Goal: Task Accomplishment & Management: Manage account settings

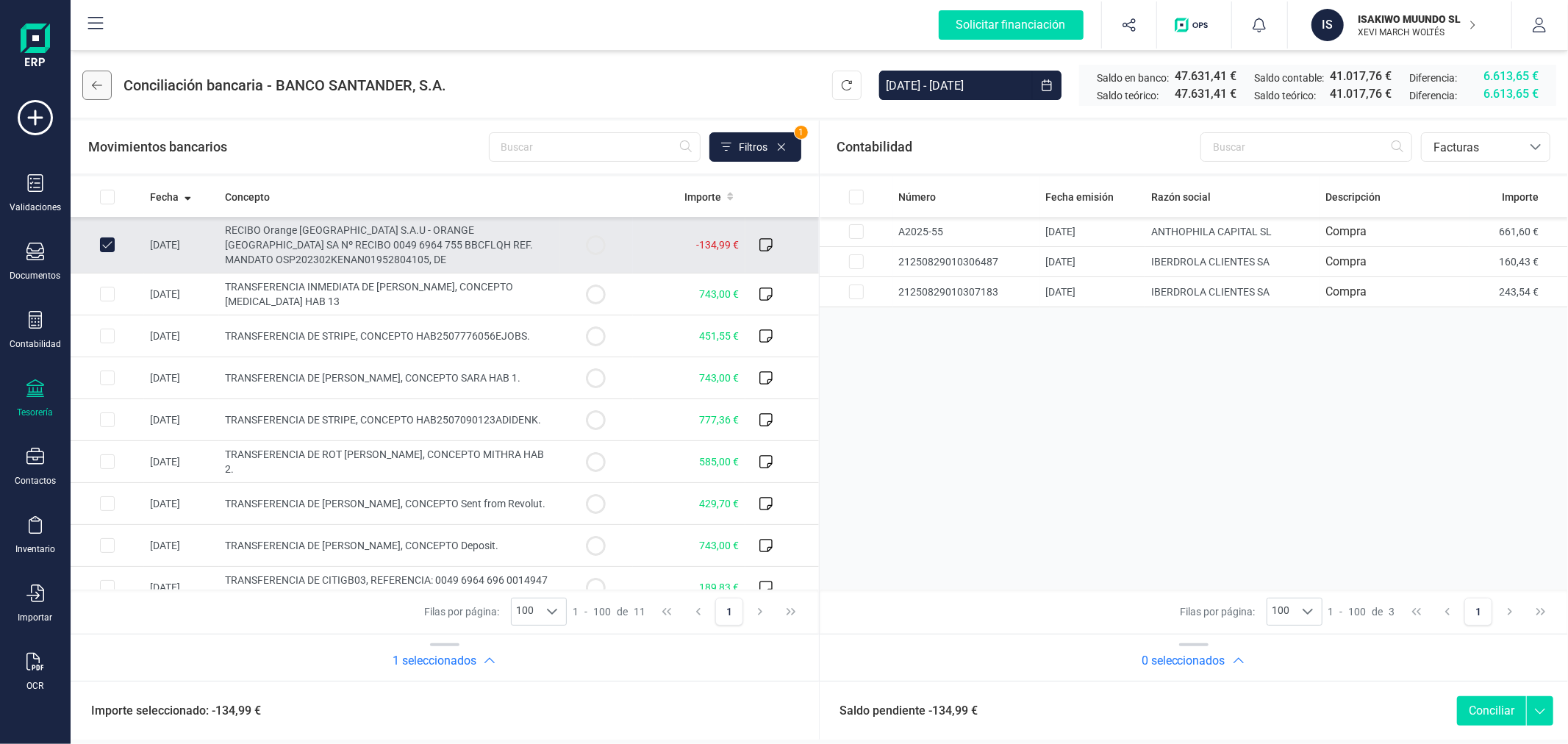
click at [103, 75] on button at bounding box center [97, 85] width 29 height 29
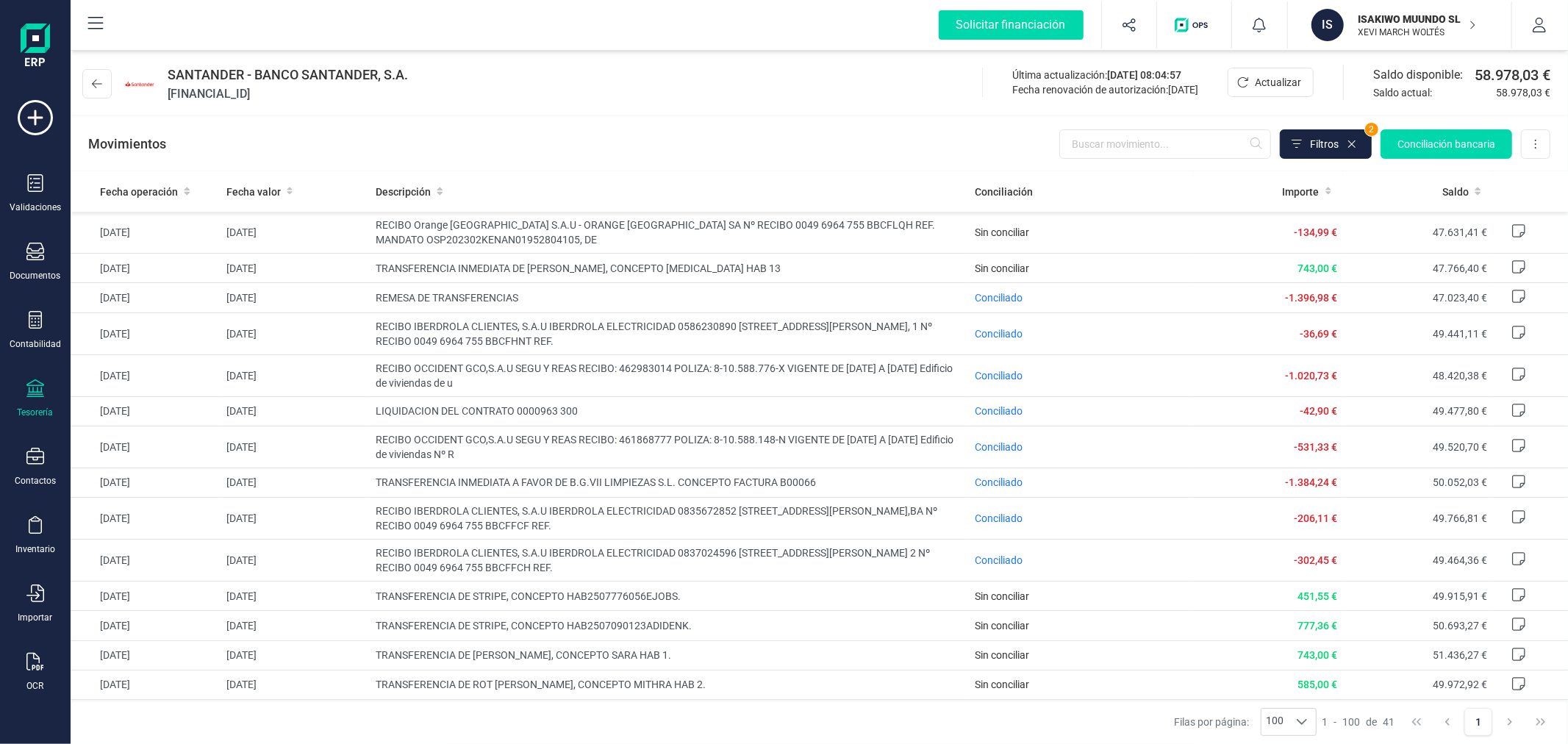
click at [1399, 23] on p "ISAKIWO MUUNDO SL" at bounding box center [1417, 18] width 117 height 15
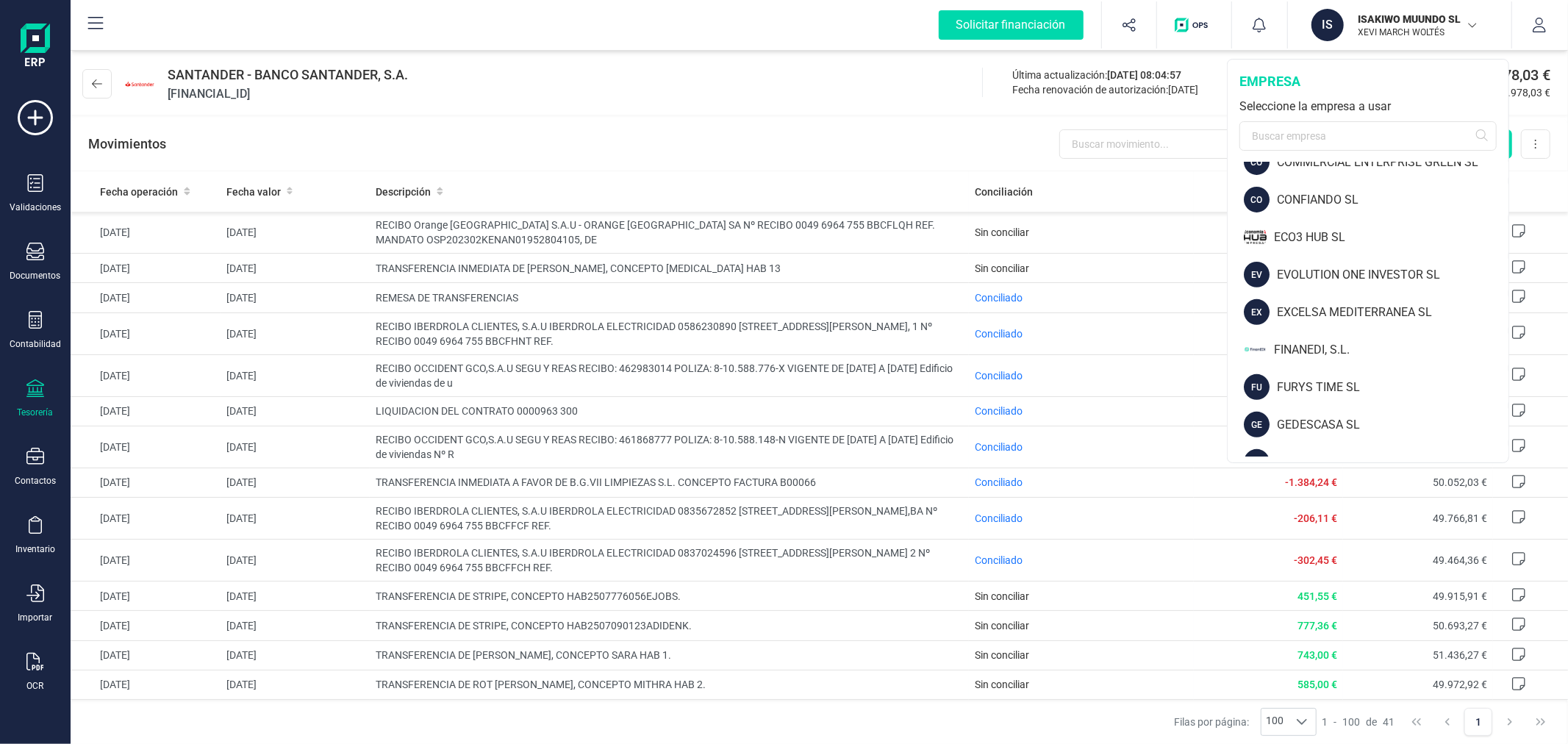
scroll to position [1504, 0]
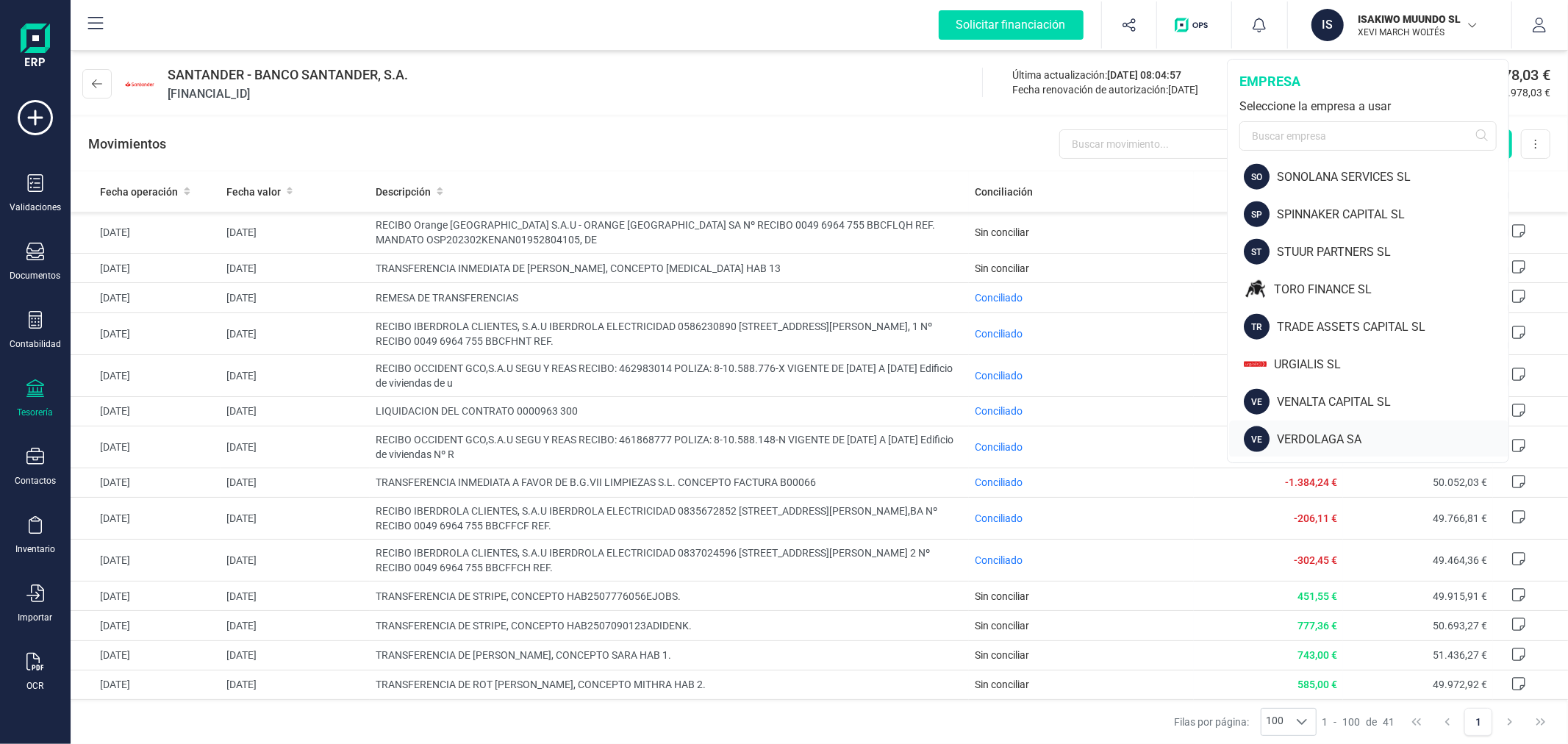
click at [1350, 428] on div "VE VERDOLAGA SA" at bounding box center [1369, 439] width 279 height 38
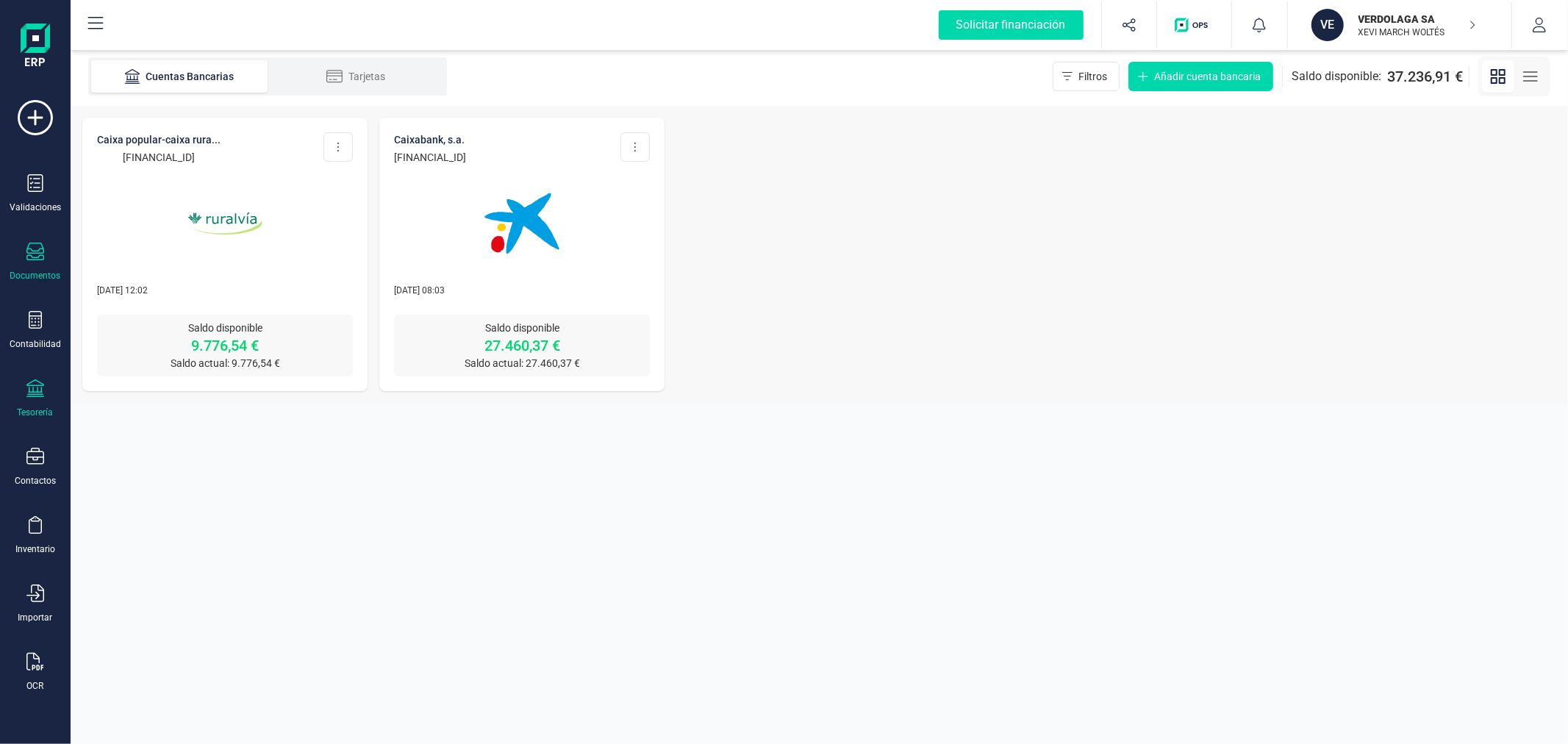
click at [46, 251] on div "Documentos" at bounding box center [35, 262] width 59 height 39
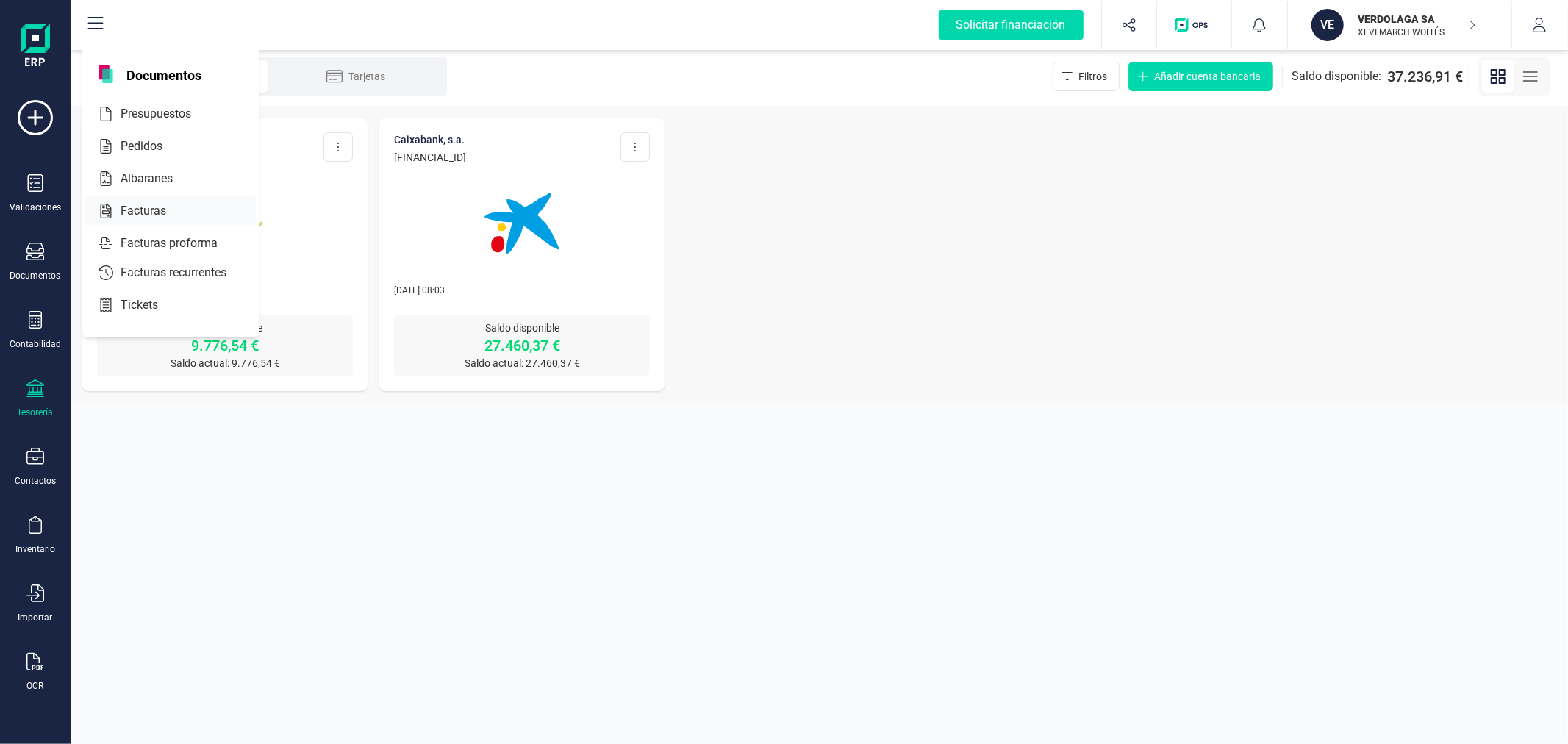
click at [184, 203] on div at bounding box center [178, 211] width 26 height 17
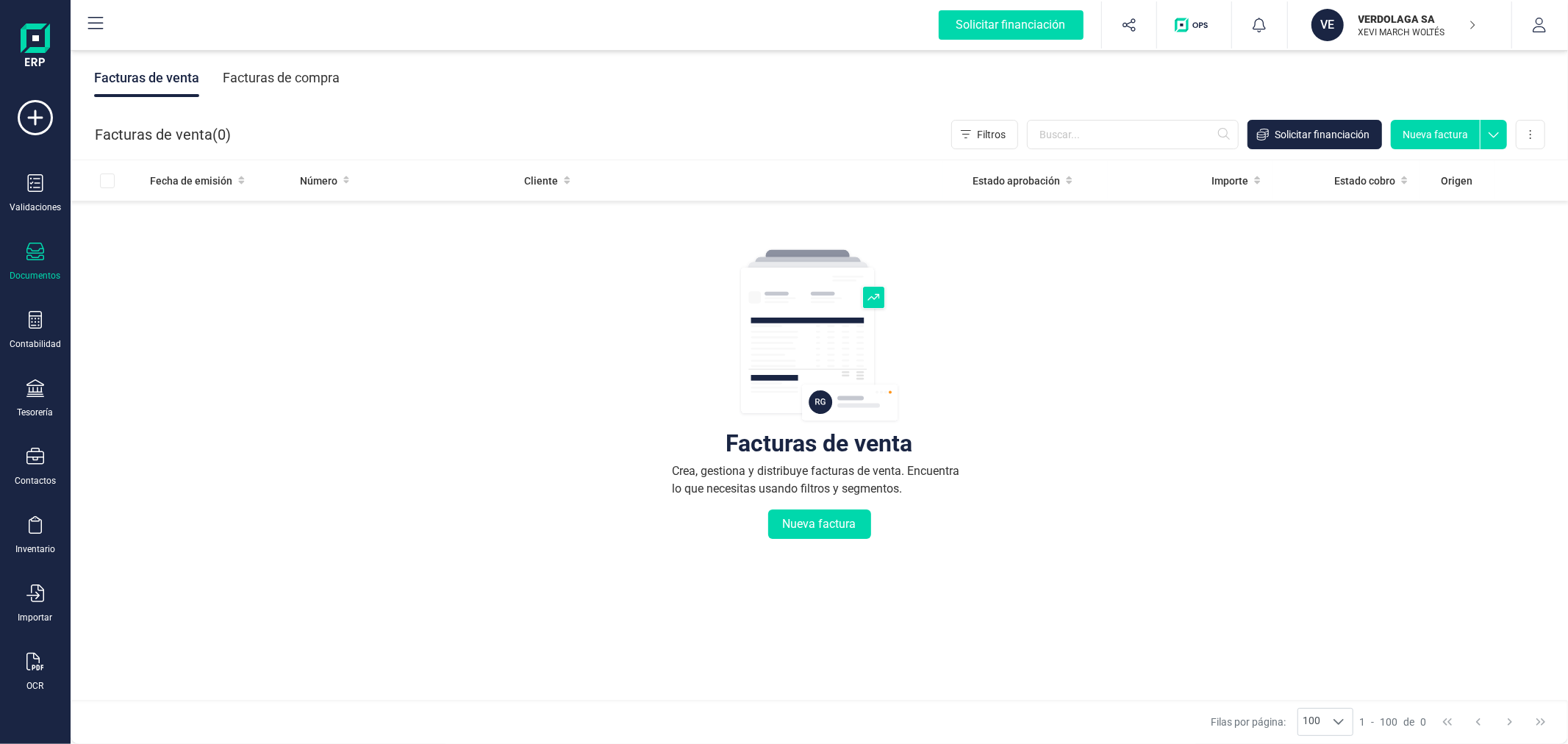
click at [303, 75] on div "Facturas de compra" at bounding box center [281, 78] width 117 height 38
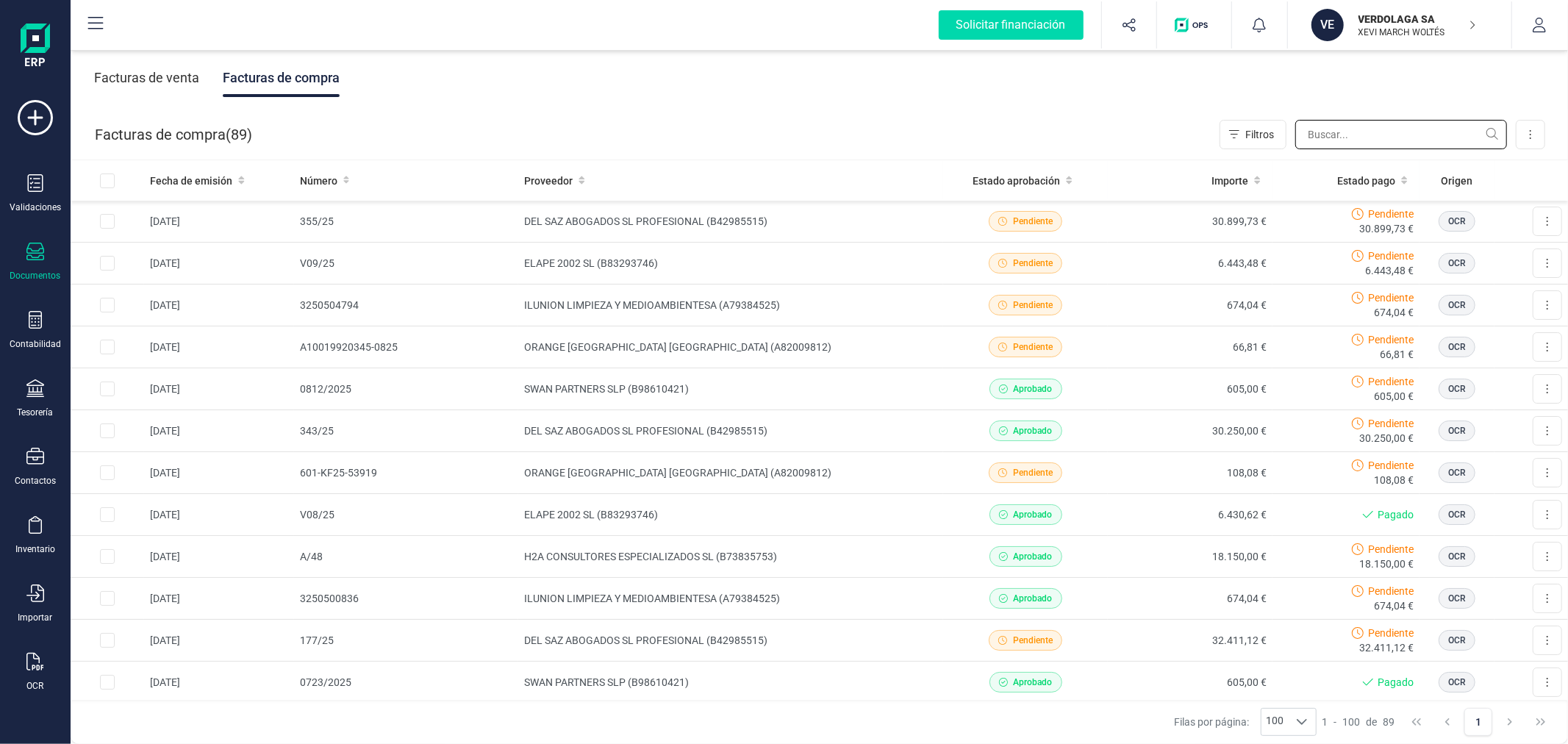
click at [1398, 126] on input "text" at bounding box center [1401, 135] width 211 height 29
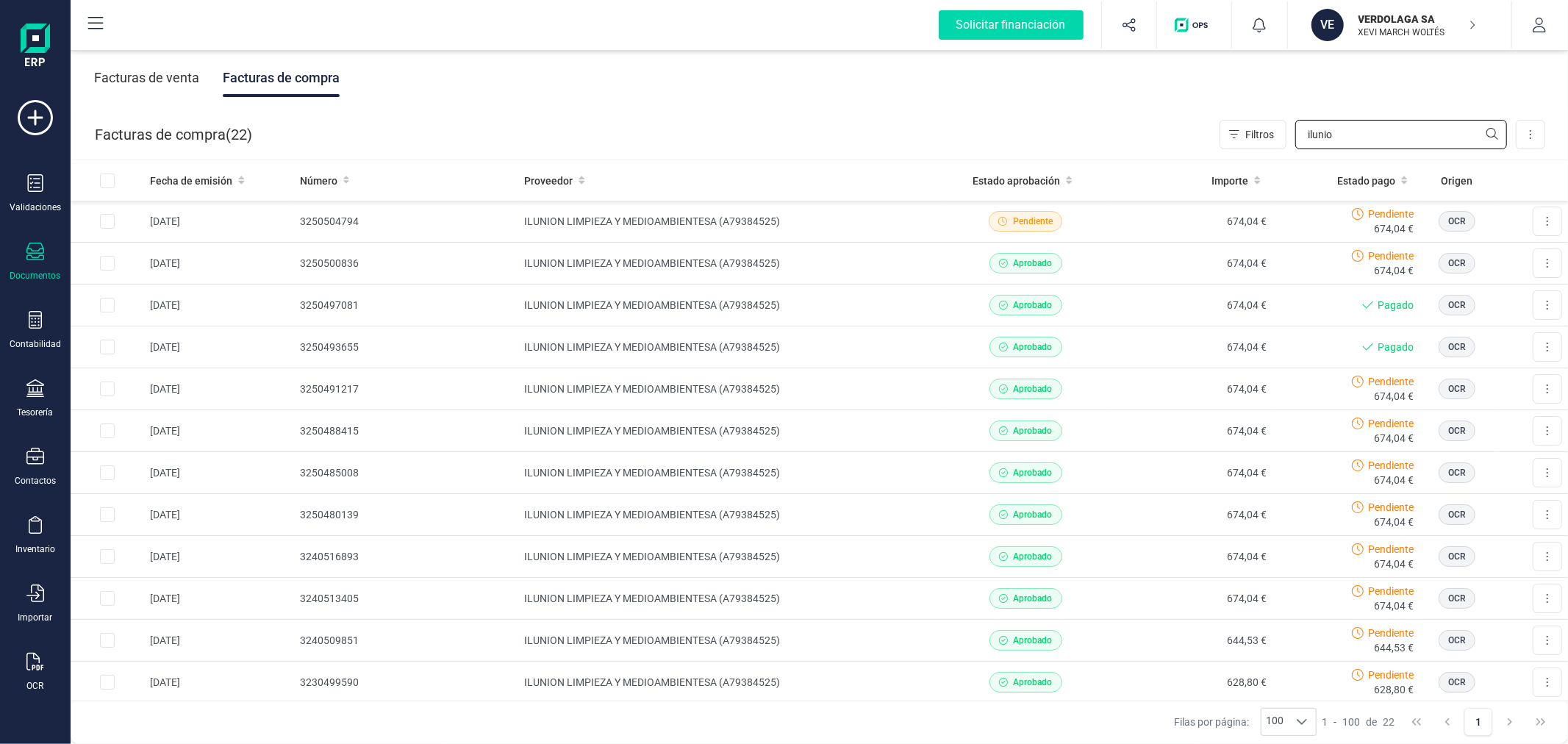
type input "ilunio"
click at [31, 393] on icon at bounding box center [35, 388] width 17 height 17
click at [160, 348] on span "Remesas" at bounding box center [154, 348] width 80 height 17
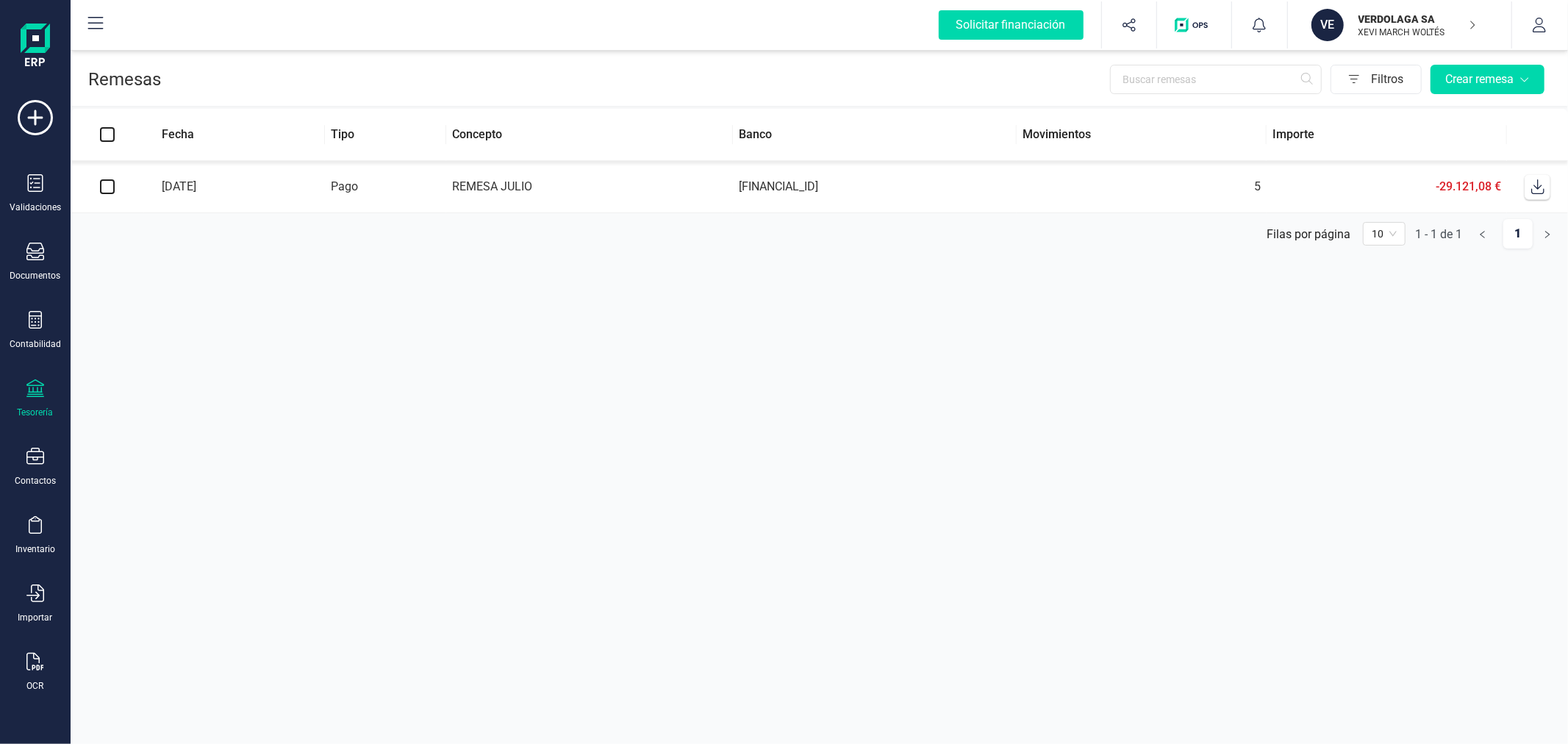
click at [37, 400] on div at bounding box center [35, 390] width 17 height 21
click at [157, 317] on span "Cartera" at bounding box center [149, 315] width 70 height 17
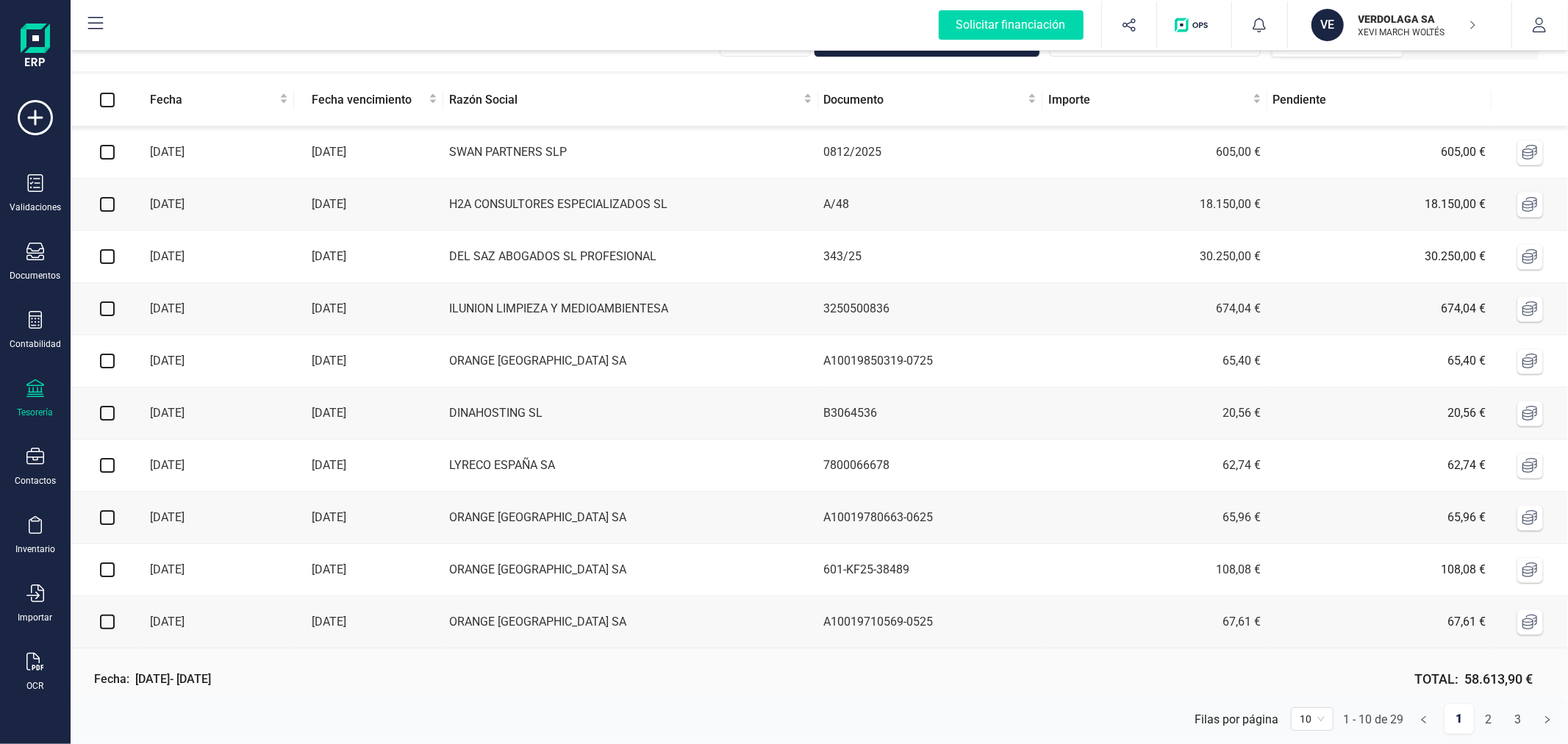
scroll to position [62, 0]
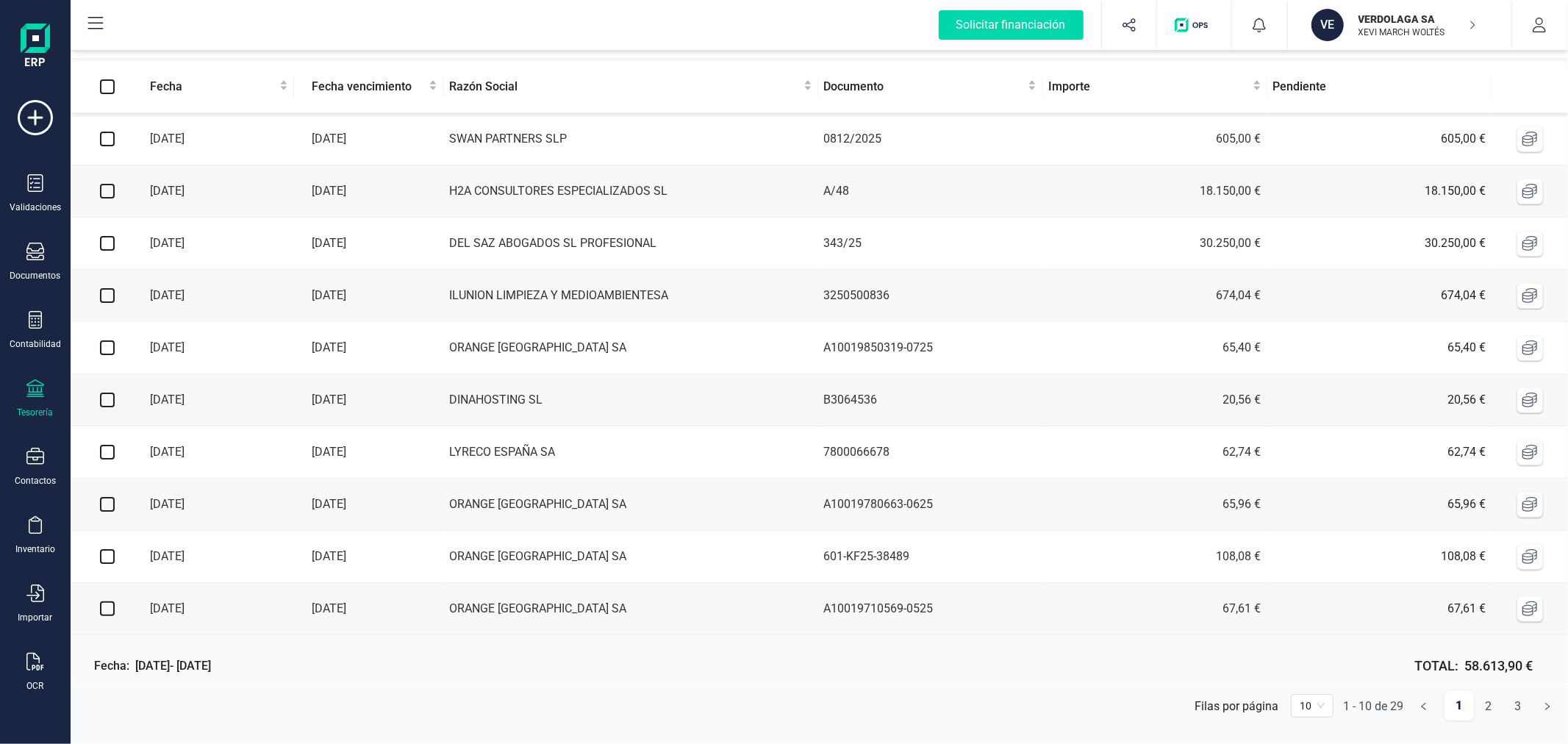
click at [1326, 710] on div "10" at bounding box center [1313, 706] width 43 height 23
click at [1312, 667] on div "100" at bounding box center [1313, 676] width 37 height 23
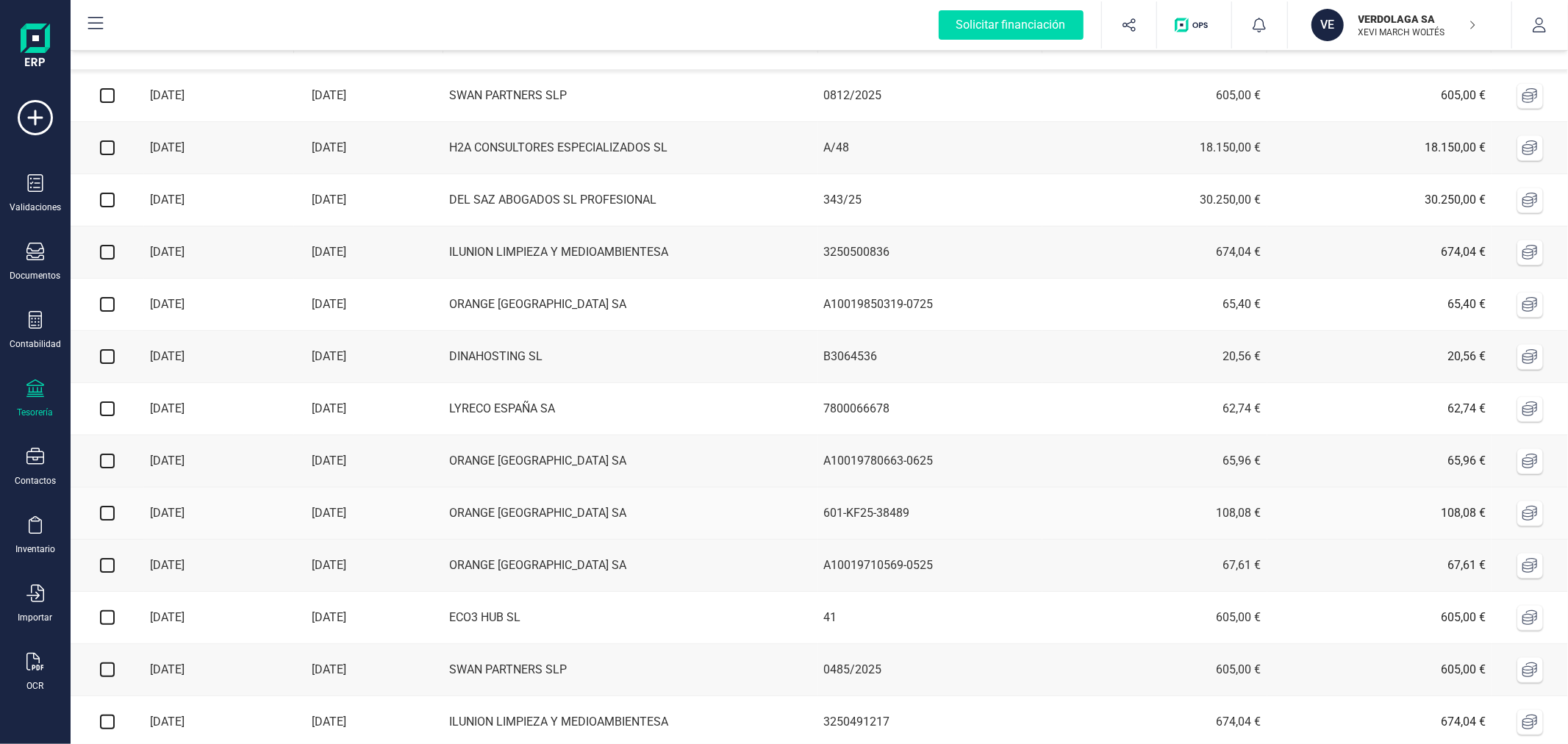
scroll to position [0, 0]
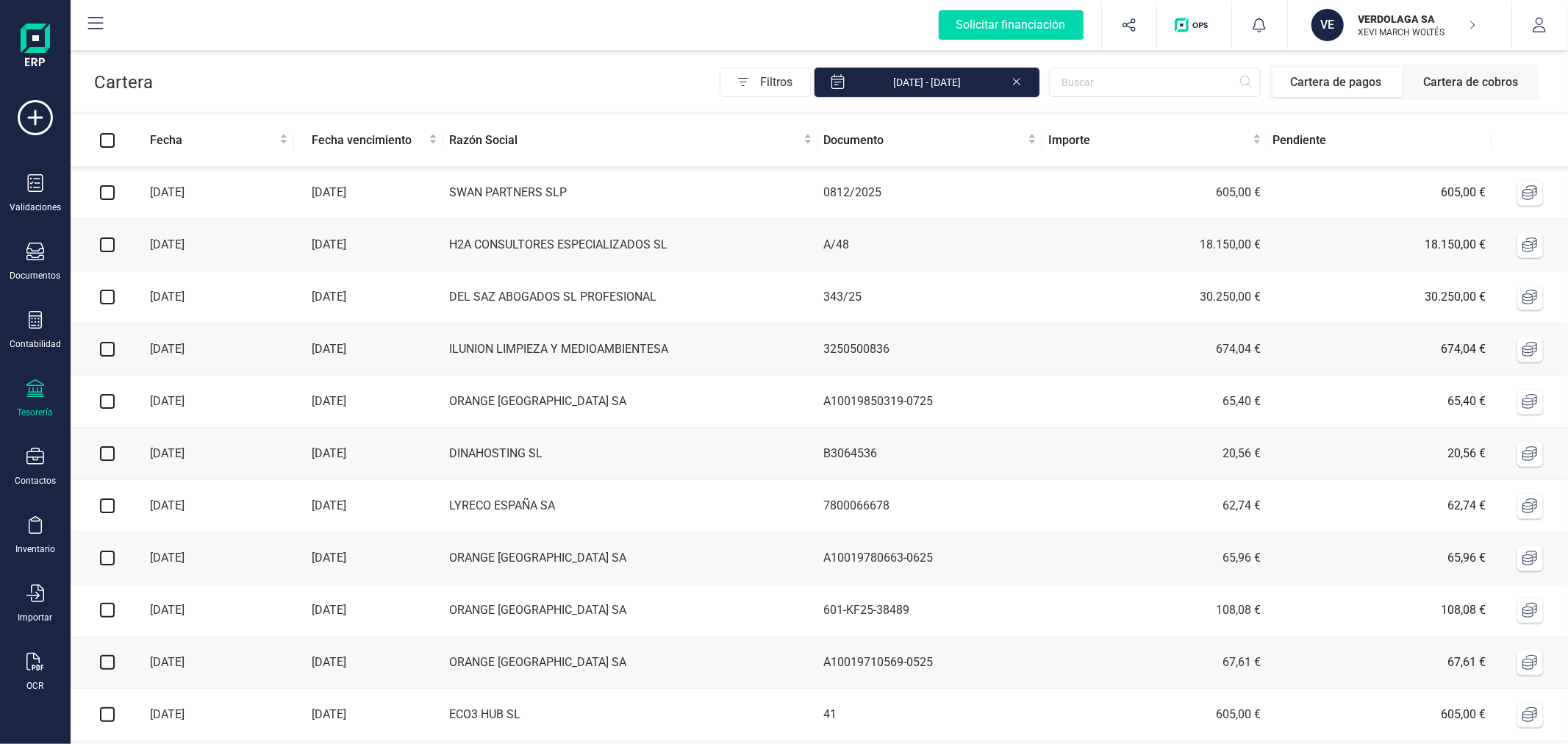
click at [103, 195] on input "checkbox" at bounding box center [107, 192] width 15 height 15
checkbox input "true"
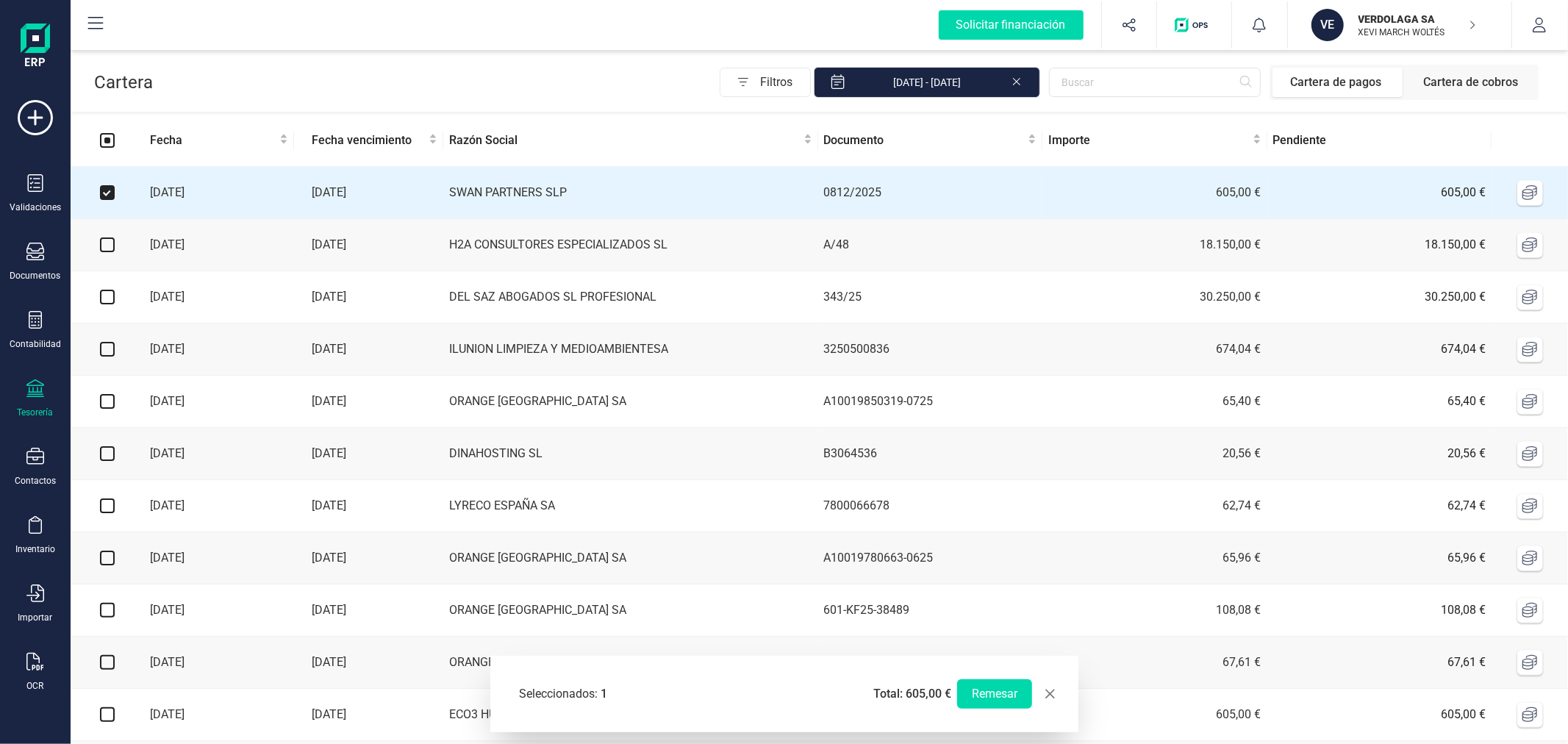
click at [105, 252] on input "checkbox" at bounding box center [107, 244] width 15 height 15
checkbox input "true"
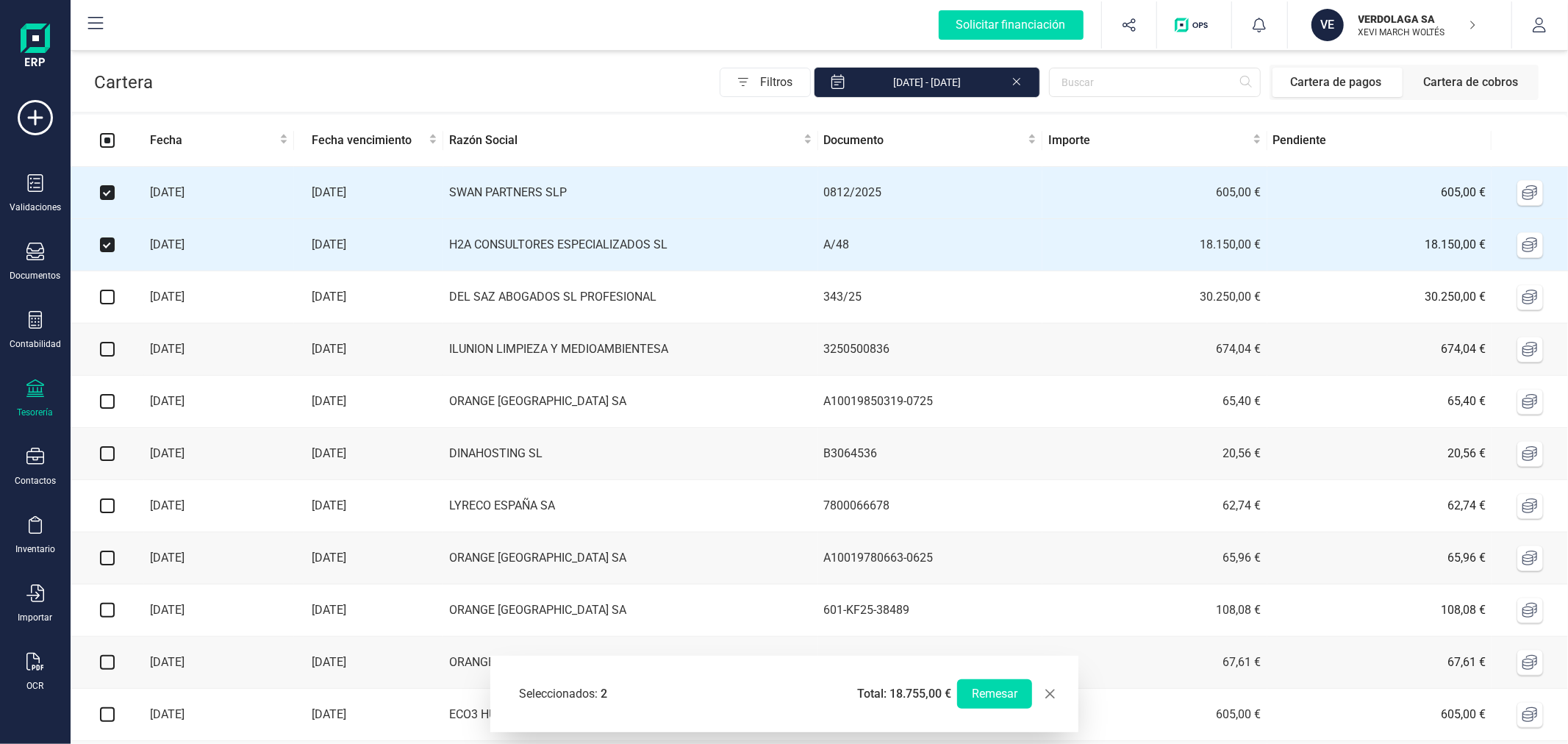
click at [112, 297] on input "checkbox" at bounding box center [107, 297] width 15 height 15
checkbox input "true"
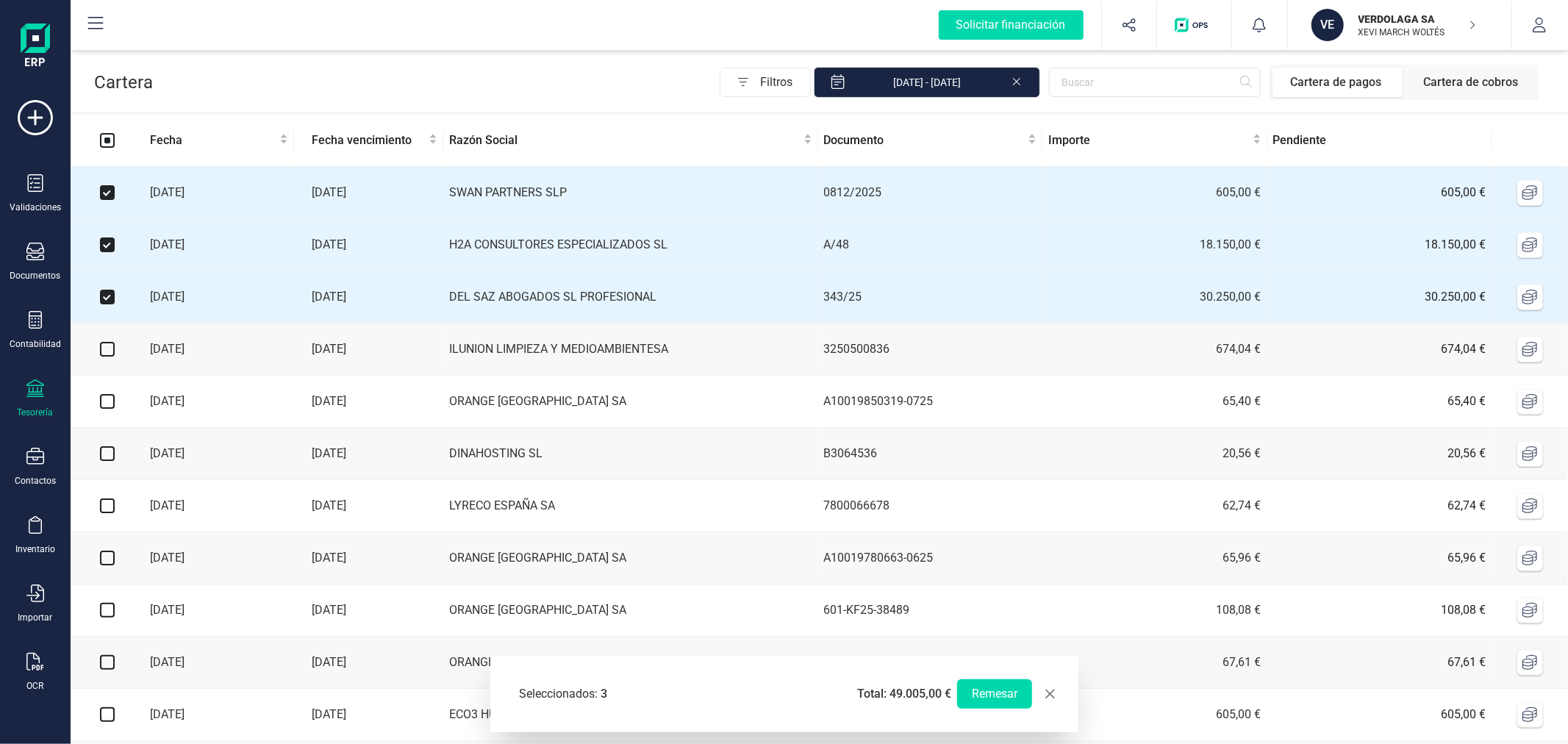
click at [105, 356] on input "checkbox" at bounding box center [107, 349] width 15 height 15
checkbox input "true"
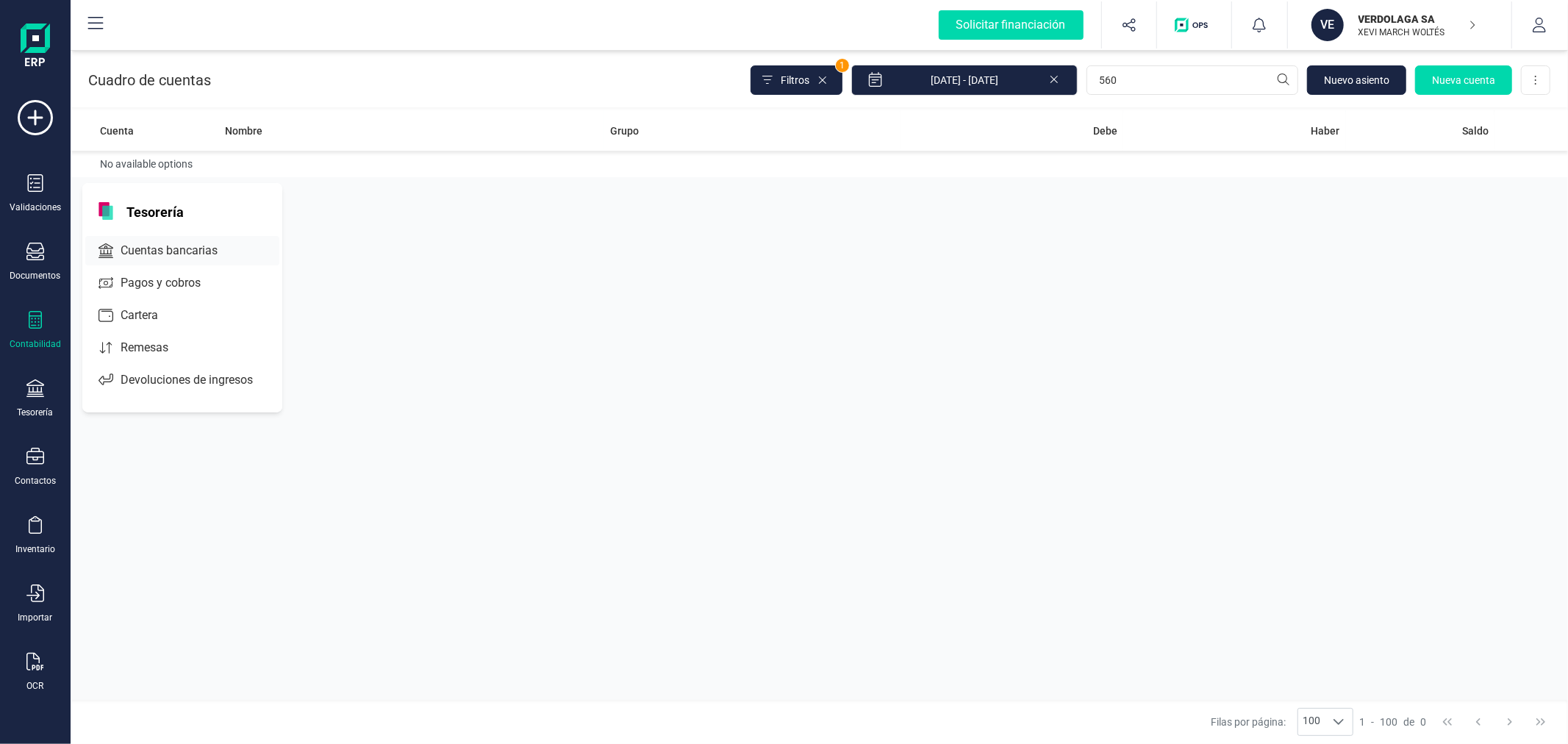
click at [166, 245] on span "Cuentas bancarias" at bounding box center [178, 250] width 129 height 17
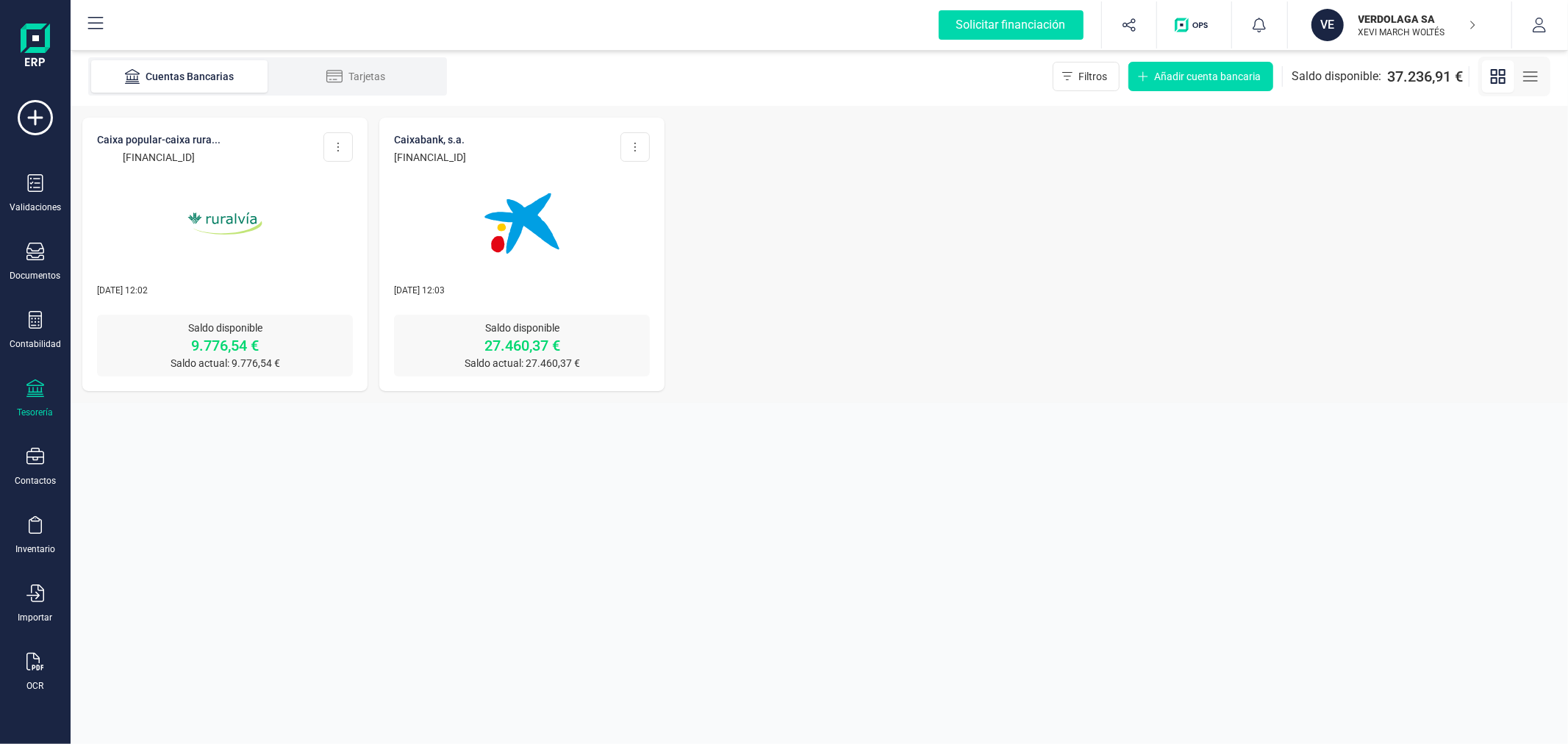
click at [1419, 30] on p "XEVI MARCH WOLTÉS" at bounding box center [1417, 32] width 117 height 12
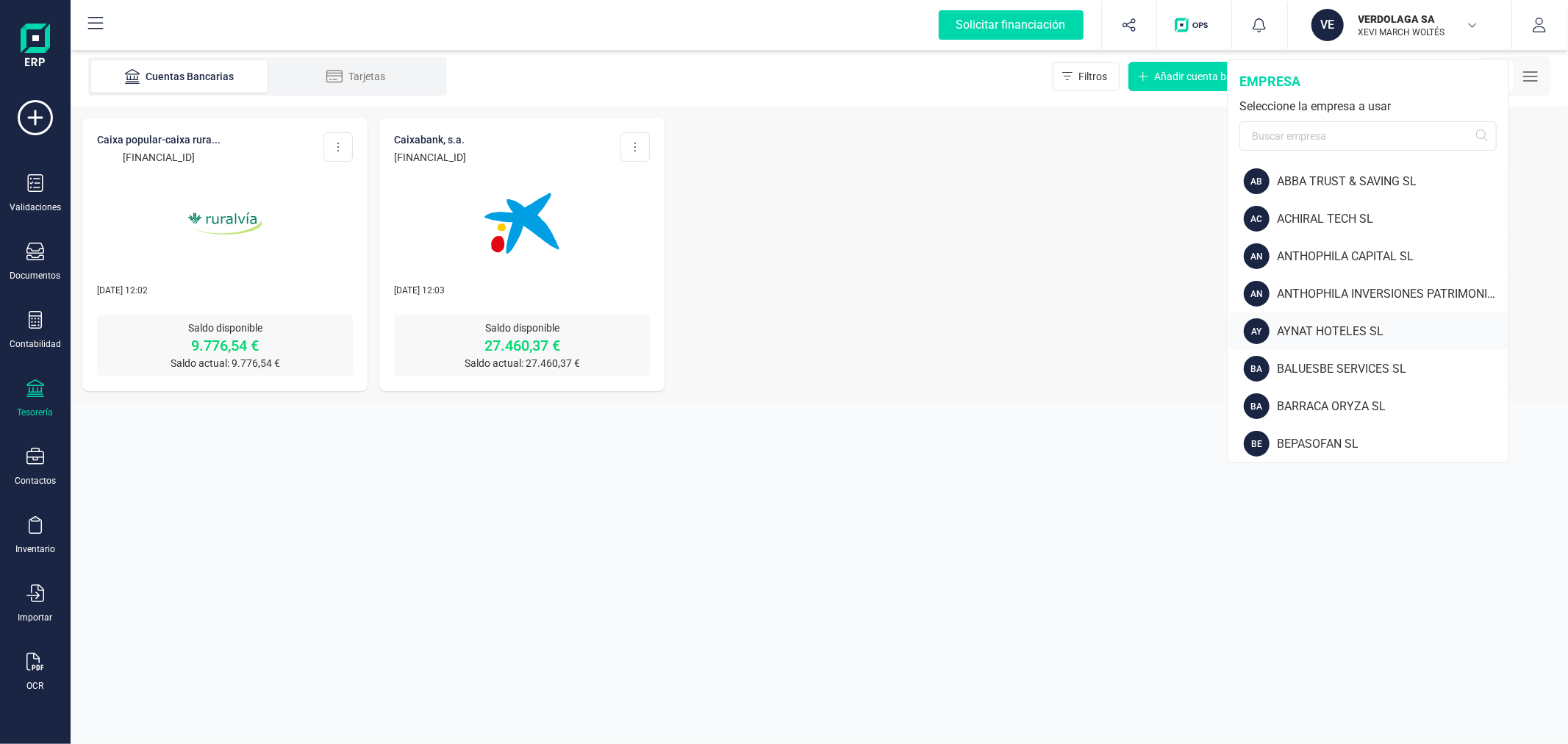
click at [1318, 335] on div "AYNAT HOTELES SL" at bounding box center [1392, 332] width 232 height 17
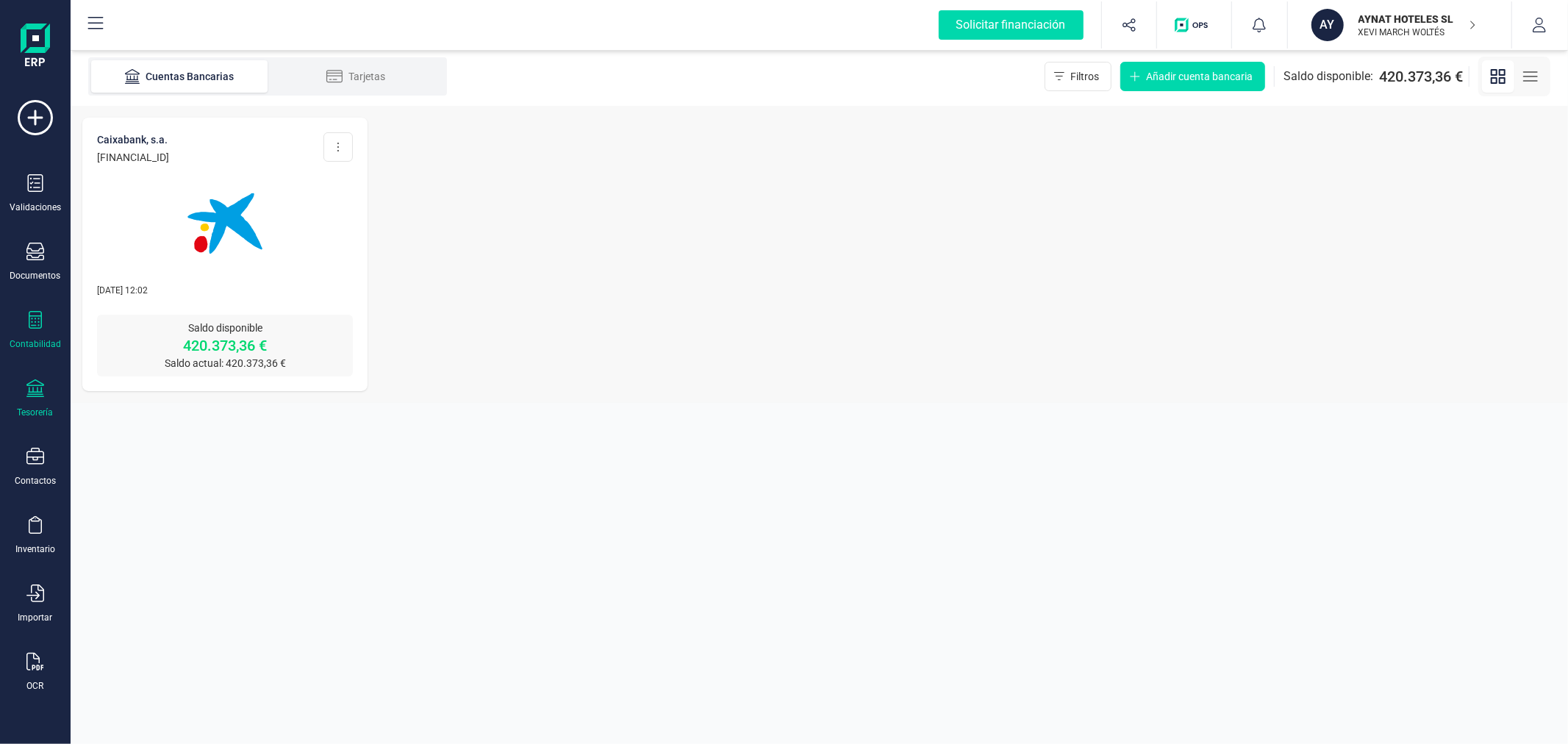
click at [37, 334] on div "Contabilidad" at bounding box center [35, 331] width 59 height 39
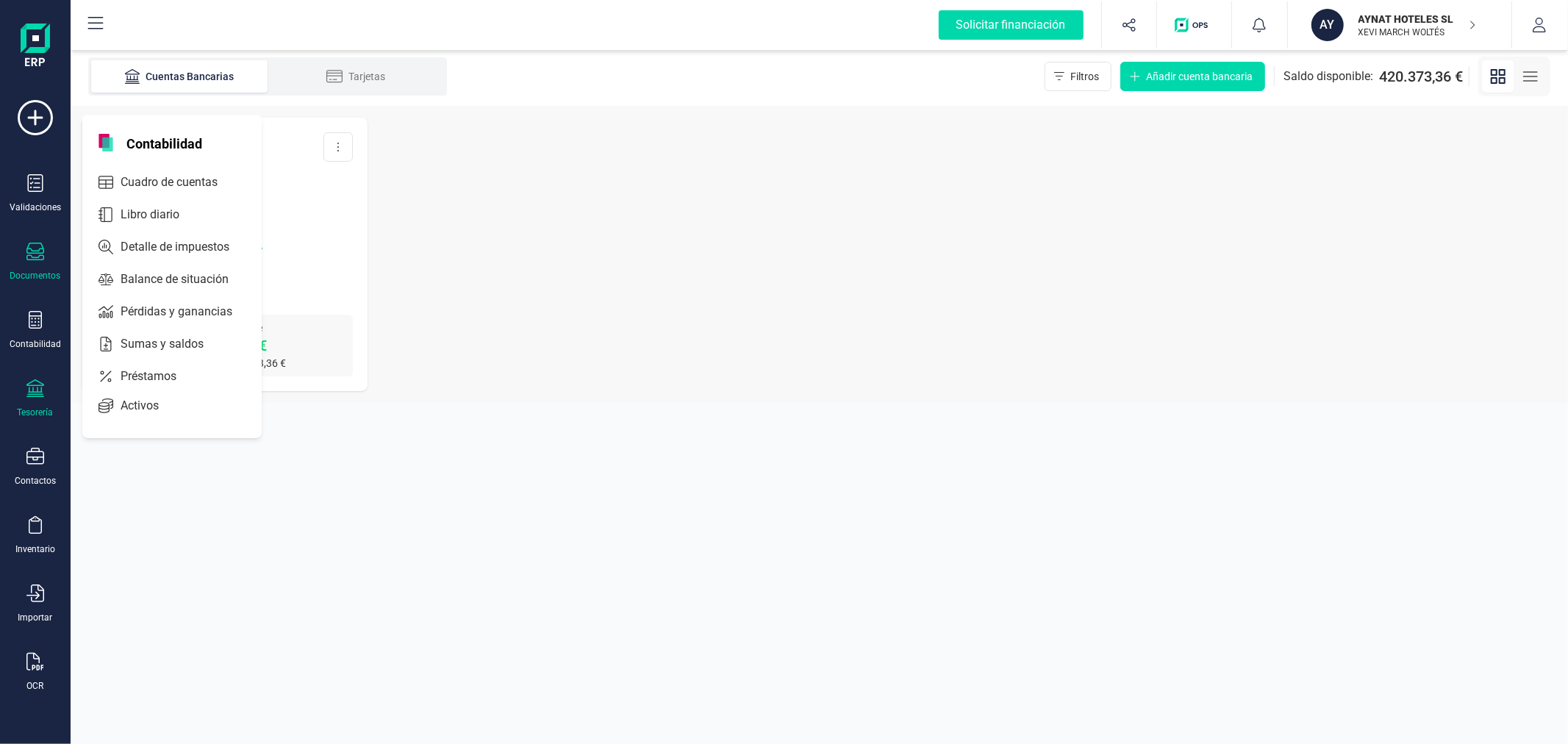
click at [46, 260] on div "Documentos" at bounding box center [35, 262] width 59 height 39
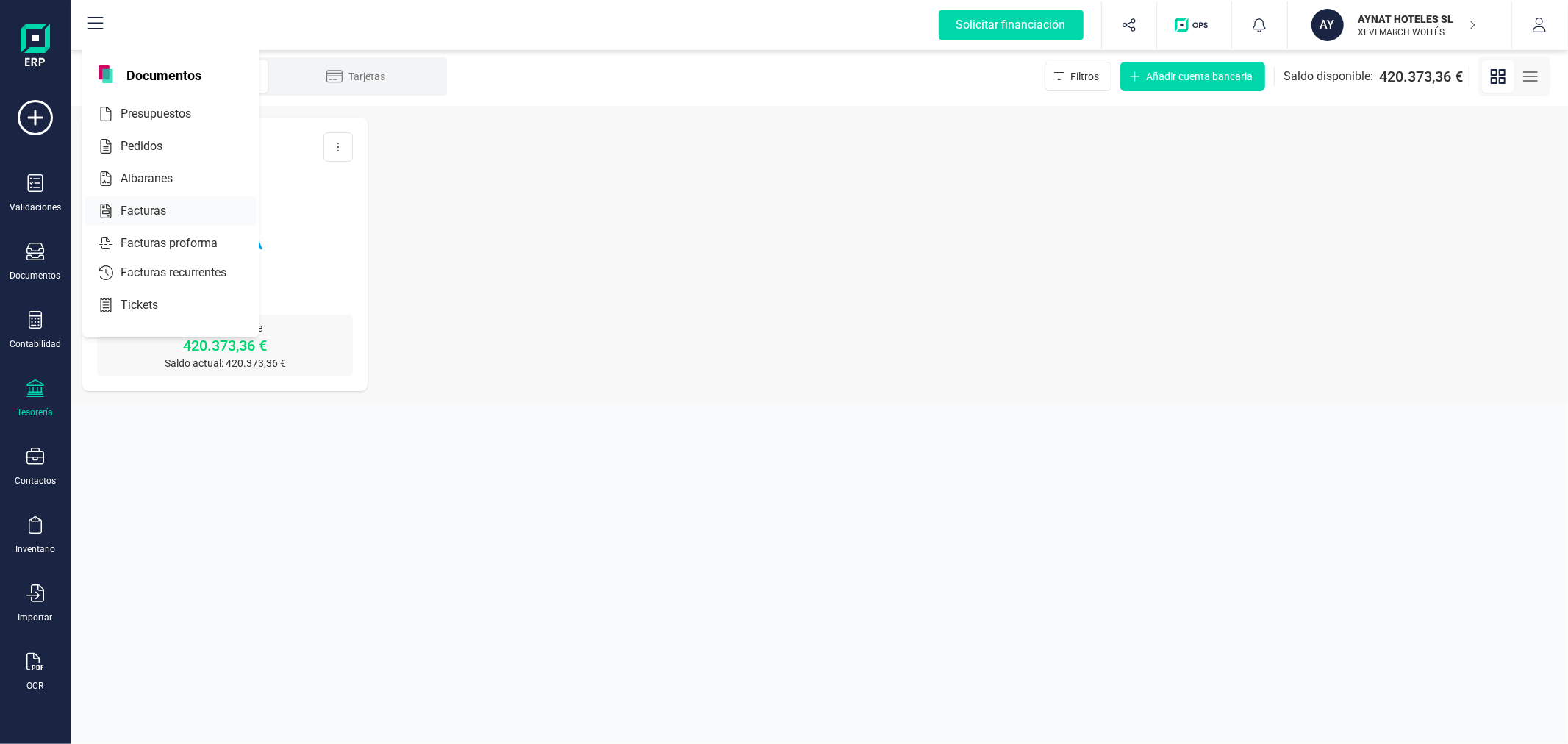
click at [148, 208] on span "Facturas" at bounding box center [153, 211] width 78 height 17
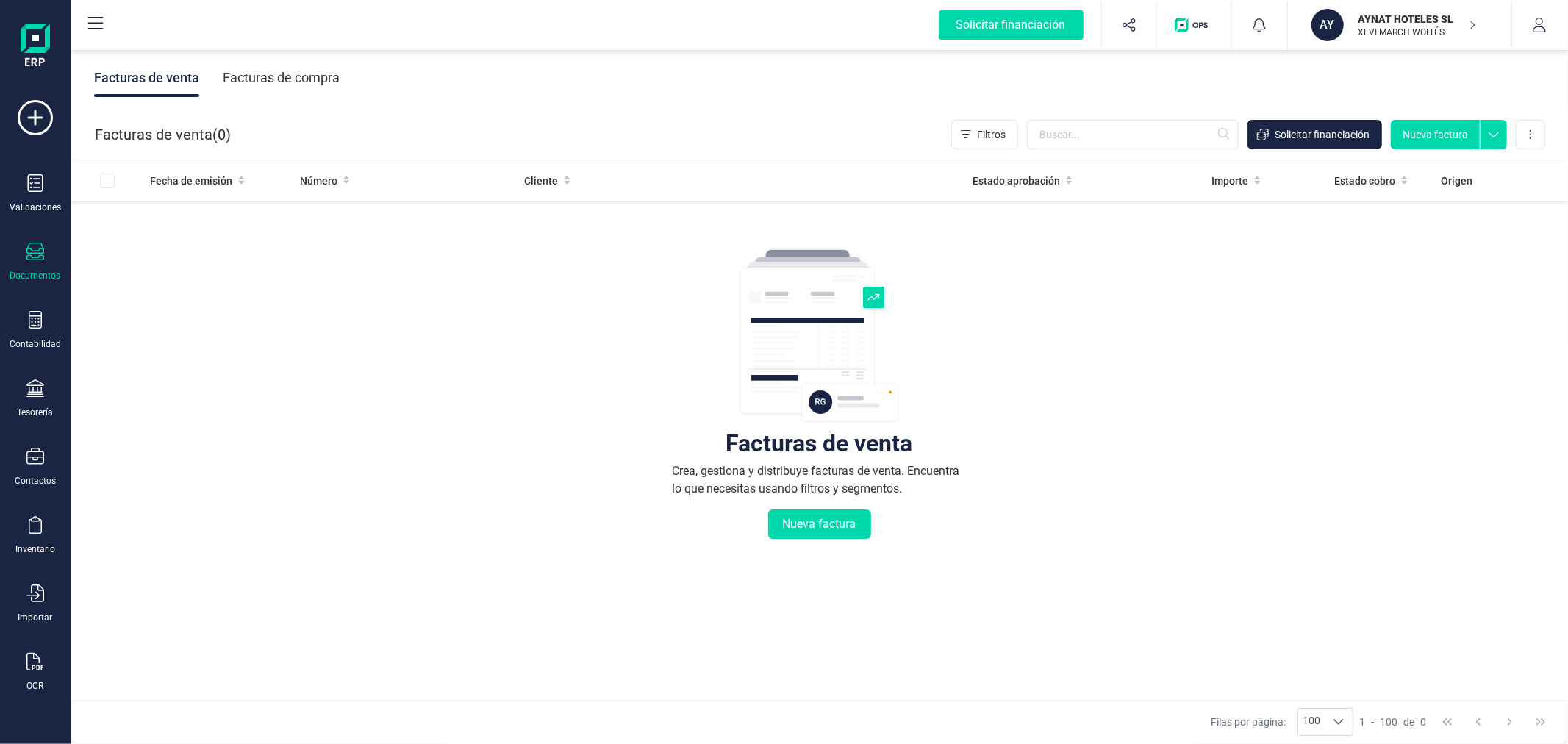
click at [331, 77] on div "Facturas de compra" at bounding box center [281, 78] width 117 height 38
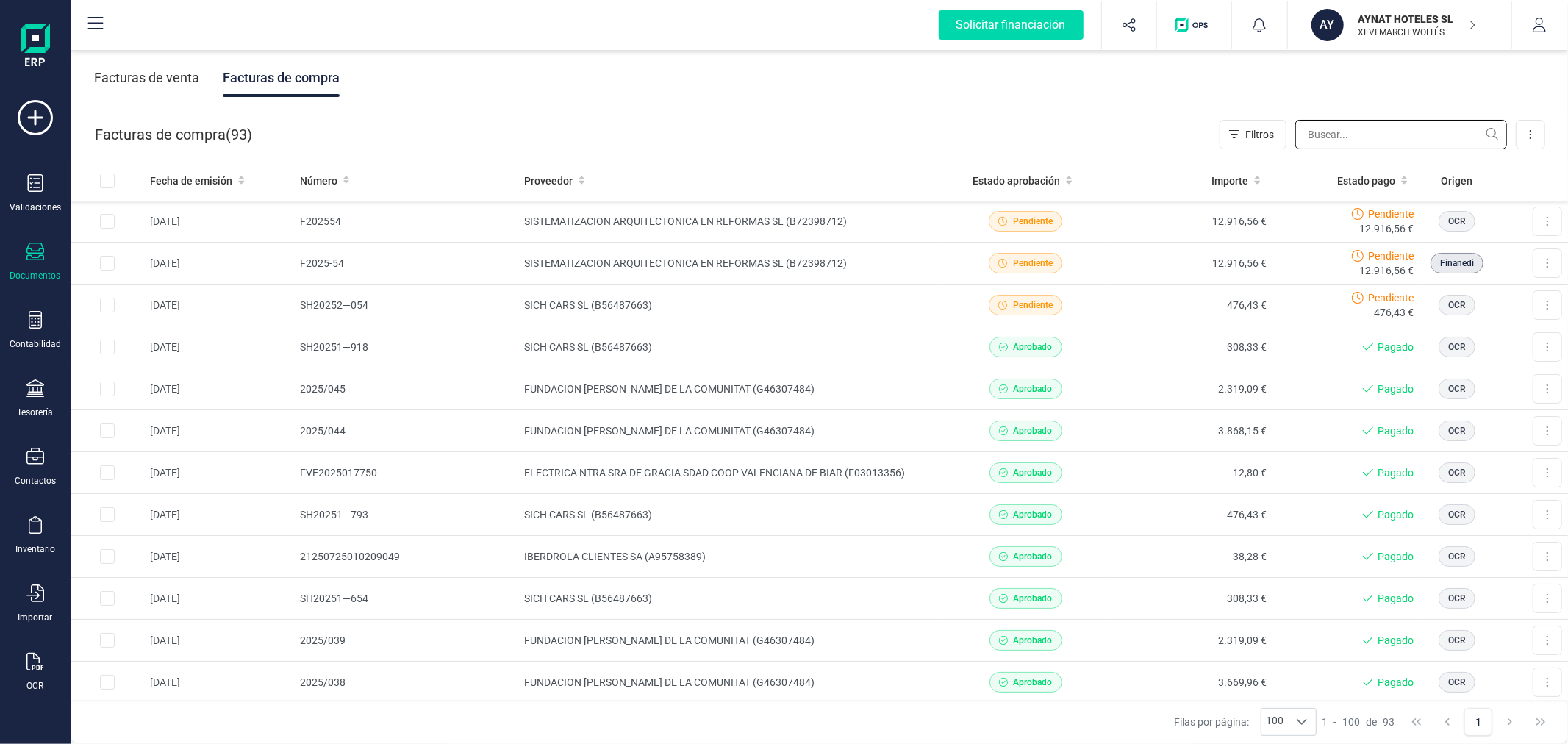
click at [1375, 134] on input "text" at bounding box center [1401, 135] width 211 height 29
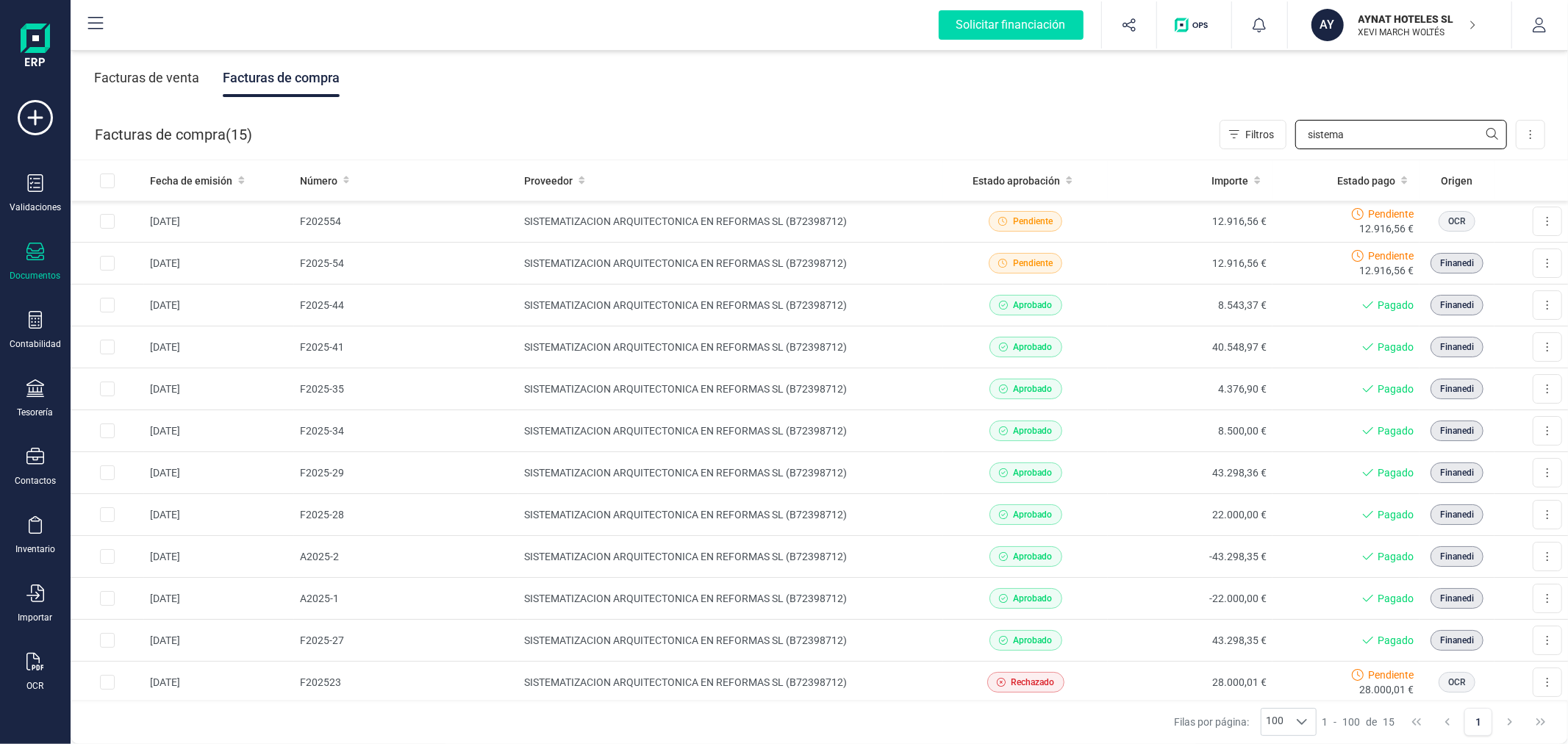
type input "sistema"
click at [1379, 27] on p "XEVI MARCH WOLTÉS" at bounding box center [1417, 32] width 117 height 12
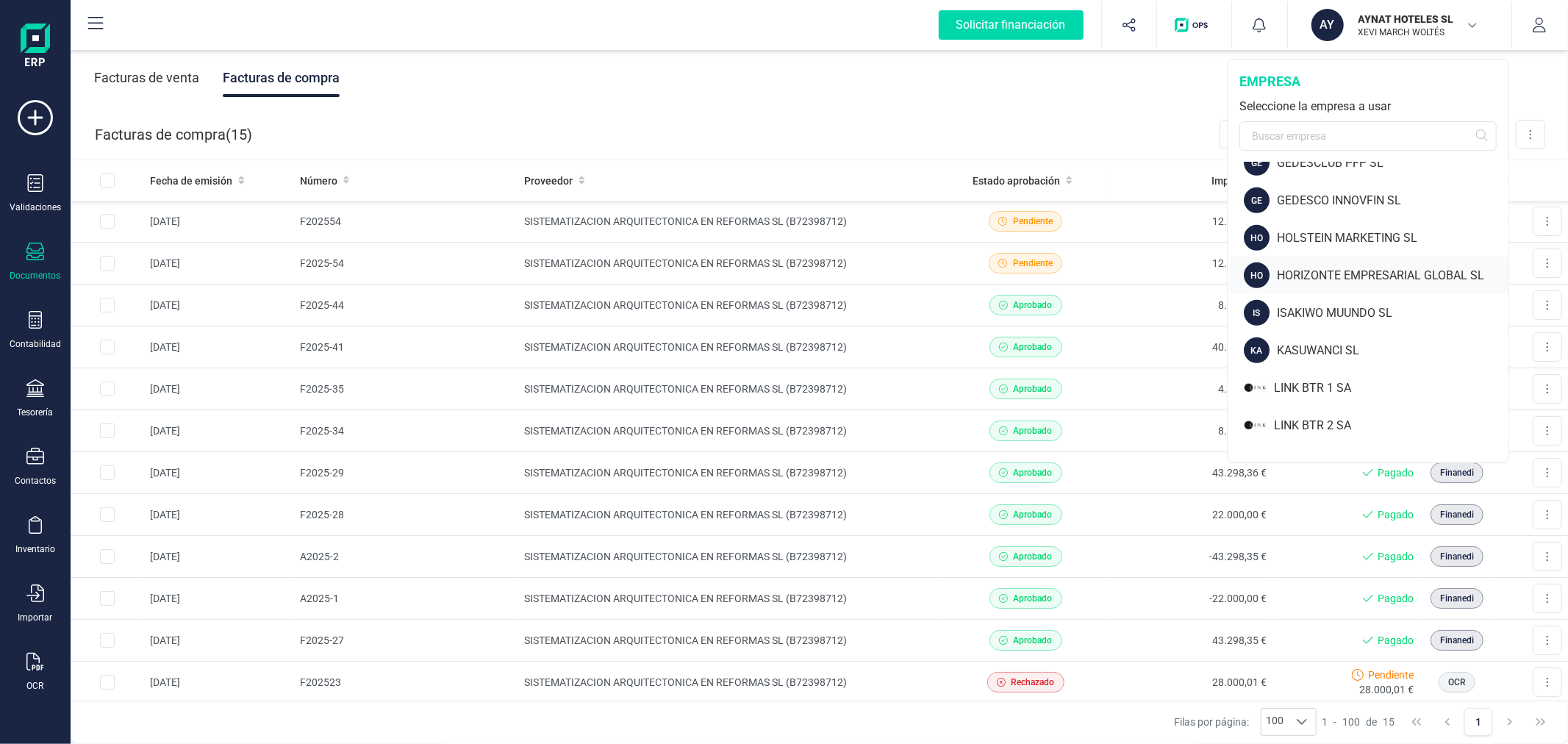
scroll to position [817, 0]
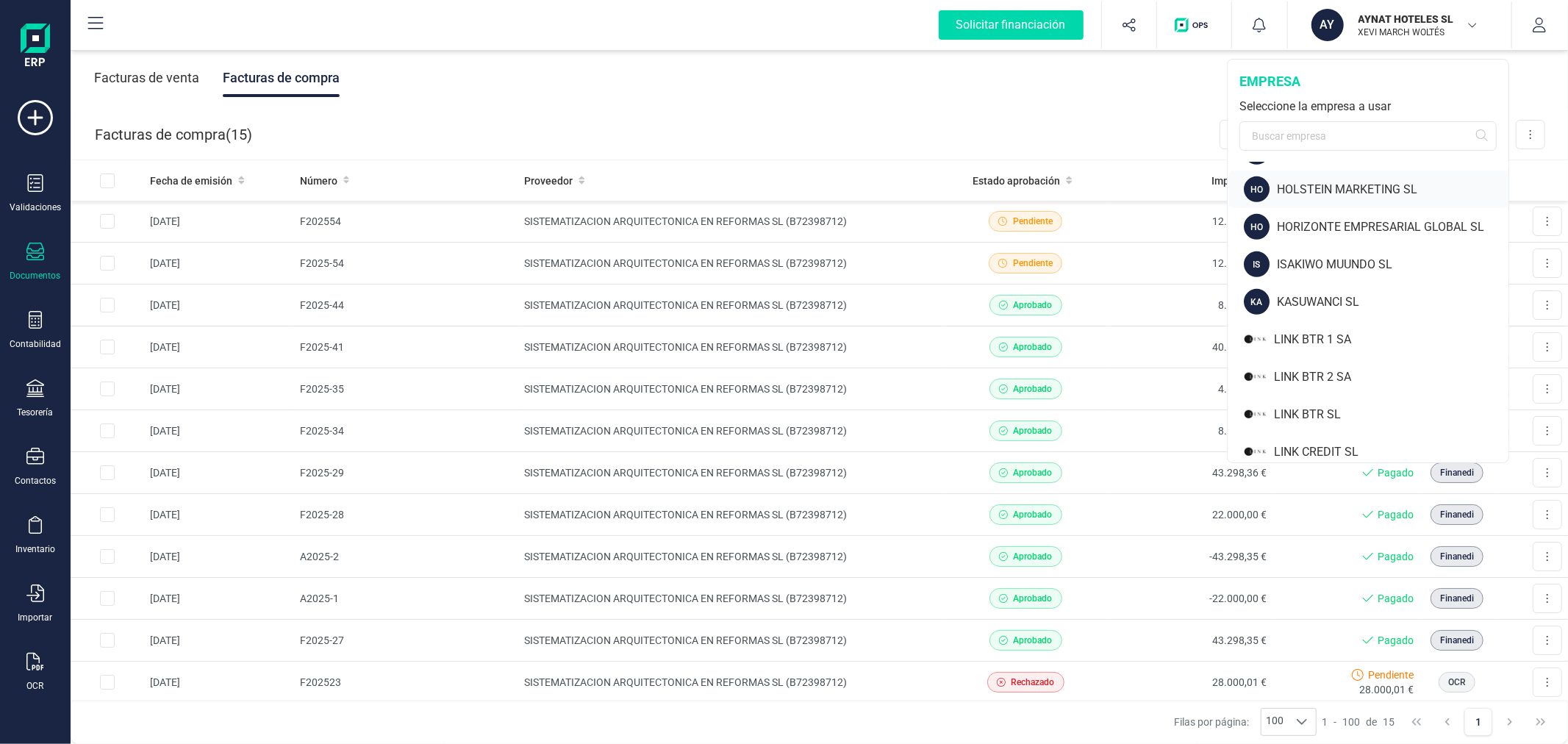
click at [1312, 175] on div "HO HOLSTEIN MARKETING SL" at bounding box center [1369, 189] width 279 height 38
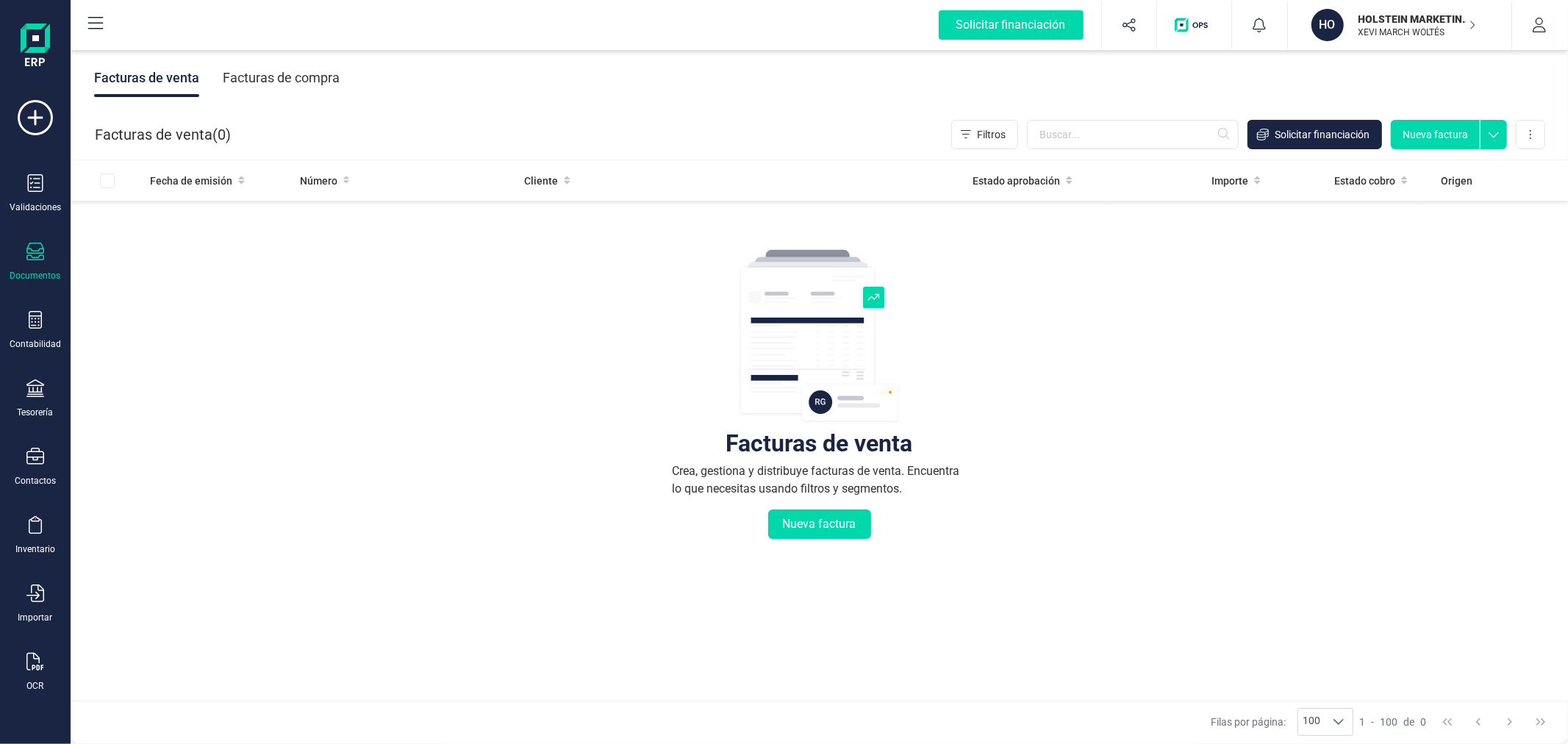
click at [251, 68] on div "Facturas de compra" at bounding box center [281, 78] width 117 height 38
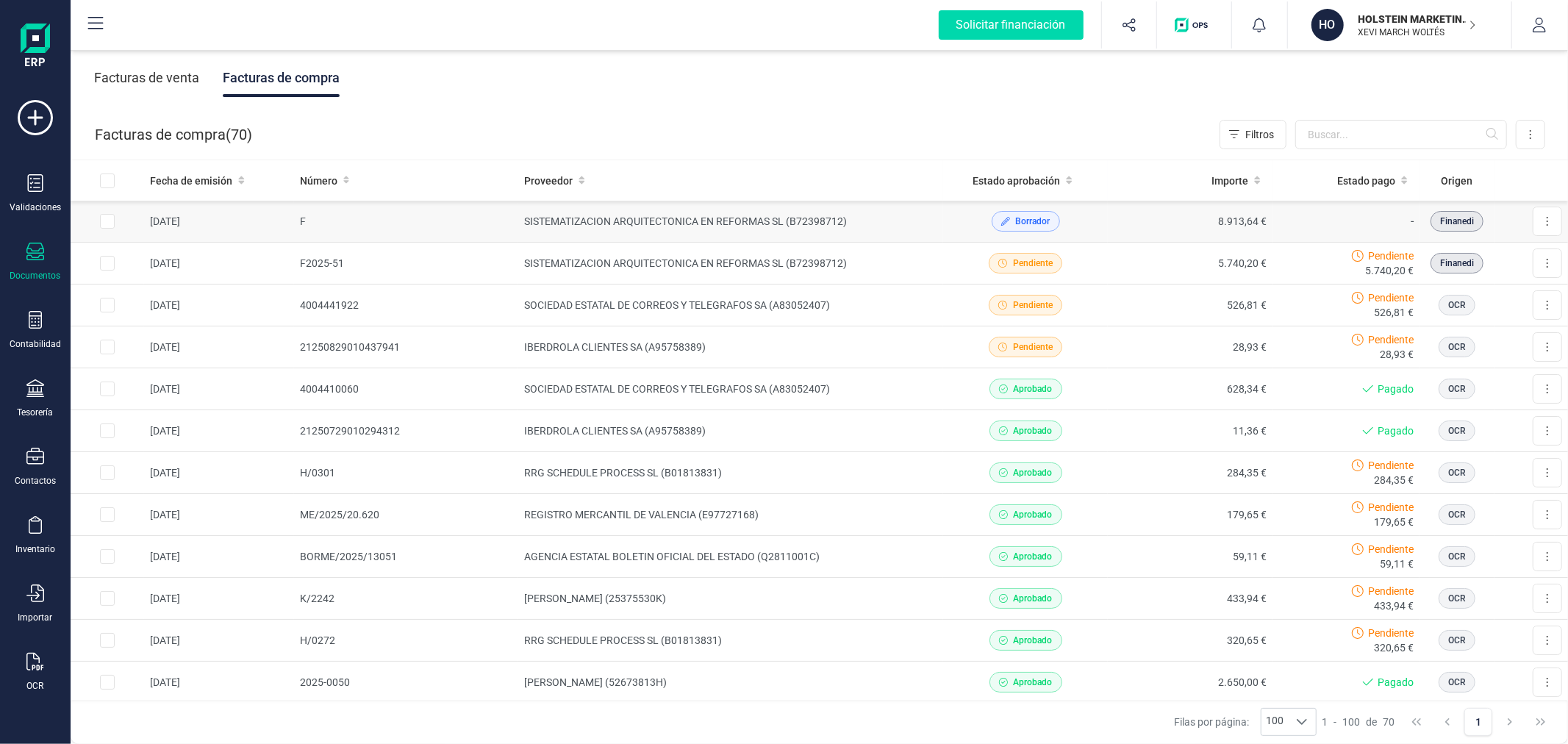
click at [848, 222] on td "SISTEMATIZACION ARQUITECTONICA EN REFORMAS SL (B72398712)" at bounding box center [731, 221] width 425 height 42
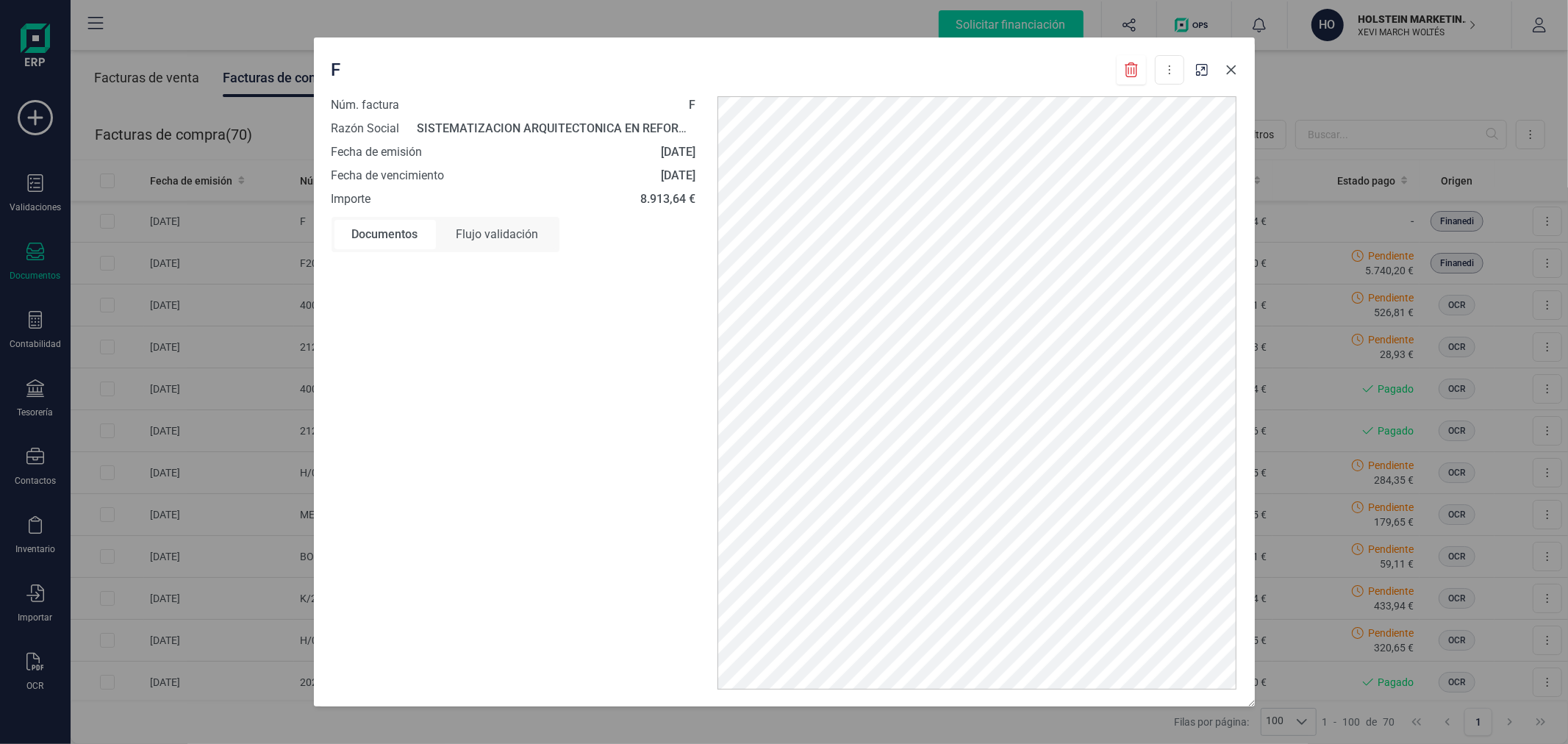
click at [1235, 61] on button "button" at bounding box center [1232, 70] width 23 height 23
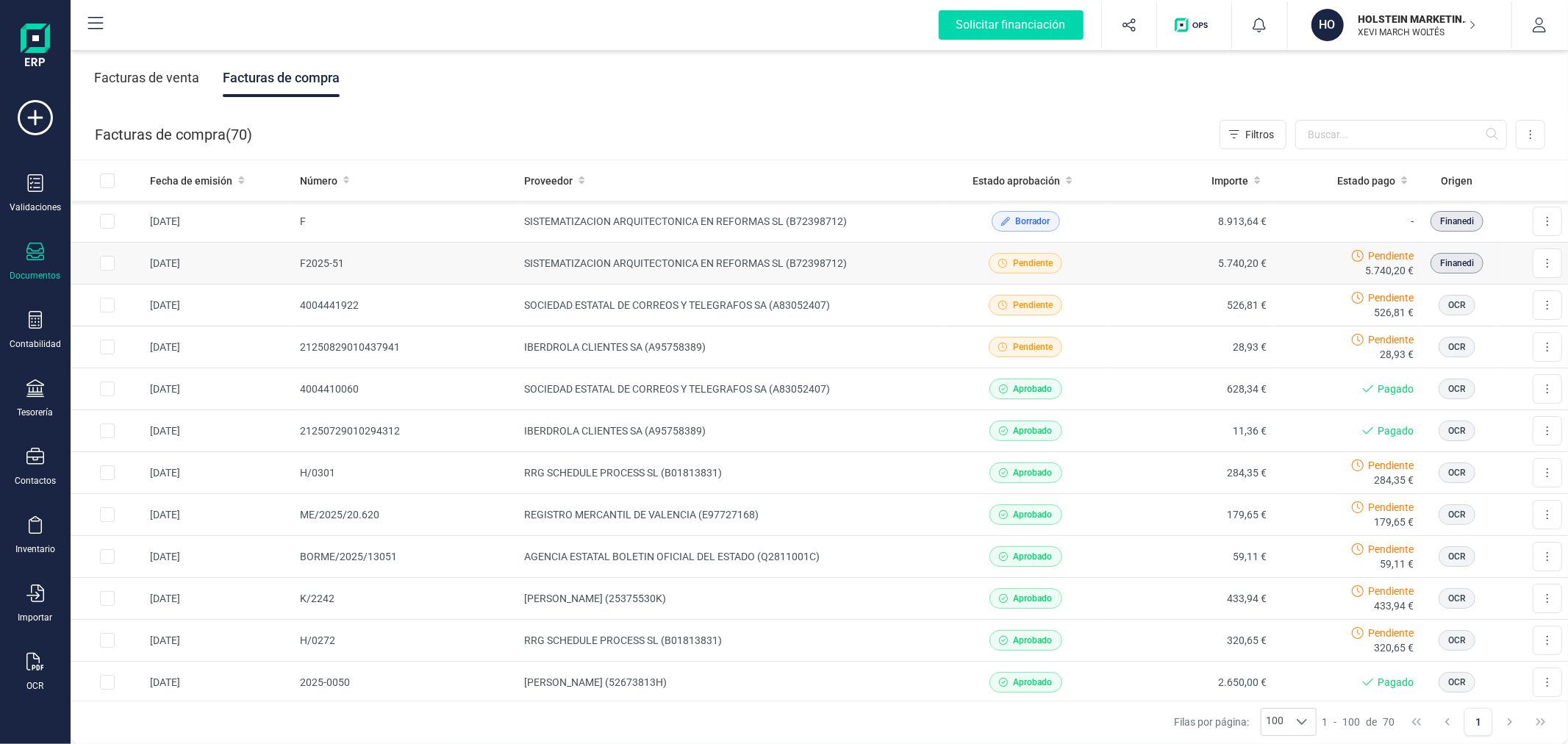
click at [788, 262] on td "SISTEMATIZACION ARQUITECTONICA EN REFORMAS SL (B72398712)" at bounding box center [731, 263] width 425 height 42
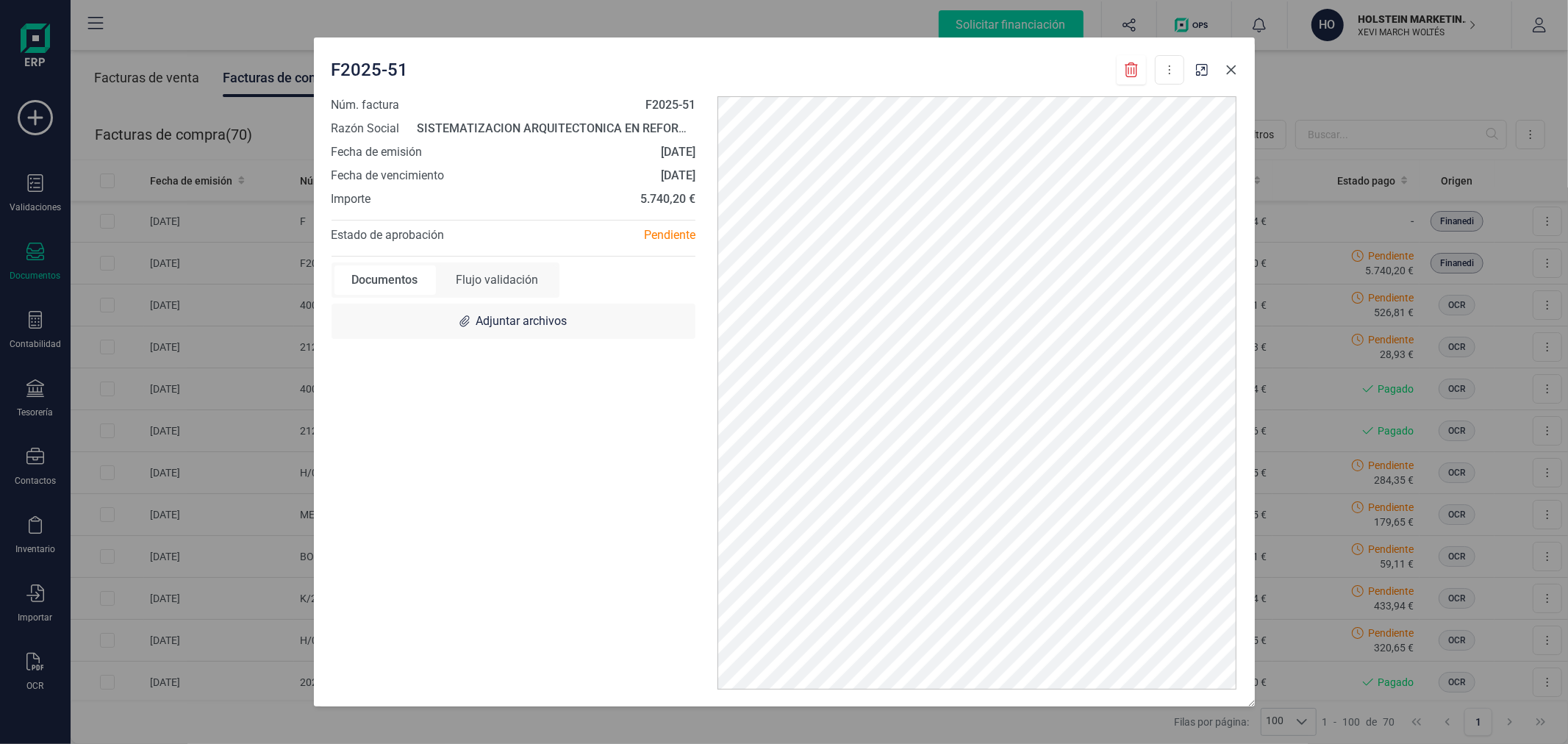
click at [1230, 69] on icon "button" at bounding box center [1232, 70] width 12 height 12
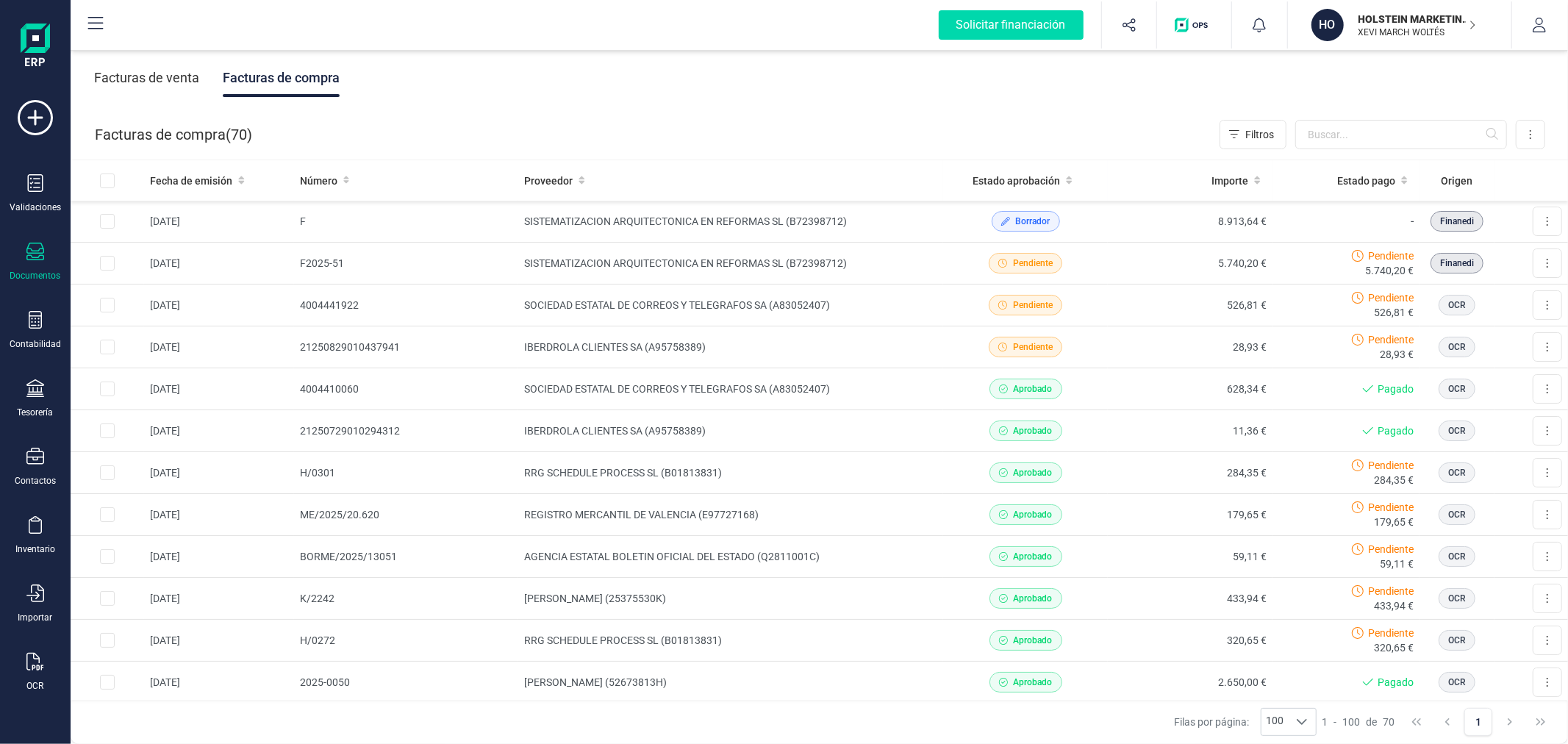
click at [1336, 26] on div "HO" at bounding box center [1328, 24] width 32 height 32
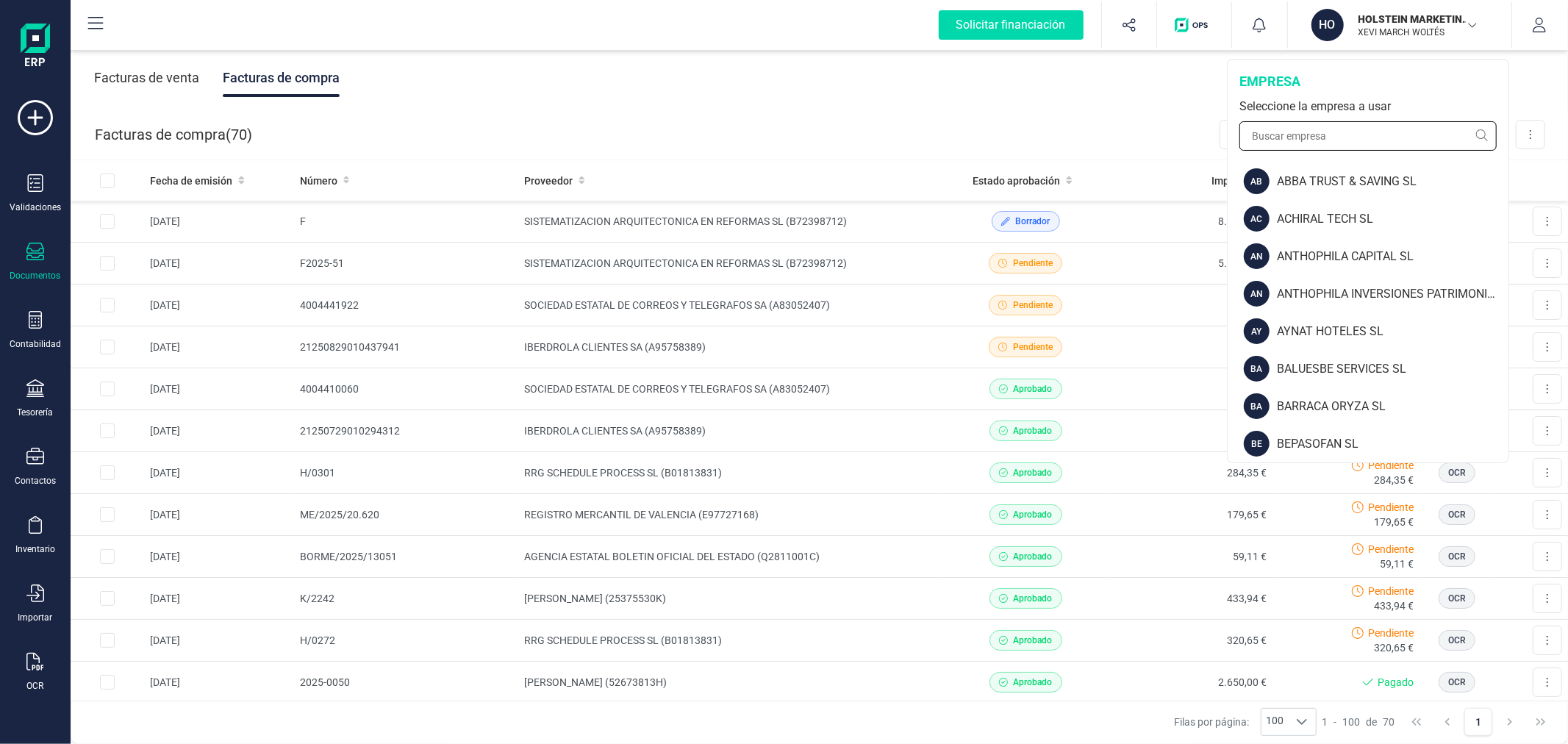
click at [1373, 135] on input "text" at bounding box center [1367, 136] width 257 height 29
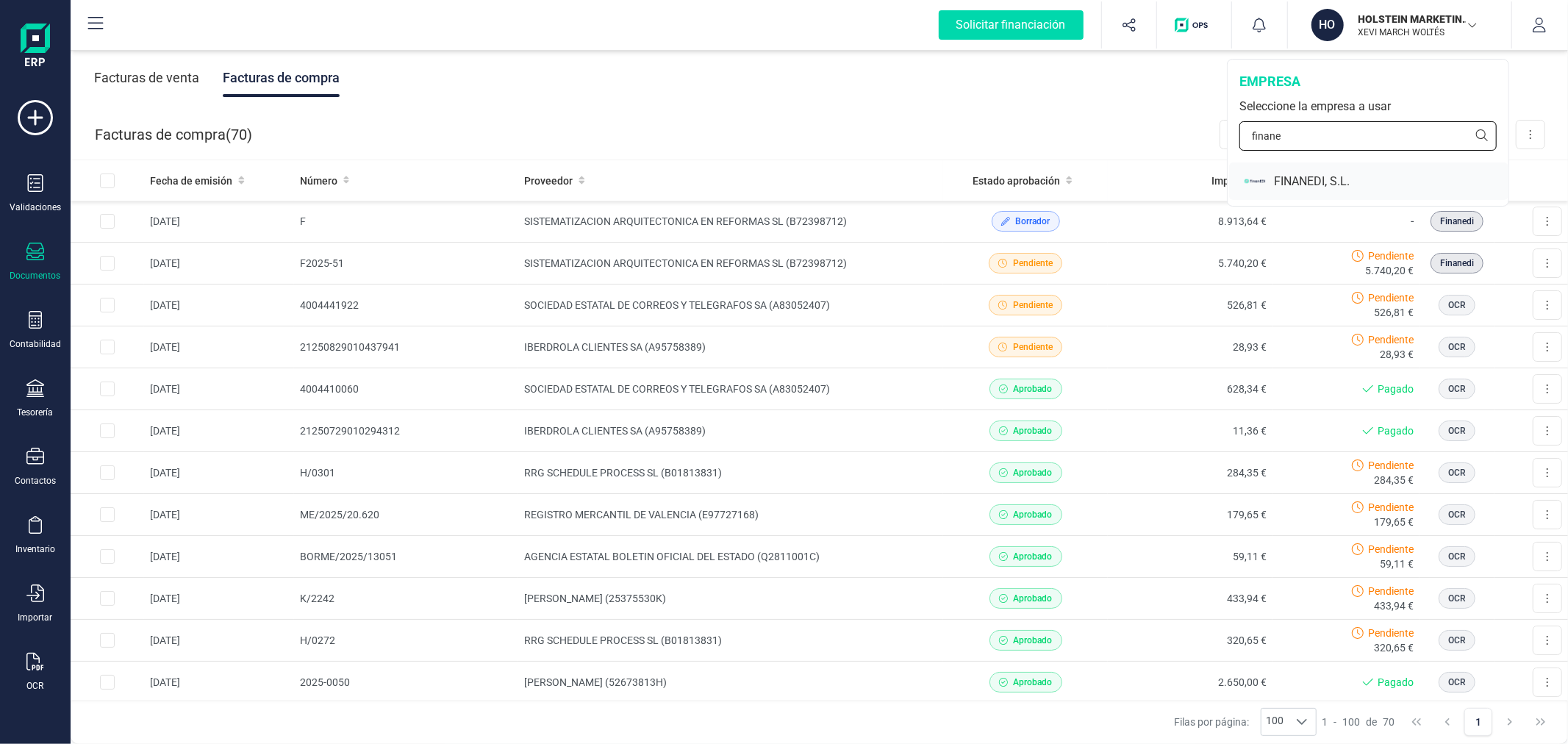
type input "finane"
click at [1291, 187] on div "FINANEDI, S.L." at bounding box center [1392, 181] width 235 height 17
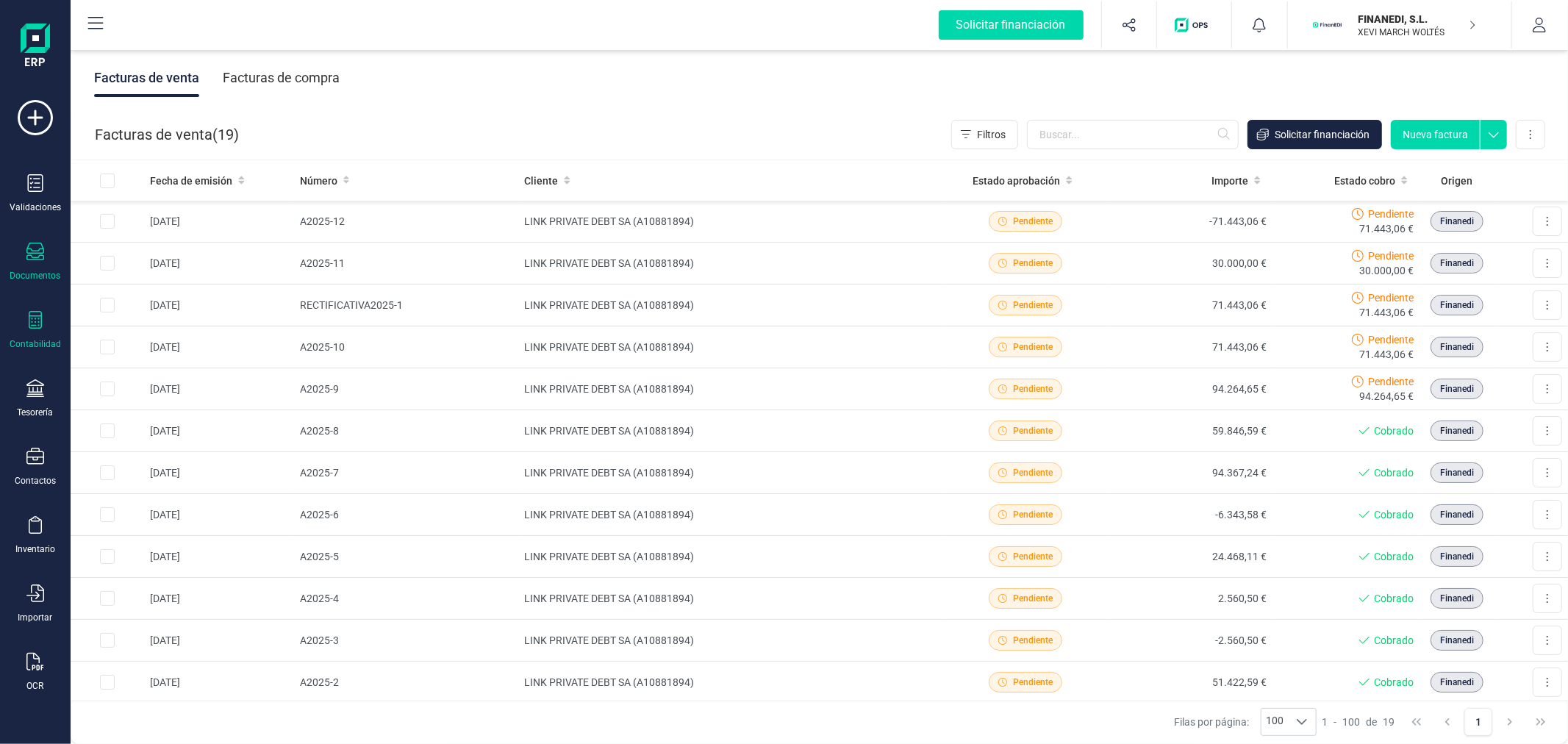
click at [23, 324] on div "Contabilidad" at bounding box center [35, 331] width 59 height 39
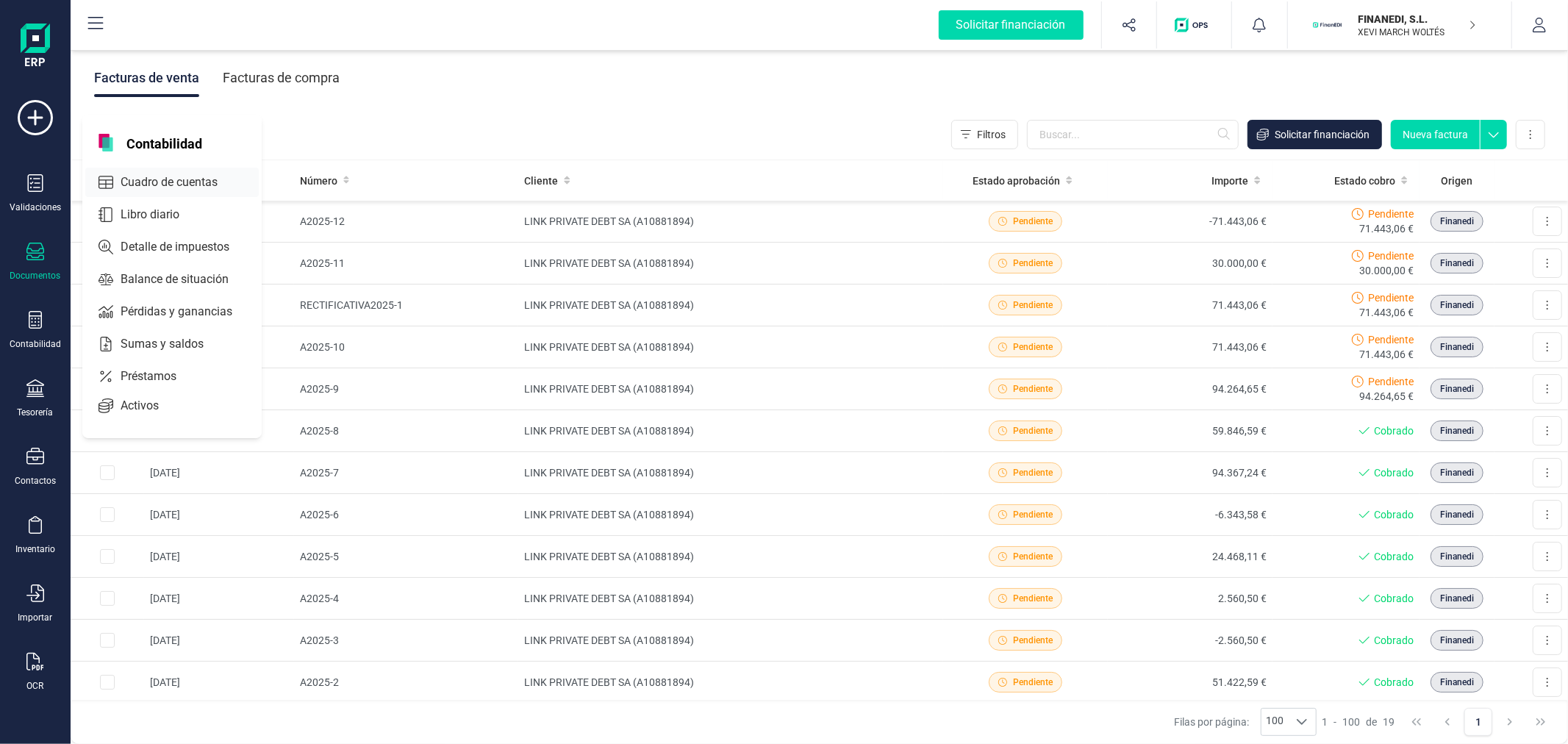
click at [214, 187] on span "Cuadro de cuentas" at bounding box center [178, 182] width 129 height 17
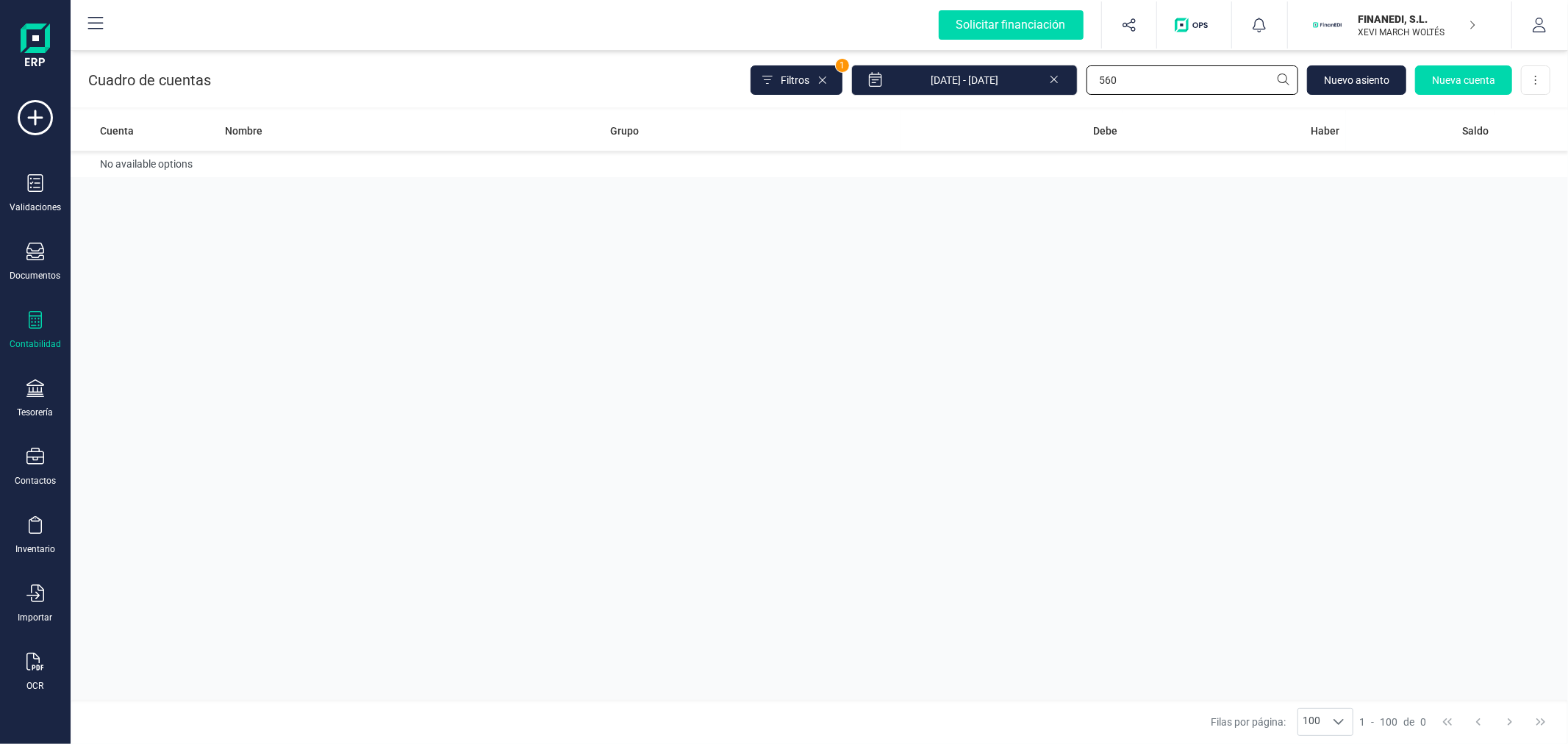
click at [1148, 74] on input "560" at bounding box center [1193, 80] width 211 height 29
type input "465"
click at [920, 184] on td "32.291,18 €" at bounding box center [1013, 171] width 223 height 42
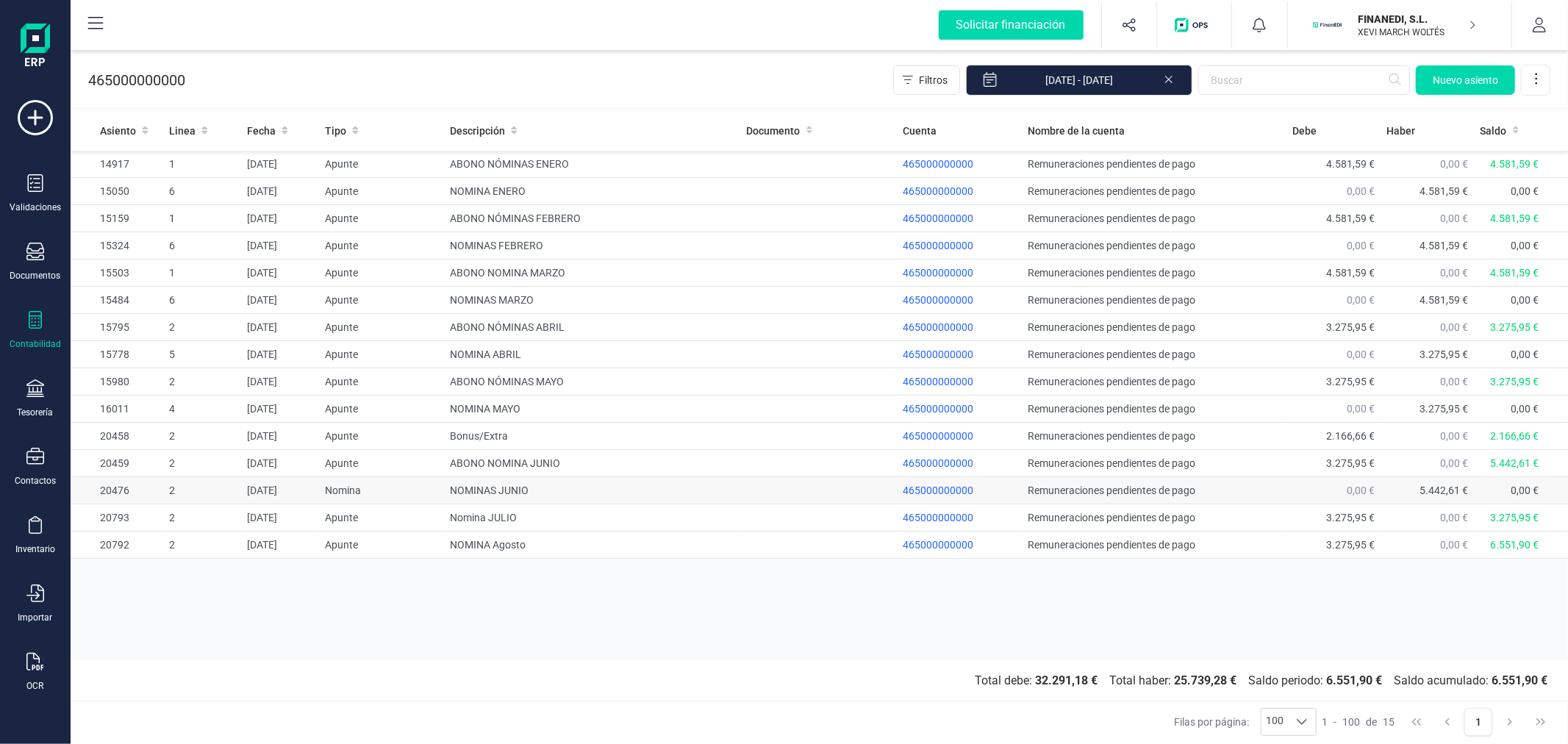
click at [512, 490] on td "NOMINAS JUNIO" at bounding box center [592, 491] width 297 height 27
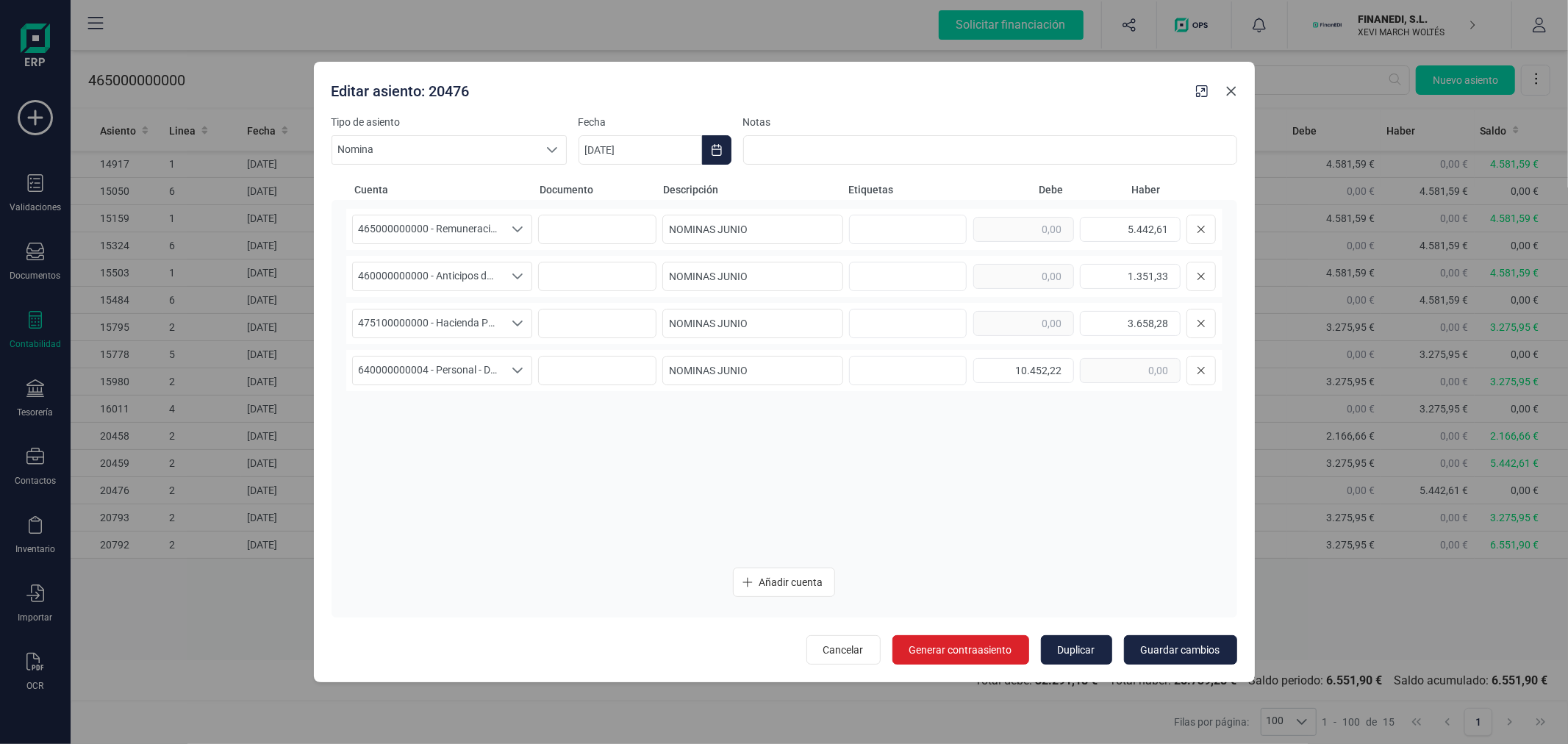
click at [1233, 94] on icon "button" at bounding box center [1232, 91] width 10 height 10
type input "11/09/2025"
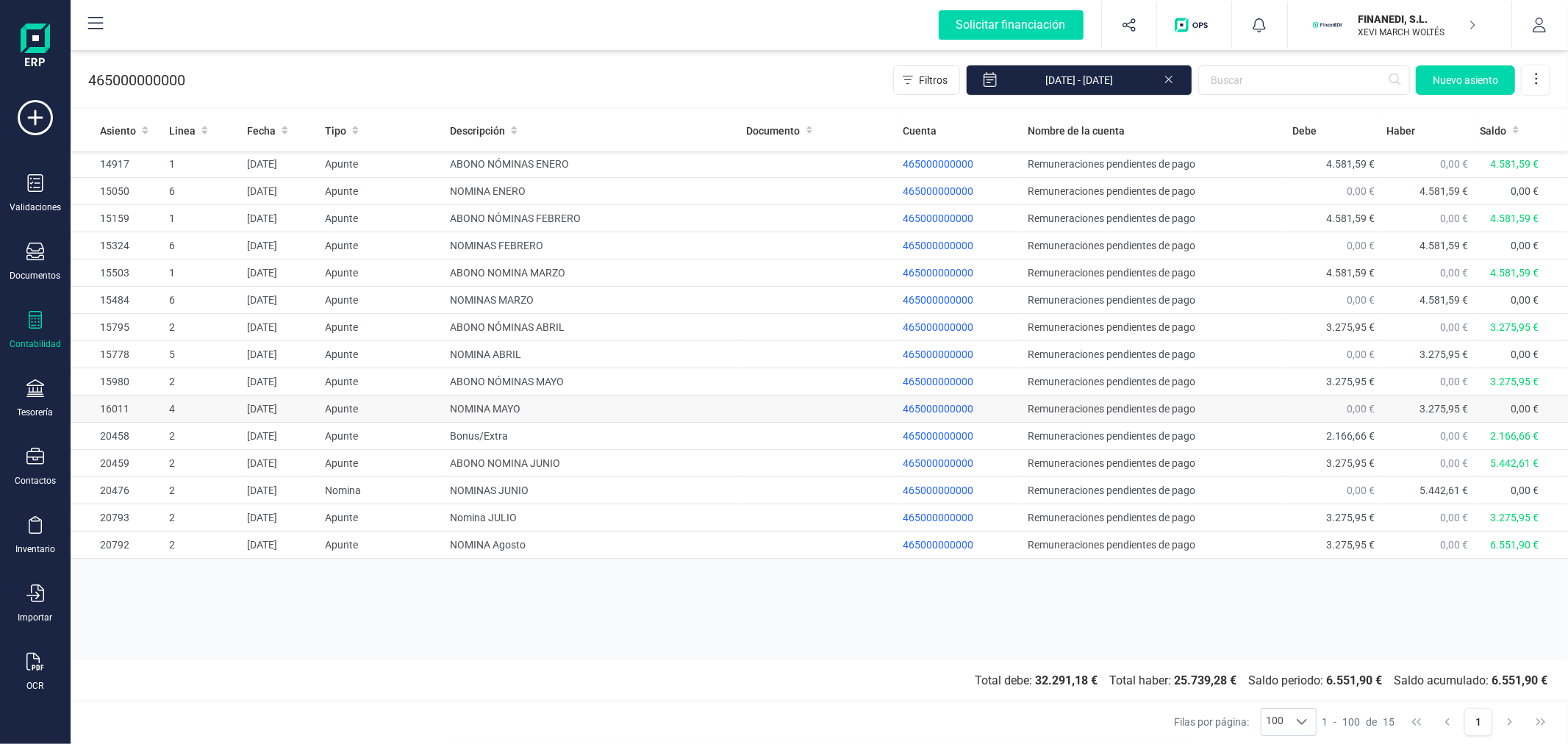
click at [582, 408] on td "NOMINA MAYO" at bounding box center [592, 409] width 297 height 27
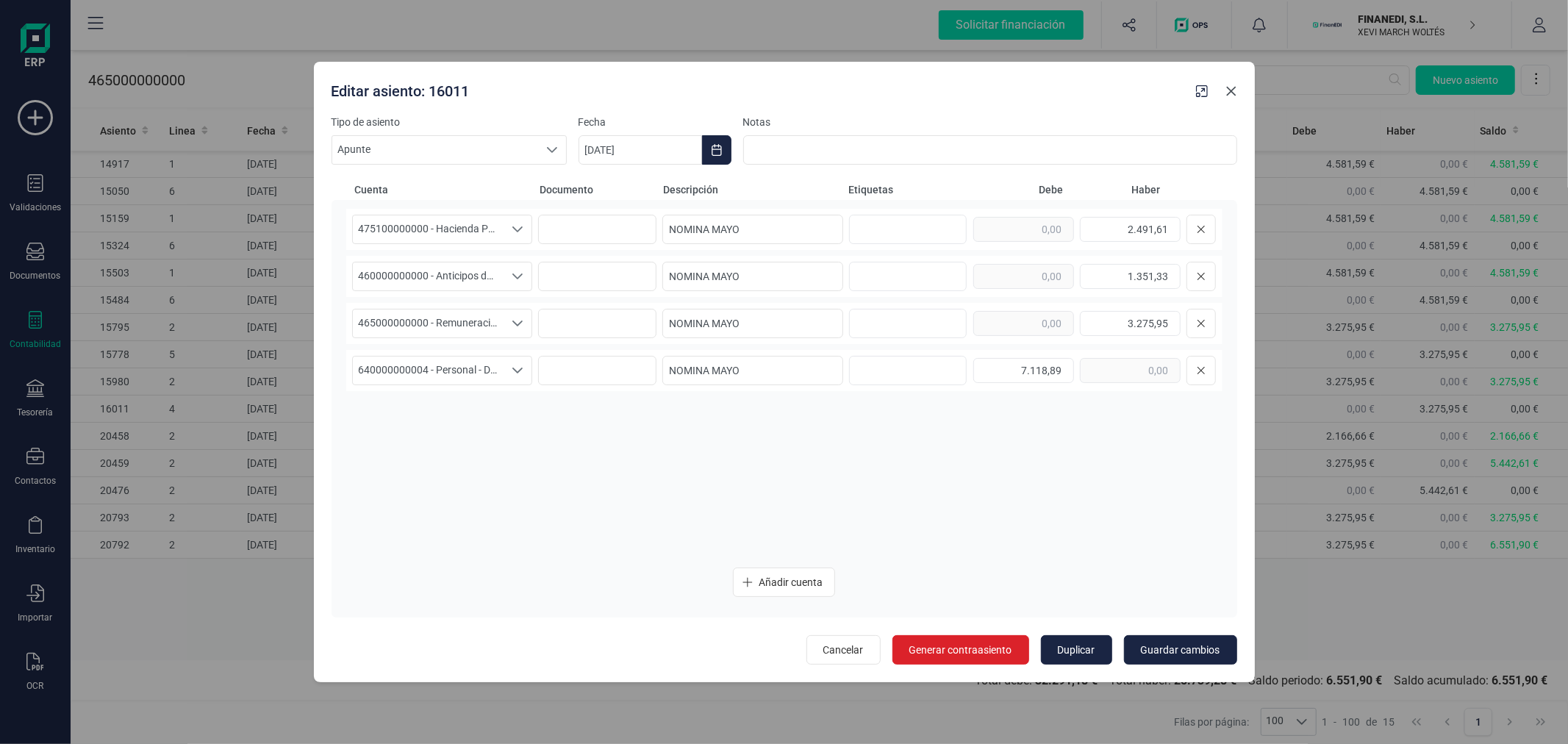
click at [1236, 91] on icon "button" at bounding box center [1232, 91] width 12 height 12
type input "11/09/2025"
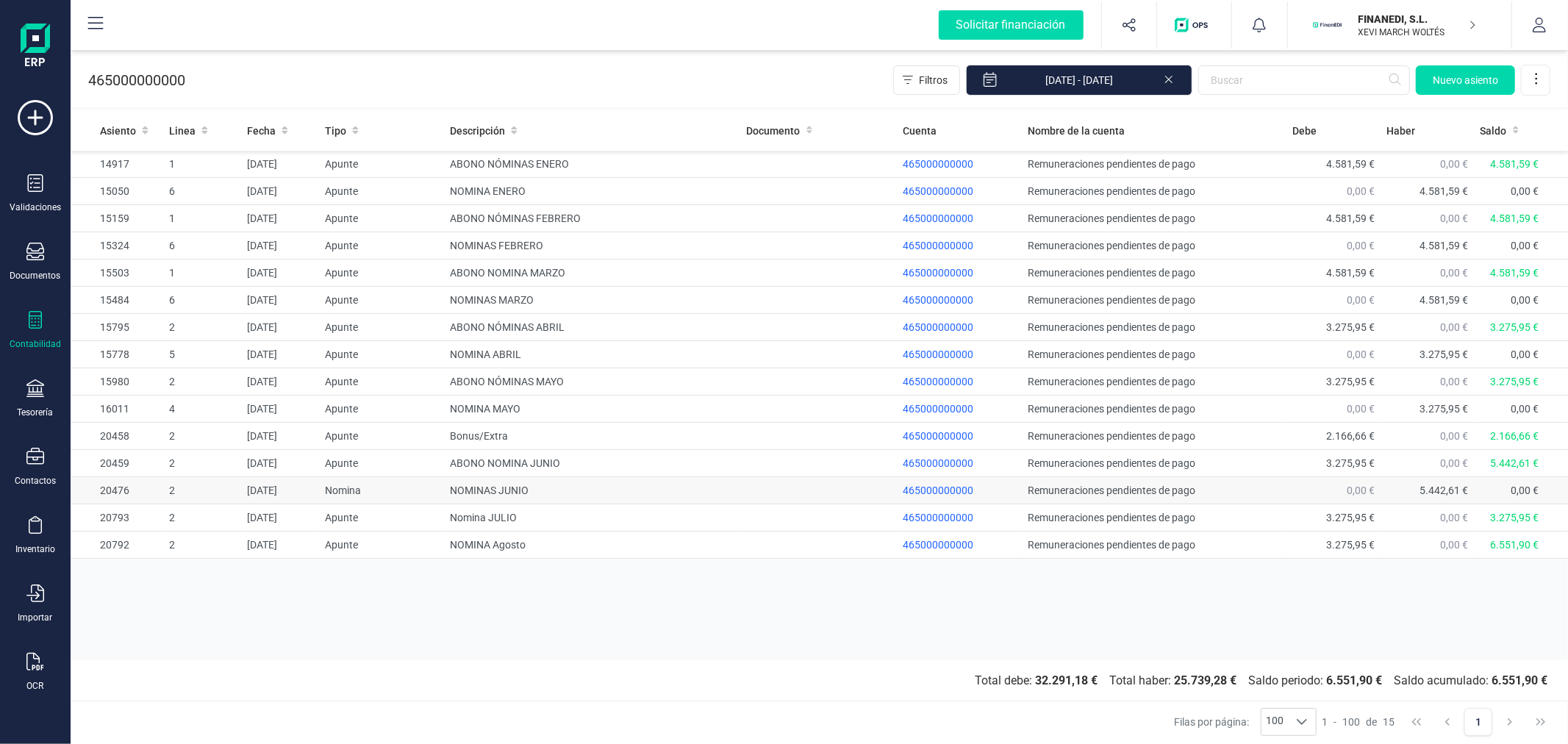
click at [546, 503] on td "NOMINAS JUNIO" at bounding box center [592, 491] width 297 height 27
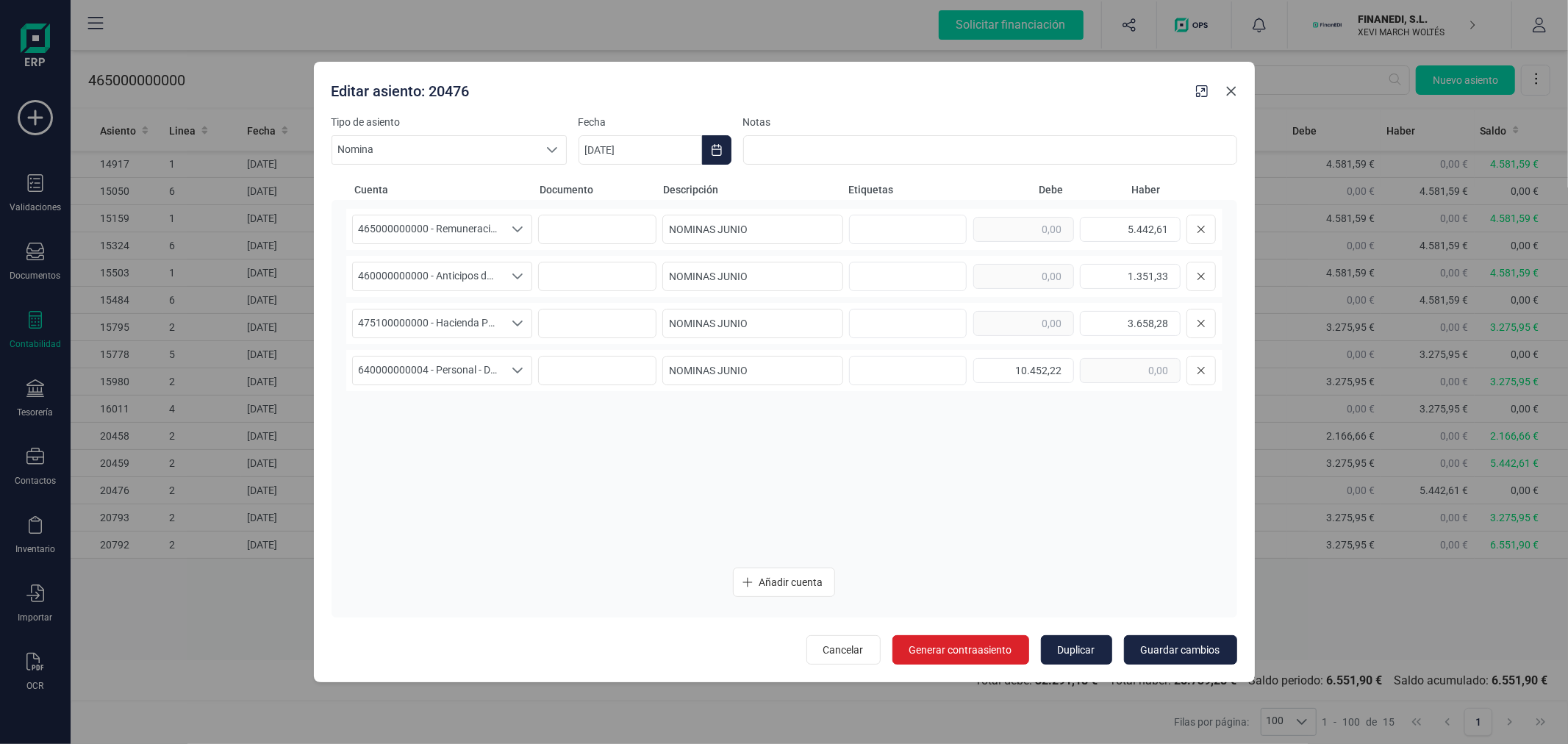
click at [1233, 85] on icon "button" at bounding box center [1232, 91] width 12 height 12
type input "11/09/2025"
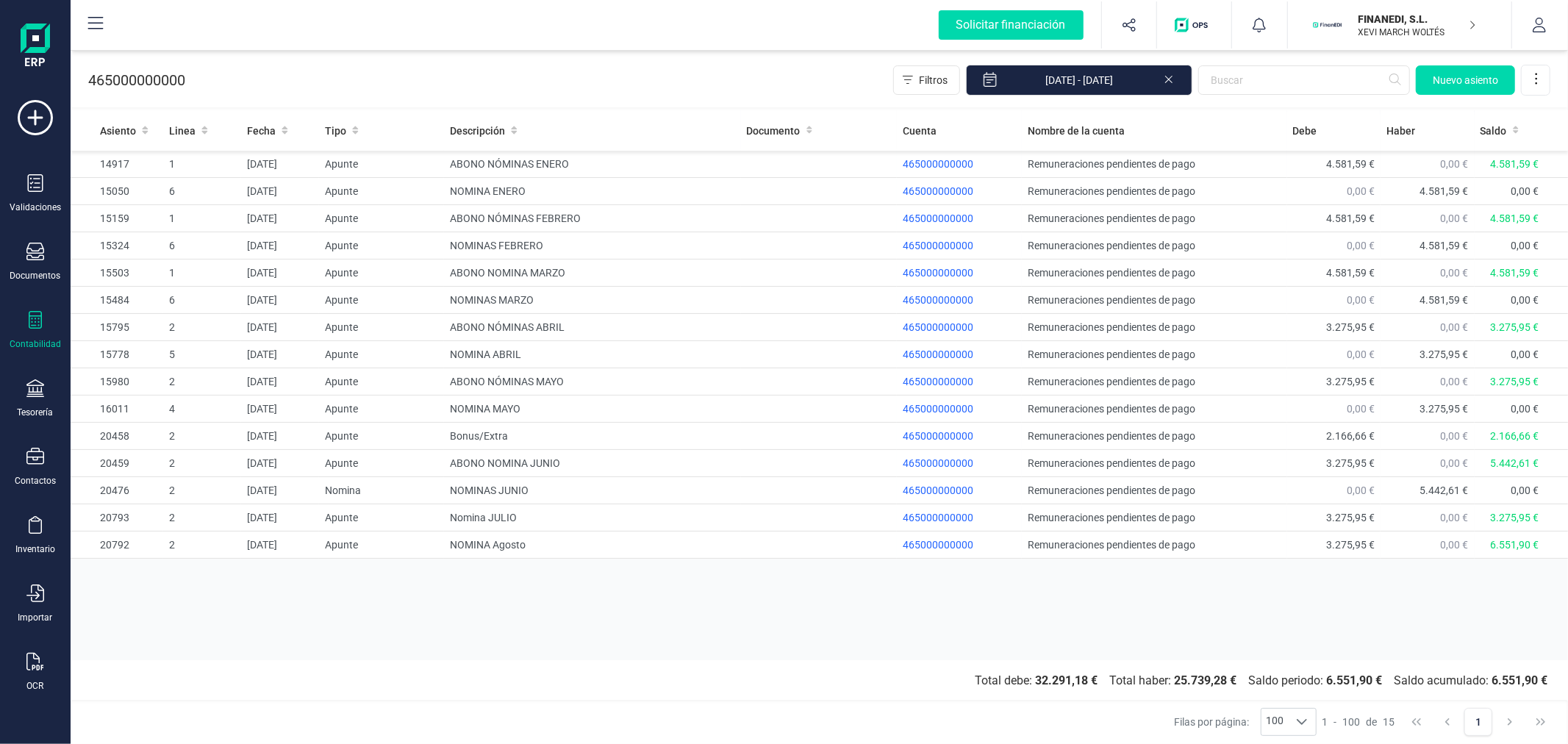
drag, startPoint x: 877, startPoint y: 99, endPoint x: 921, endPoint y: 99, distance: 44.0
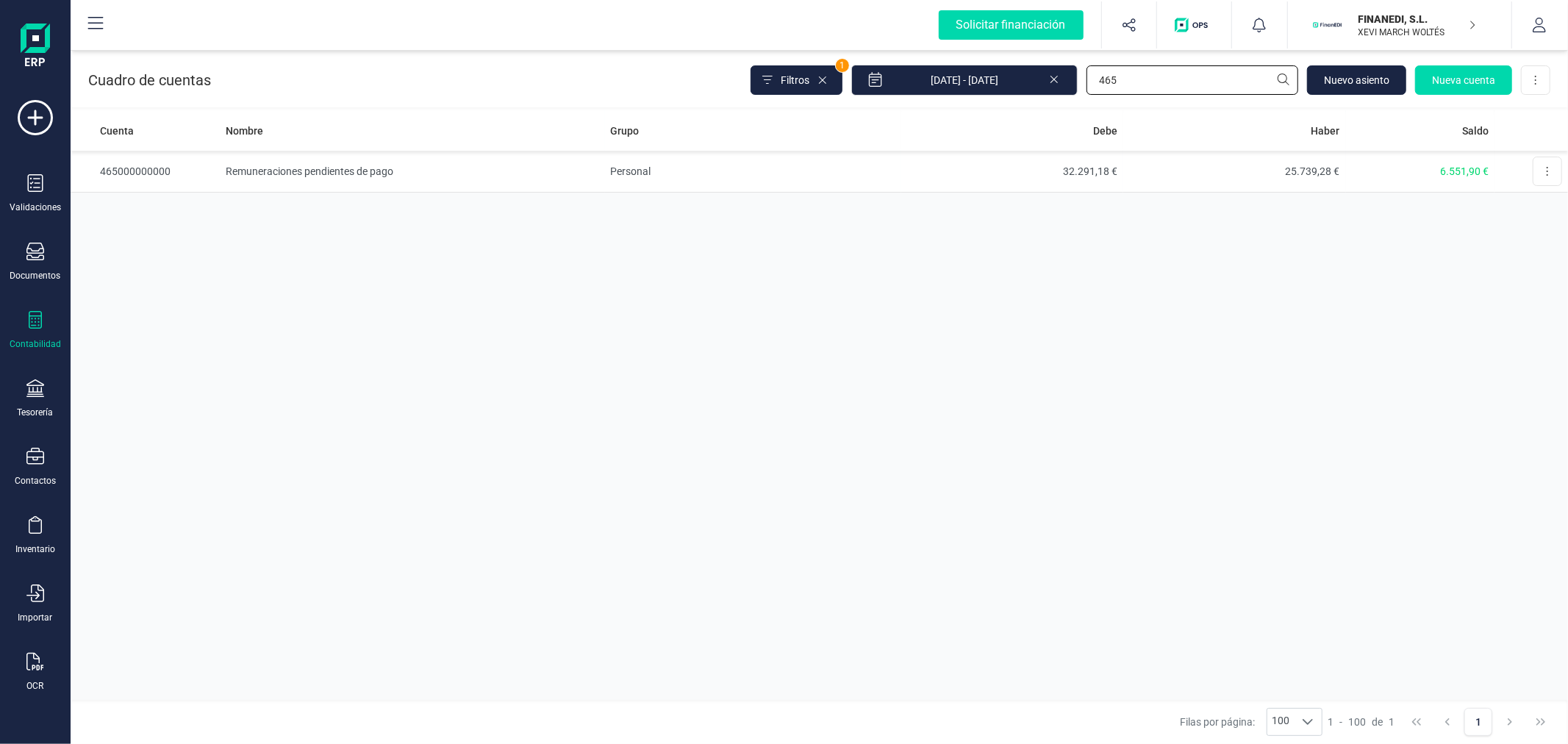
click at [1162, 82] on input "465" at bounding box center [1193, 80] width 211 height 29
type input "460"
click at [583, 171] on td "Anticipos de remuneraciones" at bounding box center [412, 171] width 385 height 42
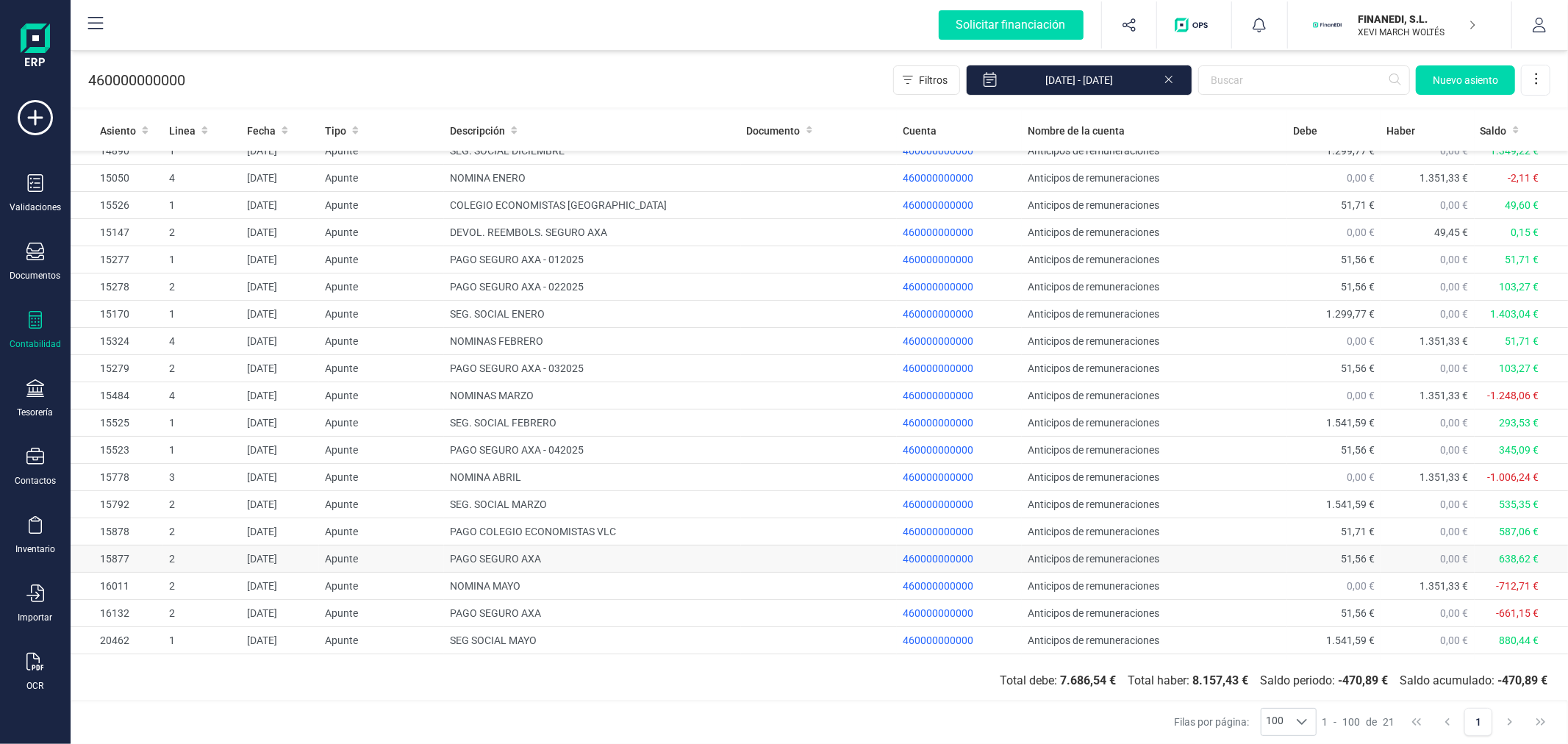
scroll to position [62, 0]
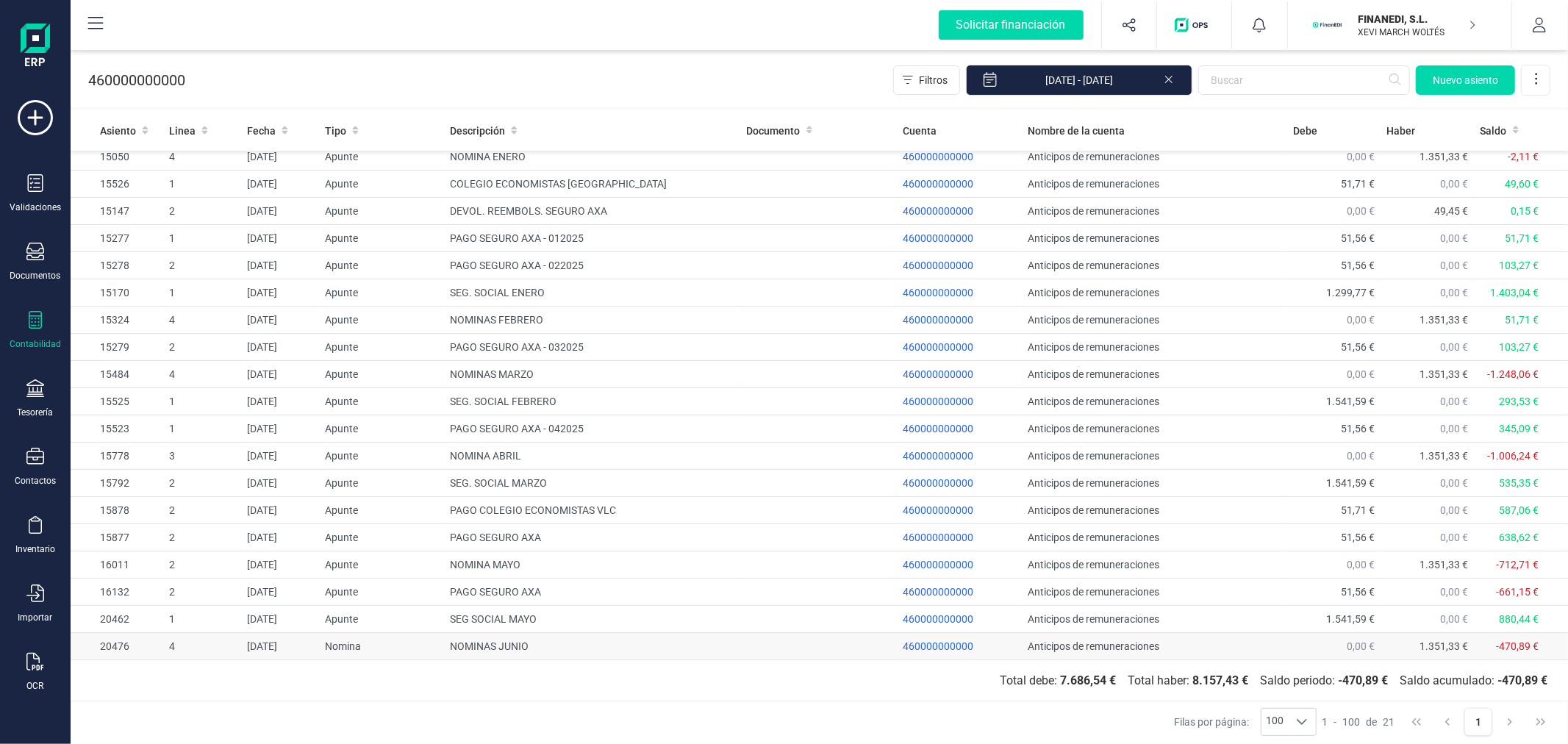
click at [473, 648] on td "NOMINAS JUNIO" at bounding box center [592, 647] width 297 height 27
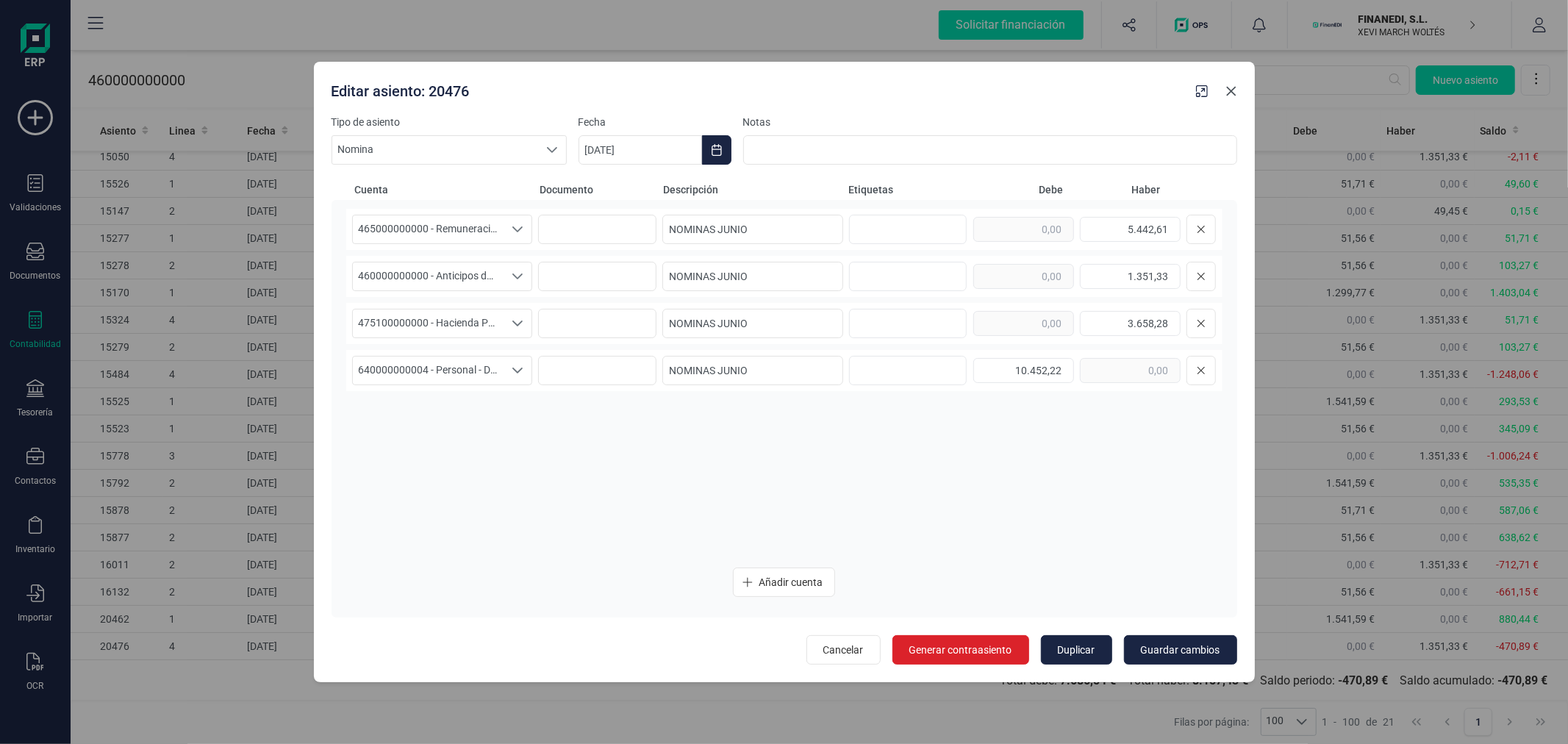
click at [1225, 85] on button "button" at bounding box center [1232, 91] width 23 height 23
type input "11/09/2025"
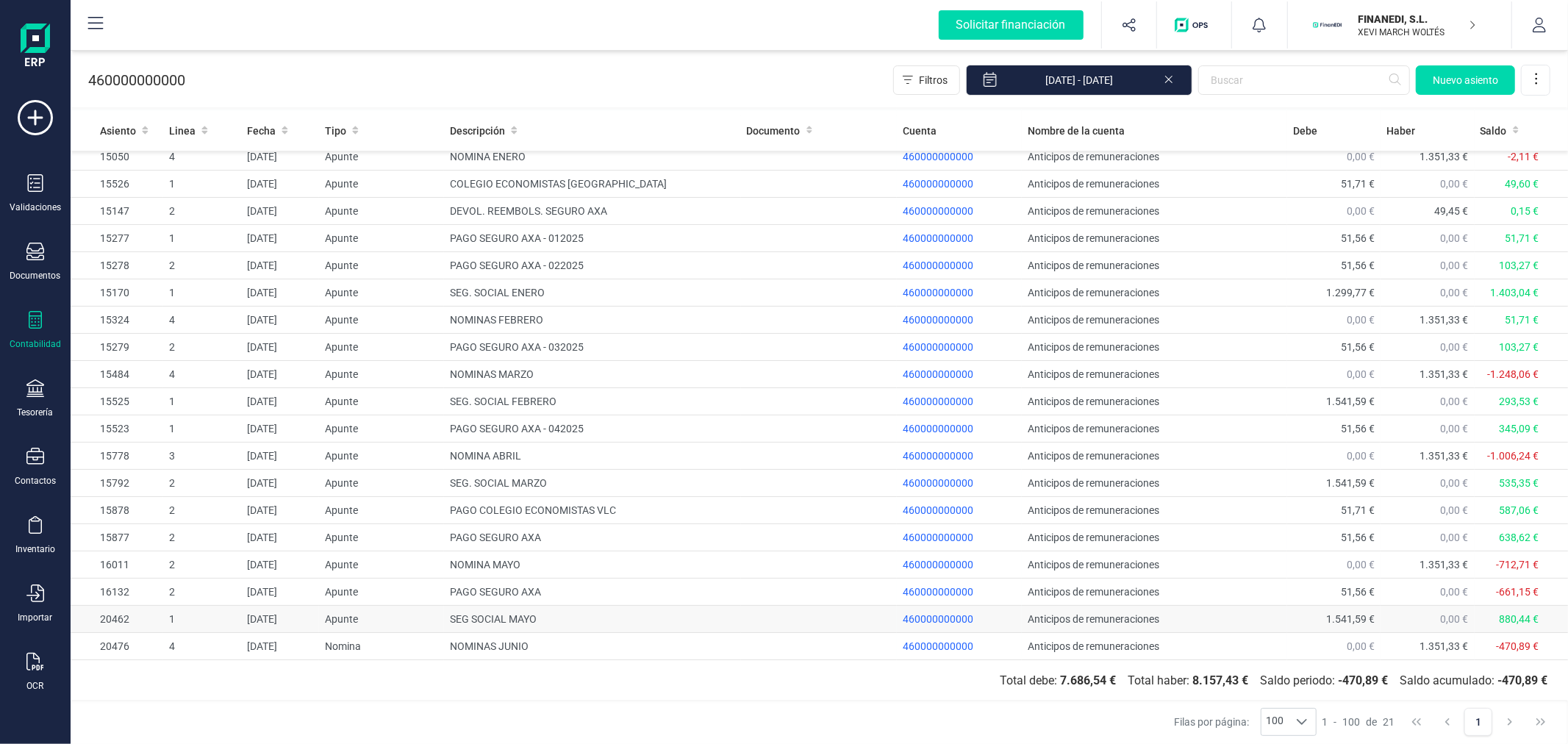
click at [495, 619] on td "SEG SOCIAL MAYO" at bounding box center [592, 620] width 297 height 27
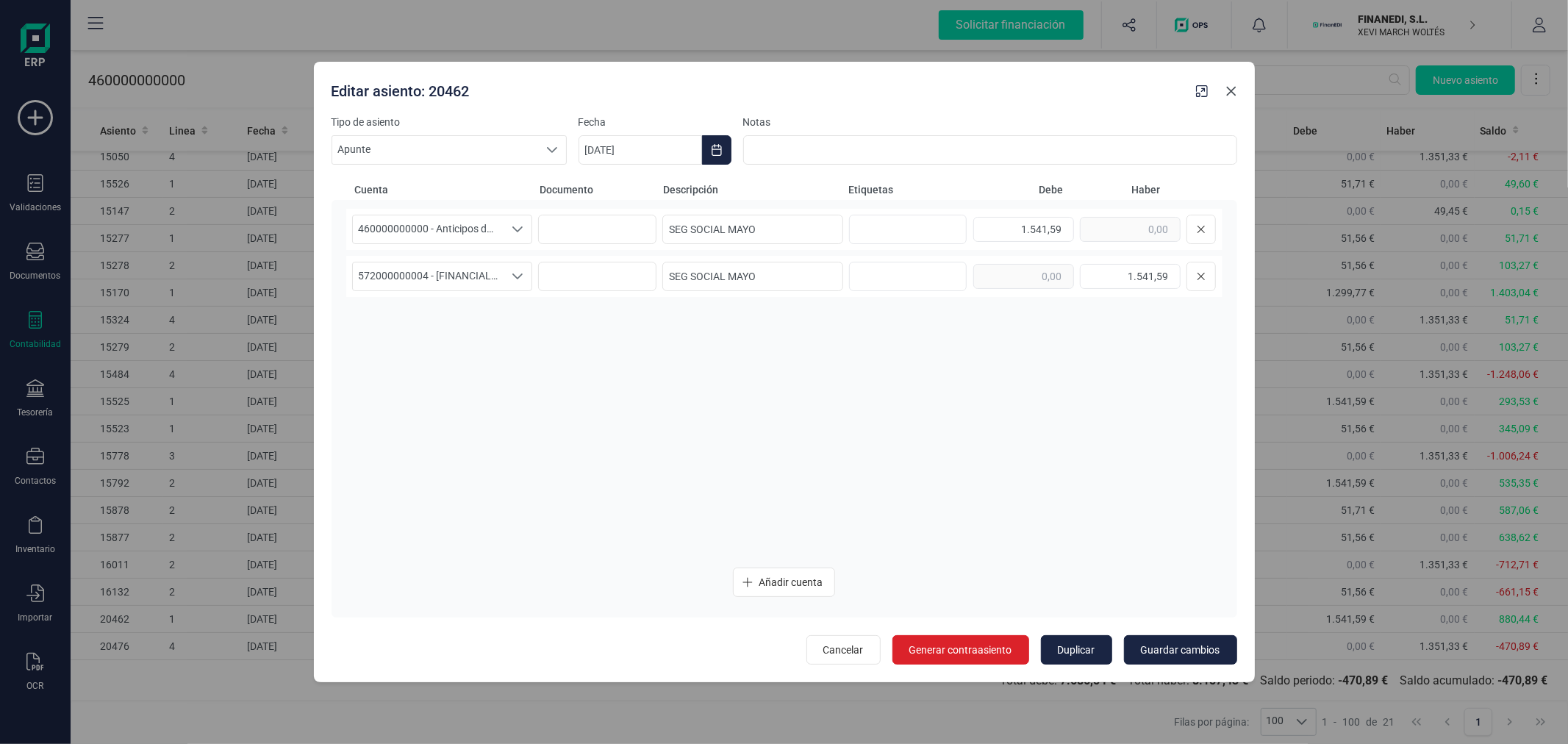
click at [1228, 90] on icon "button" at bounding box center [1232, 91] width 12 height 12
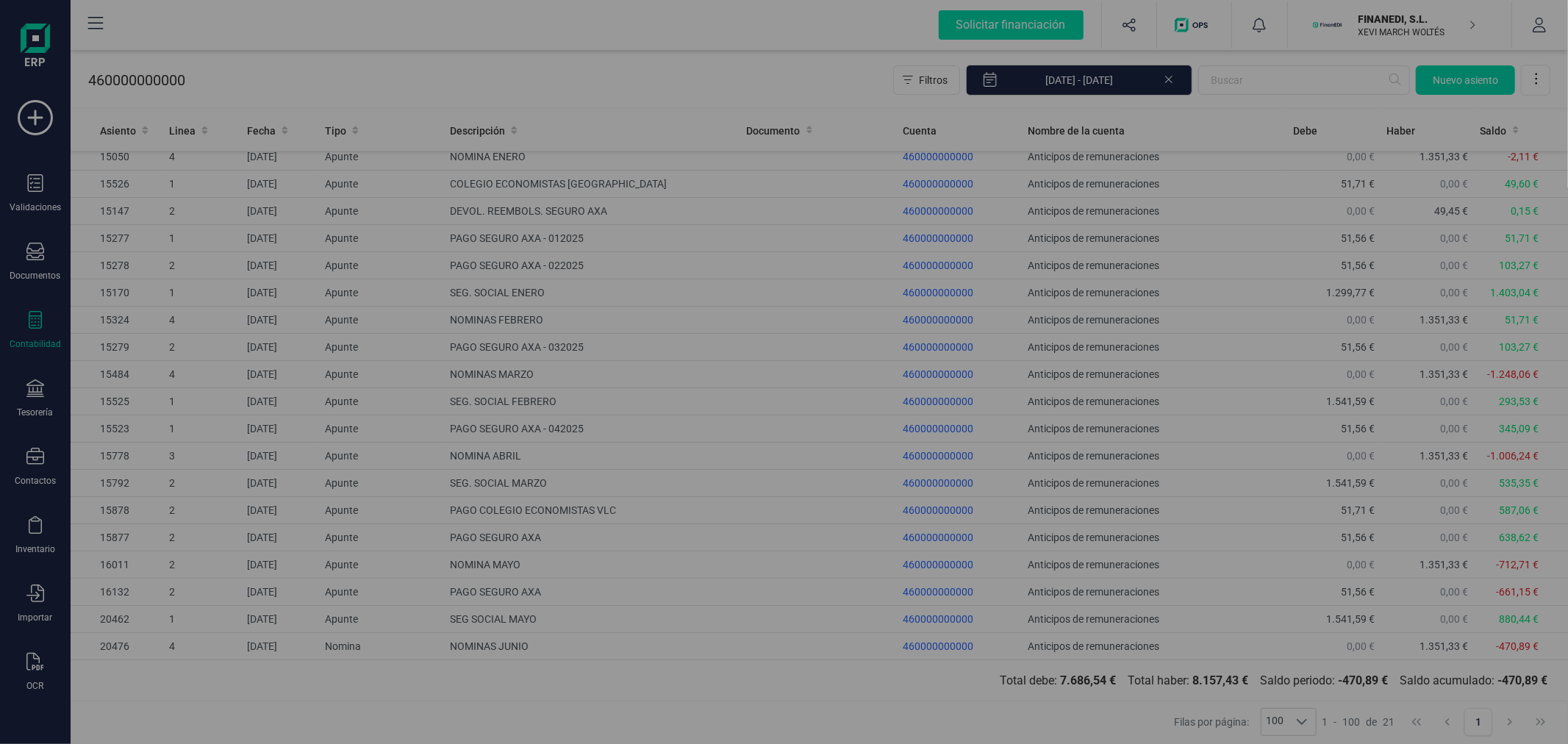
type input "11/09/2025"
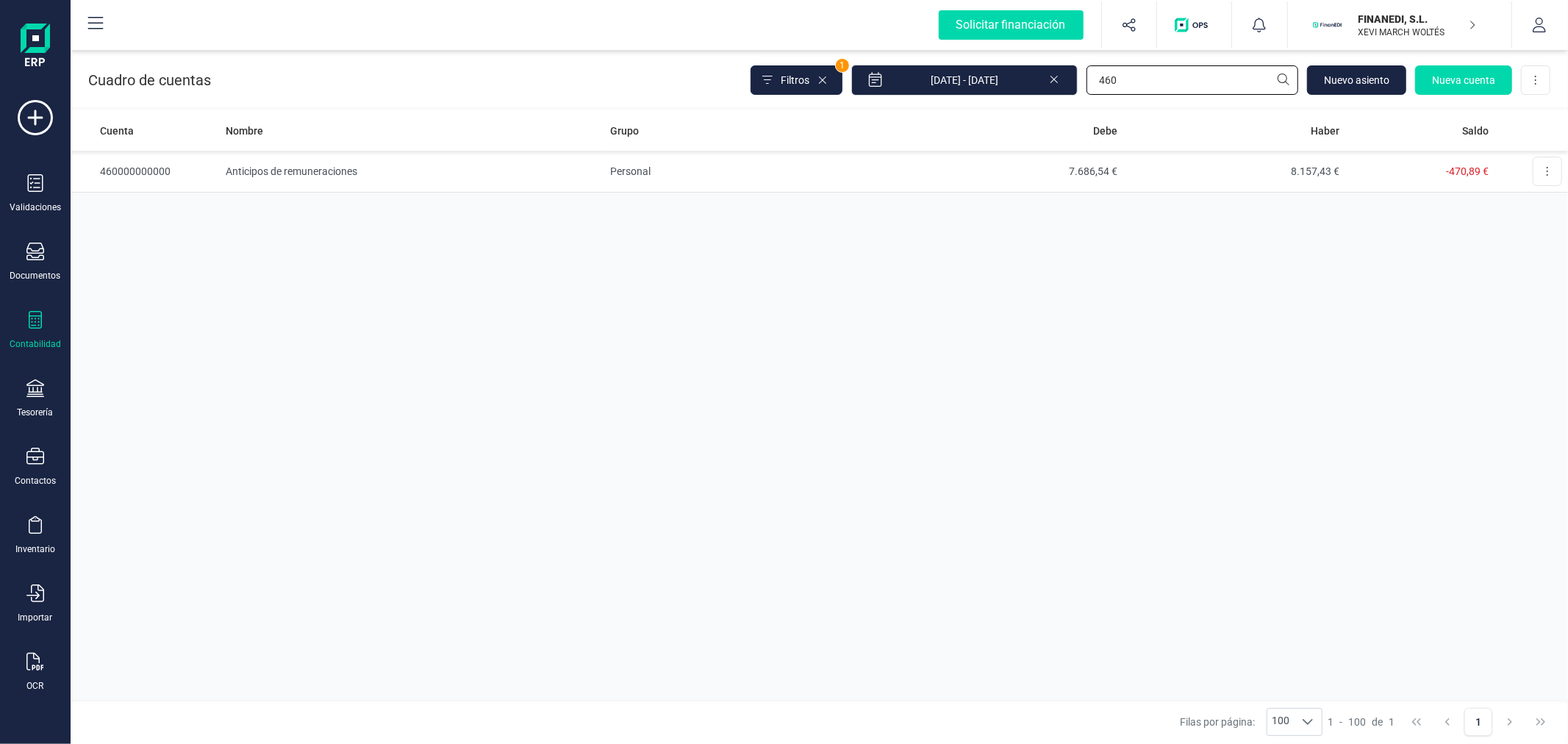
click at [1118, 83] on input "460" at bounding box center [1193, 80] width 211 height 29
type input "476"
click at [1040, 160] on td "11.746,63 €" at bounding box center [1013, 171] width 223 height 42
click at [497, 178] on td "Organismos de la Seguridad Social, acreedores" at bounding box center [412, 171] width 385 height 42
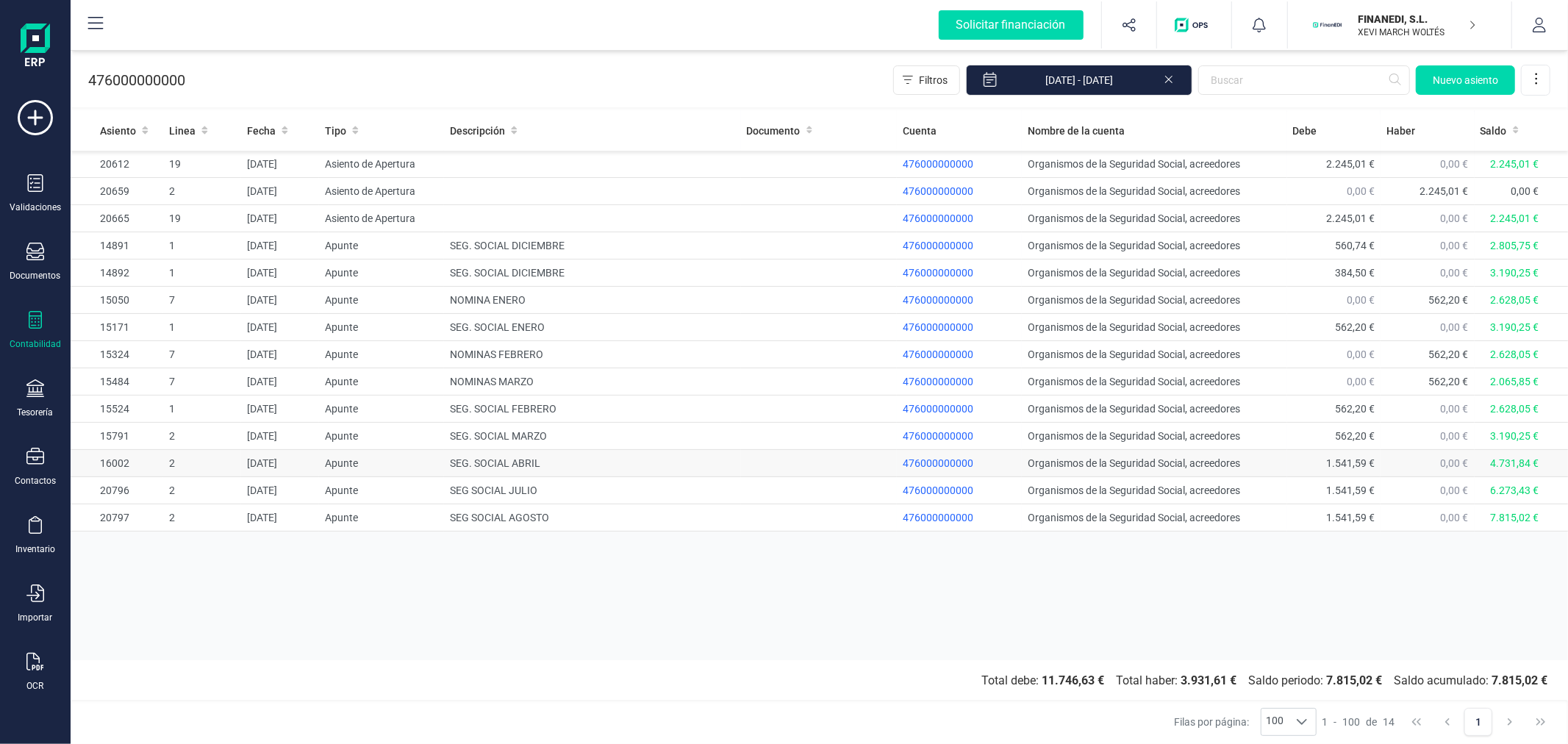
click at [592, 460] on td "SEG. SOCIAL ABRIL" at bounding box center [592, 464] width 297 height 27
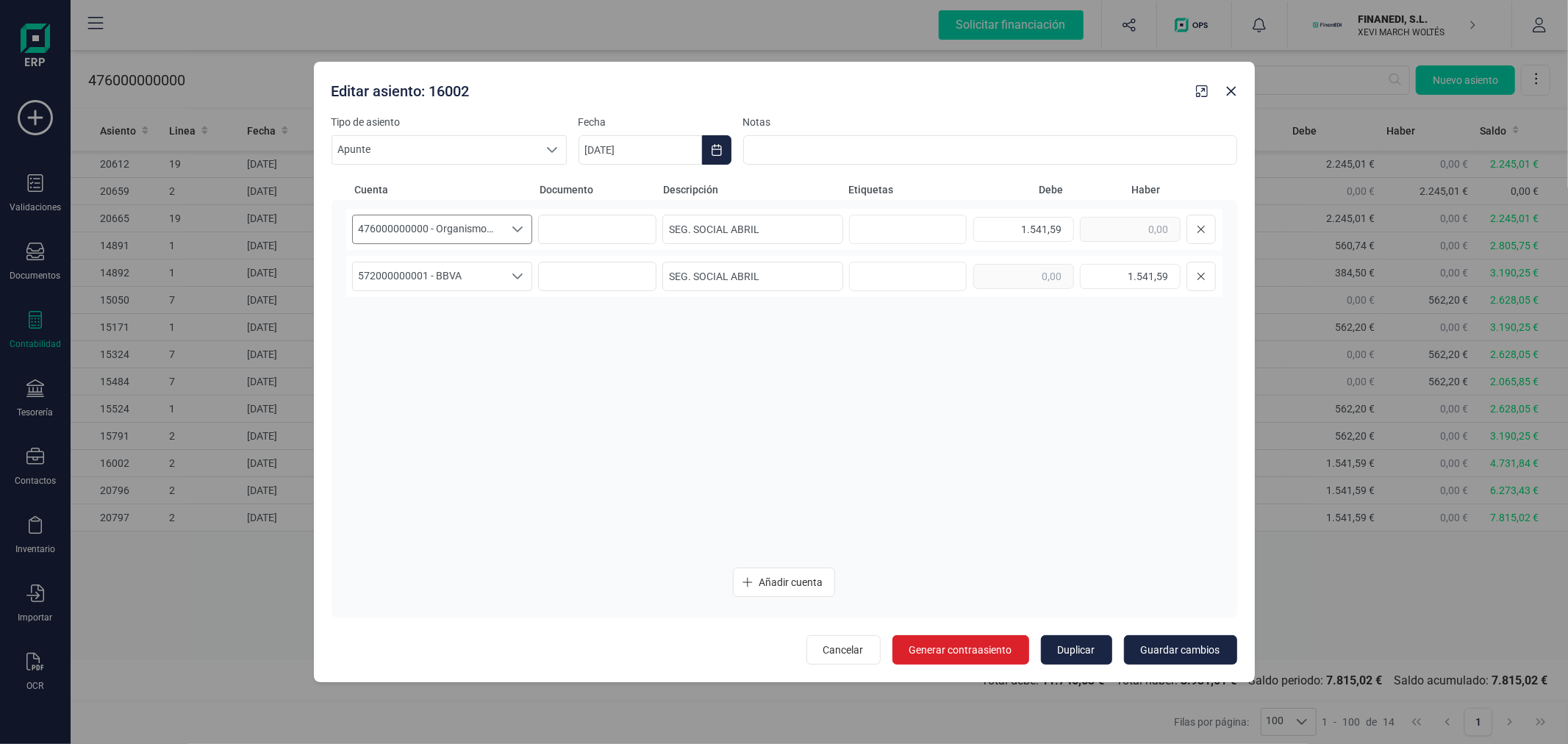
click at [512, 229] on icon "Seleccione una cuenta" at bounding box center [518, 230] width 12 height 12
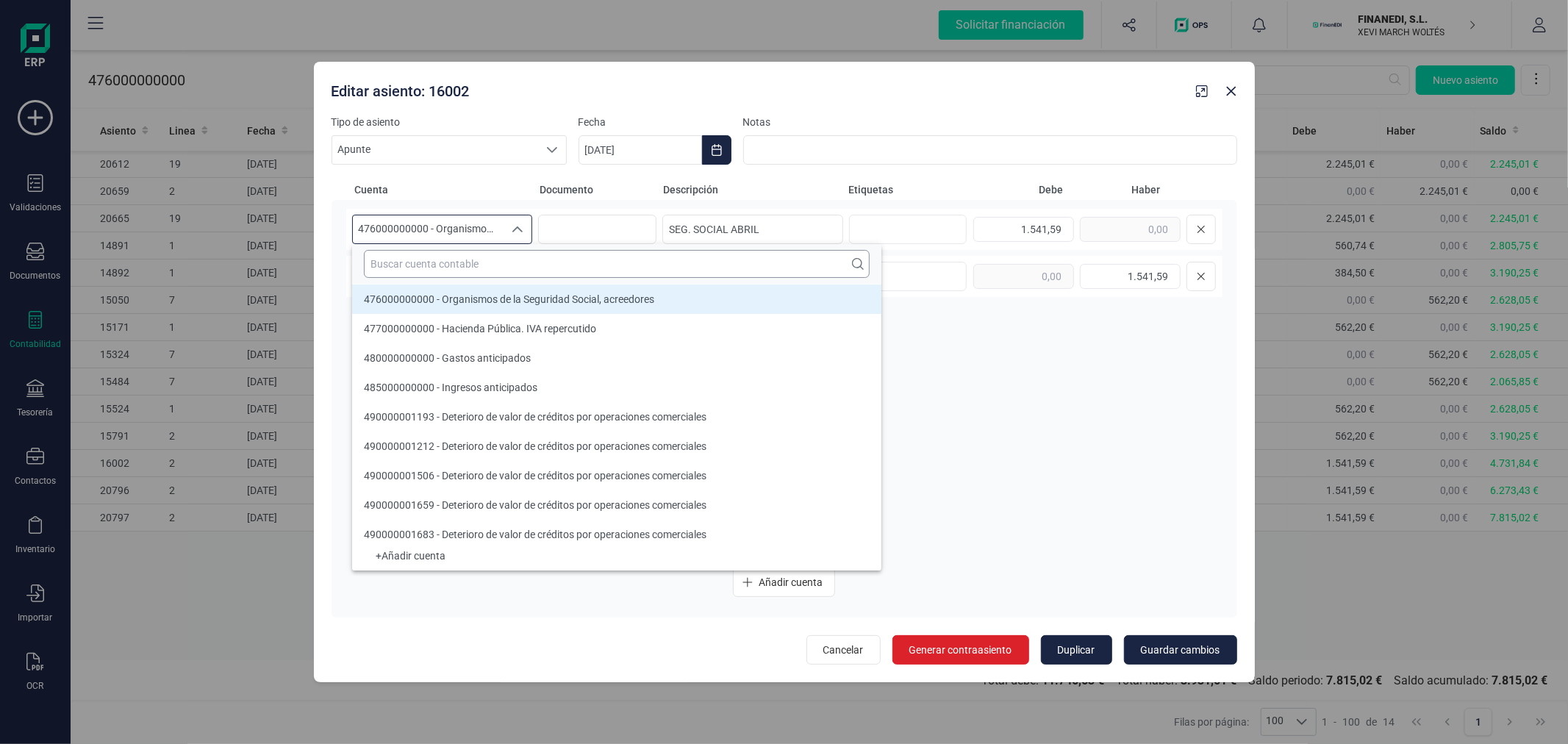
click at [516, 257] on input "text" at bounding box center [617, 264] width 506 height 28
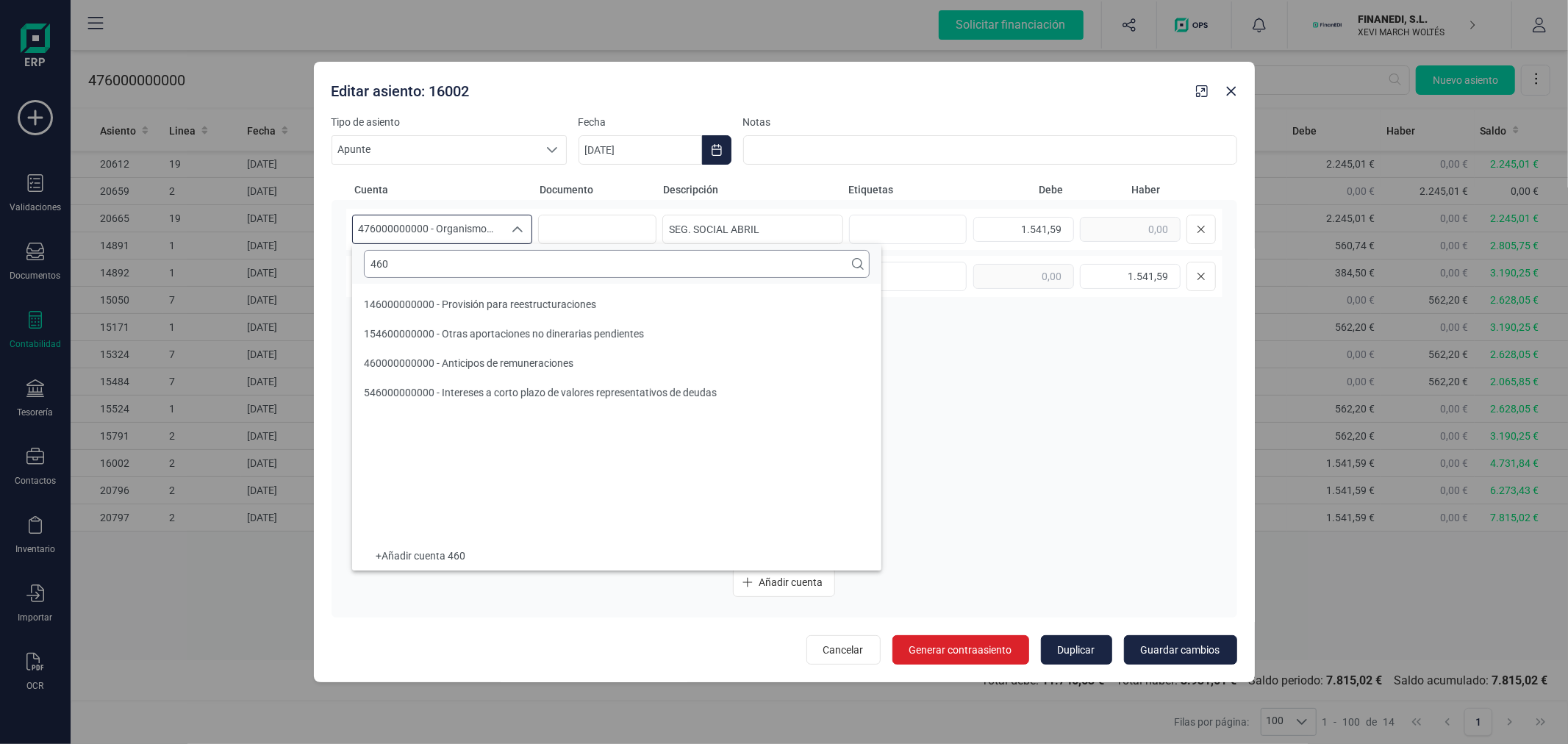
scroll to position [0, 0]
type input "460"
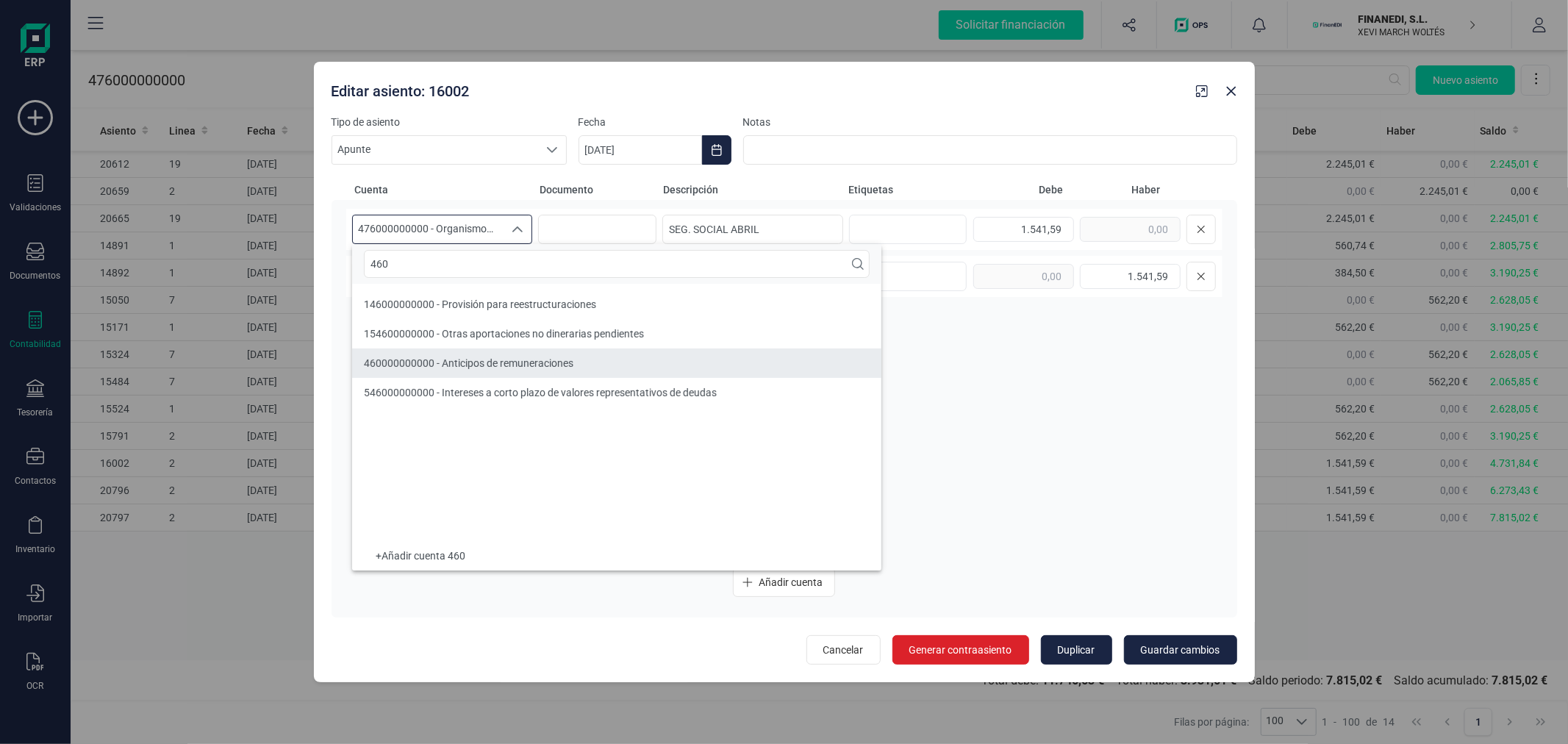
click at [531, 358] on span "460000000000 - Anticipos de remuneraciones" at bounding box center [468, 364] width 209 height 12
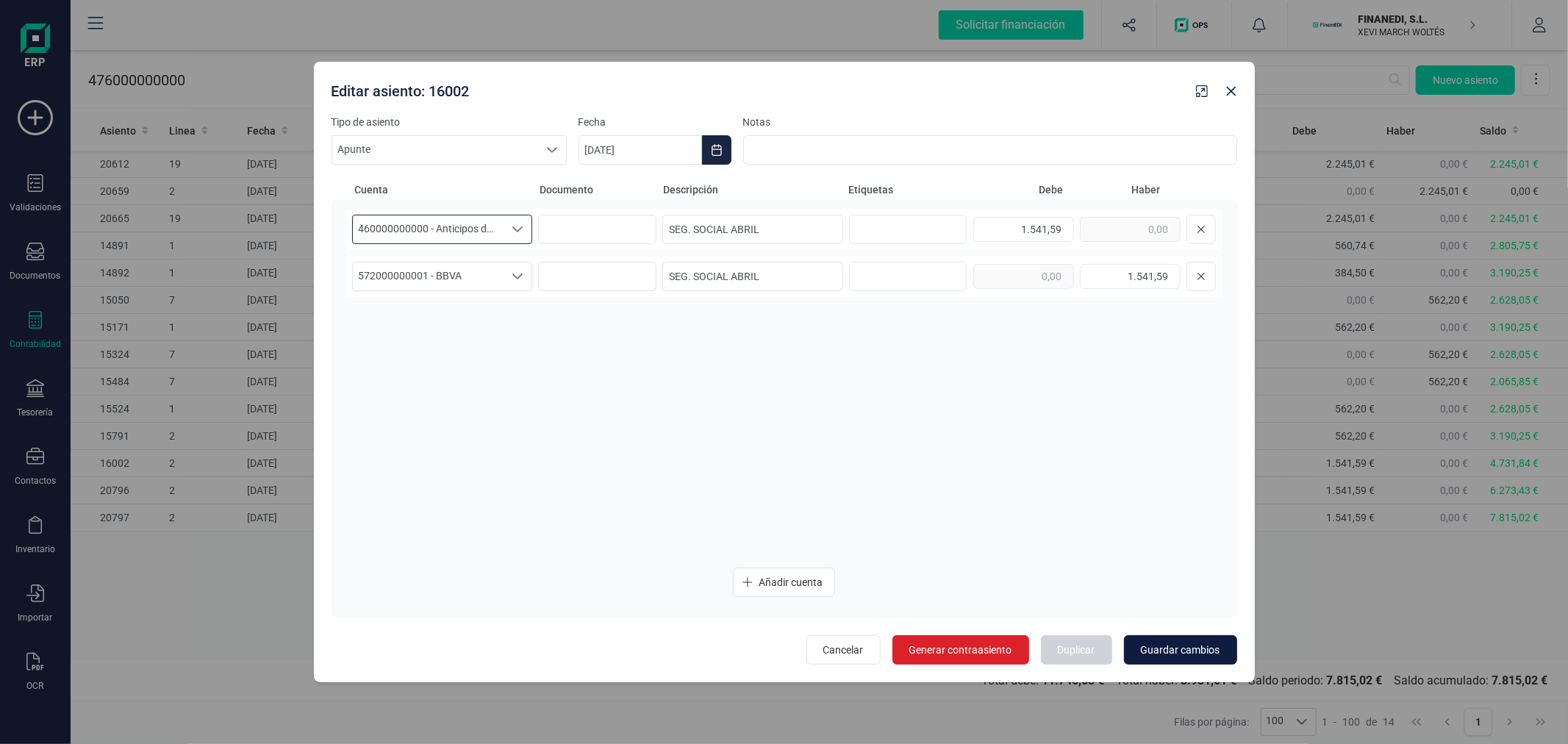
click at [1201, 653] on span "Guardar cambios" at bounding box center [1181, 650] width 80 height 15
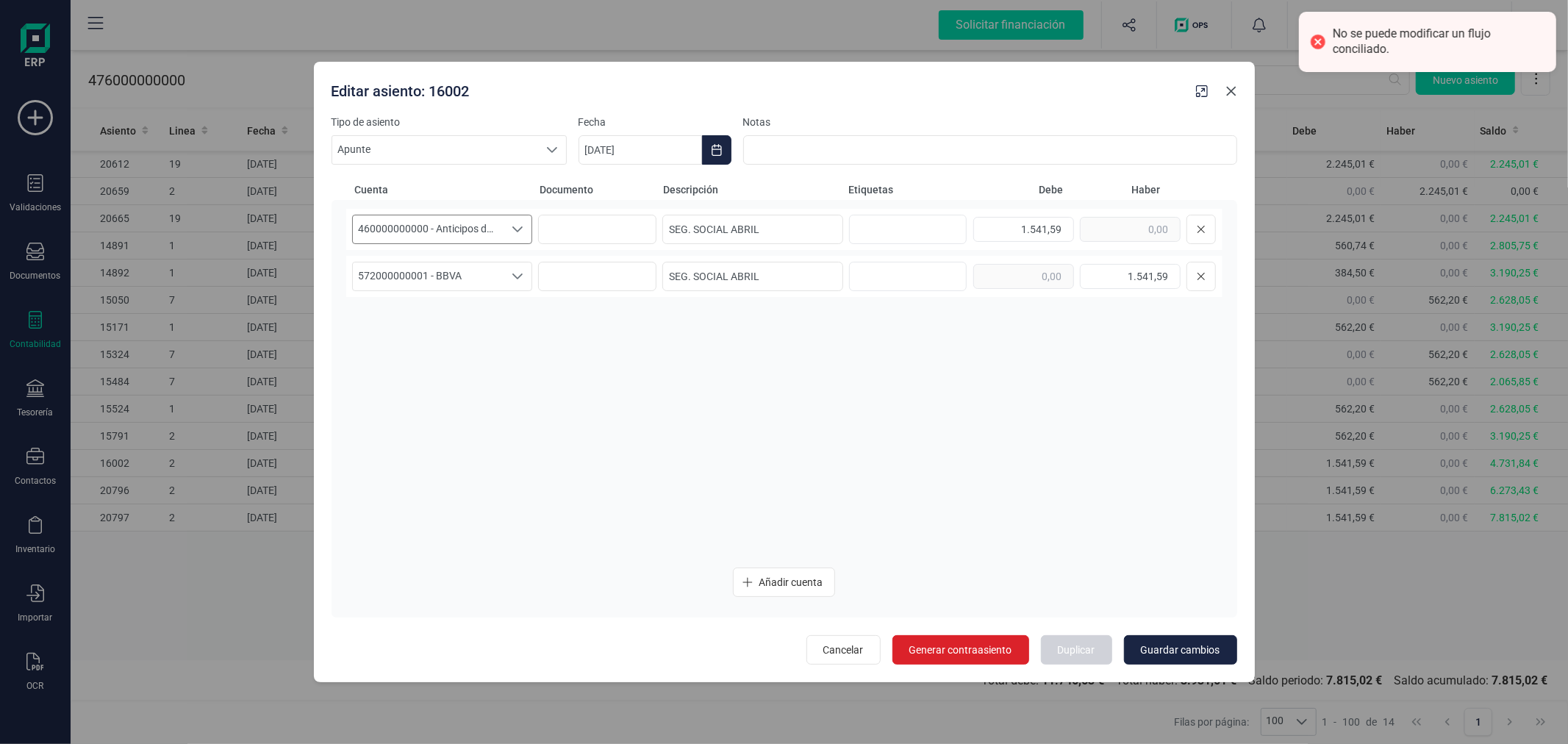
click at [1228, 94] on icon "button" at bounding box center [1232, 91] width 10 height 10
type input "[DATE]"
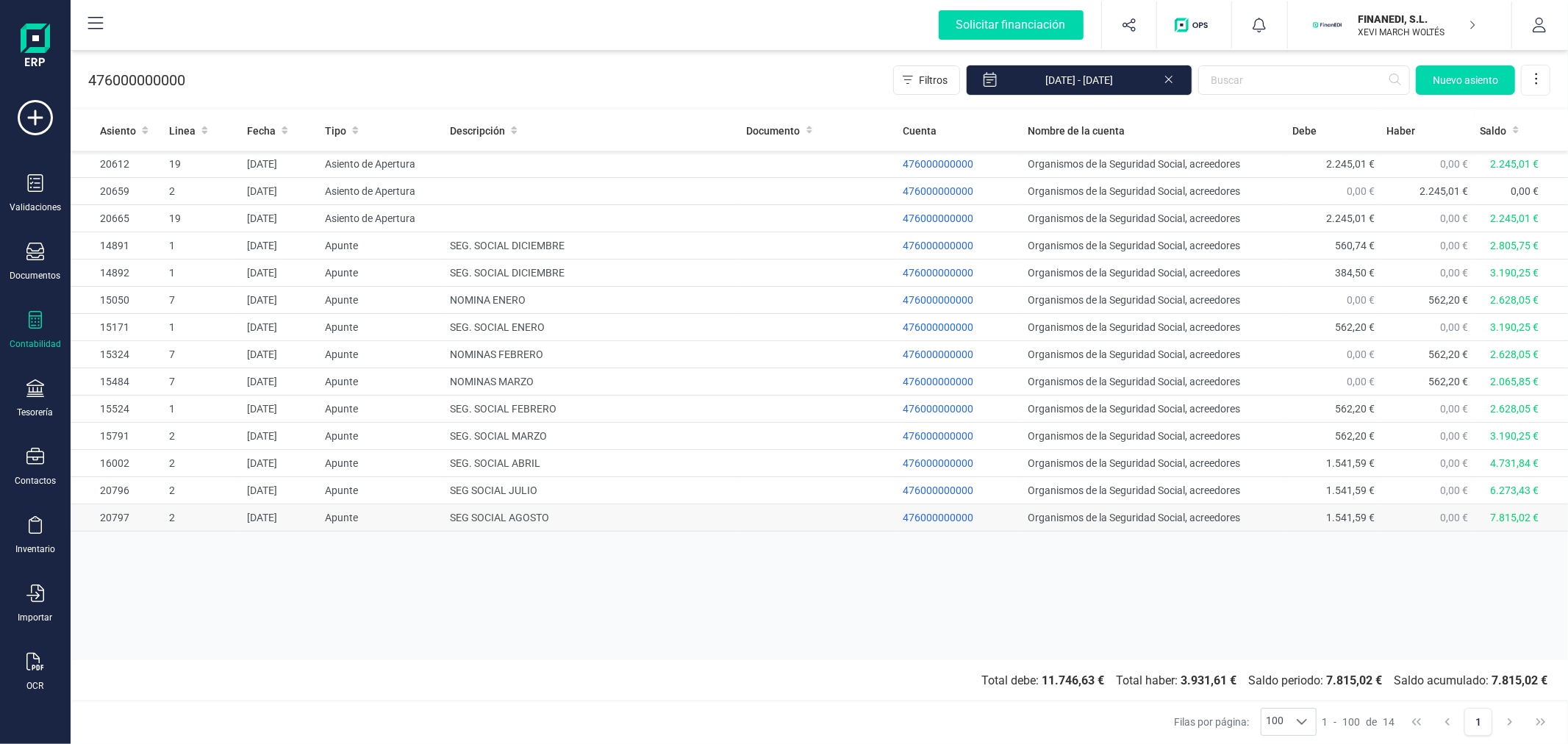
click at [564, 508] on td "SEG SOCIAL AGOSTO" at bounding box center [592, 518] width 297 height 27
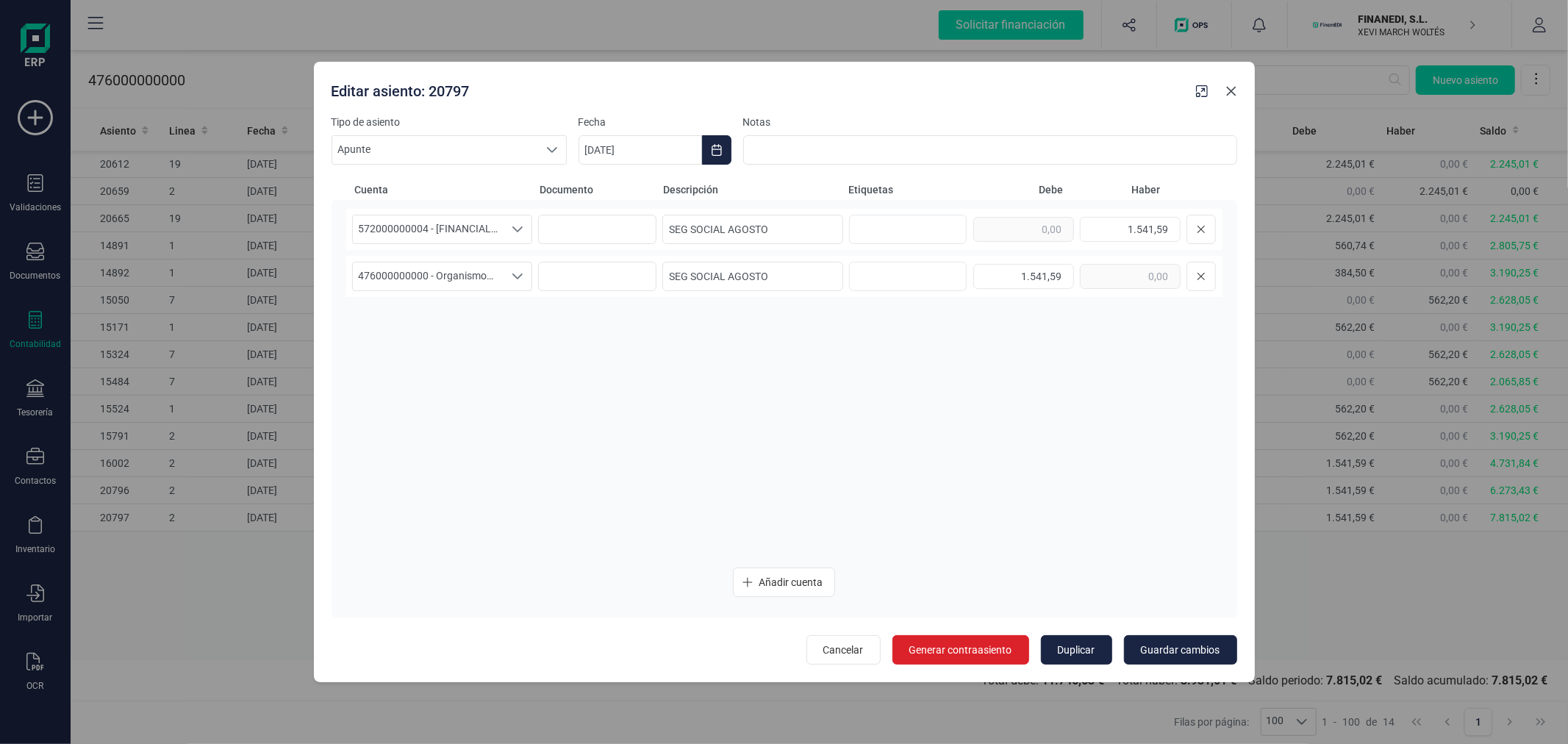
click at [1226, 90] on icon "button" at bounding box center [1232, 91] width 12 height 12
type input "[DATE]"
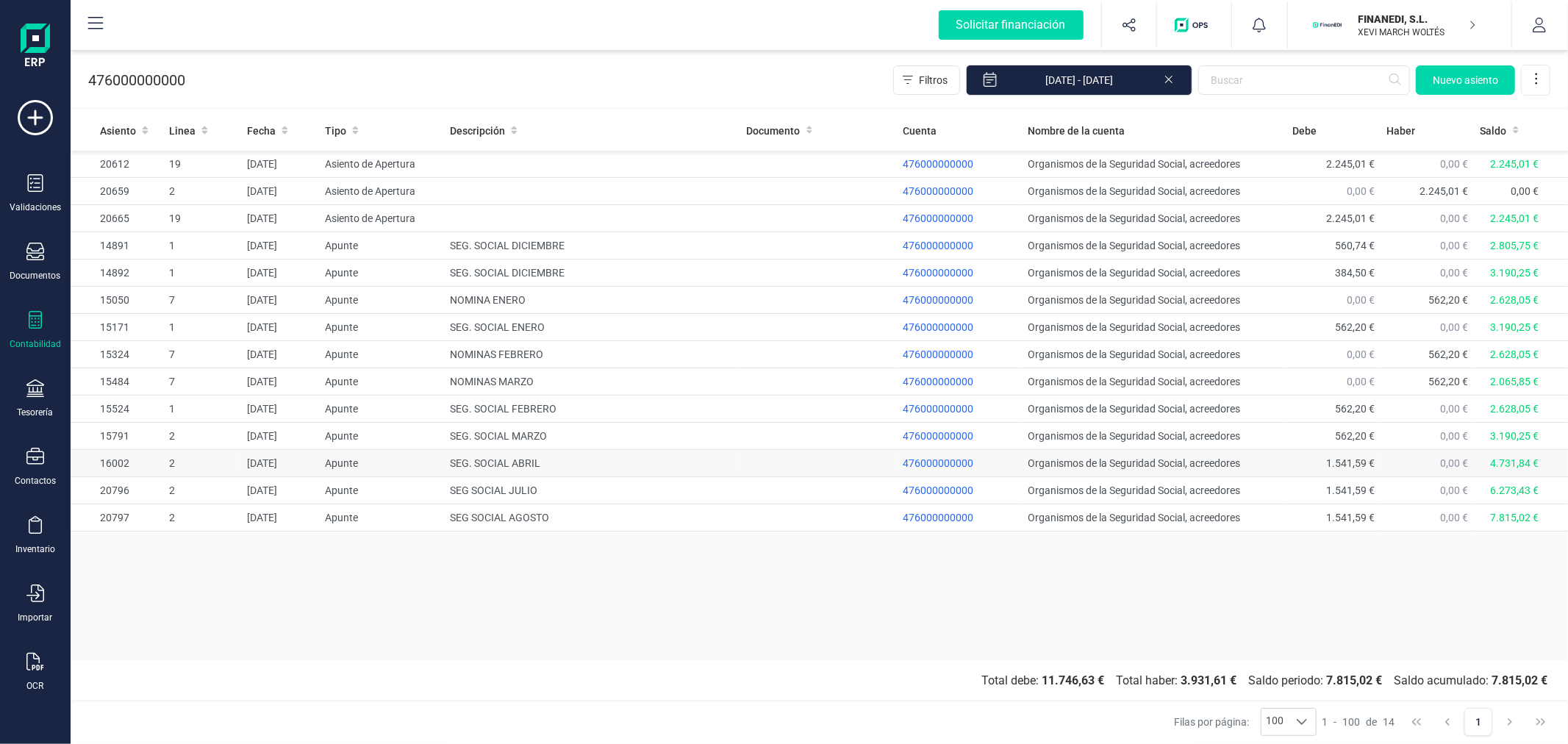
click at [472, 461] on td "SEG. SOCIAL ABRIL" at bounding box center [592, 464] width 297 height 27
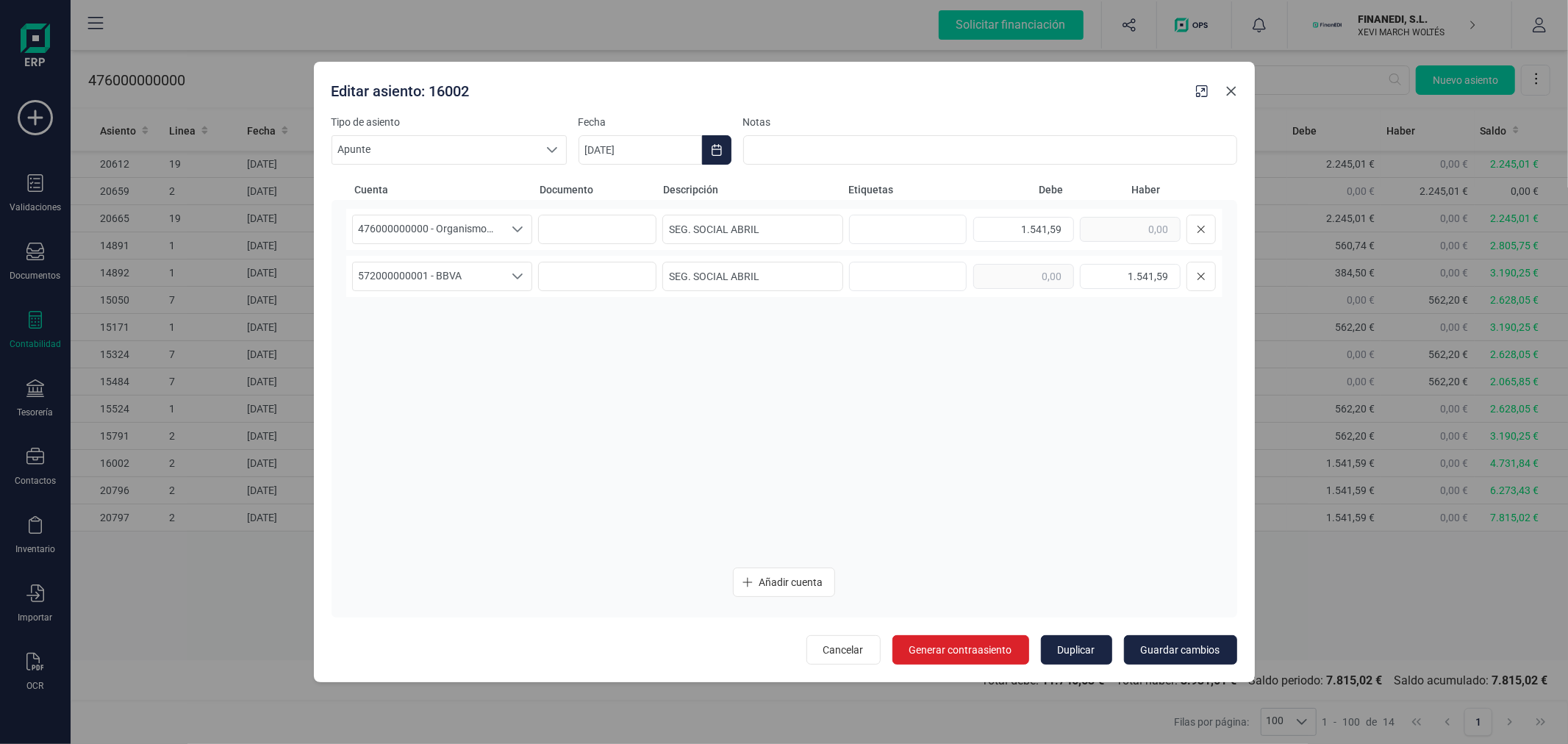
click at [1236, 90] on icon "button" at bounding box center [1232, 91] width 12 height 12
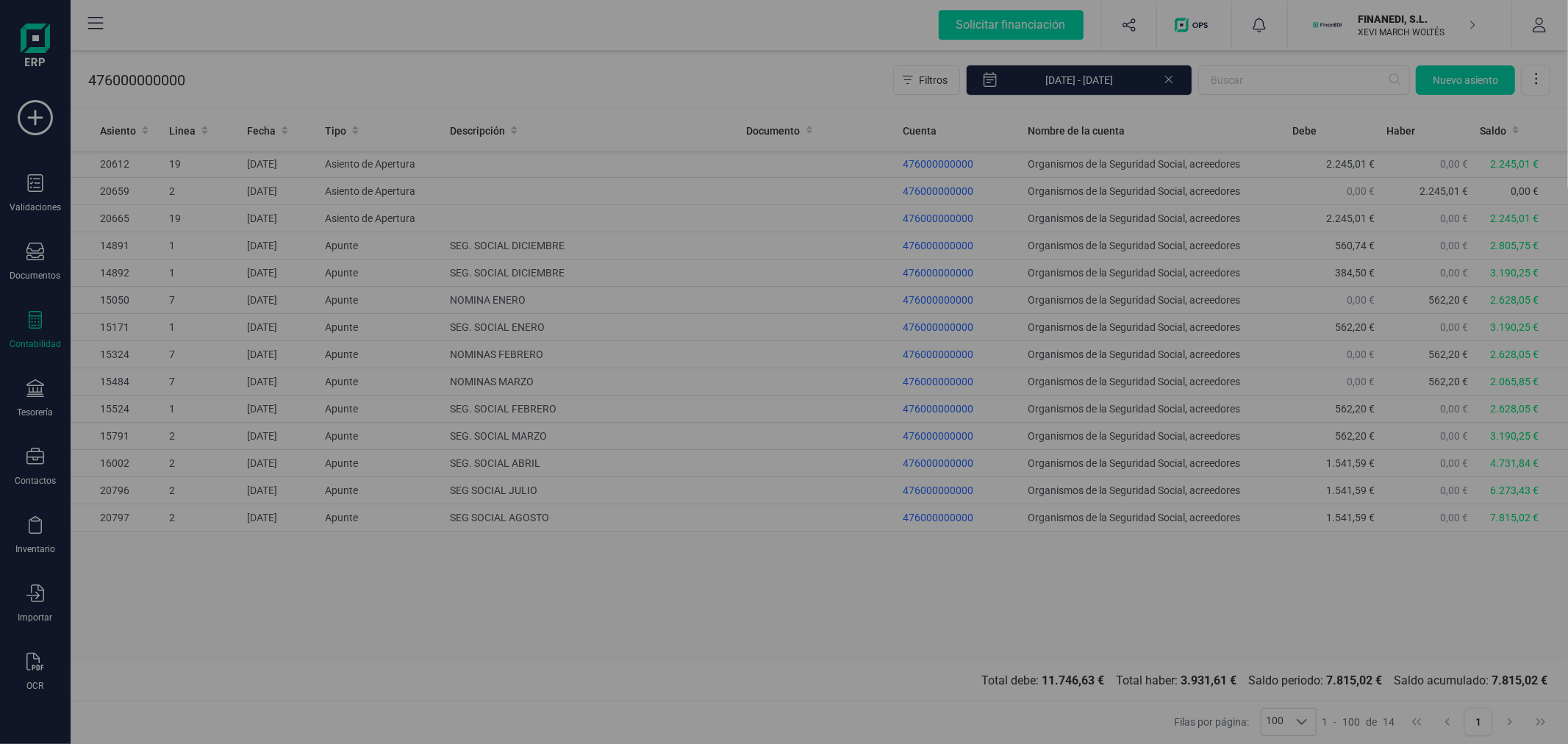
type input "[DATE]"
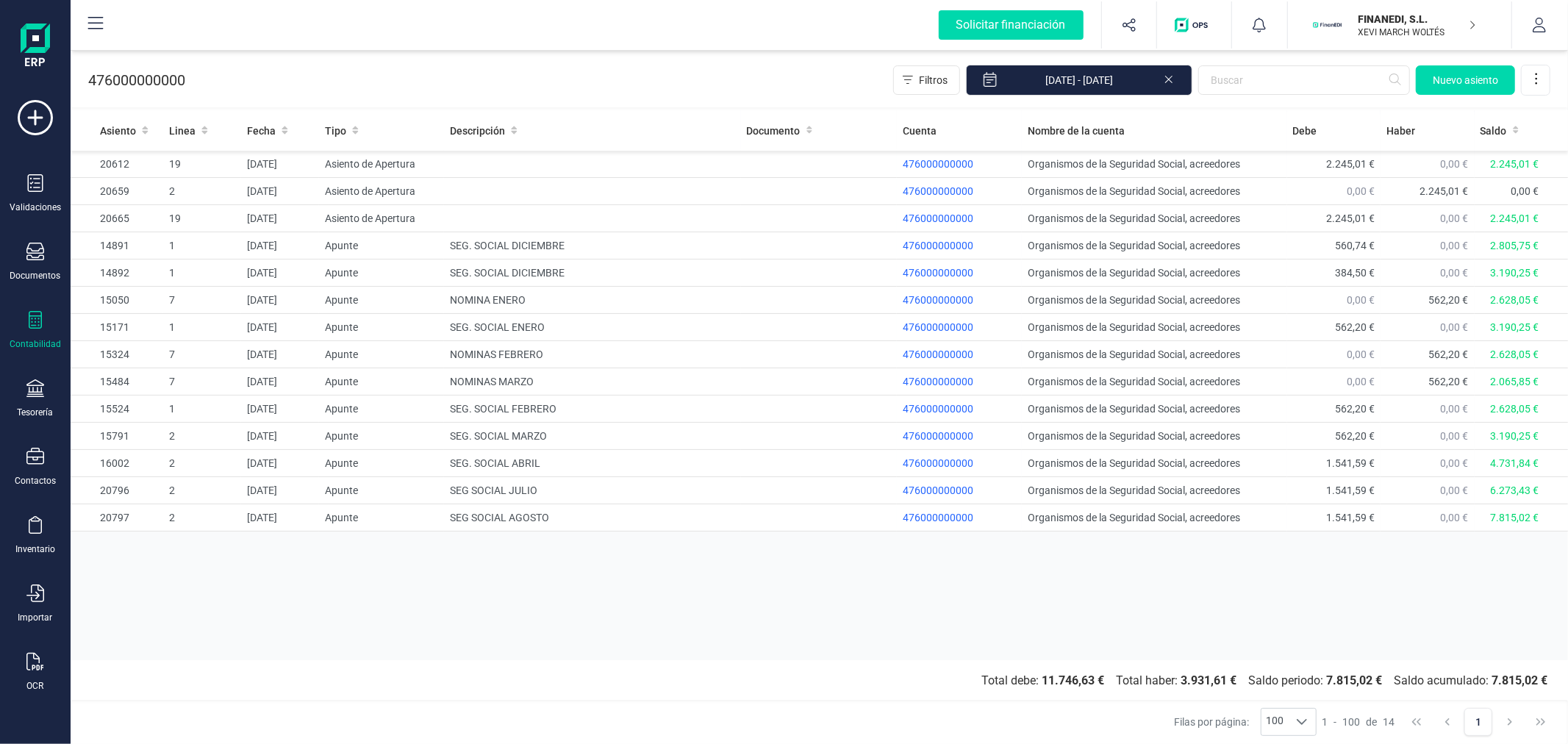
click at [586, 622] on div "Asiento Linea Fecha Tipo Descripción Documento Cuenta Nombre de la cuenta Debe …" at bounding box center [819, 385] width 1498 height 550
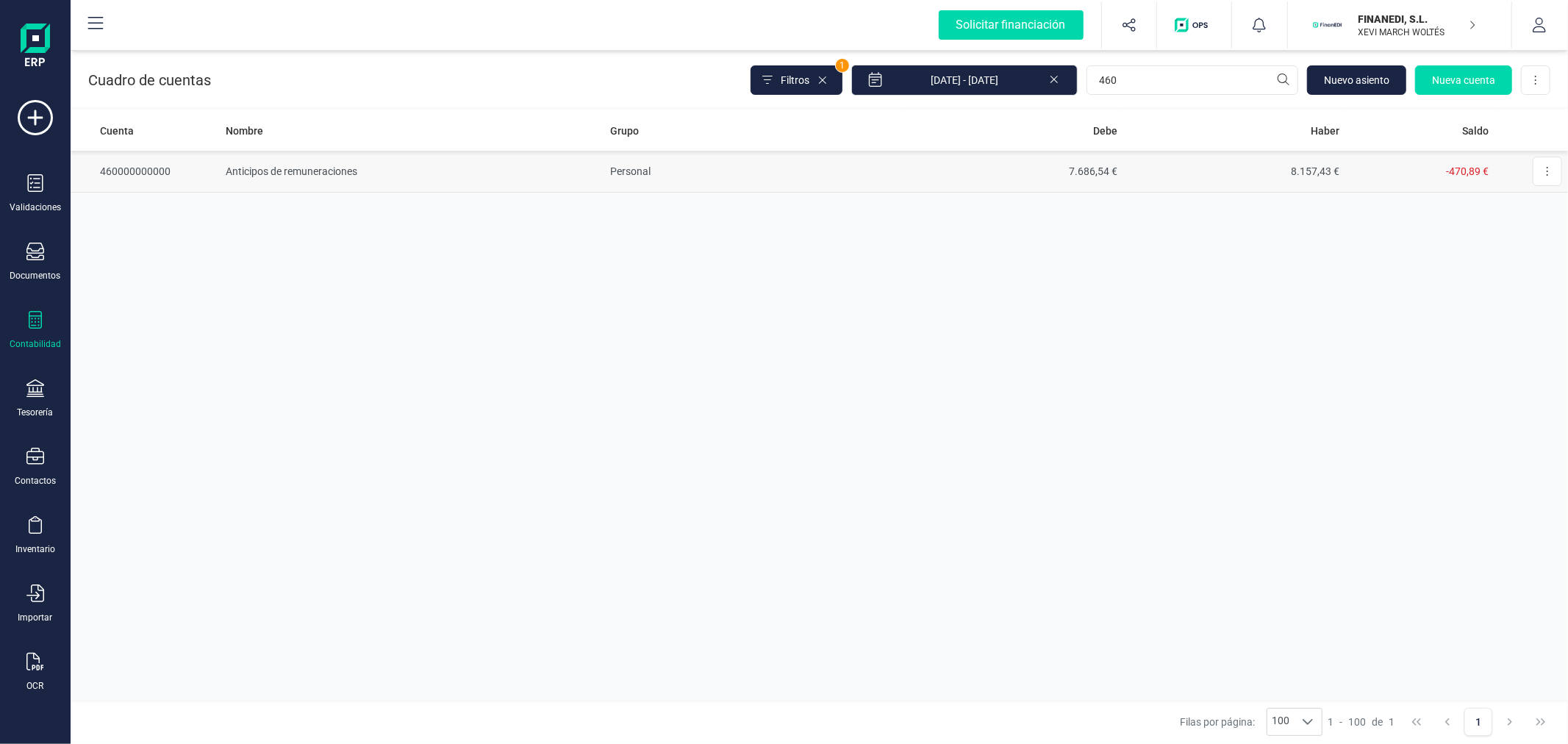
type input "460"
click at [1091, 167] on td "7.686,54 €" at bounding box center [1013, 171] width 223 height 42
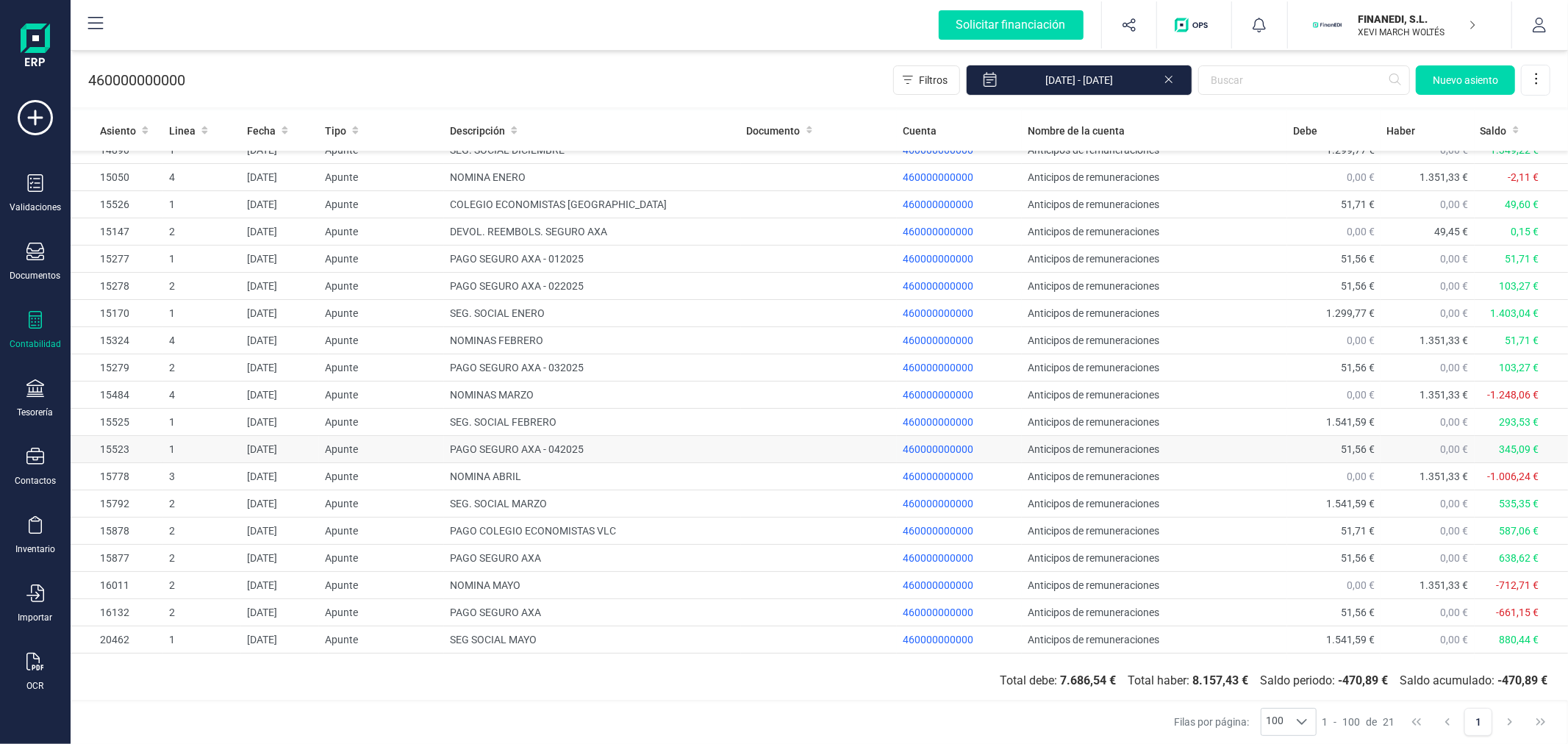
scroll to position [62, 0]
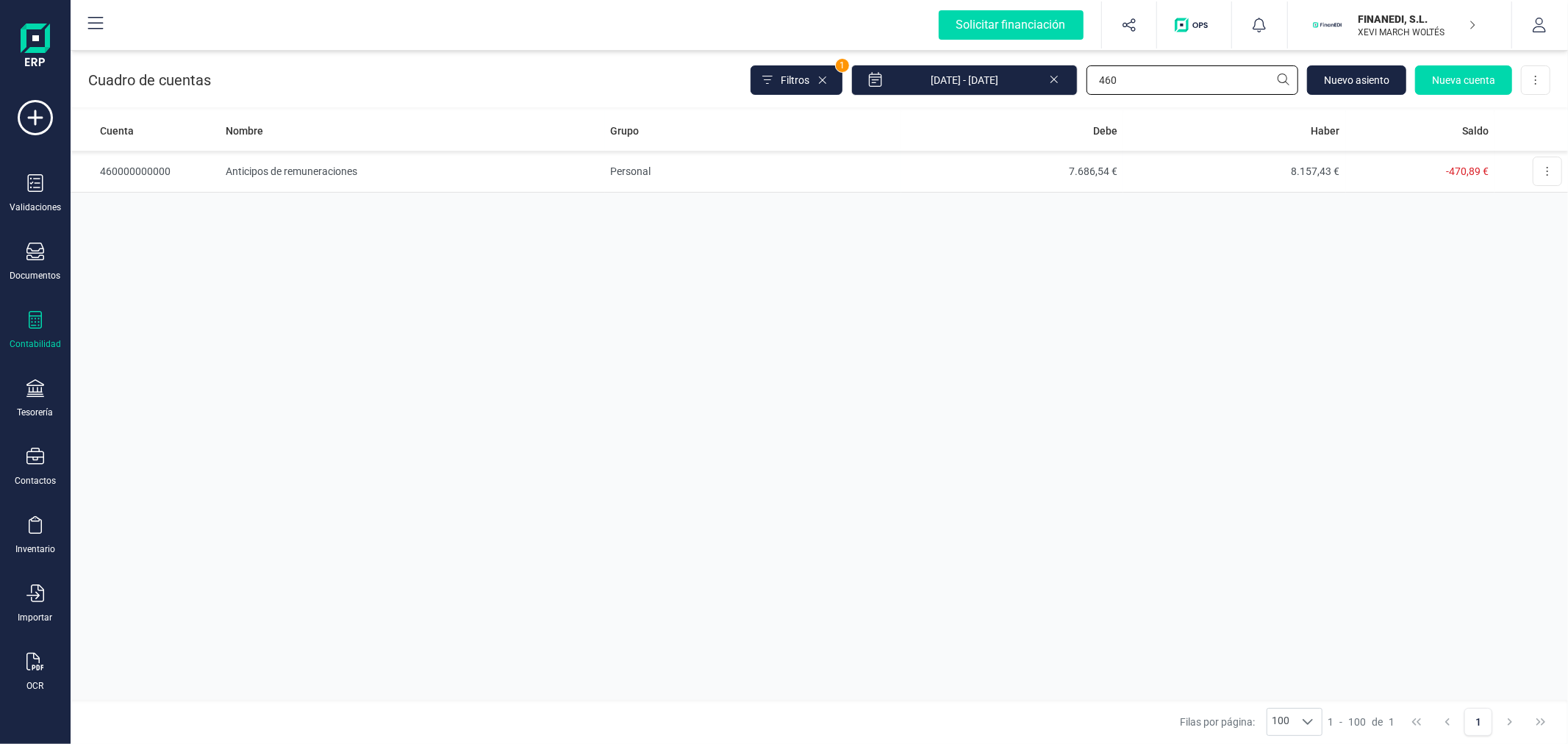
click at [1136, 75] on input "460" at bounding box center [1193, 80] width 211 height 29
type input "465"
click at [1075, 166] on td "32.291,18 €" at bounding box center [1013, 171] width 223 height 42
click at [1125, 92] on input "465" at bounding box center [1193, 80] width 211 height 29
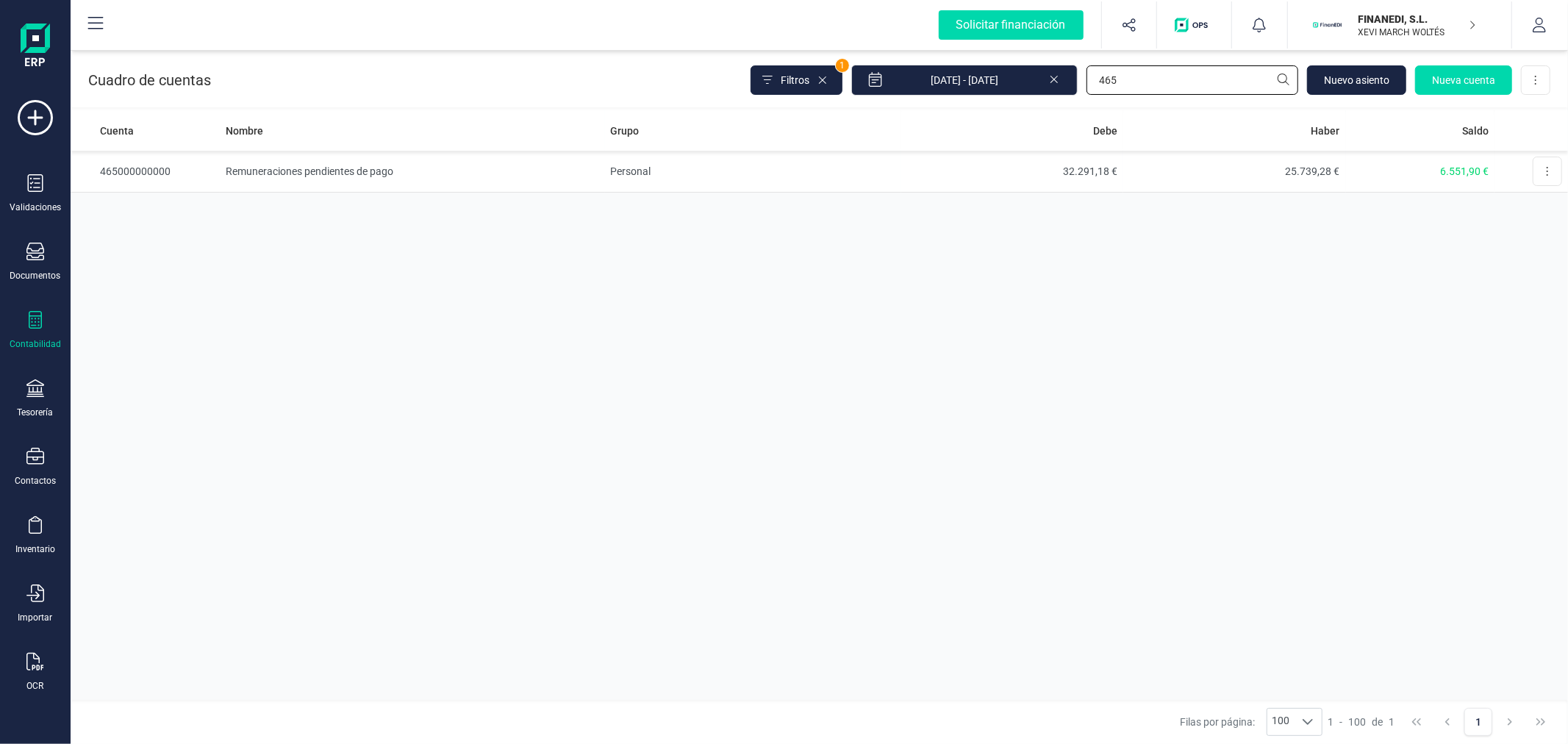
click at [1125, 93] on input "465" at bounding box center [1193, 80] width 211 height 29
type input "460"
click at [1045, 155] on td "7.686,54 €" at bounding box center [1013, 171] width 223 height 42
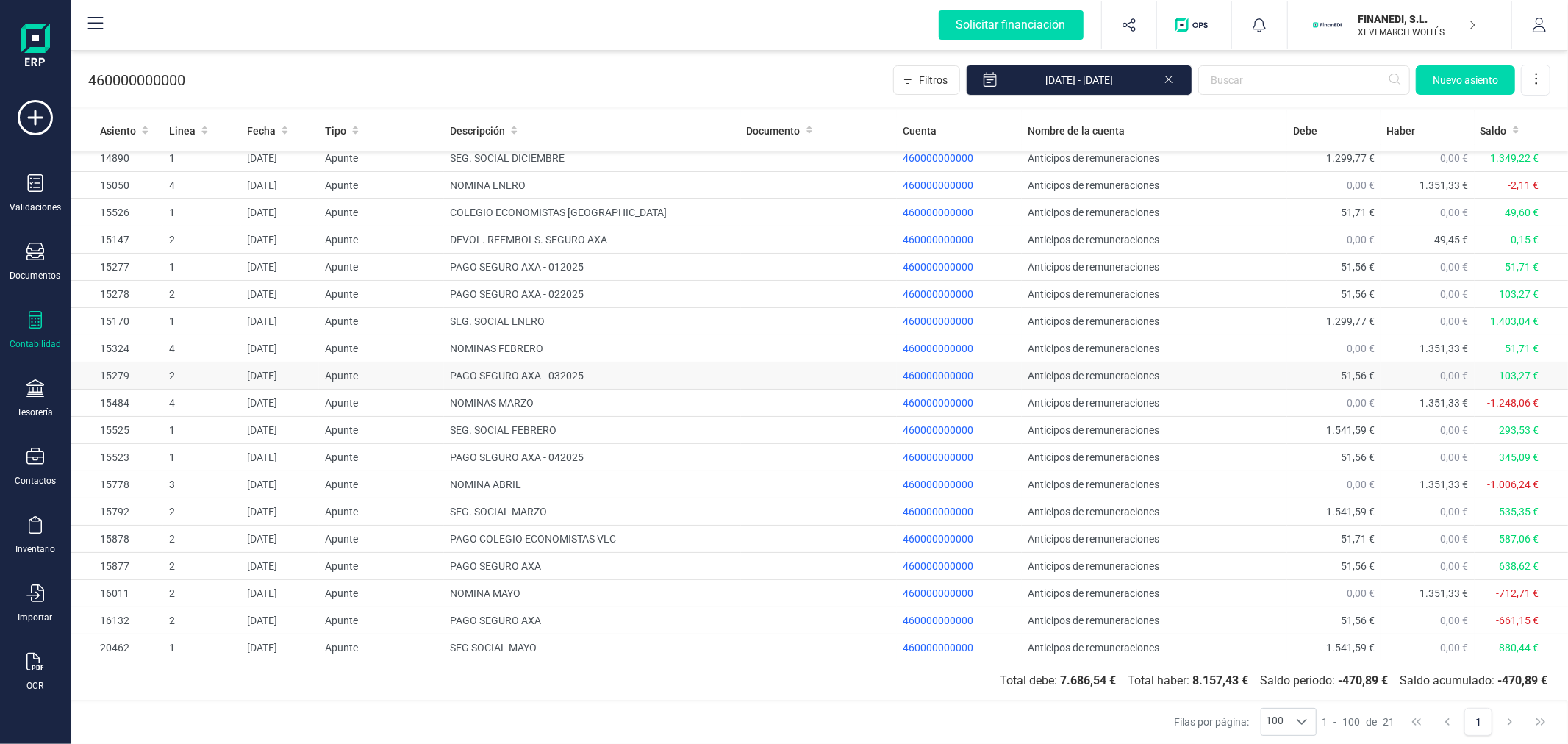
scroll to position [62, 0]
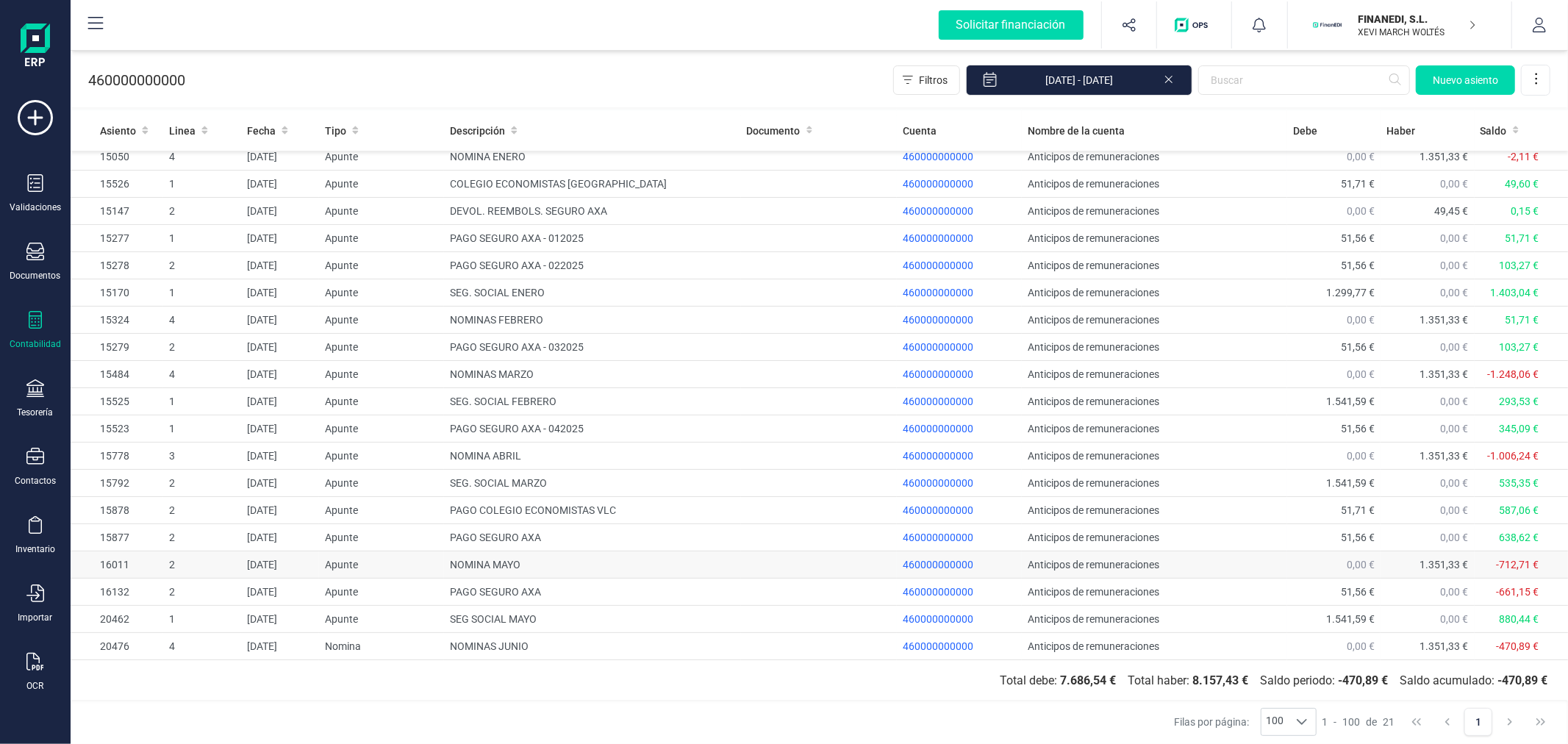
click at [555, 553] on td "NOMINA MAYO" at bounding box center [592, 566] width 297 height 27
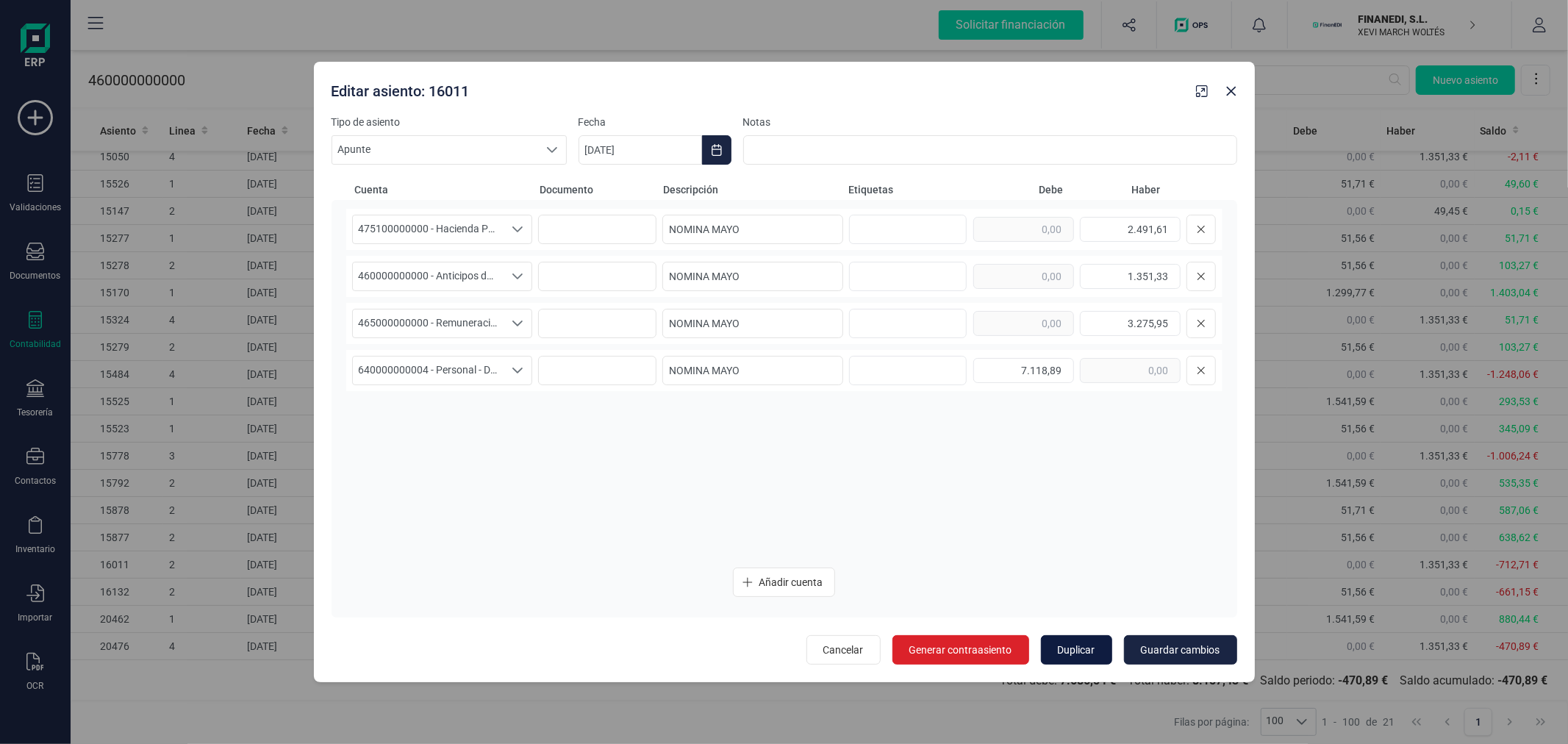
click at [1081, 650] on span "Duplicar" at bounding box center [1076, 650] width 38 height 15
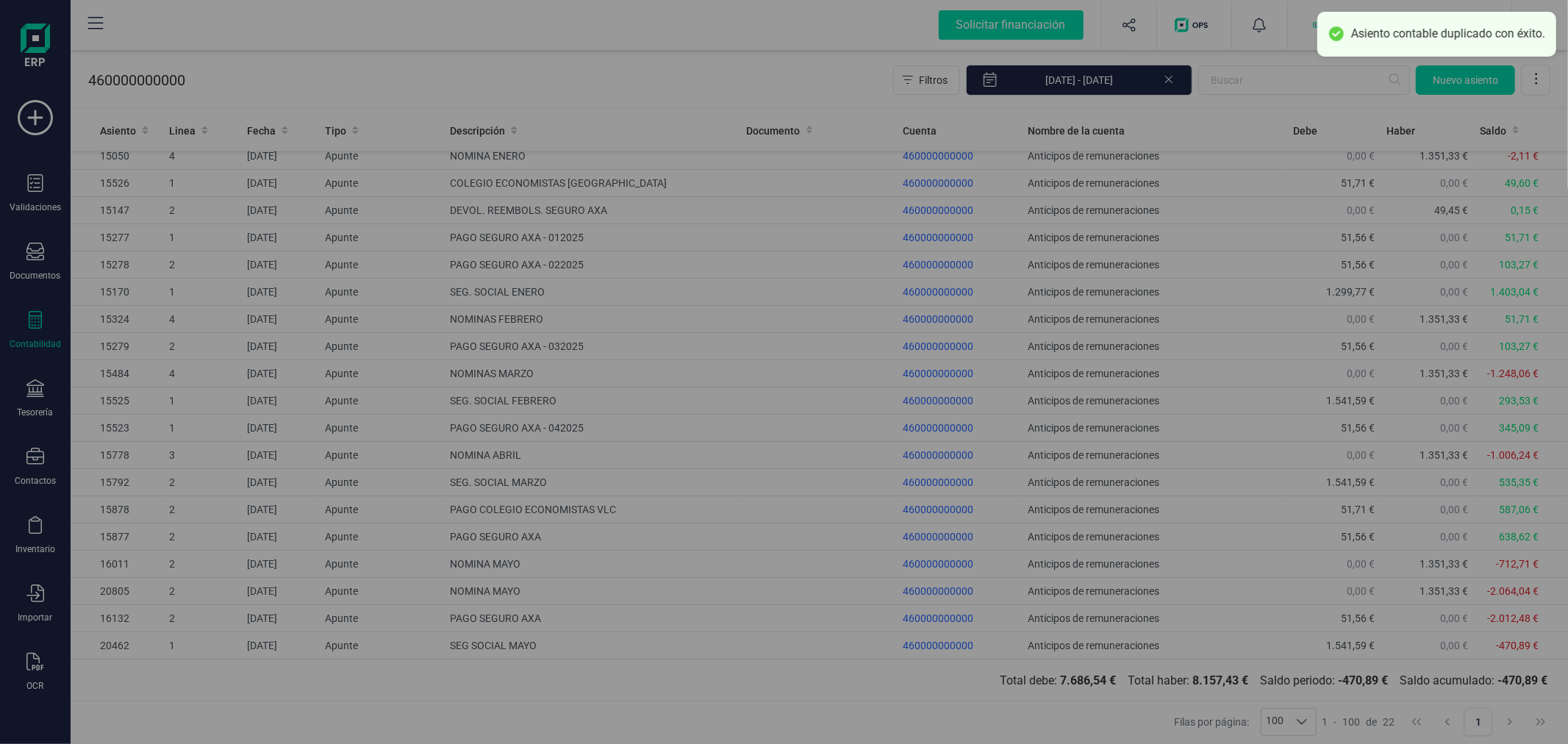
type input "11/09/2025"
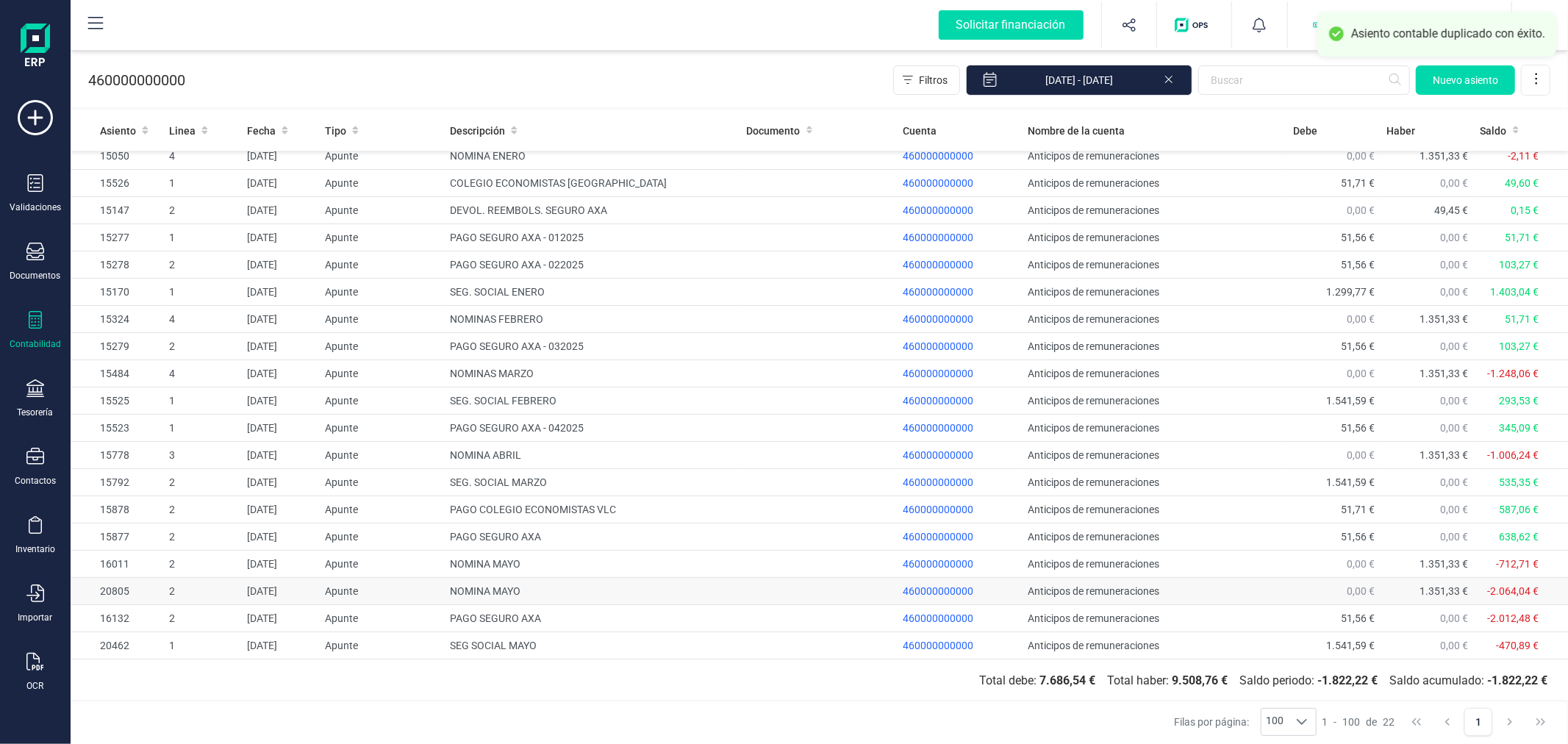
click at [508, 589] on td "NOMINA MAYO" at bounding box center [592, 592] width 297 height 27
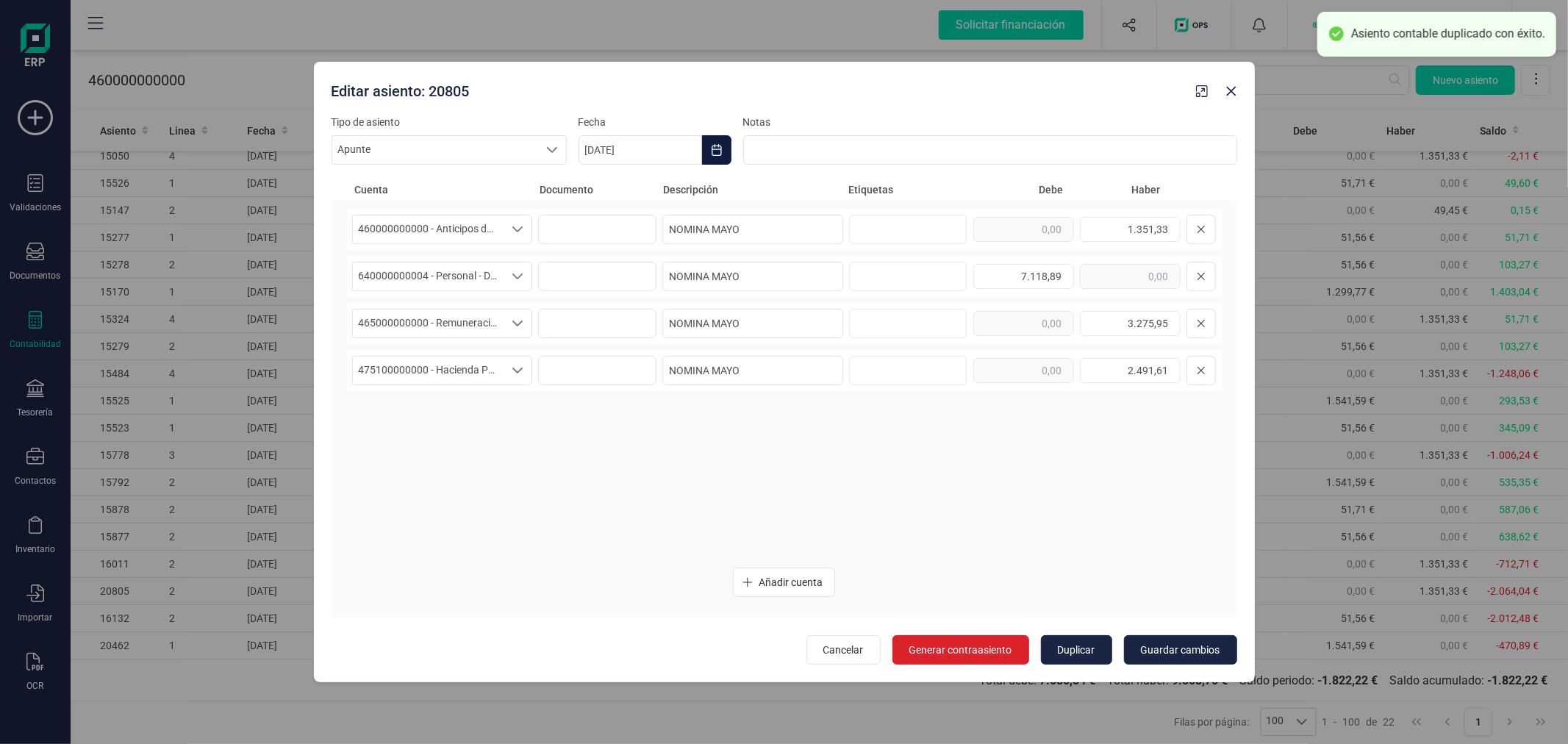
click at [711, 145] on icon "Choose Date" at bounding box center [717, 150] width 12 height 12
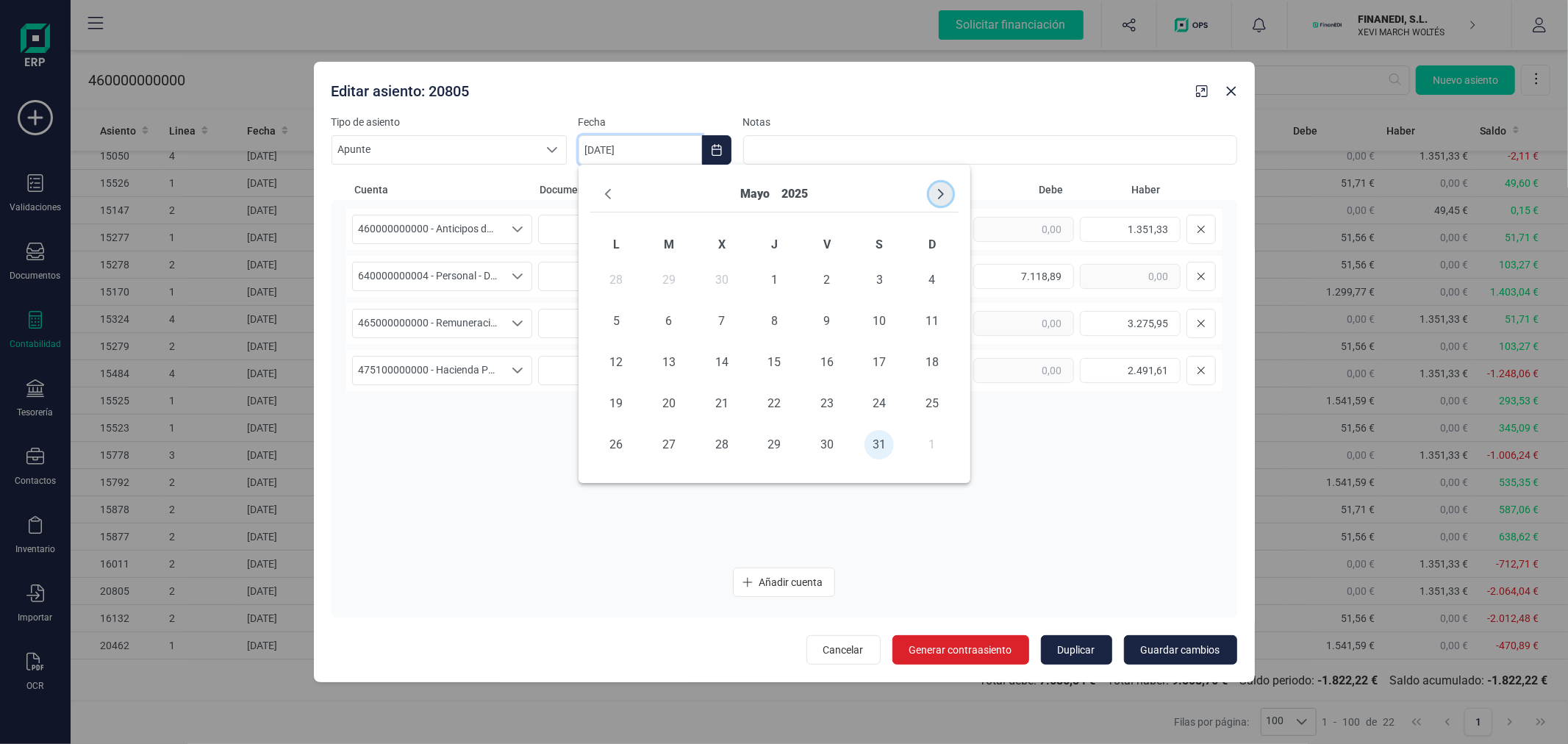
click at [938, 192] on icon "Next Month" at bounding box center [942, 194] width 12 height 12
click at [772, 443] on span "31" at bounding box center [774, 445] width 29 height 29
type input "[DATE]"
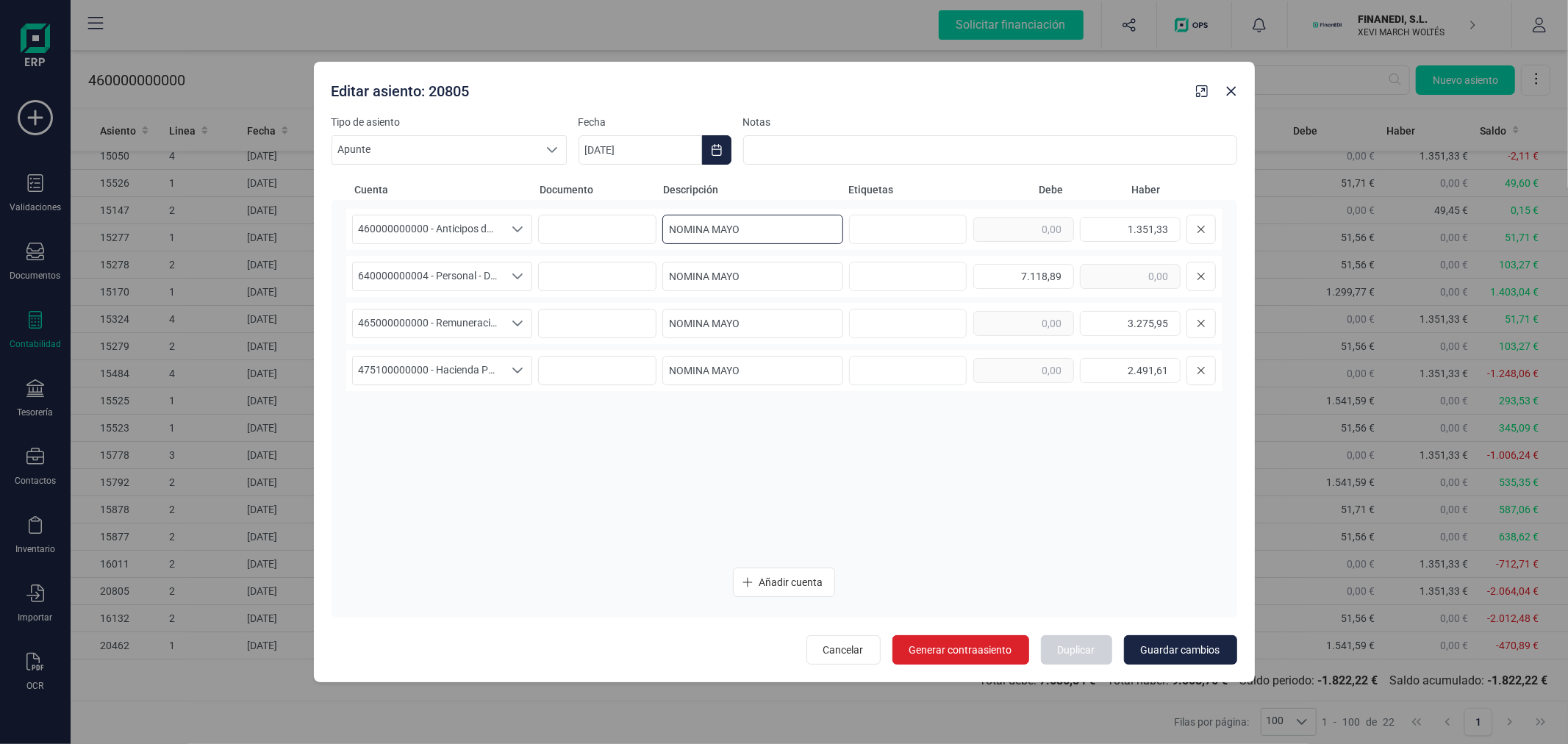
drag, startPoint x: 711, startPoint y: 228, endPoint x: 749, endPoint y: 228, distance: 38.0
click at [749, 228] on input "NOMINA MAYO" at bounding box center [752, 229] width 181 height 29
type input "NOMINA JULIO"
click at [792, 281] on input "NOMINA MAYO" at bounding box center [752, 276] width 181 height 29
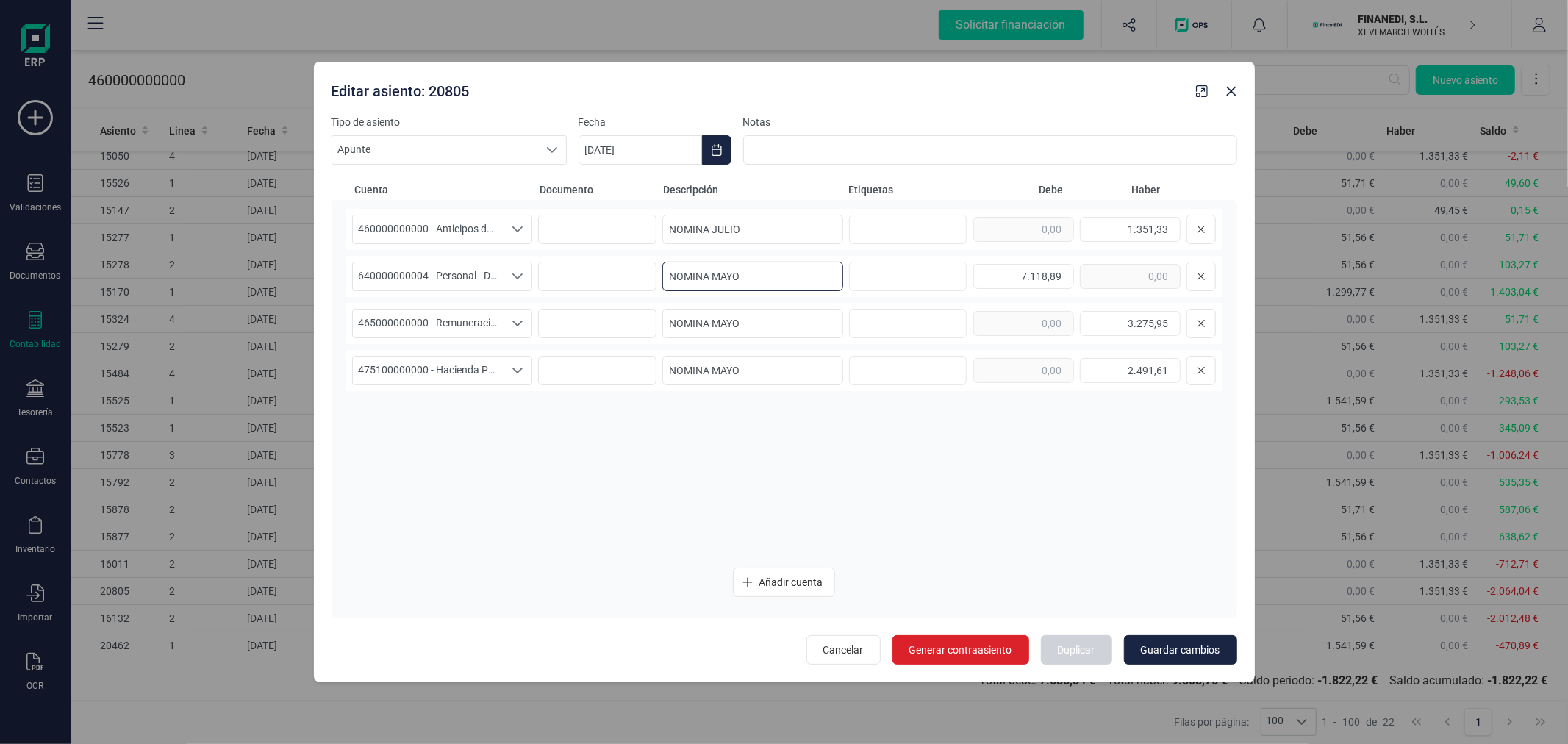
click at [792, 281] on input "NOMINA MAYO" at bounding box center [752, 276] width 181 height 29
paste input "JULI"
type input "NOMINA JULIO"
click at [784, 325] on input "NOMINA MAYO" at bounding box center [752, 323] width 181 height 29
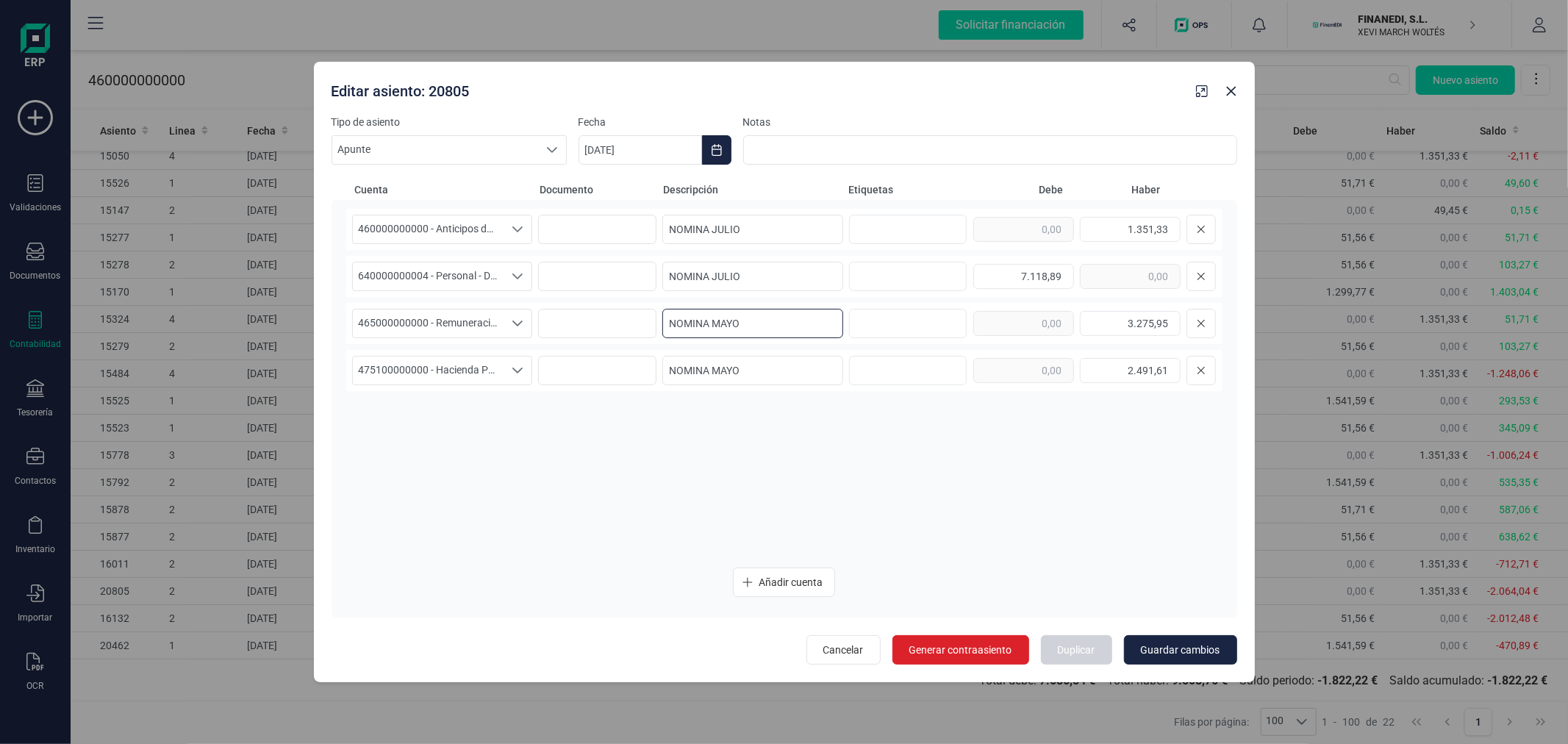
click at [784, 325] on input "NOMINA MAYO" at bounding box center [752, 323] width 181 height 29
paste input "JULI"
type input "NOMINA JULIO"
click at [791, 381] on input "NOMINA MAYO" at bounding box center [752, 371] width 181 height 29
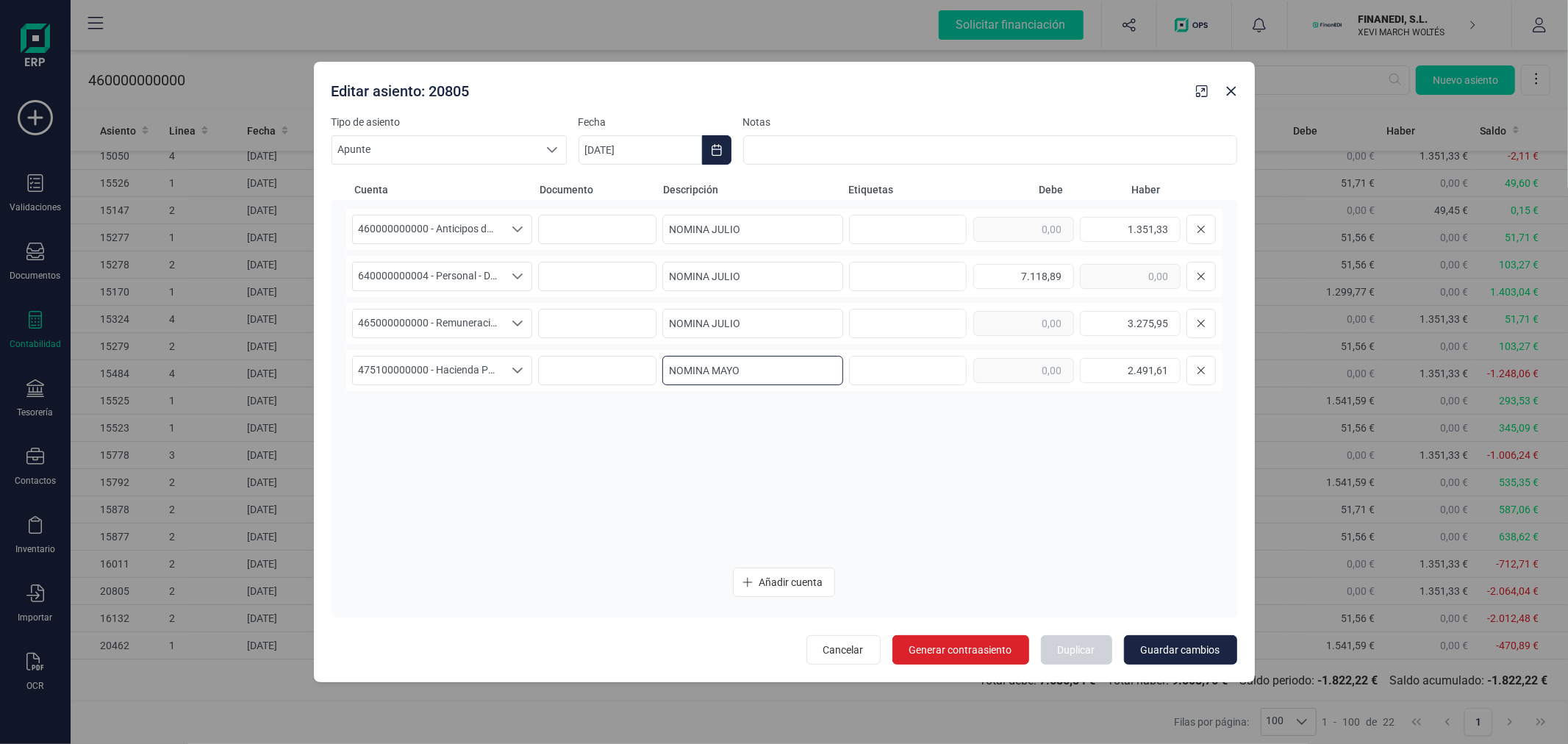
click at [791, 381] on input "NOMINA MAYO" at bounding box center [752, 371] width 181 height 29
paste input "JULI"
type input "NOMINA JULIO"
click at [1167, 653] on span "Guardar cambios" at bounding box center [1181, 650] width 80 height 15
type input "[DATE]"
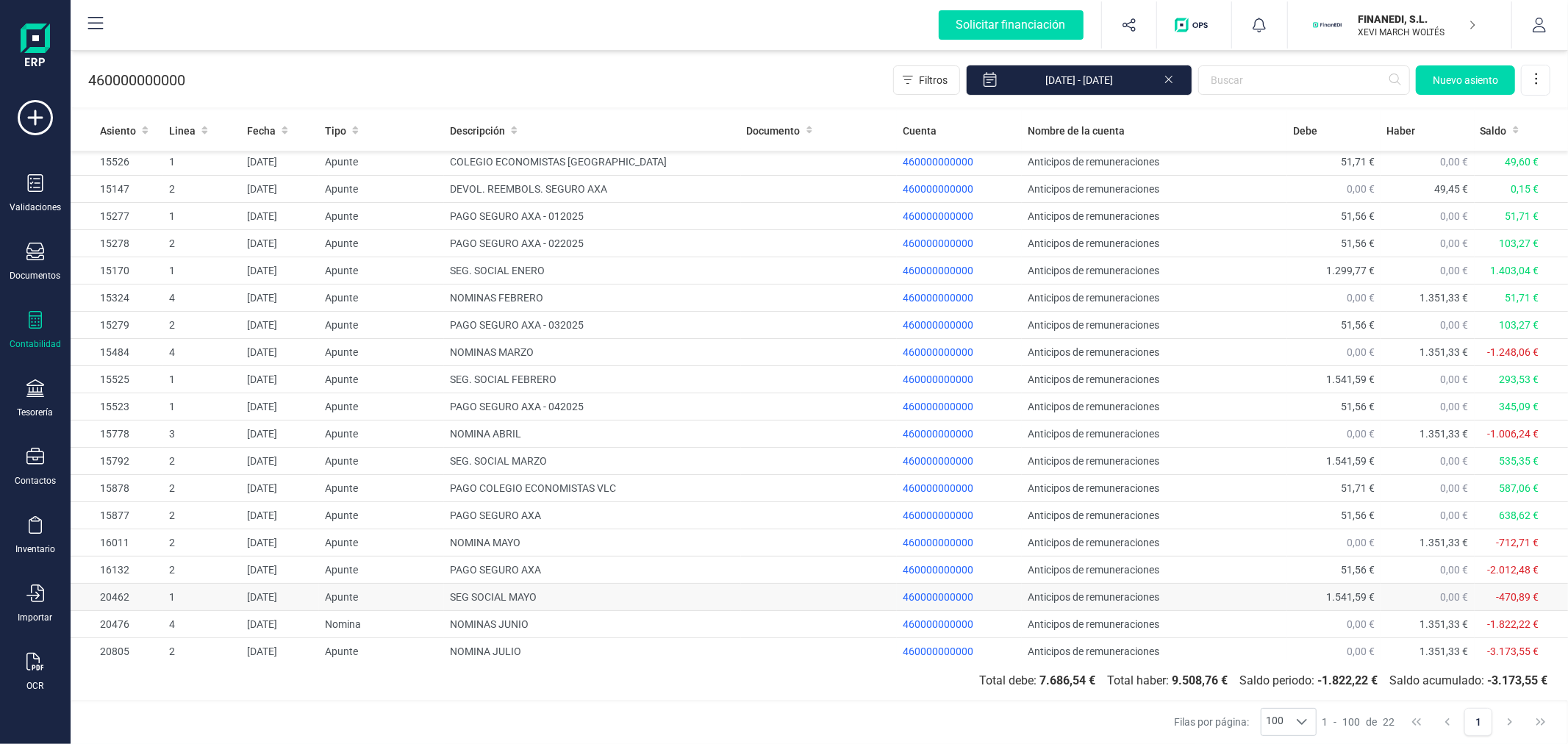
scroll to position [90, 0]
click at [496, 652] on td "NOMINA JULIO" at bounding box center [592, 647] width 297 height 27
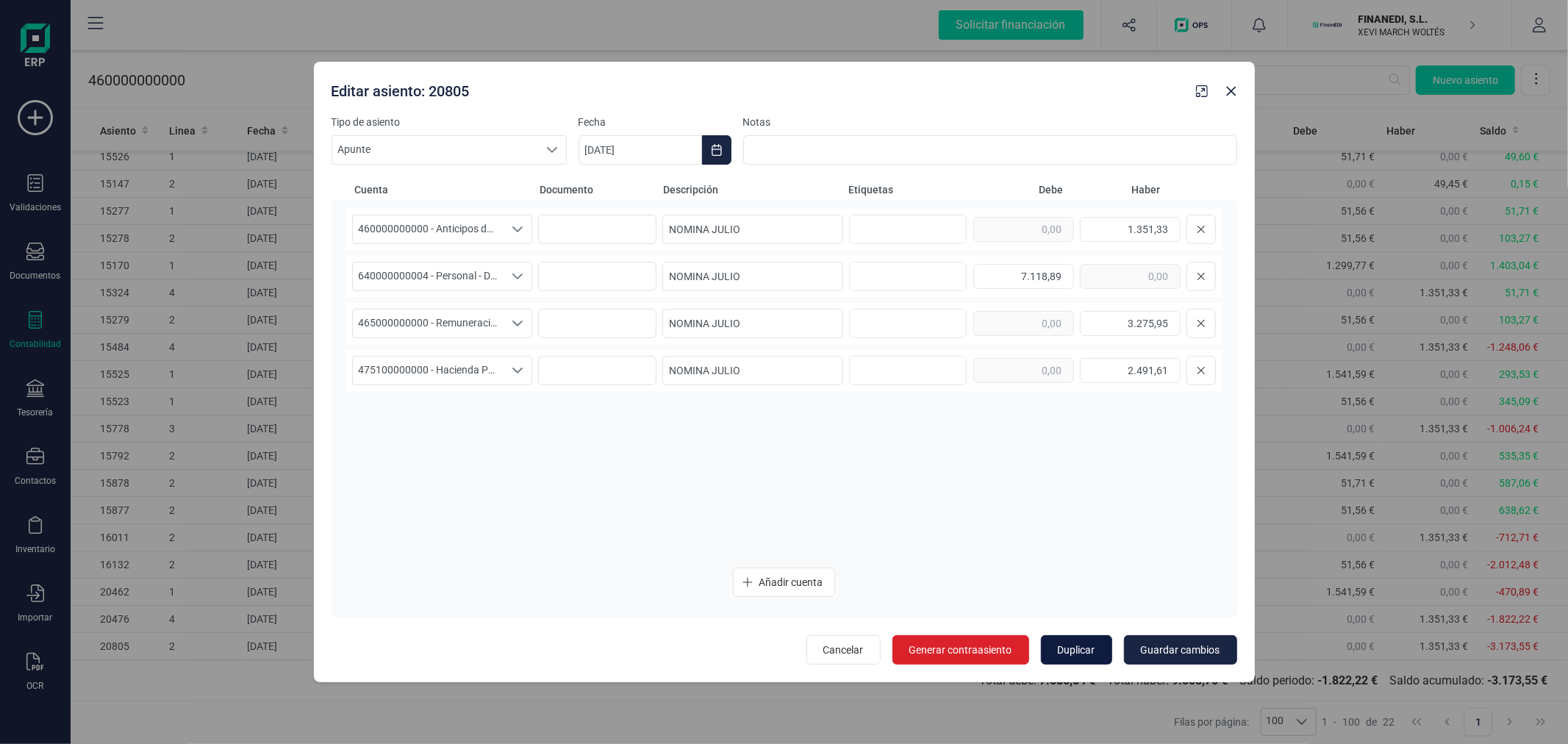
click at [1078, 650] on span "Duplicar" at bounding box center [1076, 650] width 38 height 15
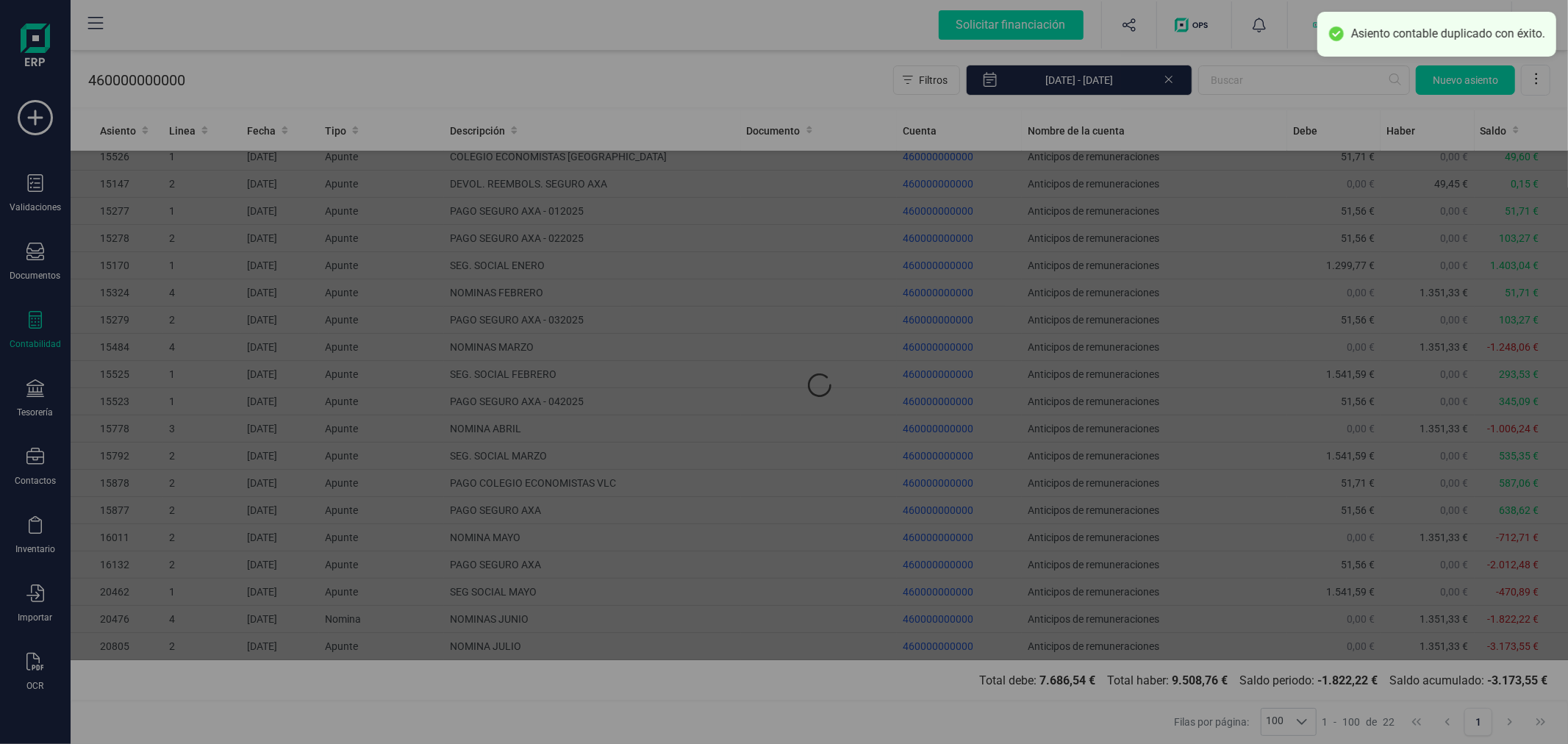
type input "[DATE]"
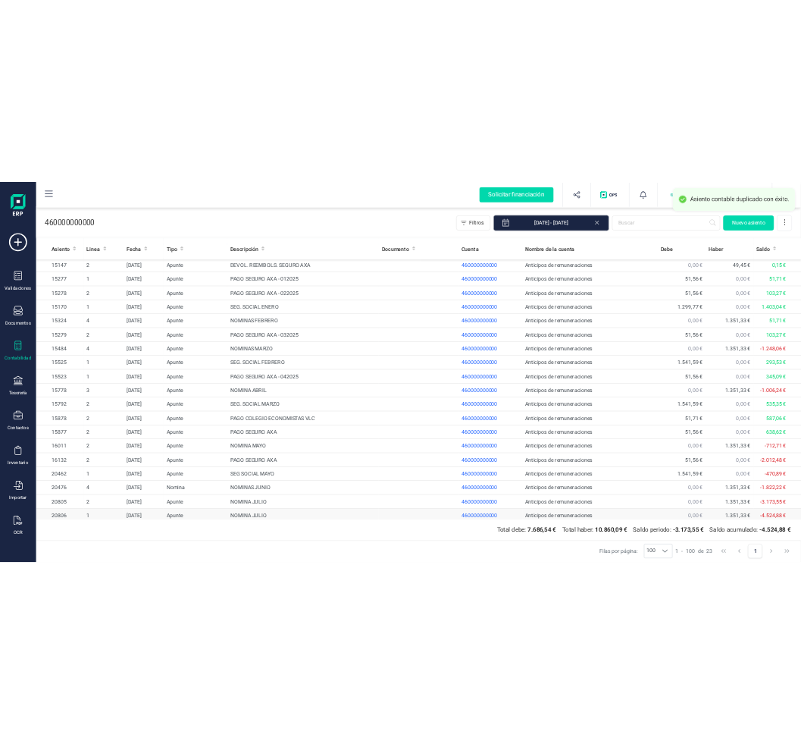
scroll to position [120, 0]
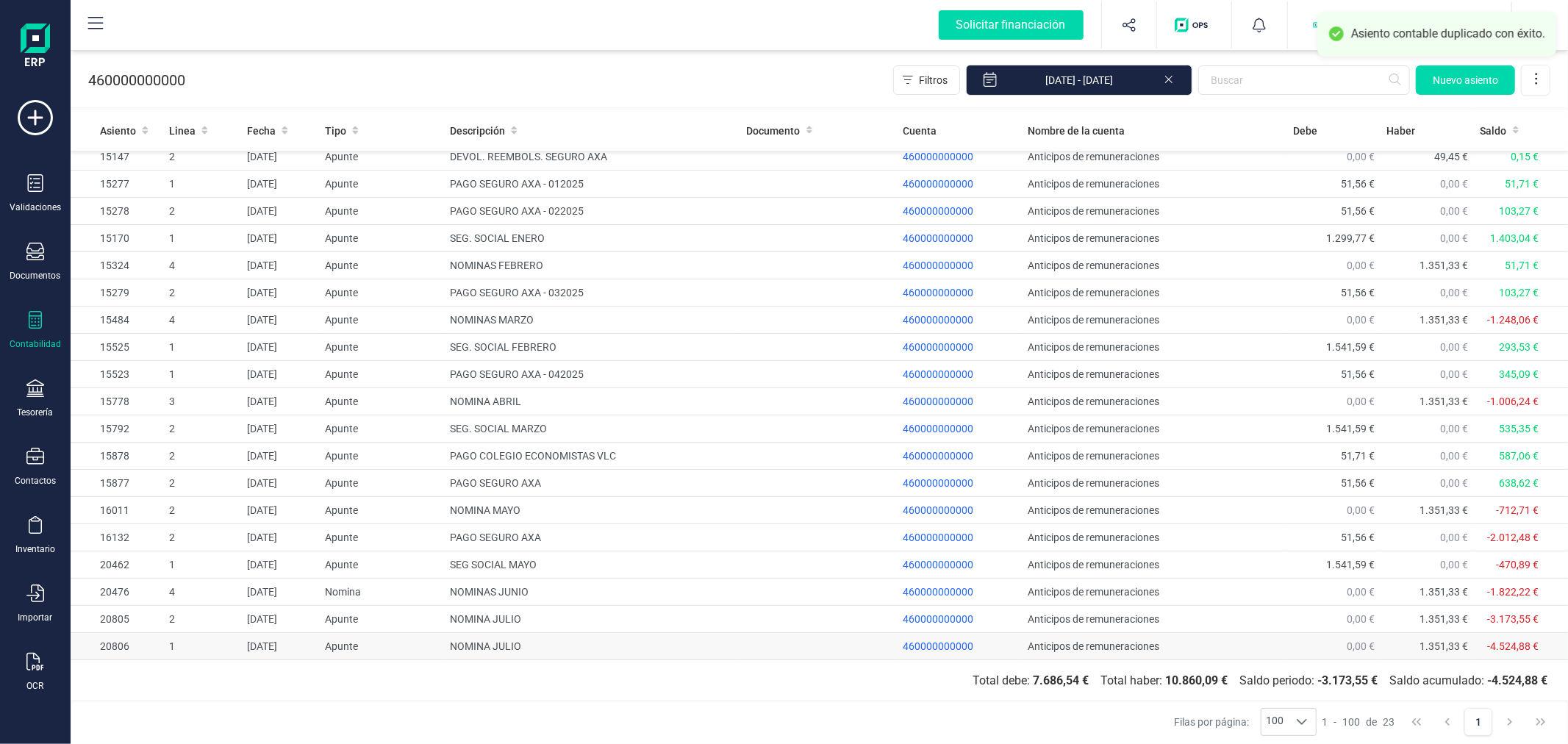
click at [504, 644] on td "NOMINA JULIO" at bounding box center [592, 647] width 297 height 27
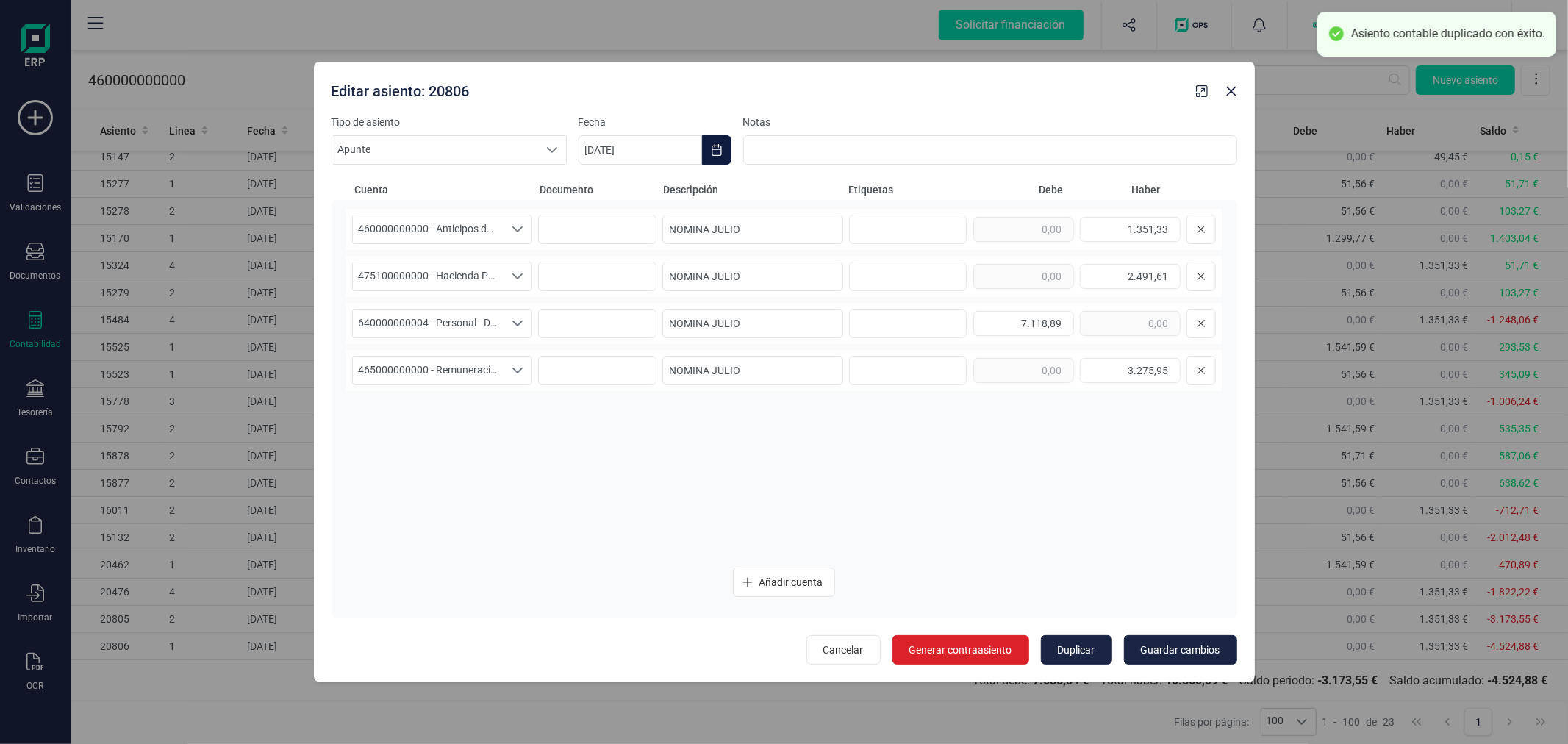
click at [726, 145] on button "Choose Date" at bounding box center [717, 150] width 29 height 29
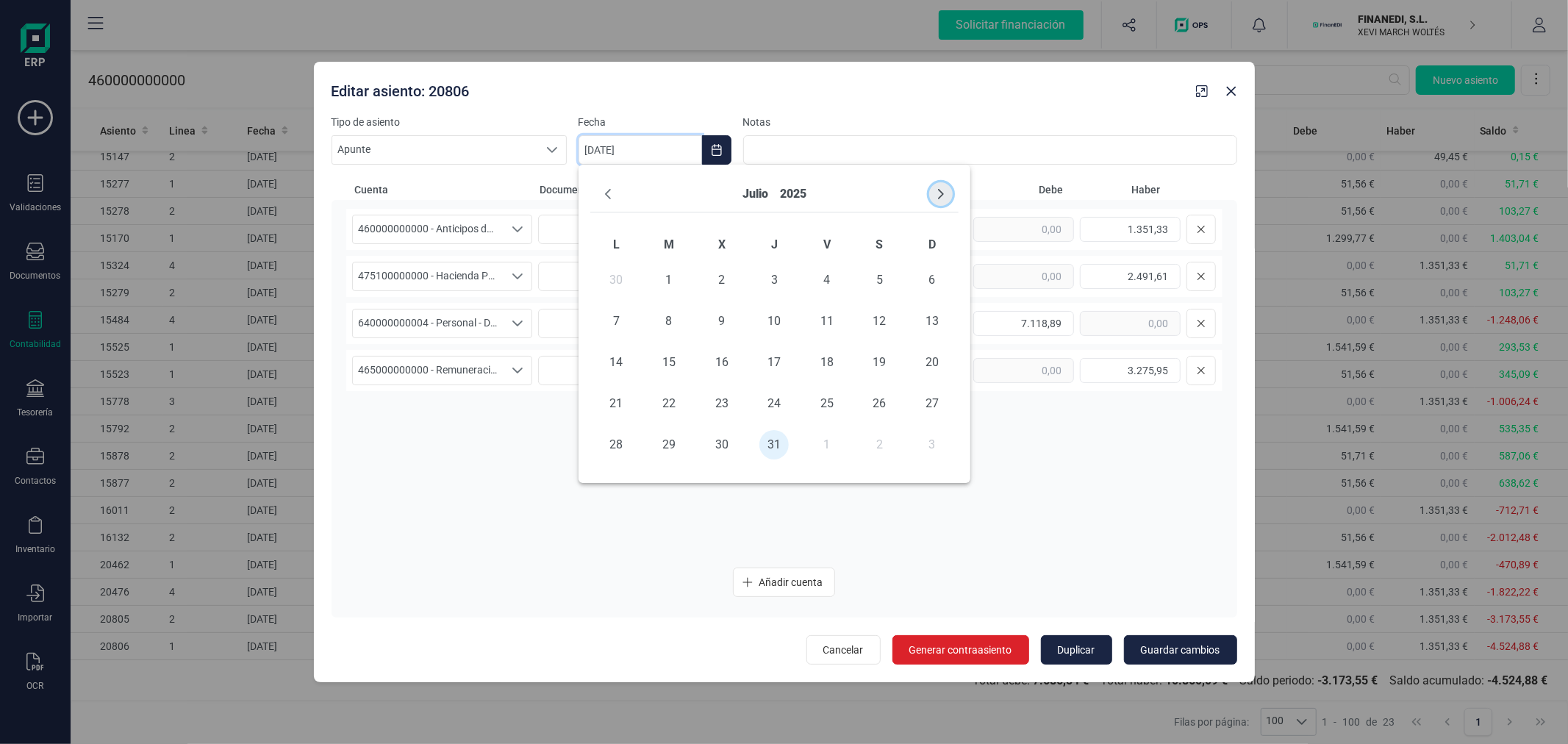
click at [939, 185] on button "Next Month" at bounding box center [941, 194] width 23 height 23
click at [929, 442] on span "31" at bounding box center [932, 445] width 29 height 29
type input "[DATE]"
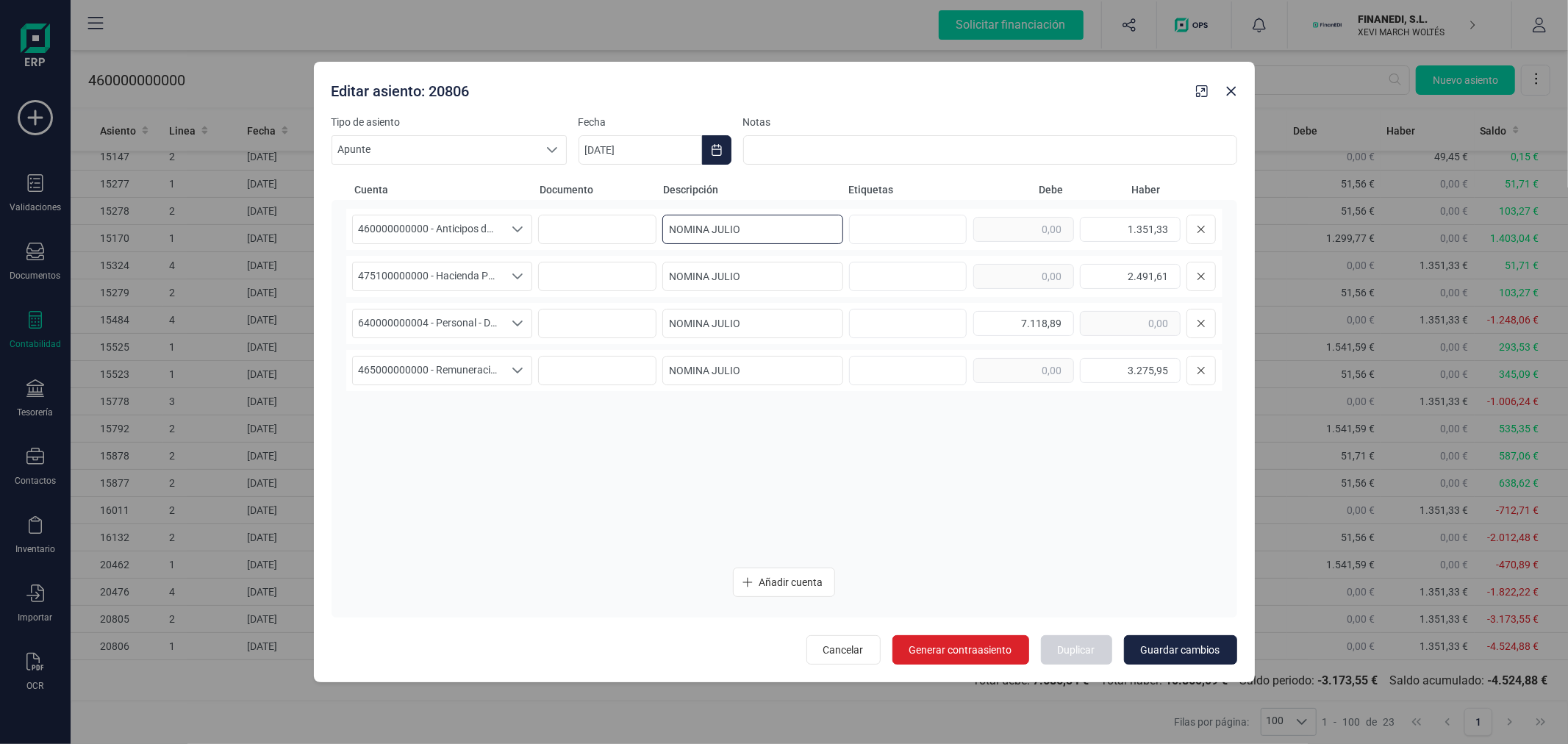
click at [770, 226] on input "NOMINA JULIO" at bounding box center [752, 229] width 181 height 29
type input "NOMINA AGOSTO"
click at [781, 274] on input "NOMINA JULIO" at bounding box center [752, 276] width 181 height 29
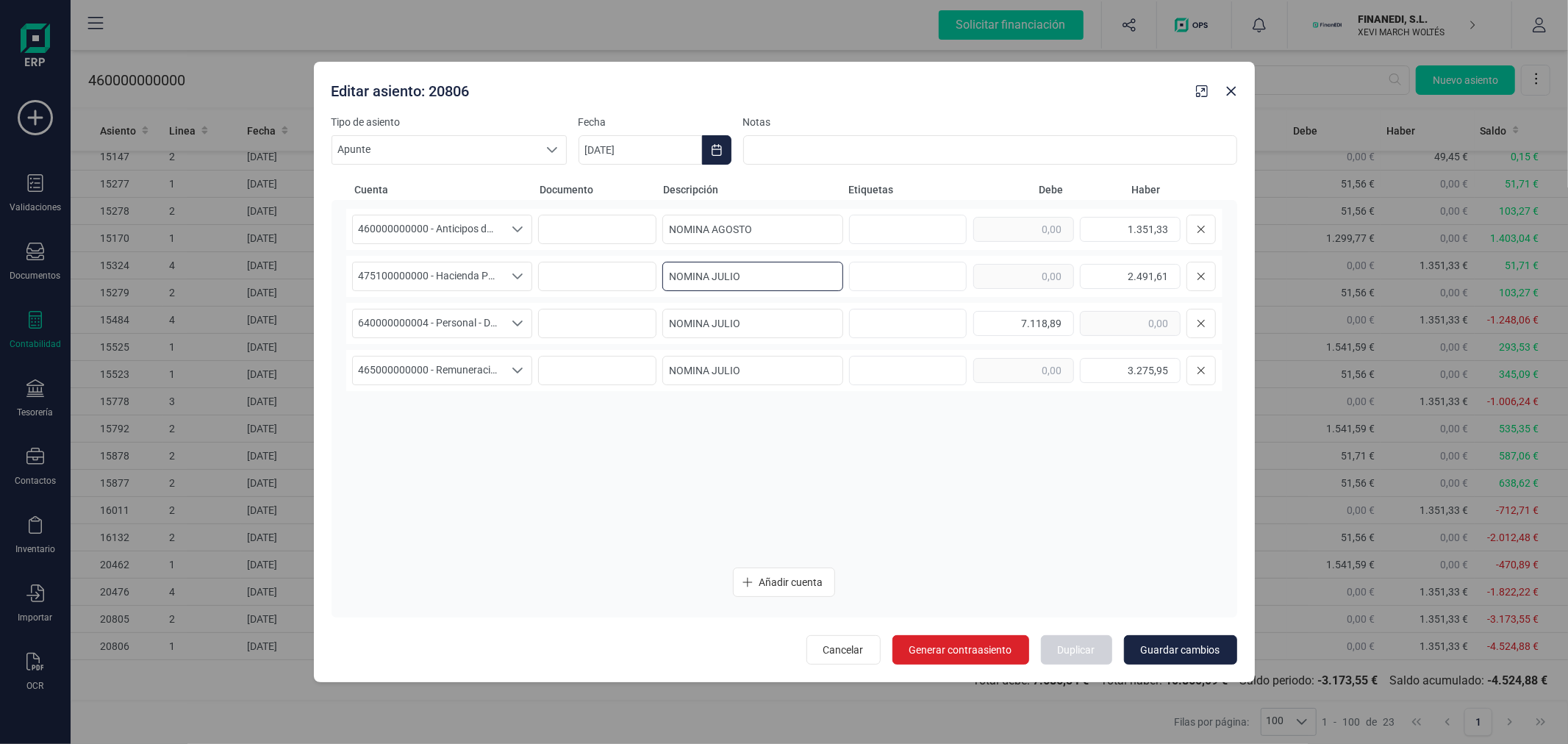
paste input "AGOST"
type input "NOMINA AGOSTO"
click at [770, 333] on input "NOMINA JULIO" at bounding box center [752, 323] width 181 height 29
paste input "AGOST"
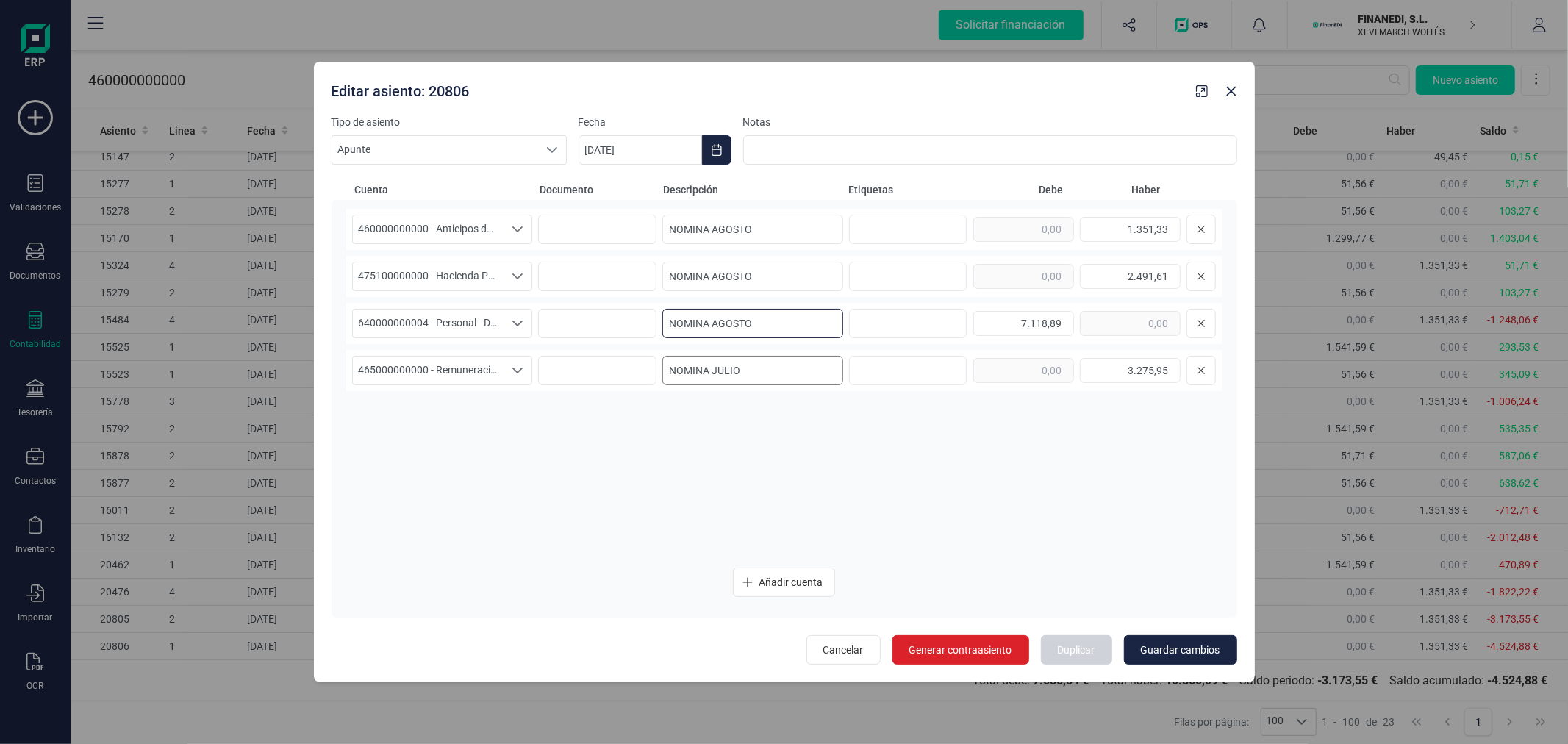
type input "NOMINA AGOSTO"
click at [782, 372] on input "NOMINA JULIO" at bounding box center [752, 371] width 181 height 29
paste input "AGOST"
type input "NOMINA AGOSTO"
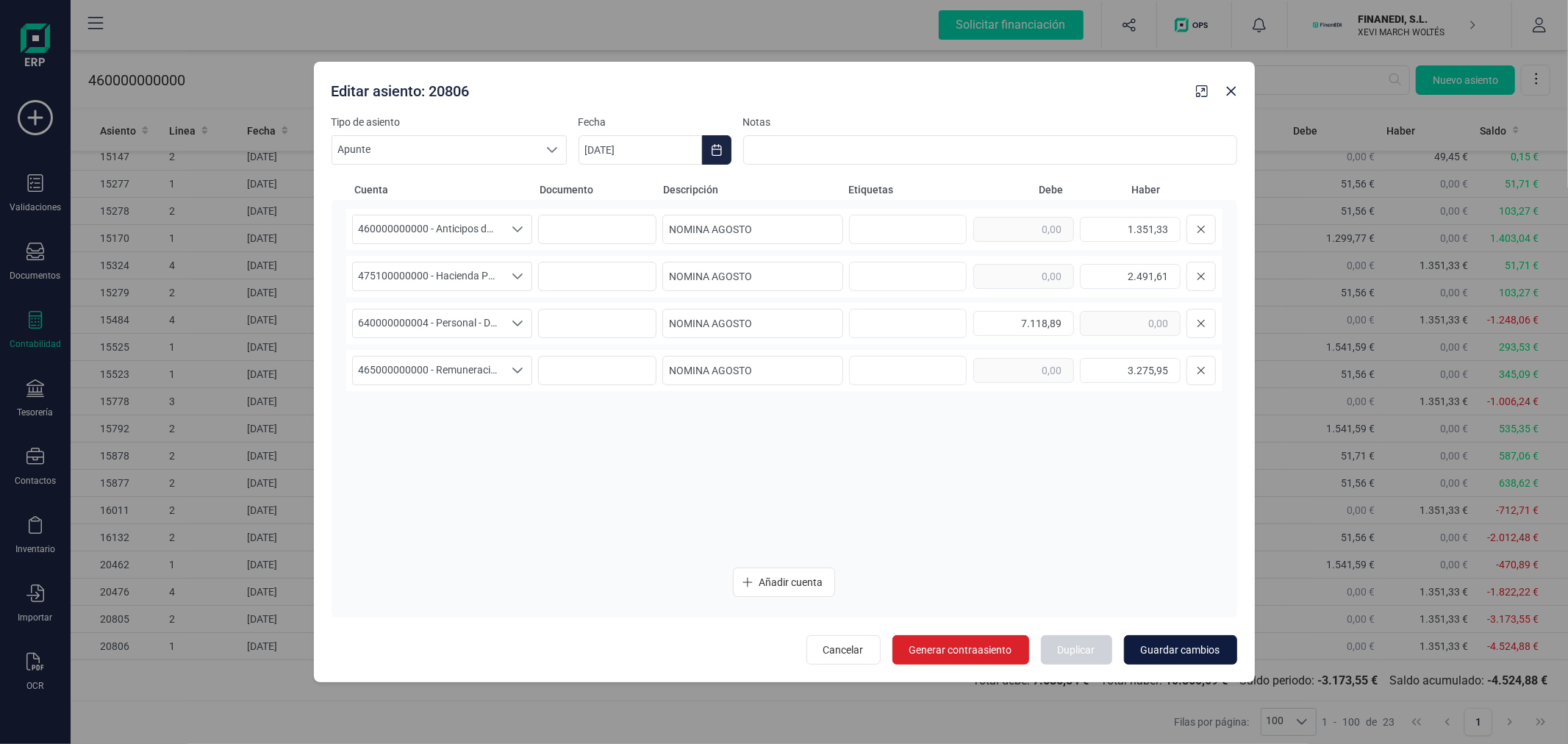
click at [1172, 640] on button "Guardar cambios" at bounding box center [1180, 650] width 113 height 29
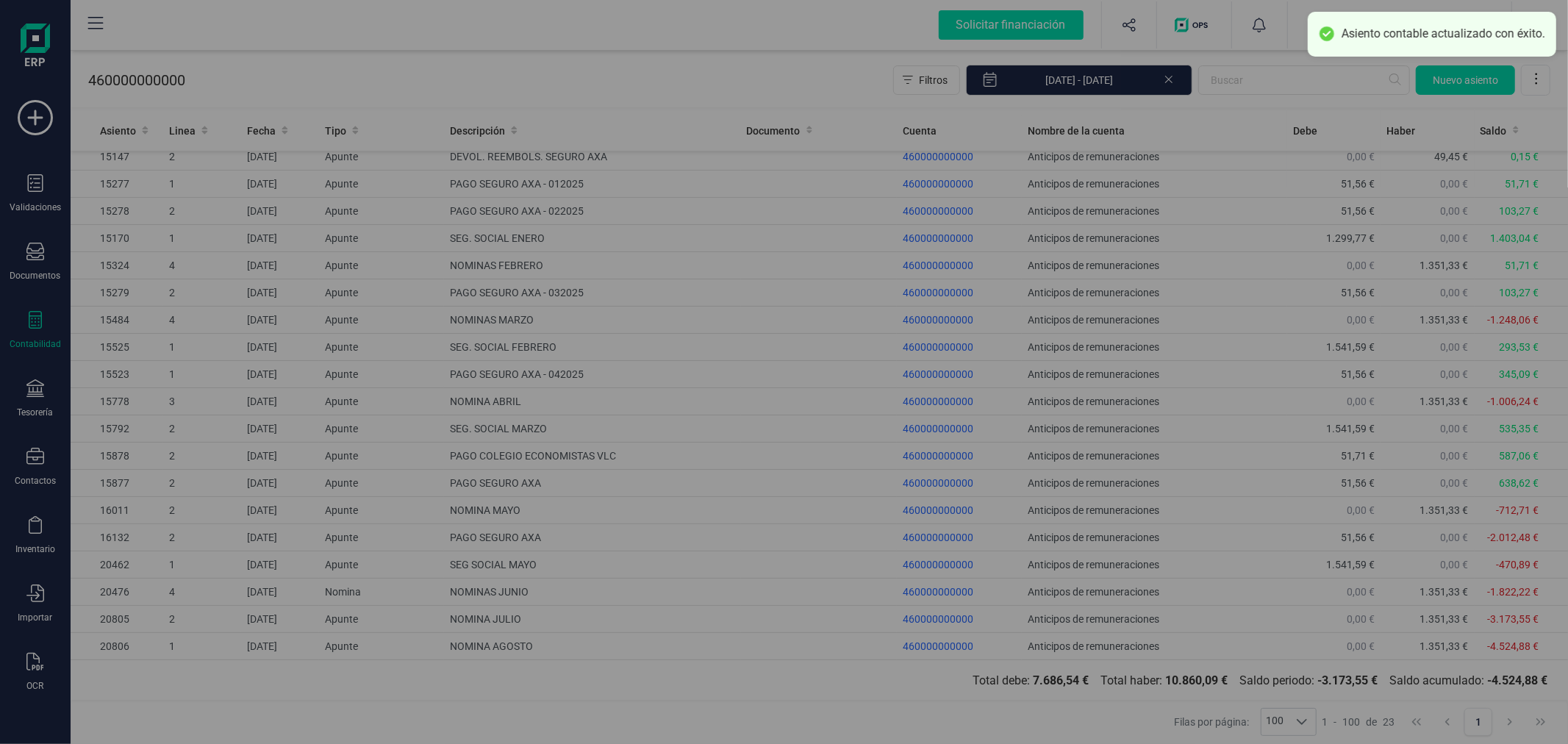
type input "[DATE]"
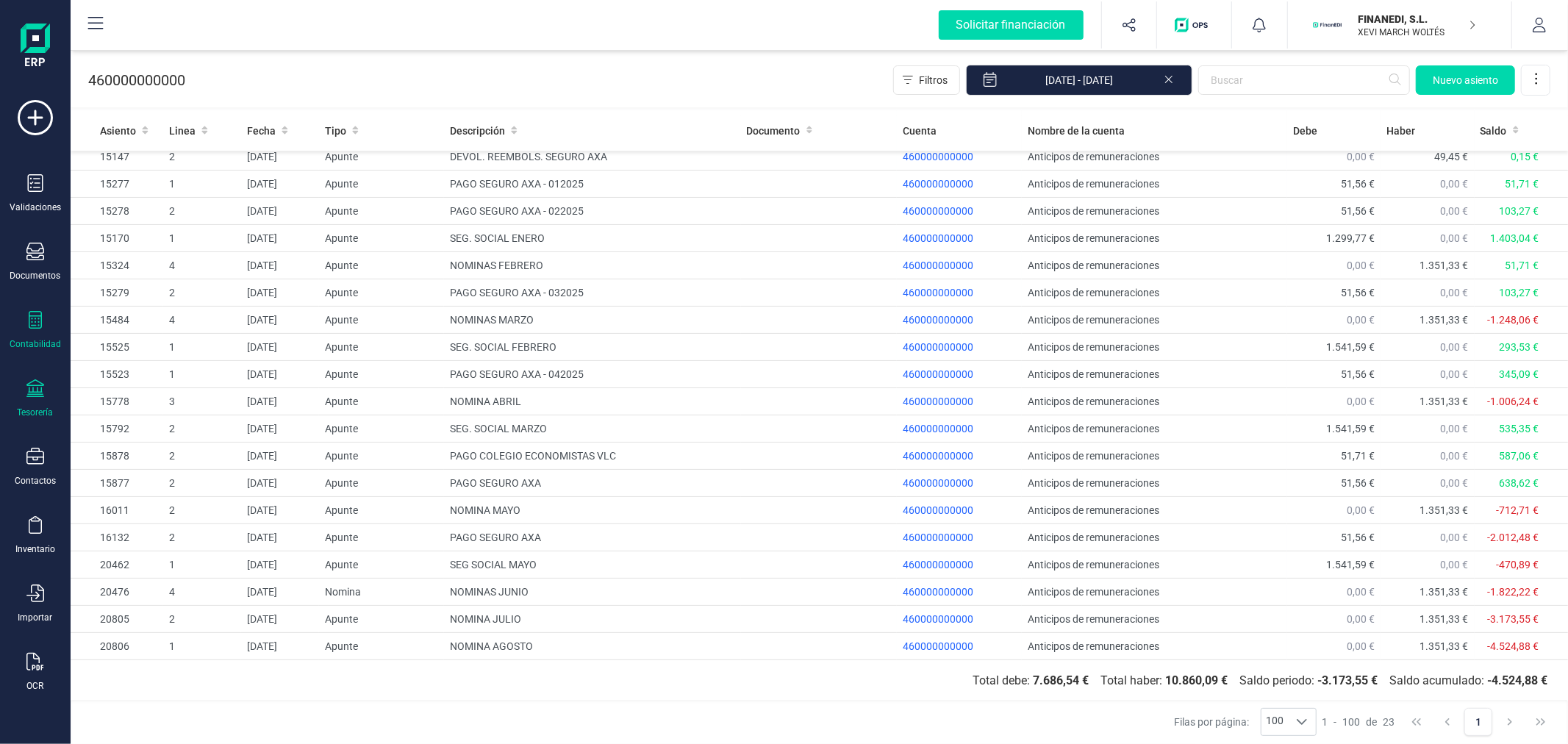
click at [33, 397] on icon at bounding box center [35, 388] width 17 height 17
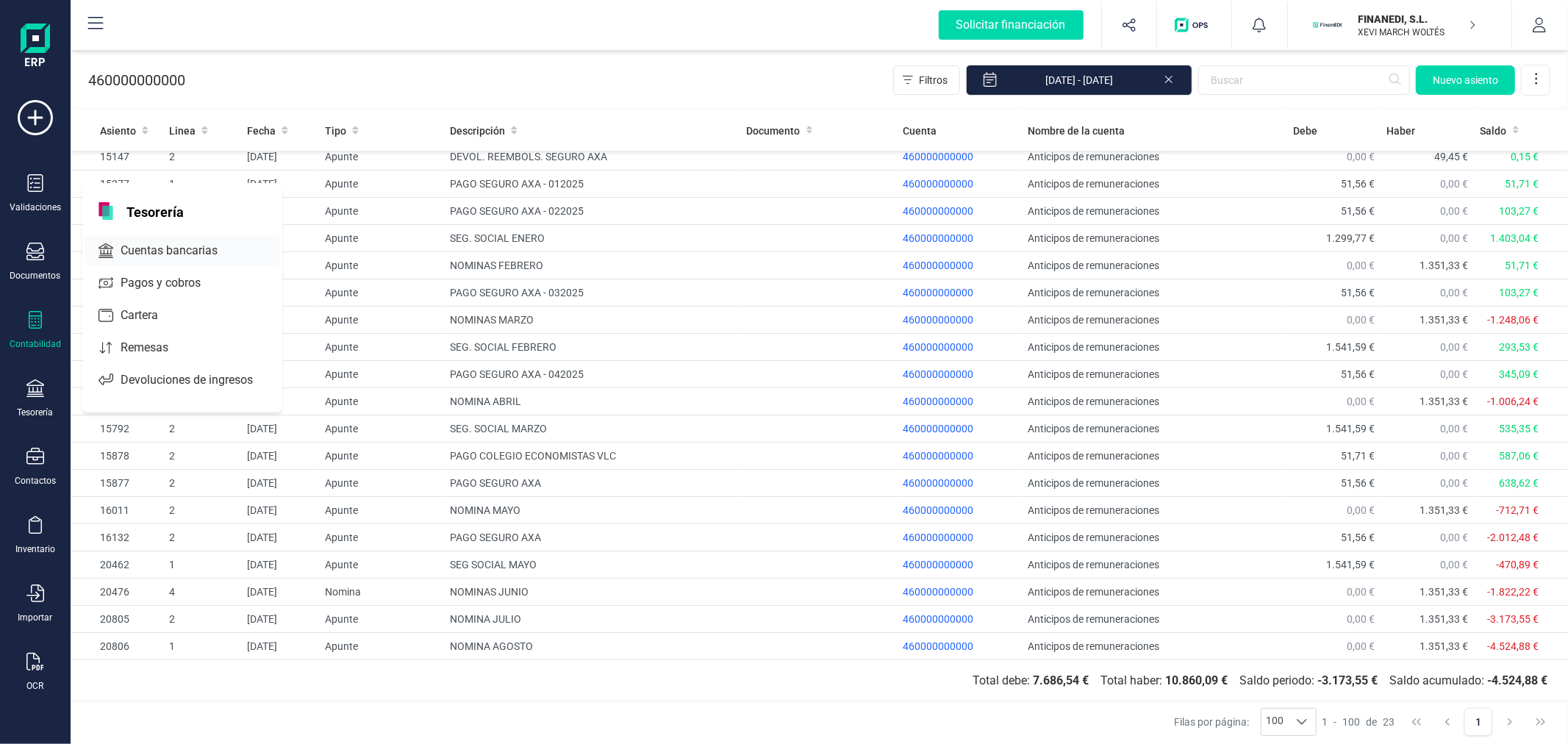
click at [176, 246] on span "Cuentas bancarias" at bounding box center [178, 250] width 129 height 17
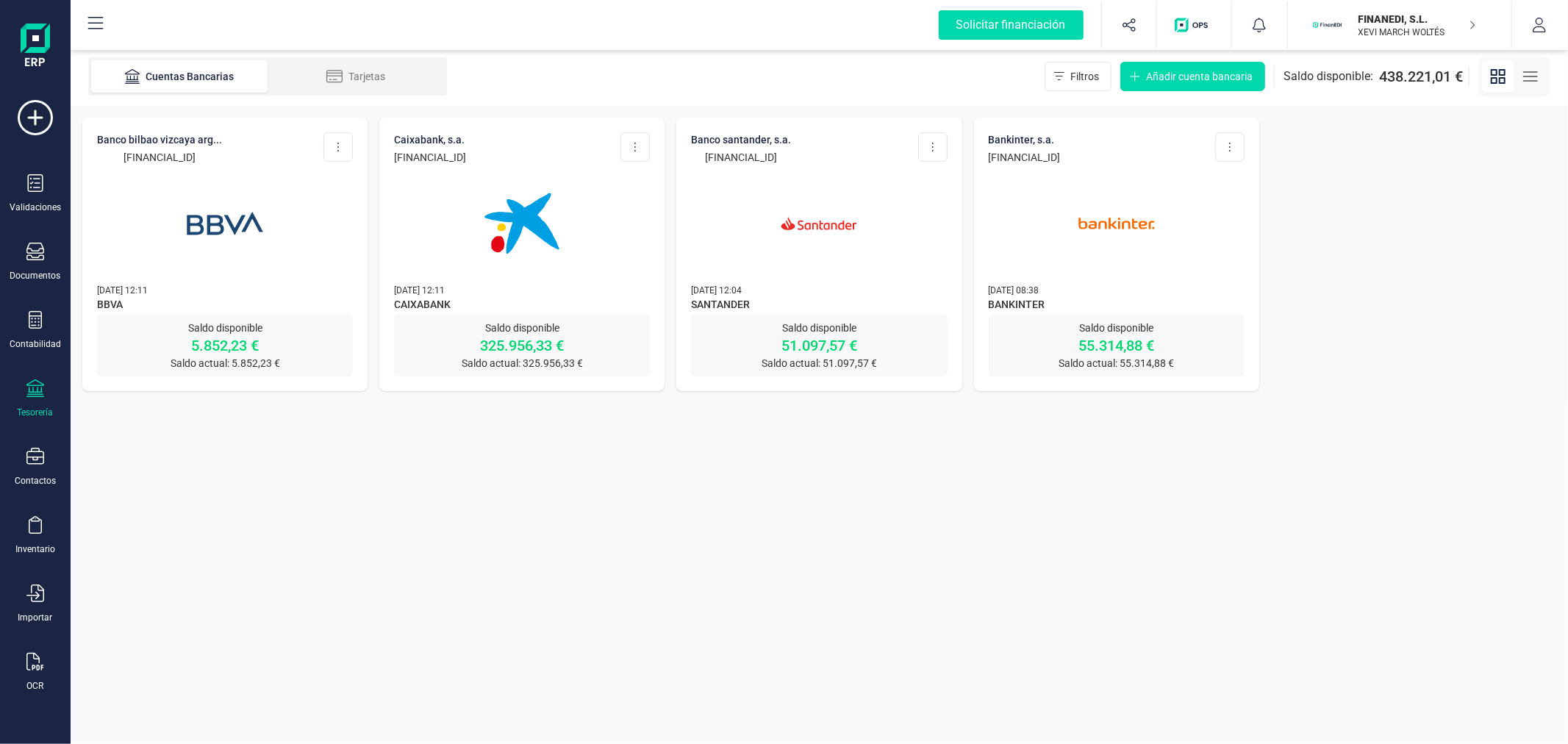
click at [239, 234] on img at bounding box center [224, 223] width 123 height 123
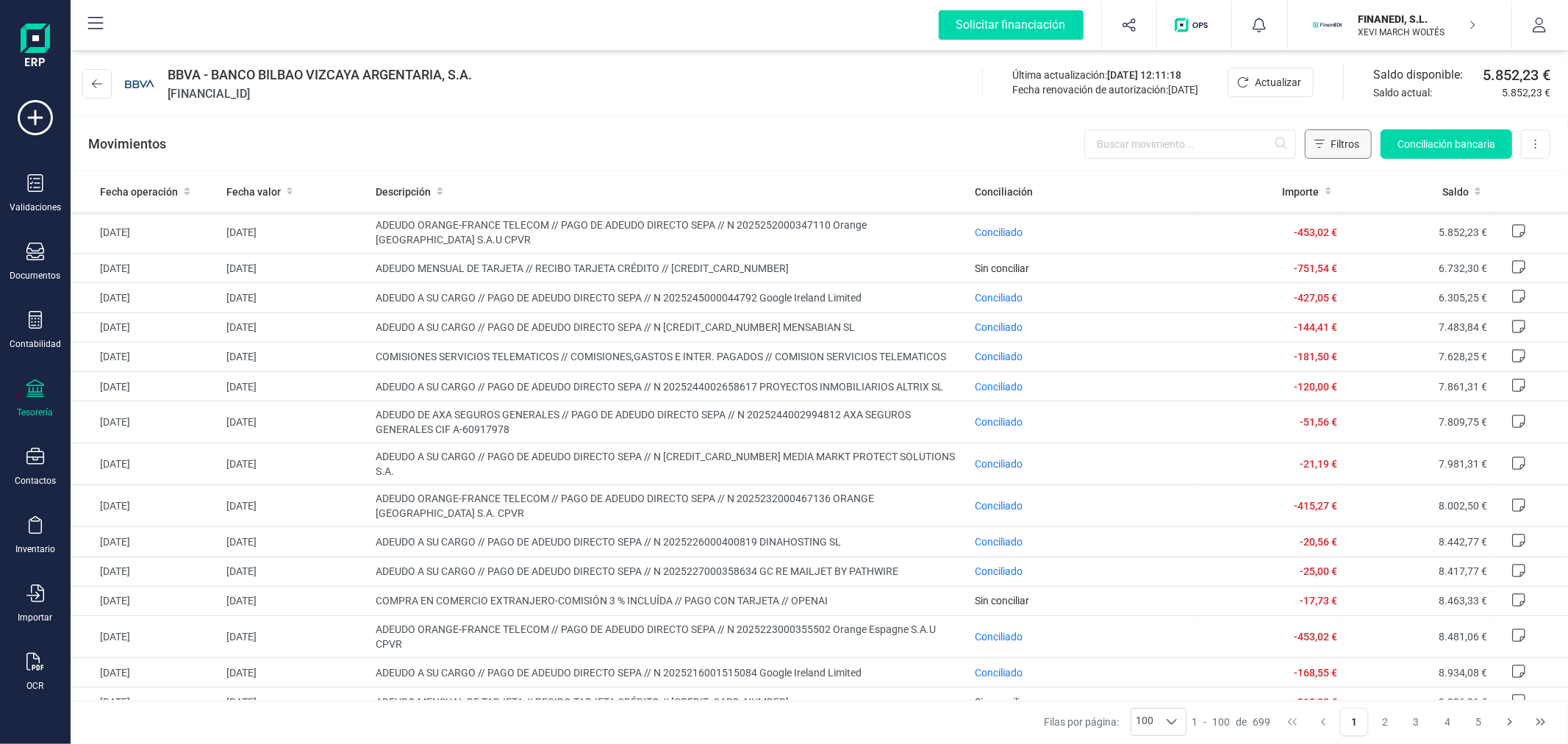
click at [1339, 142] on span "Filtros" at bounding box center [1345, 144] width 29 height 15
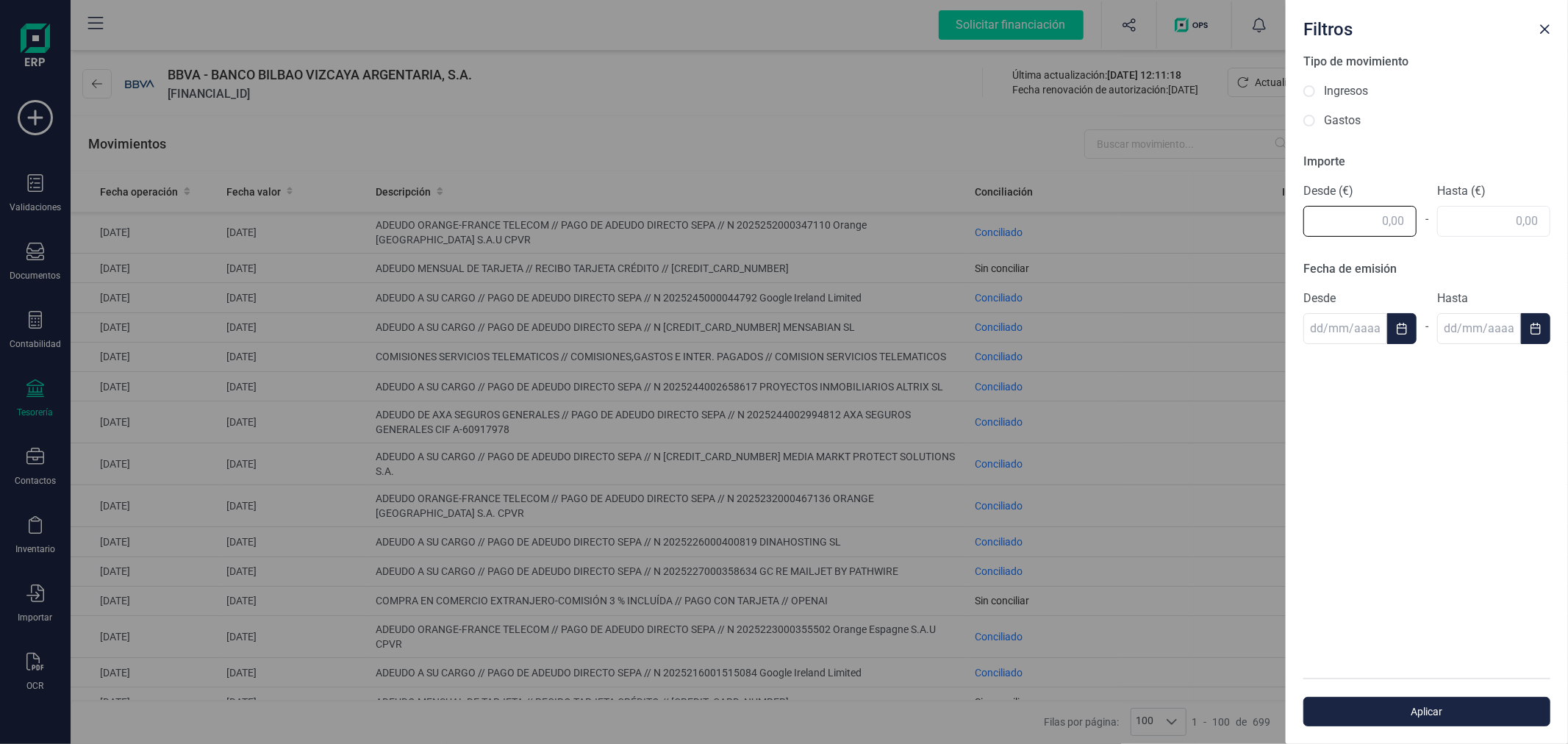
click at [1364, 226] on input "text" at bounding box center [1360, 221] width 113 height 31
click at [1469, 228] on div "Importe Desde (€) 1.541 - Hasta (€)" at bounding box center [1426, 195] width 247 height 83
type input "1.541,00"
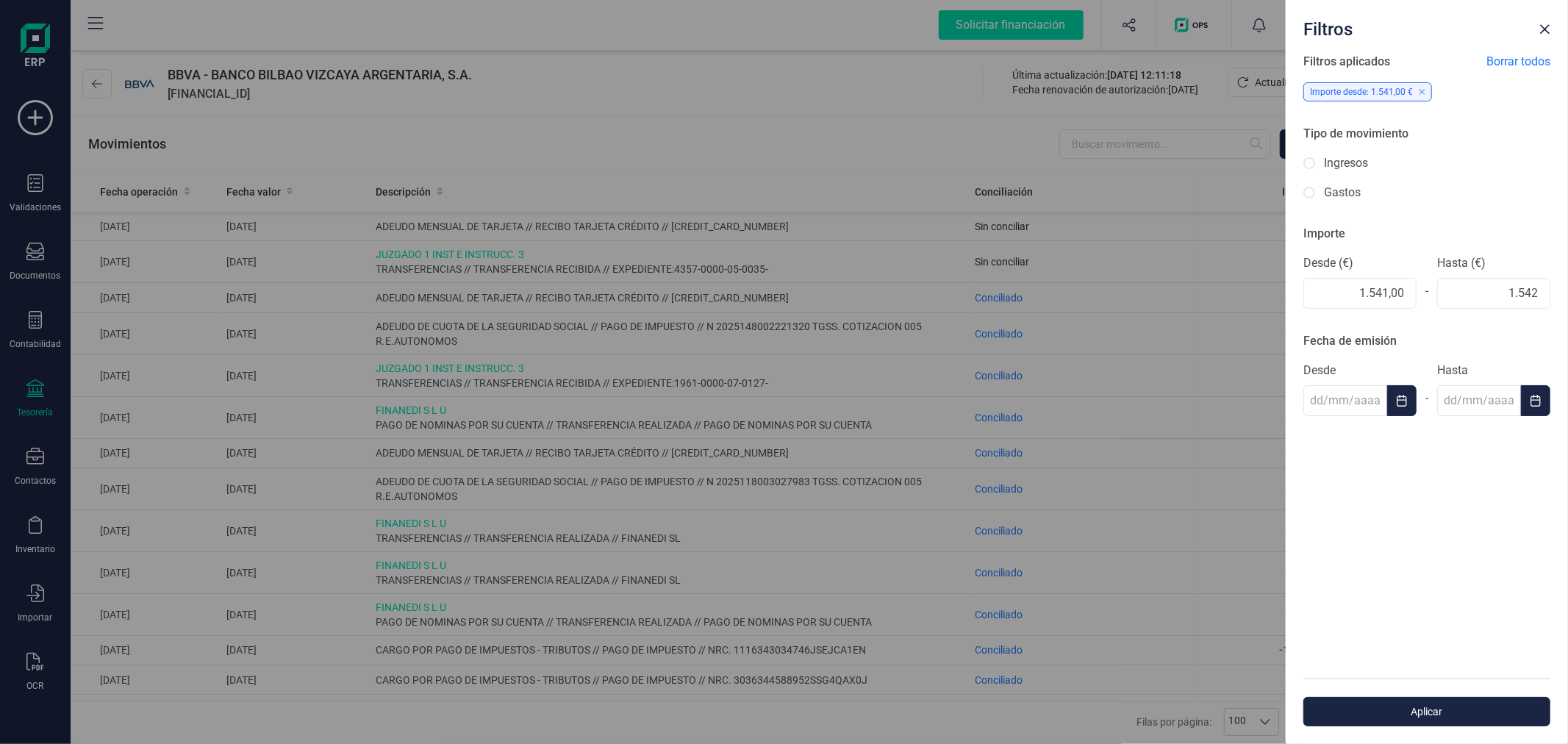
click at [1520, 498] on div "Filtros aplicados Borrar todos Importe desde: 1.541,00 € Tipo de movimiento Ing…" at bounding box center [1426, 366] width 282 height 626
type input "1.542,00"
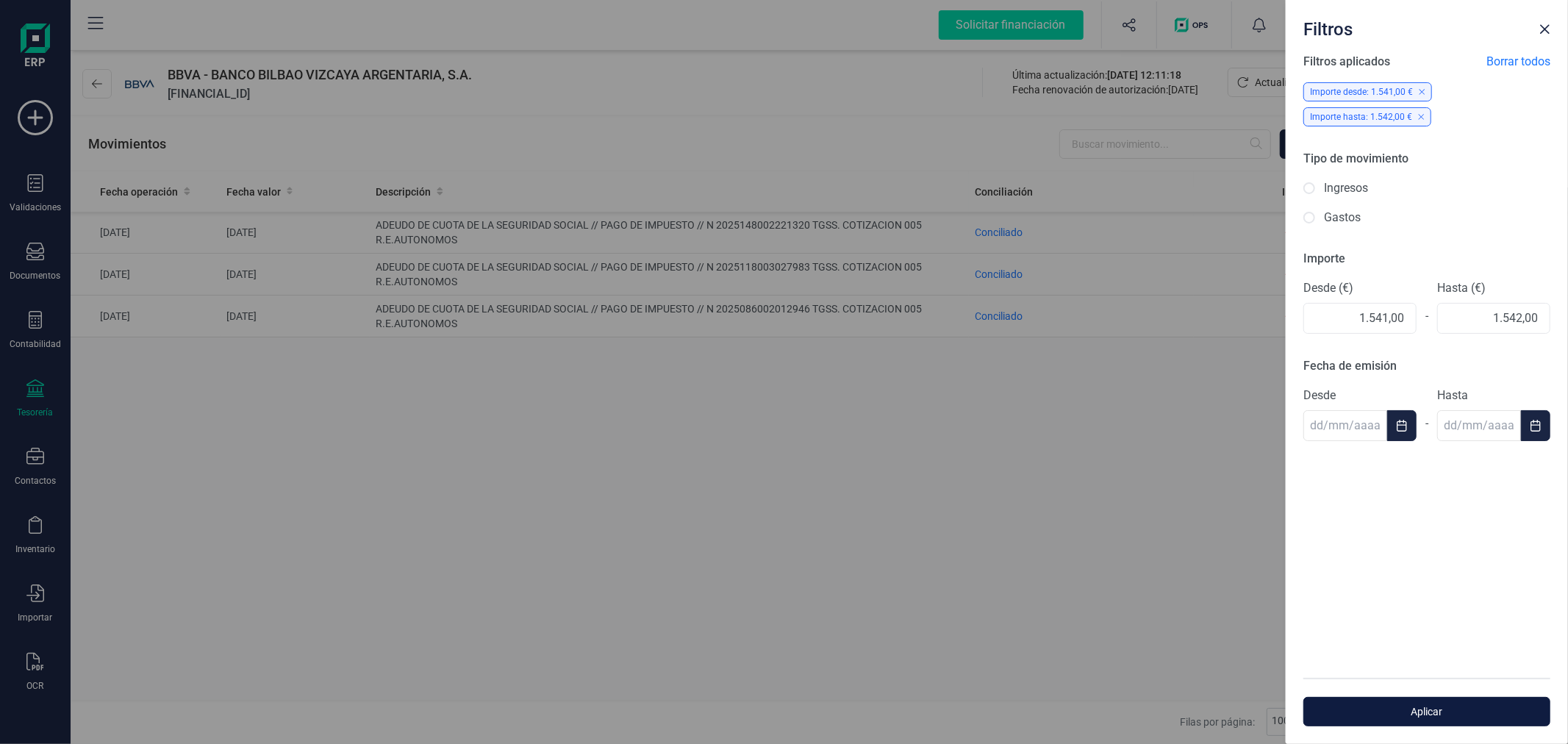
click at [1447, 716] on span "Aplicar" at bounding box center [1427, 711] width 213 height 15
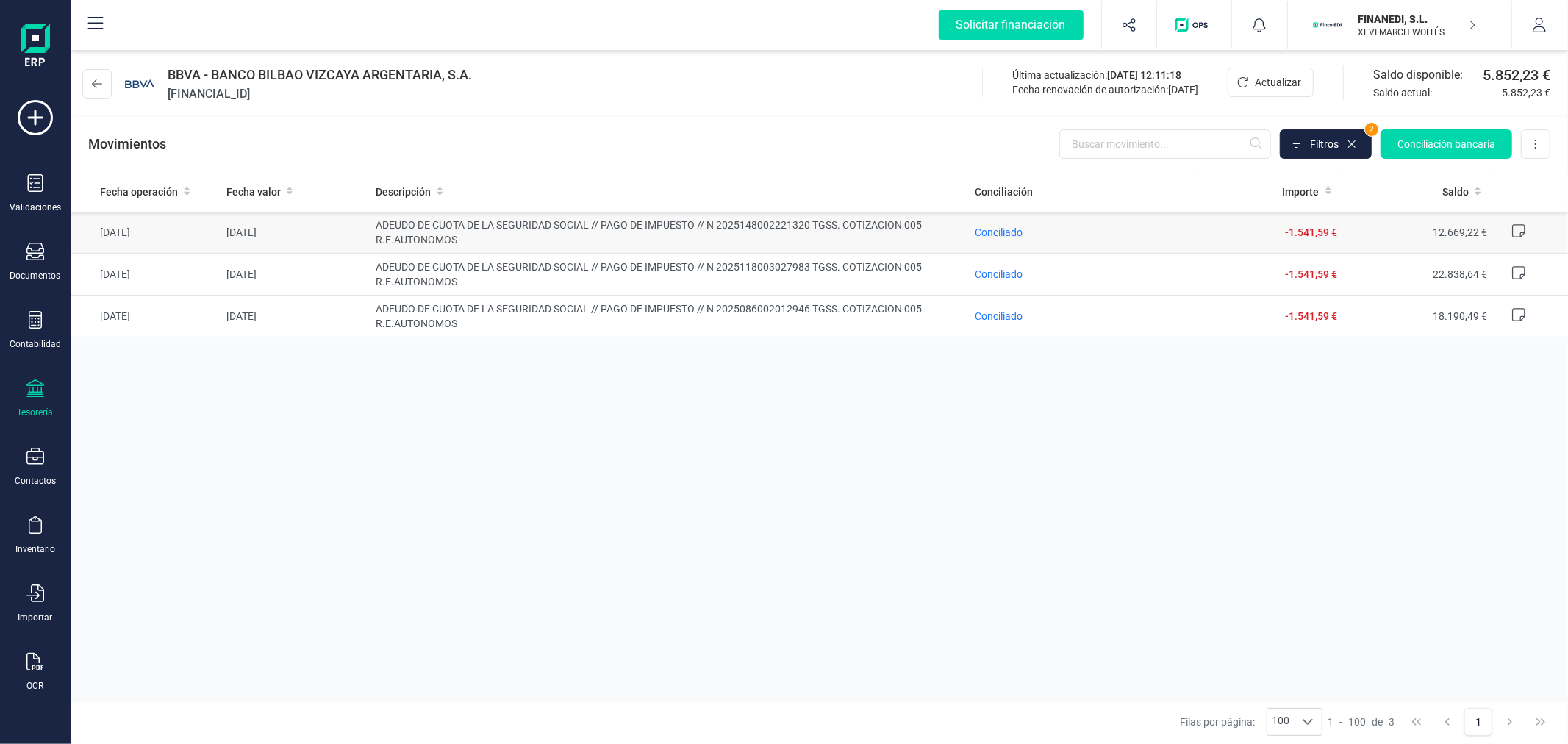
click at [1006, 227] on span "Conciliado" at bounding box center [998, 233] width 48 height 12
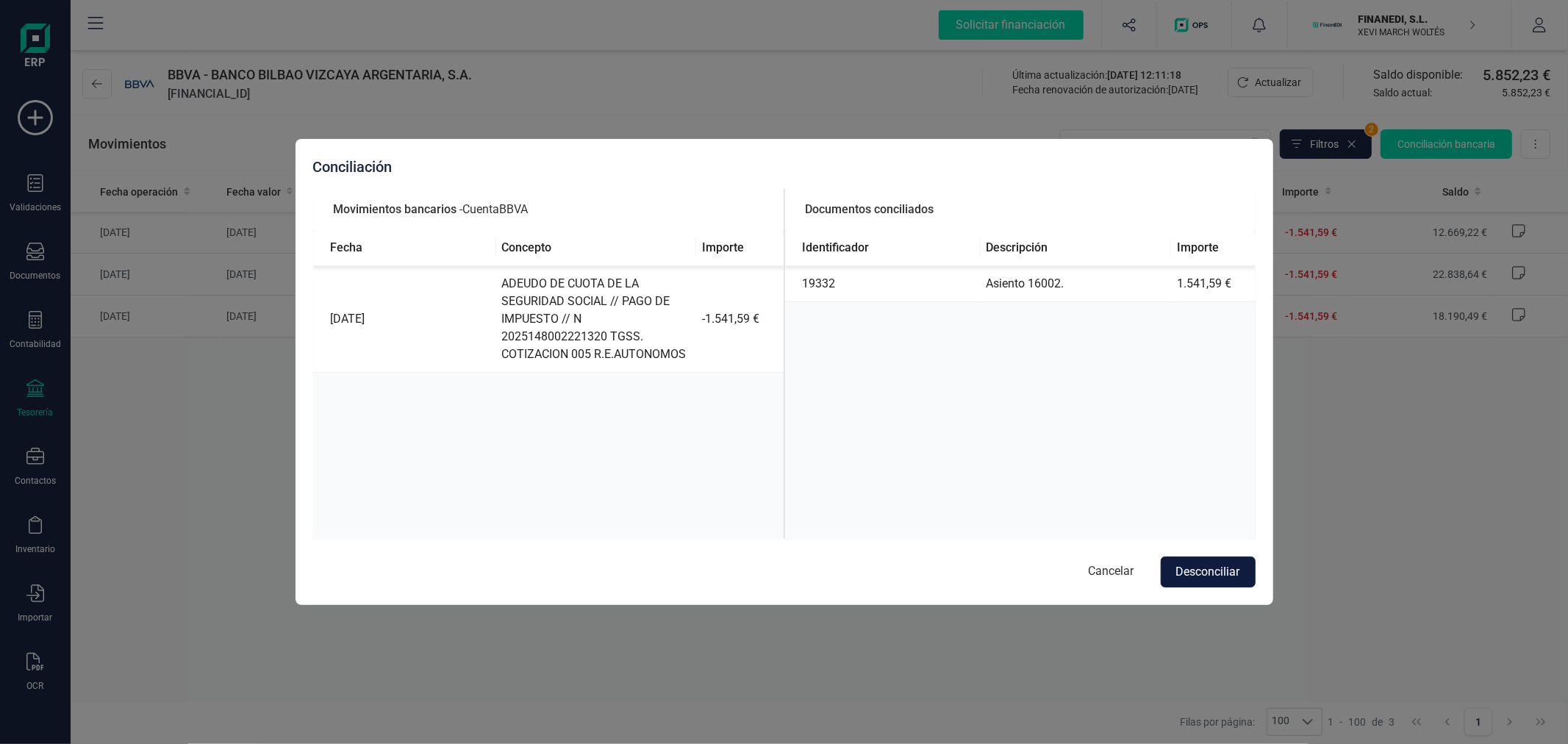
click at [1218, 568] on button "Desconciliar" at bounding box center [1208, 572] width 95 height 31
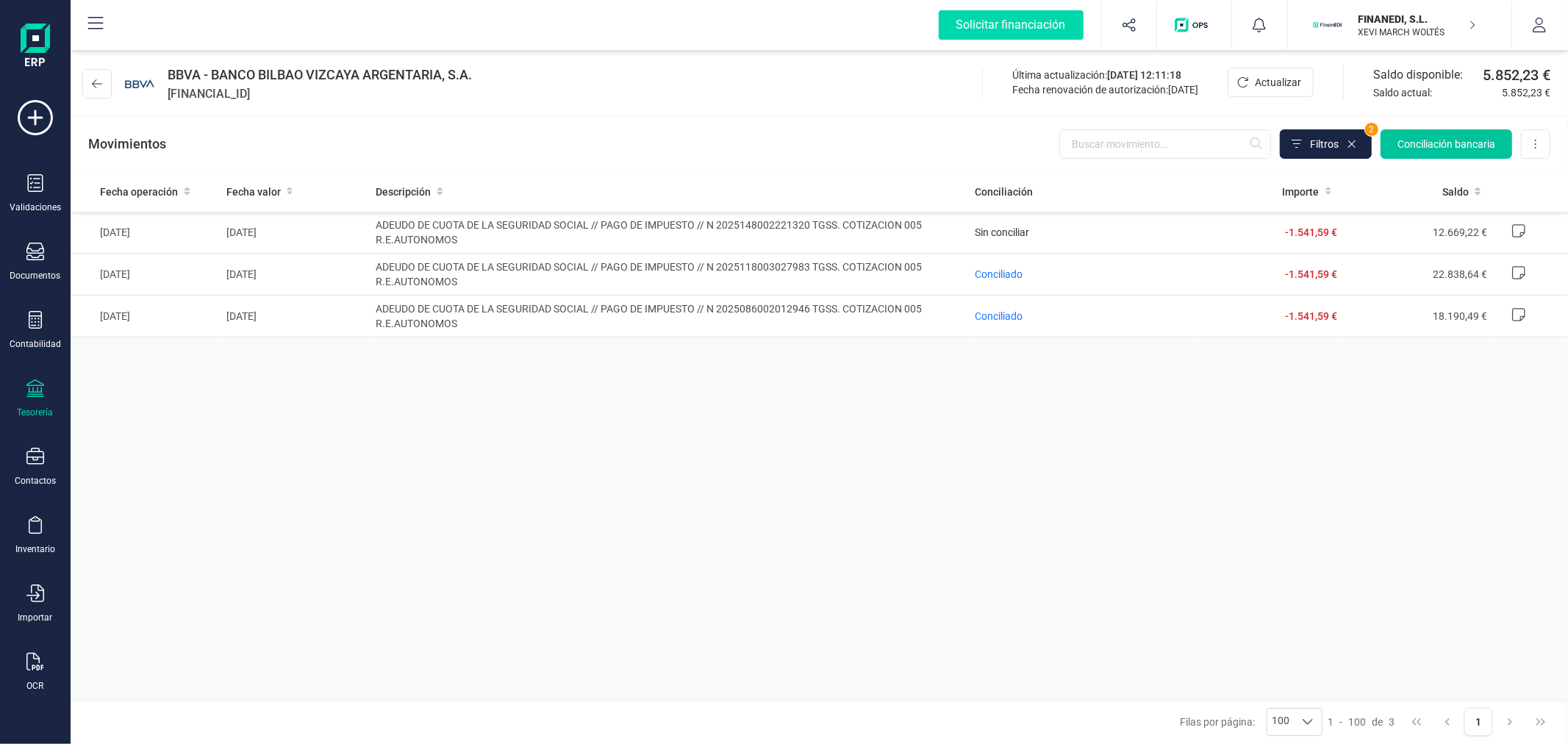
click at [1423, 135] on button "Conciliación bancaria" at bounding box center [1447, 144] width 132 height 29
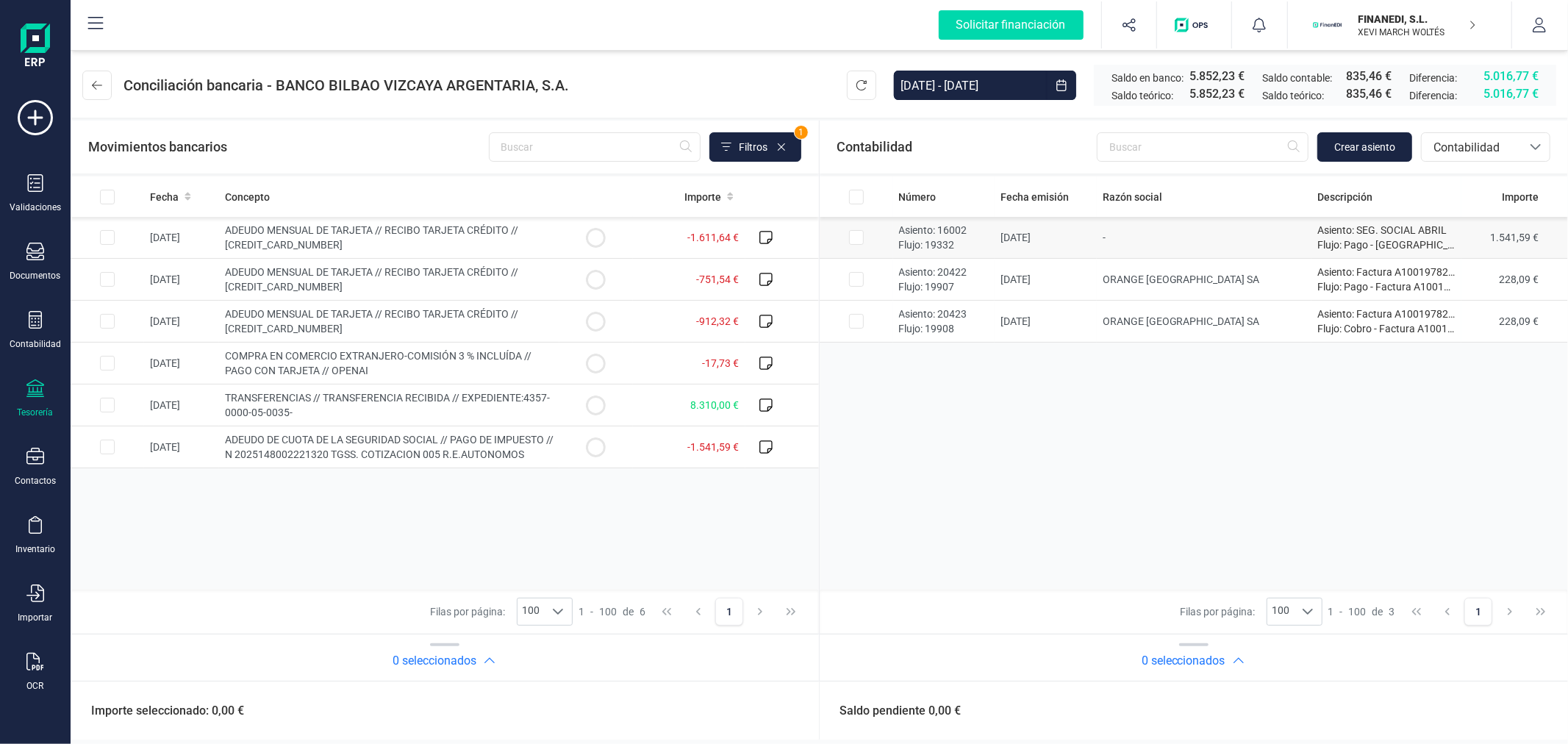
click at [850, 234] on input "Row Selected 92feaf83-dfdb-4853-9222-b8c27d549929" at bounding box center [856, 237] width 15 height 15
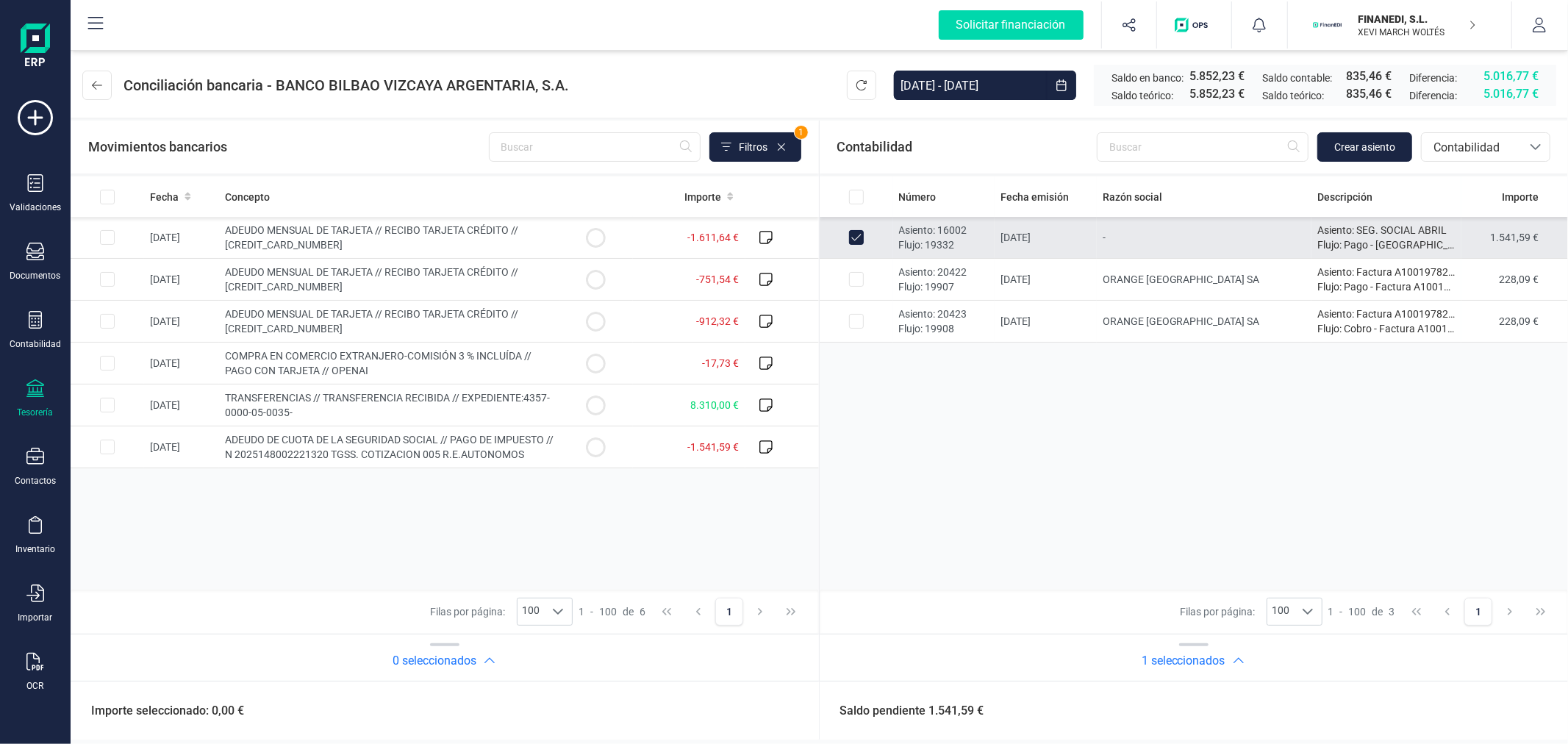
click at [850, 236] on input "Row Unselected 92feaf83-dfdb-4853-9222-b8c27d549929" at bounding box center [856, 237] width 15 height 15
checkbox input "false"
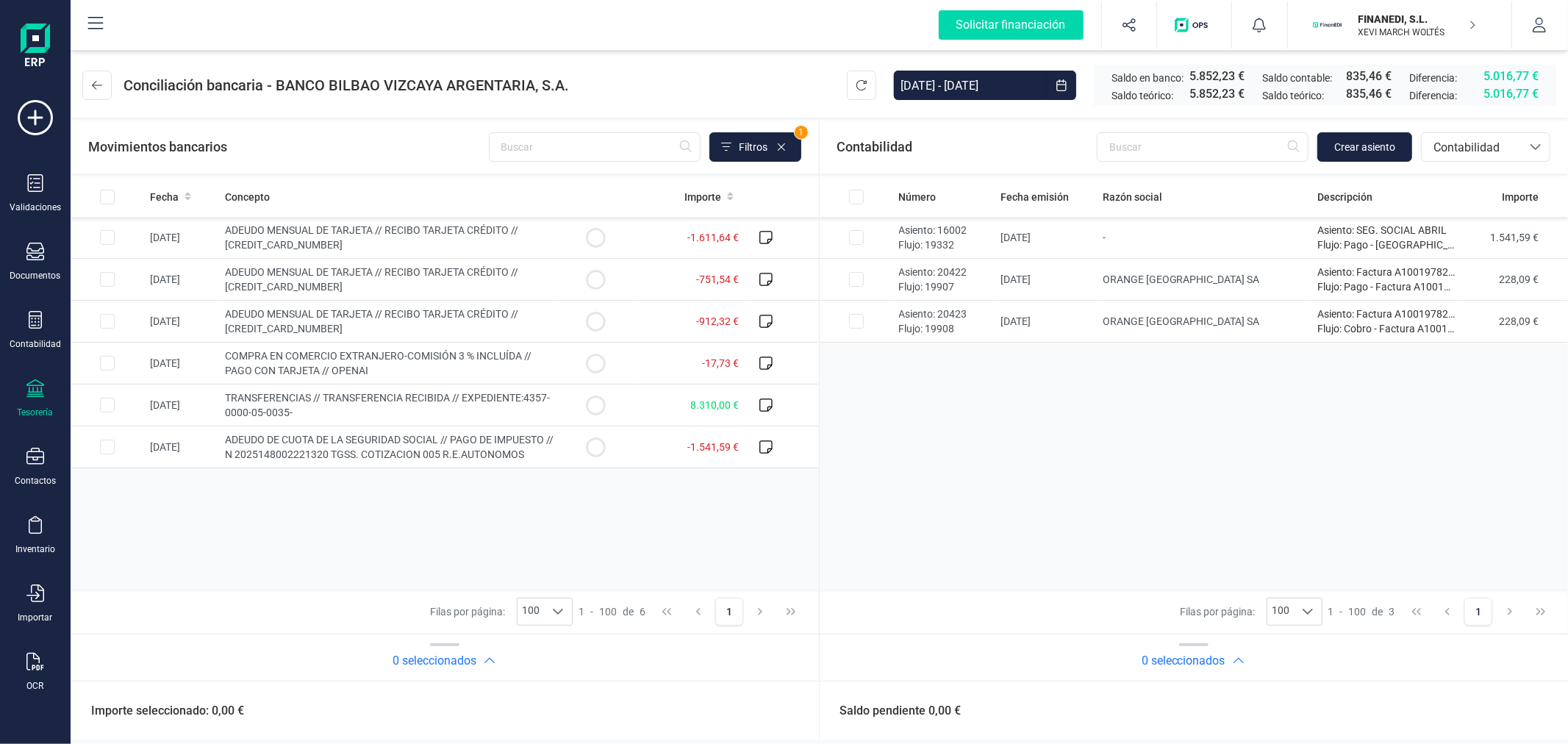
click at [993, 480] on div "Número Fecha emisión Razón social Descripción Importe Asiento: 16002 Flujo: 193…" at bounding box center [1194, 383] width 750 height 413
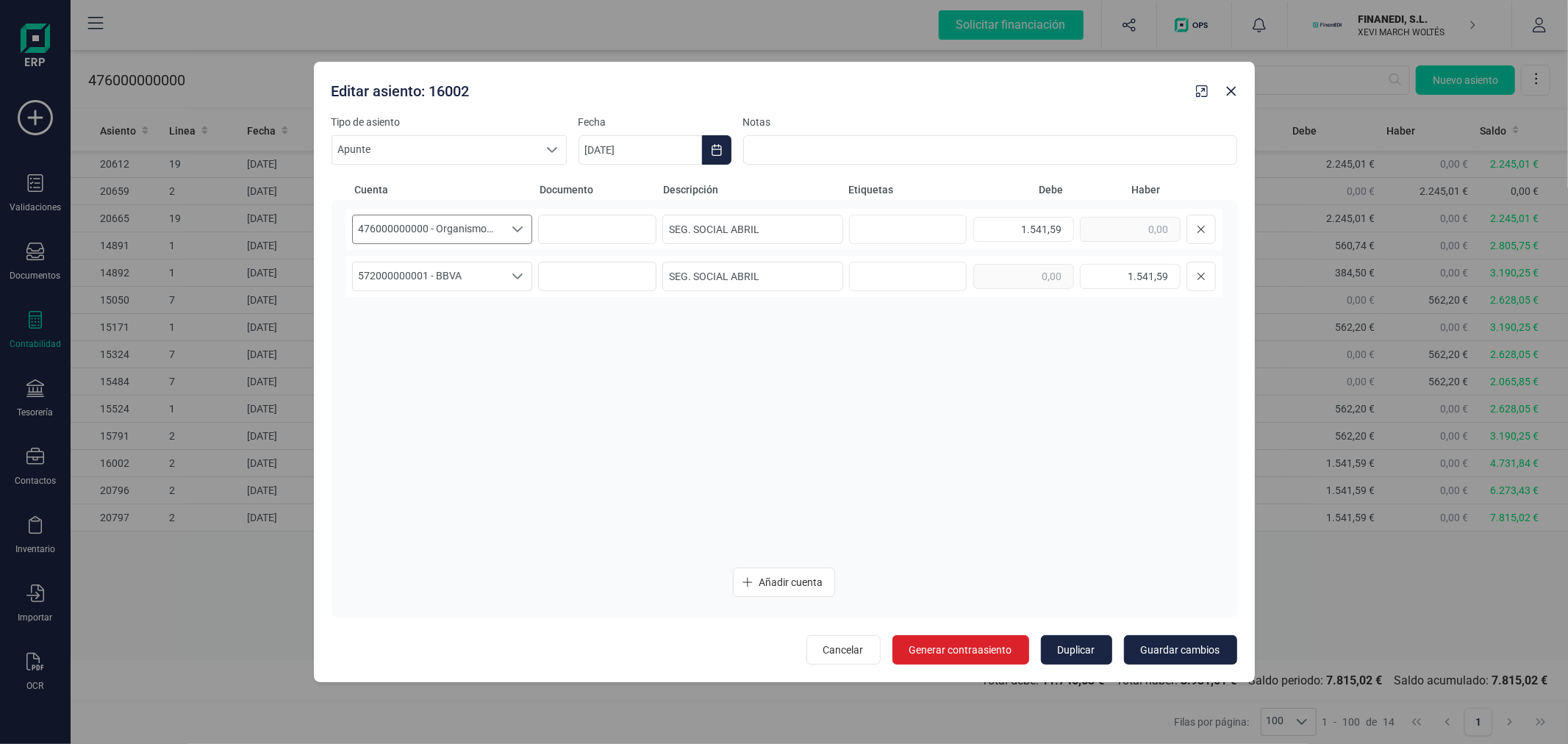
click at [465, 224] on span "476000000000 - Organismos de la Seguridad Social, acreedores" at bounding box center [429, 229] width 151 height 28
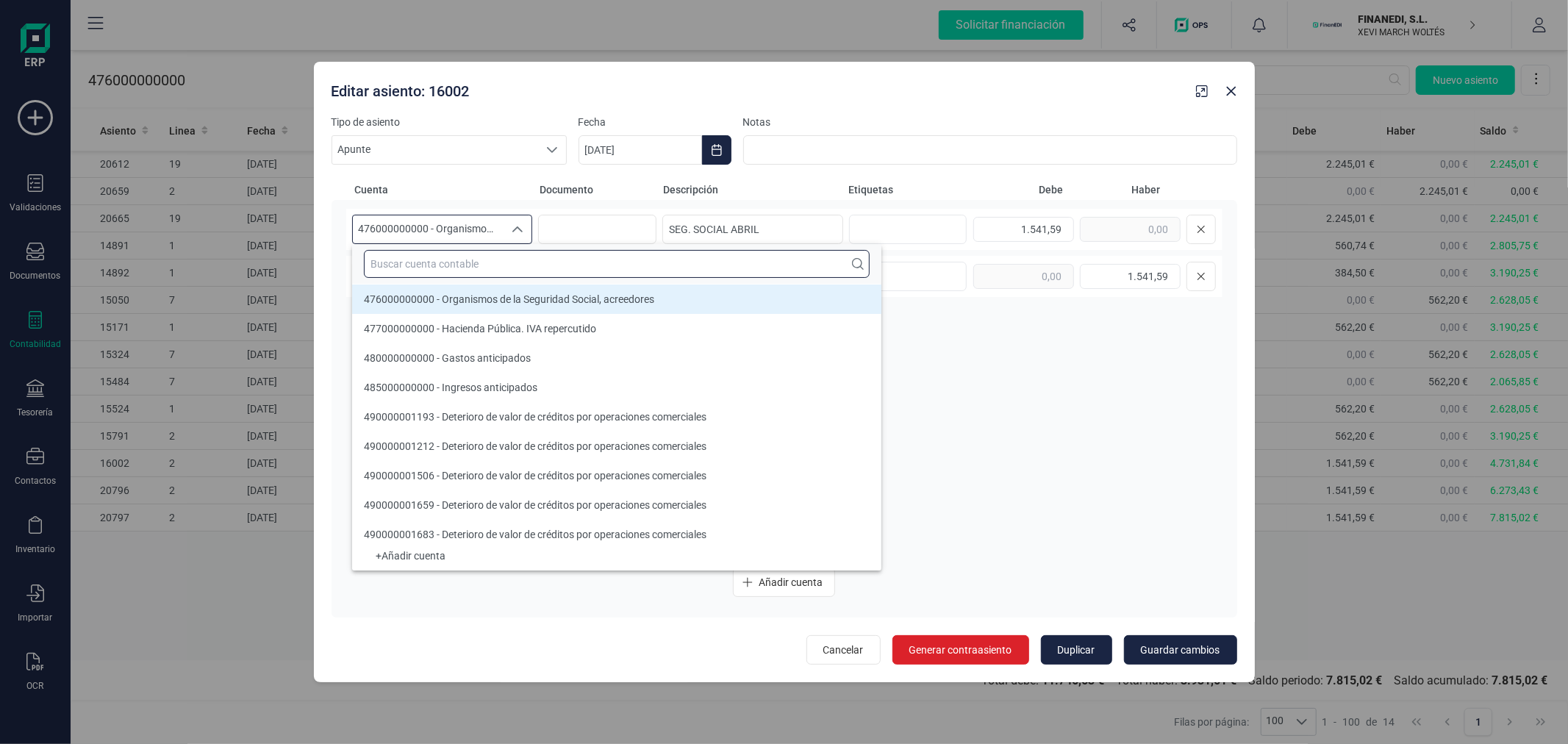
click at [458, 266] on input "text" at bounding box center [617, 264] width 506 height 28
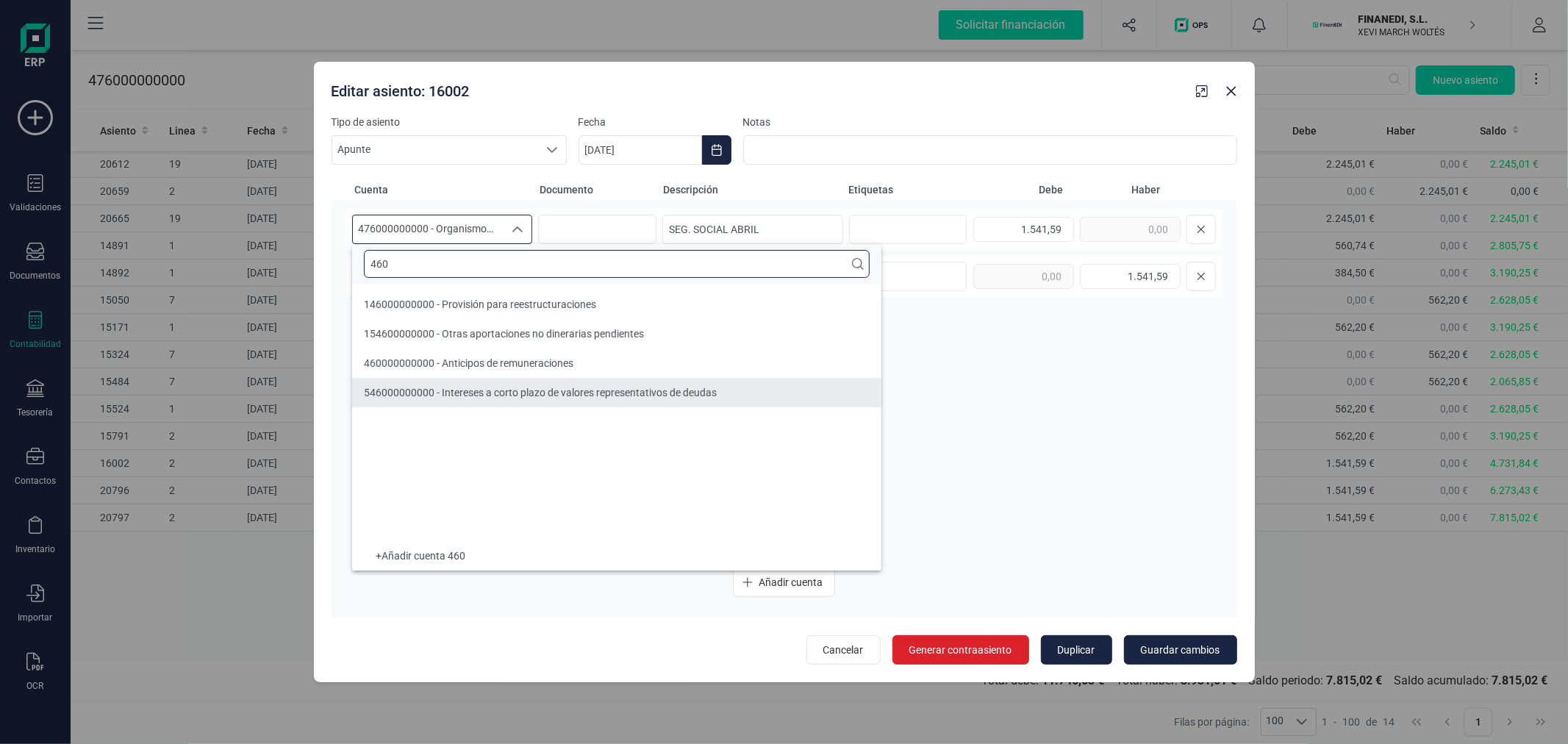
type input "460"
click at [1065, 428] on div "476000000000 - Organismos de la Seguridad Social, acreedores 476000000000 - Org…" at bounding box center [784, 381] width 877 height 346
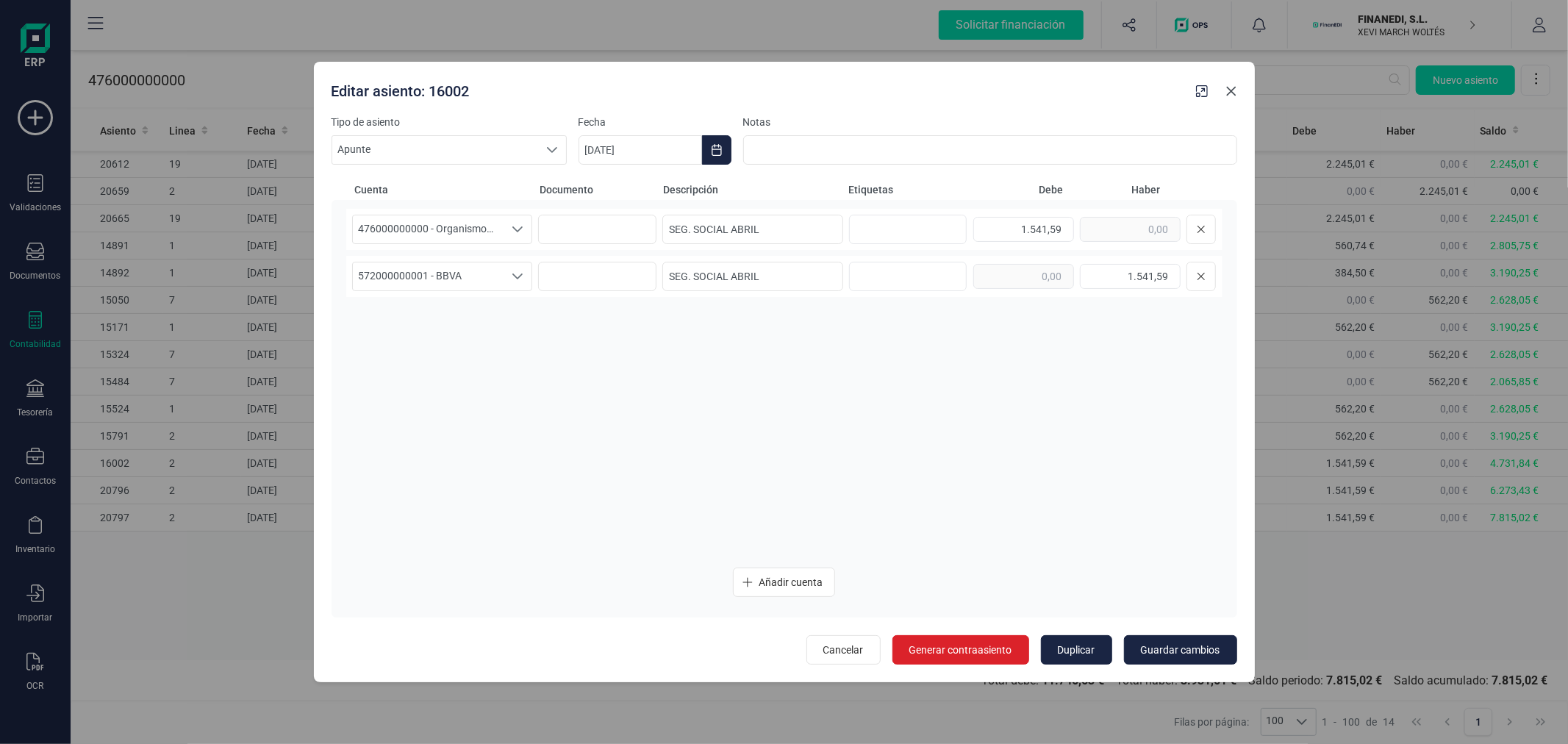
click at [1231, 96] on icon "button" at bounding box center [1232, 91] width 12 height 12
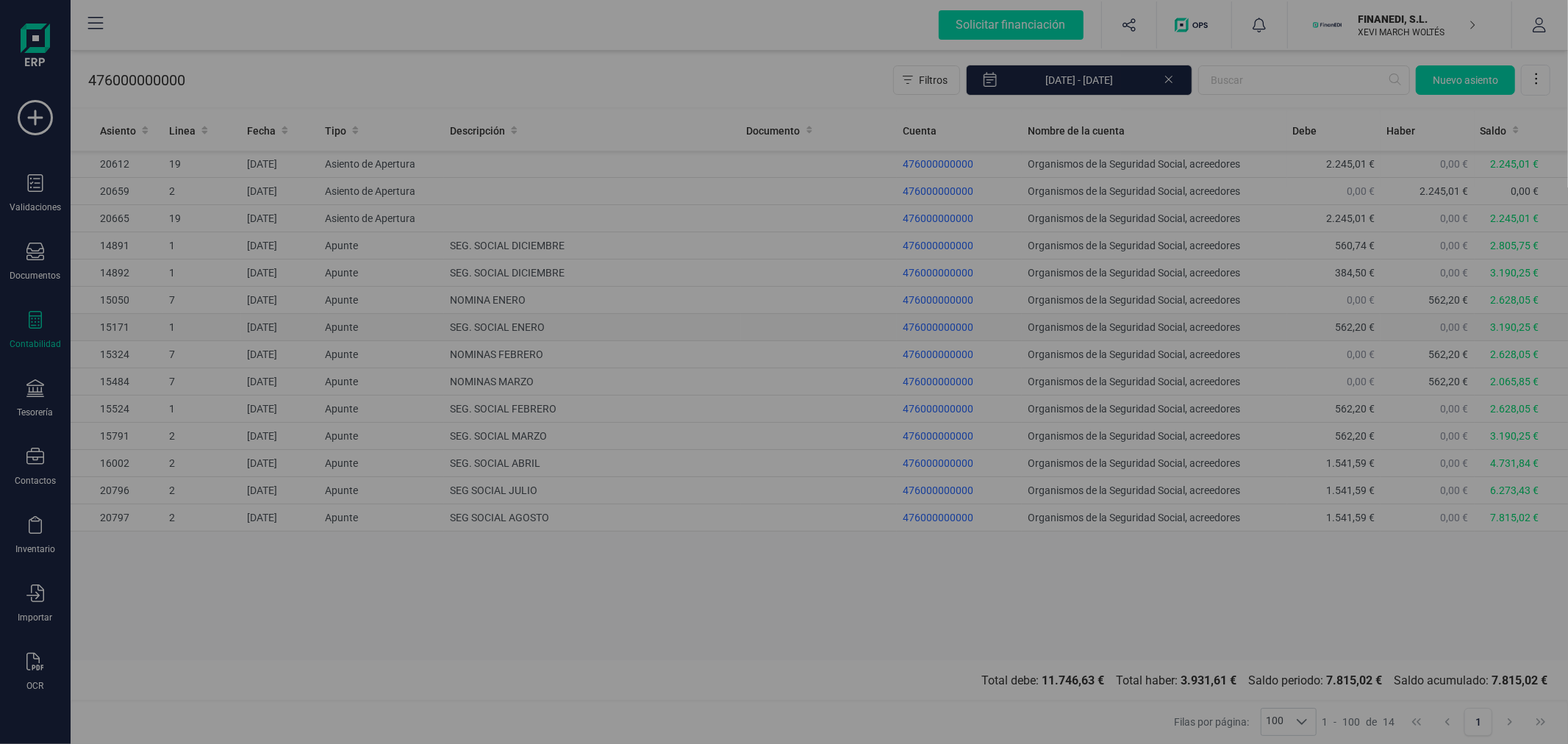
type input "11/09/2025"
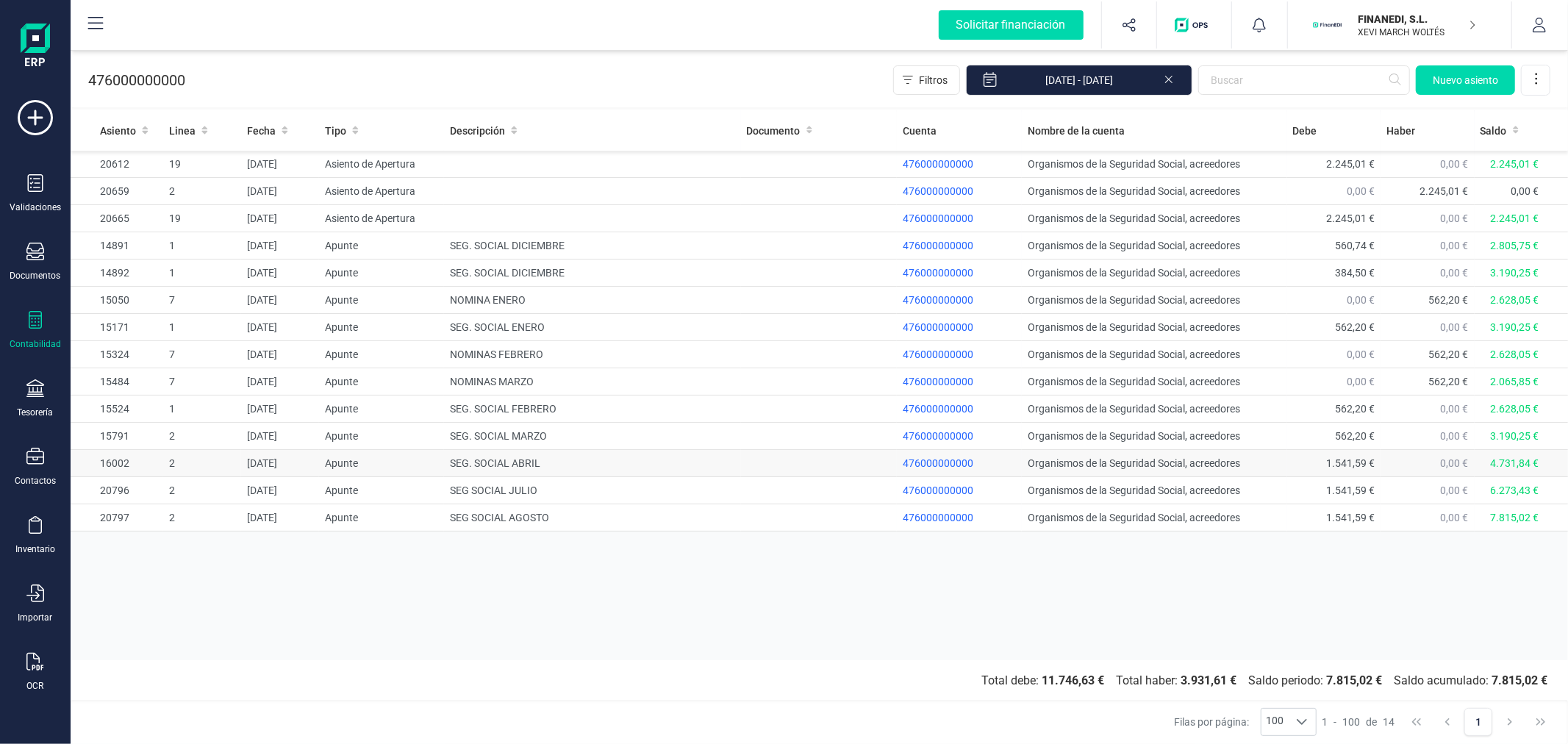
click at [560, 454] on td "SEG. SOCIAL ABRIL" at bounding box center [592, 464] width 297 height 27
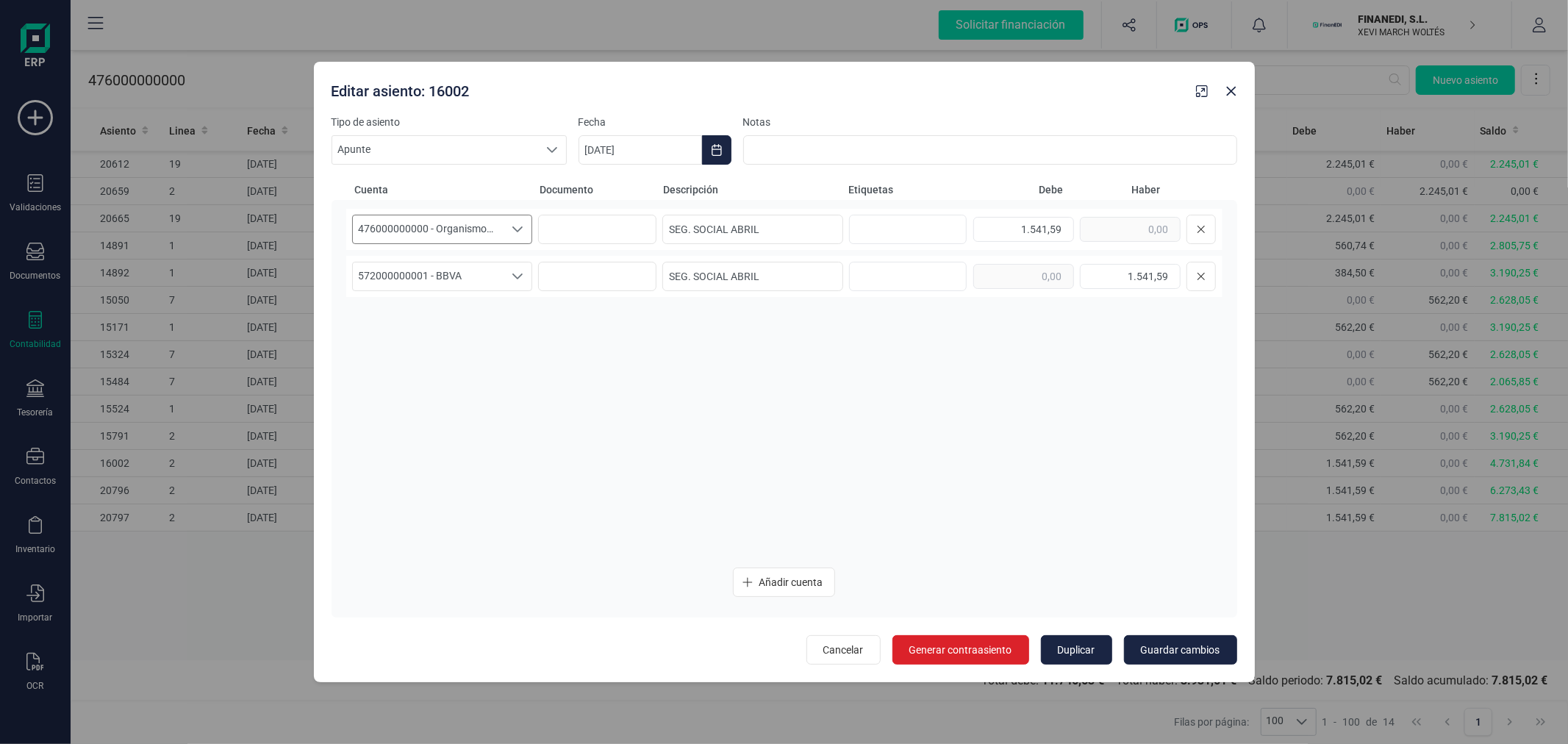
click at [476, 218] on span "476000000000 - Organismos de la Seguridad Social, acreedores" at bounding box center [429, 229] width 151 height 28
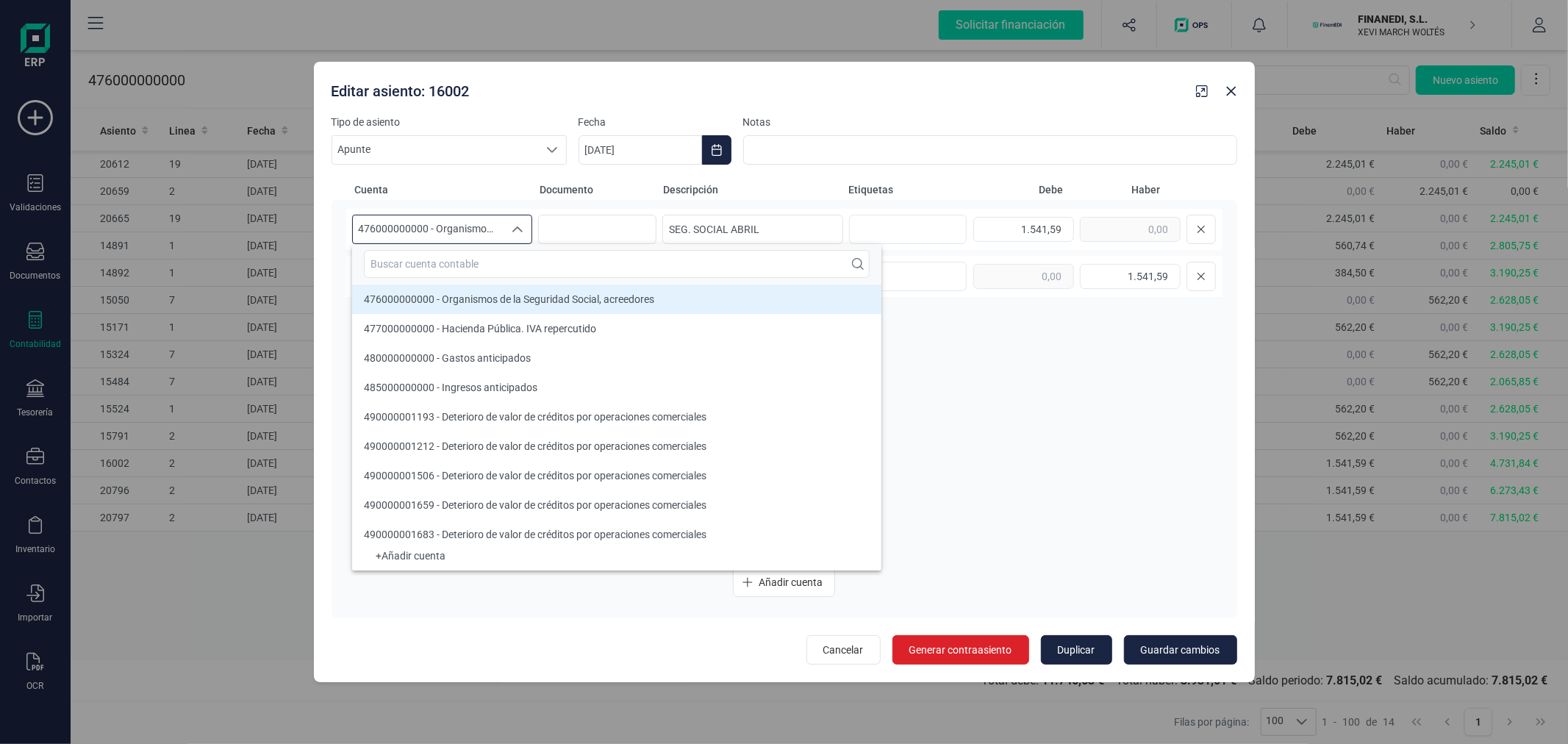
click at [473, 260] on input "text" at bounding box center [617, 264] width 506 height 28
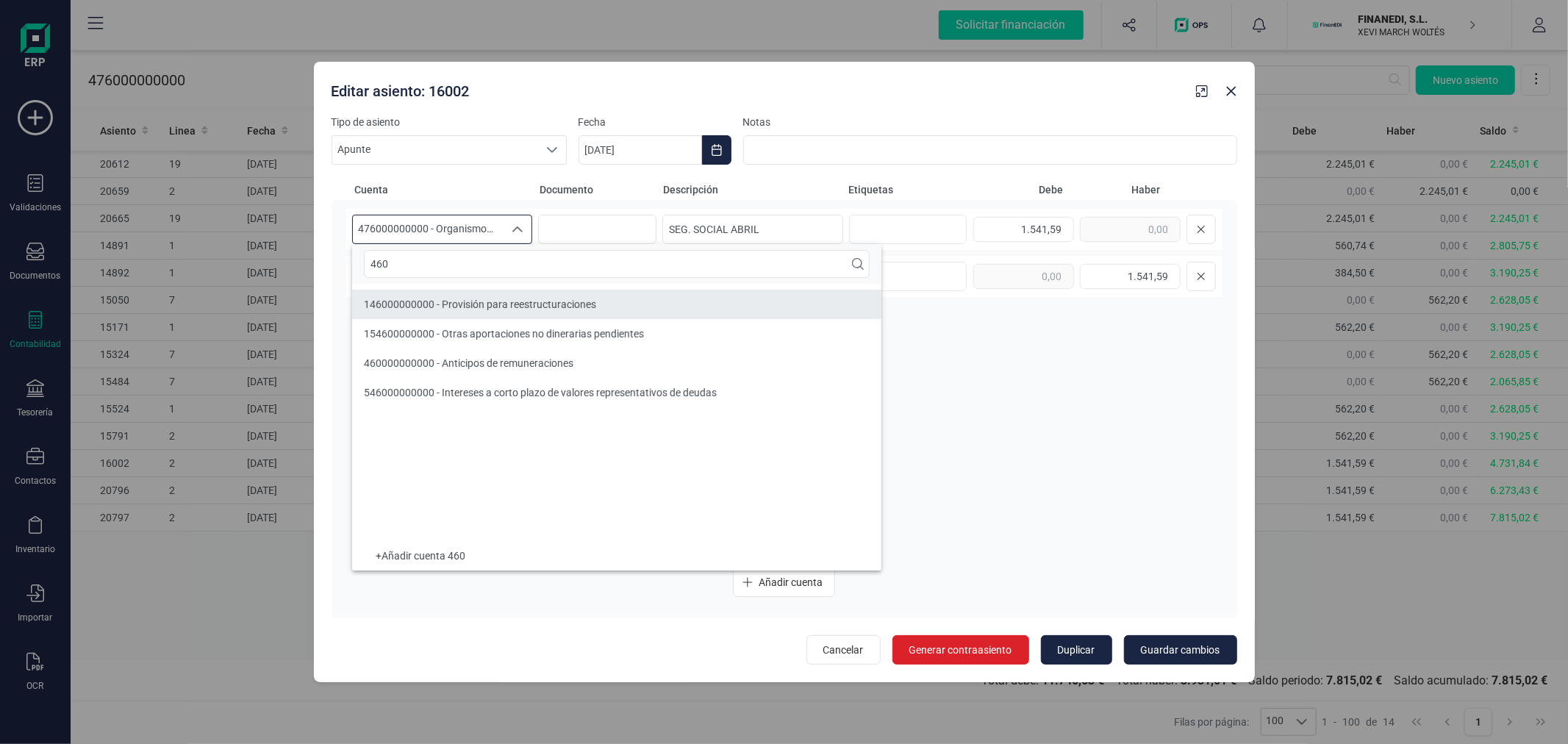
type input "460"
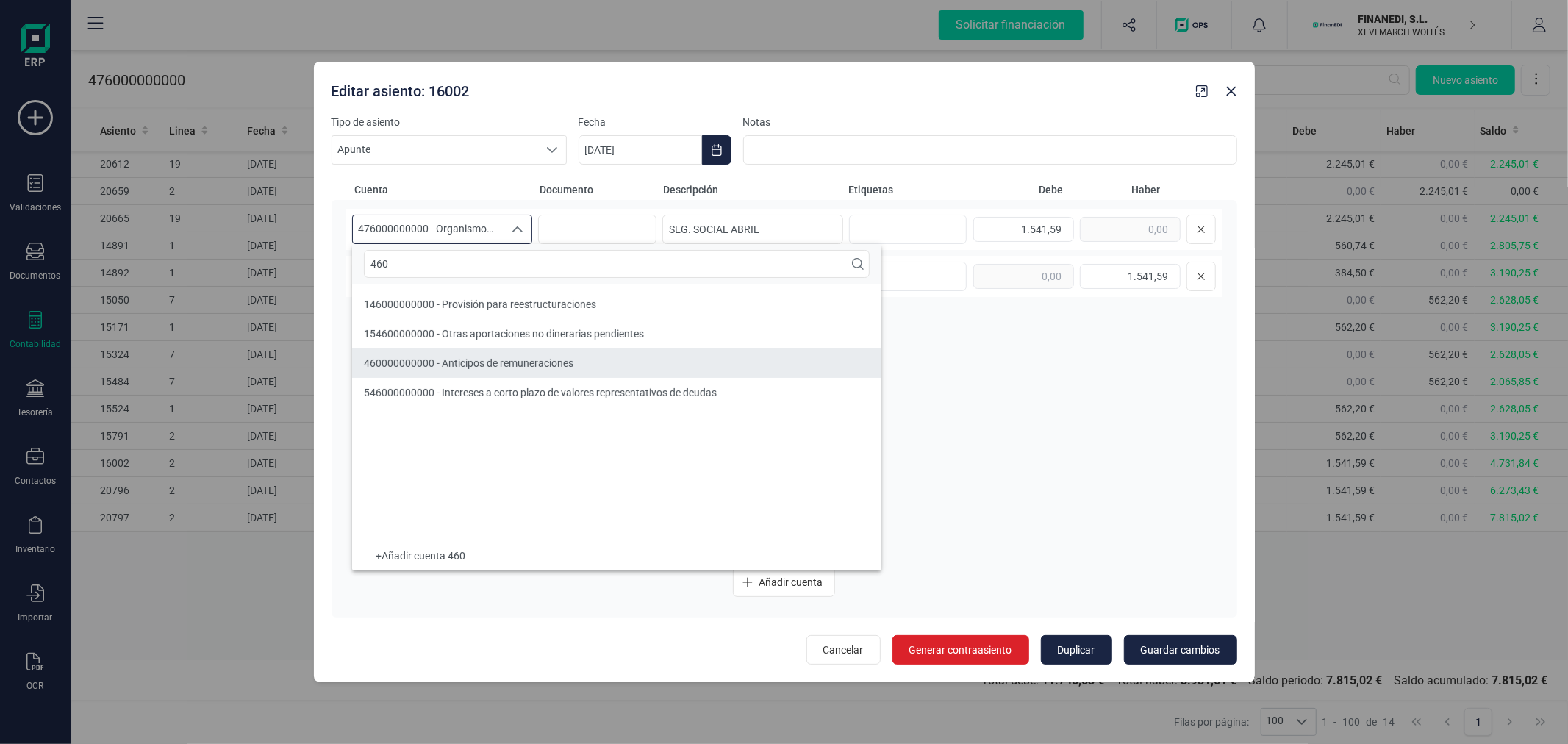
click at [509, 355] on li "460000000000 - Anticipos de remuneraciones" at bounding box center [617, 363] width 529 height 29
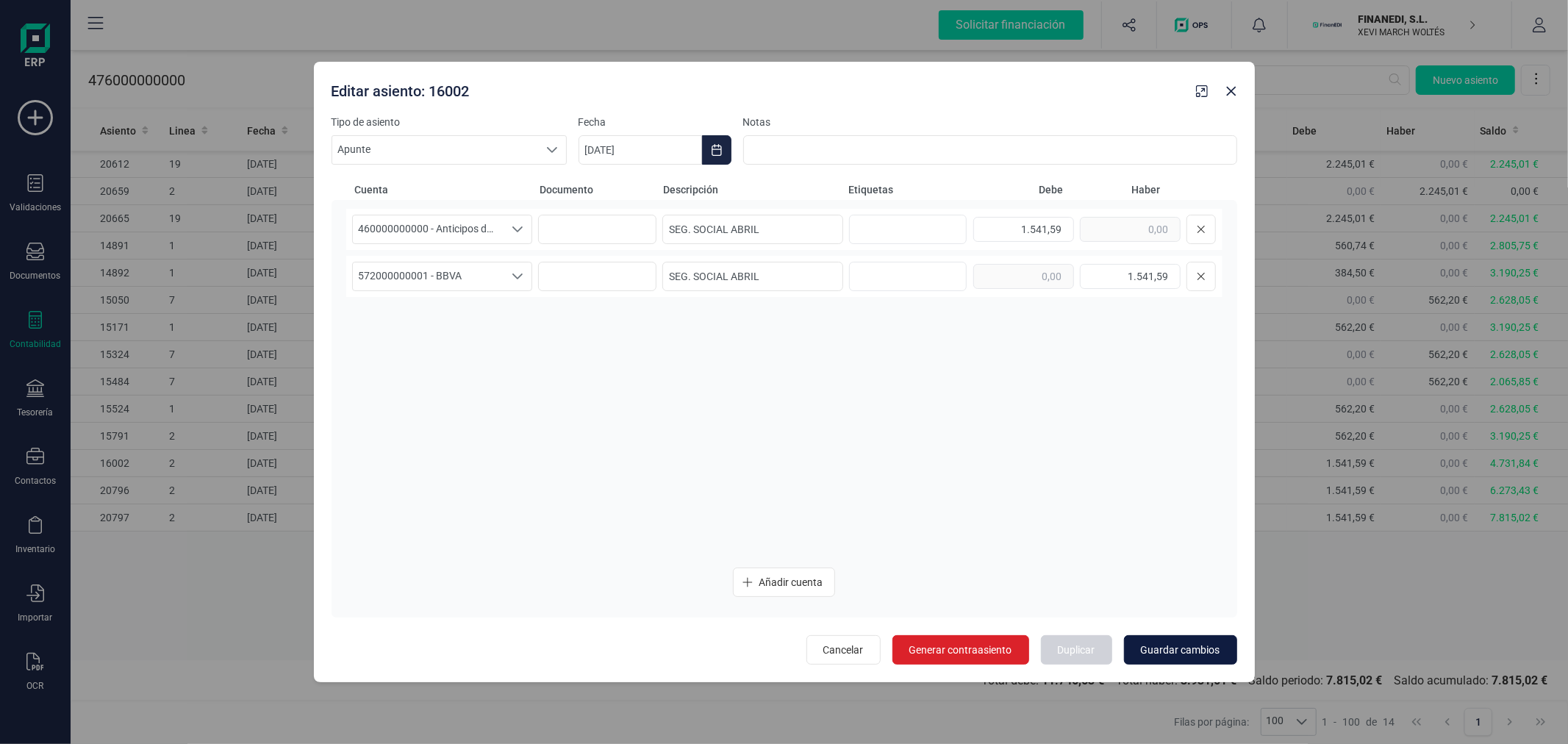
click at [1189, 640] on button "Guardar cambios" at bounding box center [1180, 650] width 113 height 29
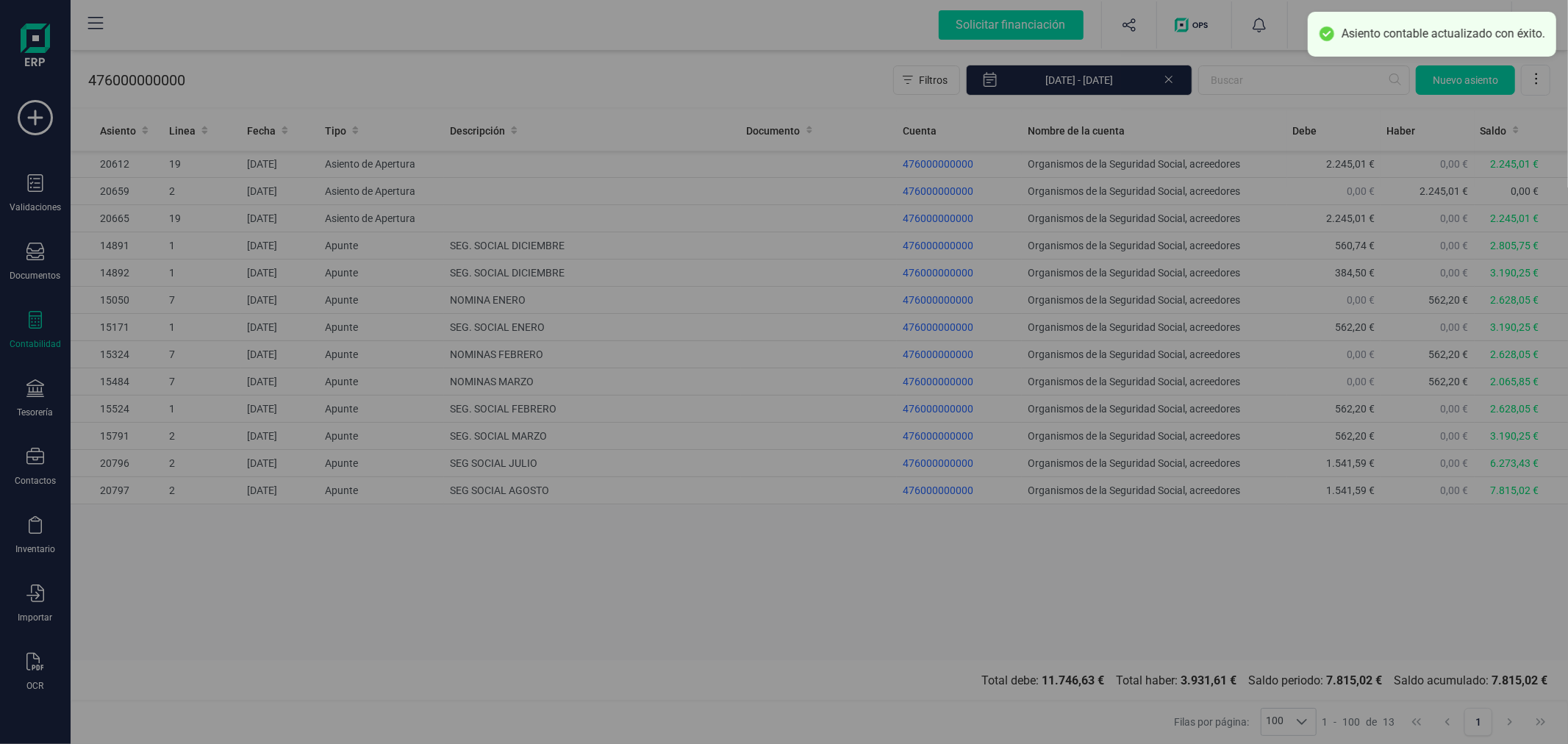
type input "11/09/2025"
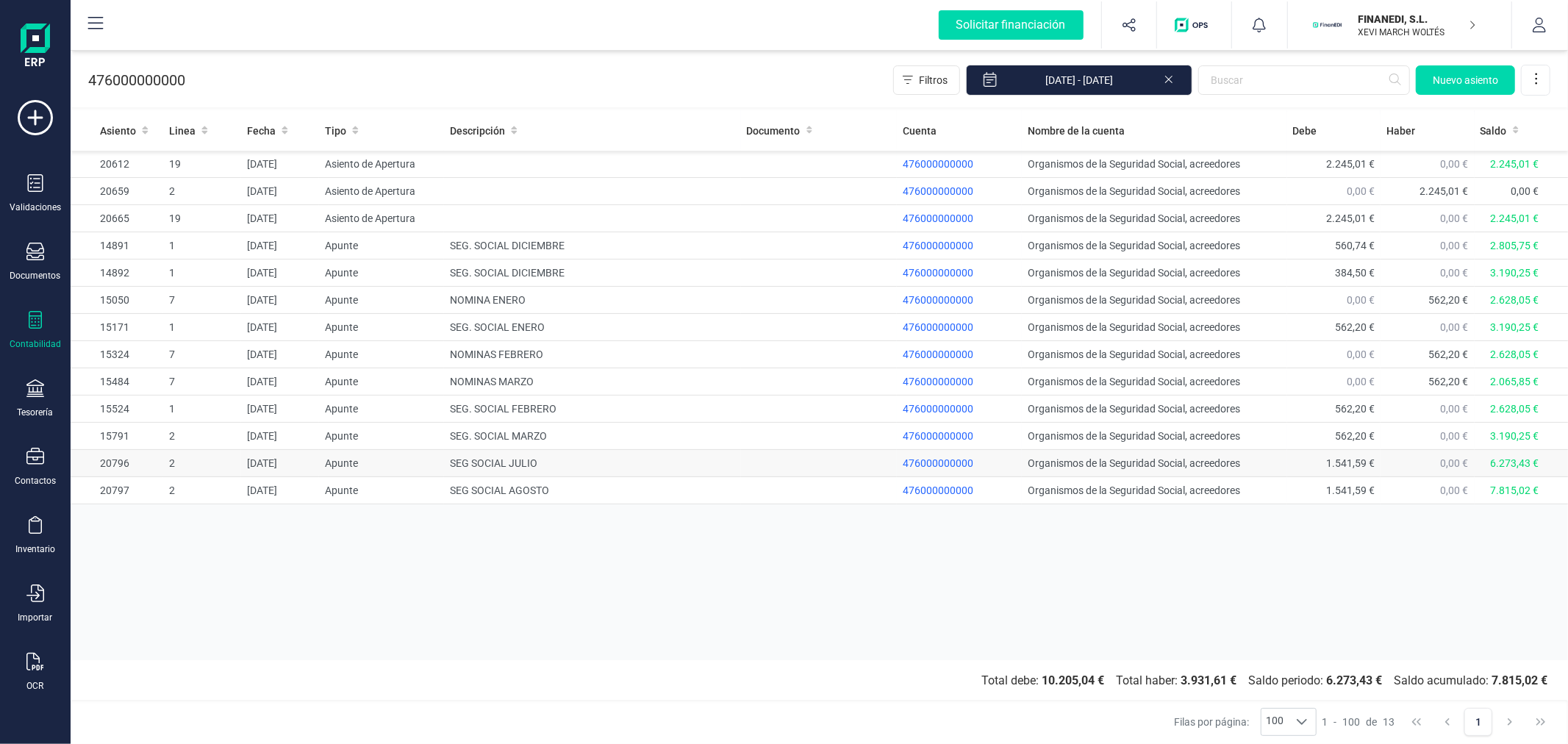
click at [495, 461] on td "SEG SOCIAL JULIO" at bounding box center [592, 464] width 297 height 27
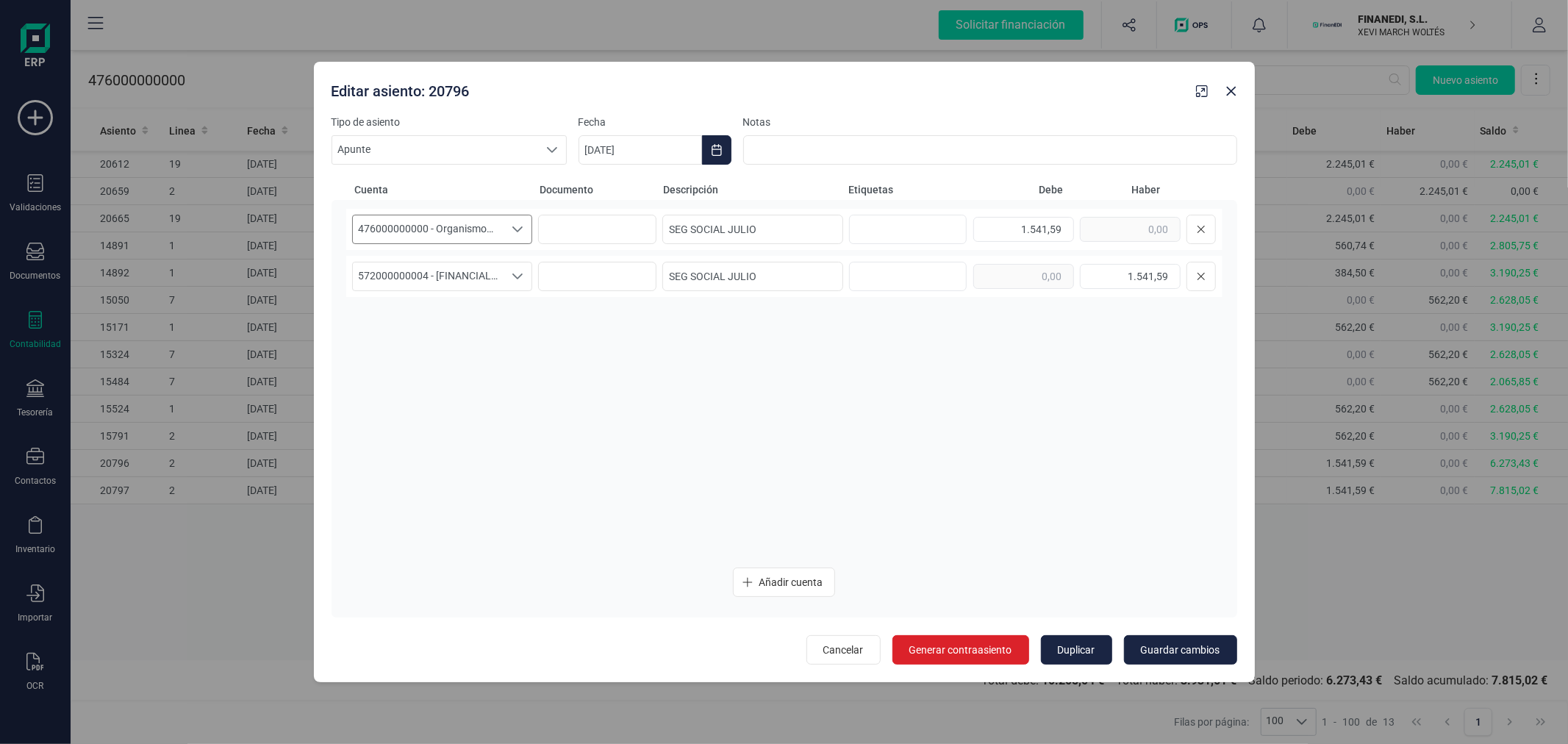
click at [454, 224] on span "476000000000 - Organismos de la Seguridad Social, acreedores" at bounding box center [429, 229] width 151 height 28
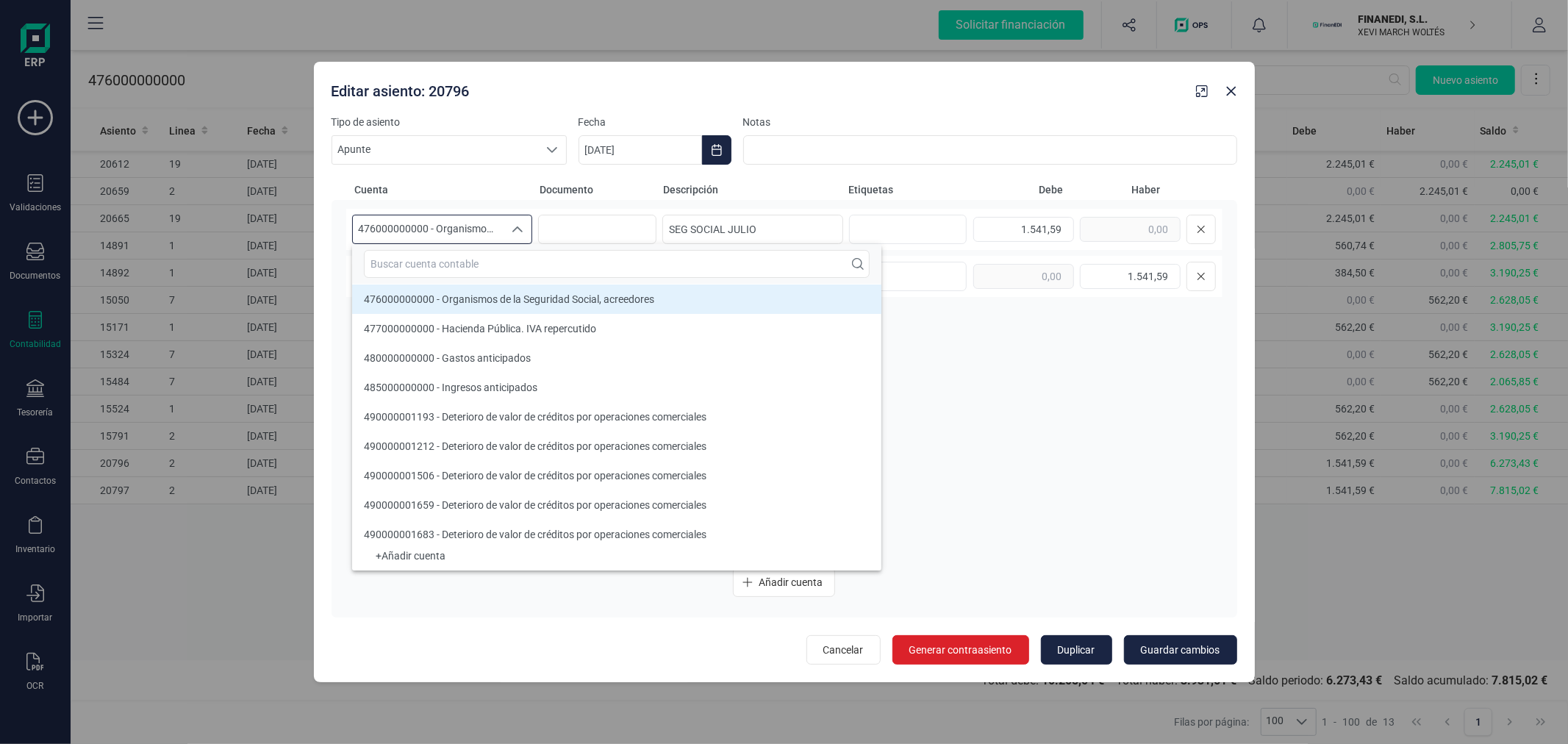
click at [439, 266] on input "text" at bounding box center [617, 264] width 506 height 28
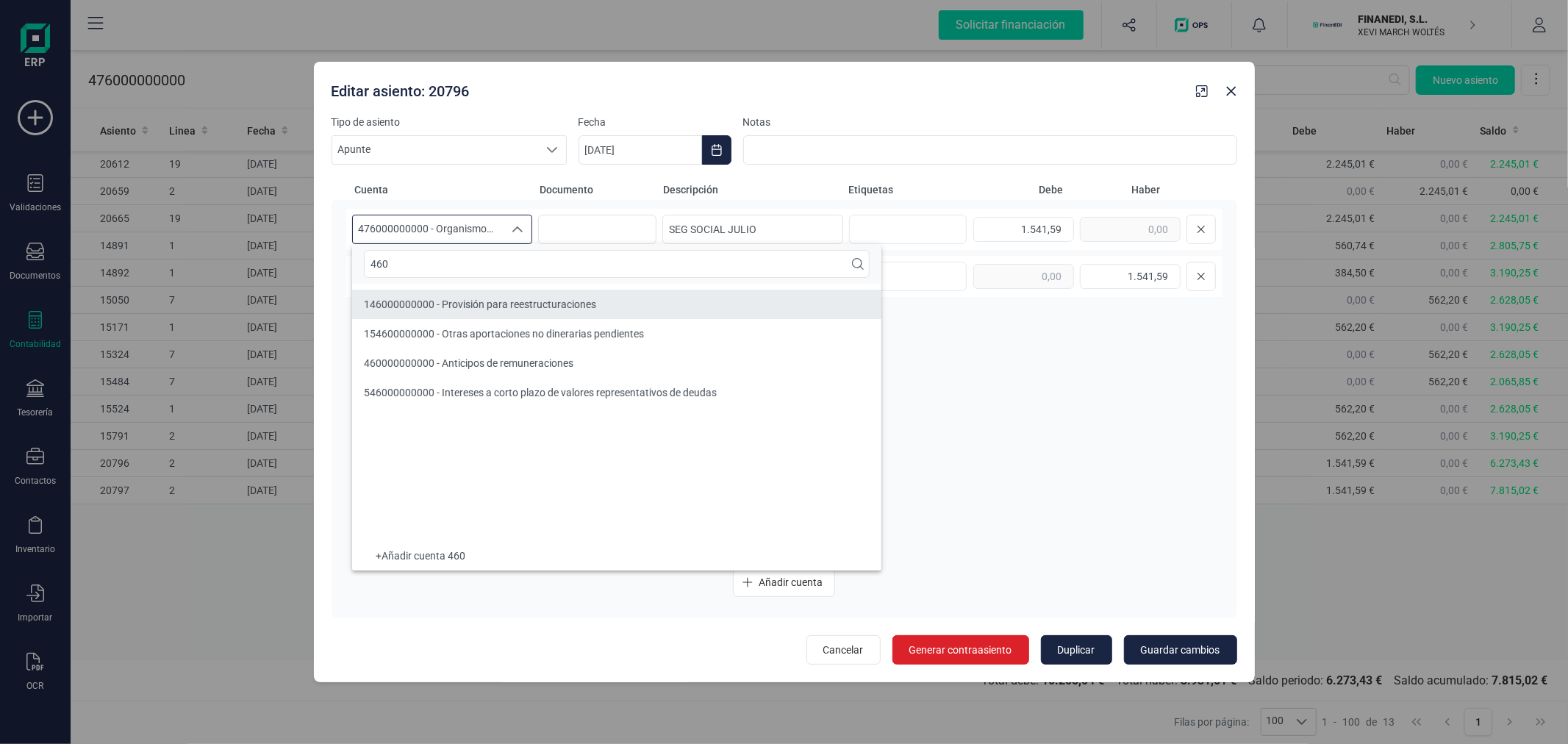
type input "460"
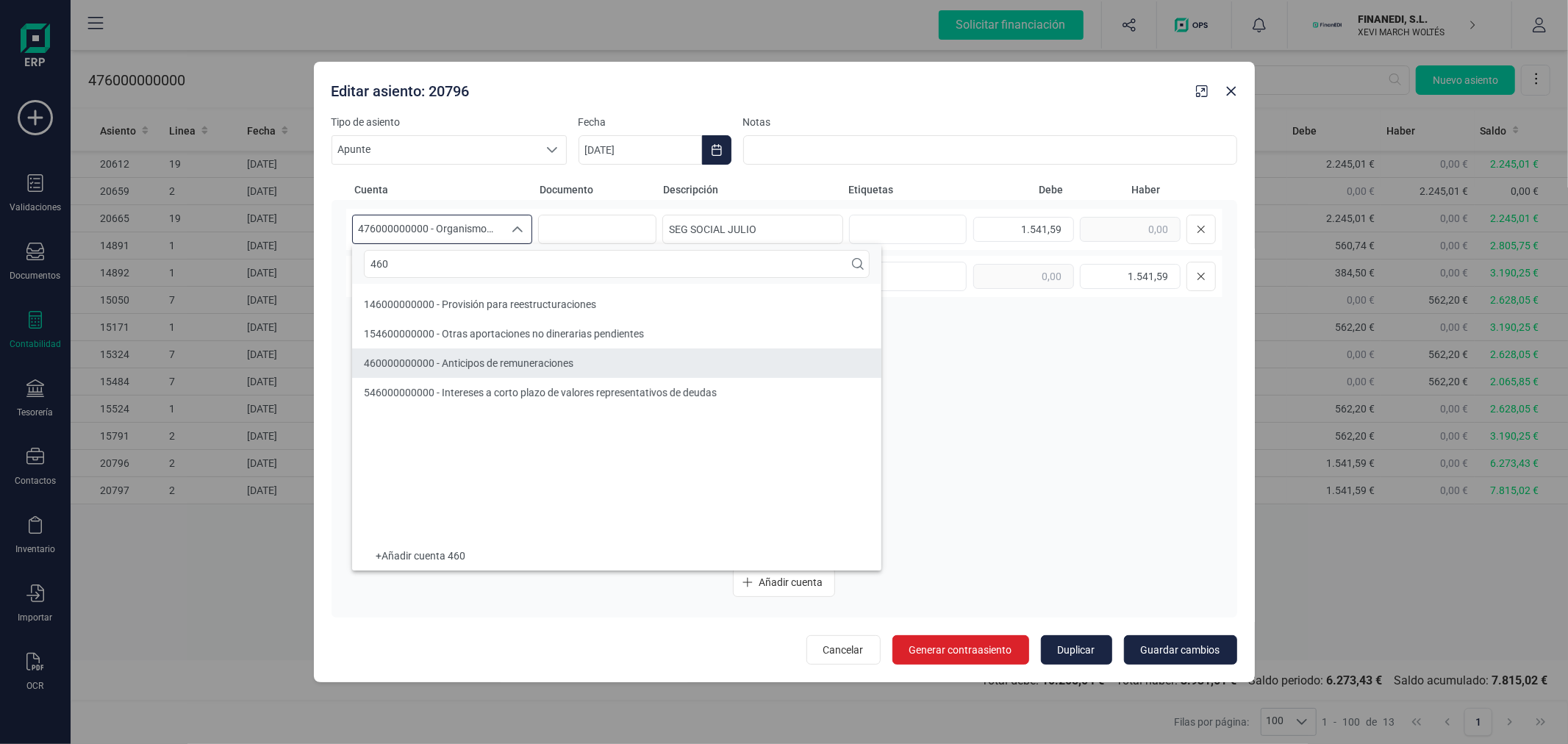
click at [471, 355] on li "460000000000 - Anticipos de remuneraciones" at bounding box center [617, 363] width 529 height 29
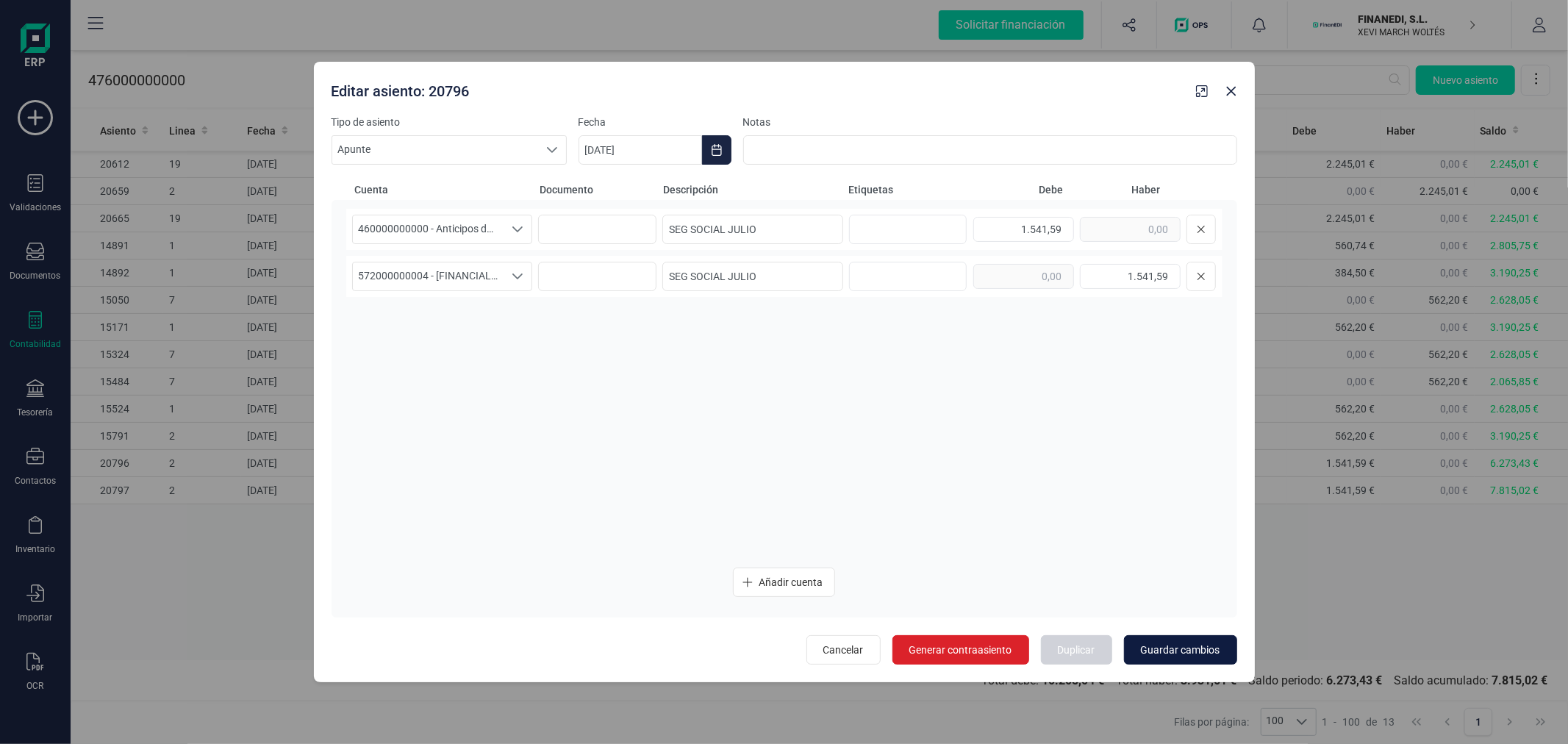
click at [1157, 643] on span "Guardar cambios" at bounding box center [1181, 650] width 80 height 15
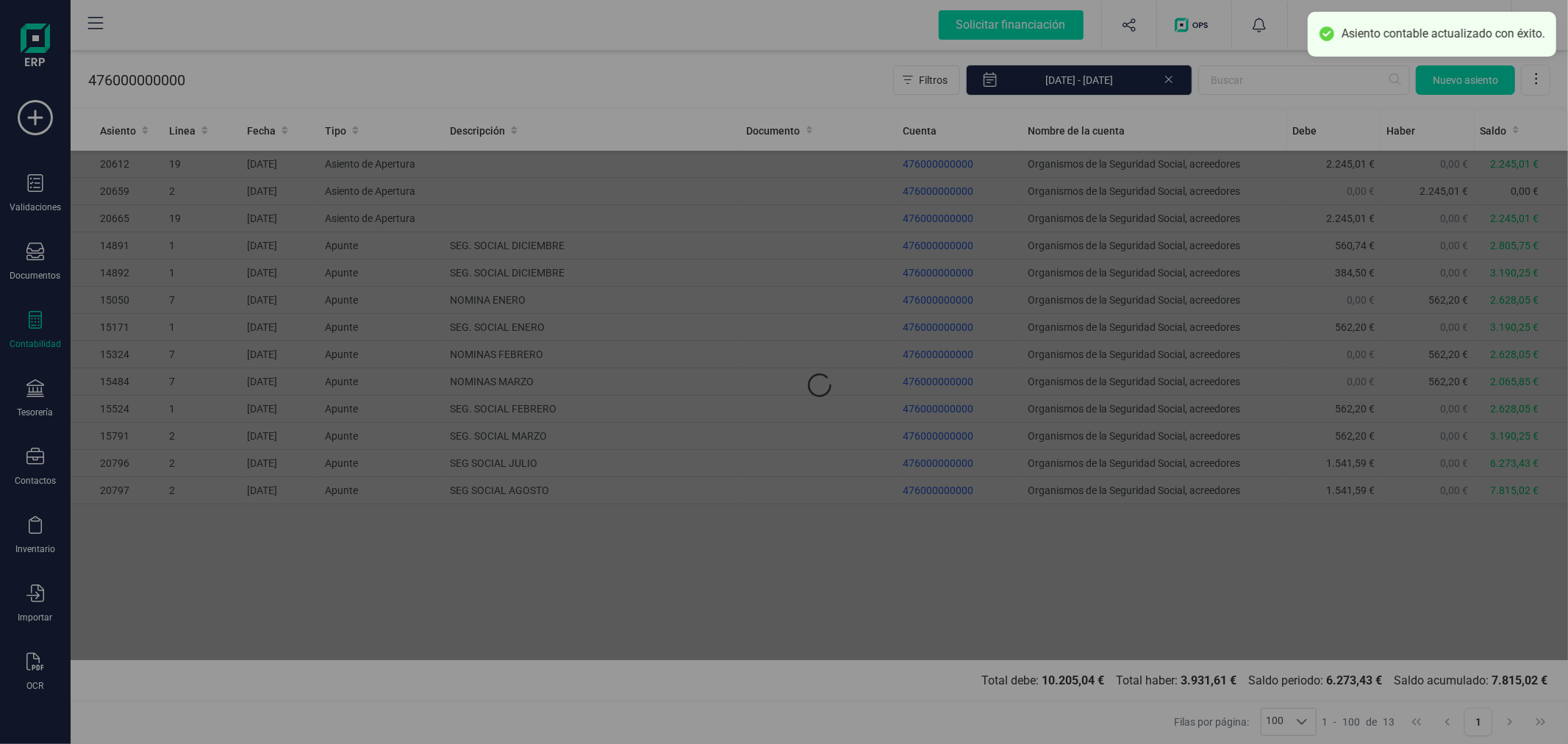
type input "11/09/2025"
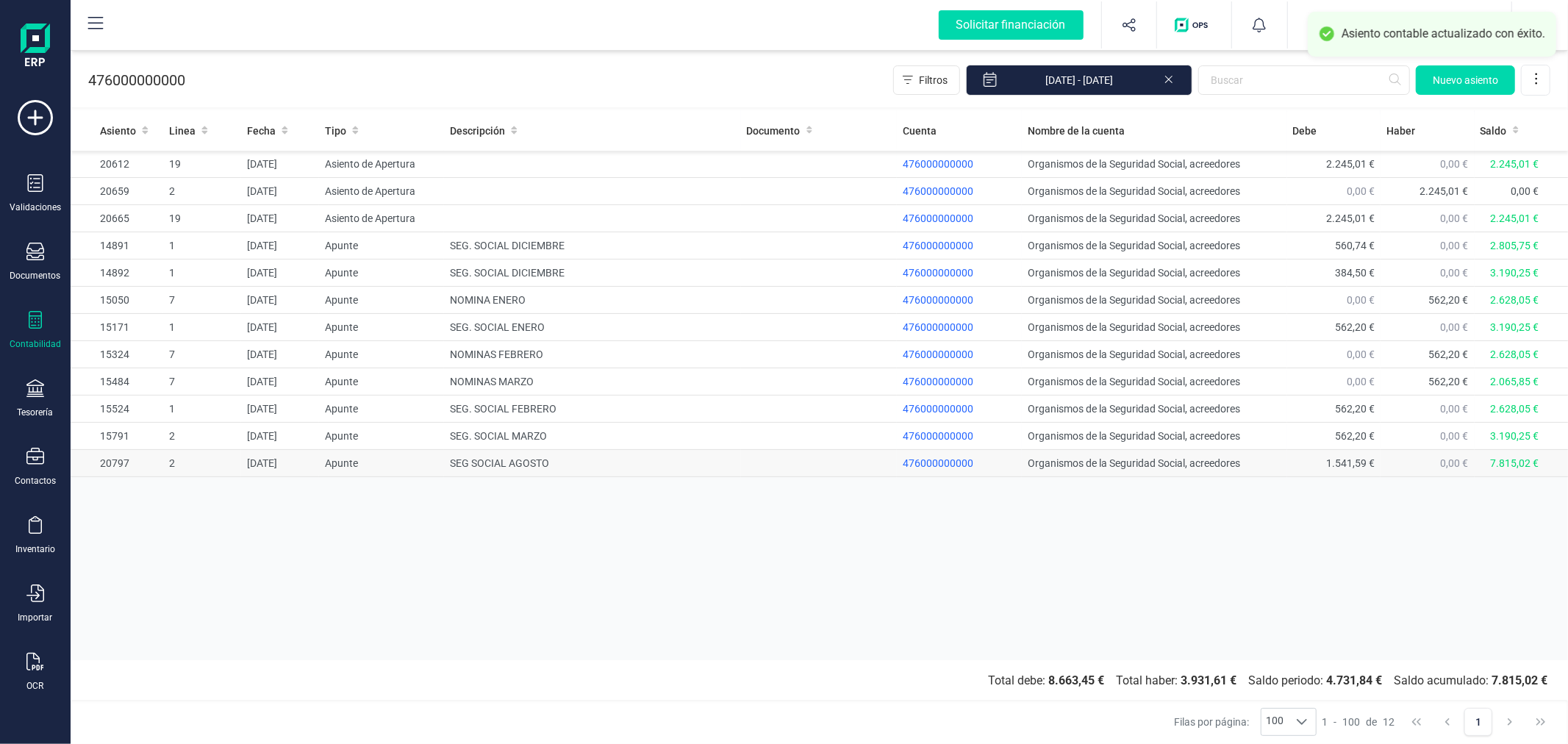
click at [505, 467] on td "SEG SOCIAL AGOSTO" at bounding box center [592, 464] width 297 height 27
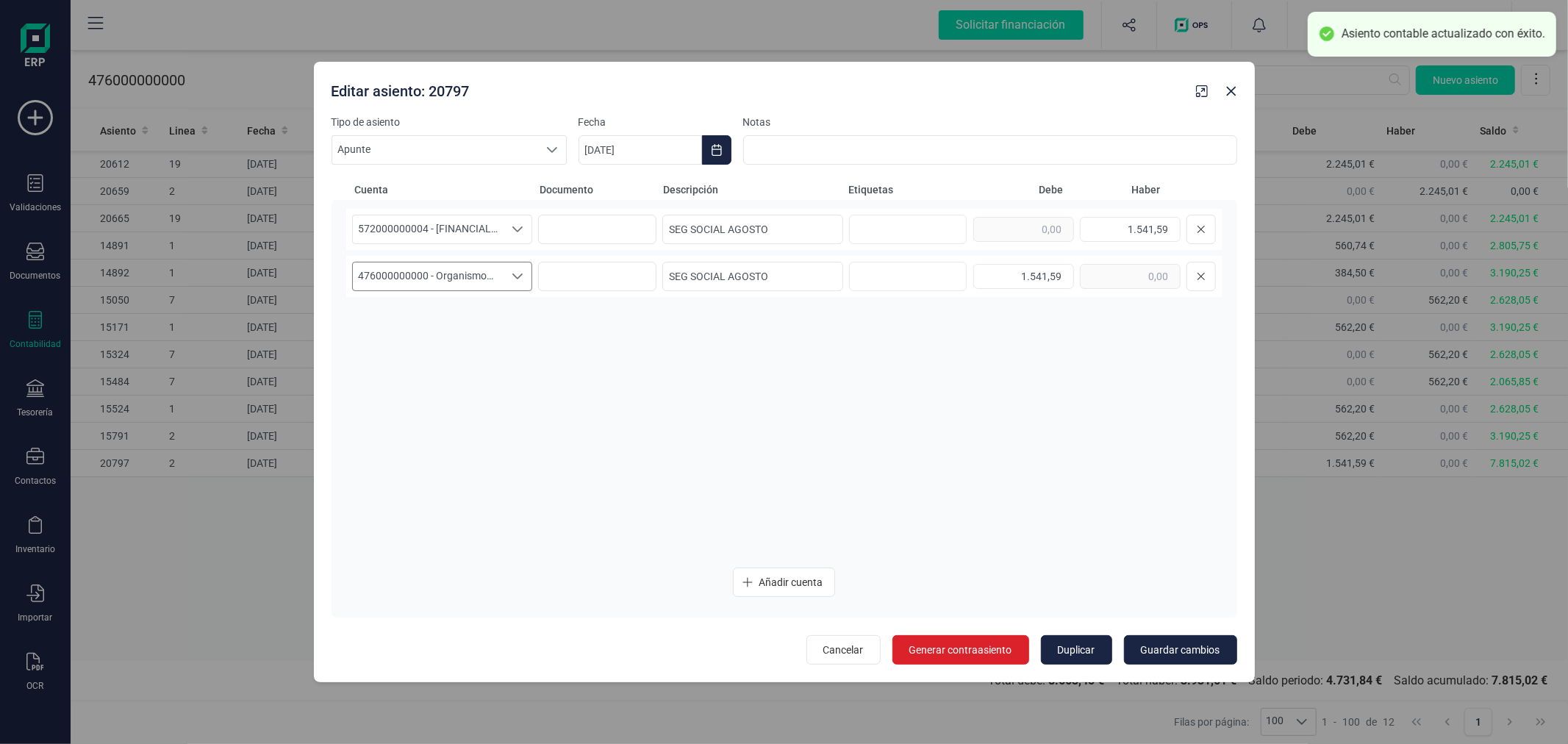
click at [486, 266] on span "476000000000 - Organismos de la Seguridad Social, acreedores" at bounding box center [429, 276] width 151 height 28
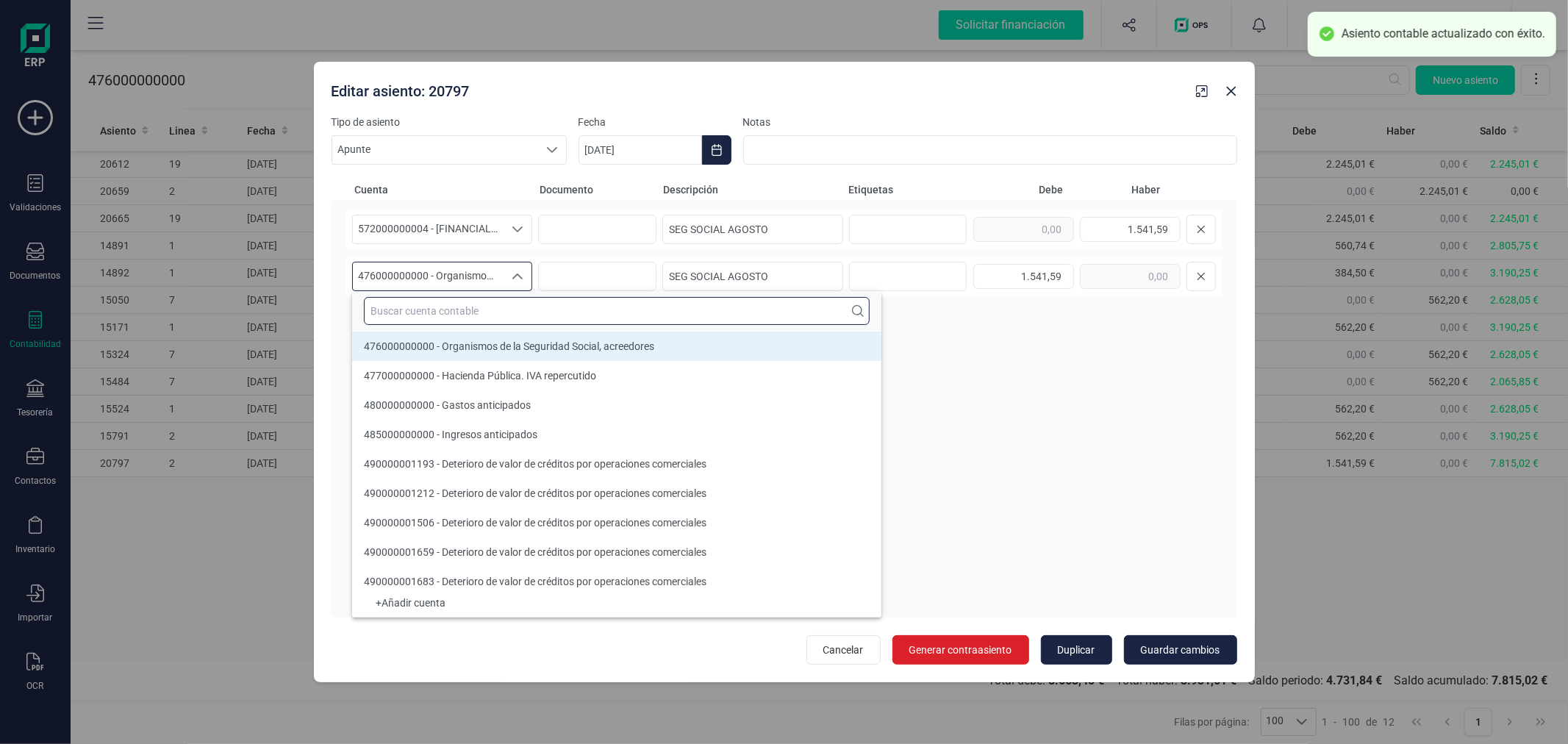
click at [496, 316] on input "text" at bounding box center [617, 310] width 506 height 28
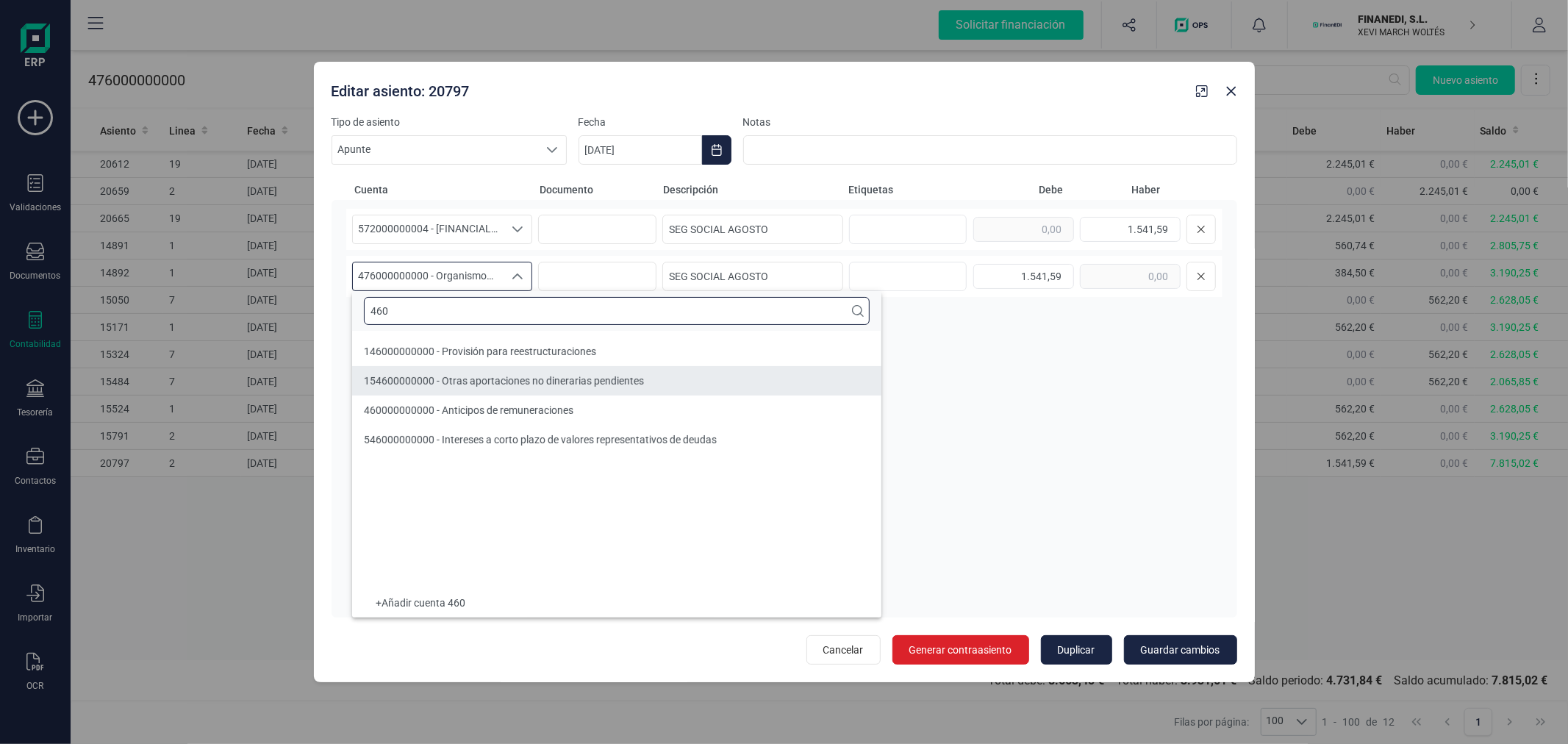
type input "460"
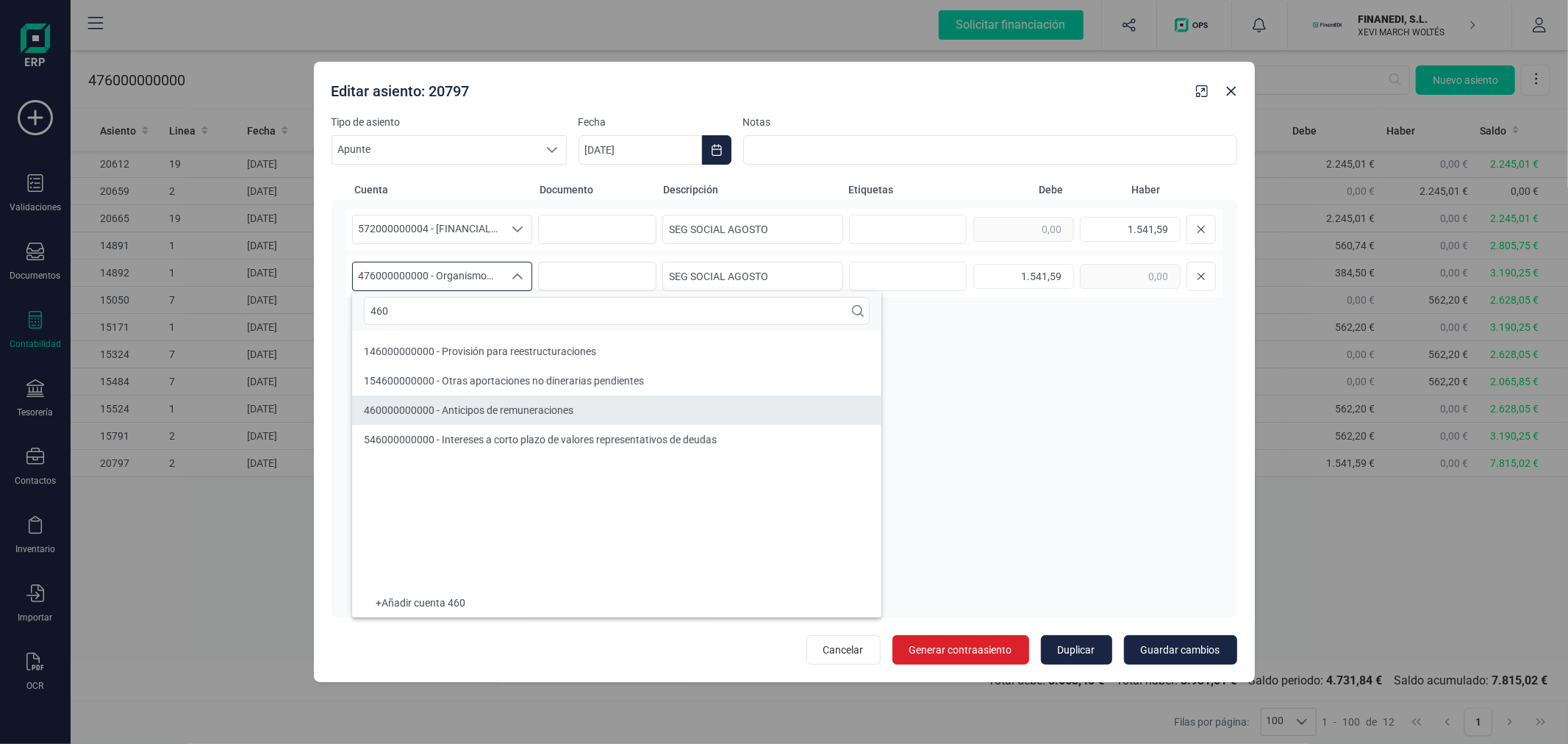
click at [484, 406] on span "460000000000 - Anticipos de remuneraciones" at bounding box center [468, 410] width 209 height 12
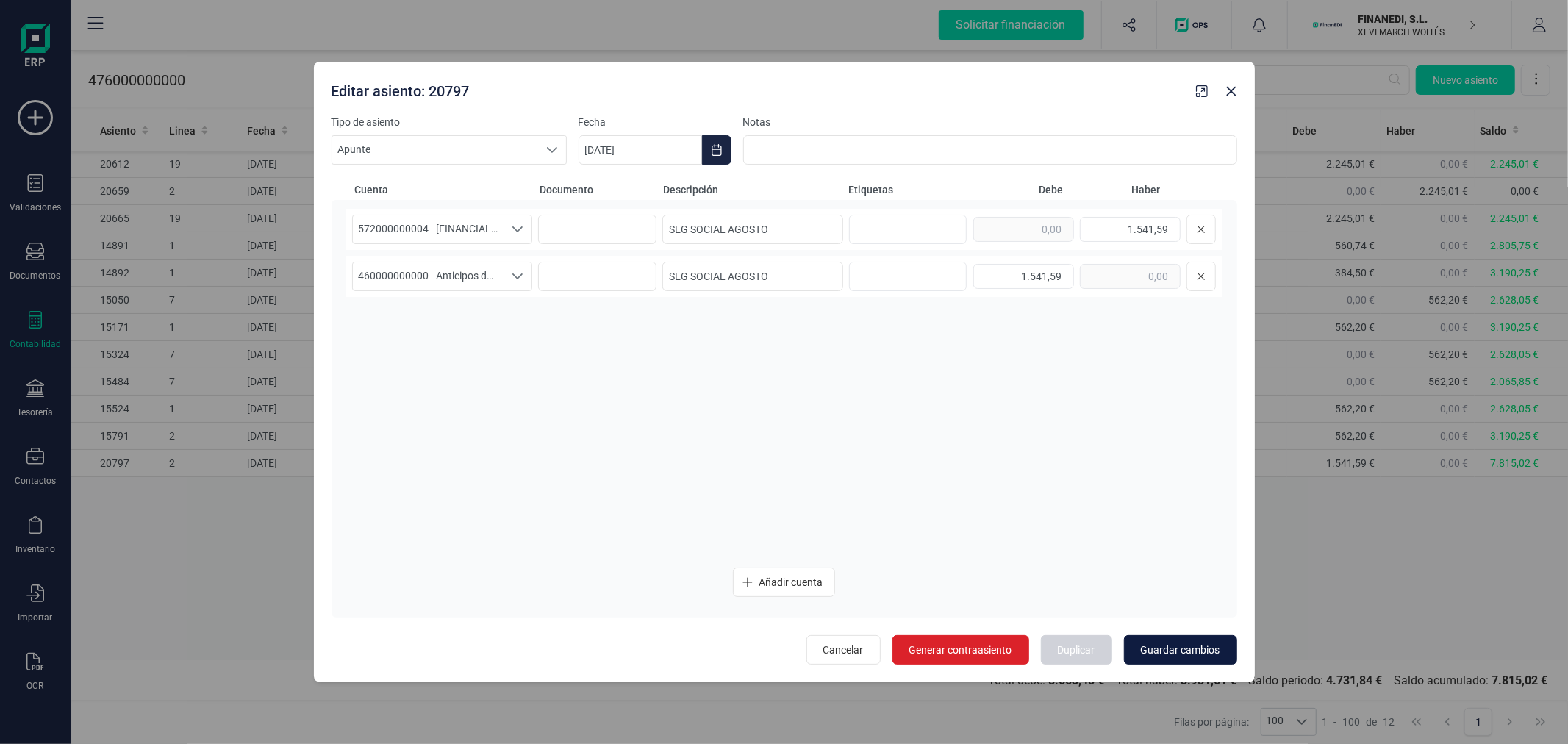
click at [1154, 643] on span "Guardar cambios" at bounding box center [1181, 650] width 80 height 15
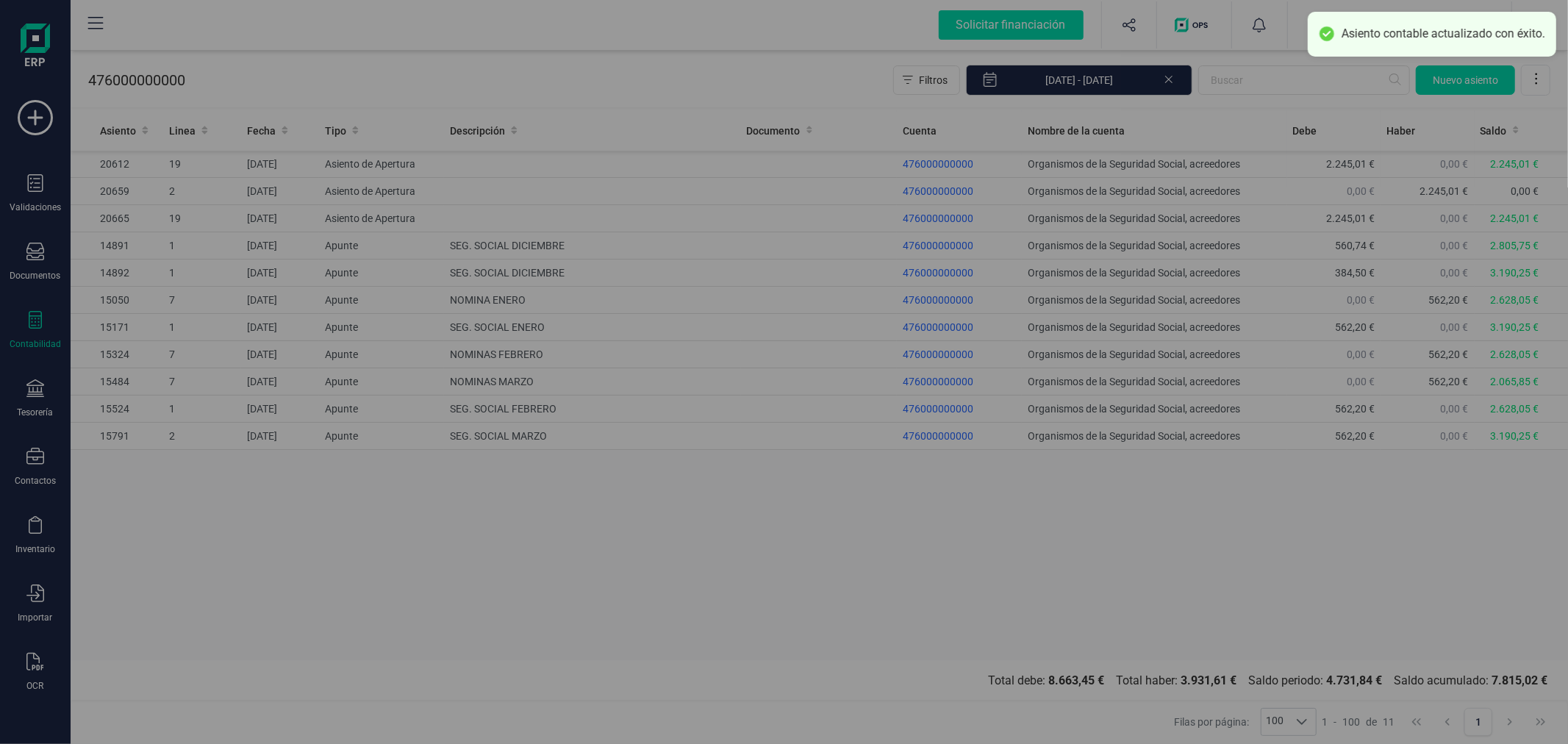
type input "11/09/2025"
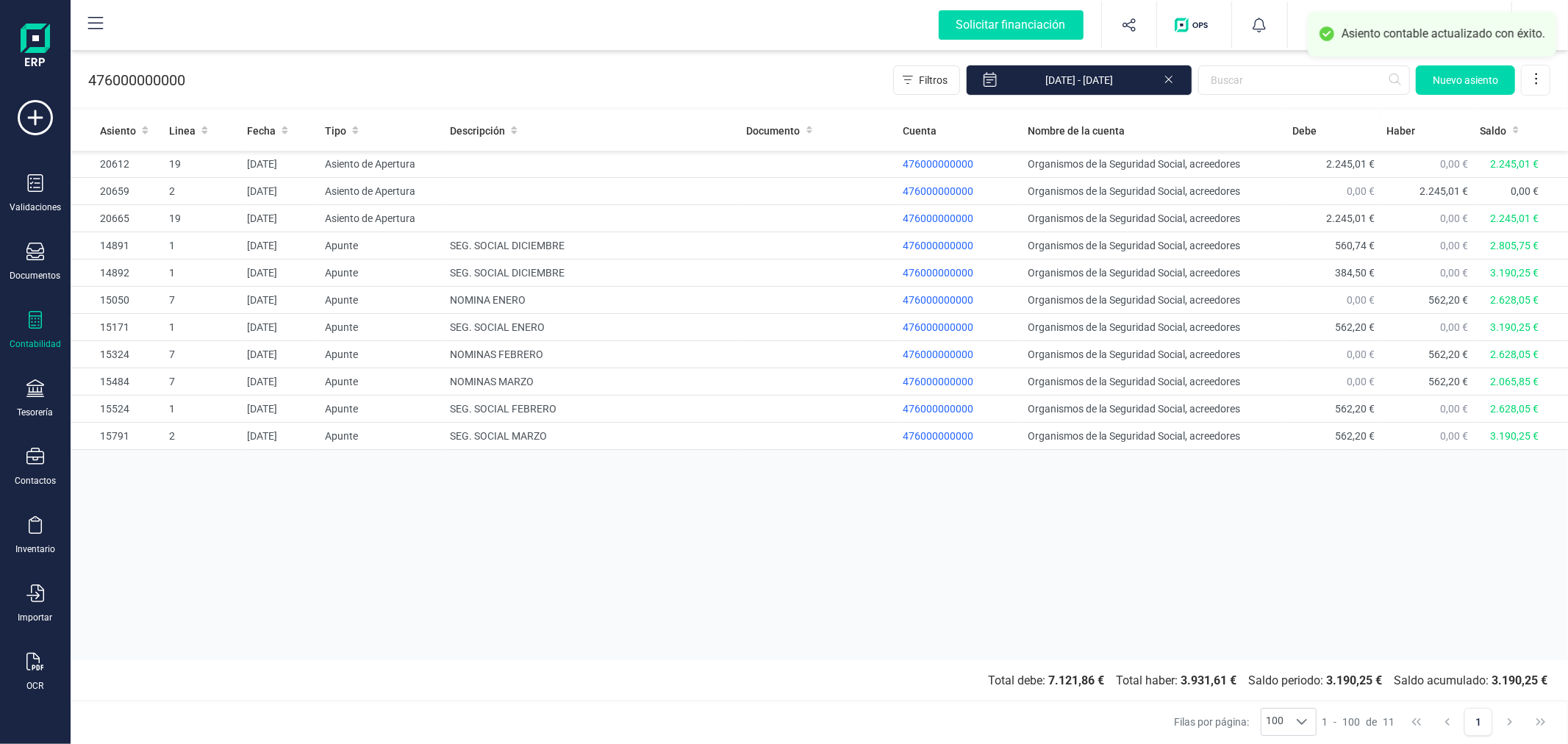
click at [452, 513] on div "Asiento Linea Fecha Tipo Descripción Documento Cuenta Nombre de la cuenta Debe …" at bounding box center [819, 385] width 1498 height 550
drag, startPoint x: 816, startPoint y: 196, endPoint x: 840, endPoint y: 192, distance: 24.3
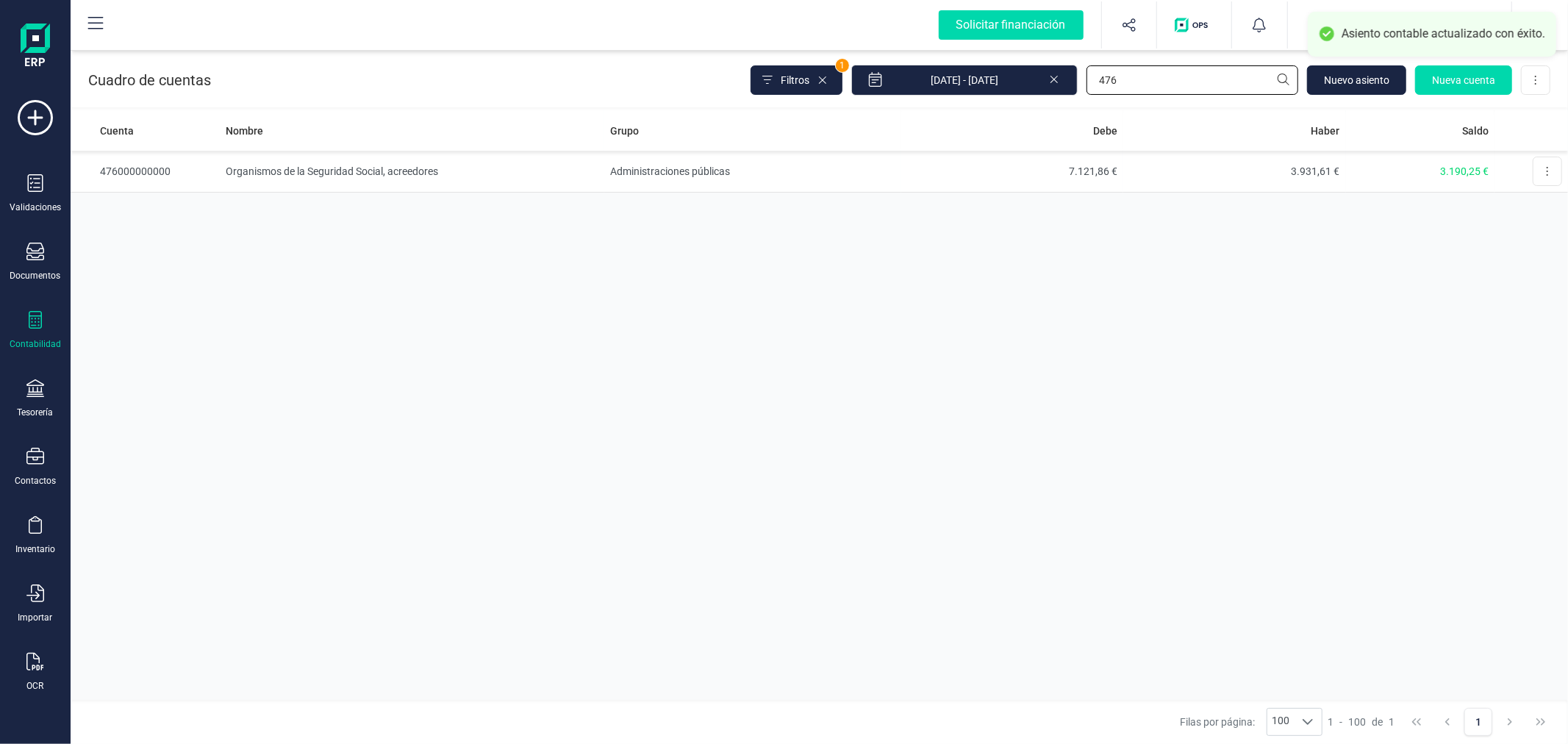
click at [1209, 71] on input "476" at bounding box center [1193, 80] width 211 height 29
type input "460"
click at [774, 186] on td "Personal" at bounding box center [753, 171] width 297 height 42
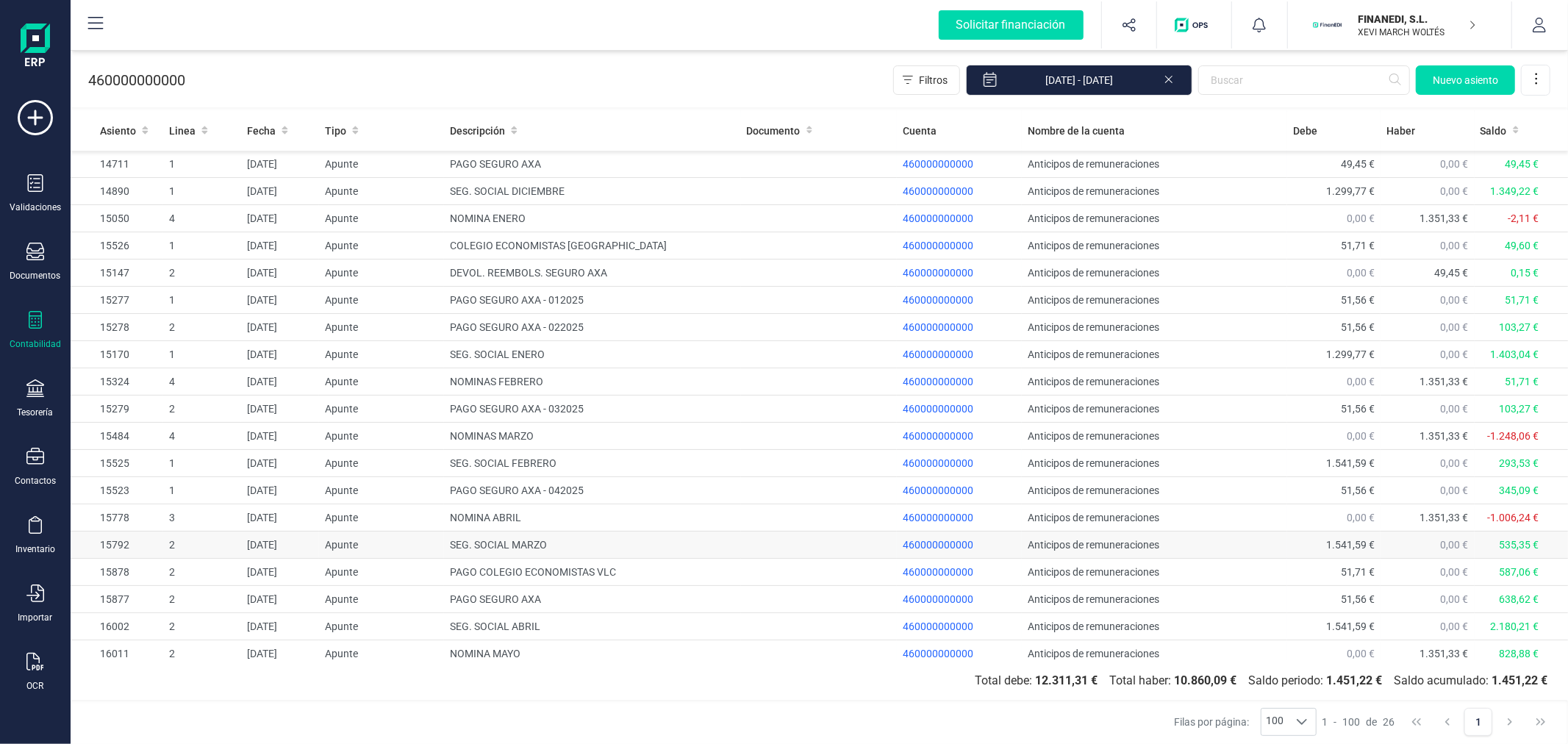
scroll to position [199, 0]
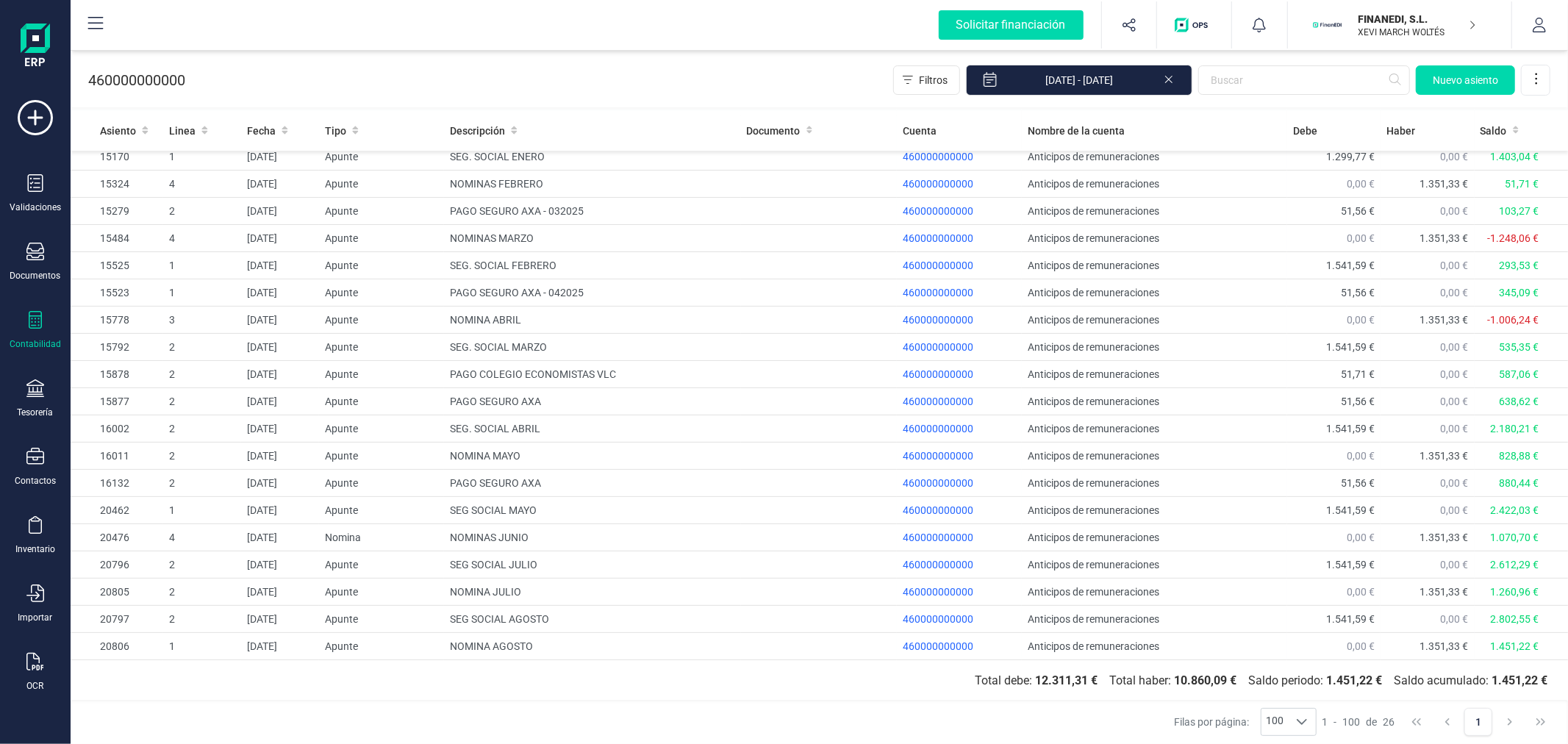
click at [598, 69] on div "460000000000 Filtros 01/01/2025 - 11/09/2025 Nuevo asiento" at bounding box center [819, 78] width 1498 height 60
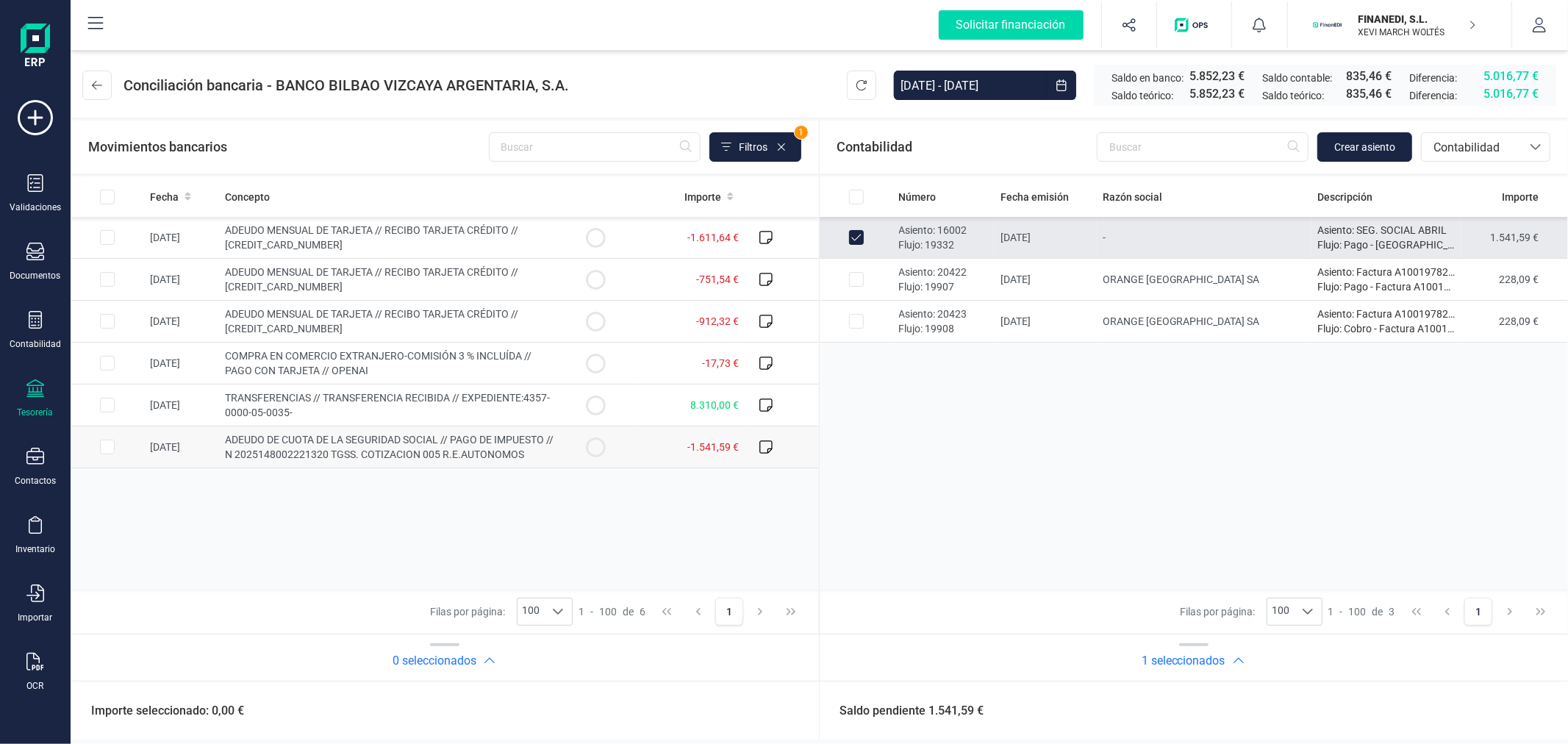
click at [108, 445] on input "Row Selected 0be044a4-b2c6-4e21-b472-c1bd161a22ff" at bounding box center [107, 446] width 15 height 15
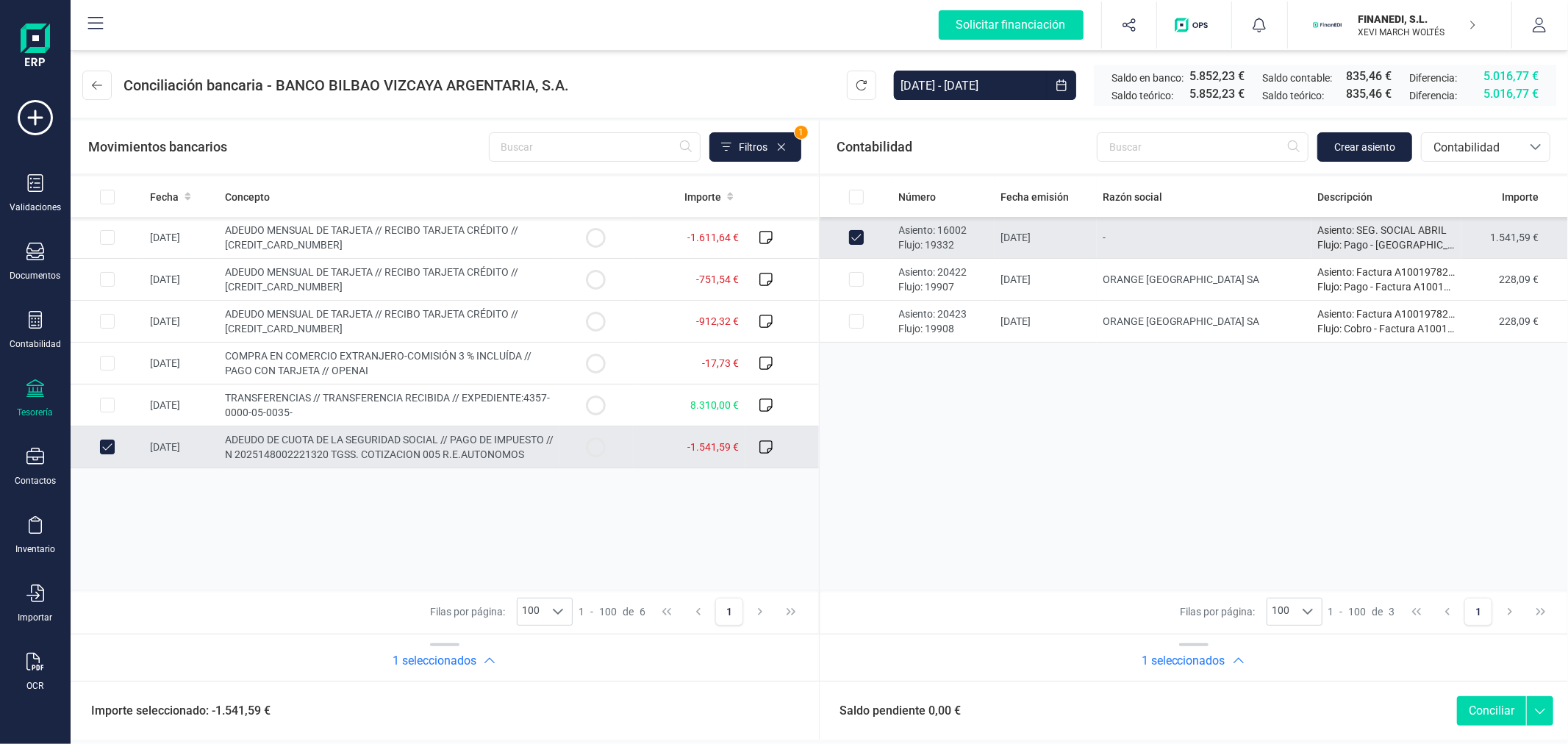
click at [1491, 710] on button "Conciliar" at bounding box center [1491, 711] width 69 height 29
checkbox input "false"
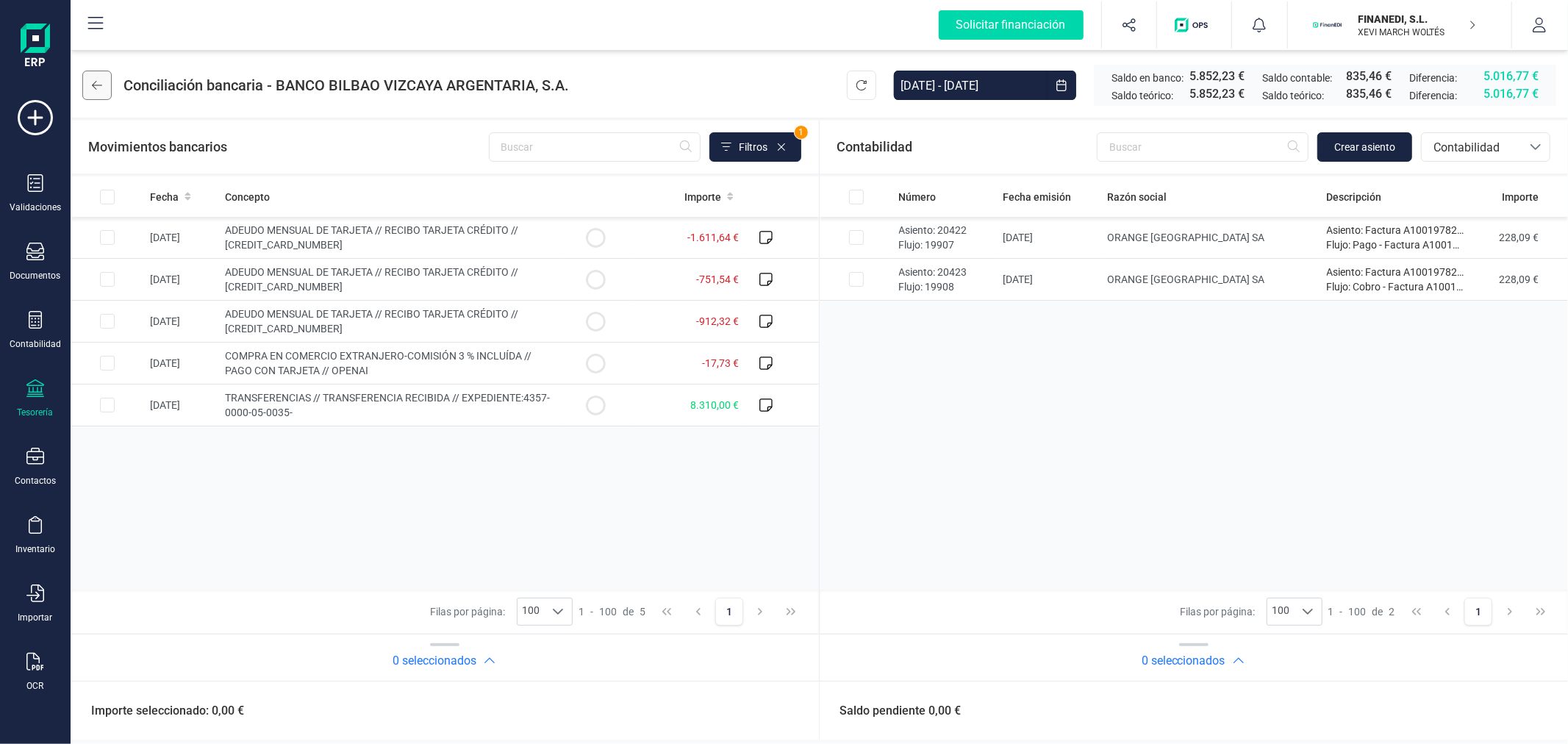
click at [101, 77] on button at bounding box center [97, 85] width 29 height 29
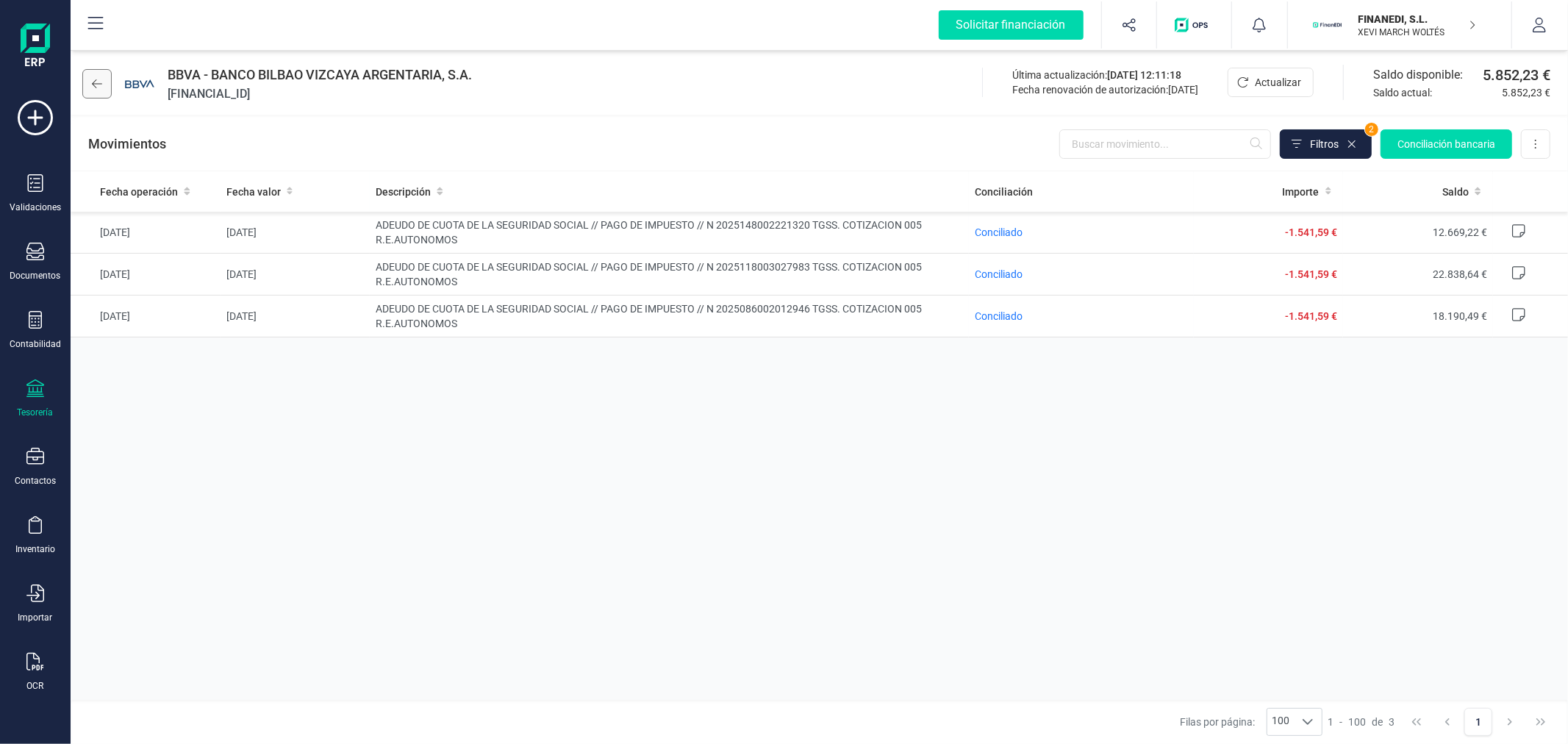
click at [96, 84] on icon at bounding box center [97, 83] width 11 height 12
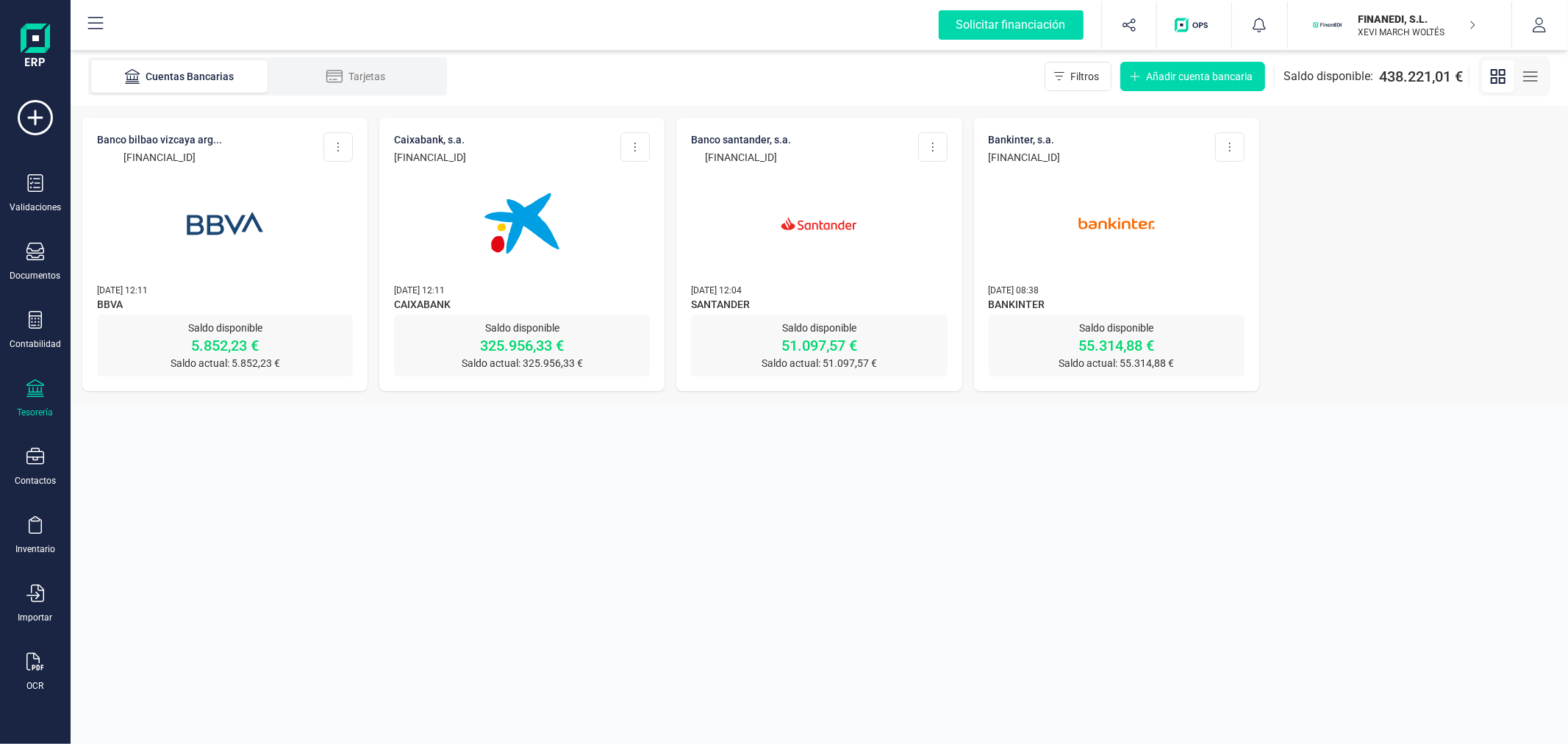
click at [1055, 239] on img at bounding box center [1116, 223] width 123 height 123
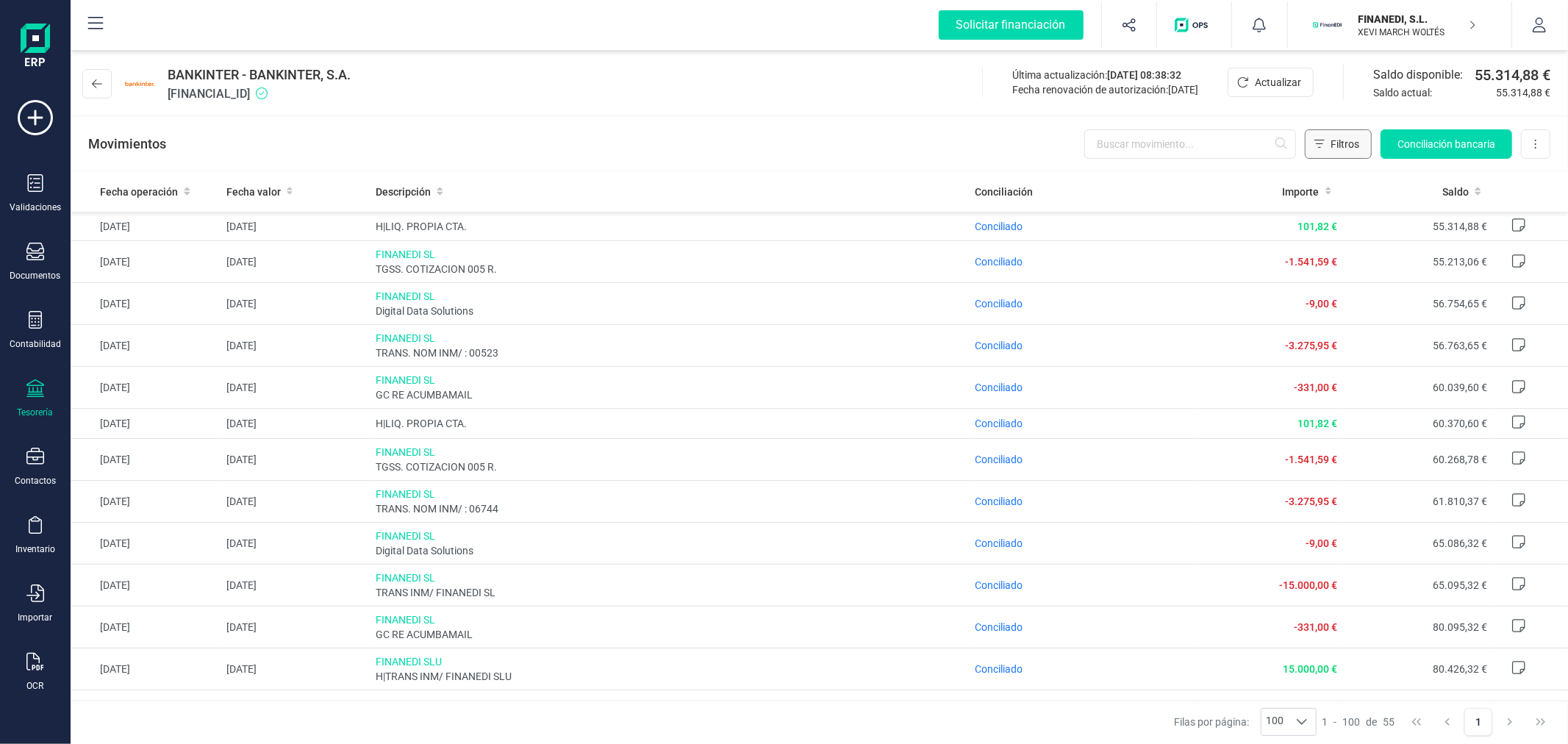
click at [1351, 148] on span "Filtros" at bounding box center [1345, 144] width 29 height 15
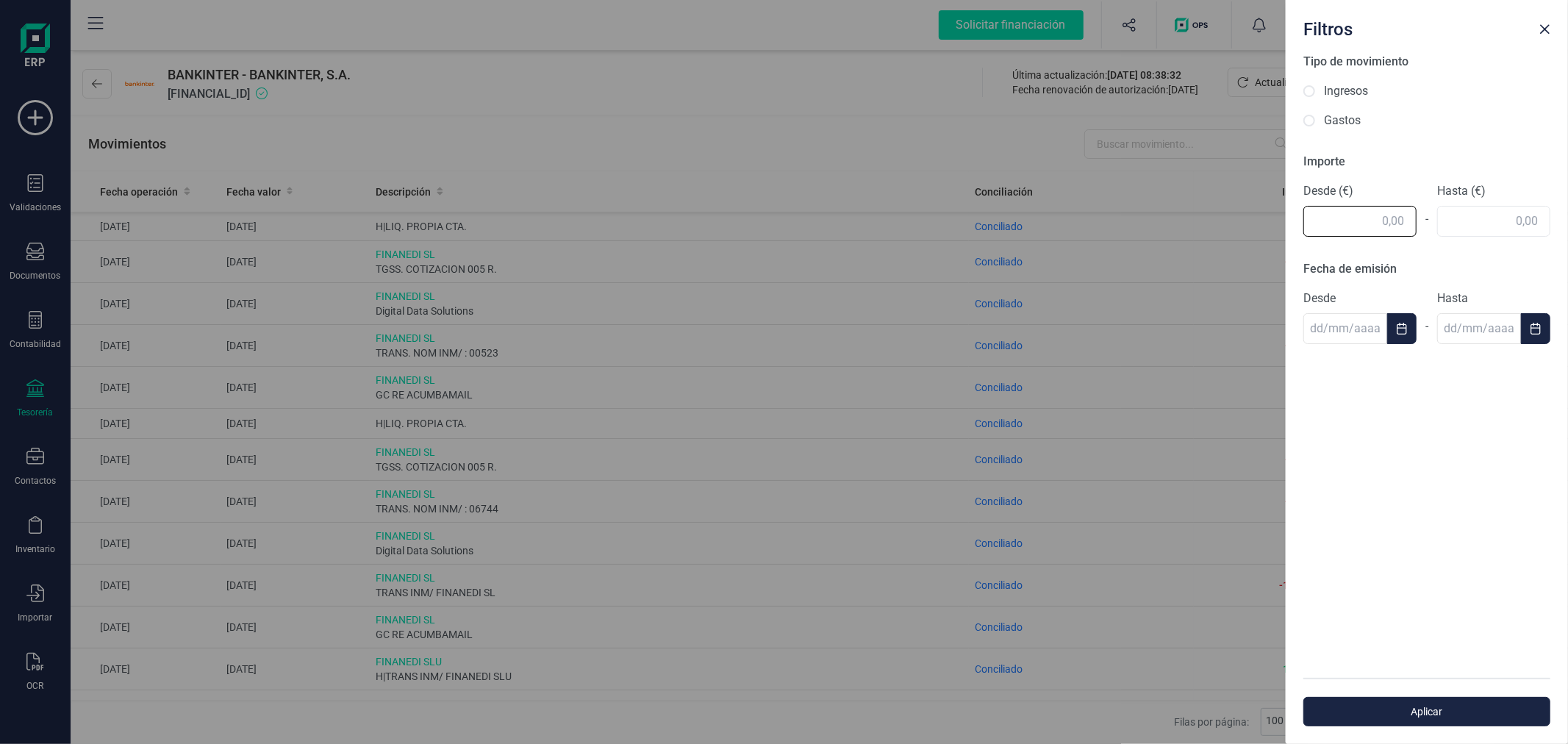
click at [1343, 213] on input "text" at bounding box center [1360, 221] width 113 height 31
type input "1.541,00"
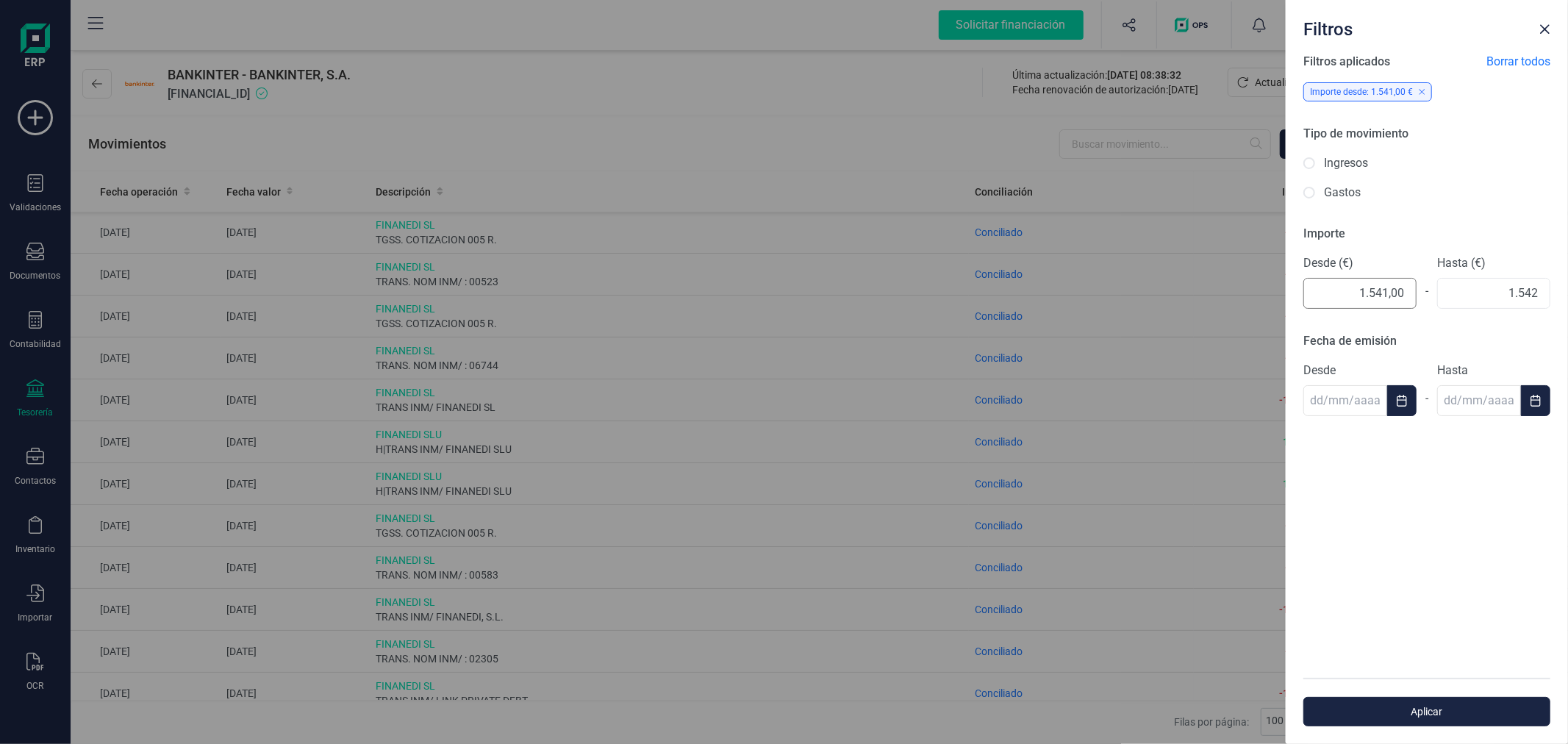
type input "1.542,00"
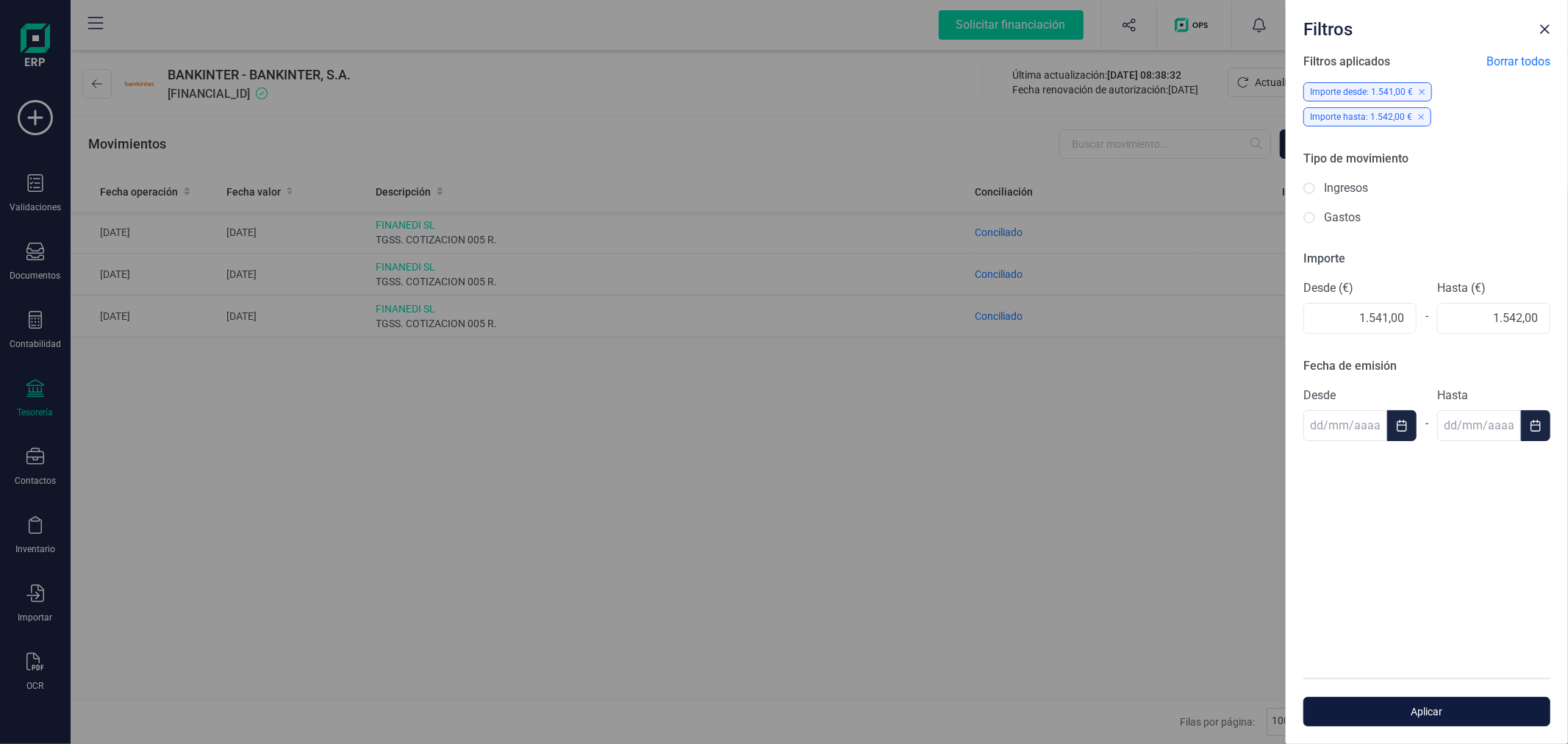
click at [1504, 701] on button "Aplicar" at bounding box center [1426, 712] width 247 height 29
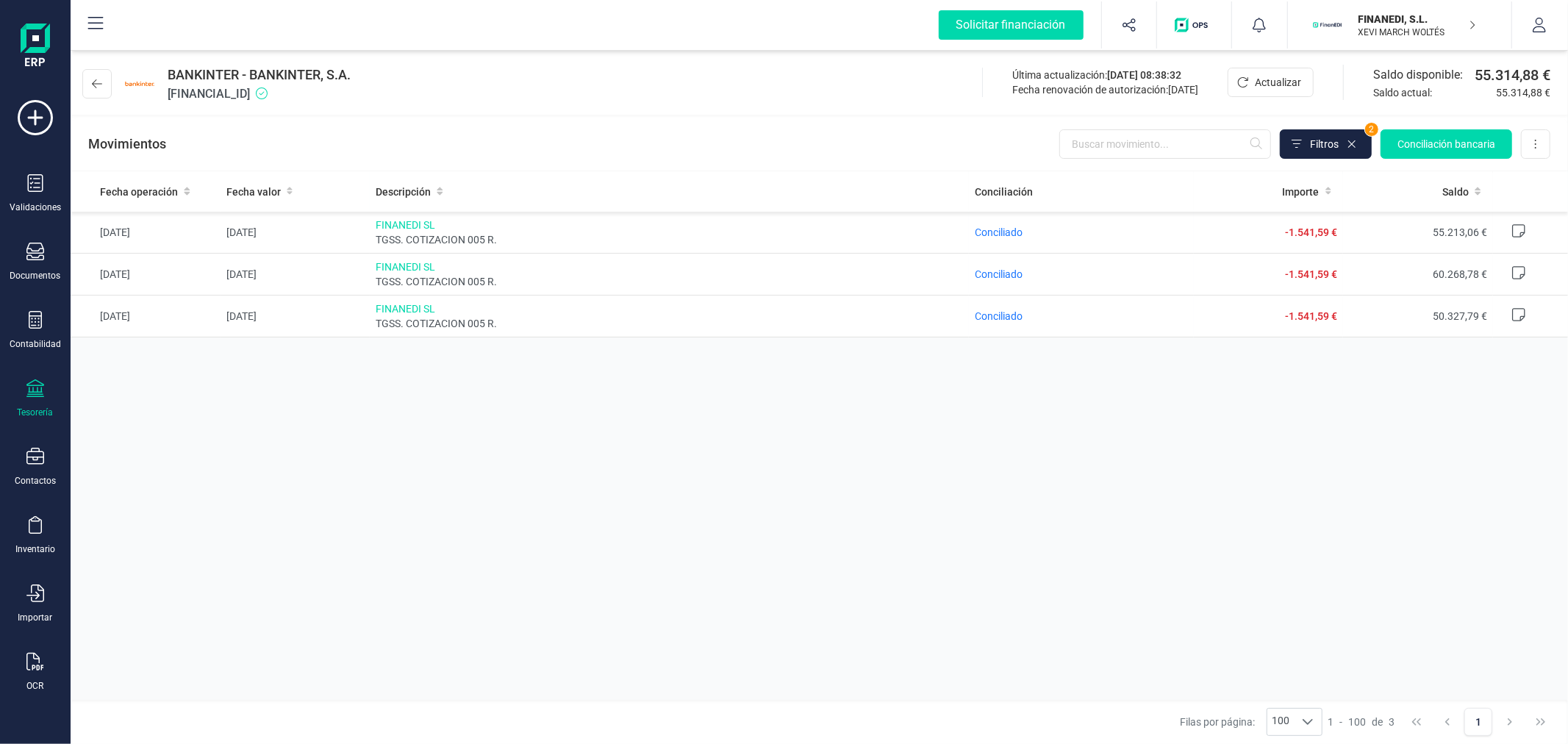
click at [1088, 495] on div "Fecha operación Fecha valor Descripción Conciliación Importe Saldo [DATE] [DATE…" at bounding box center [819, 436] width 1498 height 529
click at [1005, 273] on span "Conciliado" at bounding box center [998, 275] width 48 height 12
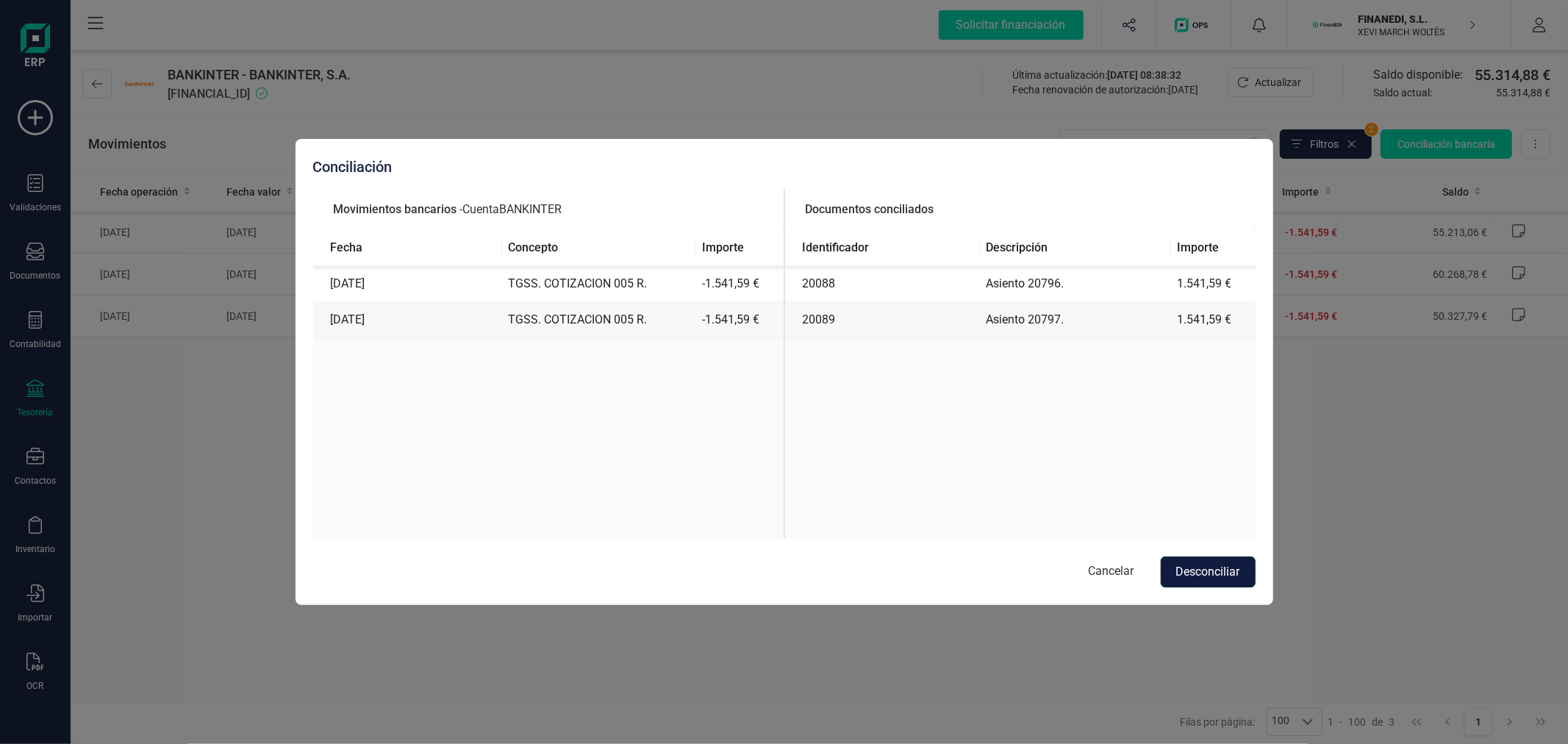
click at [1213, 567] on button "Desconciliar" at bounding box center [1208, 572] width 95 height 31
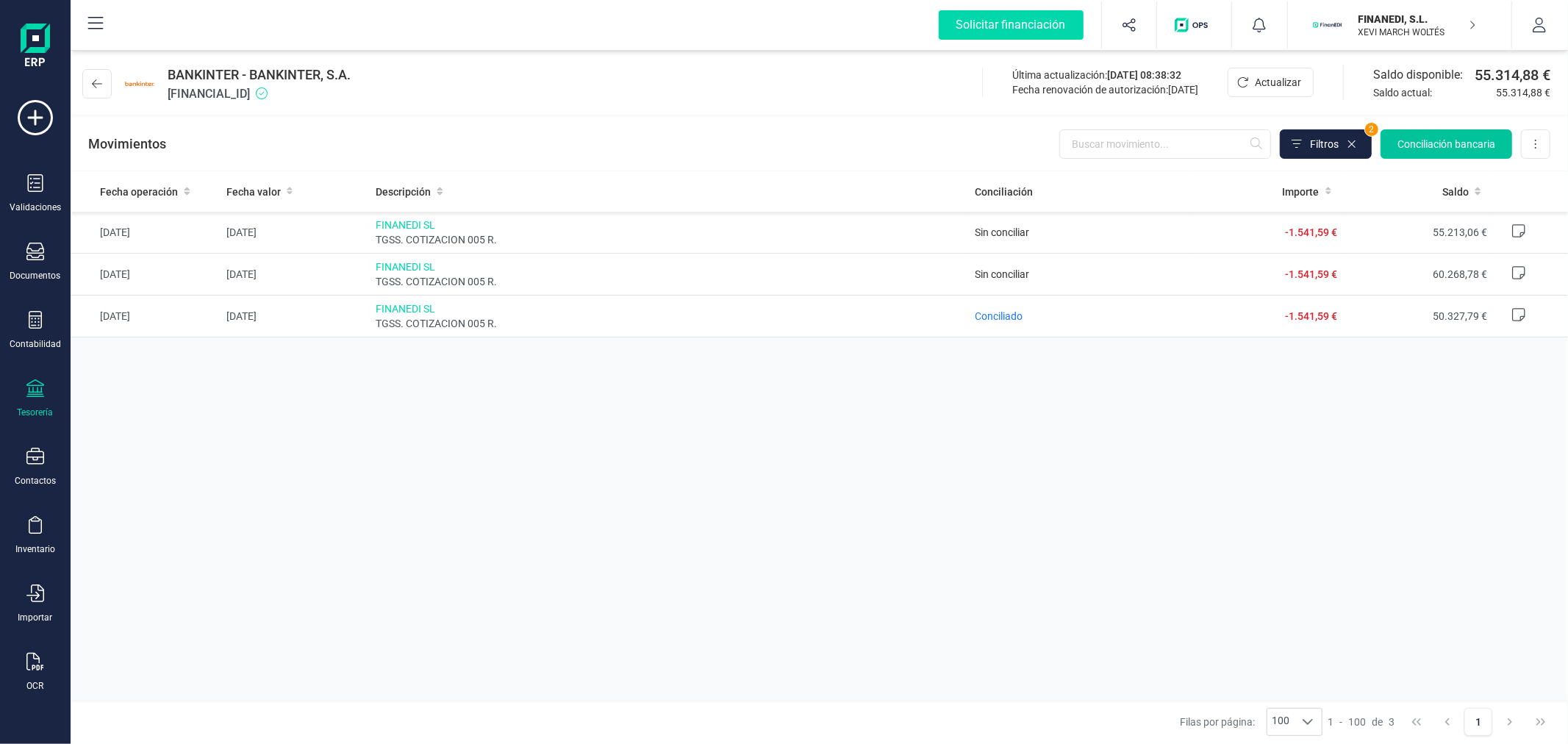
click at [1449, 136] on button "Conciliación bancaria" at bounding box center [1447, 144] width 132 height 29
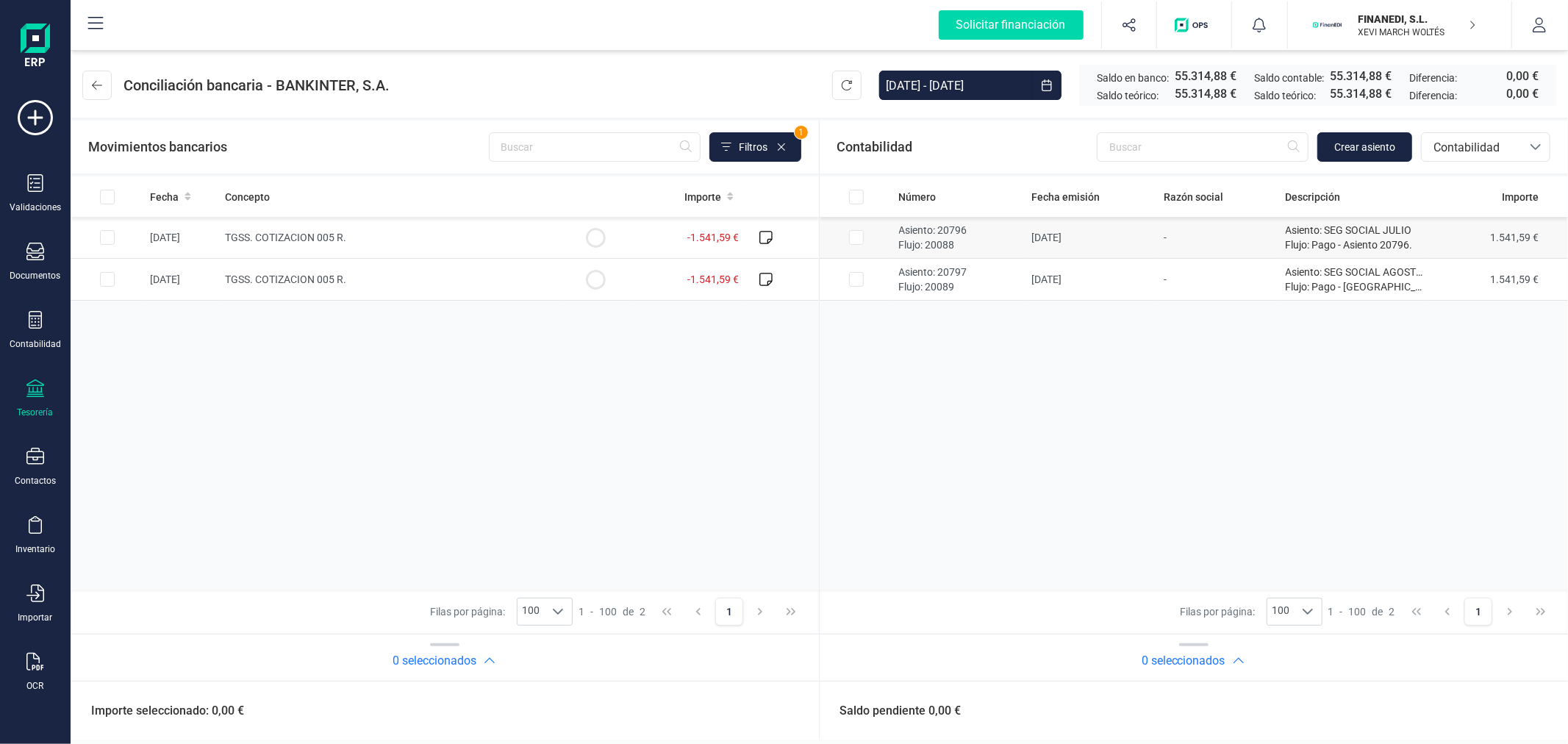
click at [857, 241] on input "Row Selected 2e4a2e73-9b46-4295-8e93-2d6e6d7058fa" at bounding box center [856, 237] width 15 height 15
checkbox input "true"
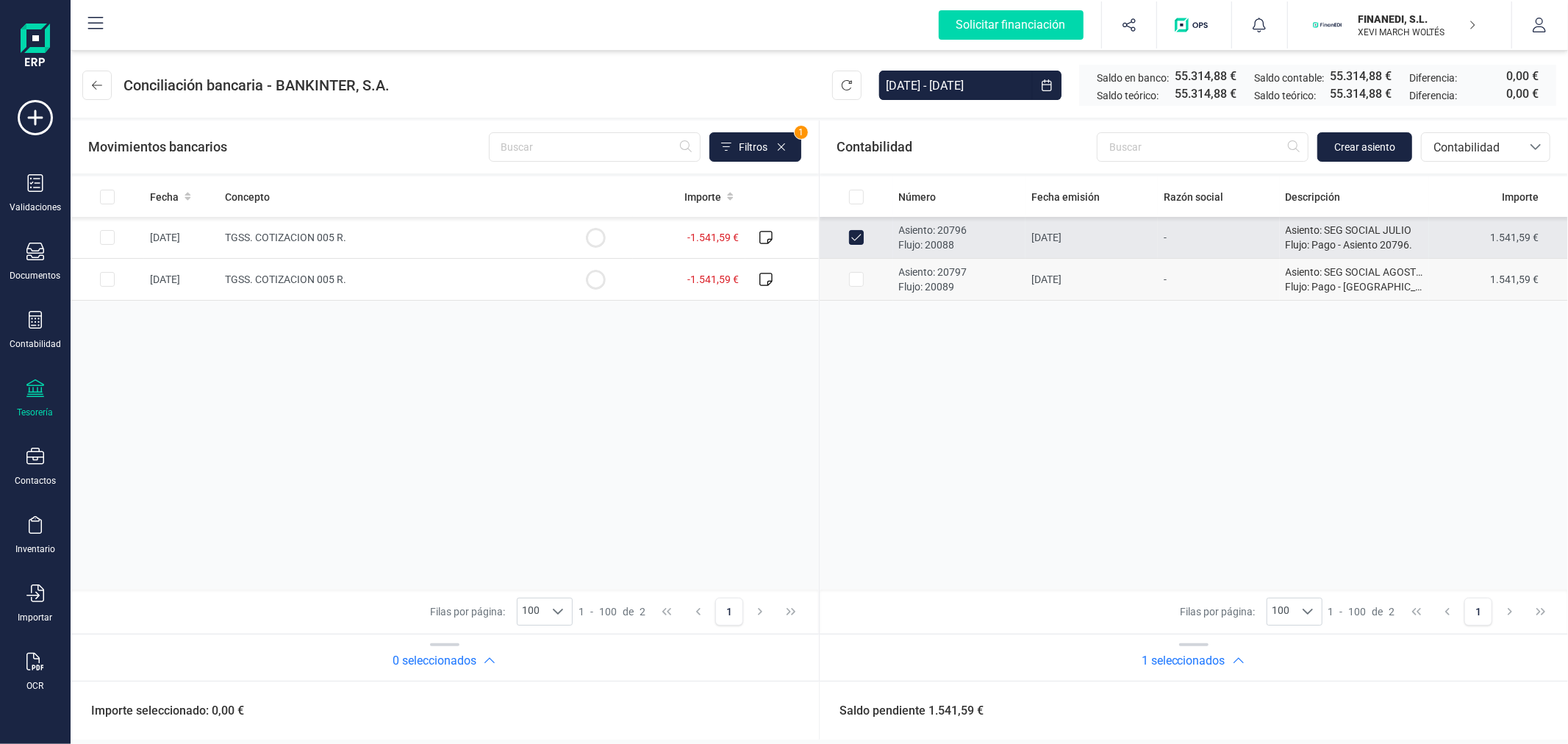
click at [856, 278] on input "Row Selected 11ea767c-deb1-416f-bdb4-b92a09d82801" at bounding box center [856, 279] width 15 height 15
checkbox input "true"
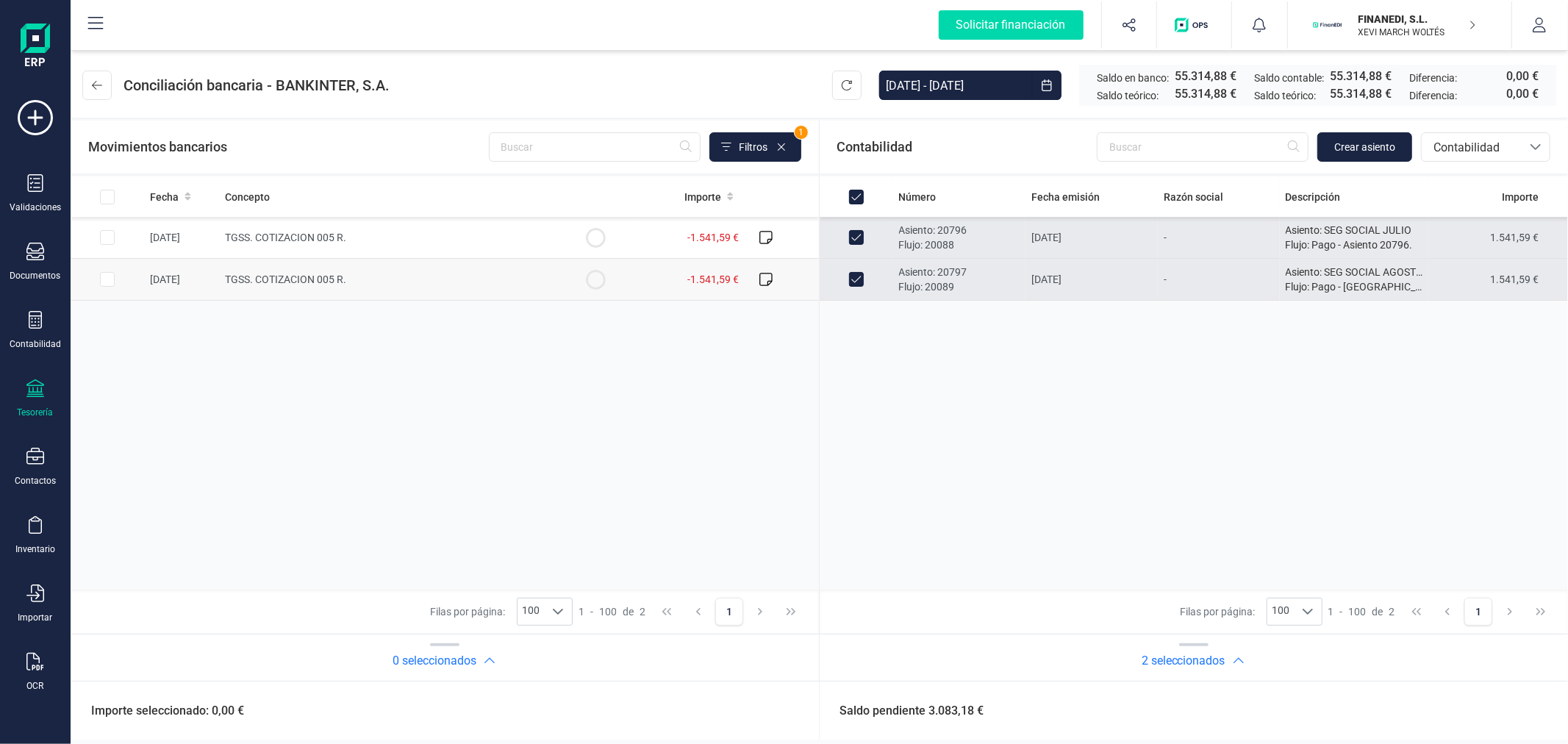
click at [108, 283] on input "Row Selected 4bb989cf-f07c-49c2-b0a9-b3473bb79f7c" at bounding box center [107, 279] width 15 height 15
checkbox input "true"
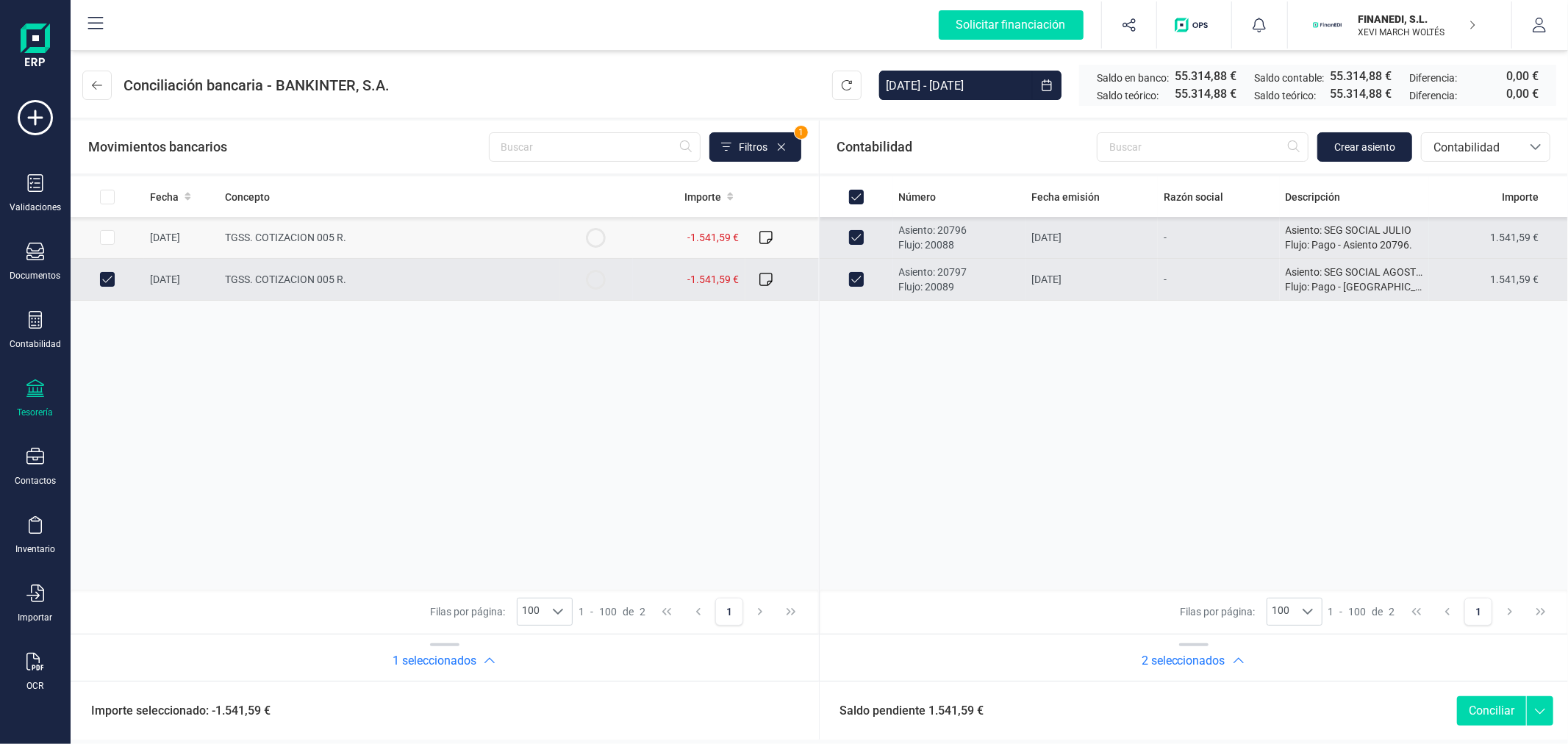
click at [105, 242] on input "Row Selected f94ffae4-1b41-4d2f-86cd-0ddb75292ddc" at bounding box center [107, 237] width 15 height 15
checkbox input "true"
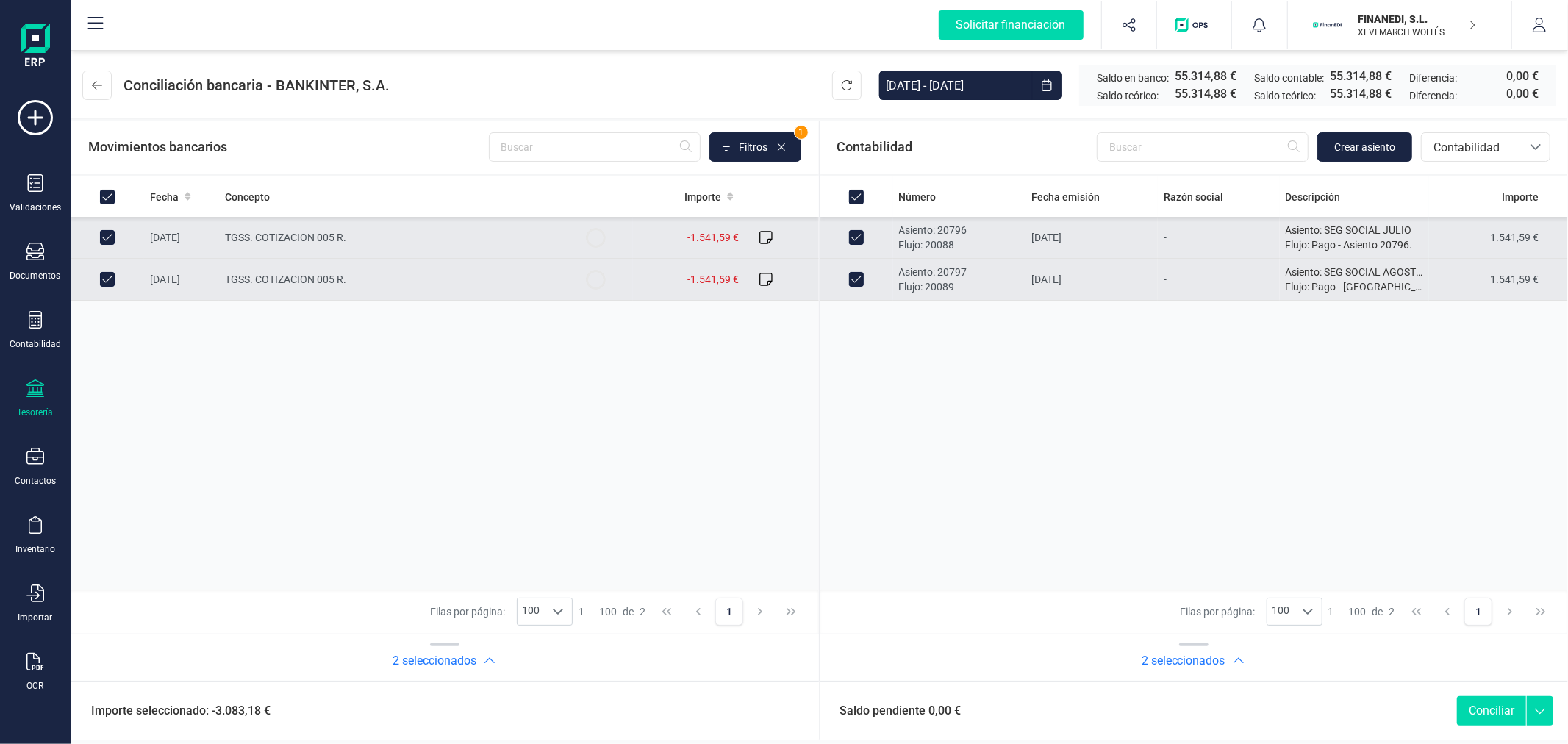
click at [1498, 711] on button "Conciliar" at bounding box center [1491, 711] width 69 height 29
checkbox input "false"
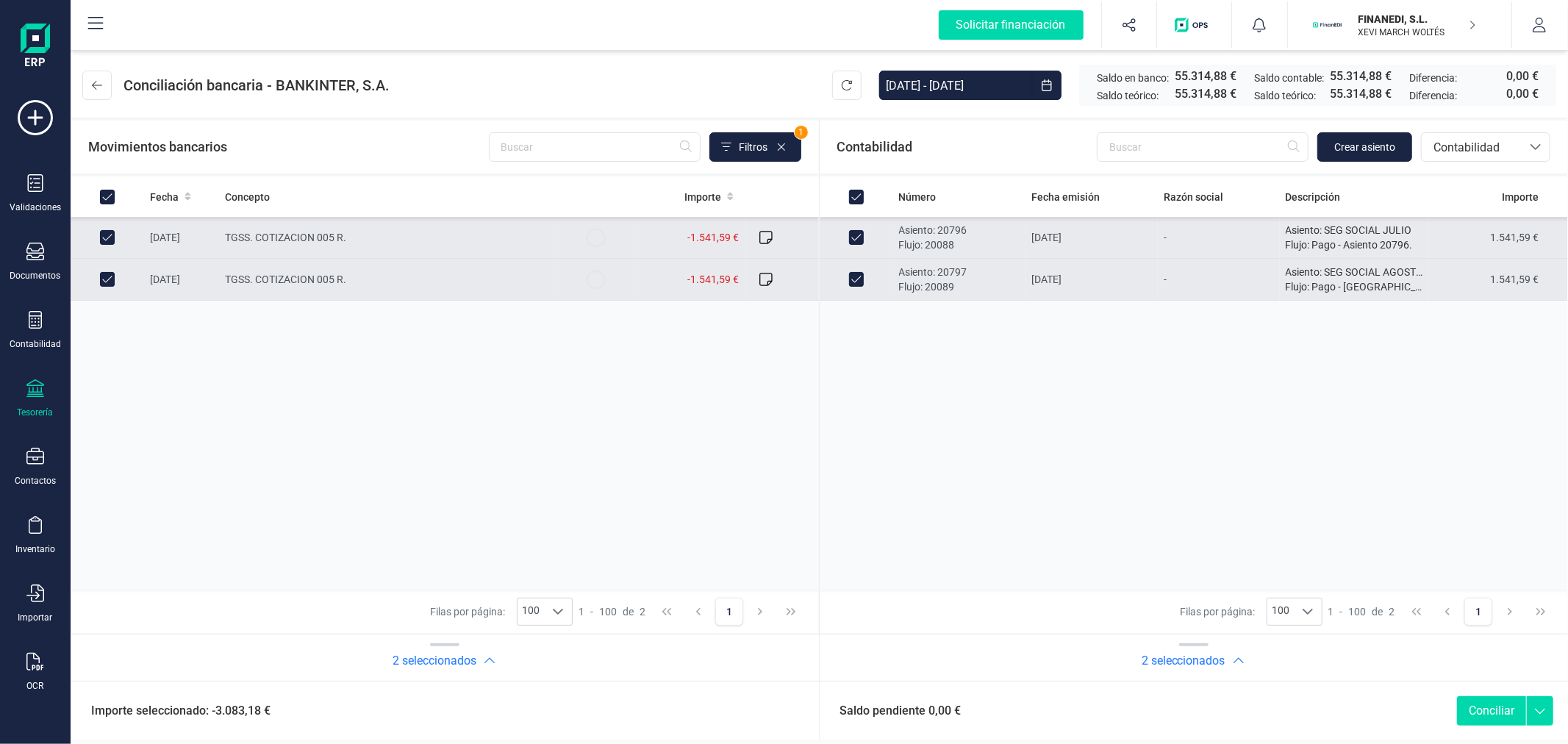
checkbox input "false"
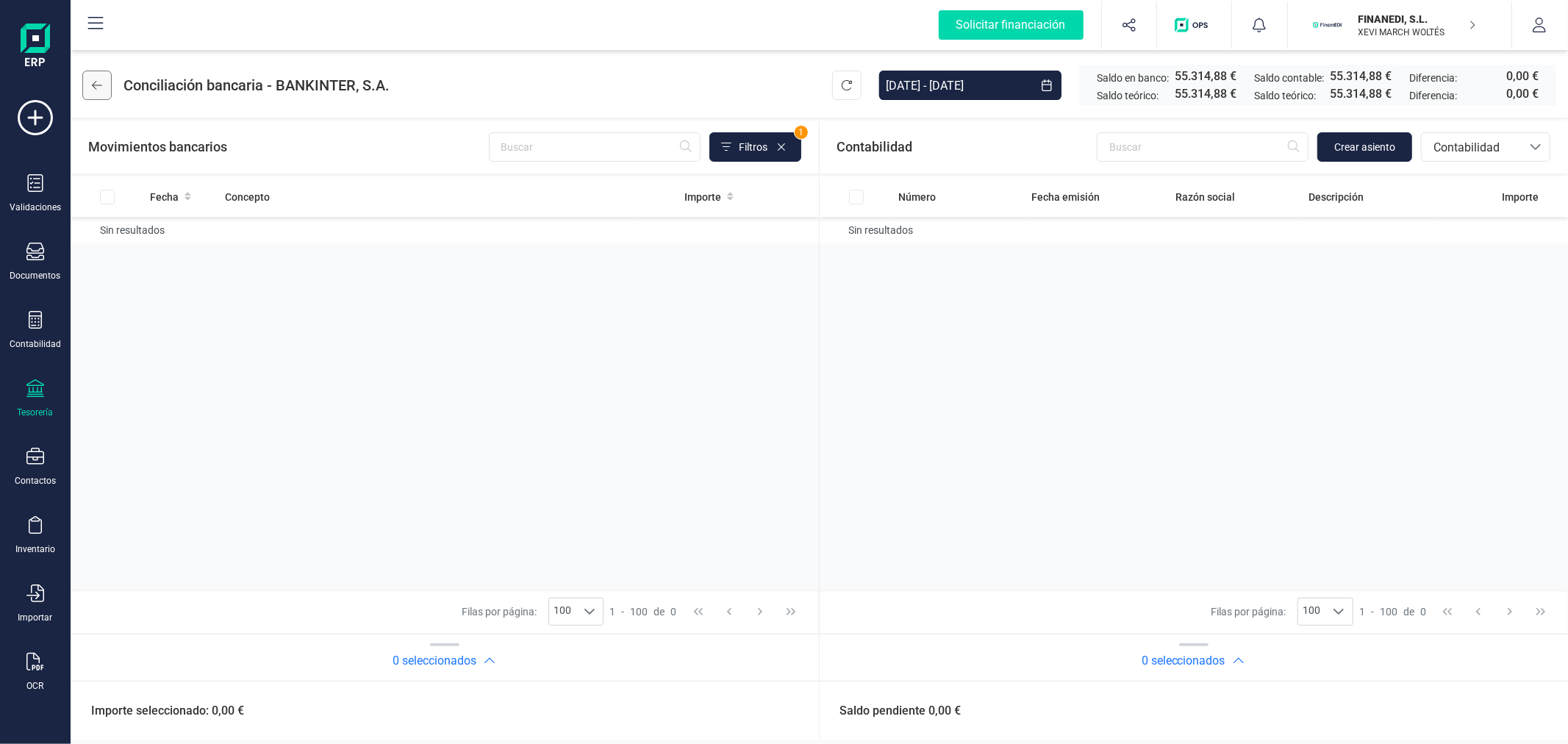
click at [93, 75] on button at bounding box center [97, 85] width 29 height 29
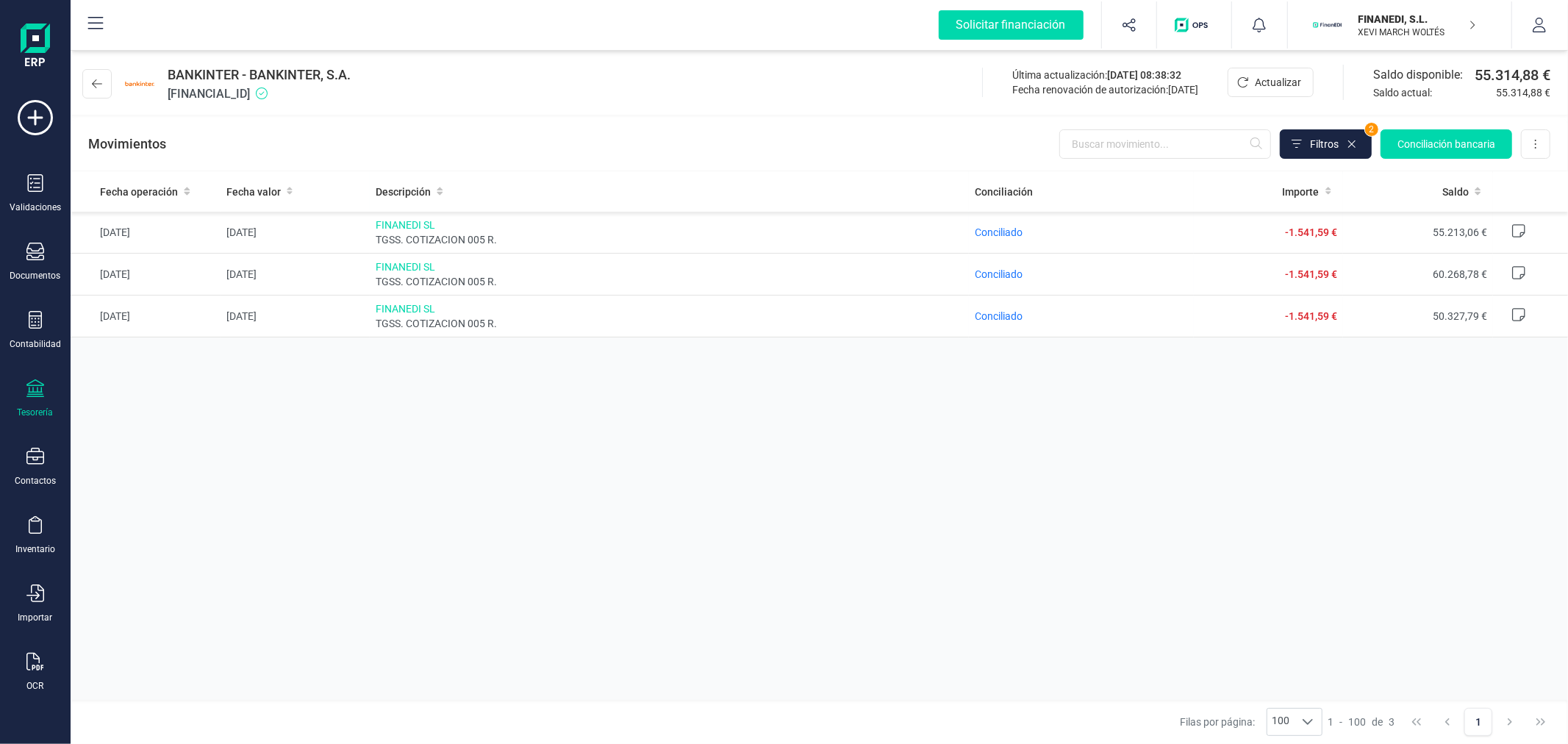
click at [1118, 573] on div "Fecha operación Fecha valor Descripción Conciliación Importe Saldo 29/08/2025 2…" at bounding box center [819, 436] width 1498 height 529
click at [497, 498] on div "Fecha operación Fecha valor Descripción Conciliación Importe Saldo 29/08/2025 2…" at bounding box center [819, 436] width 1498 height 529
click at [93, 84] on icon at bounding box center [97, 83] width 11 height 9
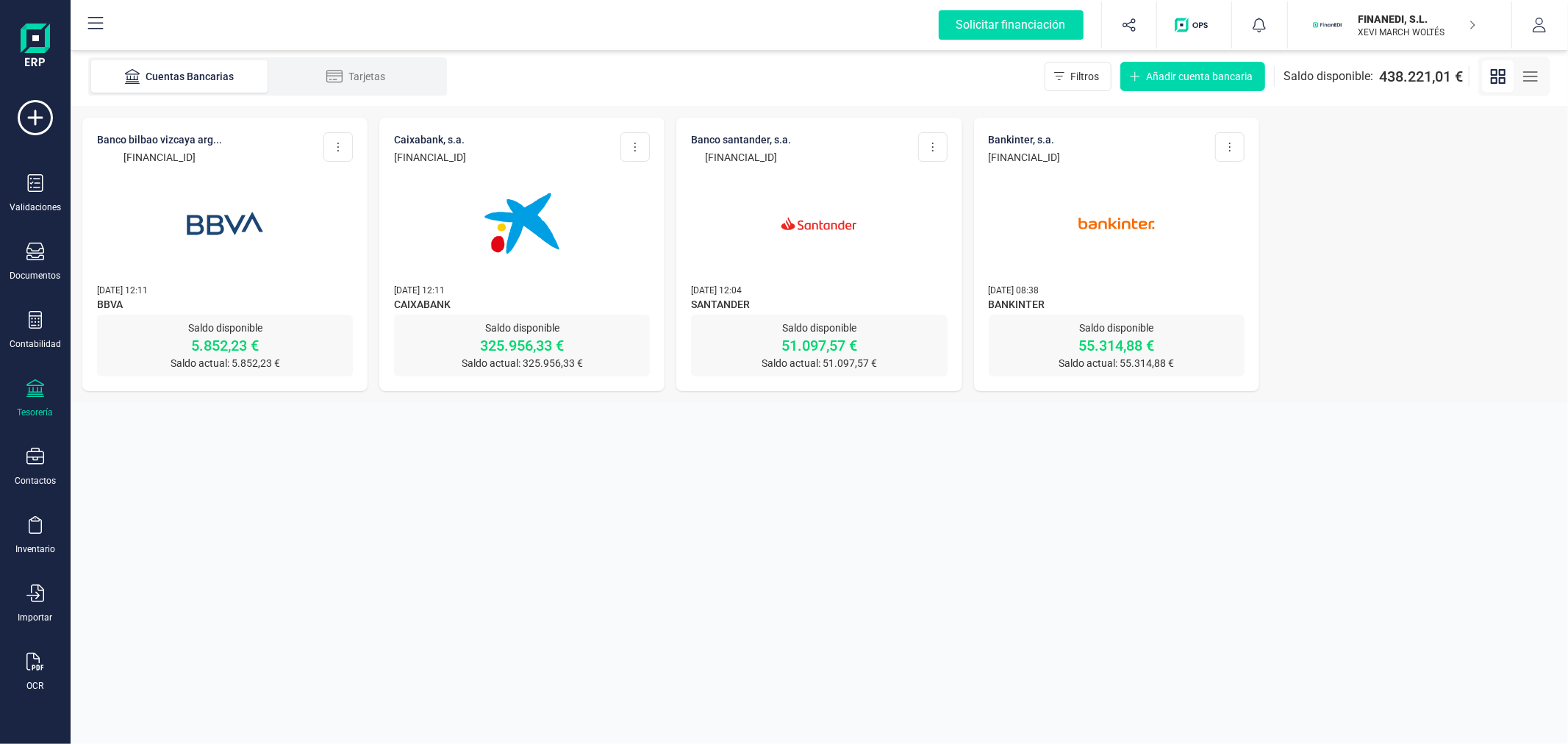
click at [704, 637] on section "Cuentas Bancarias Tarjetas Filtros Añadir cuenta bancaria Saldo disponible: 438…" at bounding box center [819, 396] width 1498 height 697
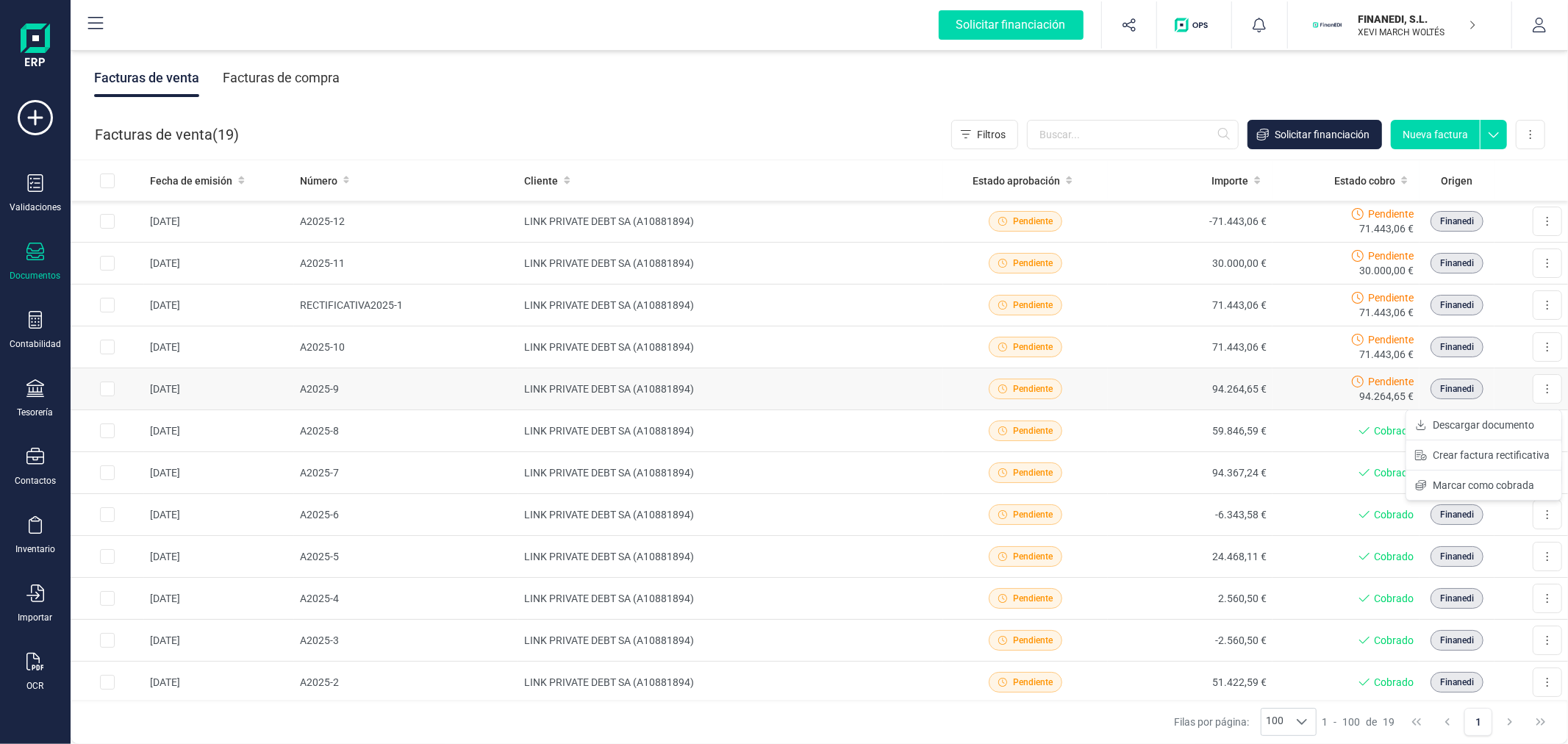
click at [671, 391] on td "LINK PRIVATE DEBT SA (A10881894)" at bounding box center [731, 389] width 425 height 42
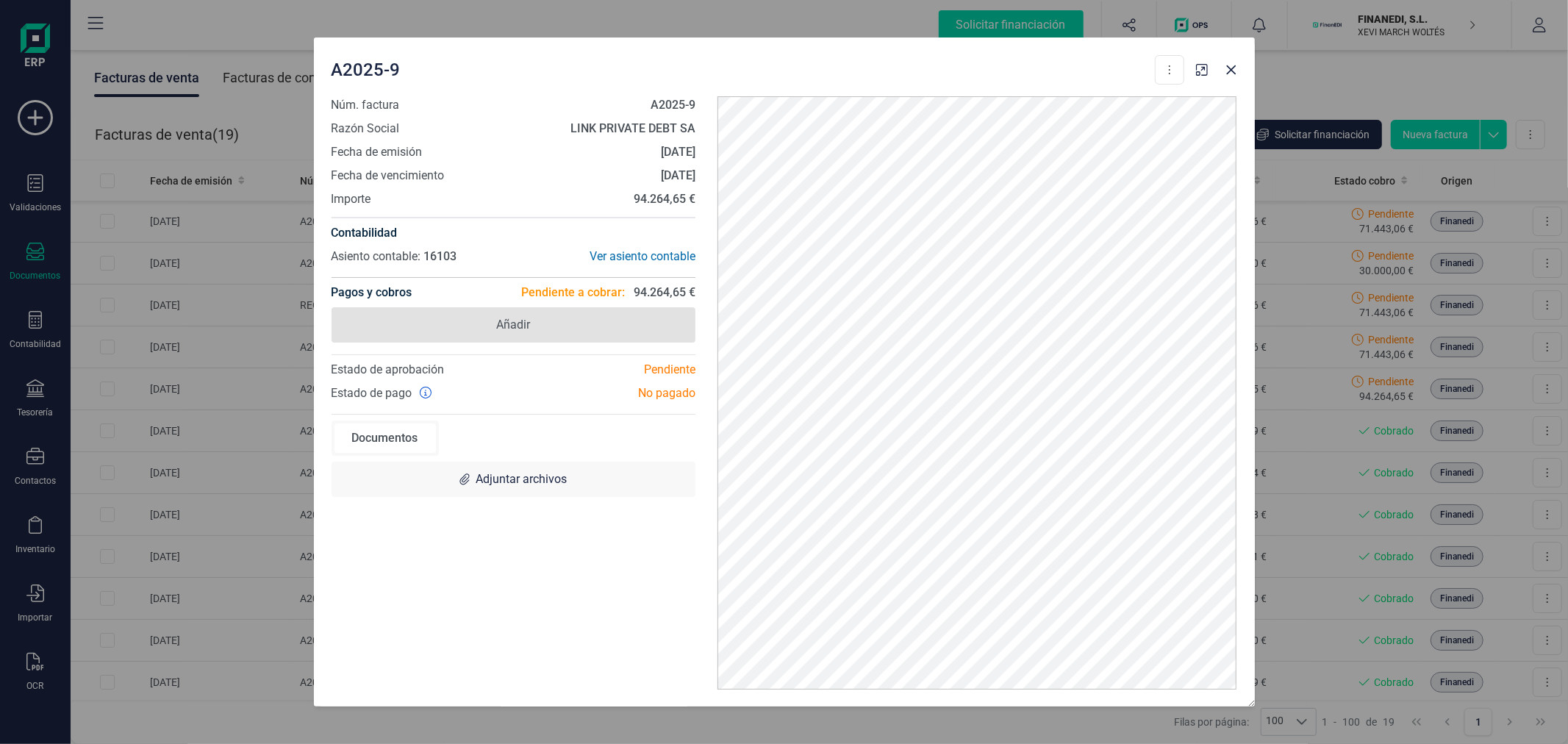
click at [516, 325] on span "Añadir" at bounding box center [513, 325] width 34 height 17
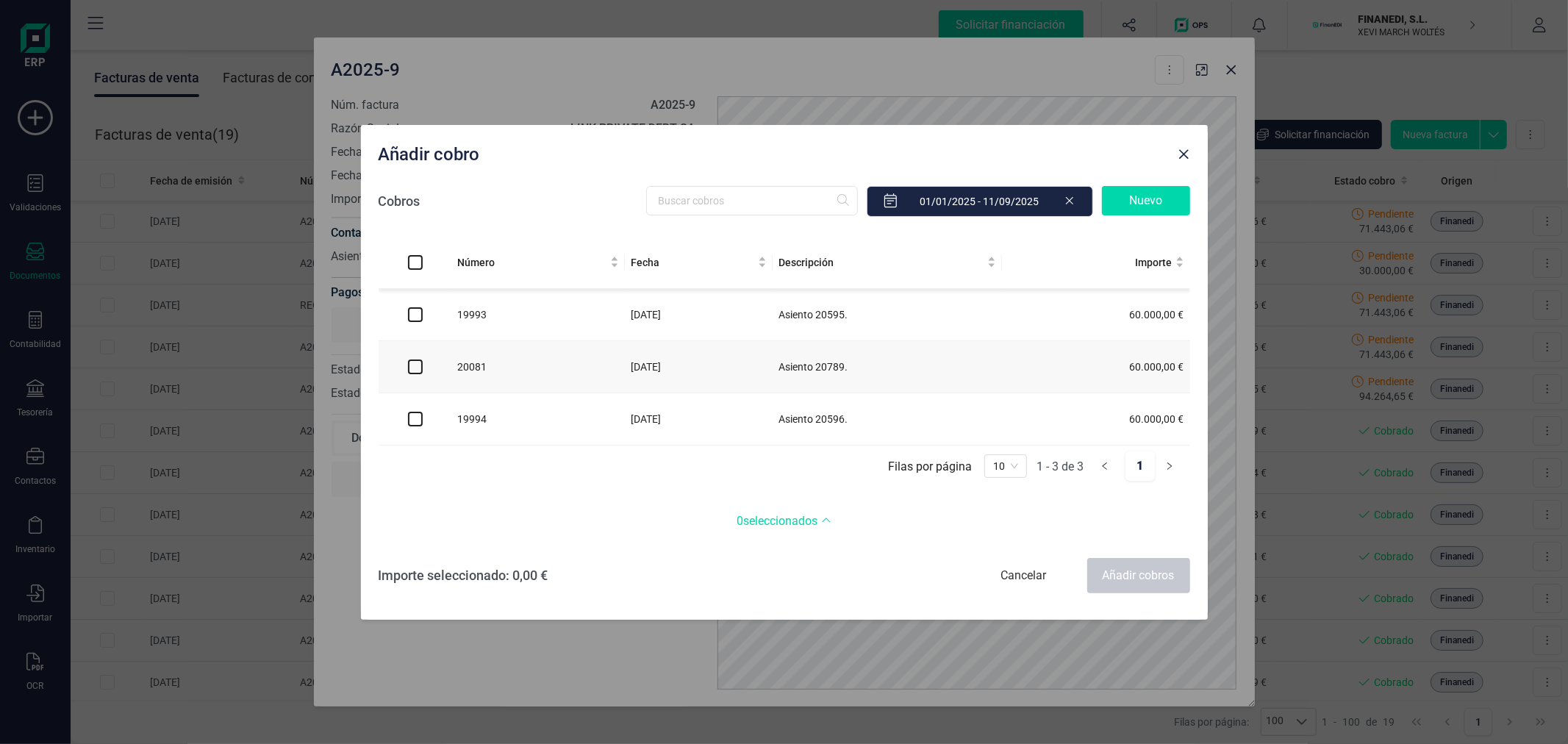
click at [409, 424] on input "checkbox" at bounding box center [415, 419] width 15 height 15
checkbox input "true"
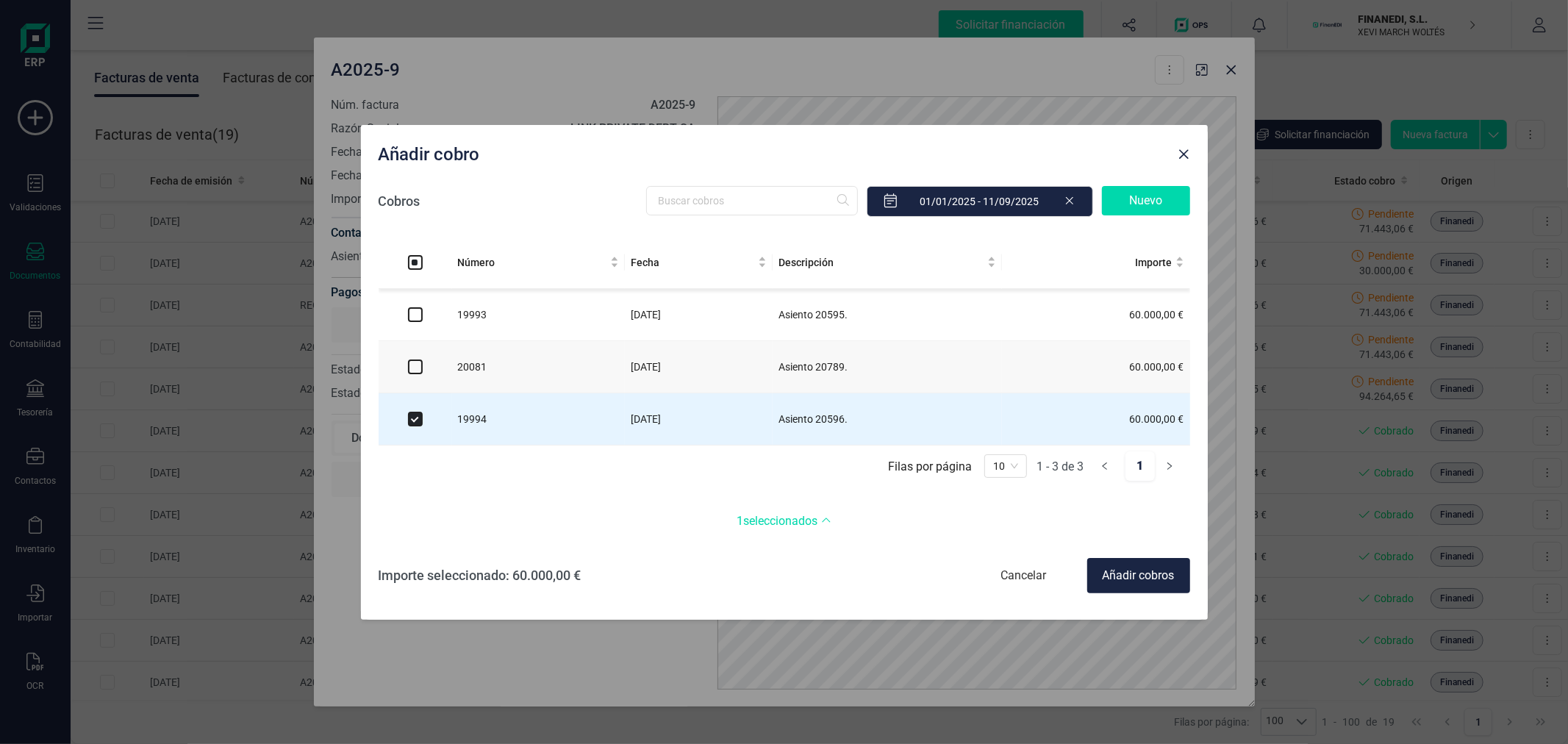
click at [410, 368] on input "checkbox" at bounding box center [415, 367] width 15 height 15
checkbox input "true"
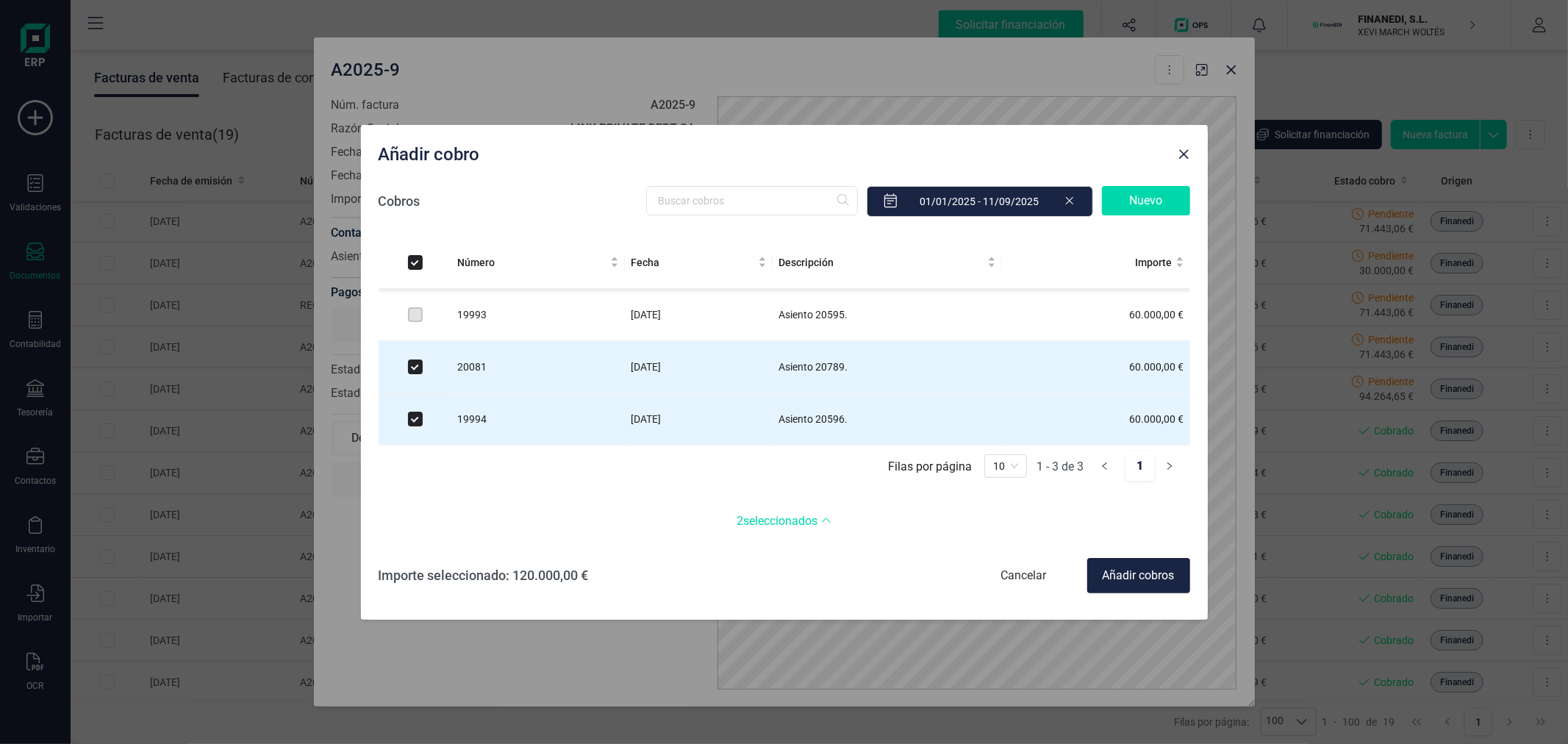
click at [1008, 577] on div "Cancelar" at bounding box center [1024, 576] width 103 height 35
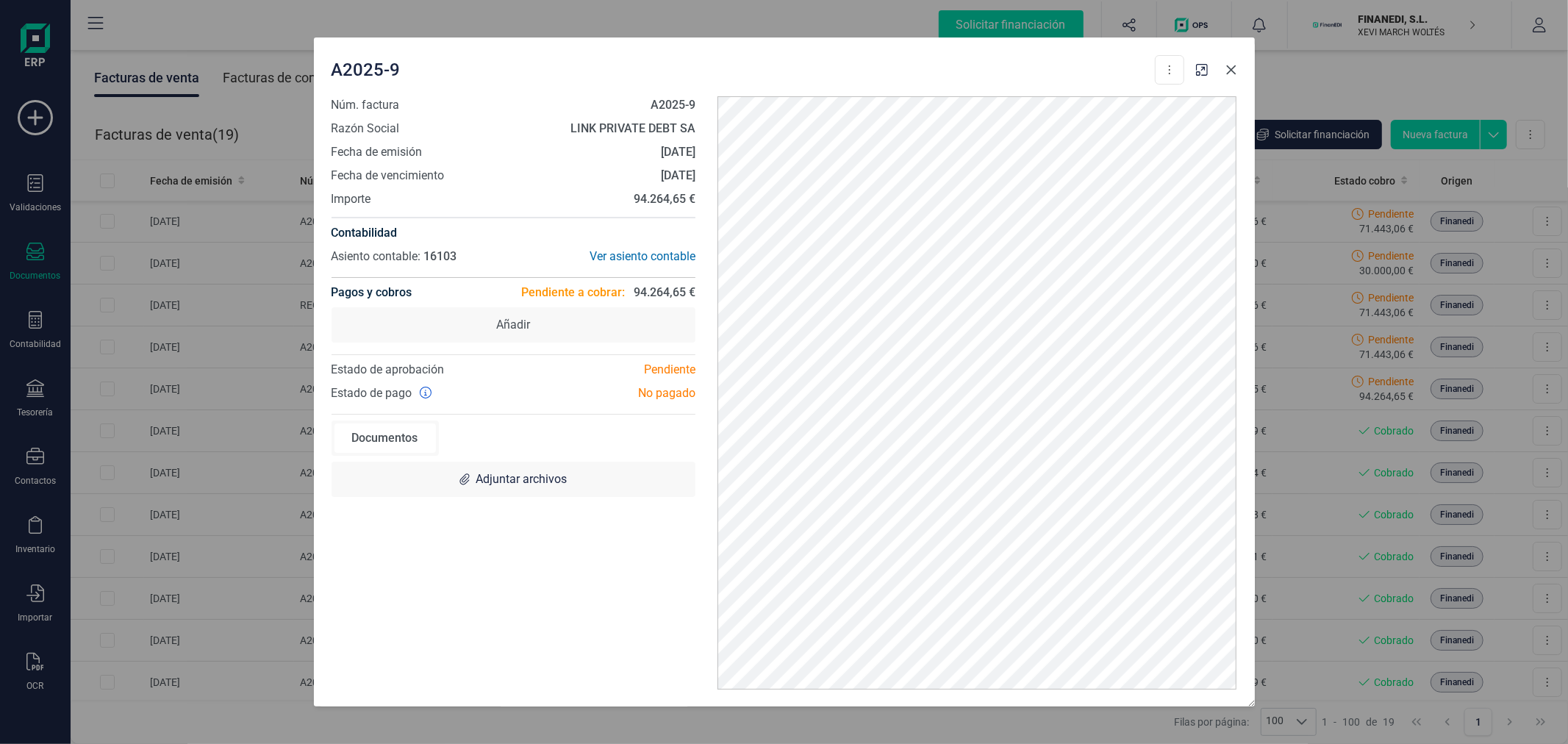
click at [1233, 72] on icon "button" at bounding box center [1232, 70] width 12 height 12
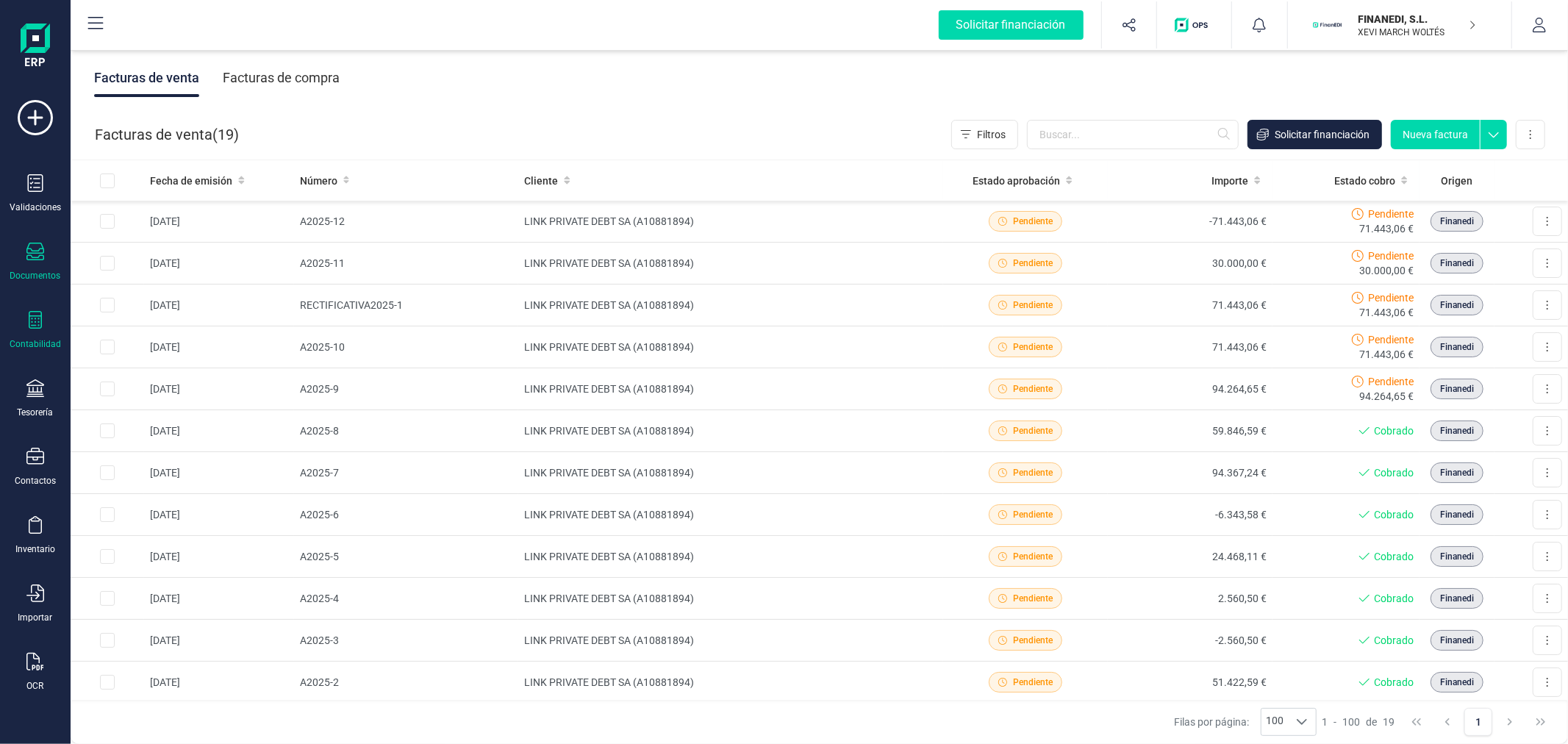
click at [20, 319] on div "Contabilidad" at bounding box center [35, 331] width 59 height 39
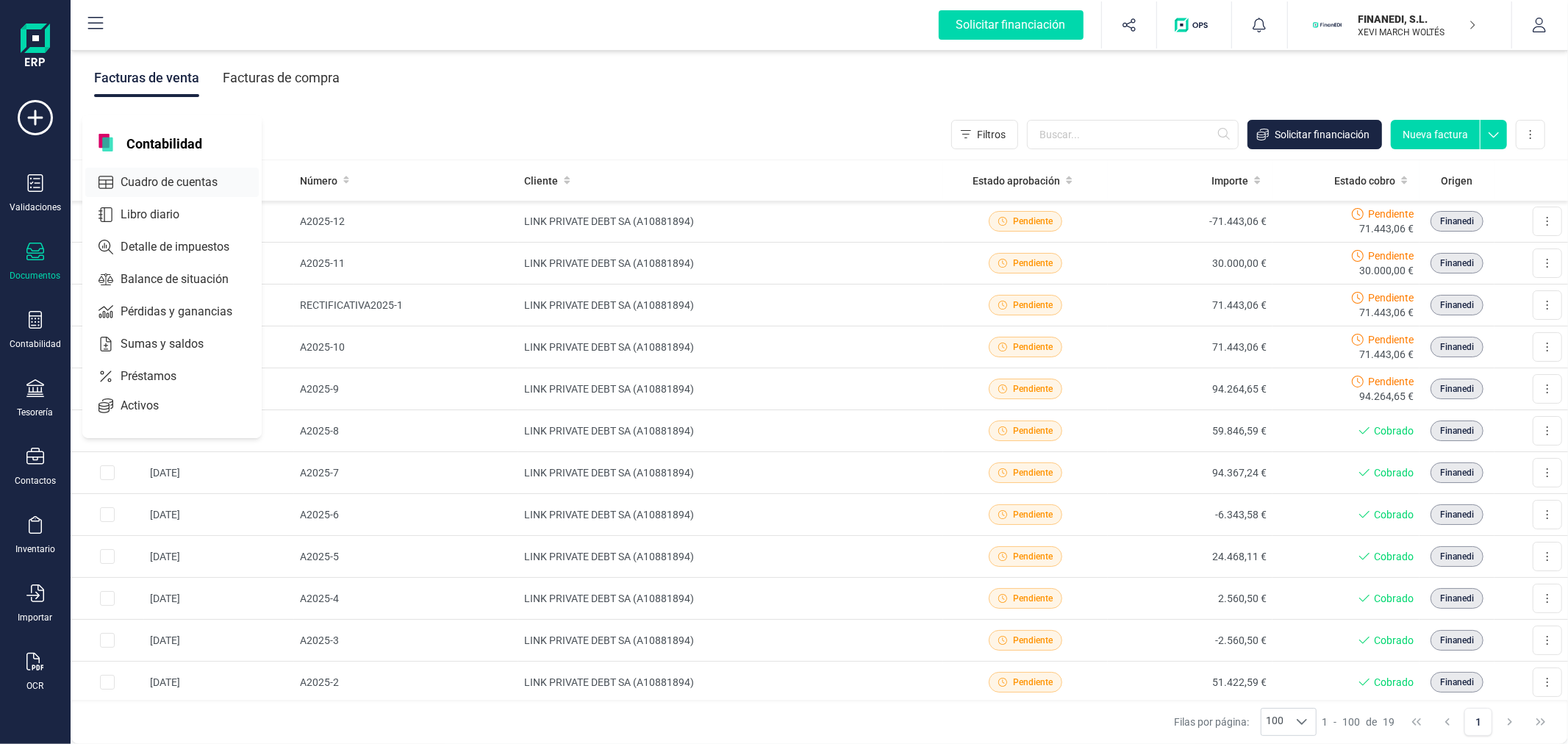
click at [123, 181] on span "Cuadro de cuentas" at bounding box center [178, 182] width 129 height 17
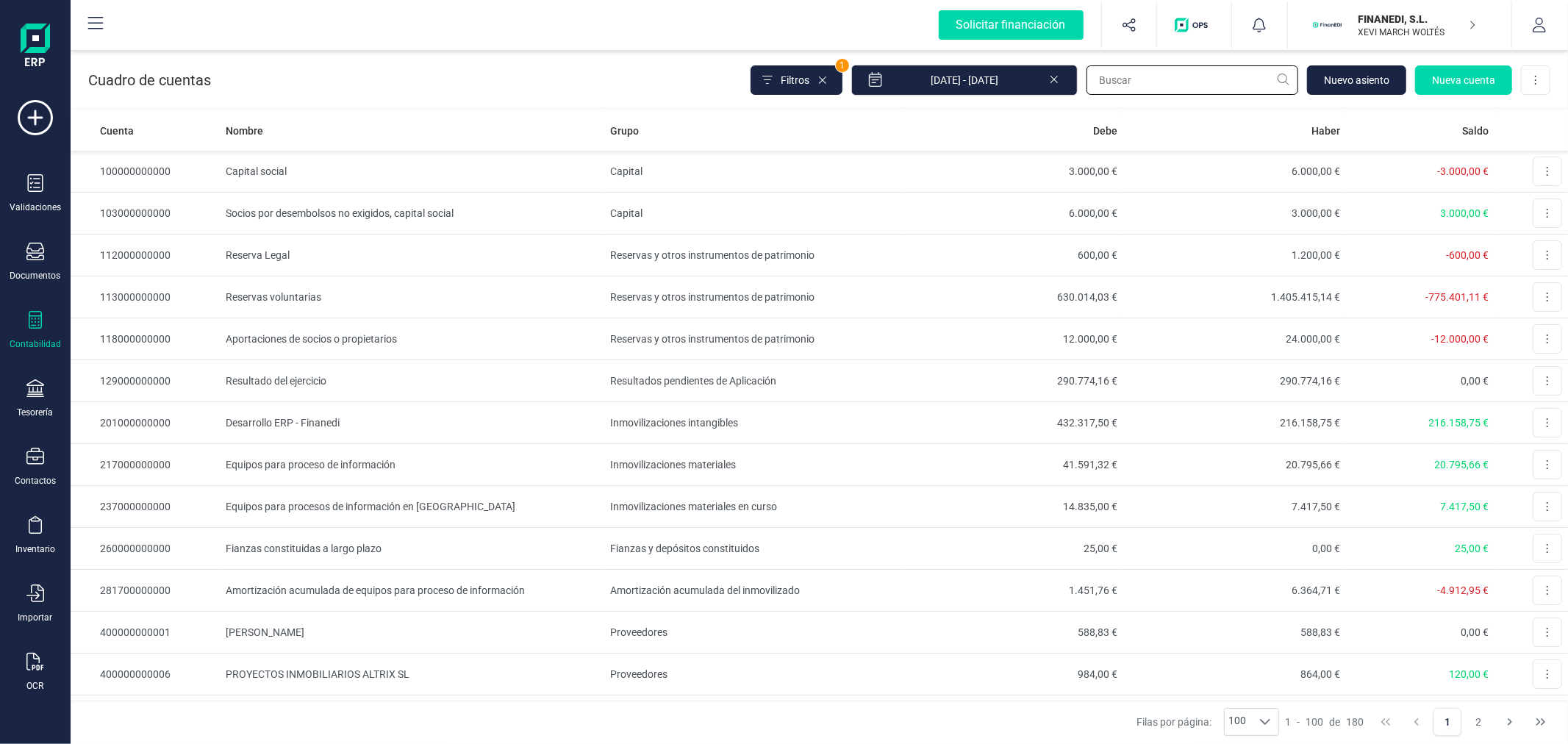
click at [1197, 86] on input "text" at bounding box center [1193, 80] width 211 height 29
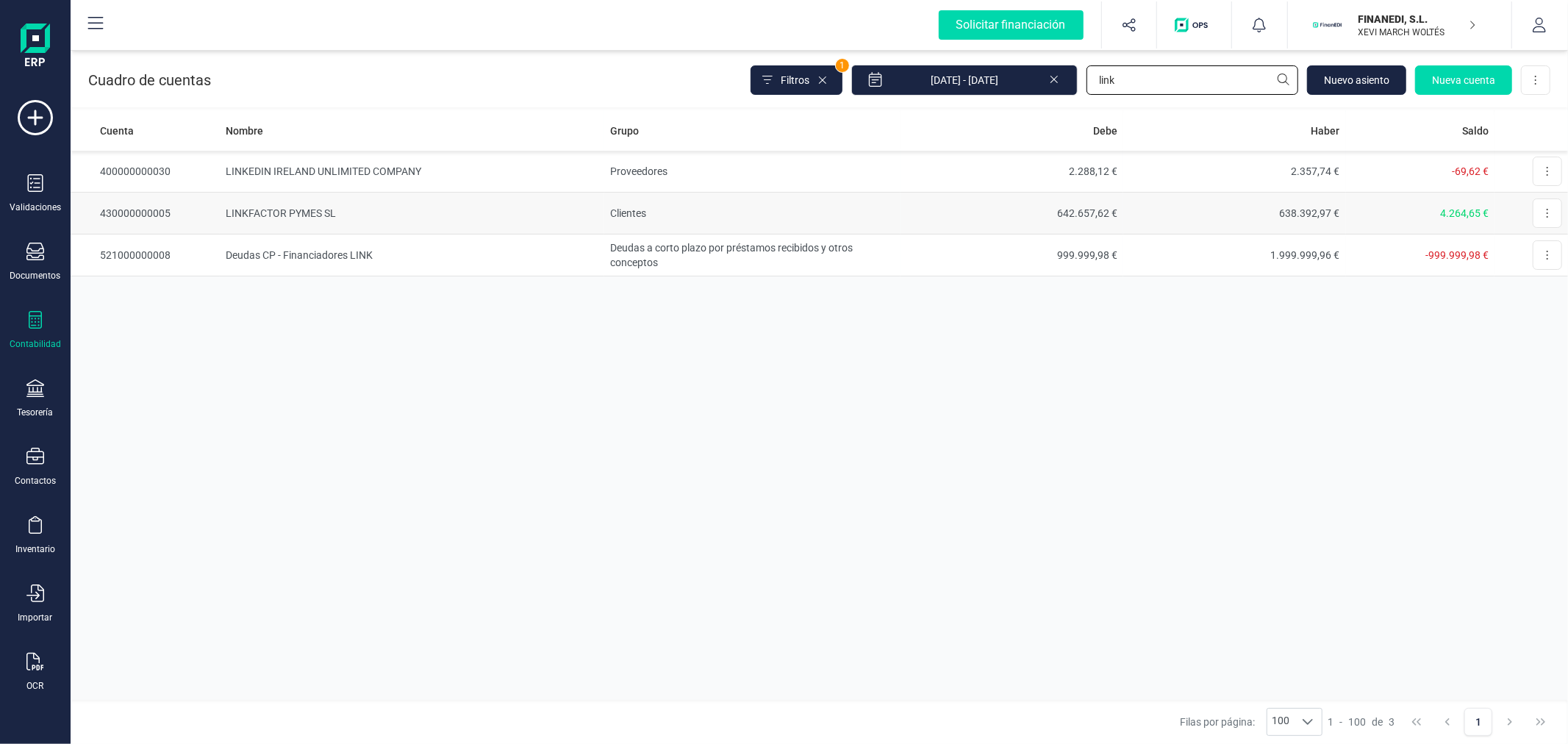
type input "link"
click at [582, 209] on td "LINKFACTOR PYMES SL" at bounding box center [412, 213] width 385 height 42
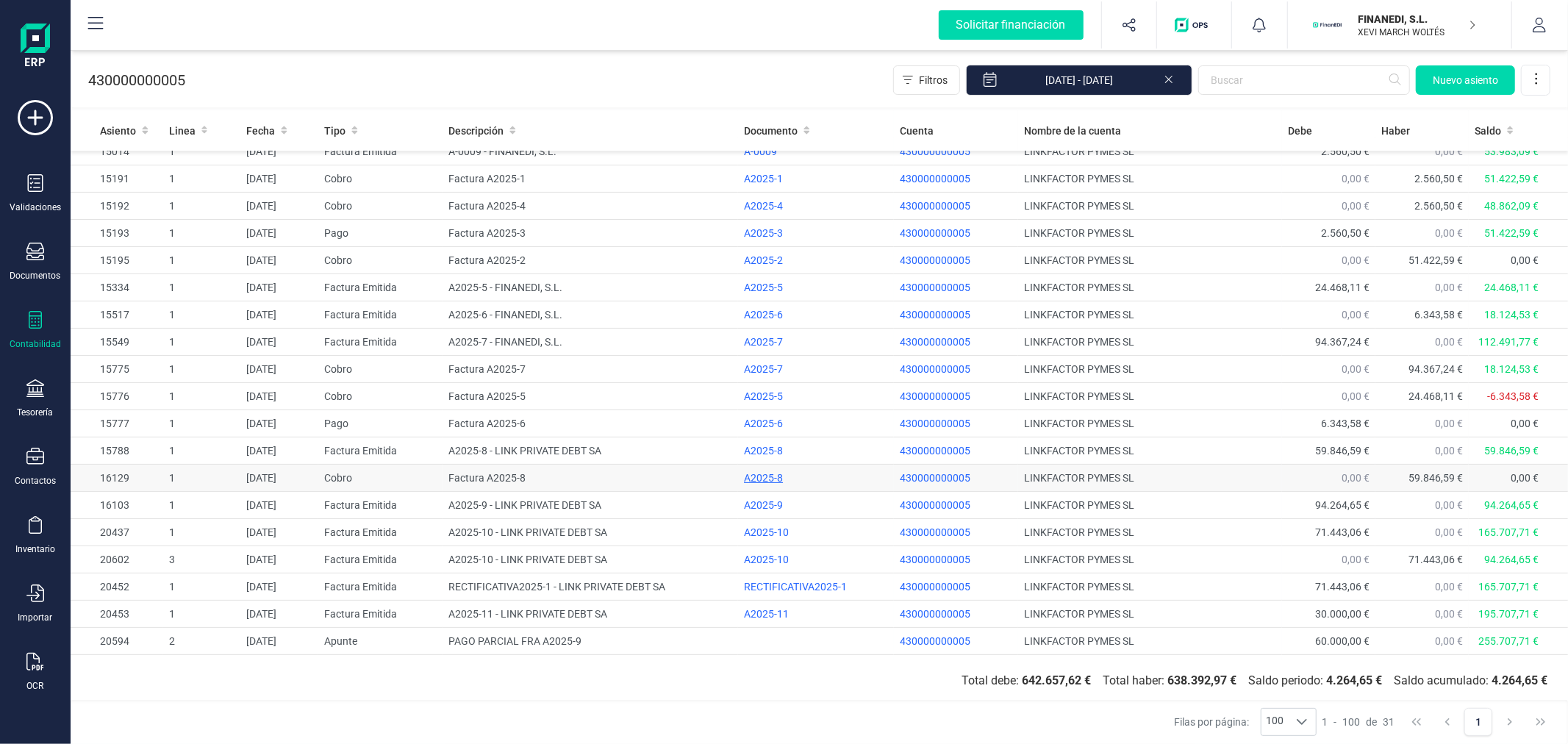
scroll to position [335, 0]
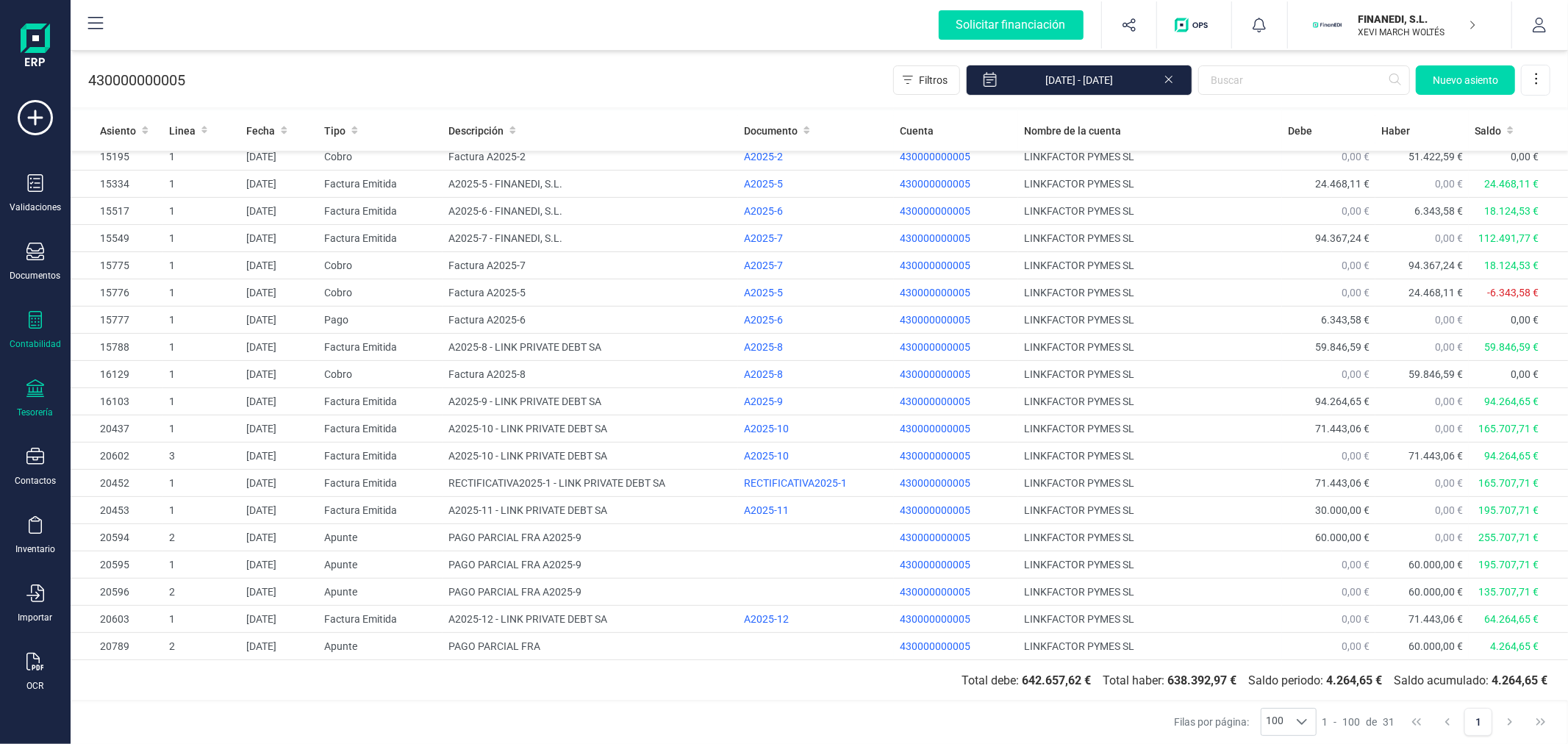
click at [35, 386] on icon at bounding box center [35, 388] width 17 height 17
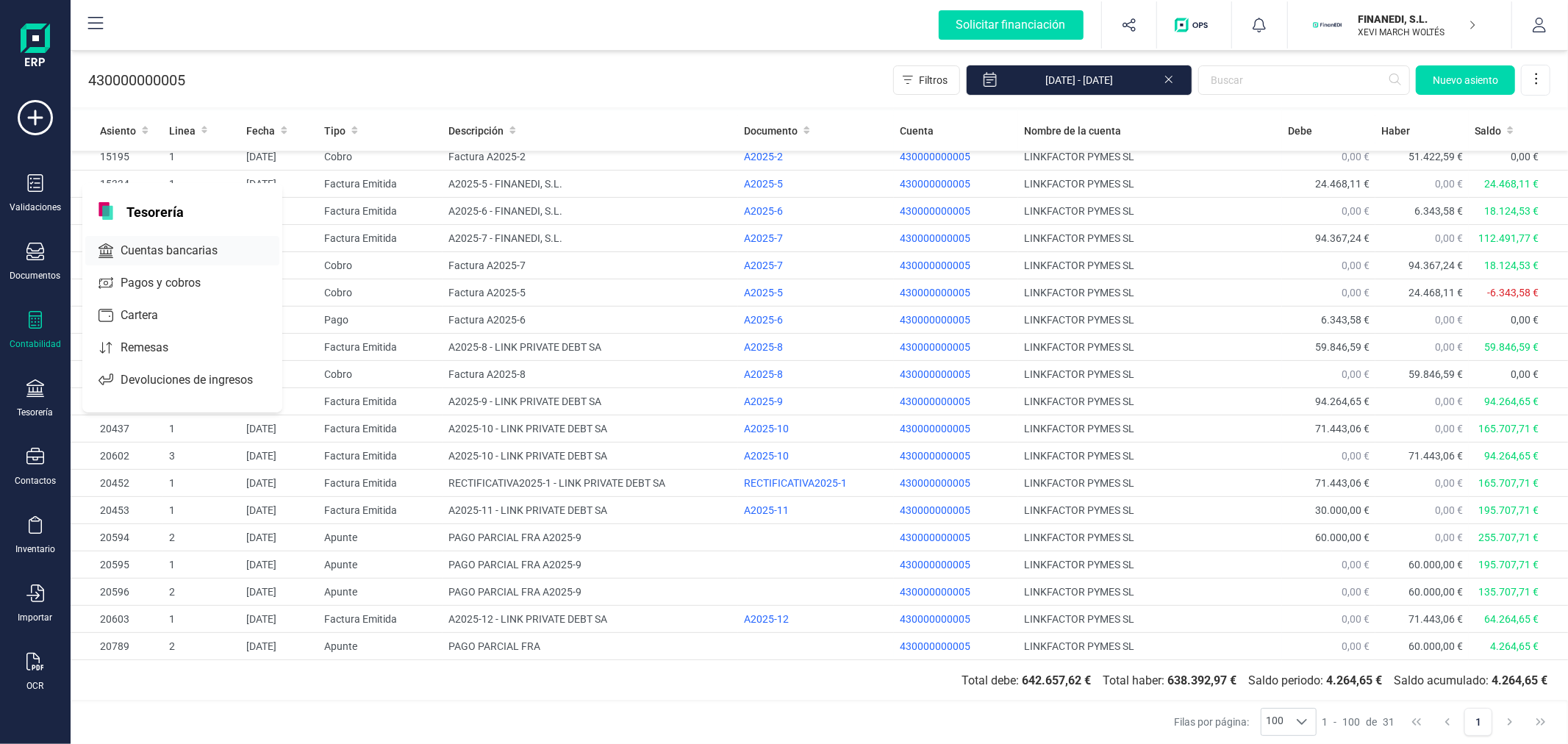
click at [191, 240] on div "Cuentas bancarias" at bounding box center [182, 250] width 194 height 29
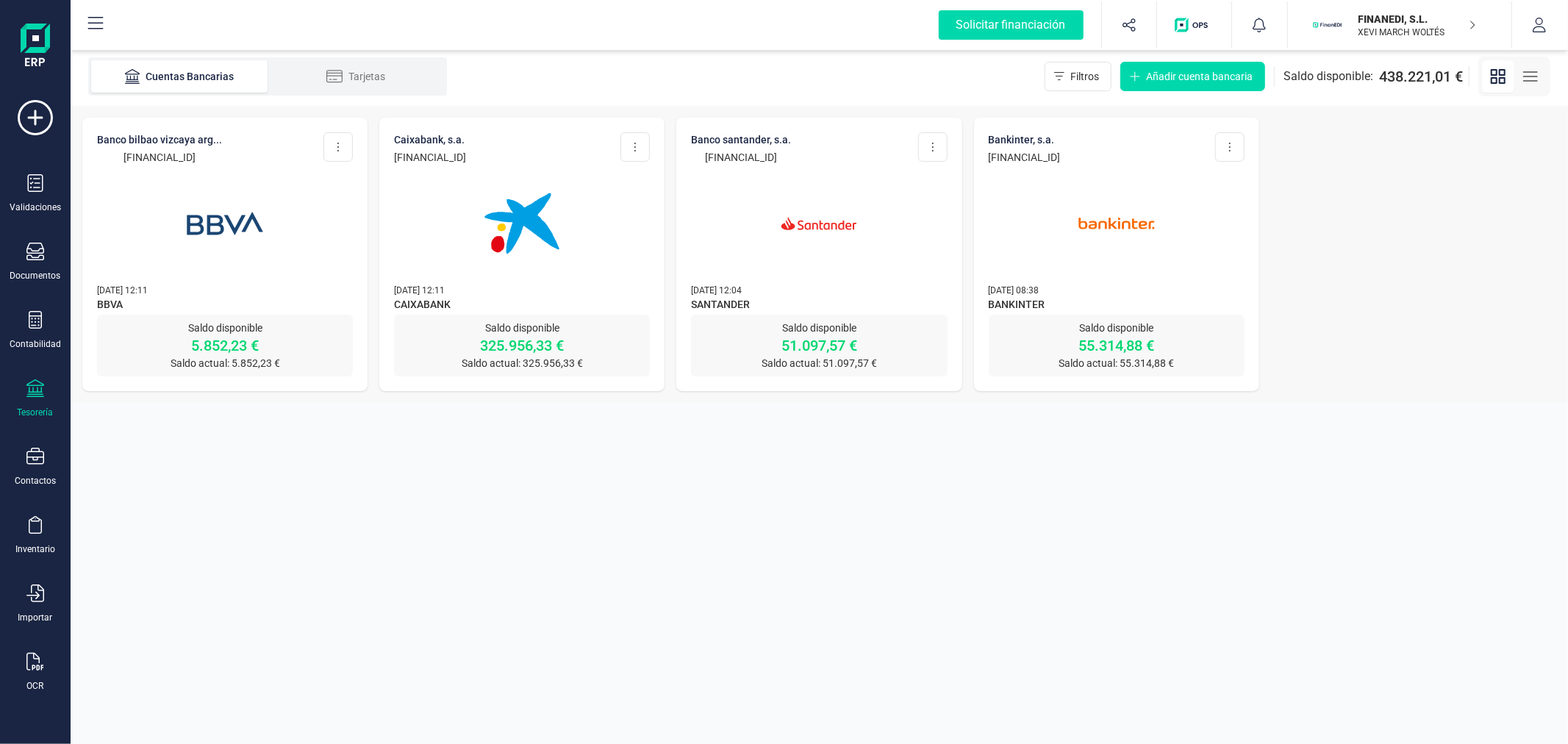
click at [1367, 29] on p "XEVI MARCH WOLTÉS" at bounding box center [1417, 32] width 117 height 12
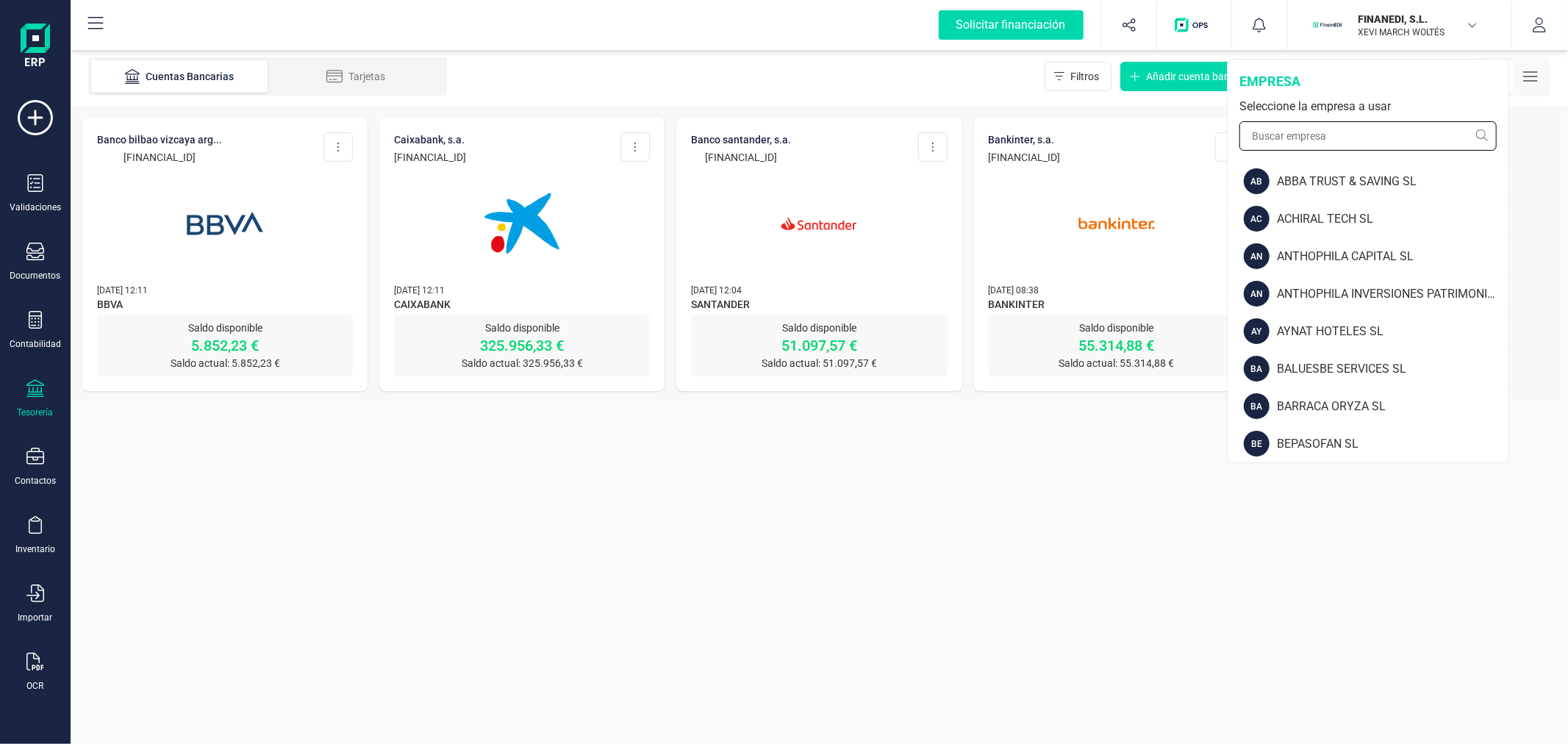
click at [1346, 129] on input "text" at bounding box center [1367, 136] width 257 height 29
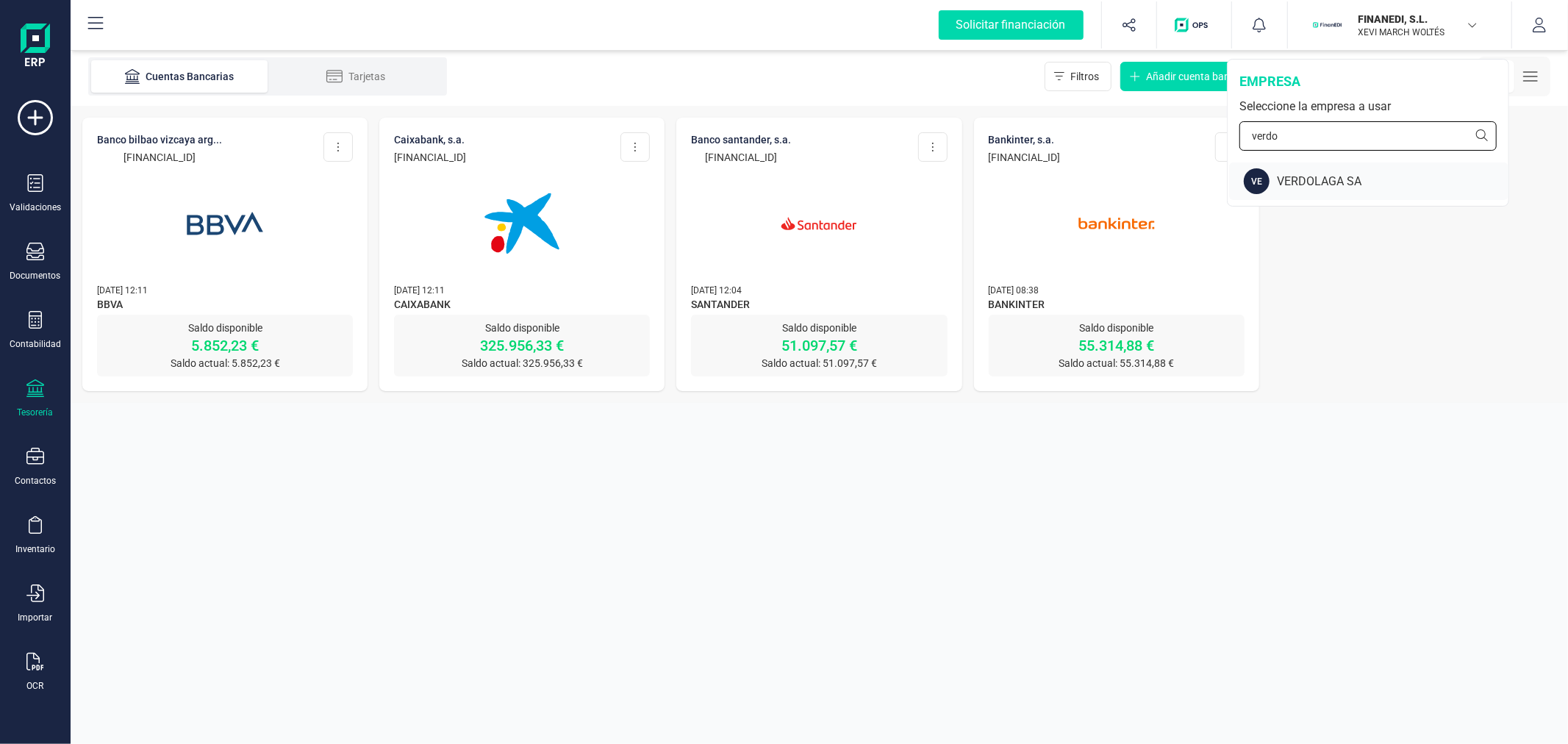
type input "verdo"
click at [1343, 178] on div "VERDOLAGA SA" at bounding box center [1392, 181] width 232 height 17
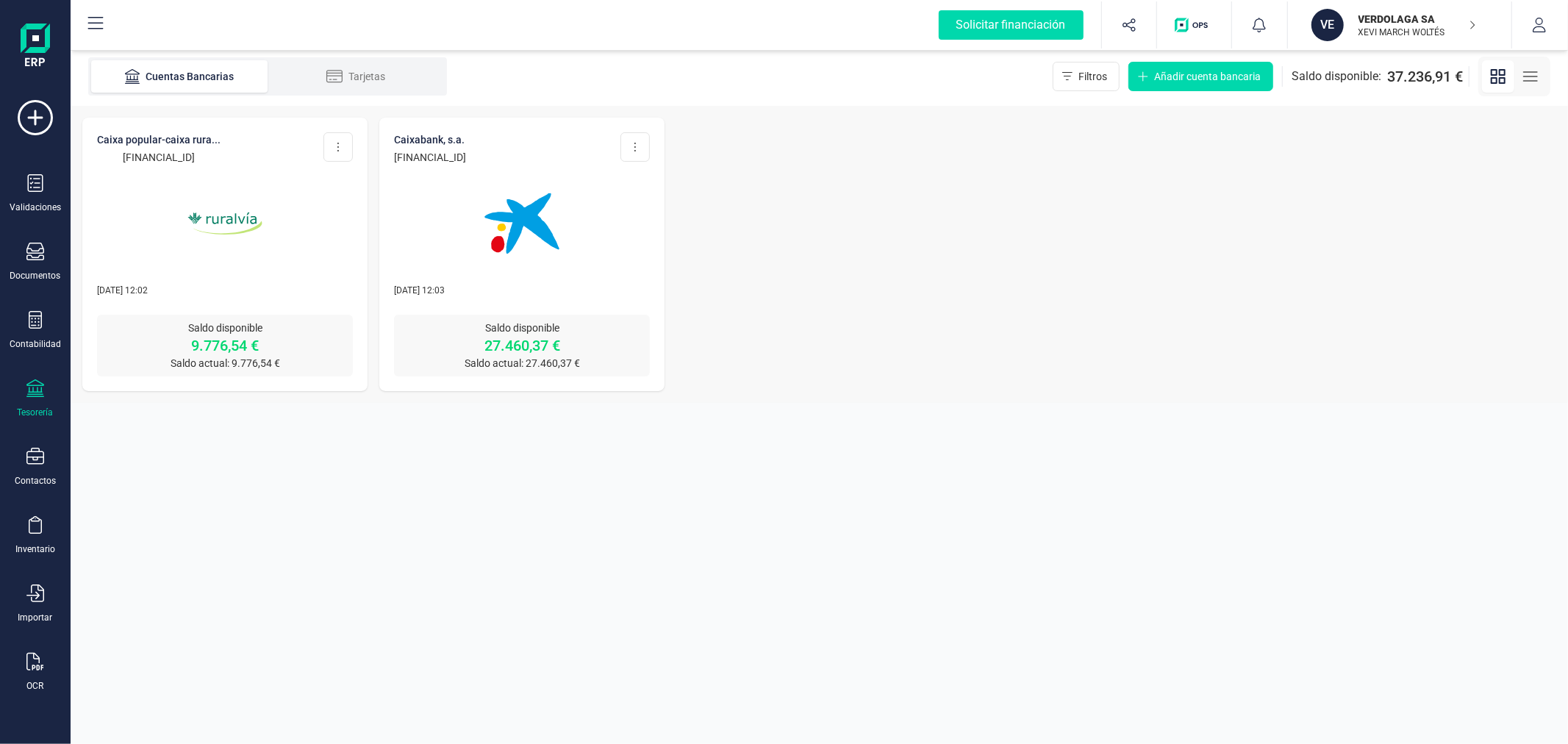
click at [43, 395] on icon at bounding box center [35, 388] width 17 height 17
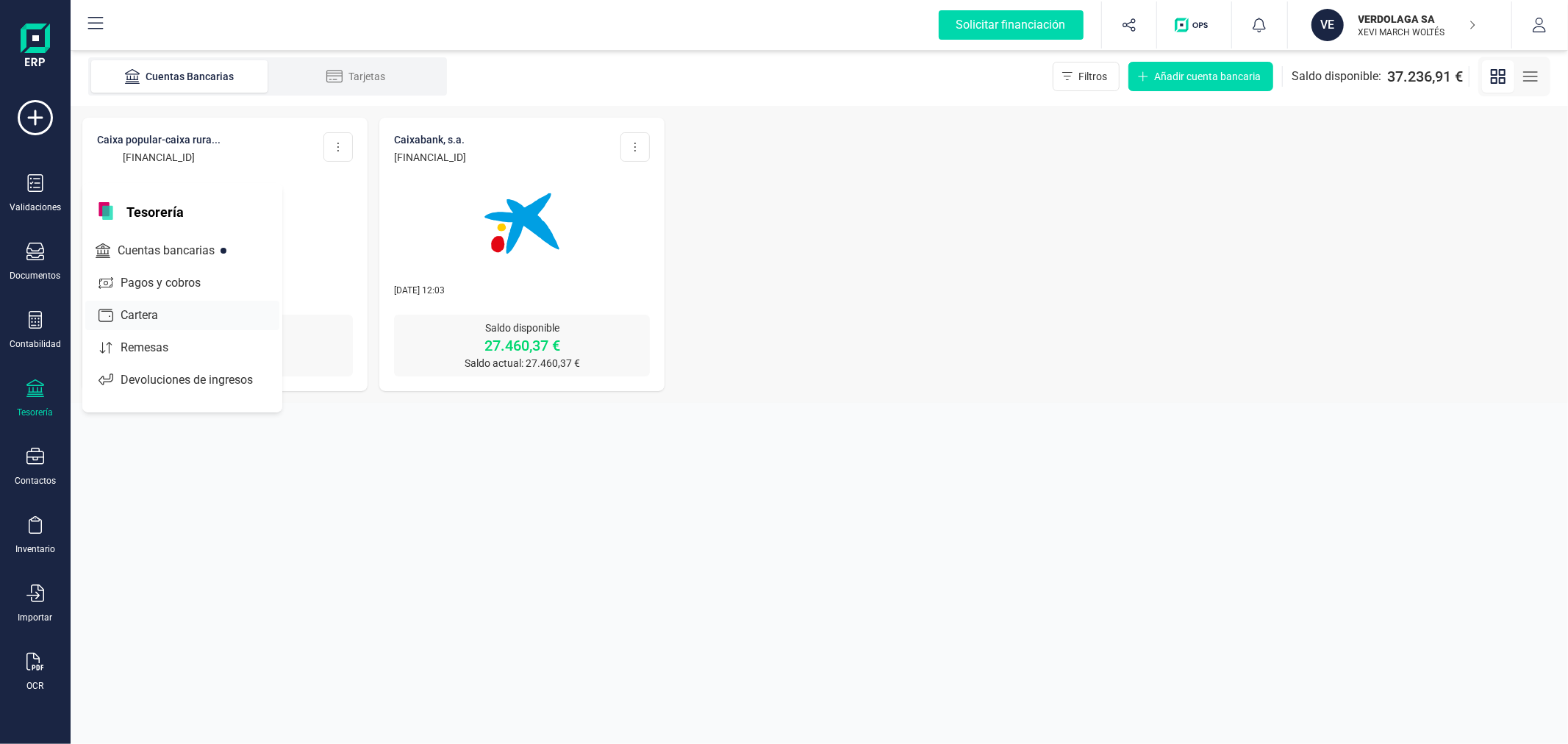
click at [143, 309] on span "Cartera" at bounding box center [149, 315] width 70 height 17
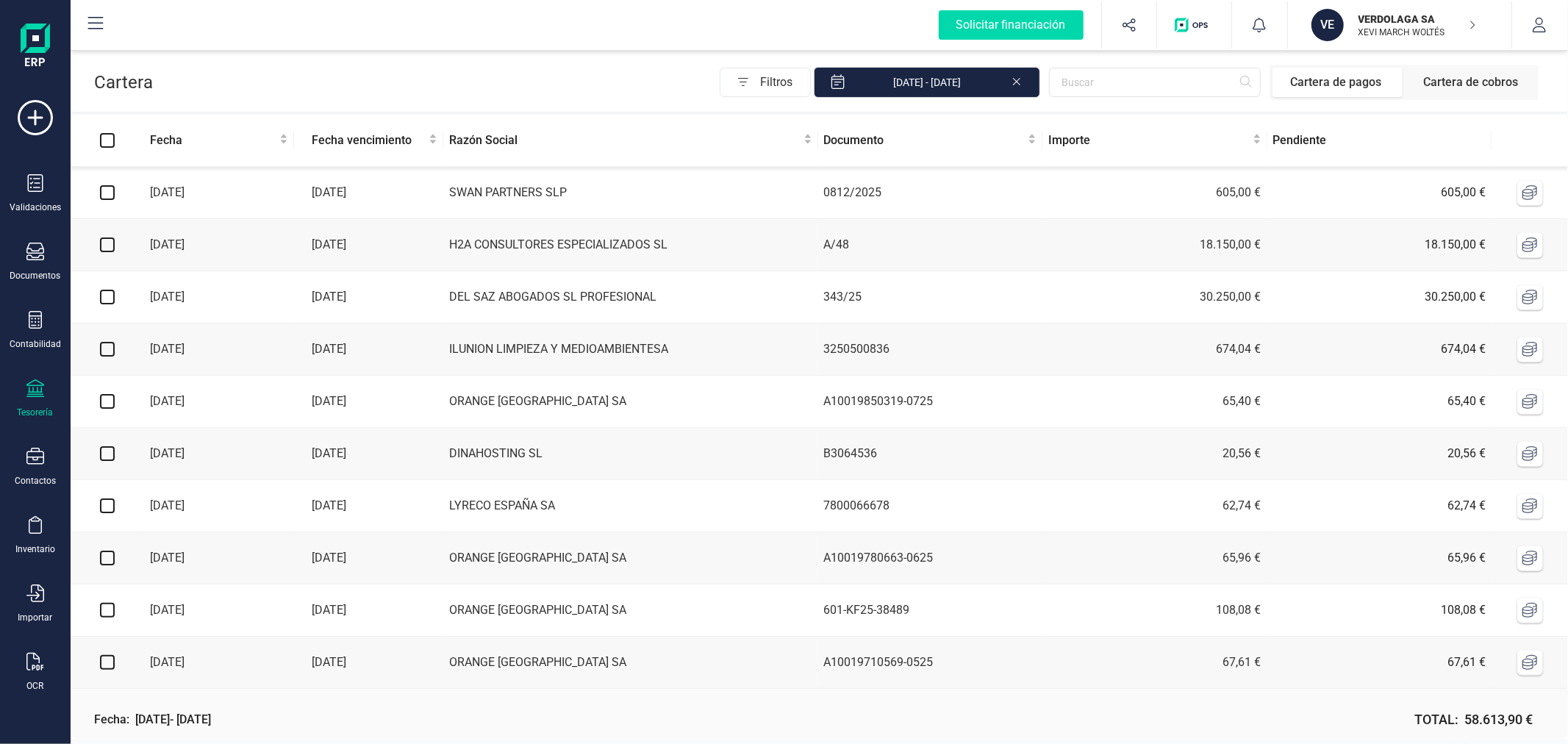
click at [108, 193] on input "checkbox" at bounding box center [107, 192] width 15 height 15
checkbox input "true"
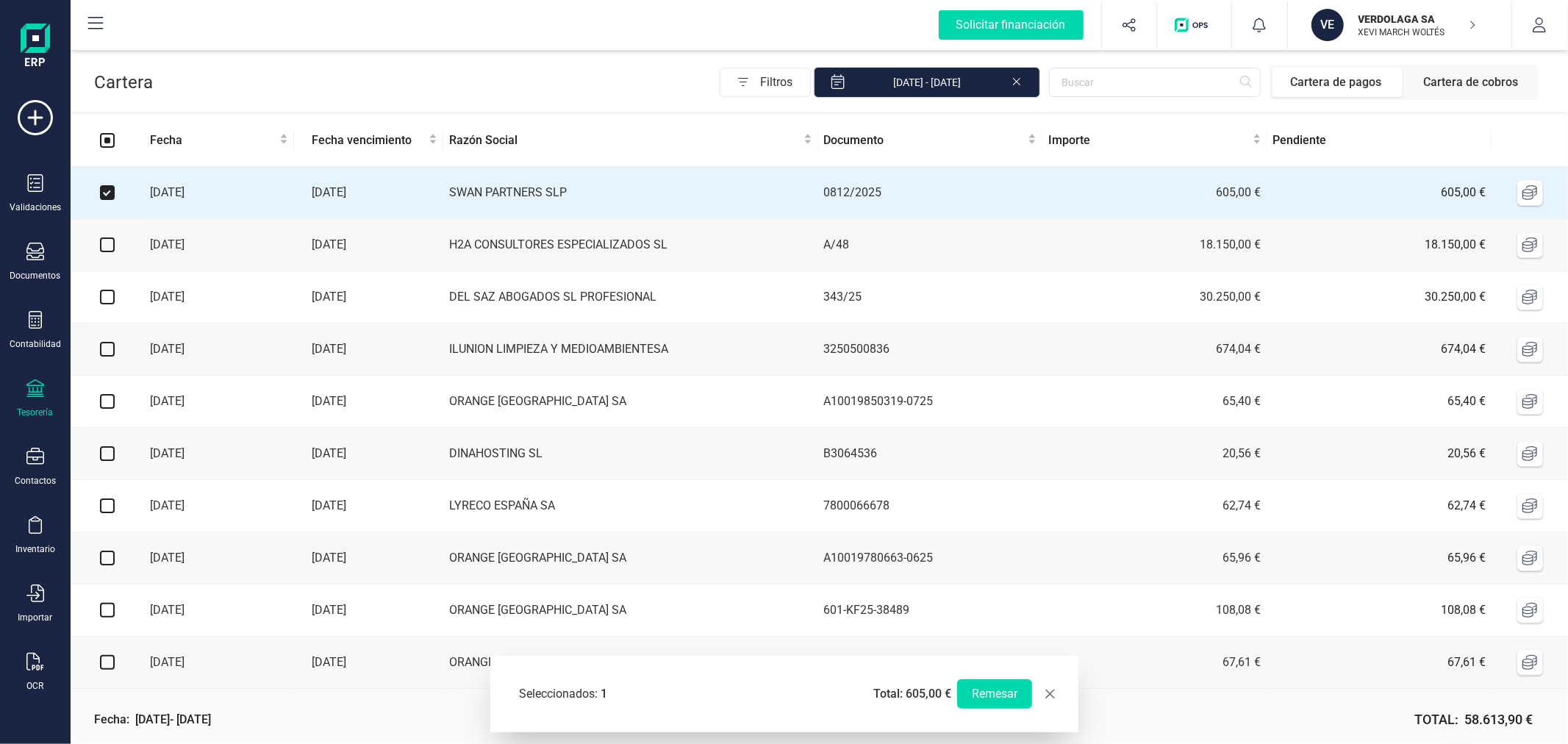
click at [103, 351] on input "checkbox" at bounding box center [107, 349] width 15 height 15
checkbox input "true"
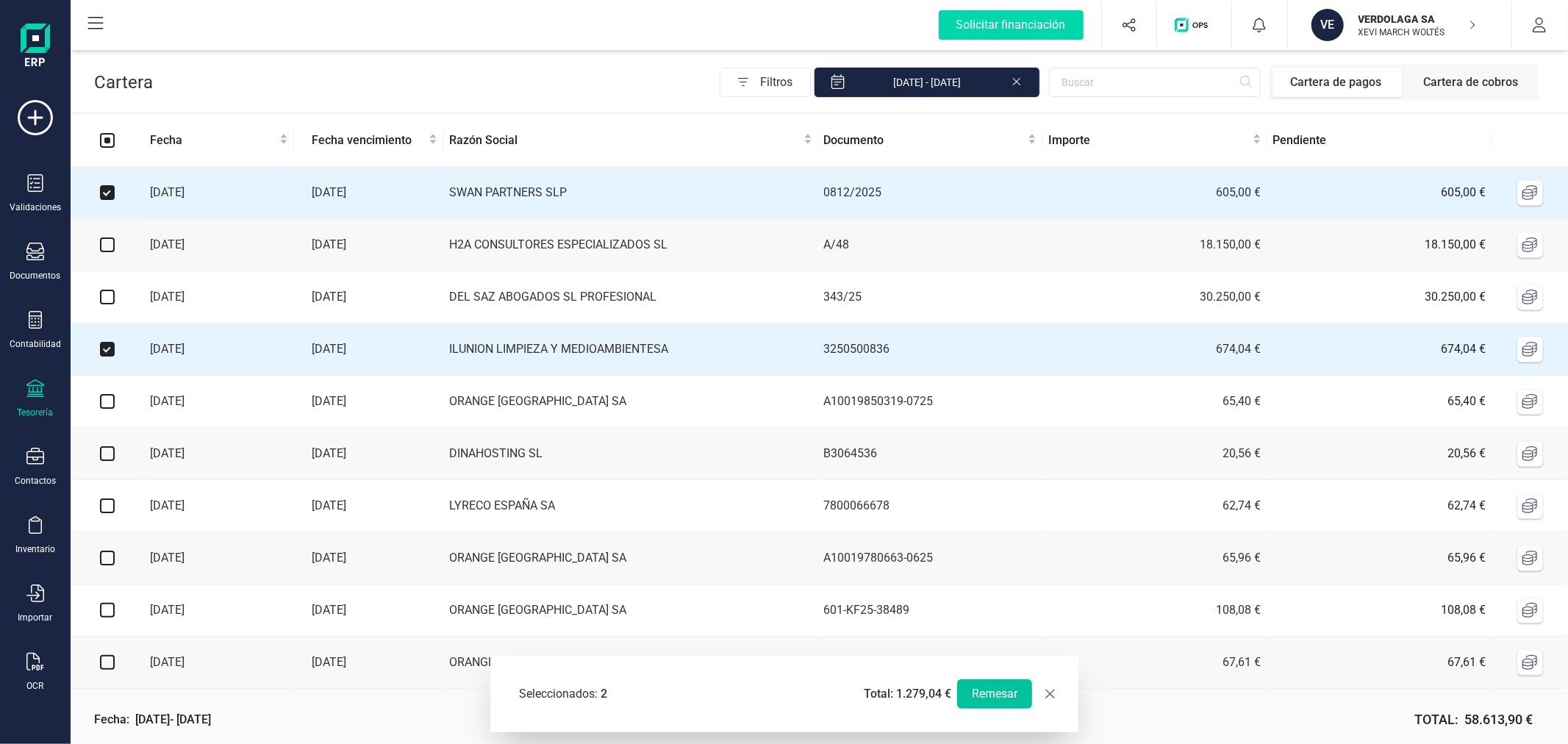
click at [989, 692] on button "Remesar" at bounding box center [994, 695] width 75 height 29
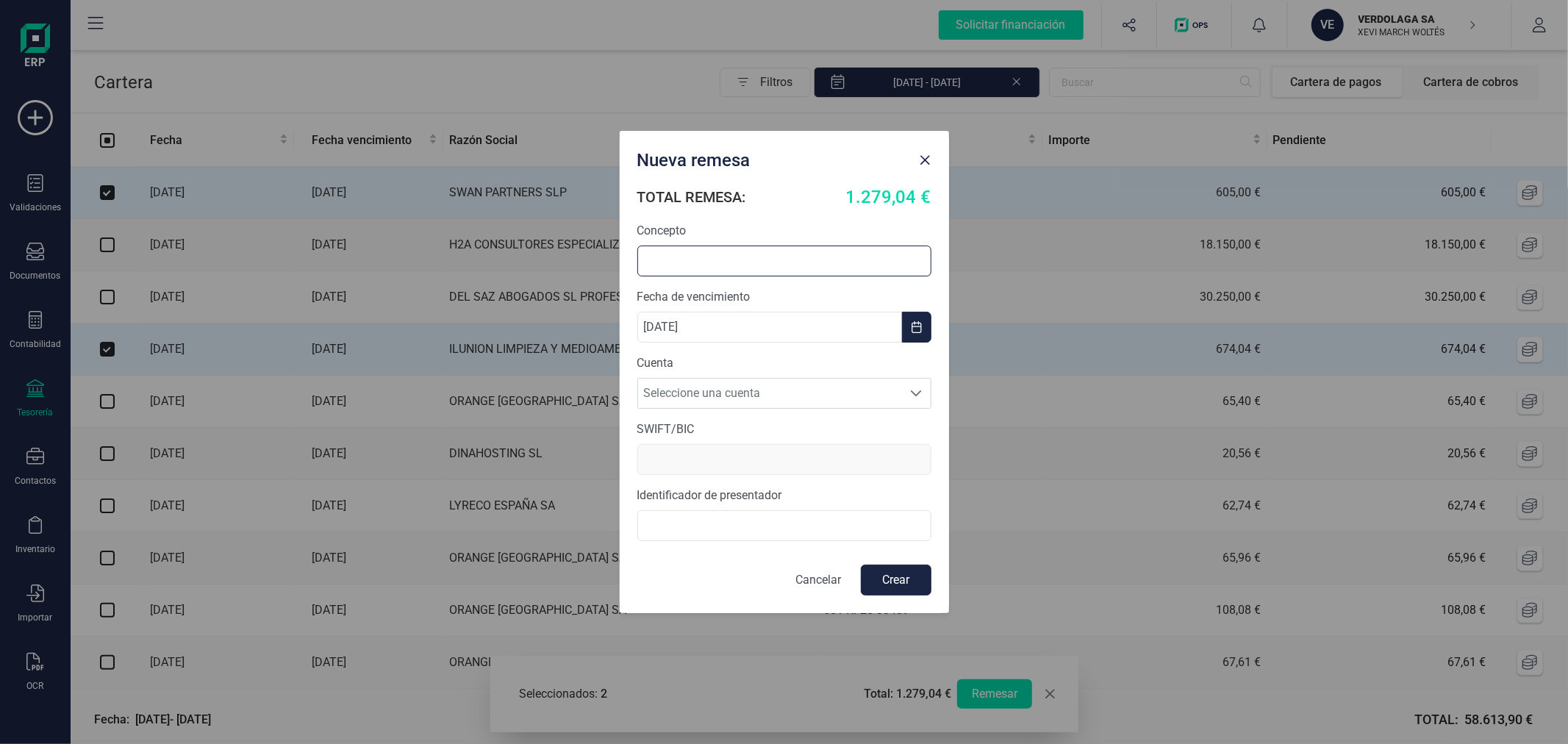
click at [702, 261] on input "text" at bounding box center [784, 261] width 294 height 31
type input "REMESA AGOSTO"
click at [759, 397] on span "Seleccione una cuenta" at bounding box center [770, 394] width 265 height 29
click at [735, 455] on li "ES5421006098971300099403" at bounding box center [784, 459] width 294 height 29
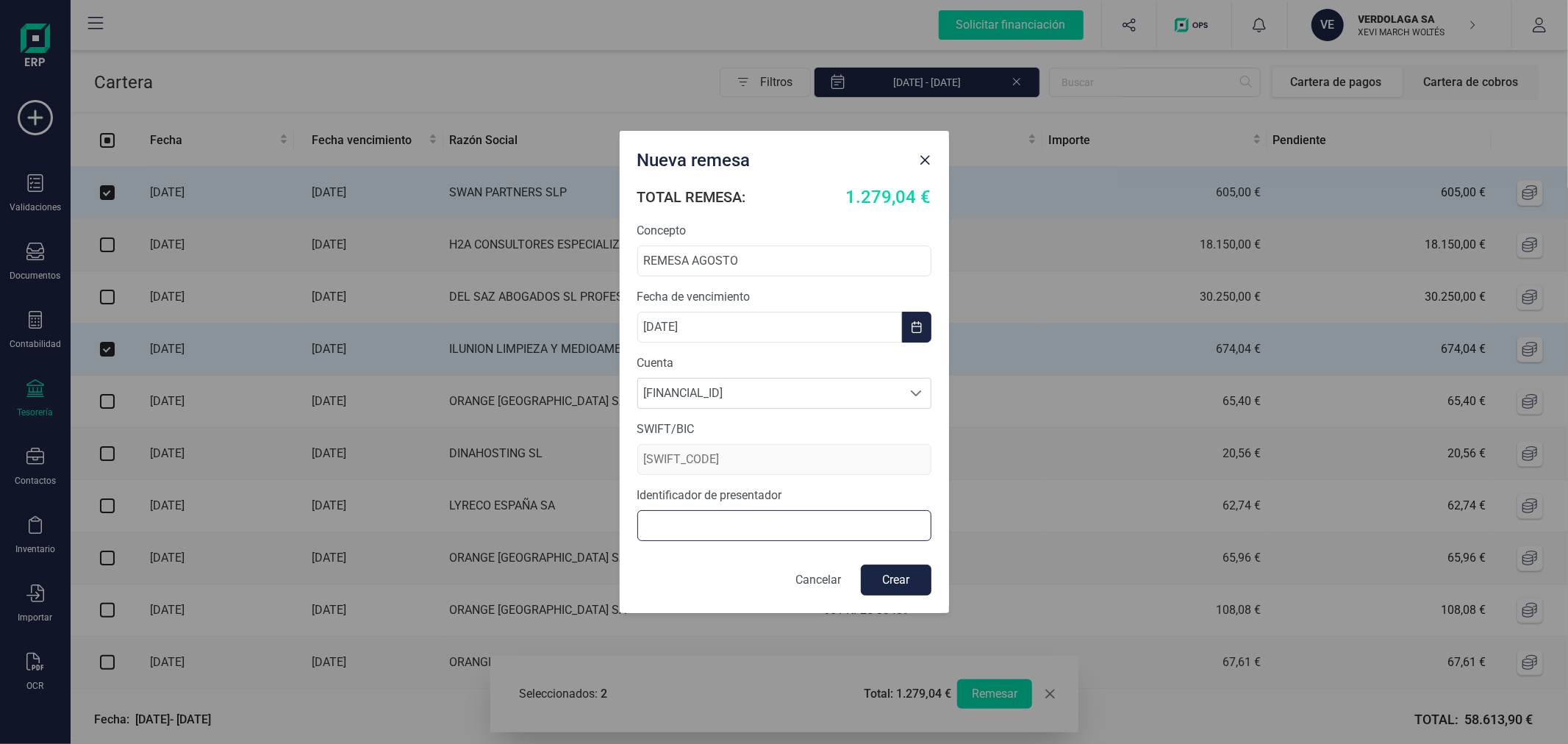
click at [754, 520] on input "text" at bounding box center [784, 526] width 294 height 31
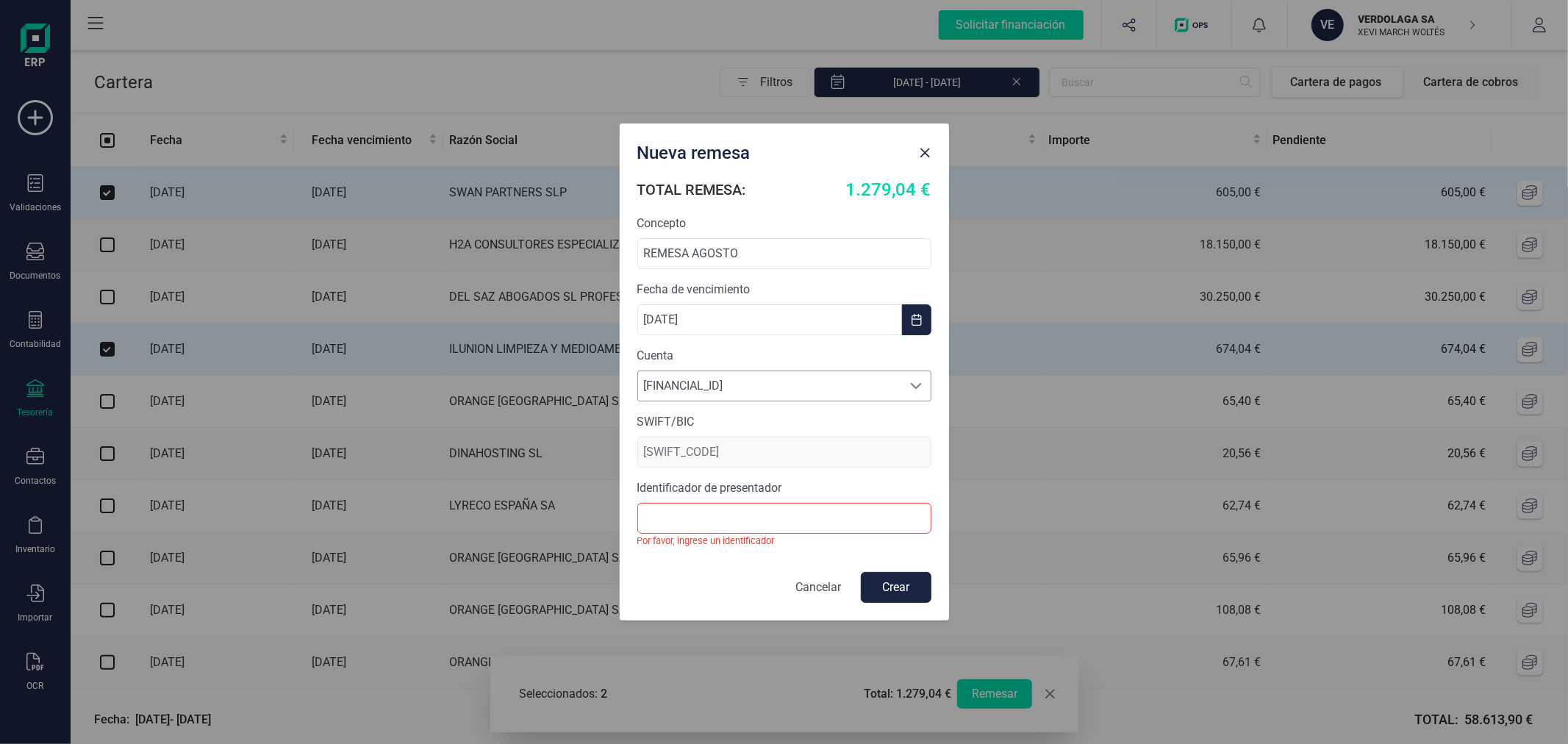
click at [780, 388] on span "ES5421006098971300099403" at bounding box center [770, 386] width 265 height 29
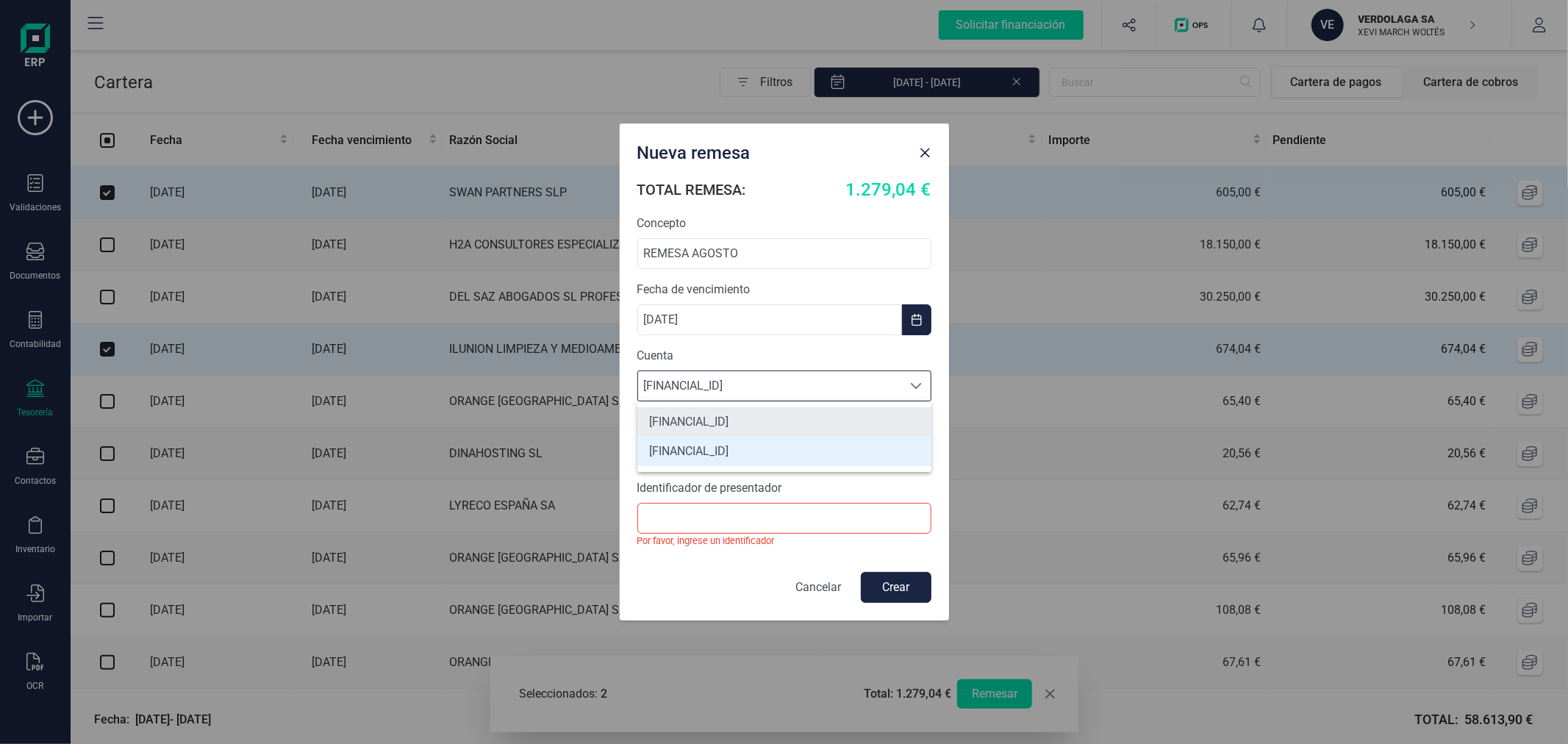
click at [754, 428] on li "ES0631590078542869063426" at bounding box center [784, 422] width 294 height 29
type input "BCOEESMM159"
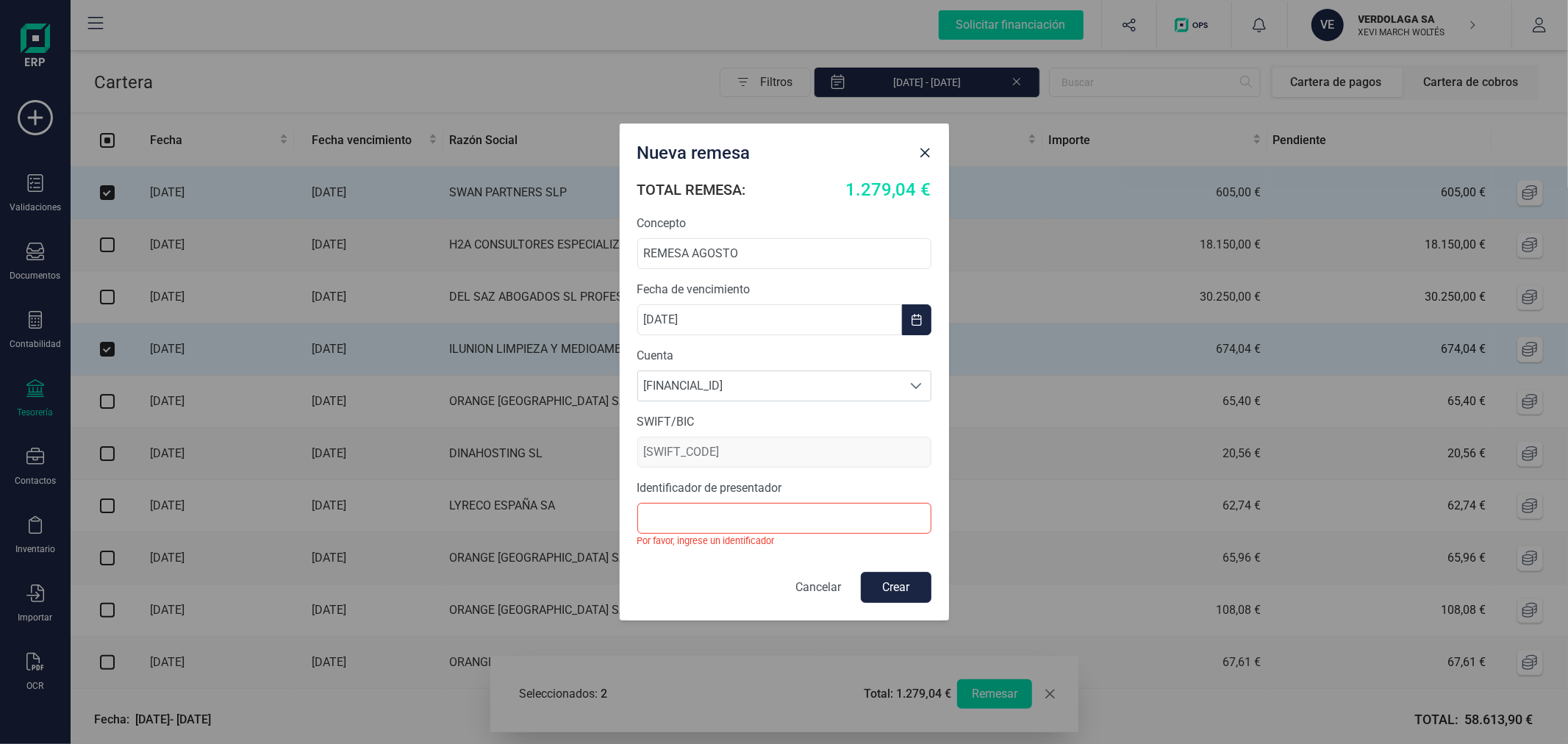
click at [818, 593] on p "Cancelar" at bounding box center [818, 588] width 46 height 17
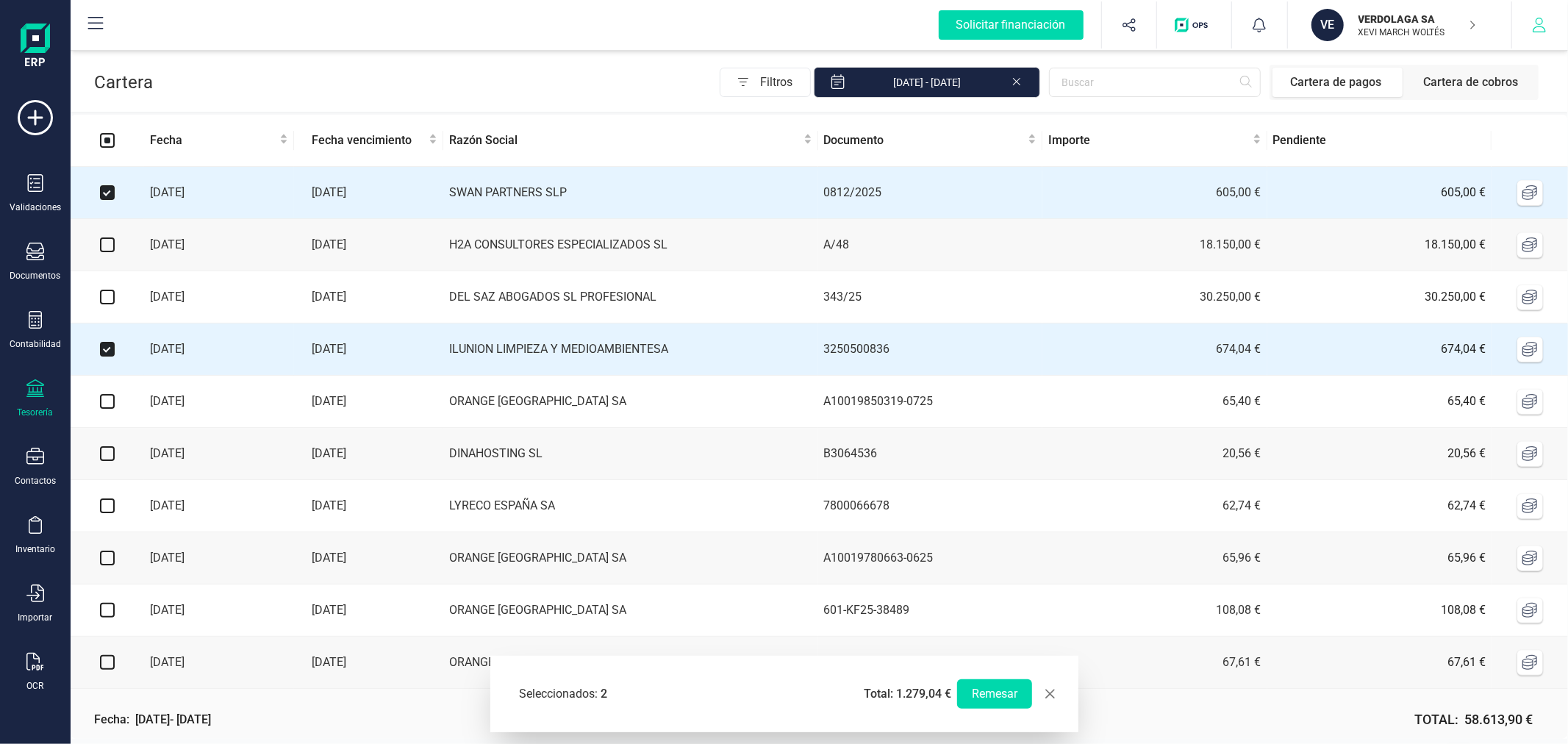
click at [1559, 22] on button "button" at bounding box center [1540, 25] width 55 height 48
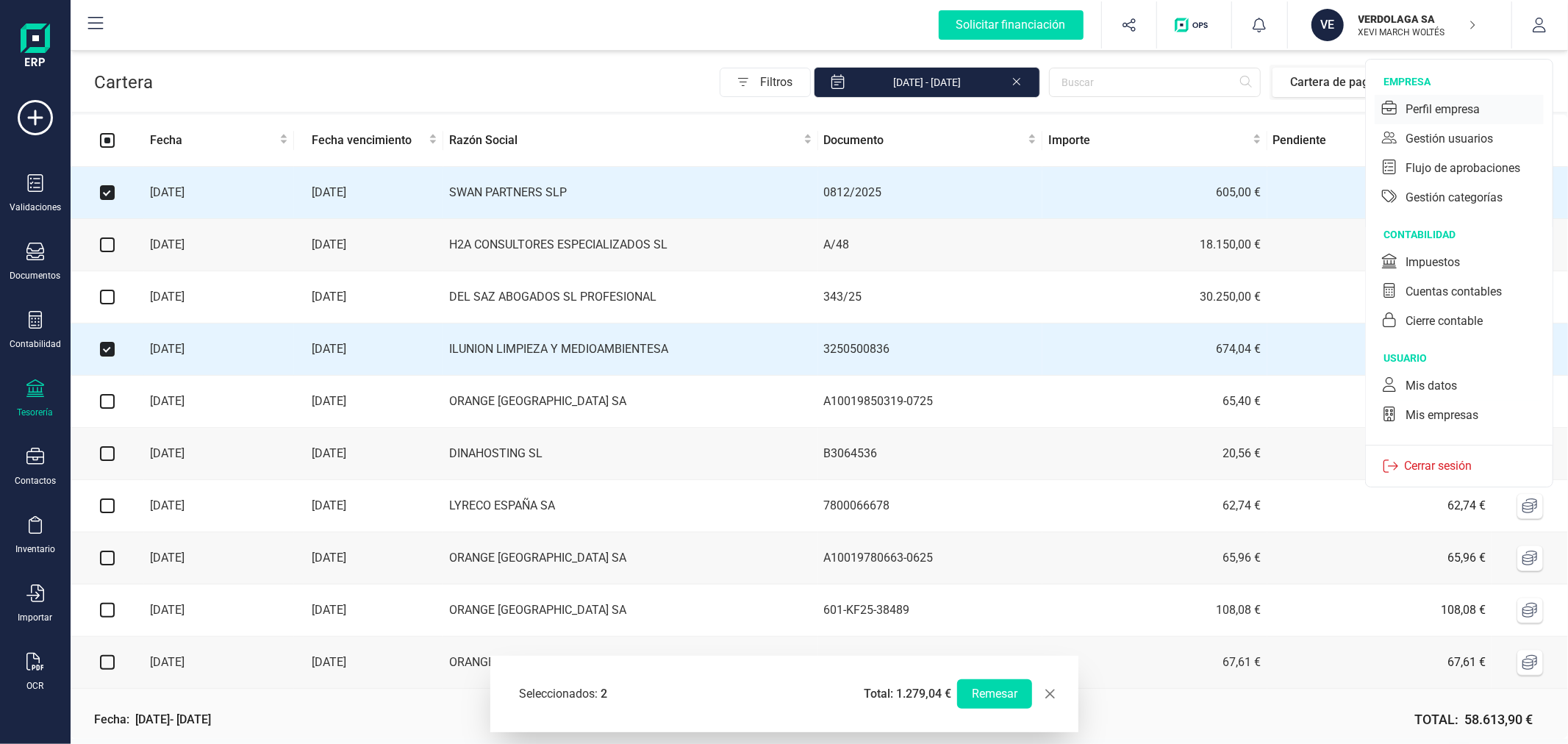
click at [1442, 102] on div "Perfil empresa" at bounding box center [1443, 110] width 75 height 17
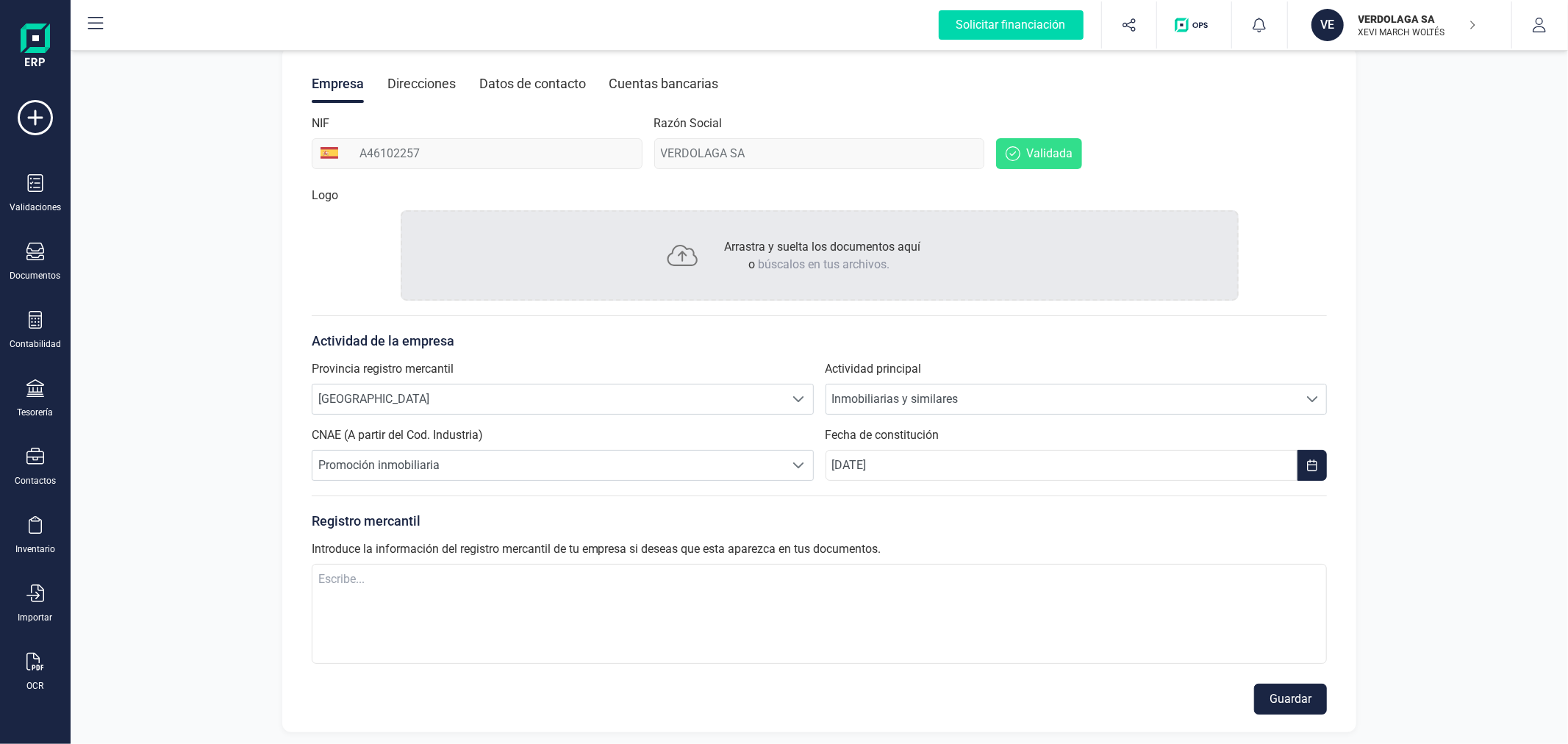
scroll to position [168, 0]
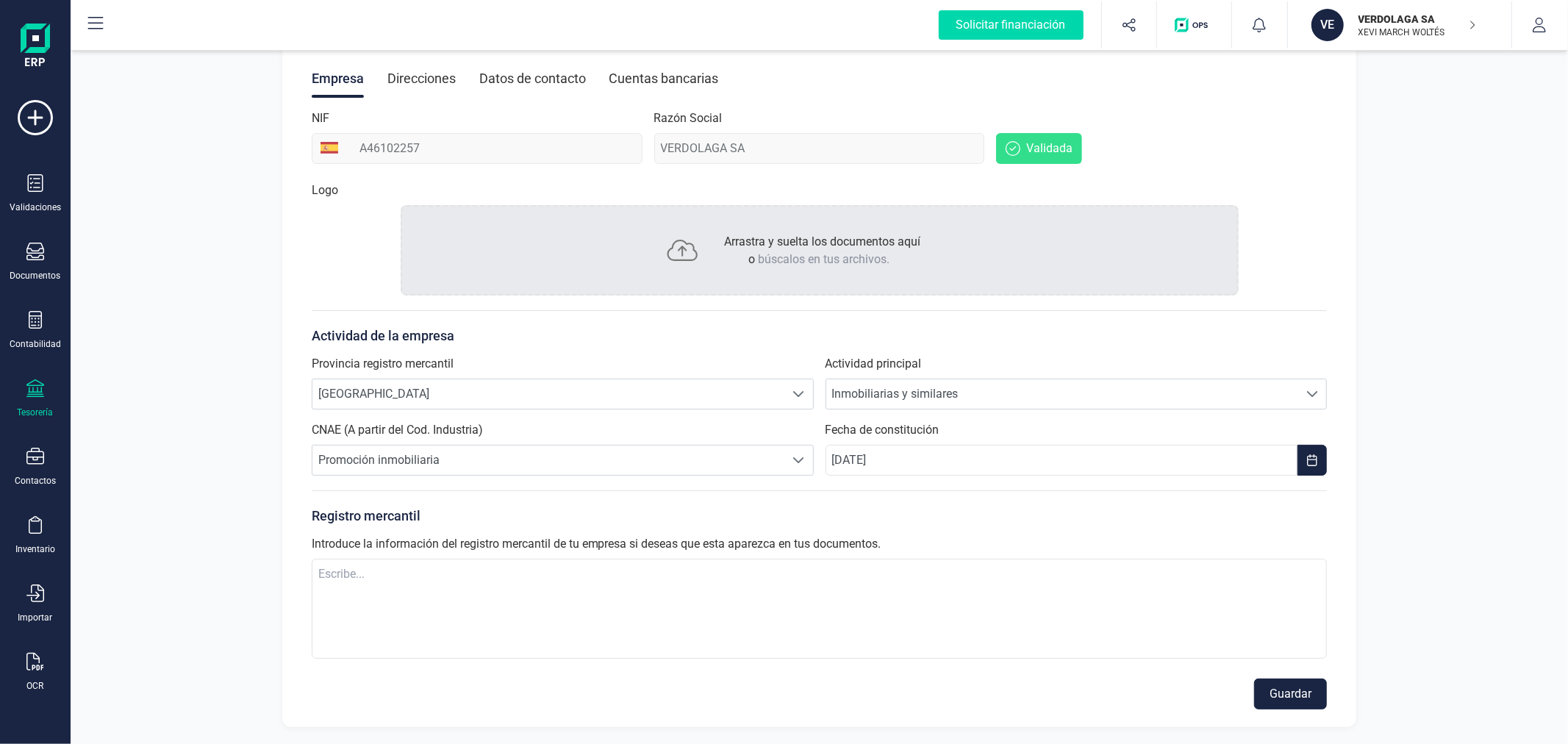
click at [46, 399] on div "Tesorería" at bounding box center [35, 399] width 59 height 39
click at [184, 243] on span "Cuentas bancarias" at bounding box center [178, 250] width 129 height 17
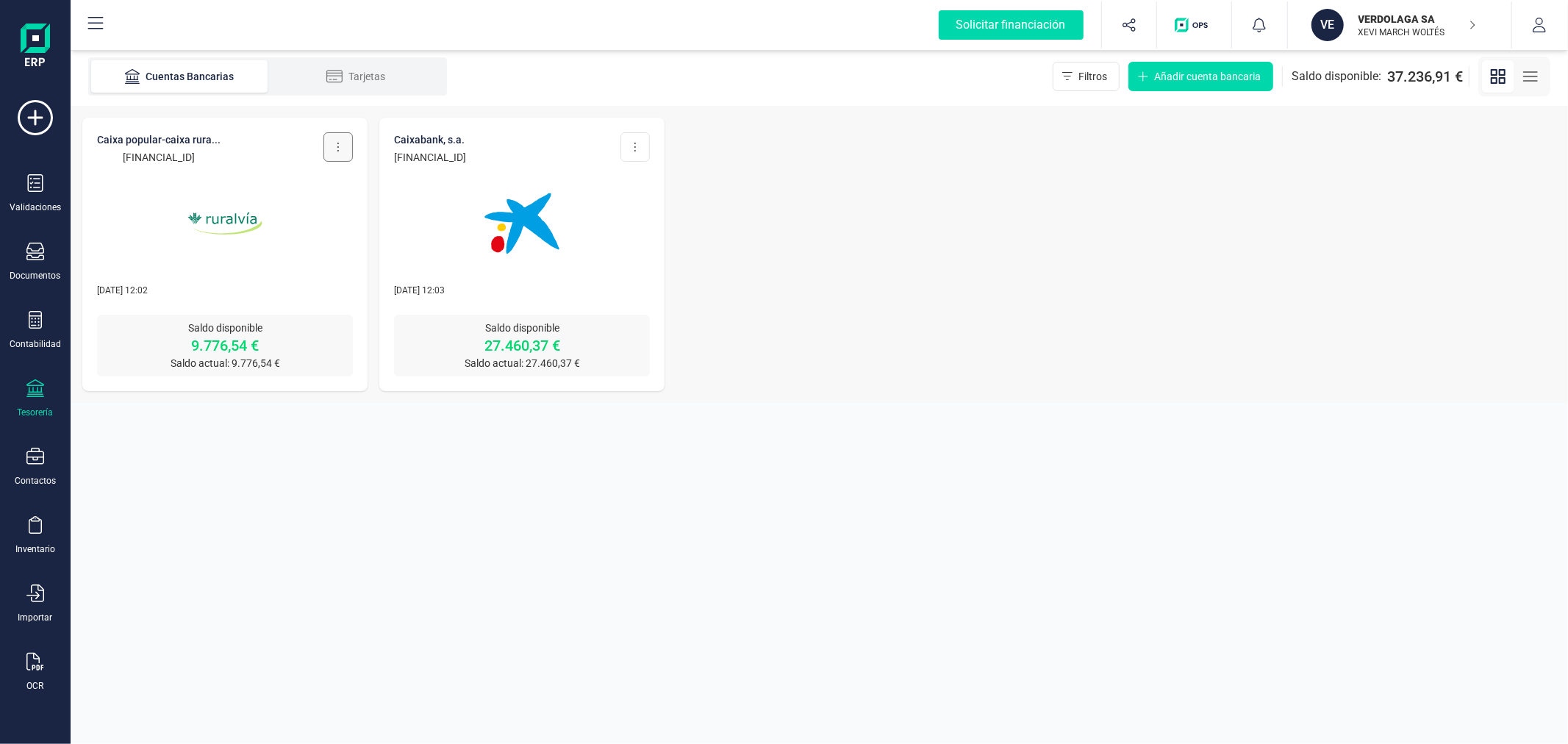
click at [339, 147] on icon at bounding box center [337, 147] width 3 height 12
click at [308, 182] on span "Editar cuenta" at bounding box center [279, 182] width 61 height 15
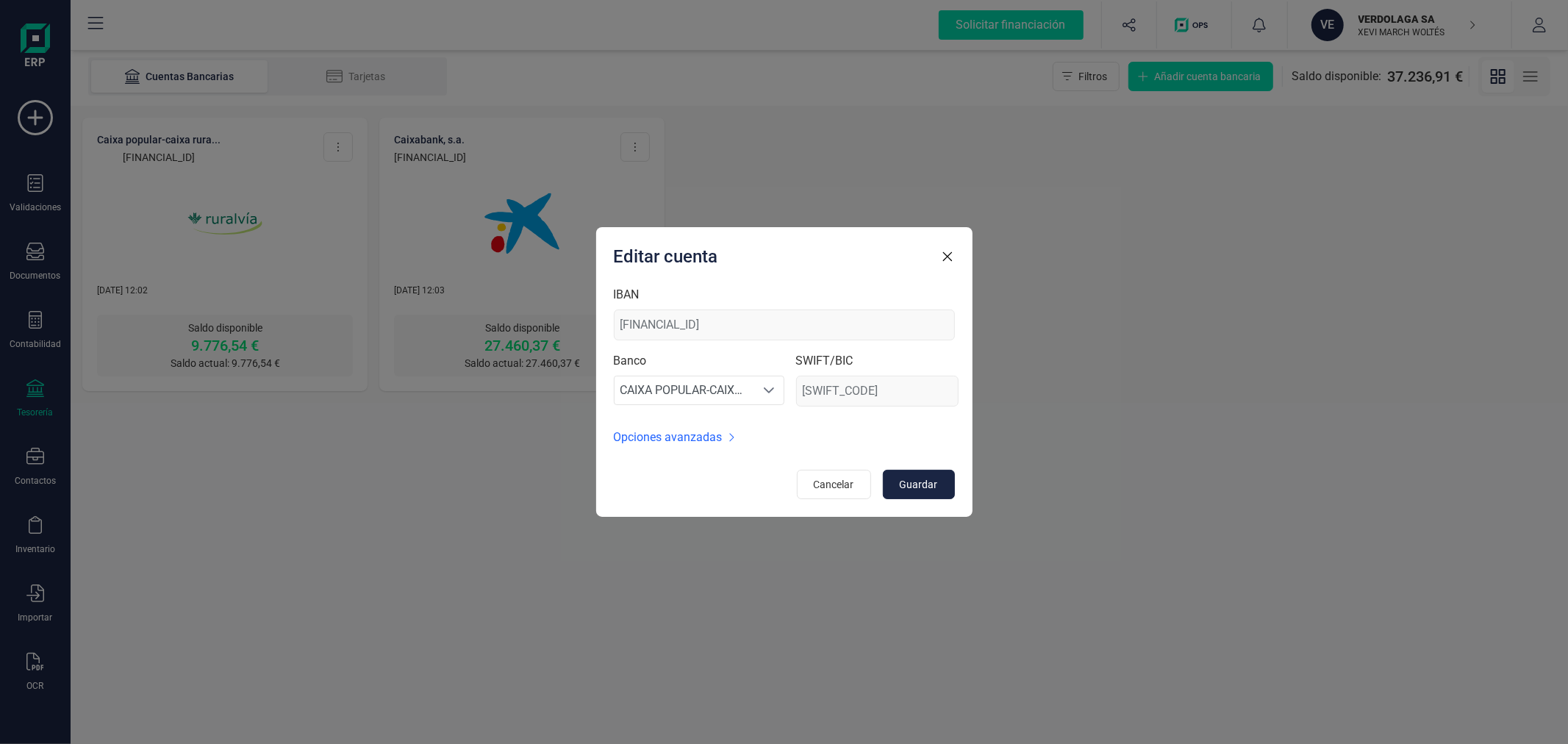
click at [692, 431] on span "Opciones avanzadas" at bounding box center [668, 437] width 109 height 17
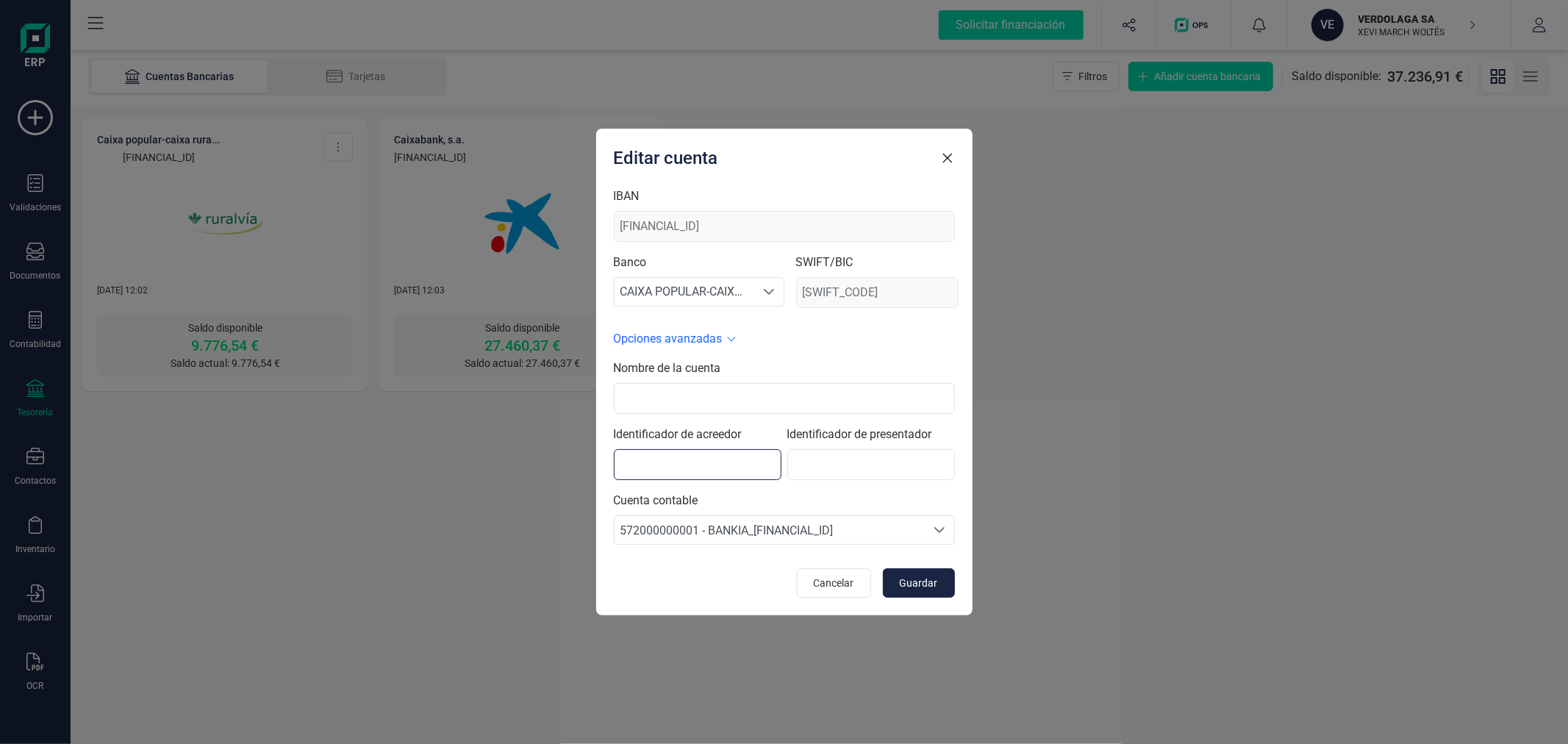
click at [671, 464] on input "text" at bounding box center [697, 465] width 168 height 31
click at [866, 464] on input "text" at bounding box center [871, 465] width 168 height 31
paste input "375367851"
click at [909, 464] on input "375367851" at bounding box center [871, 465] width 168 height 31
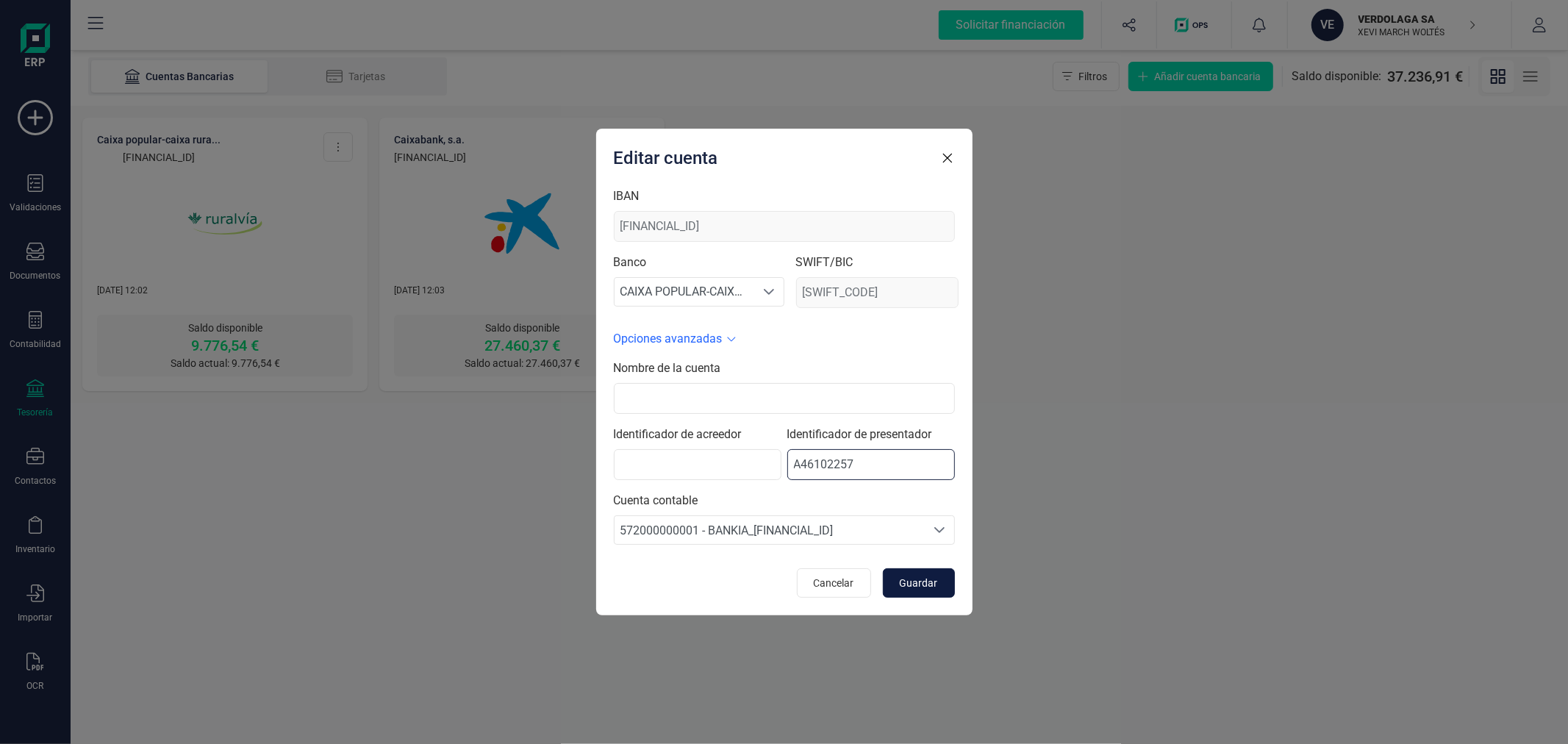
type input "A46102257"
click at [932, 583] on span "Guardar" at bounding box center [918, 583] width 38 height 15
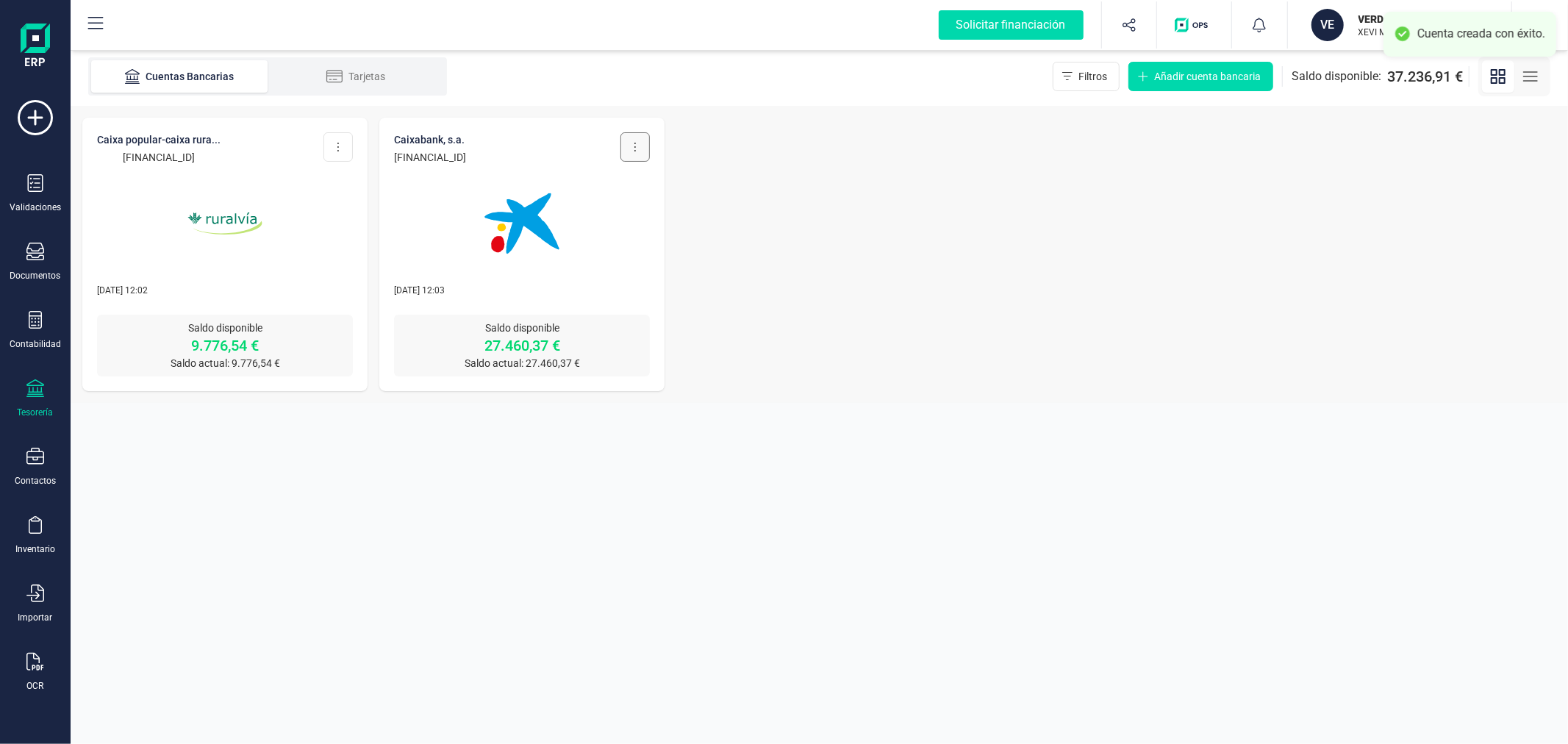
click at [637, 142] on button at bounding box center [635, 146] width 29 height 29
click at [607, 182] on button "Editar cuenta" at bounding box center [584, 183] width 129 height 29
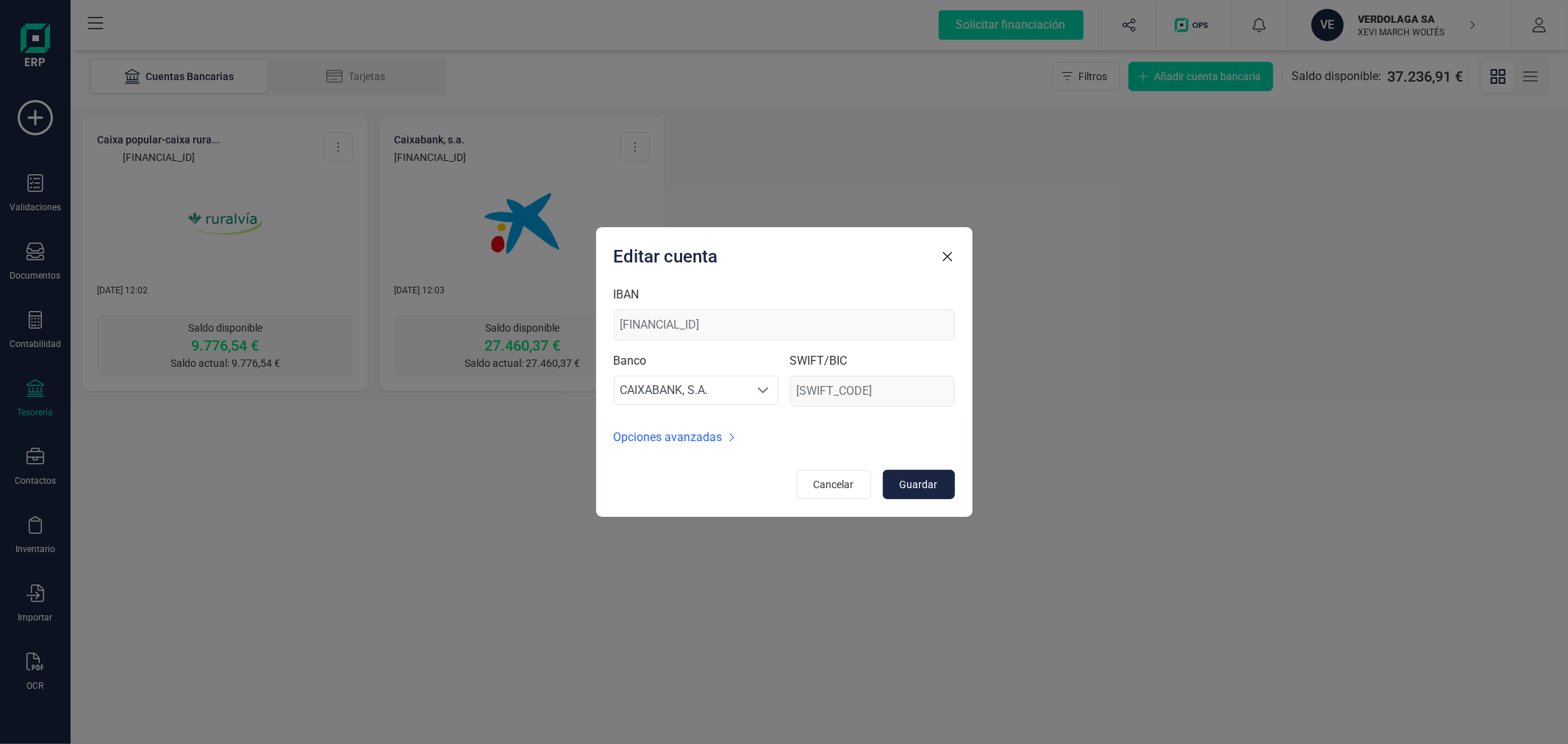
click at [677, 438] on span "Opciones avanzadas" at bounding box center [668, 437] width 109 height 17
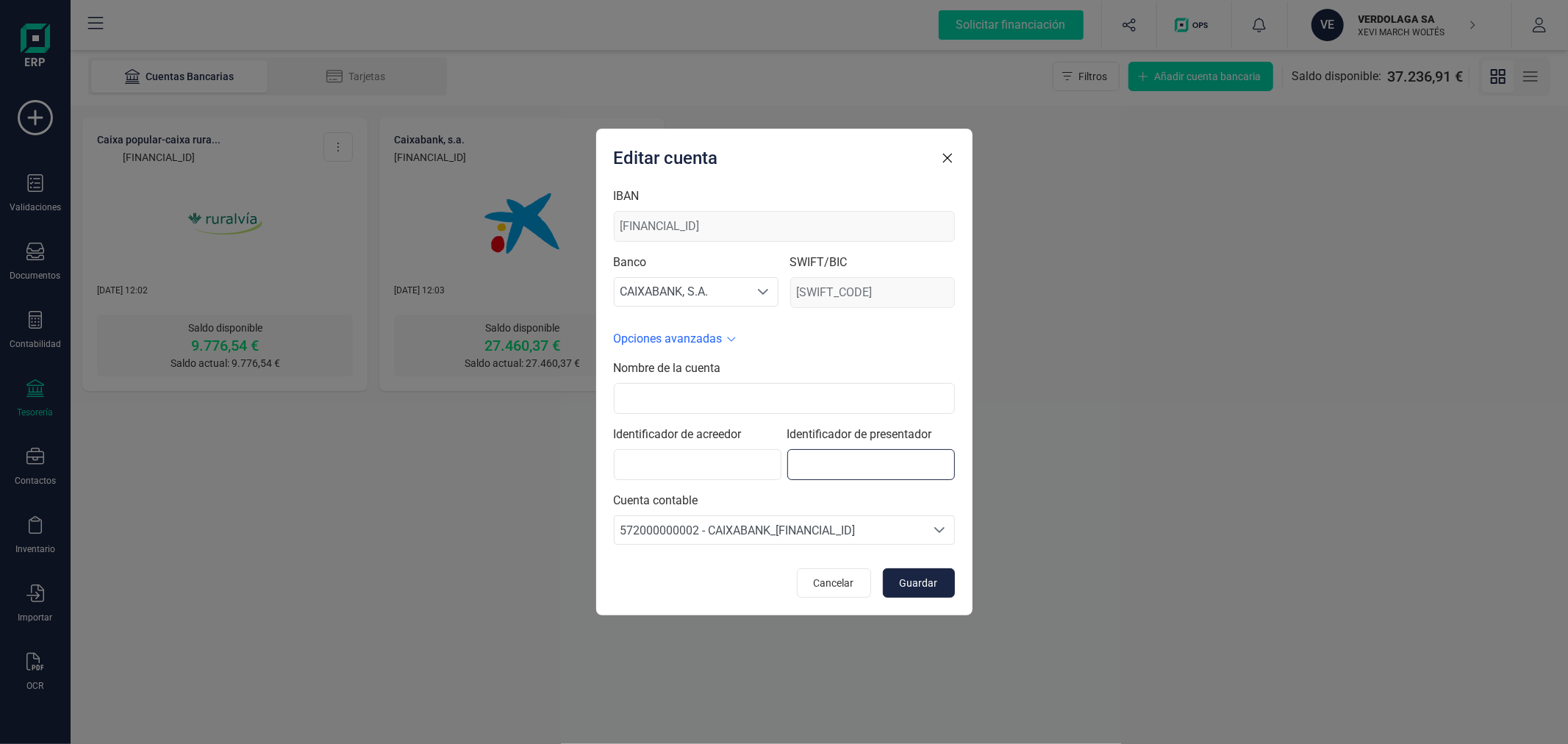
click at [835, 460] on input "text" at bounding box center [871, 465] width 168 height 31
type input "A46102257"
click at [921, 578] on span "Guardar" at bounding box center [918, 583] width 38 height 15
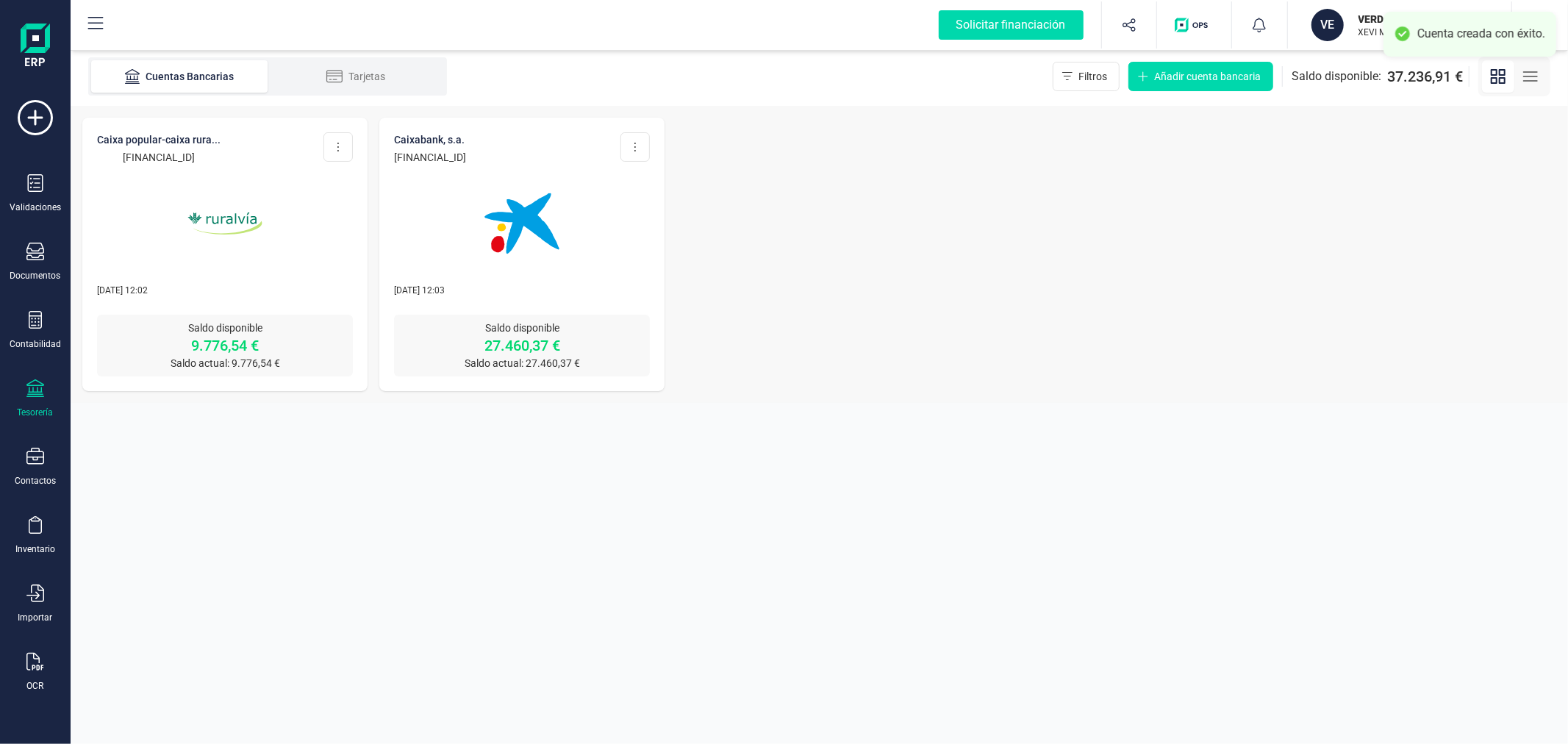
click at [32, 394] on icon at bounding box center [35, 388] width 17 height 17
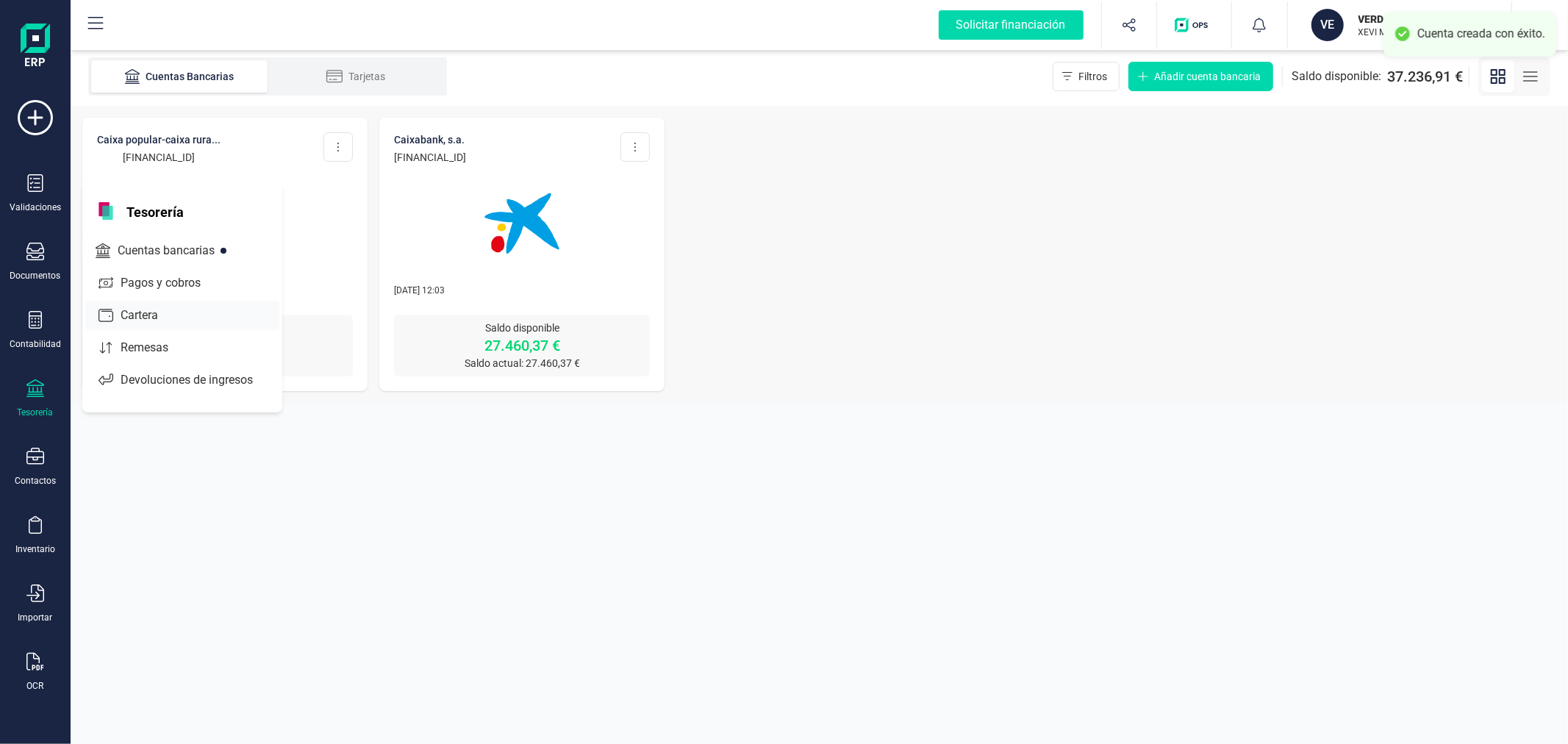
click at [136, 312] on span "Cartera" at bounding box center [149, 315] width 70 height 17
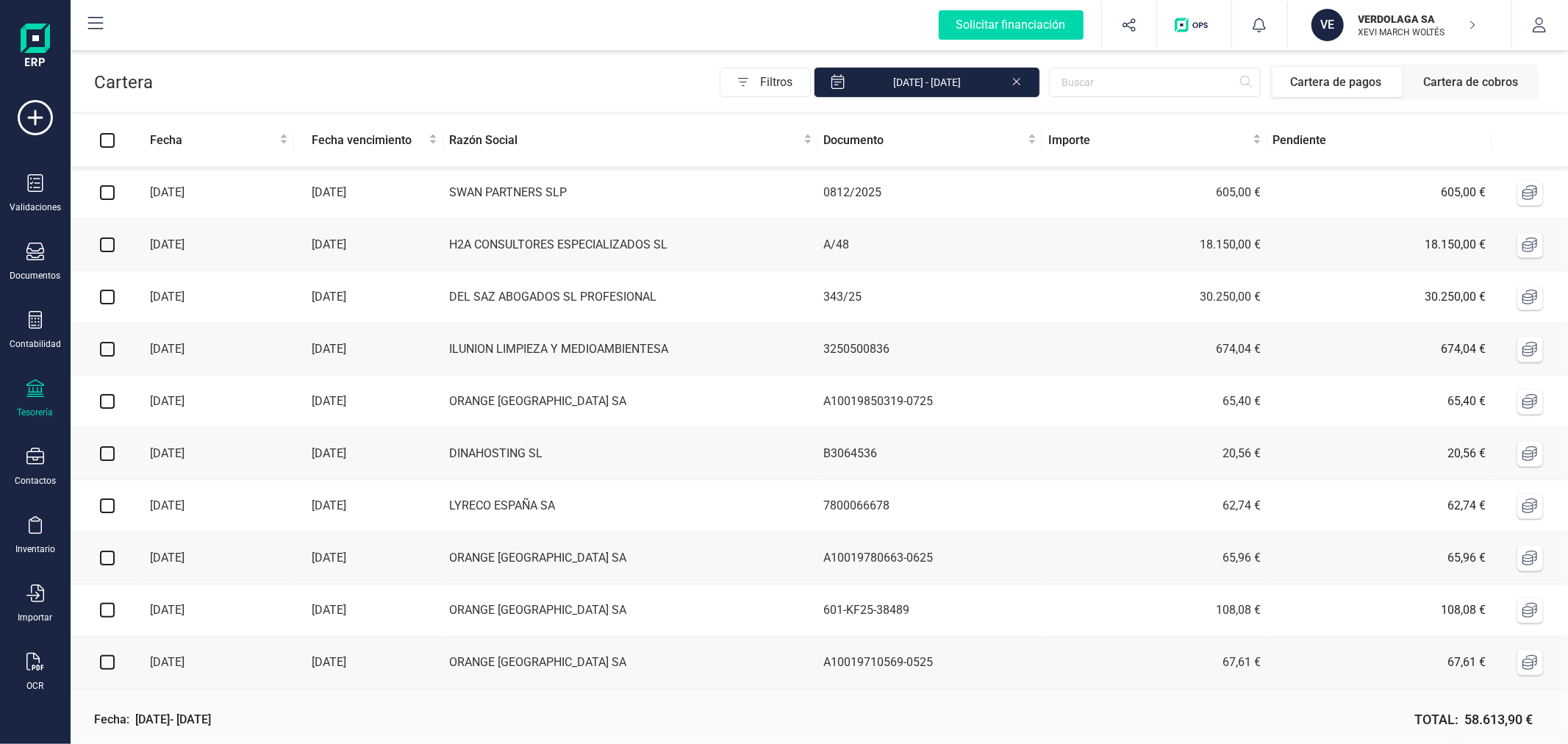
click at [111, 189] on input "checkbox" at bounding box center [107, 192] width 15 height 15
checkbox input "true"
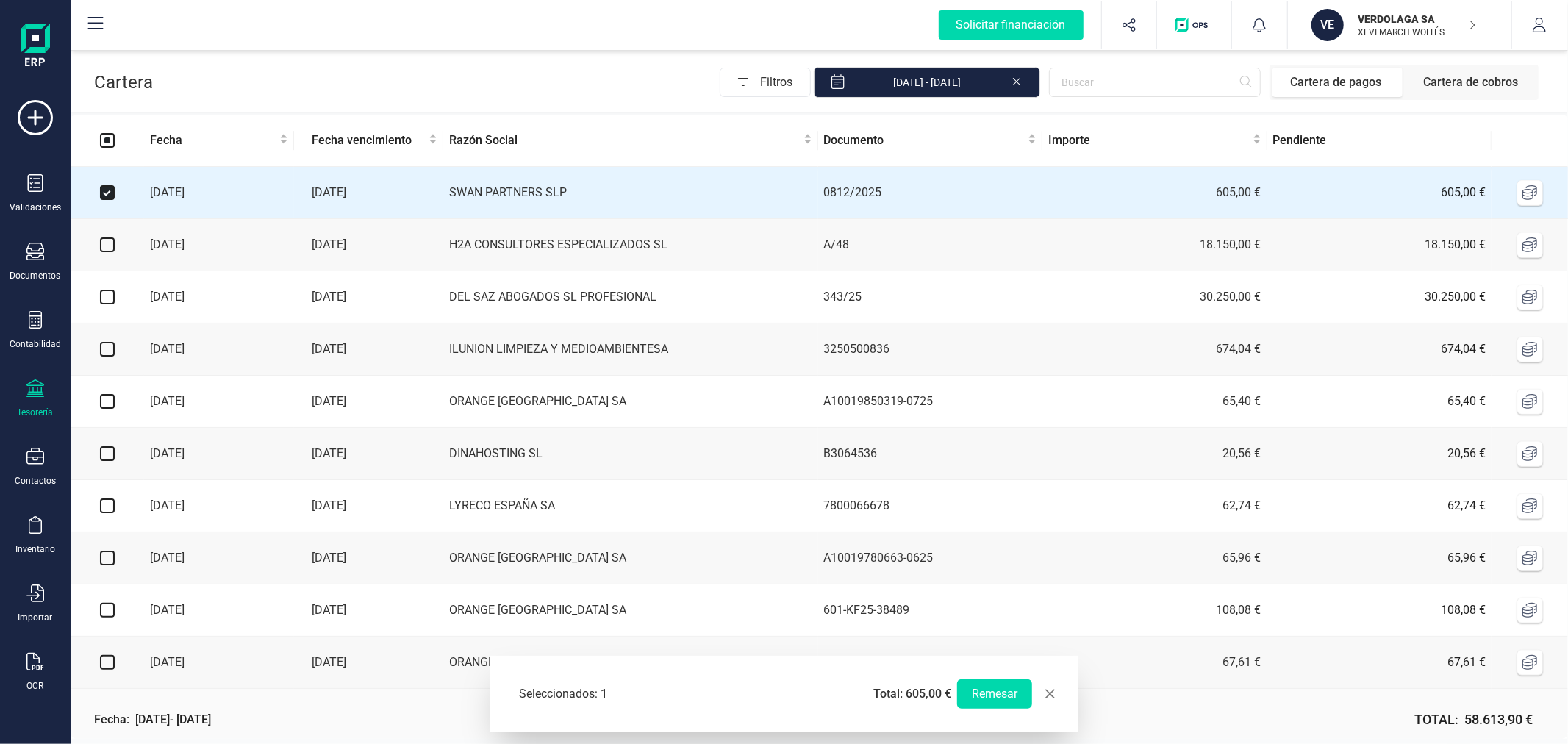
click at [107, 347] on input "checkbox" at bounding box center [107, 349] width 15 height 15
checkbox input "true"
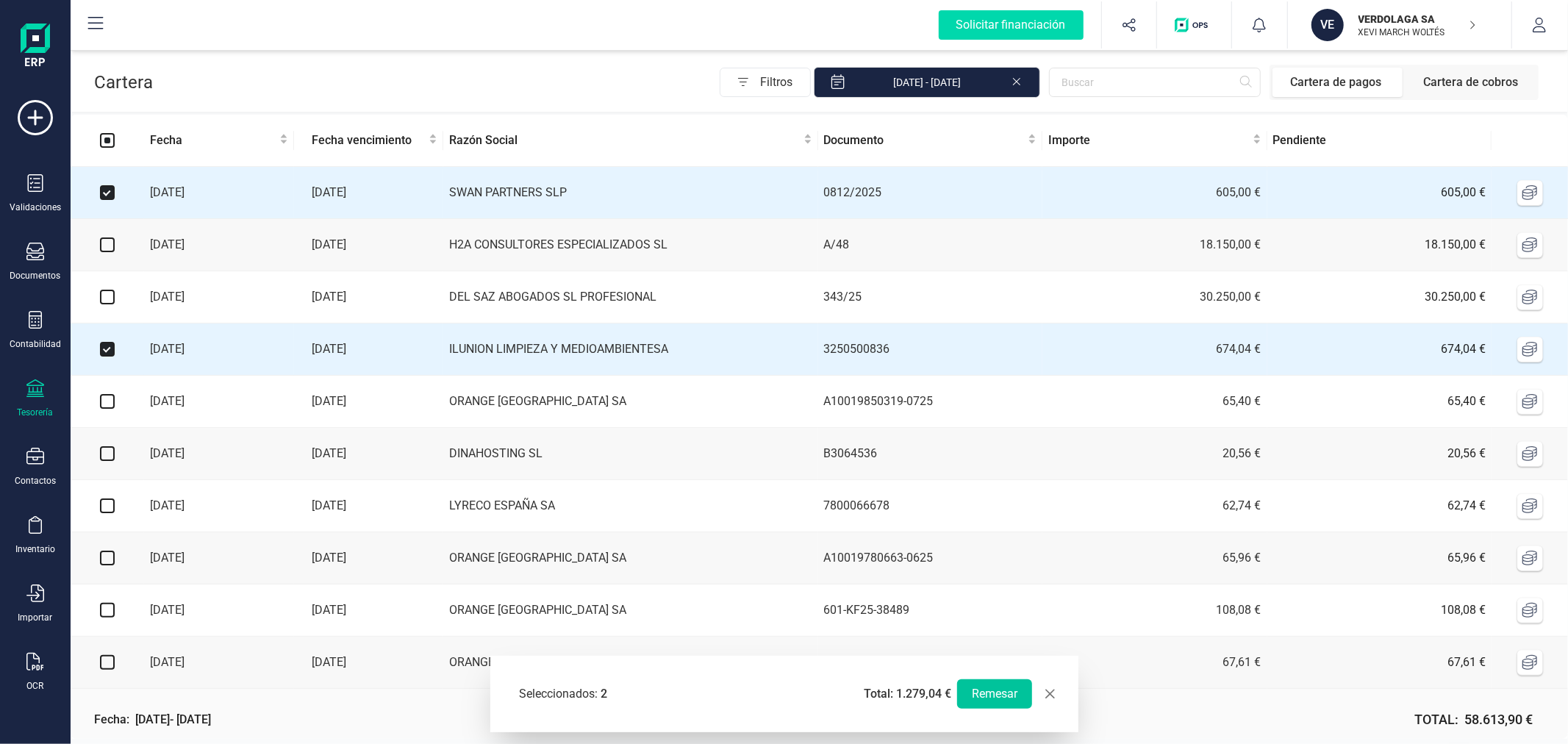
click at [1017, 698] on button "Remesar" at bounding box center [994, 695] width 75 height 29
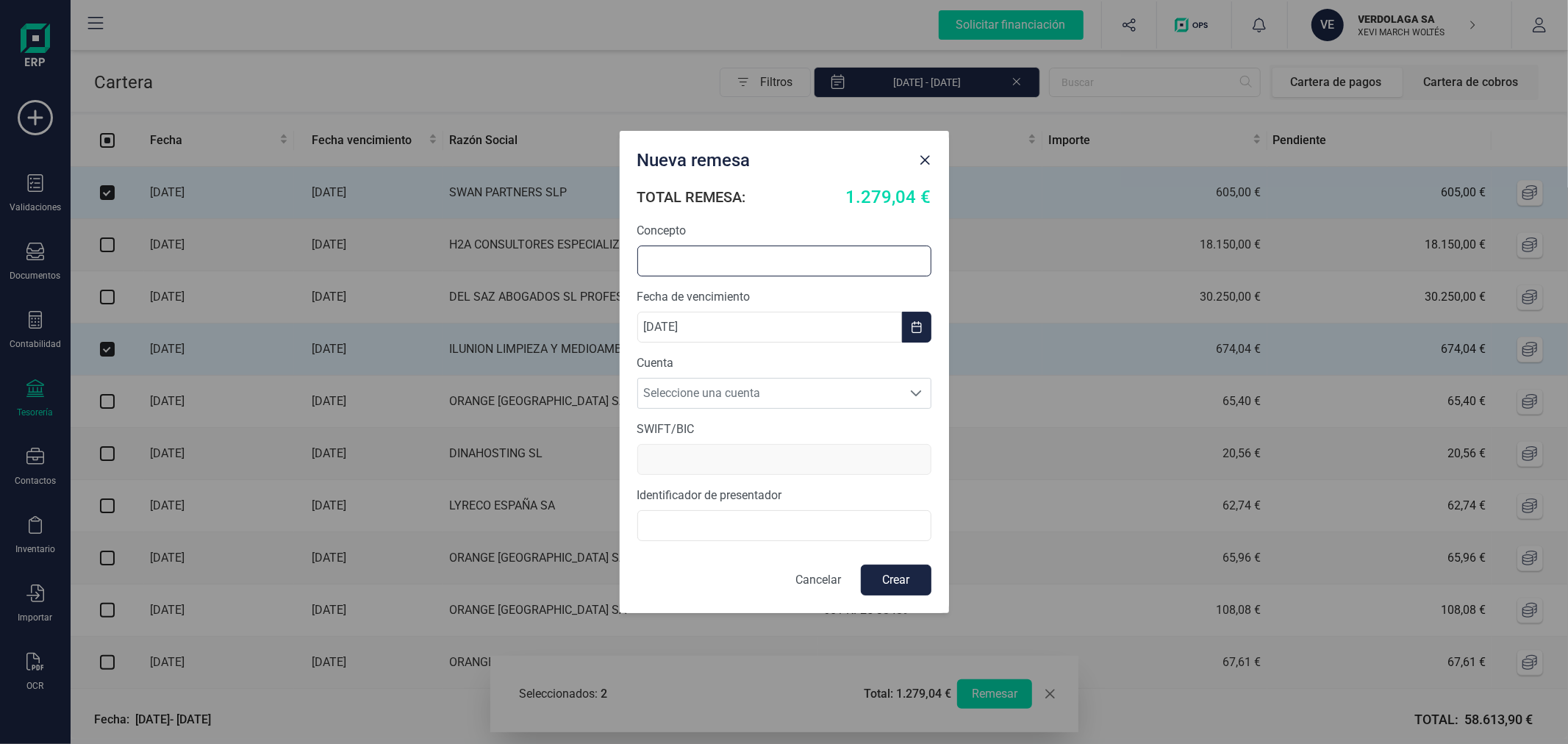
click at [748, 254] on input "text" at bounding box center [784, 261] width 294 height 31
type input "REMESA AGOSTO"
click at [685, 384] on span "Seleccione una cuenta" at bounding box center [770, 394] width 265 height 29
click at [692, 447] on li "ES5421006098971300099403" at bounding box center [784, 459] width 294 height 29
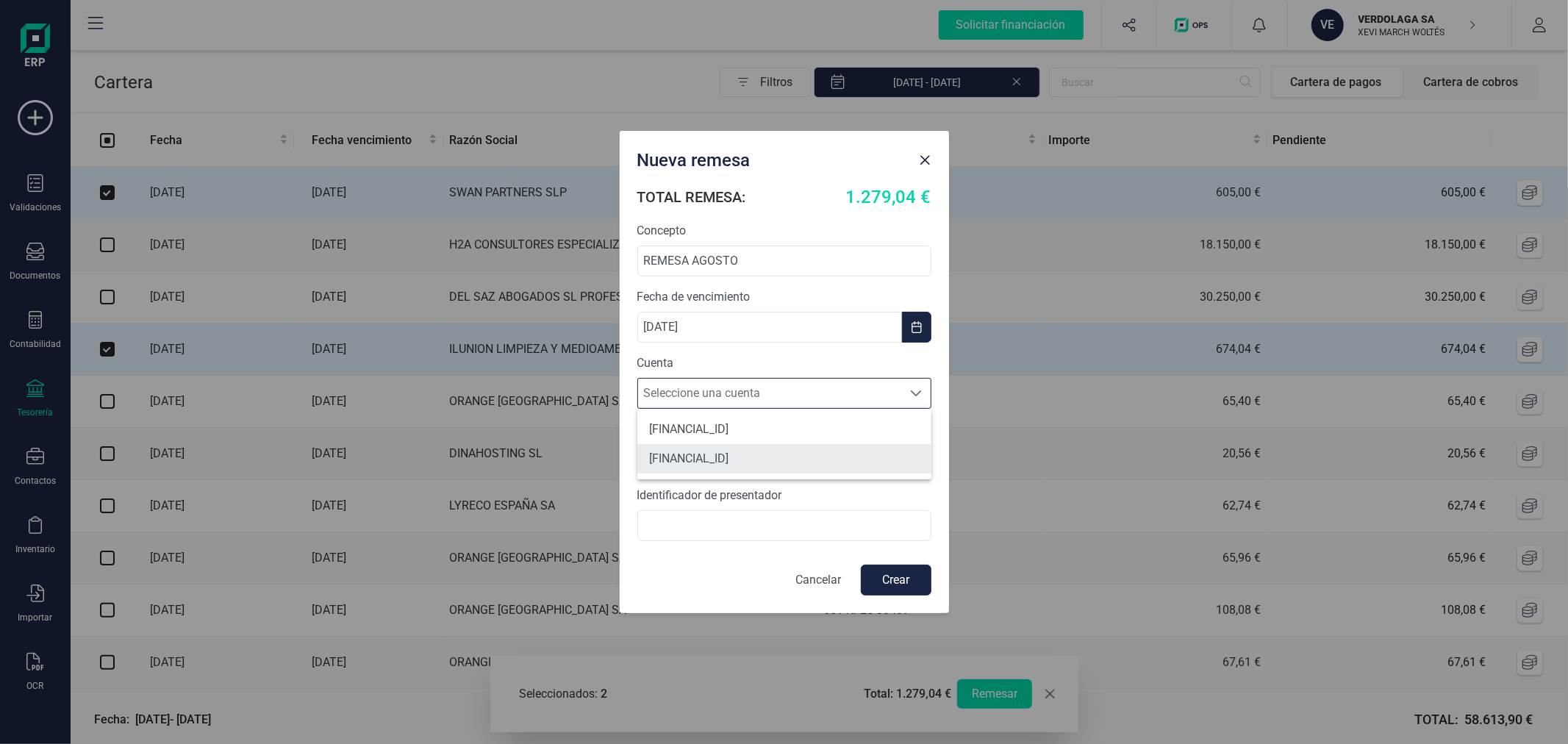
type input "CAIXESBBXXX"
type input "A46102257"
click at [917, 594] on button "Crear" at bounding box center [896, 580] width 71 height 31
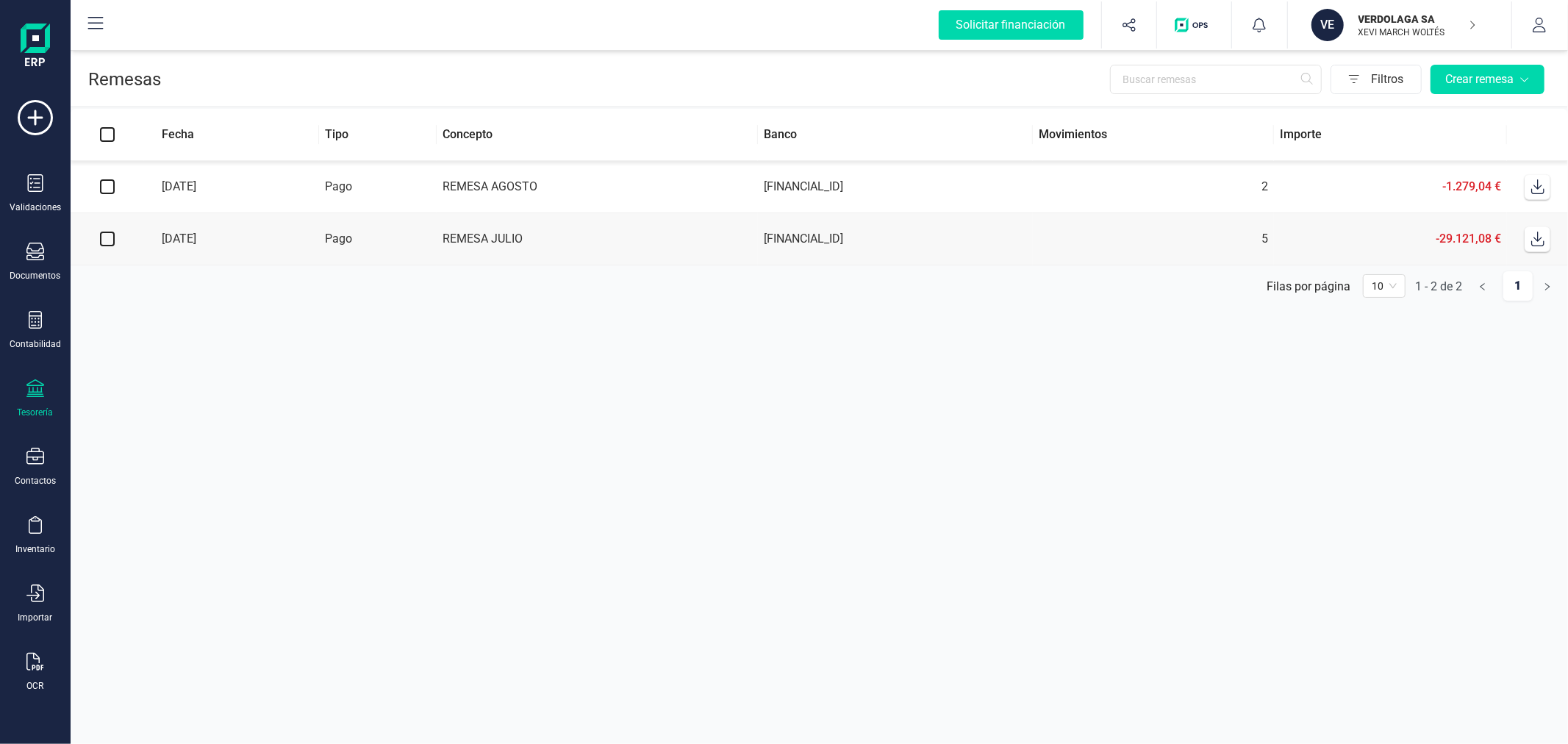
click at [1538, 185] on icon at bounding box center [1538, 186] width 15 height 15
click at [974, 581] on section "Remesas Filtros Crear remesa Fecha Tipo Concepto Banco Movimientos Importe 11/0…" at bounding box center [819, 396] width 1498 height 697
click at [1393, 25] on p "VERDOLAGA SA" at bounding box center [1417, 18] width 117 height 15
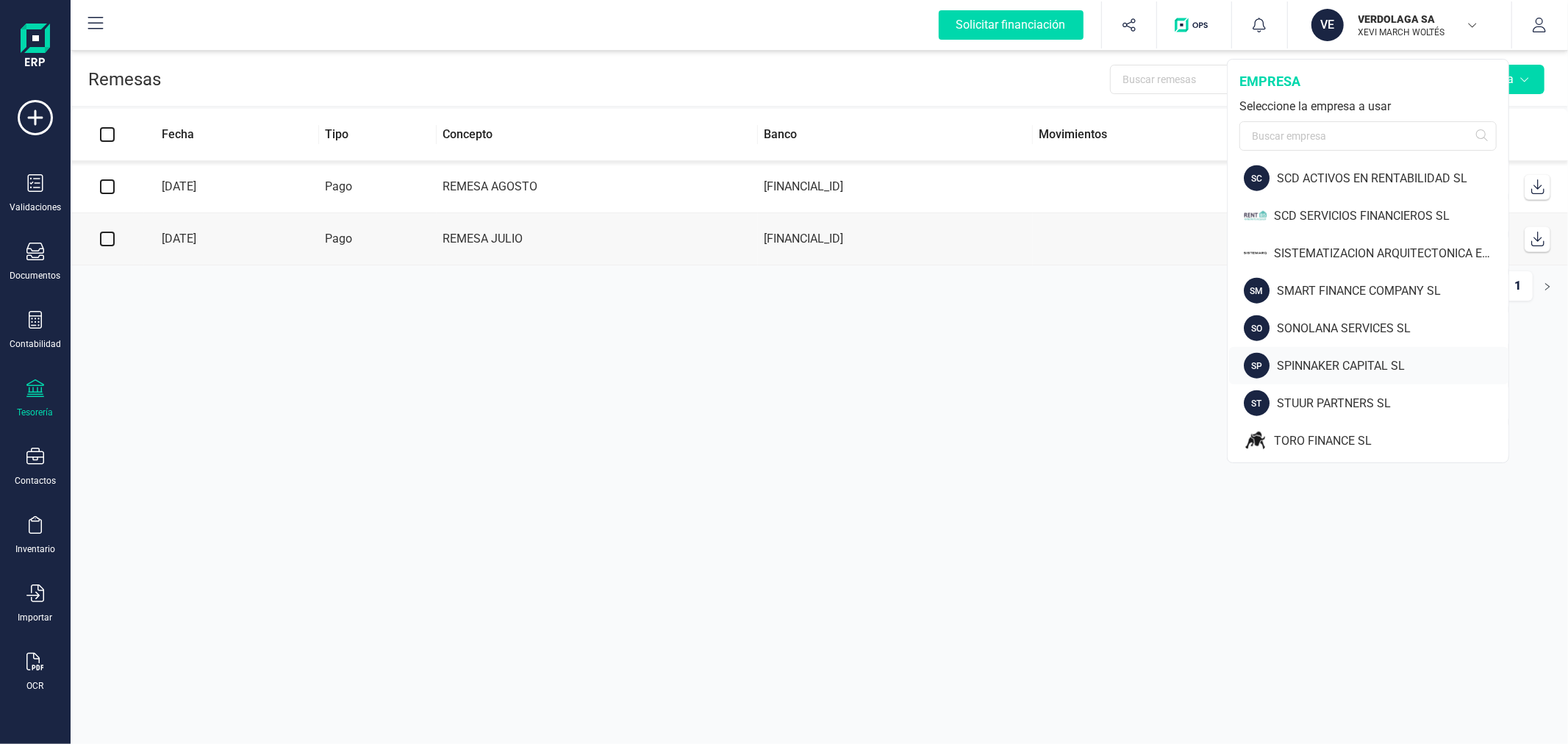
scroll to position [1342, 0]
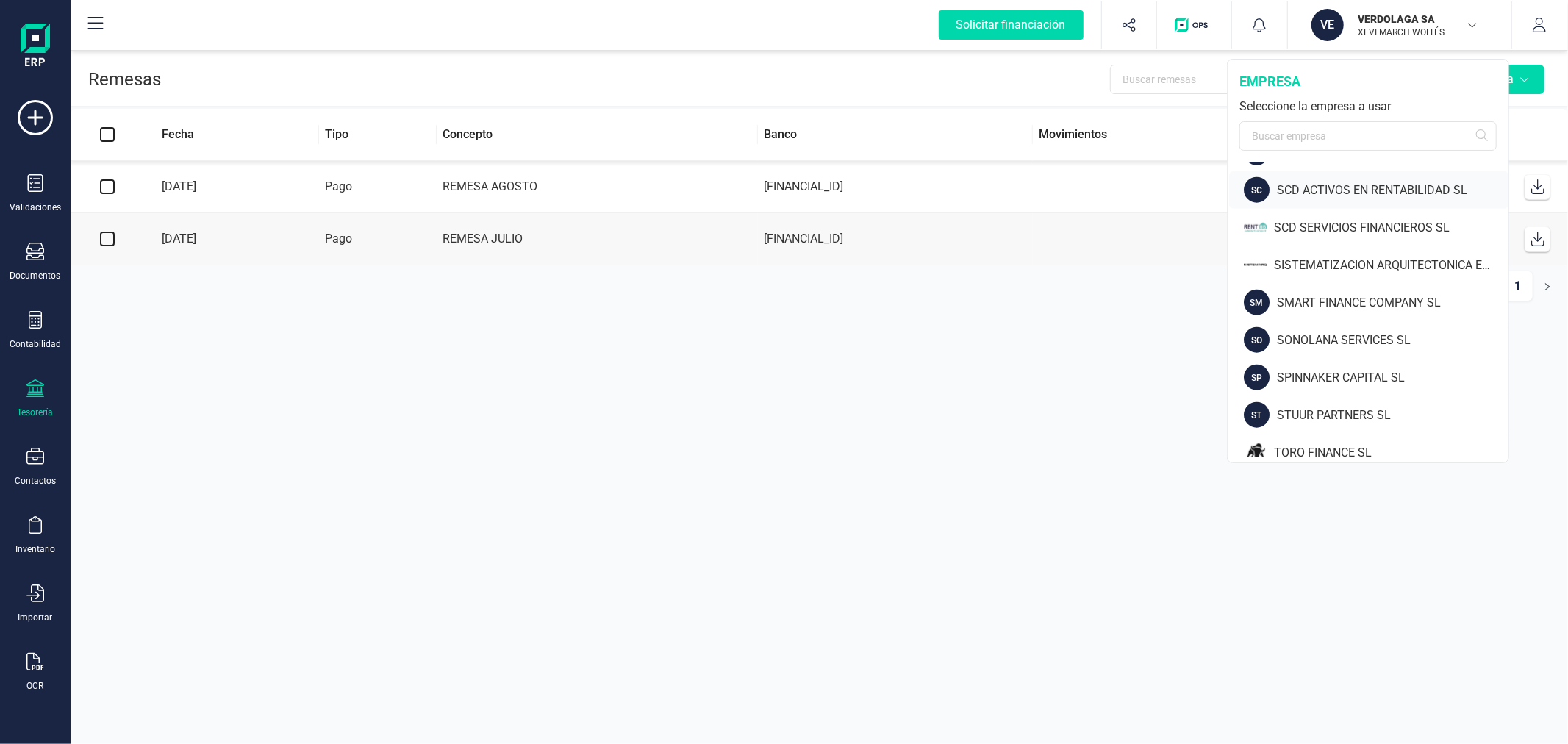
click at [1306, 181] on div "SCD ACTIVOS EN RENTABILIDAD SL" at bounding box center [1392, 190] width 232 height 17
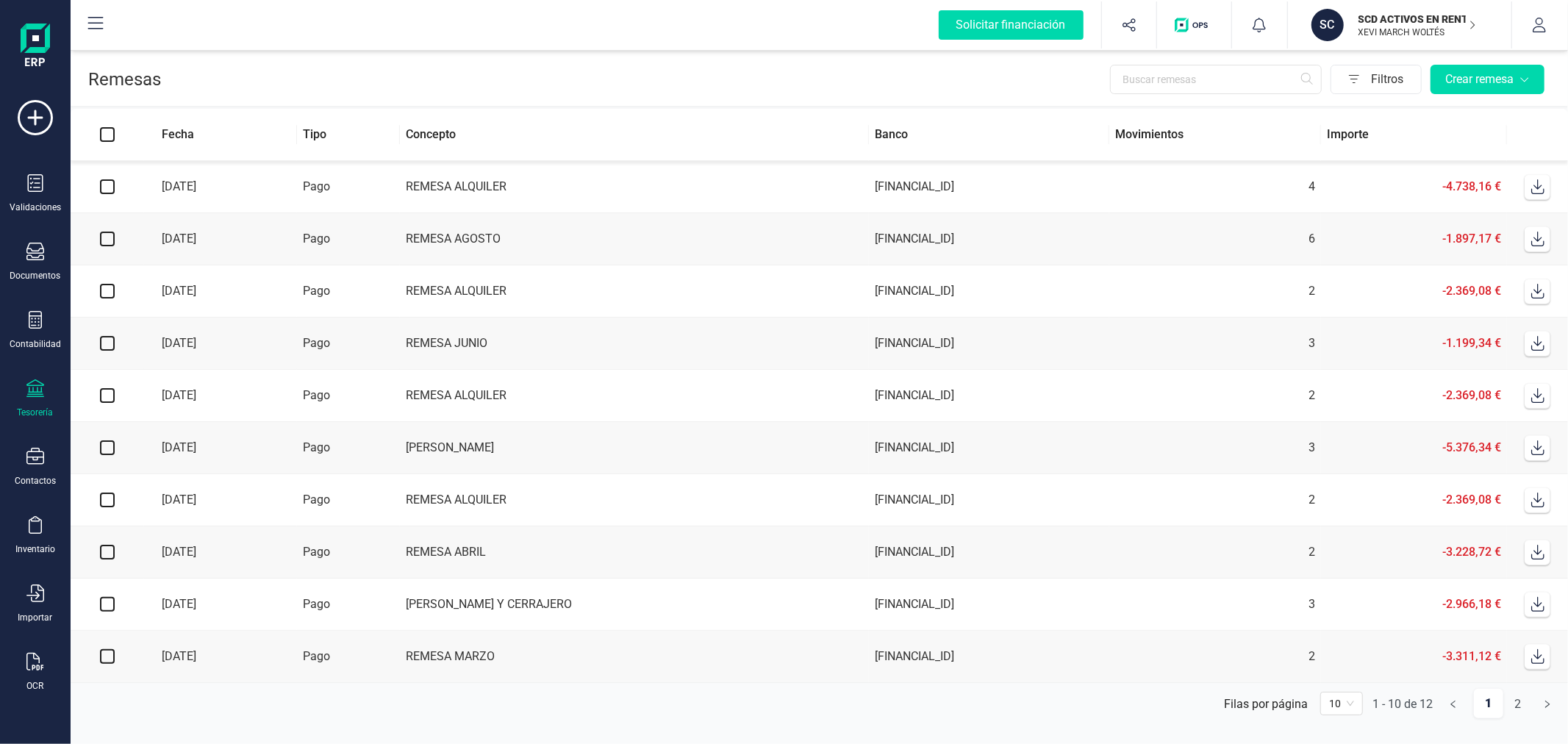
click at [40, 397] on icon at bounding box center [35, 388] width 17 height 17
click at [194, 243] on span "Cuentas bancarias" at bounding box center [178, 250] width 129 height 17
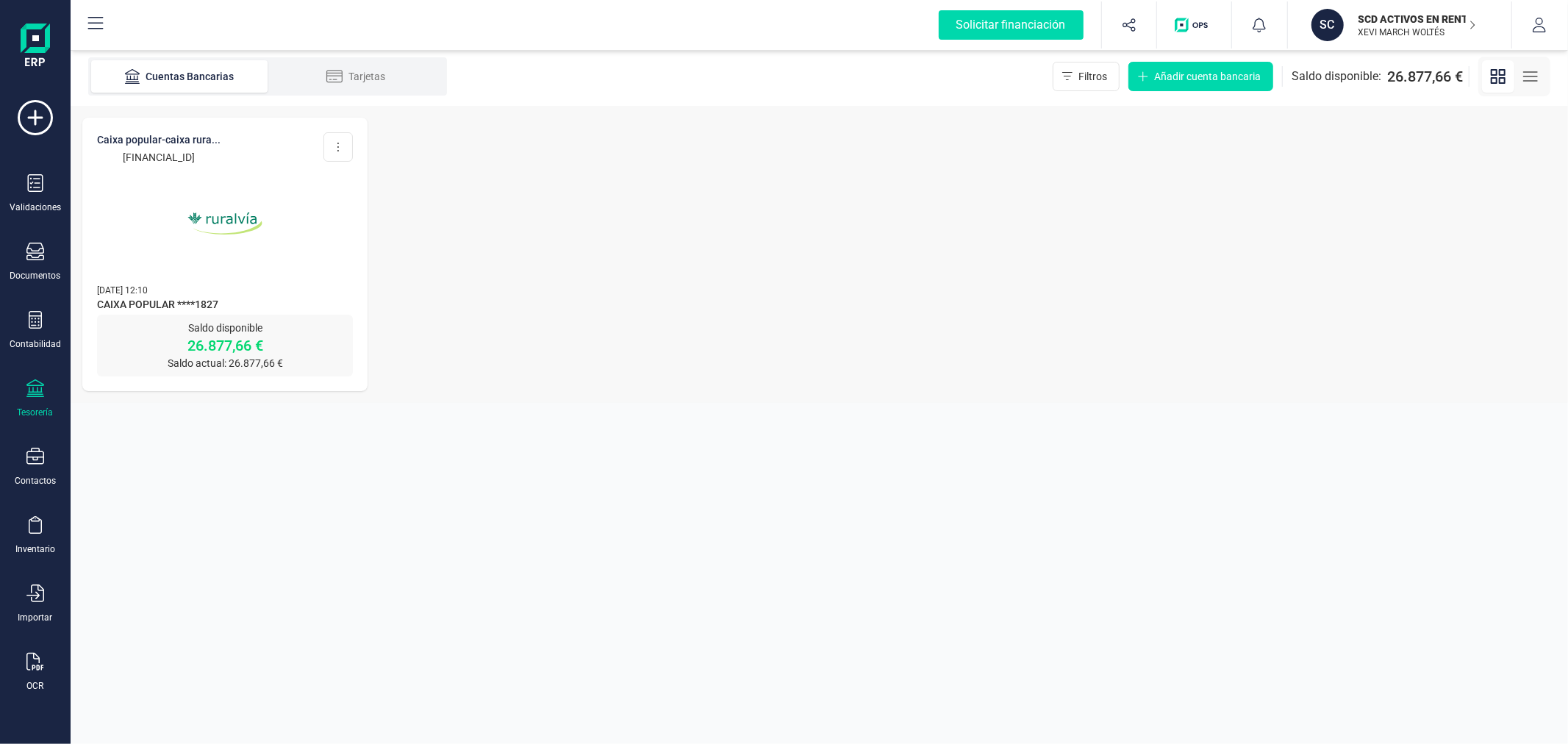
click at [201, 236] on img at bounding box center [224, 223] width 123 height 123
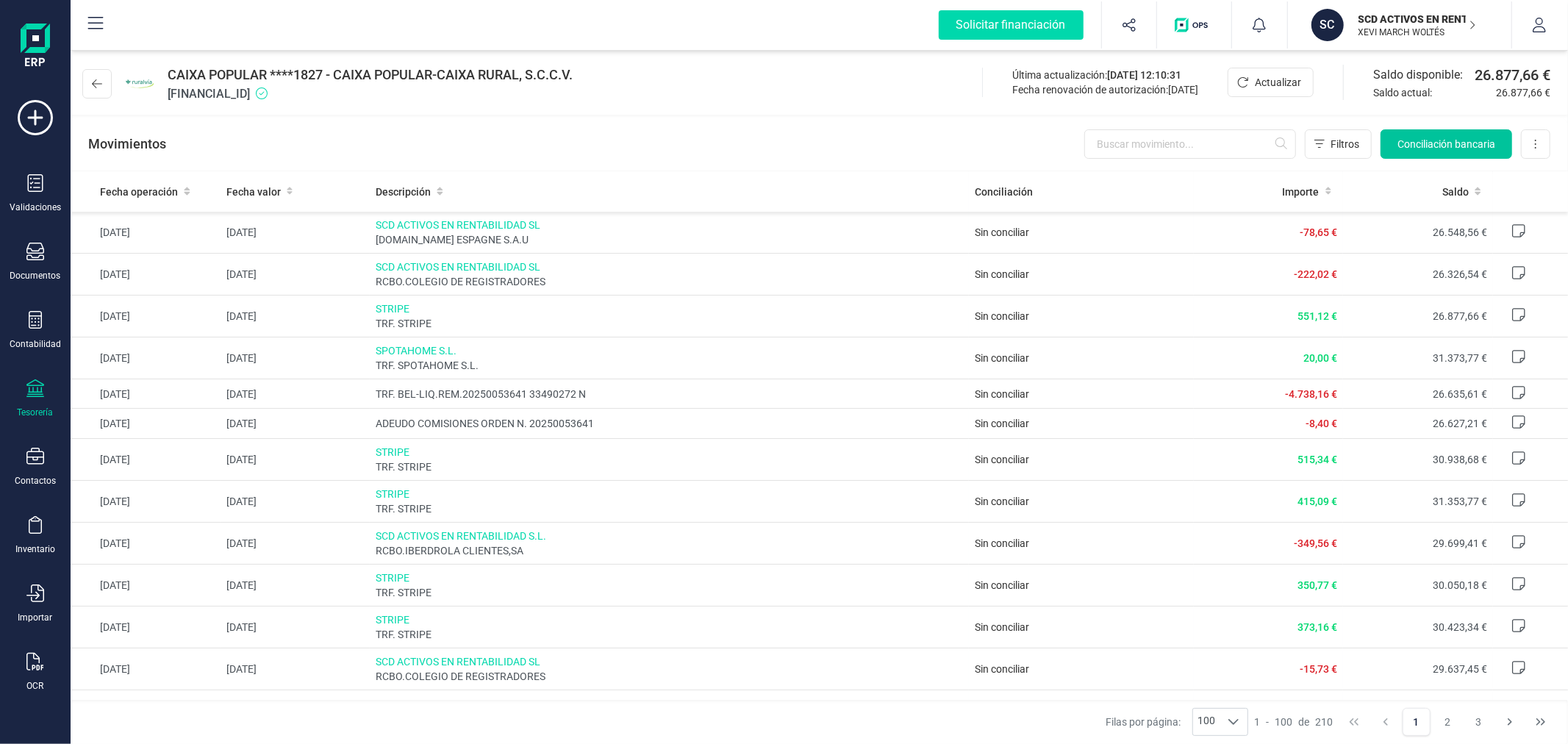
click at [1422, 129] on button "Conciliación bancaria" at bounding box center [1447, 144] width 132 height 29
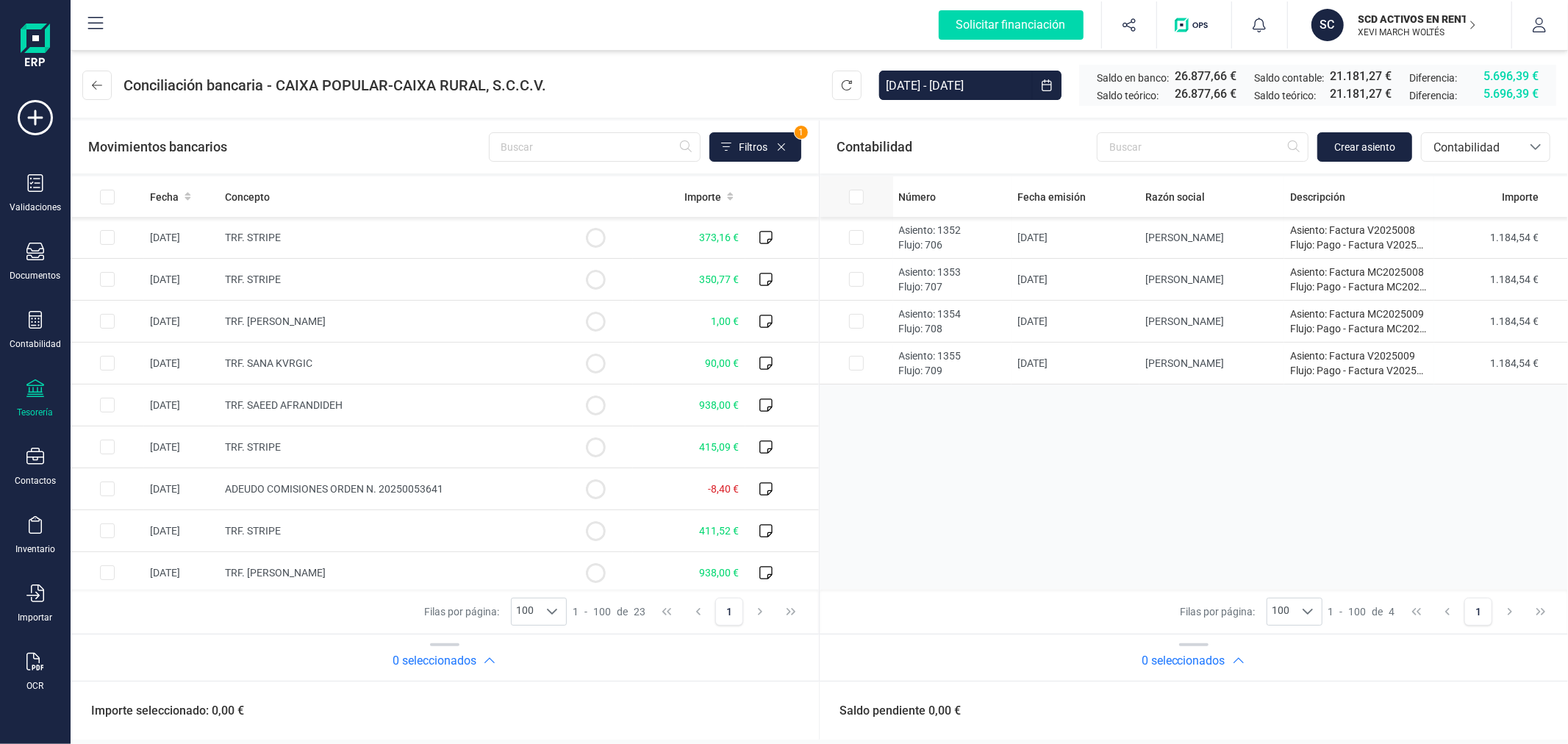
click at [856, 199] on input "All items unselected" at bounding box center [856, 197] width 15 height 15
checkbox input "true"
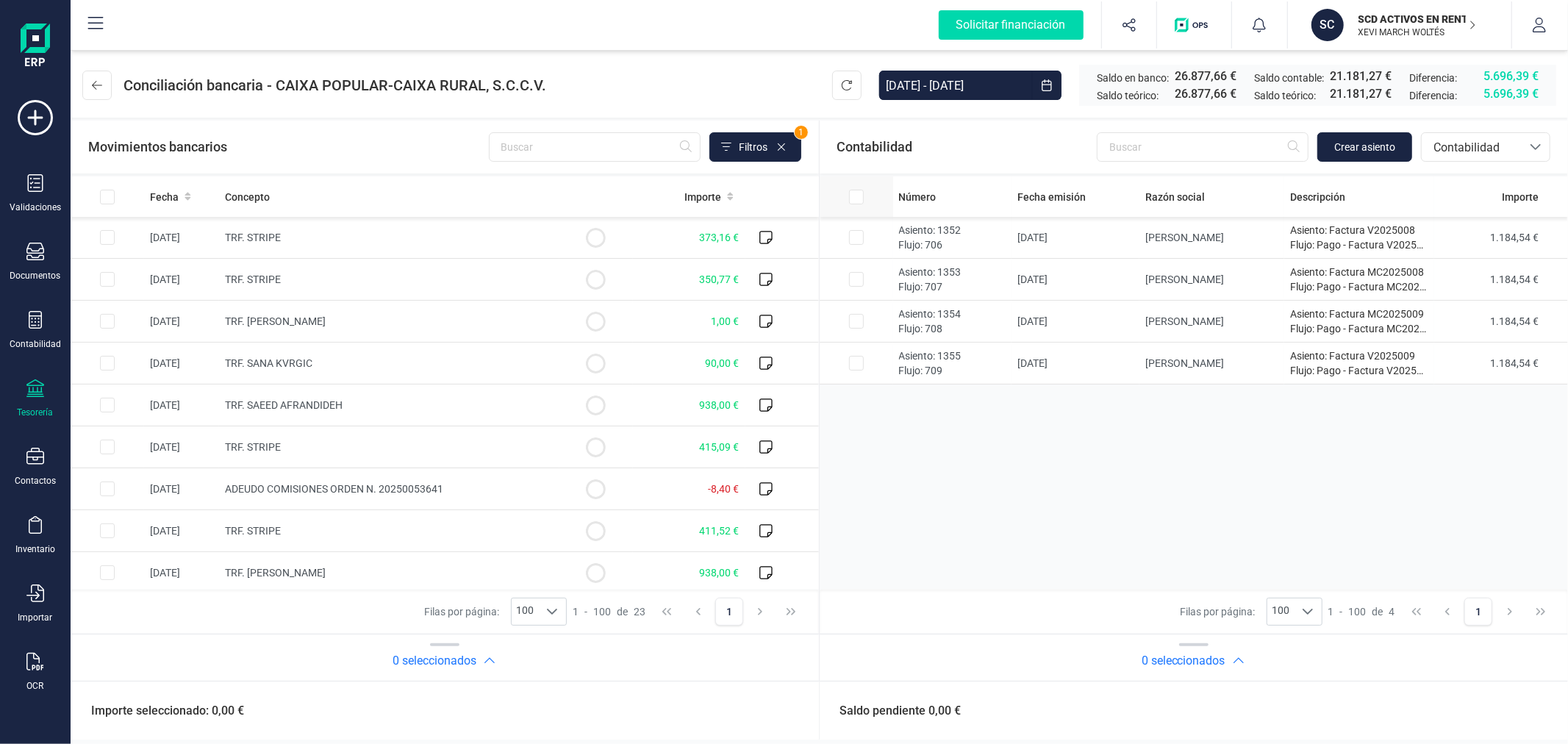
checkbox input "true"
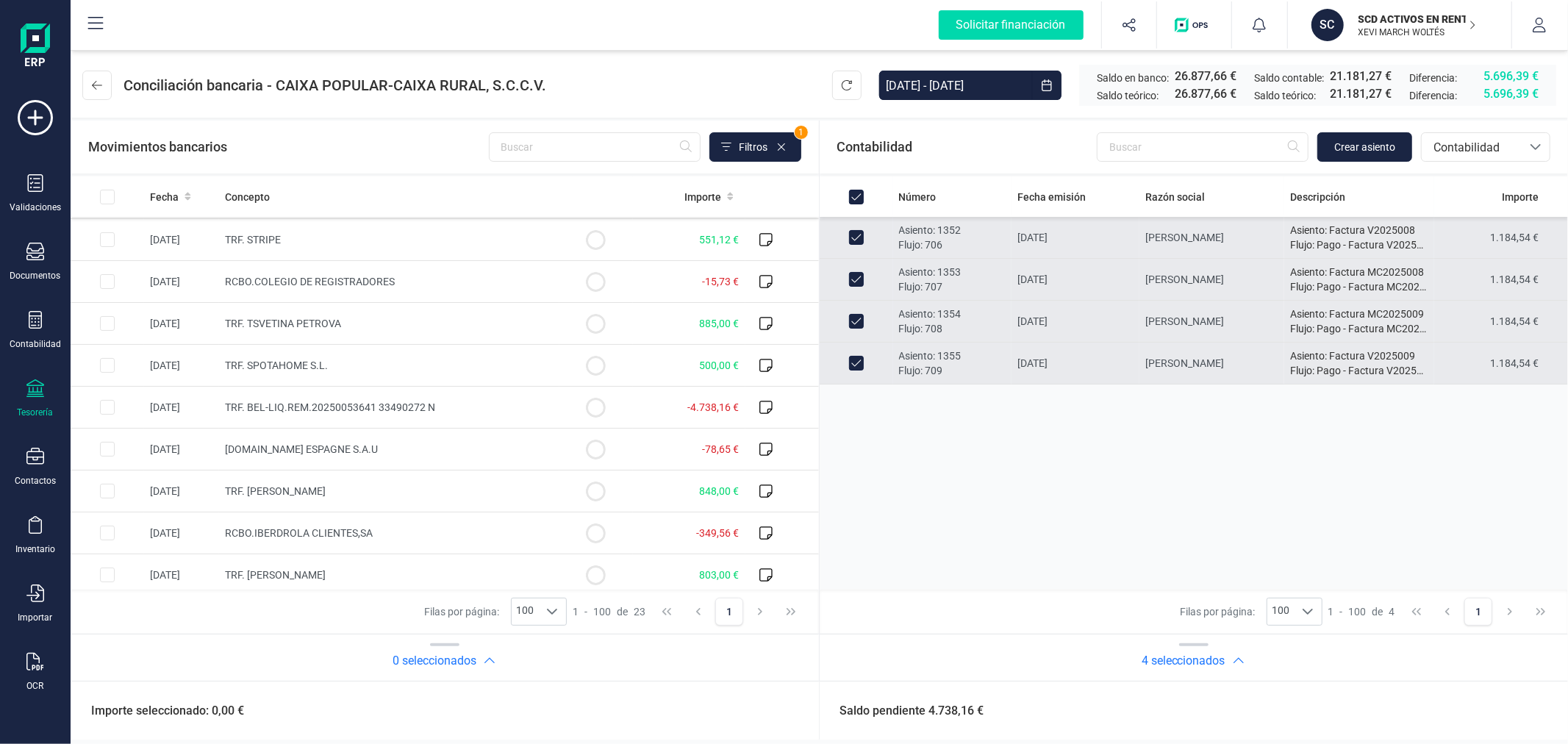
scroll to position [571, 0]
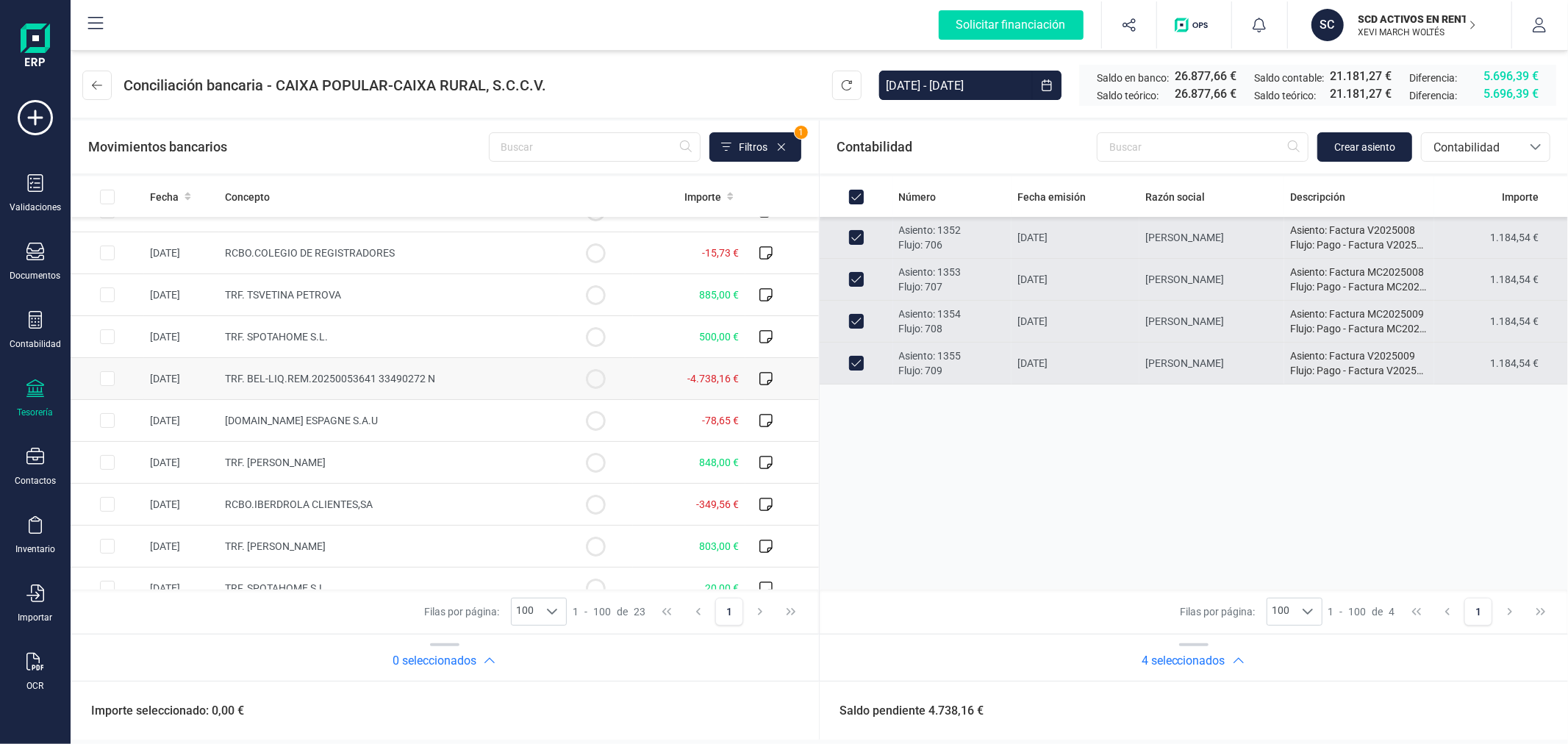
click at [112, 376] on input "Row Selected d3993da2-d577-48c7-a60d-a8792a3558fe" at bounding box center [107, 378] width 15 height 15
checkbox input "true"
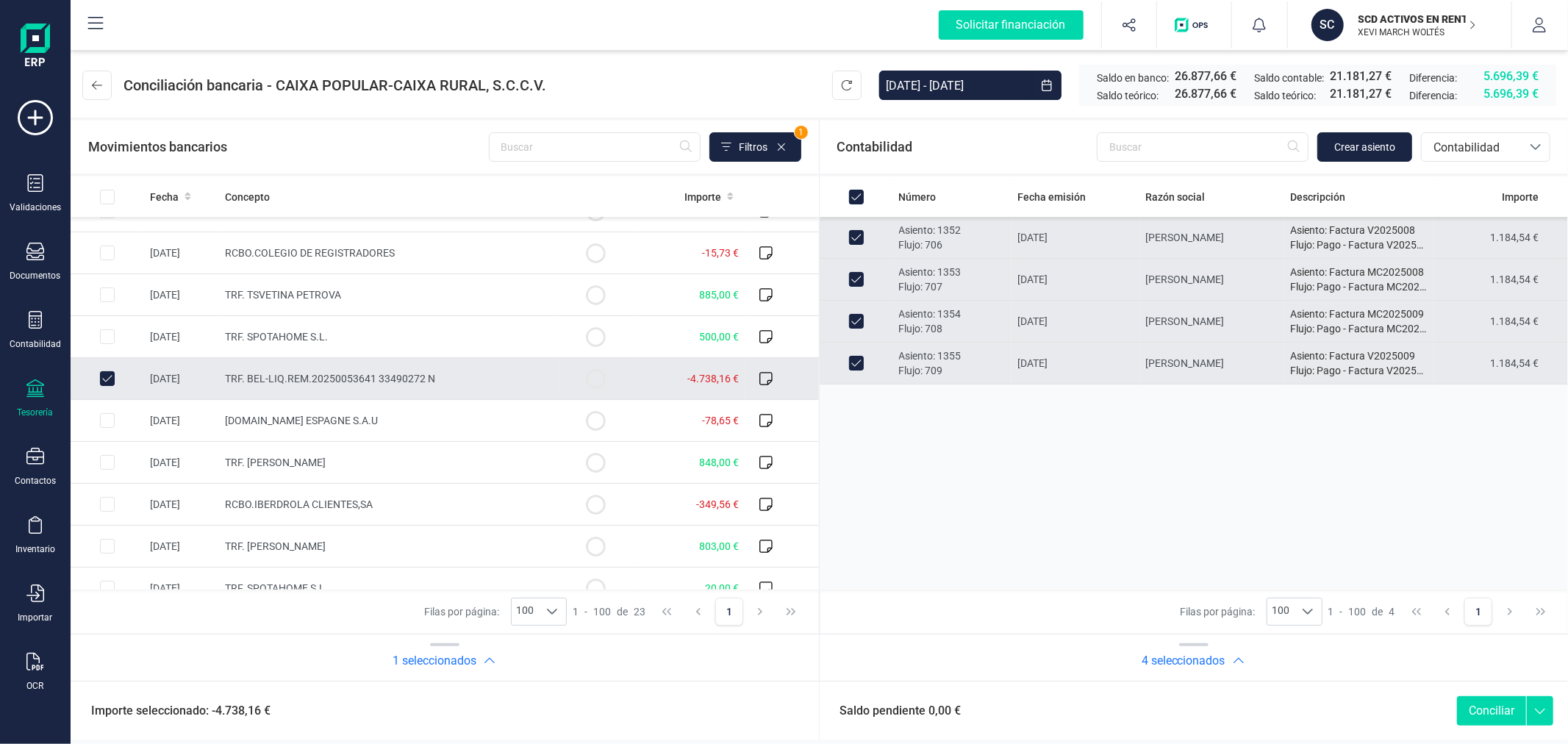
click at [1491, 706] on button "Conciliar" at bounding box center [1491, 711] width 69 height 29
checkbox input "false"
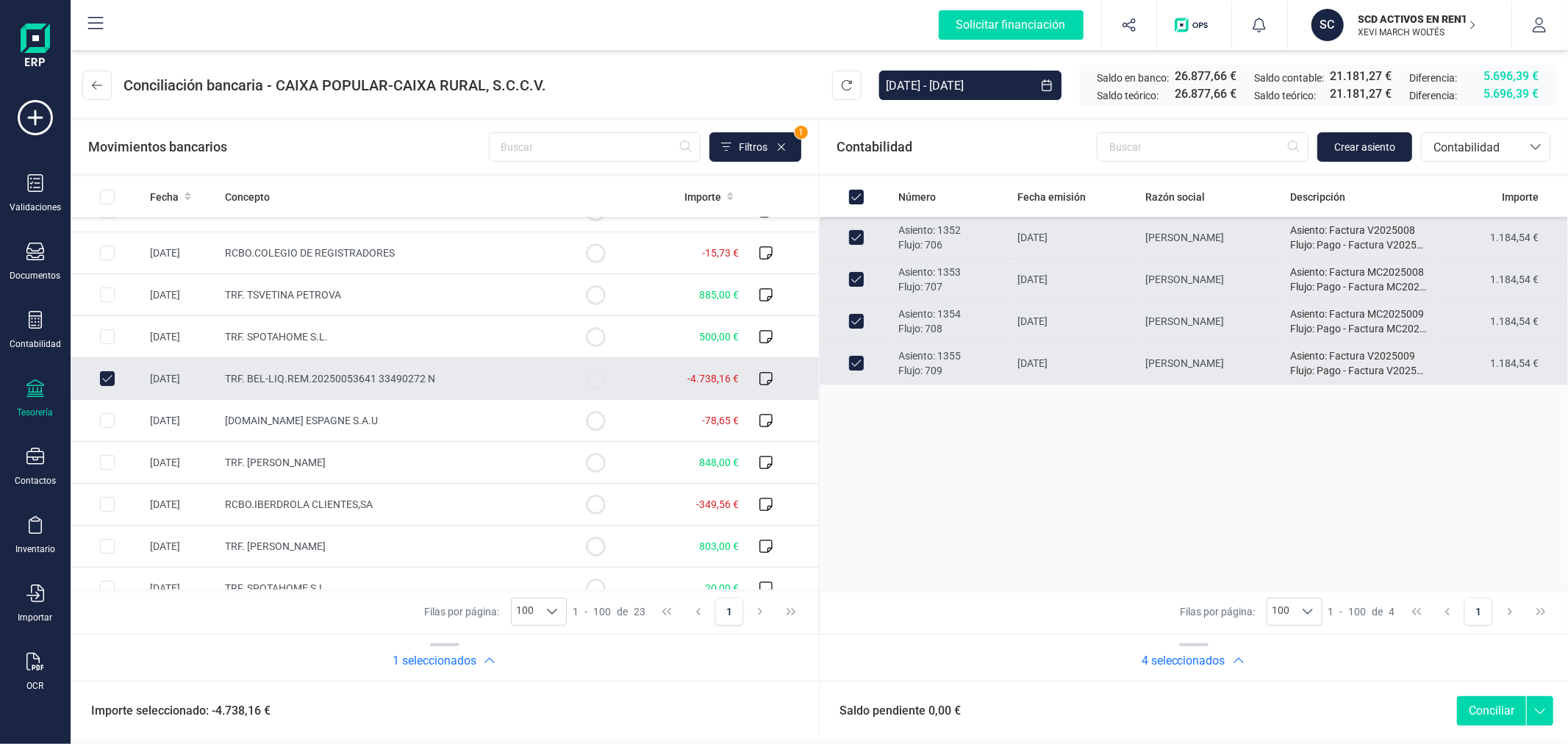
checkbox input "false"
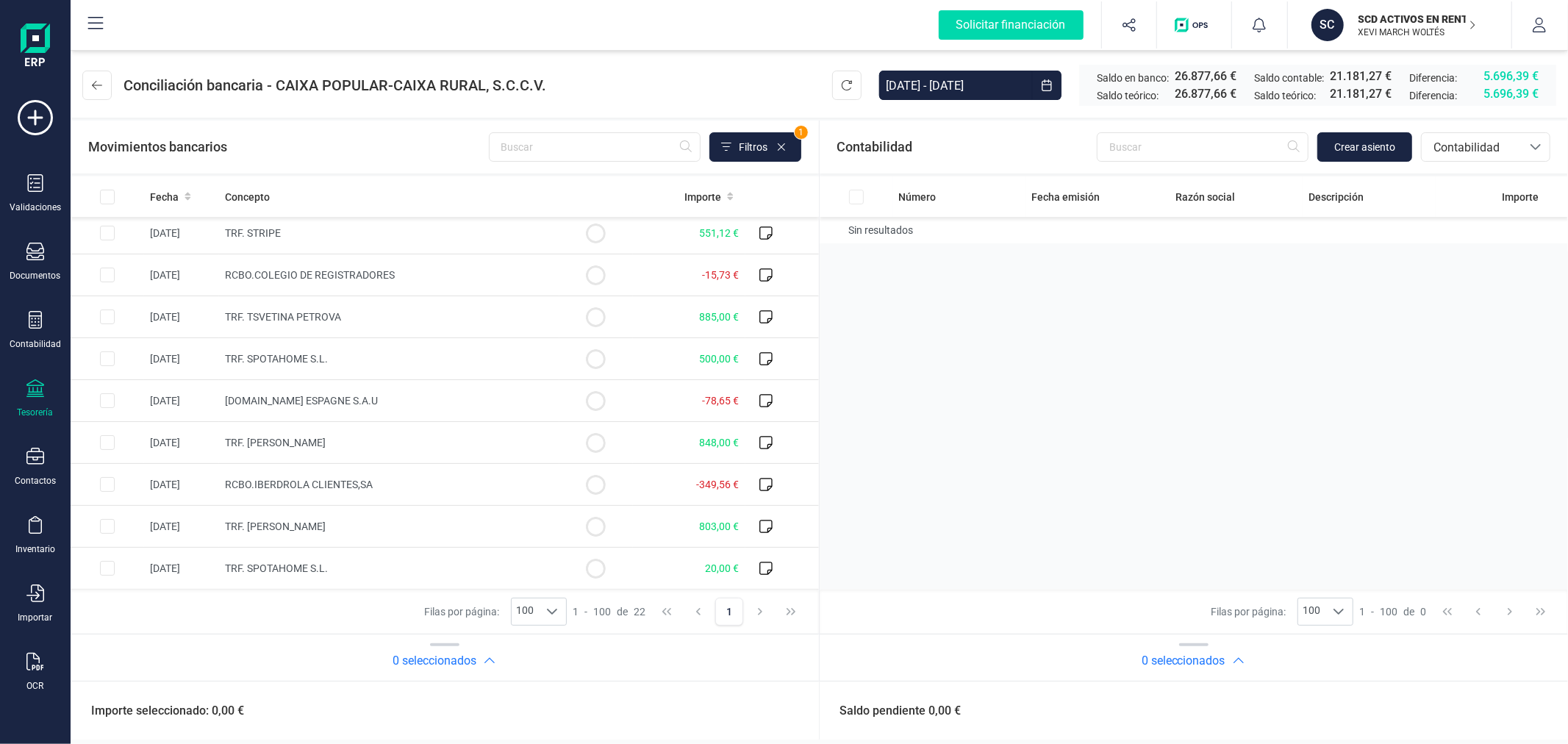
scroll to position [550, 0]
click at [960, 78] on input "[DATE] - [DATE]" at bounding box center [956, 85] width 153 height 29
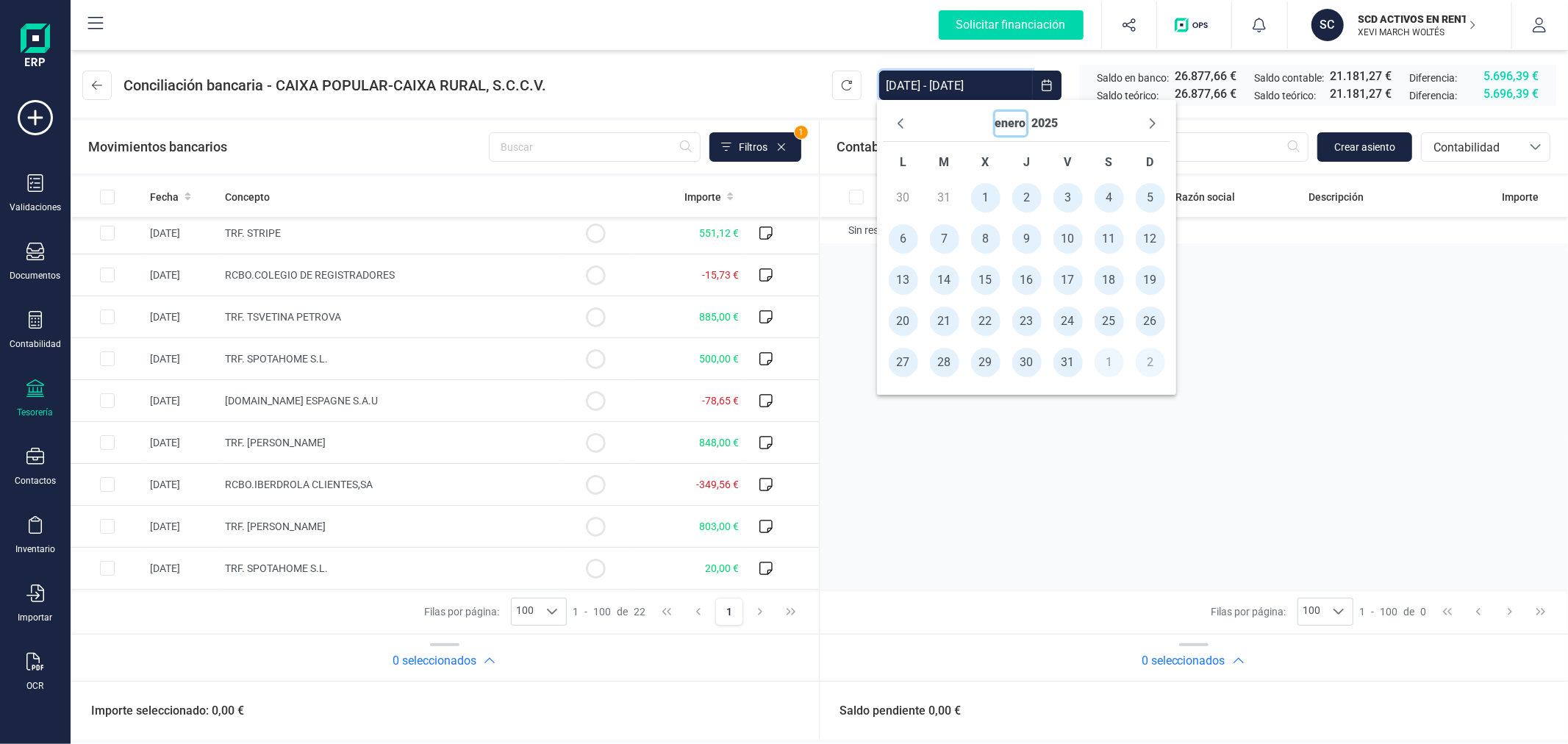
click at [997, 121] on button "enero" at bounding box center [1011, 123] width 31 height 23
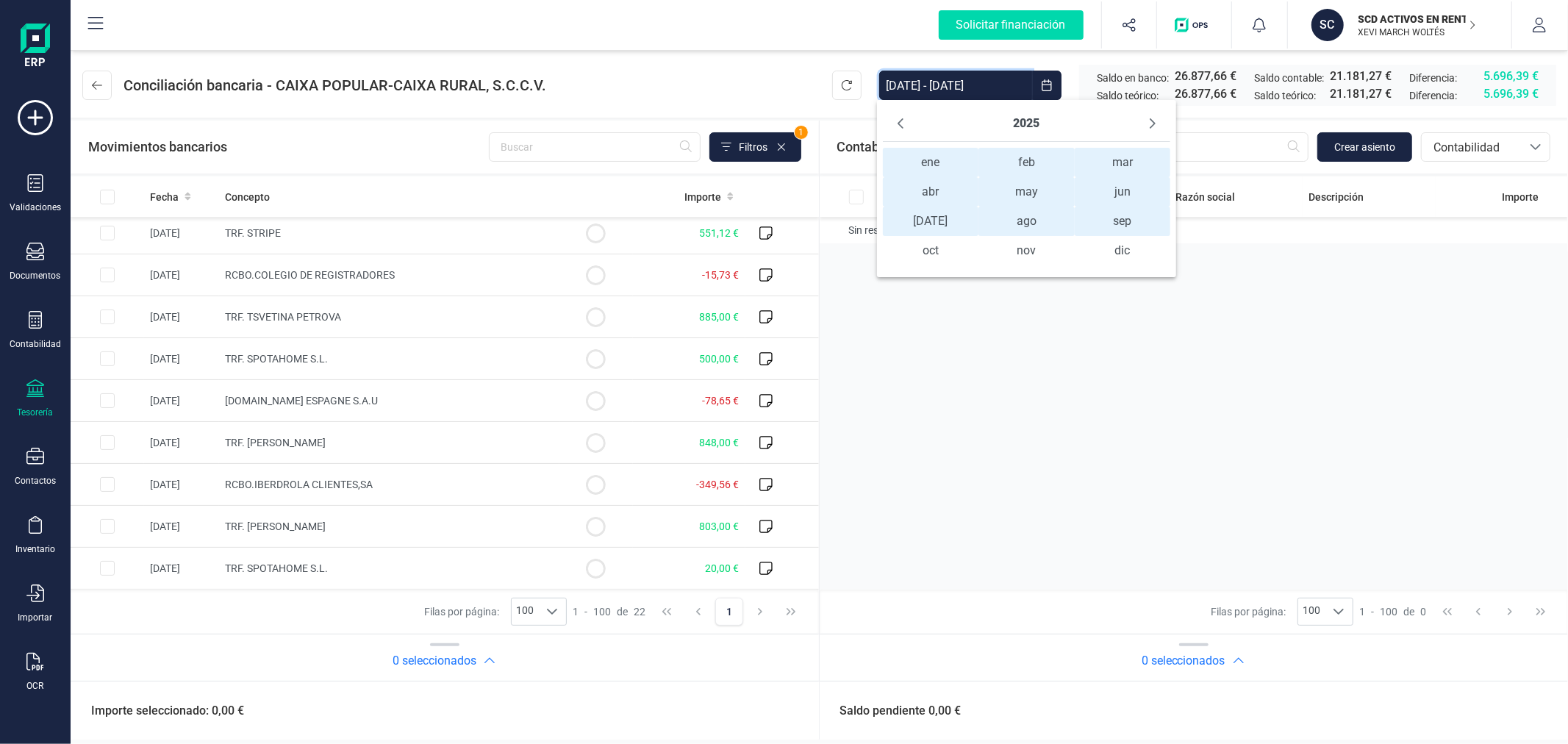
click at [923, 160] on span "ene ene" at bounding box center [931, 162] width 96 height 29
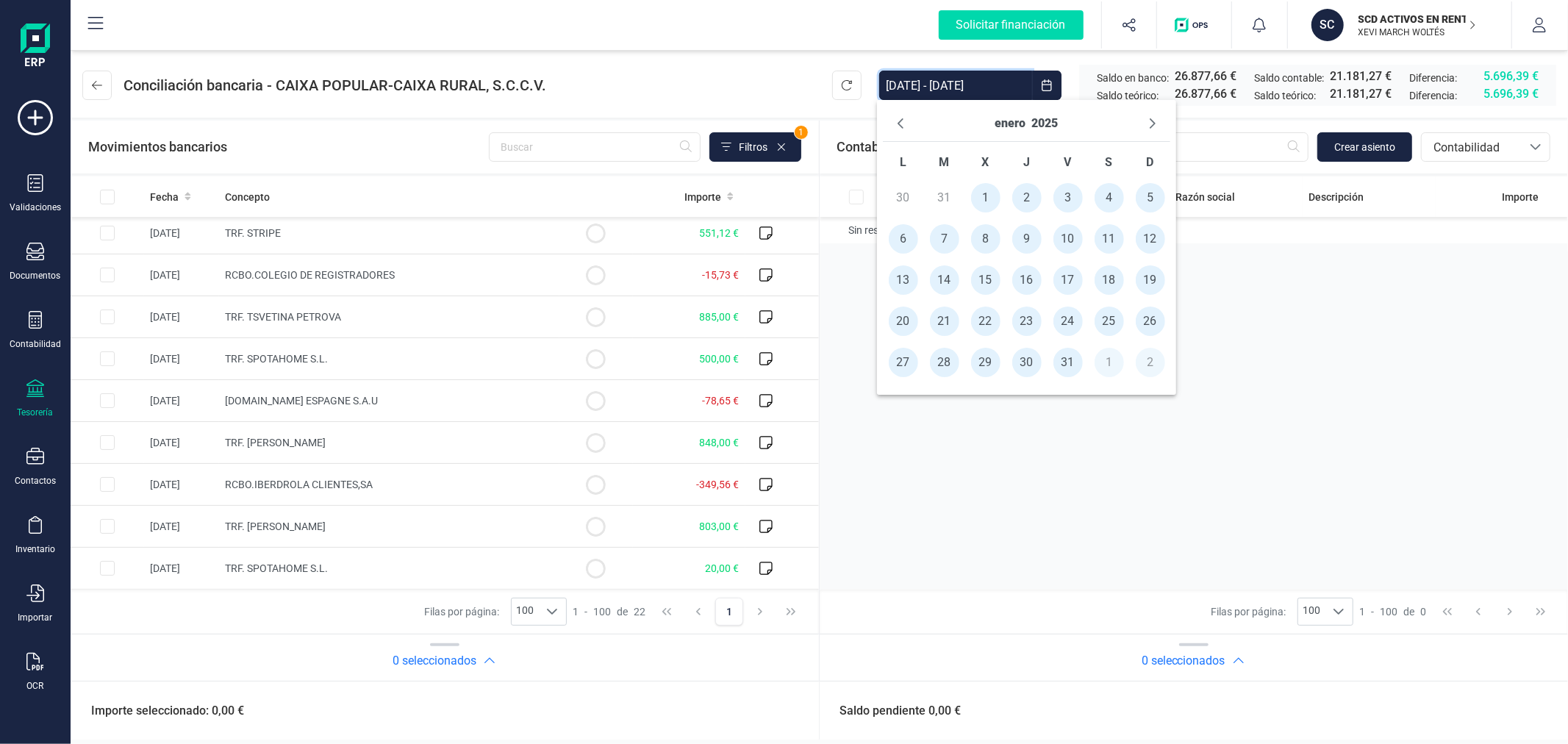
click at [975, 201] on span "1" at bounding box center [986, 198] width 29 height 29
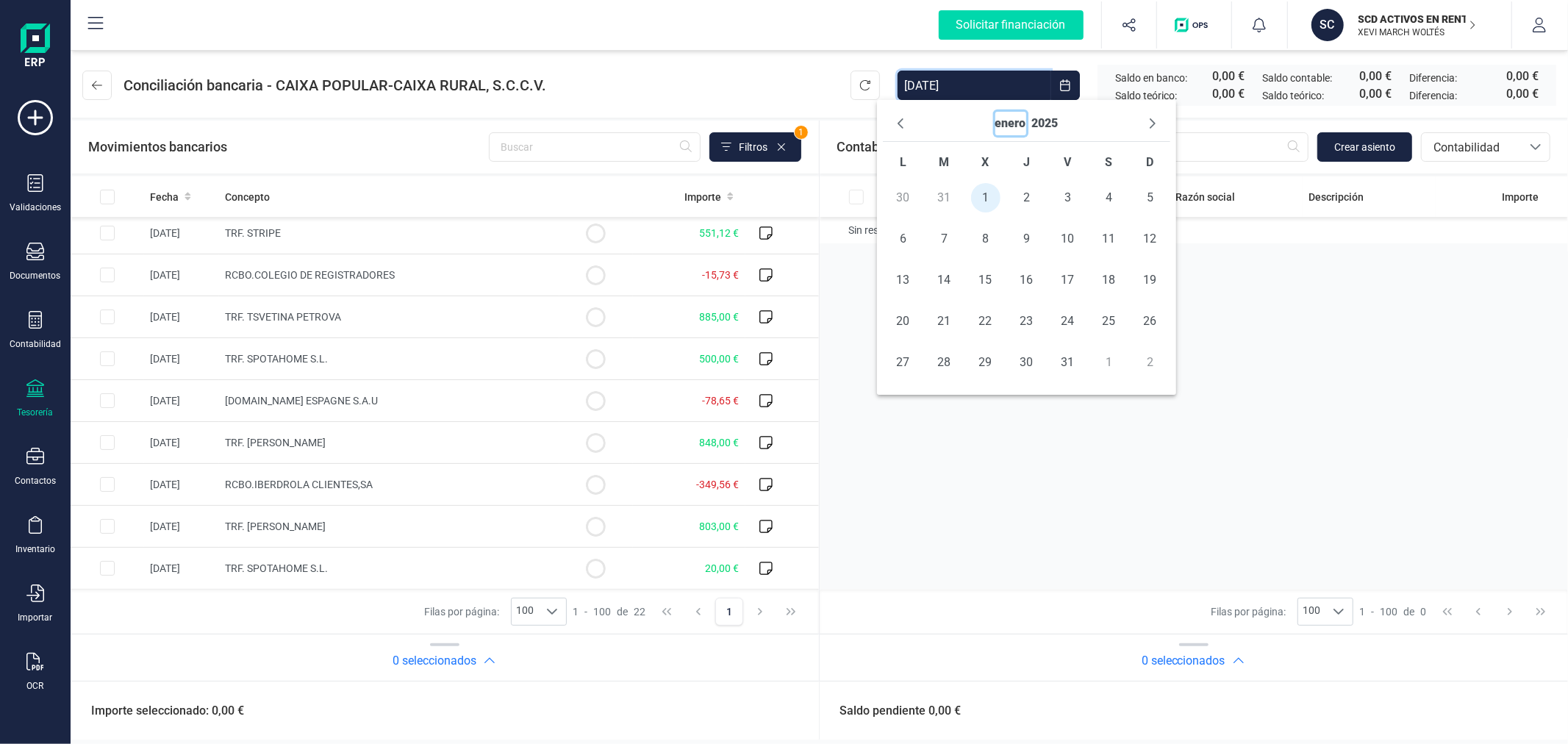
click at [1006, 127] on button "enero" at bounding box center [1011, 123] width 31 height 23
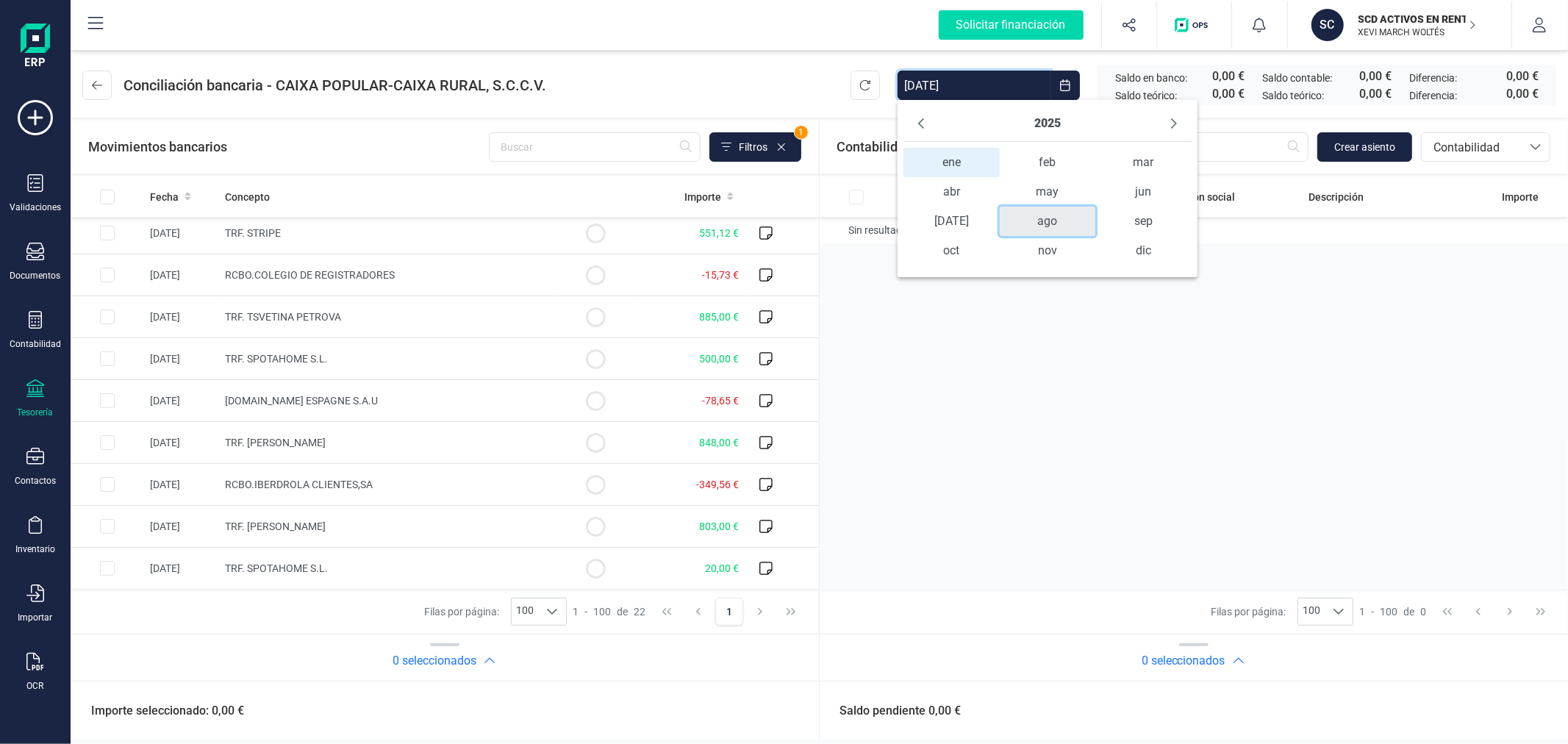
click at [1054, 224] on span "ago" at bounding box center [1047, 221] width 96 height 29
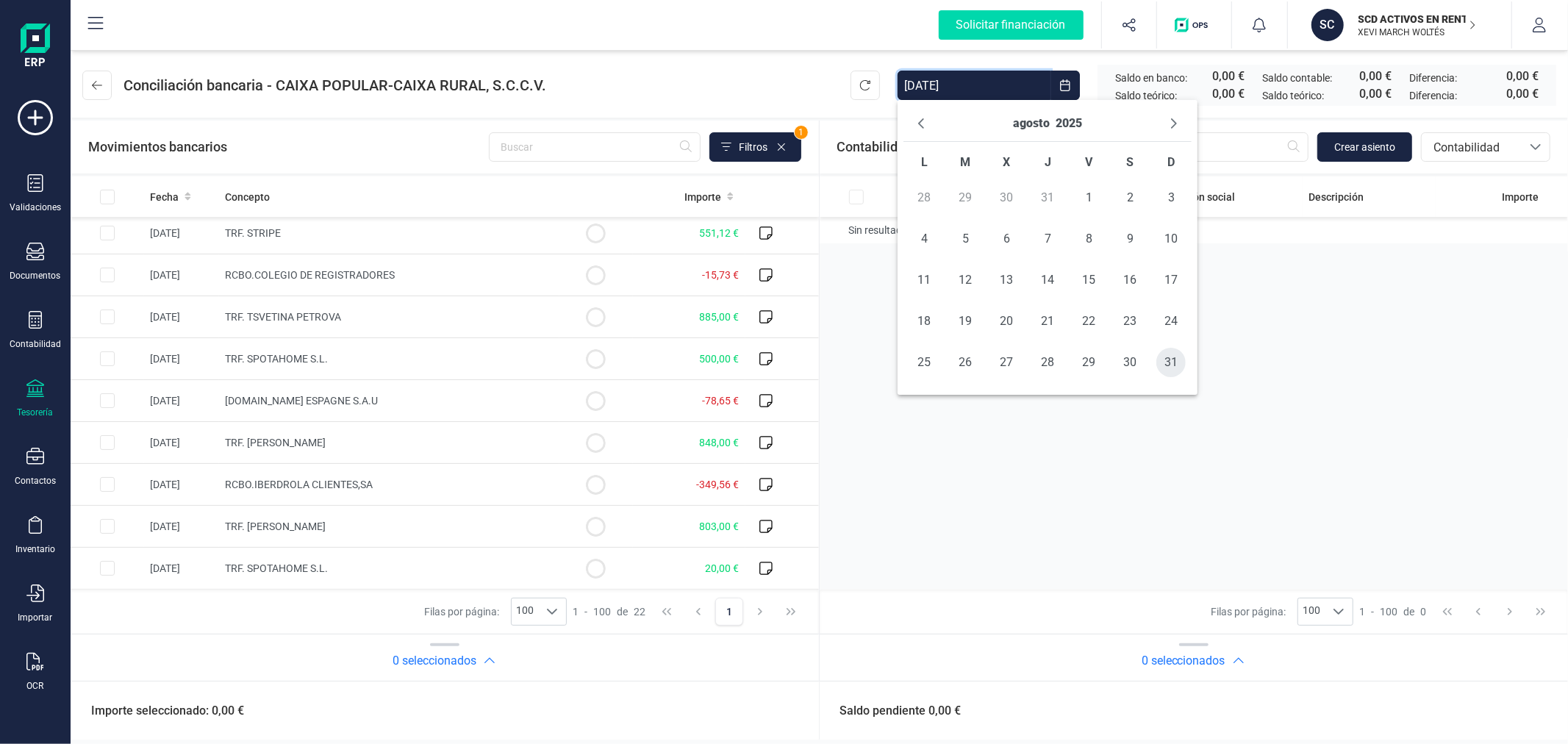
click at [1158, 359] on span "31" at bounding box center [1171, 363] width 29 height 29
type input "01/01/2025 - 31/08/2025"
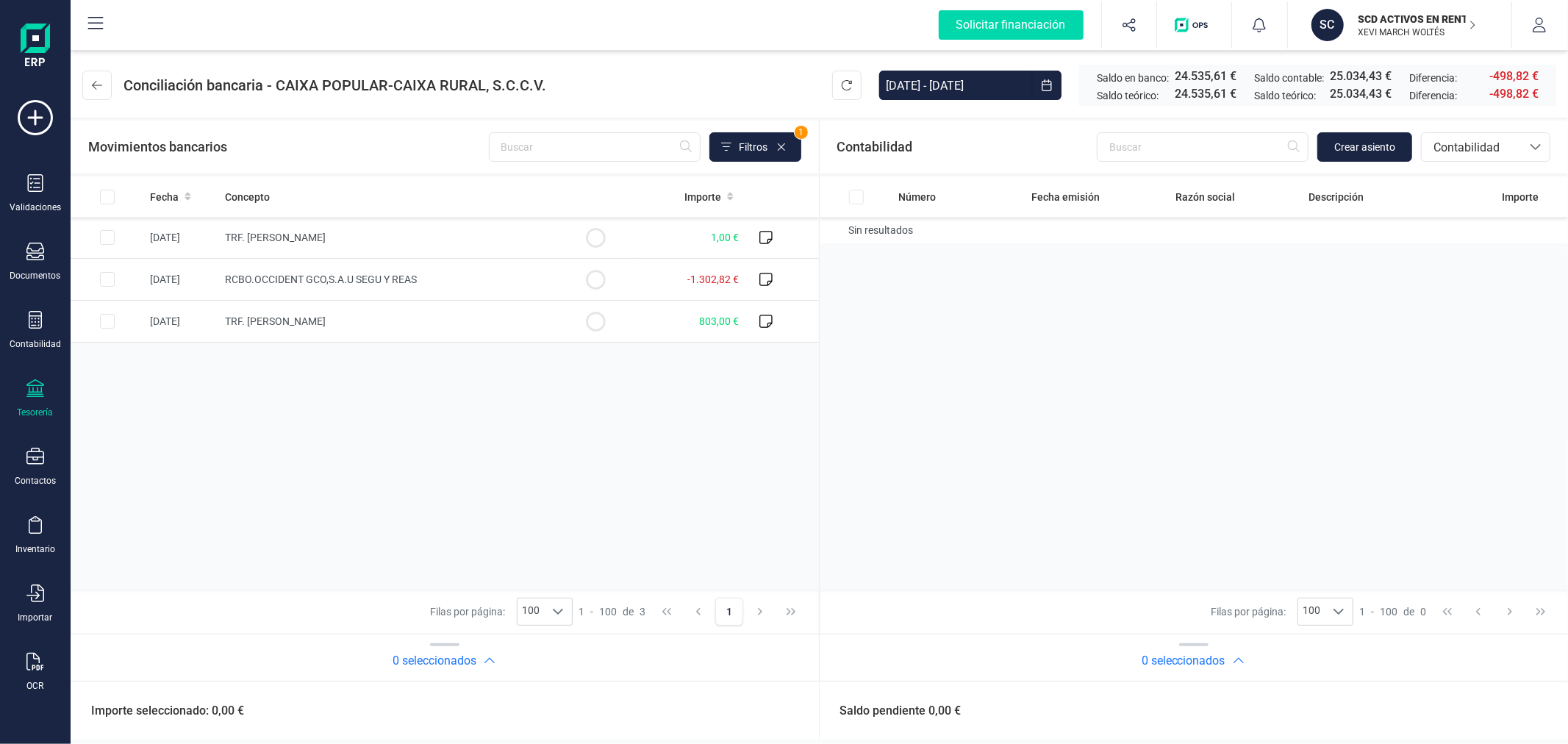
scroll to position [0, 0]
click at [108, 284] on input "Row Selected bef811d3-e336-46d7-8222-799acdc33714" at bounding box center [107, 279] width 15 height 15
checkbox input "true"
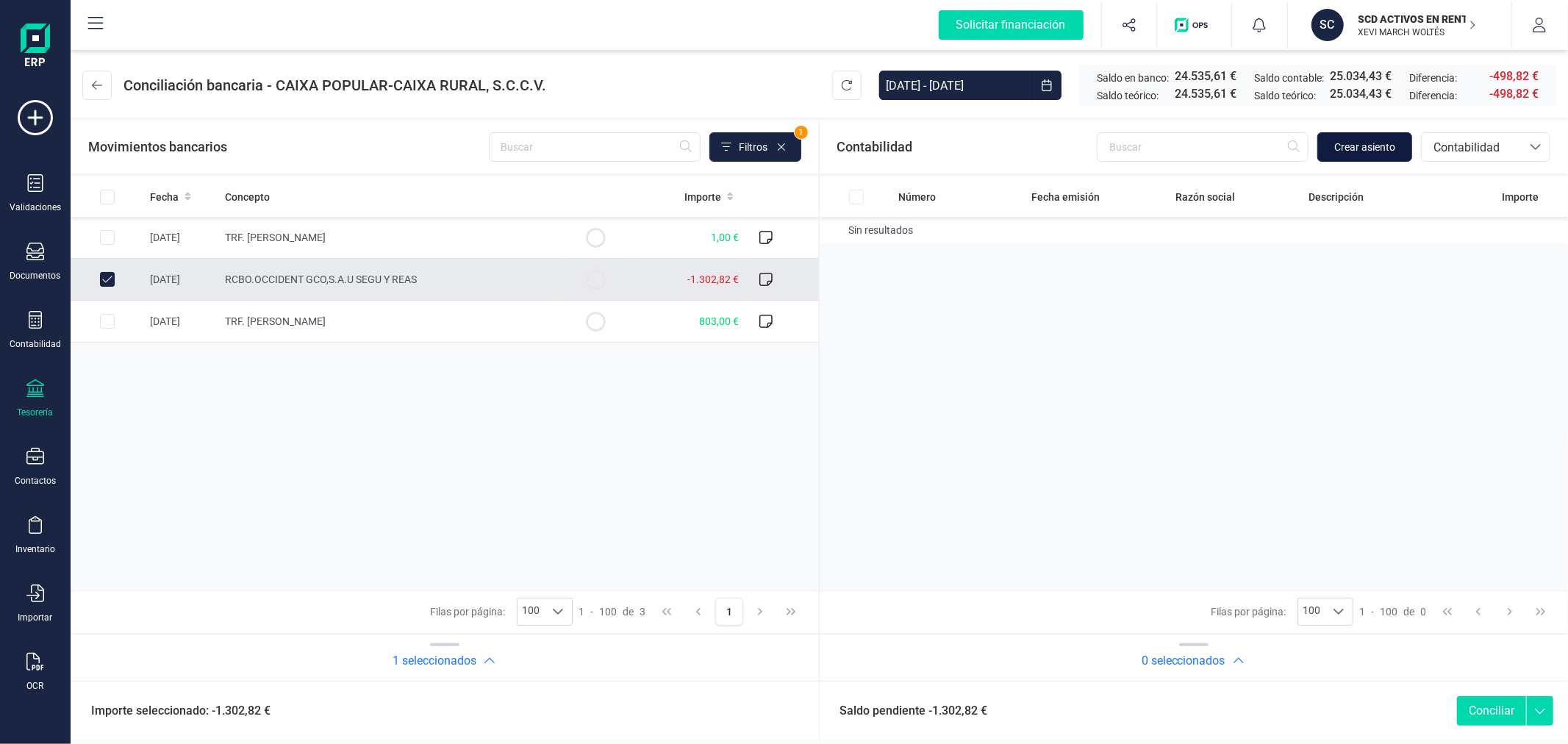
click at [1352, 147] on span "Crear asiento" at bounding box center [1364, 146] width 61 height 15
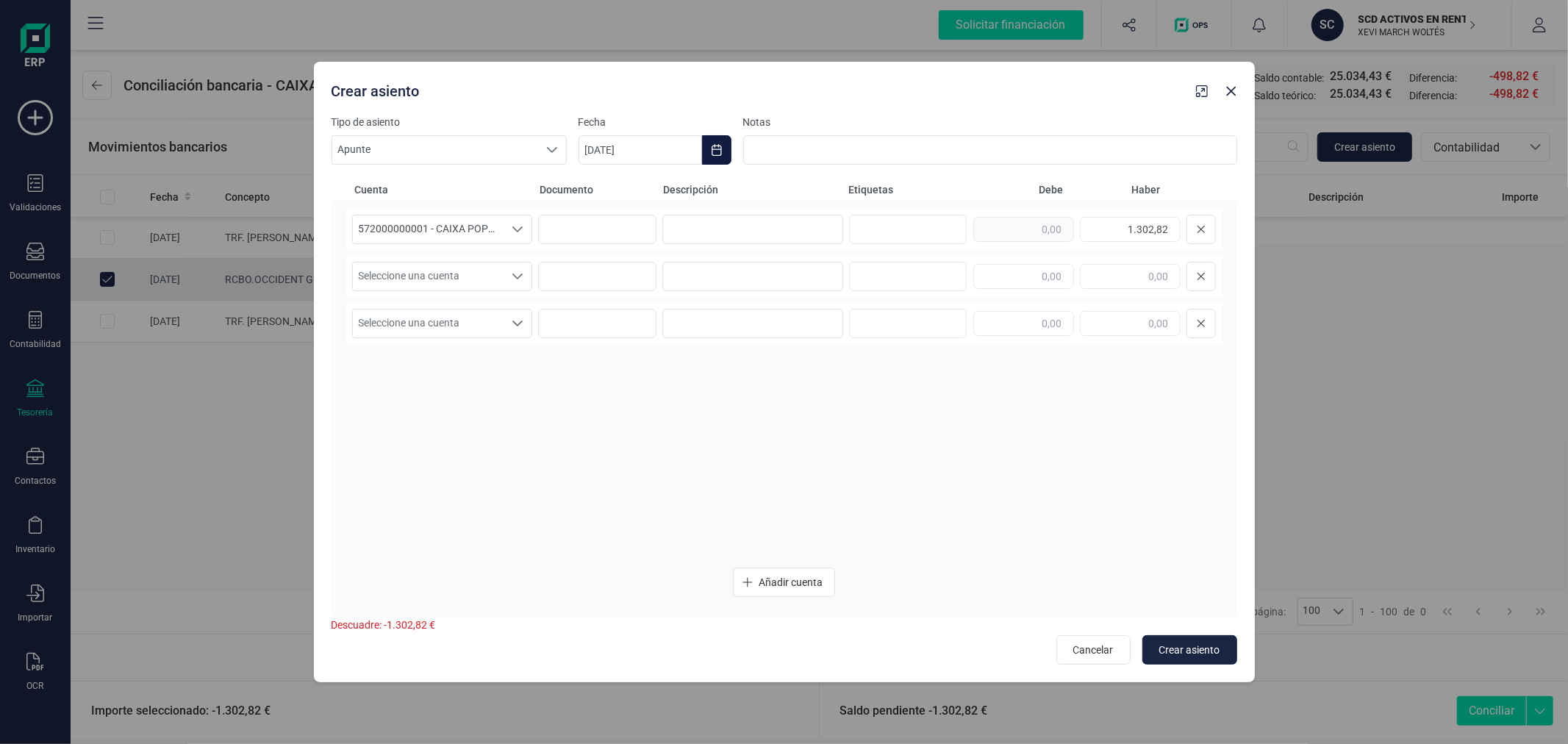
click at [729, 152] on button "Choose Date" at bounding box center [717, 150] width 29 height 29
click at [612, 200] on icon "Previous Month" at bounding box center [608, 194] width 12 height 12
click at [671, 445] on span "26" at bounding box center [669, 445] width 29 height 29
type input "[DATE]"
click at [725, 224] on input at bounding box center [752, 229] width 181 height 29
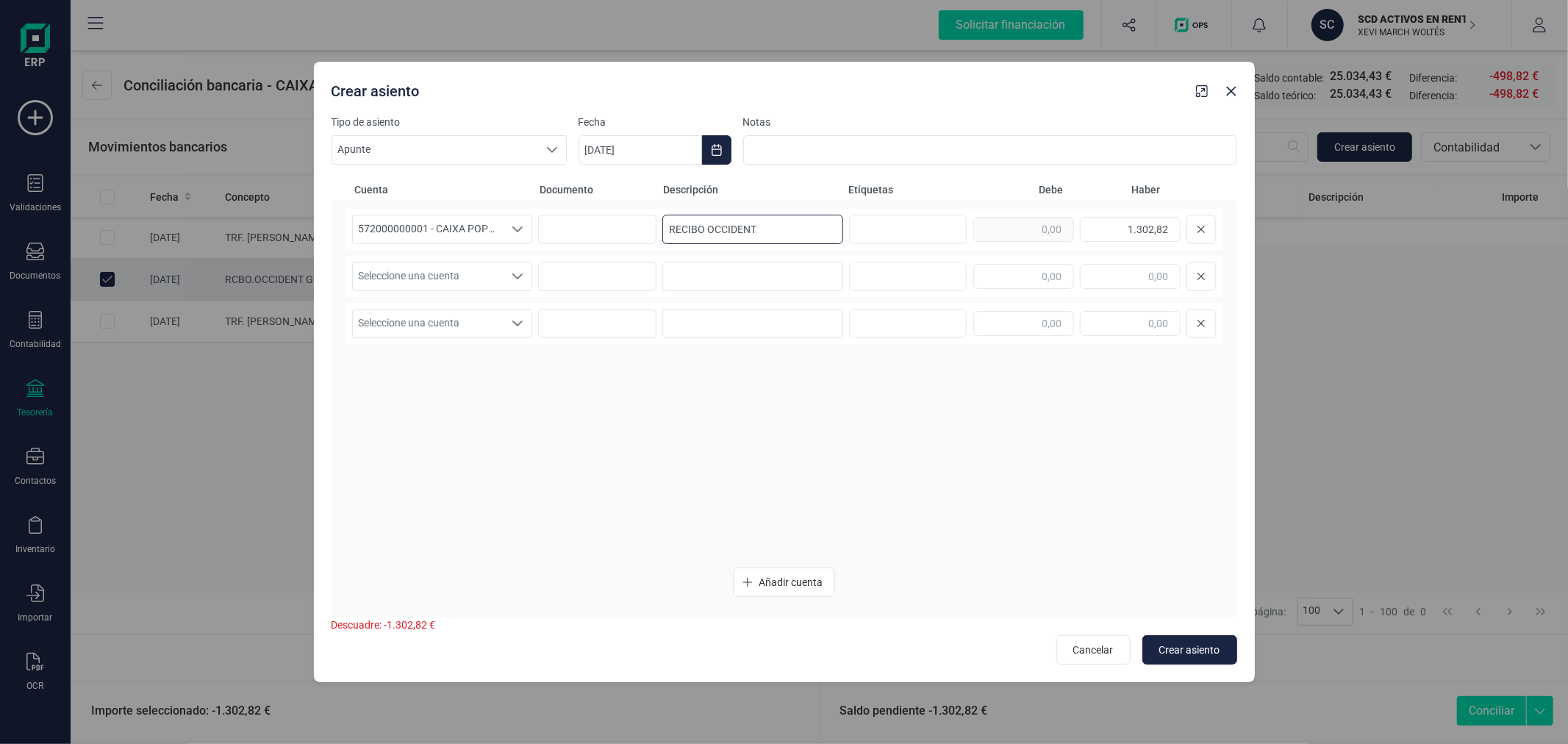
type input "RECIBO OCCIDENT"
click at [476, 281] on span "Seleccione una cuenta" at bounding box center [429, 276] width 151 height 28
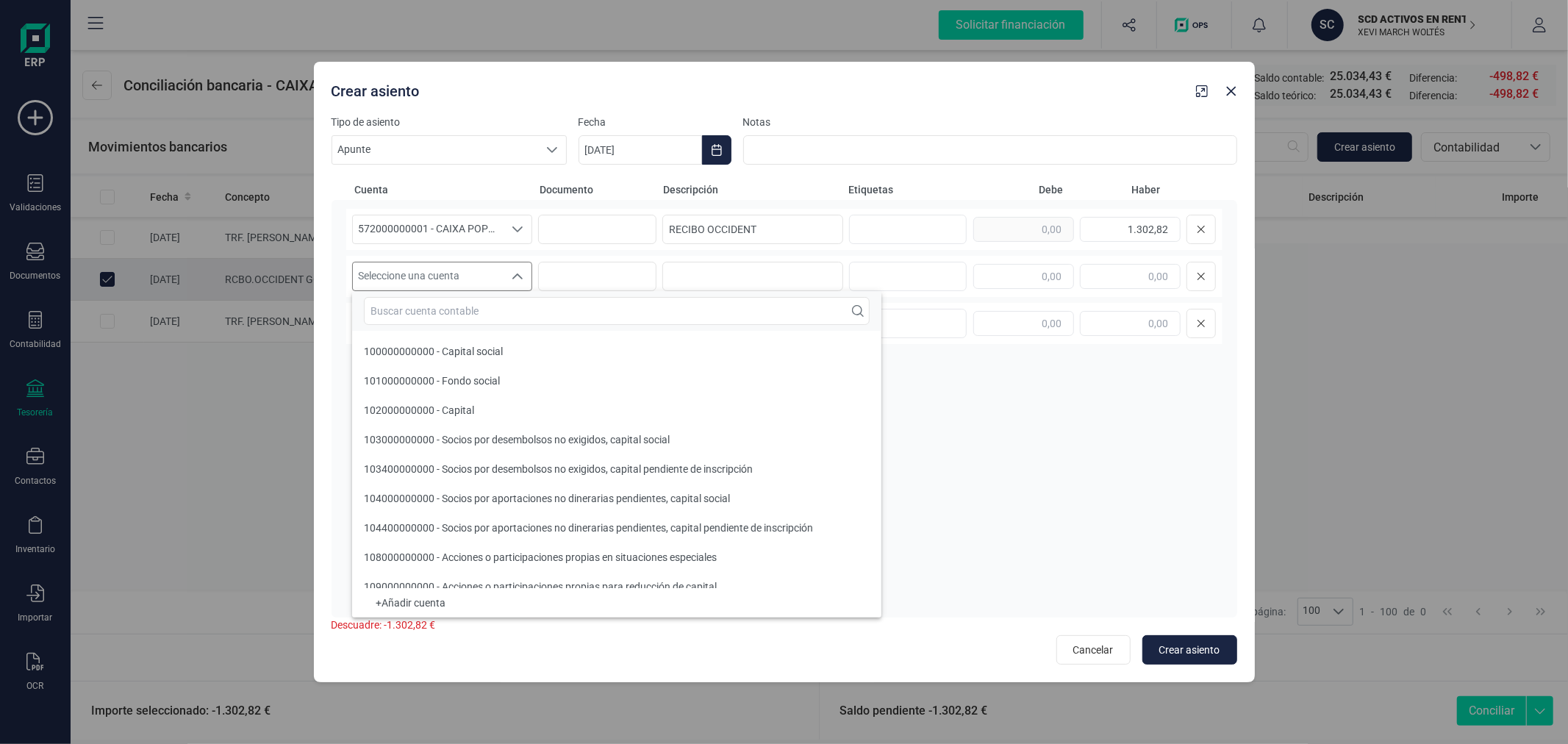
click at [483, 300] on input "text" at bounding box center [617, 310] width 506 height 28
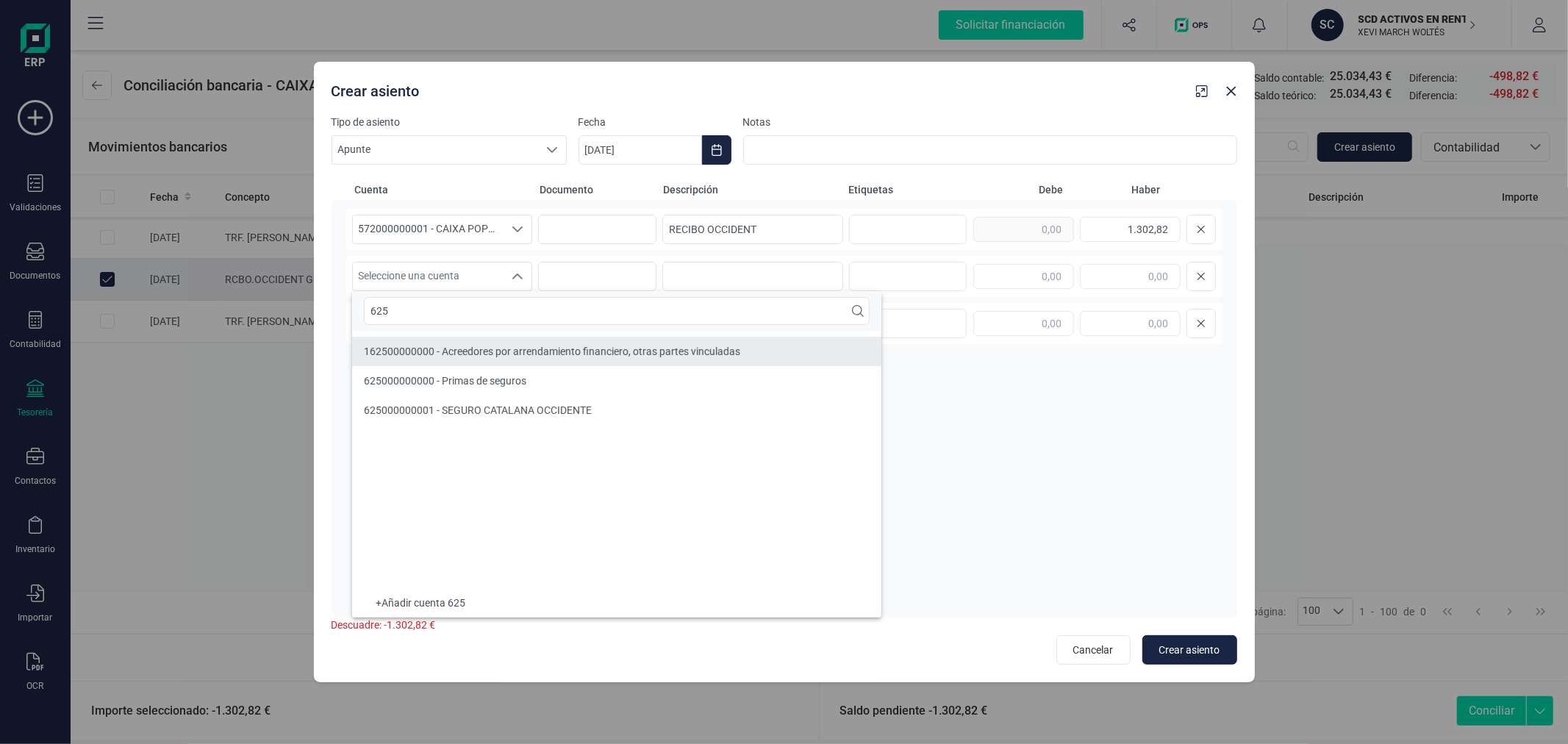
type input "625"
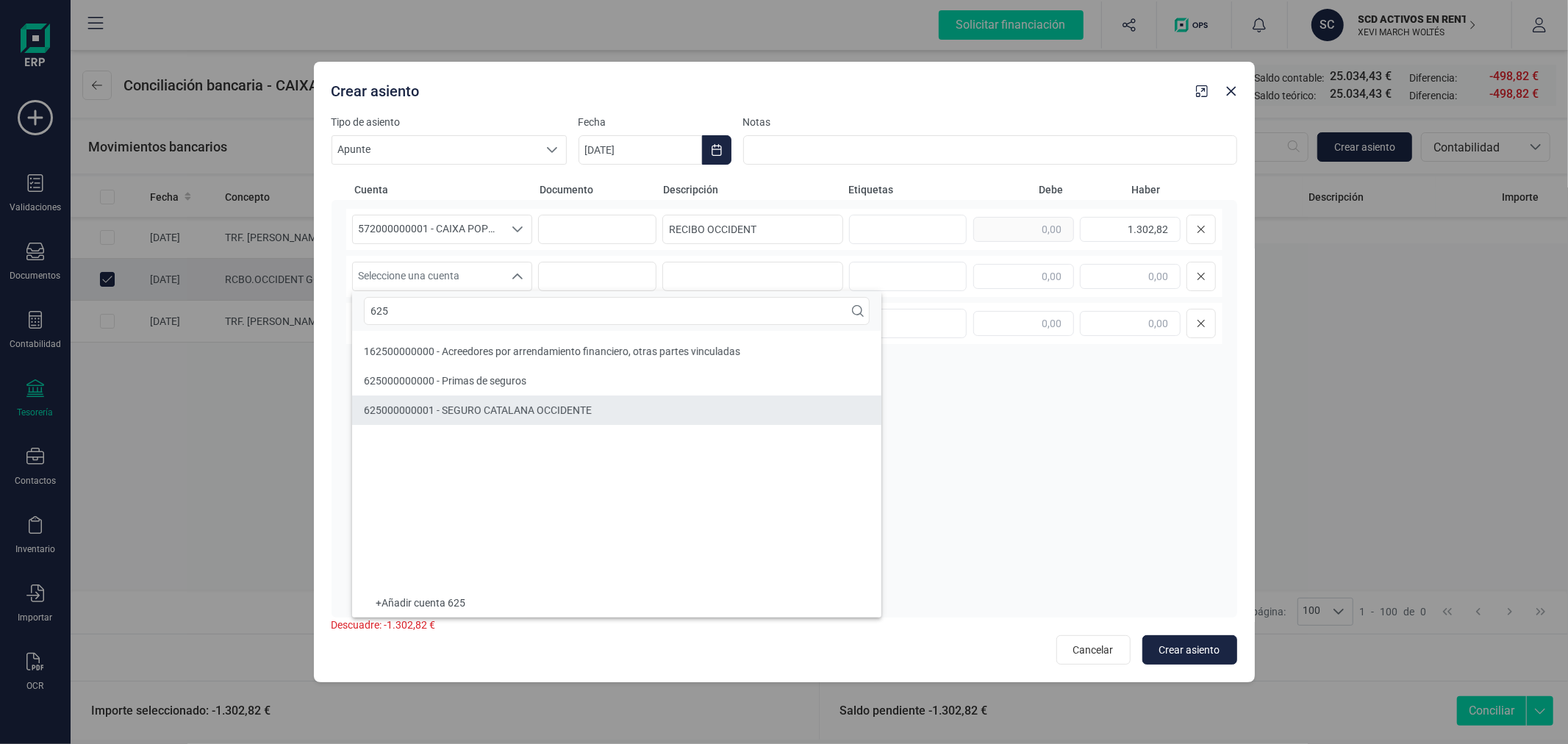
click at [465, 407] on span "625000000001 - SEGURO CATALANA OCCIDENTE" at bounding box center [477, 410] width 228 height 12
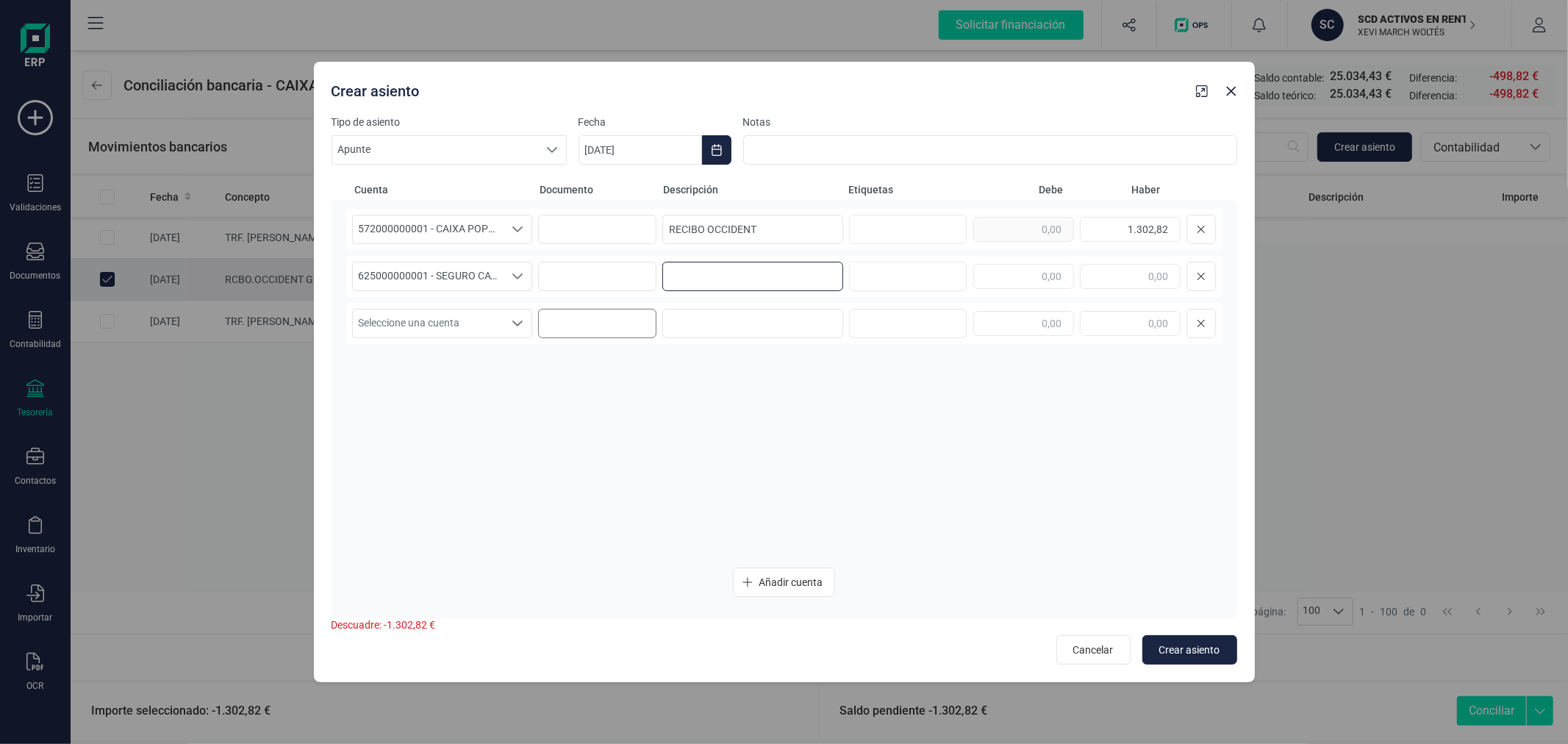
paste input "RECIBO OCCIDENT"
type input "RECIBO OCCIDENT"
type input "1.302,82"
click at [1189, 643] on span "Crear asiento" at bounding box center [1190, 650] width 61 height 15
type input "[DATE]"
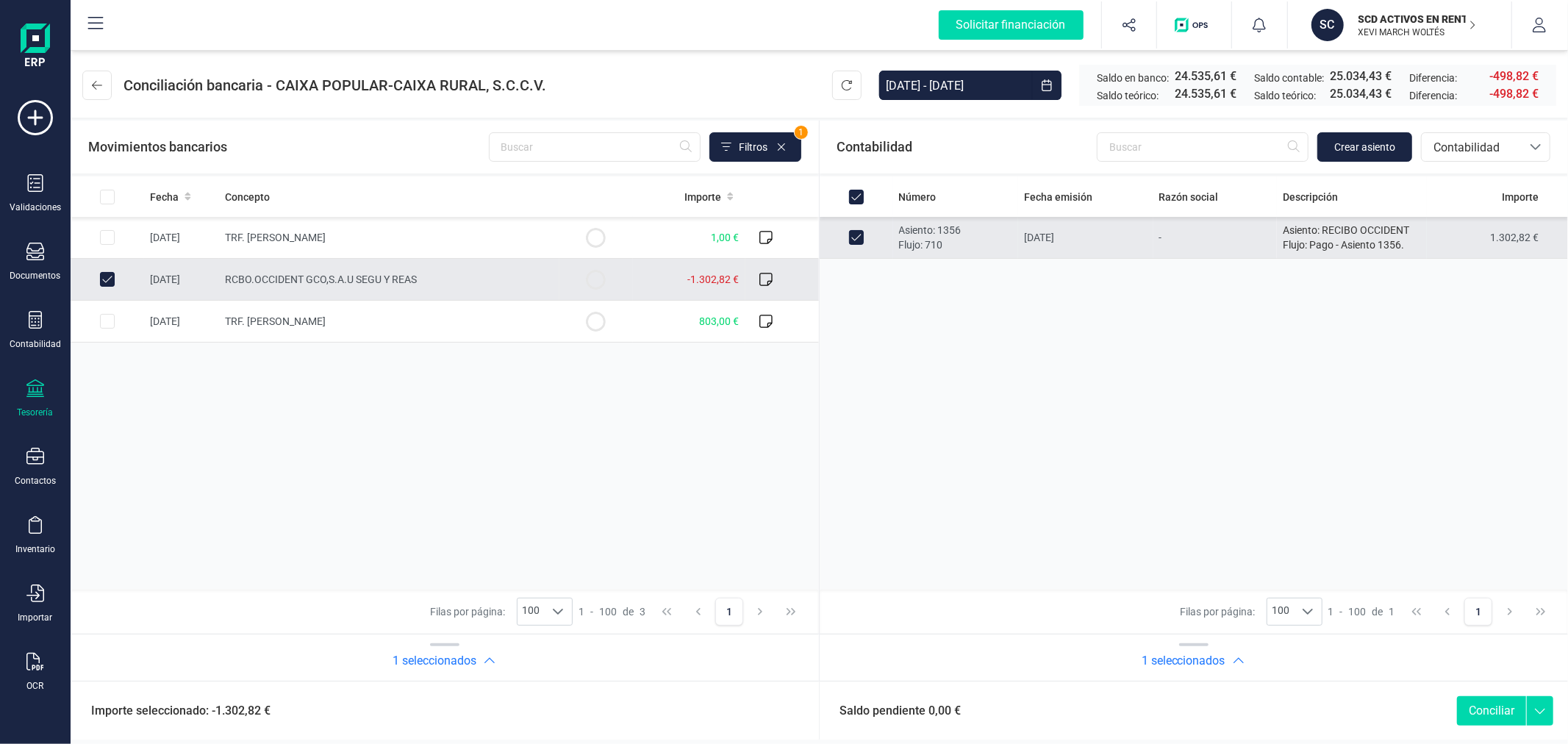
click at [1490, 715] on button "Conciliar" at bounding box center [1491, 711] width 69 height 29
checkbox input "false"
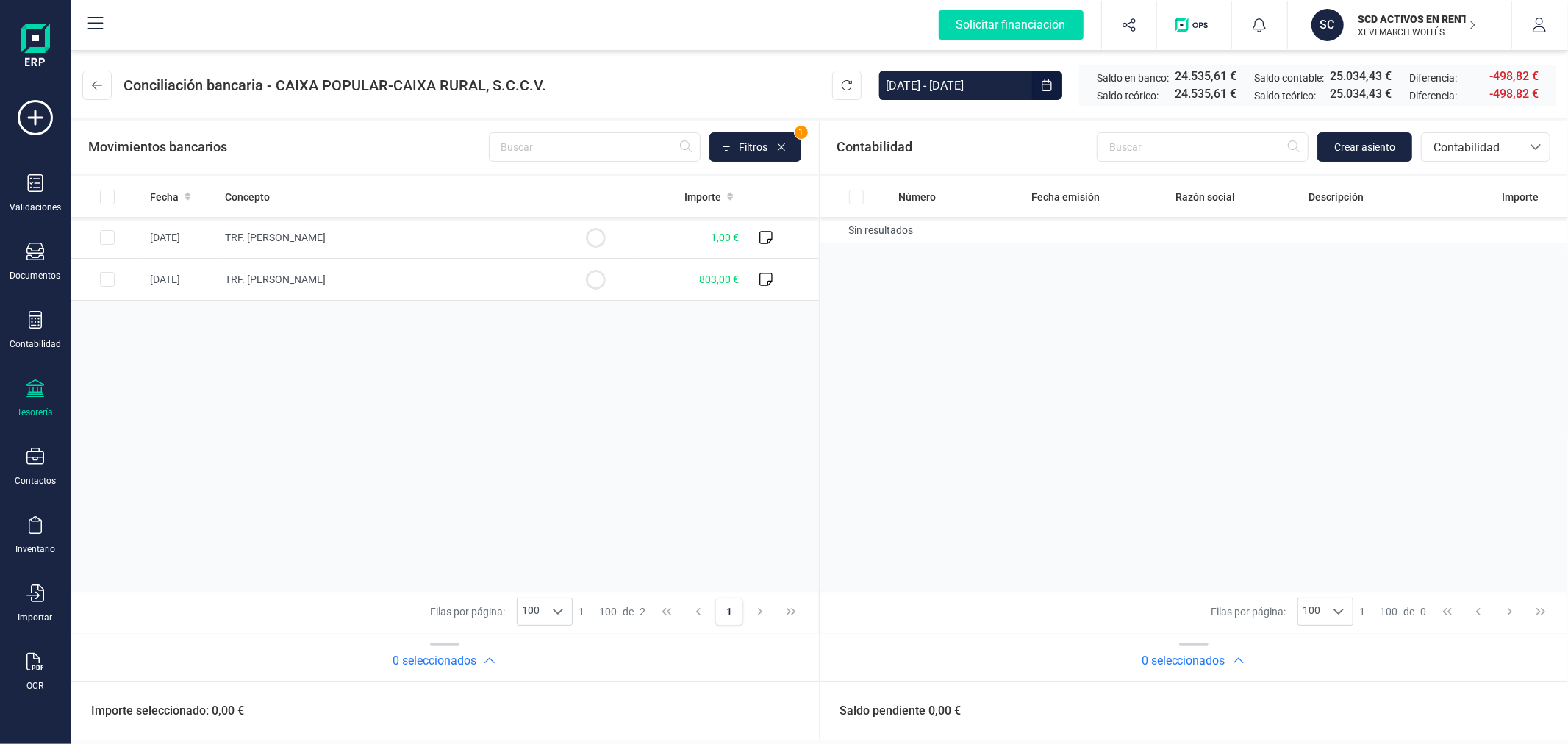
click at [956, 78] on input "01/01/2025 - 31/08/2025" at bounding box center [956, 85] width 153 height 29
click at [651, 444] on div "Fecha Concepto Importe 14/08/2025 TRF. ANDONI GONZALO RODRIGUEZ 1,00 € 29/08/20…" at bounding box center [445, 383] width 749 height 413
click at [96, 72] on button at bounding box center [97, 85] width 29 height 29
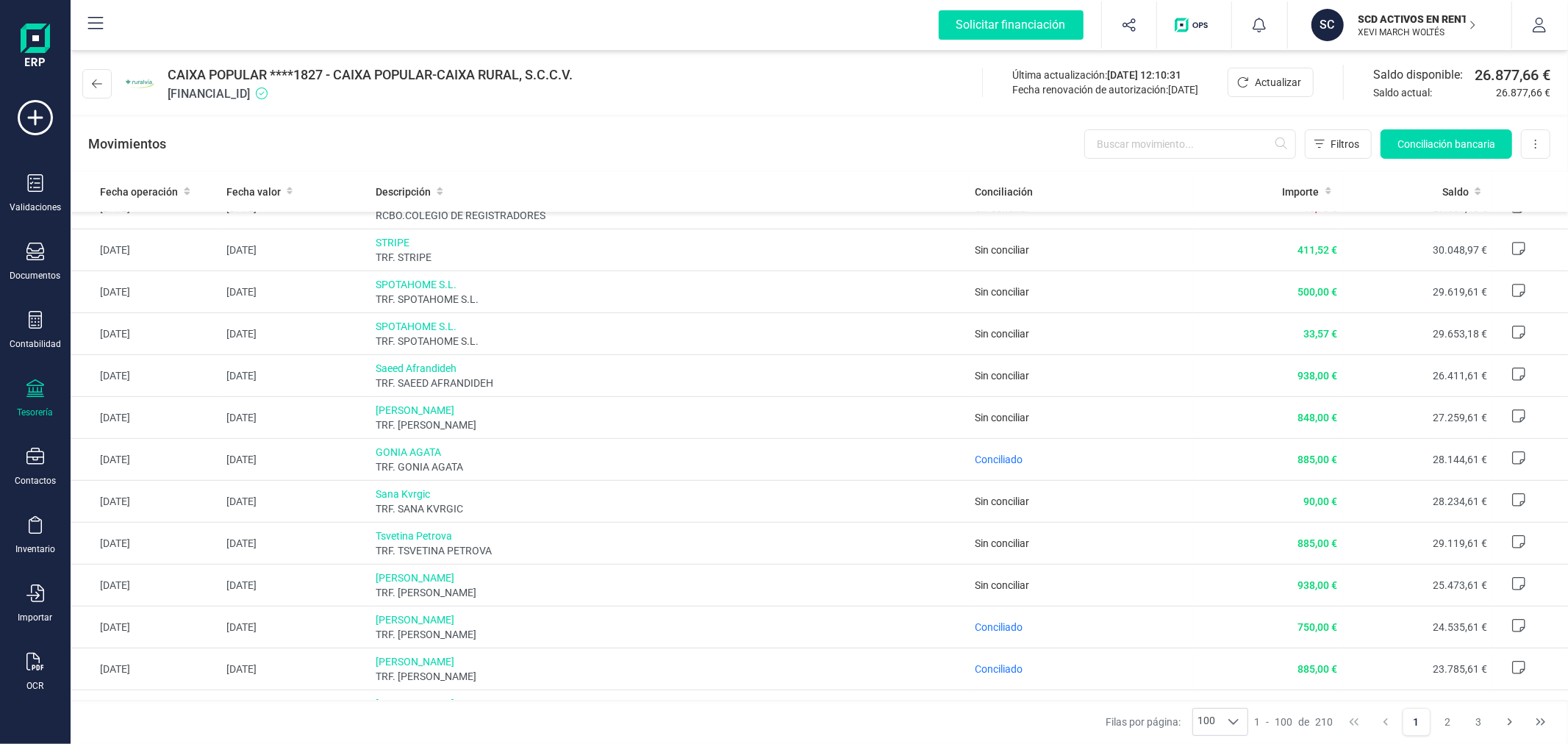
scroll to position [490, 0]
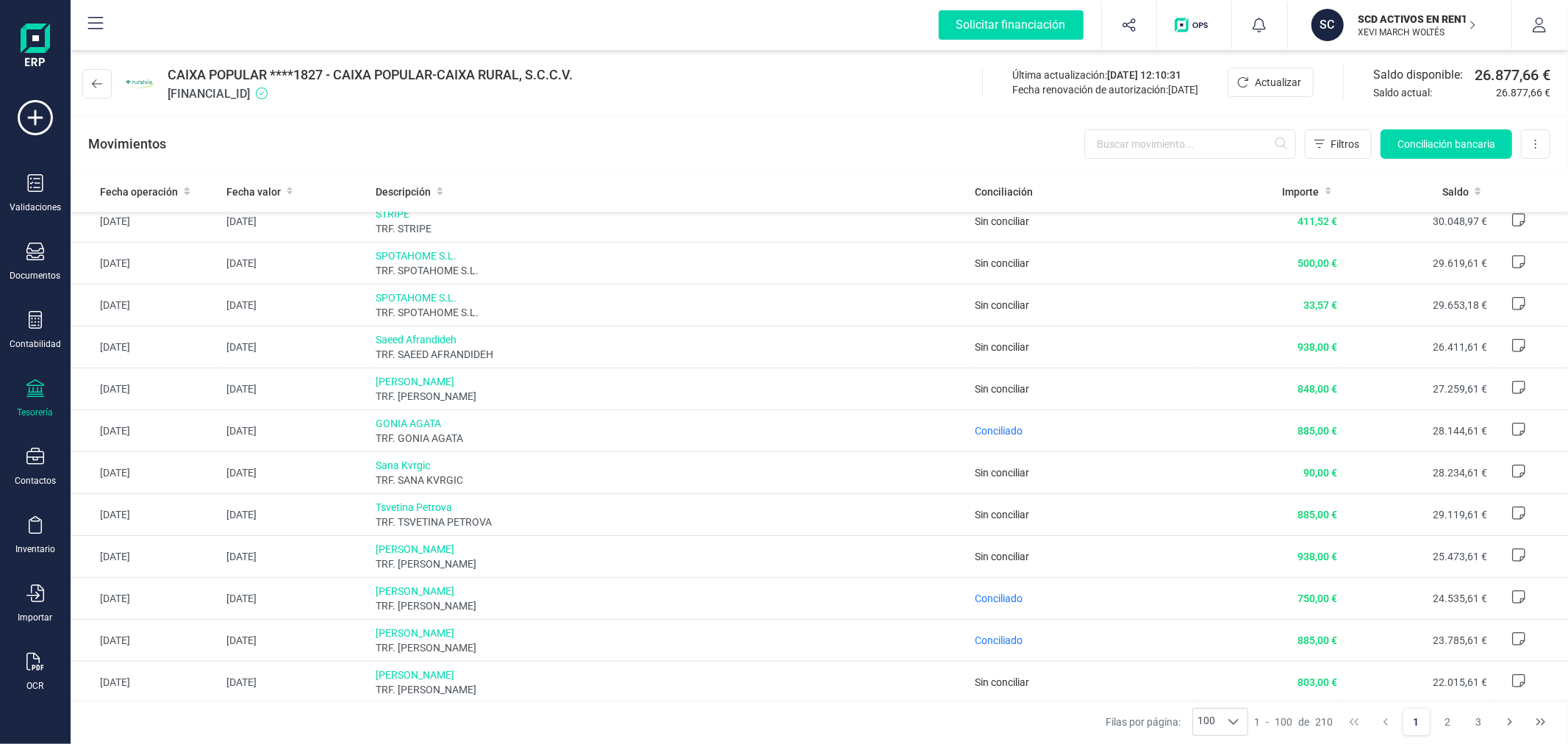
click at [1372, 28] on p "XEVI MARCH WOLTÉS" at bounding box center [1417, 32] width 117 height 12
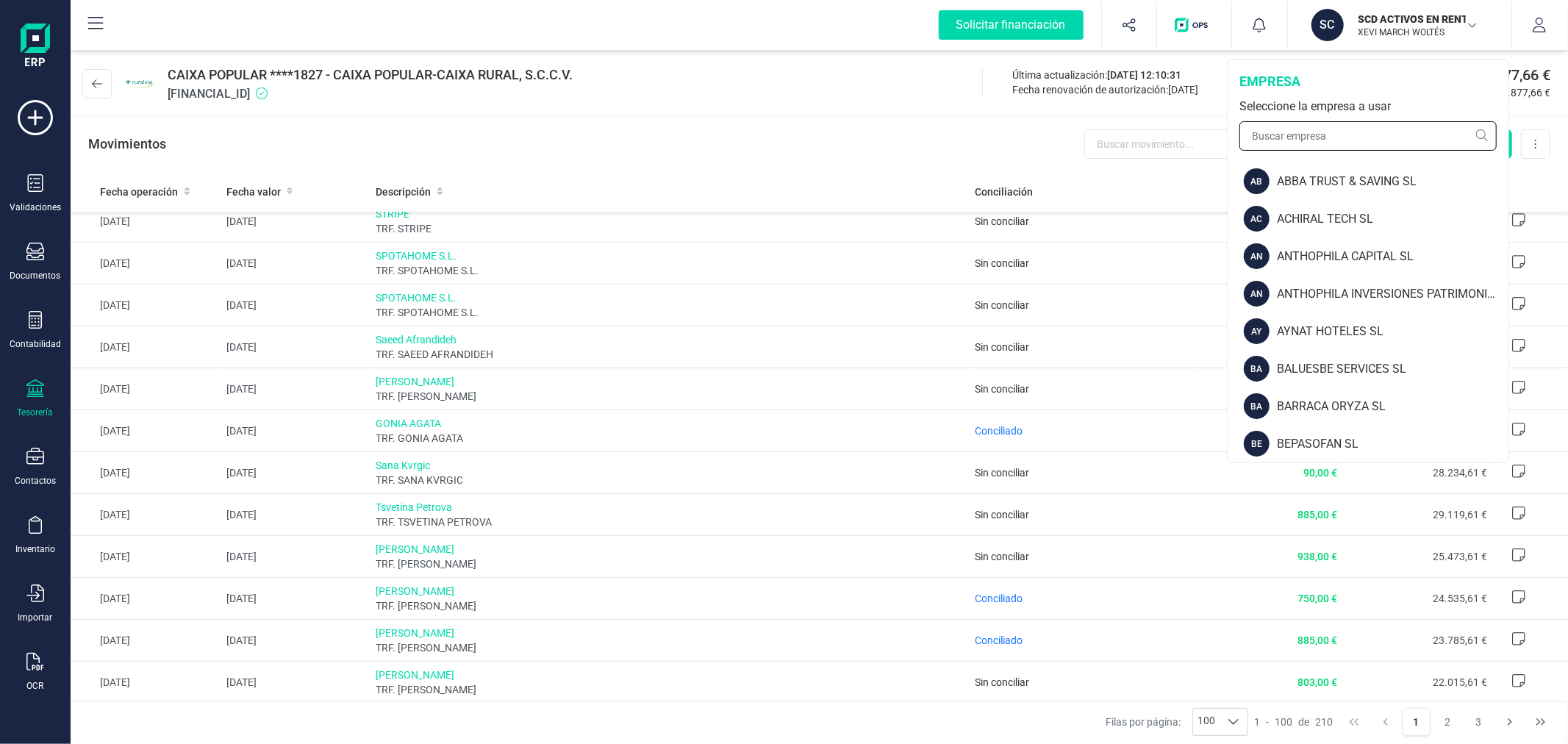
click at [1379, 127] on input "text" at bounding box center [1367, 136] width 257 height 29
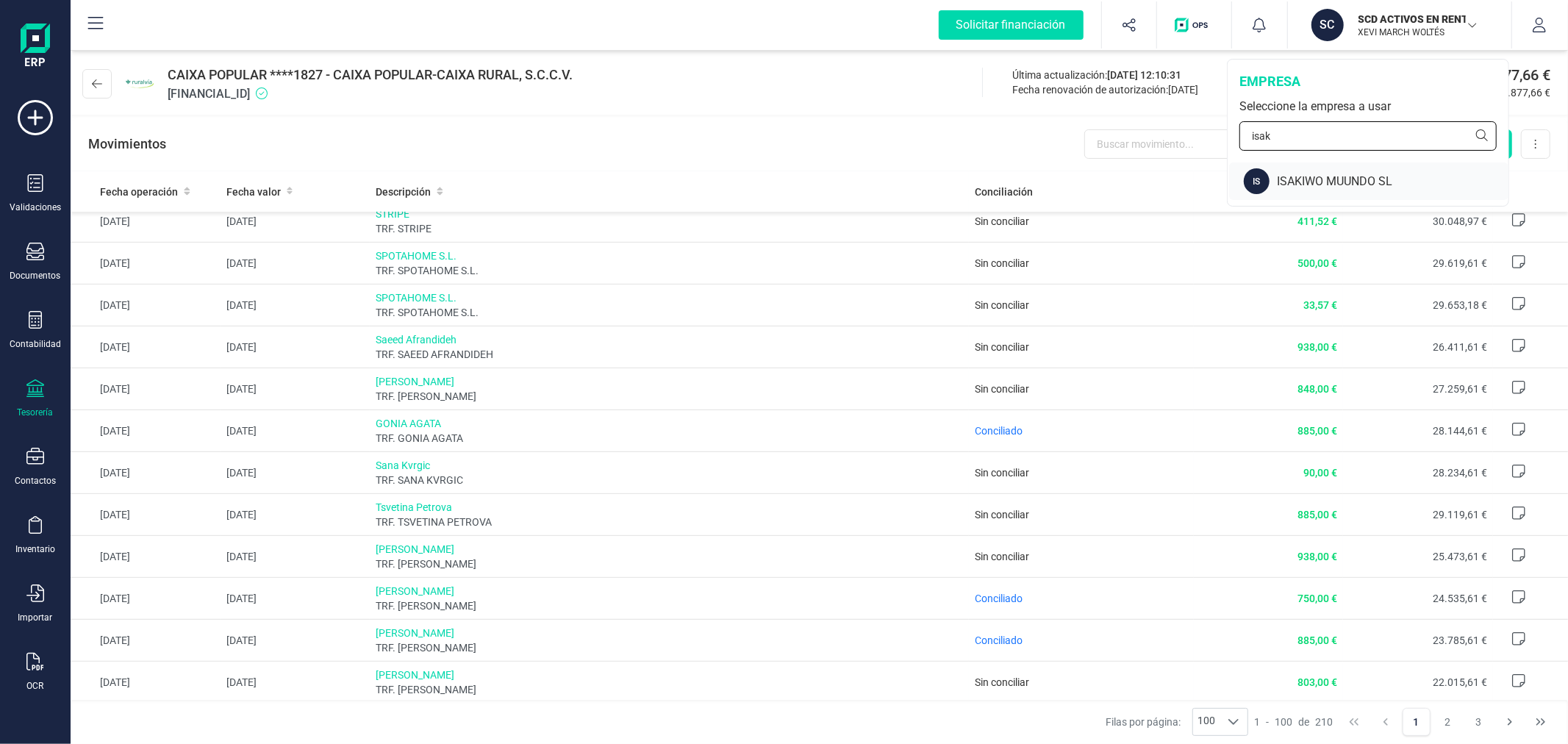
type input "isak"
click at [1365, 167] on div "IS ISAKIWO MUUNDO SL" at bounding box center [1369, 181] width 279 height 38
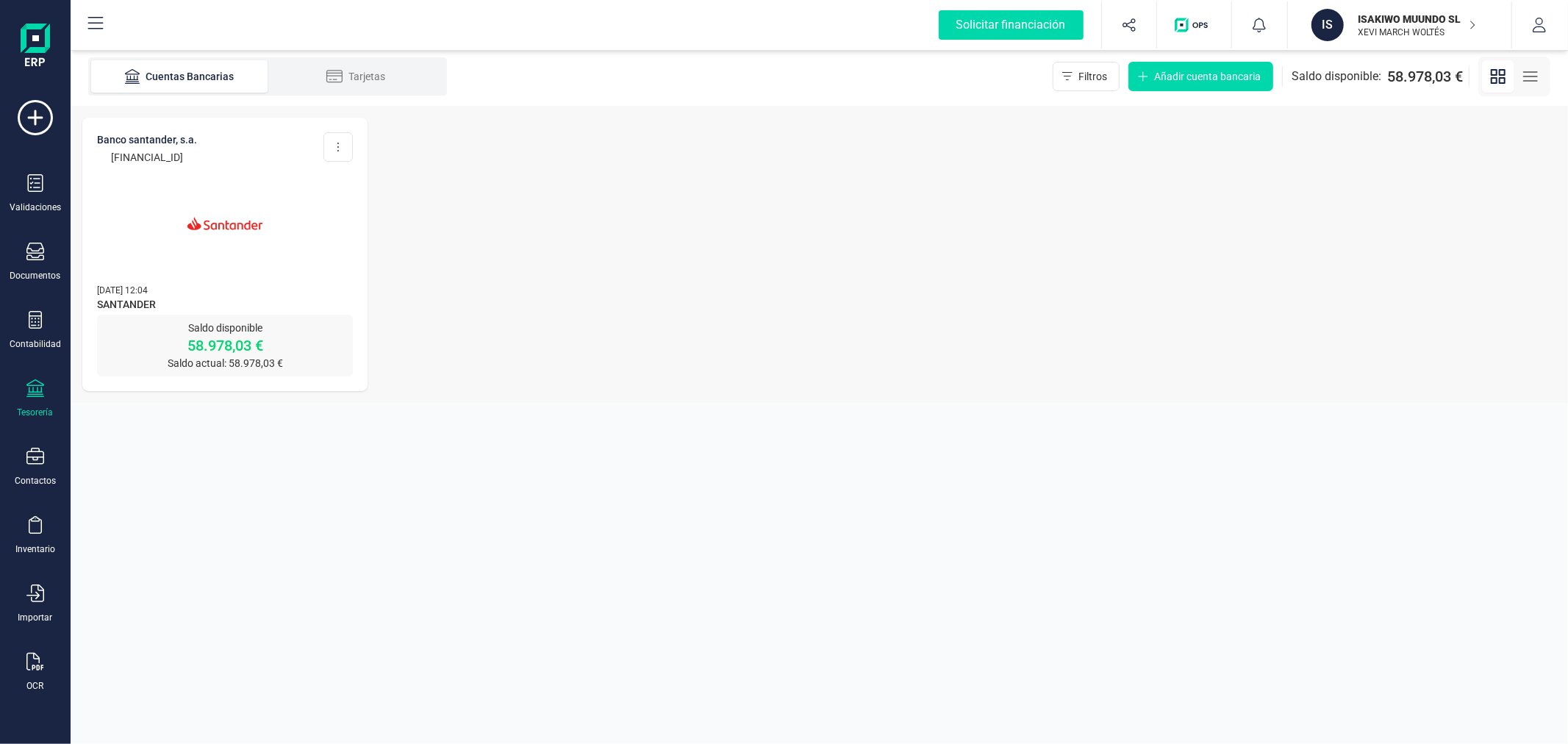
click at [401, 474] on section "Cuentas Bancarias Tarjetas Filtros Añadir cuenta bancaria Saldo disponible: 58.…" at bounding box center [819, 396] width 1498 height 697
click at [1379, 17] on p "ISAKIWO MUUNDO SL" at bounding box center [1417, 18] width 117 height 15
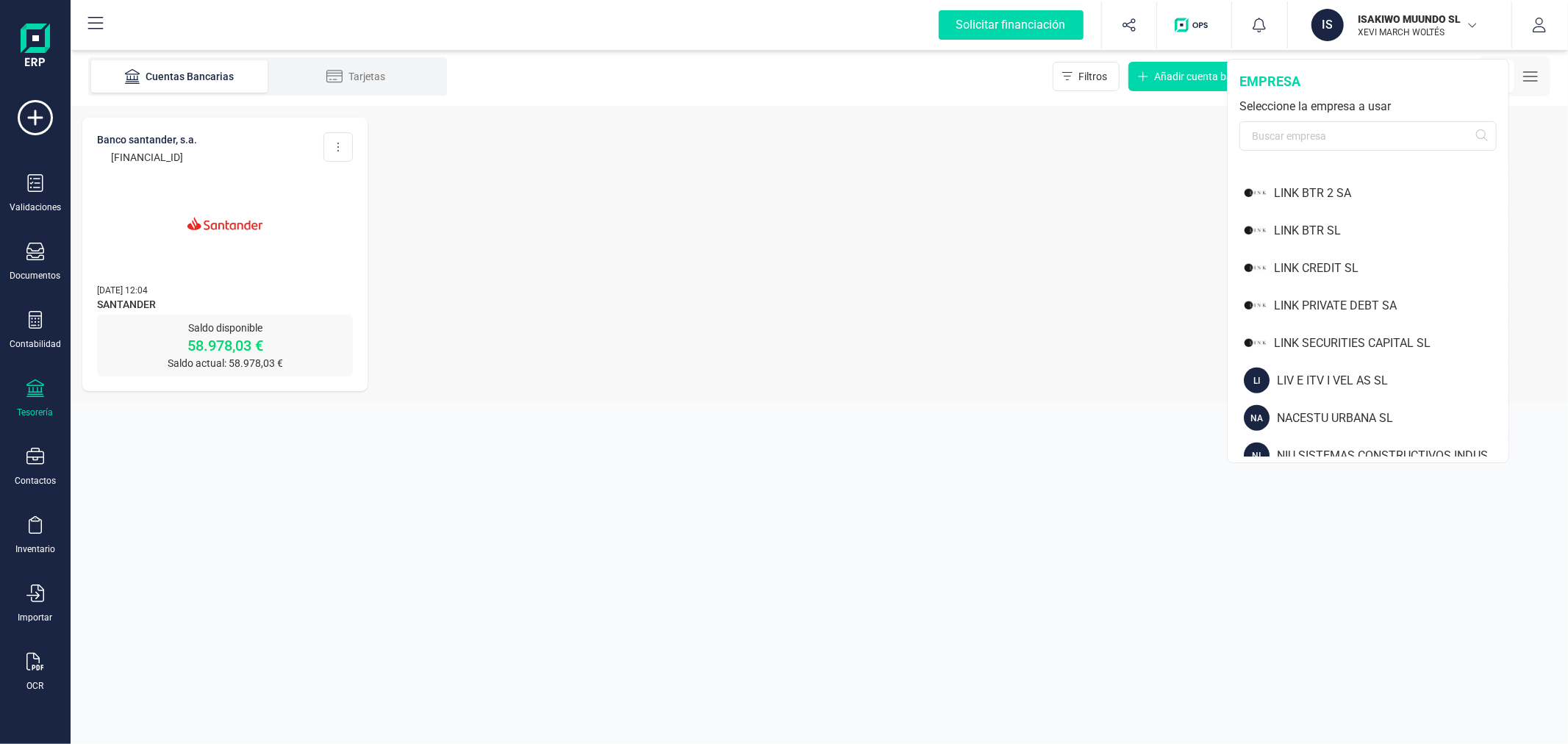
scroll to position [1062, 0]
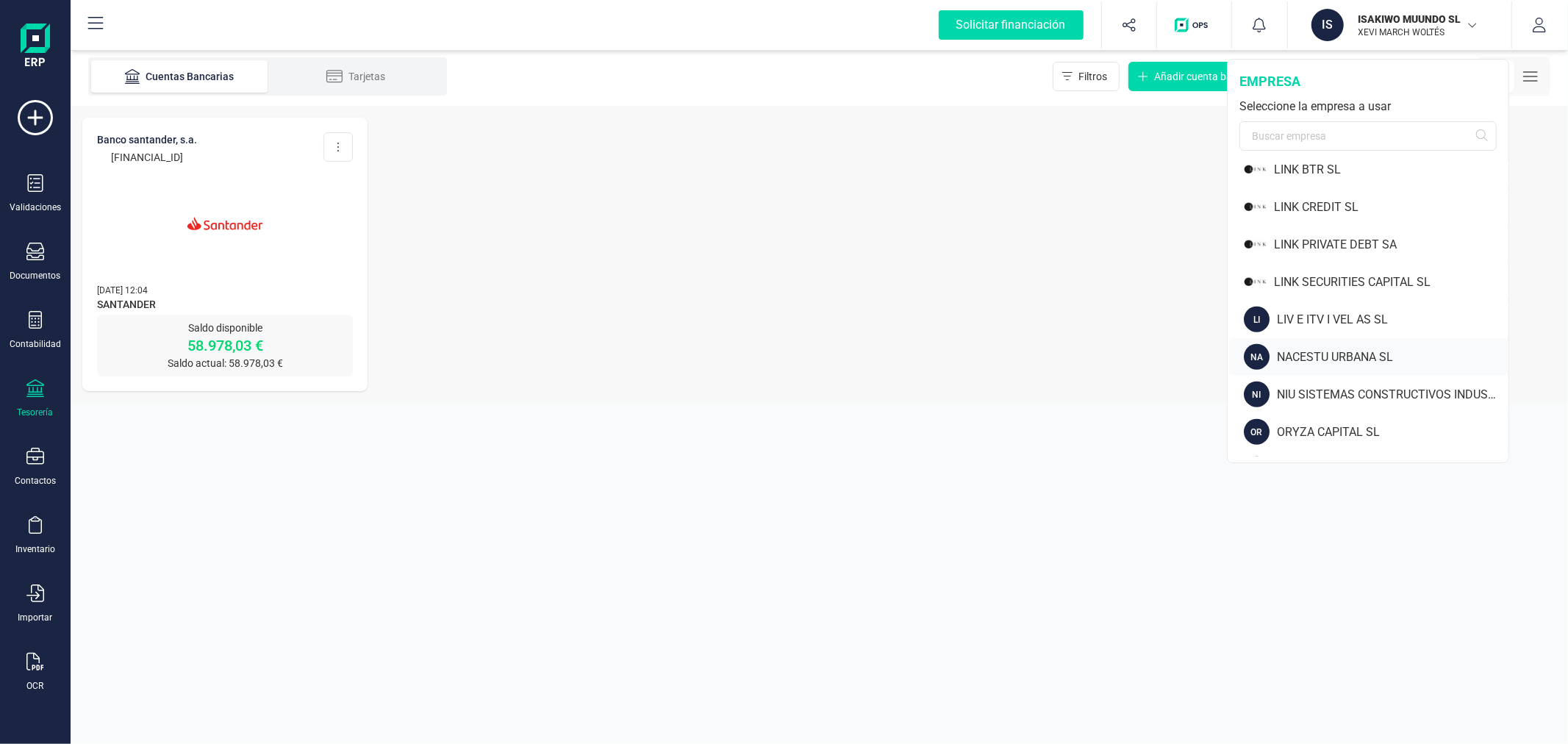
click at [1316, 349] on div "NACESTU URBANA SL" at bounding box center [1392, 357] width 232 height 17
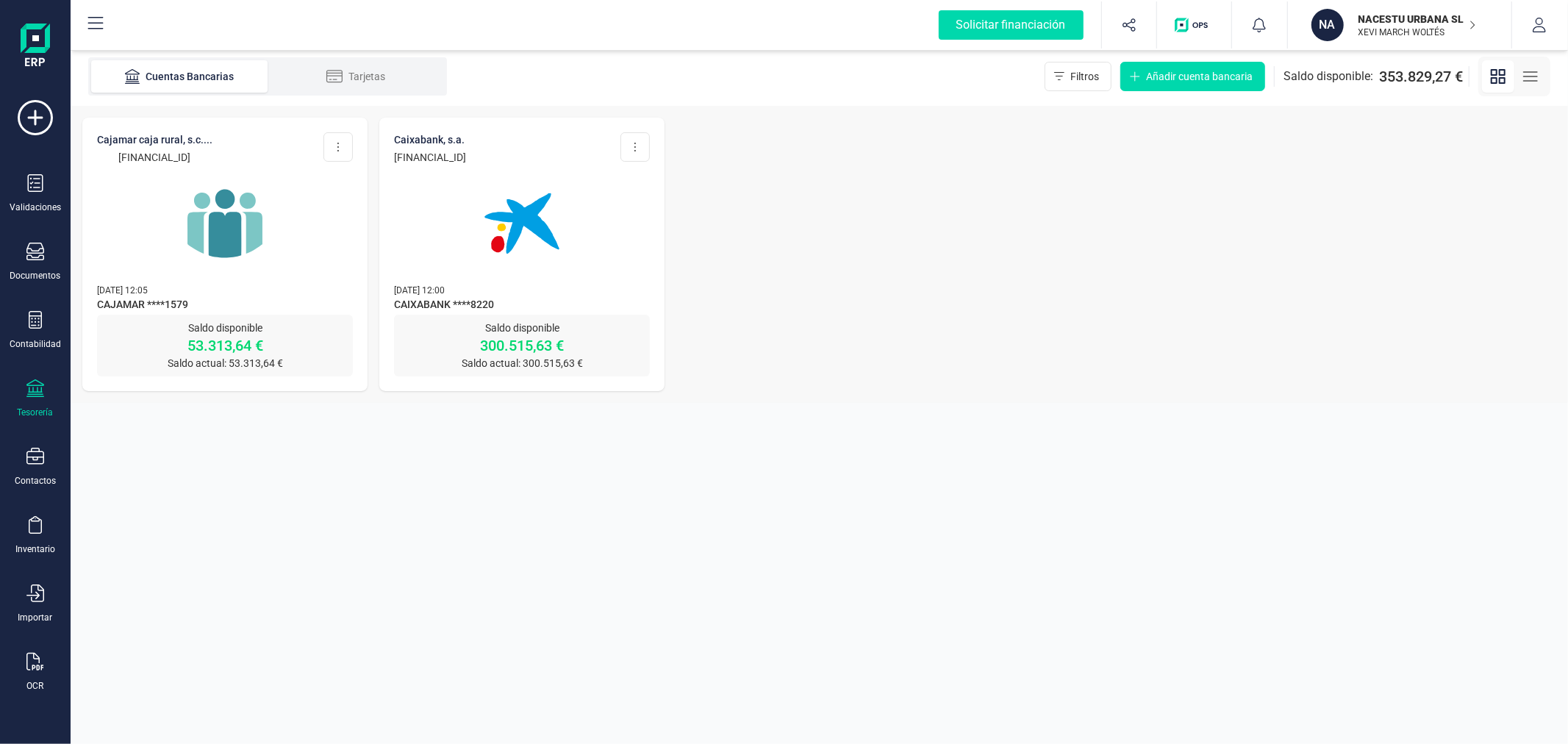
click at [181, 250] on img at bounding box center [224, 223] width 123 height 123
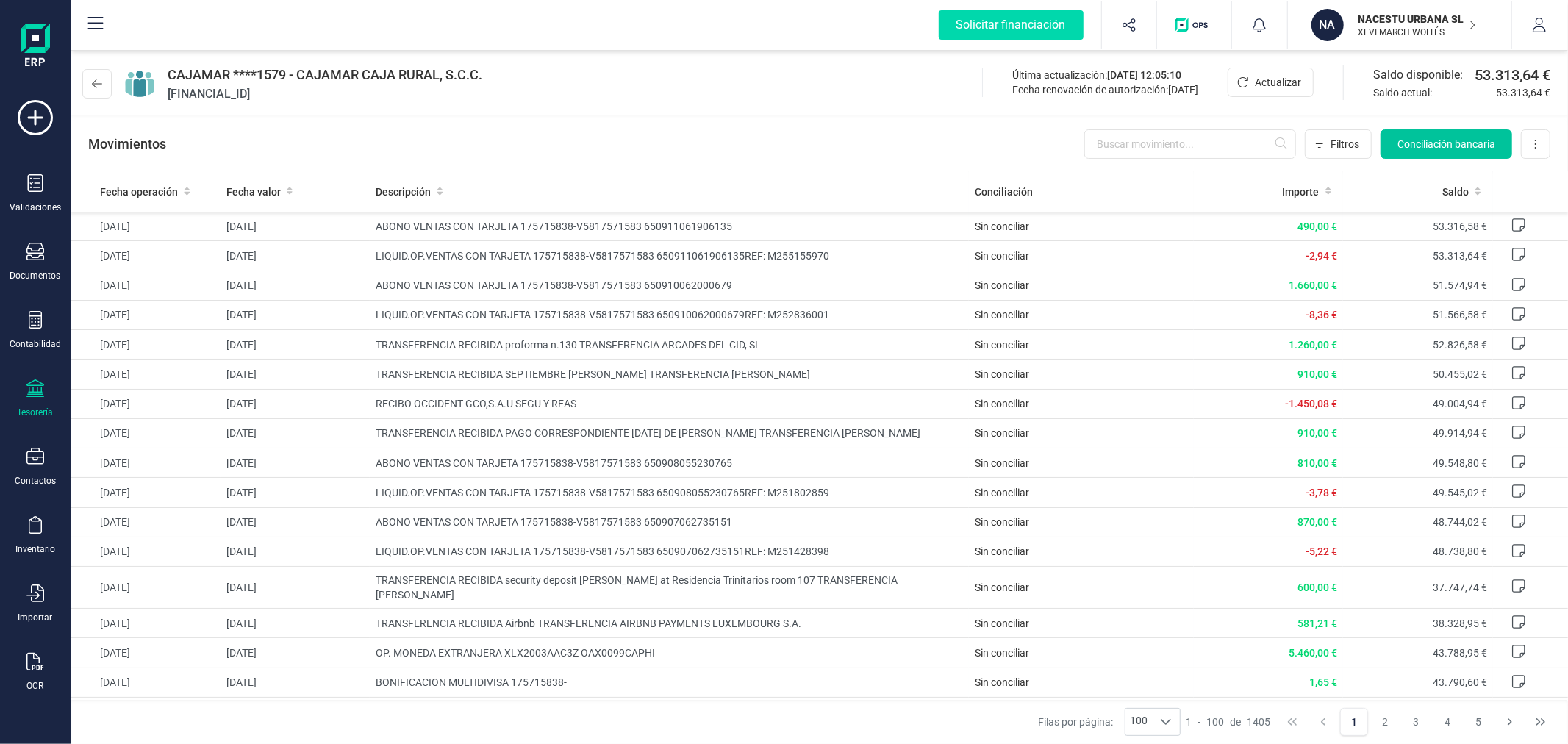
click at [1407, 148] on span "Conciliación bancaria" at bounding box center [1446, 144] width 98 height 15
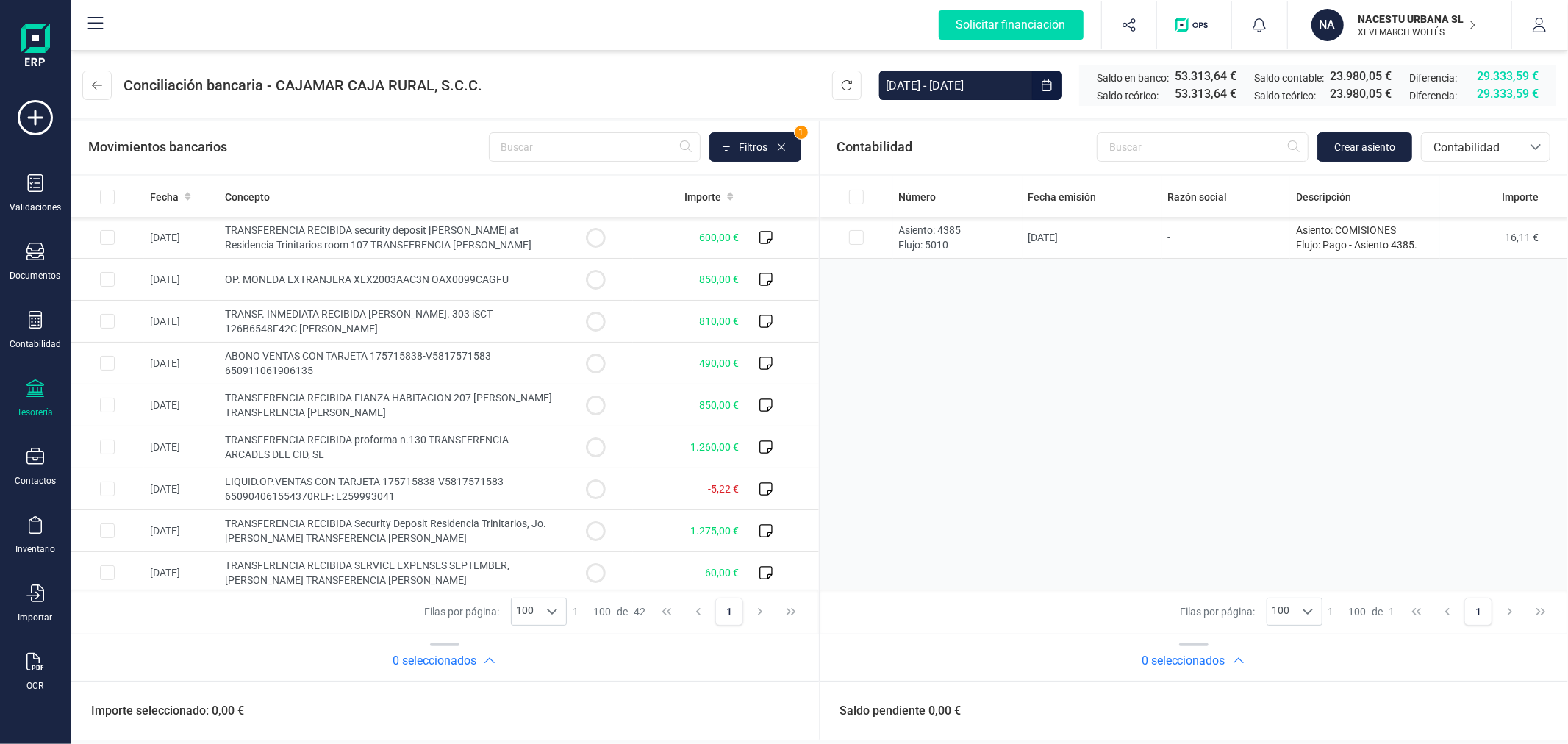
click at [961, 84] on input "[DATE] - [DATE]" at bounding box center [956, 85] width 153 height 29
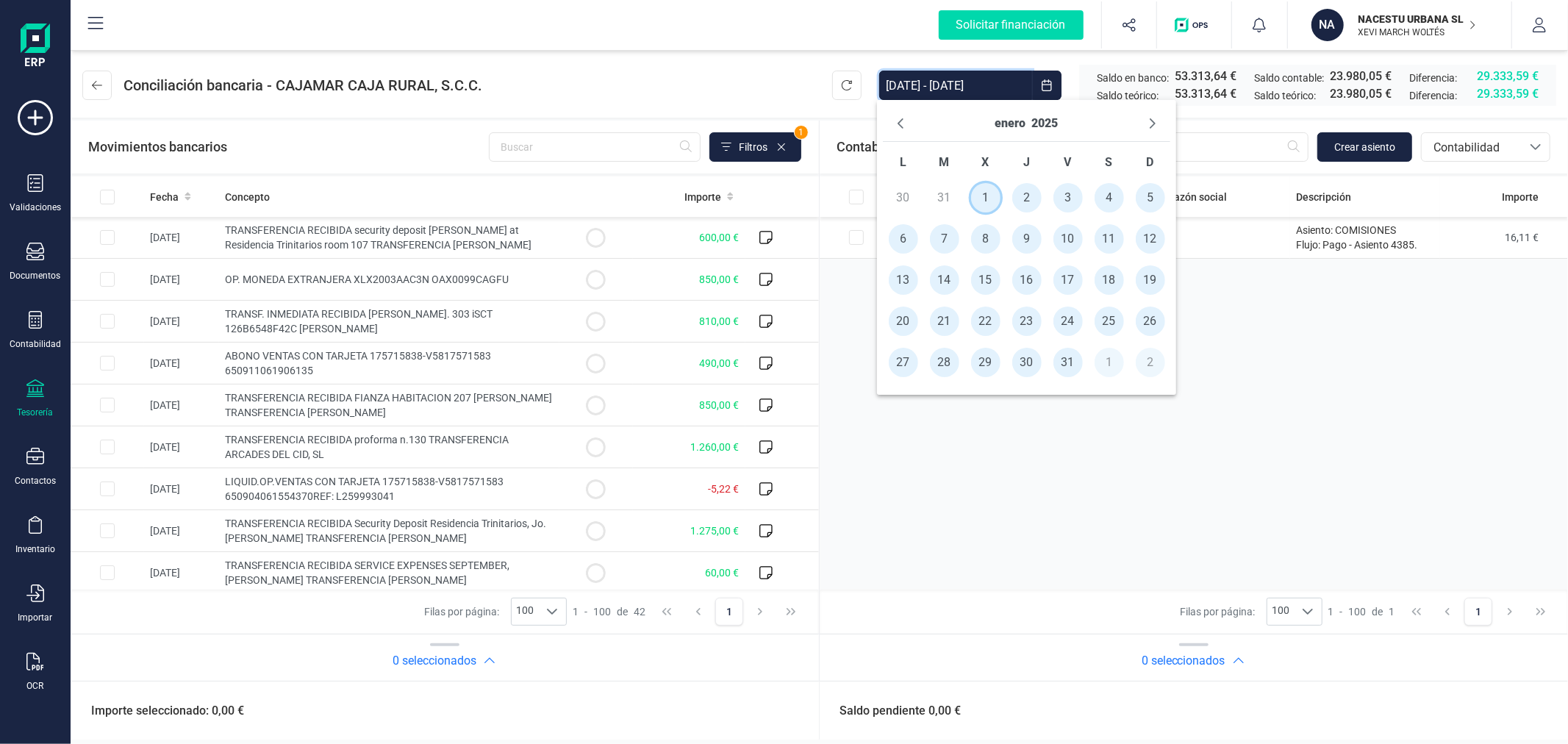
click at [981, 195] on span "1" at bounding box center [986, 198] width 29 height 29
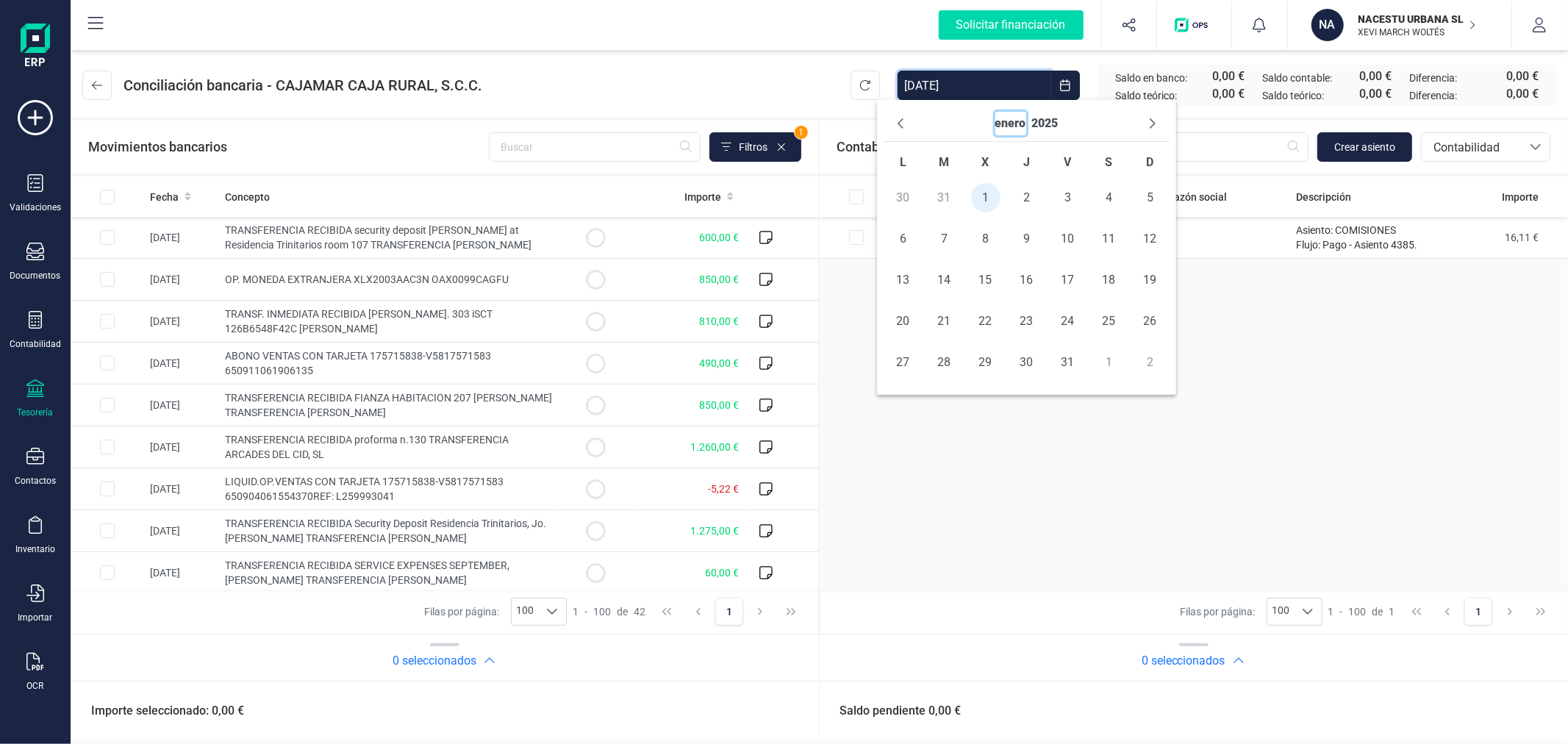
click at [1001, 114] on button "enero" at bounding box center [1011, 123] width 31 height 23
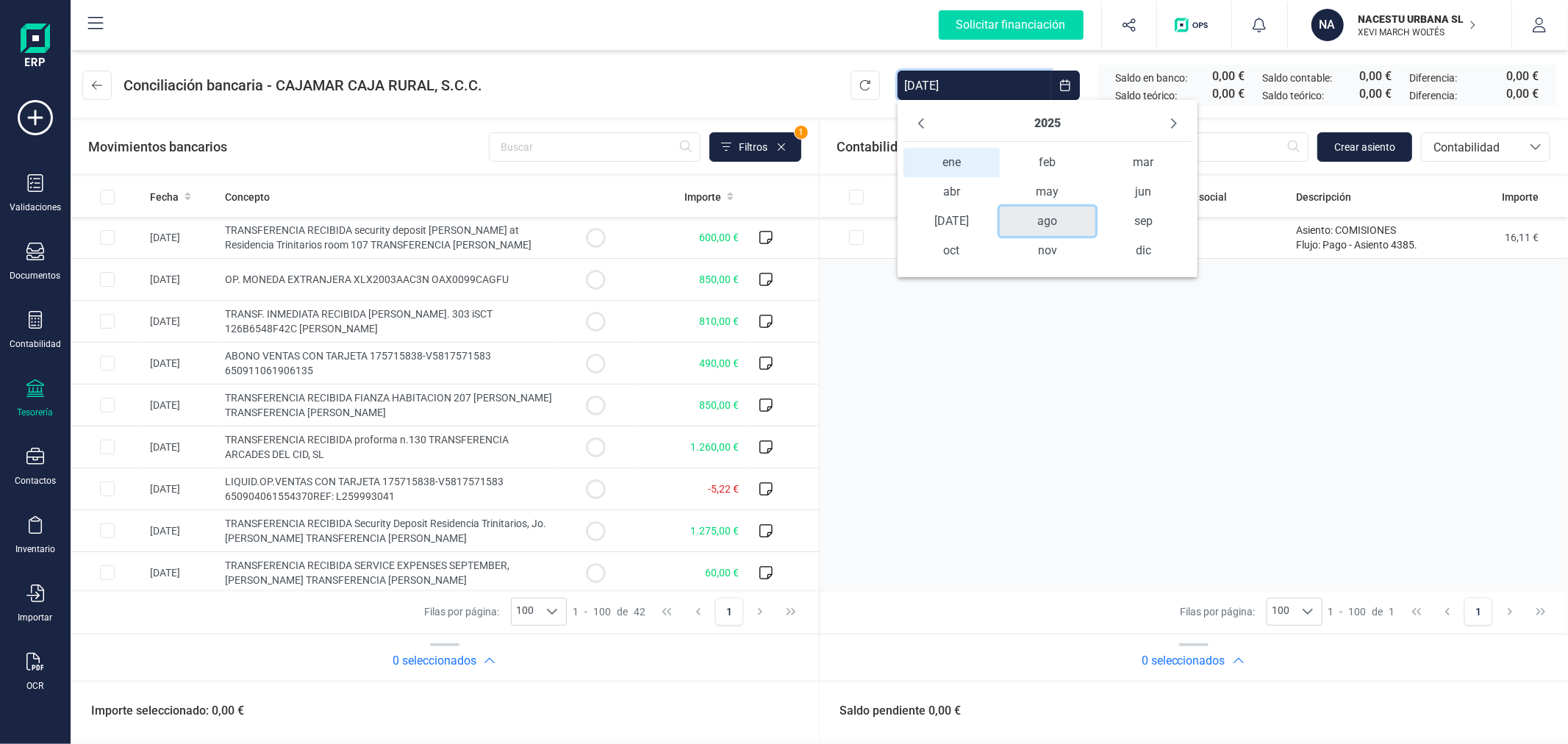
click at [1035, 210] on span "ago" at bounding box center [1047, 221] width 96 height 29
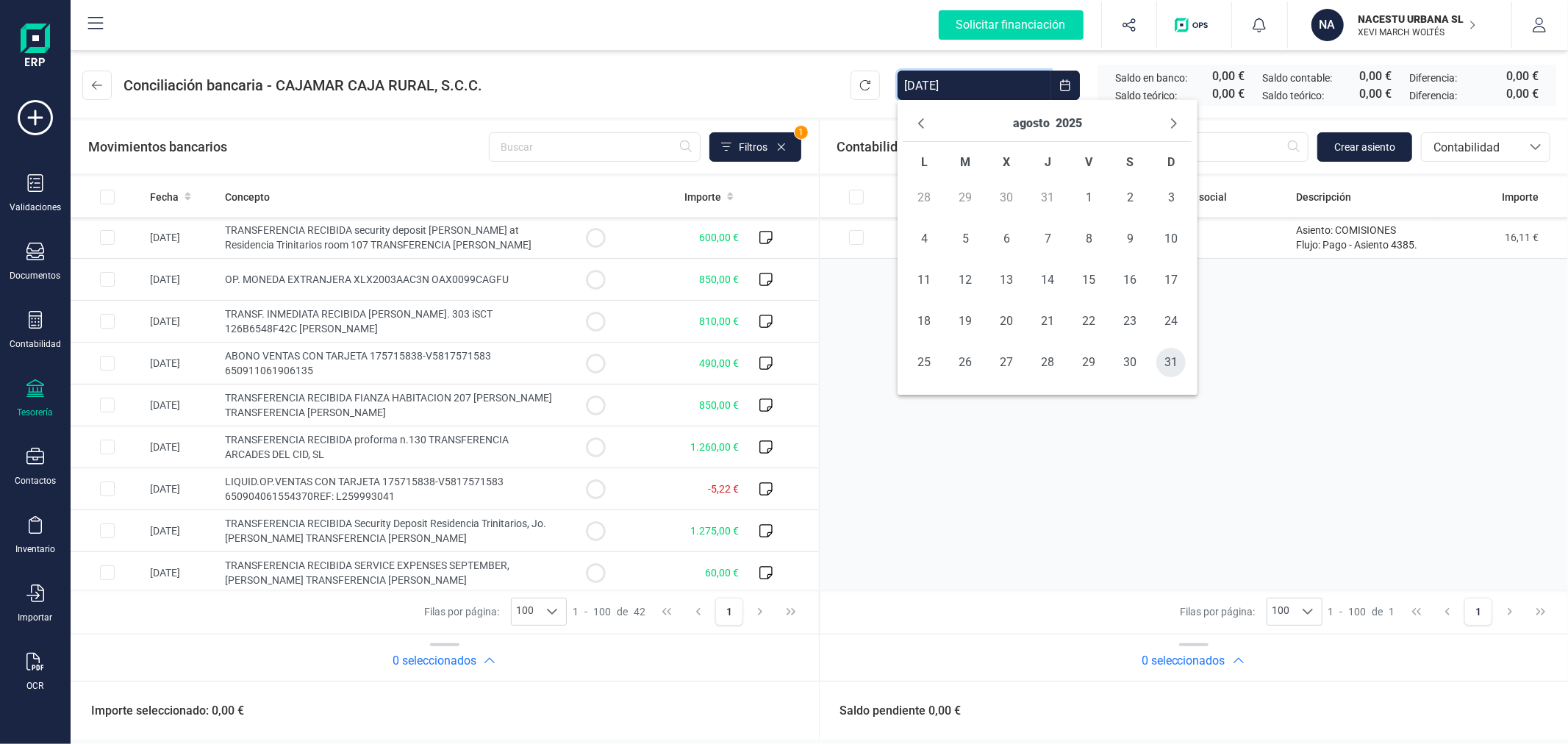
click at [1171, 356] on span "31" at bounding box center [1171, 363] width 29 height 29
type input "[DATE] - [DATE]"
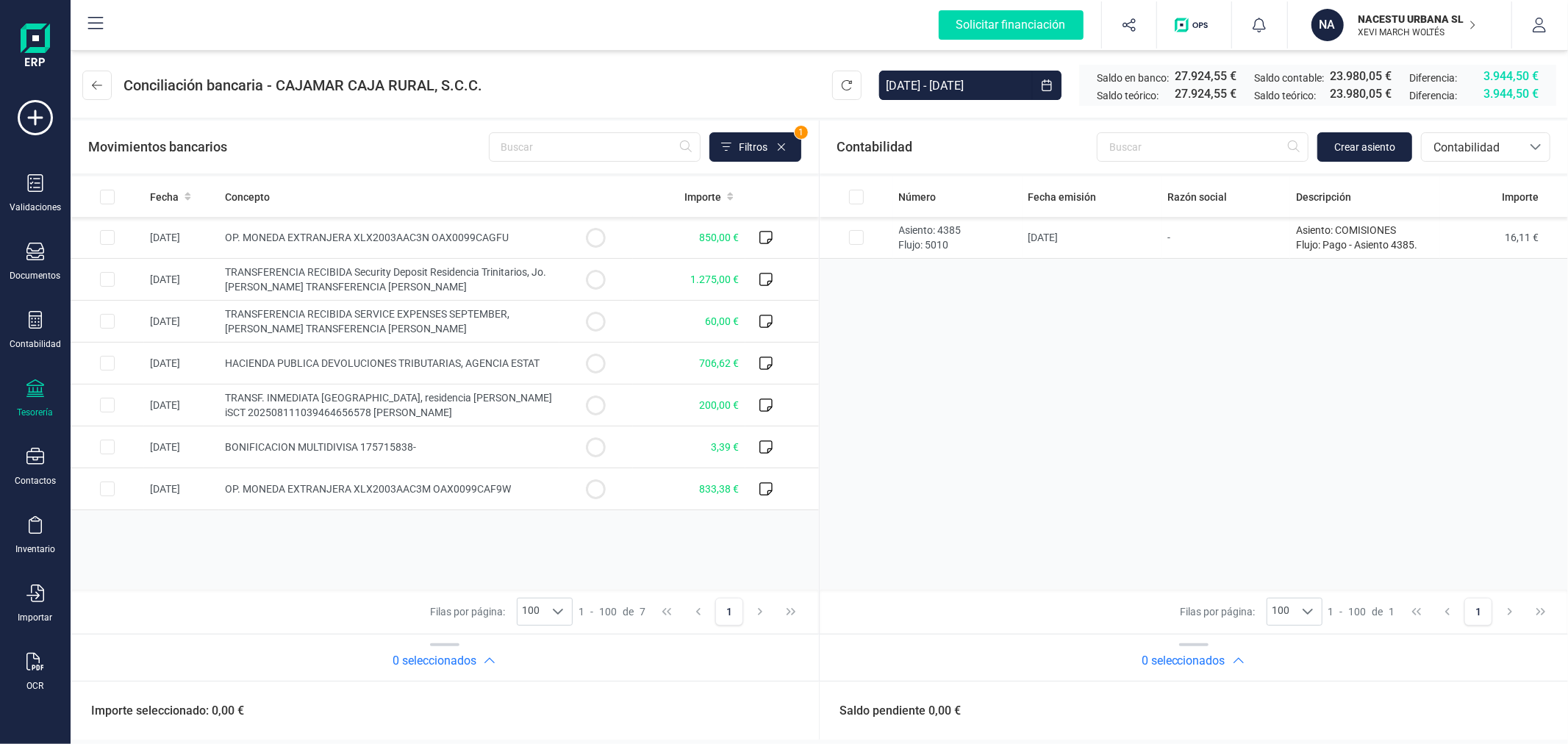
click at [966, 398] on div "Número Fecha emisión Razón social Descripción Importe Asiento: 4385 Flujo: 5010…" at bounding box center [1194, 383] width 750 height 413
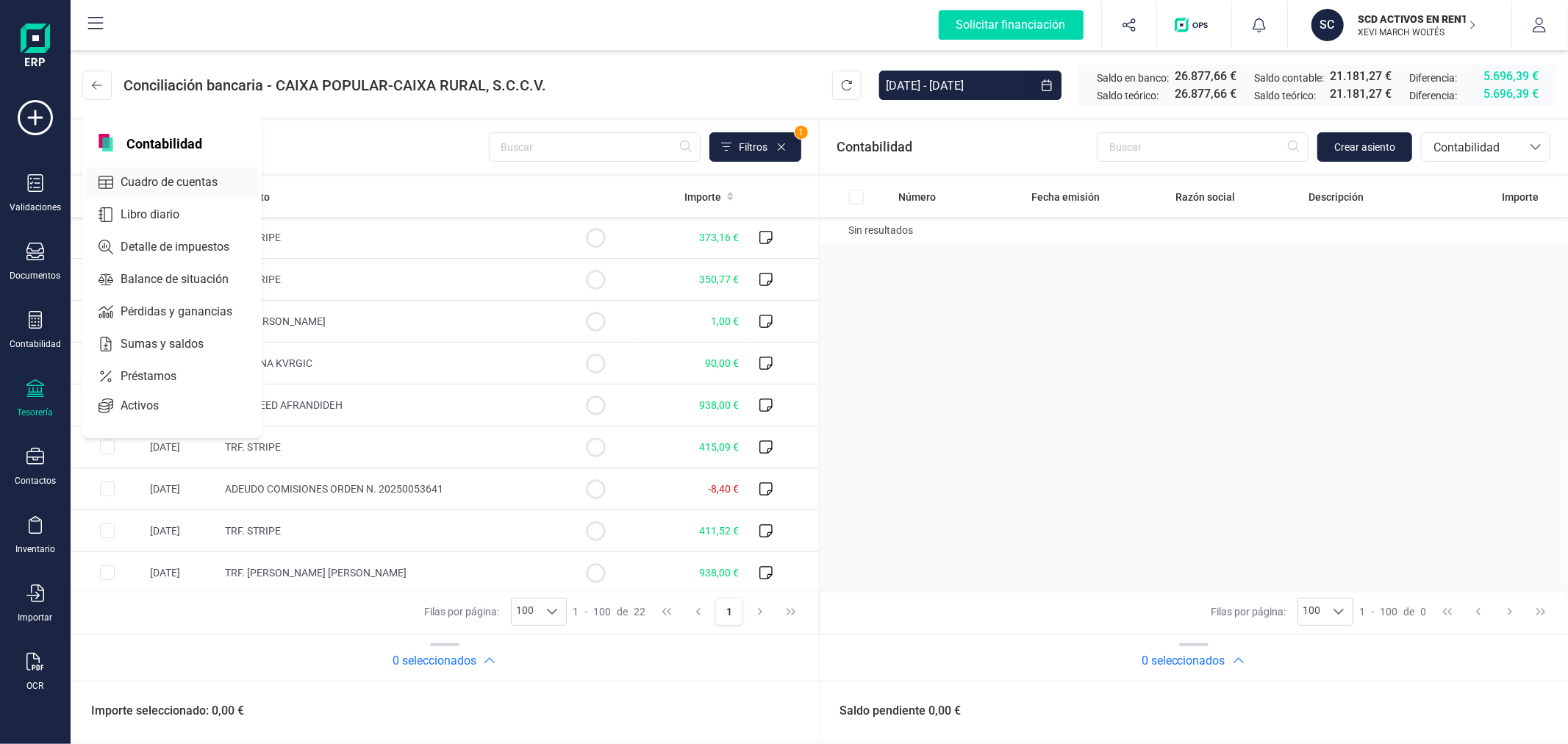
click at [115, 184] on span "Cuadro de cuentas" at bounding box center [178, 182] width 129 height 17
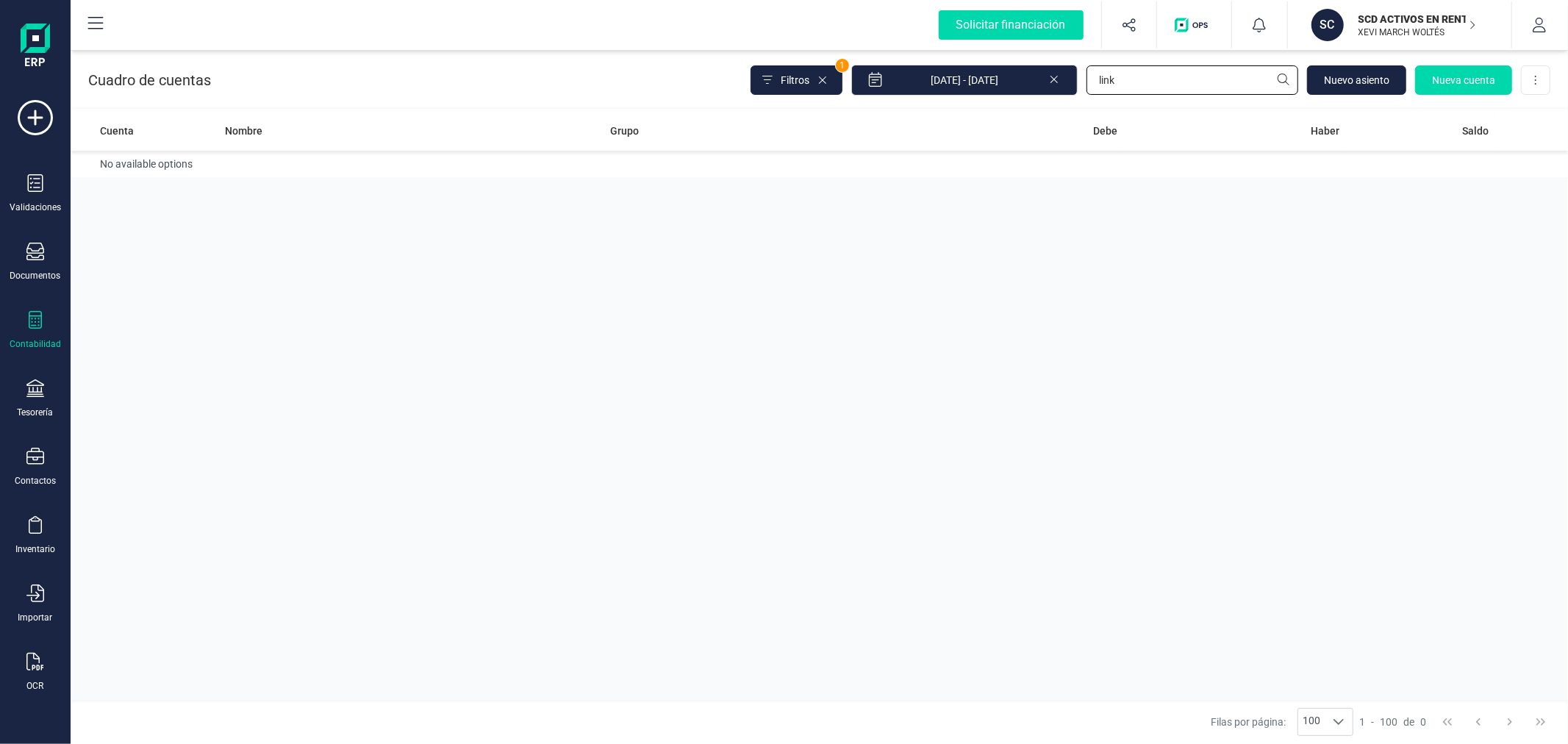
click at [1145, 77] on input "link" at bounding box center [1193, 80] width 211 height 29
type input "625"
click at [876, 184] on td "Servicios Exteriores" at bounding box center [752, 171] width 297 height 42
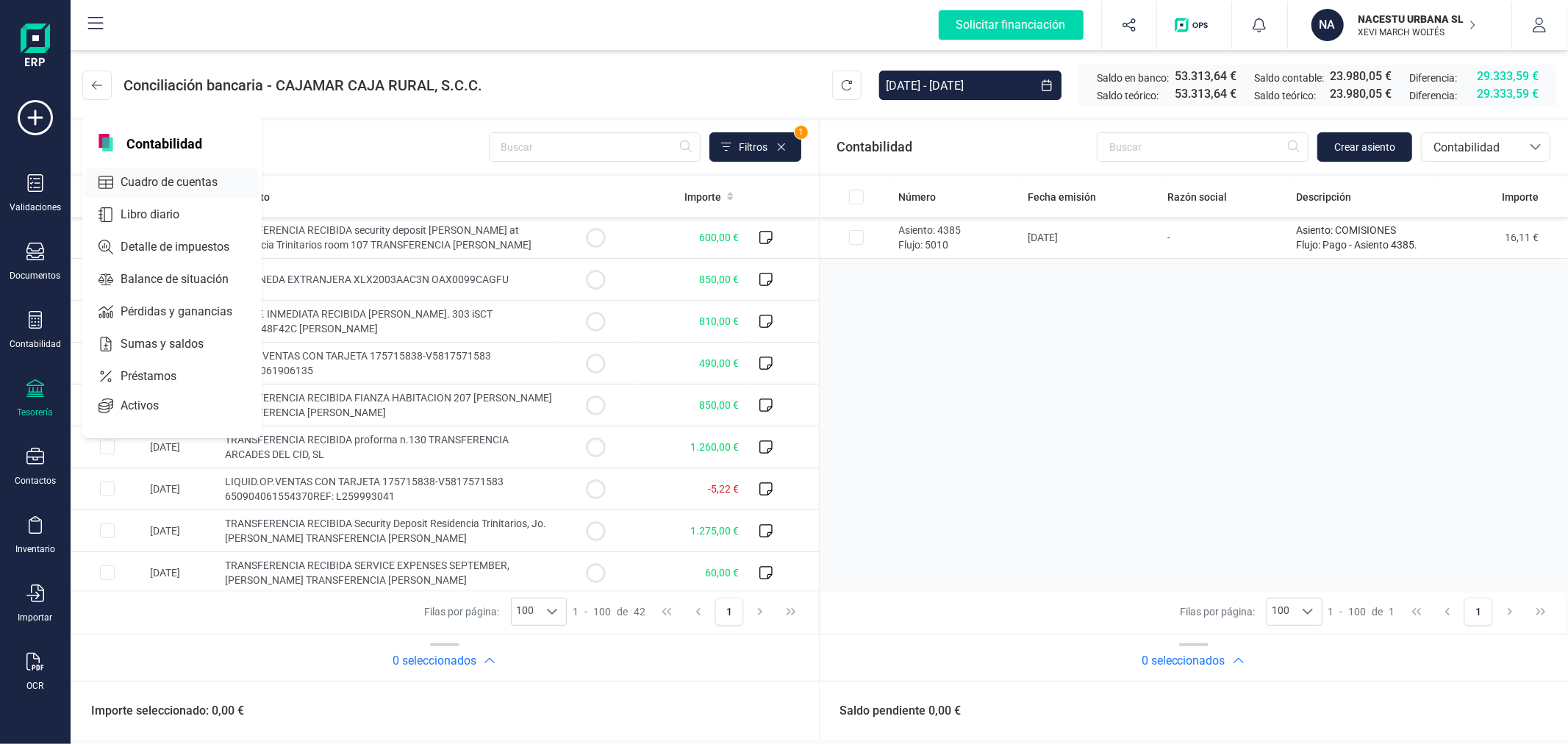
click at [164, 187] on span "Cuadro de cuentas" at bounding box center [178, 182] width 129 height 17
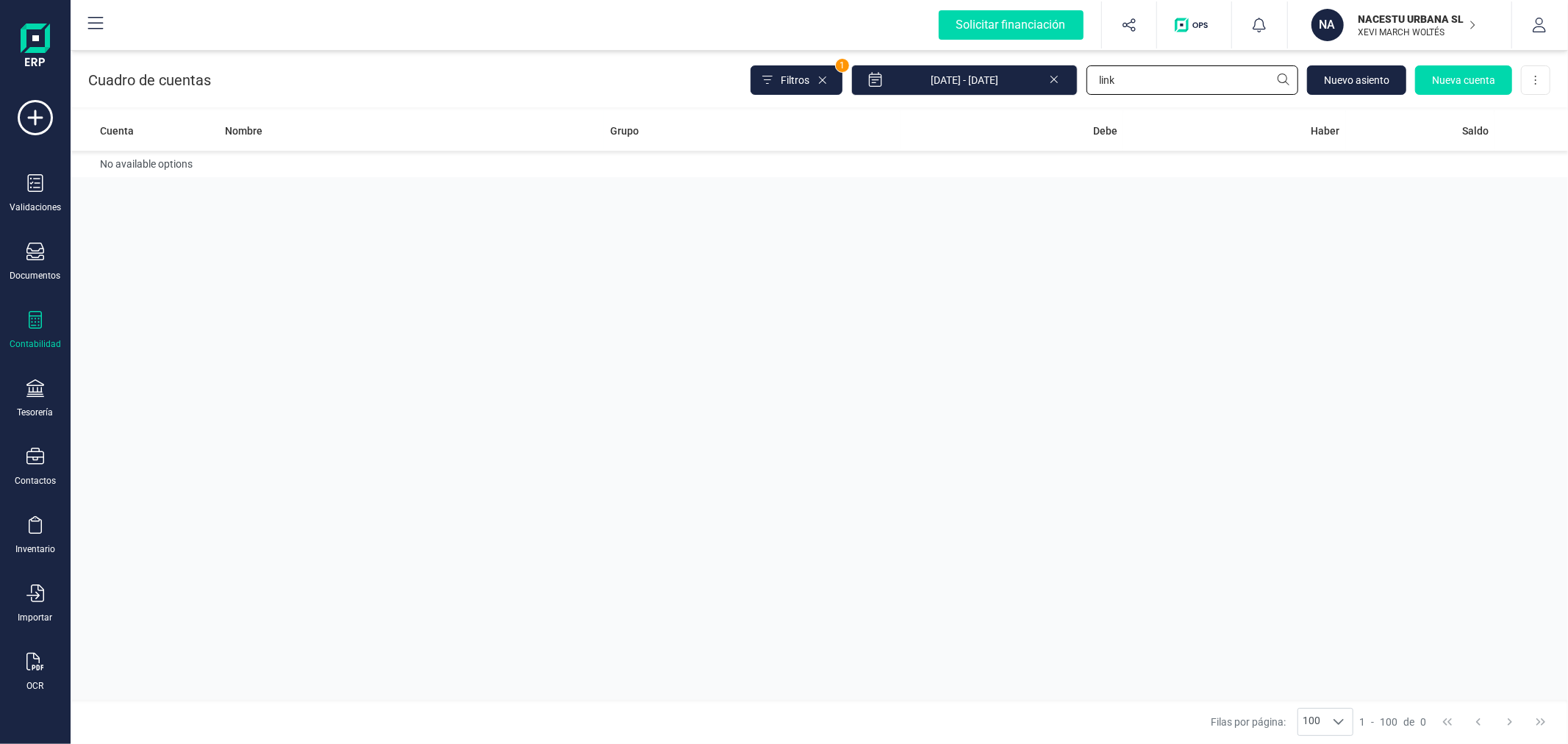
click at [1197, 78] on input "link" at bounding box center [1193, 80] width 211 height 29
click at [1197, 78] on input "[PERSON_NAME]" at bounding box center [1193, 80] width 211 height 29
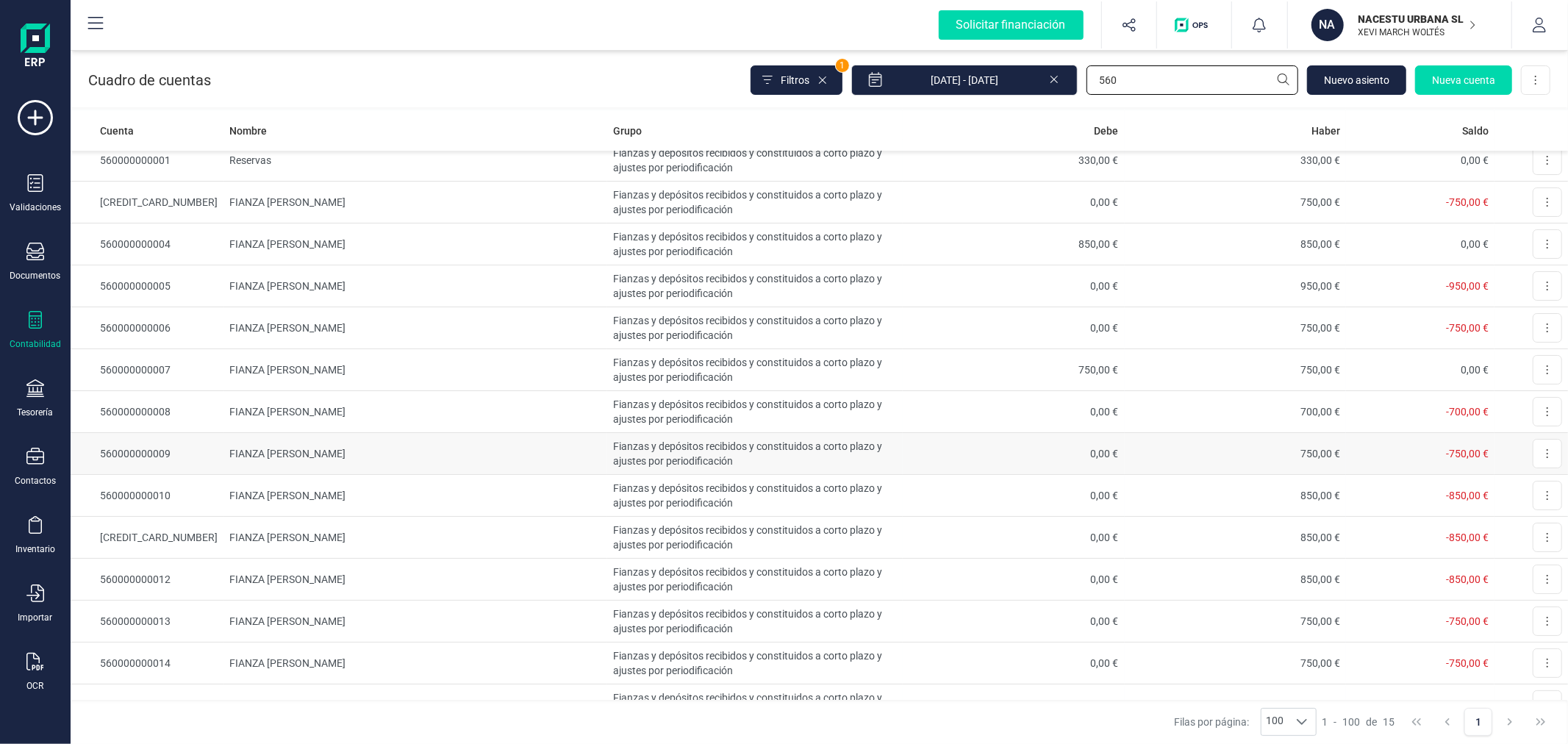
scroll to position [107, 0]
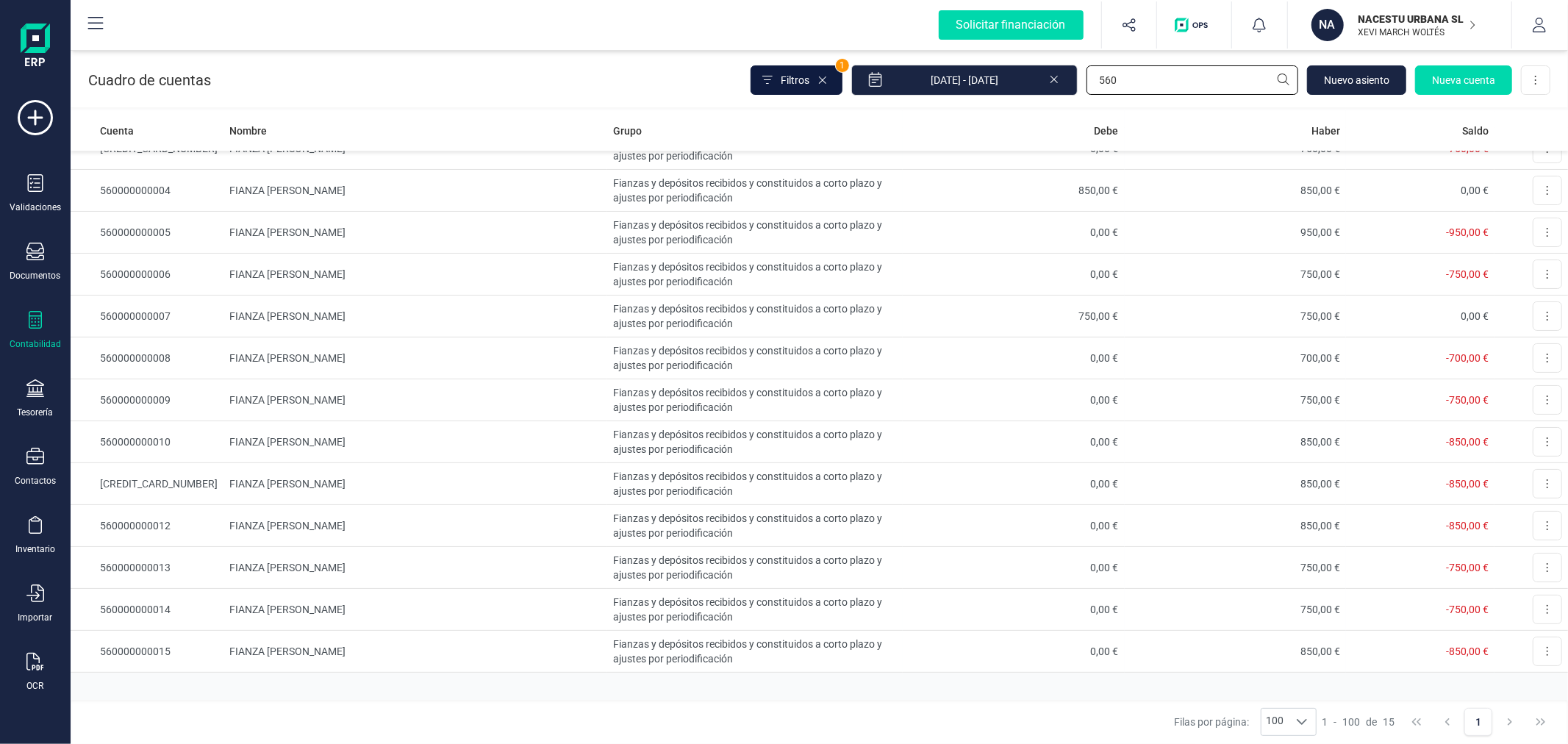
type input "560"
click at [810, 75] on span "Filtros" at bounding box center [795, 80] width 29 height 15
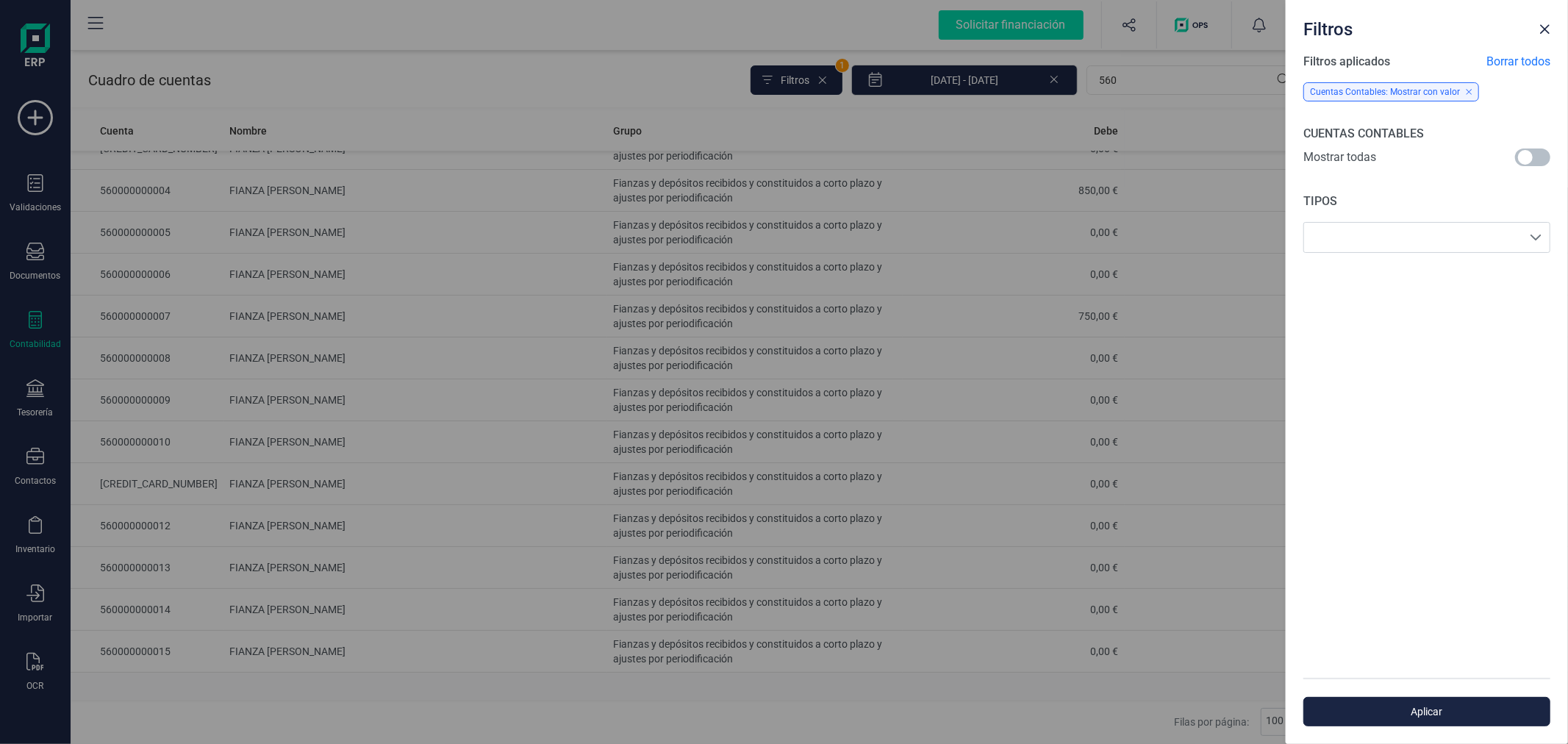
click at [1527, 154] on span at bounding box center [1533, 157] width 35 height 17
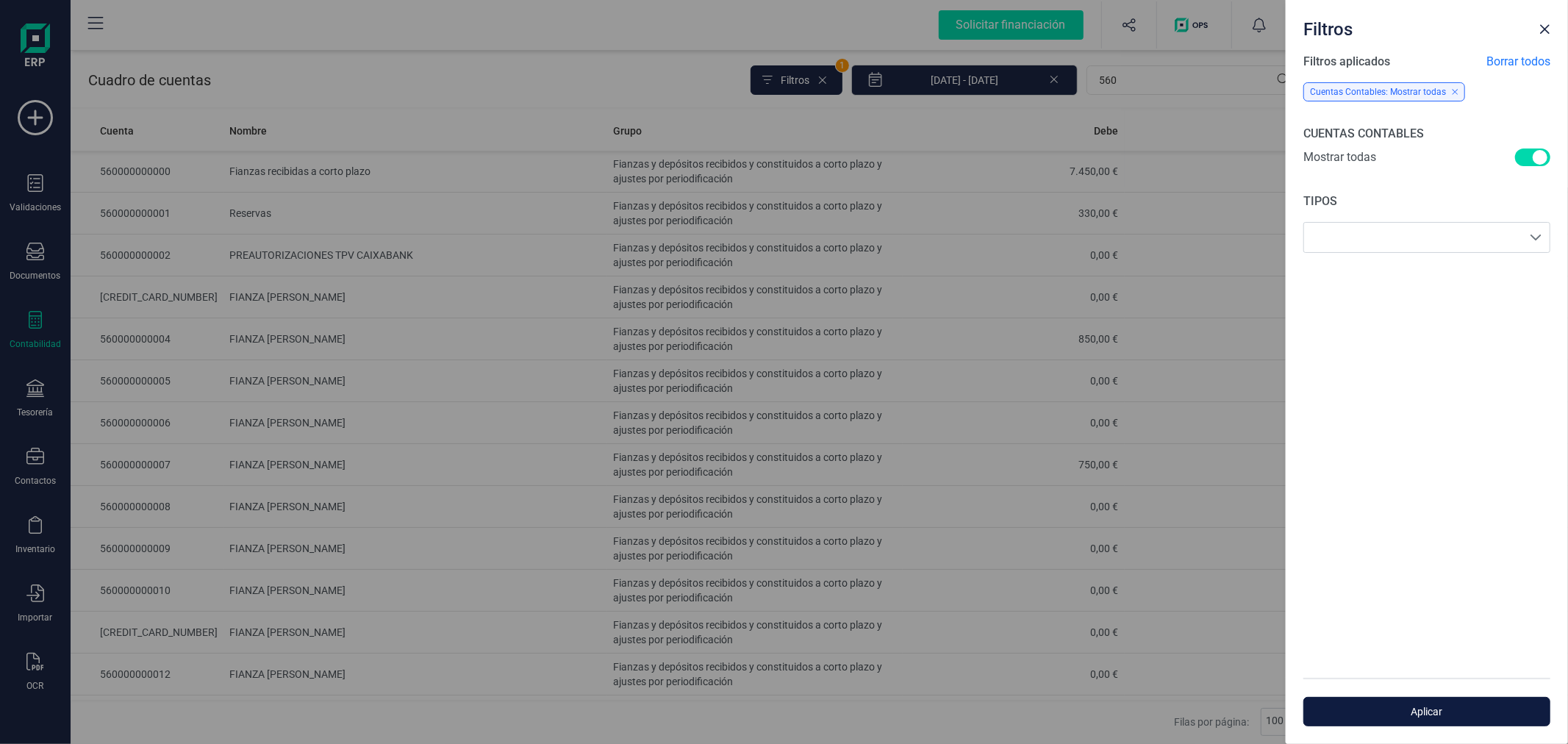
click at [1383, 714] on span "Aplicar" at bounding box center [1427, 711] width 213 height 15
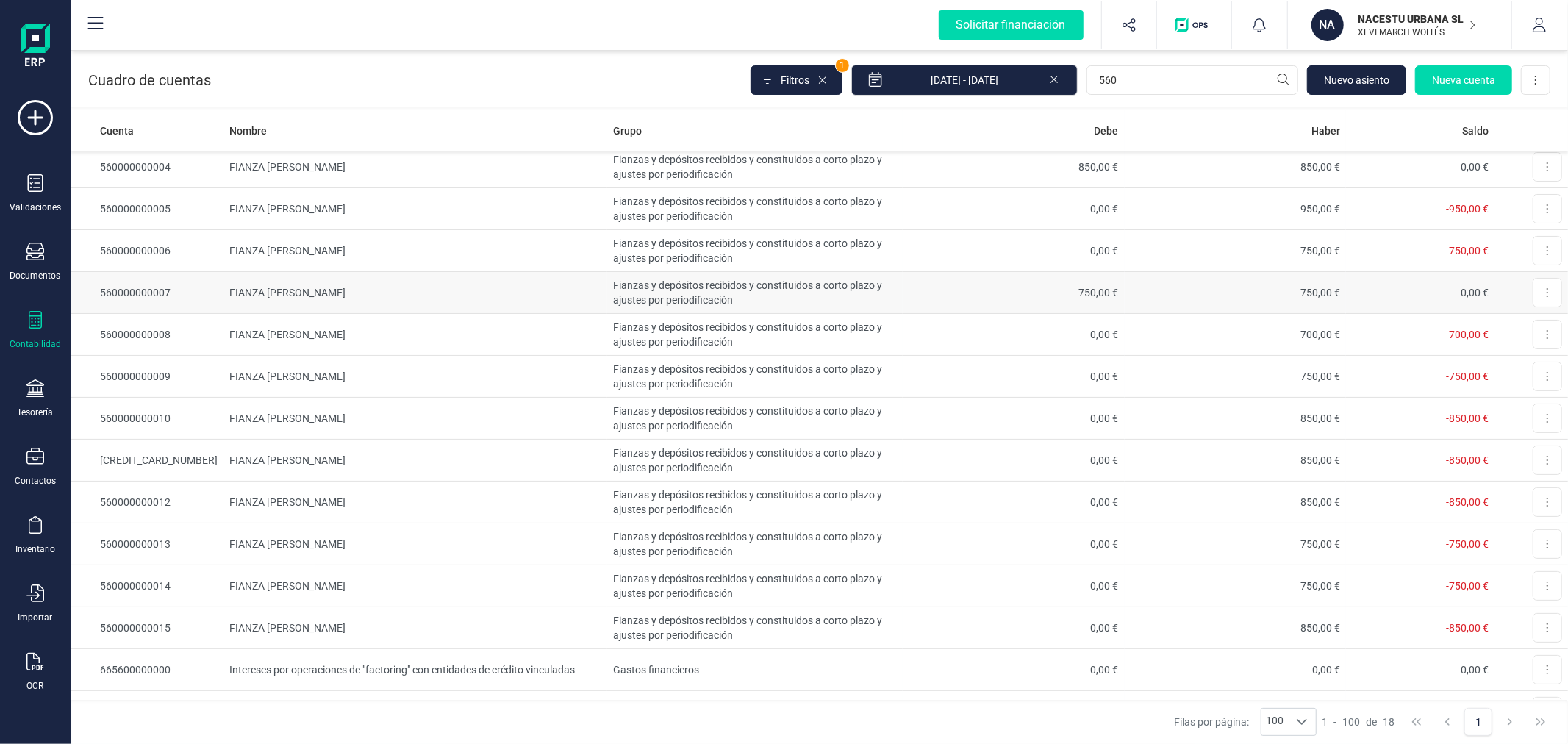
scroll to position [233, 0]
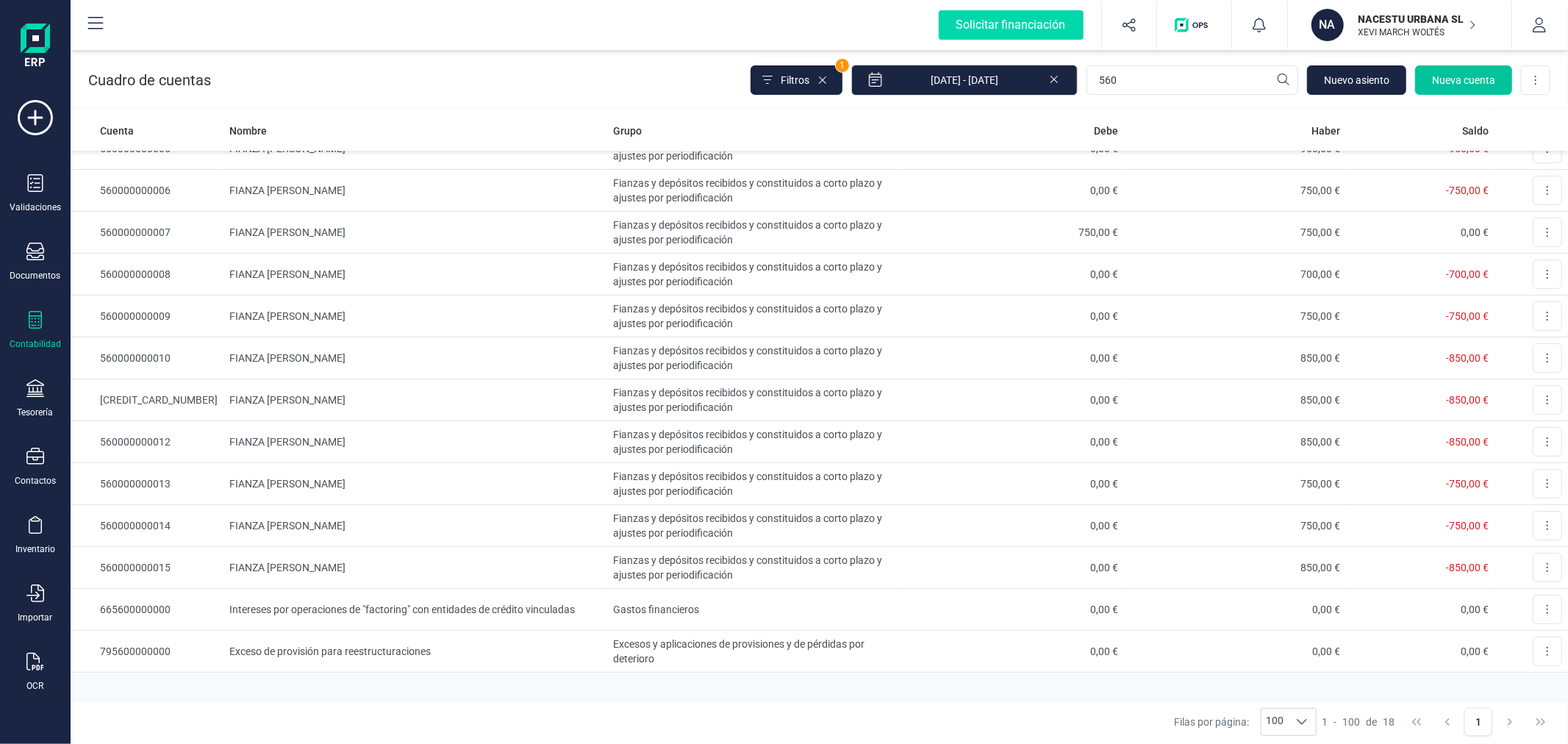
click at [1444, 83] on span "Nueva cuenta" at bounding box center [1463, 80] width 63 height 15
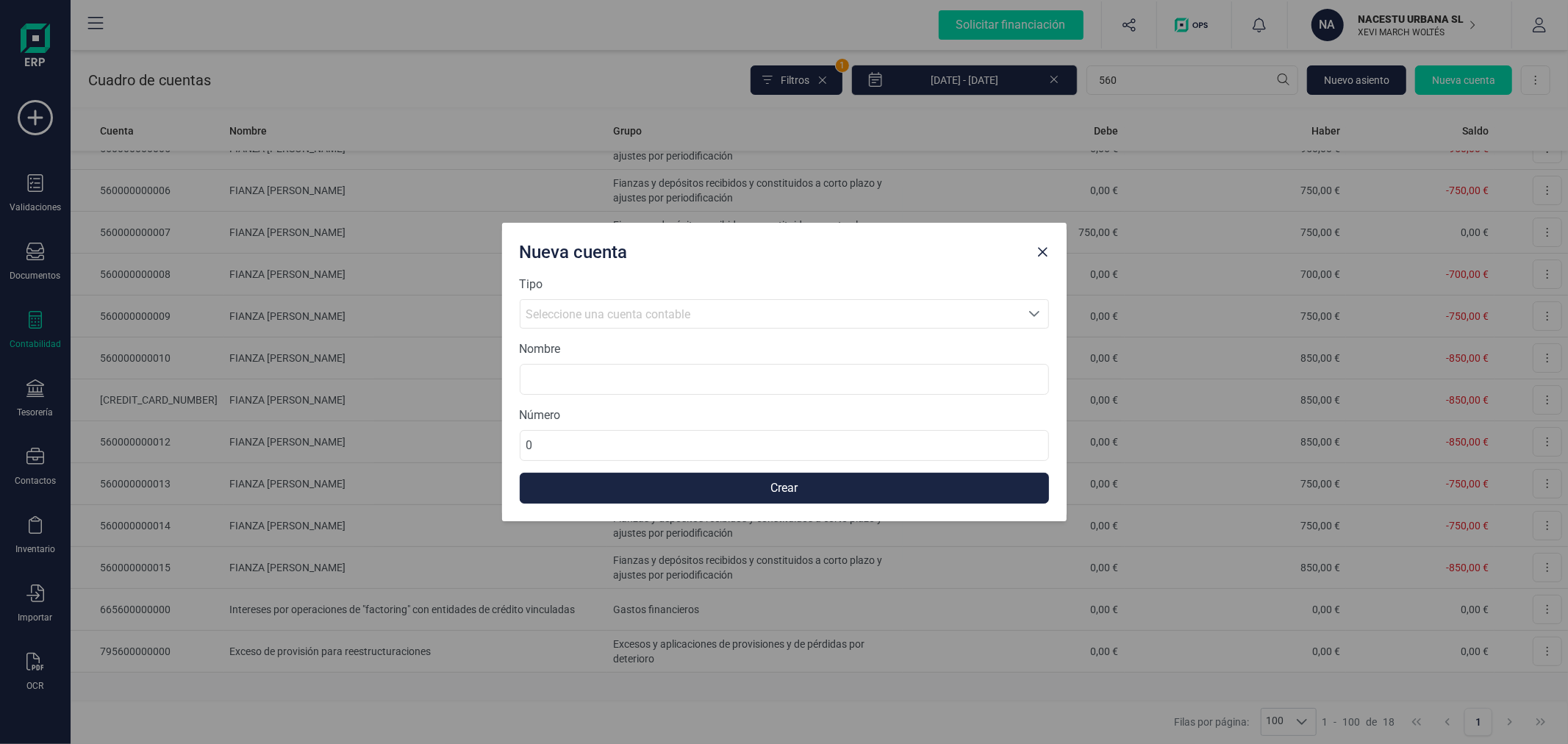
click at [702, 317] on div "Seleccione una cuenta contable" at bounding box center [770, 314] width 488 height 17
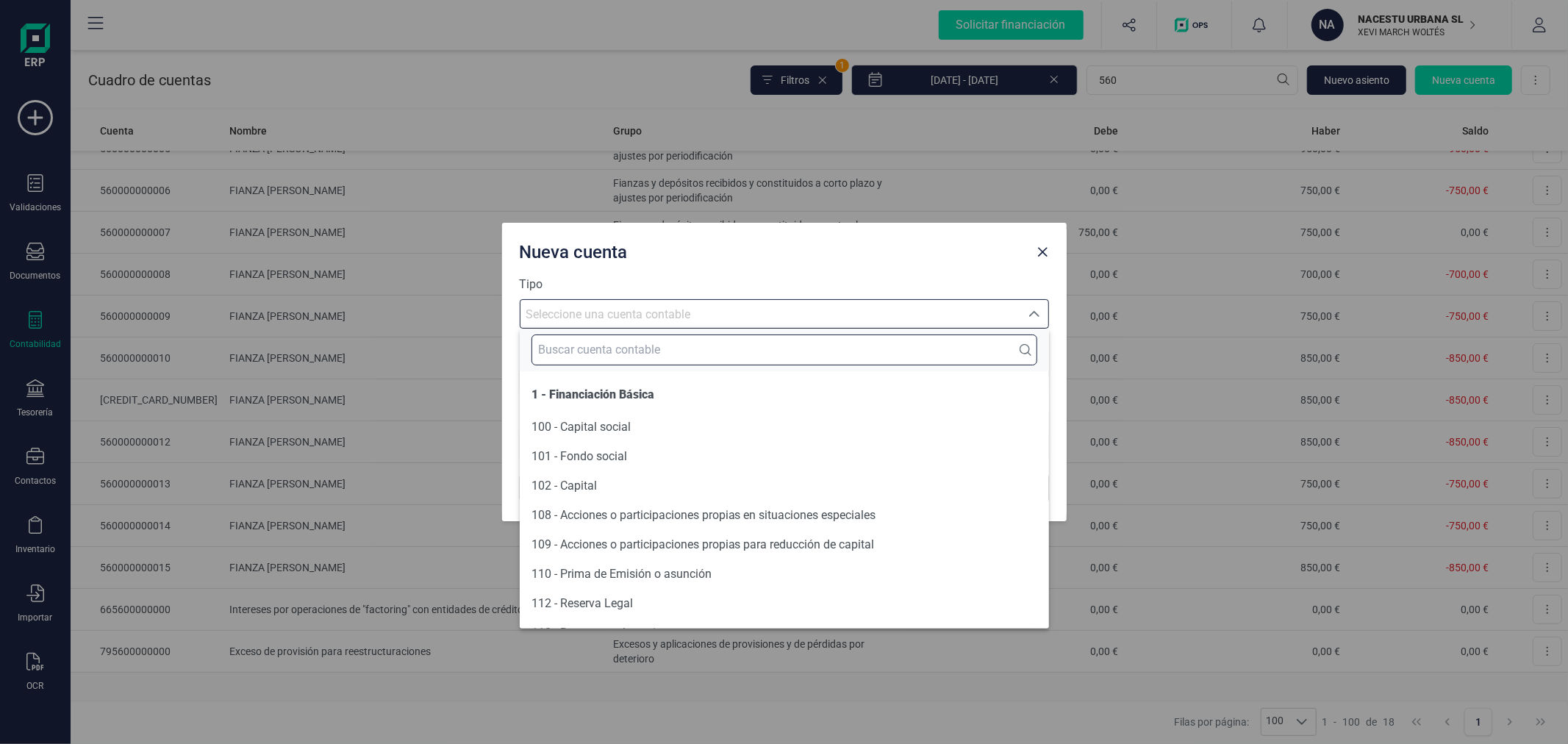
click at [689, 342] on input "text" at bounding box center [784, 350] width 506 height 31
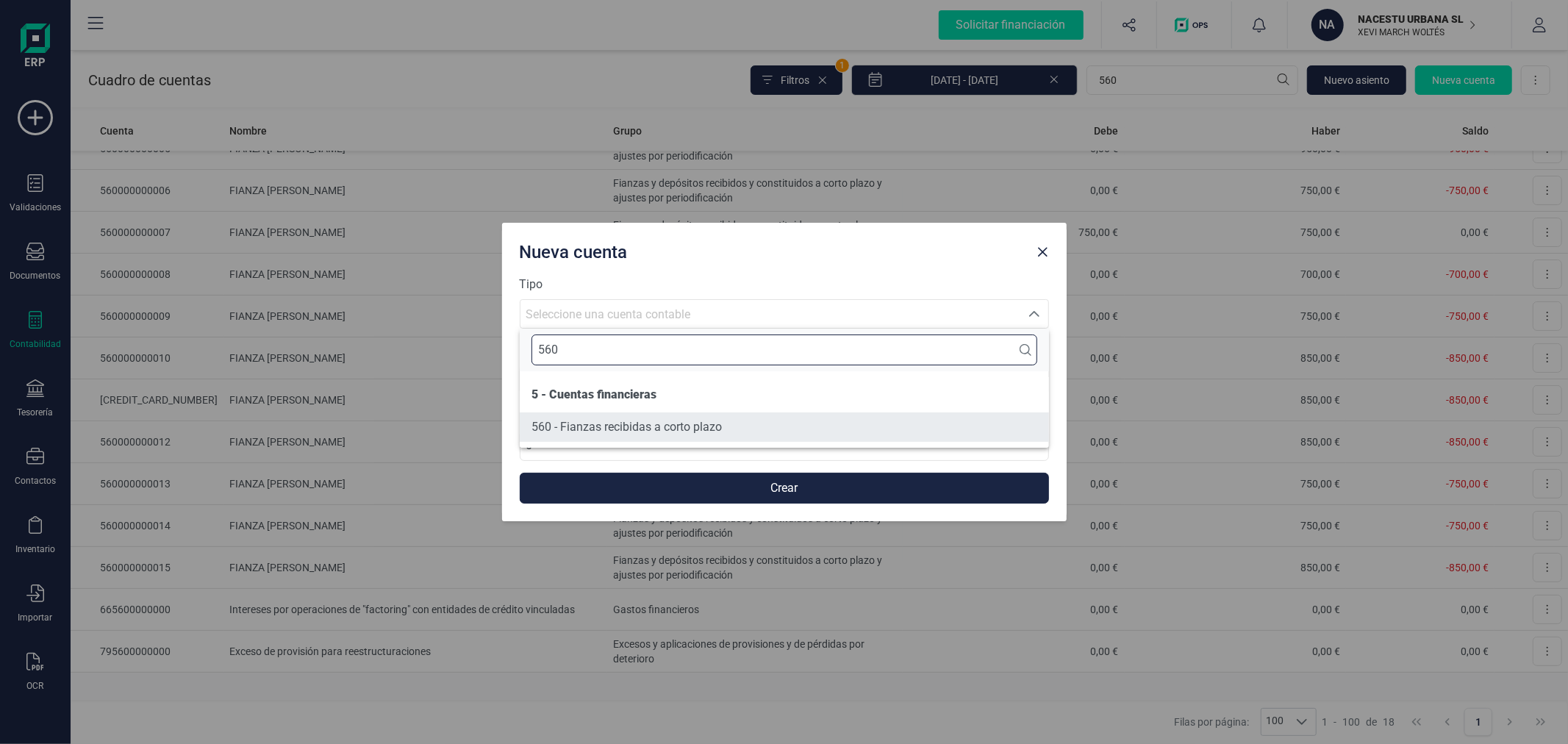
type input "560"
click at [686, 414] on li "560 - Fianzas recibidas a corto plazo" at bounding box center [784, 427] width 529 height 29
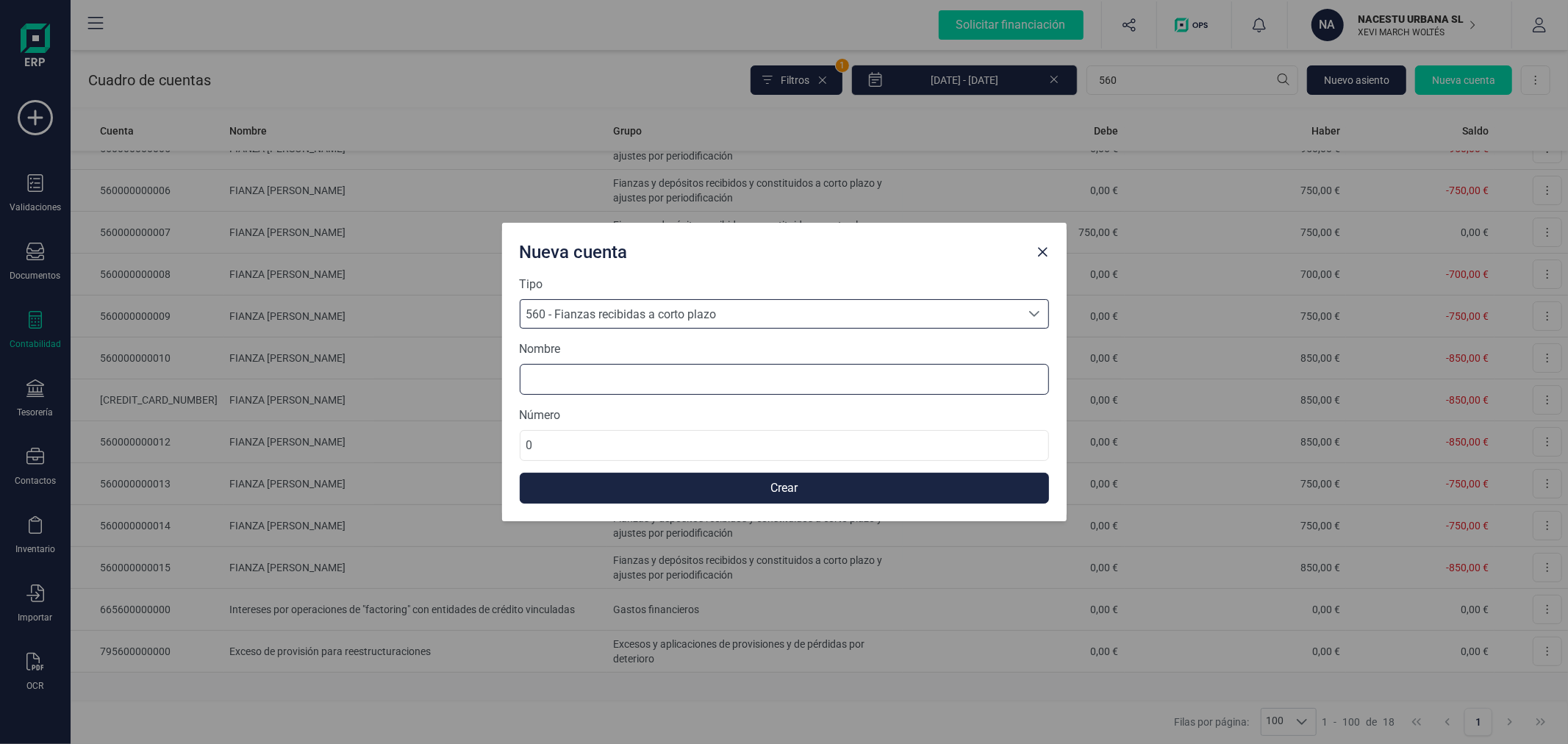
click at [687, 379] on input at bounding box center [784, 379] width 529 height 31
type input "FIANZA JOEL GEIER"
type input "560000000016"
click at [739, 492] on button "Crear" at bounding box center [784, 489] width 529 height 31
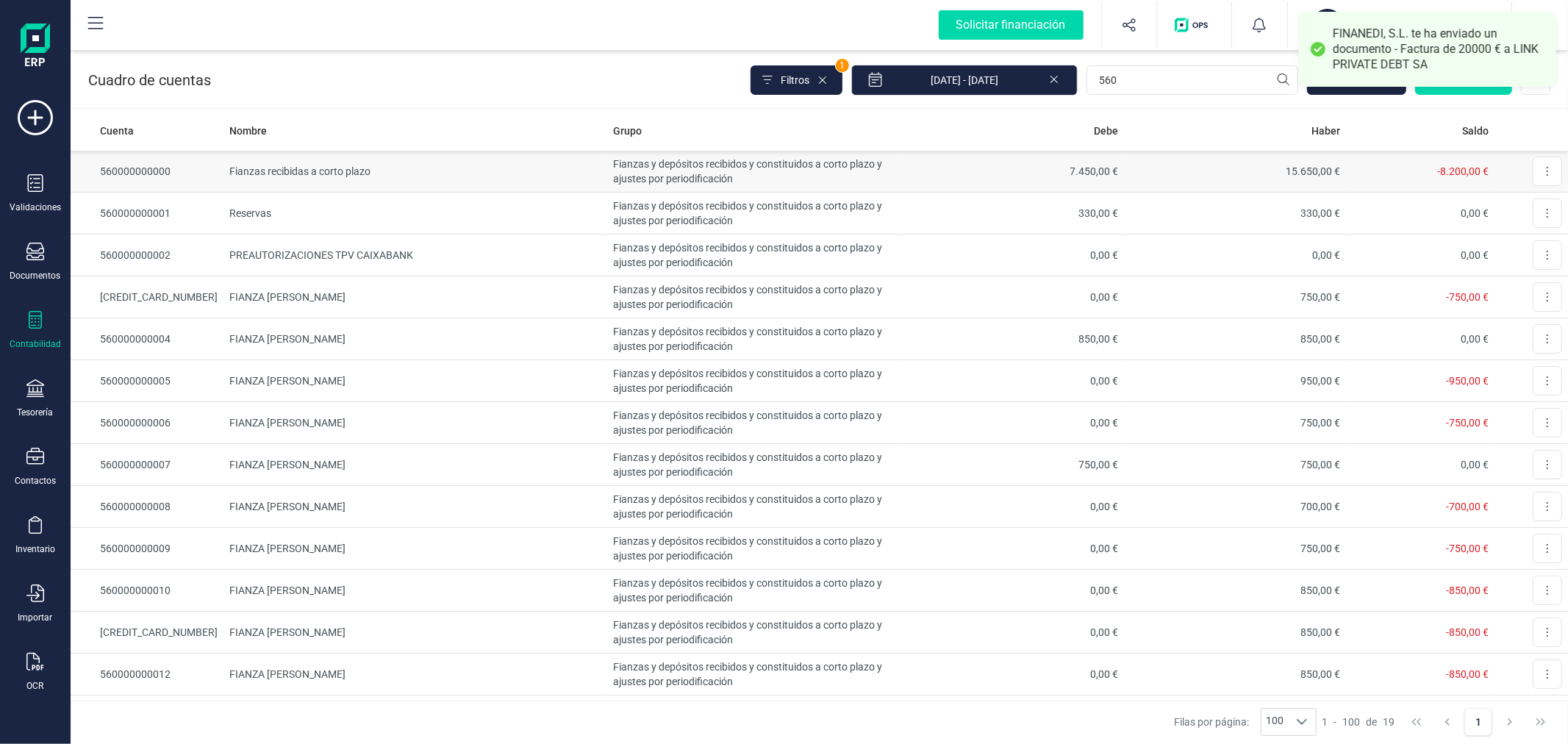
click at [488, 172] on td "Fianzas recibidas a corto plazo" at bounding box center [416, 171] width 384 height 42
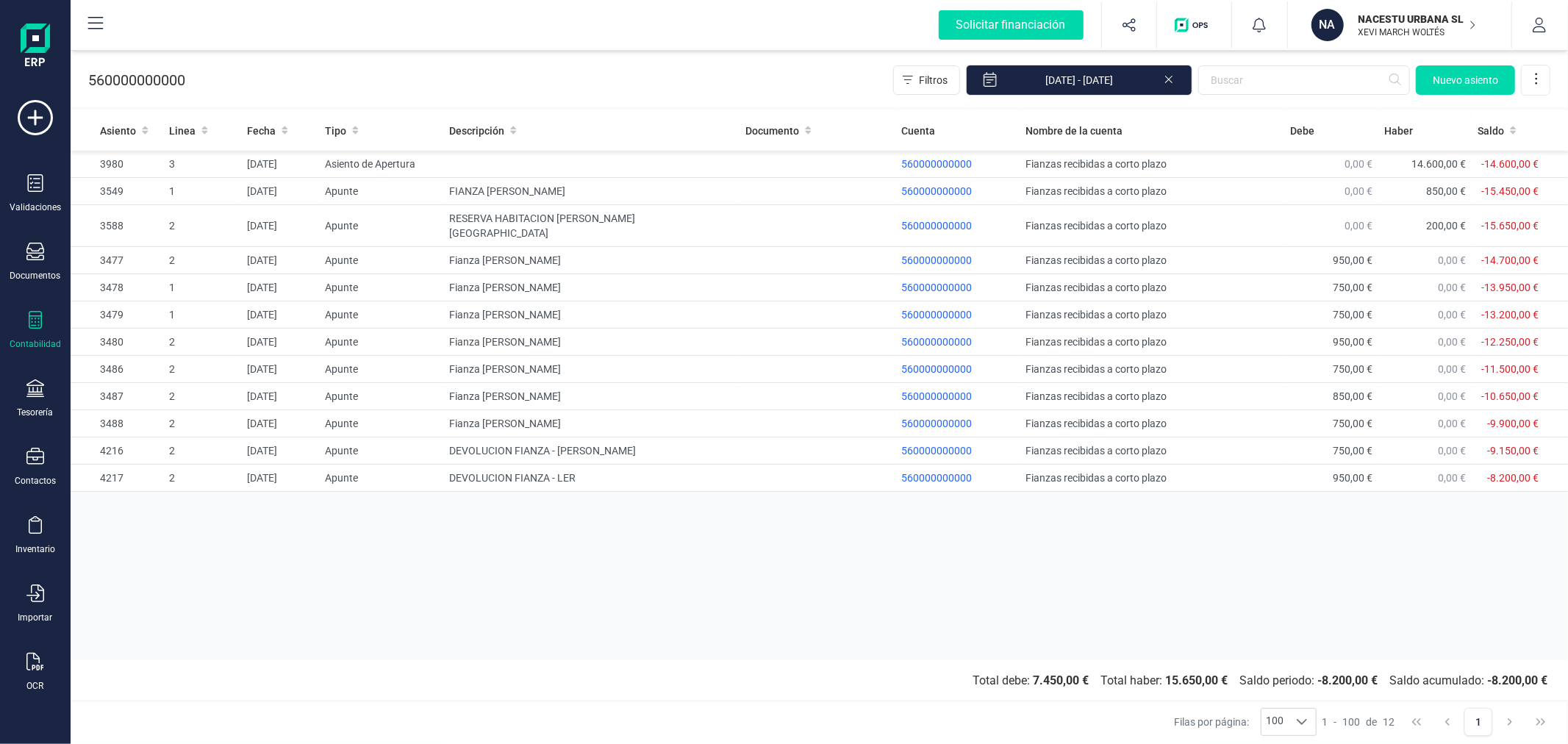
click at [1169, 79] on icon at bounding box center [1169, 80] width 8 height 8
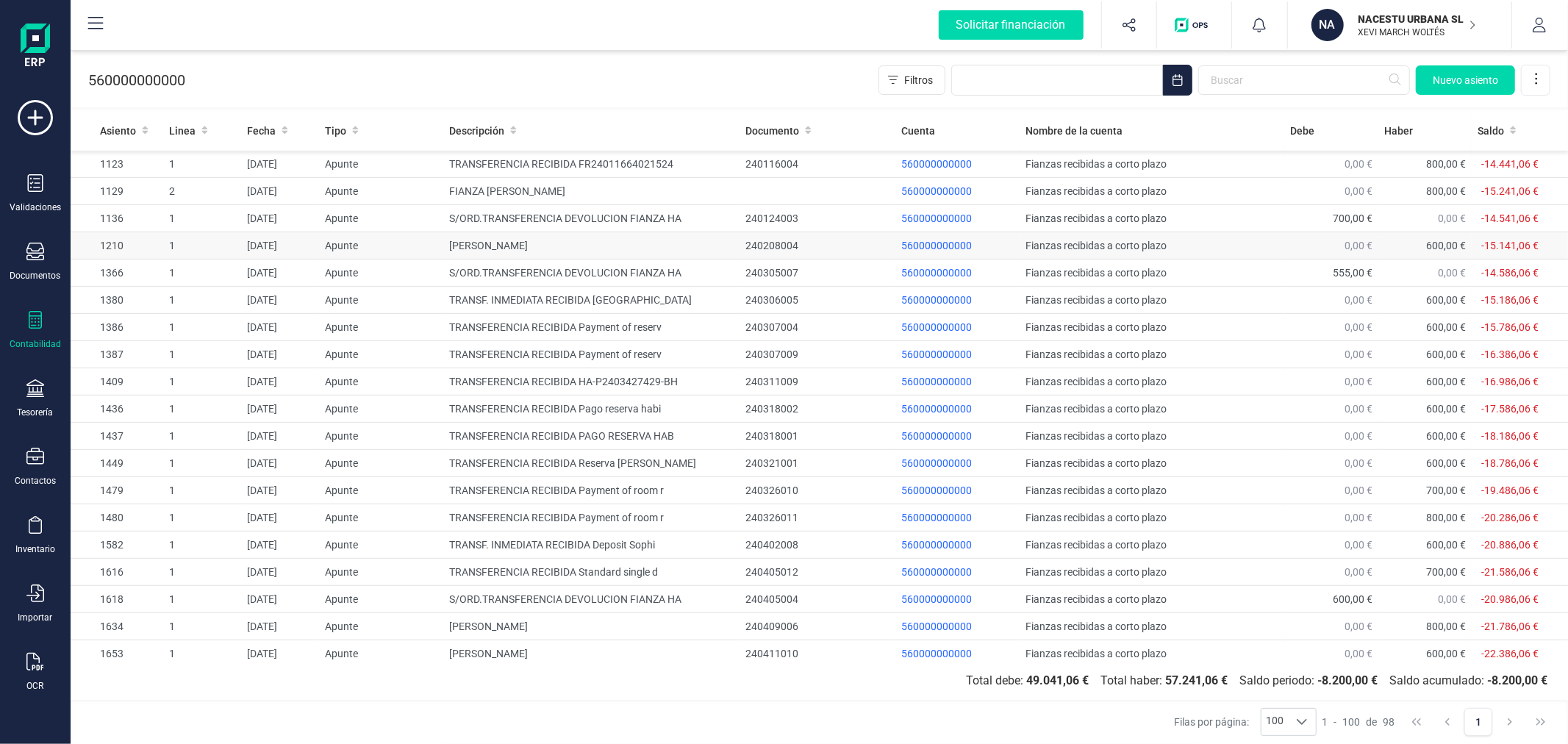
scroll to position [653, 0]
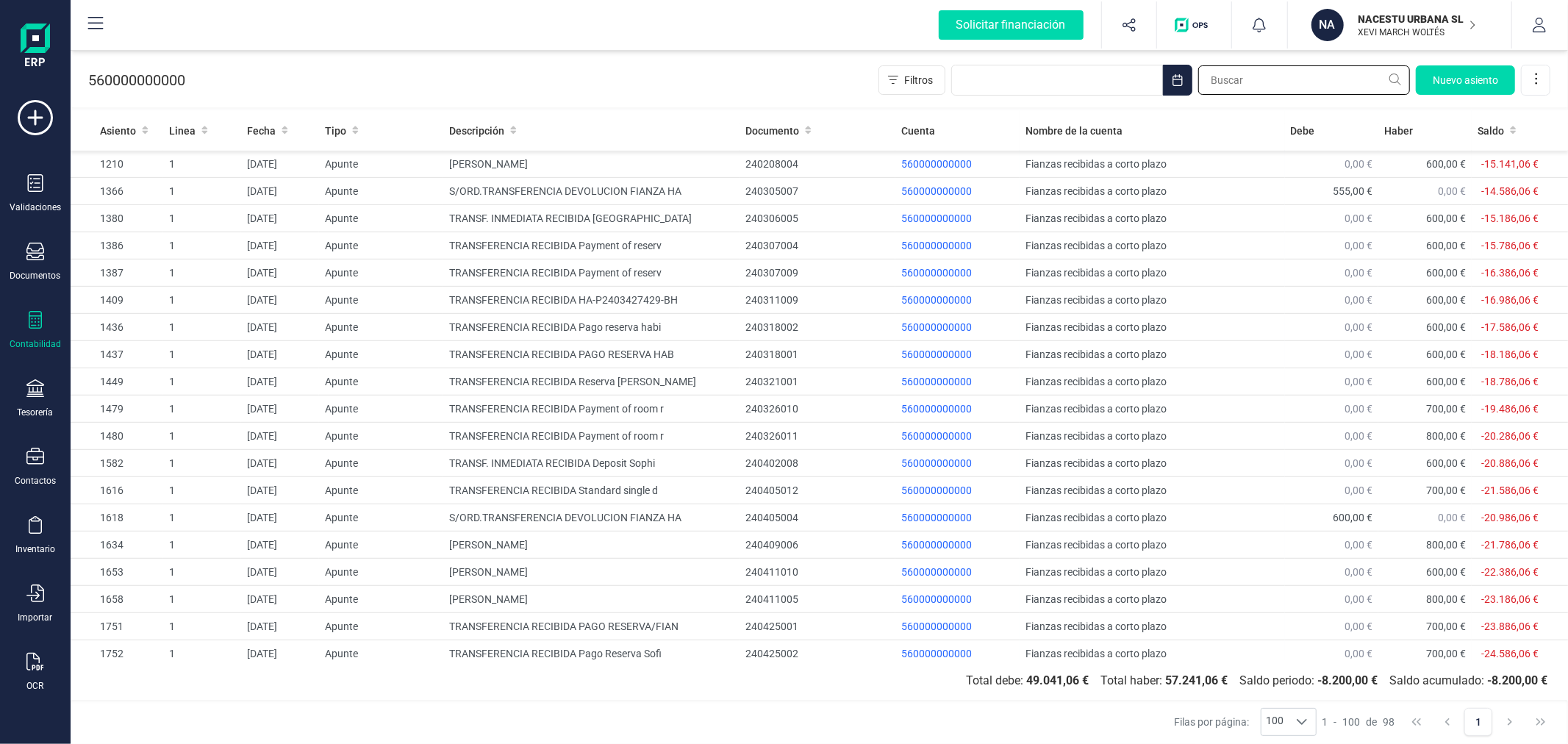
click at [1273, 74] on input "text" at bounding box center [1304, 80] width 211 height 29
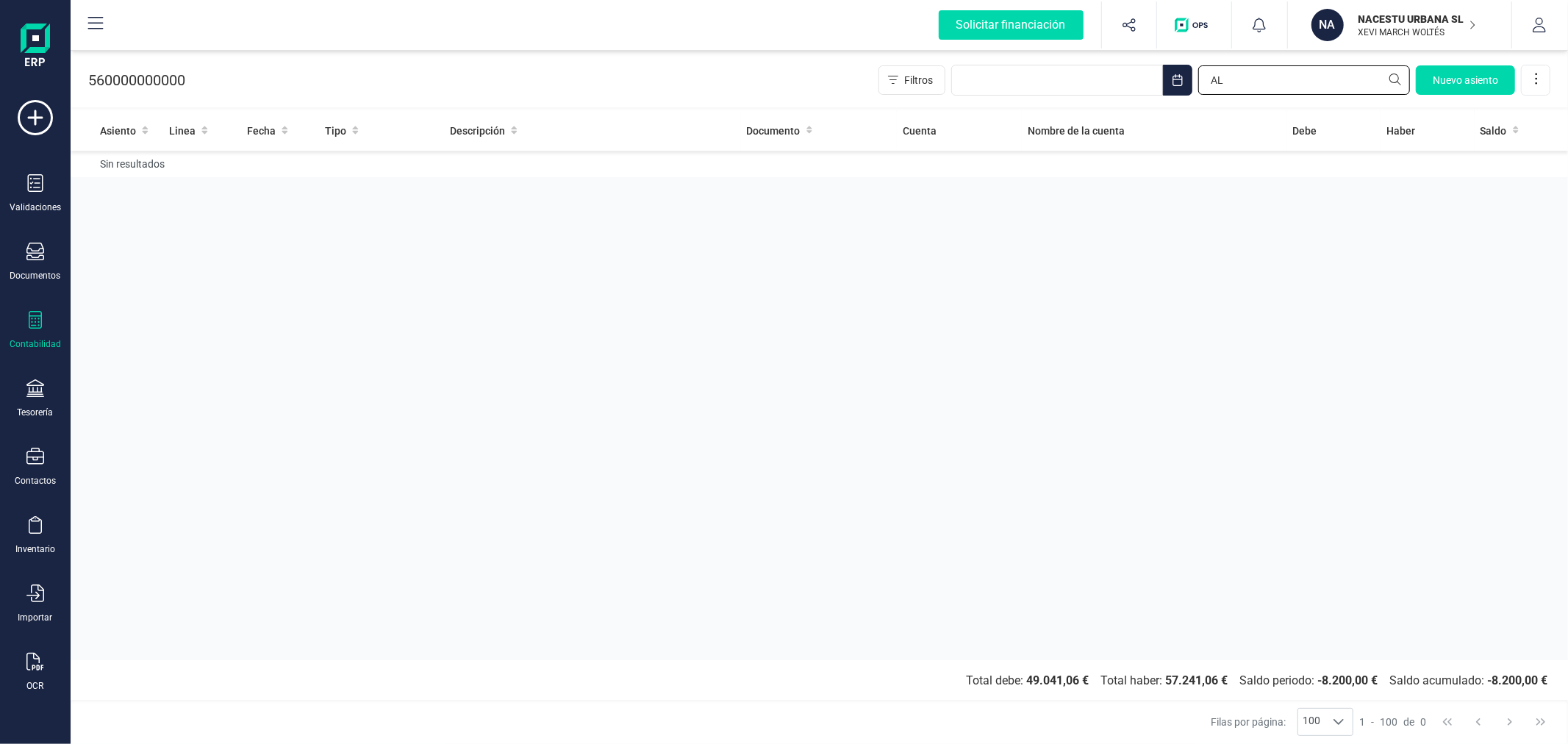
type input "A"
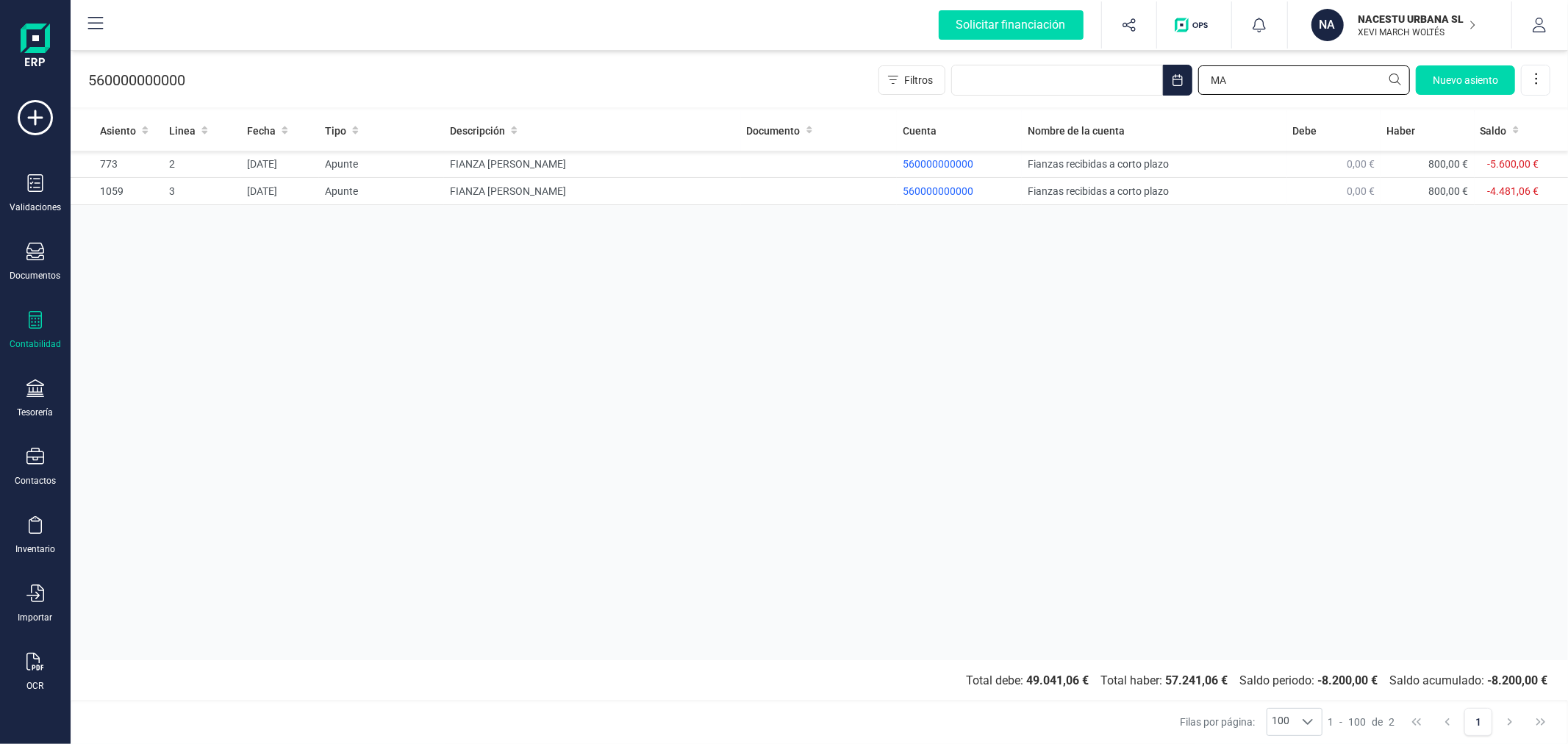
type input "M"
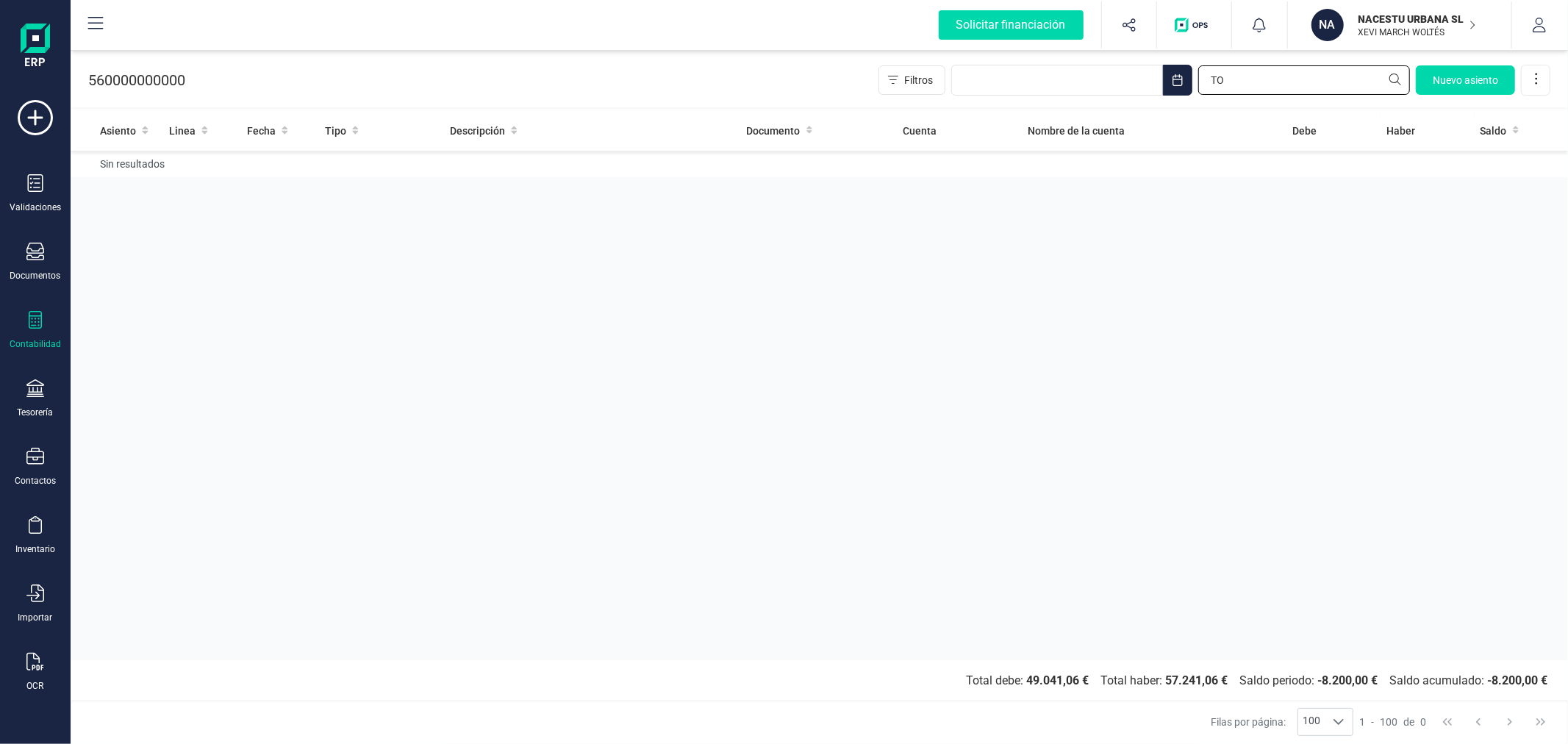
type input "T"
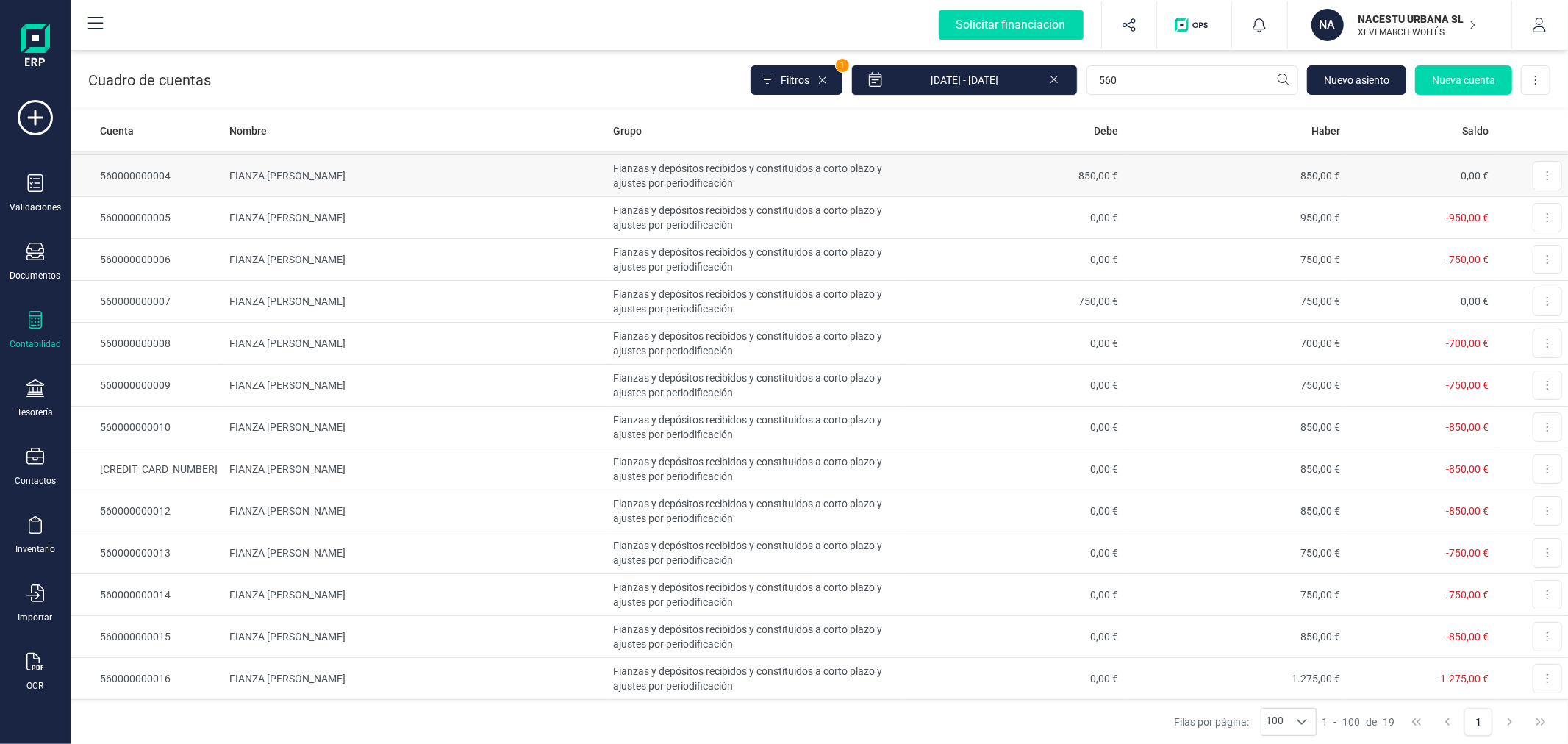
scroll to position [245, 0]
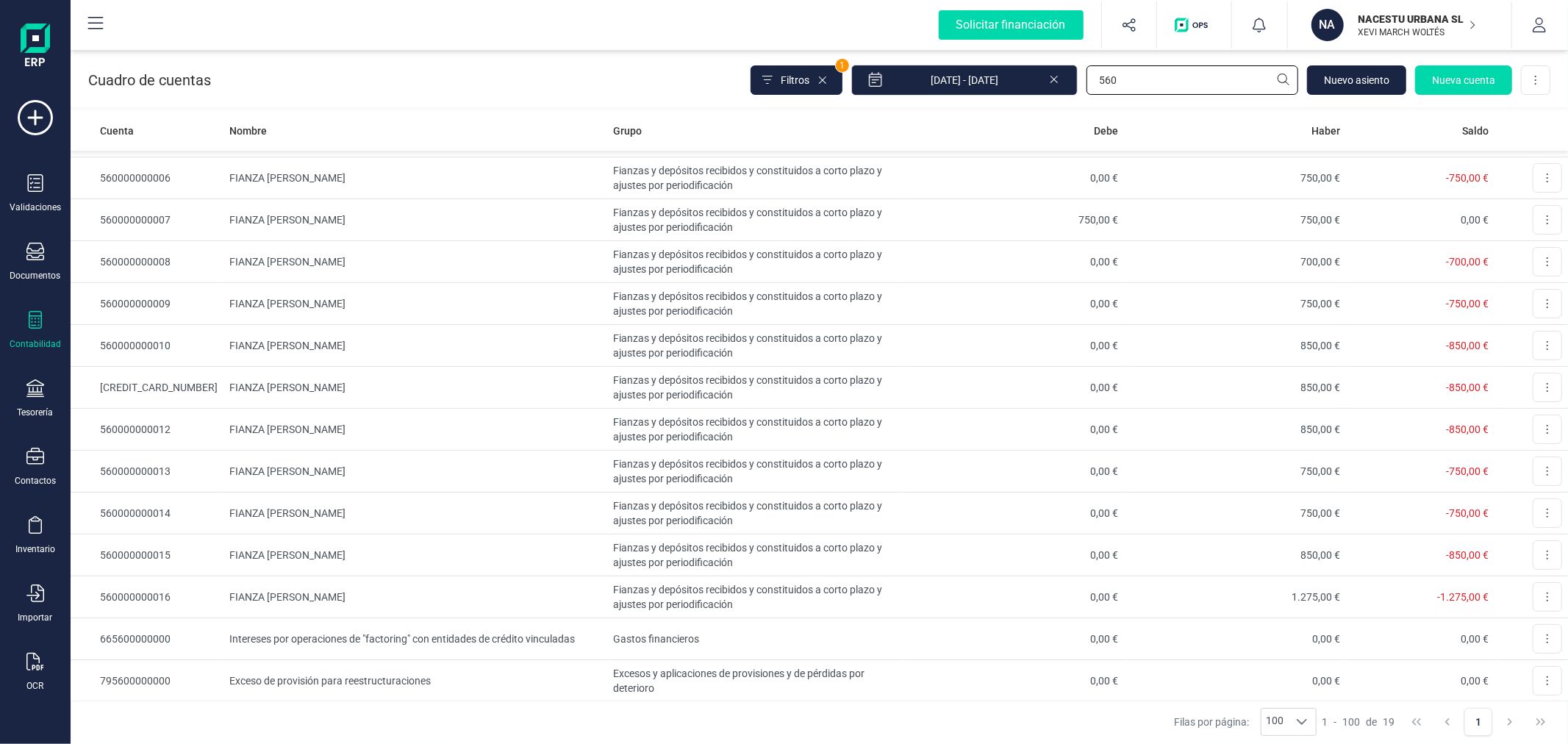
click at [1135, 93] on input "560" at bounding box center [1193, 80] width 211 height 29
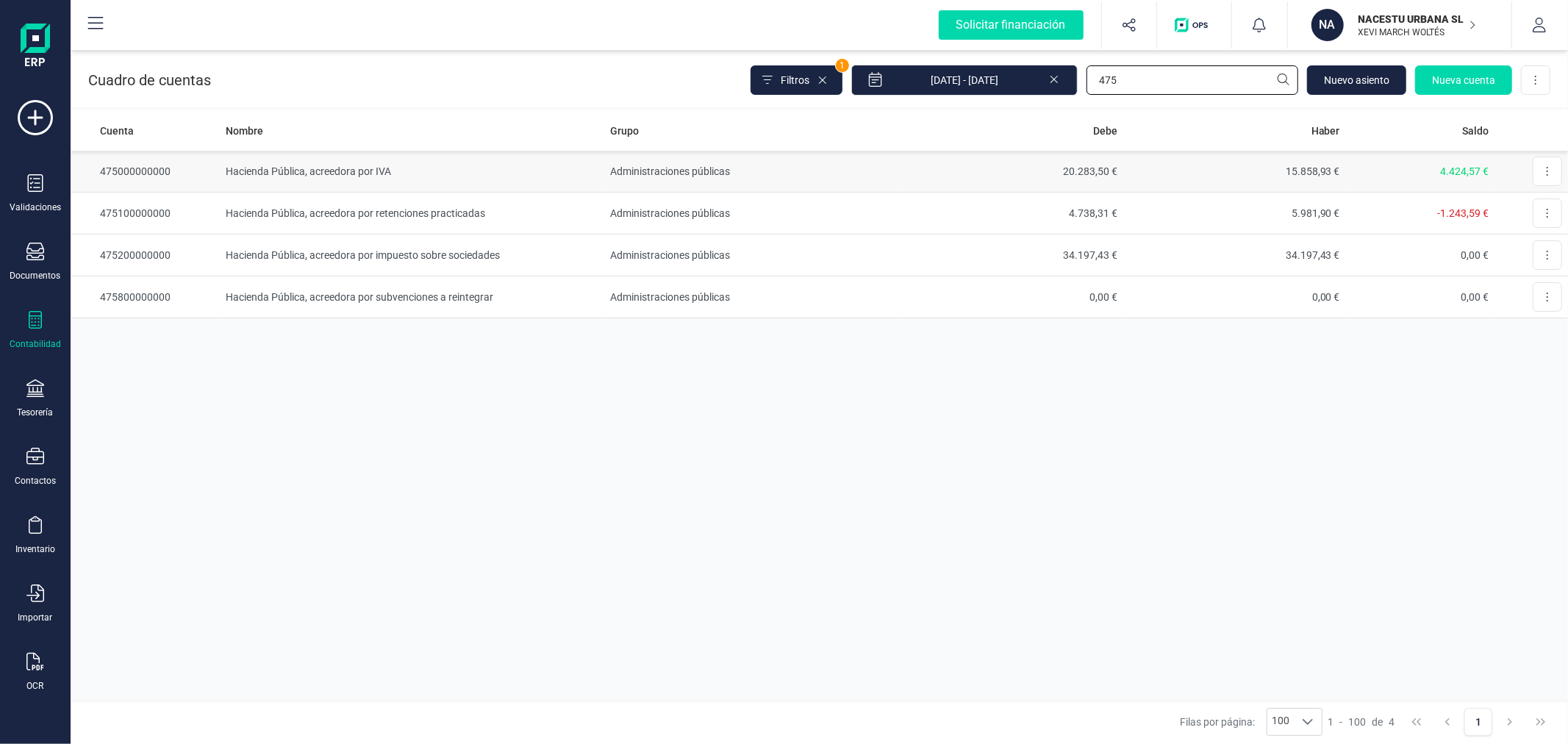
type input "475"
click at [388, 167] on td "Hacienda Pública, acreedora por IVA" at bounding box center [412, 171] width 385 height 42
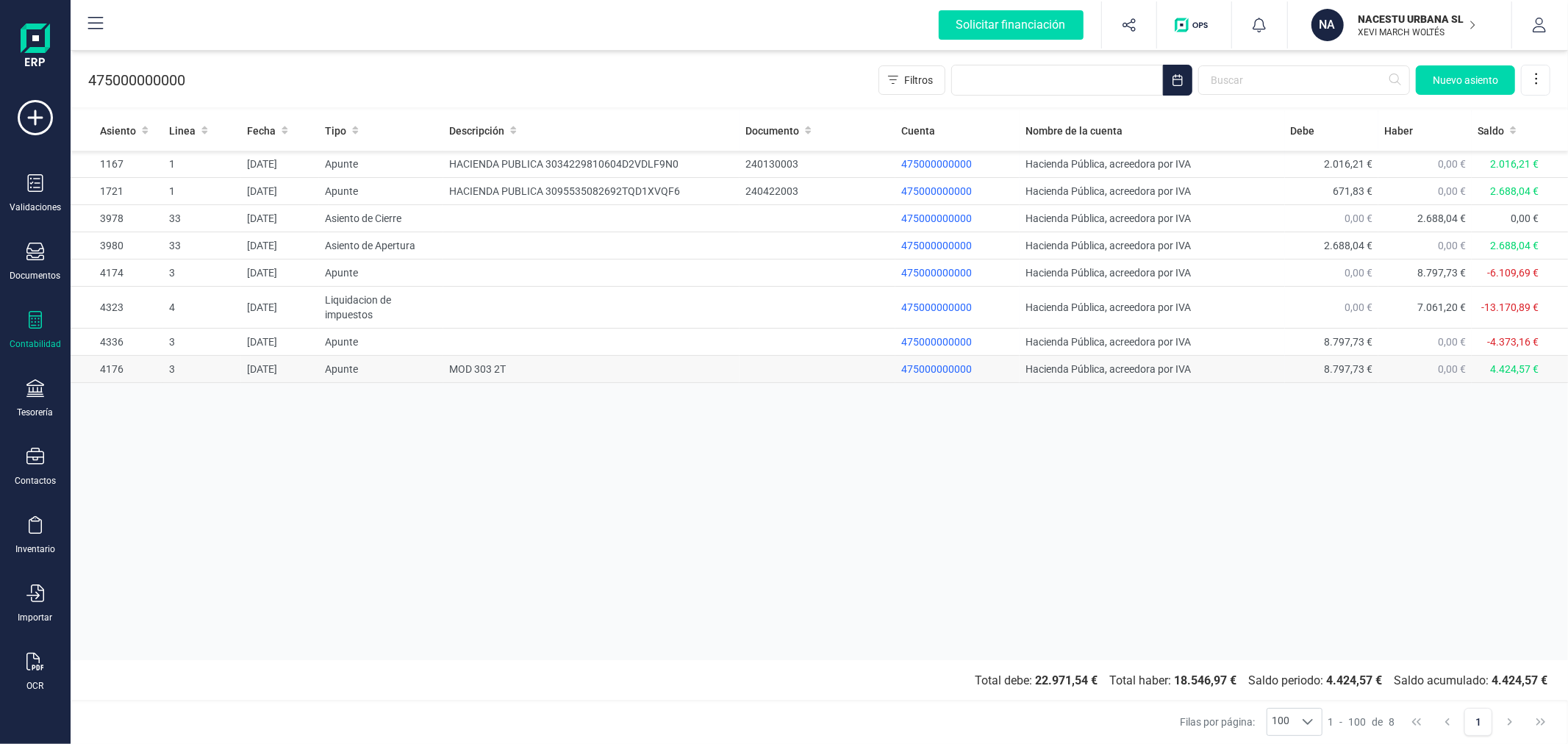
click at [324, 361] on td "Apunte" at bounding box center [381, 370] width 125 height 27
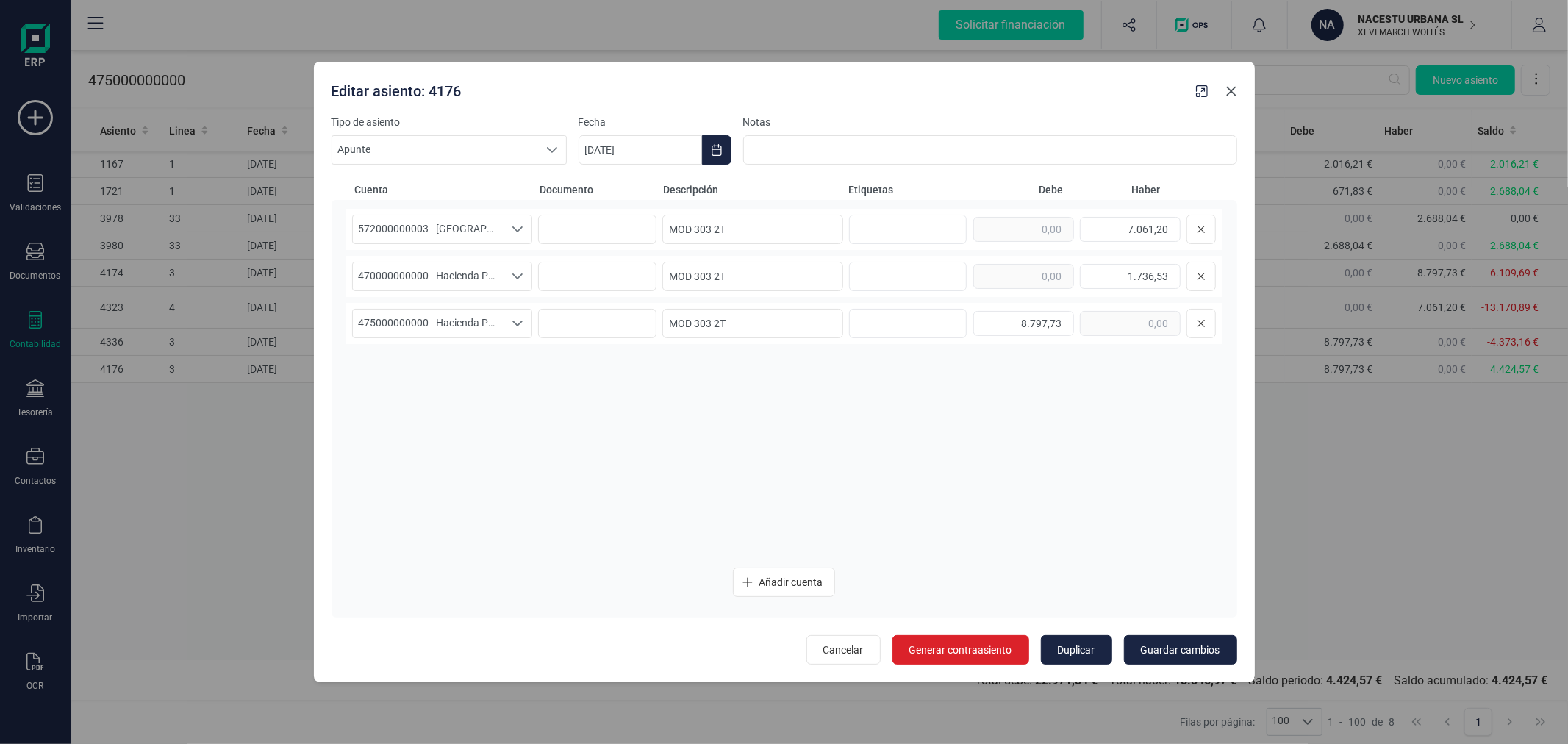
click at [1232, 96] on icon "button" at bounding box center [1232, 91] width 12 height 12
type input "[DATE]"
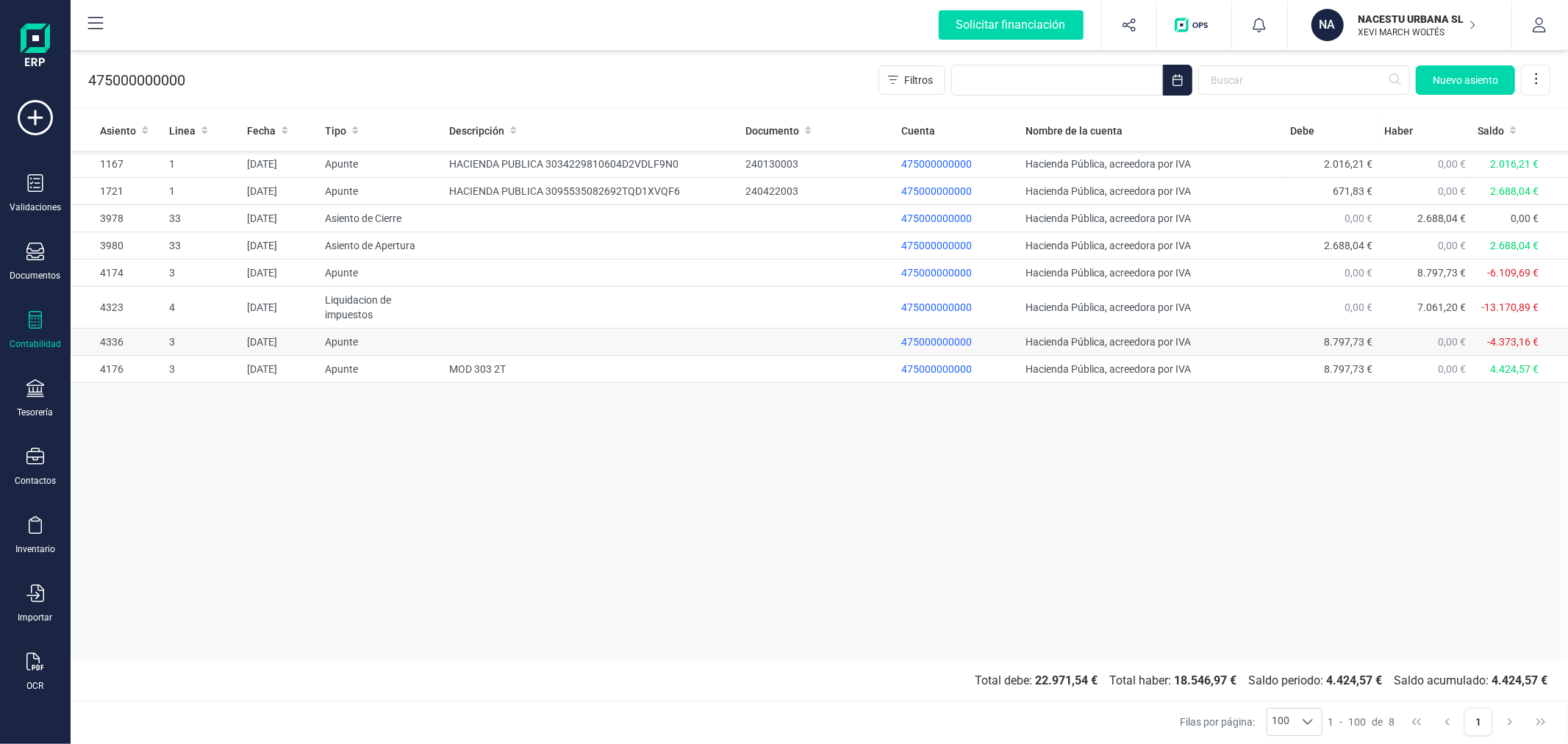
click at [424, 342] on td "Apunte" at bounding box center [381, 342] width 125 height 27
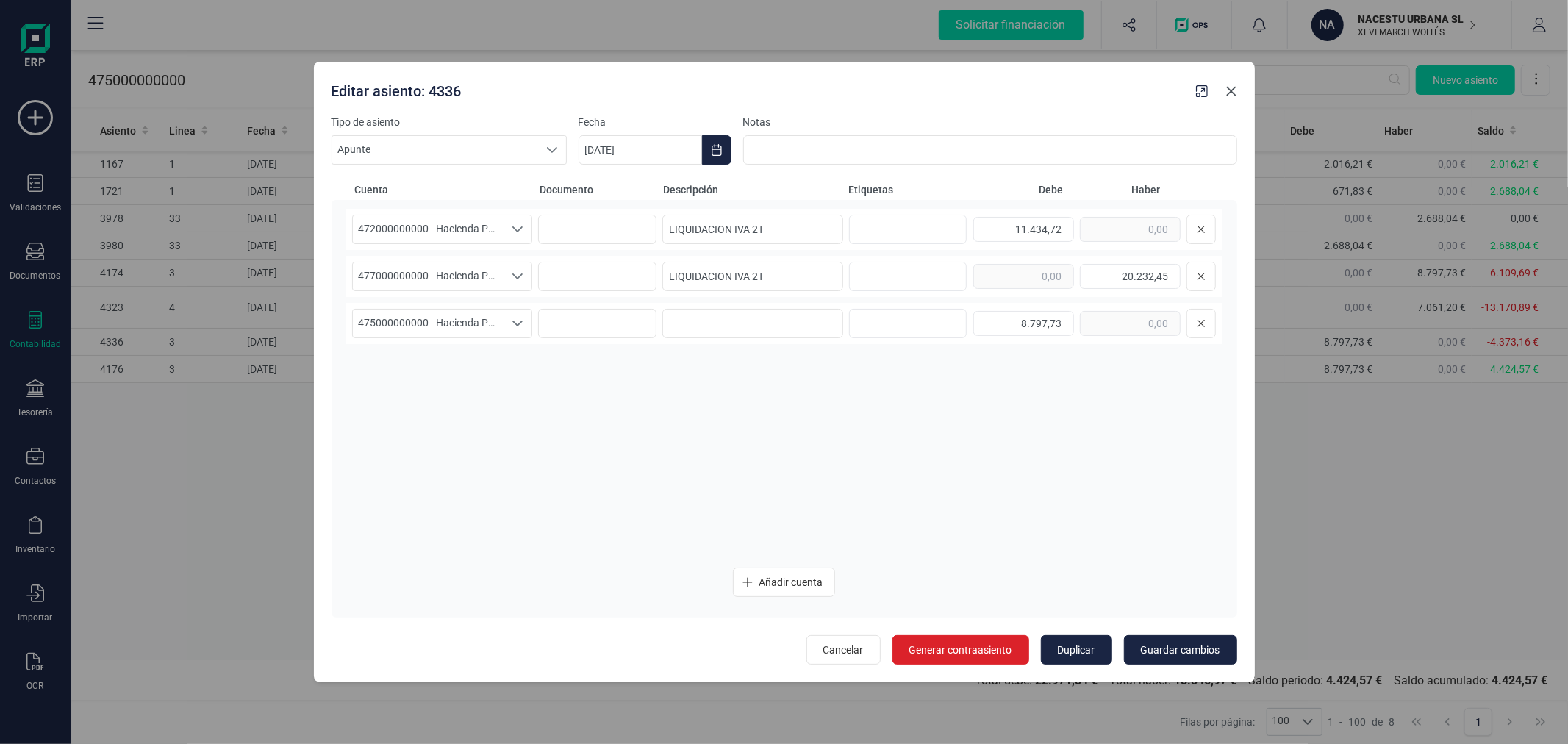
click at [1230, 92] on icon "button" at bounding box center [1232, 91] width 12 height 12
type input "[DATE]"
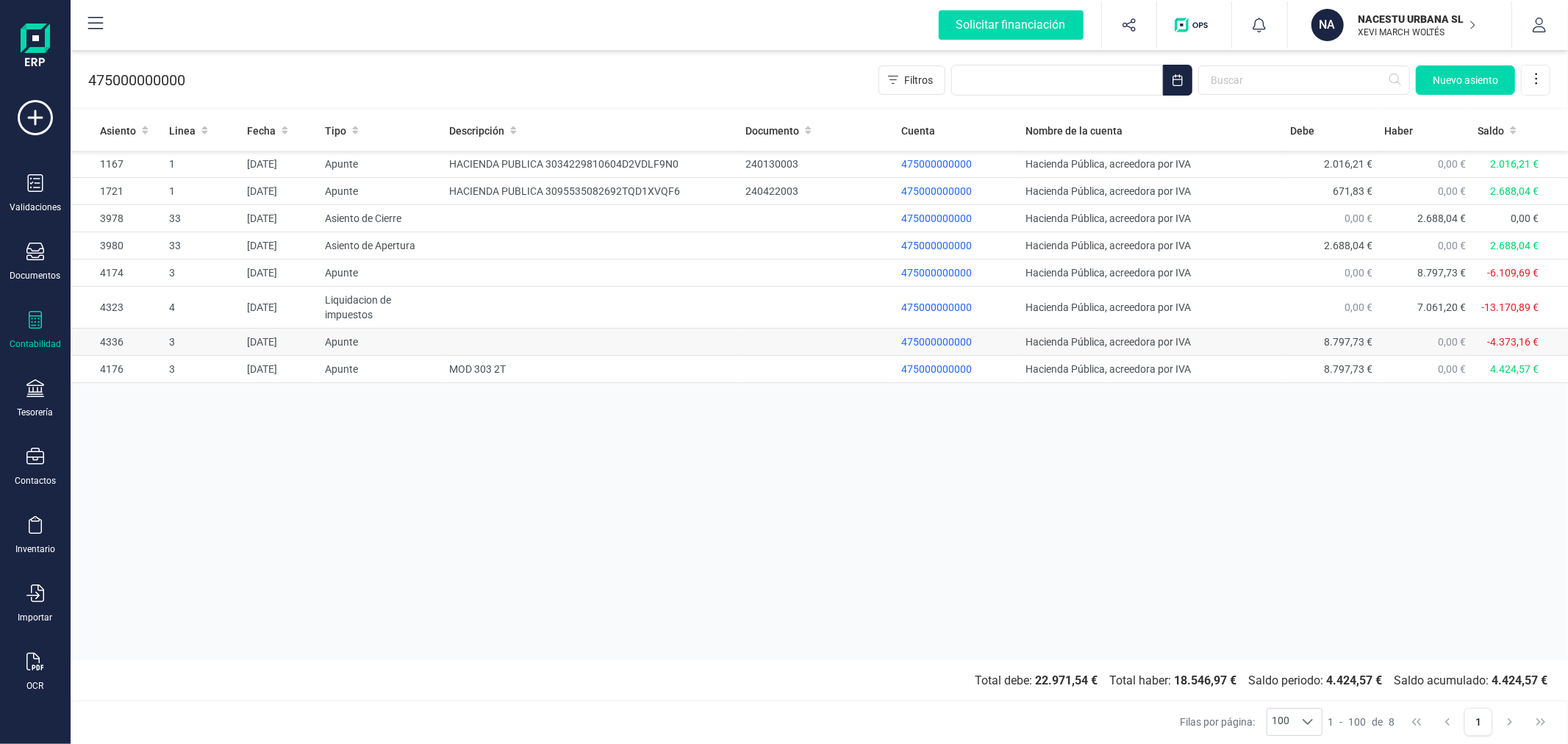
click at [287, 354] on td "30/06/2025" at bounding box center [280, 342] width 78 height 27
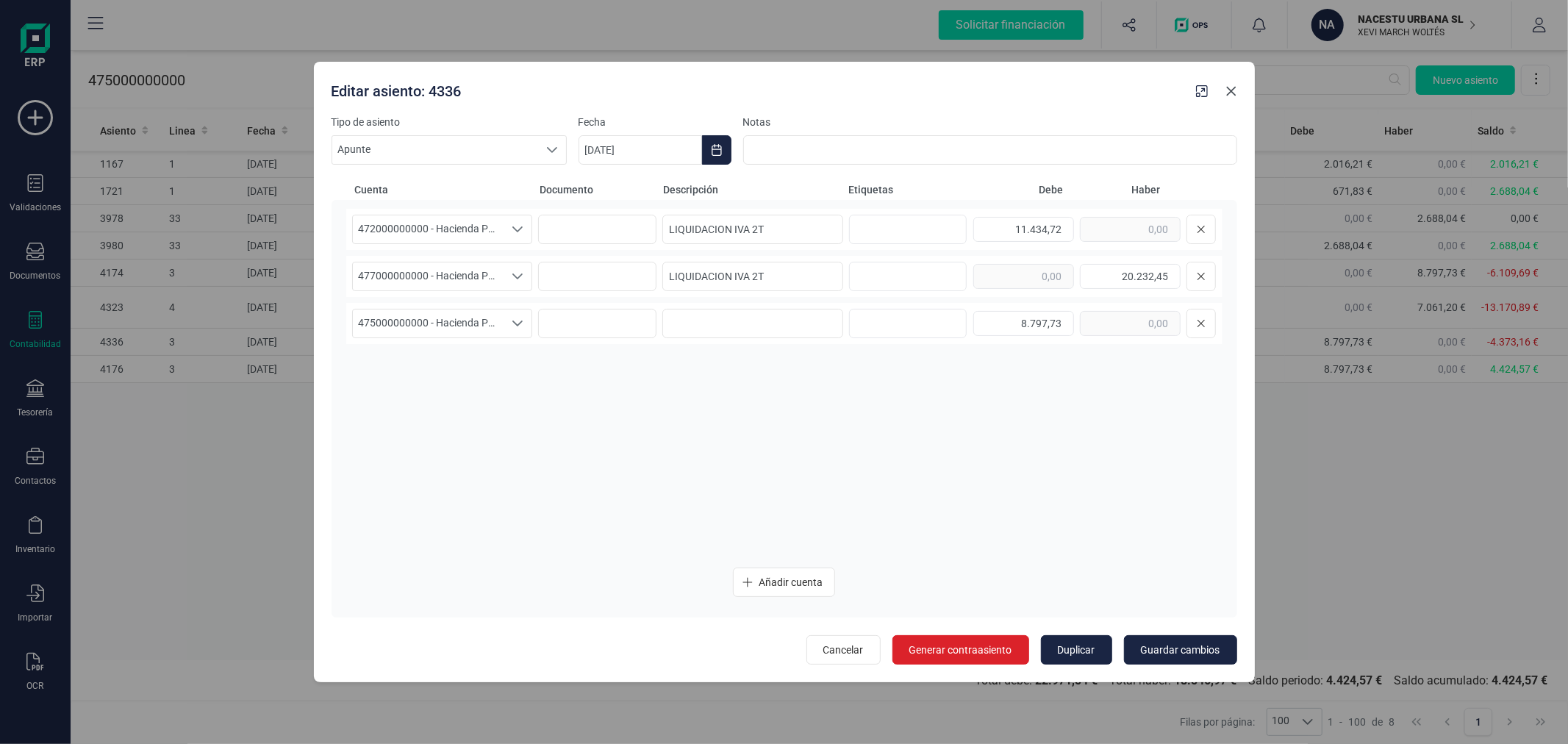
click at [1232, 94] on icon "button" at bounding box center [1232, 91] width 12 height 12
type input "[DATE]"
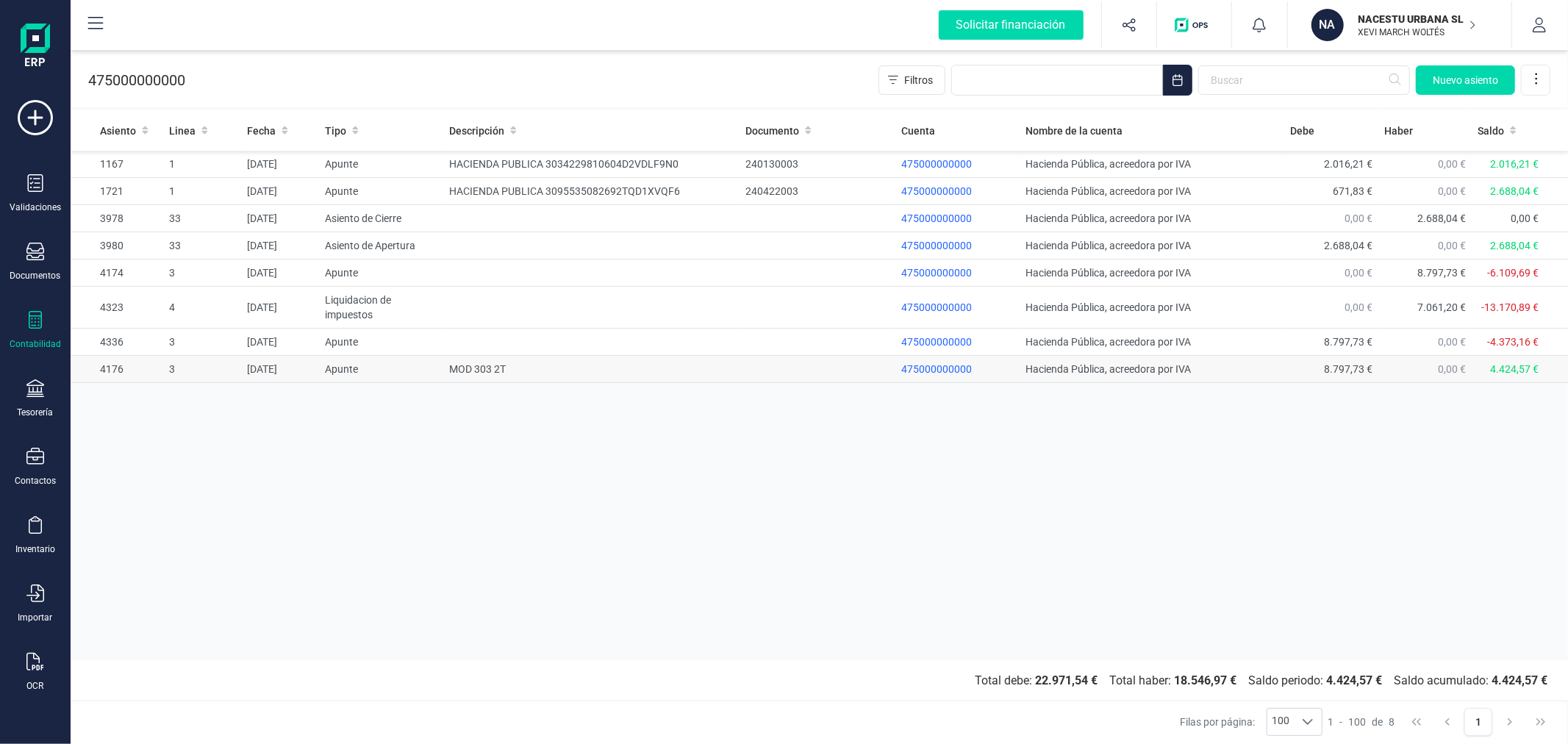
click at [338, 371] on td "Apunte" at bounding box center [381, 370] width 125 height 27
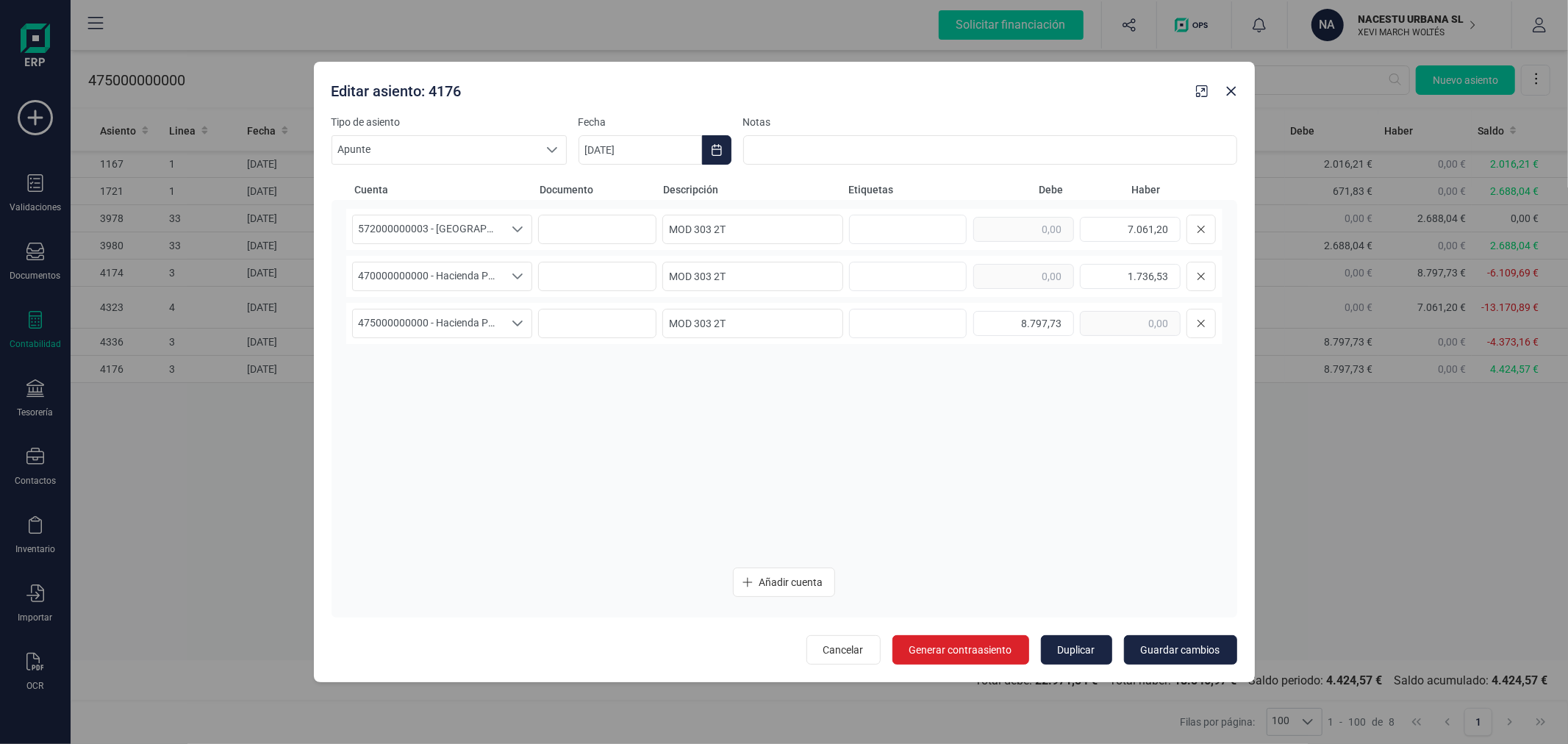
click at [1224, 103] on div at bounding box center [1217, 88] width 53 height 29
click at [1231, 89] on icon "button" at bounding box center [1232, 91] width 12 height 12
type input "[DATE]"
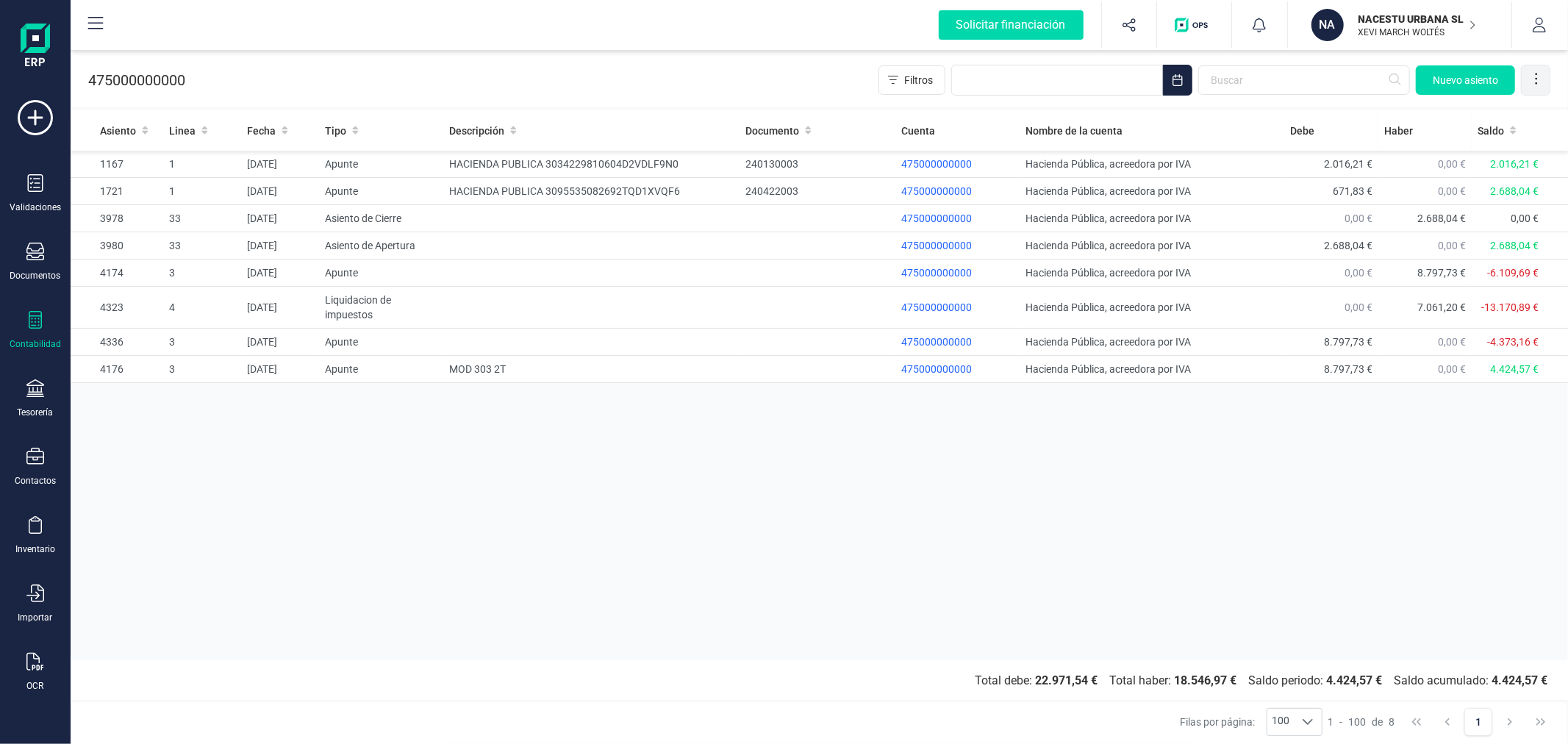
click at [1540, 77] on icon at bounding box center [1536, 79] width 15 height 15
click at [1471, 116] on span "Exportar Excel" at bounding box center [1487, 115] width 106 height 12
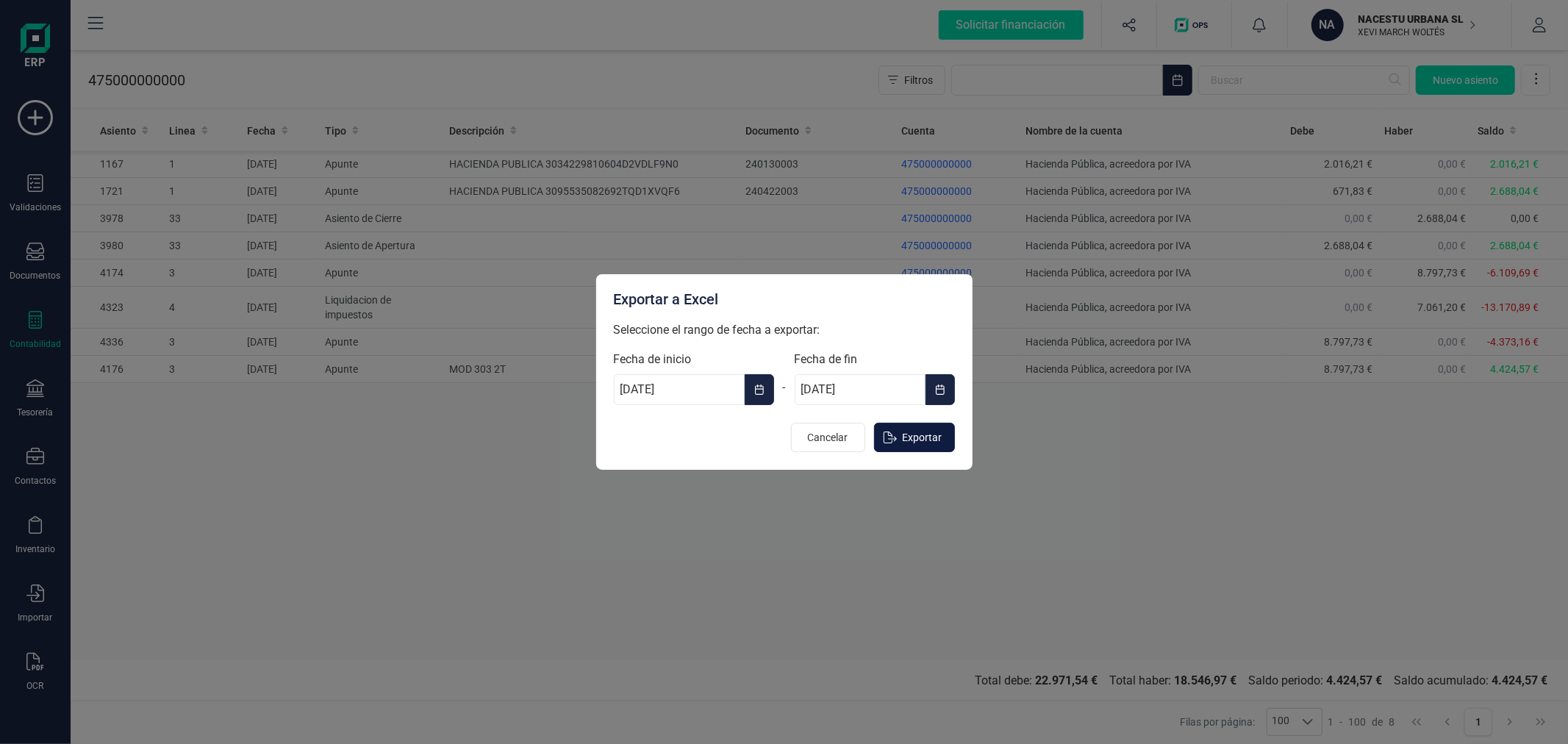
click at [923, 437] on span "Exportar" at bounding box center [922, 437] width 40 height 15
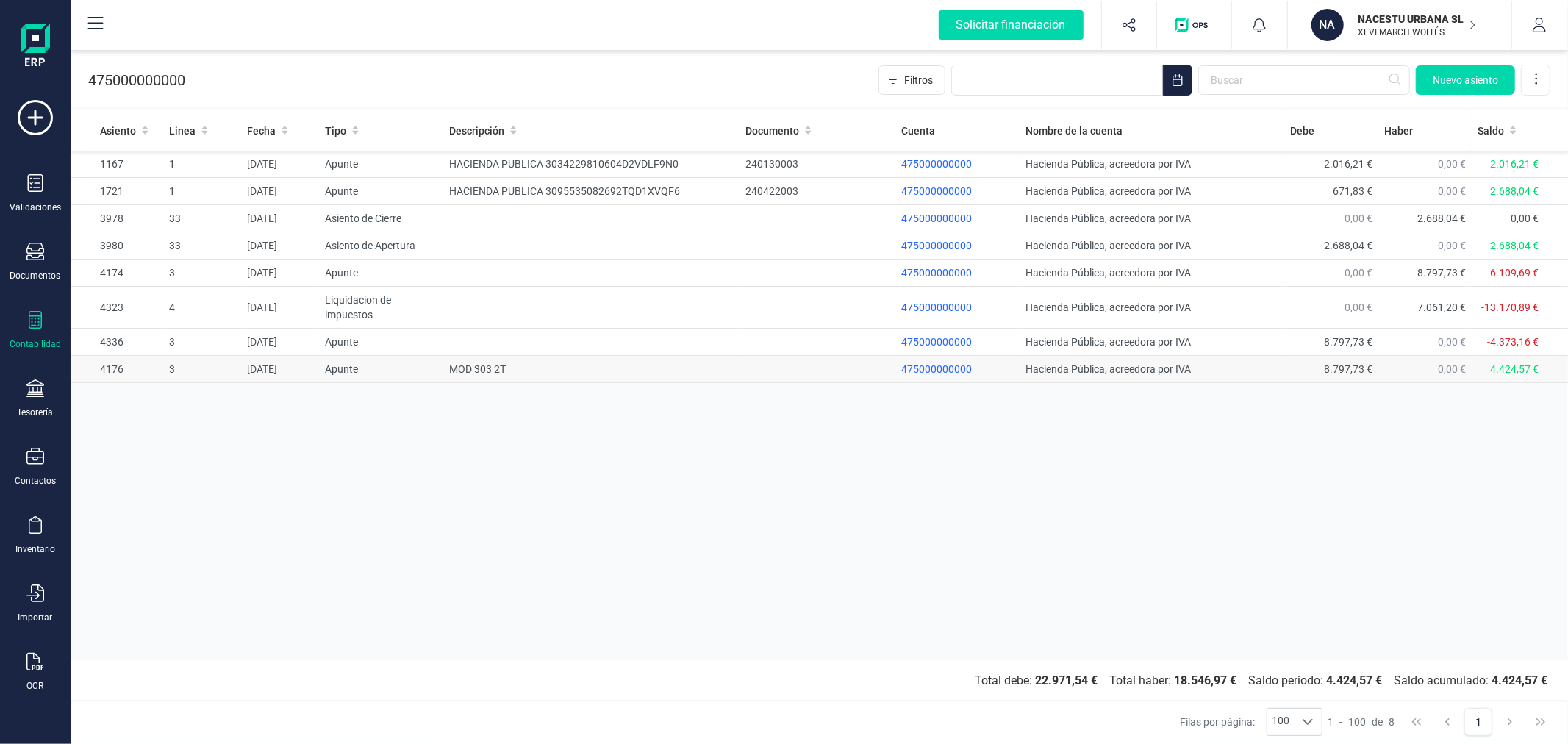
click at [457, 367] on td "MOD 303 2T" at bounding box center [592, 370] width 297 height 27
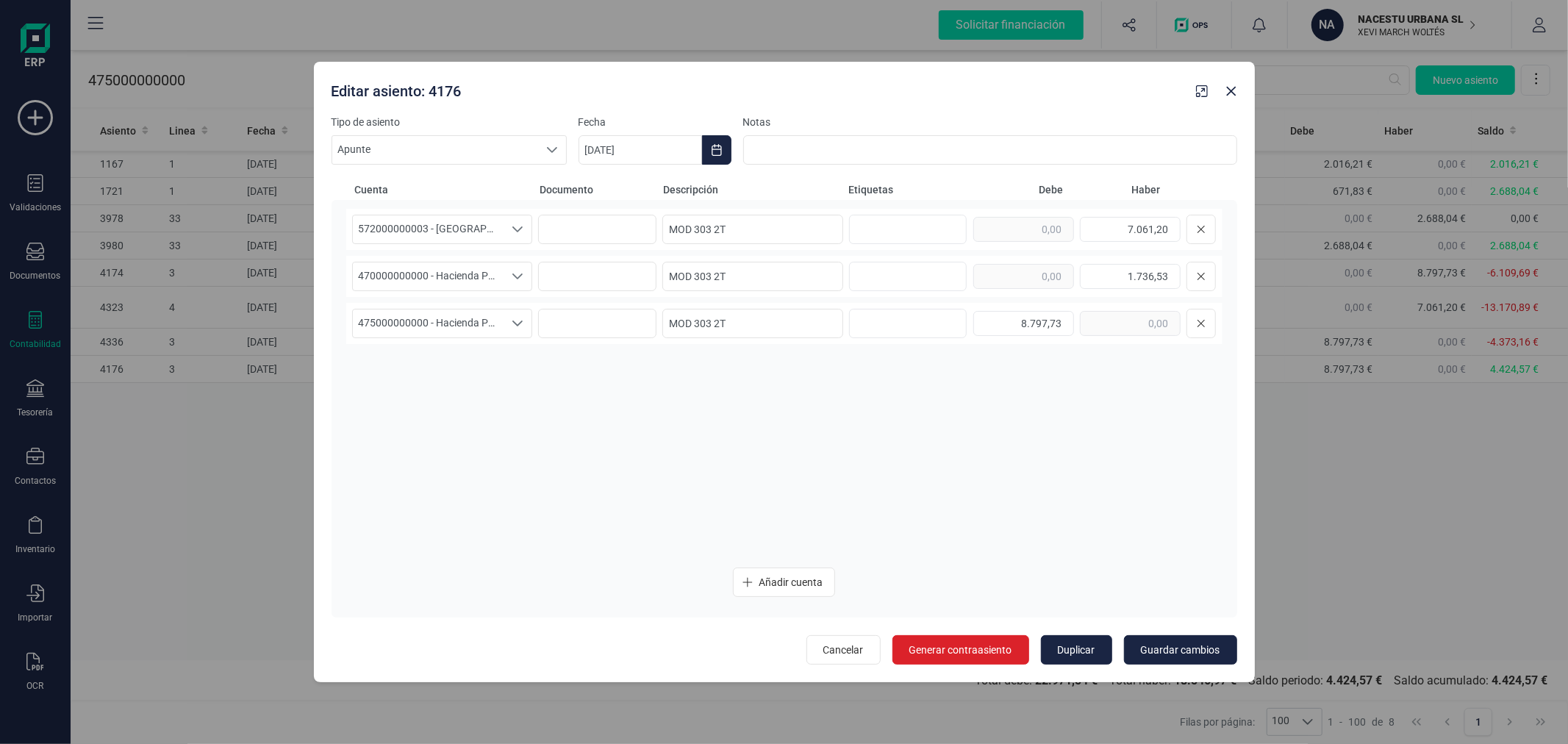
drag, startPoint x: 969, startPoint y: 652, endPoint x: 942, endPoint y: 555, distance: 100.7
click at [1232, 93] on icon "button" at bounding box center [1232, 91] width 12 height 12
type input "[DATE]"
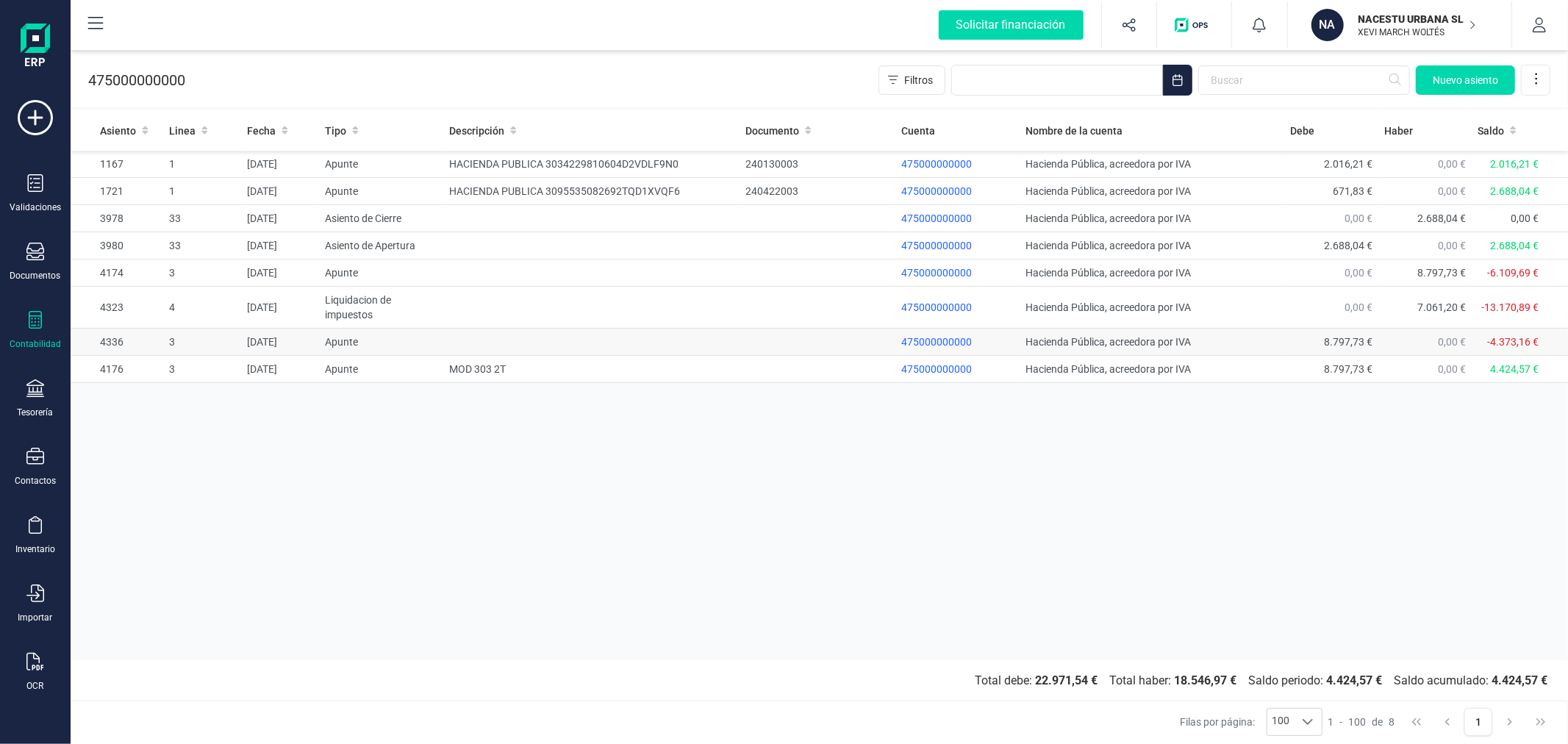
click at [424, 348] on td "Apunte" at bounding box center [381, 342] width 125 height 27
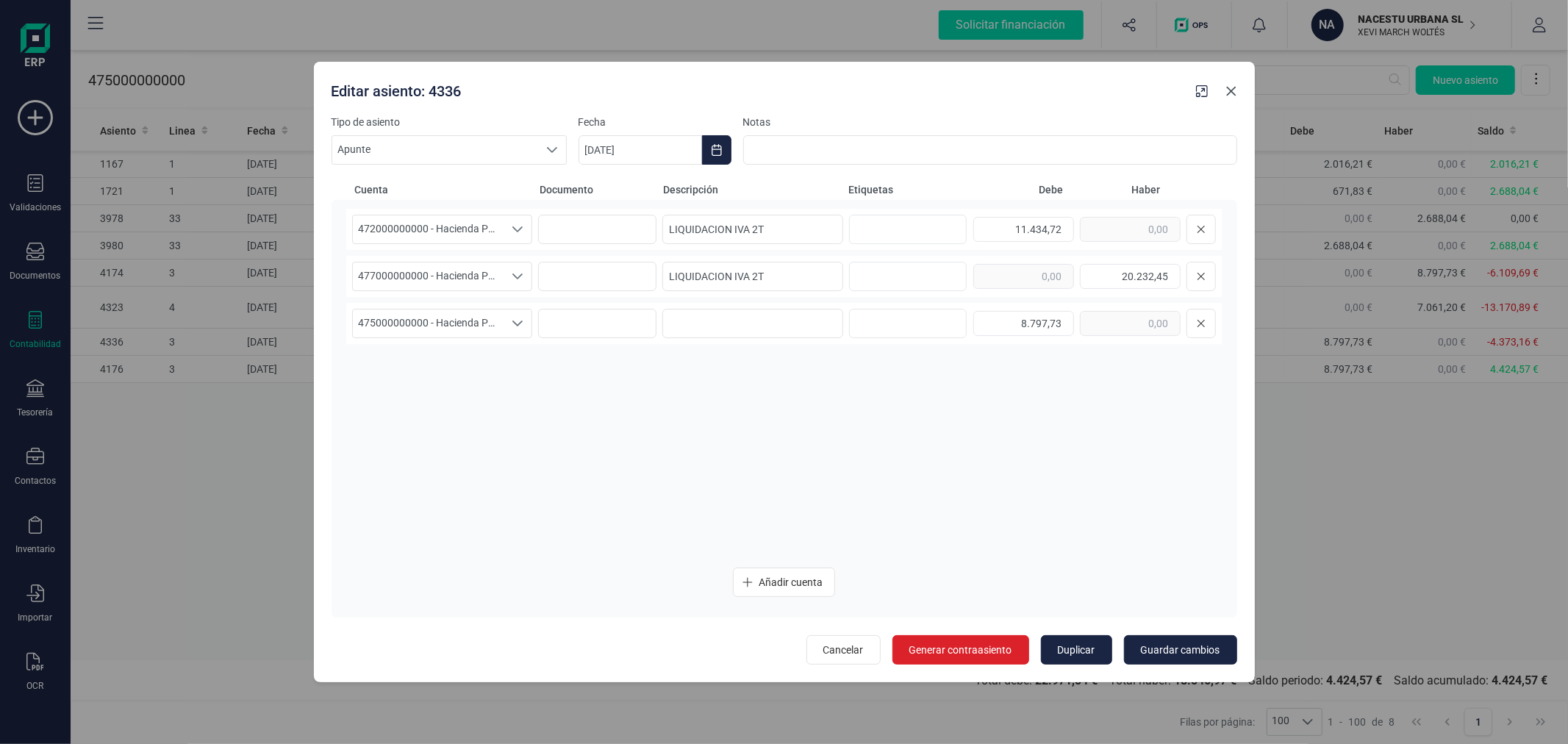
click at [1226, 91] on icon "button" at bounding box center [1232, 91] width 12 height 12
type input "[DATE]"
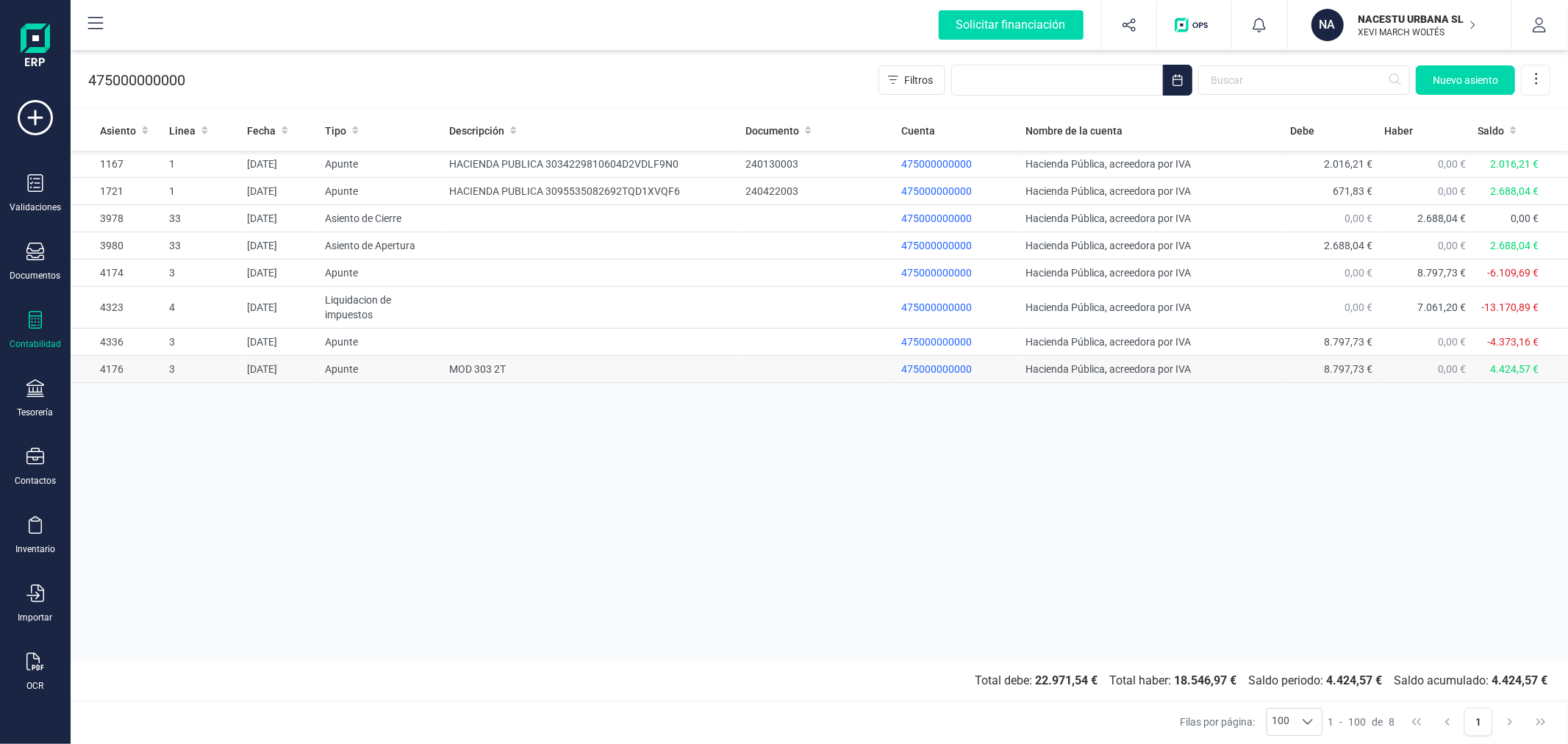
click at [611, 376] on td "MOD 303 2T" at bounding box center [592, 370] width 297 height 27
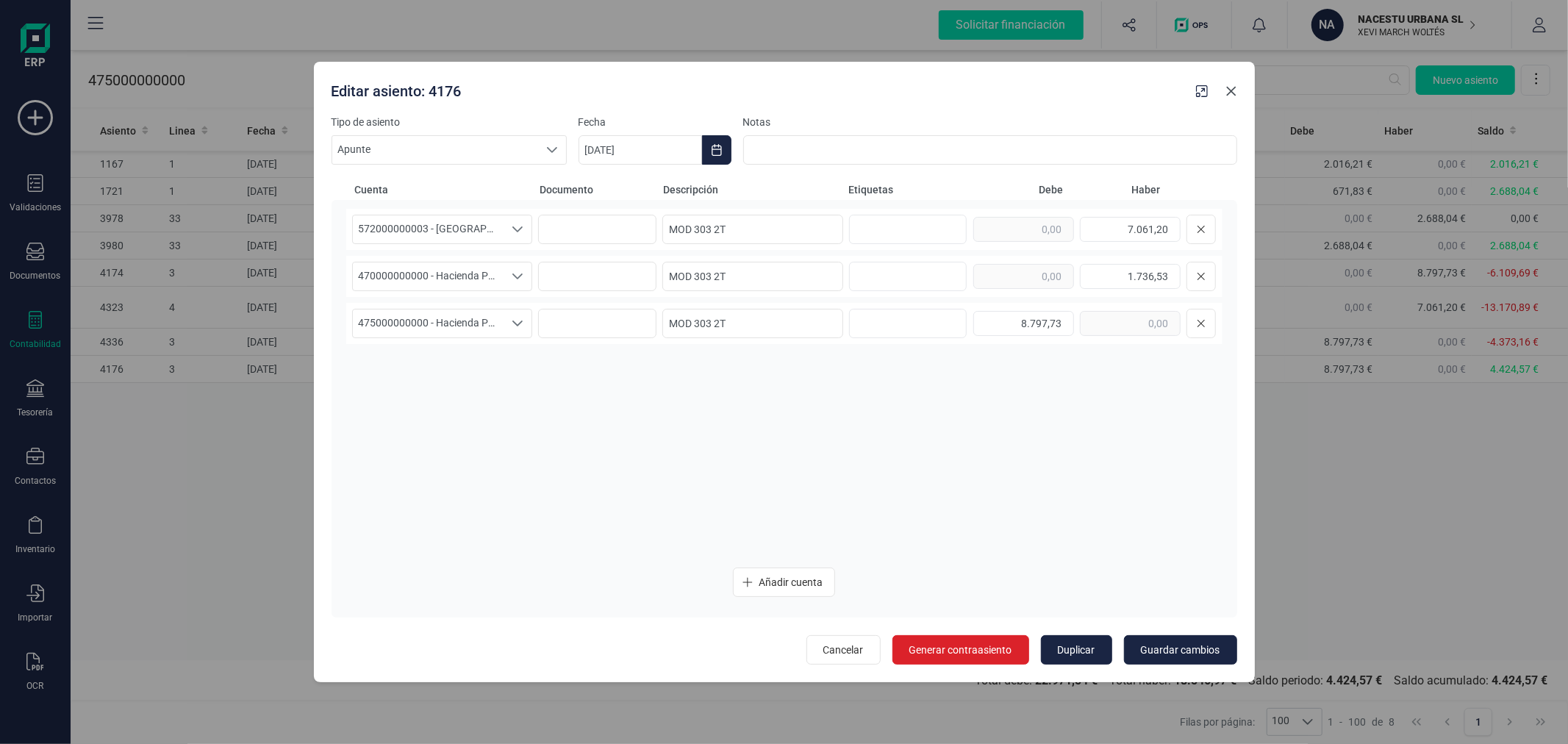
click at [1231, 99] on button "button" at bounding box center [1232, 91] width 23 height 23
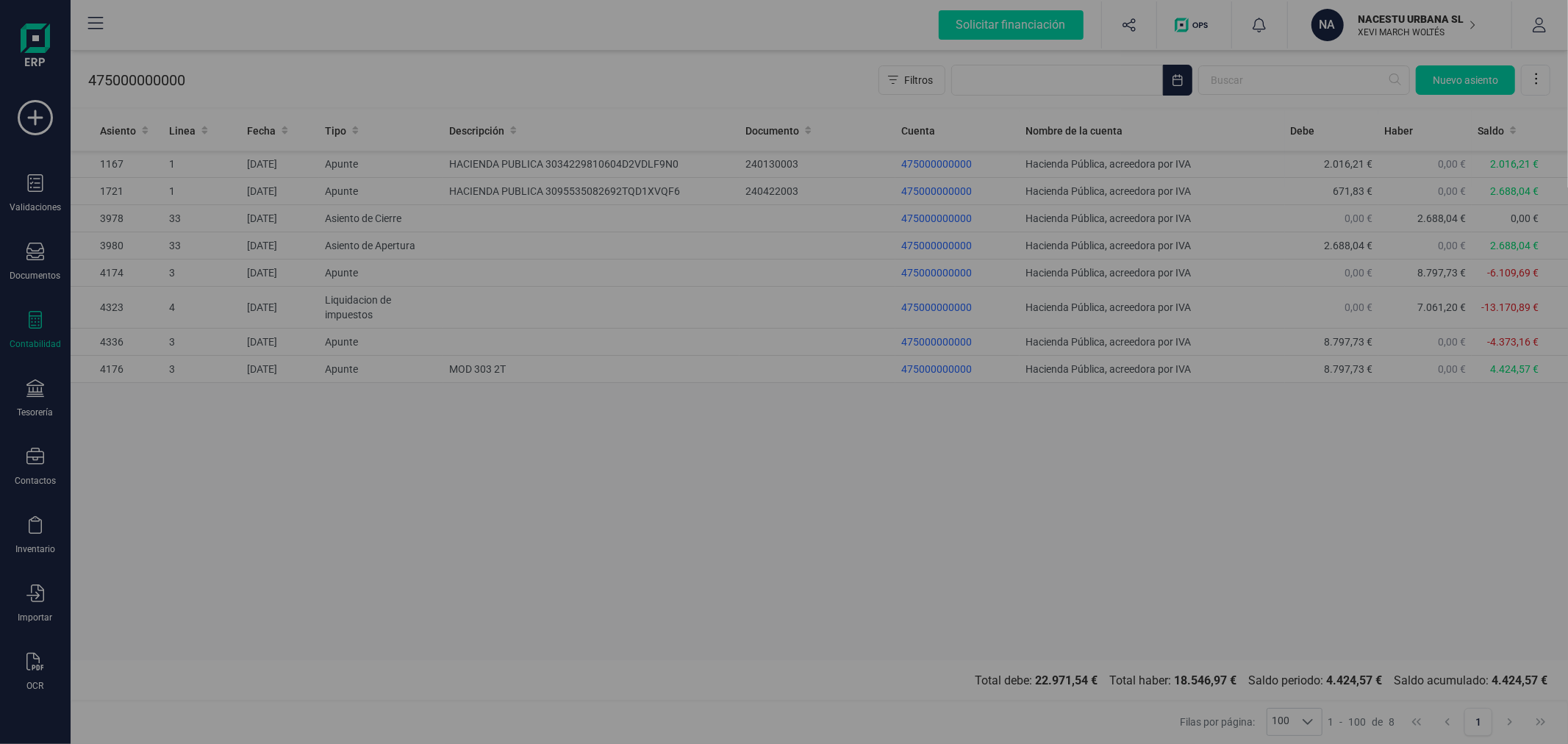
type input "[DATE]"
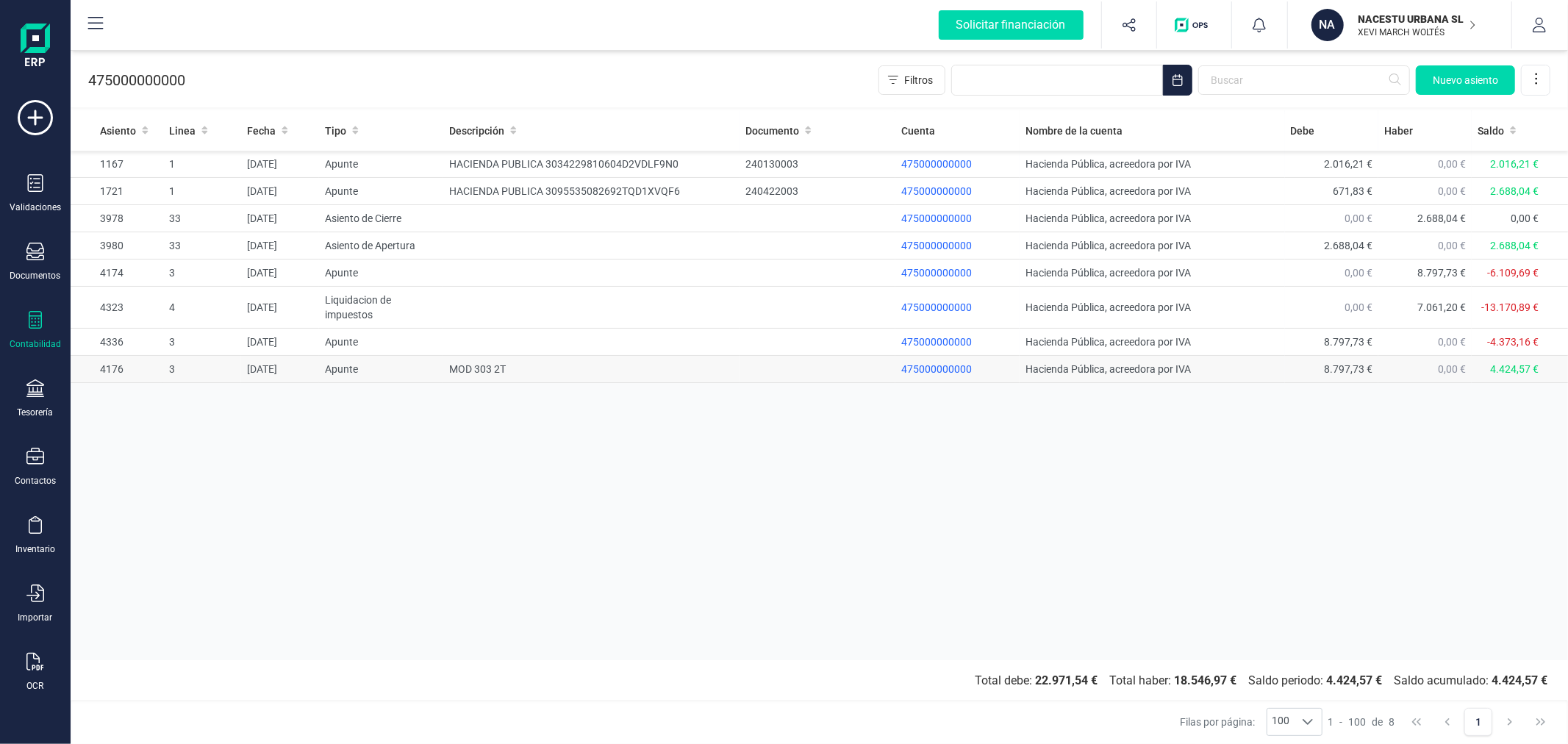
click at [446, 363] on td "MOD 303 2T" at bounding box center [592, 370] width 297 height 27
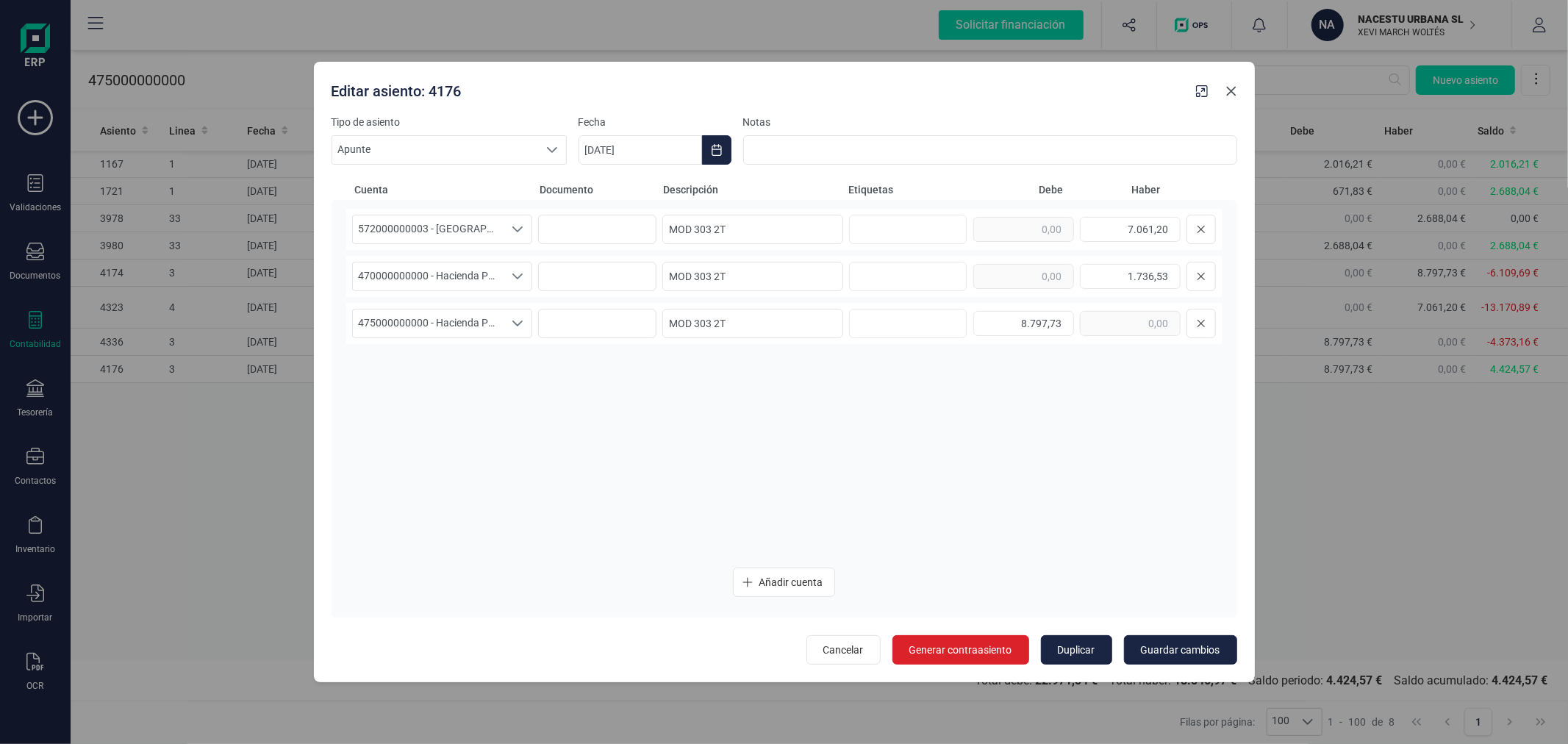
click at [1232, 89] on icon "button" at bounding box center [1232, 91] width 10 height 10
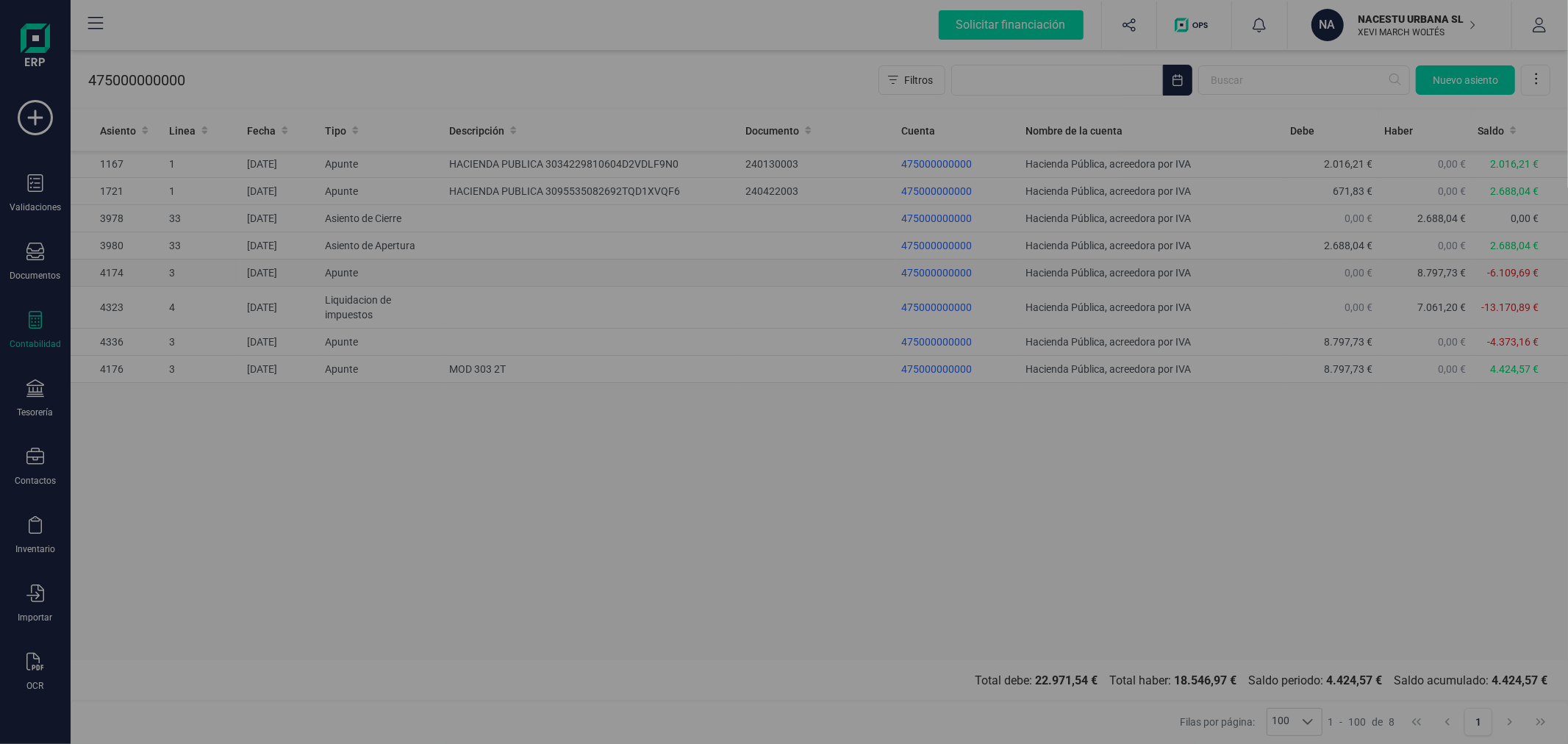
type input "[DATE]"
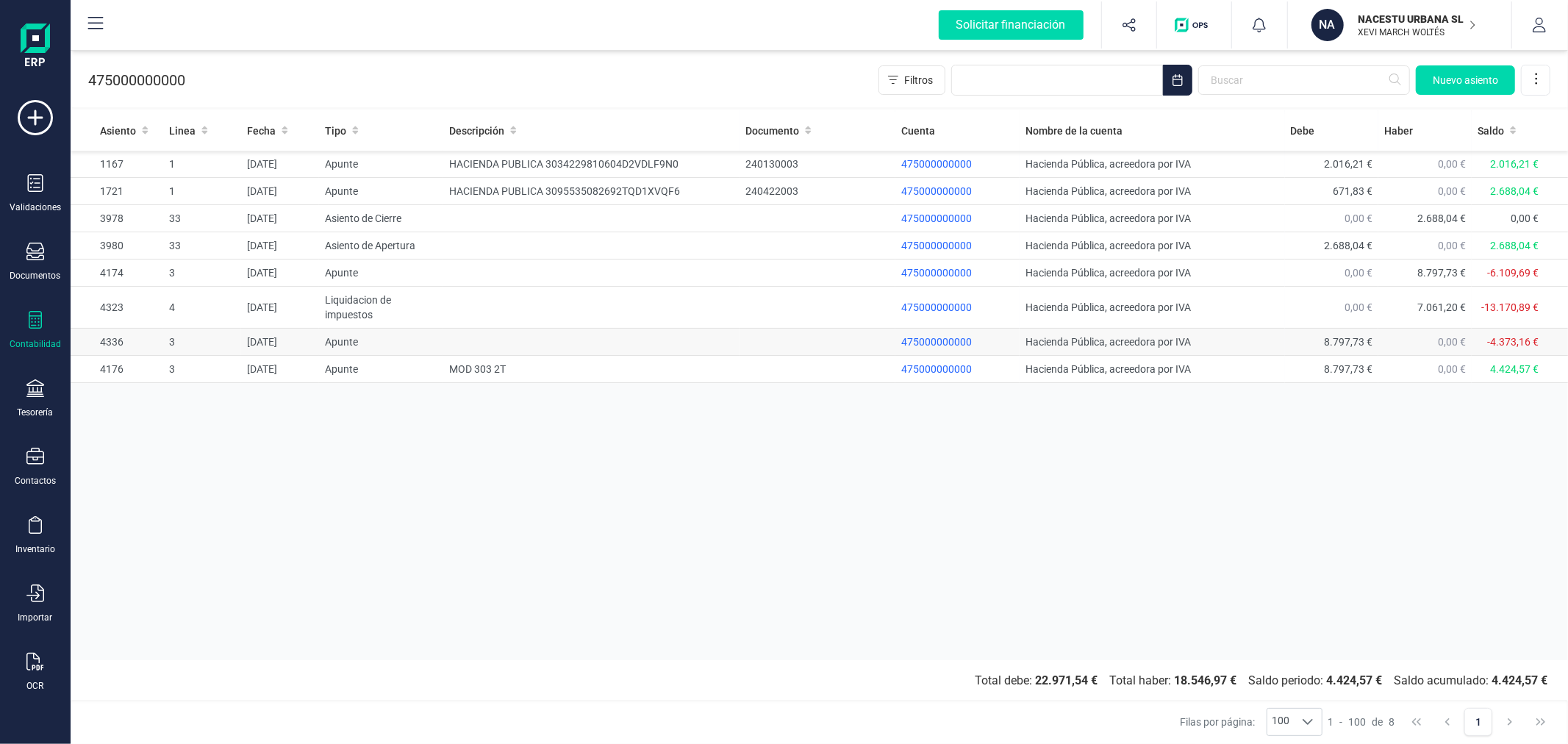
click at [682, 339] on td at bounding box center [592, 342] width 297 height 27
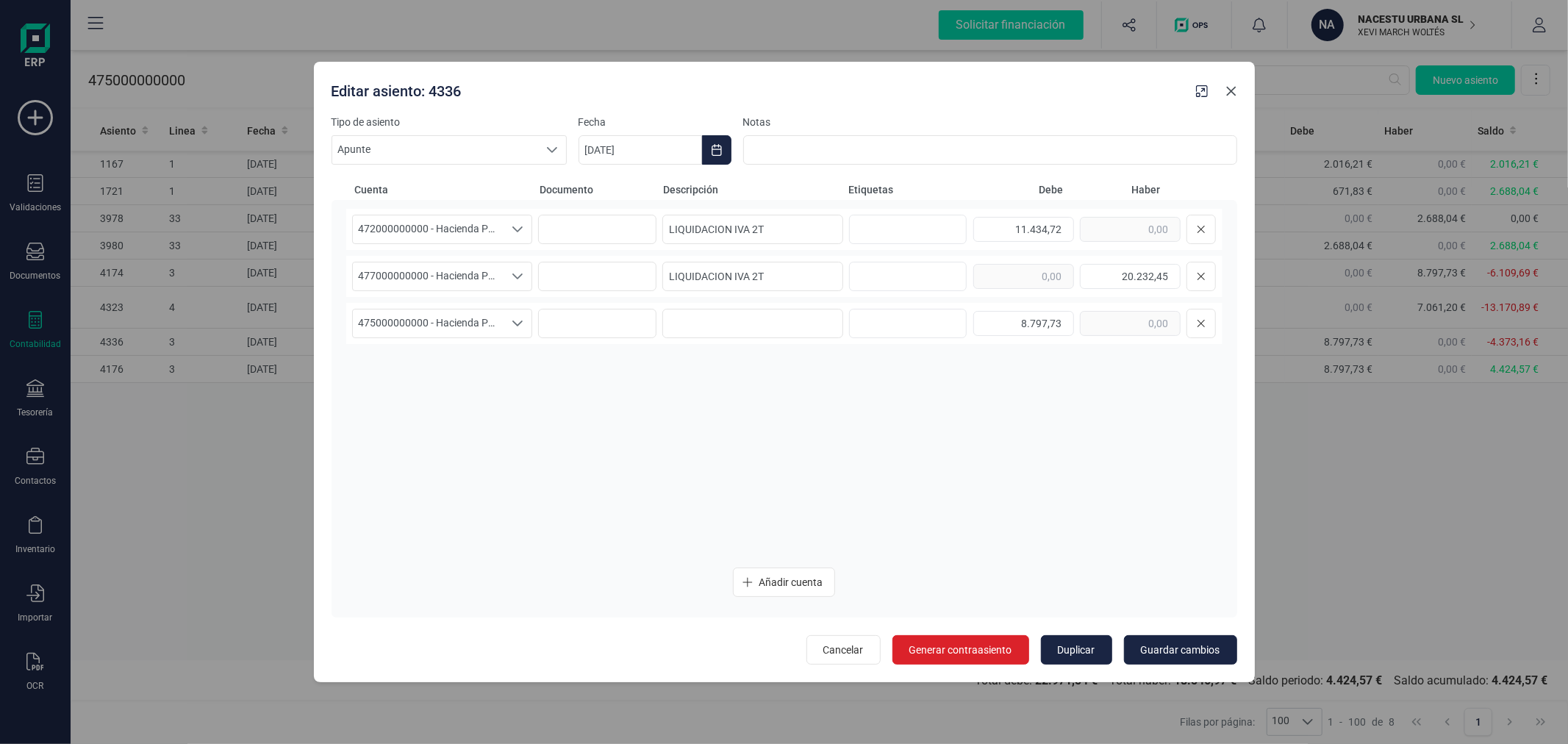
click at [1228, 94] on icon "button" at bounding box center [1232, 91] width 10 height 10
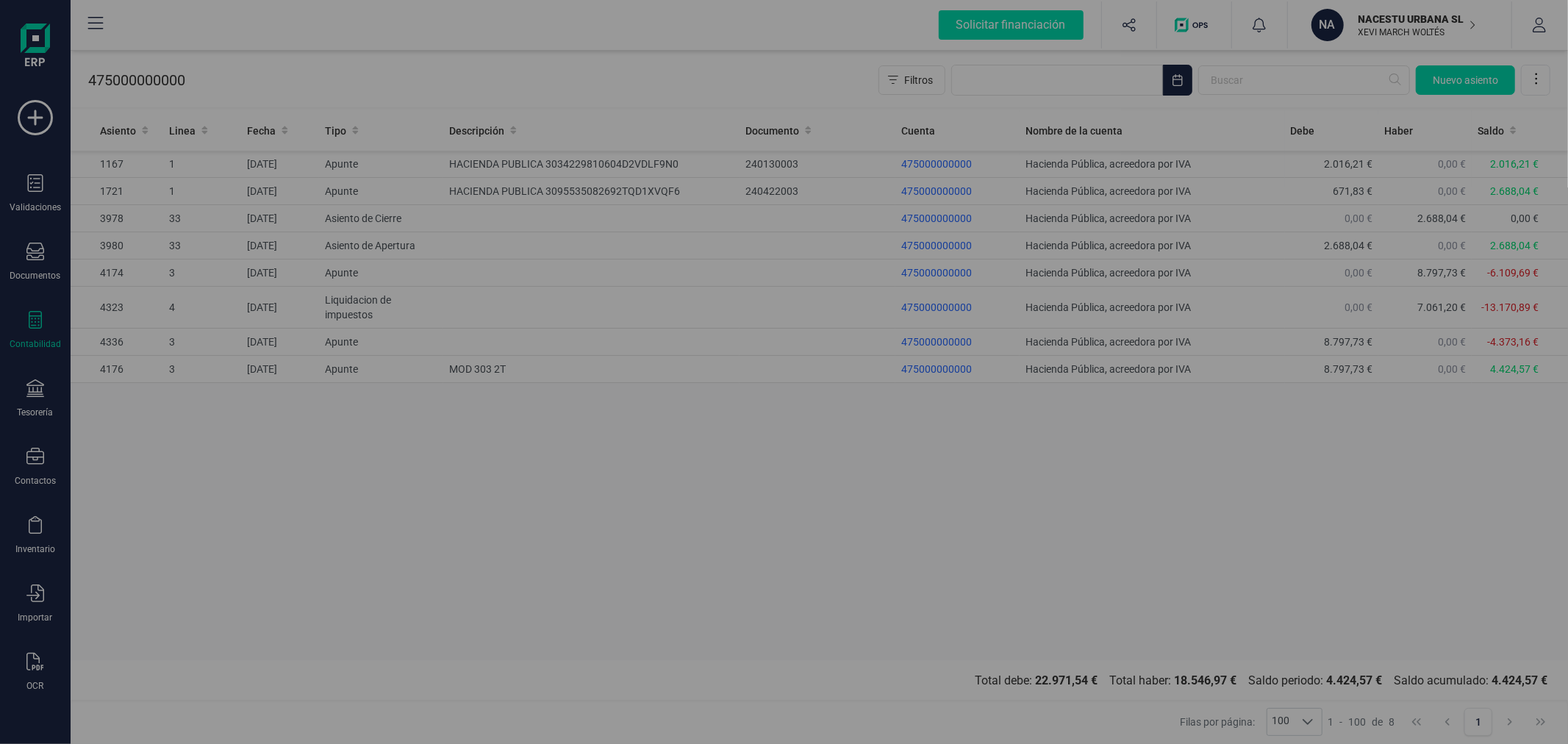
type input "[DATE]"
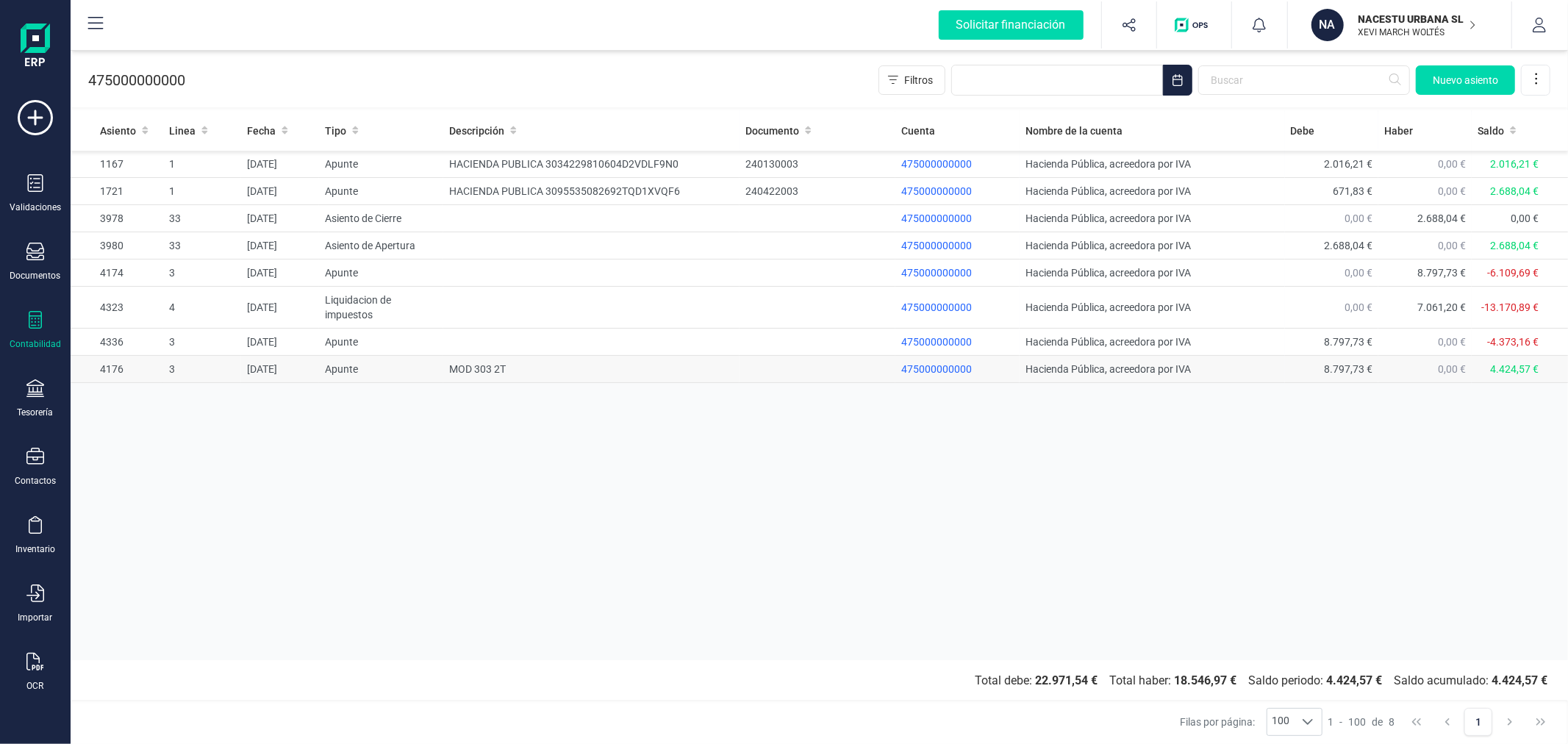
click at [474, 365] on td "MOD 303 2T" at bounding box center [592, 370] width 297 height 27
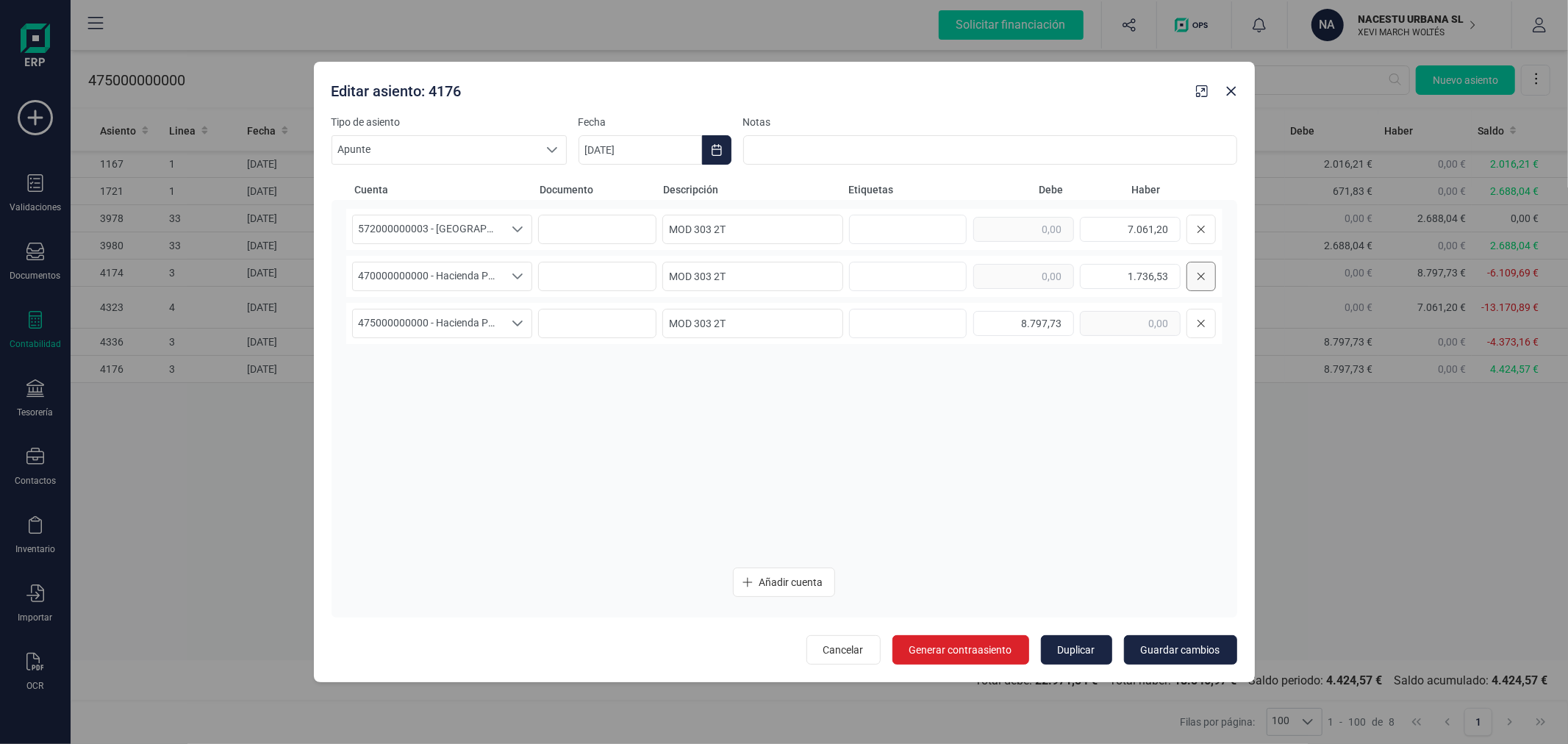
click at [1203, 275] on icon at bounding box center [1200, 276] width 9 height 12
click at [1019, 273] on input "8.797,73" at bounding box center [1024, 276] width 101 height 25
click at [1020, 273] on input "8.797,73" at bounding box center [1024, 276] width 101 height 25
type input "7.061,20"
click at [1186, 650] on span "Guardar cambios" at bounding box center [1181, 650] width 80 height 15
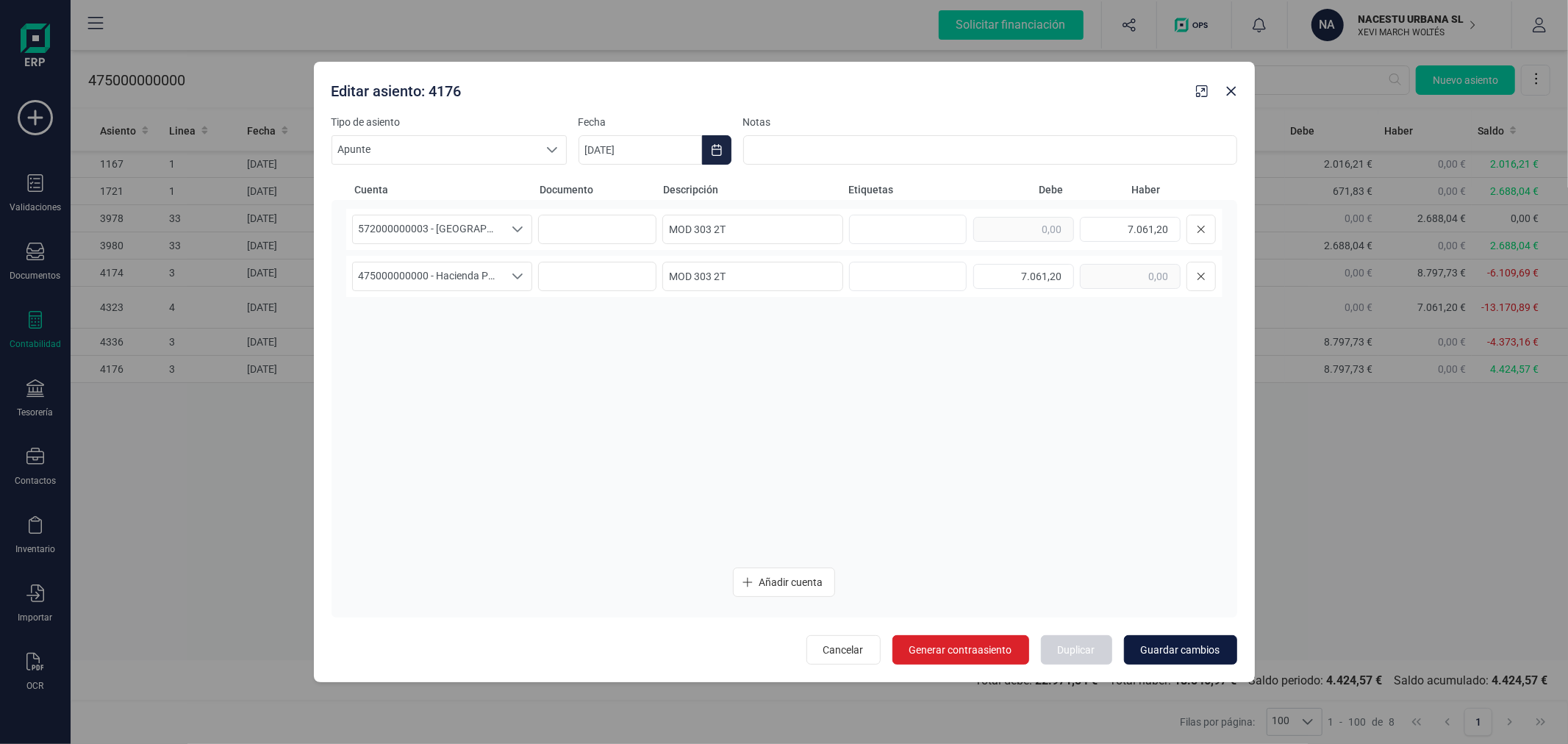
click at [1207, 656] on span "Guardar cambios" at bounding box center [1181, 650] width 80 height 15
type input "[DATE]"
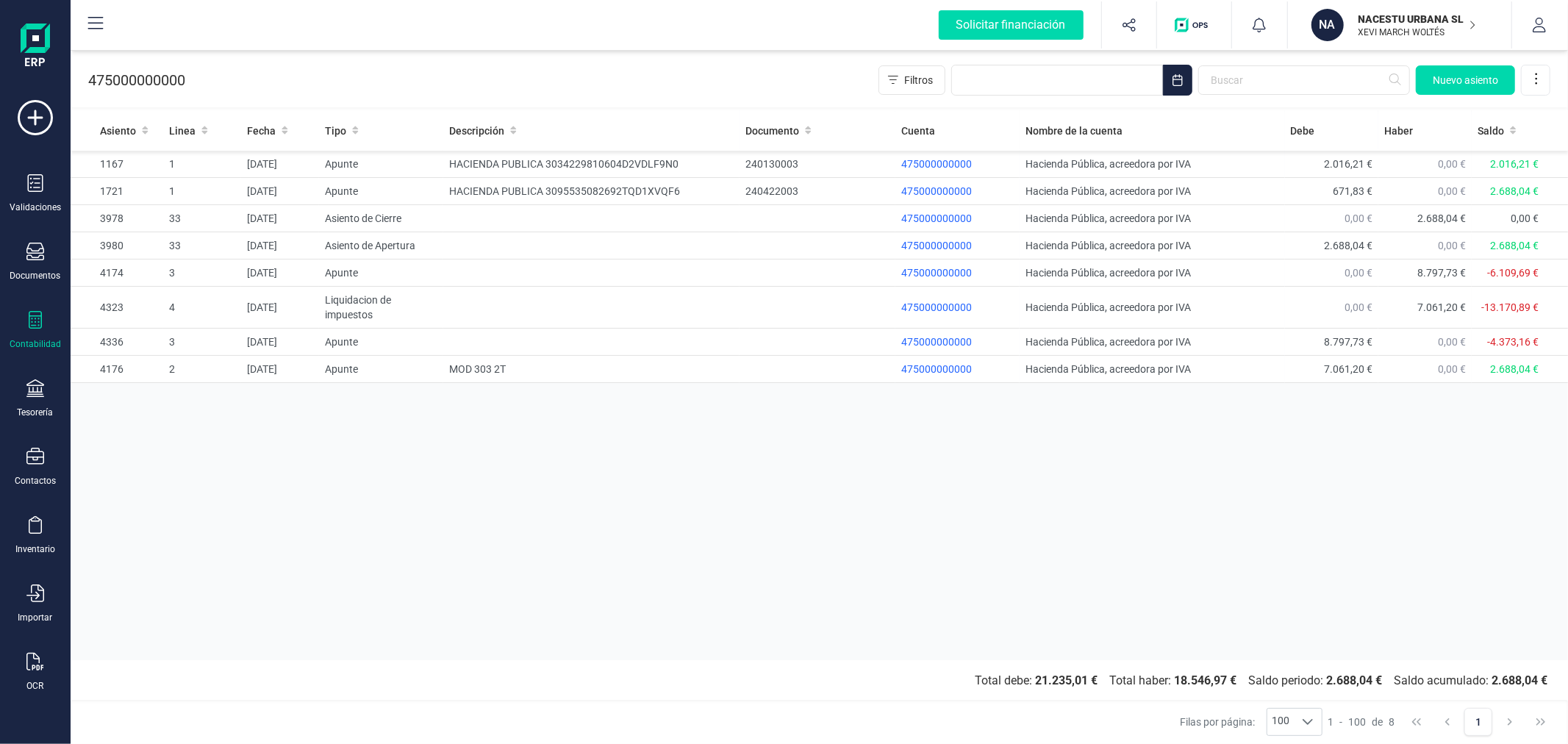
click at [889, 570] on div "Asiento Linea Fecha Tipo Descripción Documento Cuenta Nombre de la cuenta Debe …" at bounding box center [819, 385] width 1498 height 550
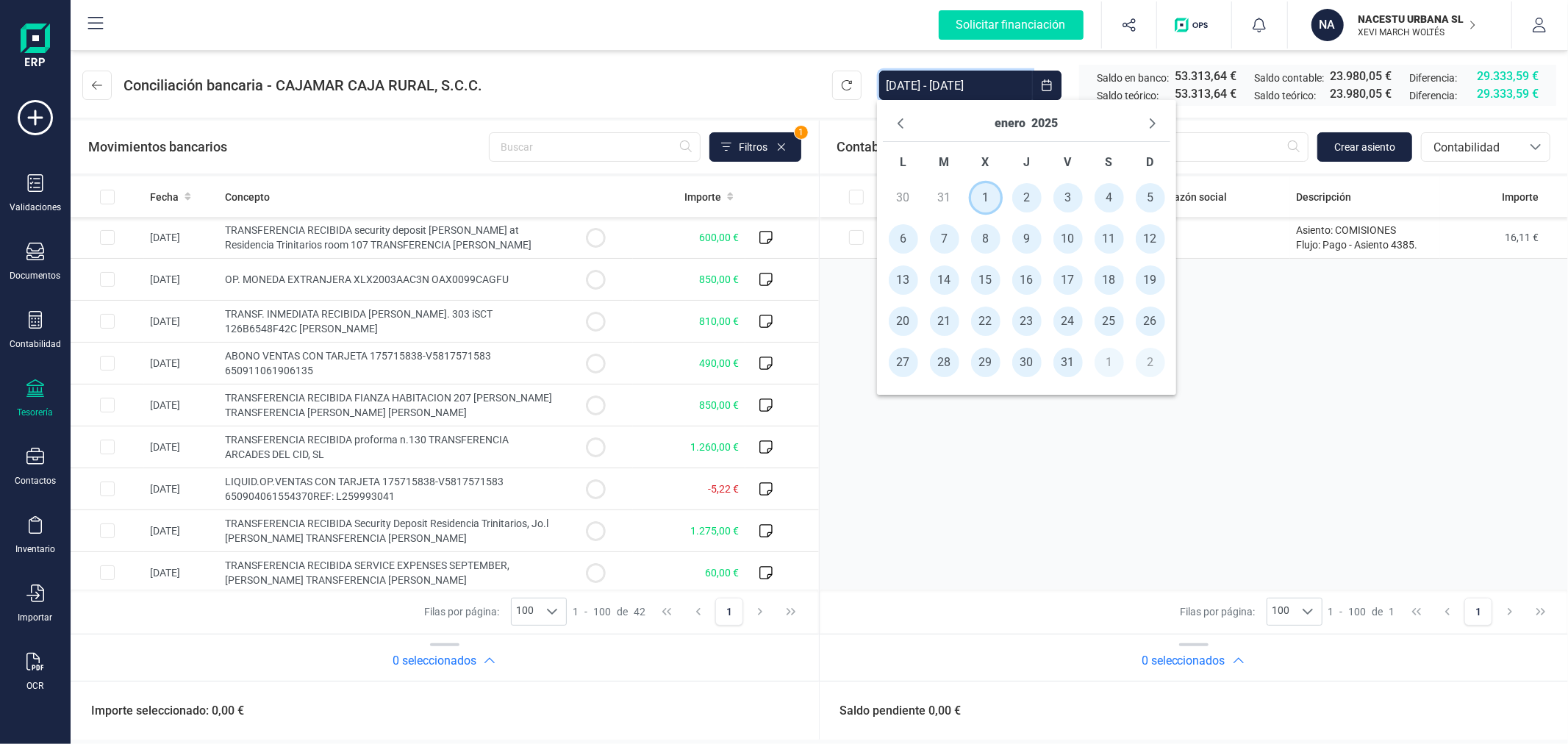
click at [990, 194] on span "1" at bounding box center [986, 198] width 29 height 29
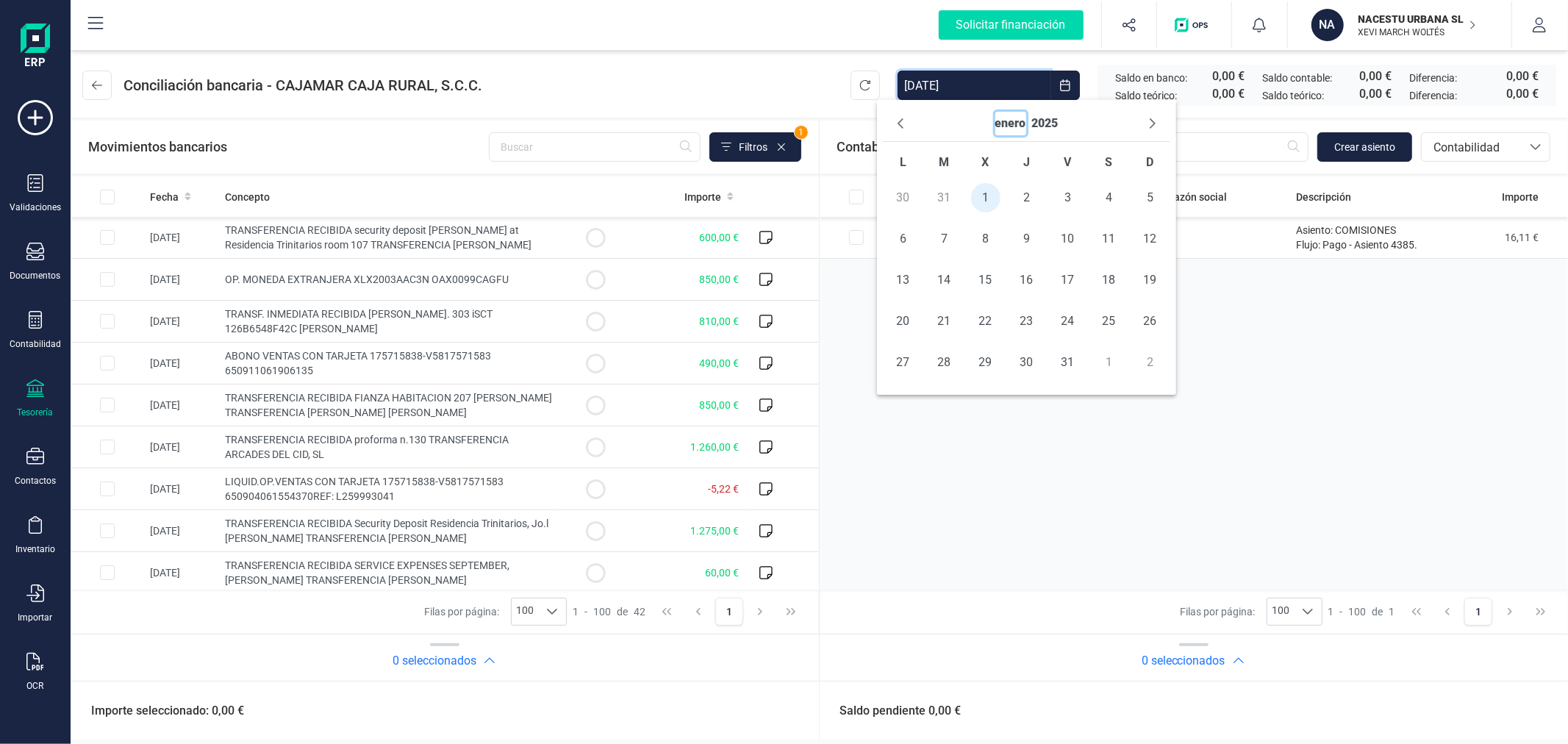
click at [998, 126] on button "enero" at bounding box center [1011, 123] width 31 height 23
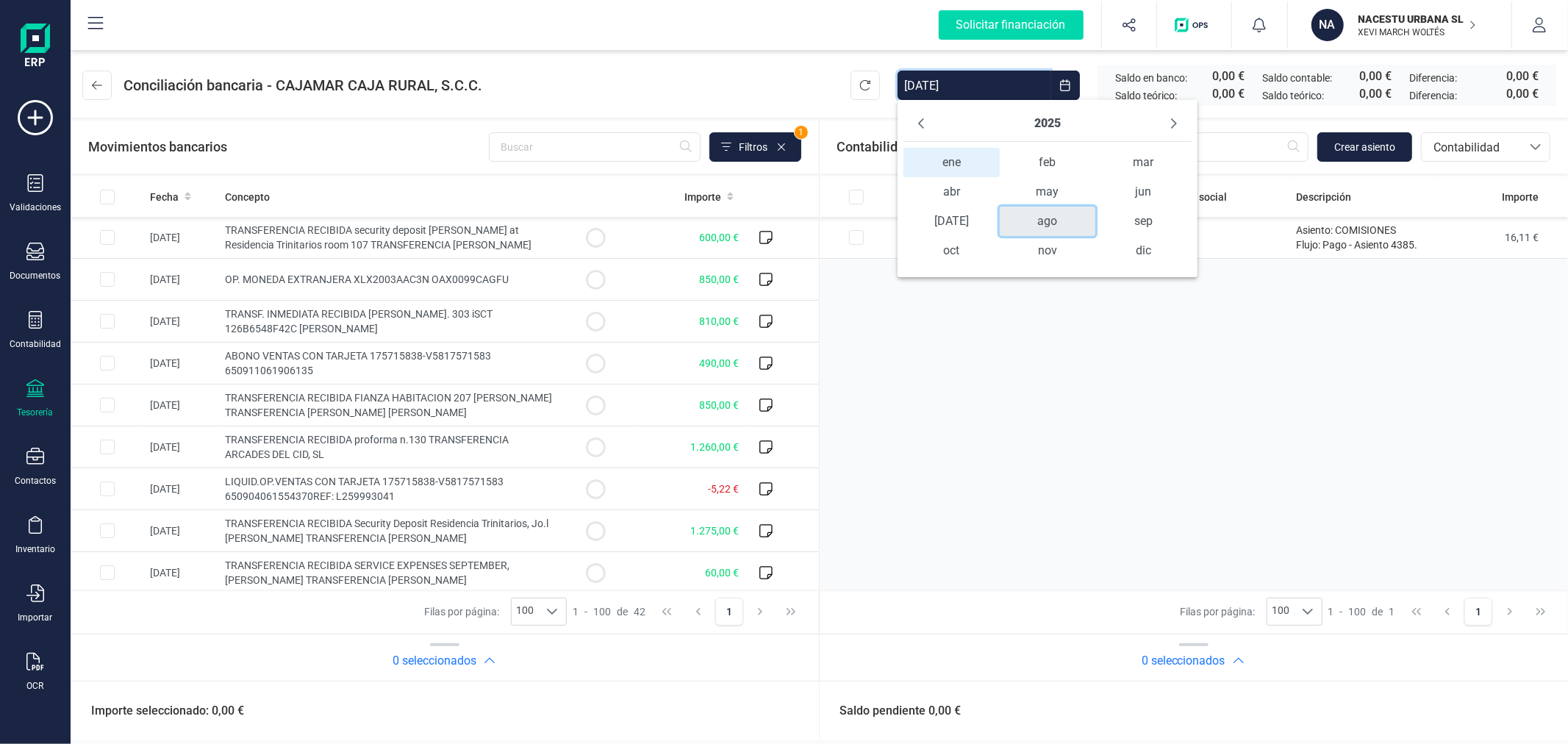
click at [1041, 224] on span "ago" at bounding box center [1047, 221] width 96 height 29
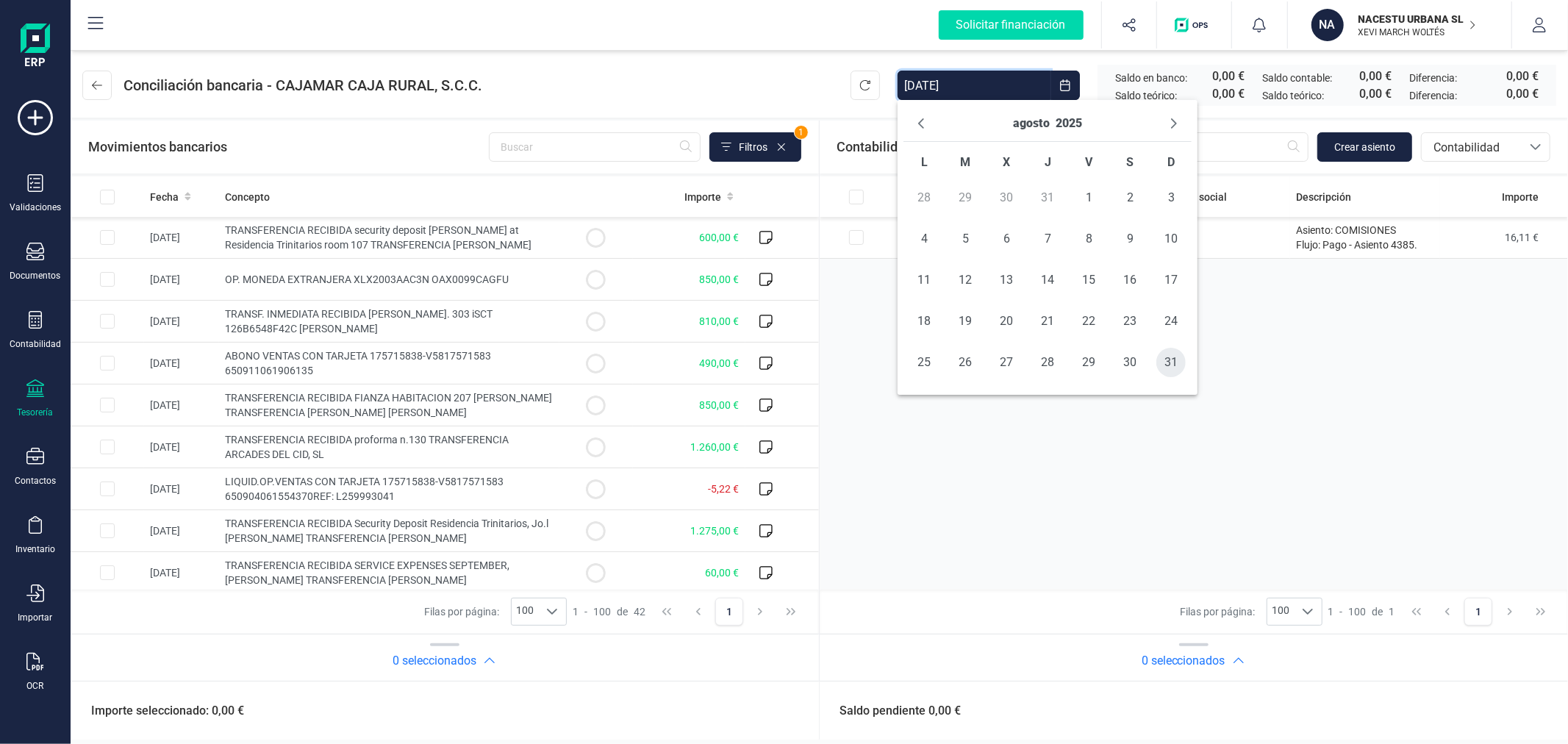
click at [1166, 355] on span "31" at bounding box center [1171, 363] width 29 height 29
type input "01/01/2025 - 31/08/2025"
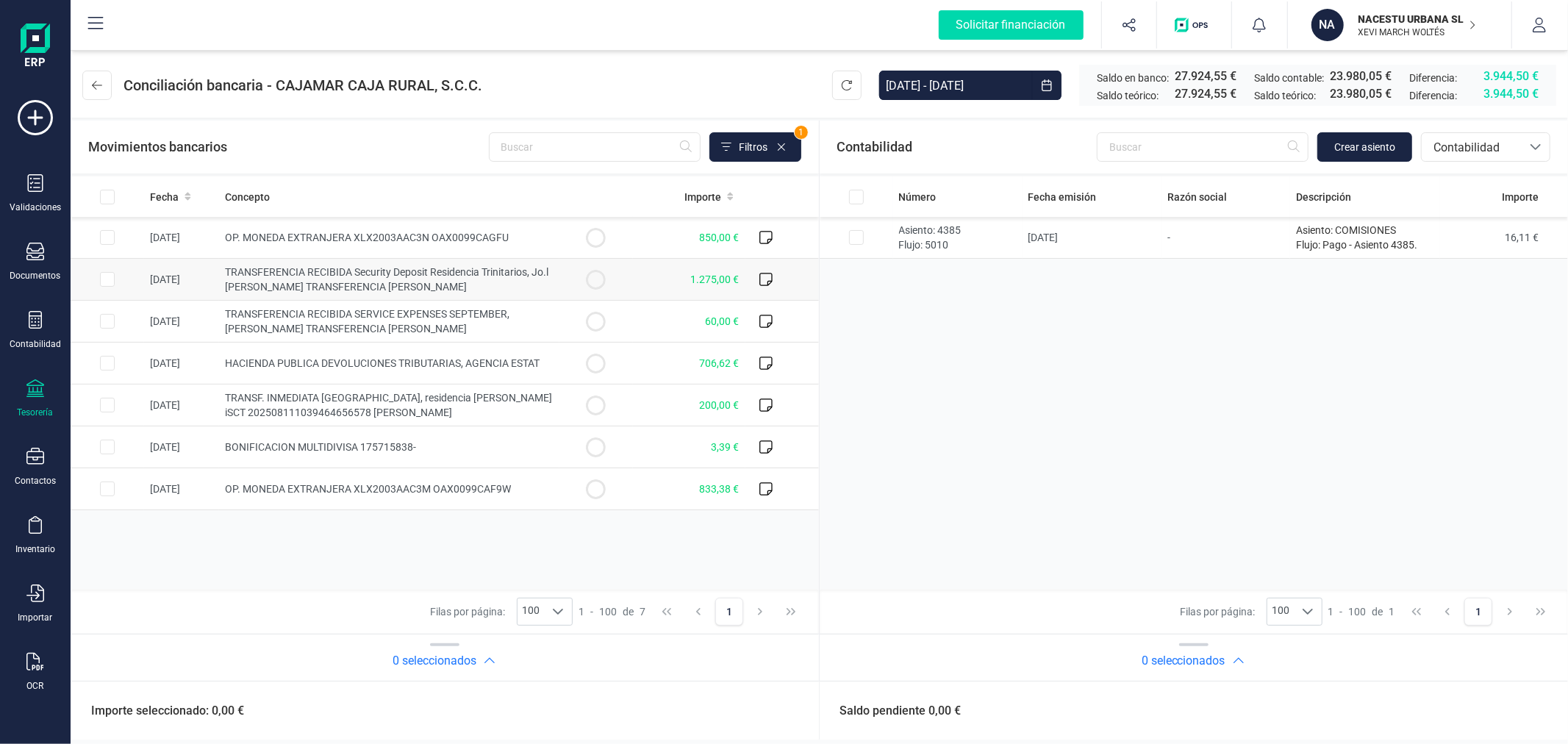
click at [112, 278] on input "Row Selected 5c7af5c8-3fd8-470b-8640-36c226951fd4" at bounding box center [107, 279] width 15 height 15
checkbox input "true"
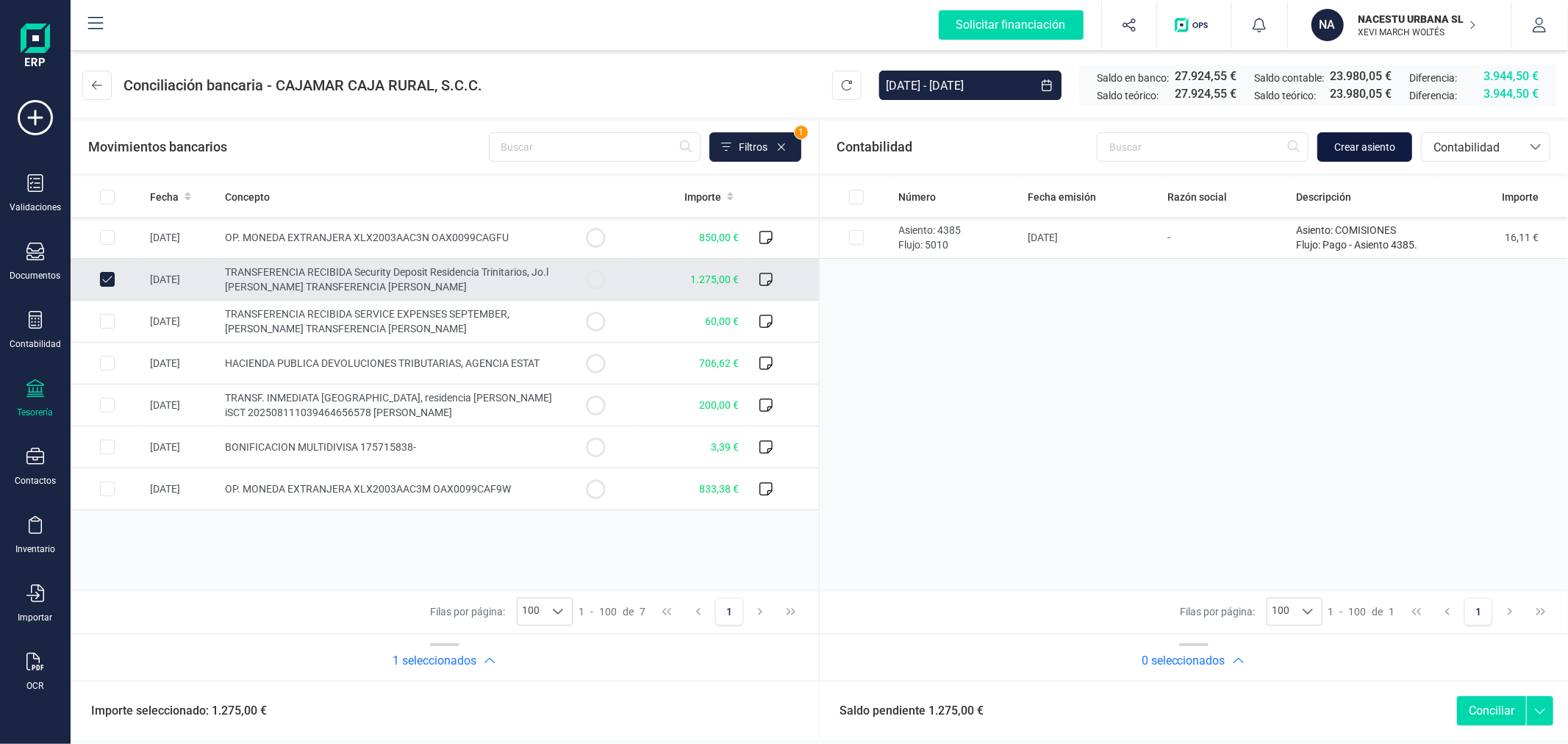
click at [1359, 149] on span "Crear asiento" at bounding box center [1364, 146] width 61 height 15
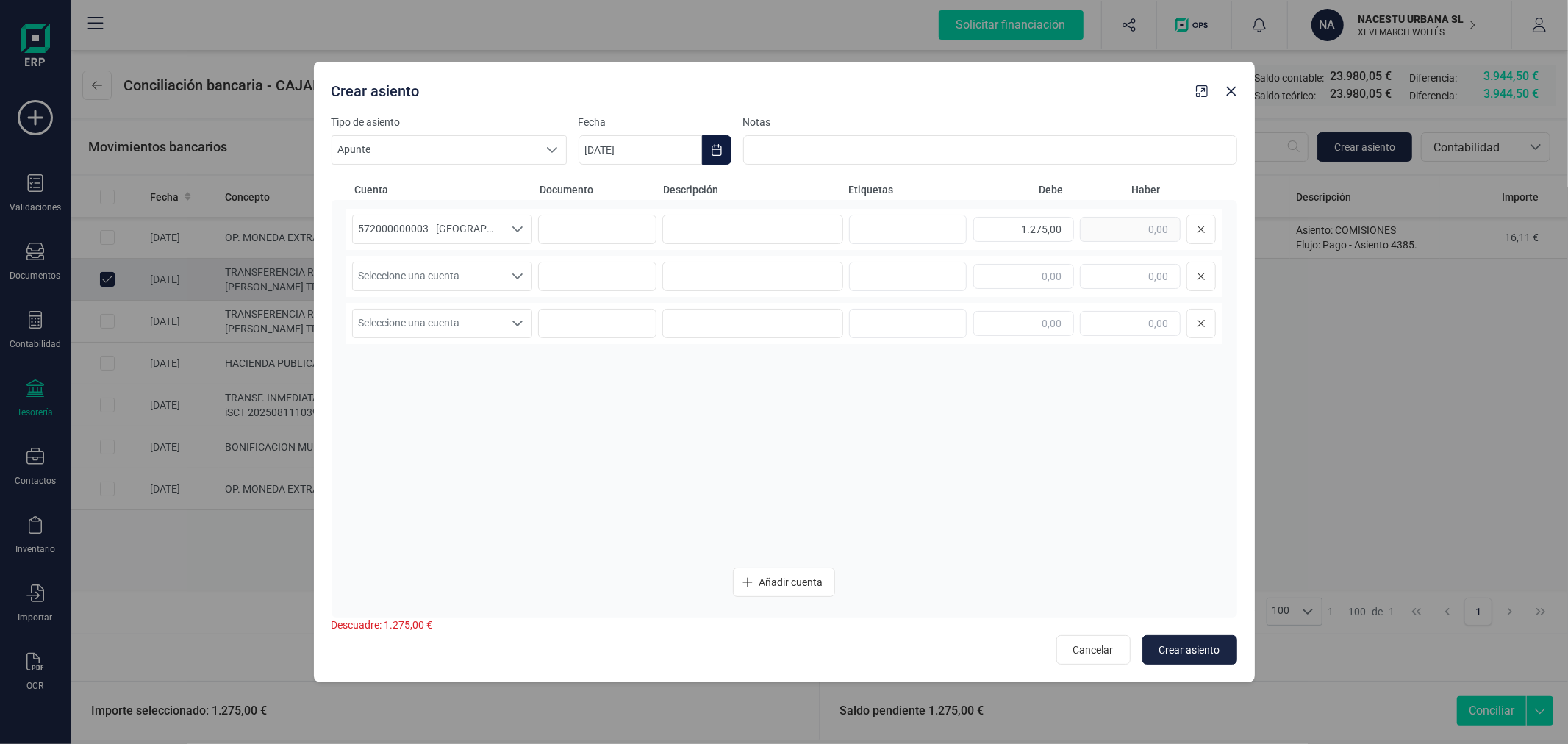
click at [716, 150] on icon "Choose Date" at bounding box center [717, 150] width 12 height 12
click at [605, 196] on icon "Previous Month" at bounding box center [608, 194] width 12 height 12
click at [614, 361] on span "11" at bounding box center [616, 363] width 29 height 29
type input "[DATE]"
click at [725, 230] on input at bounding box center [752, 229] width 181 height 29
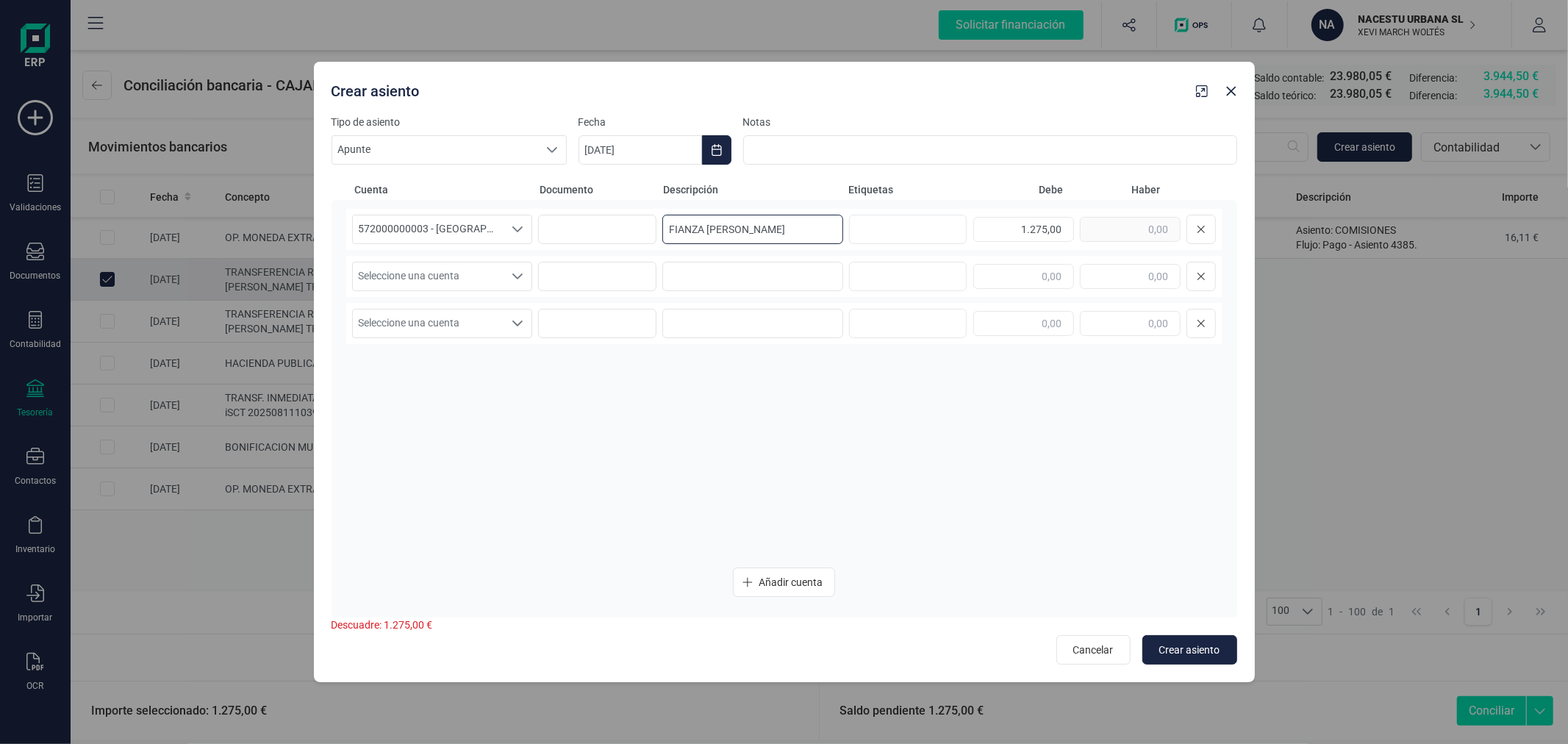
click at [725, 234] on input "FIANZA [PERSON_NAME]" at bounding box center [752, 229] width 181 height 29
type input "FIANZA [PERSON_NAME]"
click at [487, 275] on span "Seleccione una cuenta" at bounding box center [429, 276] width 151 height 28
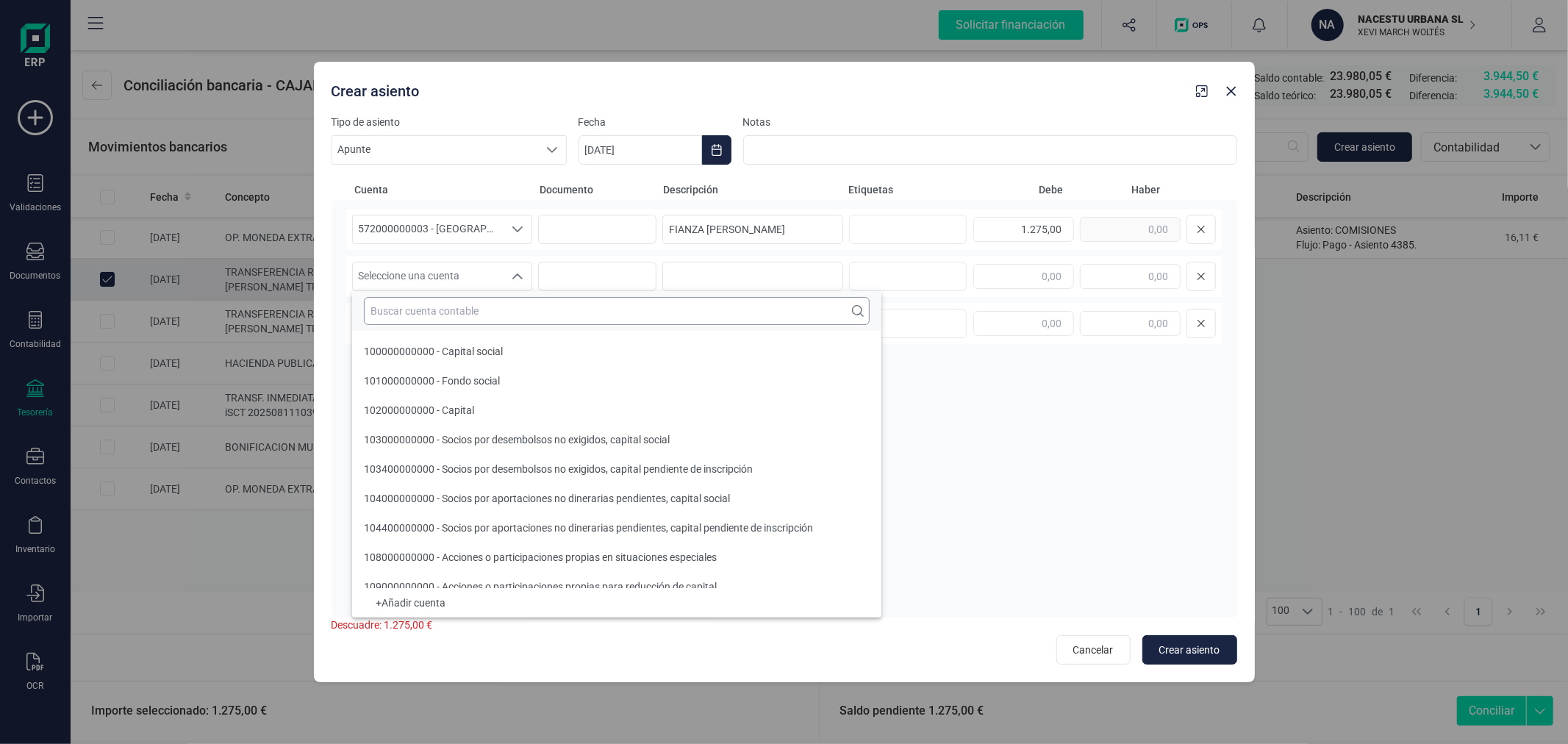
click at [490, 307] on input "text" at bounding box center [617, 310] width 506 height 28
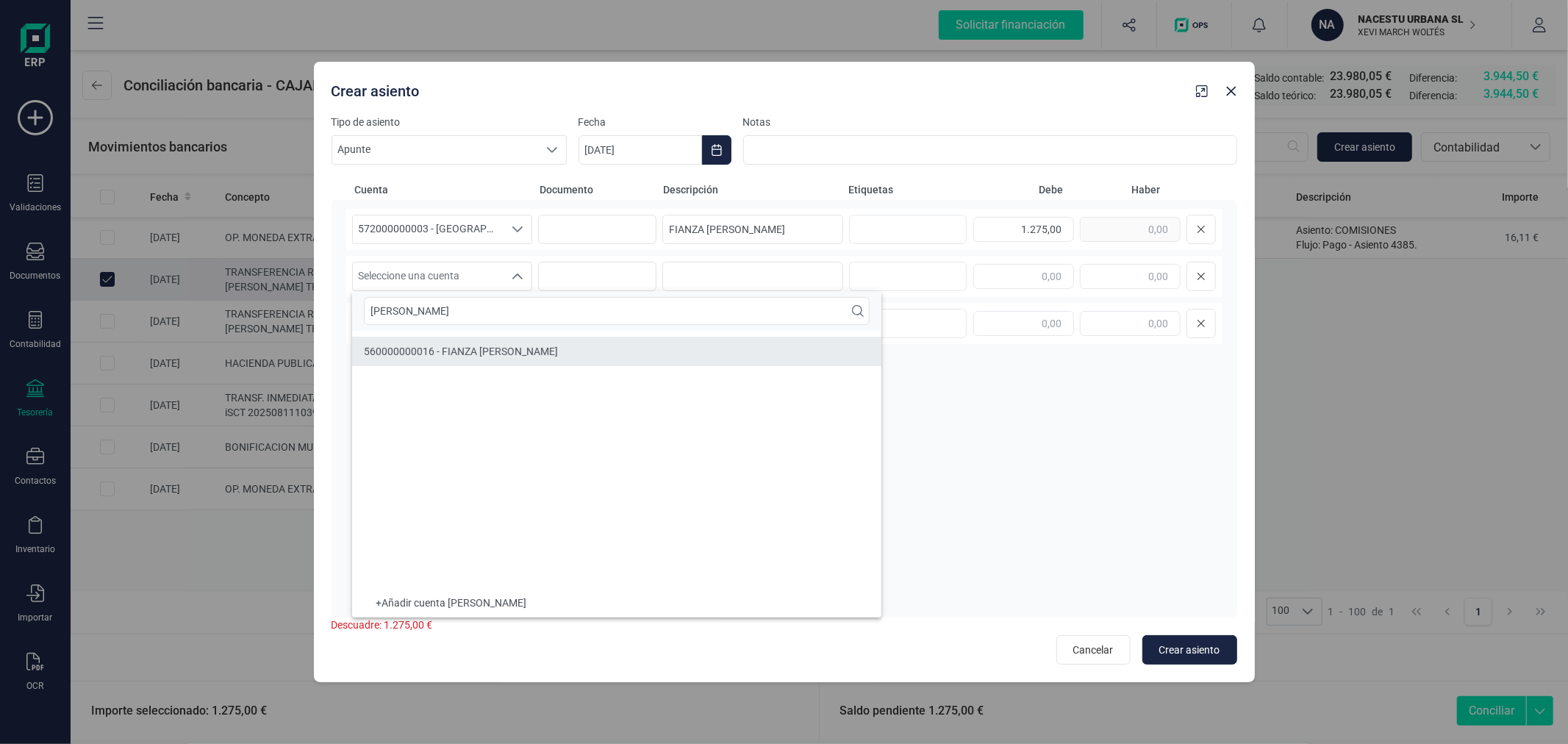
type input "JOEL"
click at [510, 350] on span "560000000016 - FIANZA JOEL GEIER" at bounding box center [461, 351] width 194 height 12
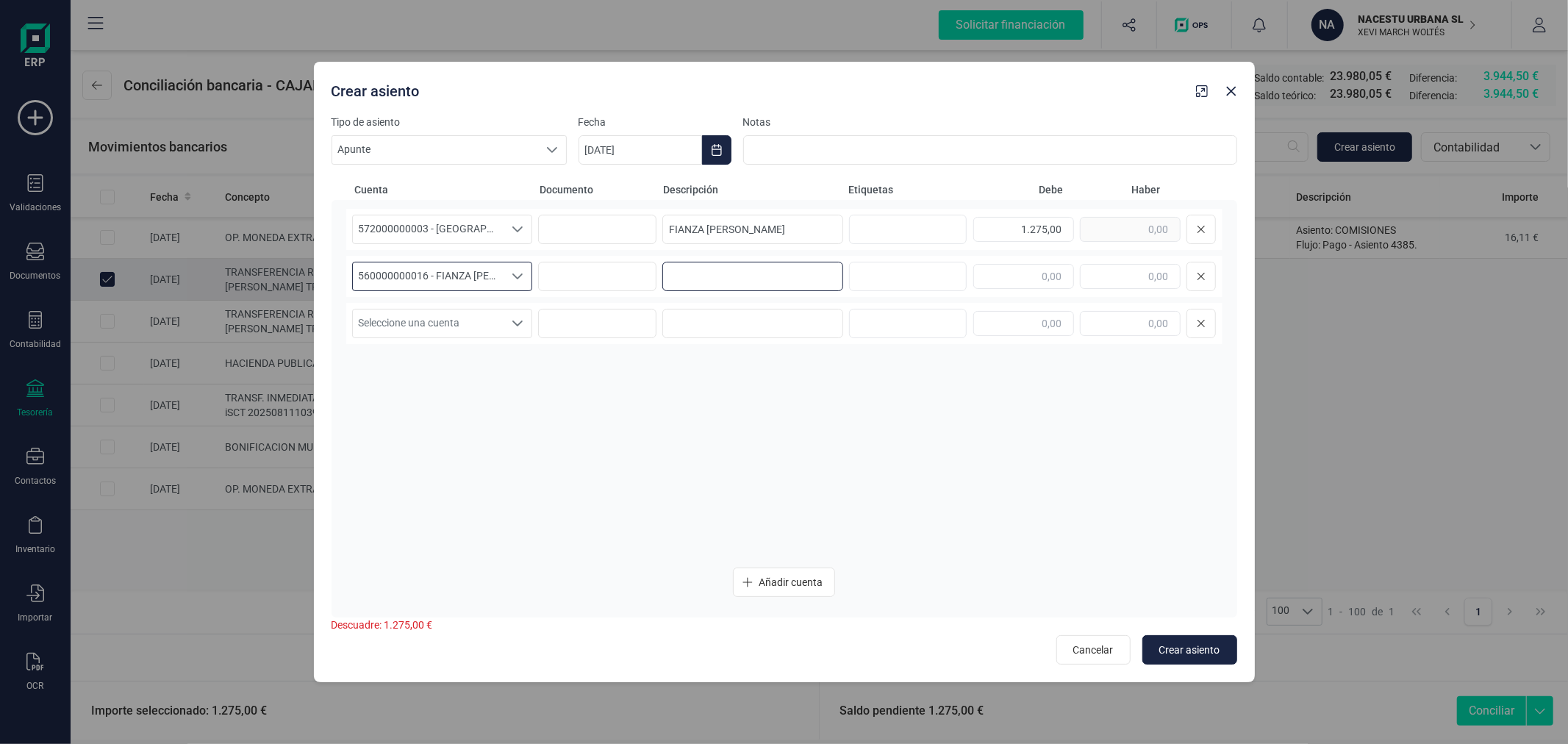
click at [750, 280] on input at bounding box center [752, 276] width 181 height 29
paste input "FIANZA [PERSON_NAME]"
type input "FIANZA [PERSON_NAME]"
type input "1.275,00"
click at [1211, 653] on span "Crear asiento" at bounding box center [1190, 650] width 61 height 15
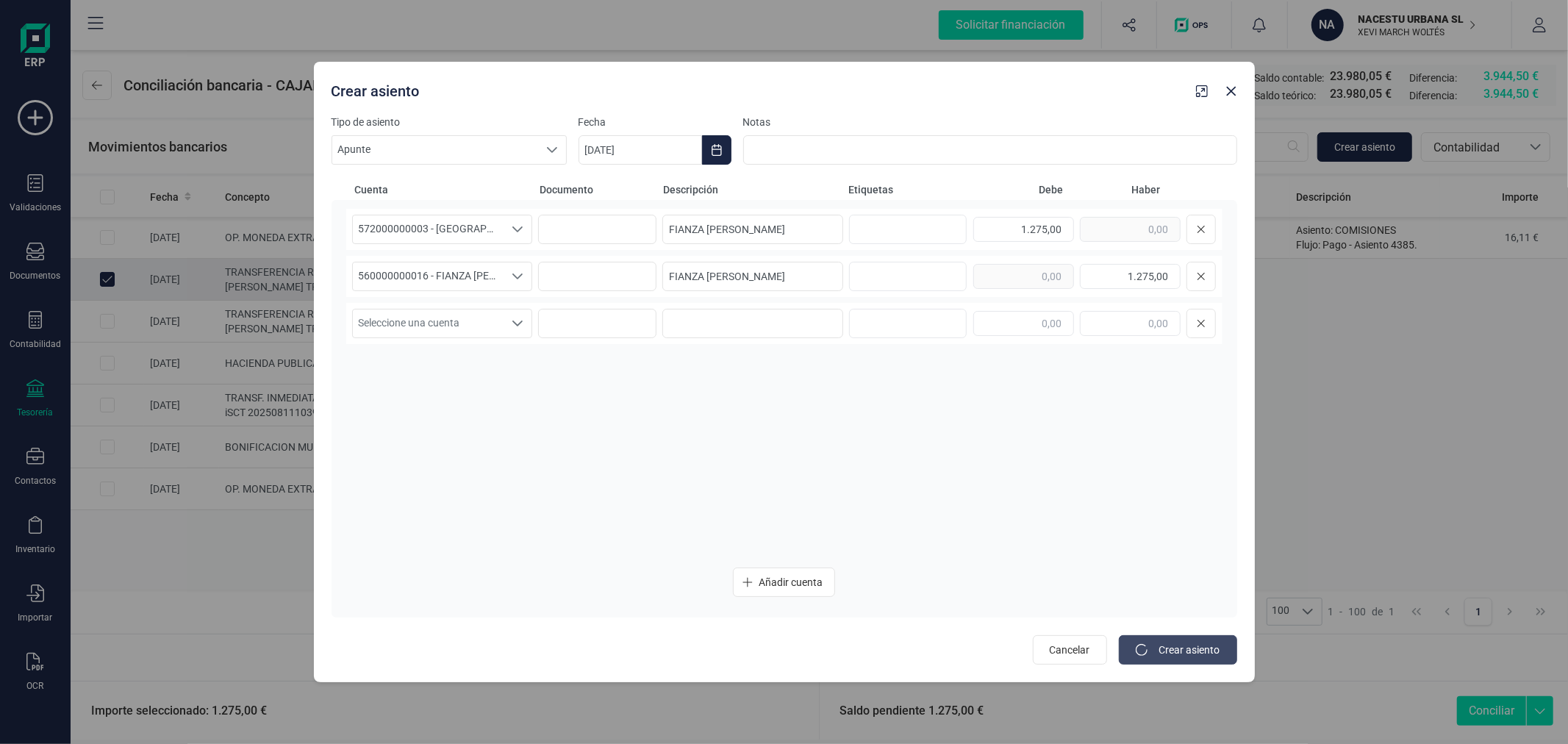
type input "[DATE]"
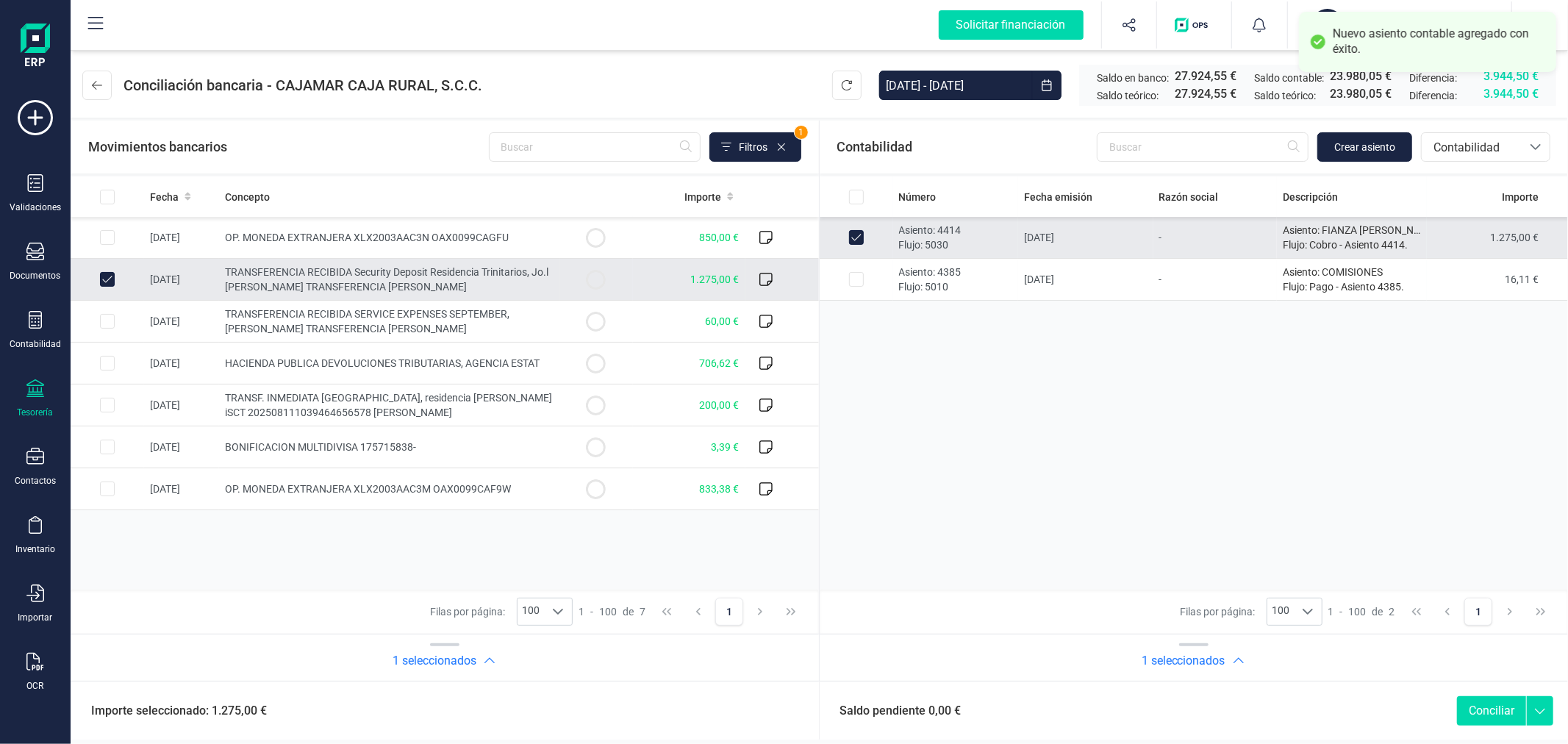
click at [1492, 711] on button "Conciliar" at bounding box center [1491, 711] width 69 height 29
checkbox input "false"
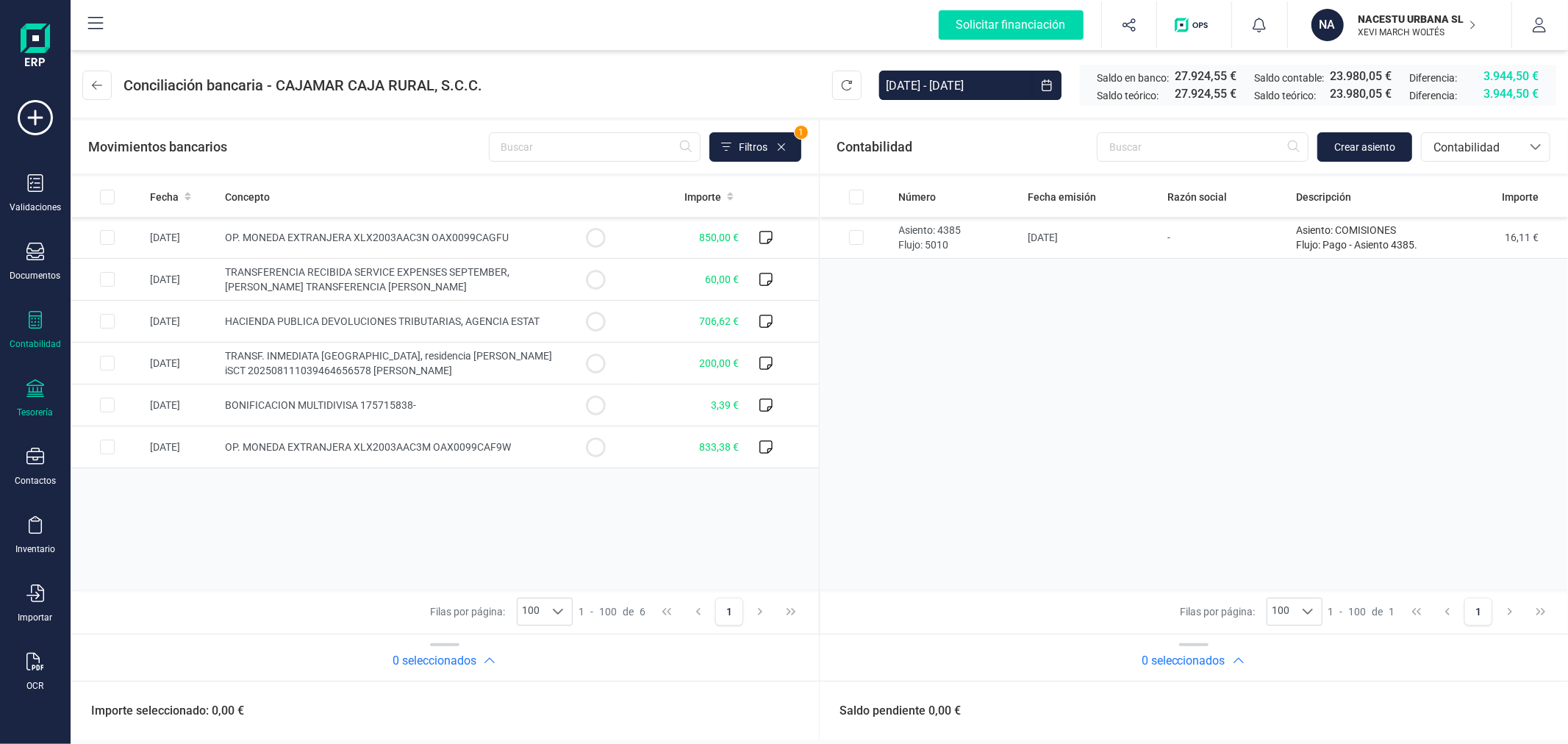
click at [41, 327] on icon at bounding box center [36, 320] width 14 height 17
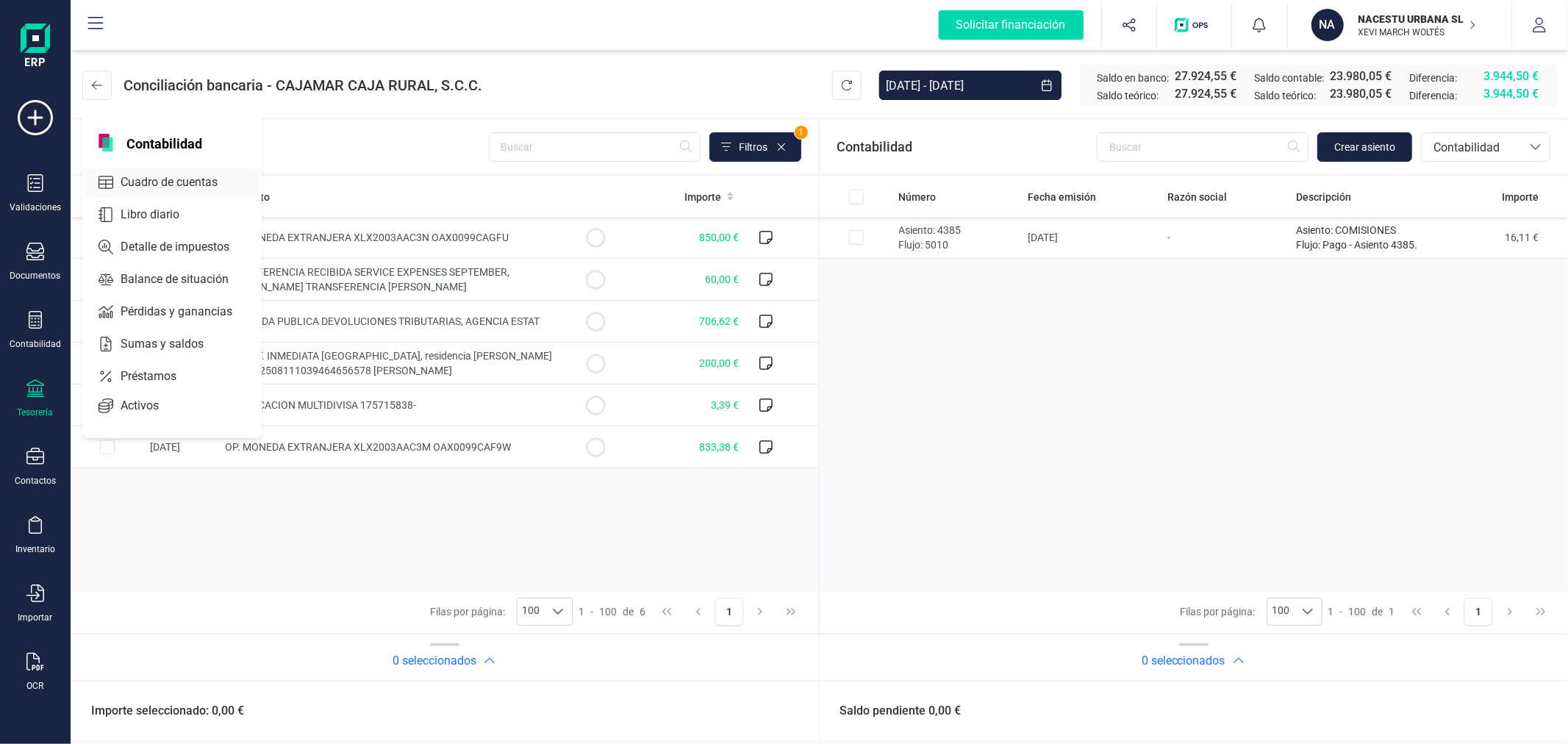
click at [150, 189] on span "Cuadro de cuentas" at bounding box center [178, 182] width 129 height 17
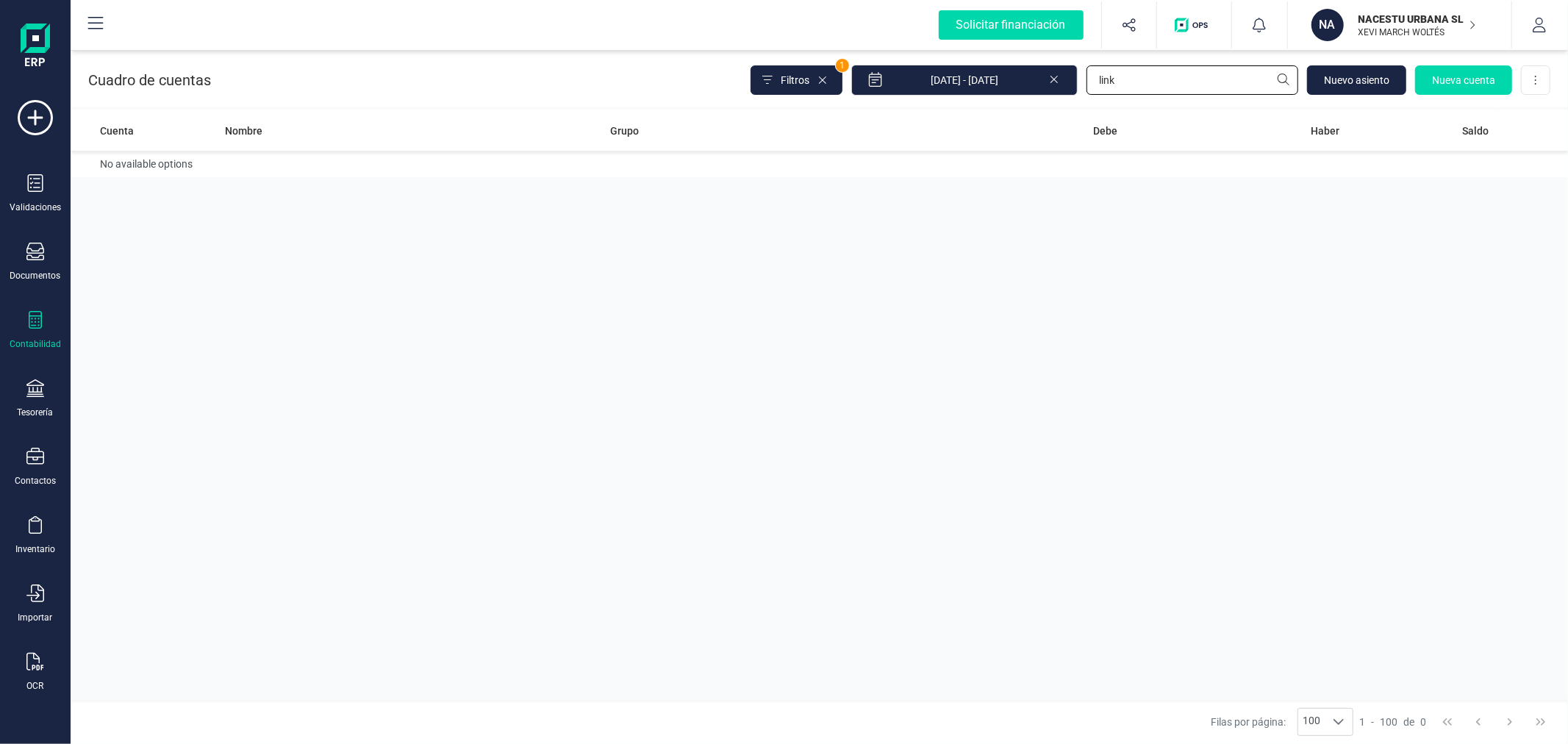
click at [1149, 80] on input "link" at bounding box center [1193, 80] width 211 height 29
type input "472"
click at [643, 172] on td "Administraciones públicas" at bounding box center [752, 171] width 297 height 42
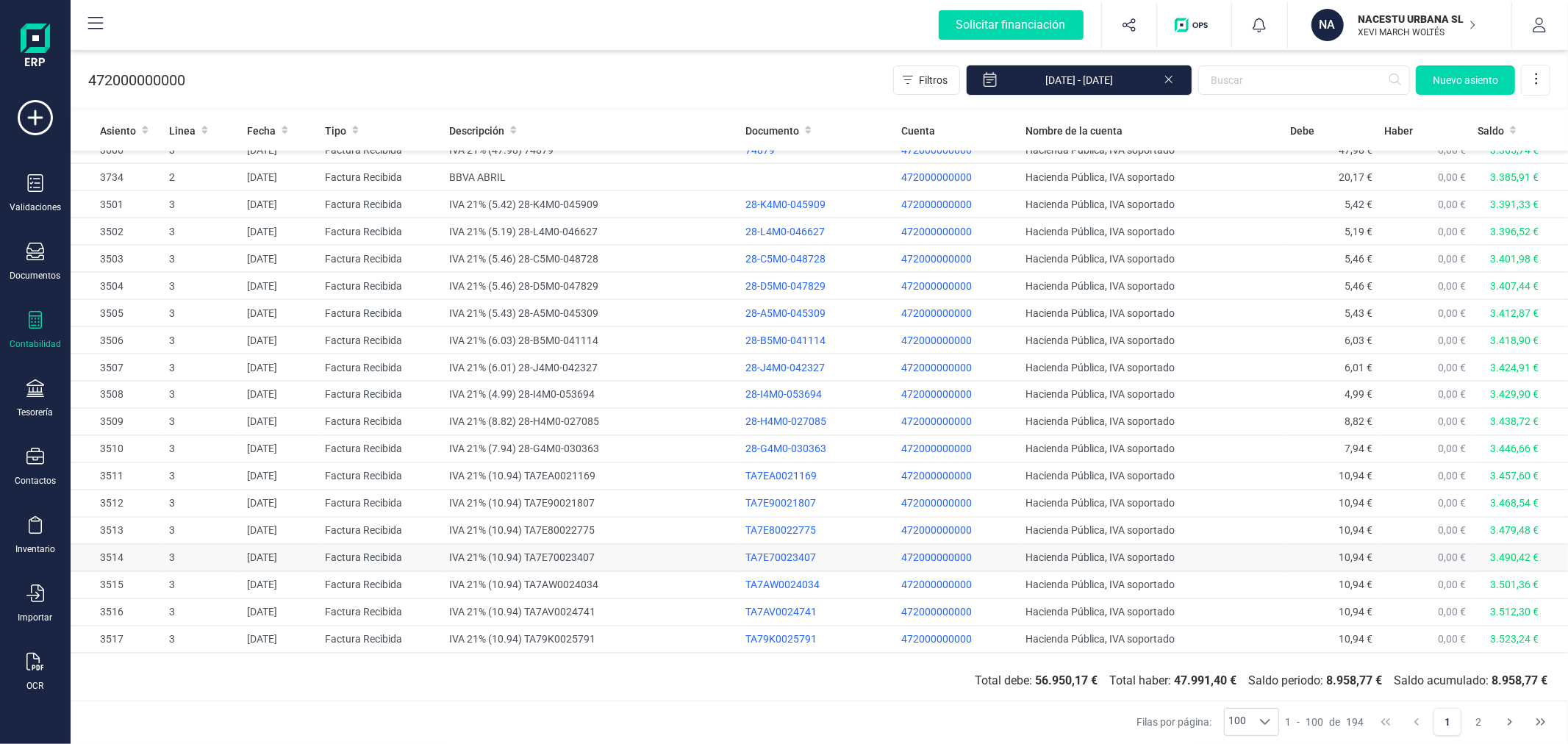
scroll to position [2232, 0]
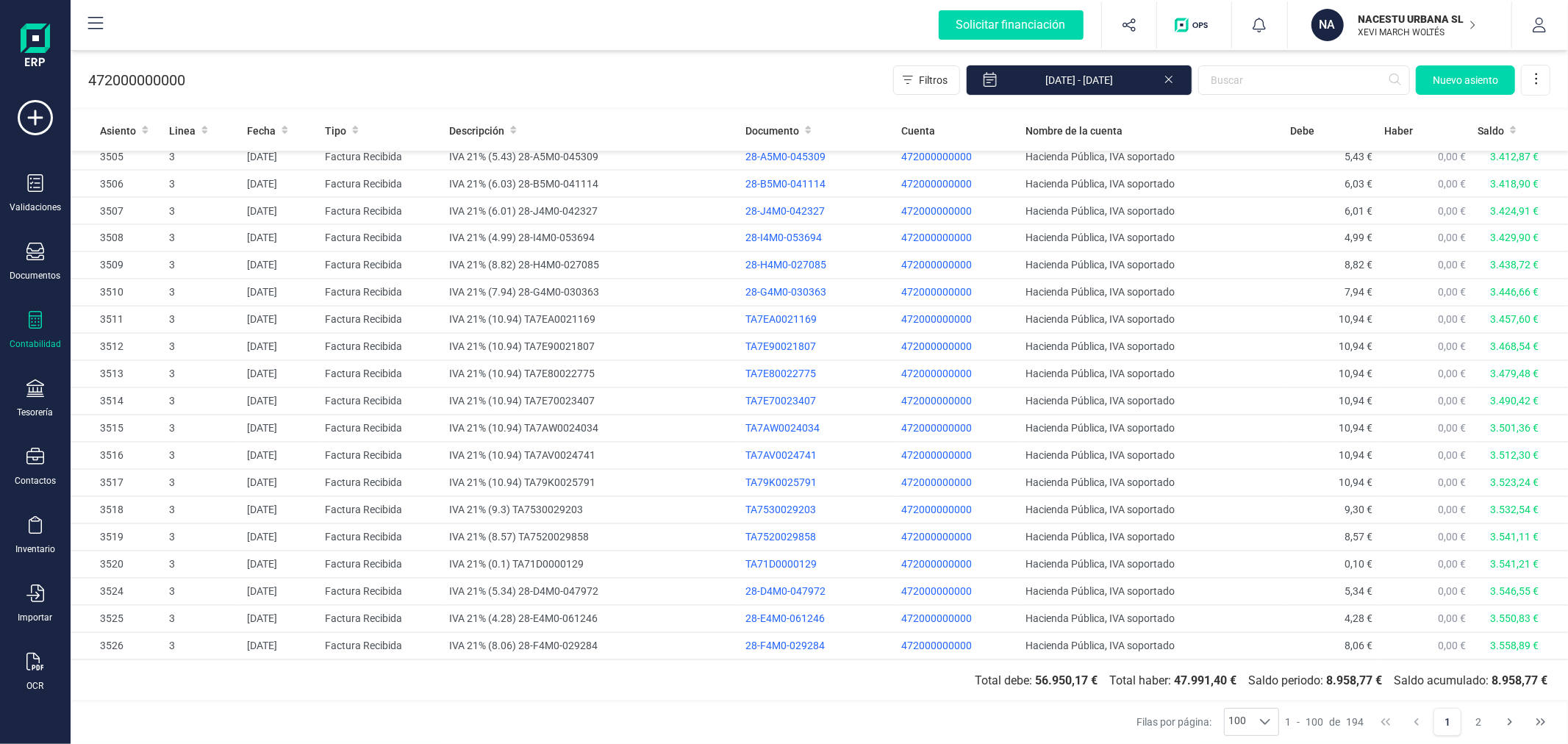
drag, startPoint x: 1476, startPoint y: 726, endPoint x: 861, endPoint y: 538, distance: 643.1
click at [1477, 726] on button "2" at bounding box center [1478, 722] width 28 height 28
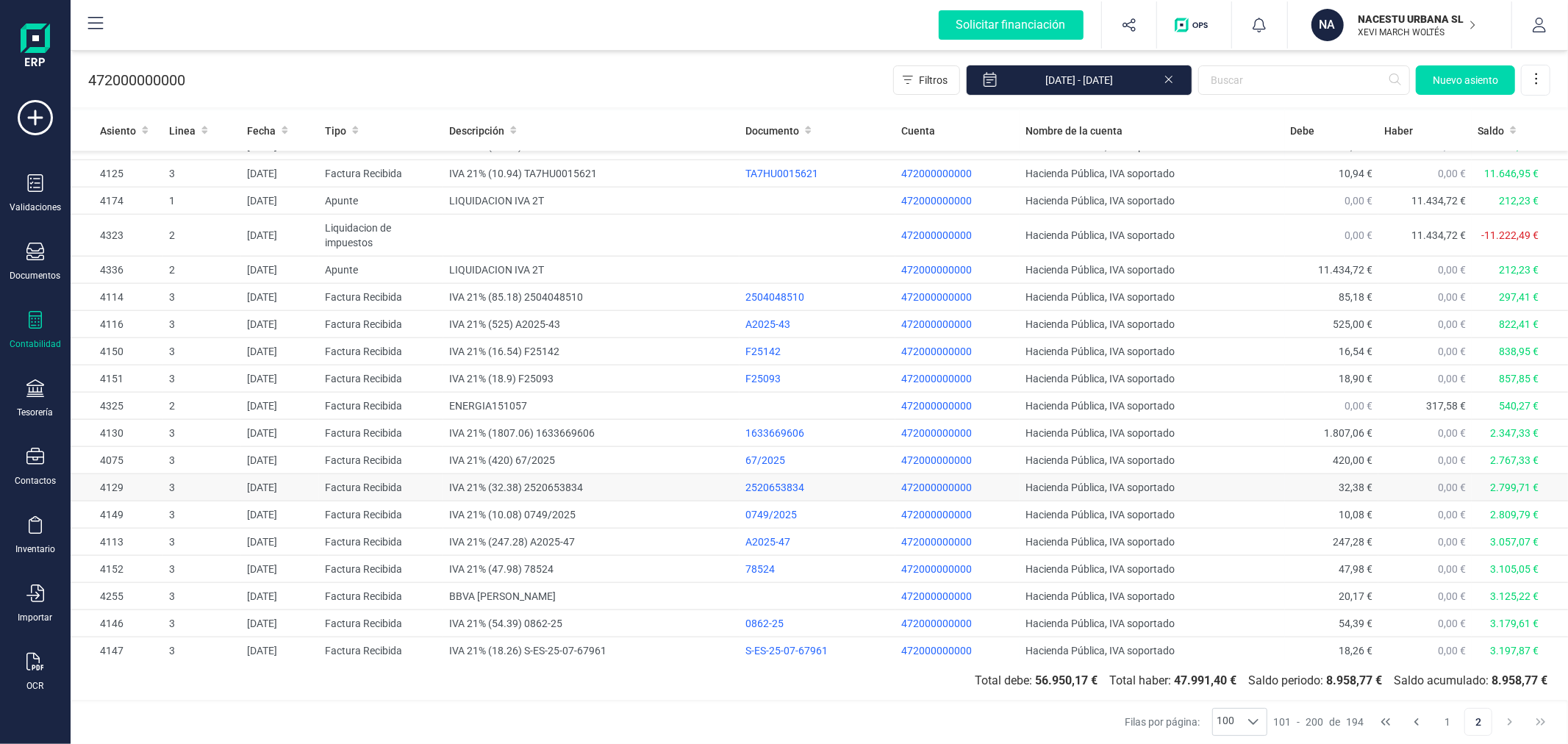
scroll to position [1170, 0]
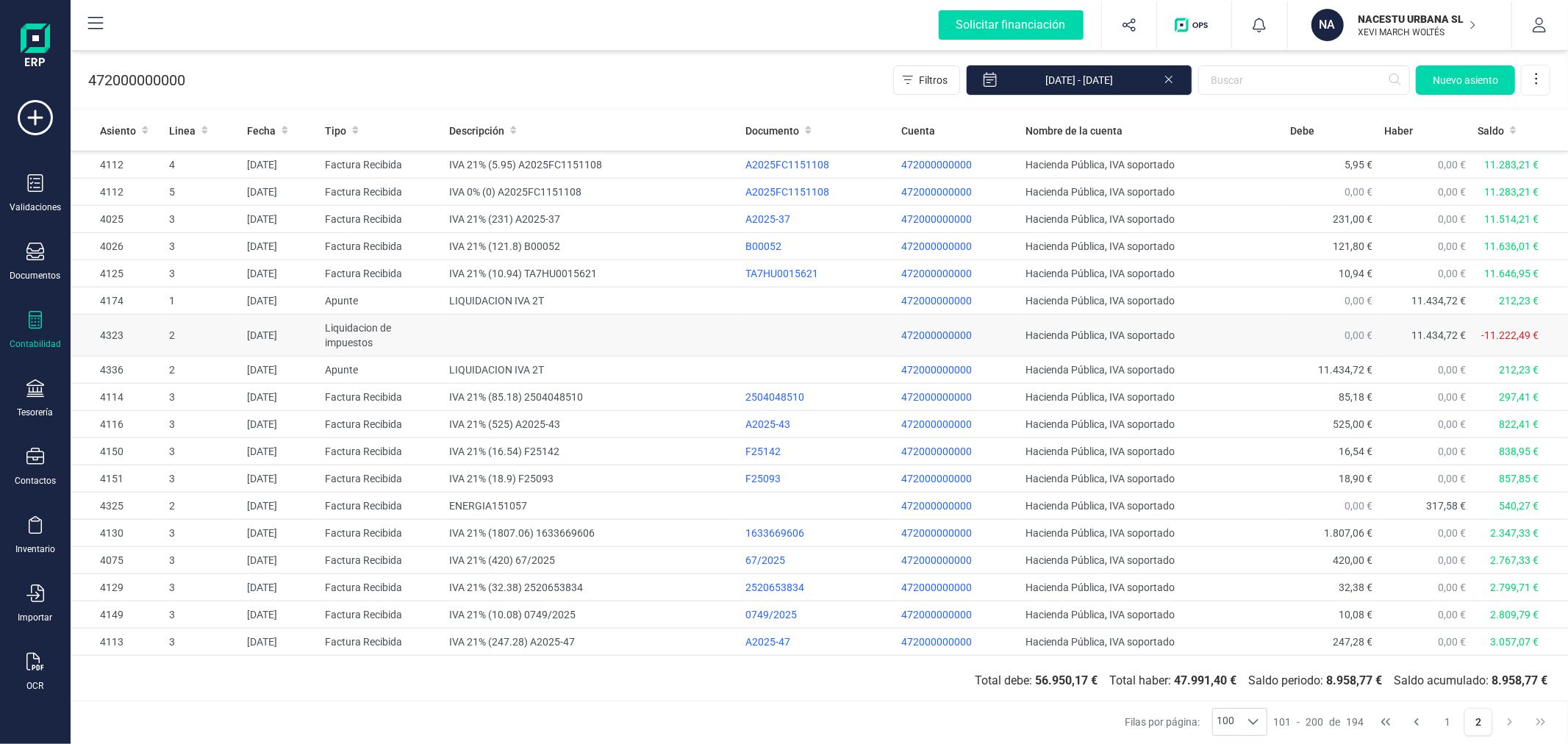
click at [697, 330] on td at bounding box center [592, 336] width 297 height 42
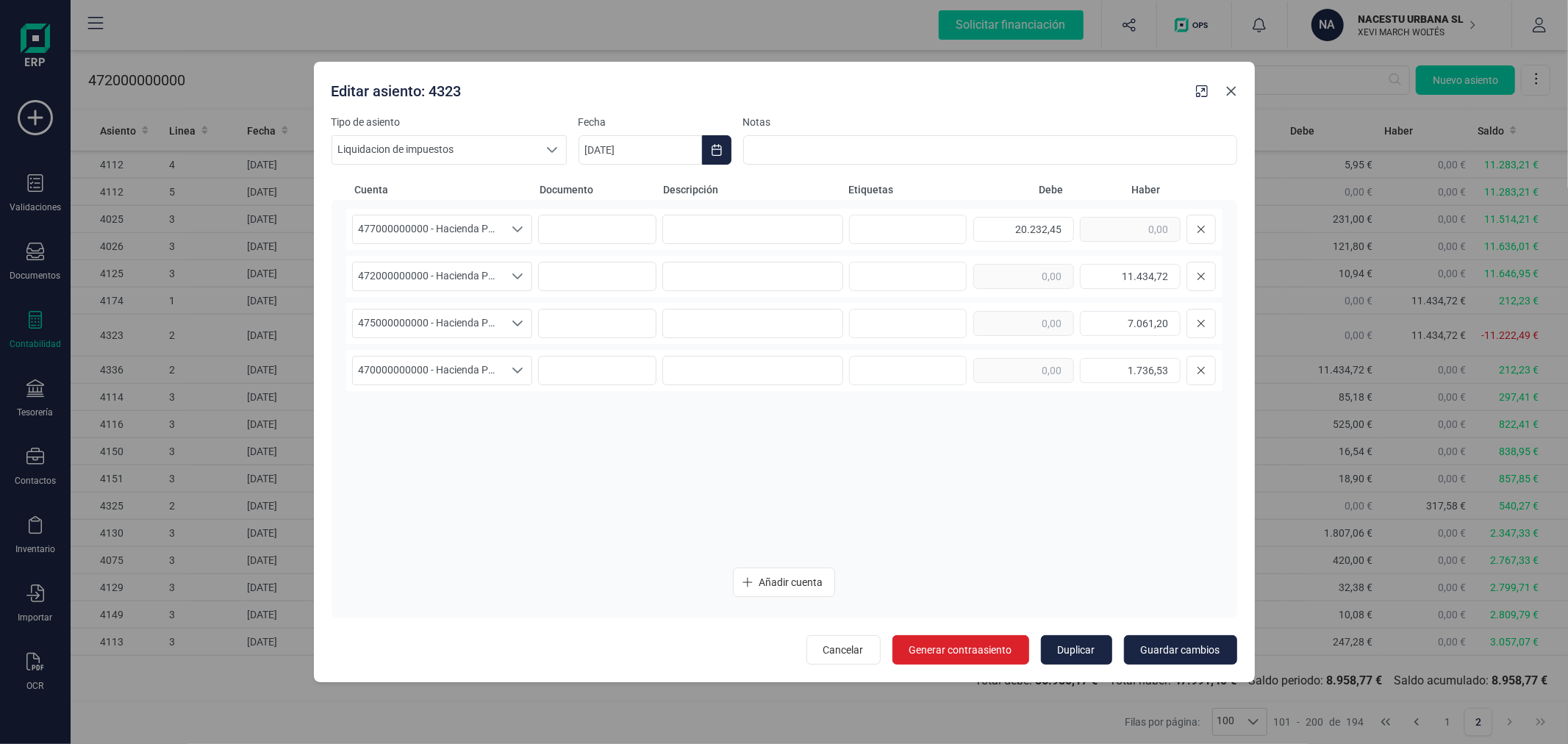
click at [1230, 88] on icon "button" at bounding box center [1232, 91] width 12 height 12
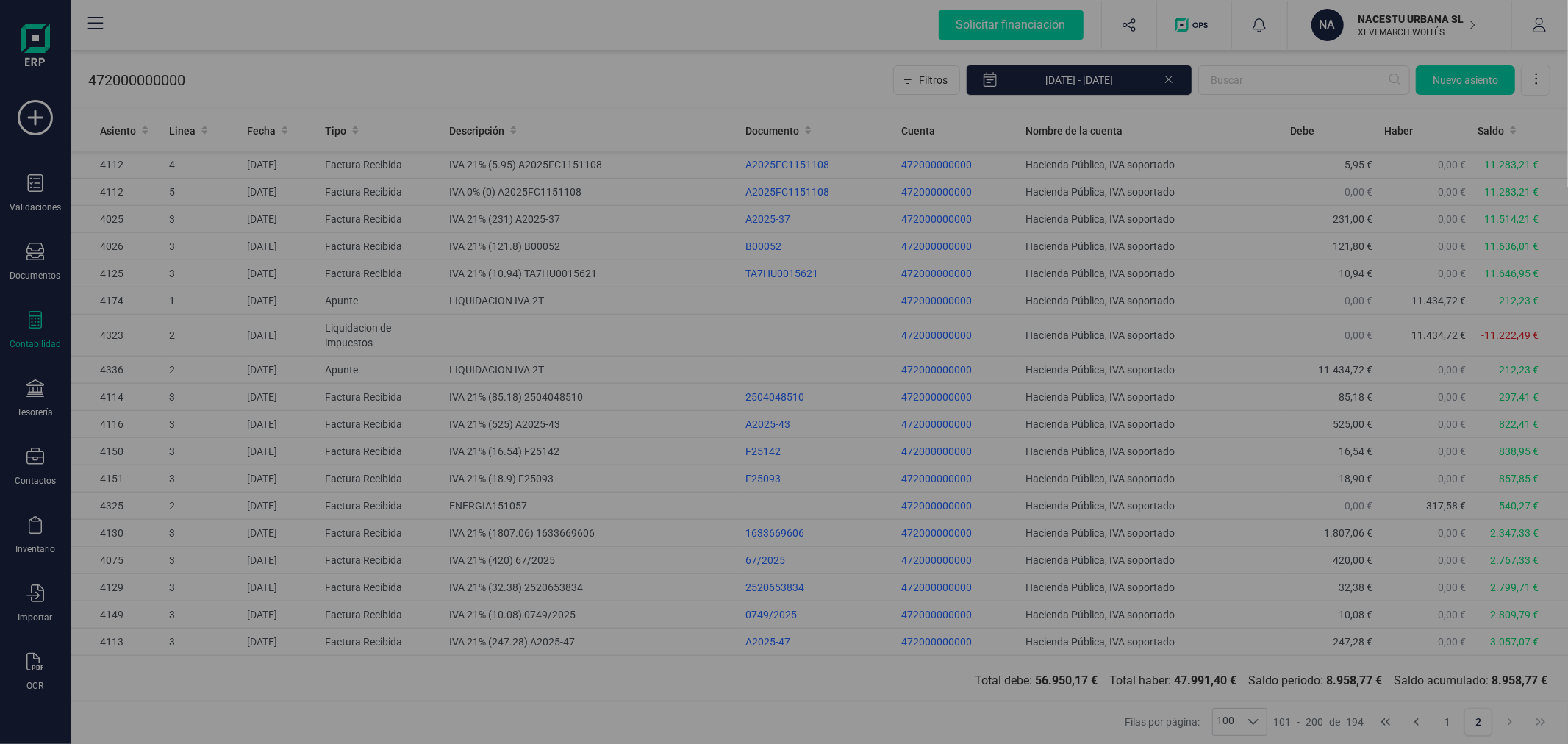
type input "[DATE]"
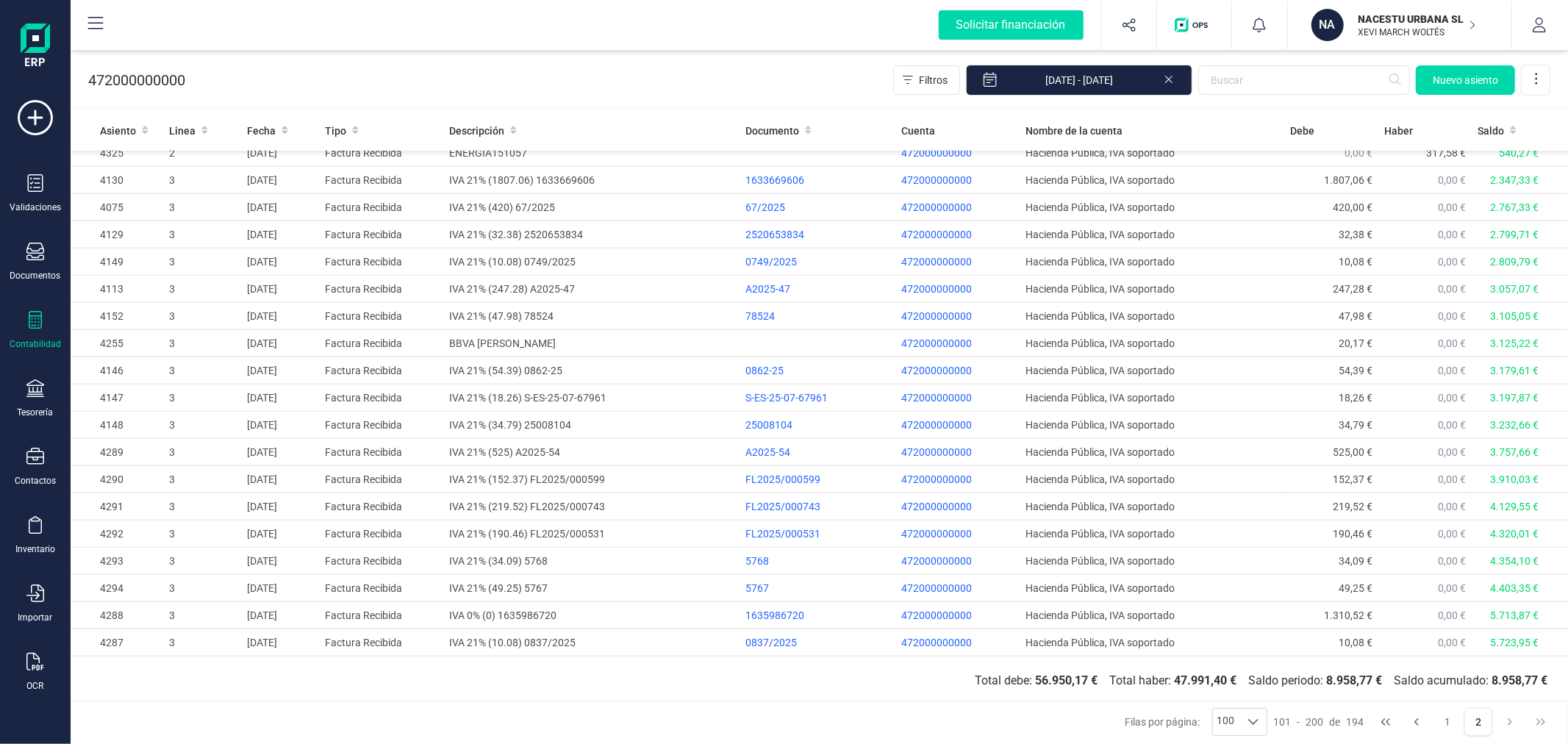
scroll to position [2068, 0]
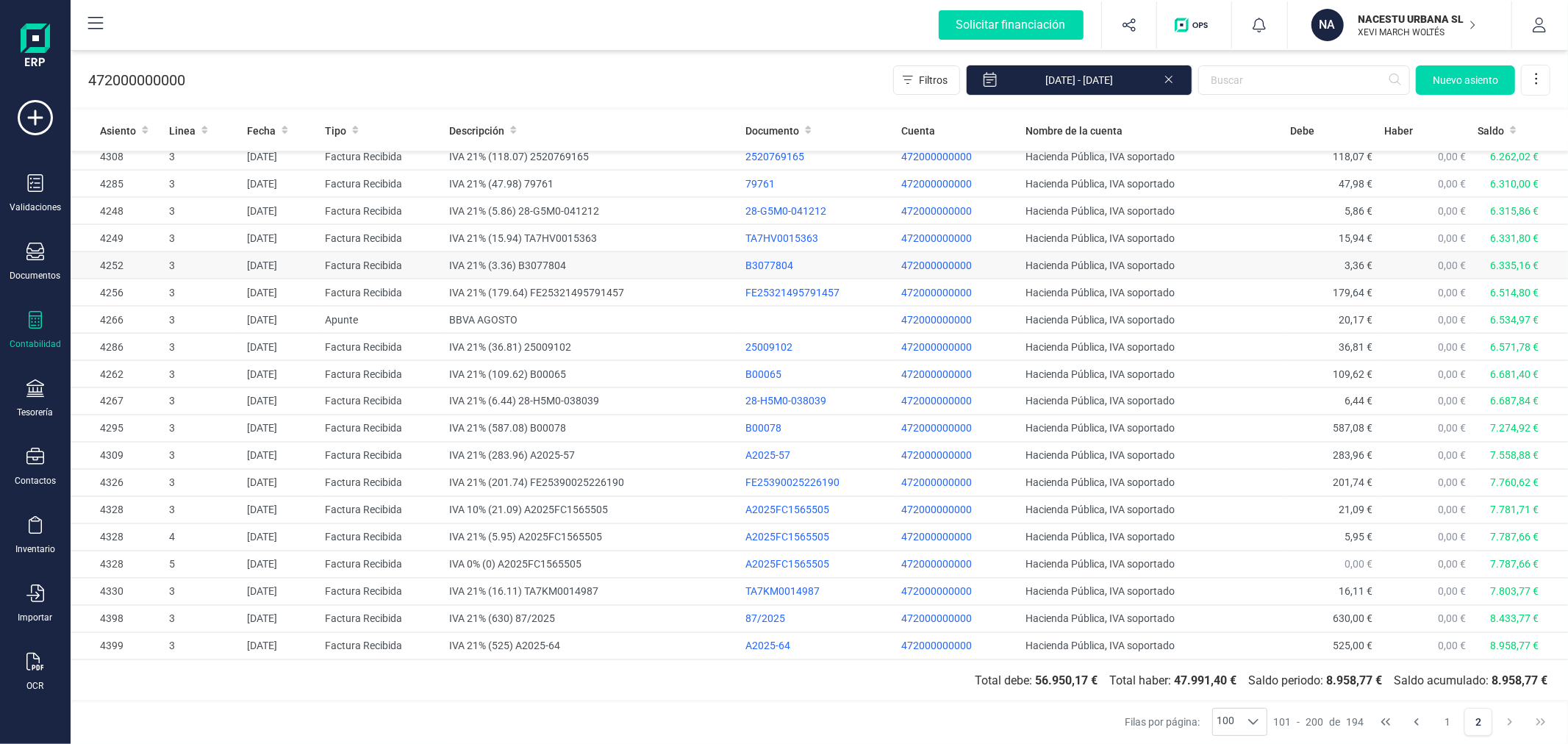
drag, startPoint x: 482, startPoint y: 250, endPoint x: 500, endPoint y: 251, distance: 18.0
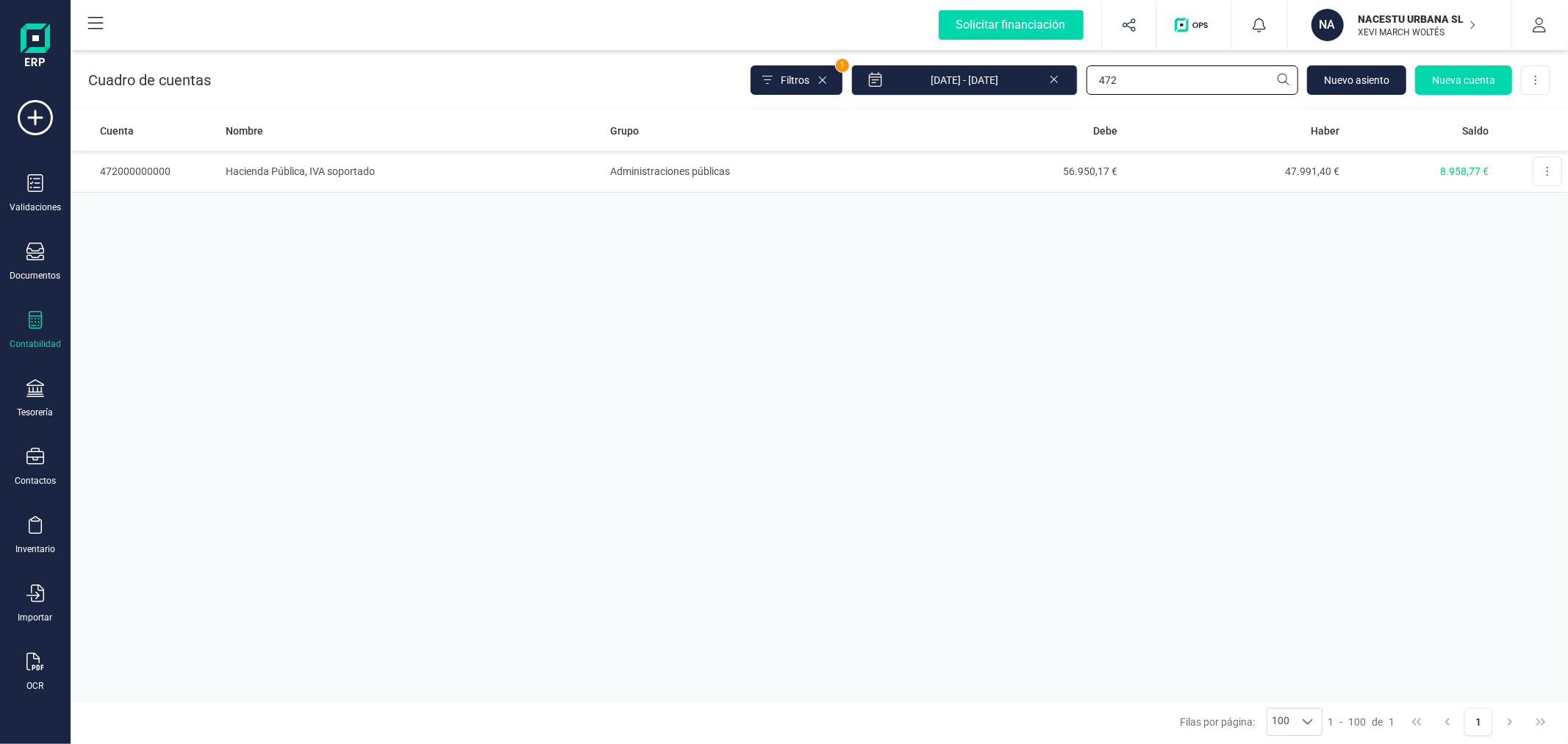
click at [1142, 78] on input "472" at bounding box center [1193, 80] width 211 height 29
type input "470"
click at [329, 171] on td "Hacienda Pública, deudora por IVA" at bounding box center [412, 171] width 385 height 42
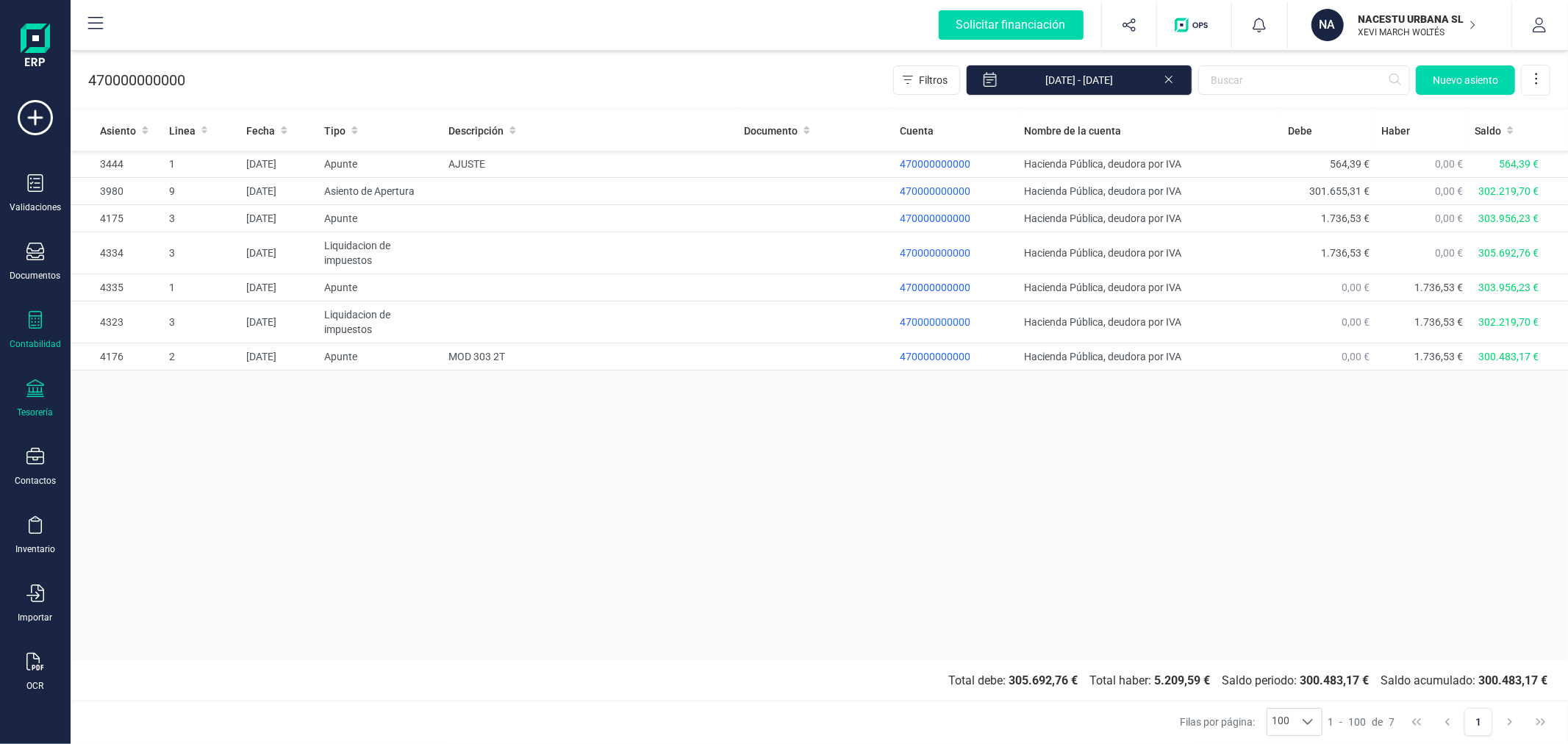
click at [34, 403] on div "Tesorería" at bounding box center [35, 399] width 59 height 39
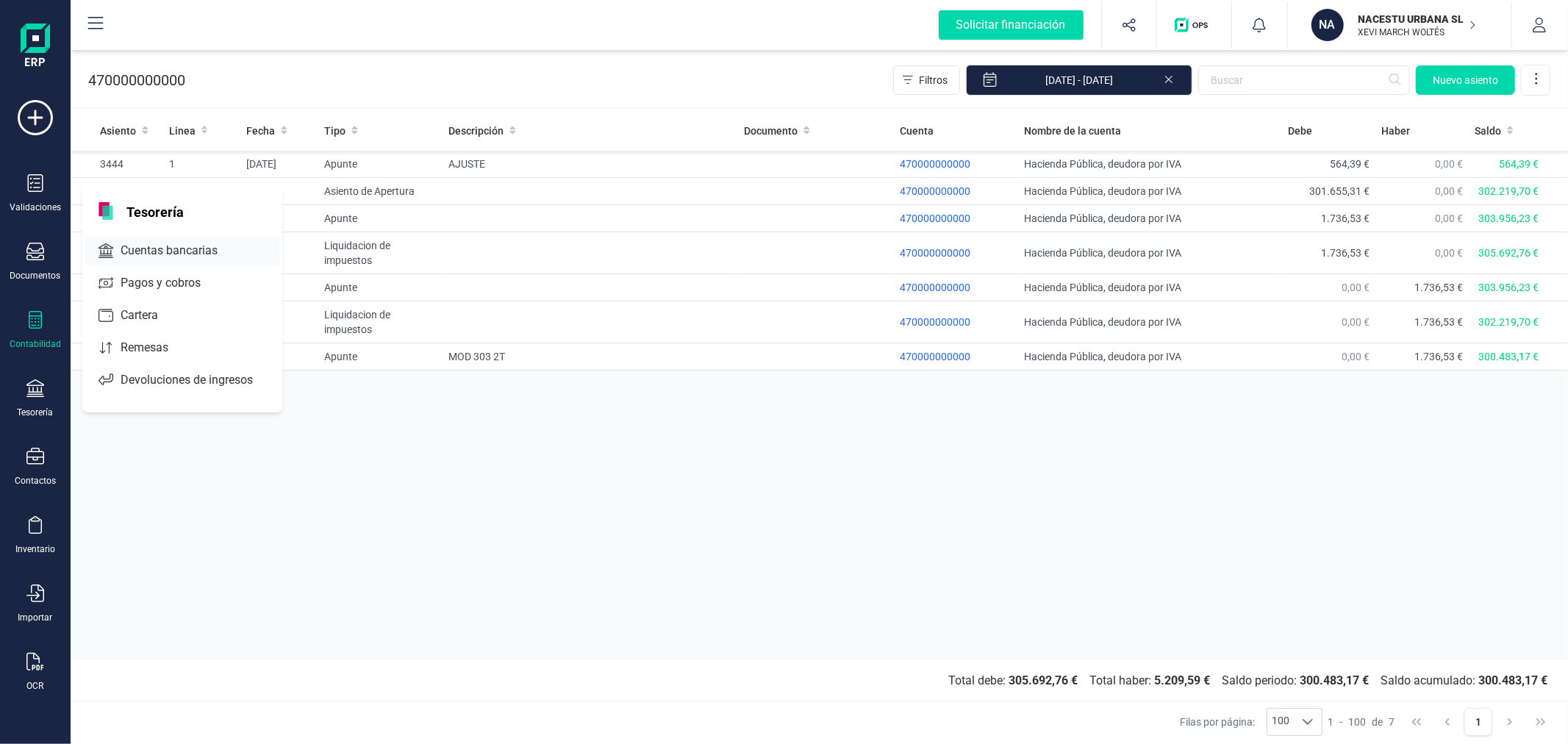
click at [162, 248] on span "Cuentas bancarias" at bounding box center [178, 250] width 129 height 17
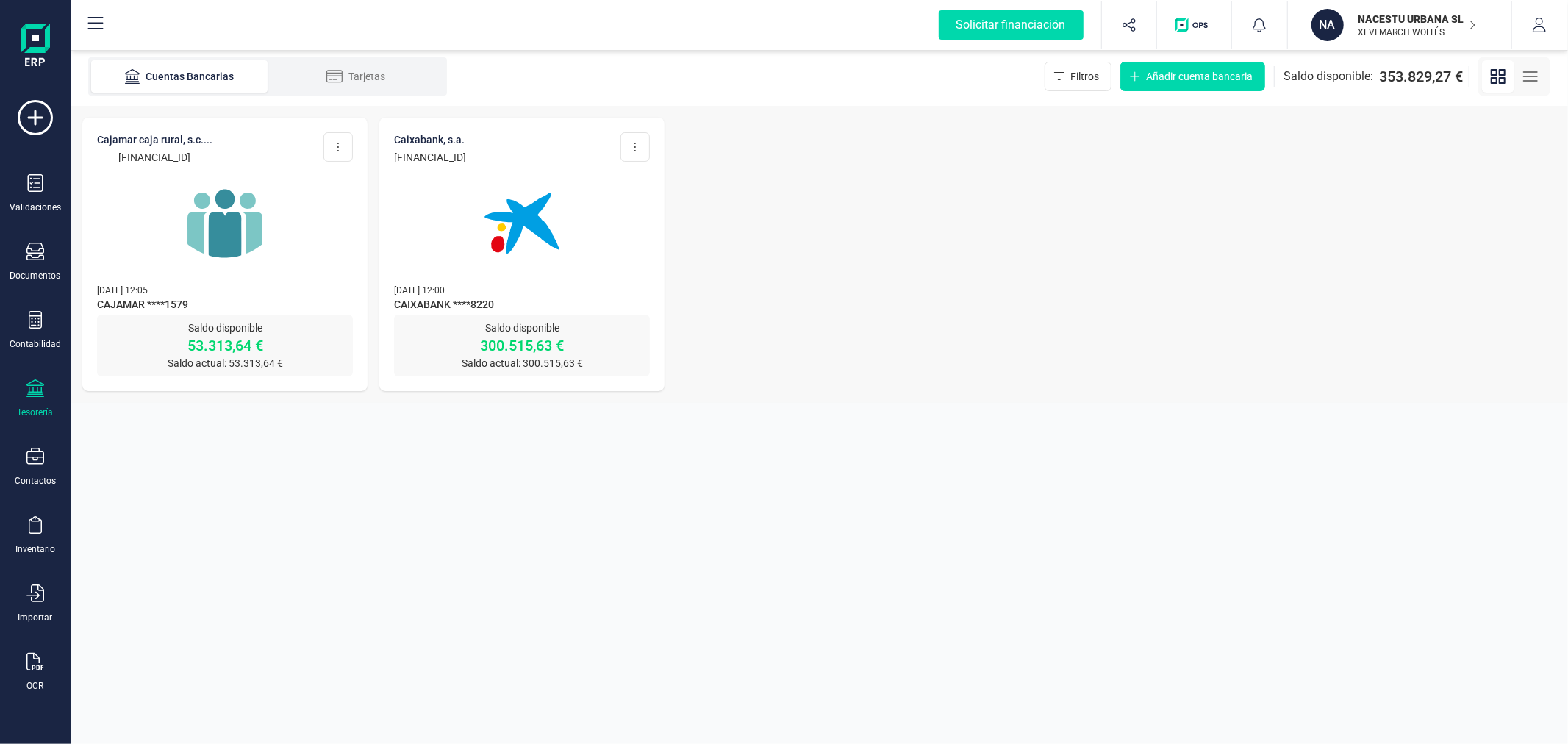
click at [230, 232] on img at bounding box center [224, 223] width 123 height 123
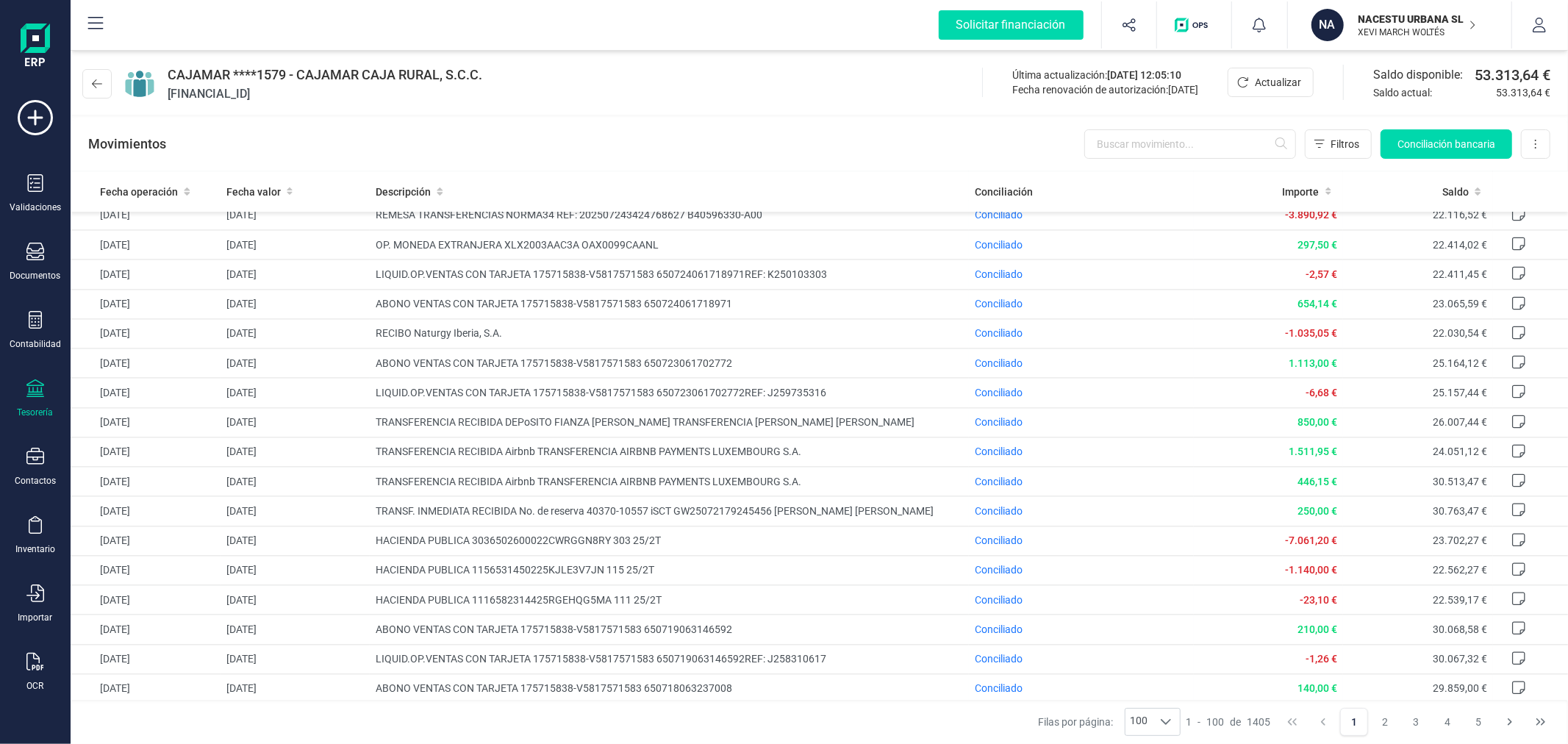
scroll to position [2623, 0]
click at [287, 531] on td "[DATE]" at bounding box center [295, 540] width 150 height 29
click at [1006, 541] on span "Conciliado" at bounding box center [998, 540] width 48 height 12
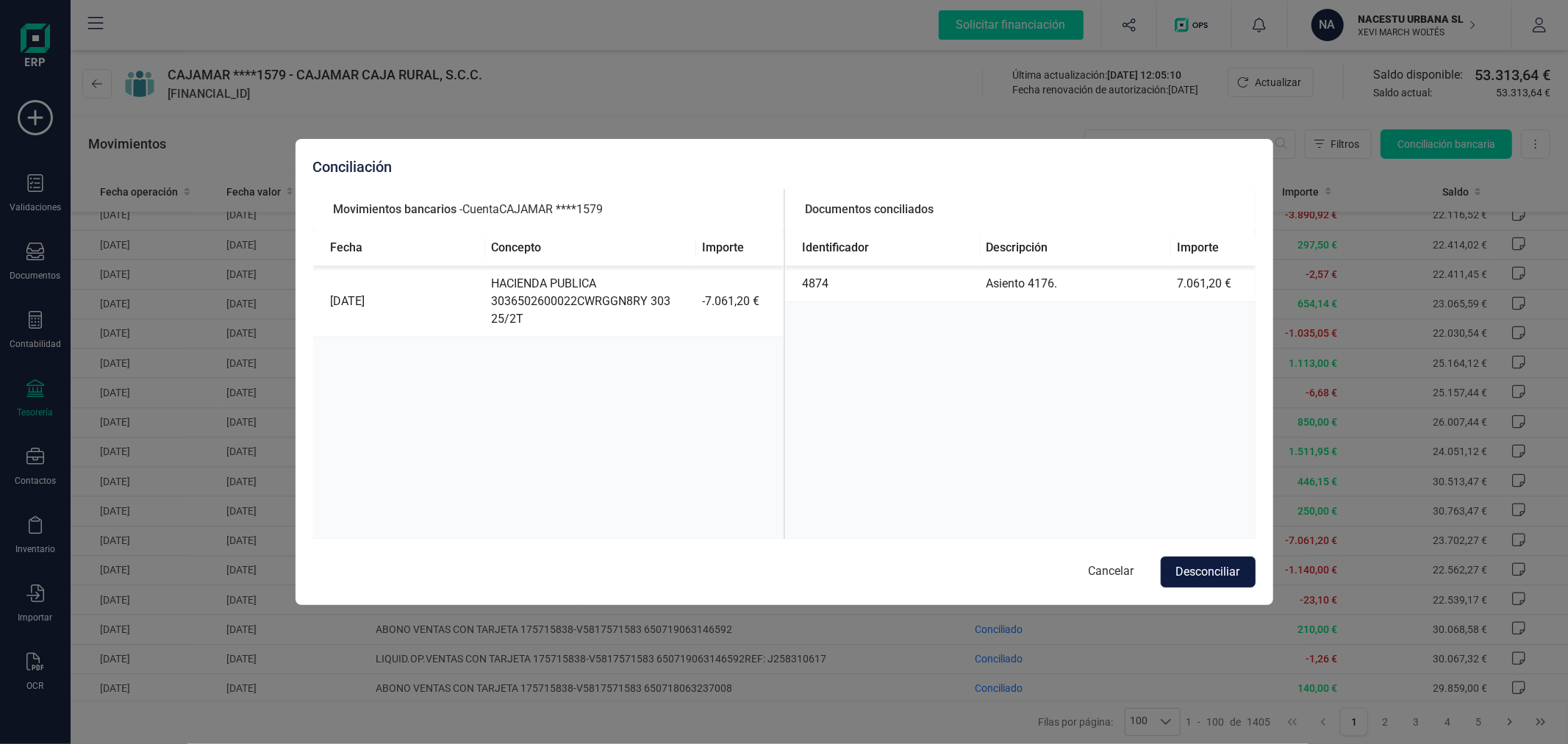
click at [1225, 565] on button "Desconciliar" at bounding box center [1208, 572] width 95 height 31
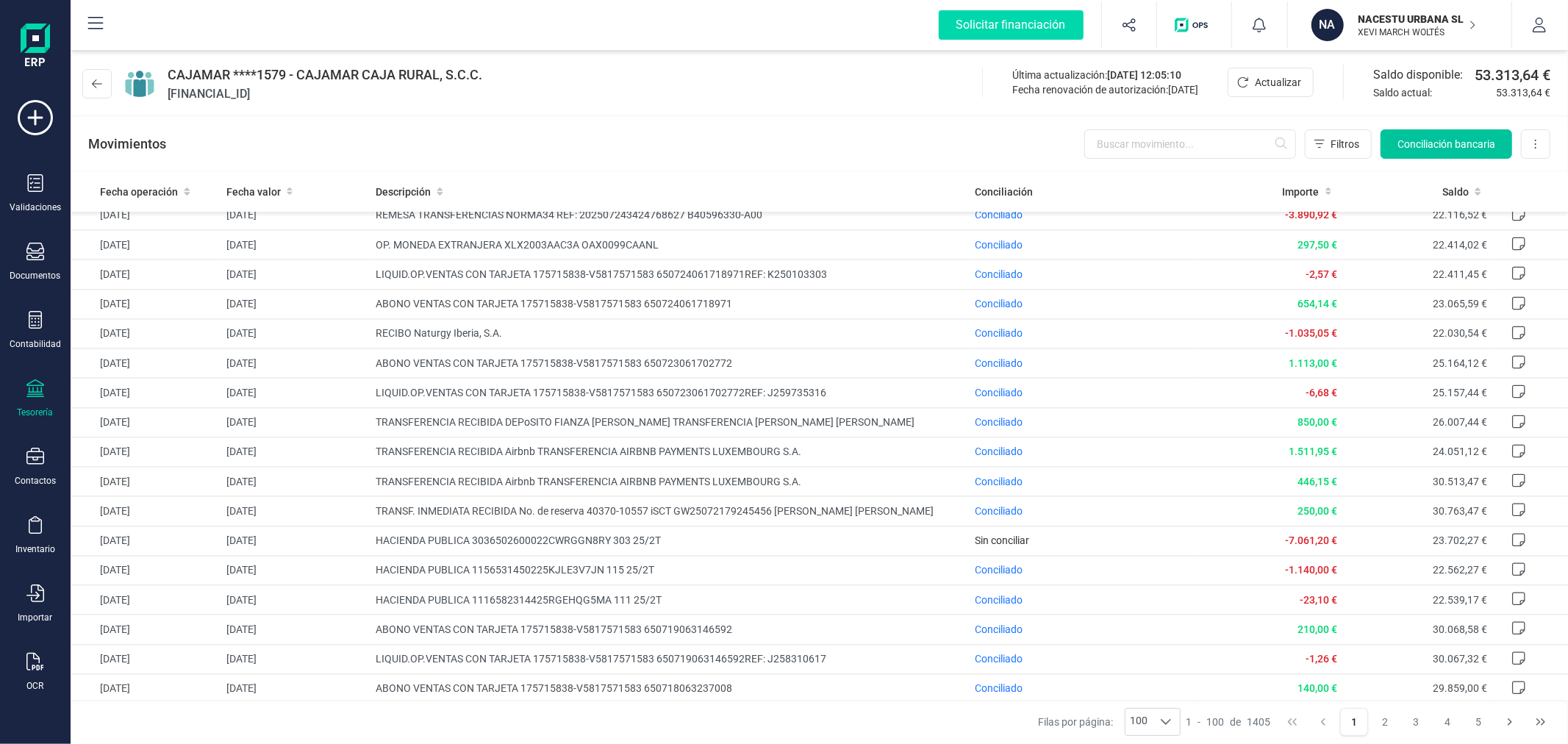
click at [1466, 139] on span "Conciliación bancaria" at bounding box center [1446, 144] width 98 height 15
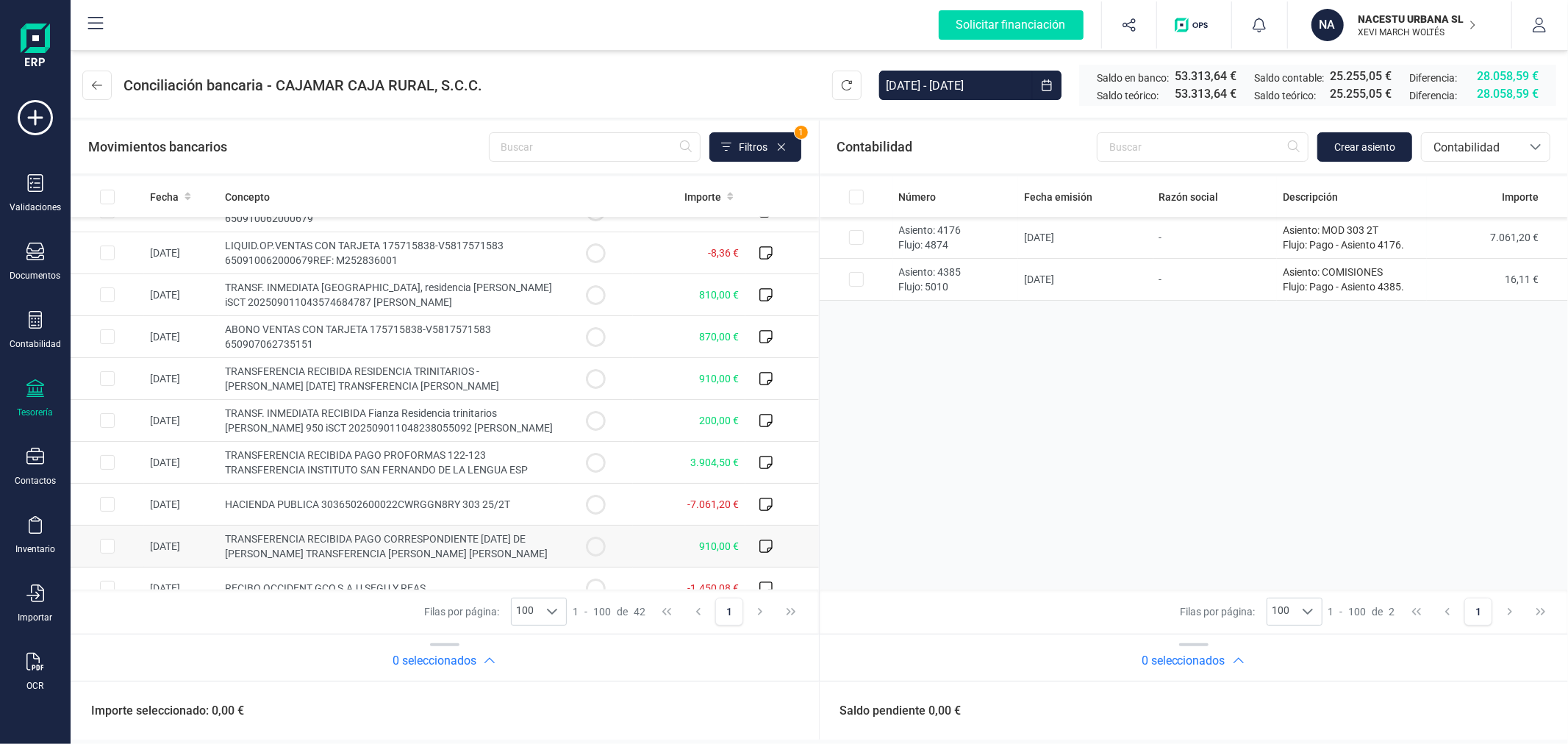
scroll to position [653, 0]
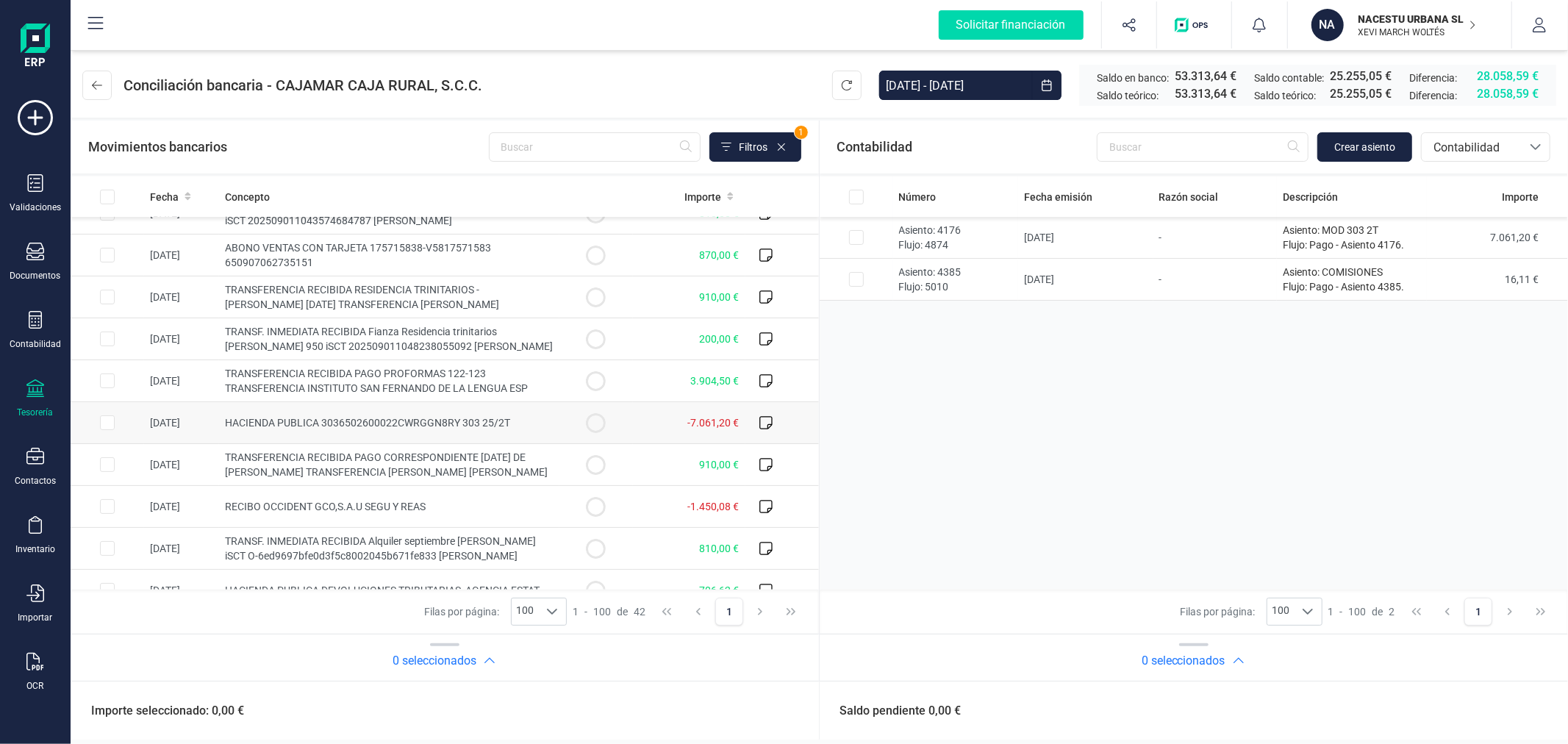
click at [112, 418] on input "Row Selected 9c9526d2-6277-4025-ba93-9006c836909f" at bounding box center [107, 422] width 15 height 15
checkbox input "true"
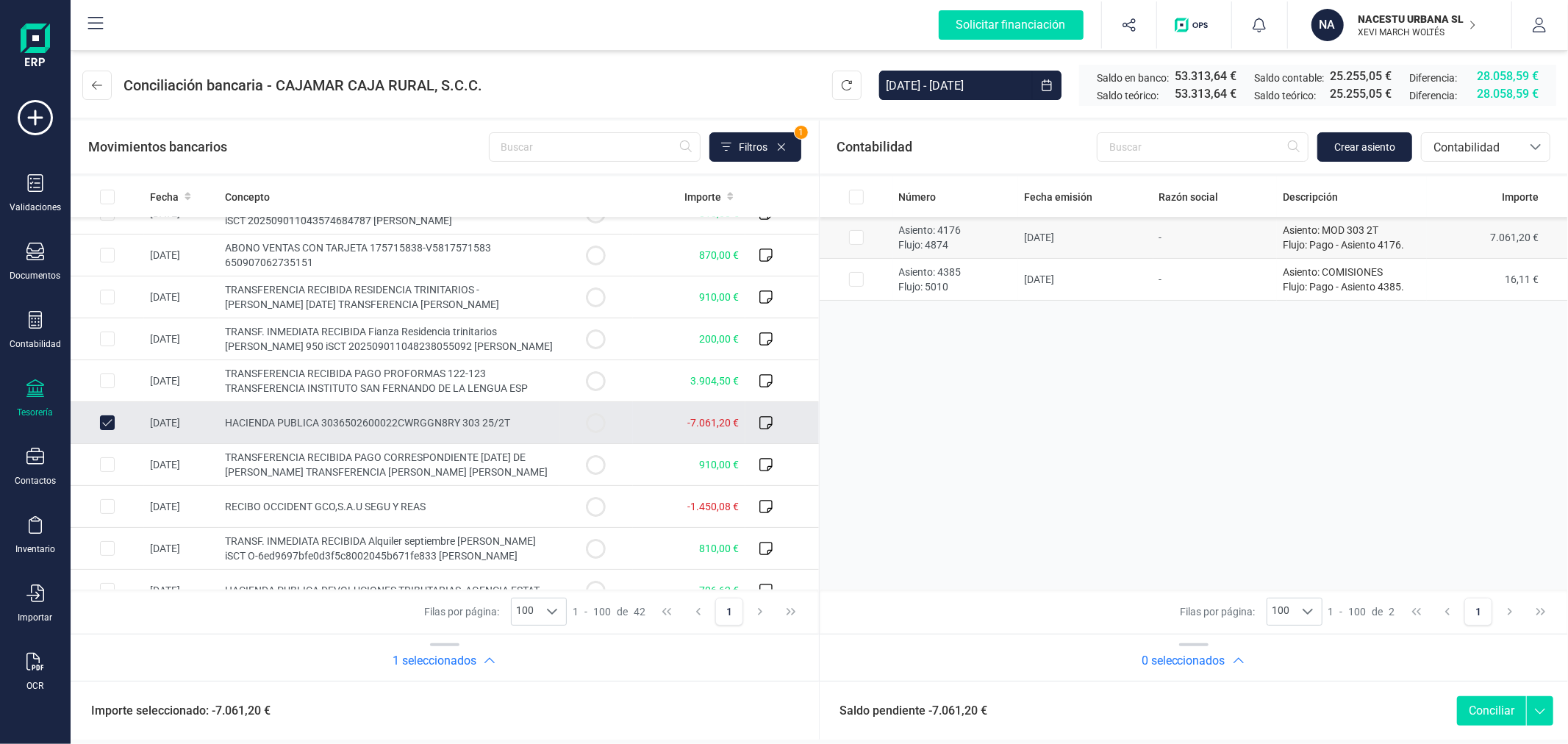
click at [854, 236] on input "Row Selected 4f1a4d61-3470-4e9c-8a26-8a70047e2b2f" at bounding box center [856, 237] width 15 height 15
checkbox input "true"
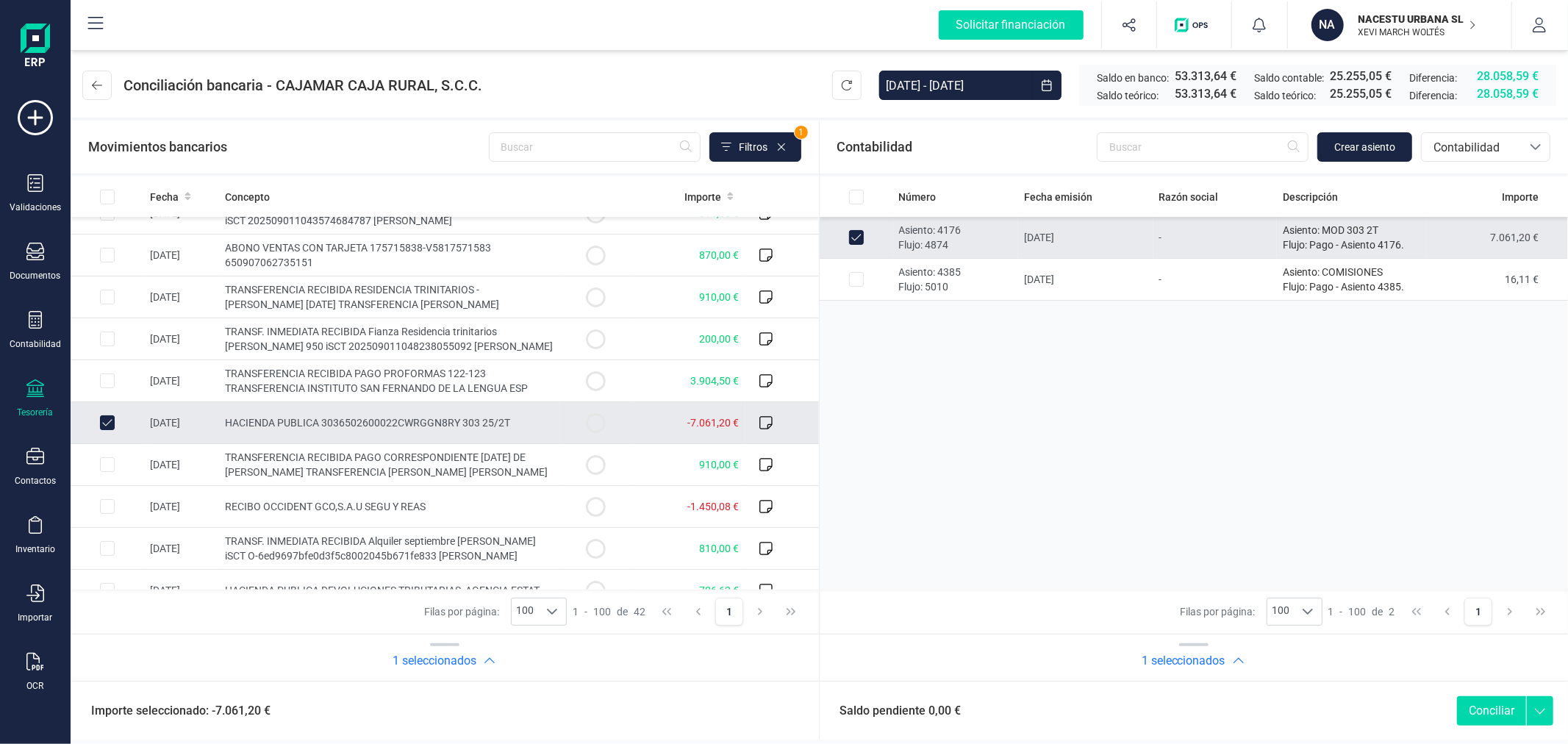
click at [1480, 704] on button "Conciliar" at bounding box center [1491, 711] width 69 height 29
checkbox input "false"
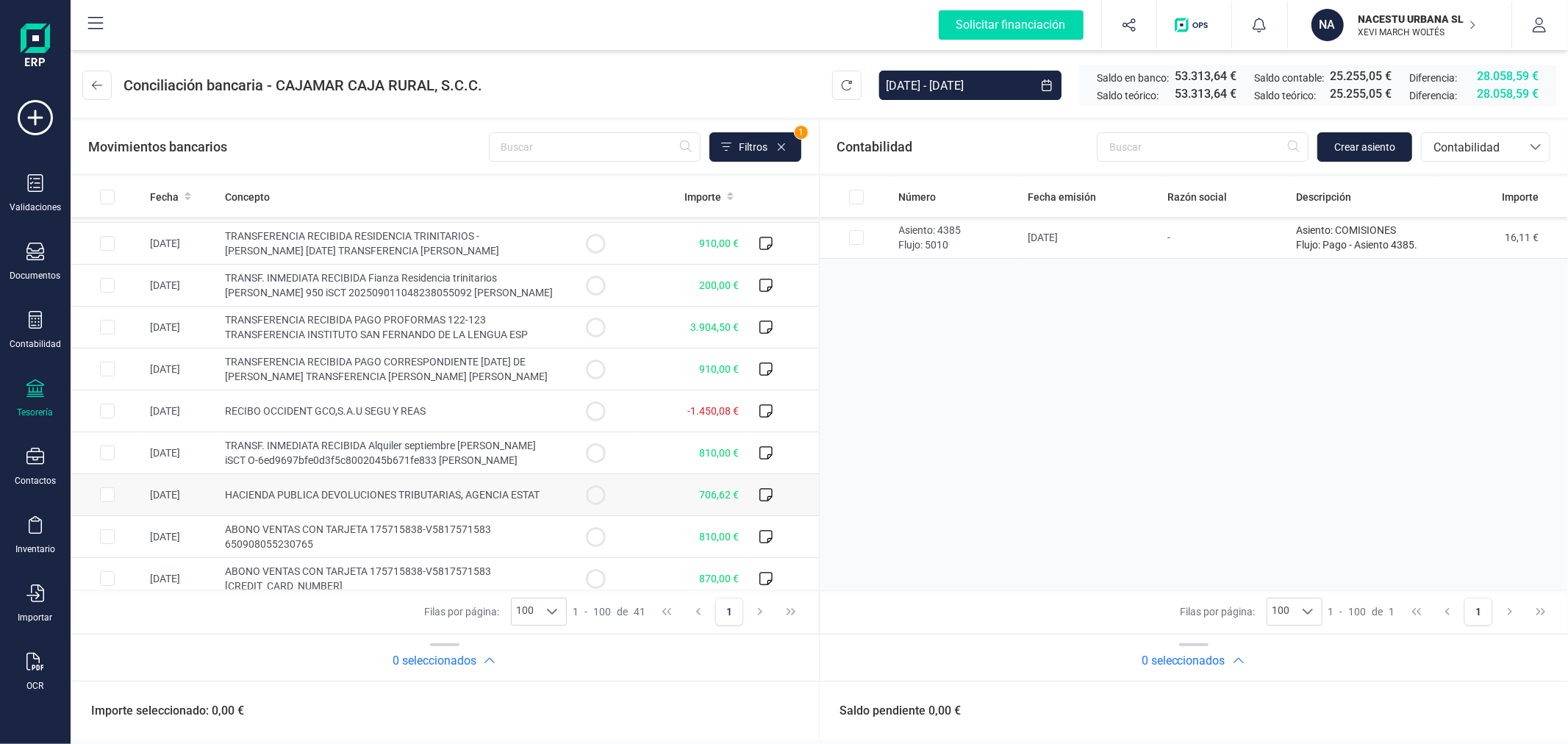
scroll to position [735, 0]
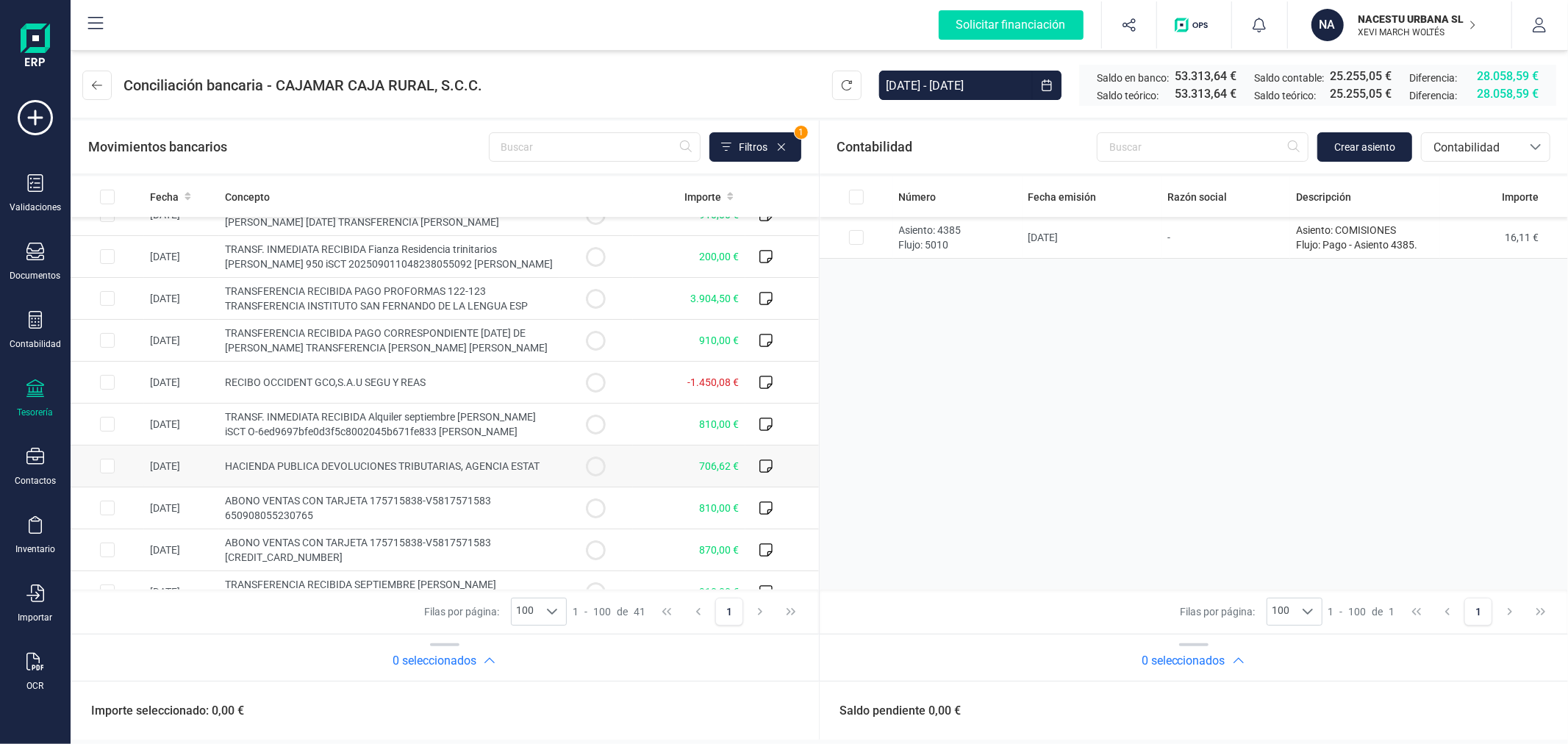
click at [105, 473] on input "Row Selected c3b9de82-fd21-40f0-9bc0-aa41b9d374ae" at bounding box center [107, 466] width 15 height 15
checkbox input "true"
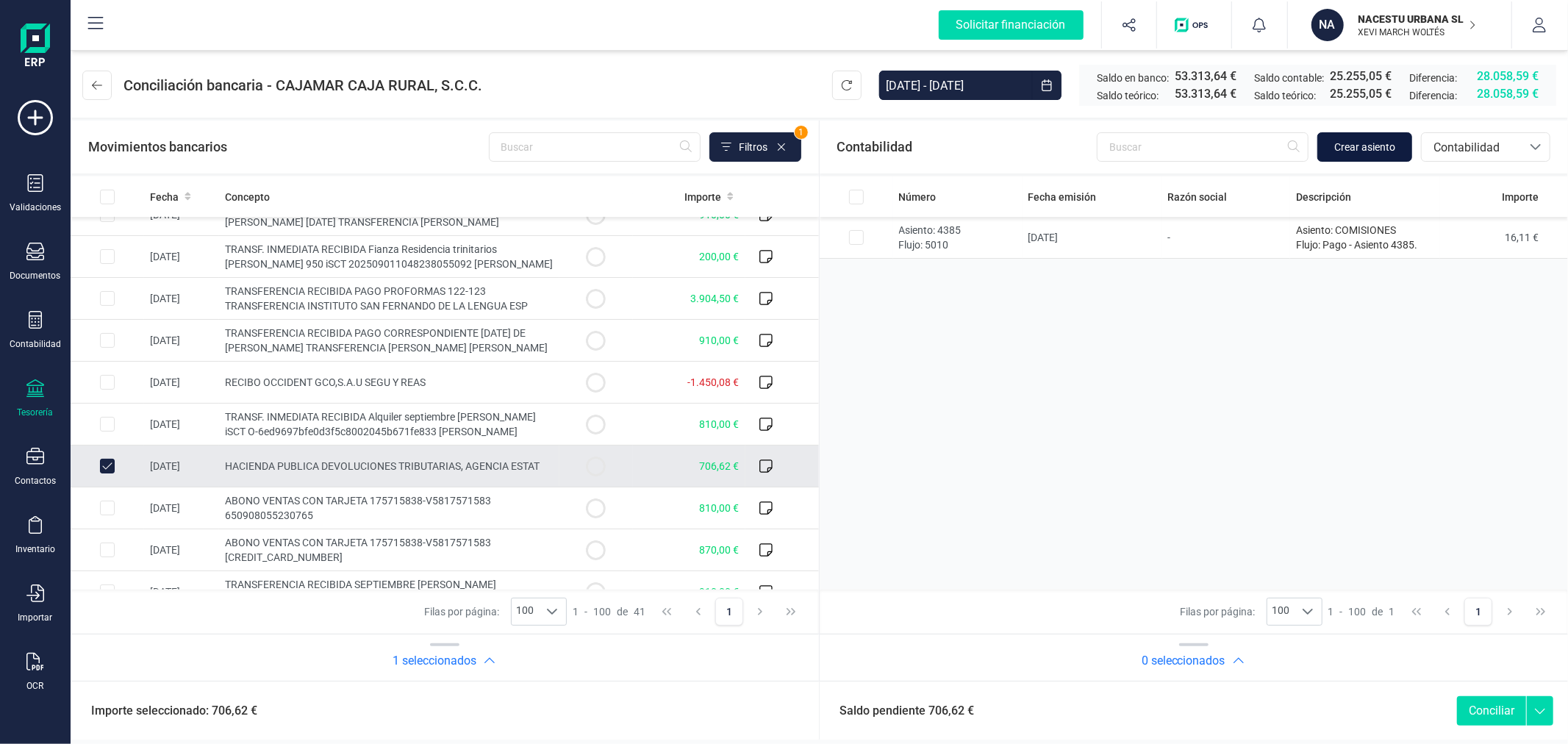
click at [1367, 150] on span "Crear asiento" at bounding box center [1364, 146] width 61 height 15
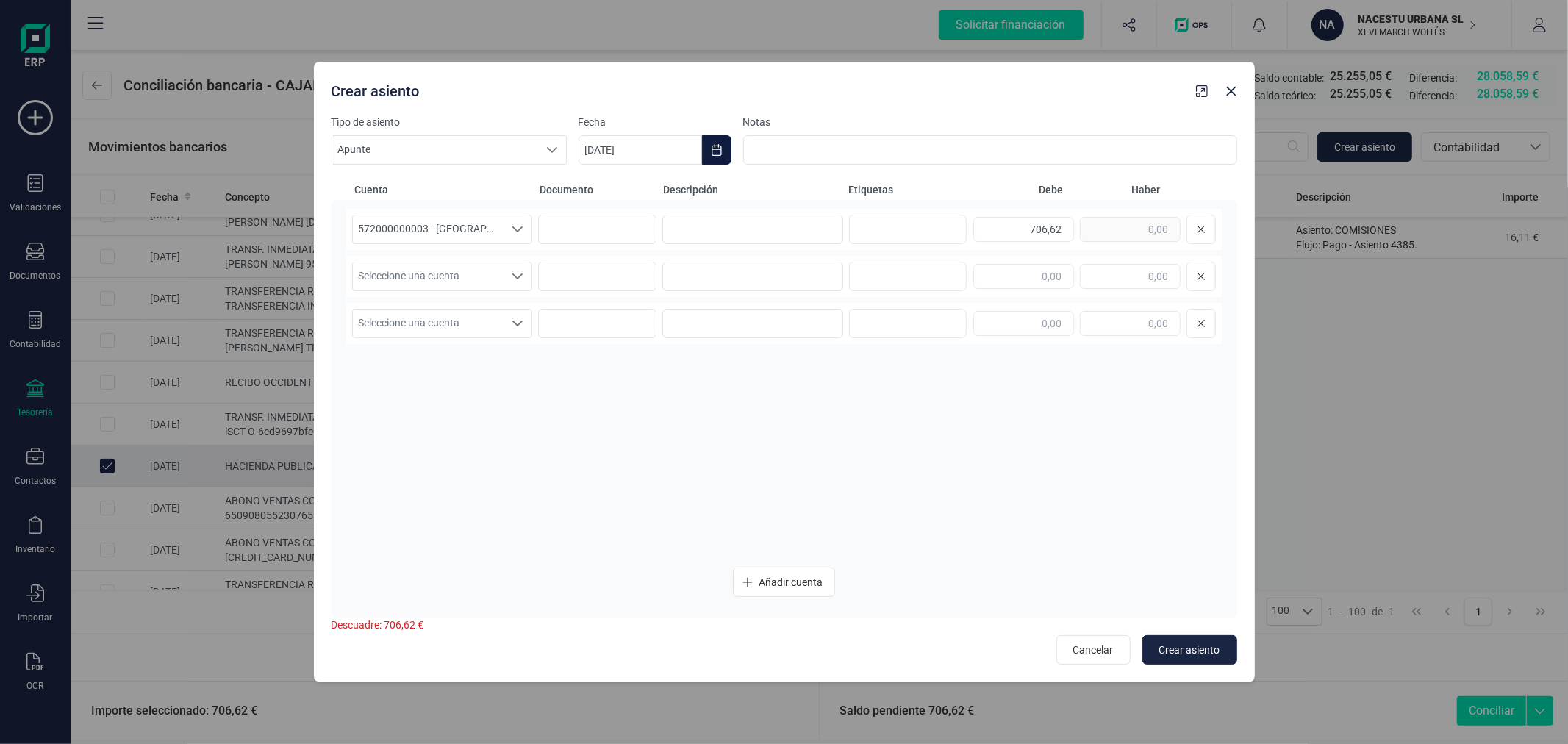
click at [715, 155] on icon "Choose Date" at bounding box center [717, 150] width 10 height 12
click at [600, 192] on button "Previous Month" at bounding box center [608, 194] width 23 height 23
click at [614, 318] on span "4" at bounding box center [616, 321] width 29 height 29
type input "[DATE]"
click at [521, 280] on icon "Seleccione una cuenta" at bounding box center [518, 276] width 12 height 12
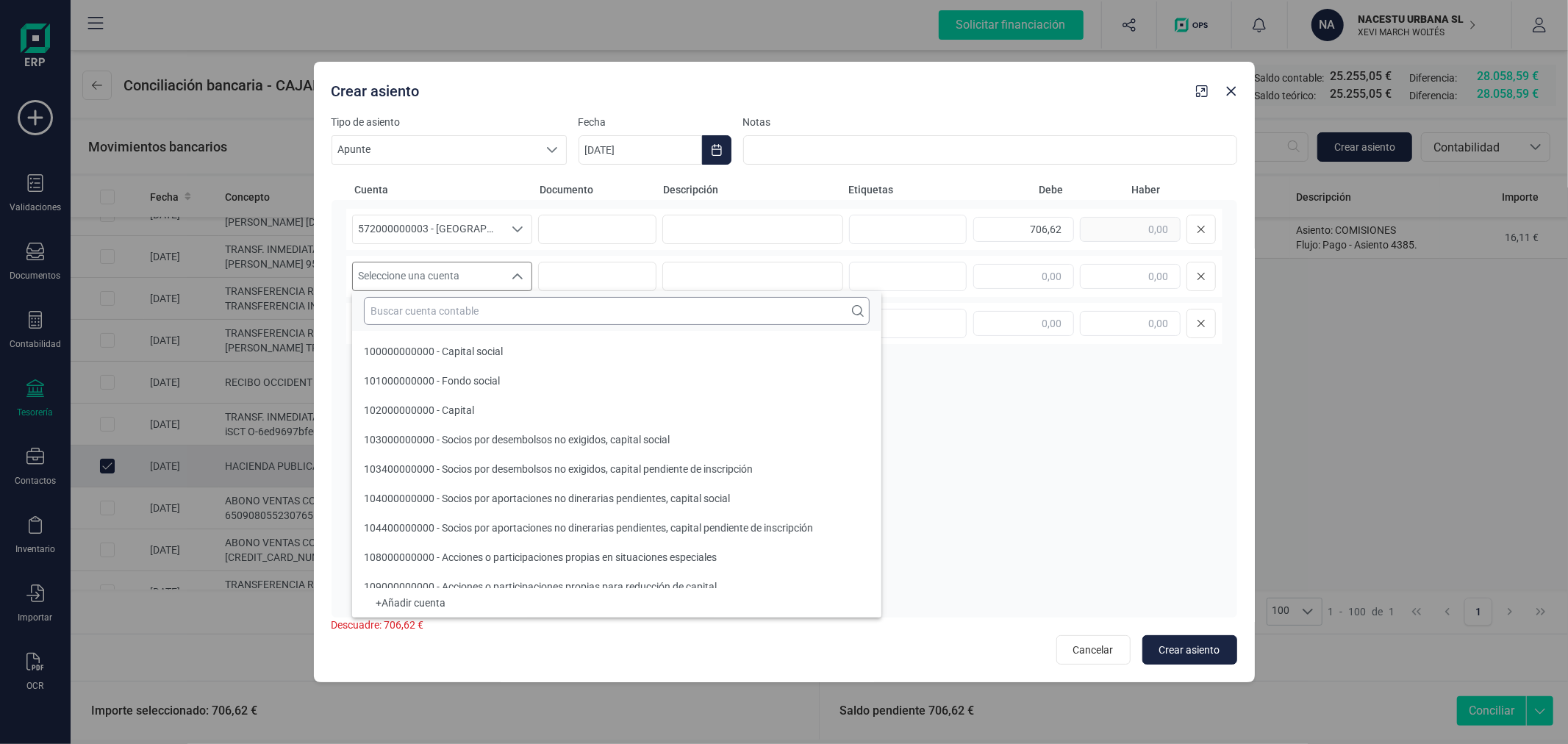
click at [497, 320] on input "text" at bounding box center [617, 310] width 506 height 28
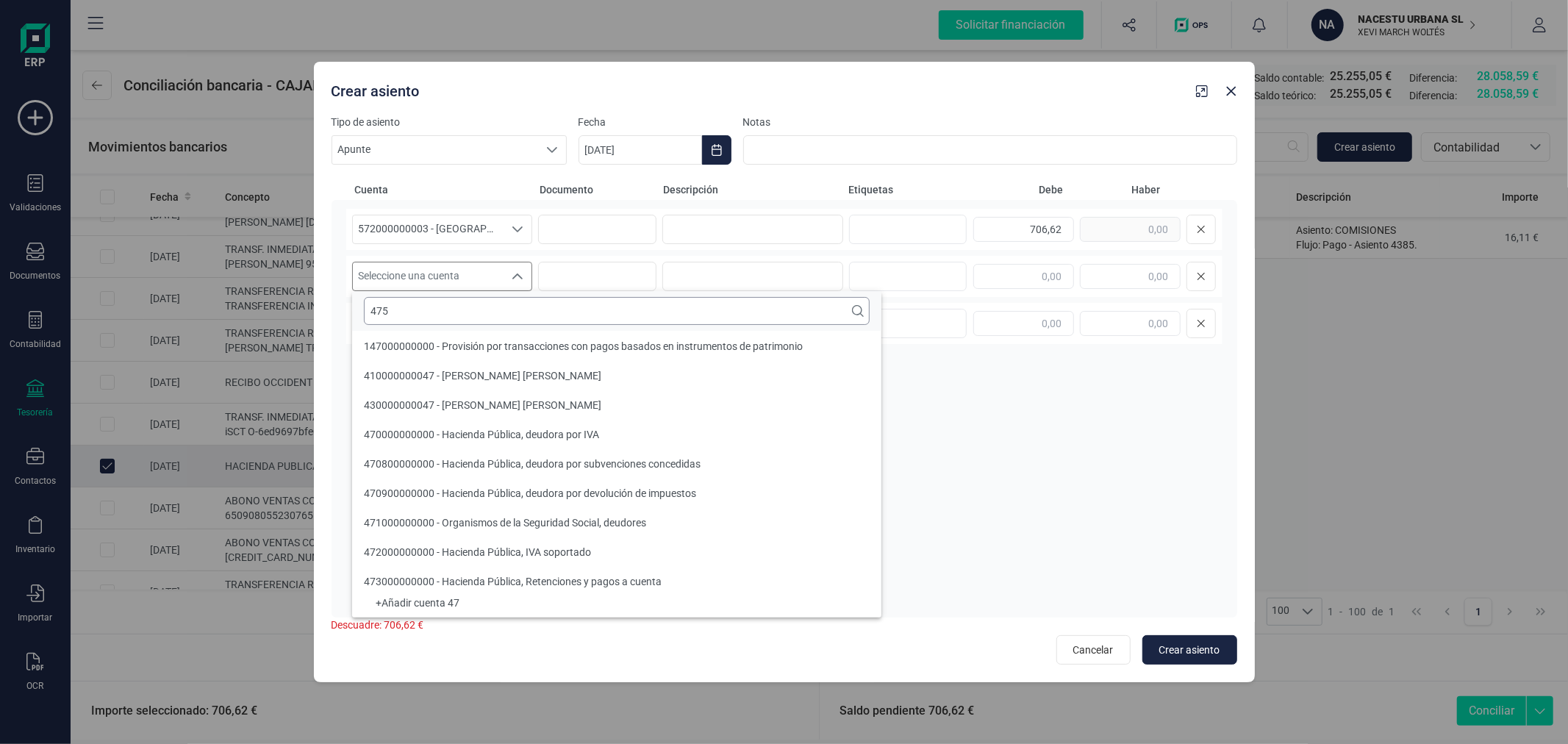
scroll to position [0, 0]
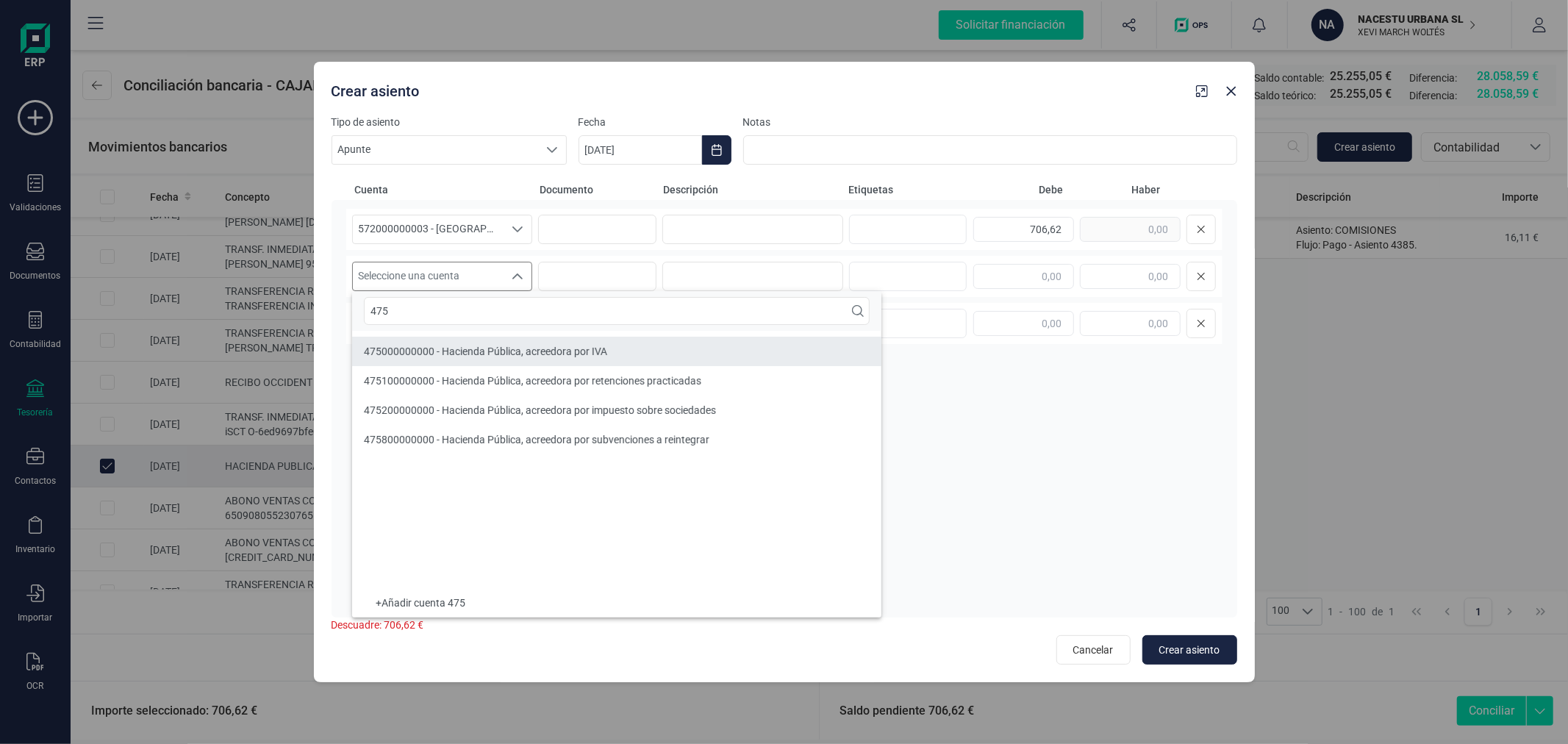
type input "475"
click at [487, 340] on li "475000000000 - Hacienda Pública, acreedora por IVA" at bounding box center [617, 351] width 529 height 29
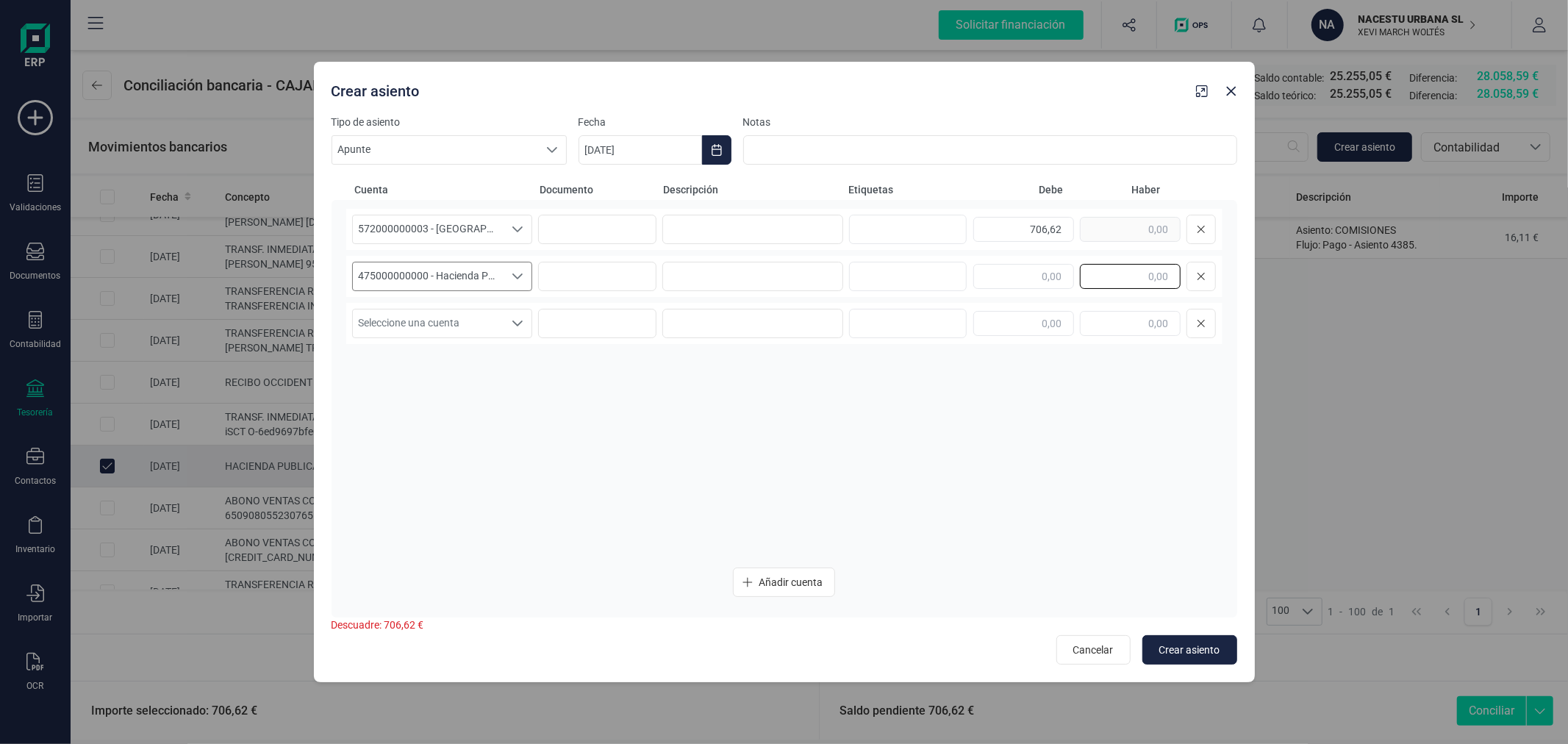
click at [1130, 275] on input "text" at bounding box center [1131, 276] width 101 height 25
type input "671,83"
click at [1094, 327] on input "text" at bounding box center [1131, 324] width 101 height 25
type input "34,79"
click at [419, 319] on span "Seleccione una cuenta" at bounding box center [429, 323] width 151 height 28
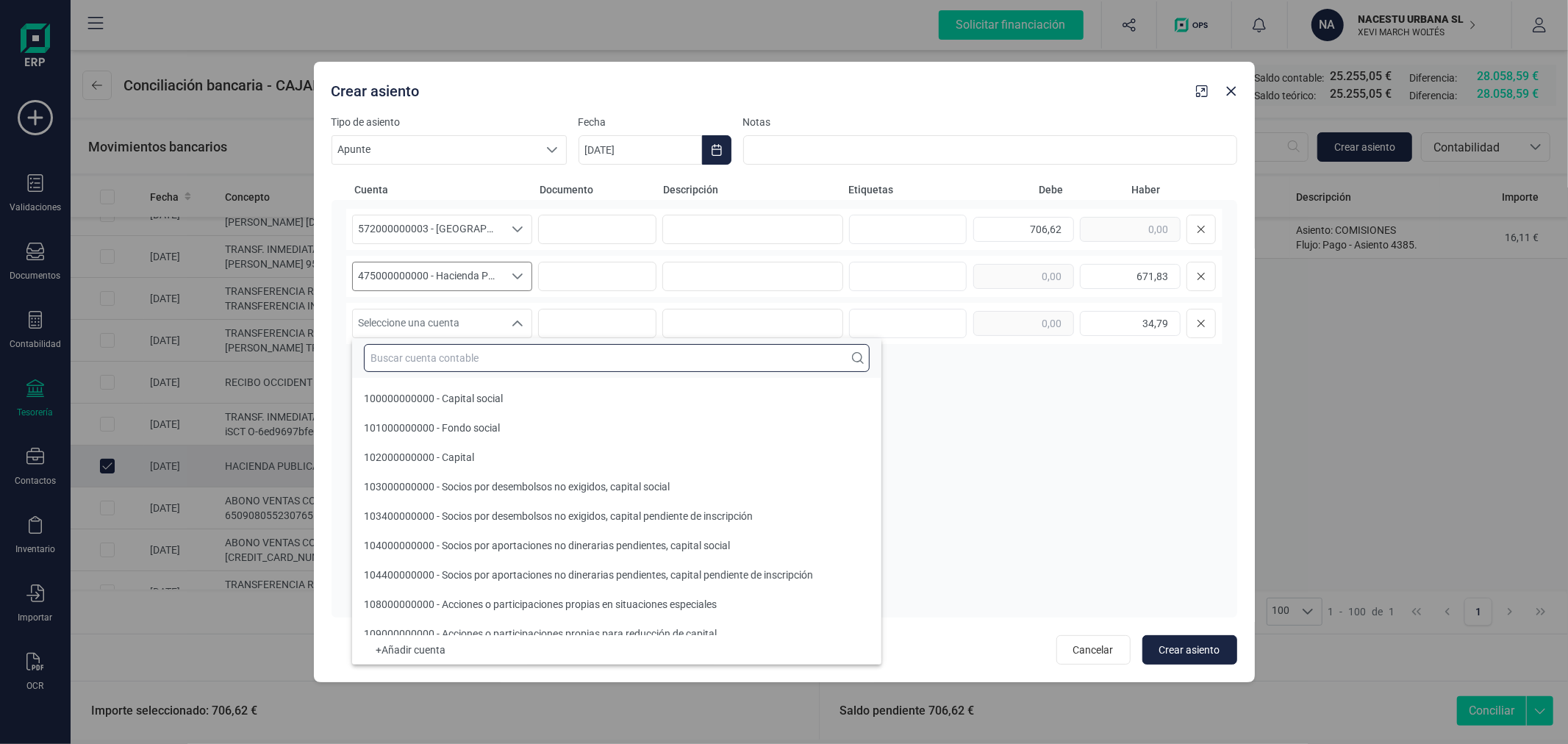
click at [468, 351] on input "text" at bounding box center [617, 358] width 506 height 28
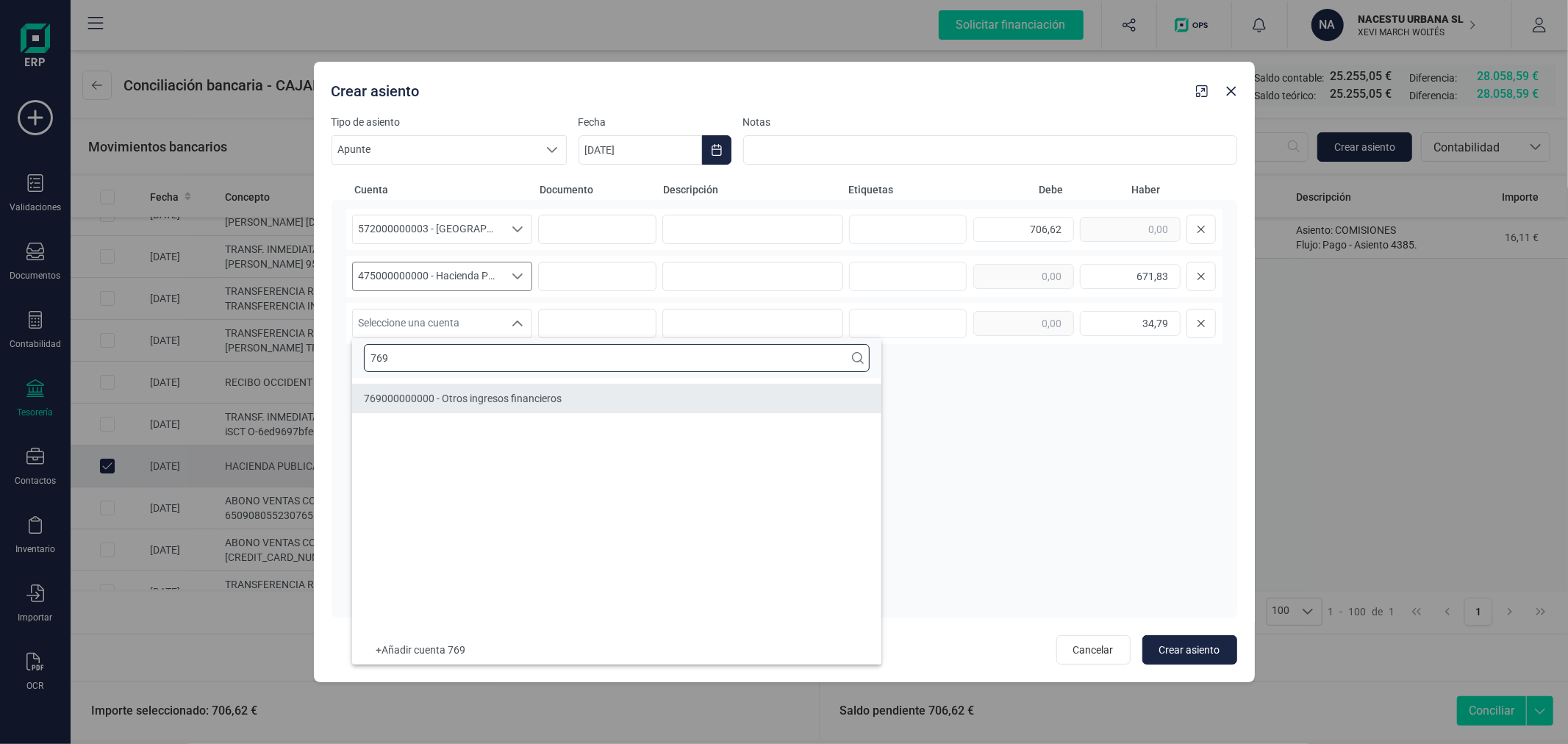
type input "769"
click at [515, 398] on span "769000000000 - Otros ingresos financieros" at bounding box center [463, 399] width 198 height 12
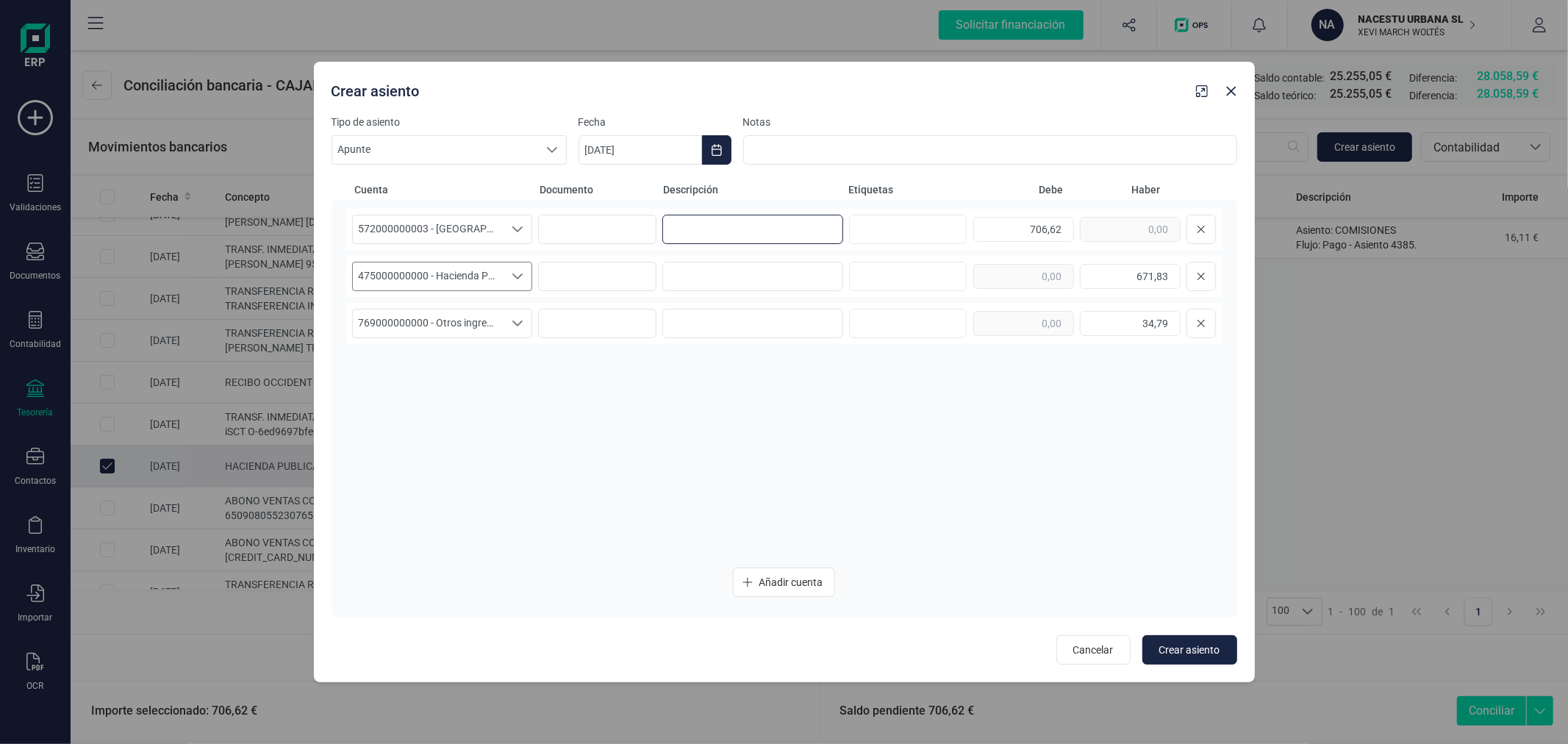
click at [714, 228] on input at bounding box center [752, 229] width 181 height 29
click at [714, 228] on input "DEV. MOD.309" at bounding box center [752, 229] width 181 height 29
type input "DEV. MOD.309"
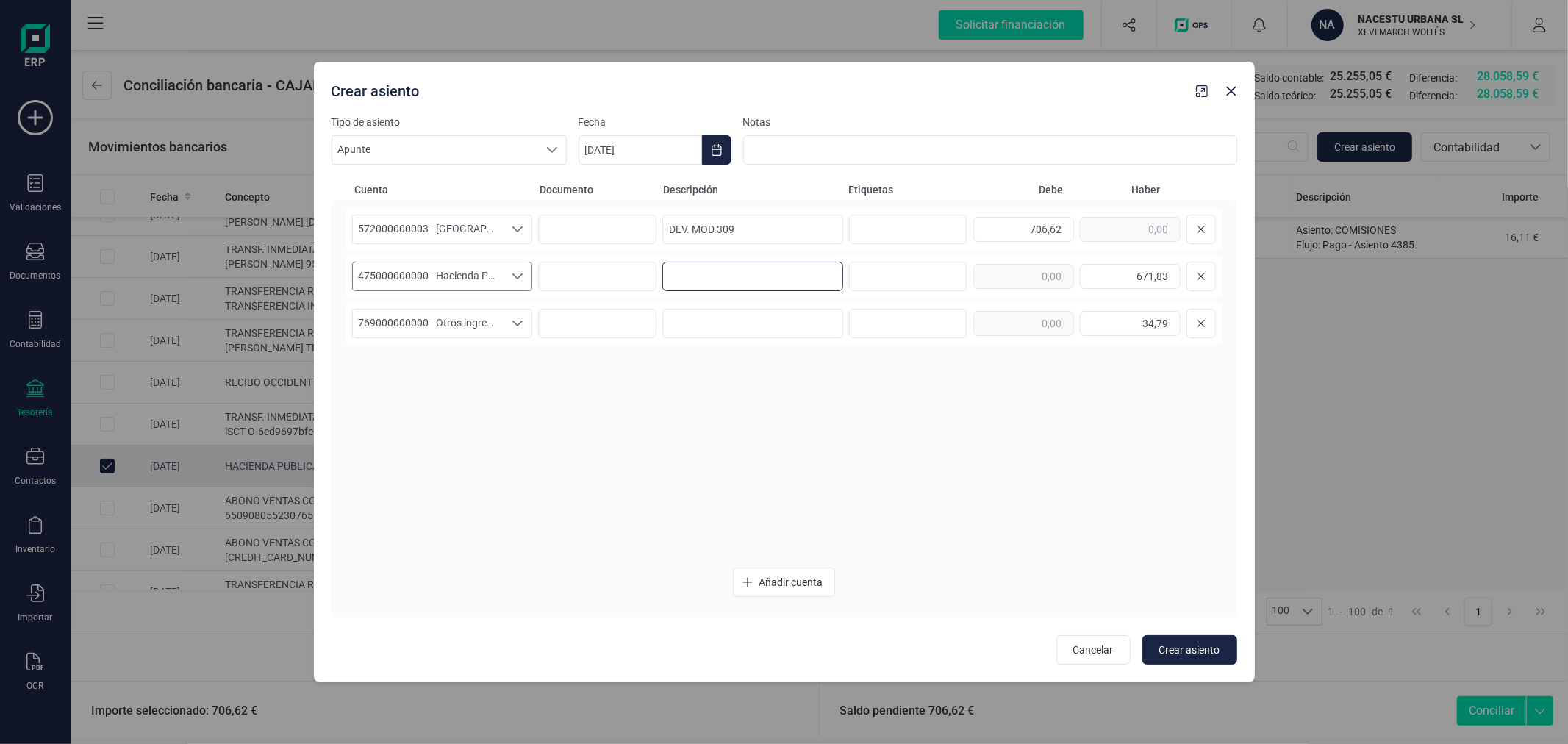
click at [702, 278] on input at bounding box center [752, 276] width 181 height 29
paste input "DEV. MOD.309"
type input "DEV. MOD.309"
click at [718, 318] on input at bounding box center [752, 323] width 181 height 29
paste input "DEV. MOD.309"
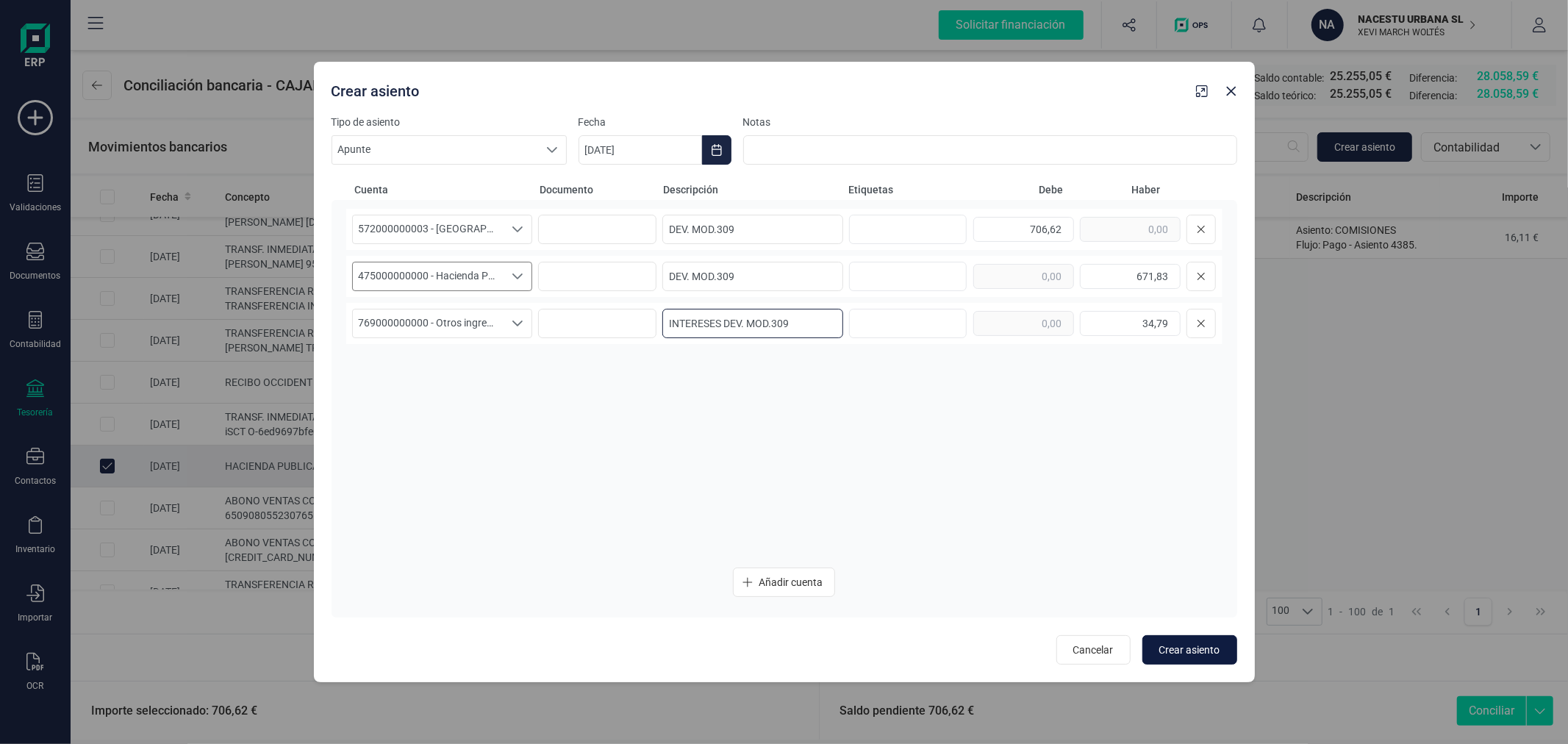
type input "INTERESES DEV. MOD.309"
click at [1186, 649] on span "Crear asiento" at bounding box center [1190, 650] width 61 height 15
type input "[DATE]"
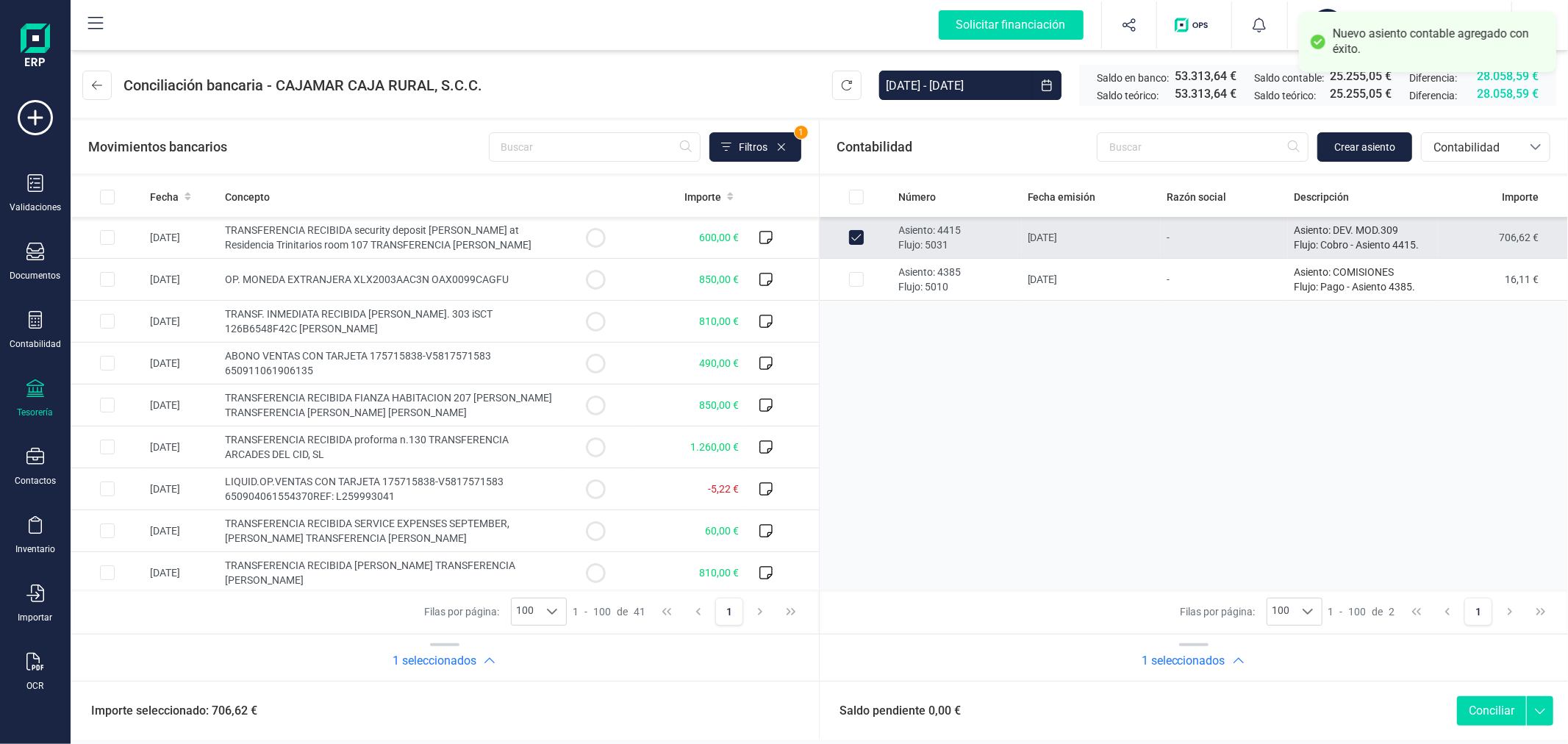
click at [1489, 715] on button "Conciliar" at bounding box center [1491, 711] width 69 height 29
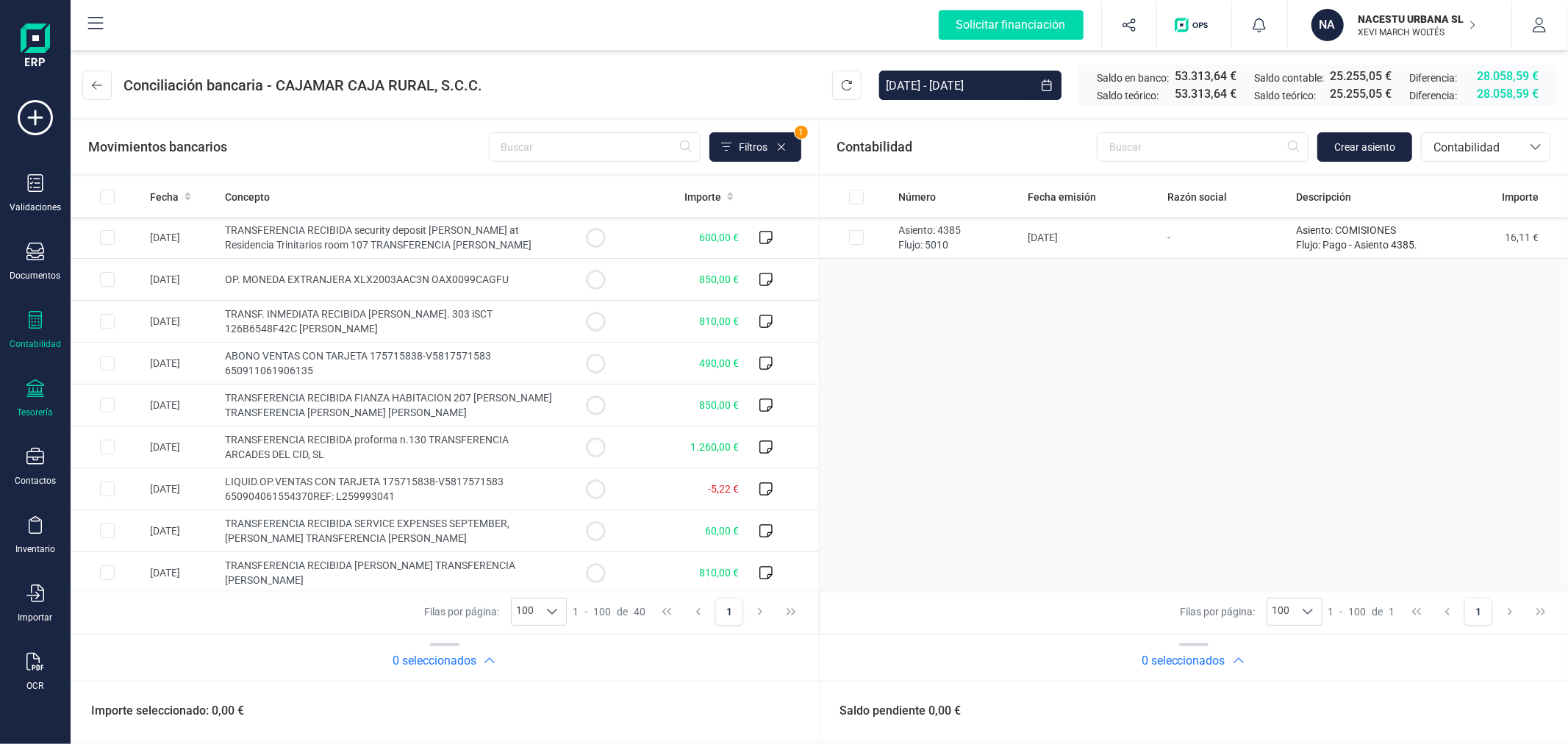
click at [43, 337] on div "Contabilidad" at bounding box center [35, 331] width 59 height 39
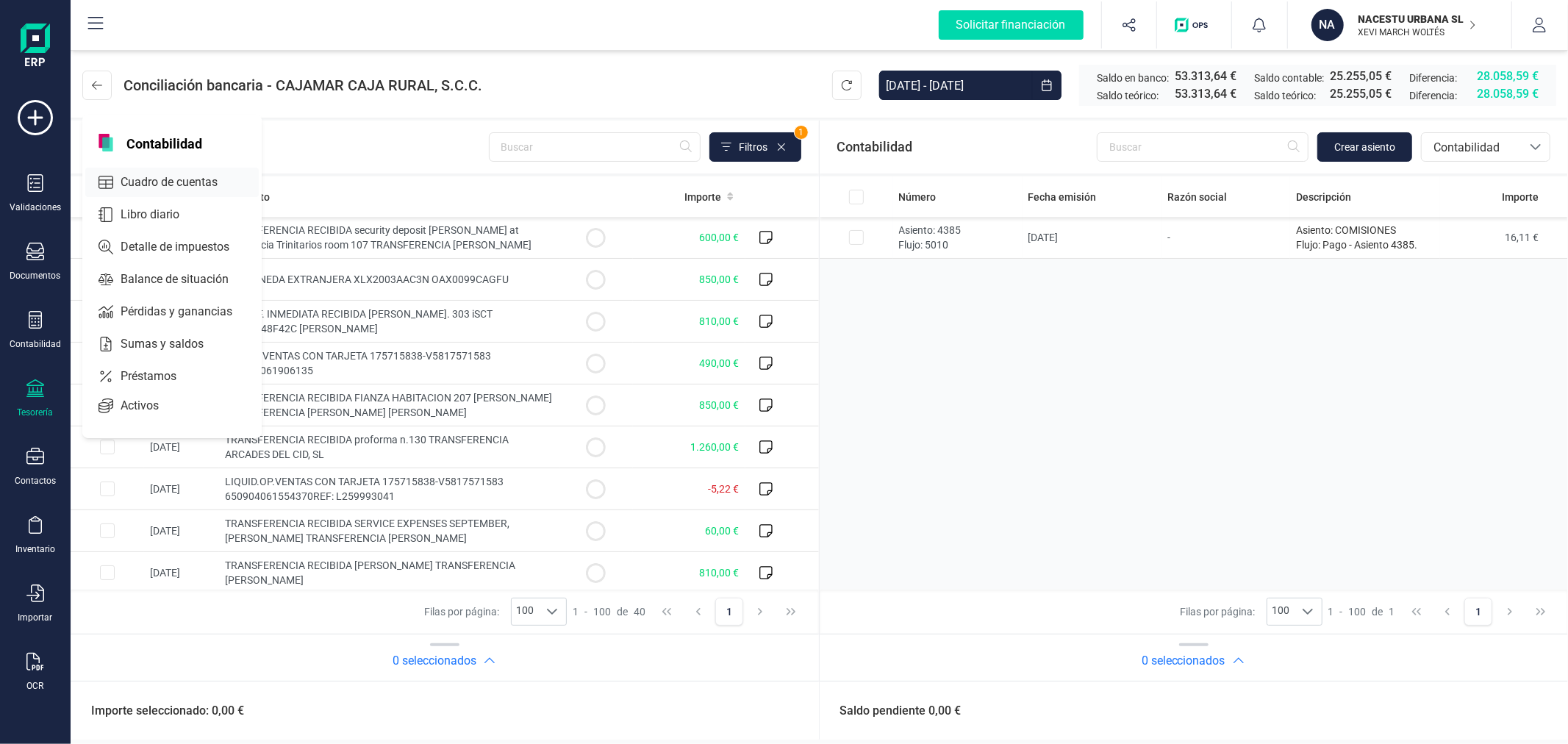
click at [152, 178] on span "Cuadro de cuentas" at bounding box center [178, 182] width 129 height 17
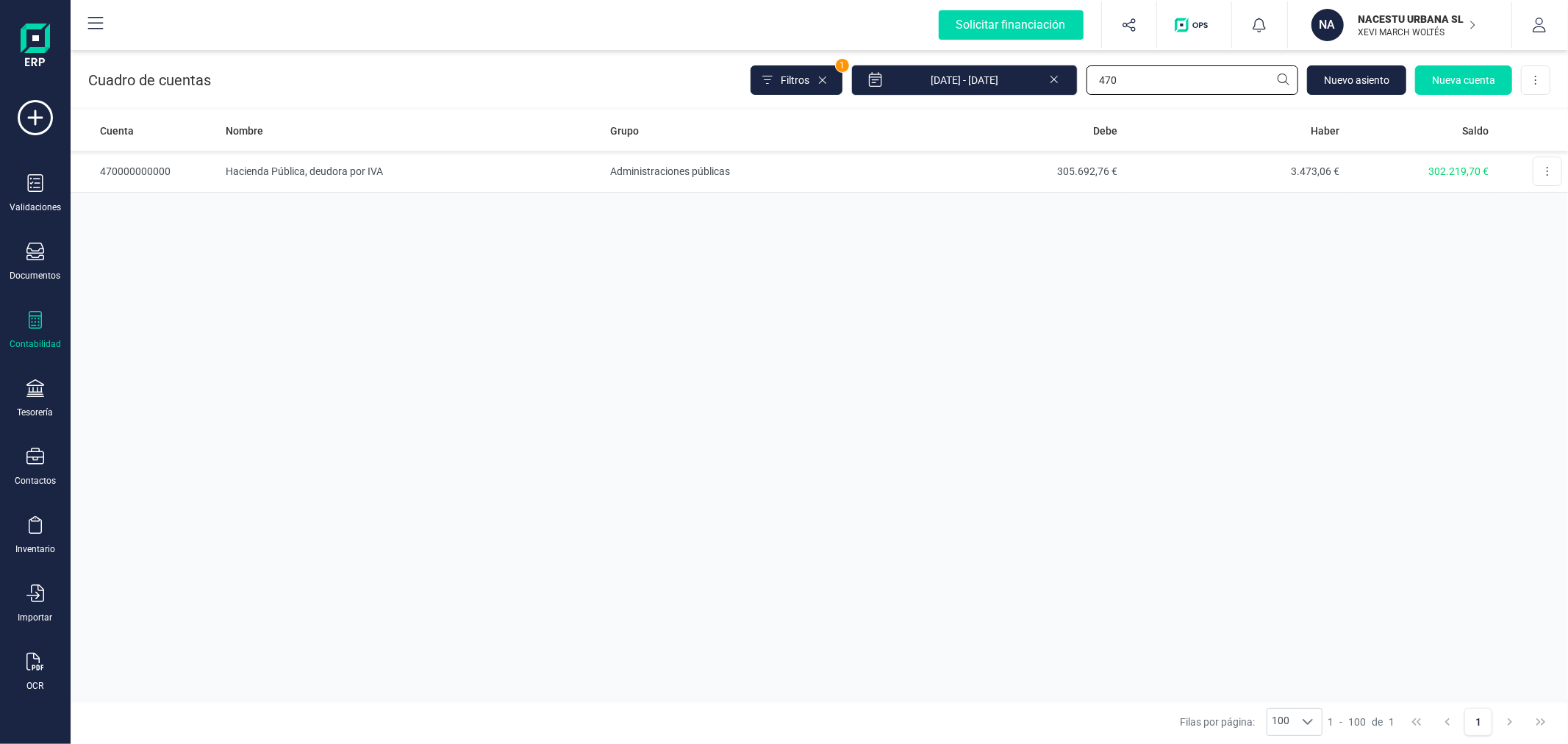
click at [1151, 89] on input "470" at bounding box center [1193, 80] width 211 height 29
type input "477"
click at [674, 175] on td "Administraciones públicas" at bounding box center [752, 171] width 297 height 42
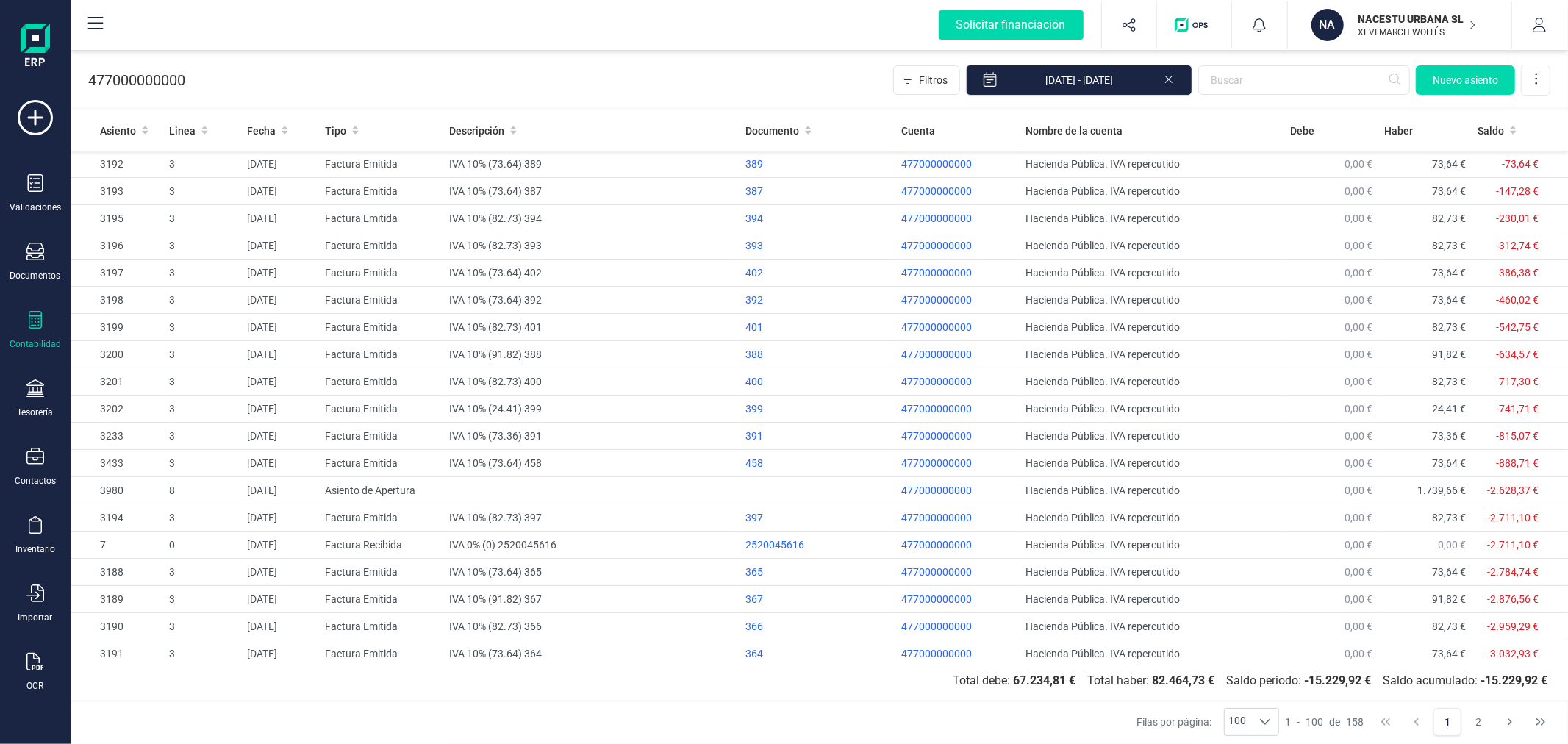
click at [1170, 80] on icon at bounding box center [1169, 78] width 12 height 15
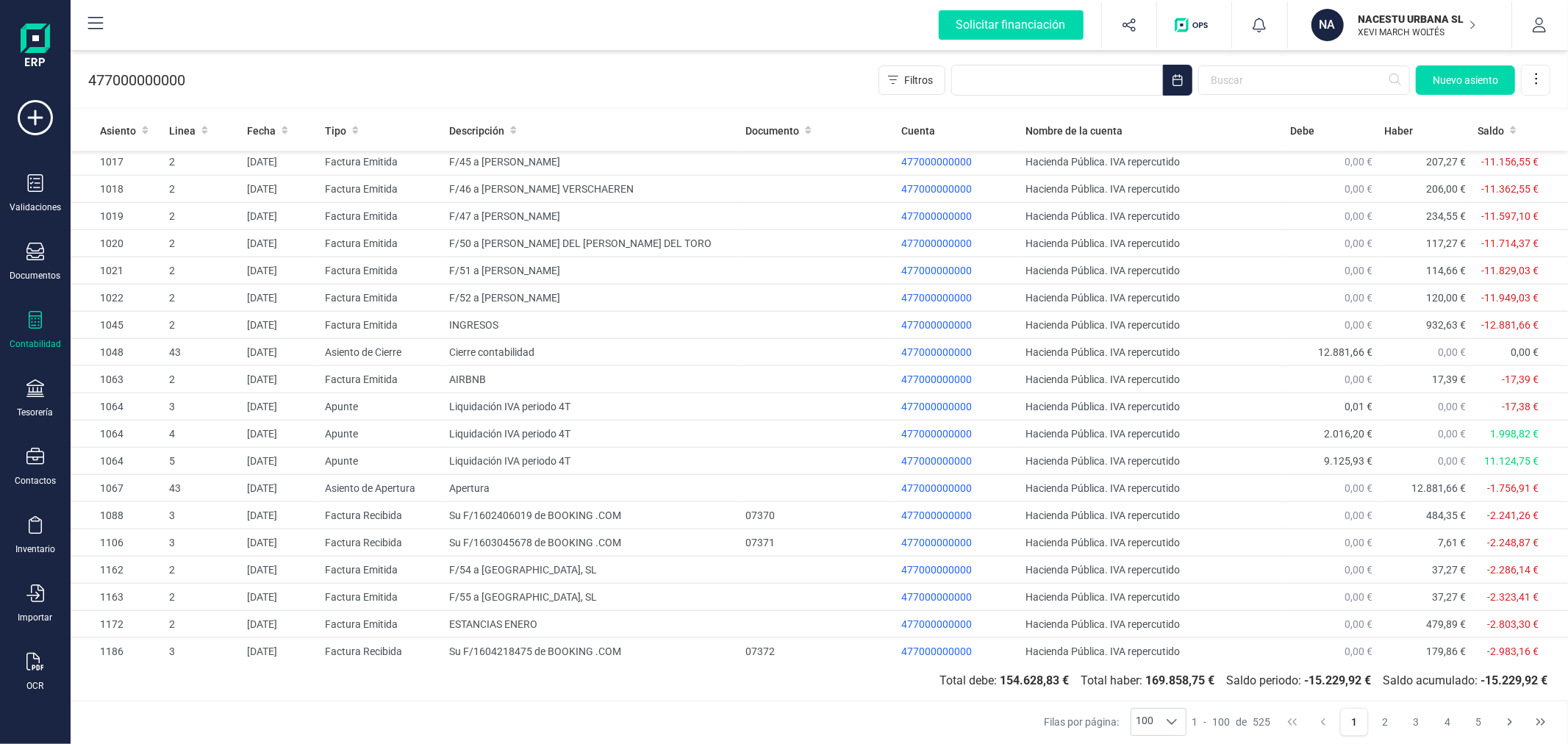
scroll to position [1389, 0]
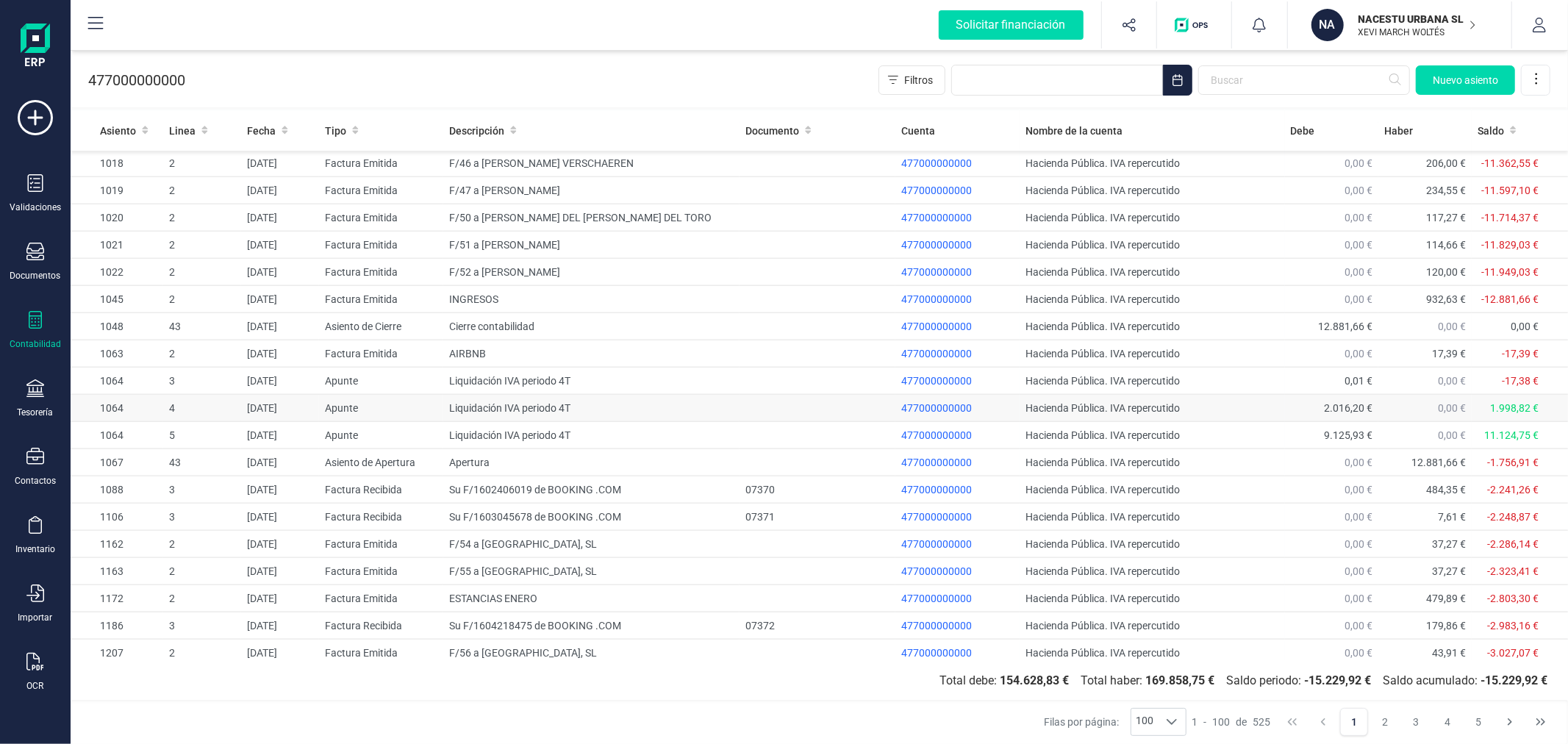
click at [635, 414] on td "Liquidación IVA periodo 4T" at bounding box center [592, 408] width 297 height 27
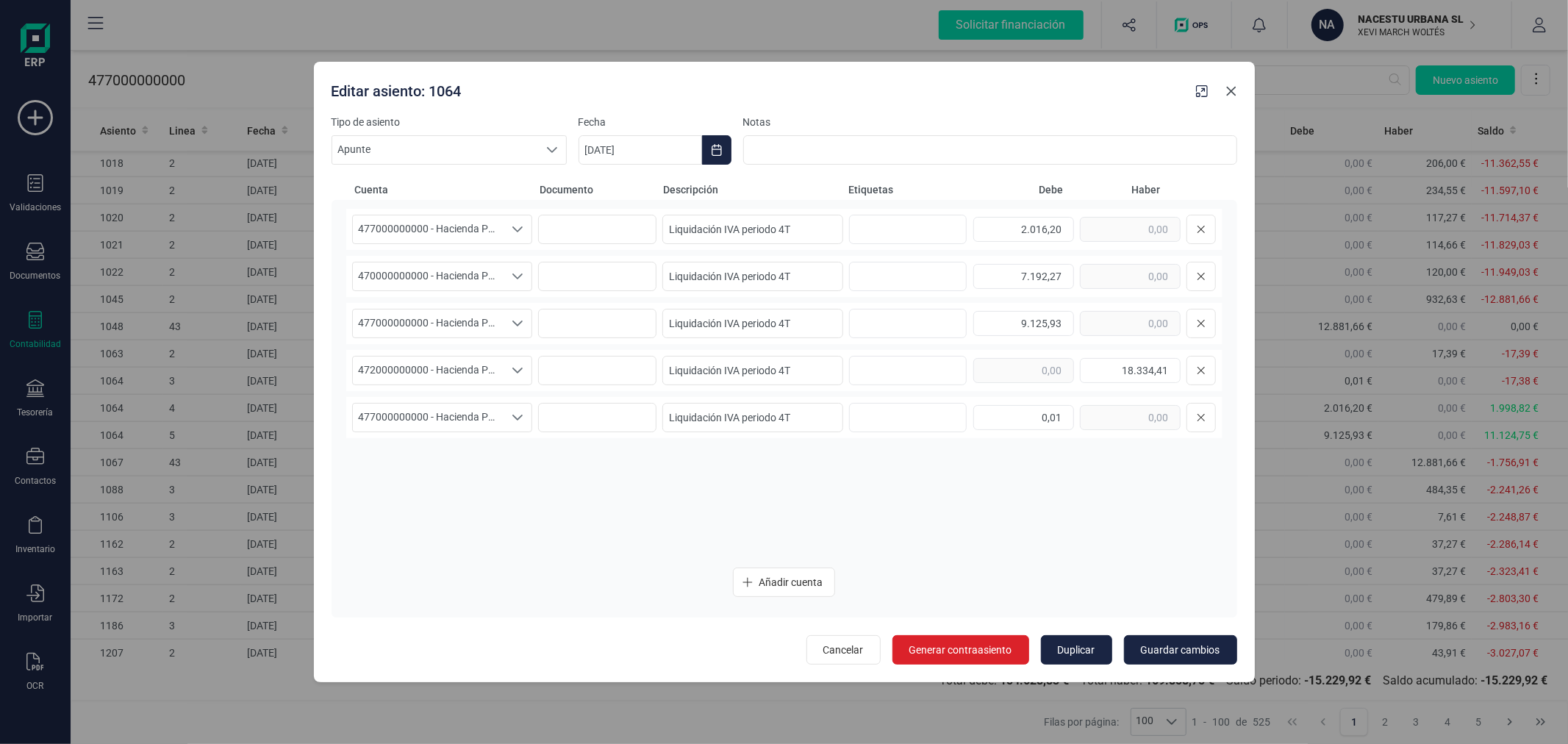
click at [1224, 88] on button "button" at bounding box center [1232, 91] width 23 height 23
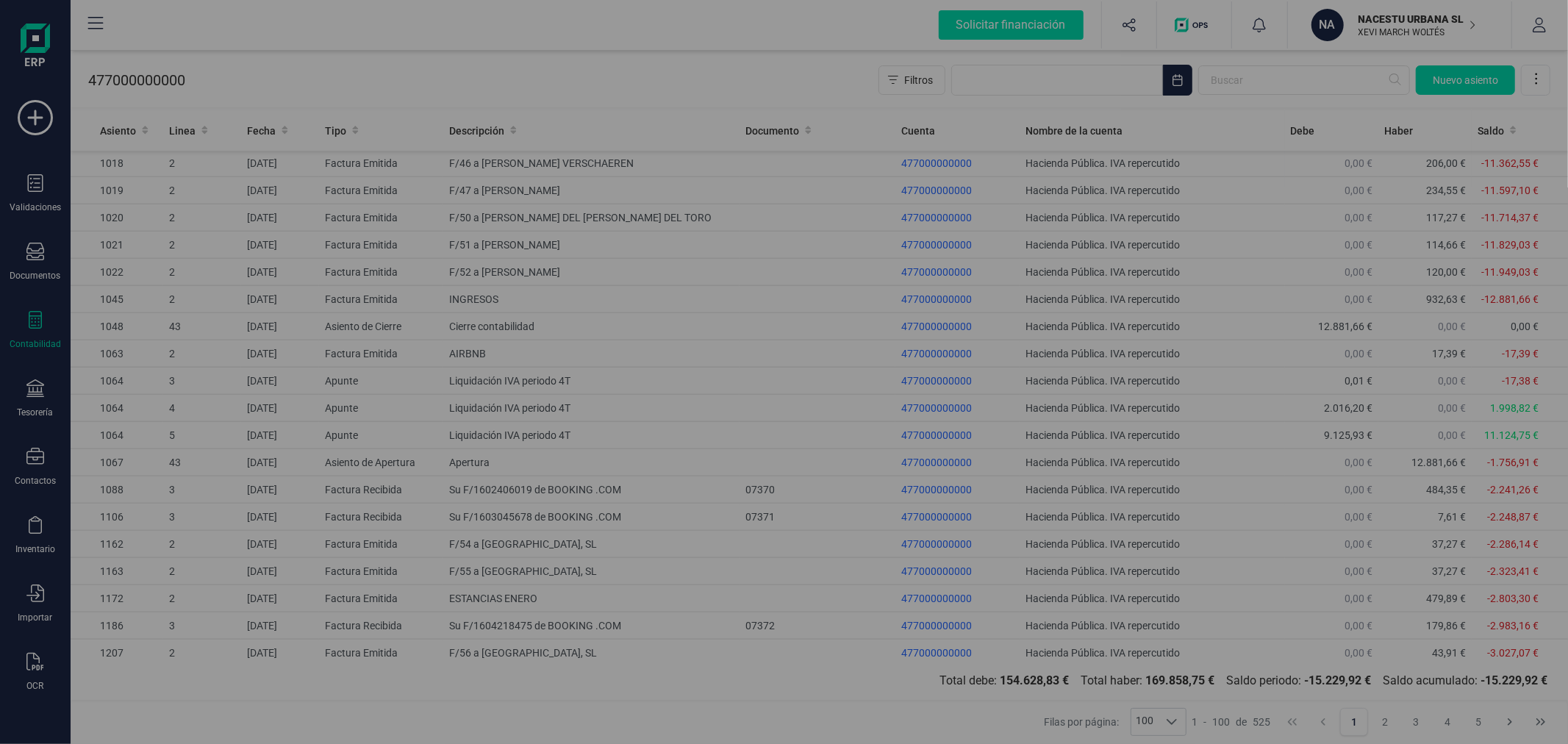
type input "[DATE]"
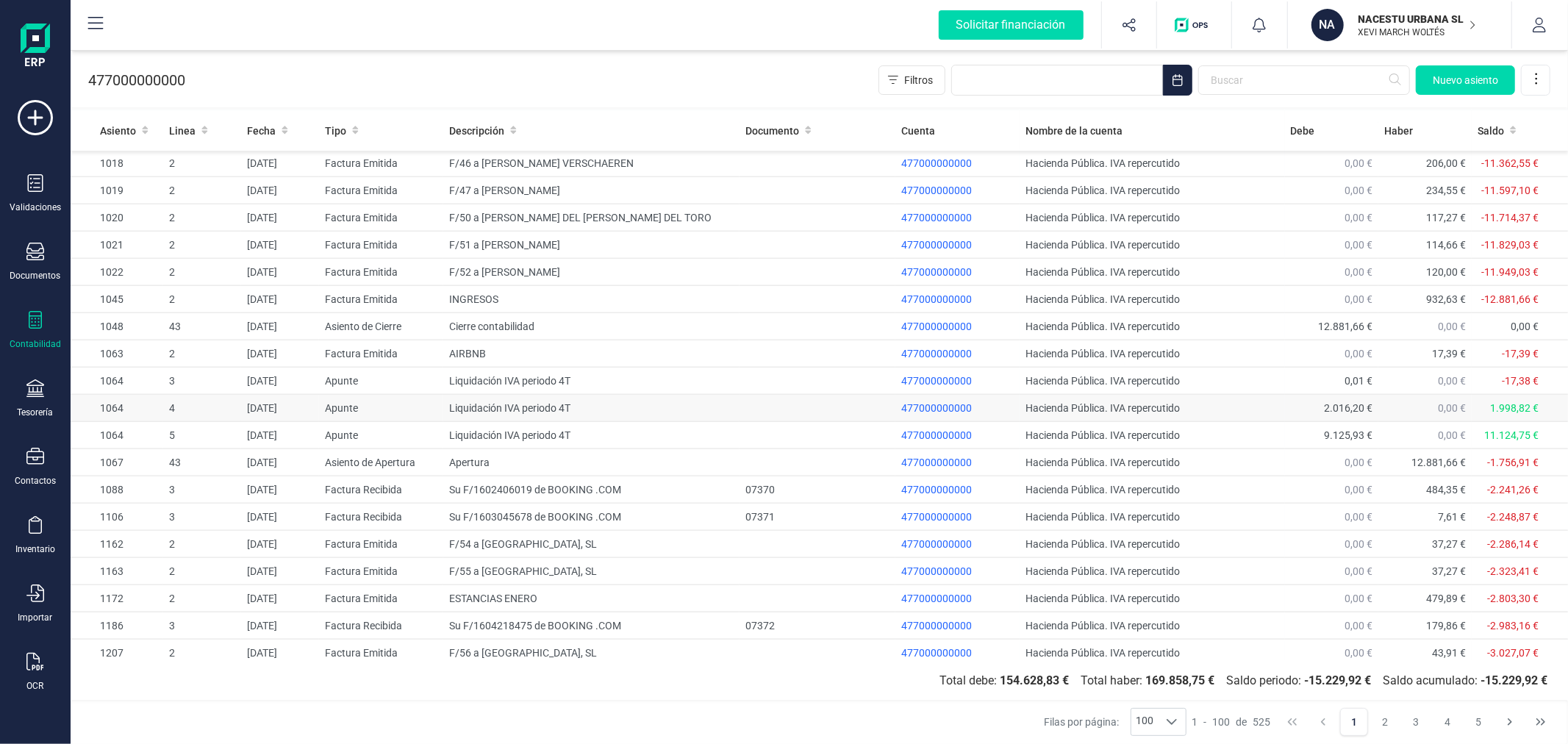
click at [757, 409] on td at bounding box center [817, 408] width 156 height 27
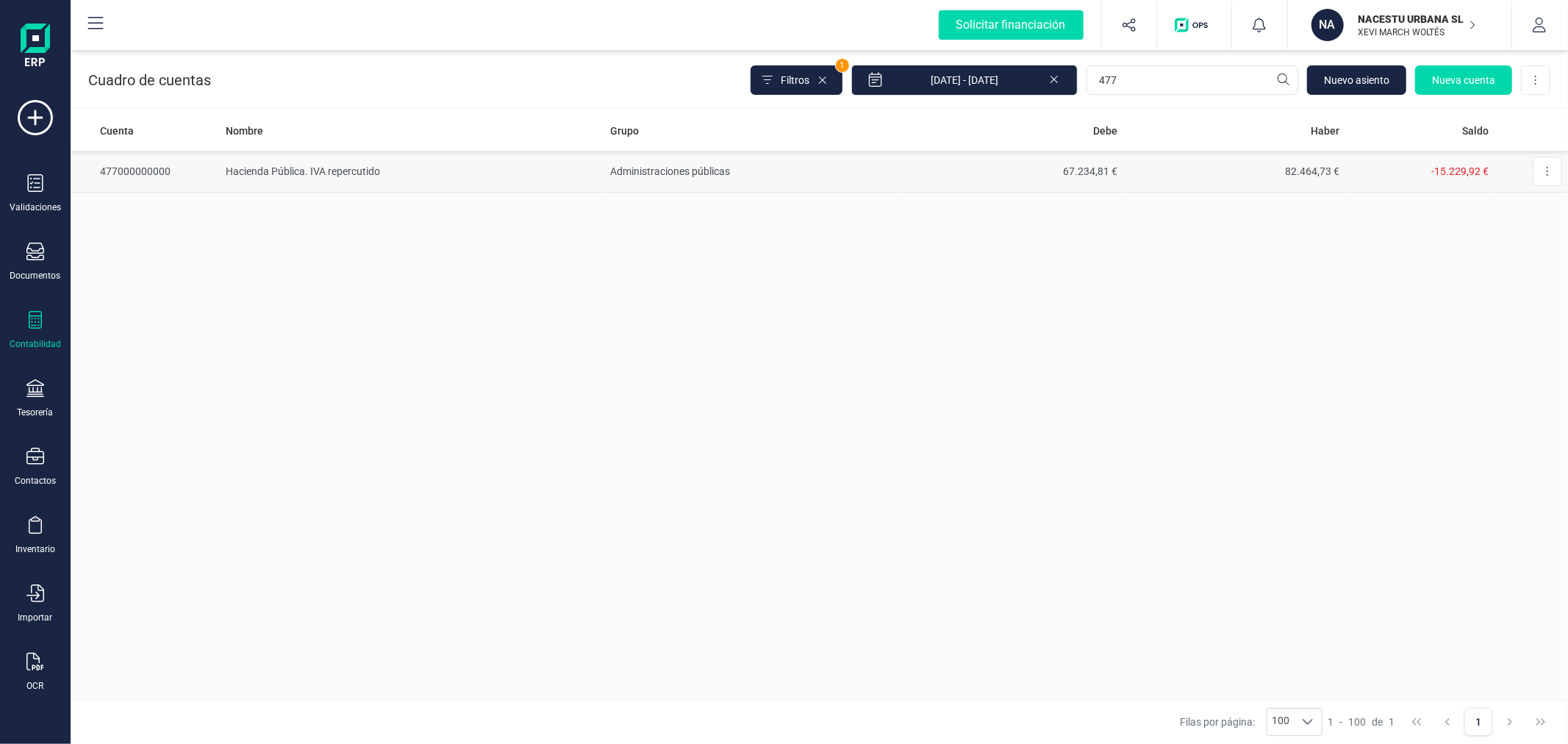
click at [409, 158] on td "Hacienda Pública. IVA repercutido" at bounding box center [412, 171] width 385 height 42
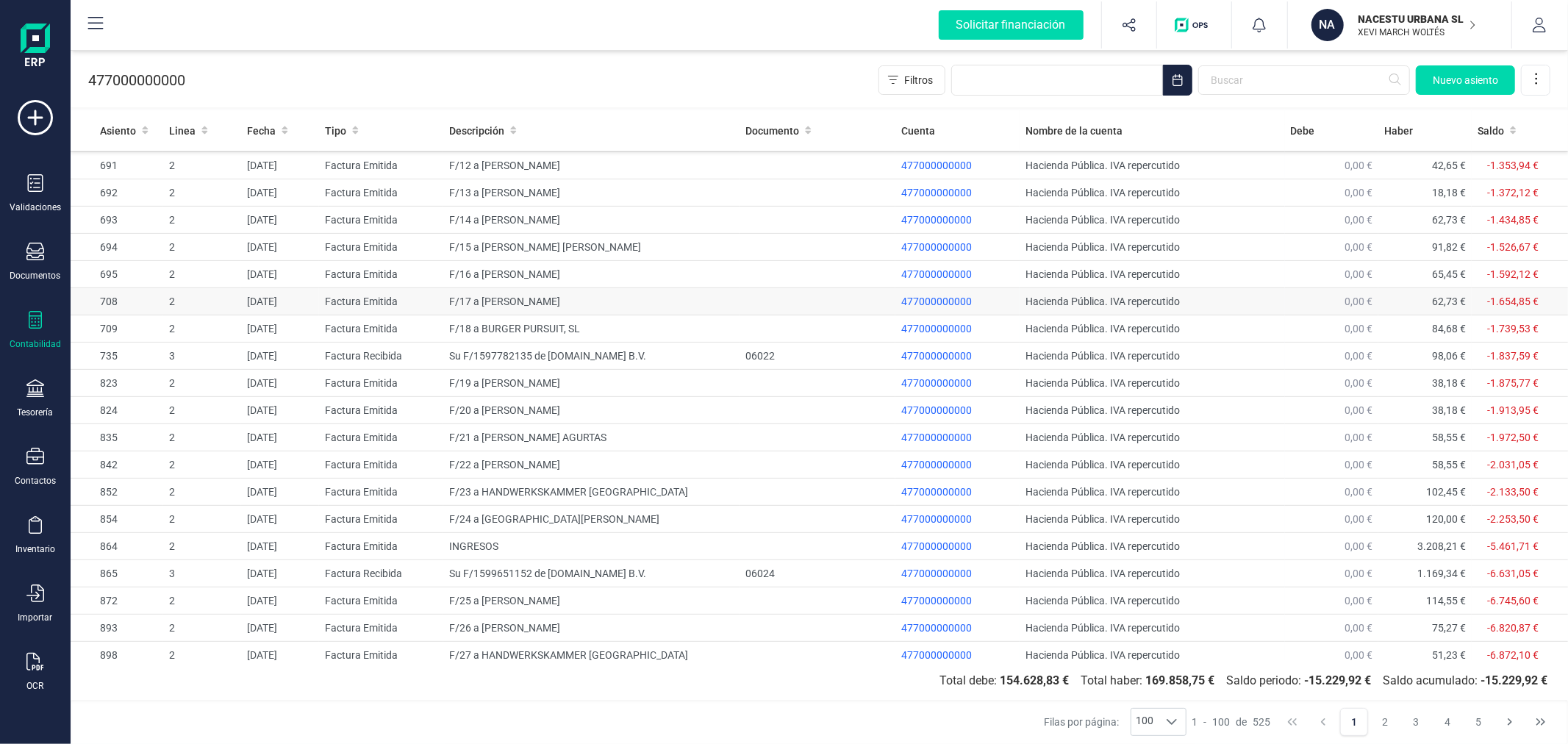
scroll to position [408, 0]
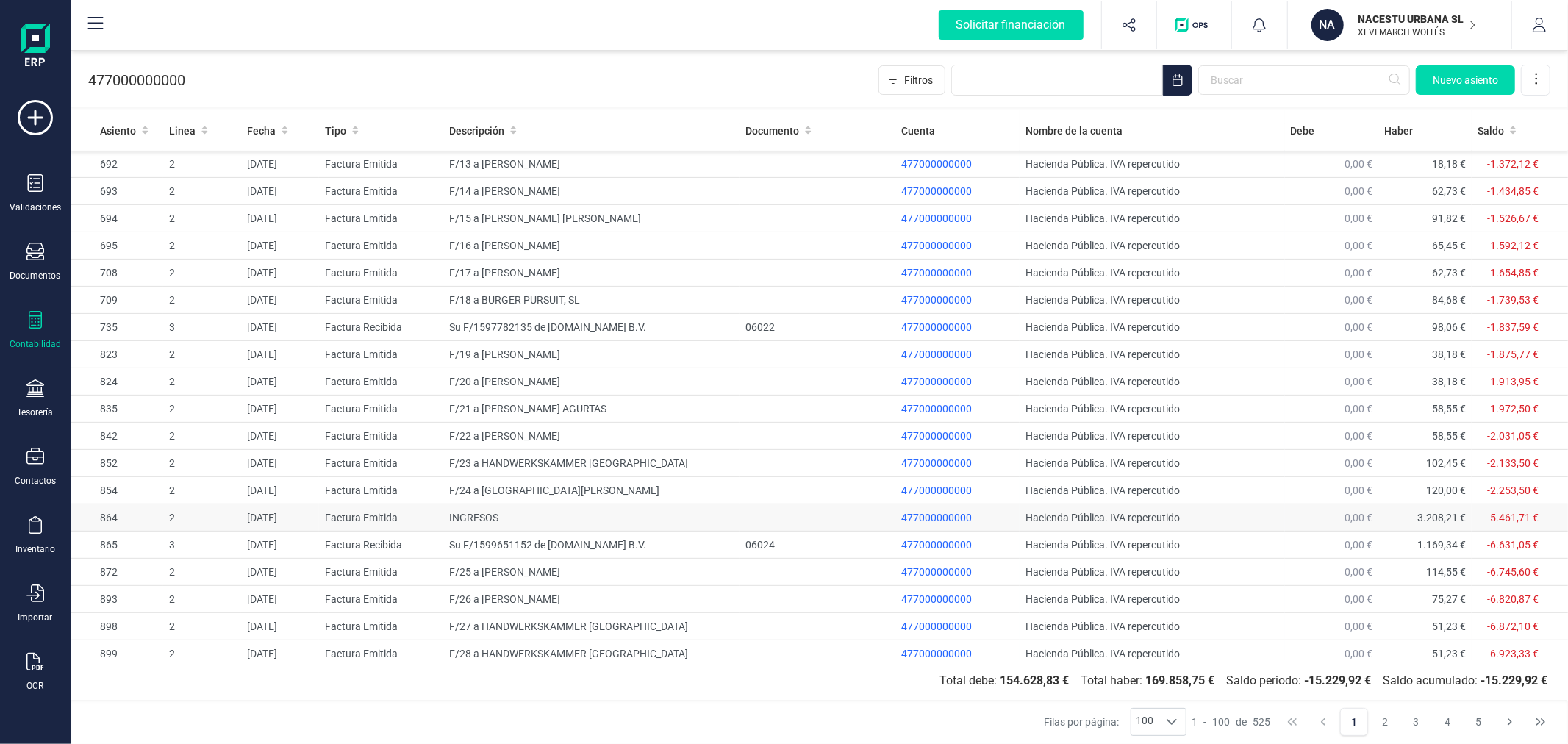
click at [458, 519] on td "INGRESOS" at bounding box center [592, 518] width 297 height 27
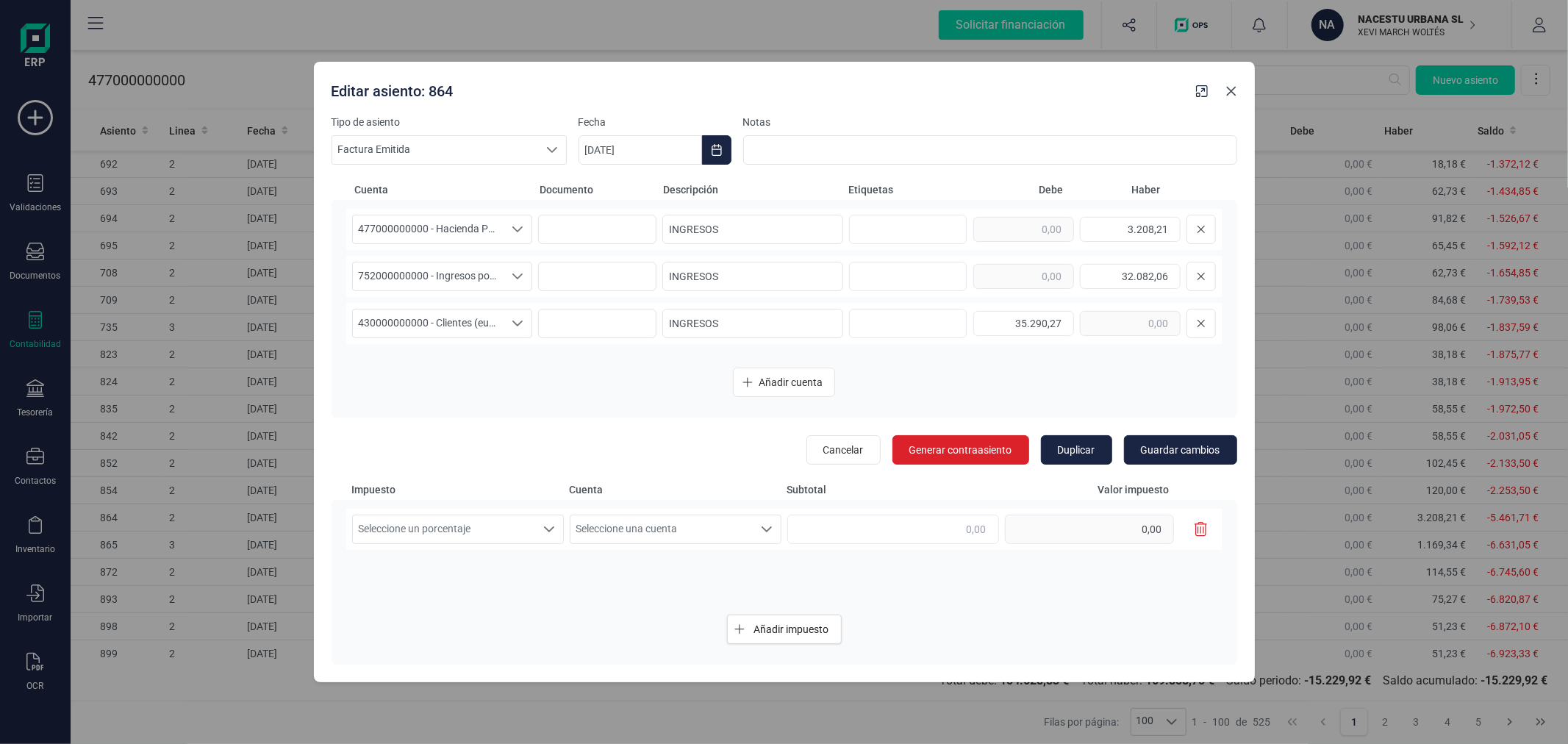
click at [1235, 97] on icon "button" at bounding box center [1232, 91] width 12 height 12
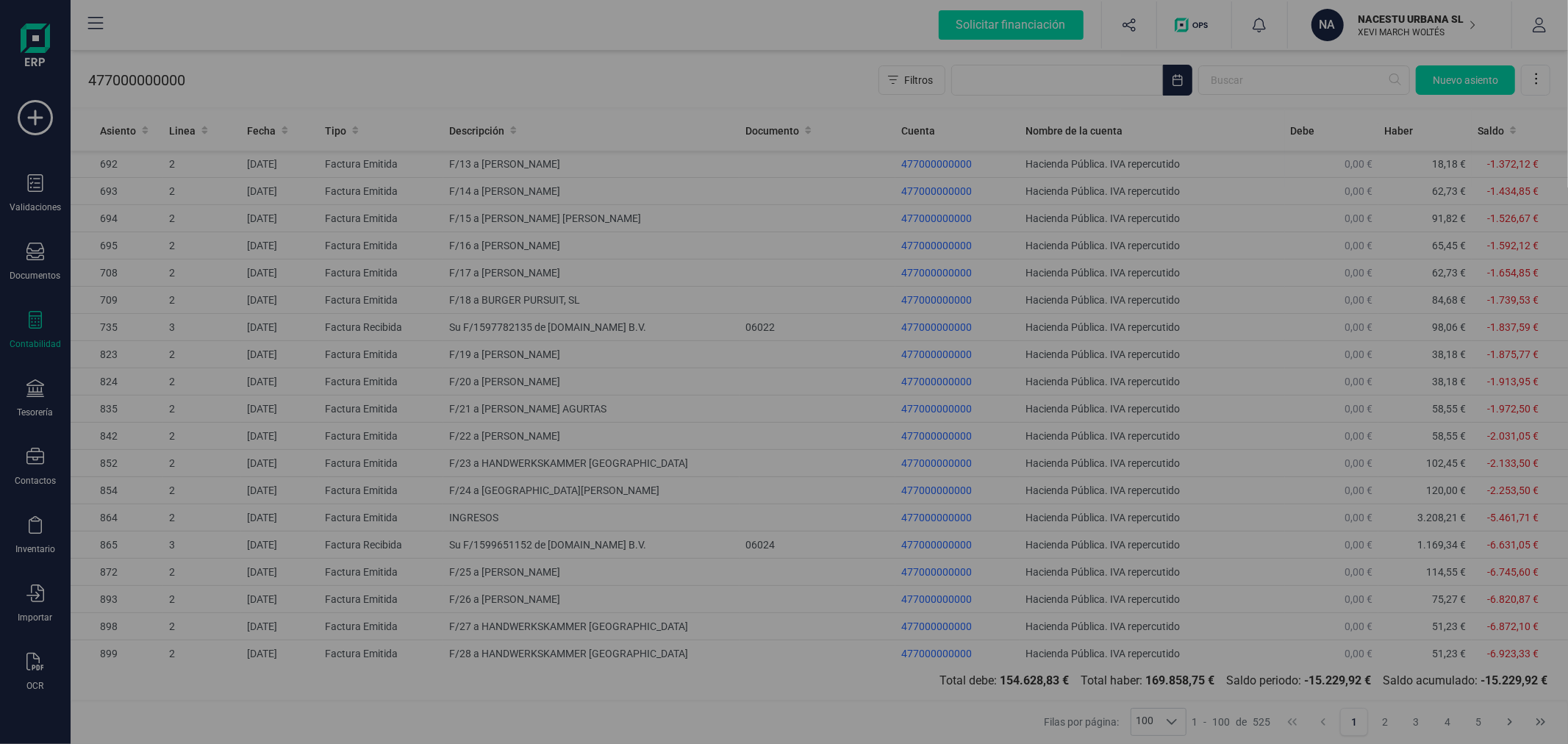
type input "[DATE]"
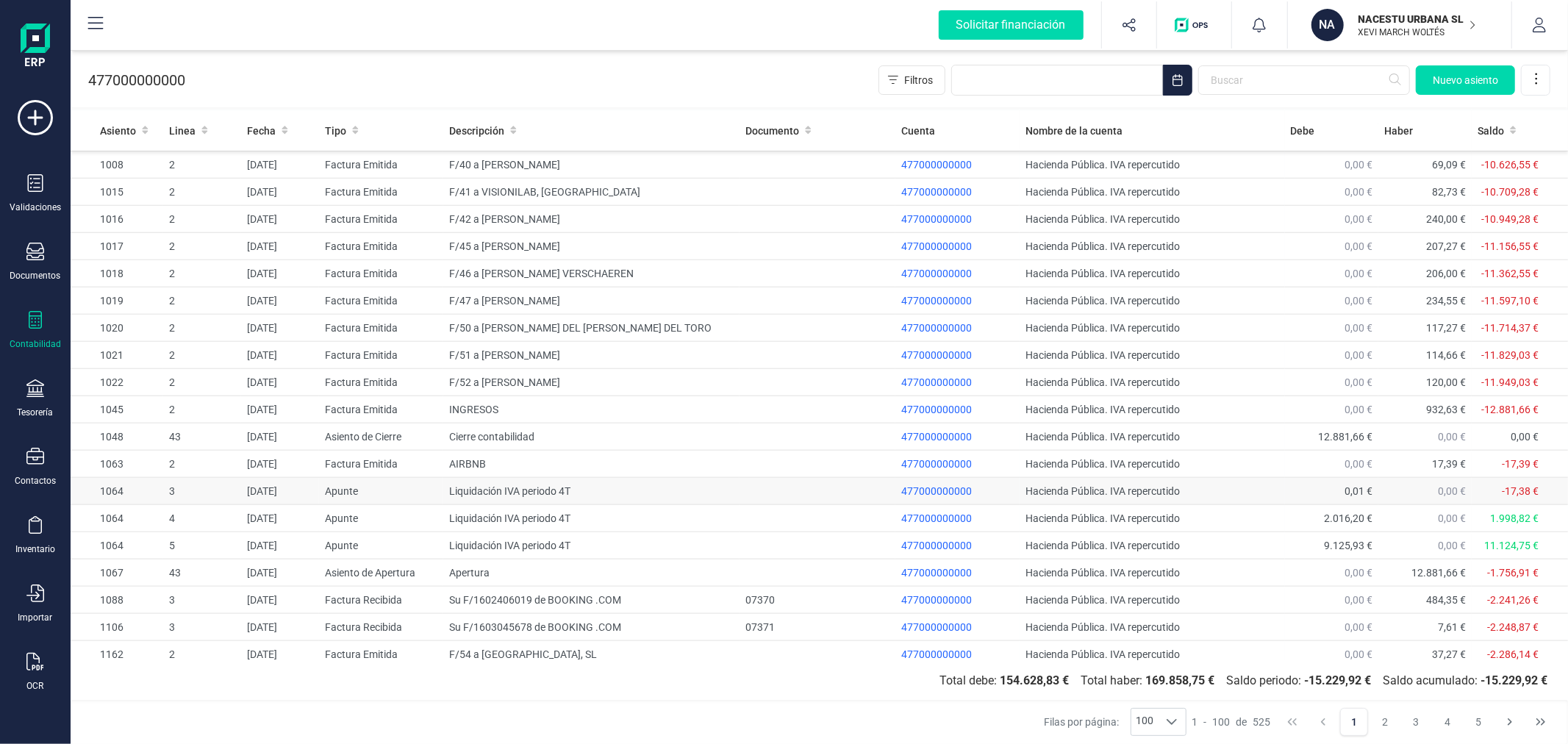
scroll to position [1307, 0]
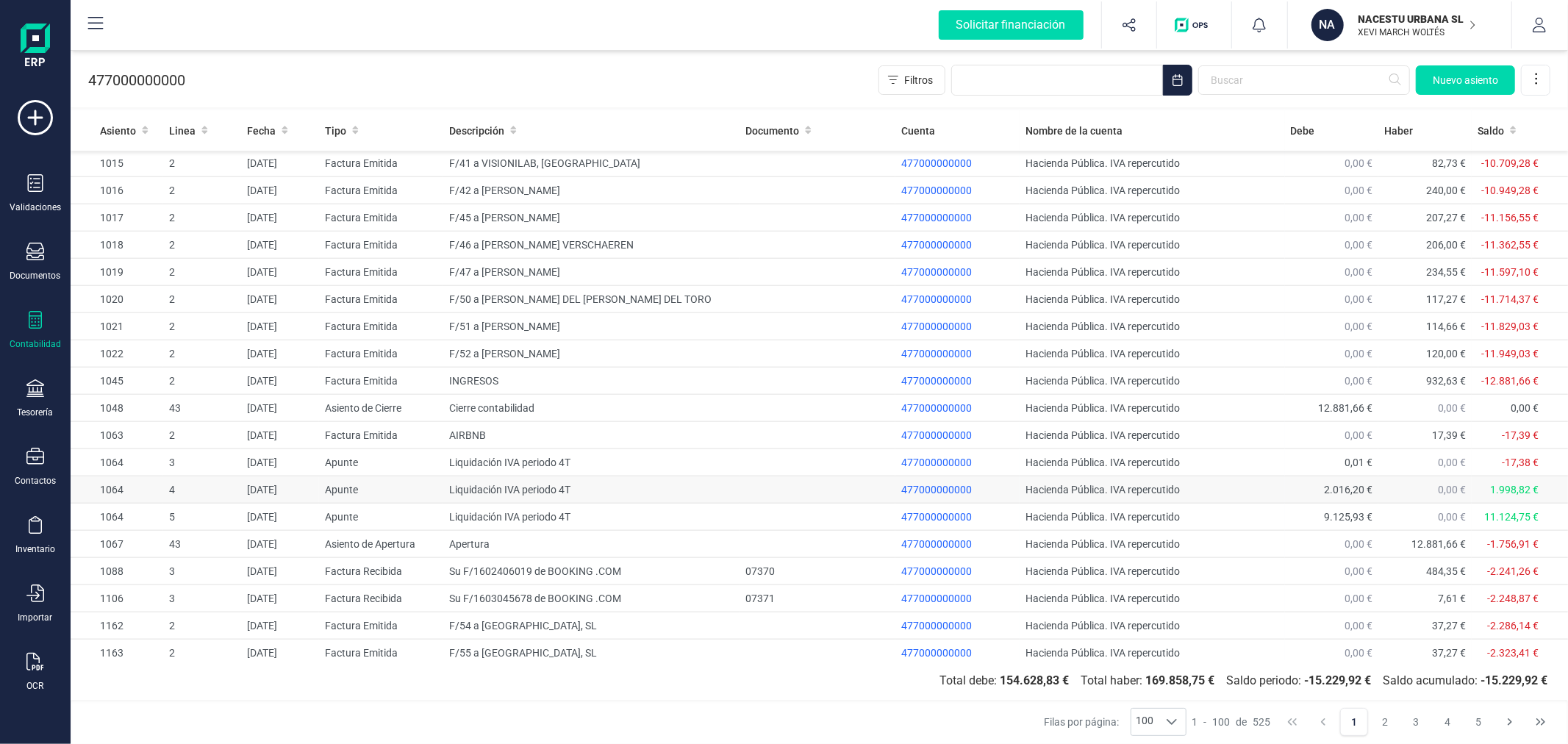
click at [534, 492] on td "Liquidación IVA periodo 4T" at bounding box center [592, 490] width 297 height 27
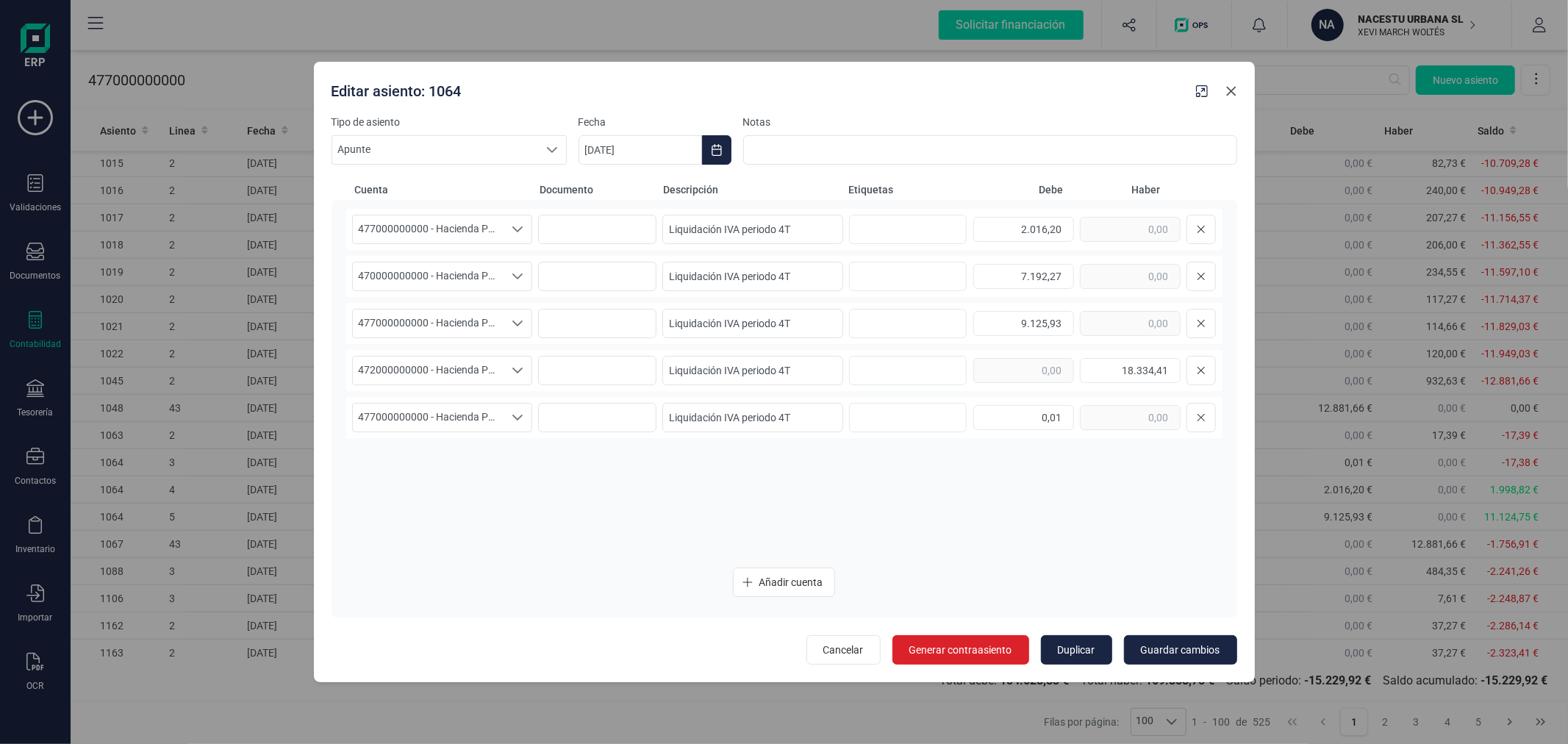
click at [1235, 93] on icon "button" at bounding box center [1232, 91] width 12 height 12
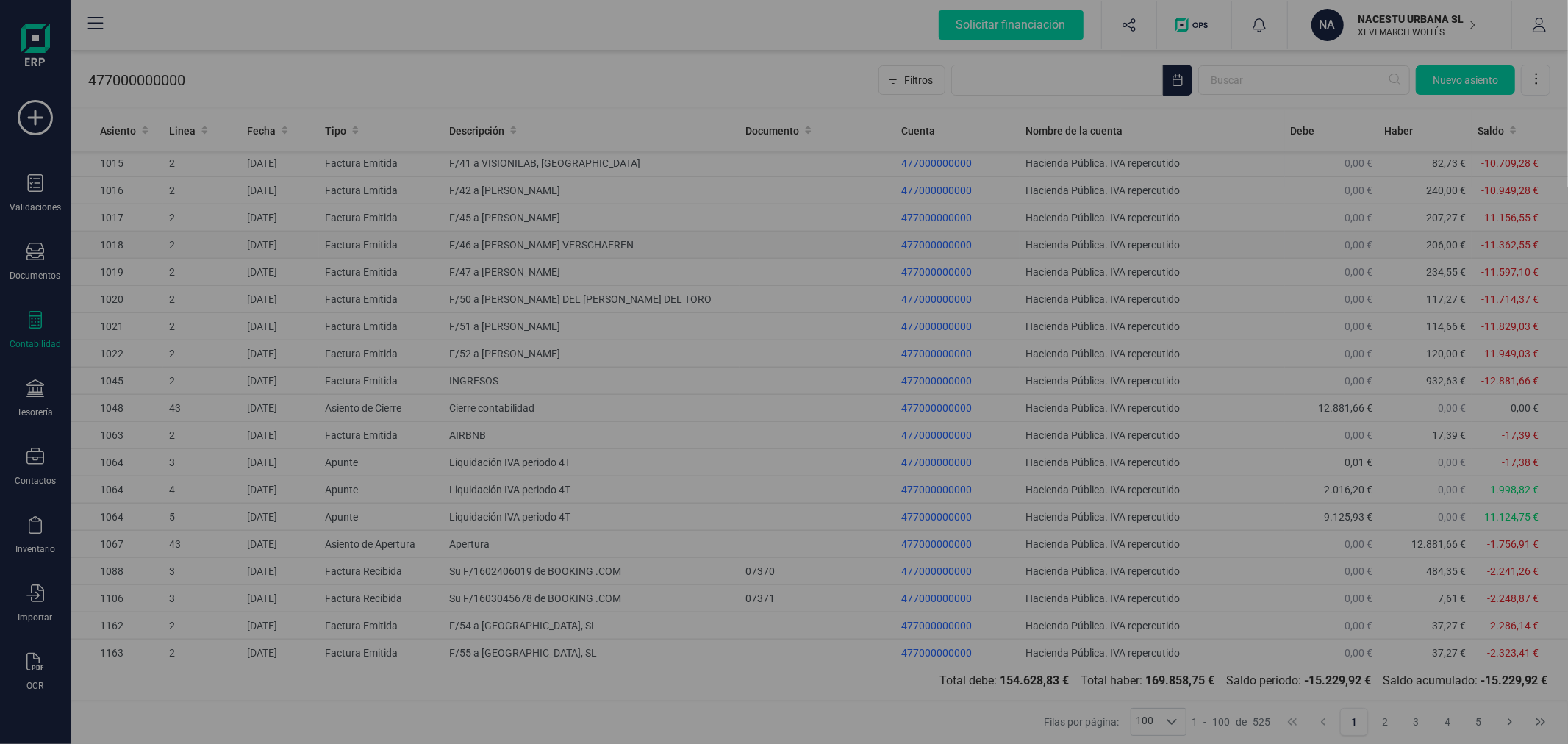
type input "[DATE]"
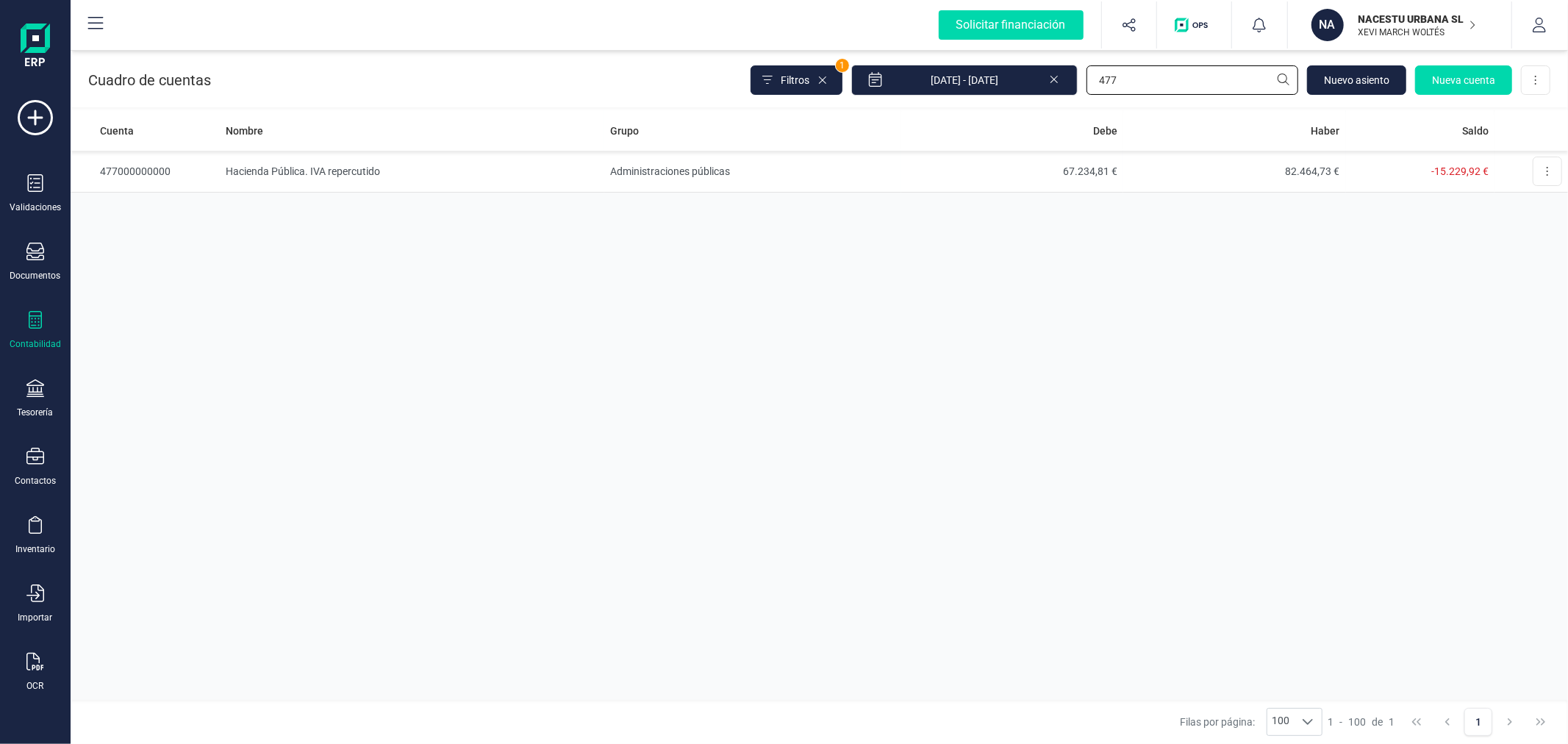
click at [1124, 75] on input "477" at bounding box center [1193, 80] width 211 height 29
type input "BOO"
click at [720, 177] on td "Acreedores varios" at bounding box center [754, 171] width 296 height 42
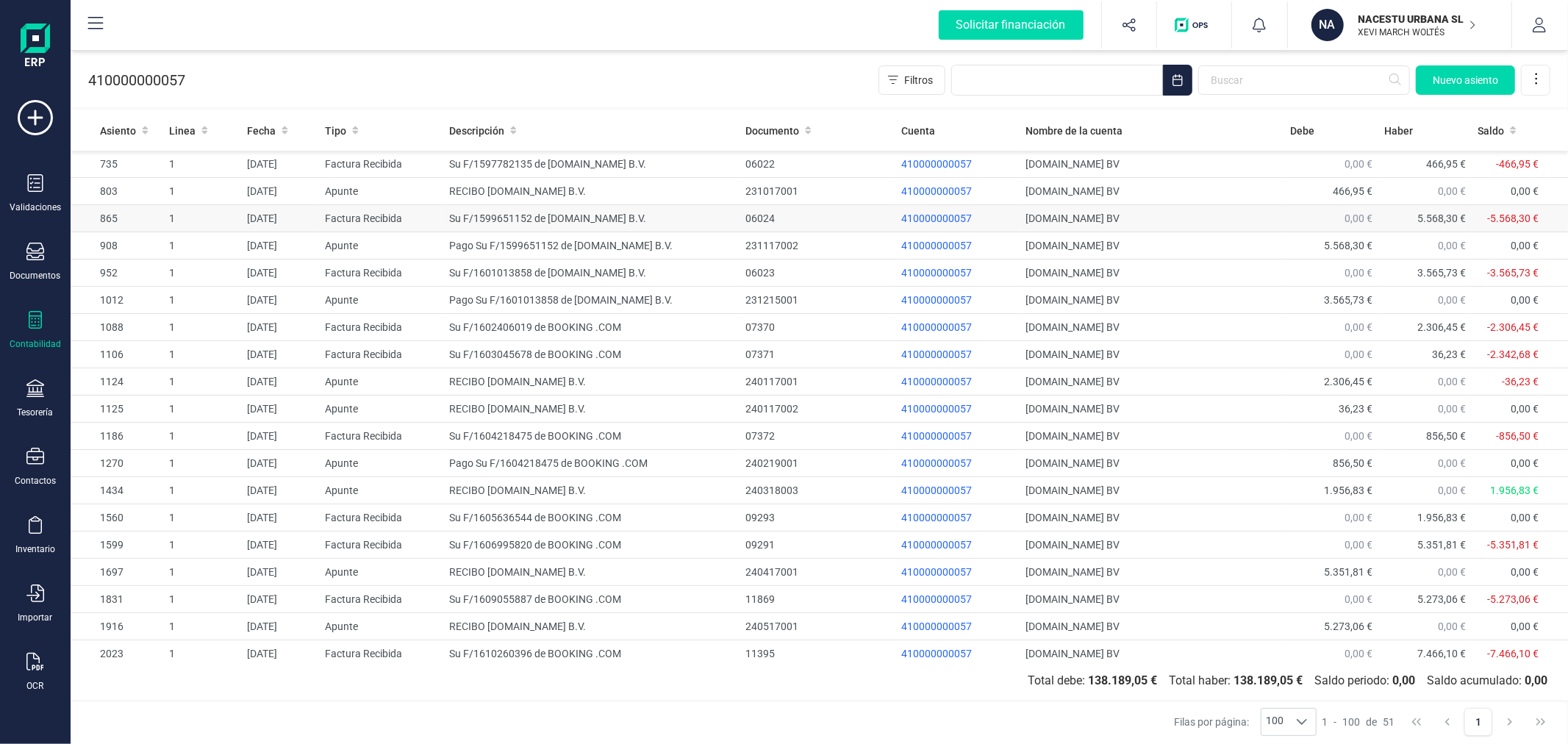
click at [486, 216] on td "Su F/1599651152 de BOOKING.COM B.V." at bounding box center [592, 219] width 297 height 27
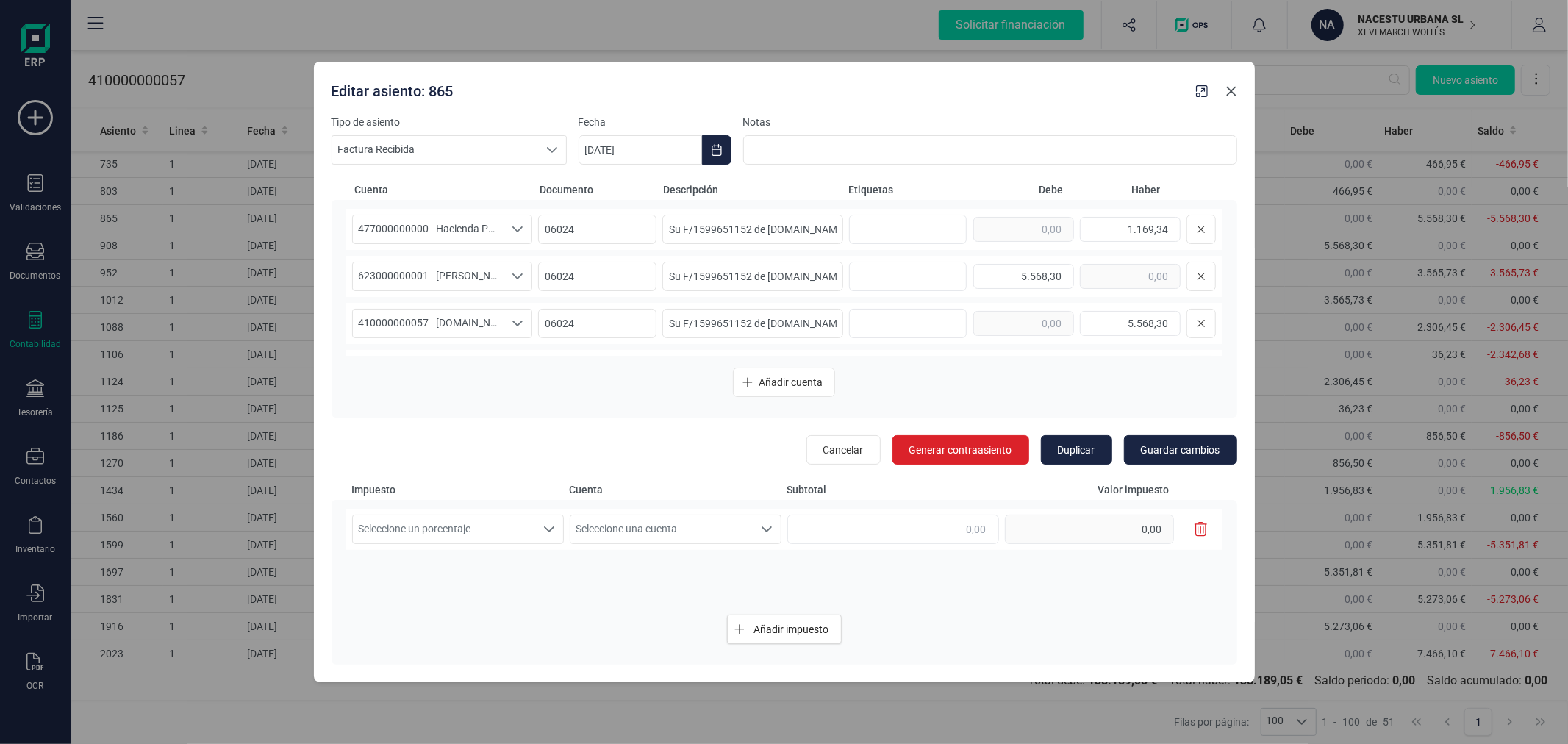
click at [1232, 96] on icon "button" at bounding box center [1232, 91] width 12 height 12
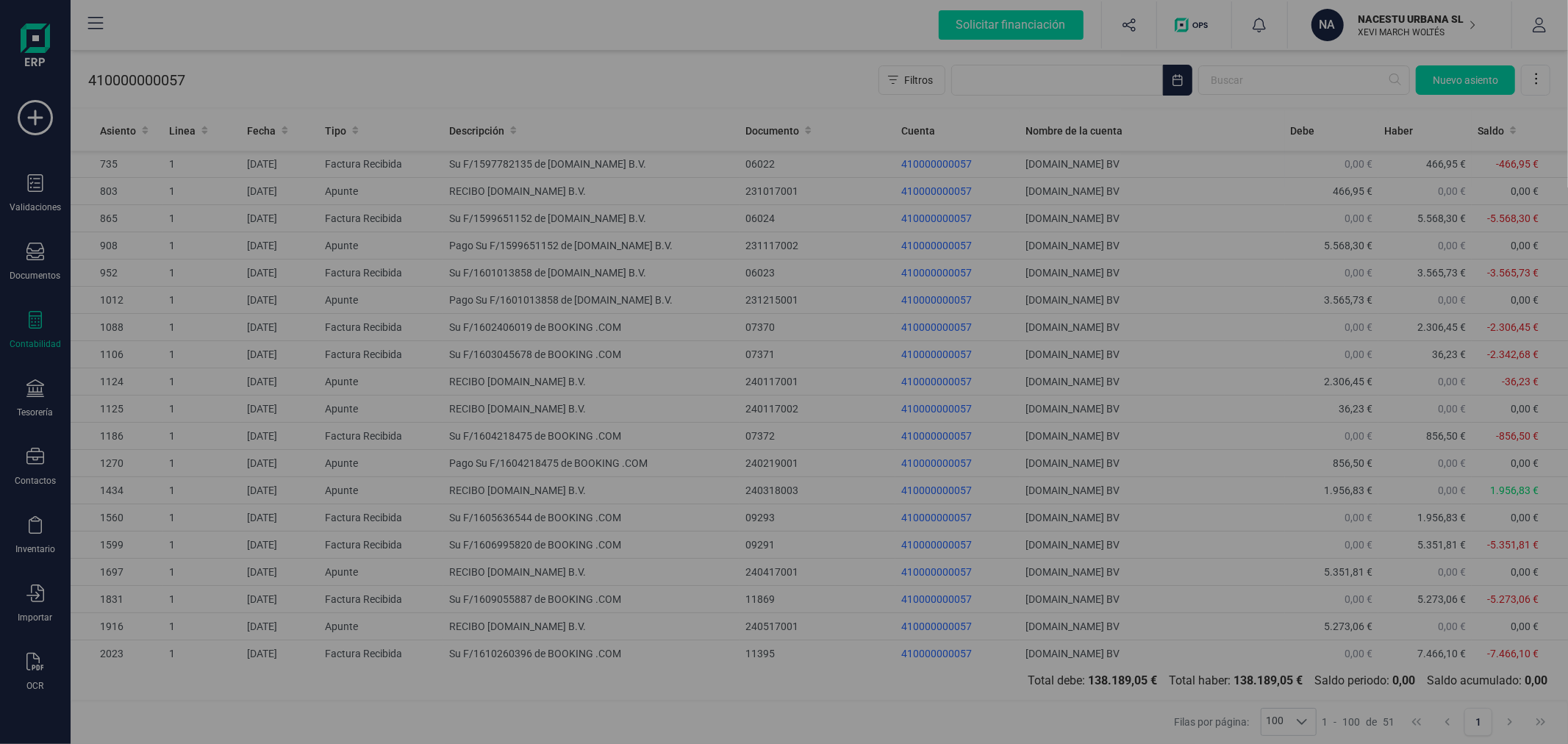
type input "[DATE]"
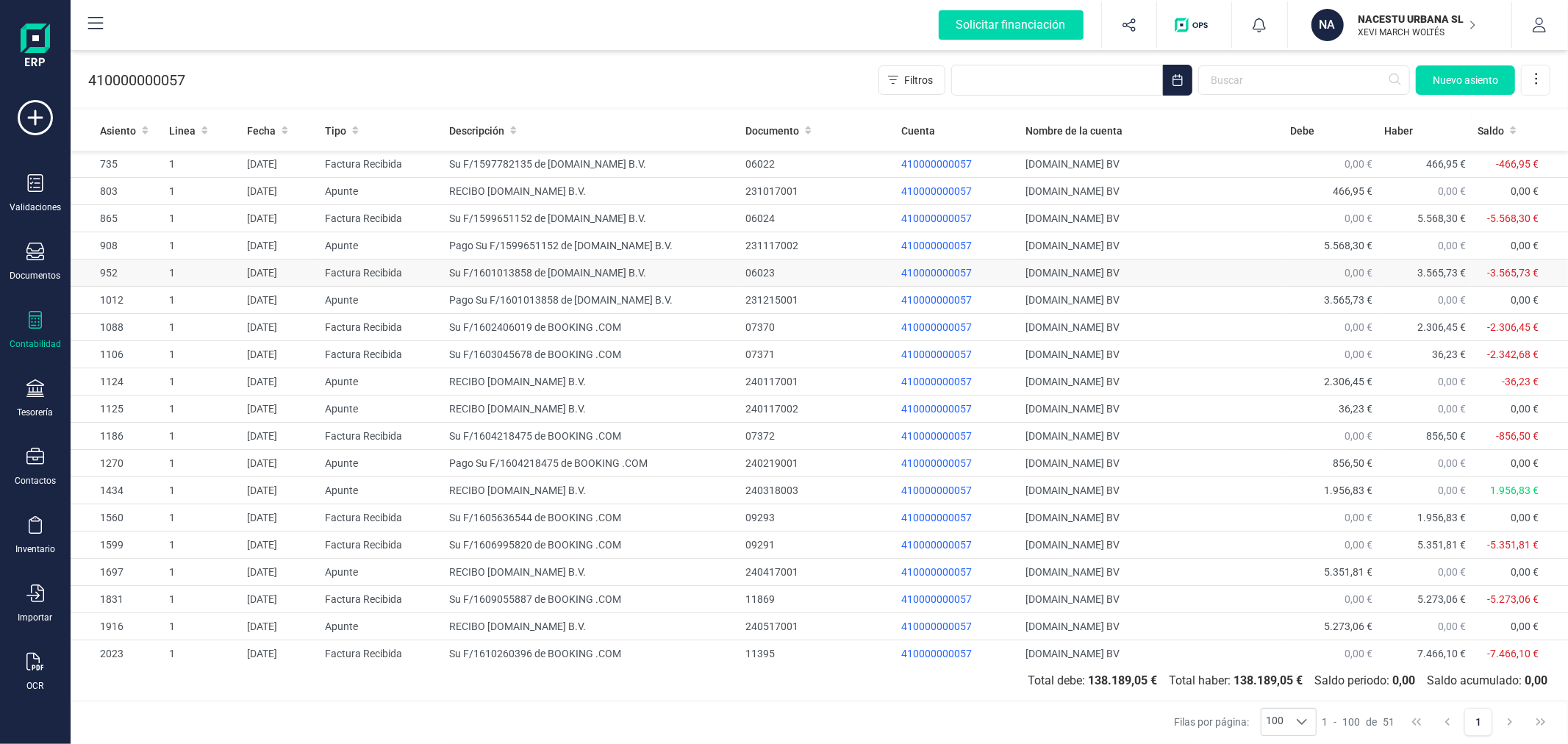
click at [558, 276] on td "Su F/1601013858 de BOOKING.COM B.V." at bounding box center [592, 274] width 297 height 27
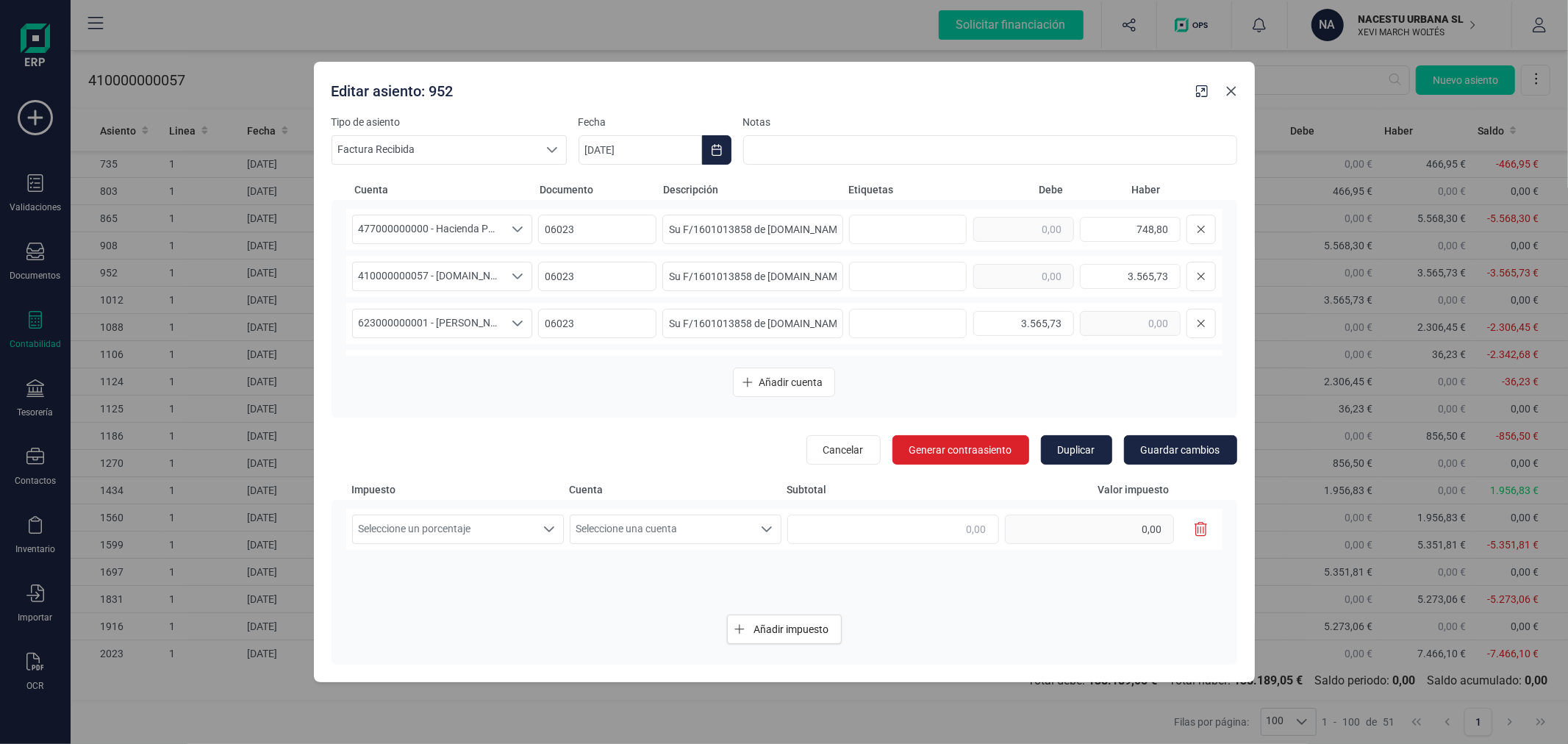
click at [1232, 88] on icon "button" at bounding box center [1232, 91] width 12 height 12
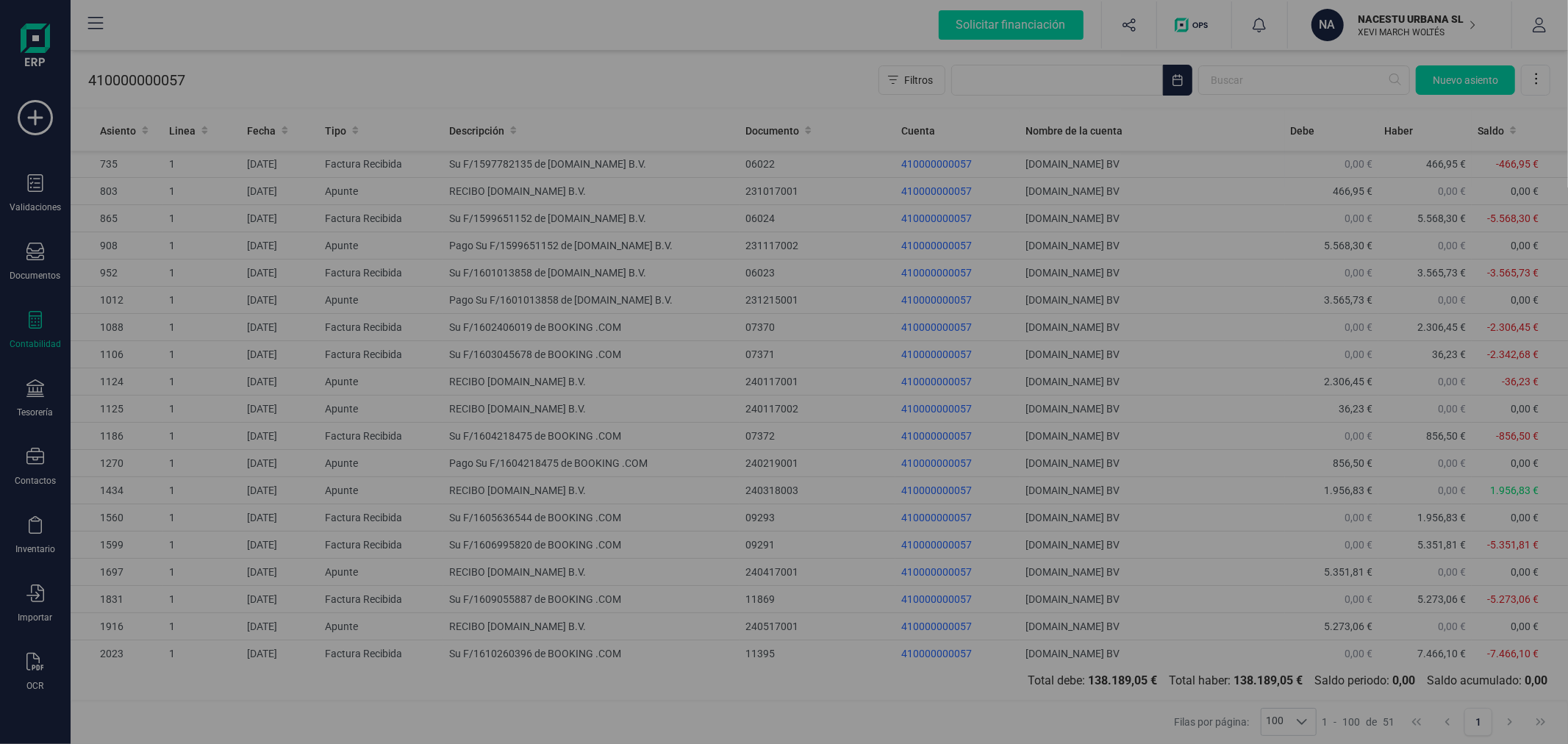
type input "[DATE]"
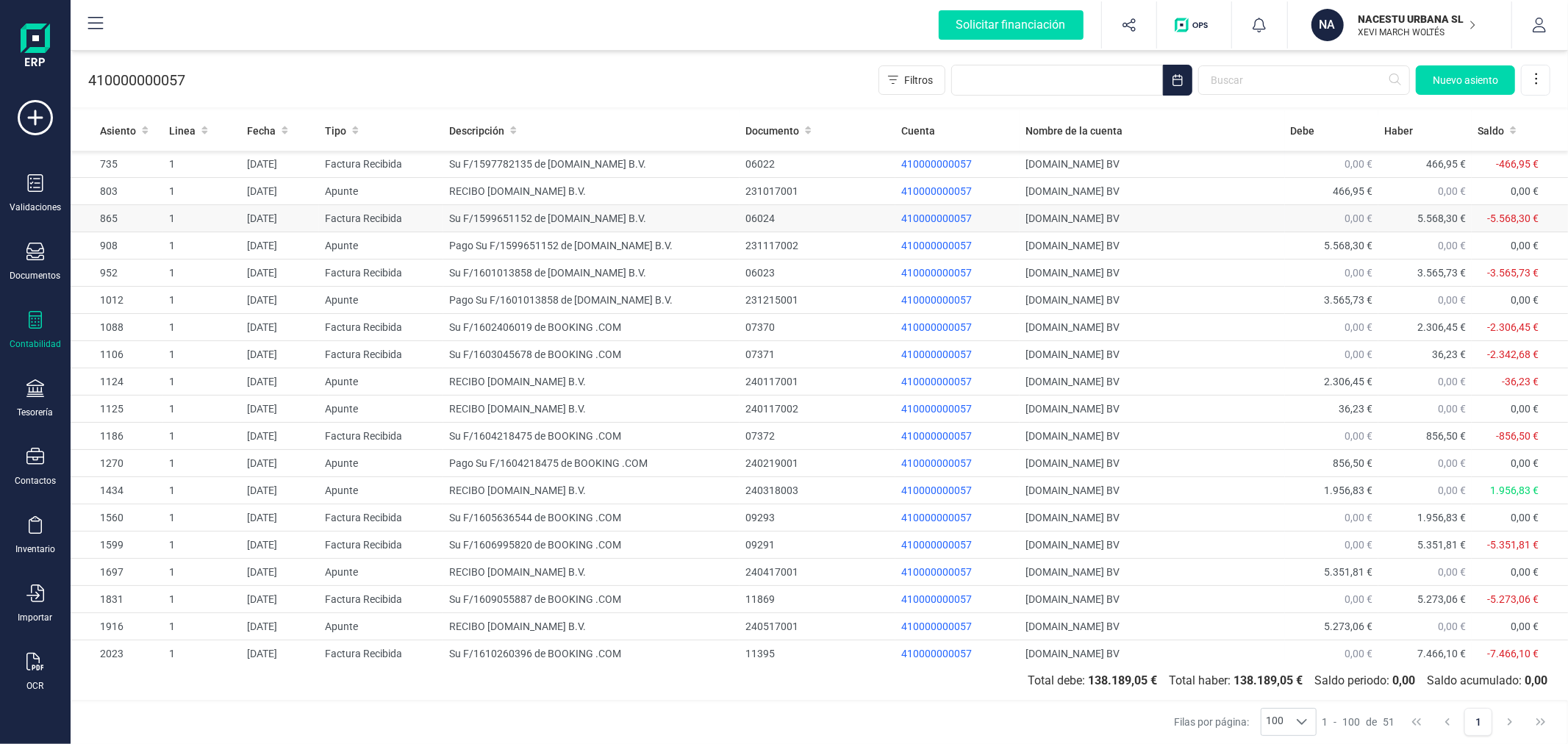
click at [657, 214] on td "Su F/1599651152 de BOOKING.COM B.V." at bounding box center [592, 219] width 297 height 27
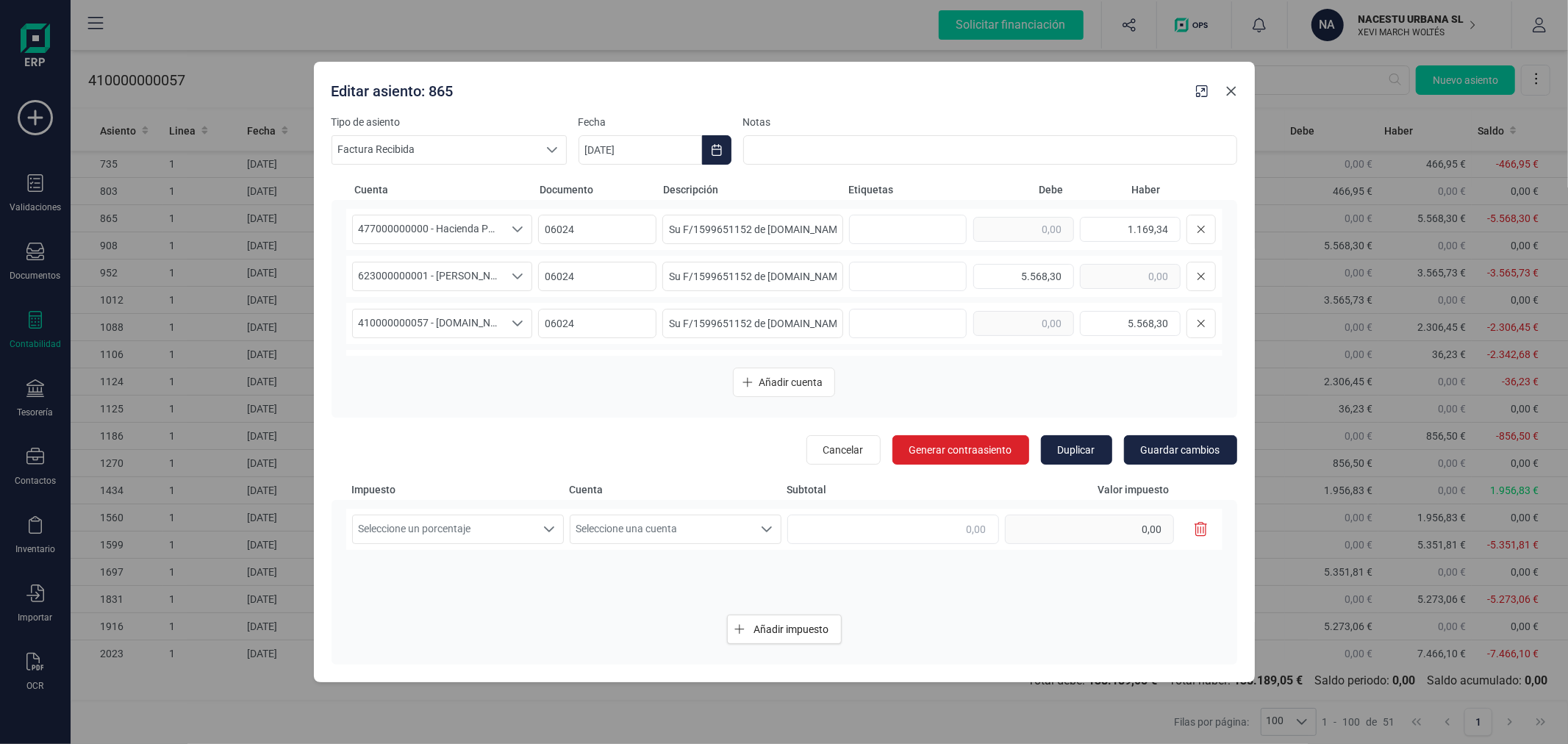
click at [1232, 96] on icon "button" at bounding box center [1232, 91] width 12 height 12
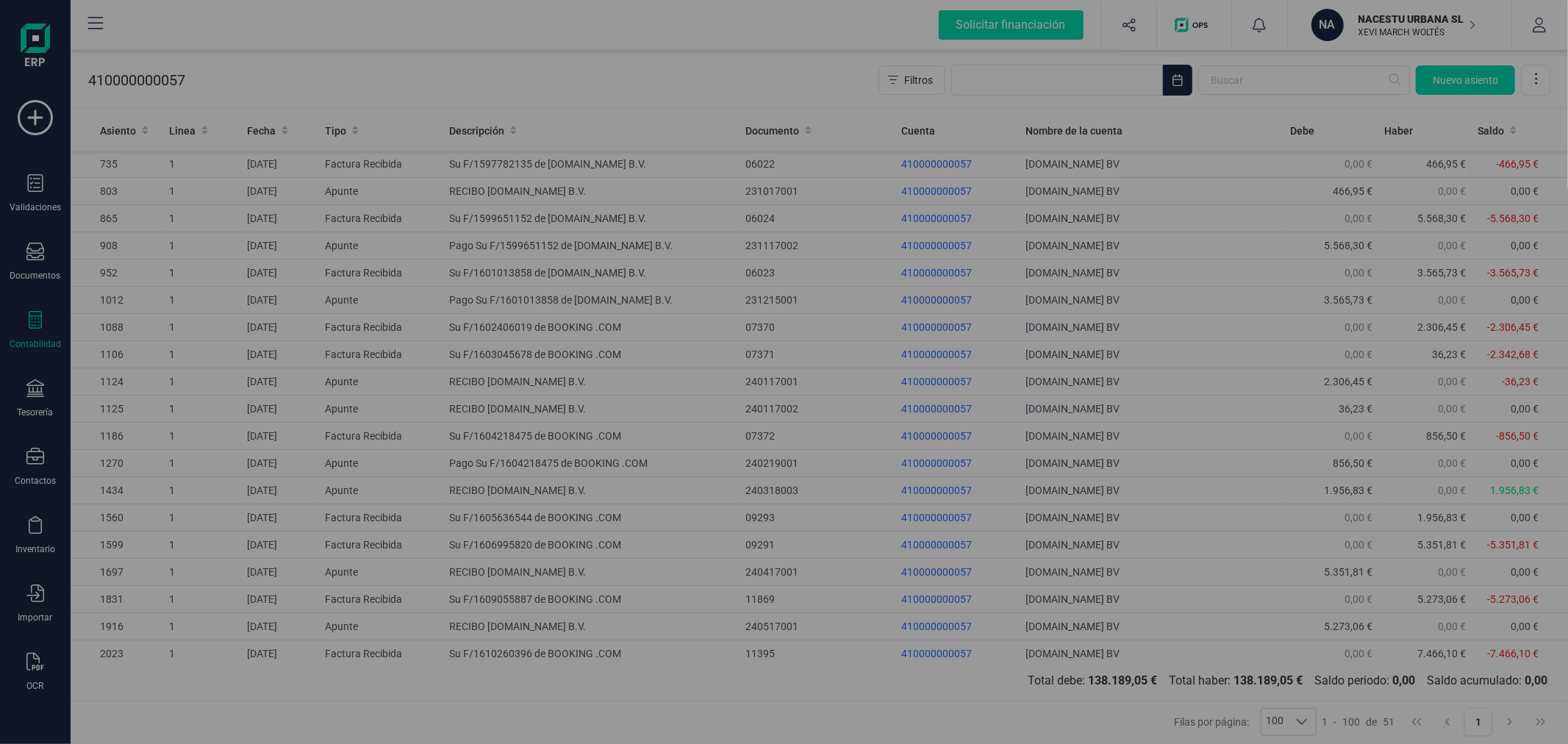
type input "[DATE]"
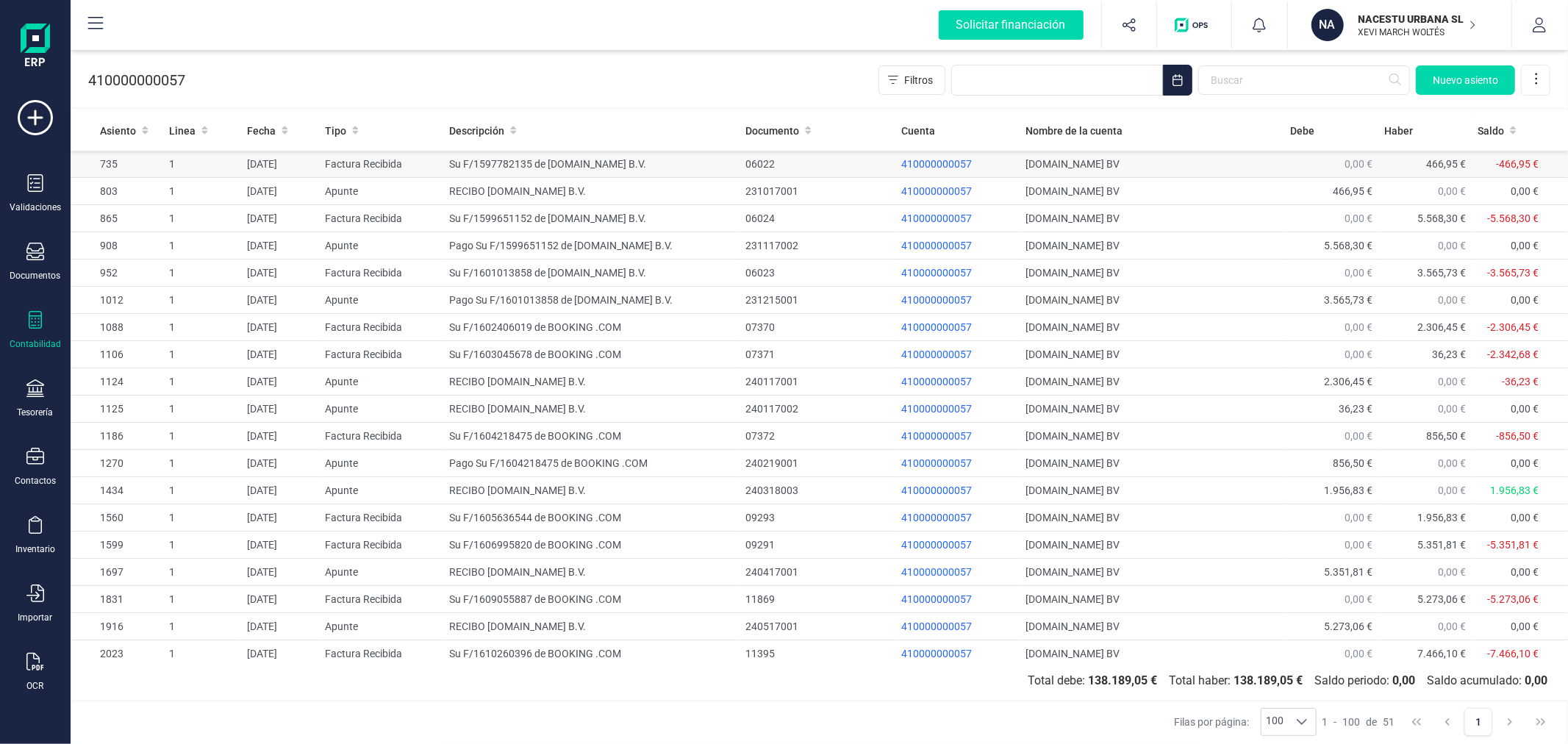
click at [503, 167] on td "Su F/1597782135 de BOOKING.COM B.V." at bounding box center [592, 164] width 297 height 27
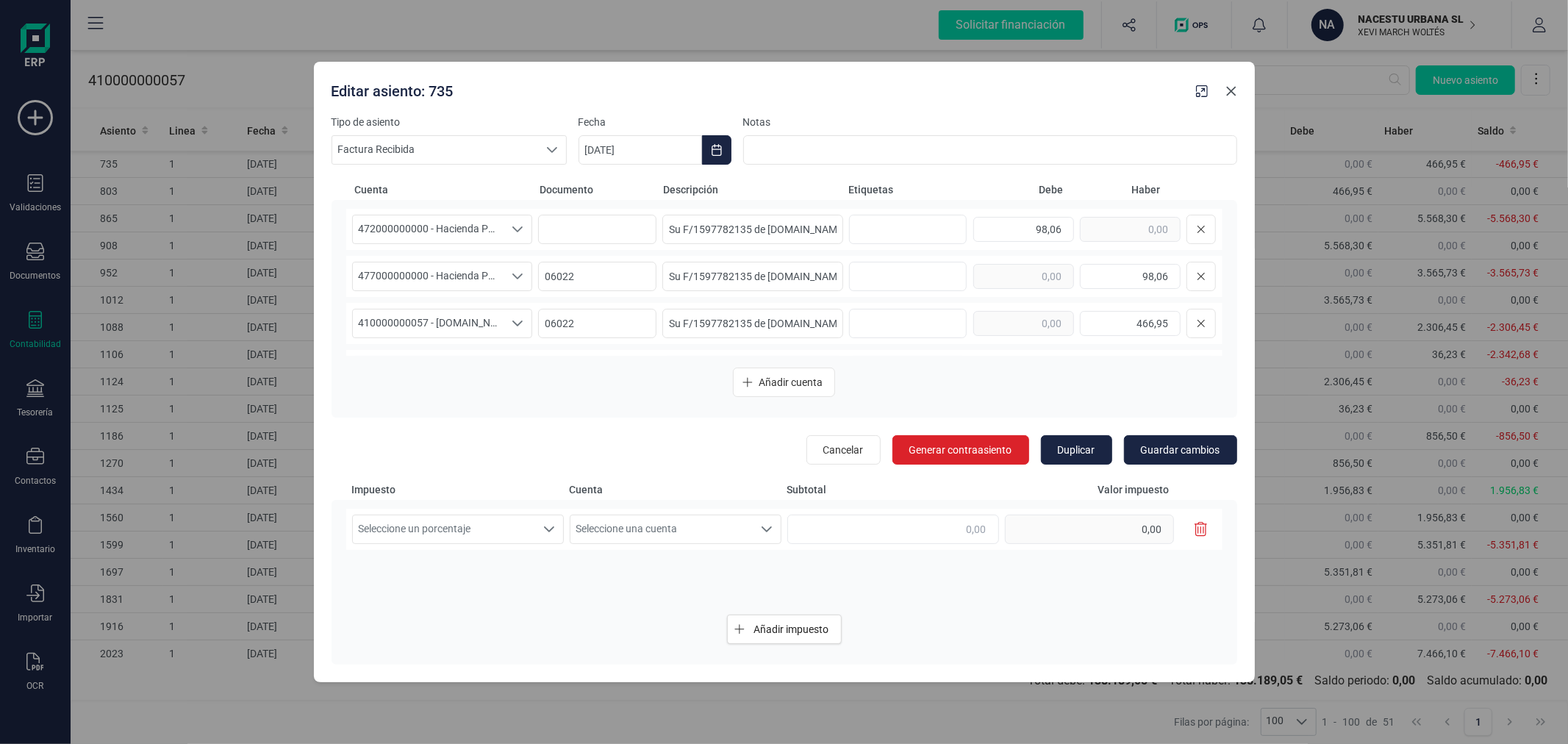
click at [1230, 86] on icon "button" at bounding box center [1232, 91] width 12 height 12
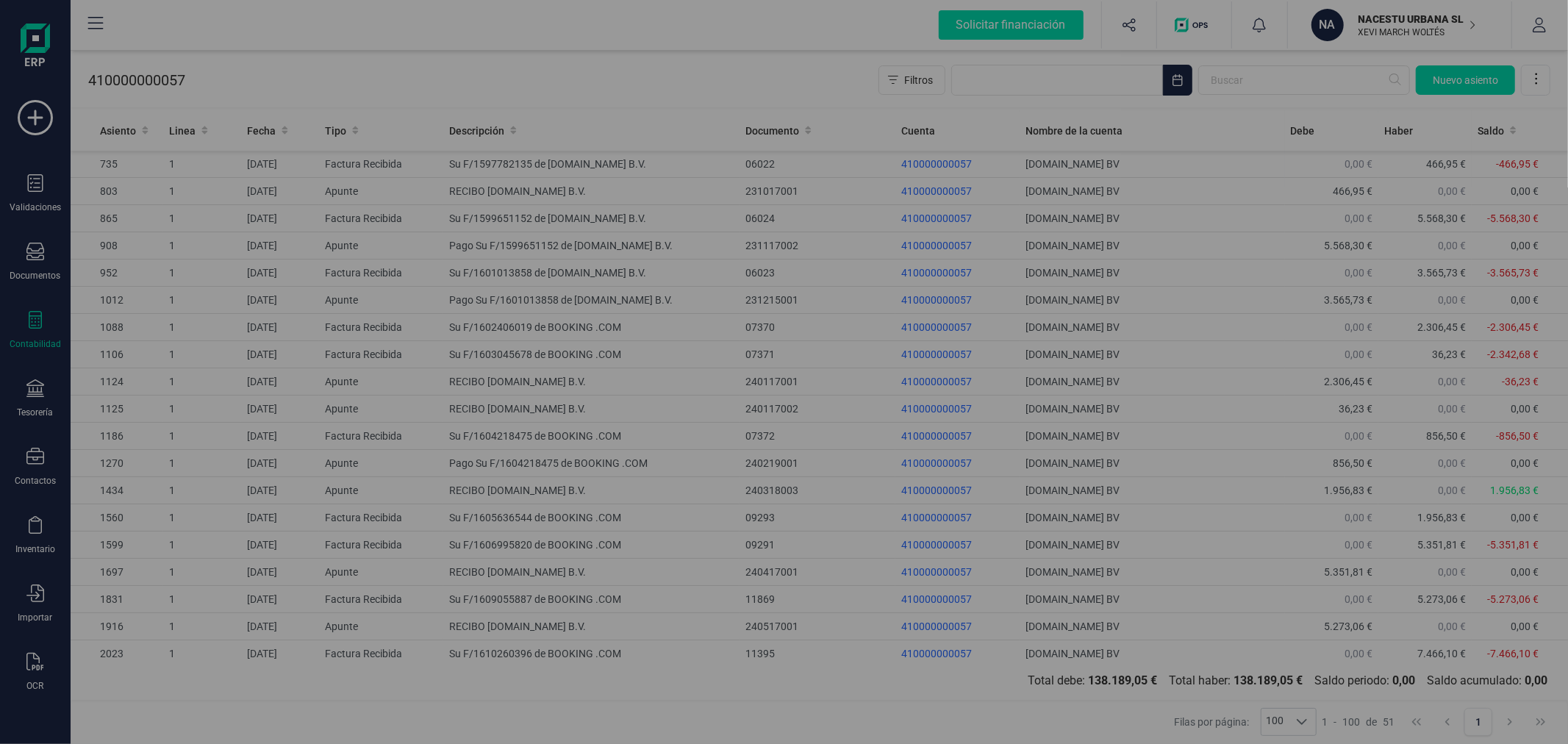
type input "[DATE]"
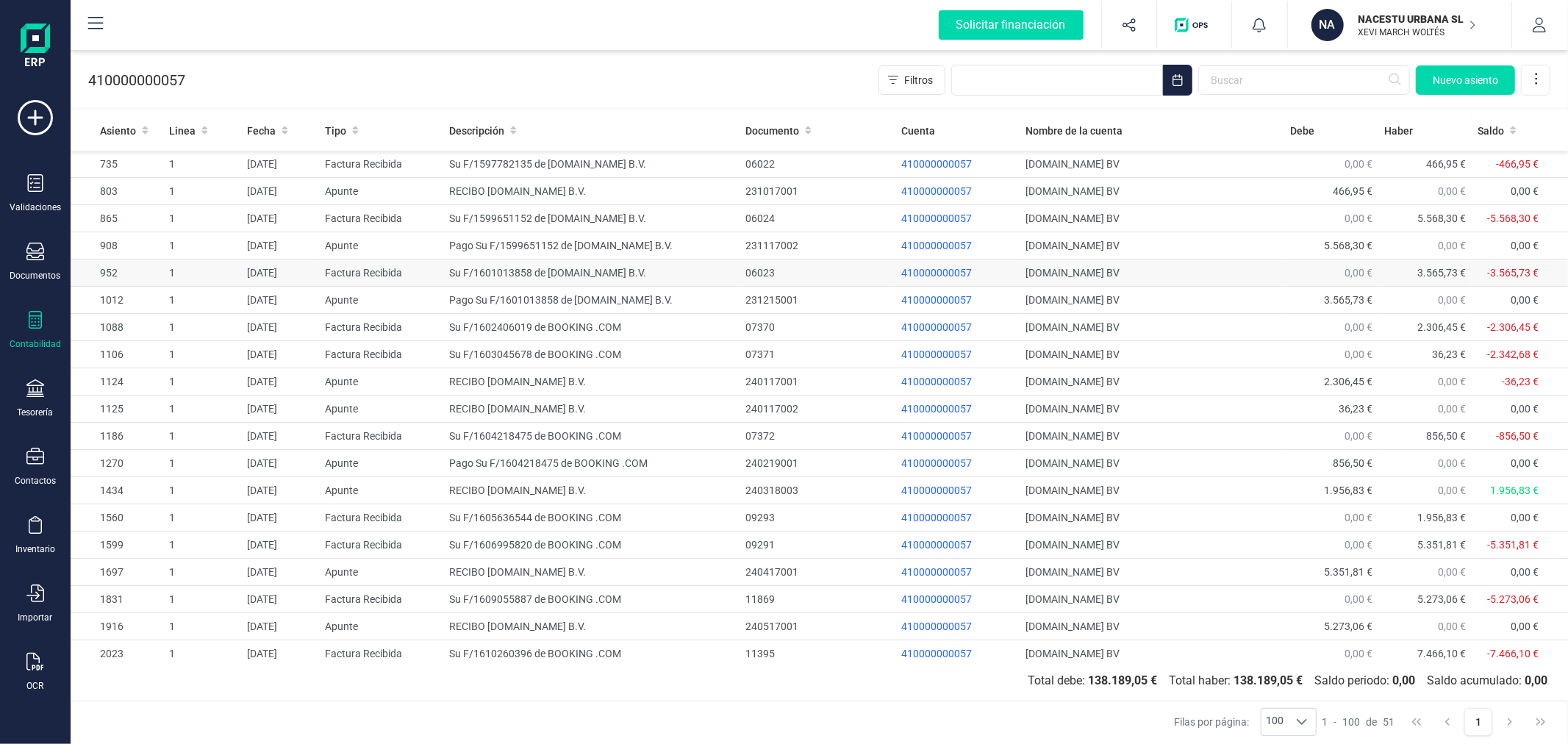
click at [558, 271] on td "Su F/1601013858 de BOOKING.COM B.V." at bounding box center [592, 274] width 297 height 27
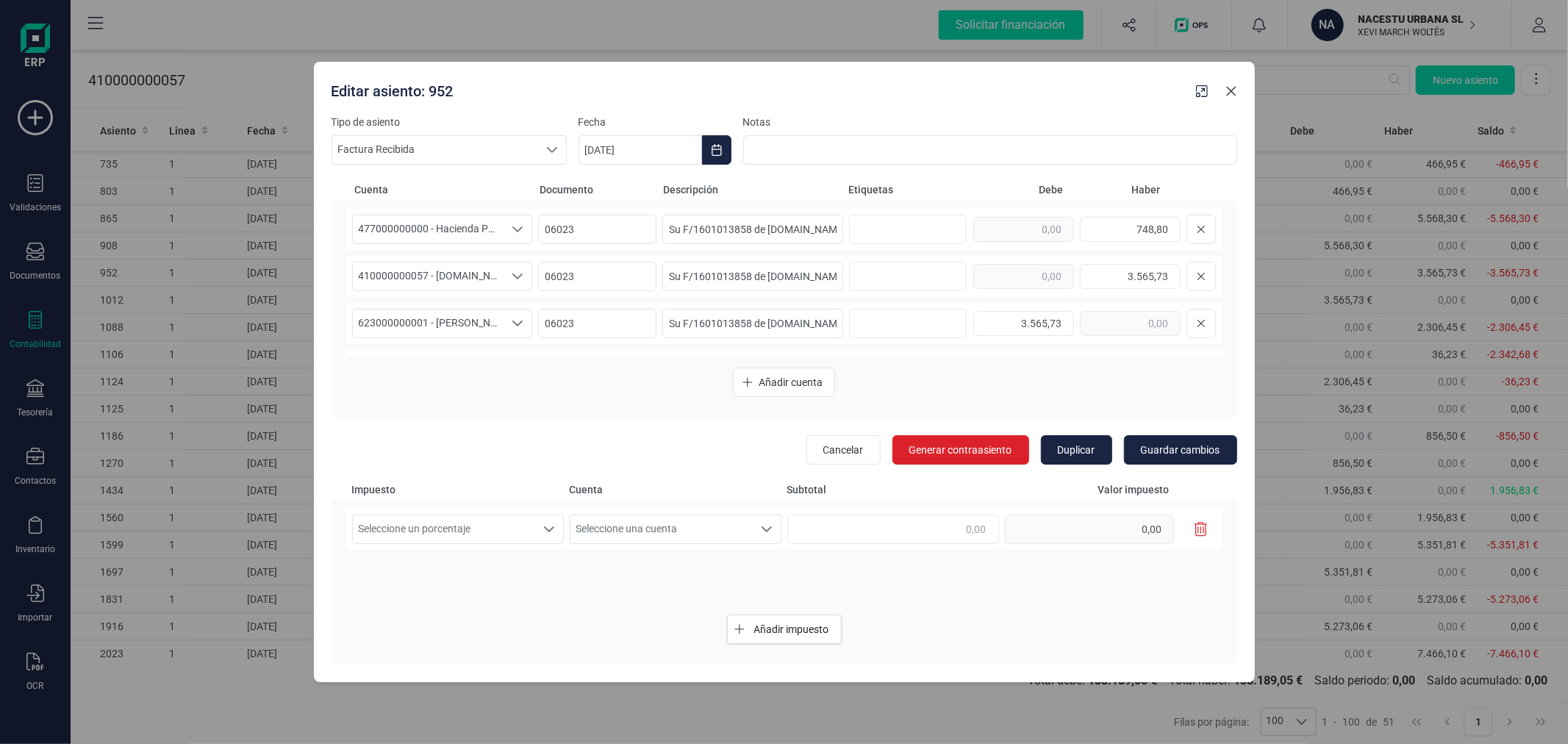
click at [1230, 90] on icon "button" at bounding box center [1232, 91] width 12 height 12
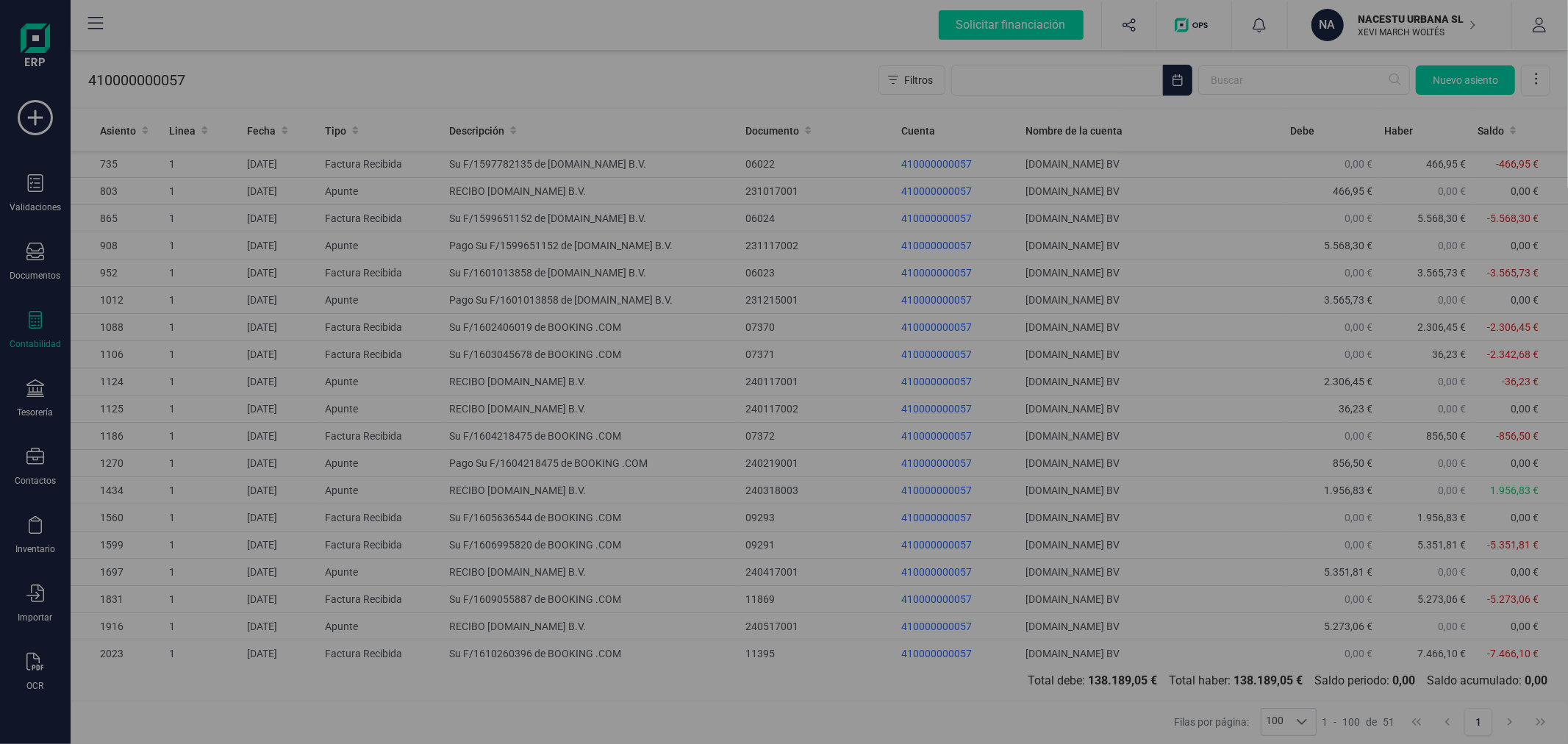
type input "[DATE]"
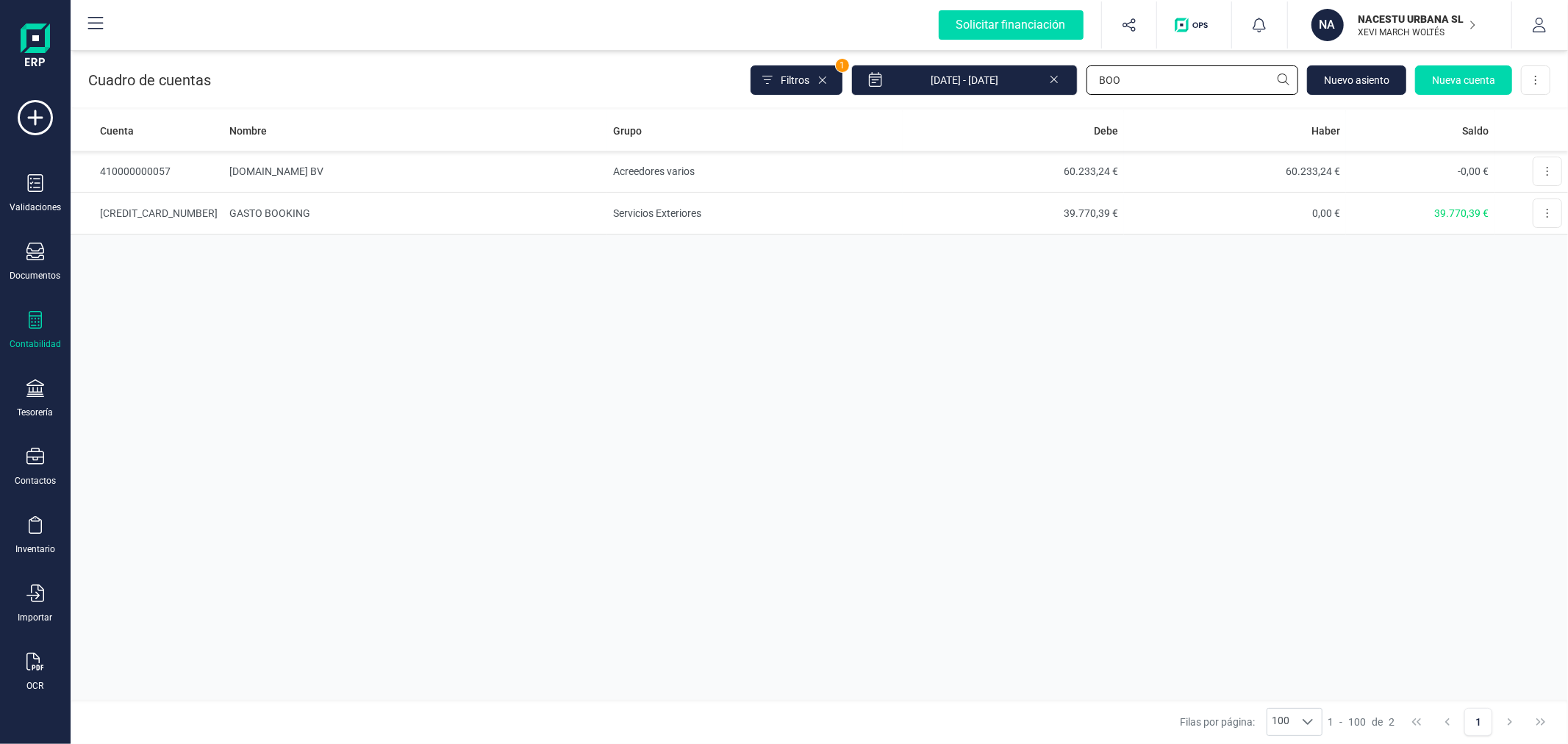
click at [1174, 75] on input "BOO" at bounding box center [1193, 80] width 211 height 29
type input "472"
click at [875, 179] on td "Administraciones públicas" at bounding box center [752, 171] width 297 height 42
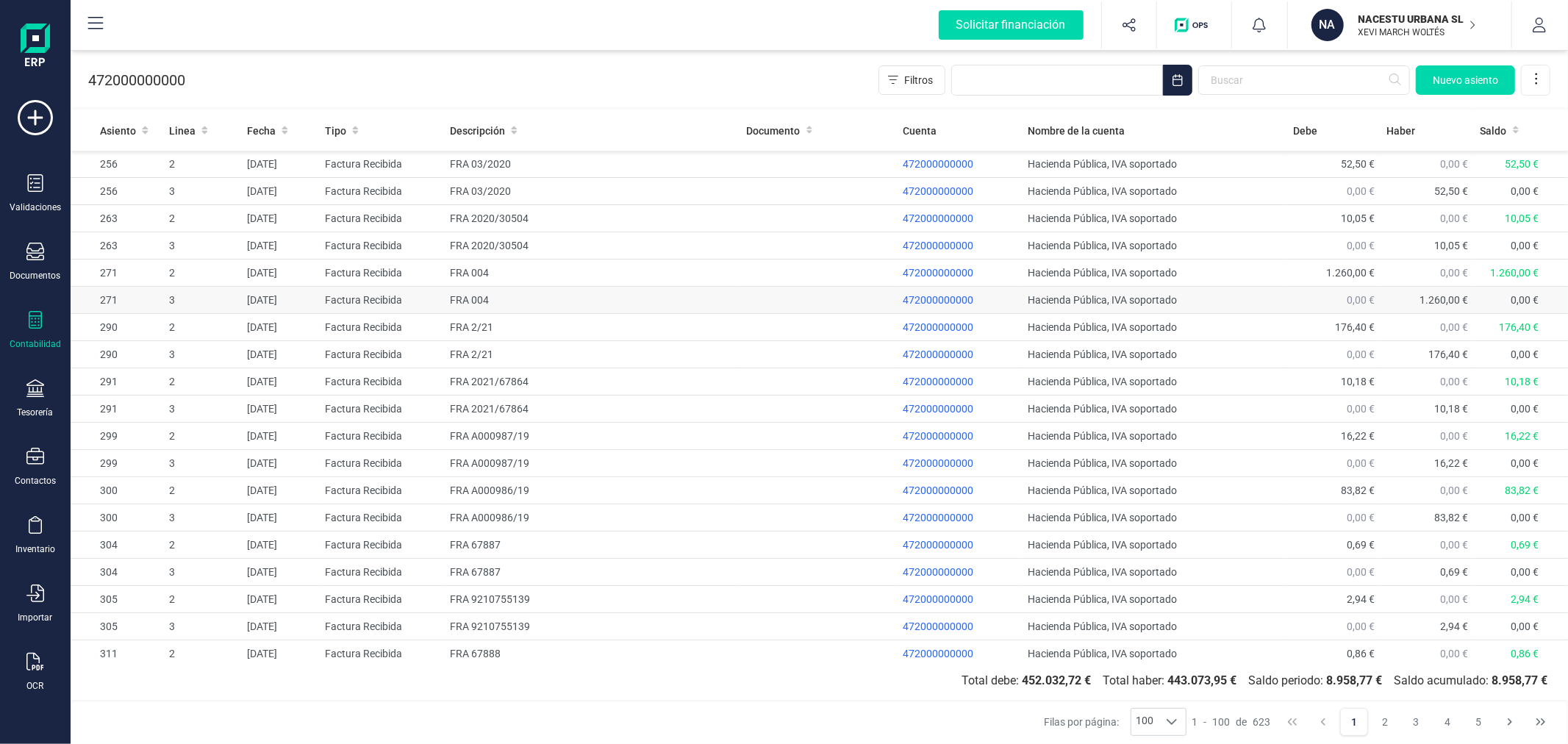
click at [857, 311] on td at bounding box center [818, 301] width 156 height 27
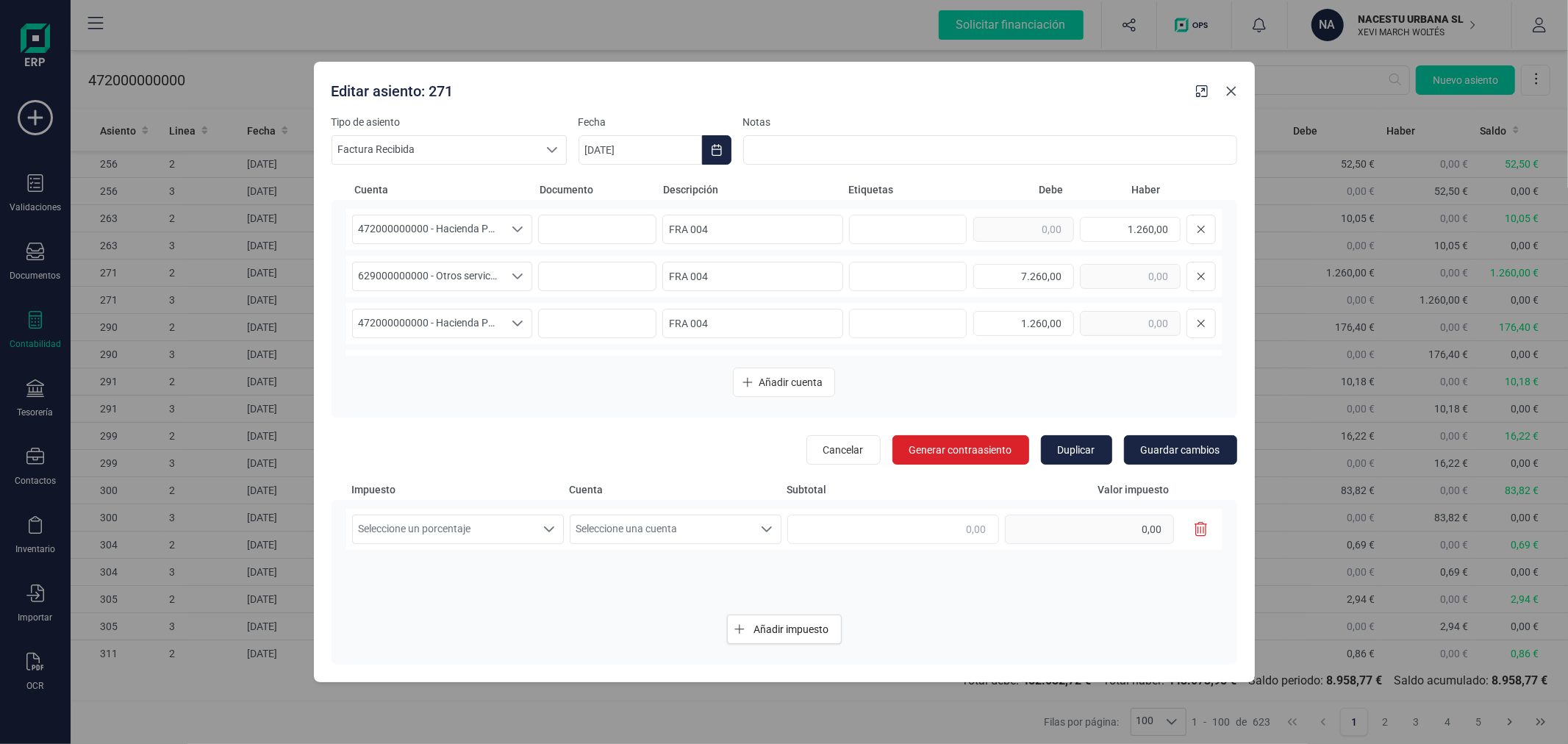
click at [1231, 91] on icon "button" at bounding box center [1232, 91] width 10 height 10
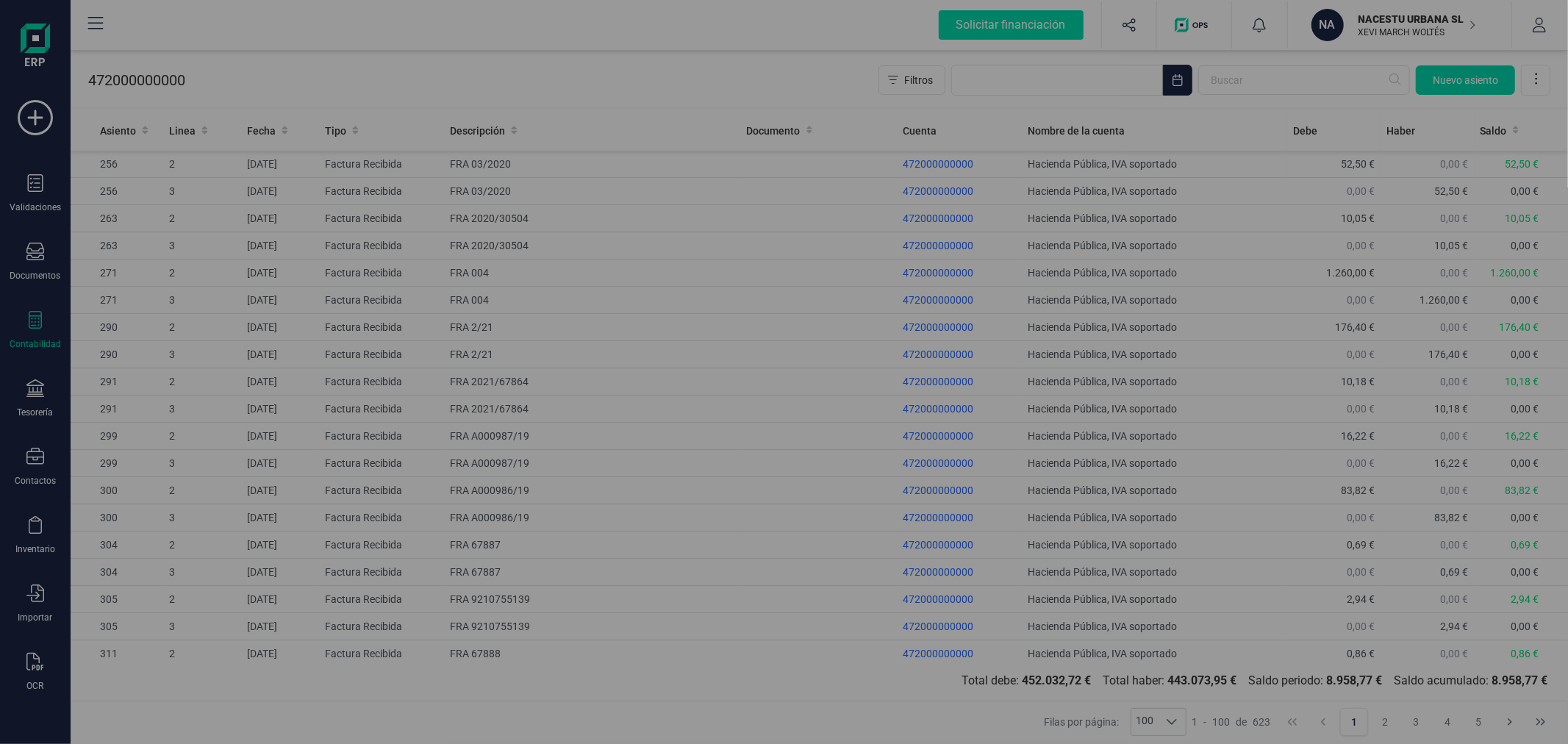
type input "[DATE]"
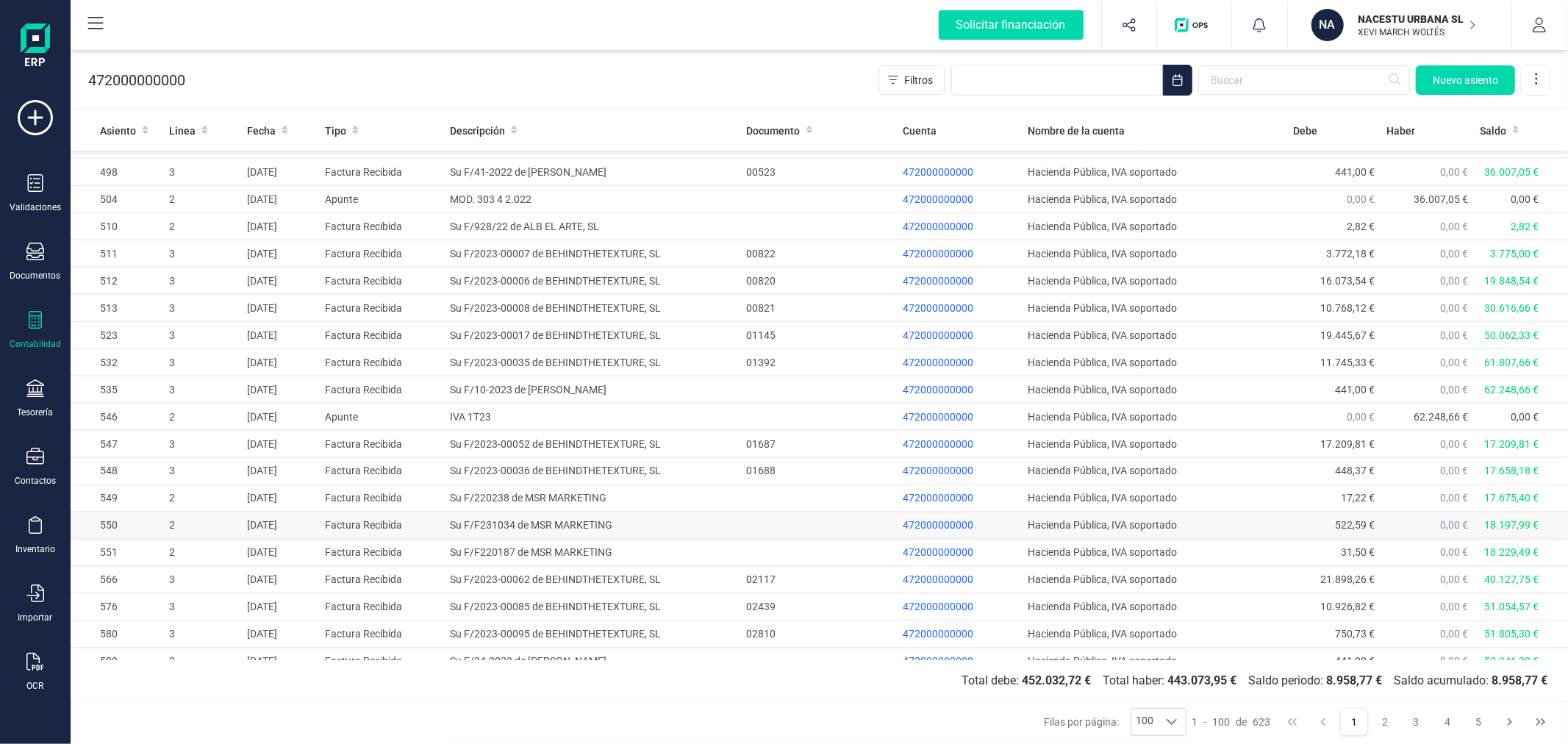
scroll to position [2216, 0]
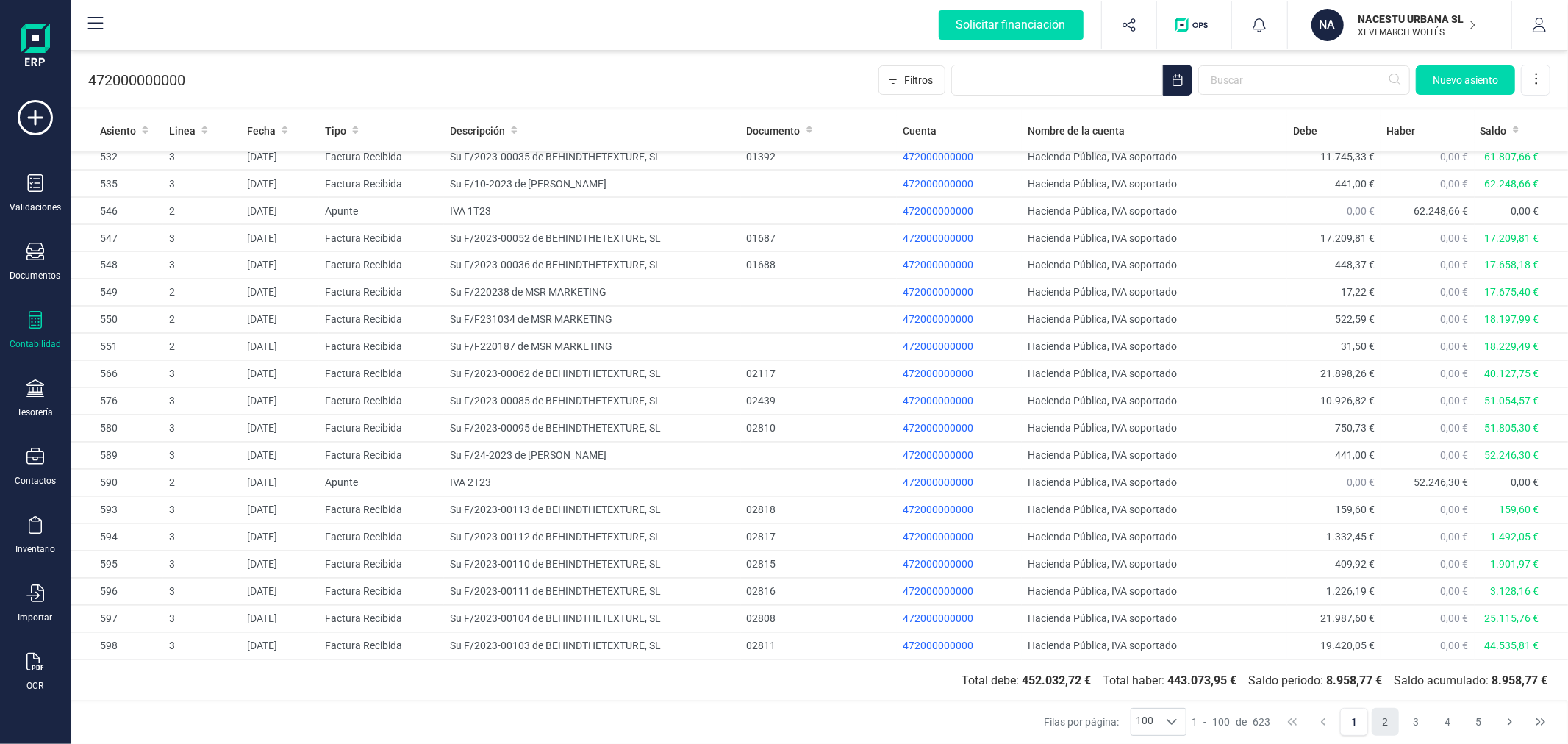
click at [1390, 726] on button "2" at bounding box center [1386, 722] width 28 height 28
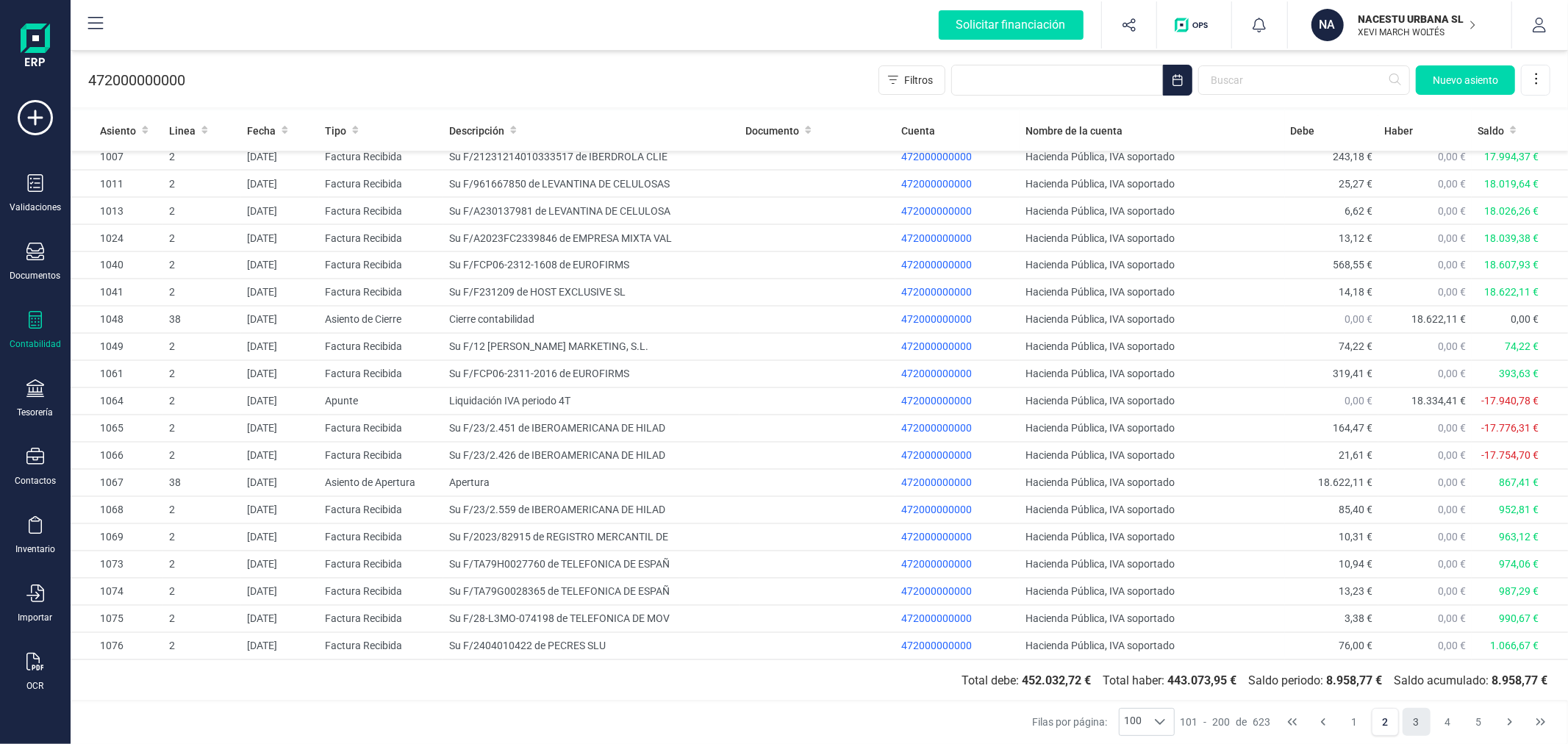
click at [1415, 718] on button "3" at bounding box center [1417, 722] width 28 height 28
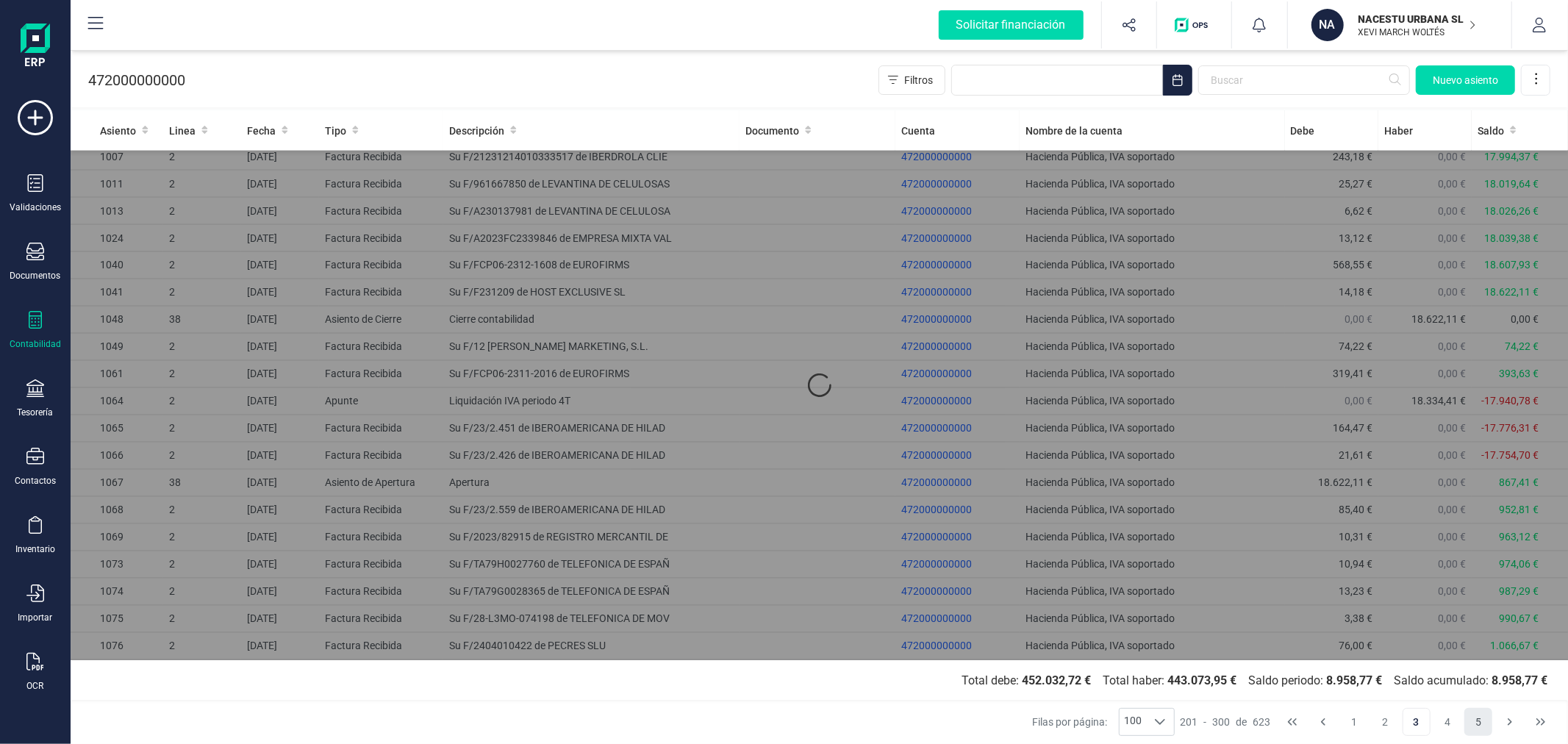
scroll to position [0, 0]
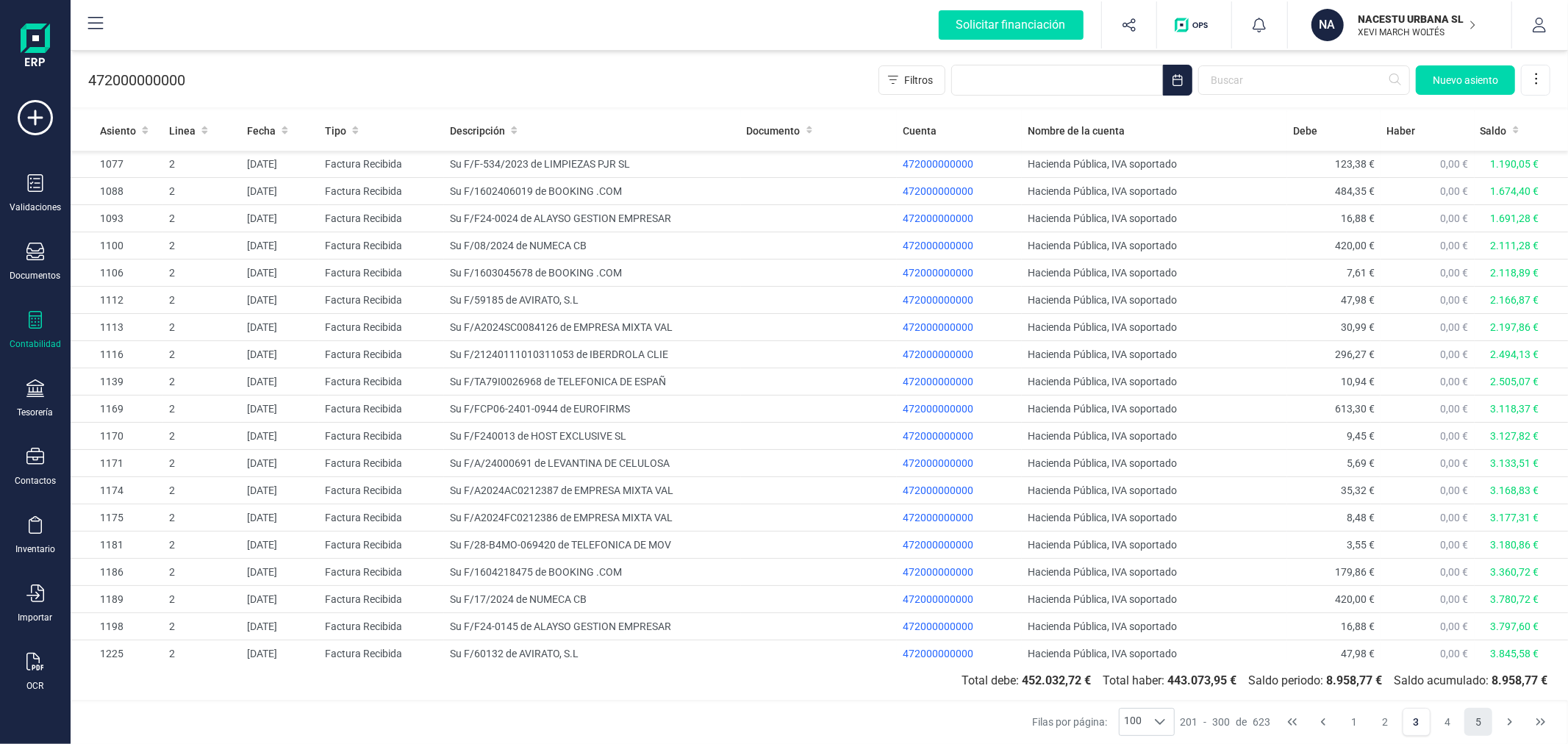
click at [1481, 723] on button "5" at bounding box center [1478, 722] width 28 height 28
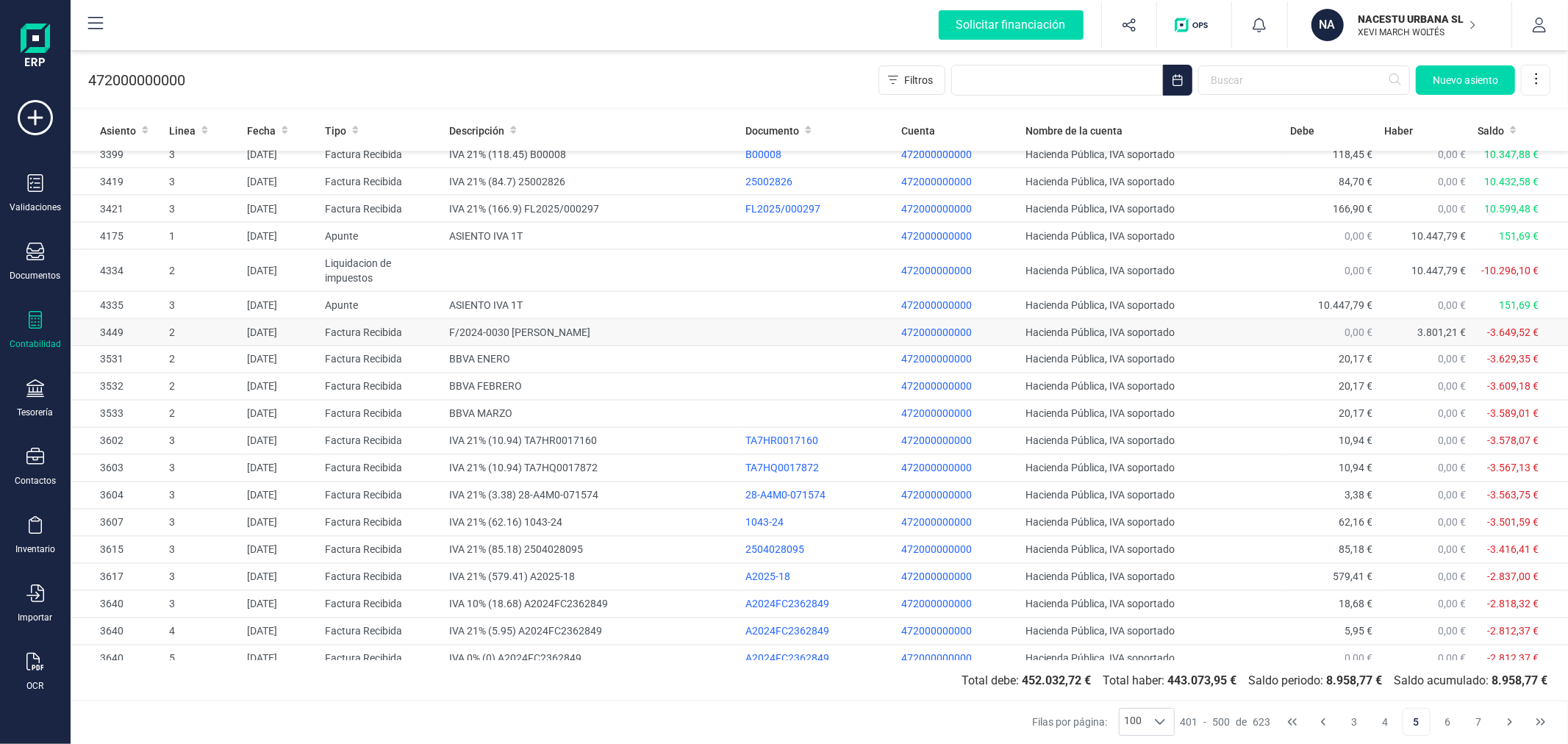
scroll to position [2232, 0]
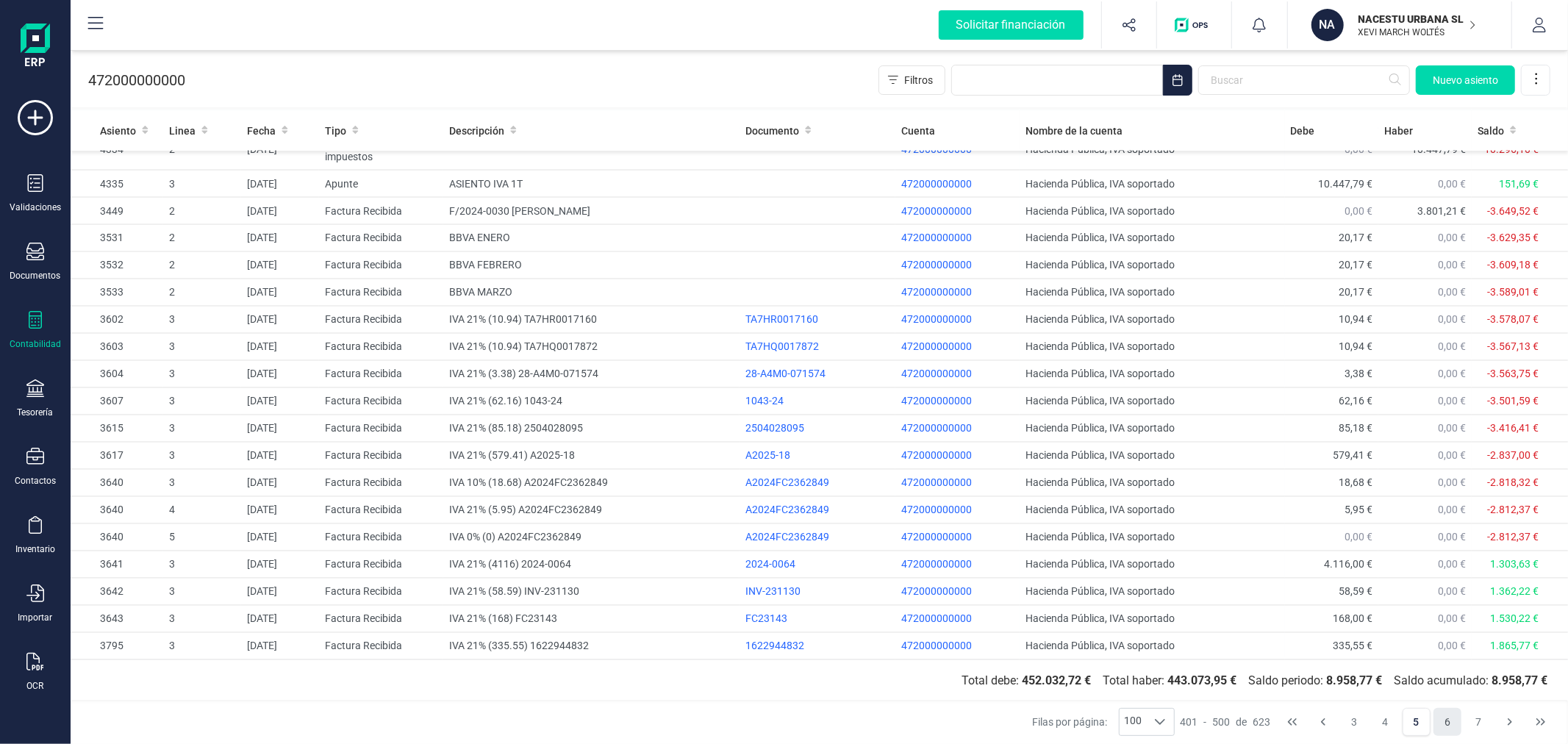
click at [1446, 724] on button "6" at bounding box center [1448, 722] width 28 height 28
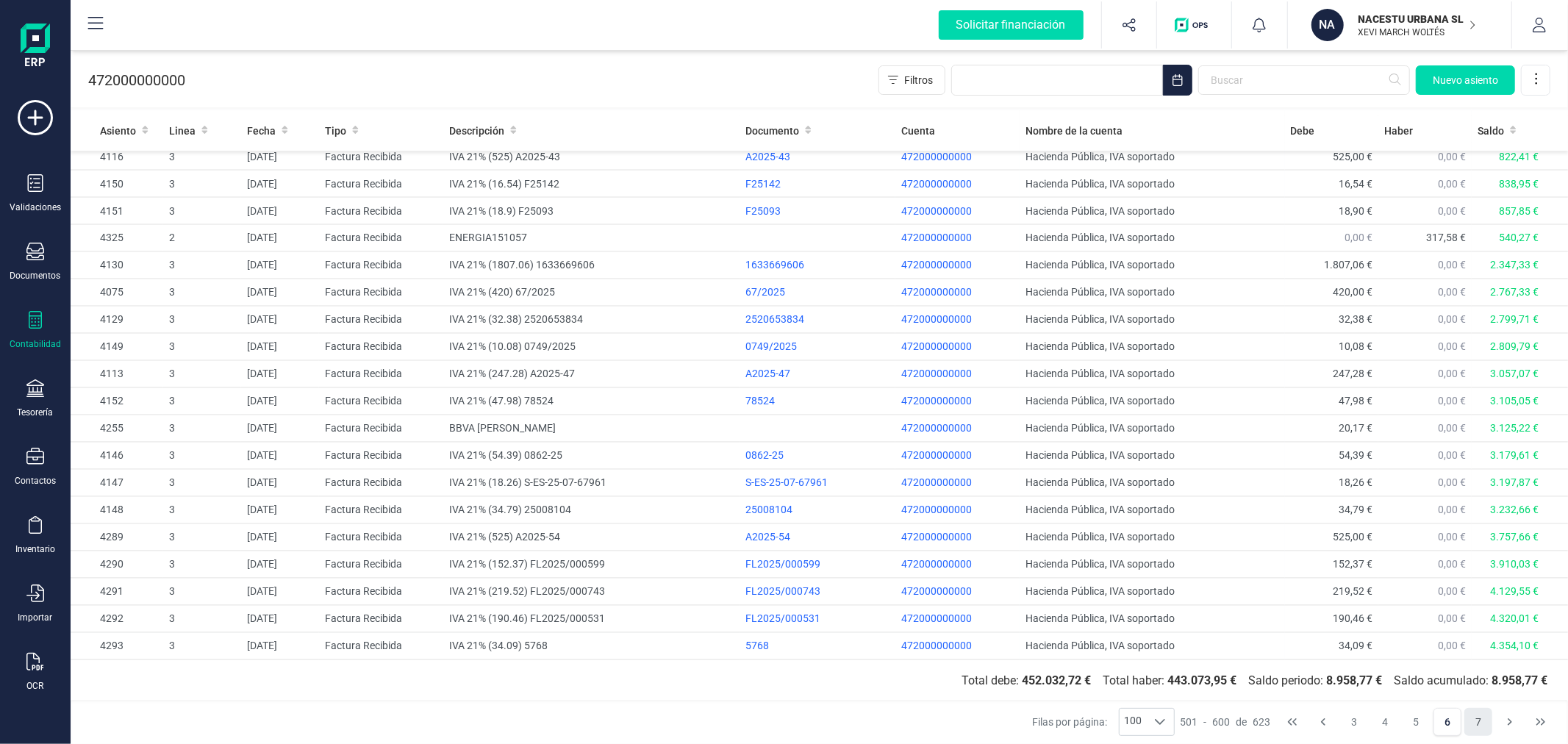
click at [1474, 726] on button "7" at bounding box center [1478, 722] width 28 height 28
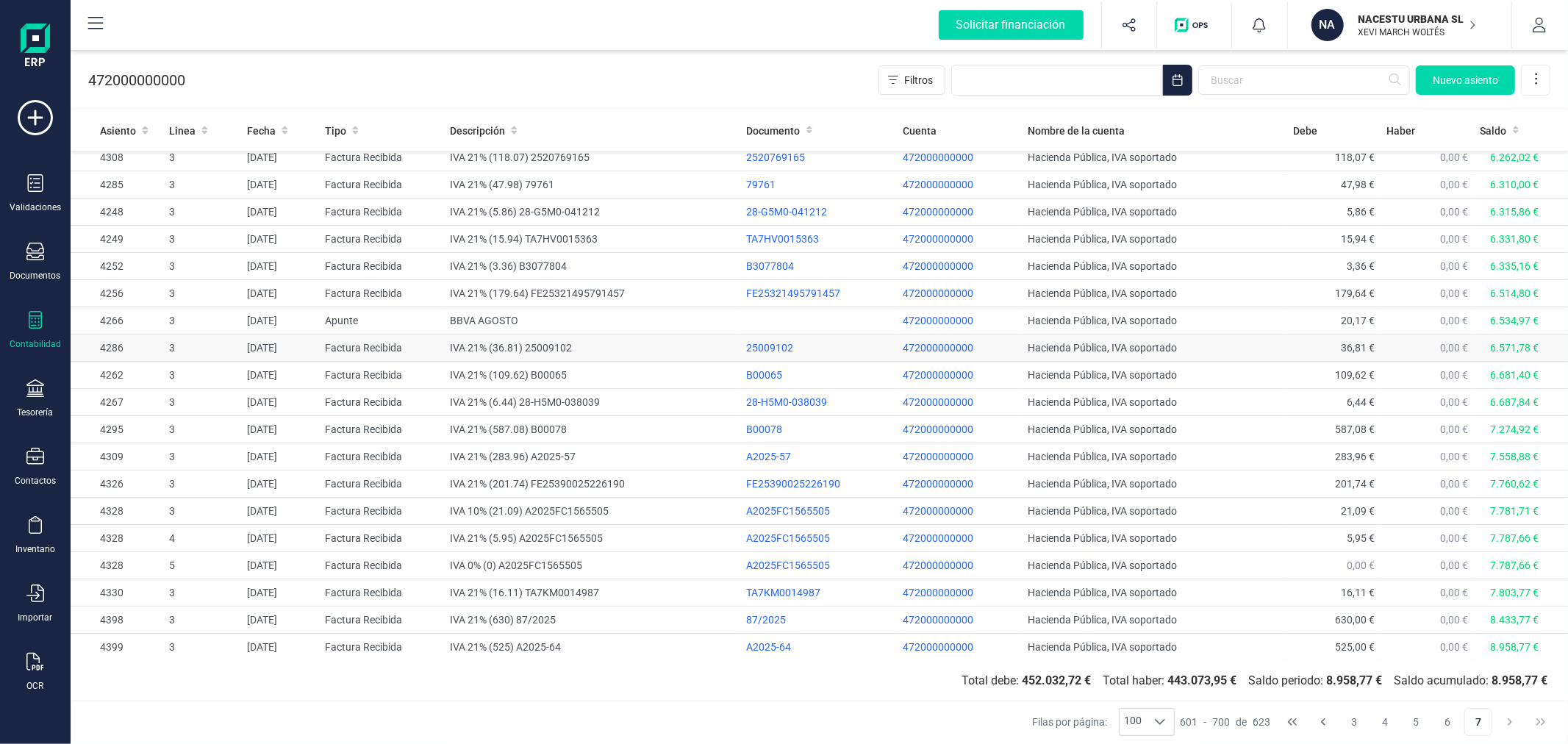
scroll to position [116, 0]
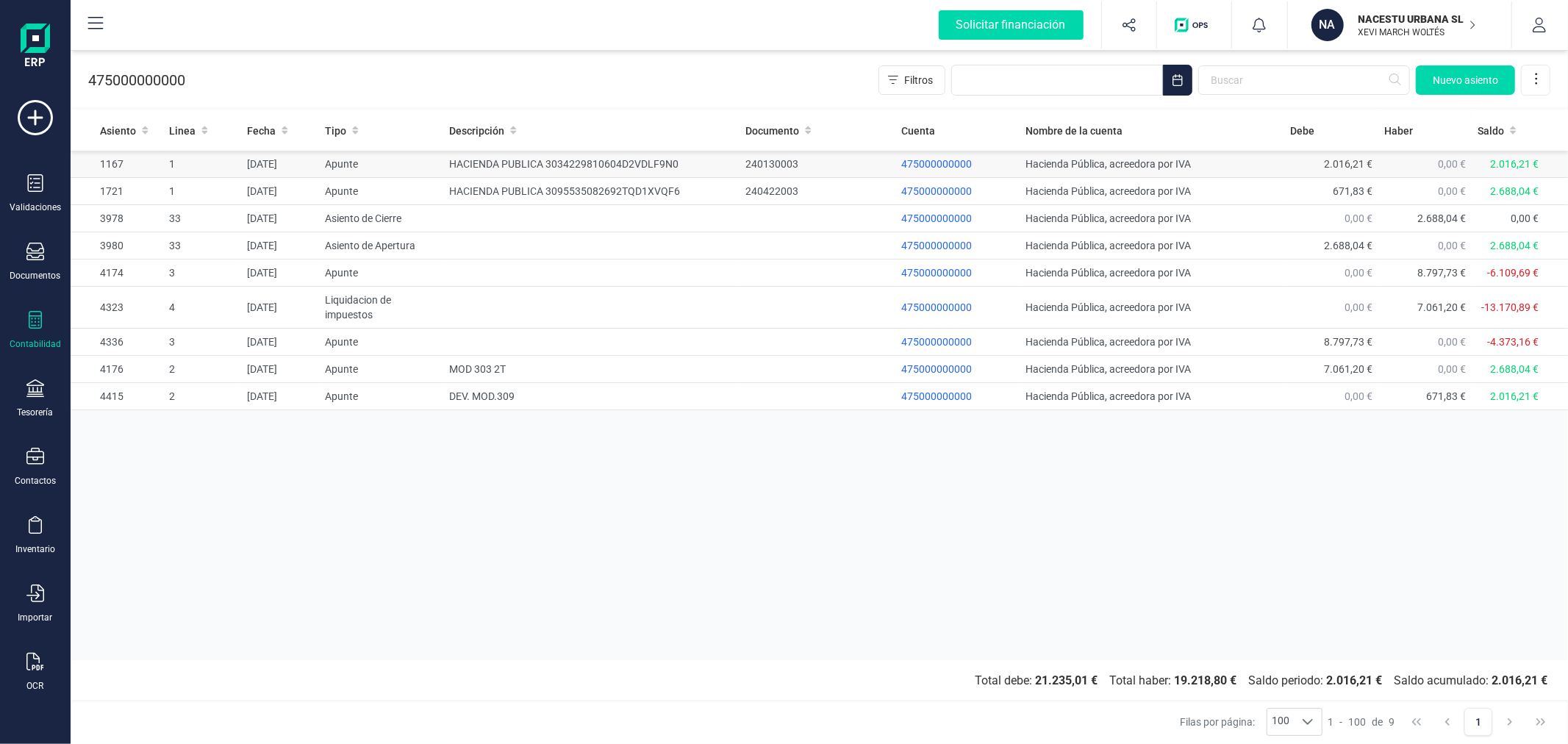
click at [622, 160] on td "HACIENDA PUBLICA 3034229810604D2VDLF9N0" at bounding box center [592, 164] width 297 height 27
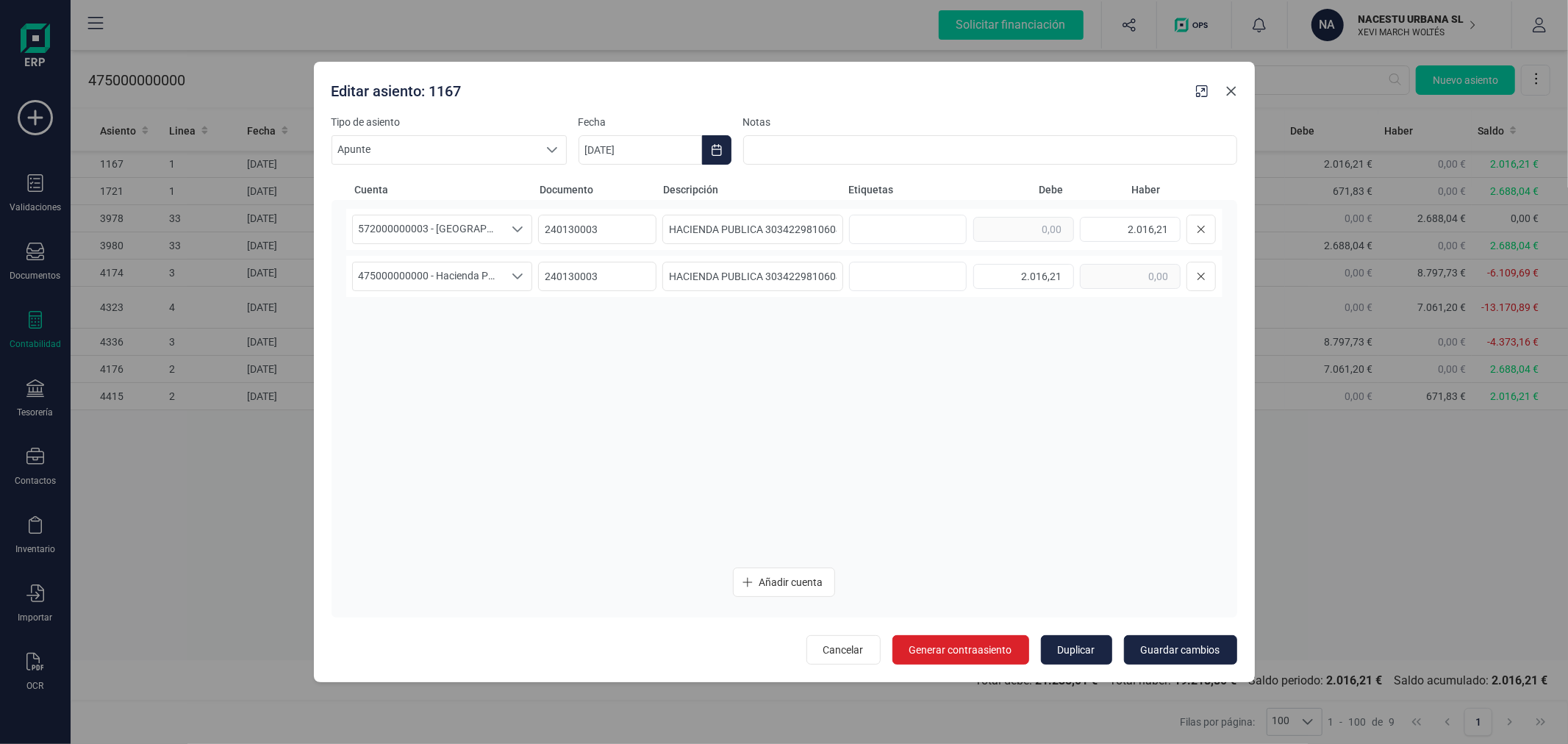
click at [1230, 94] on icon "button" at bounding box center [1232, 91] width 12 height 12
type input "[DATE]"
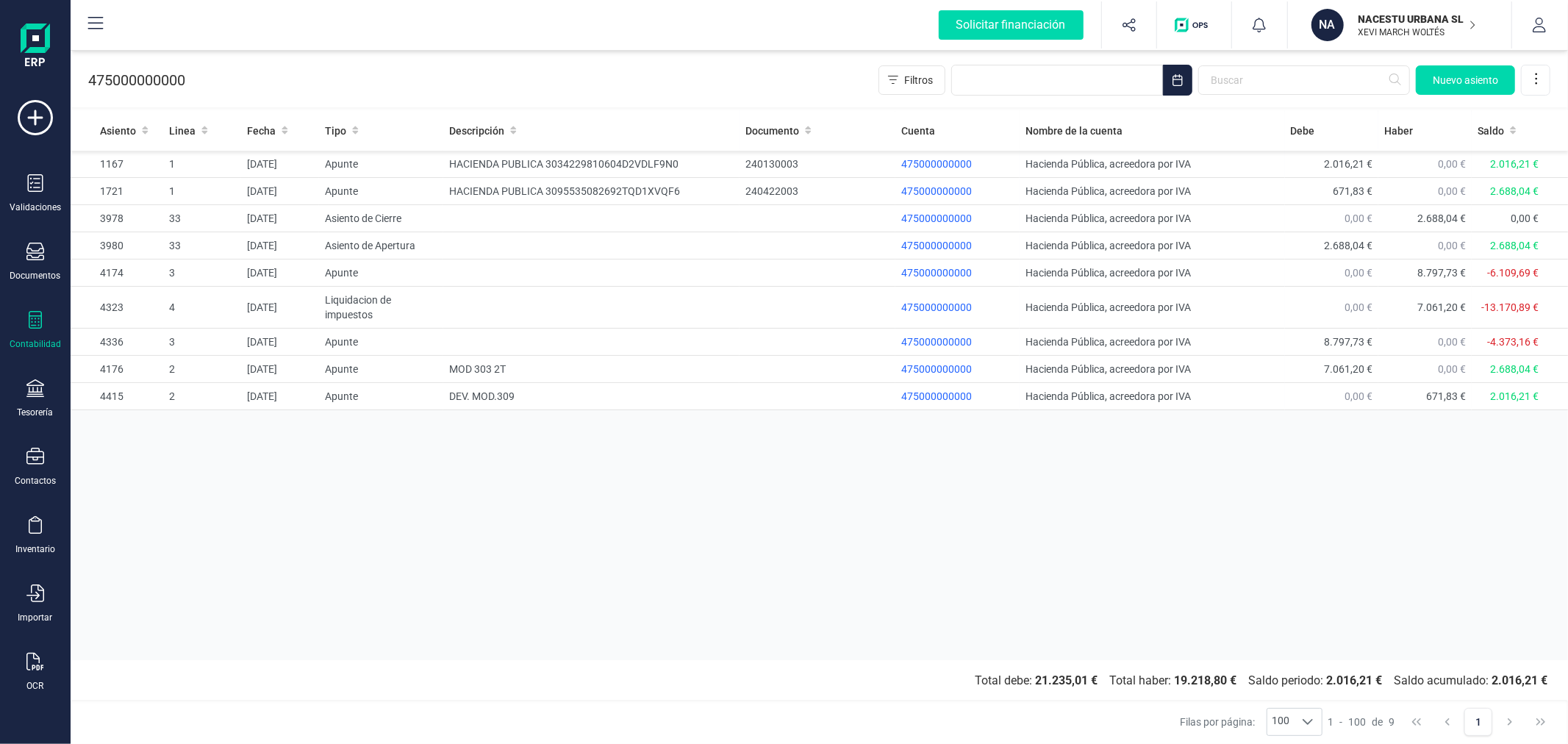
click at [628, 535] on div "Asiento Linea Fecha Tipo Descripción Documento Cuenta Nombre de la cuenta [PERS…" at bounding box center [819, 385] width 1498 height 550
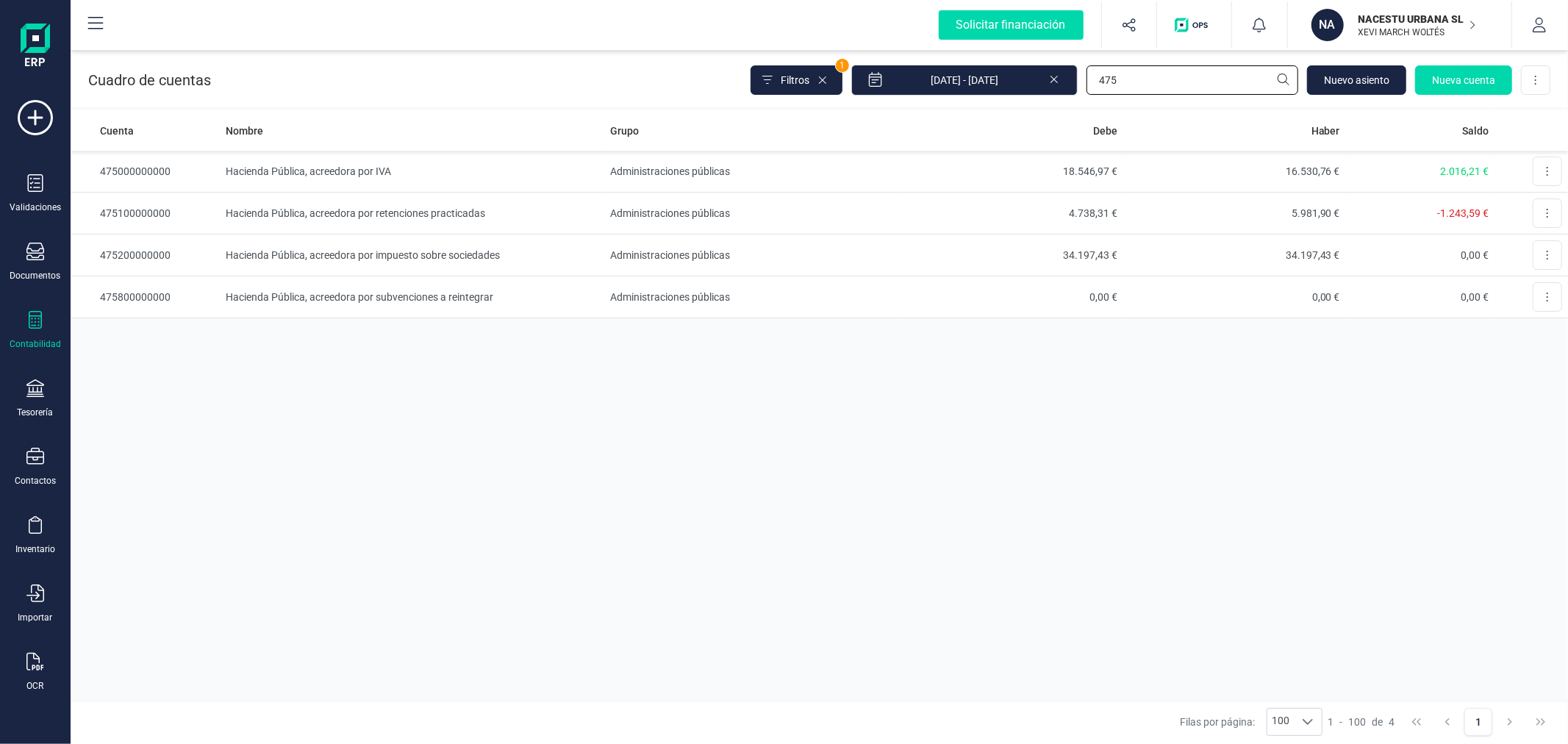
click at [1121, 71] on input "475" at bounding box center [1193, 80] width 211 height 29
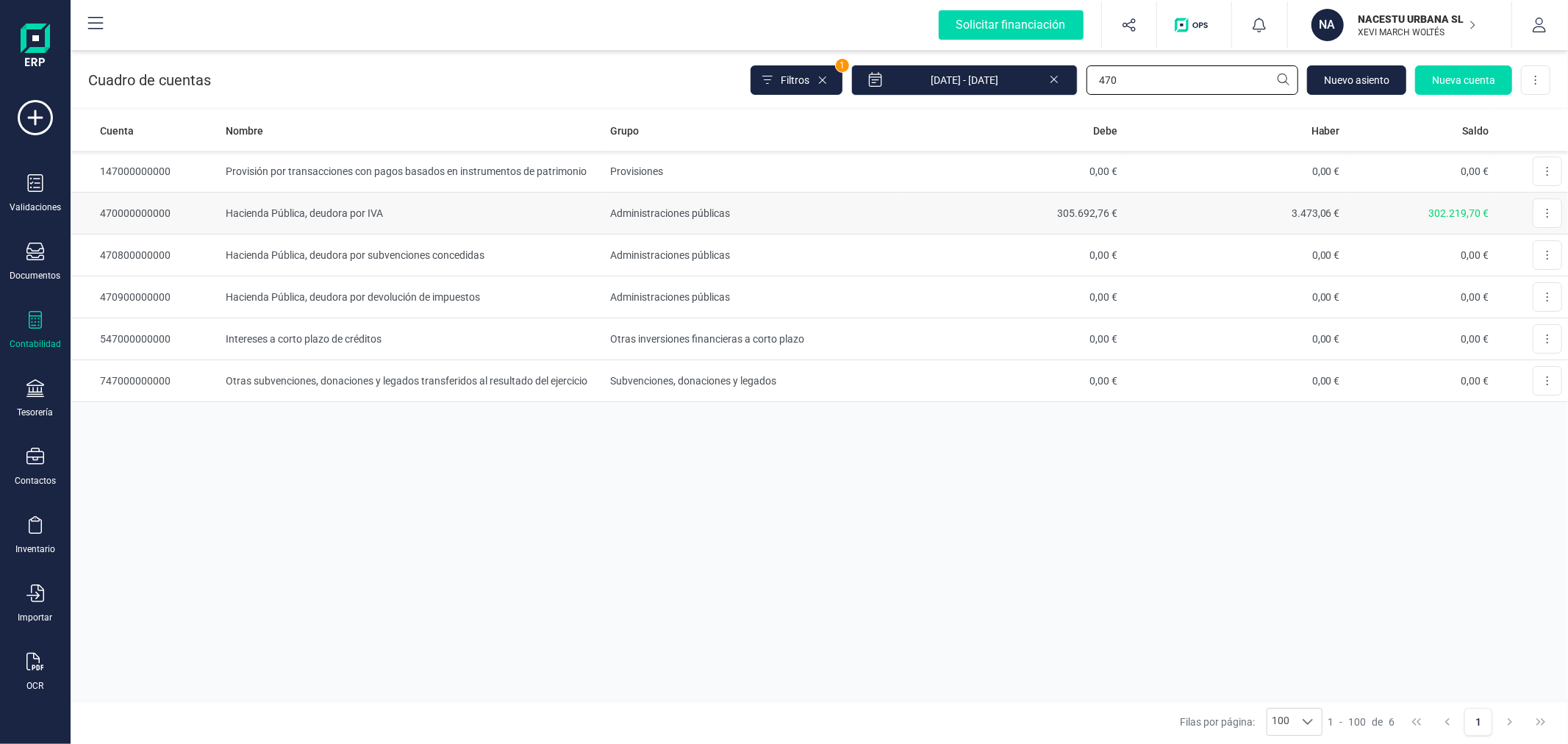
type input "470"
click at [328, 205] on td "Hacienda Pública, deudora por IVA" at bounding box center [412, 213] width 385 height 42
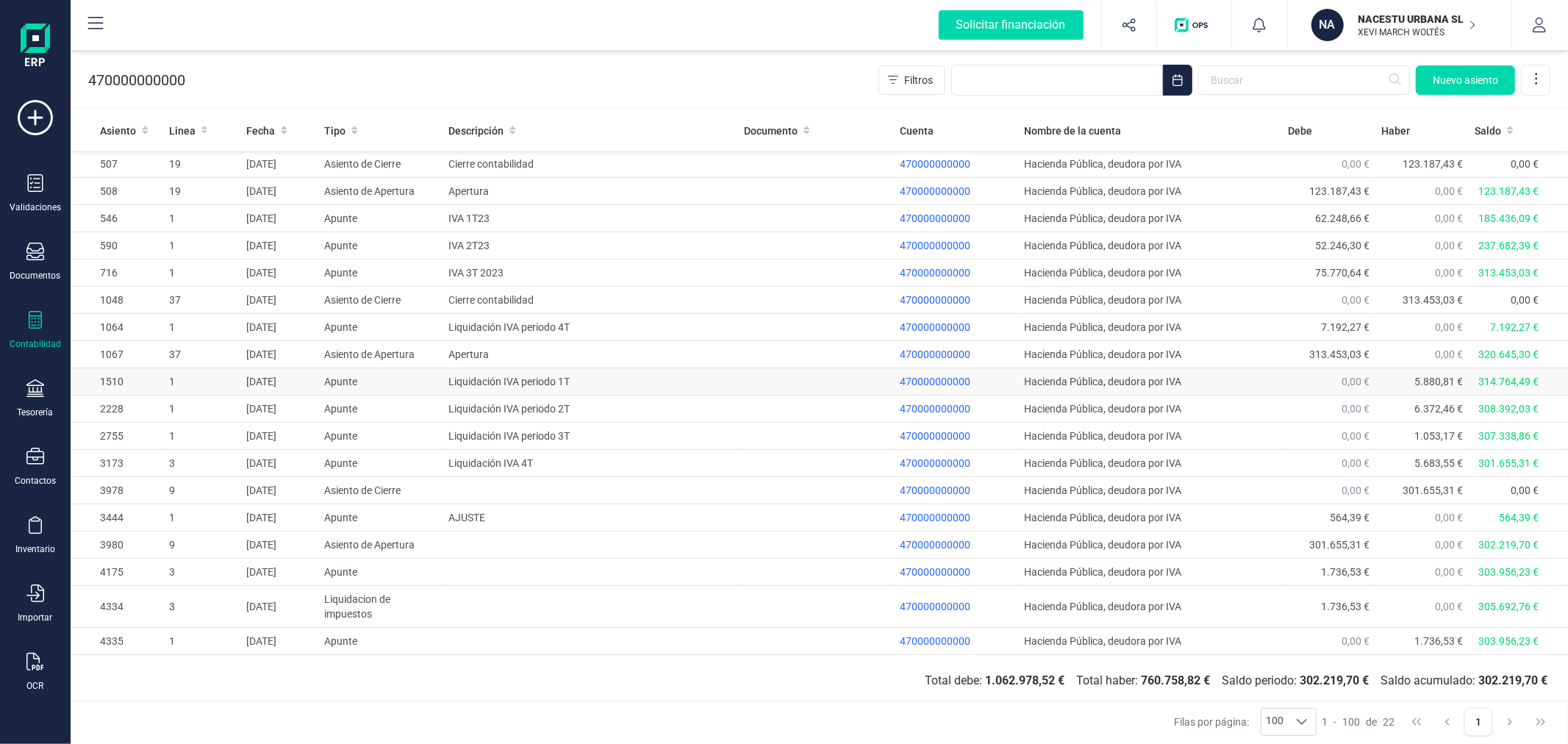
scroll to position [119, 0]
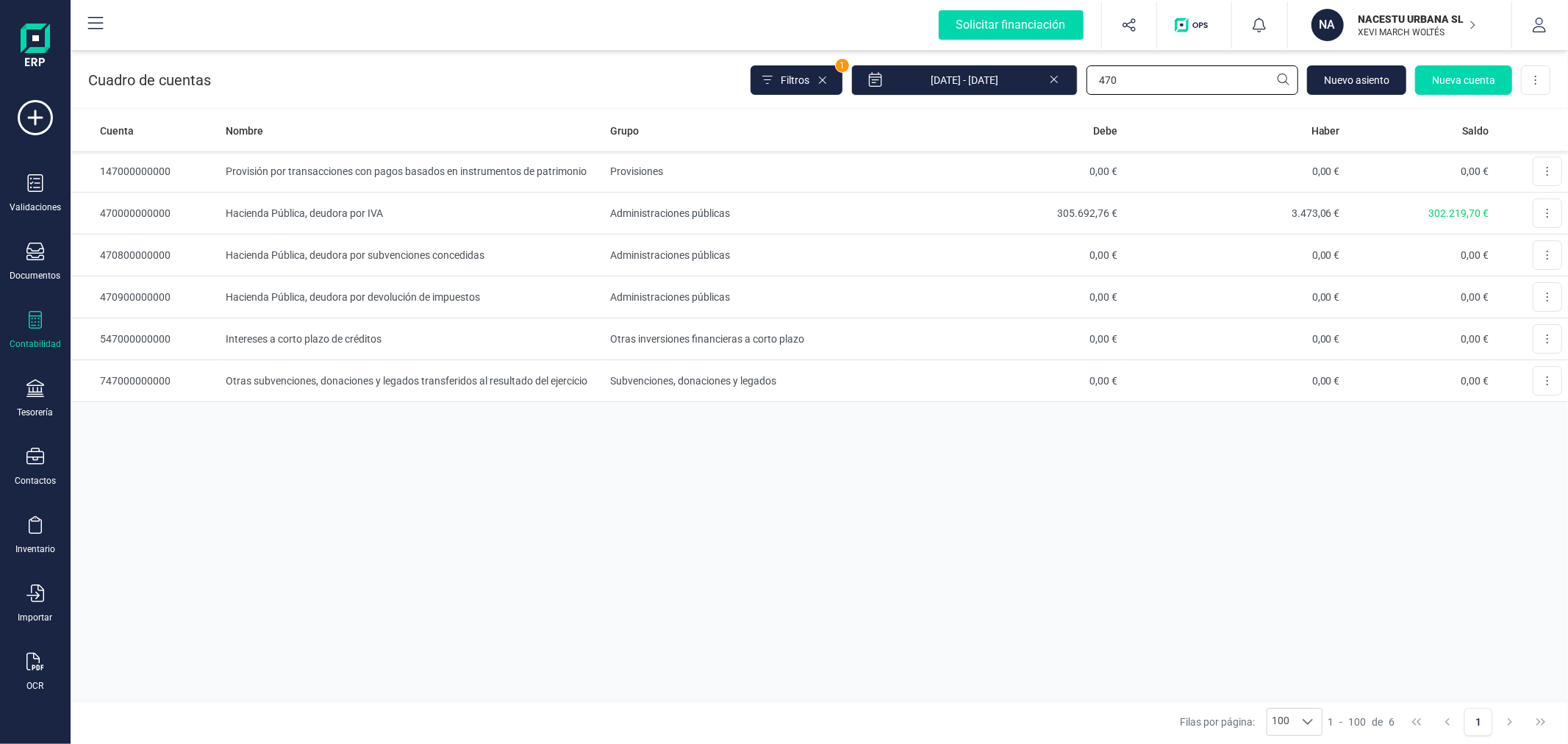
click at [1138, 80] on input "470" at bounding box center [1193, 80] width 211 height 29
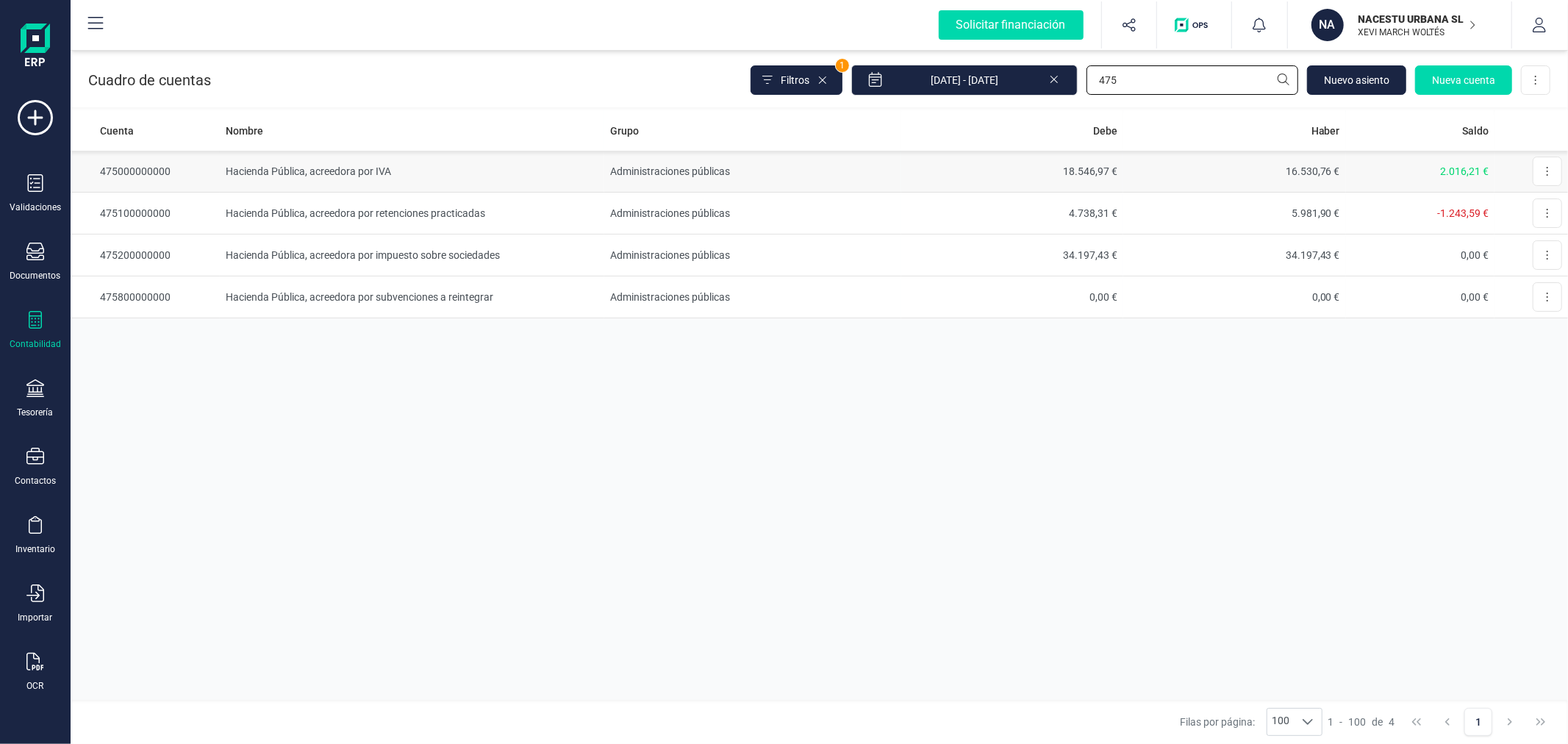
type input "475"
click at [541, 175] on td "Hacienda Pública, acreedora por IVA" at bounding box center [412, 171] width 385 height 42
click at [1178, 78] on input "475" at bounding box center [1193, 80] width 211 height 29
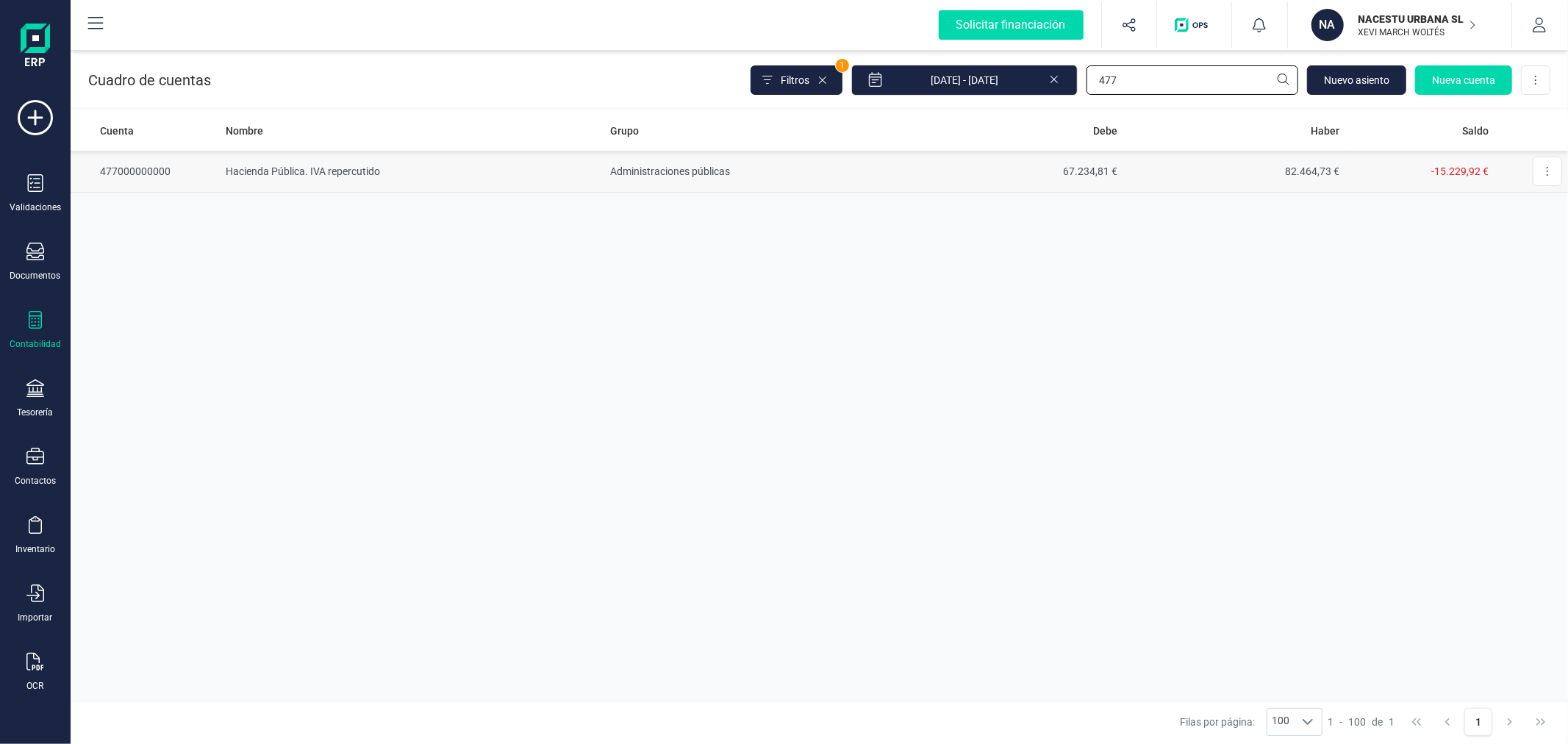
type input "477"
click at [1013, 175] on td "67.234,81 €" at bounding box center [1013, 171] width 223 height 42
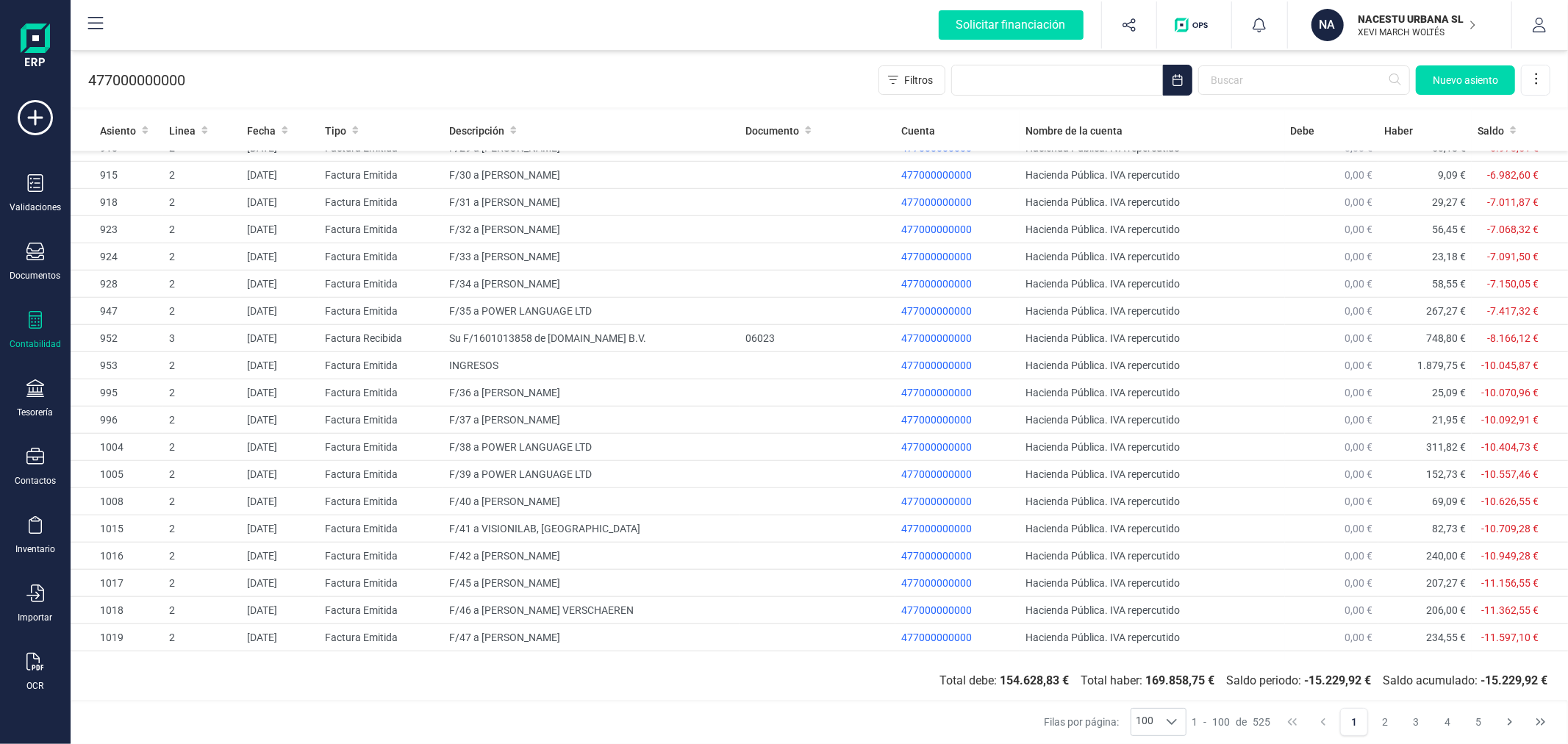
scroll to position [899, 0]
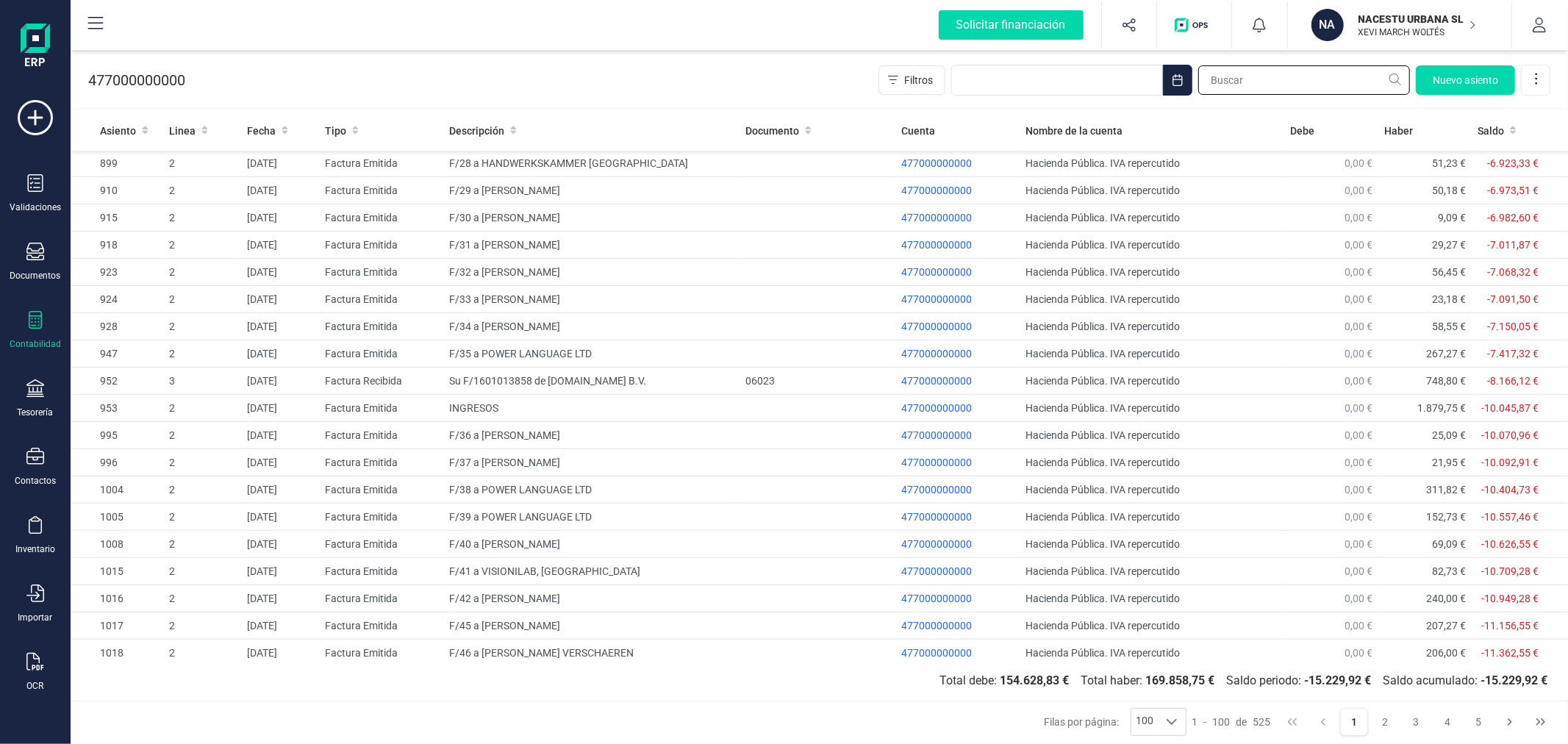
click at [1269, 81] on input "text" at bounding box center [1304, 80] width 211 height 29
type input "BOOK"
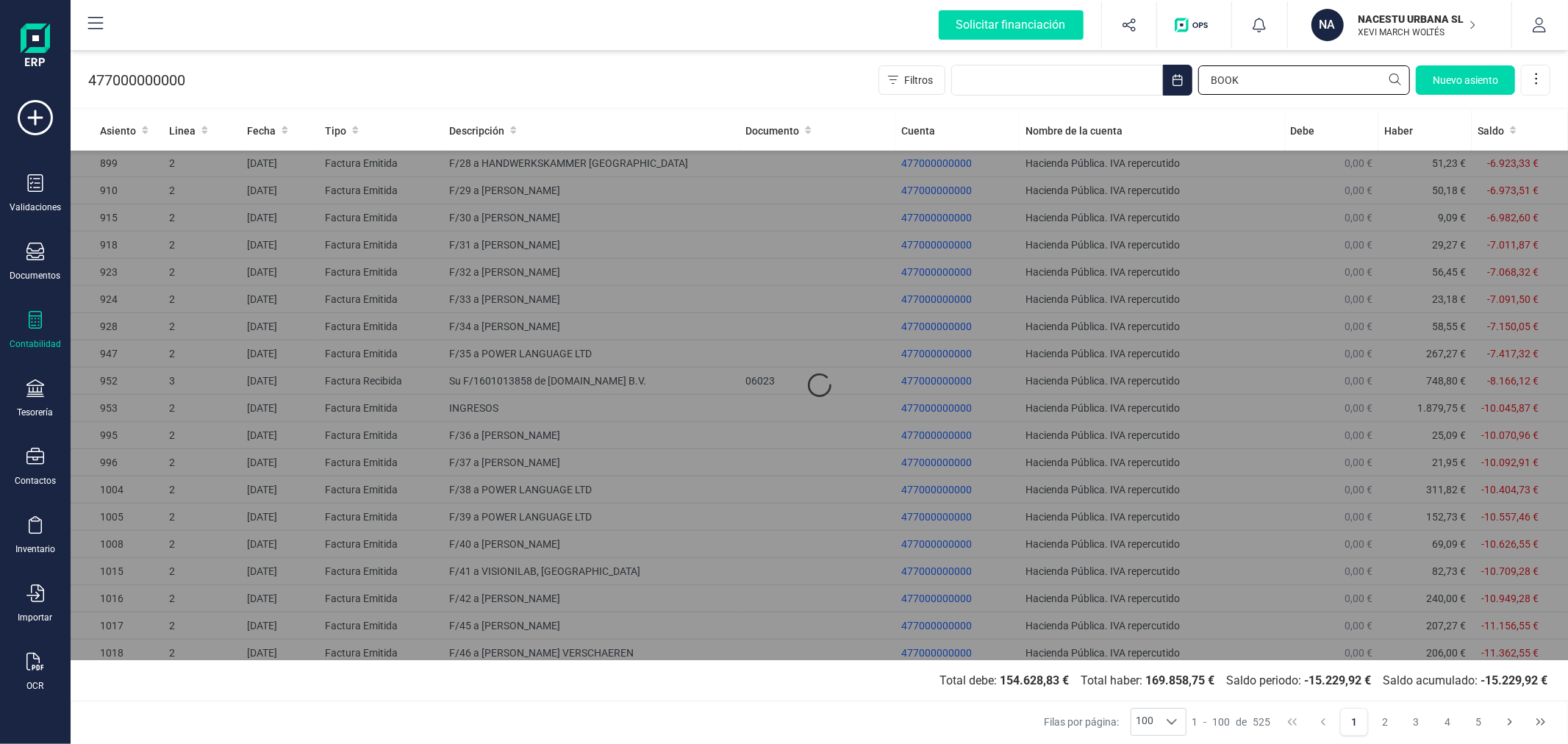
scroll to position [0, 0]
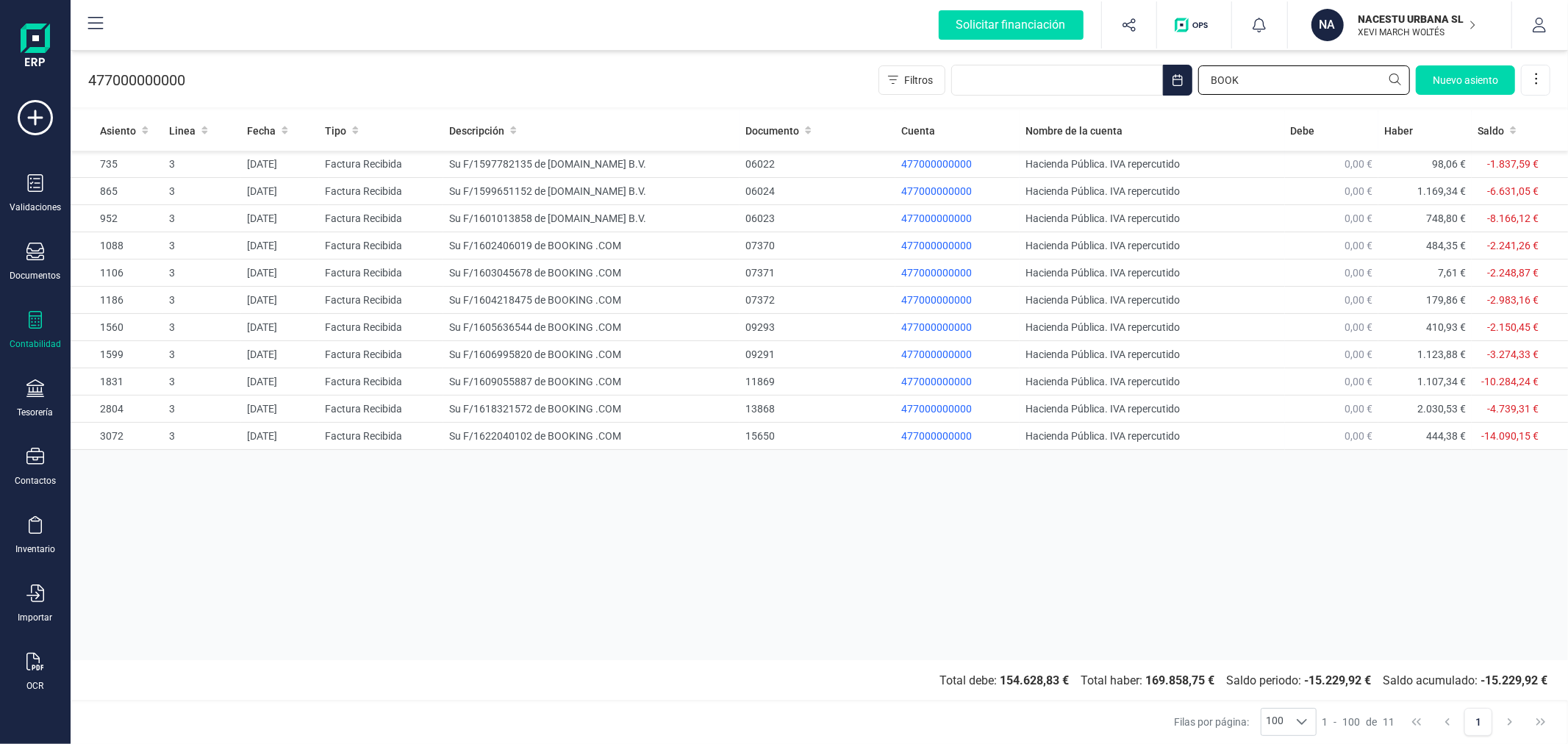
click at [1237, 88] on input "BOOK" at bounding box center [1304, 80] width 211 height 29
click at [1237, 89] on input "BOOK" at bounding box center [1304, 80] width 211 height 29
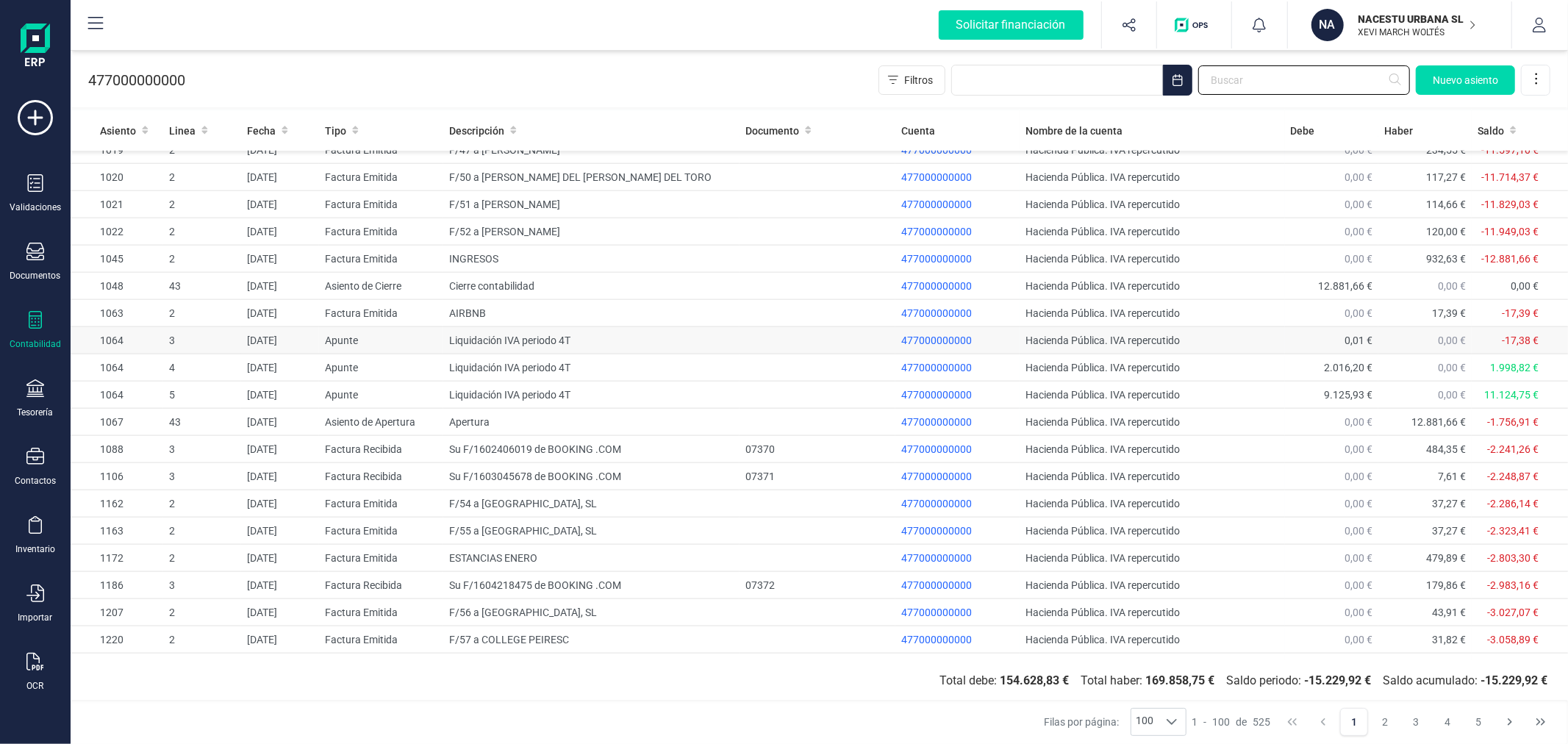
scroll to position [1472, 0]
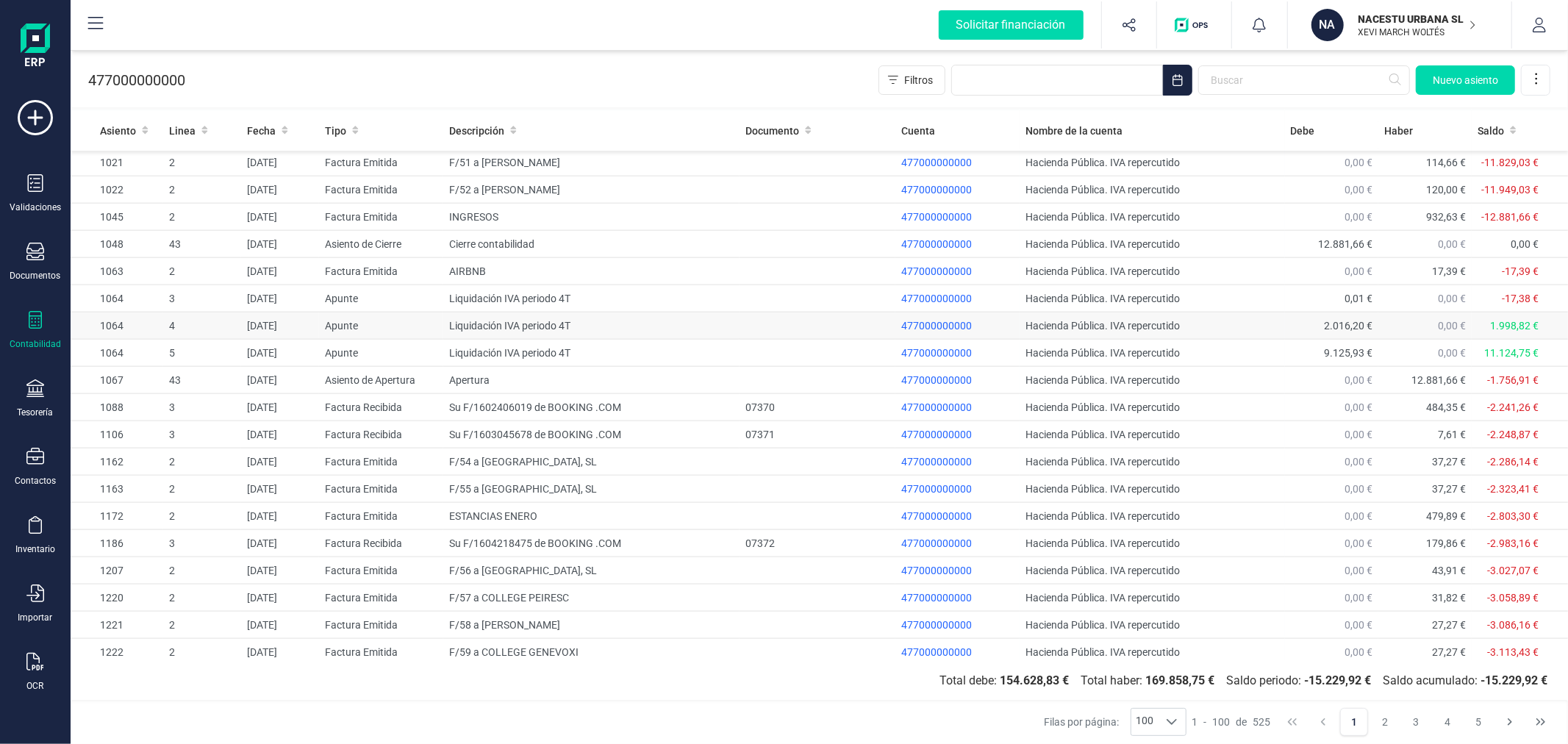
click at [1326, 327] on span "2.016,20 €" at bounding box center [1349, 326] width 48 height 12
click at [638, 327] on td "Liquidación IVA periodo 4T" at bounding box center [592, 326] width 297 height 27
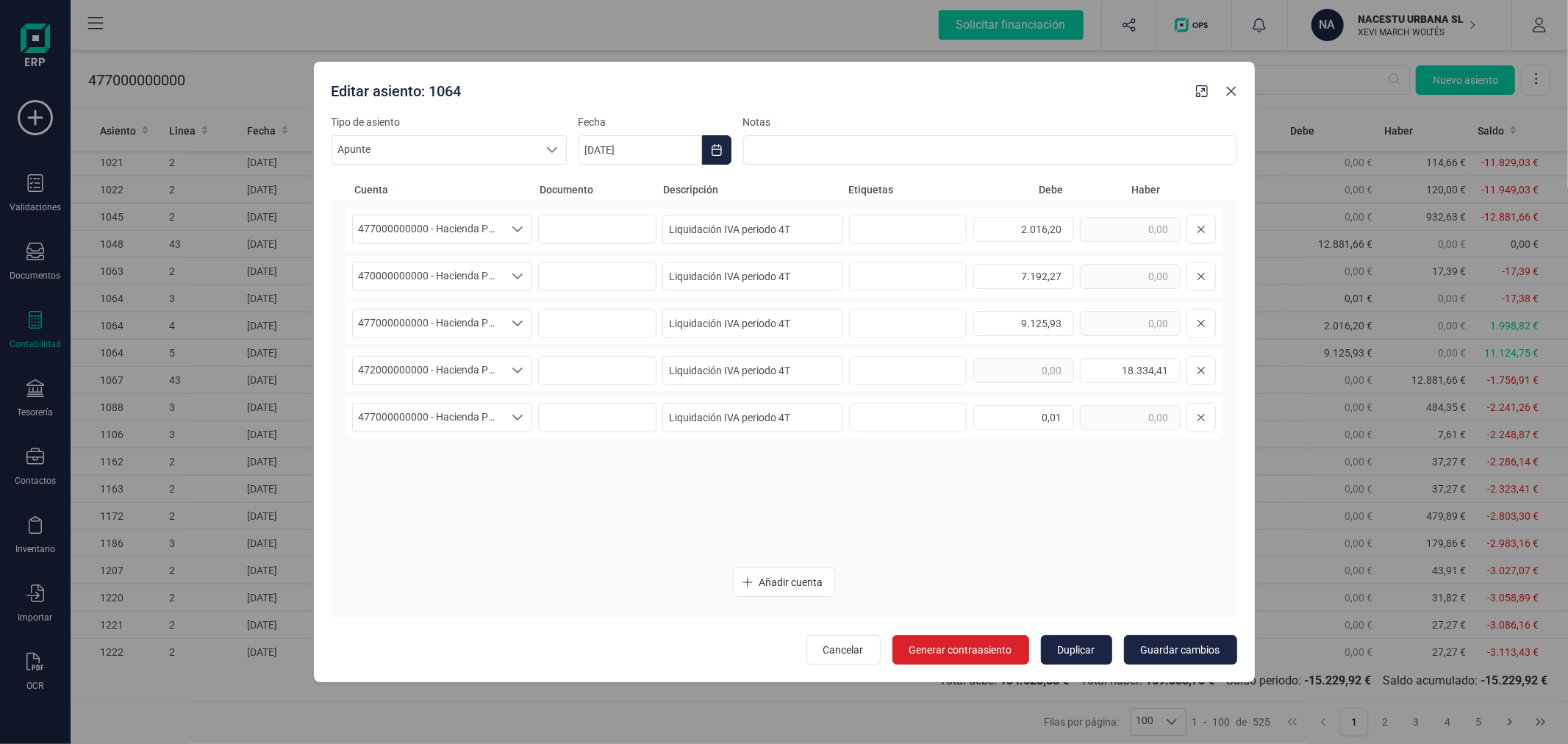
click at [1235, 94] on icon "button" at bounding box center [1232, 91] width 10 height 10
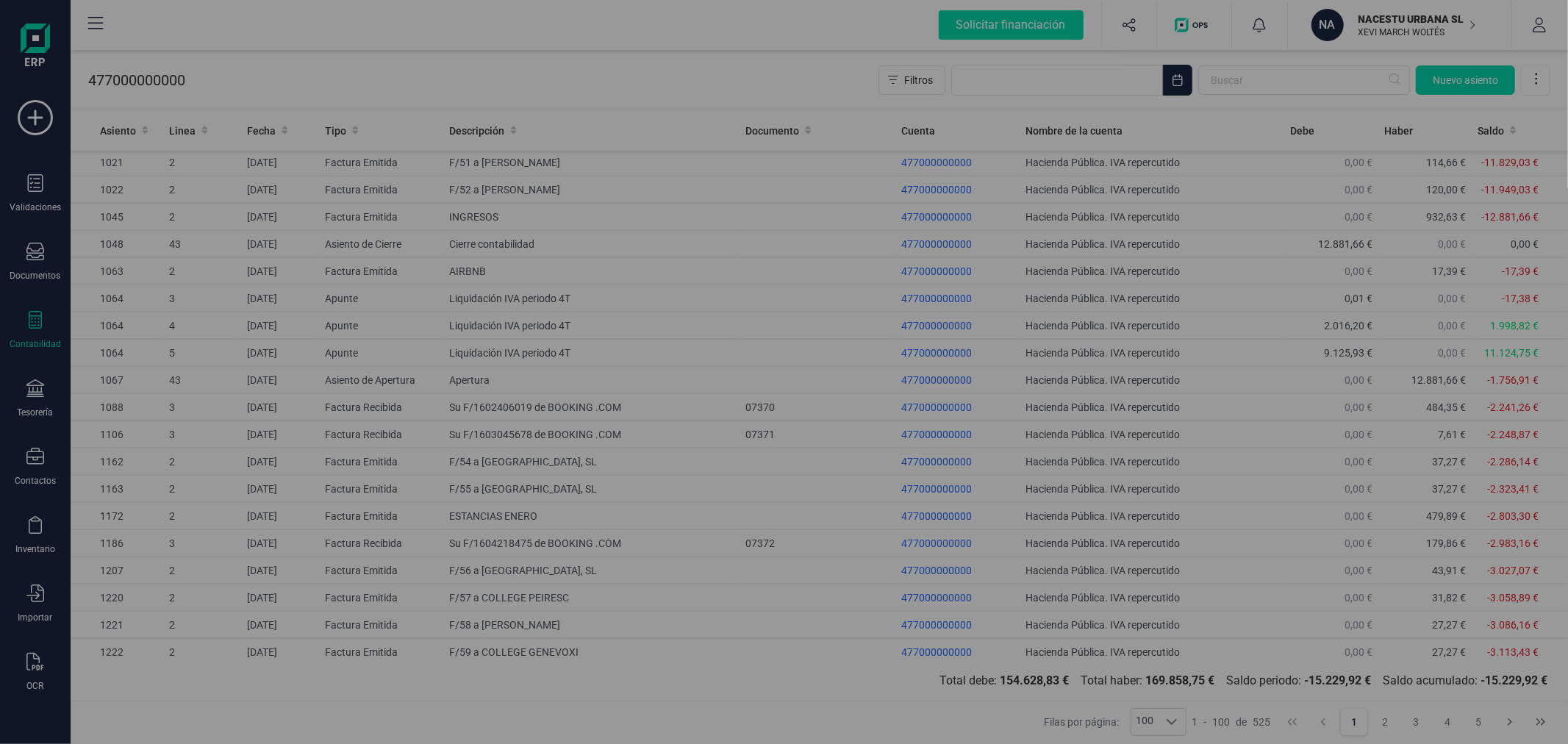
type input "[DATE]"
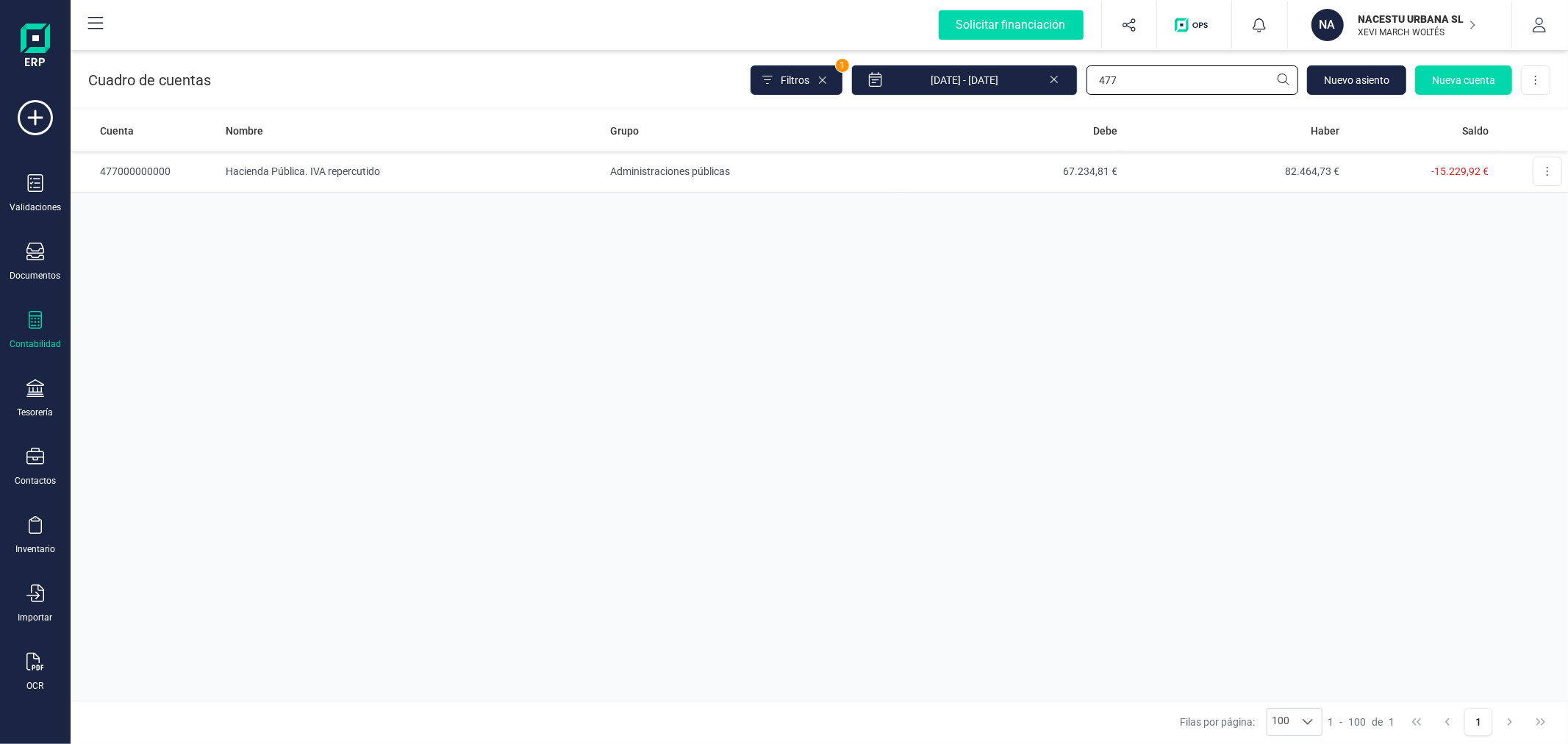
click at [1158, 84] on input "477" at bounding box center [1193, 80] width 211 height 29
click at [1159, 86] on input "472" at bounding box center [1193, 80] width 211 height 29
type input "477"
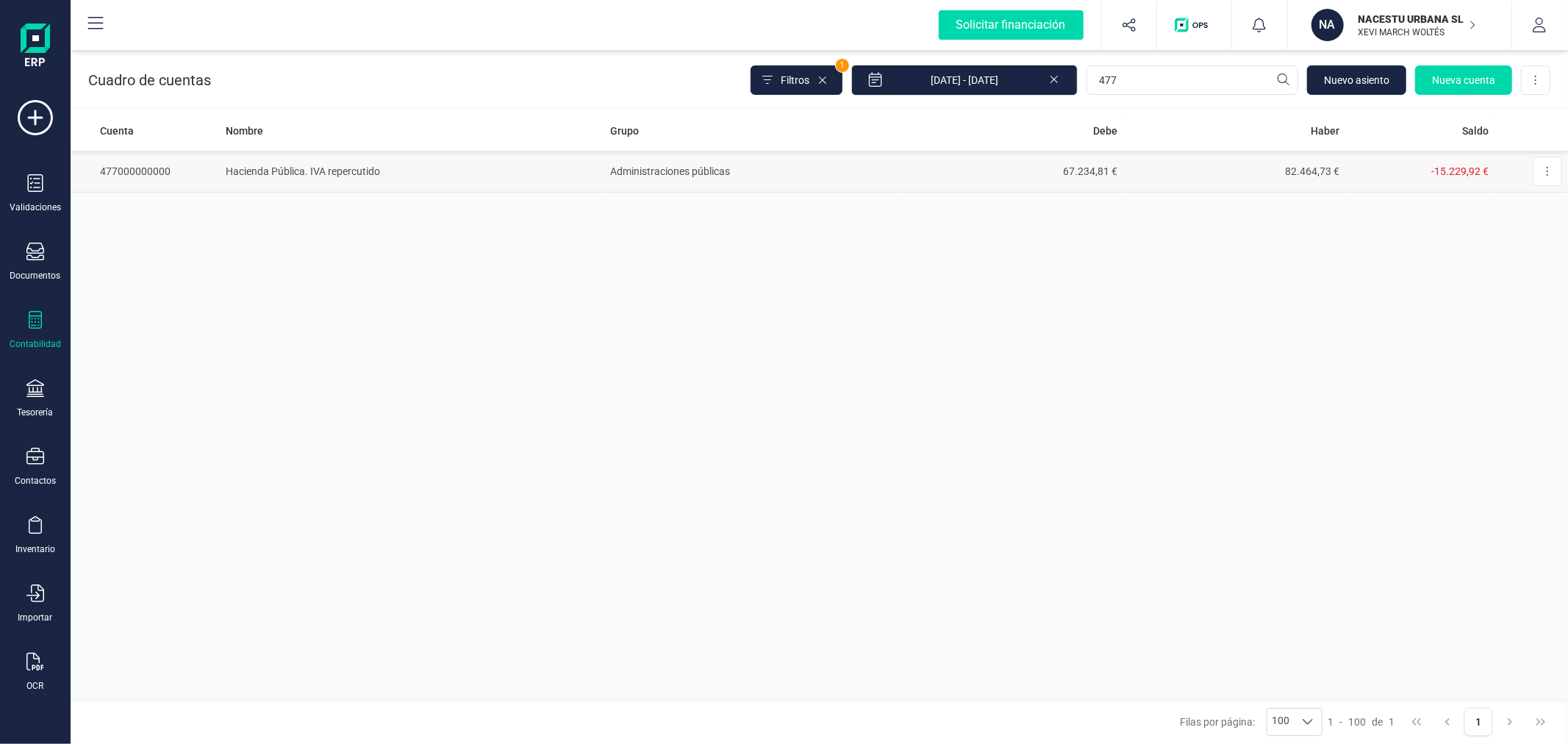
click at [475, 178] on td "Hacienda Pública. IVA repercutido" at bounding box center [412, 171] width 385 height 42
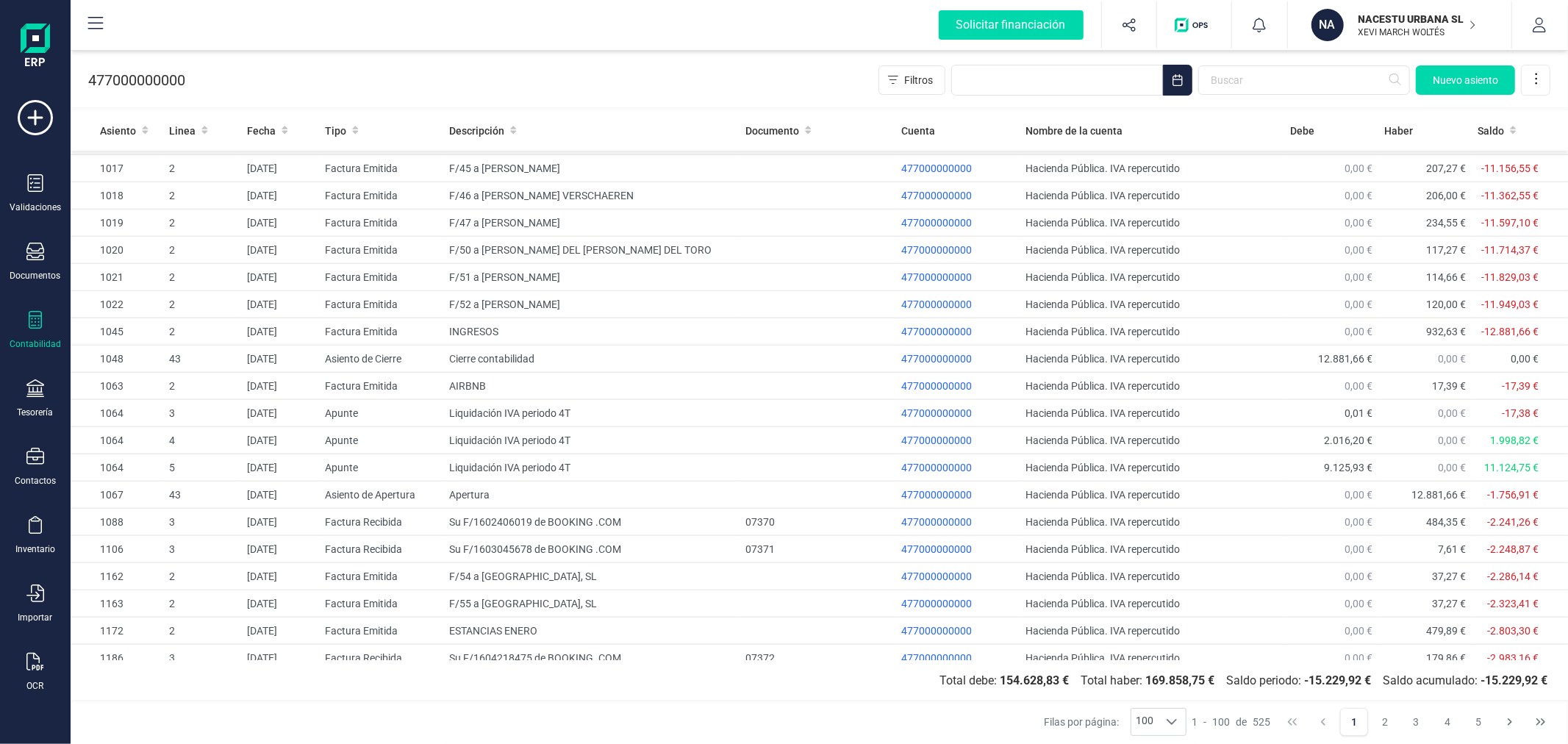
scroll to position [1961, 0]
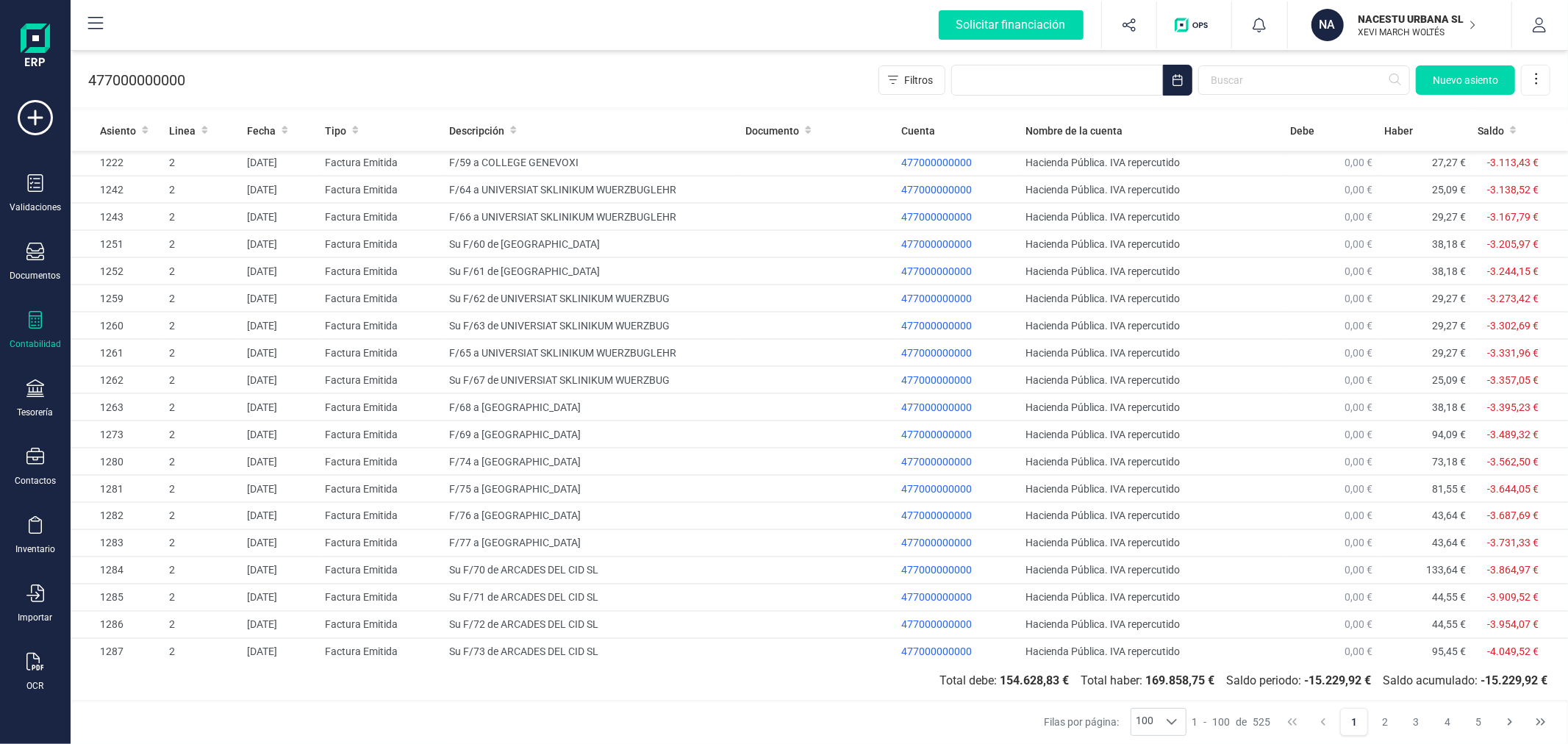
drag, startPoint x: 1484, startPoint y: 717, endPoint x: 1037, endPoint y: 590, distance: 464.7
click at [1484, 718] on button "5" at bounding box center [1478, 722] width 28 height 28
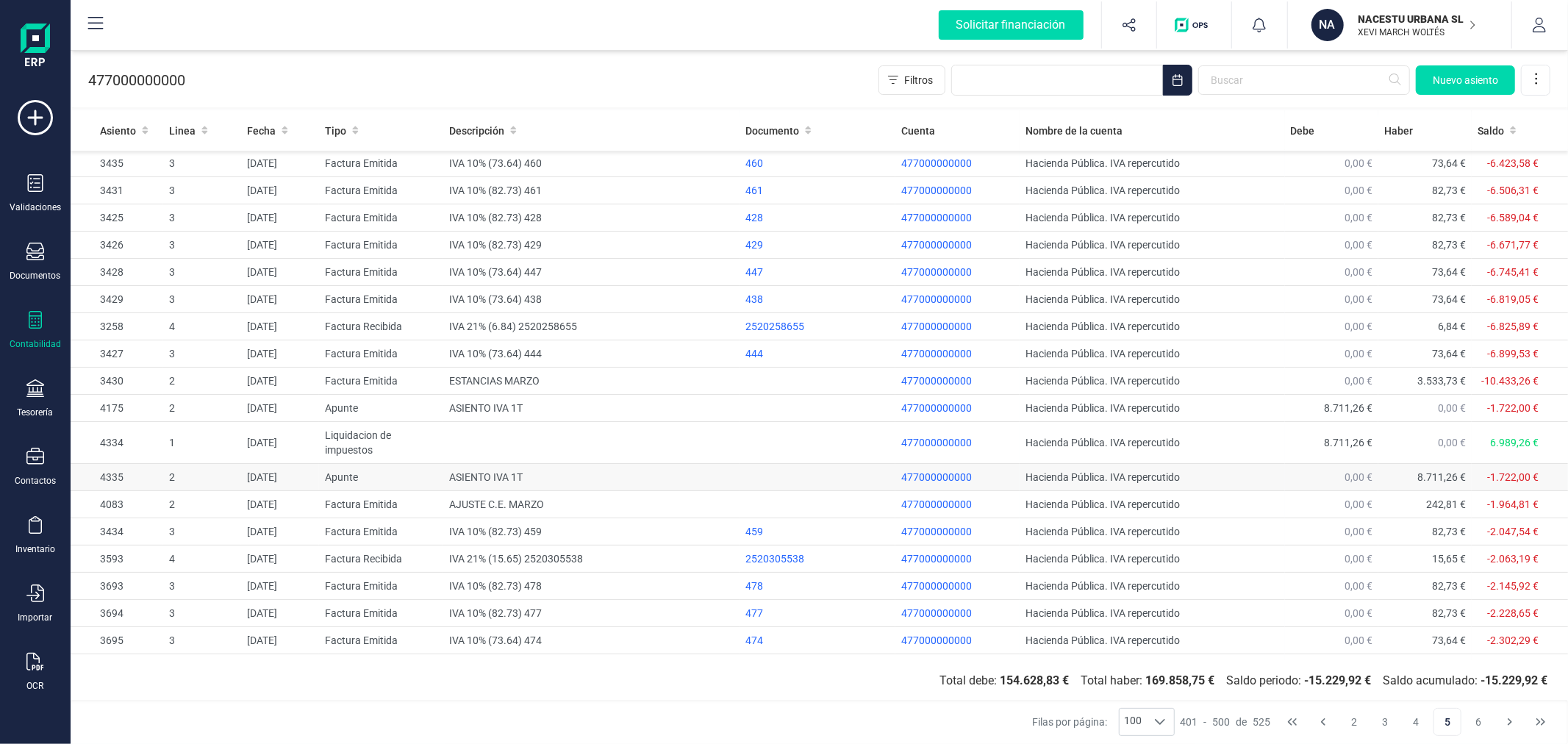
scroll to position [0, 0]
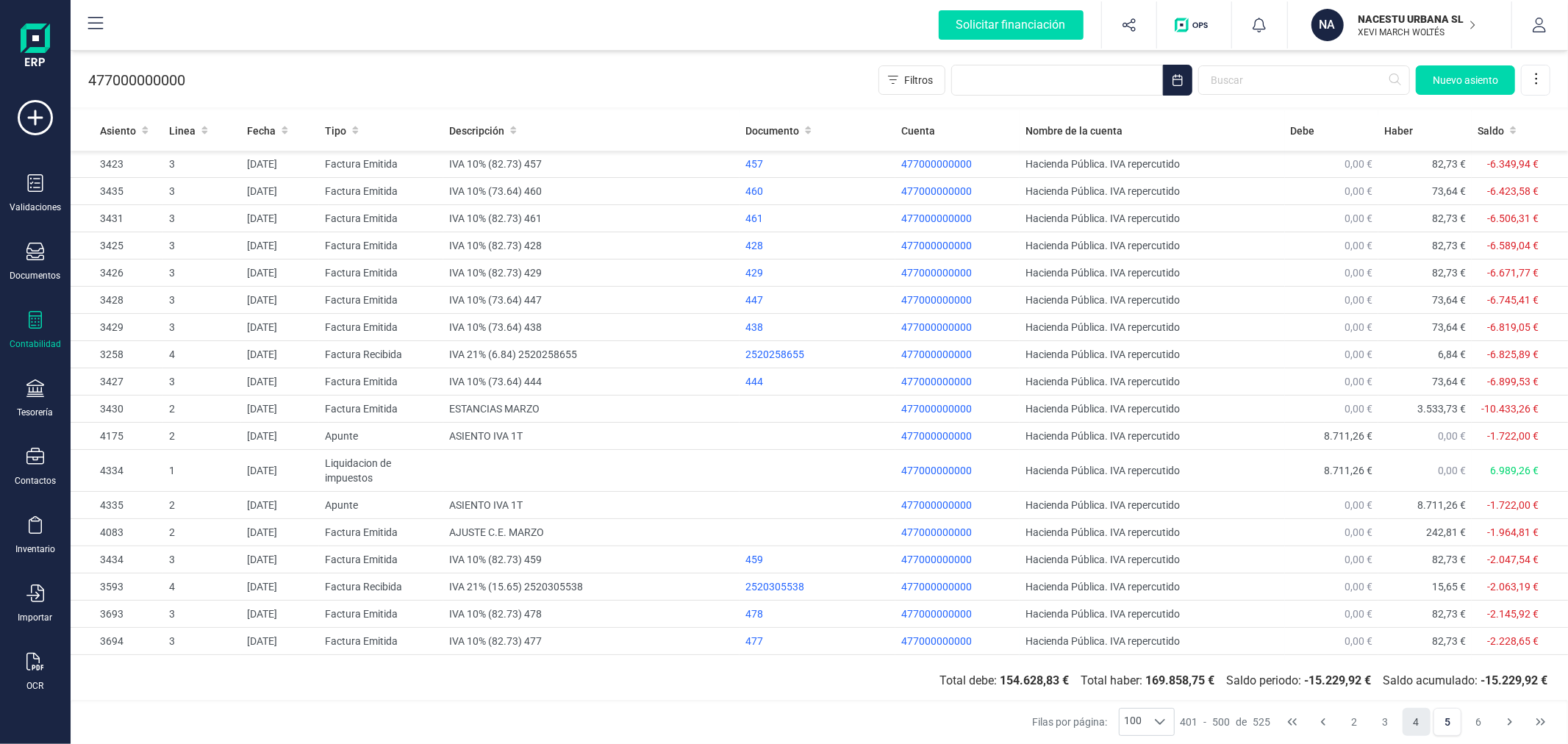
click at [1422, 718] on button "4" at bounding box center [1417, 722] width 28 height 28
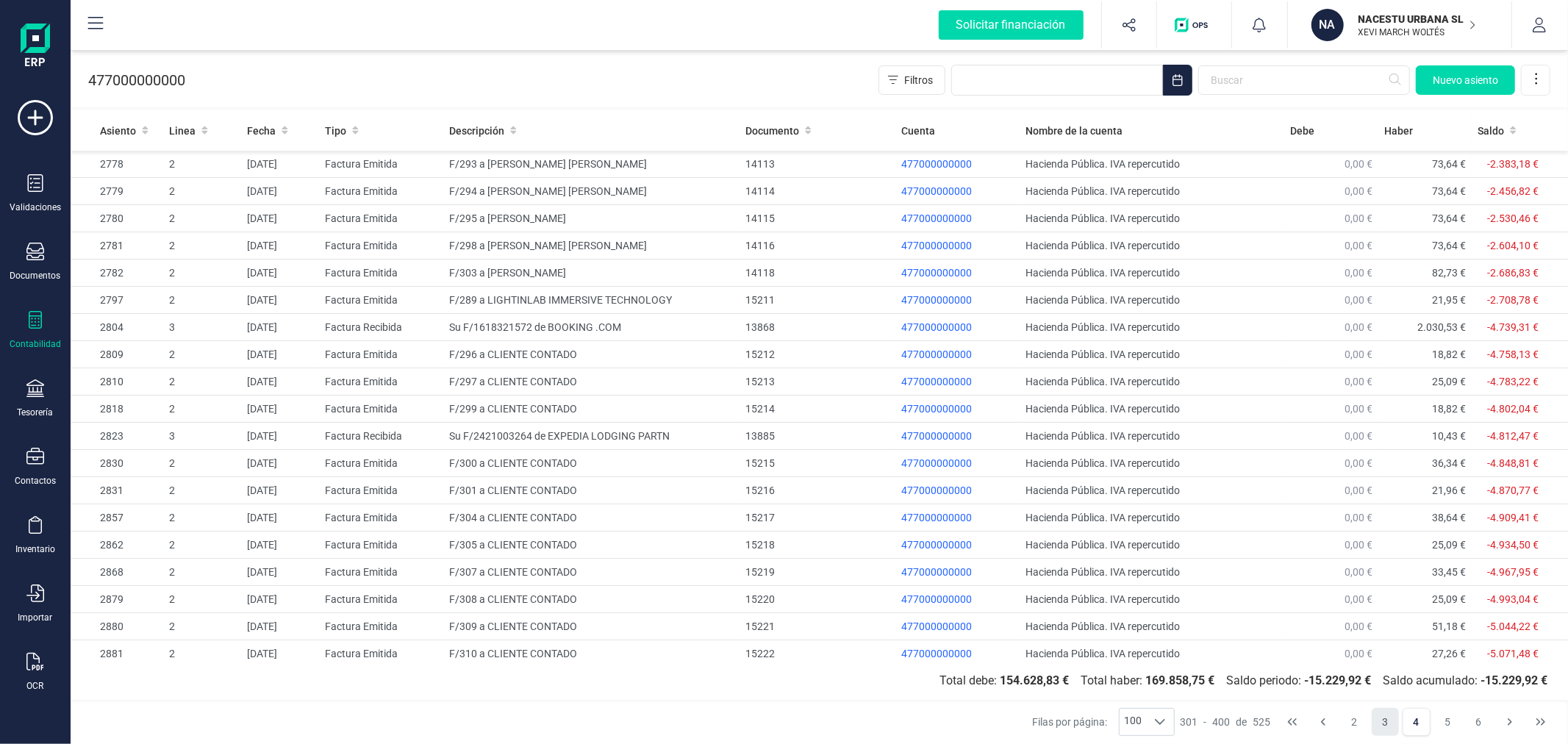
click at [1390, 725] on button "3" at bounding box center [1386, 722] width 28 height 28
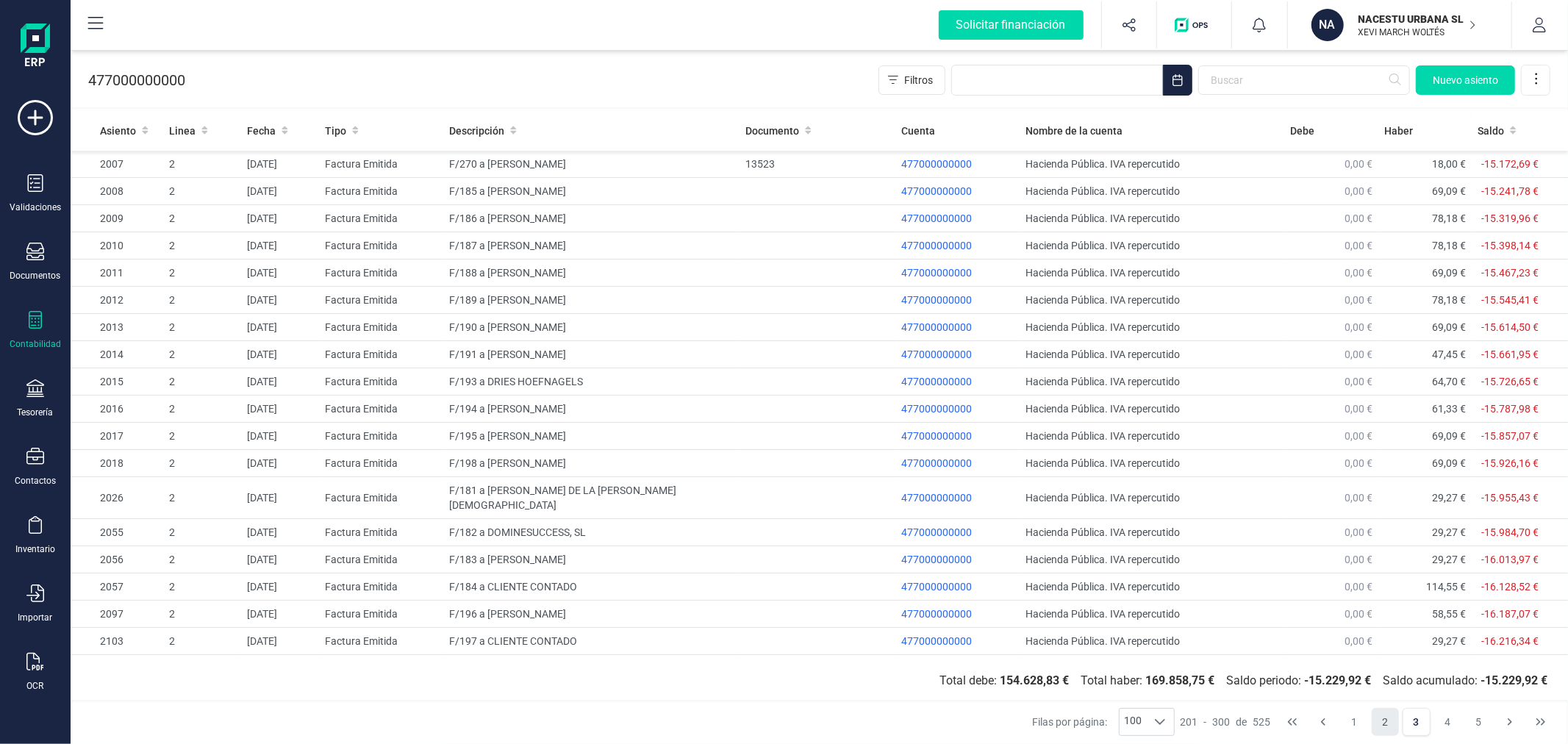
click at [1380, 723] on button "2" at bounding box center [1386, 722] width 28 height 28
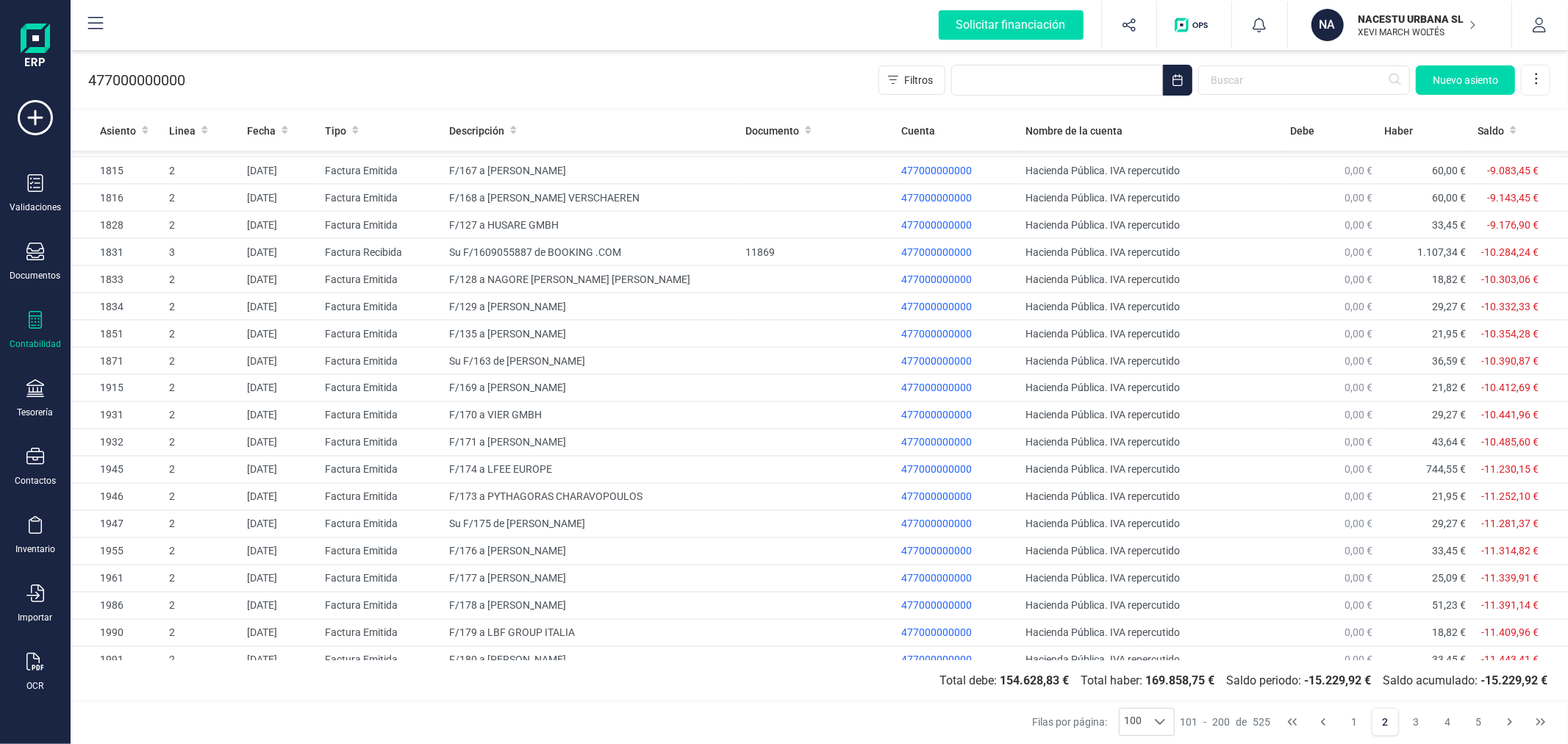
scroll to position [2216, 0]
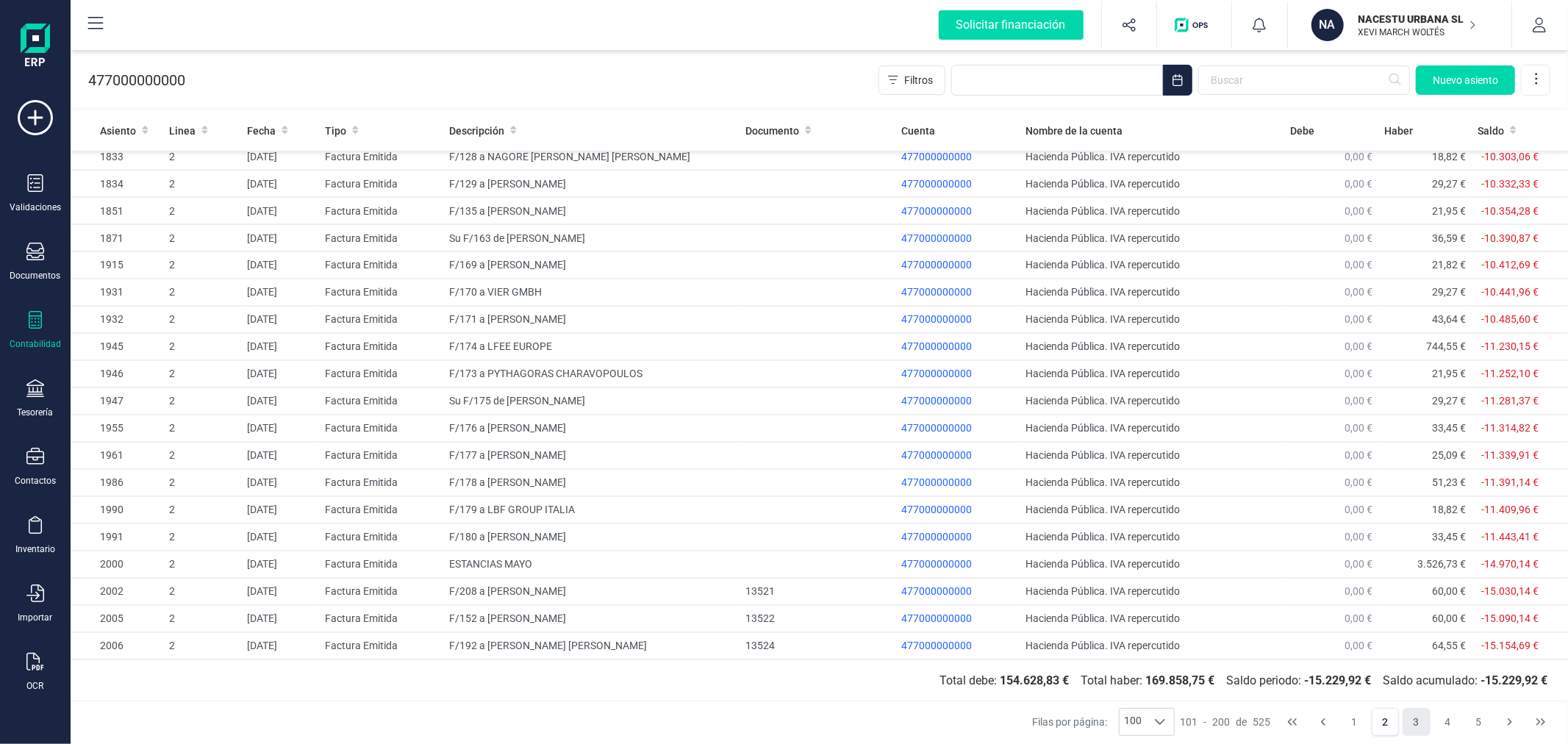
click at [1412, 725] on button "3" at bounding box center [1417, 722] width 28 height 28
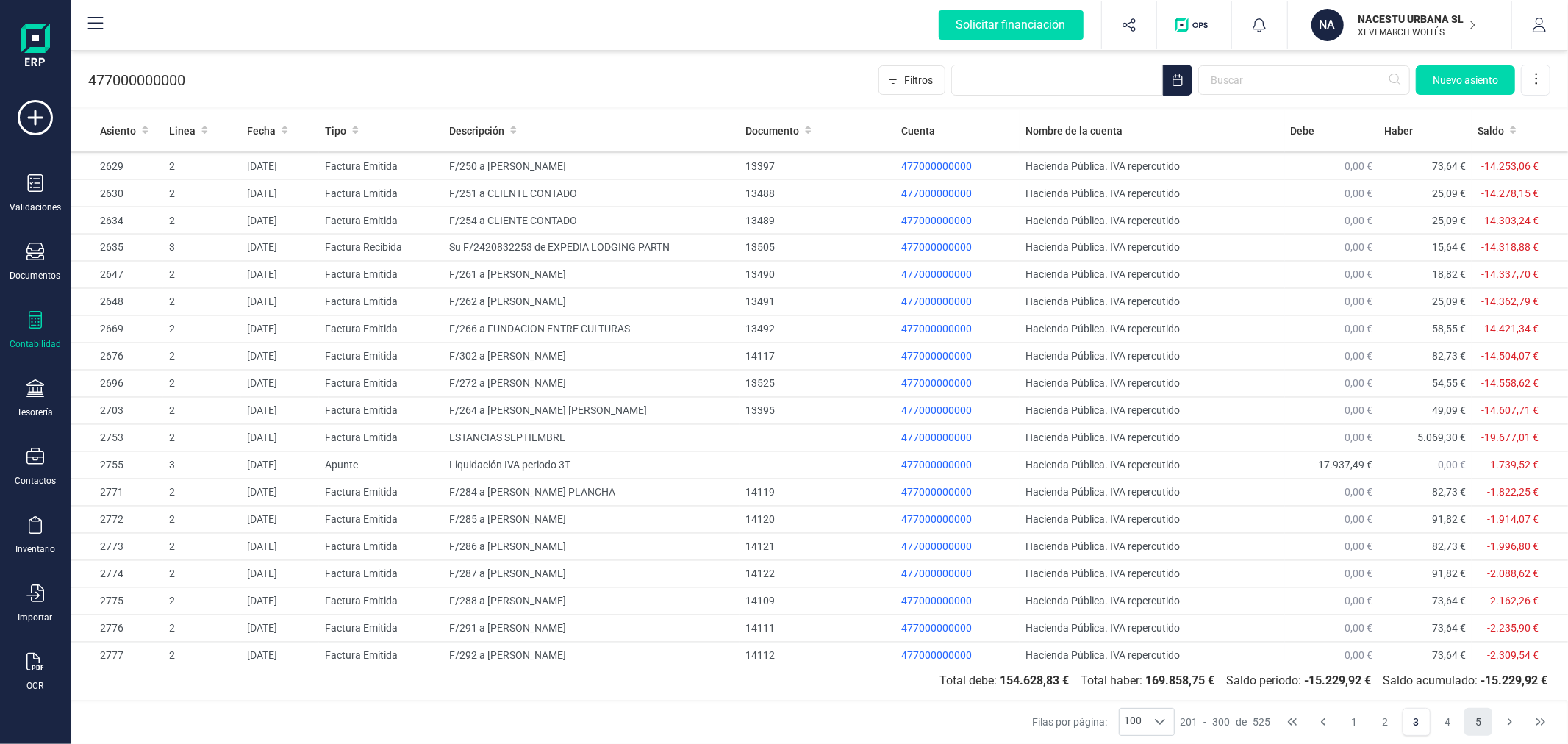
click at [1481, 721] on button "5" at bounding box center [1478, 722] width 28 height 28
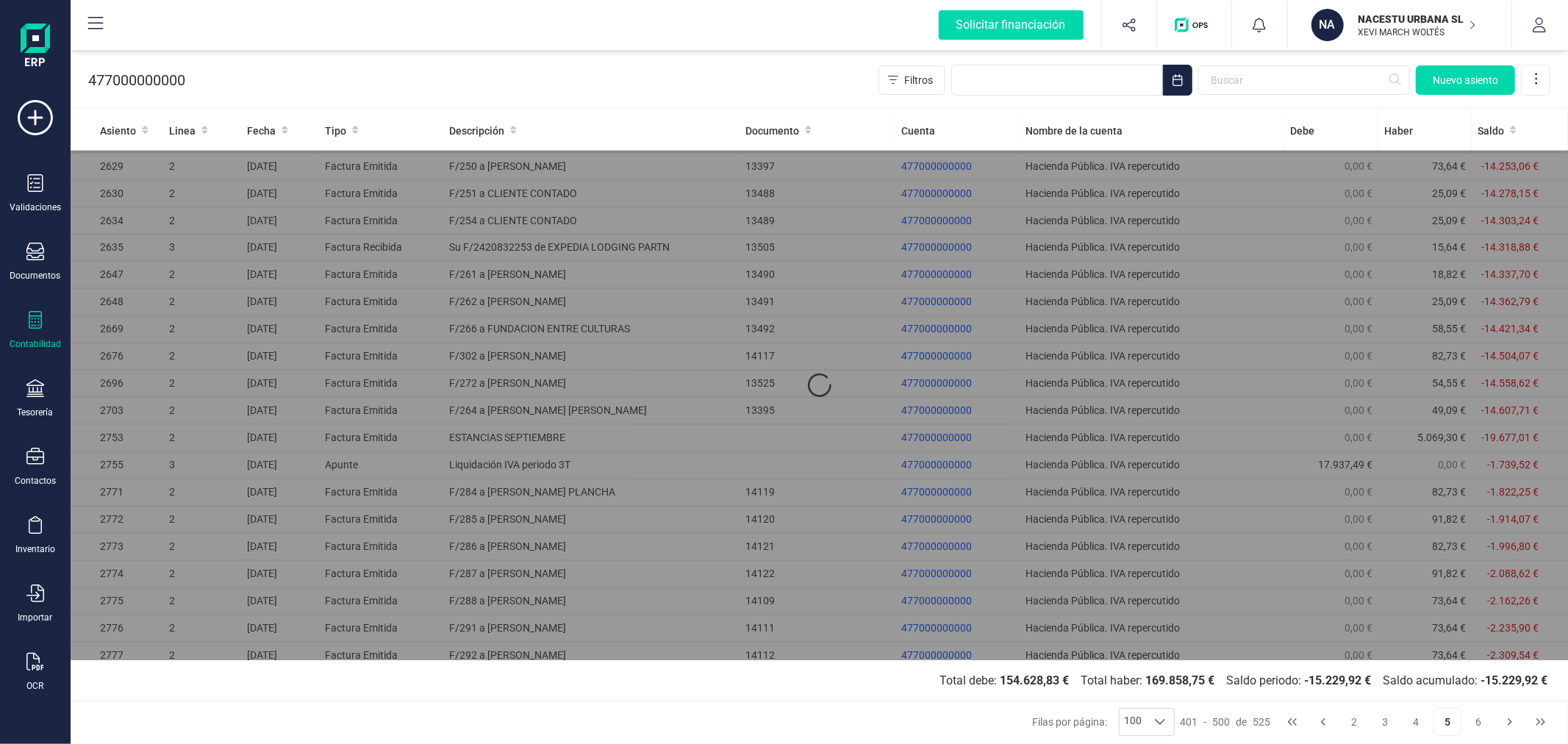
scroll to position [0, 0]
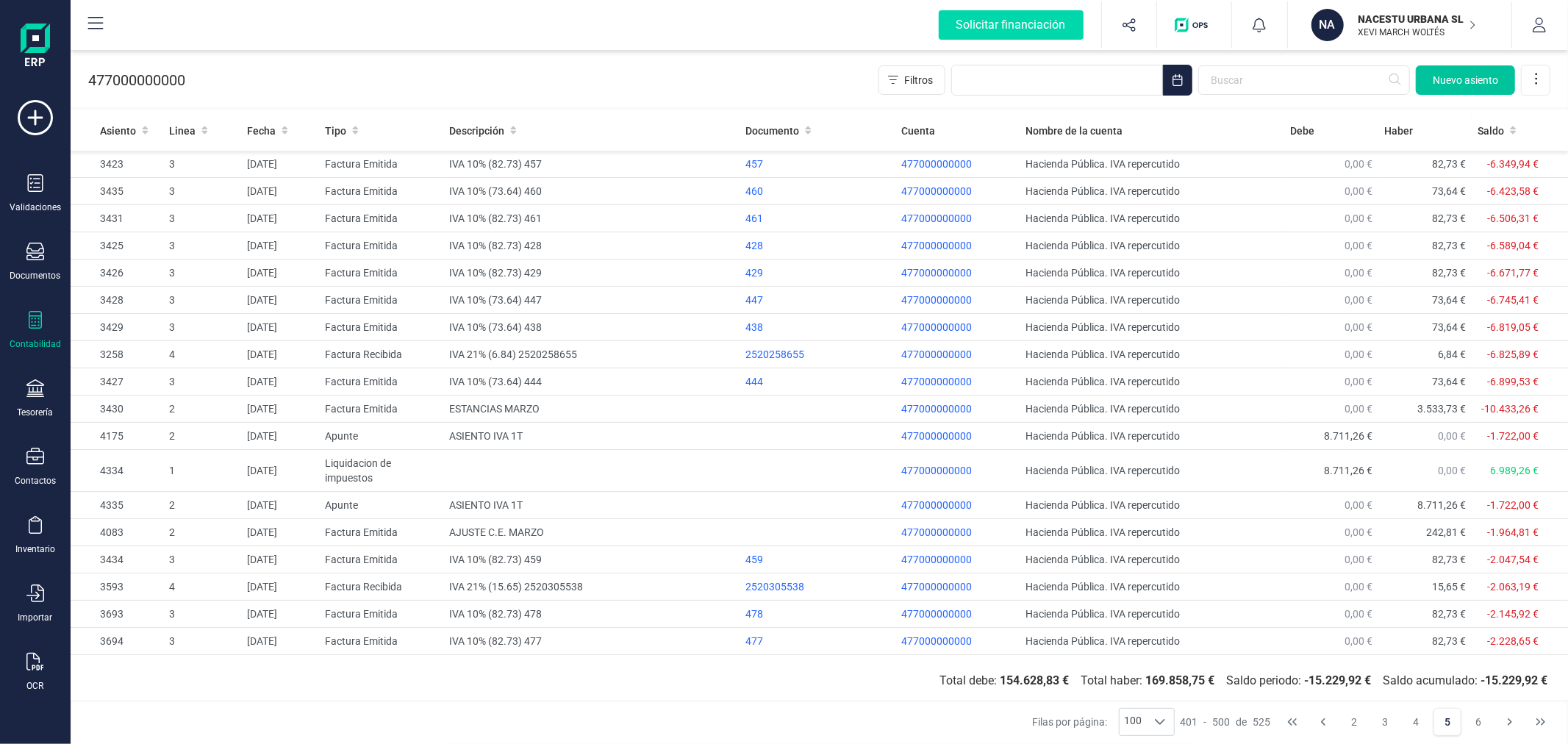
click at [1455, 75] on span "Nuevo asiento" at bounding box center [1465, 80] width 65 height 15
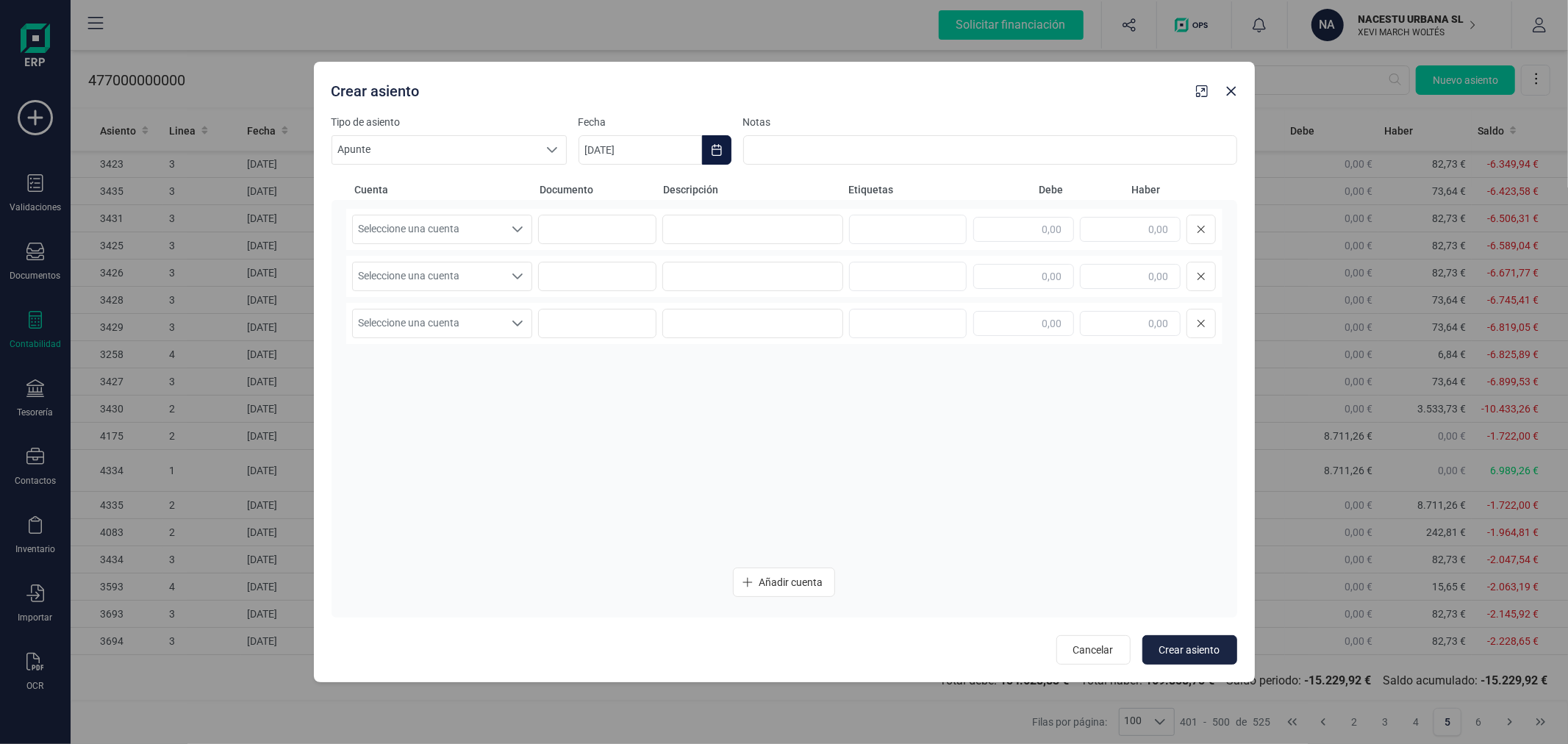
click at [714, 149] on icon "Choose Date" at bounding box center [717, 150] width 10 height 12
click at [612, 195] on icon "Previous Month" at bounding box center [608, 194] width 12 height 12
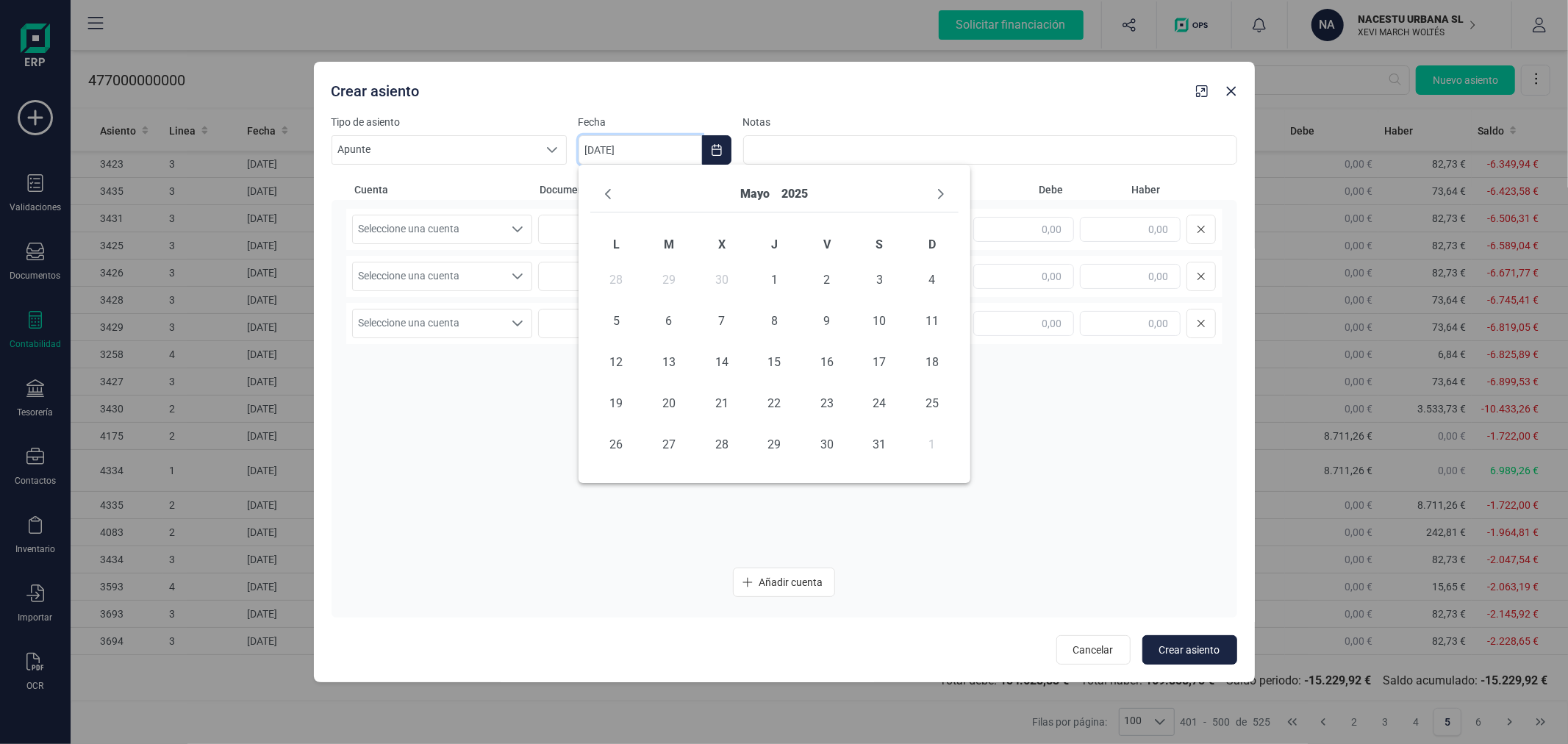
click at [612, 195] on icon "Previous Month" at bounding box center [608, 194] width 12 height 12
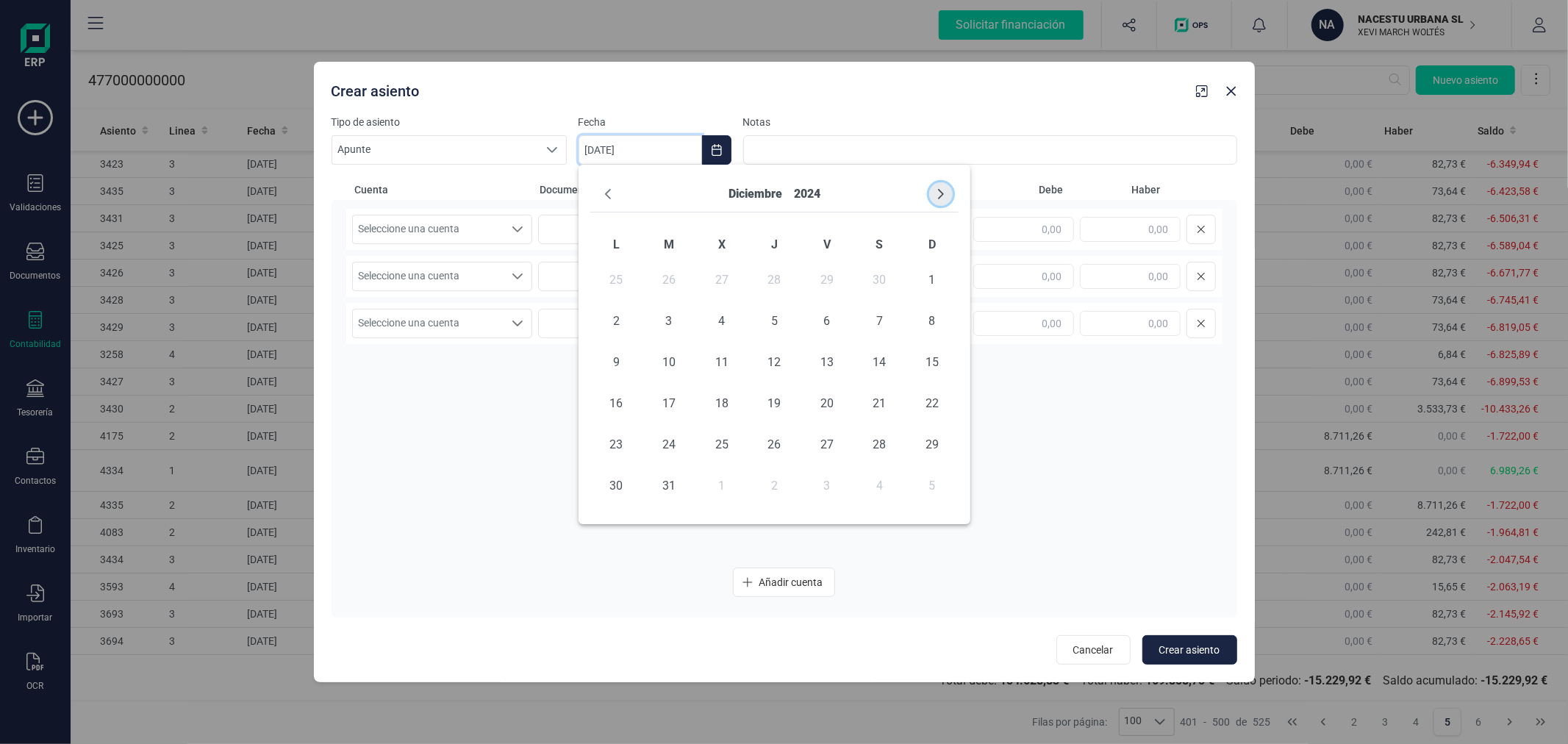
click at [946, 190] on icon "Next Month" at bounding box center [942, 194] width 12 height 12
click at [717, 280] on span "1" at bounding box center [721, 280] width 29 height 29
type input "[DATE]"
click at [497, 218] on span "Seleccione una cuenta" at bounding box center [429, 229] width 151 height 28
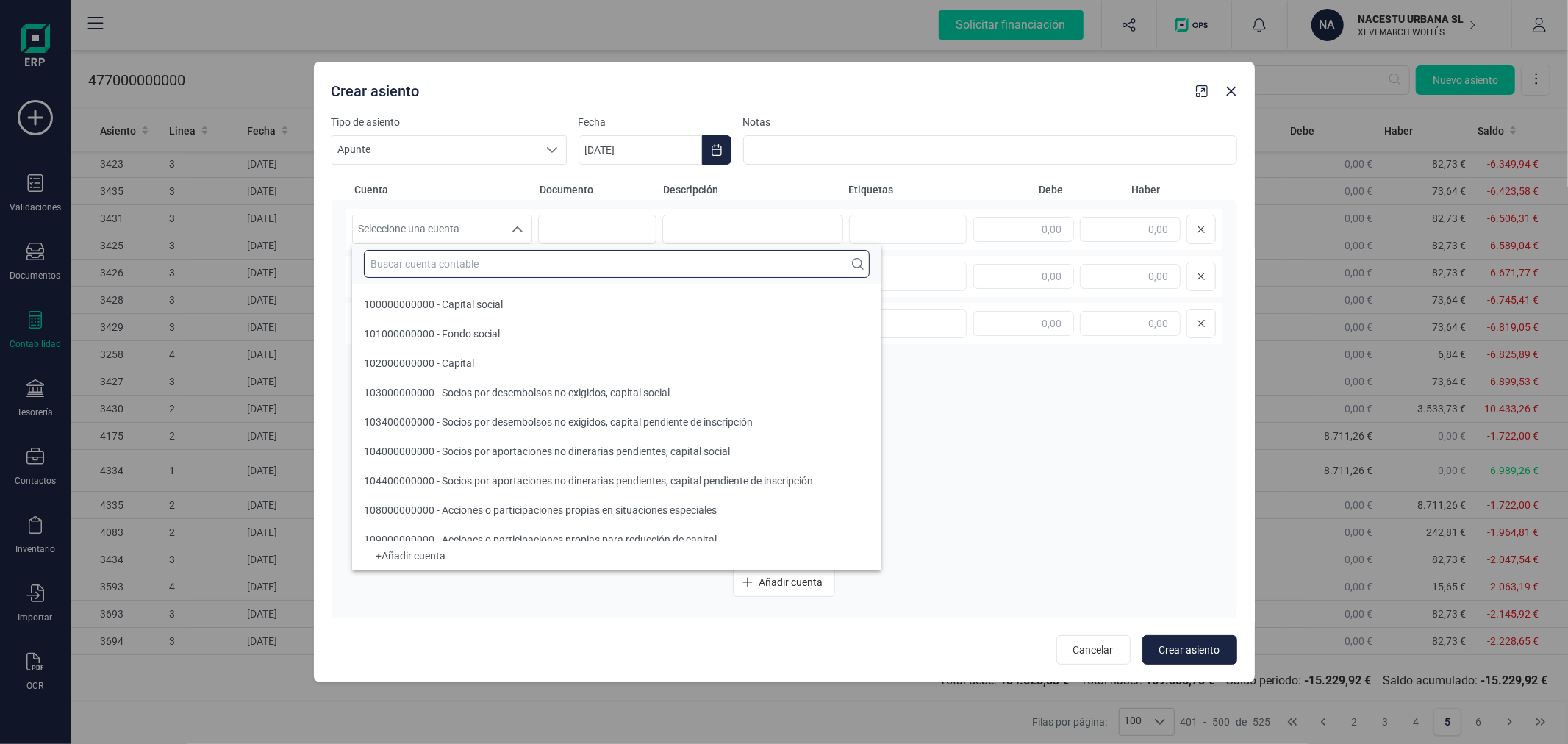
click at [507, 255] on input "text" at bounding box center [617, 264] width 506 height 28
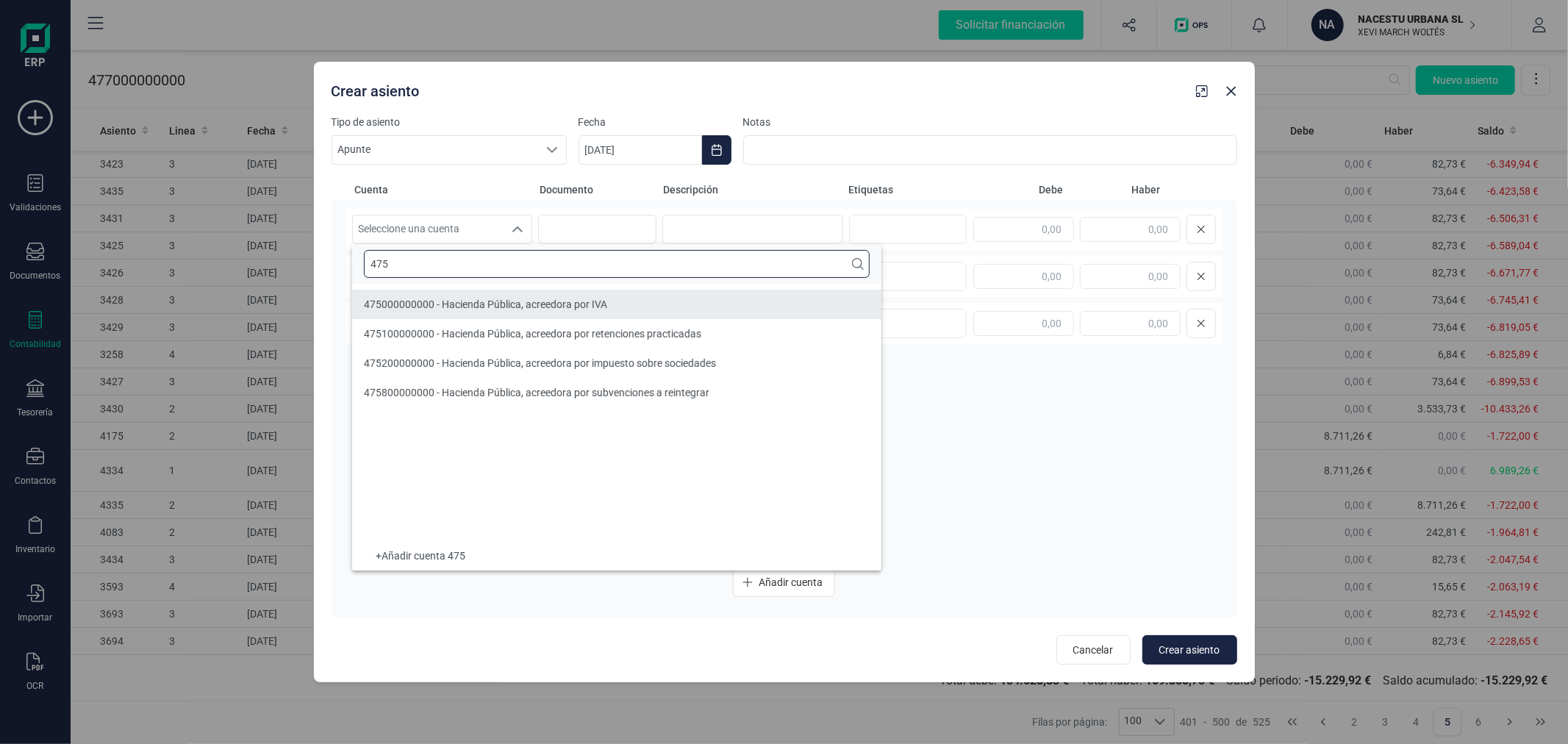
type input "475"
click at [537, 318] on li "475000000000 - Hacienda Pública, acreedora por IVA" at bounding box center [617, 305] width 529 height 29
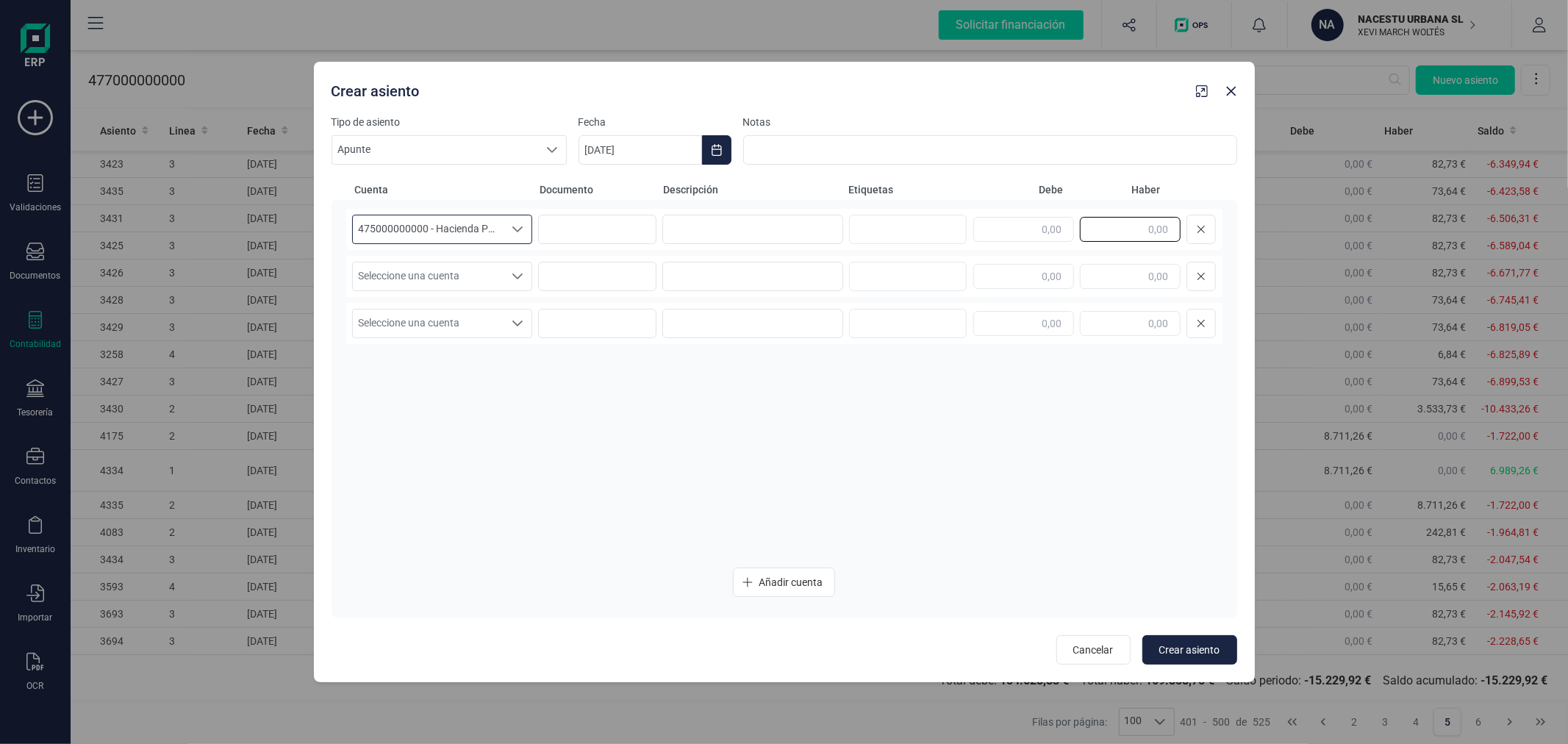
click at [1133, 225] on input "text" at bounding box center [1131, 230] width 101 height 25
type input "2.016,21"
click at [467, 281] on span "Seleccione una cuenta" at bounding box center [429, 276] width 151 height 28
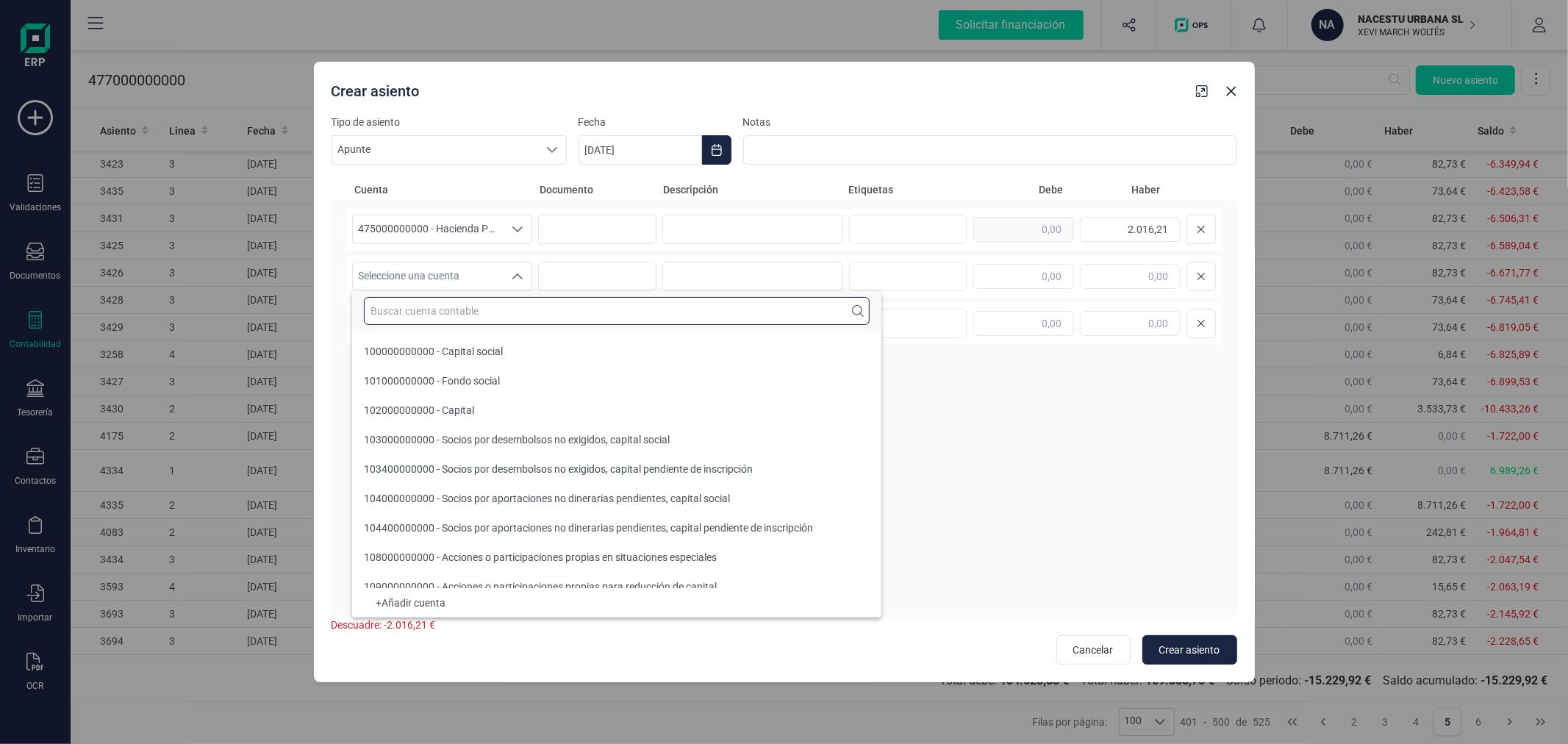
click at [469, 297] on input "text" at bounding box center [617, 310] width 506 height 28
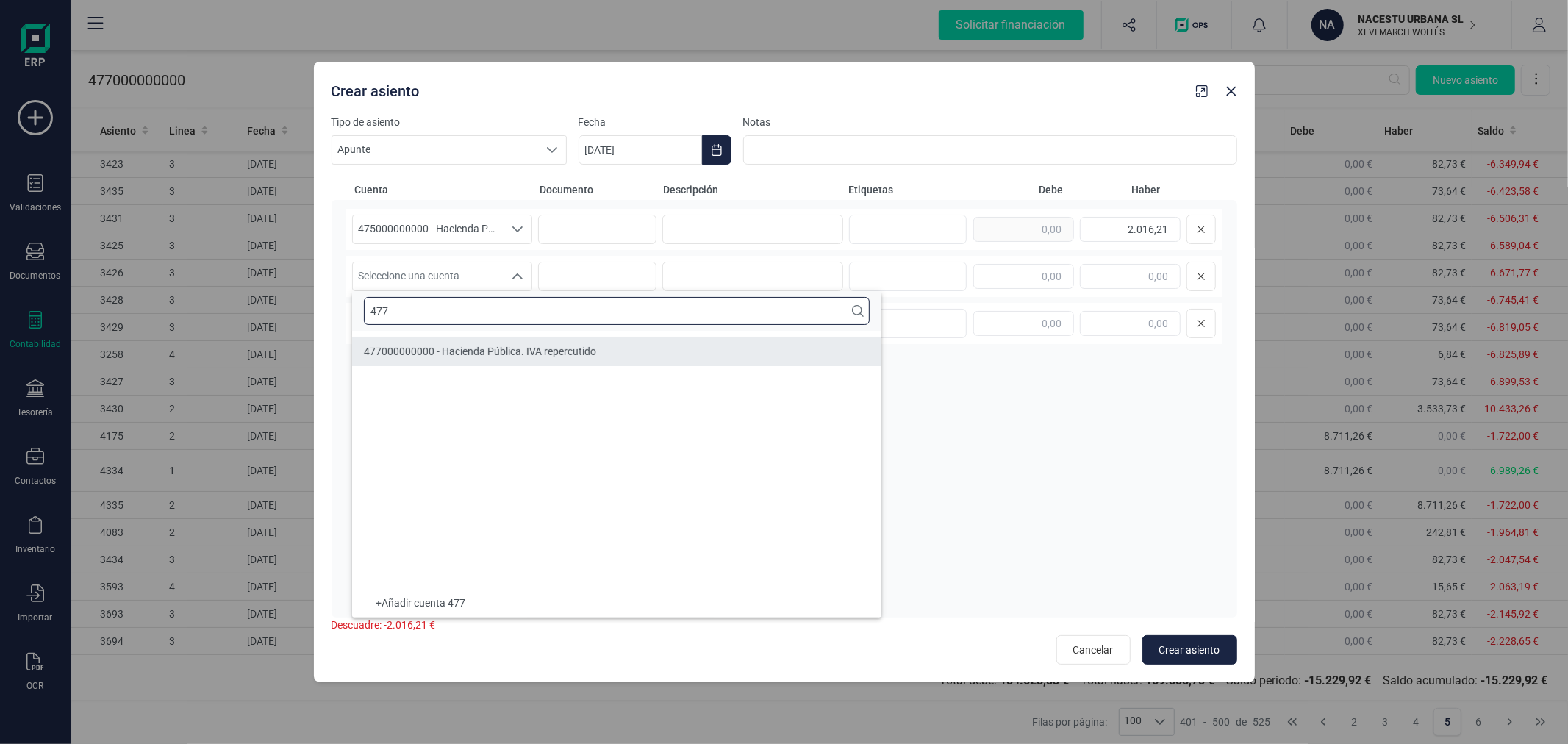
type input "477"
click at [510, 348] on span "477000000000 - Hacienda Pública. IVA repercutido" at bounding box center [480, 351] width 233 height 12
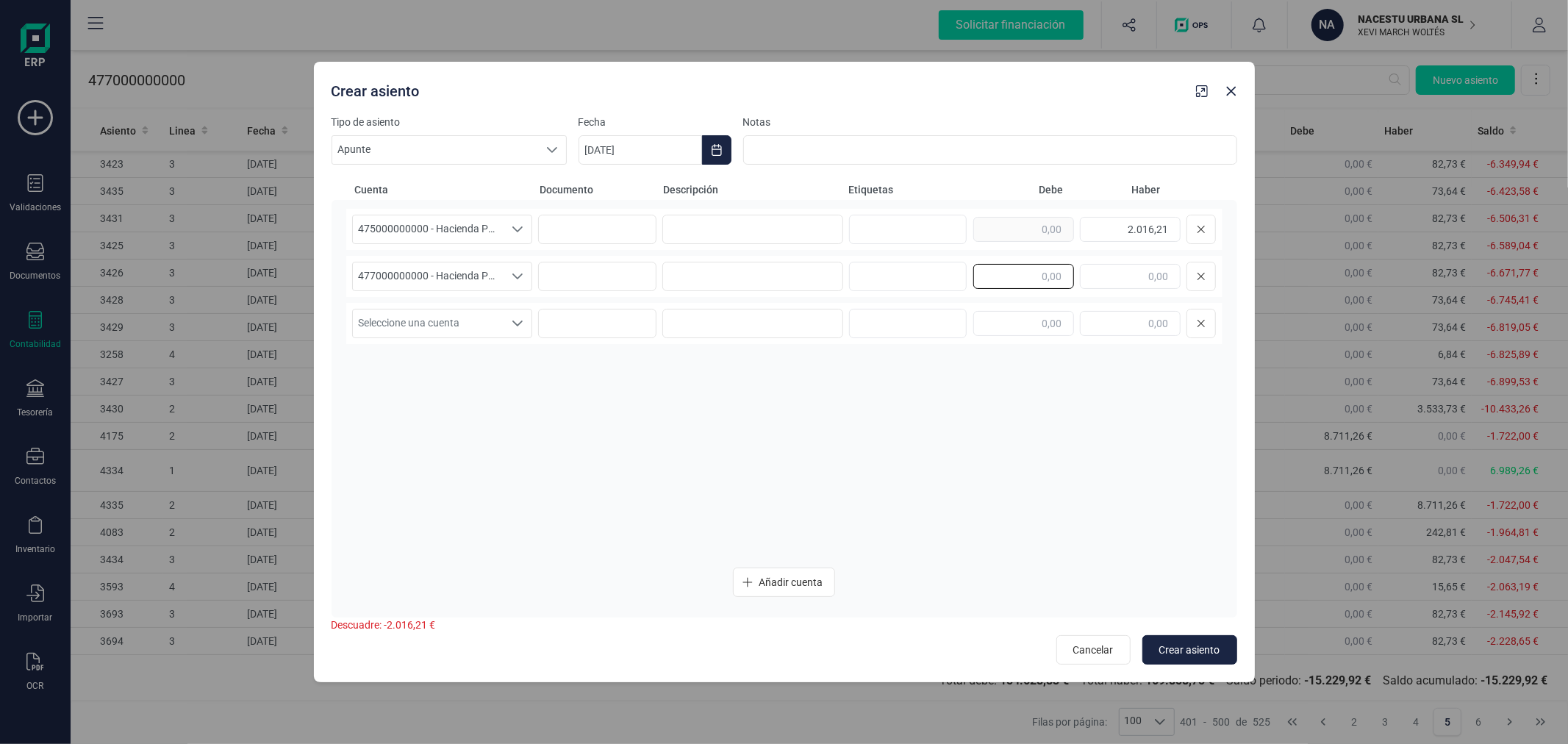
click at [1020, 275] on input "text" at bounding box center [1024, 276] width 101 height 25
type input "1.722,00"
click at [1093, 410] on div "475000000000 - Hacienda Pública, acreedora por IVA 475000000000 - Hacienda Públ…" at bounding box center [784, 381] width 877 height 346
click at [471, 327] on span "Seleccione una cuenta" at bounding box center [429, 323] width 151 height 28
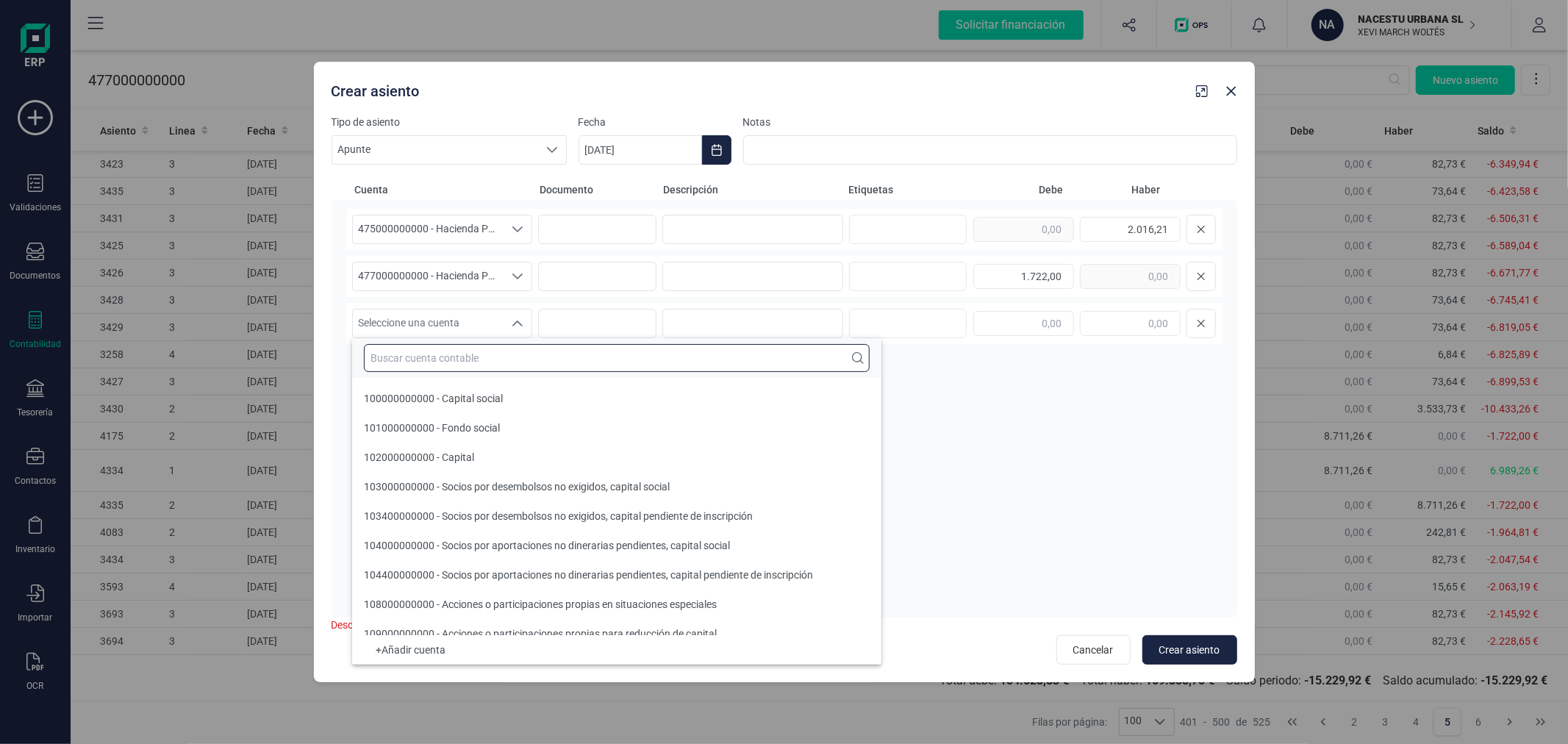
click at [492, 356] on input "text" at bounding box center [617, 358] width 506 height 28
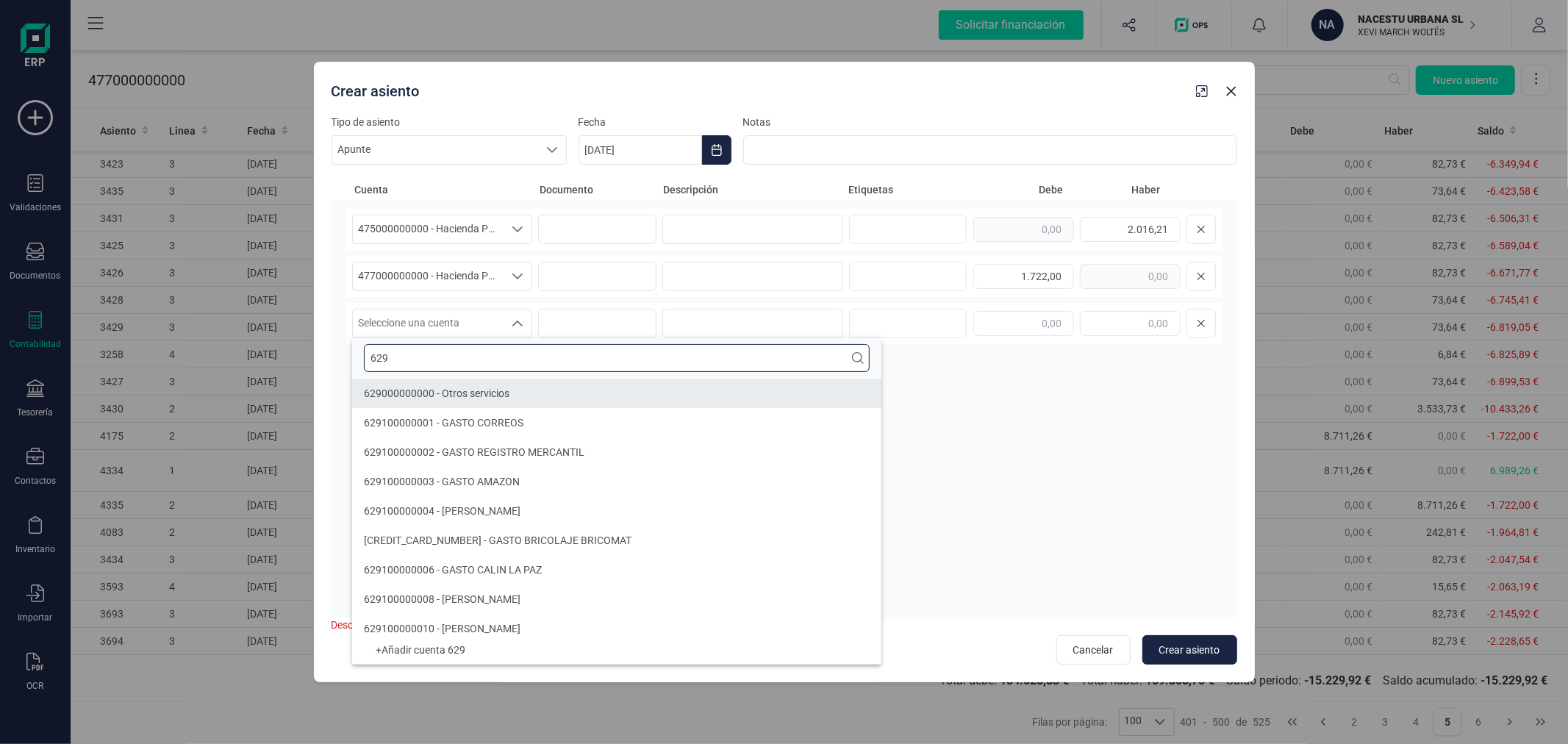
type input "629"
click at [502, 395] on span "629000000000 - Otros servicios" at bounding box center [436, 394] width 145 height 12
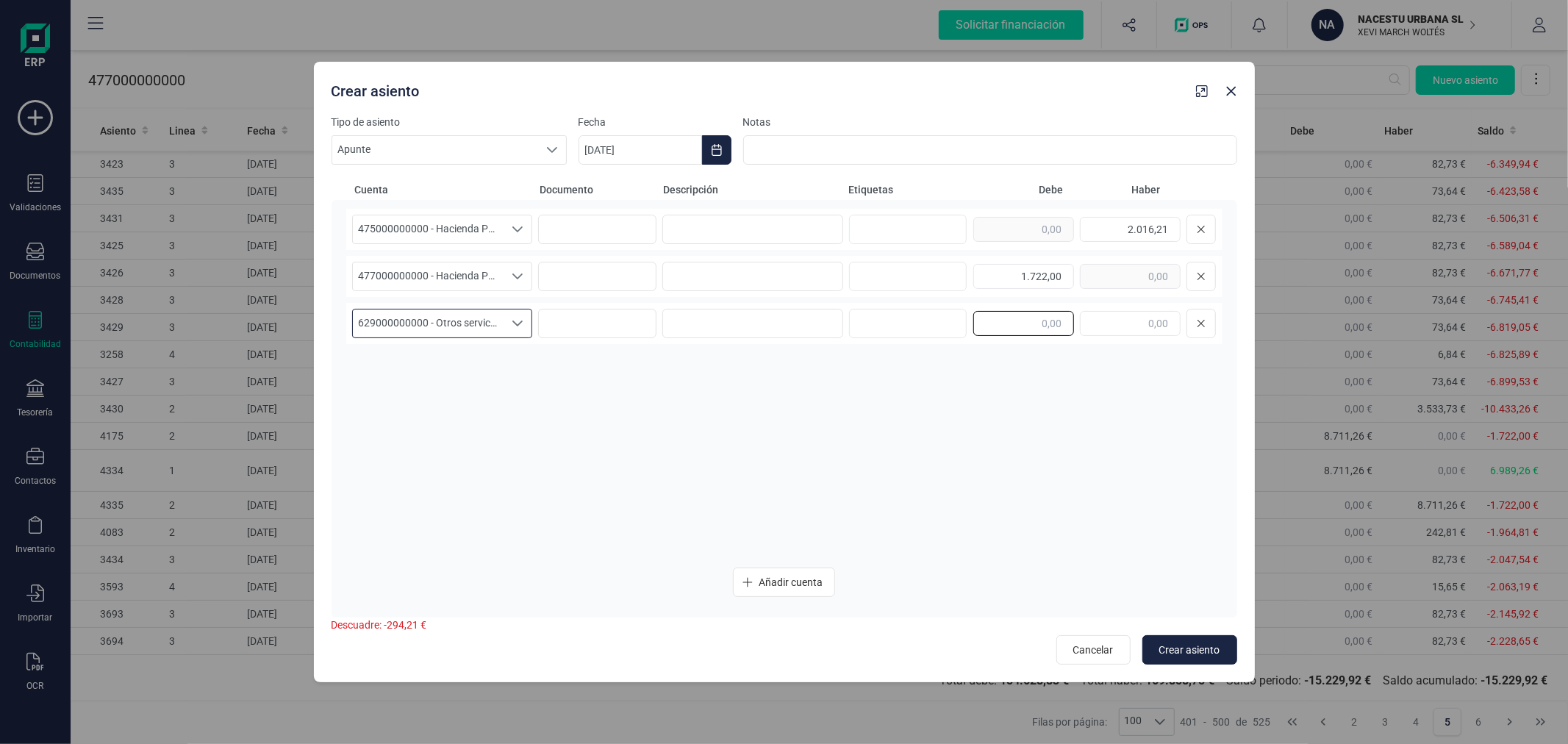
click at [1030, 326] on input "text" at bounding box center [1024, 324] width 101 height 25
type input "294,21"
click at [445, 317] on span "629000000000 - Otros servicios" at bounding box center [429, 323] width 151 height 28
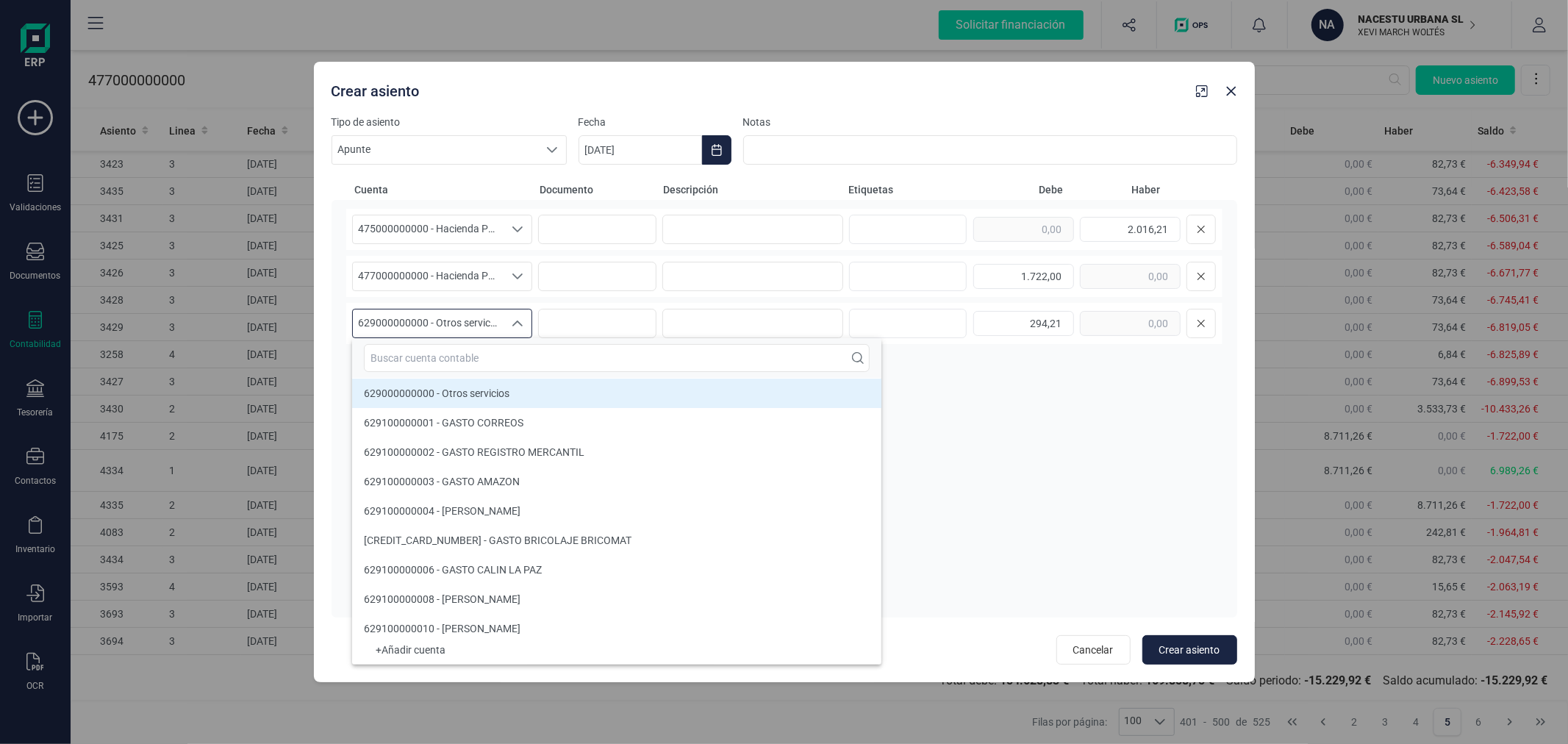
click at [445, 317] on span "629000000000 - Otros servicios" at bounding box center [429, 323] width 151 height 28
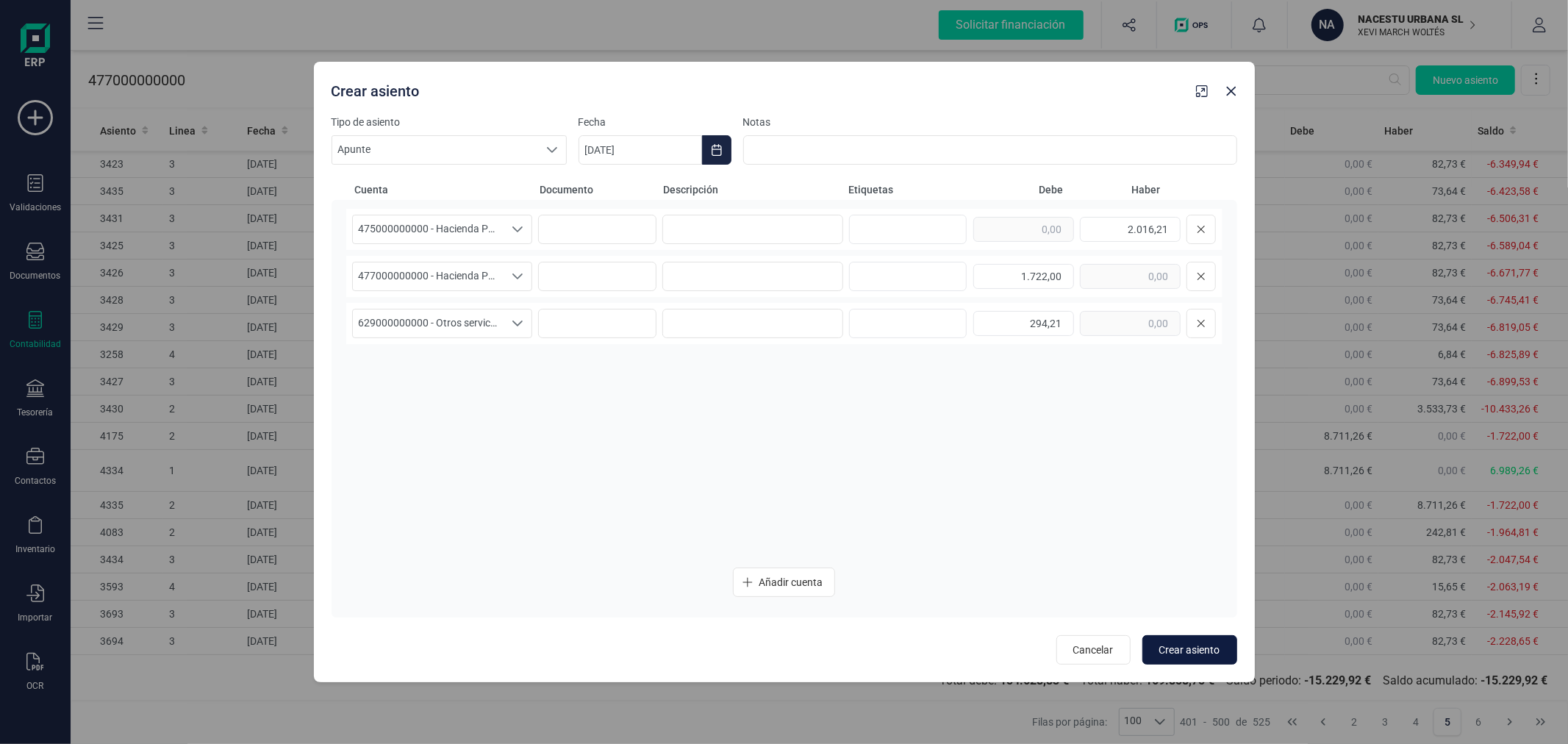
click at [1174, 656] on span "Crear asiento" at bounding box center [1190, 650] width 61 height 15
type input "[DATE]"
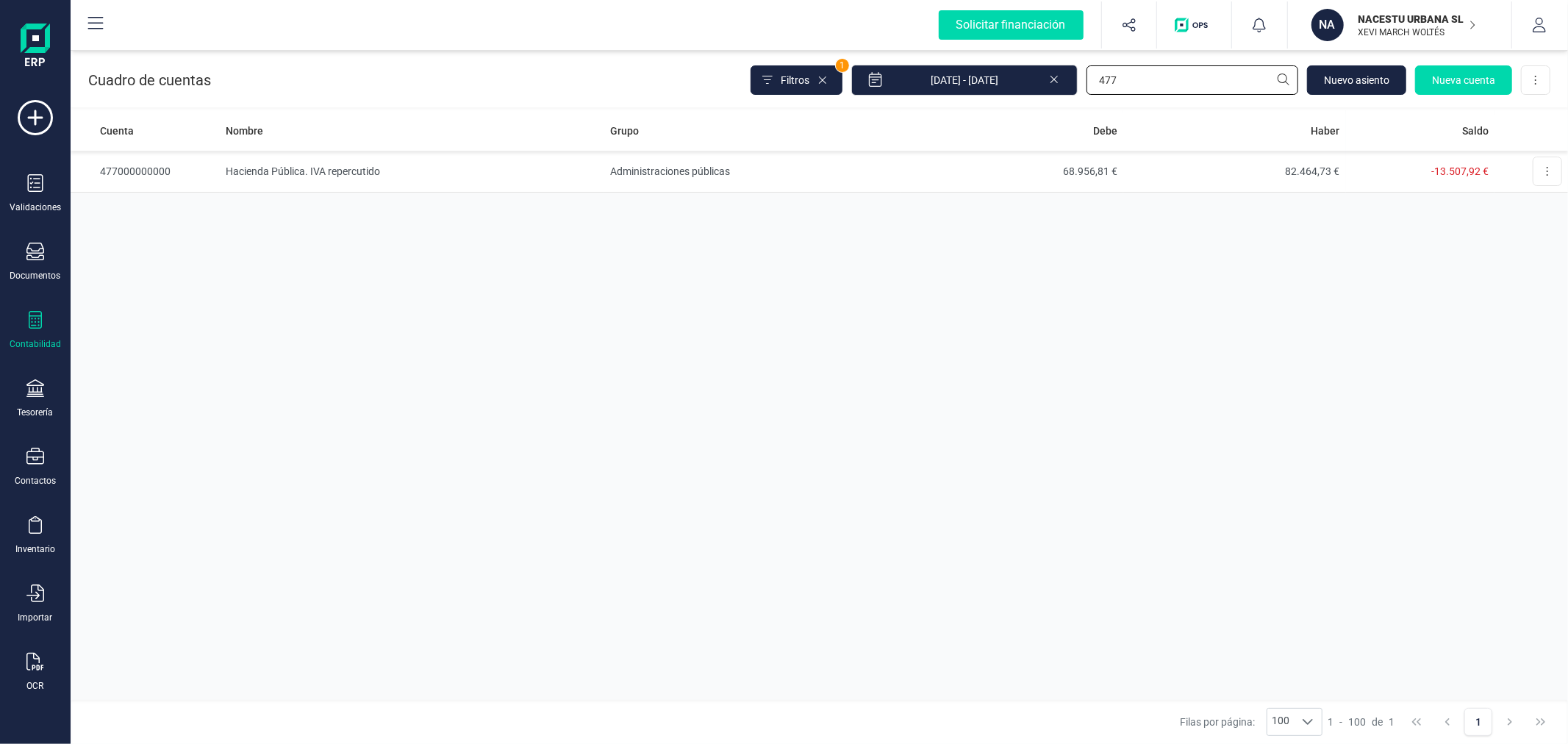
click at [1195, 71] on input "477" at bounding box center [1193, 80] width 211 height 29
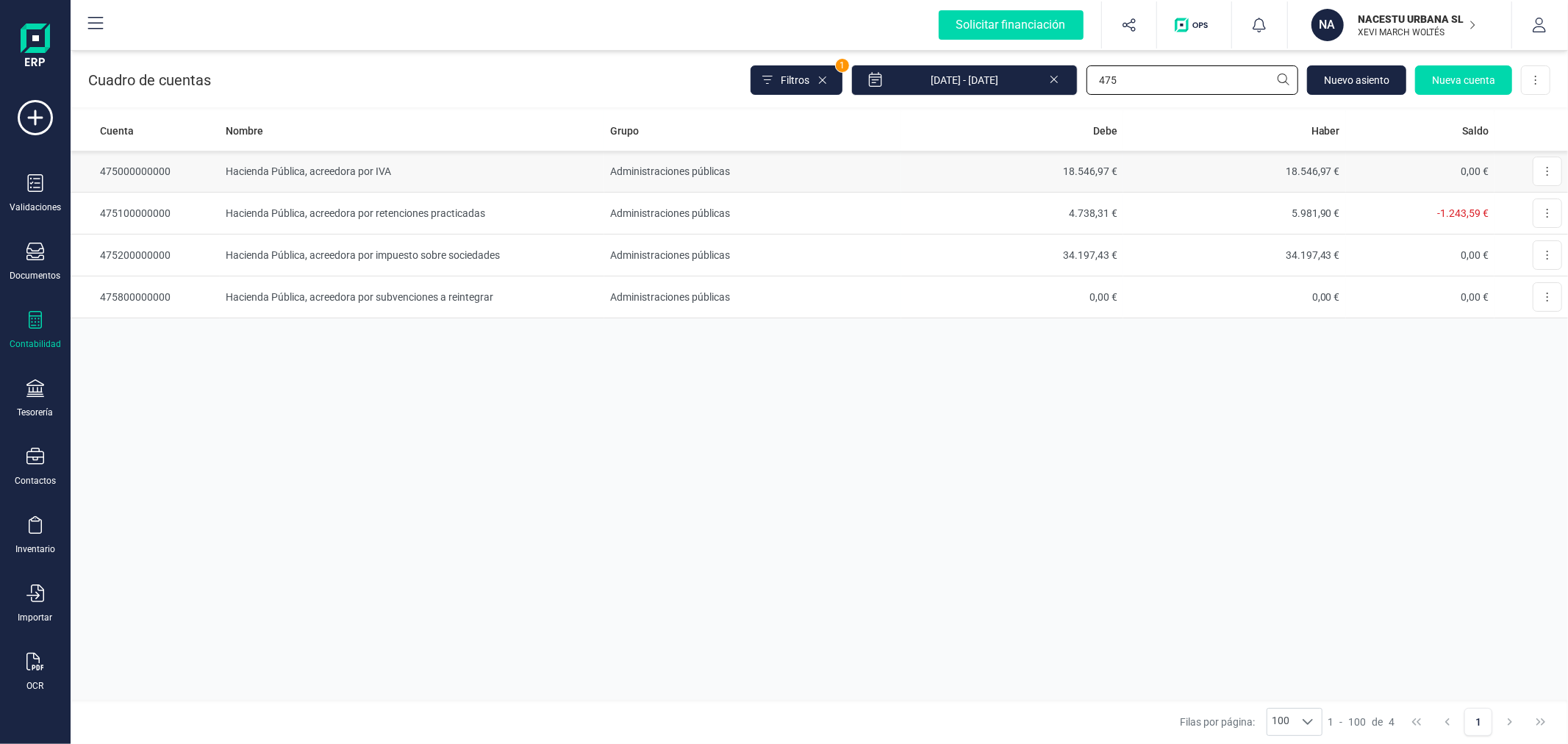
type input "475"
click at [486, 168] on td "Hacienda Pública, acreedora por IVA" at bounding box center [412, 171] width 385 height 42
click at [1187, 79] on input "475" at bounding box center [1193, 80] width 211 height 29
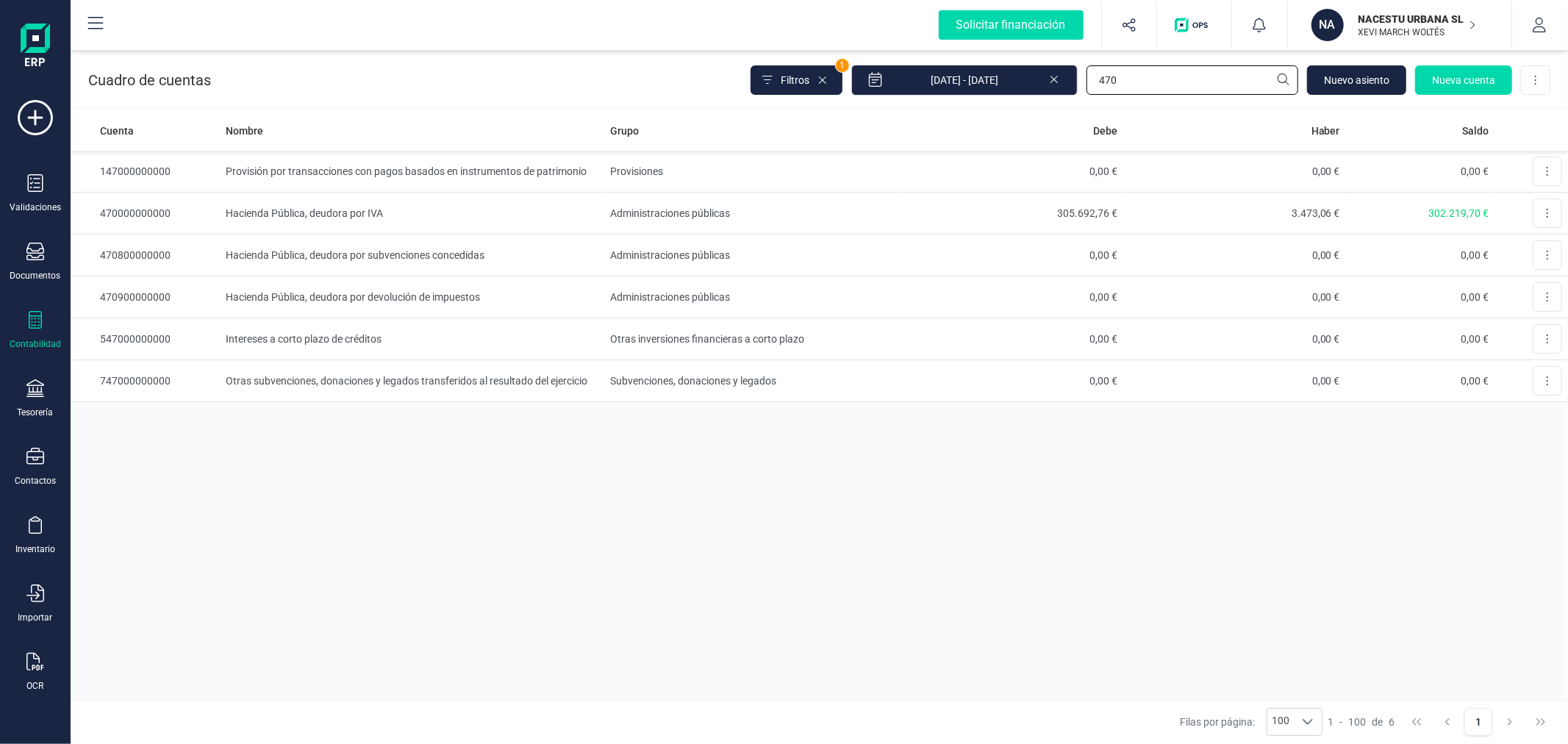
type input "470"
click at [1006, 533] on div "Cuenta Nombre Grupo Debe Haber Saldo 147000000000 Provisión por transacciones c…" at bounding box center [819, 405] width 1498 height 590
click at [44, 328] on div "Contabilidad" at bounding box center [35, 331] width 59 height 39
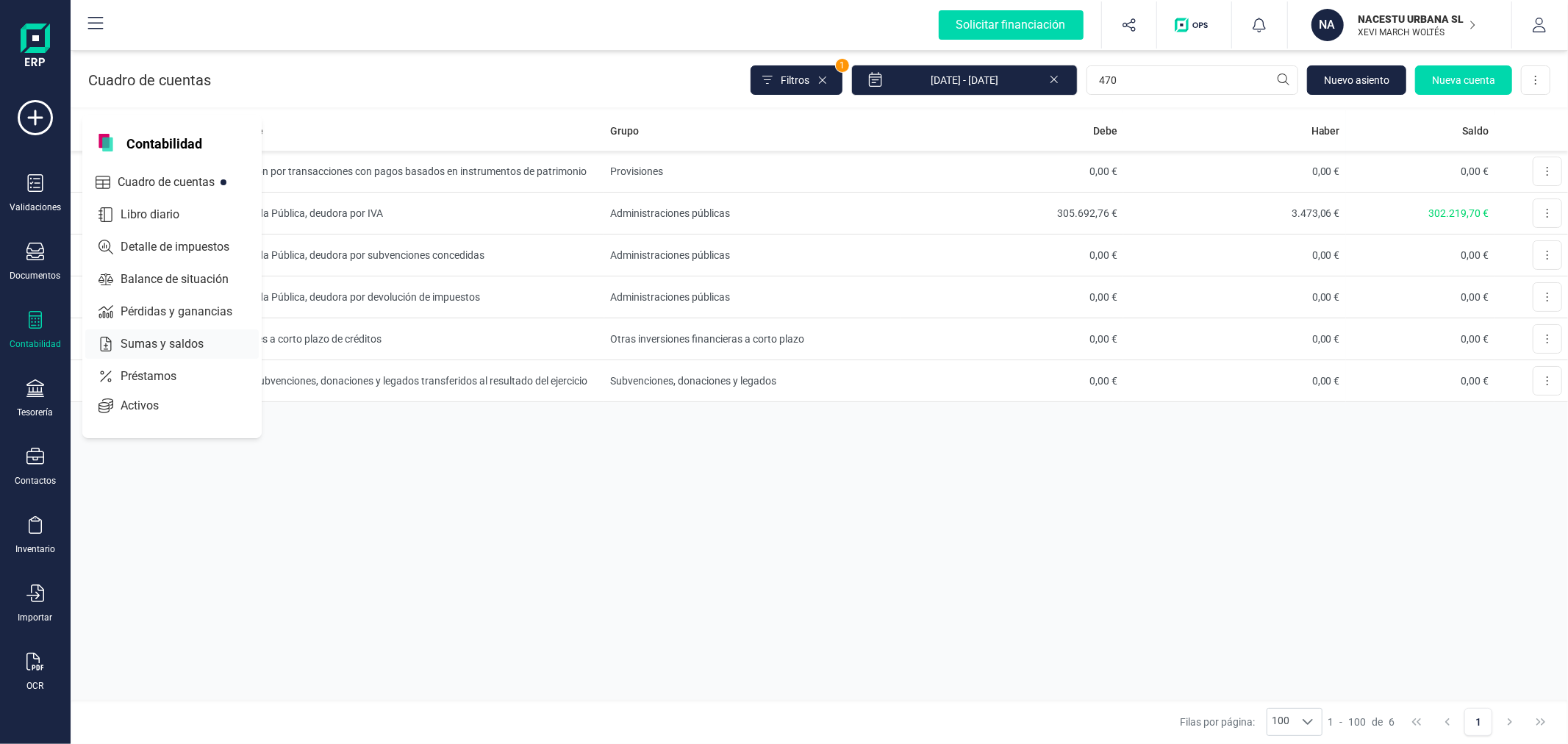
click at [132, 344] on span "Sumas y saldos" at bounding box center [172, 344] width 115 height 17
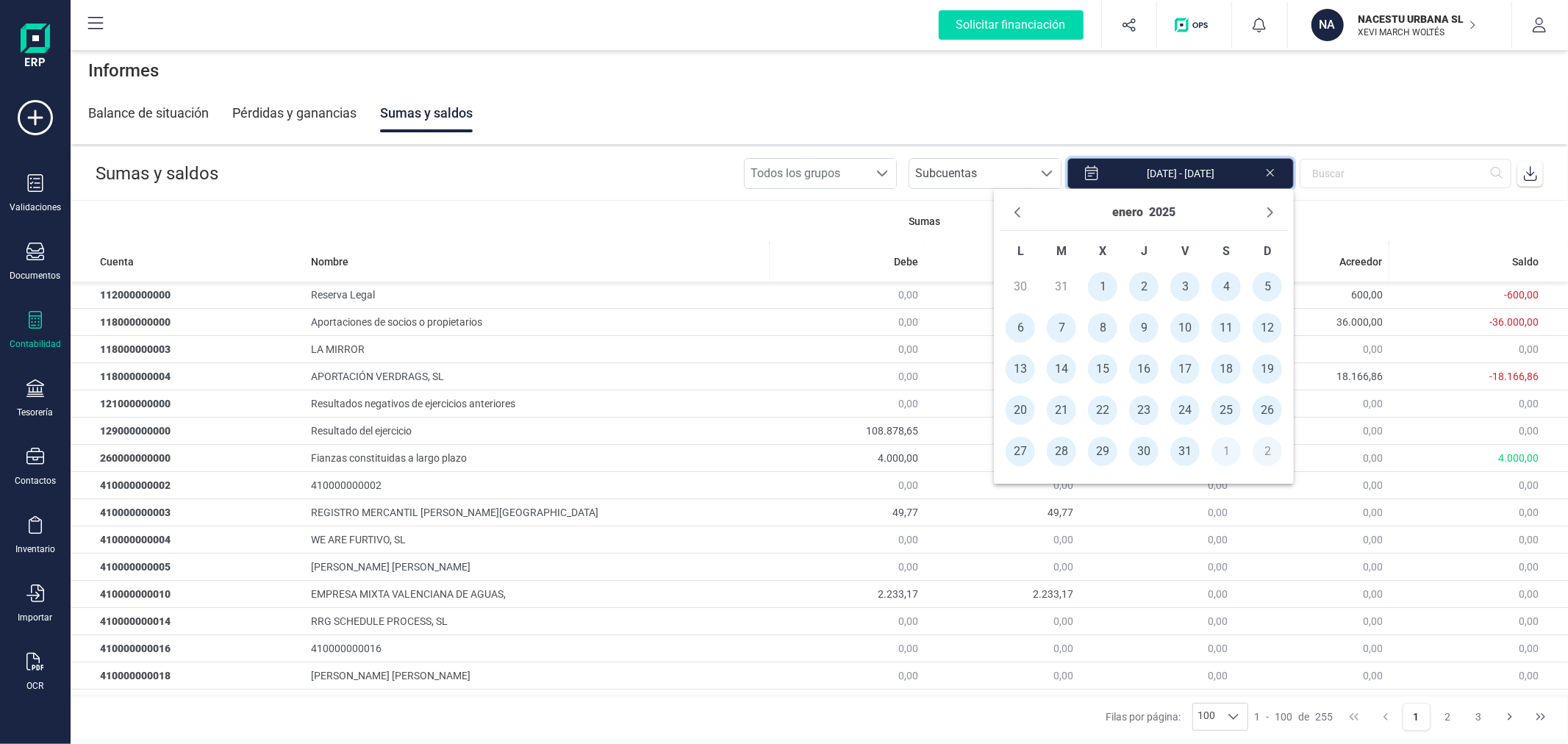
click at [1197, 164] on input "[DATE] - [DATE]" at bounding box center [1181, 174] width 227 height 31
click at [1094, 291] on span "1" at bounding box center [1103, 287] width 29 height 29
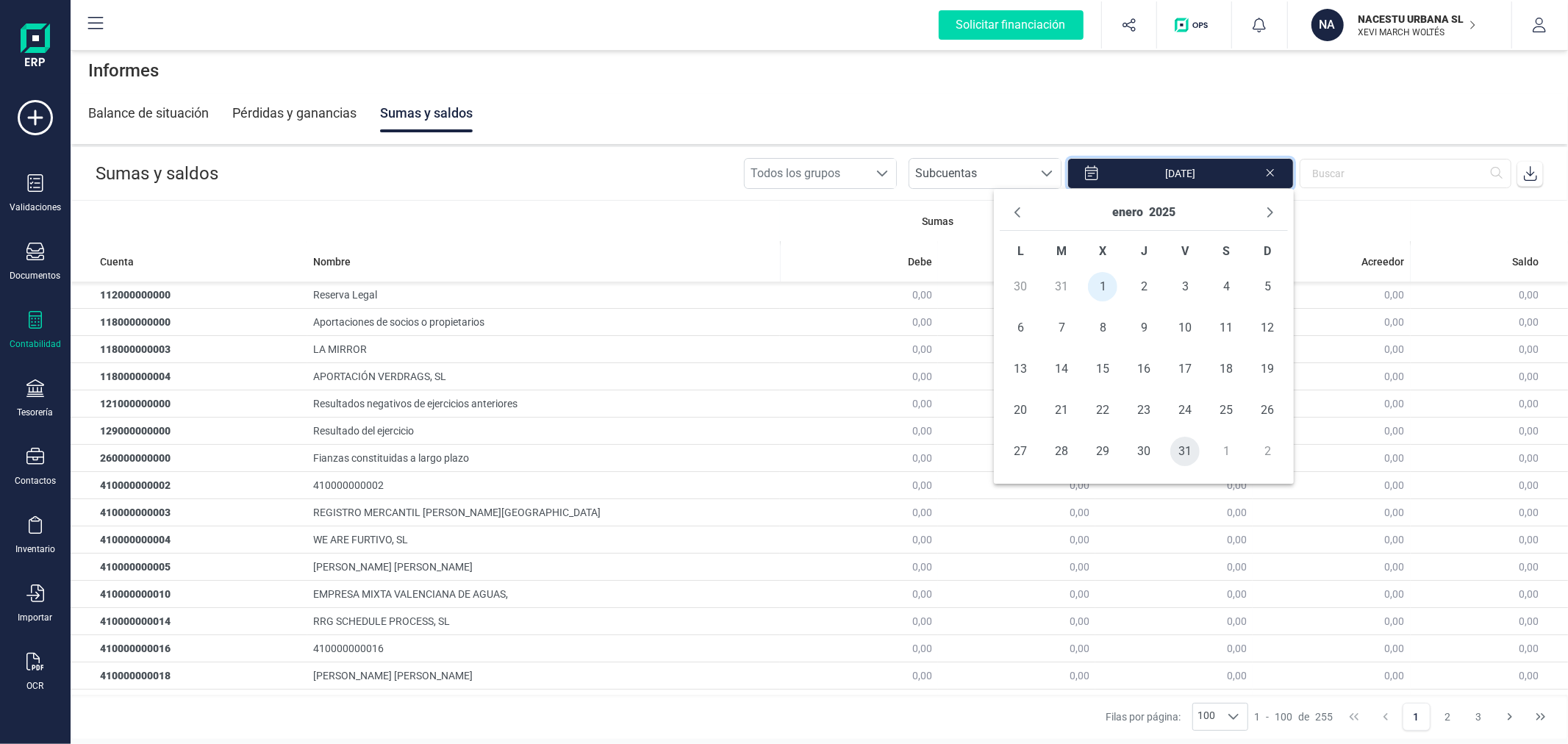
click at [1185, 446] on span "31" at bounding box center [1185, 451] width 29 height 29
type input "01/01/2025 - 31/01/2025"
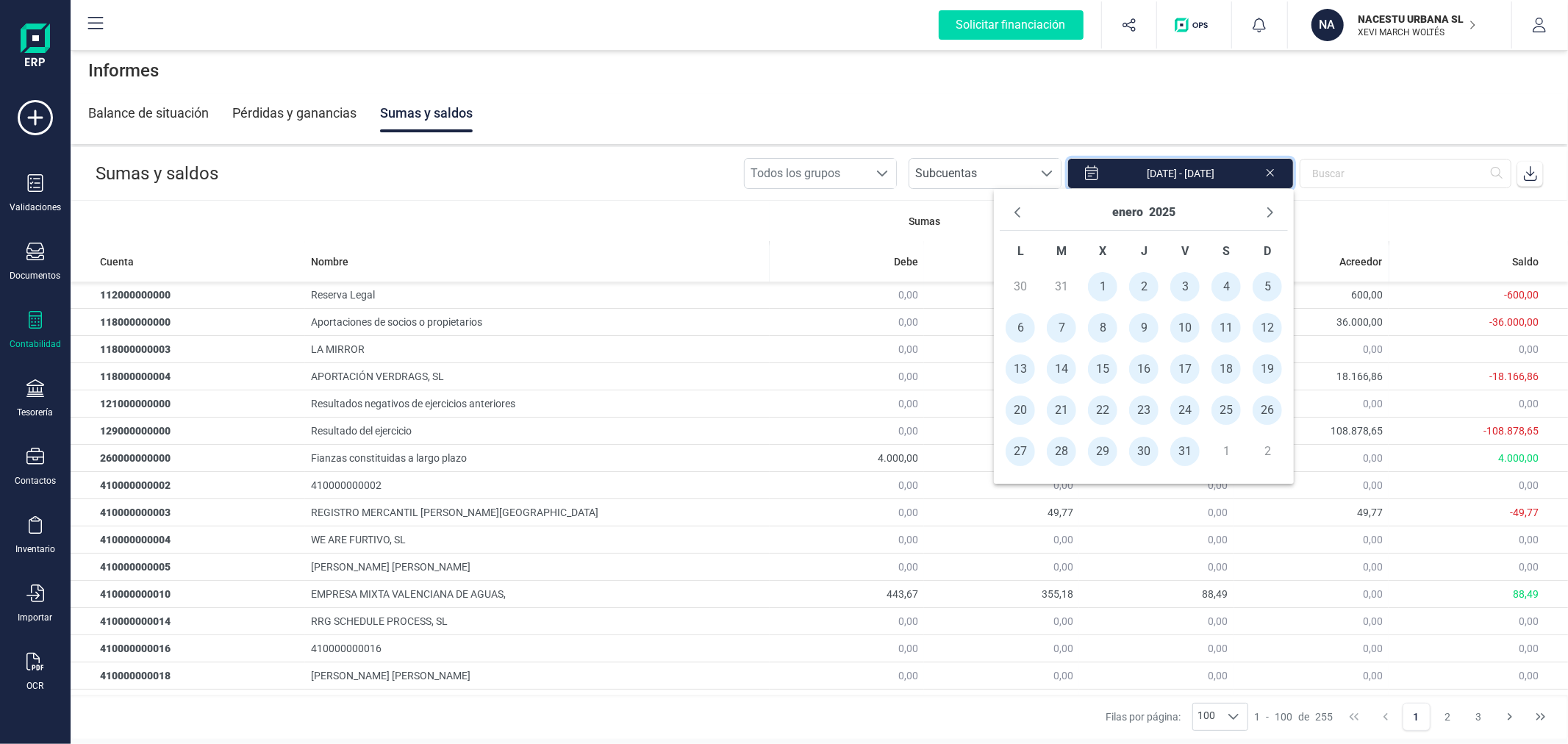
click at [1531, 178] on icon at bounding box center [1530, 173] width 15 height 15
click at [1398, 16] on p "NACESTU URBANA SL" at bounding box center [1417, 18] width 117 height 15
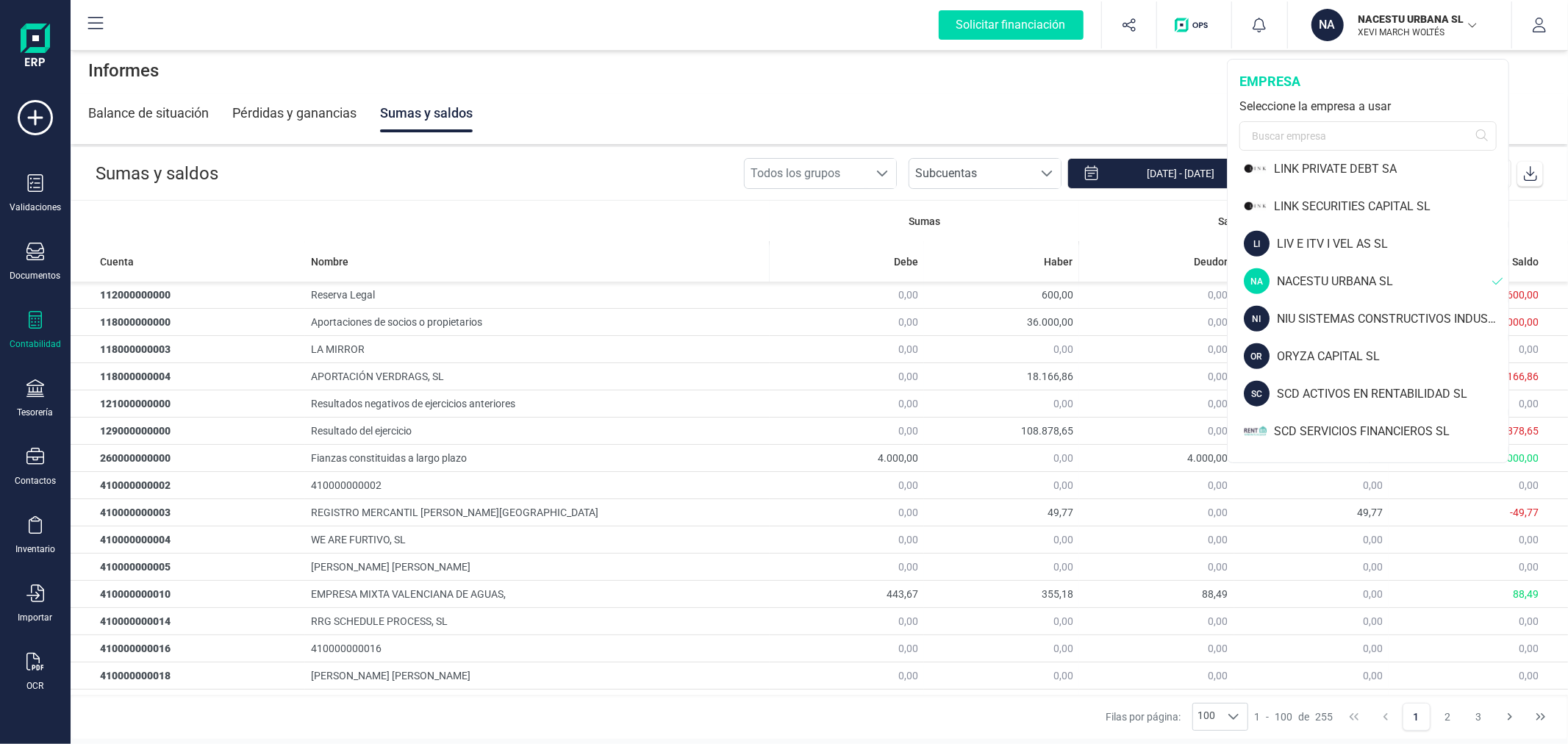
scroll to position [1144, 0]
click at [1349, 379] on div "SCD ACTIVOS EN RENTABILIDAD SL" at bounding box center [1392, 388] width 232 height 17
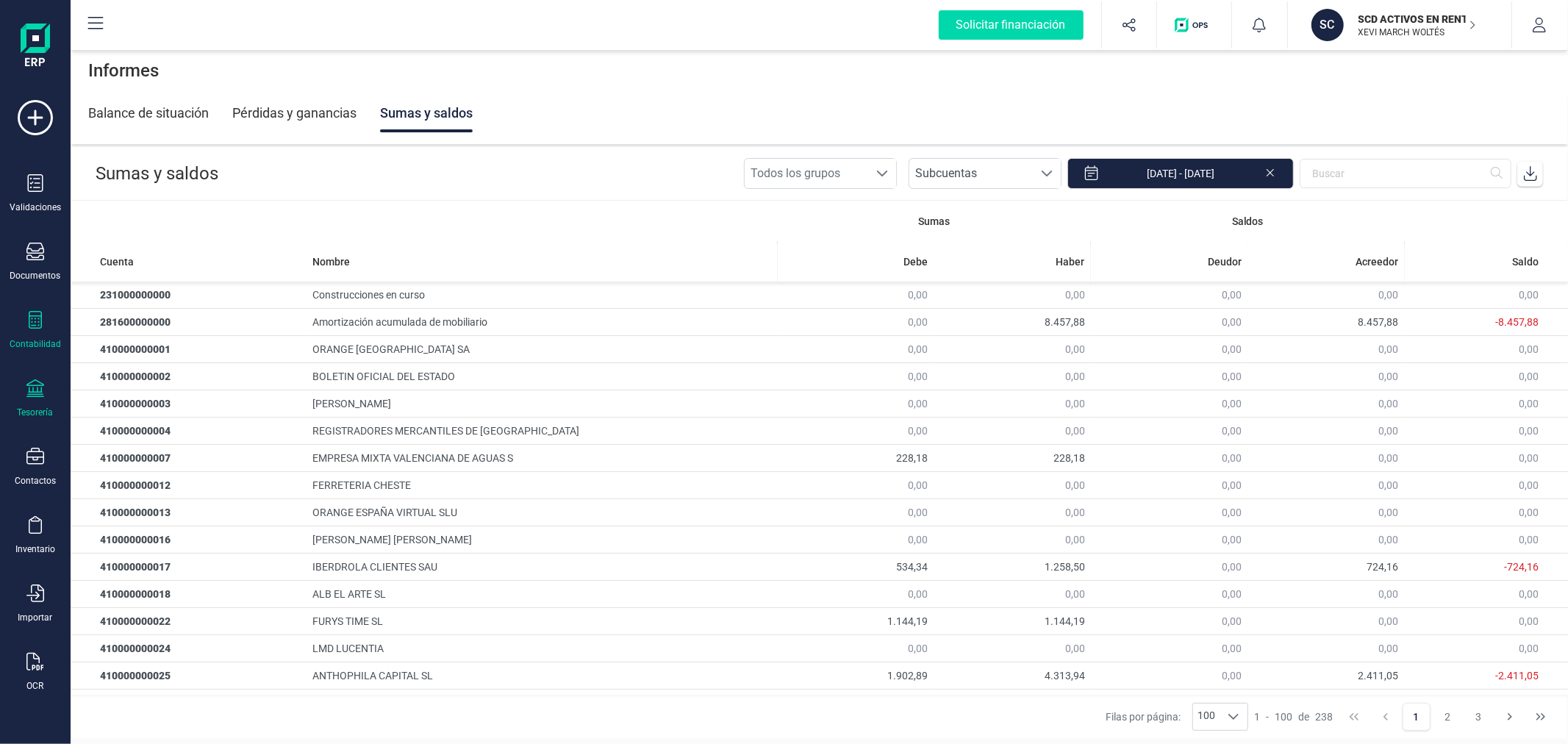
click at [34, 404] on div "Tesorería" at bounding box center [35, 399] width 59 height 39
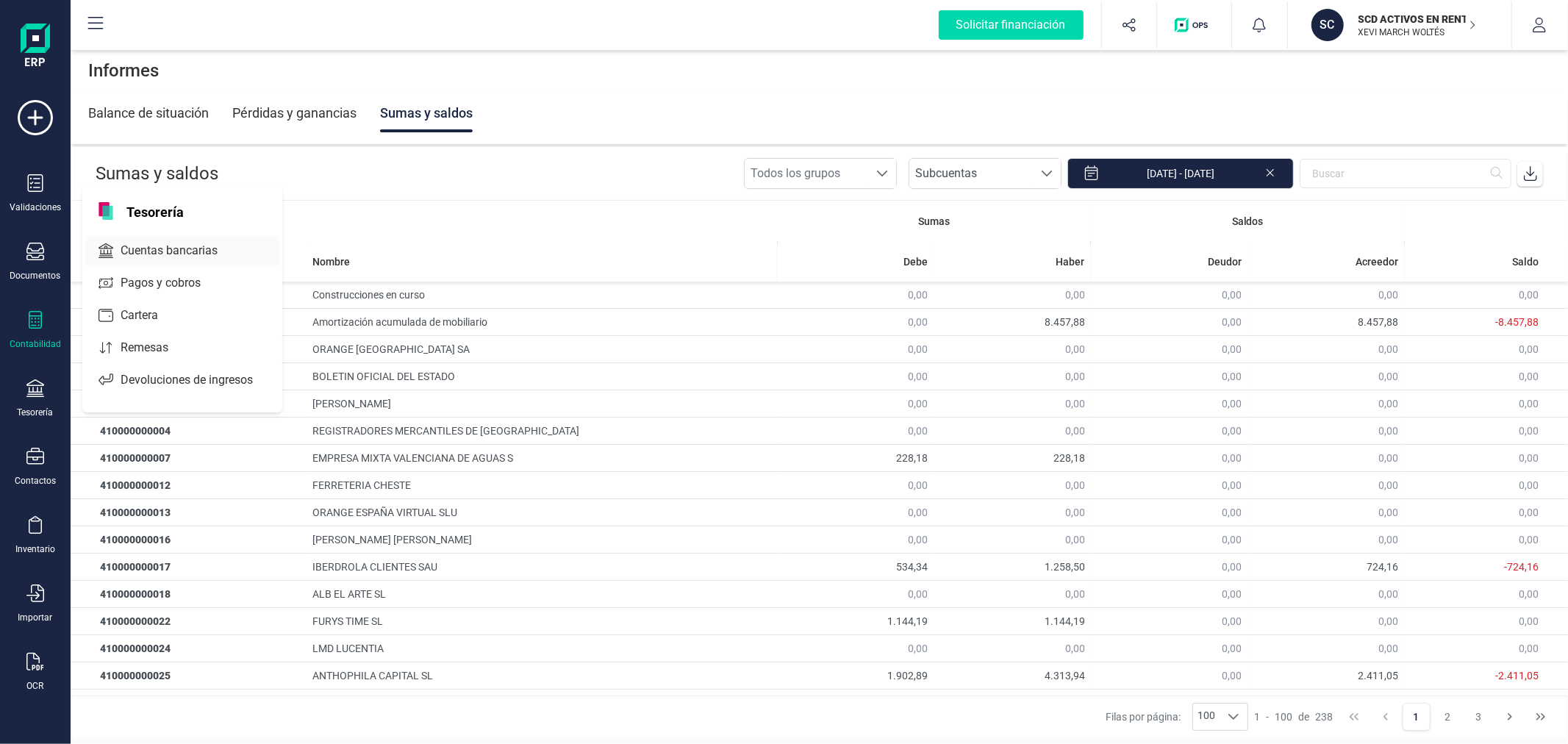
click at [176, 245] on span "Cuentas bancarias" at bounding box center [178, 250] width 129 height 17
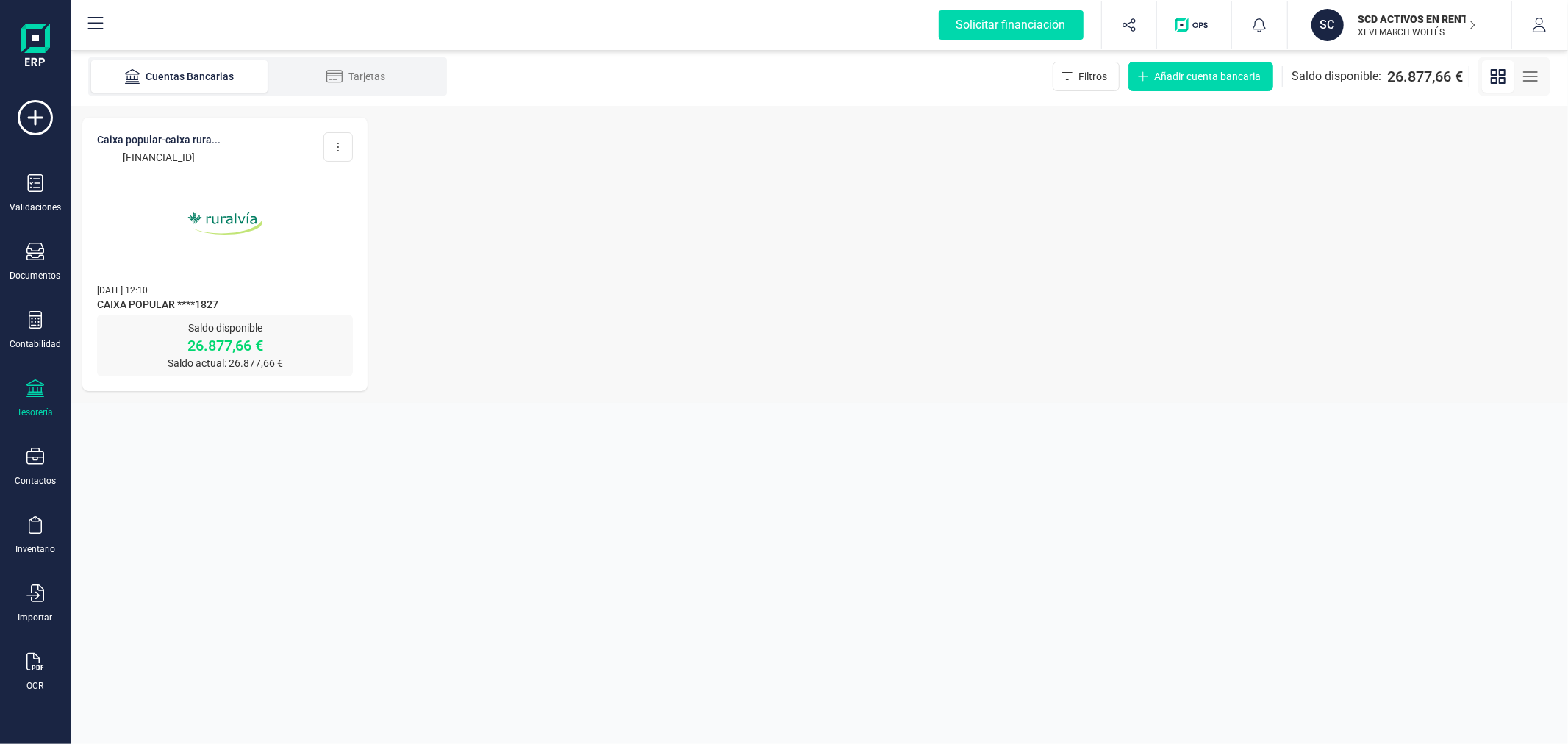
click at [224, 184] on img at bounding box center [224, 223] width 123 height 123
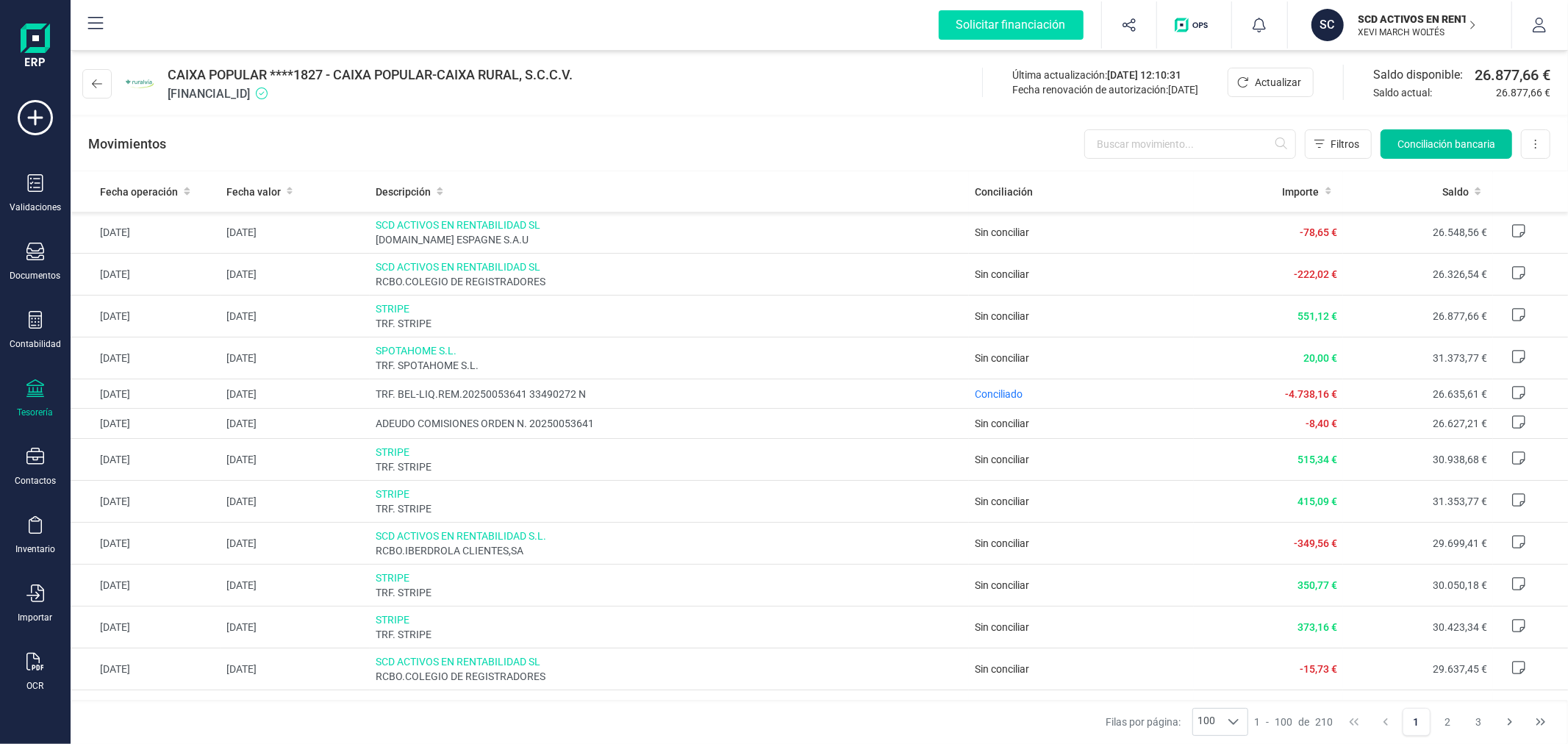
click at [1439, 140] on span "Conciliación bancaria" at bounding box center [1446, 144] width 98 height 15
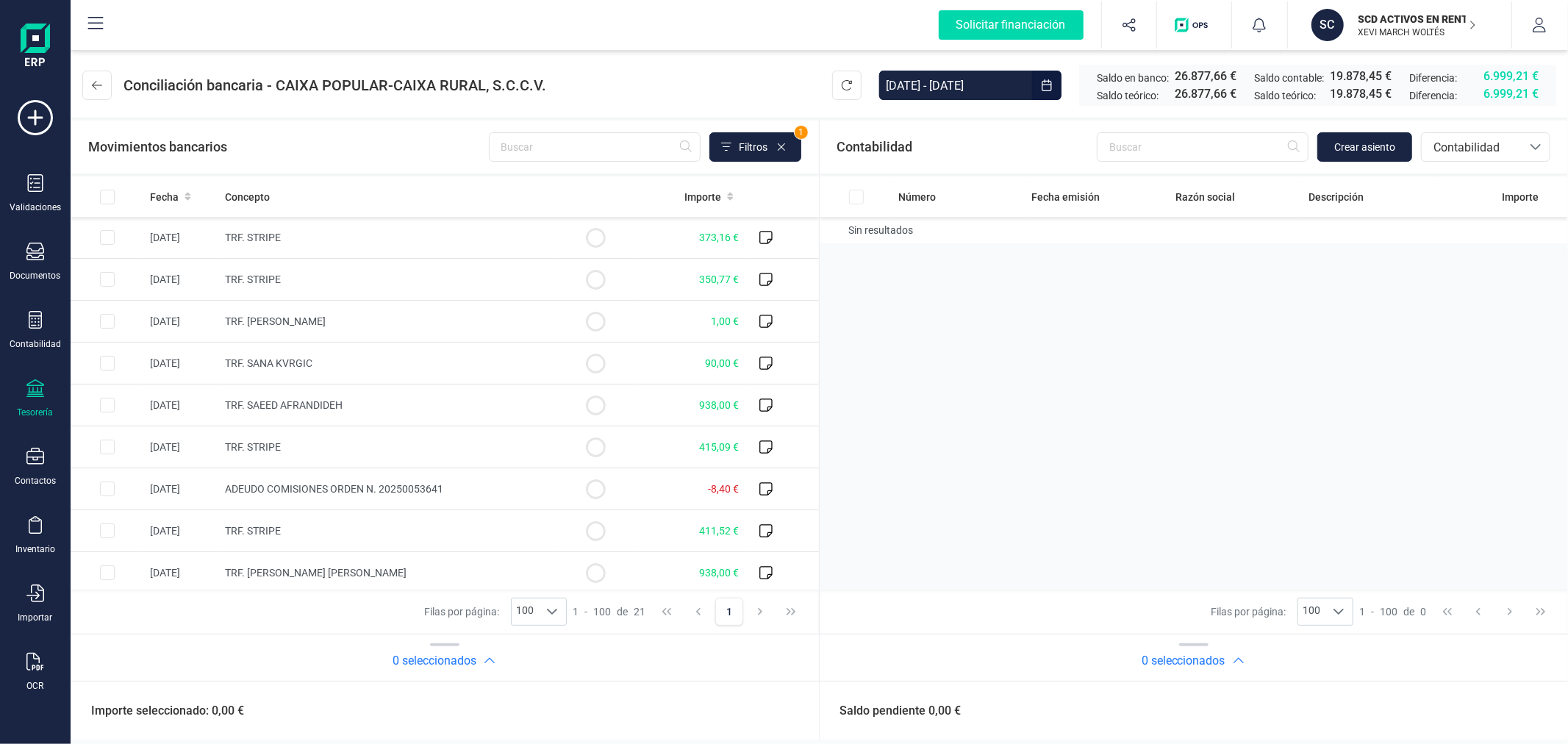
click at [979, 79] on input "[DATE] - [DATE]" at bounding box center [956, 85] width 153 height 29
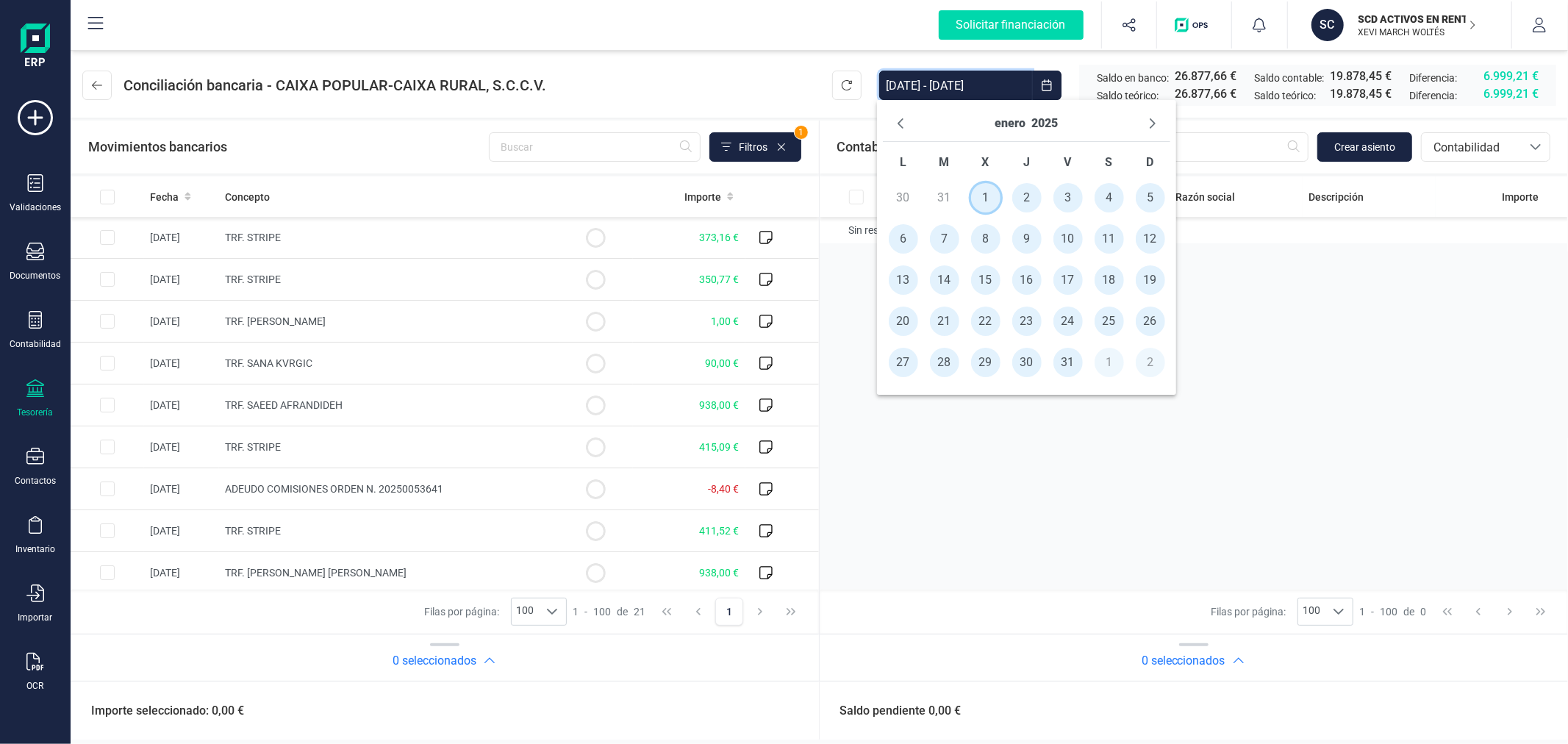
click at [990, 196] on span "1" at bounding box center [986, 198] width 29 height 29
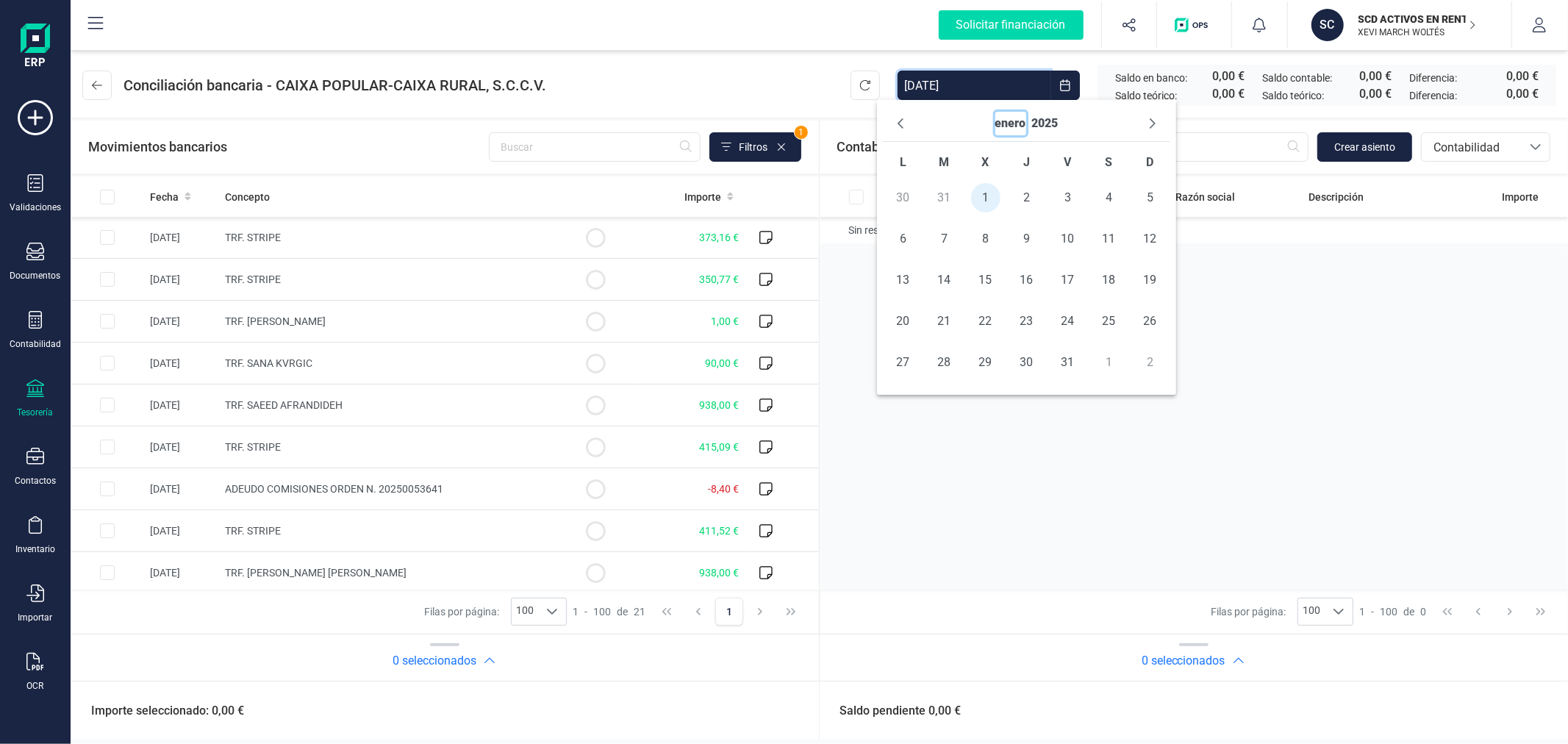
click at [1020, 118] on button "enero" at bounding box center [1011, 123] width 31 height 23
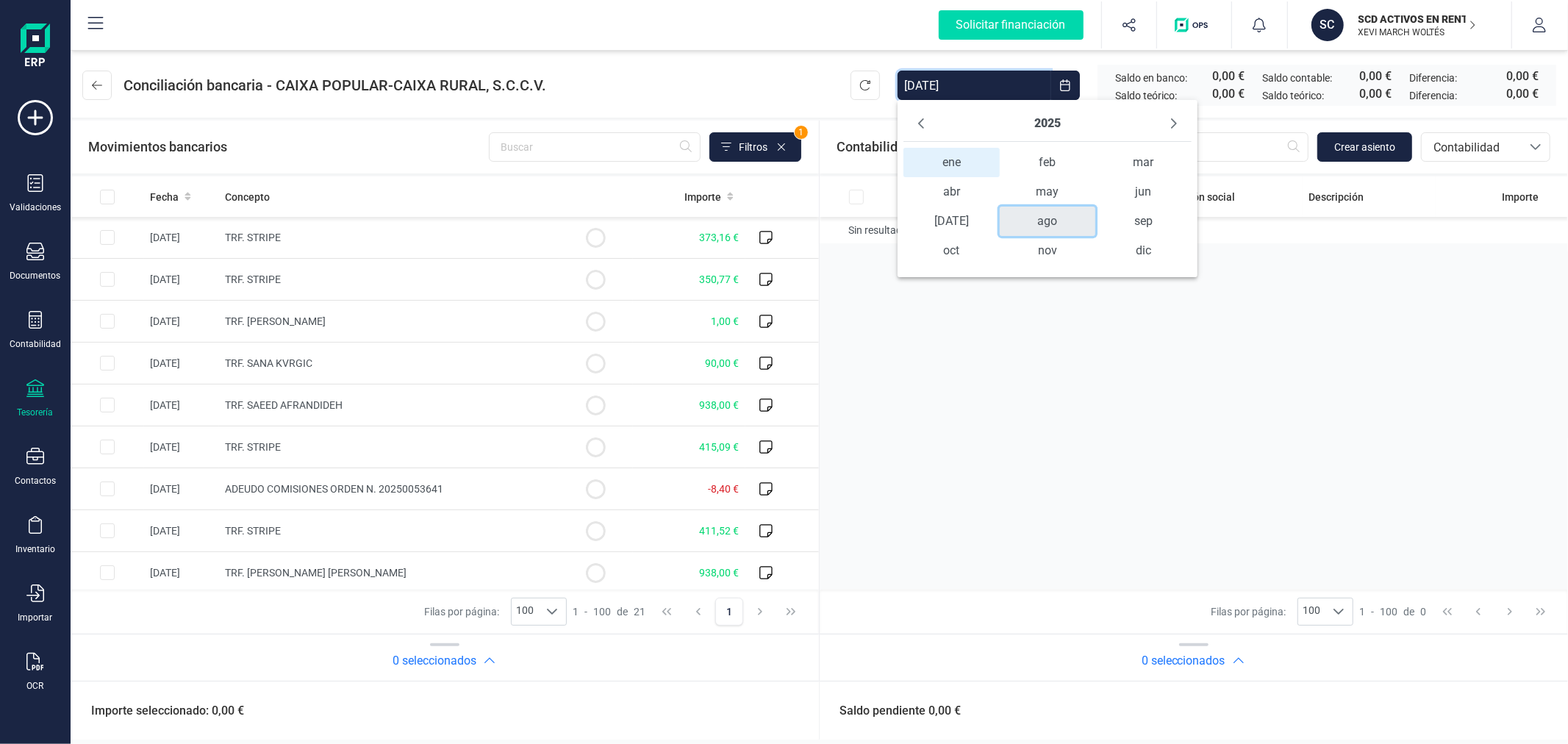
click at [1047, 221] on span "ago" at bounding box center [1047, 221] width 96 height 29
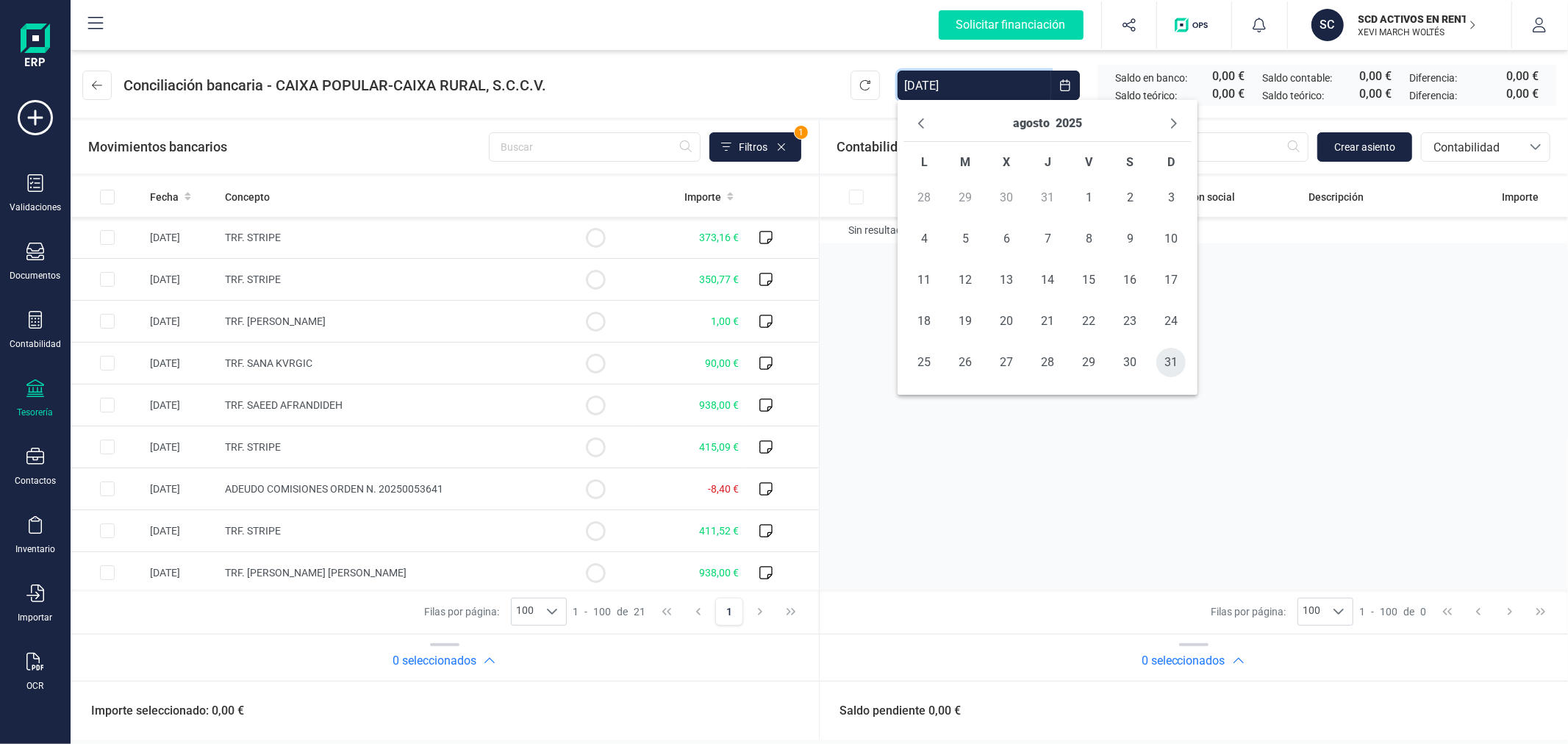
click at [1171, 370] on span "31" at bounding box center [1171, 363] width 29 height 29
type input "01/01/2025 - 31/08/2025"
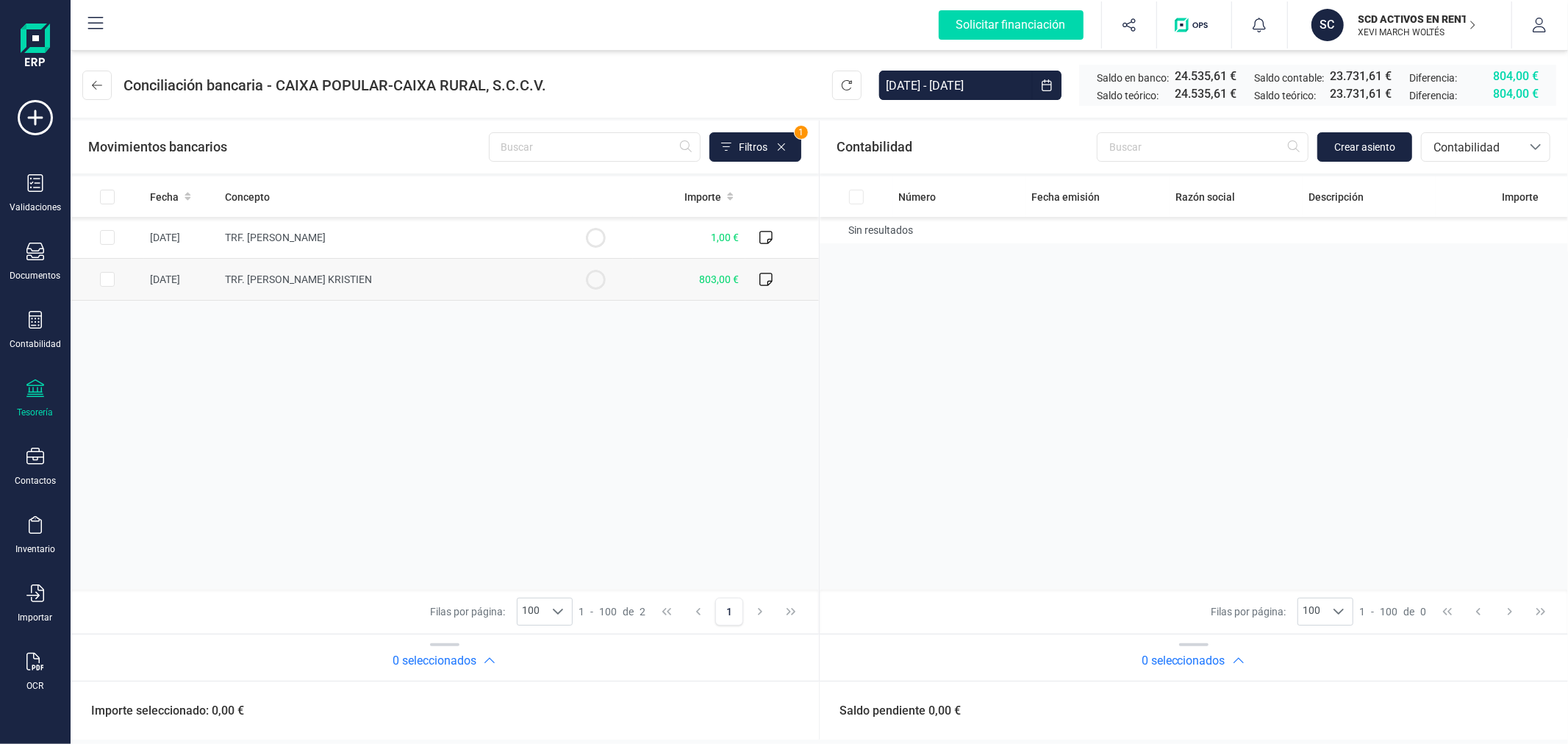
click at [108, 279] on input "Row Selected 691f525b-93e1-4fb8-98c9-c72d948be198" at bounding box center [107, 279] width 15 height 15
checkbox input "true"
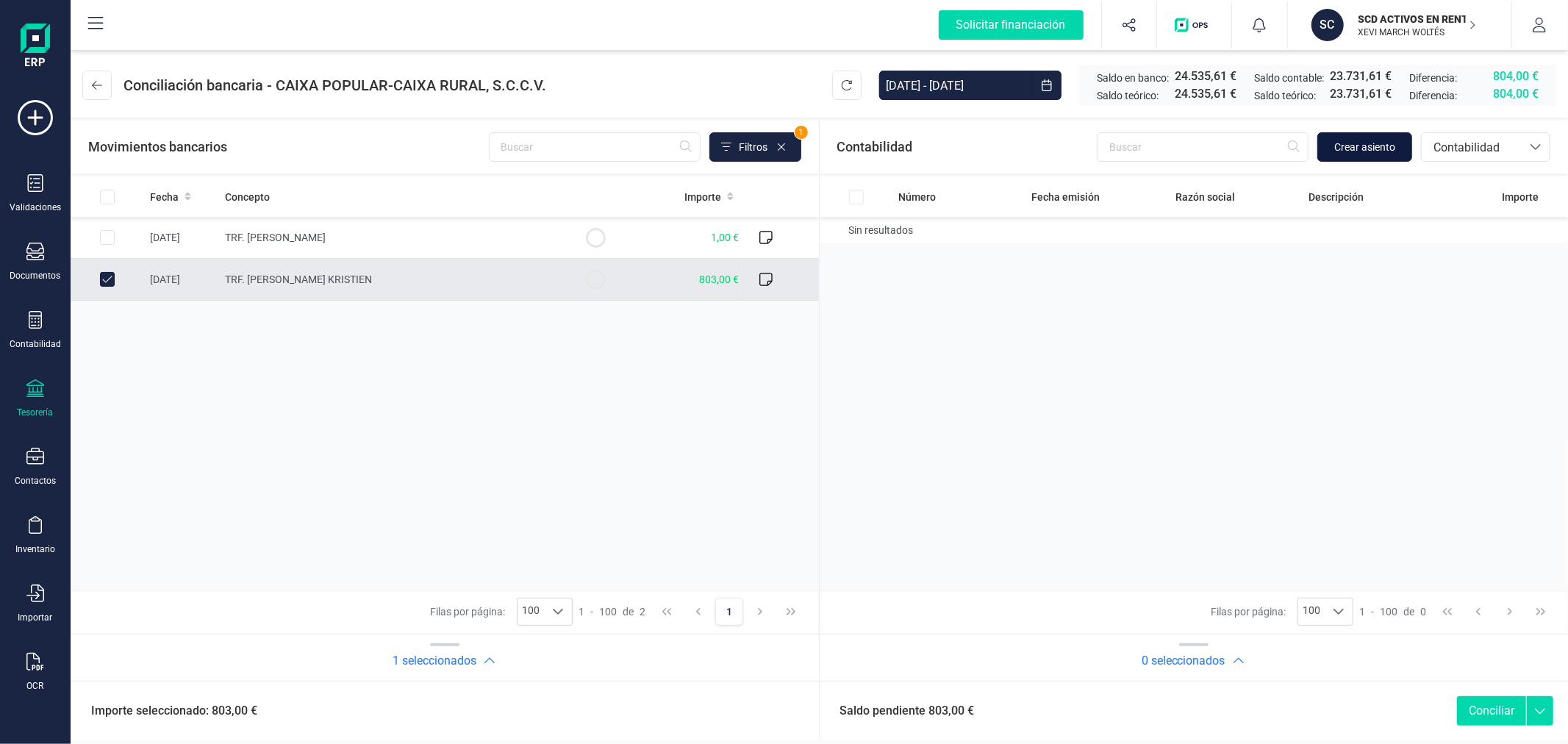
click at [1339, 151] on span "Crear asiento" at bounding box center [1364, 146] width 61 height 15
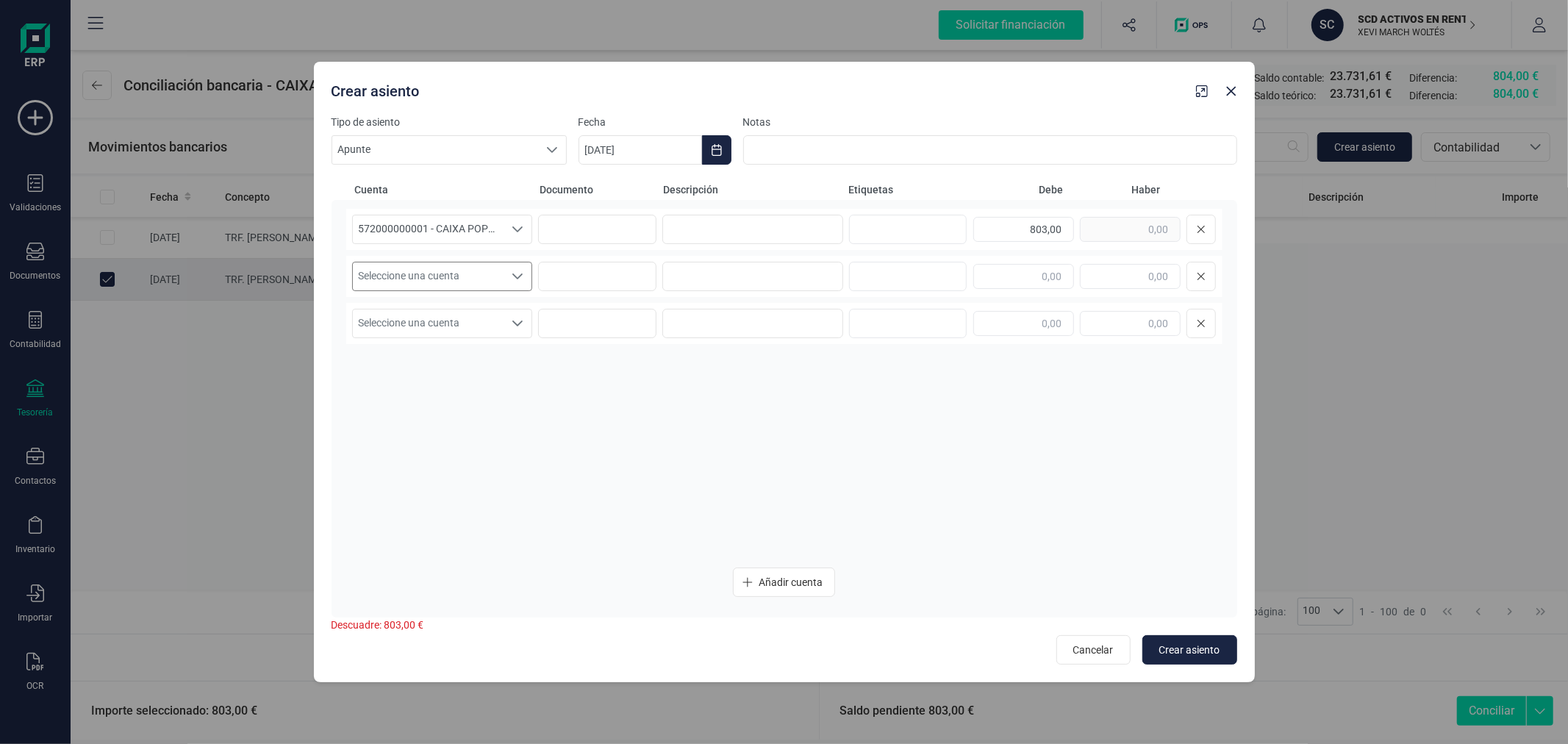
click at [508, 283] on div "Seleccione una cuenta" at bounding box center [518, 276] width 28 height 28
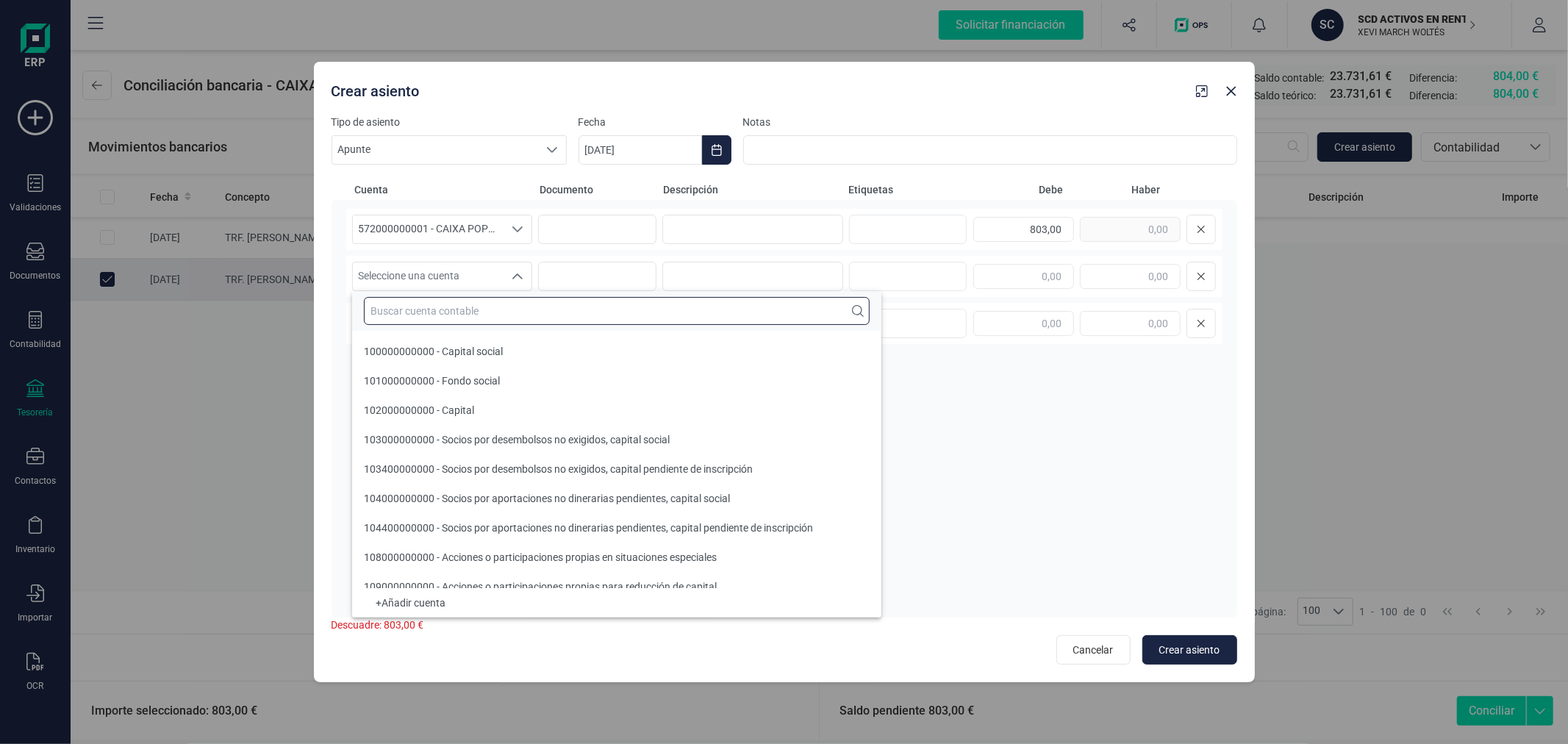
click at [516, 306] on input "text" at bounding box center [617, 310] width 506 height 28
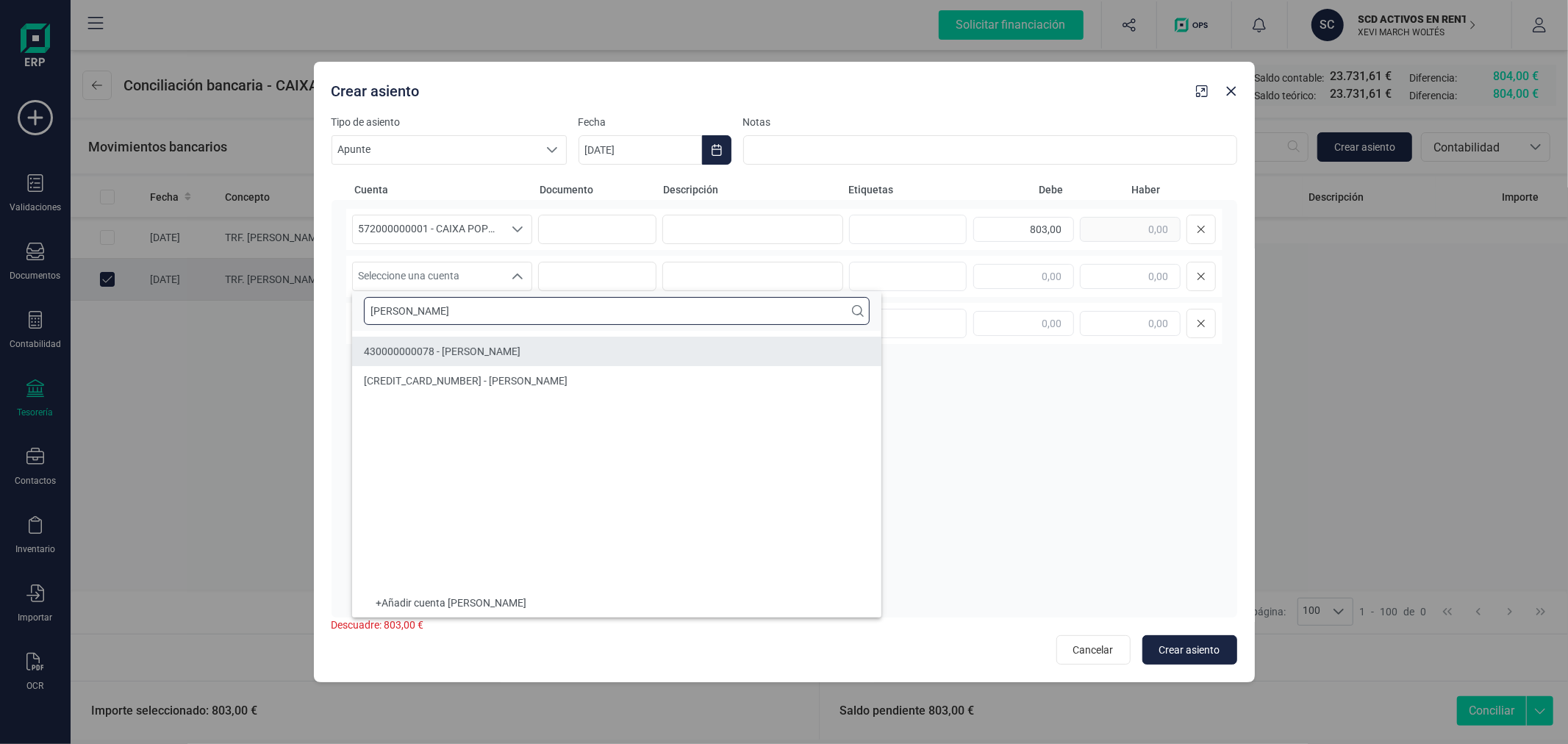
type input "sarah"
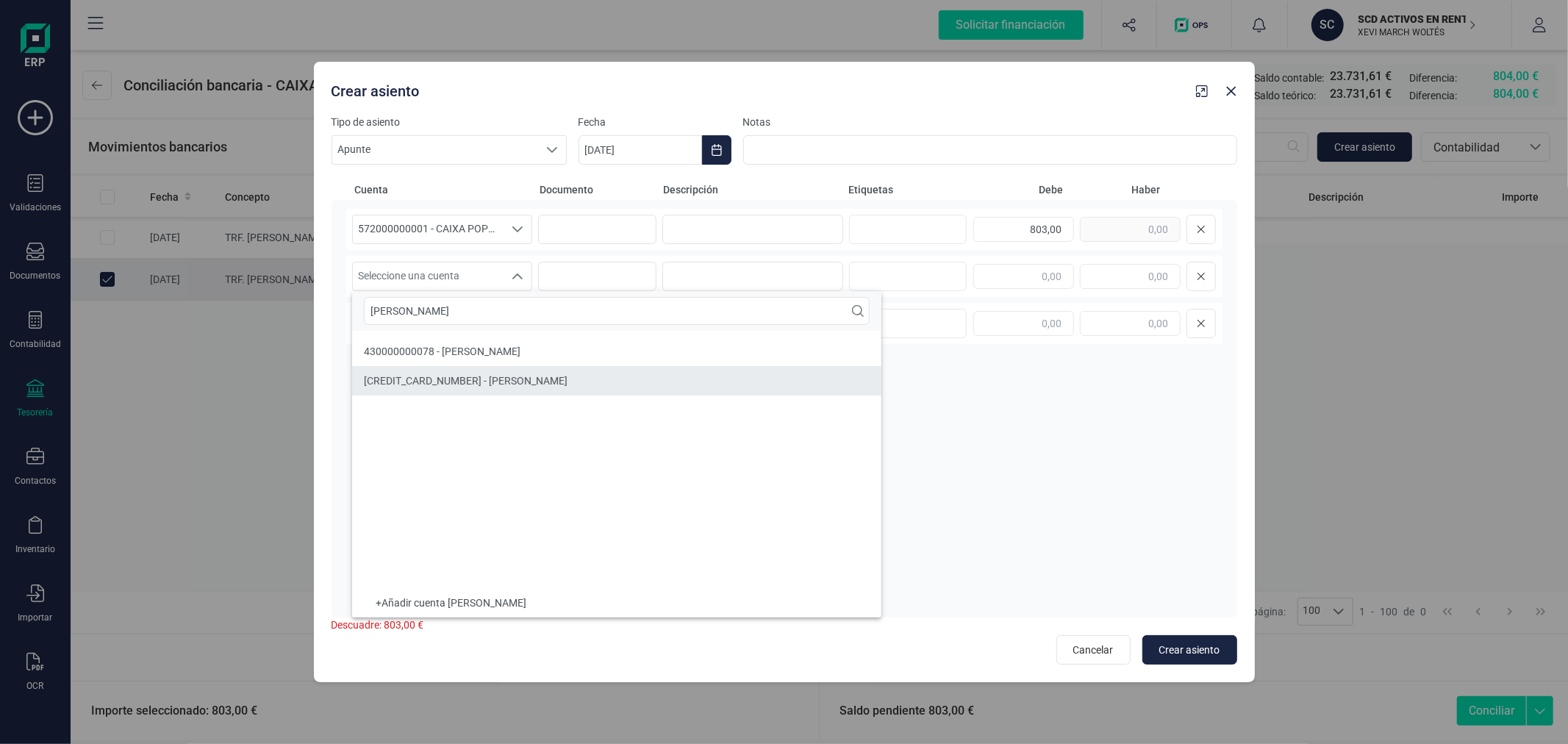
click at [525, 381] on span "560000000078 - FIANZA Sarah-Marie Aernoudts" at bounding box center [465, 381] width 204 height 12
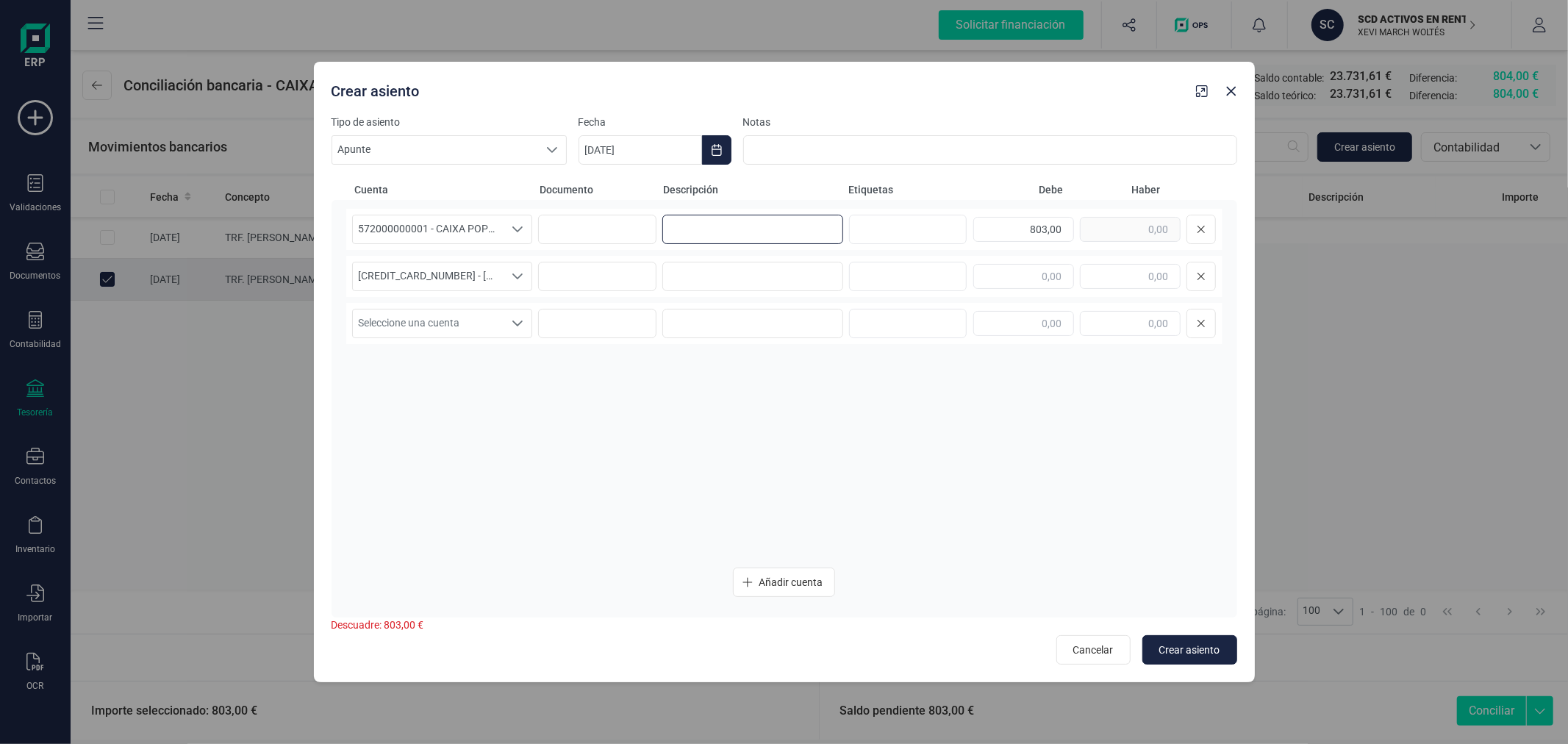
click at [733, 230] on input at bounding box center [752, 229] width 181 height 29
type input "FIANZA SARA-MARIE AERNOUDTS"
click at [792, 275] on input at bounding box center [752, 276] width 181 height 29
paste input "FIANZA SARA-MARIE AERNOUDTS"
type input "FIANZA SARA-MARIE AERNOUDTS"
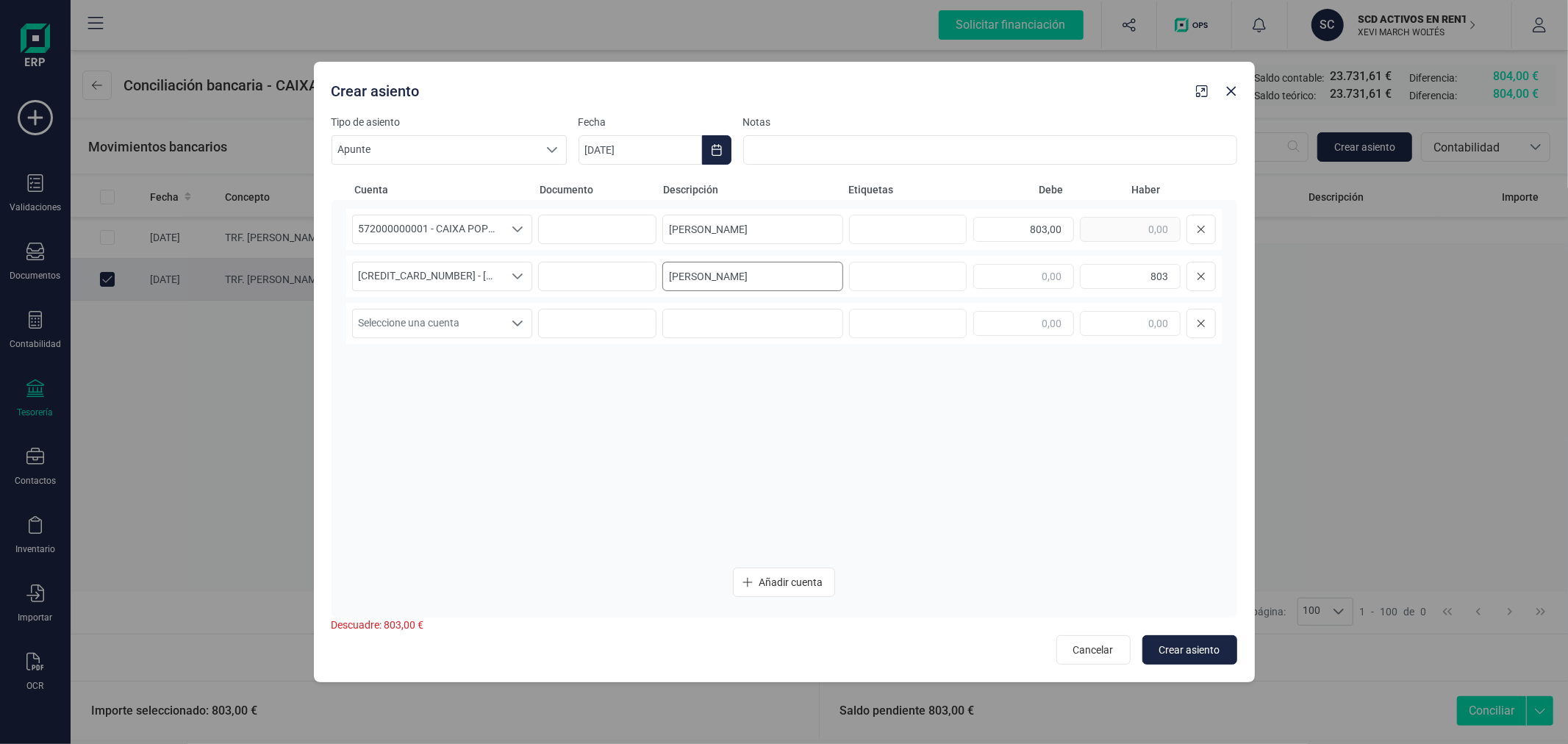
type input "803,00"
click at [718, 150] on icon "Choose Date" at bounding box center [717, 150] width 12 height 12
click at [612, 196] on icon "Previous Month" at bounding box center [608, 194] width 12 height 12
click at [820, 436] on span "29" at bounding box center [827, 445] width 29 height 29
click at [1167, 645] on span "Crear asiento" at bounding box center [1190, 650] width 61 height 15
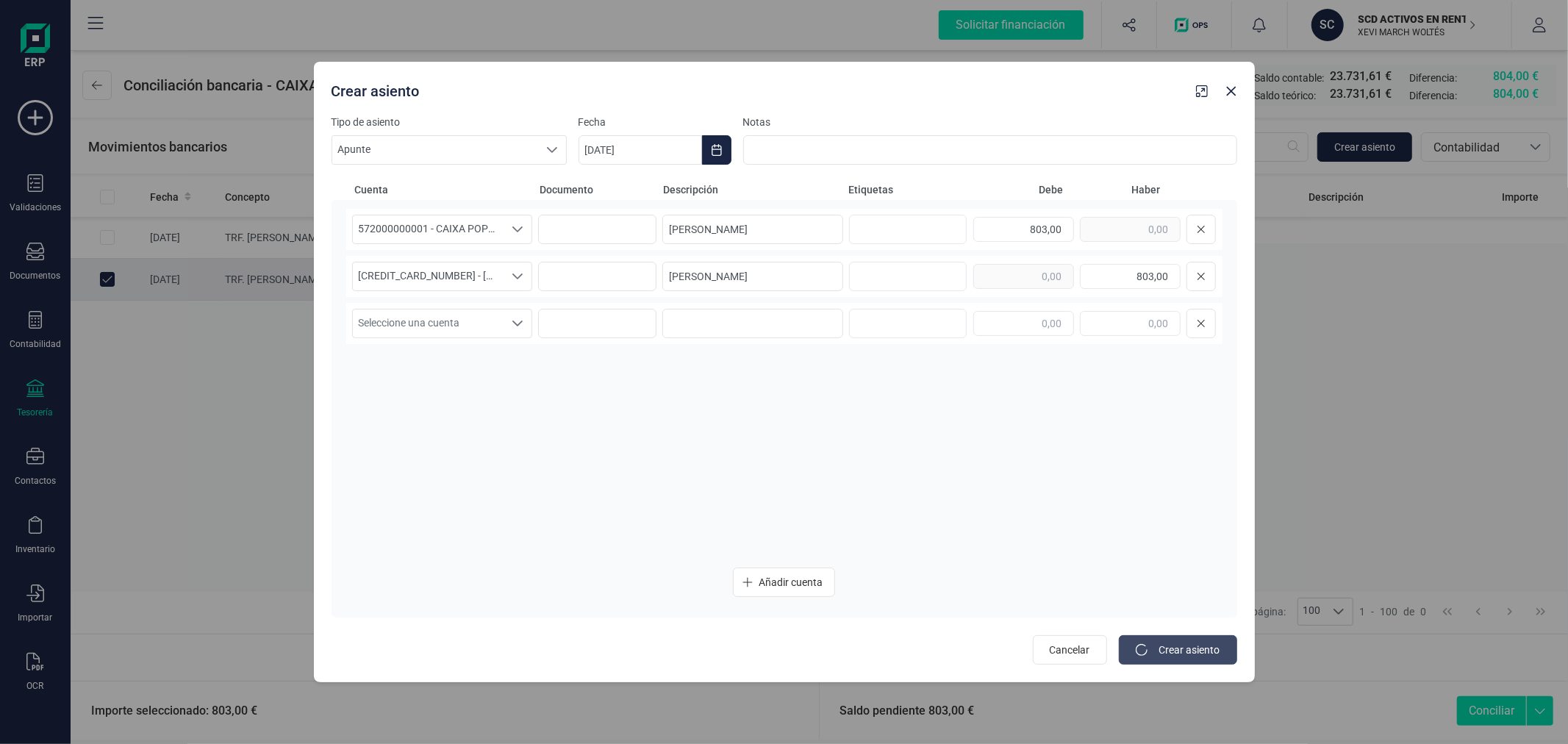
type input "[DATE]"
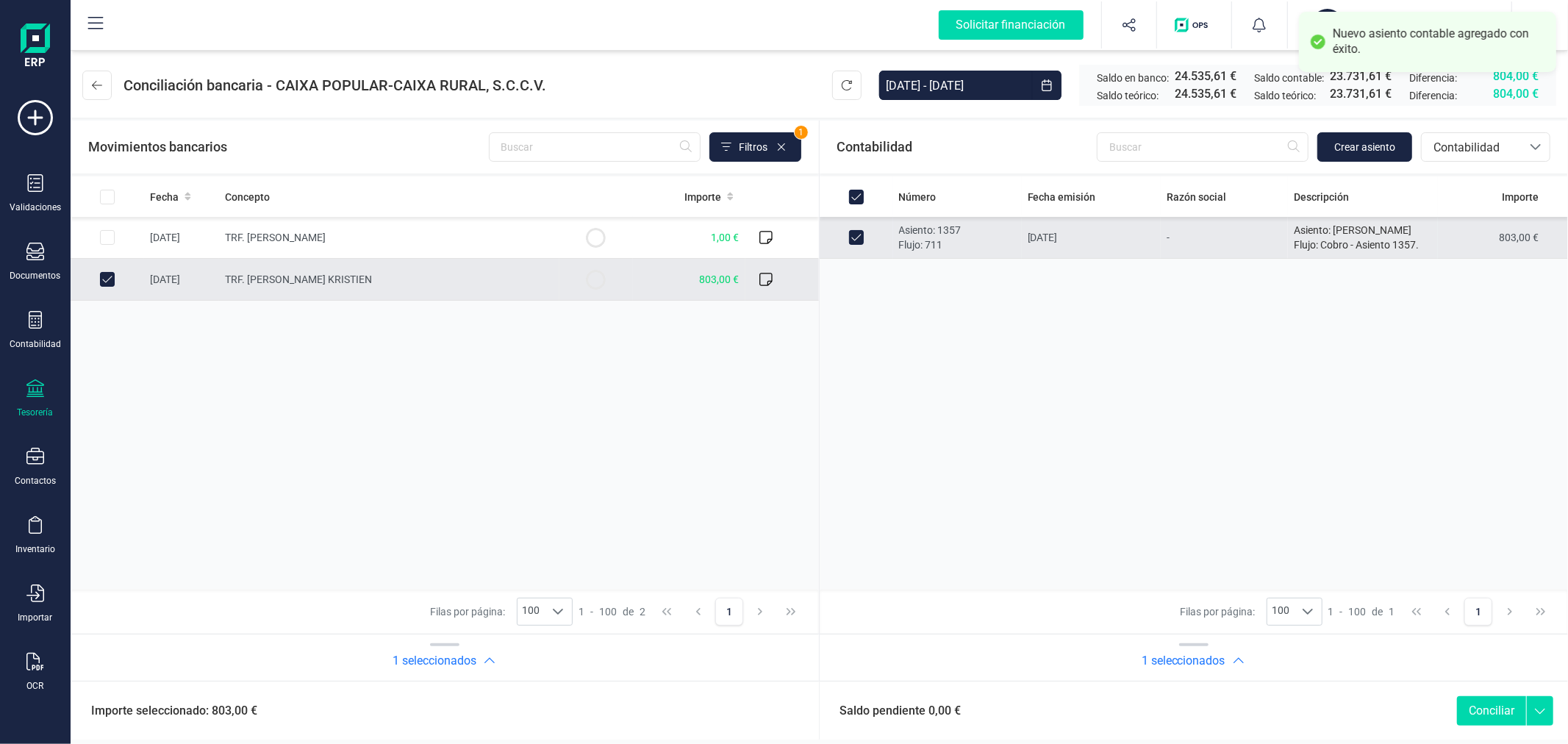
click at [1490, 700] on button "Conciliar" at bounding box center [1491, 711] width 69 height 29
checkbox input "false"
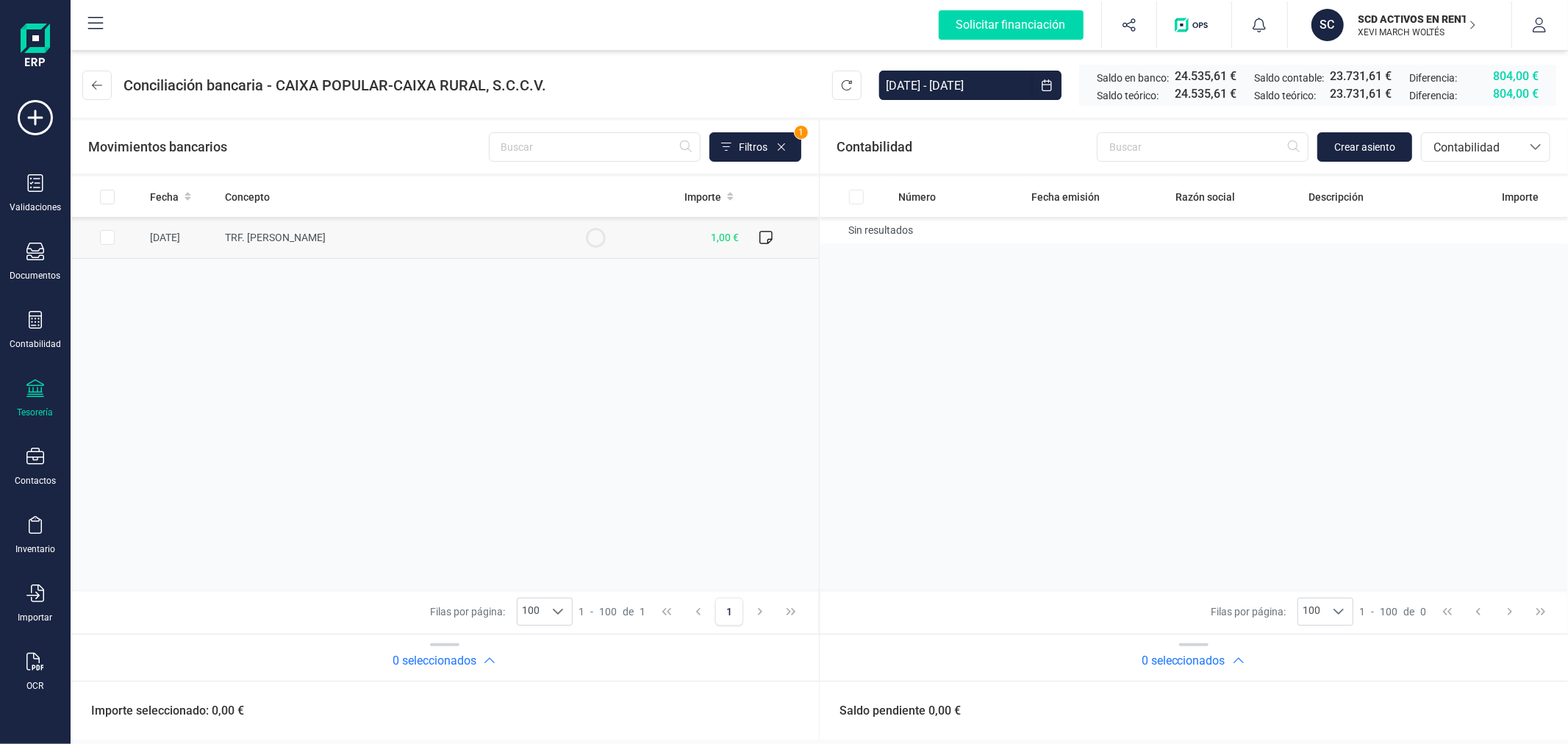
click at [112, 237] on input "Row Selected 457cf75d-67a4-430b-be4b-22617cd3678b" at bounding box center [107, 237] width 15 height 15
checkbox input "true"
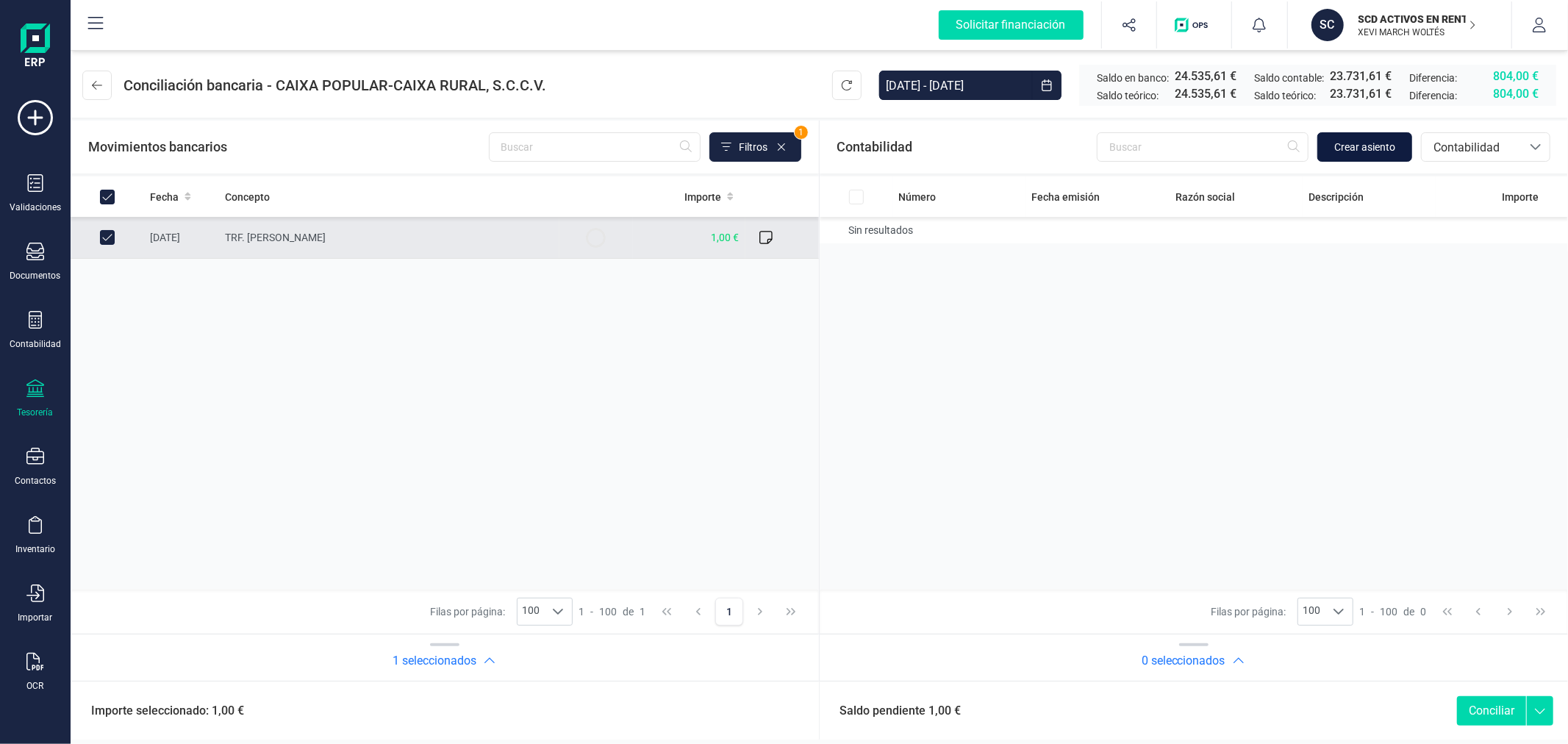
click at [1365, 147] on span "Crear asiento" at bounding box center [1364, 146] width 61 height 15
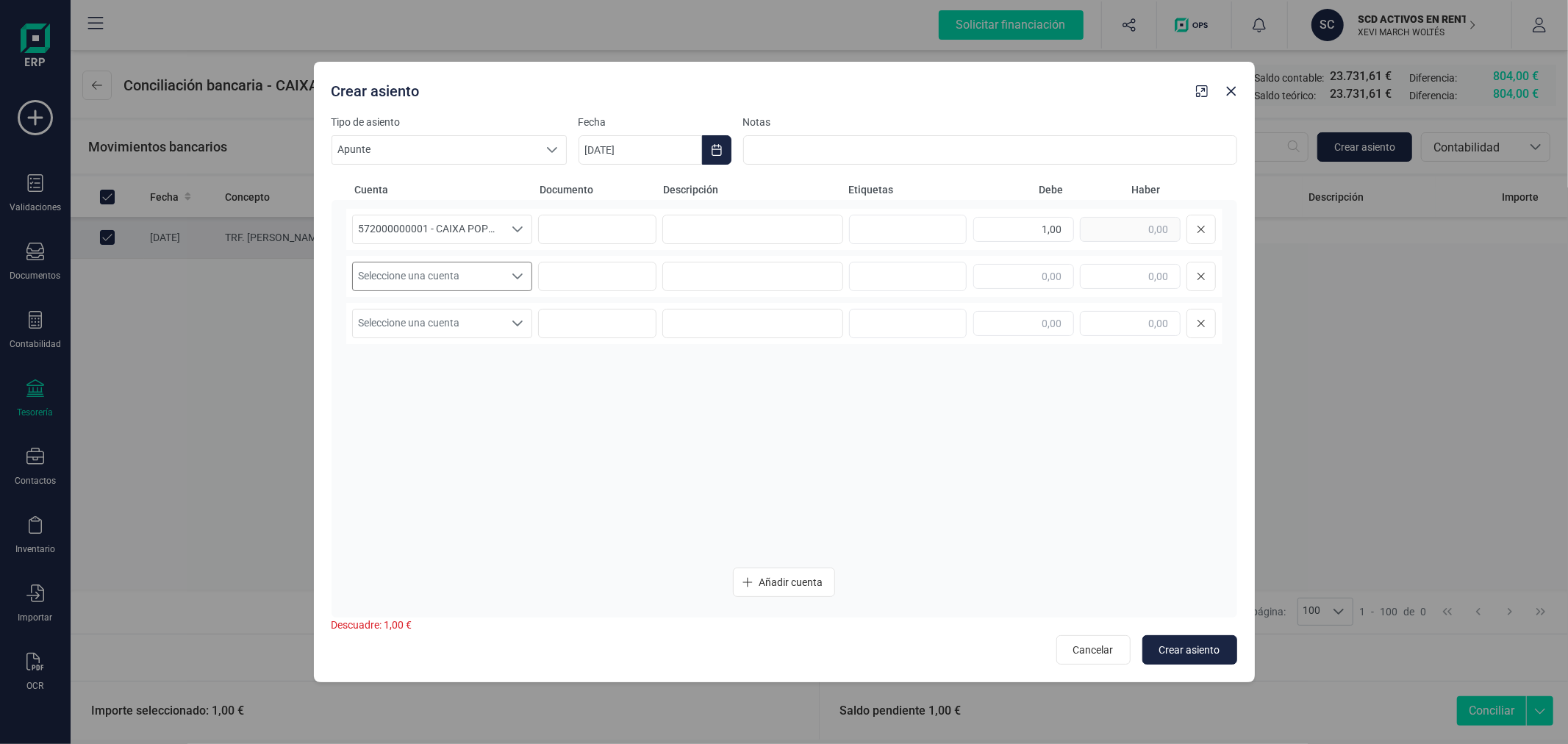
click at [466, 270] on span "Seleccione una cuenta" at bounding box center [429, 276] width 151 height 28
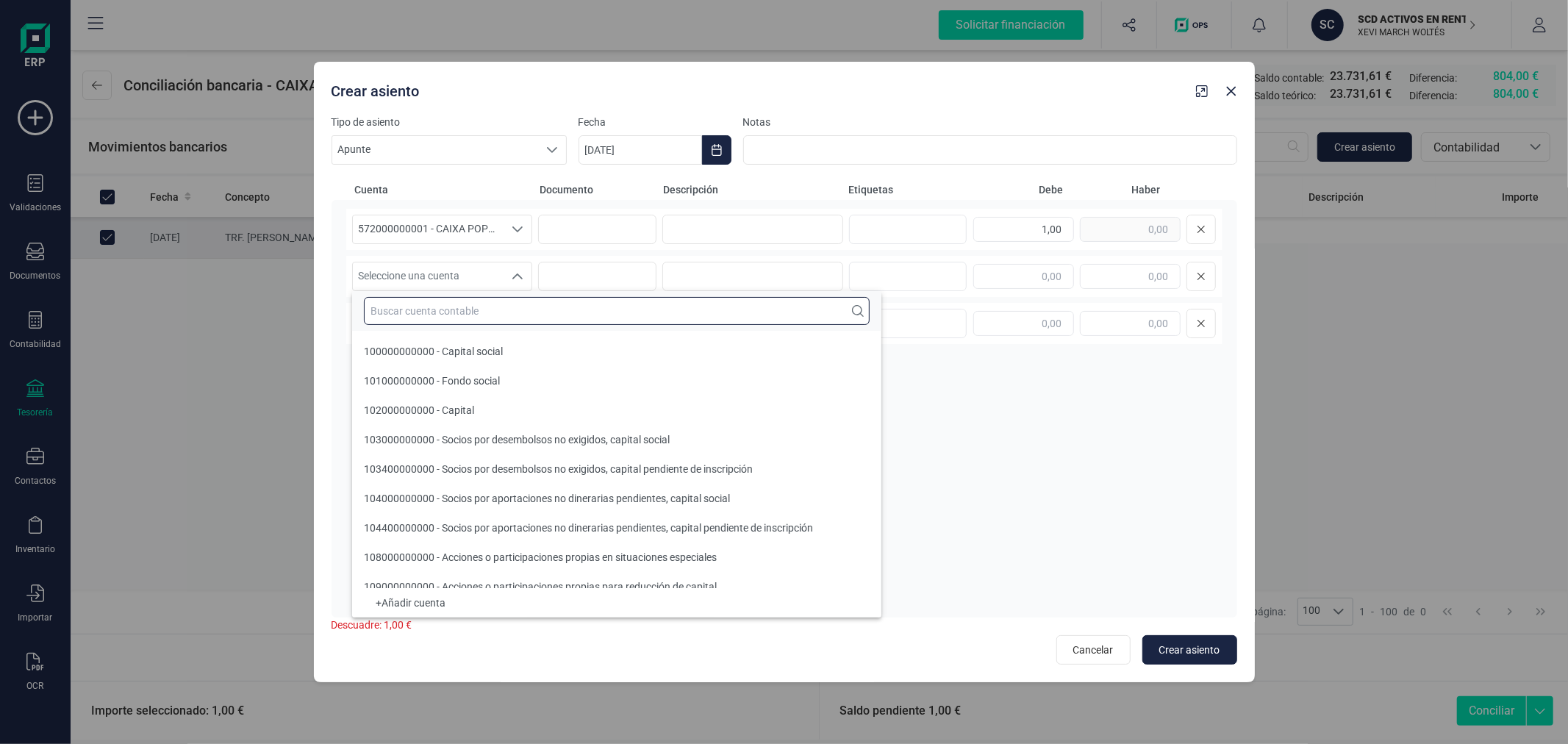
click at [458, 313] on input "text" at bounding box center [617, 310] width 506 height 28
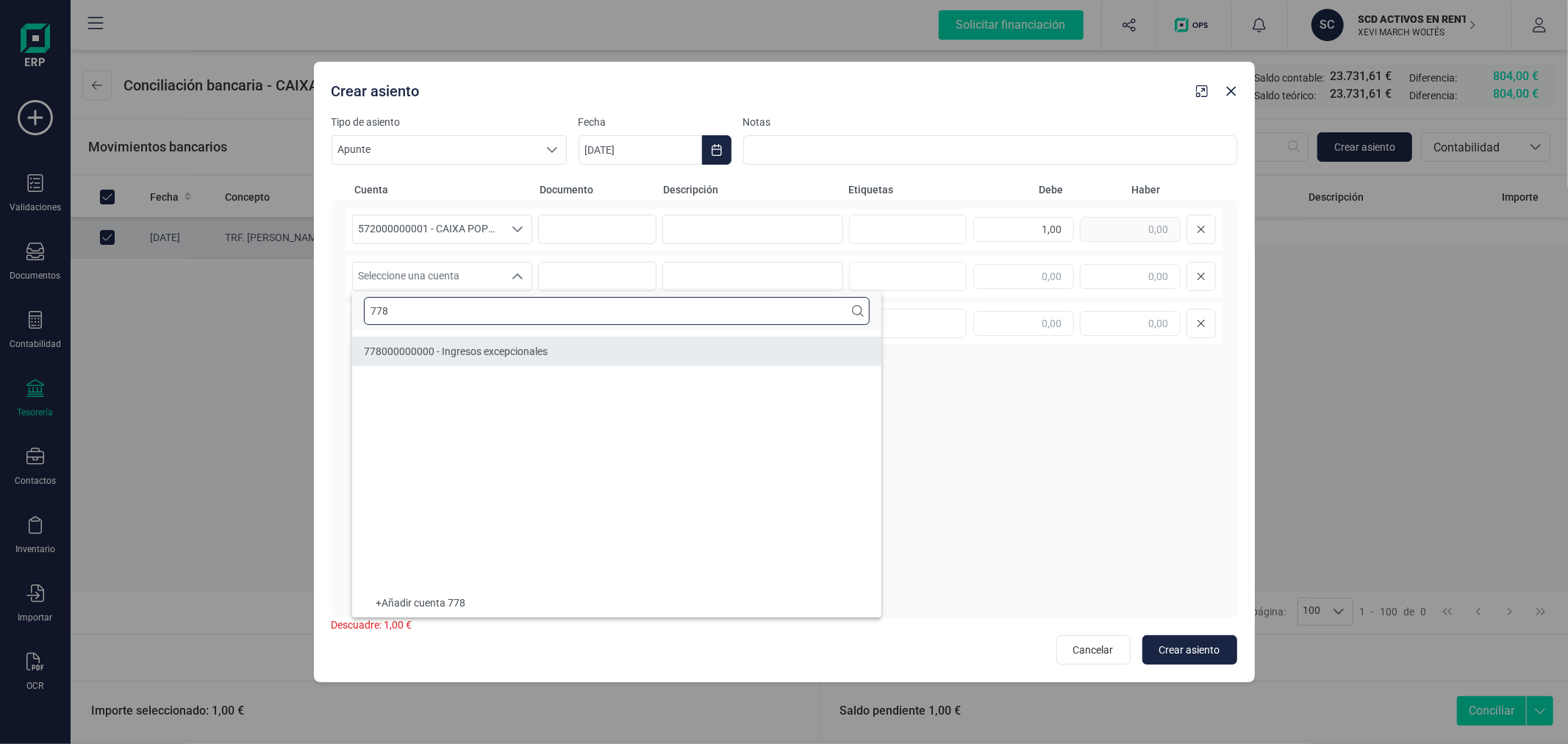
type input "778"
click at [500, 354] on span "778000000000 - Ingresos excepcionales" at bounding box center [456, 351] width 184 height 12
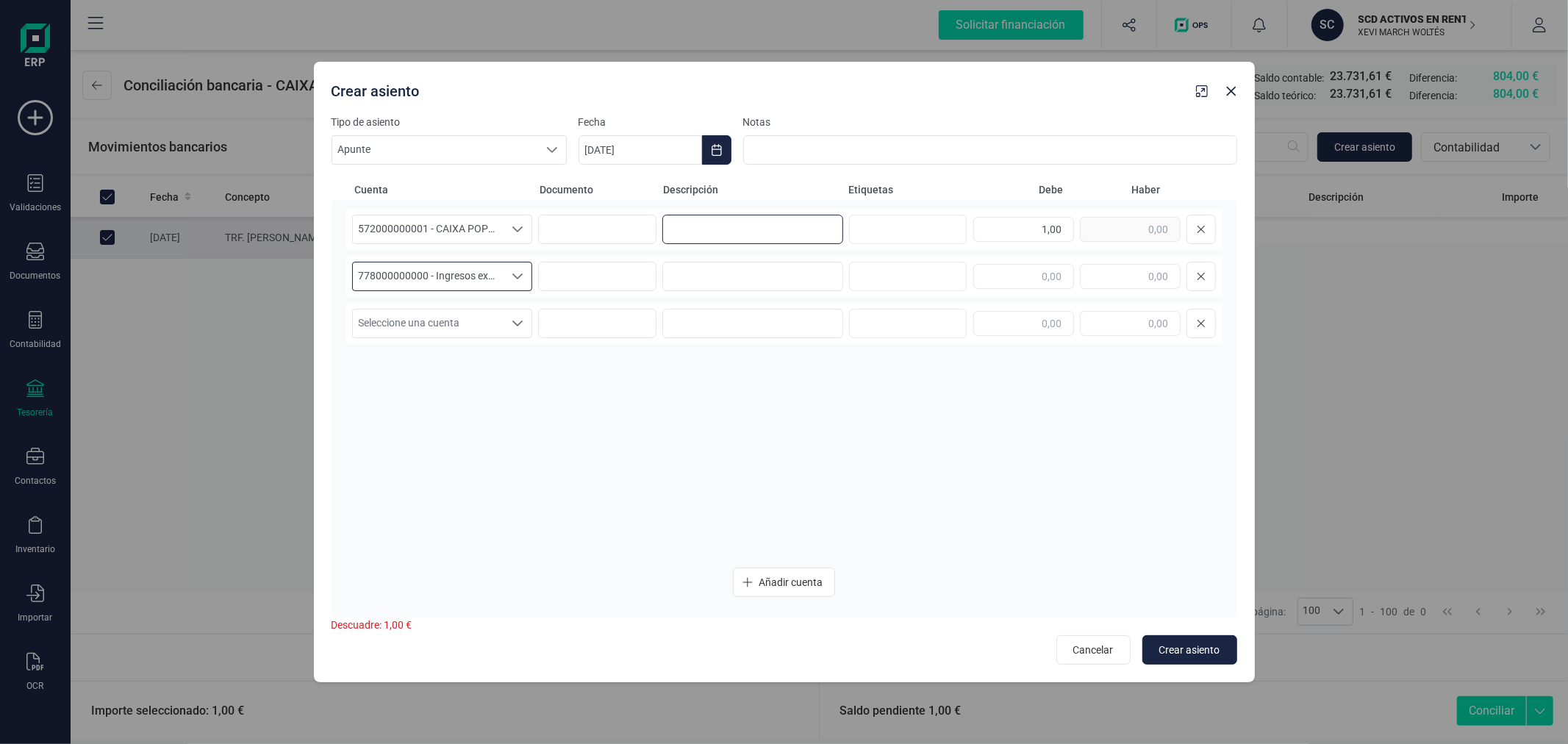
click at [777, 232] on input at bounding box center [752, 229] width 181 height 29
type input "ANDONI GONZALO RODRIGUEZ"
click at [715, 291] on input at bounding box center [752, 276] width 181 height 29
paste input "ANDONI GONZALO RODRIGUEZ"
type input "ANDONI GONZALO RODRIGUEZ"
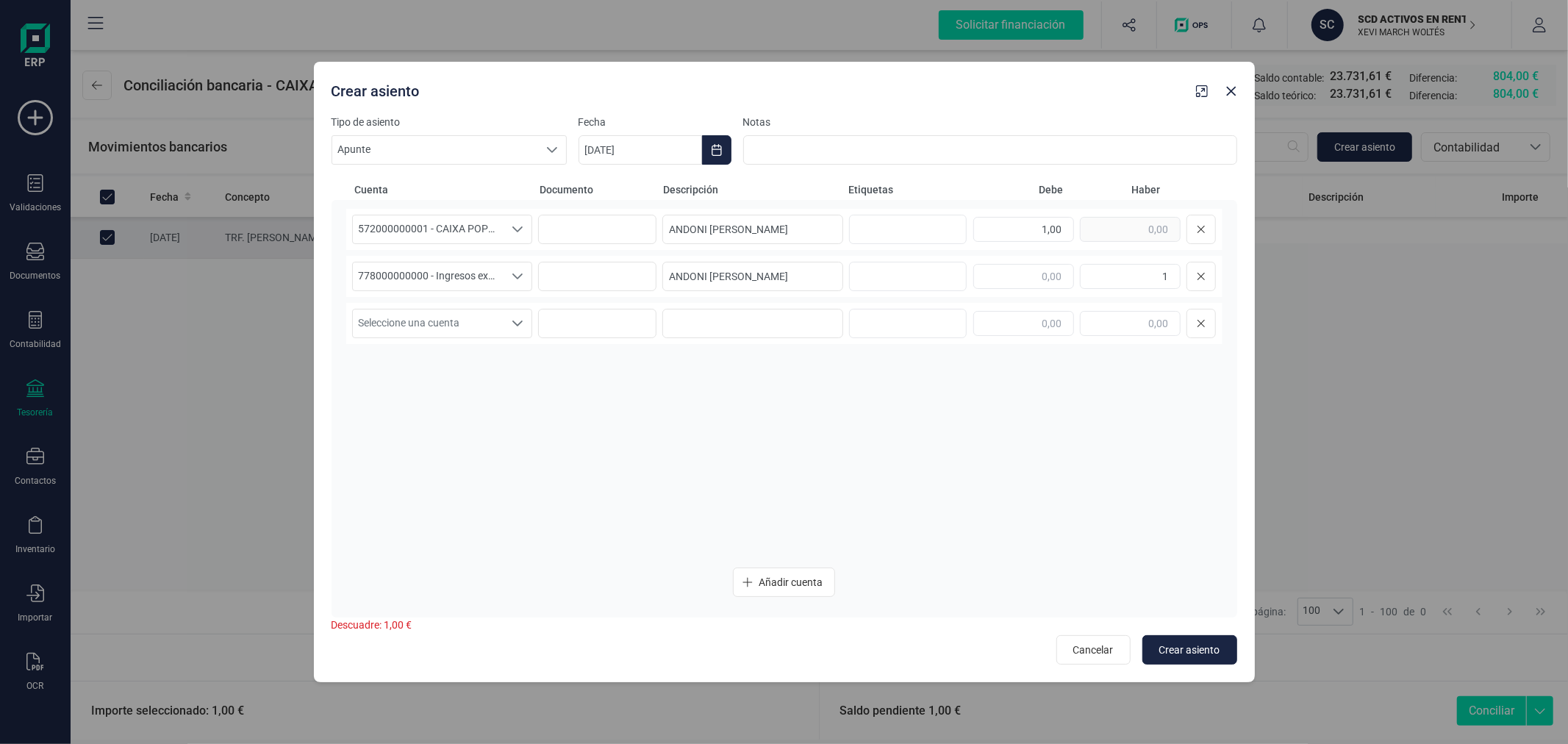
type input "1,00"
click at [718, 154] on icon "Choose Date" at bounding box center [717, 150] width 12 height 12
click at [610, 199] on icon "Previous Month" at bounding box center [608, 194] width 12 height 12
click at [763, 358] on span "14" at bounding box center [774, 363] width 29 height 29
click at [1182, 653] on span "Crear asiento" at bounding box center [1190, 650] width 61 height 15
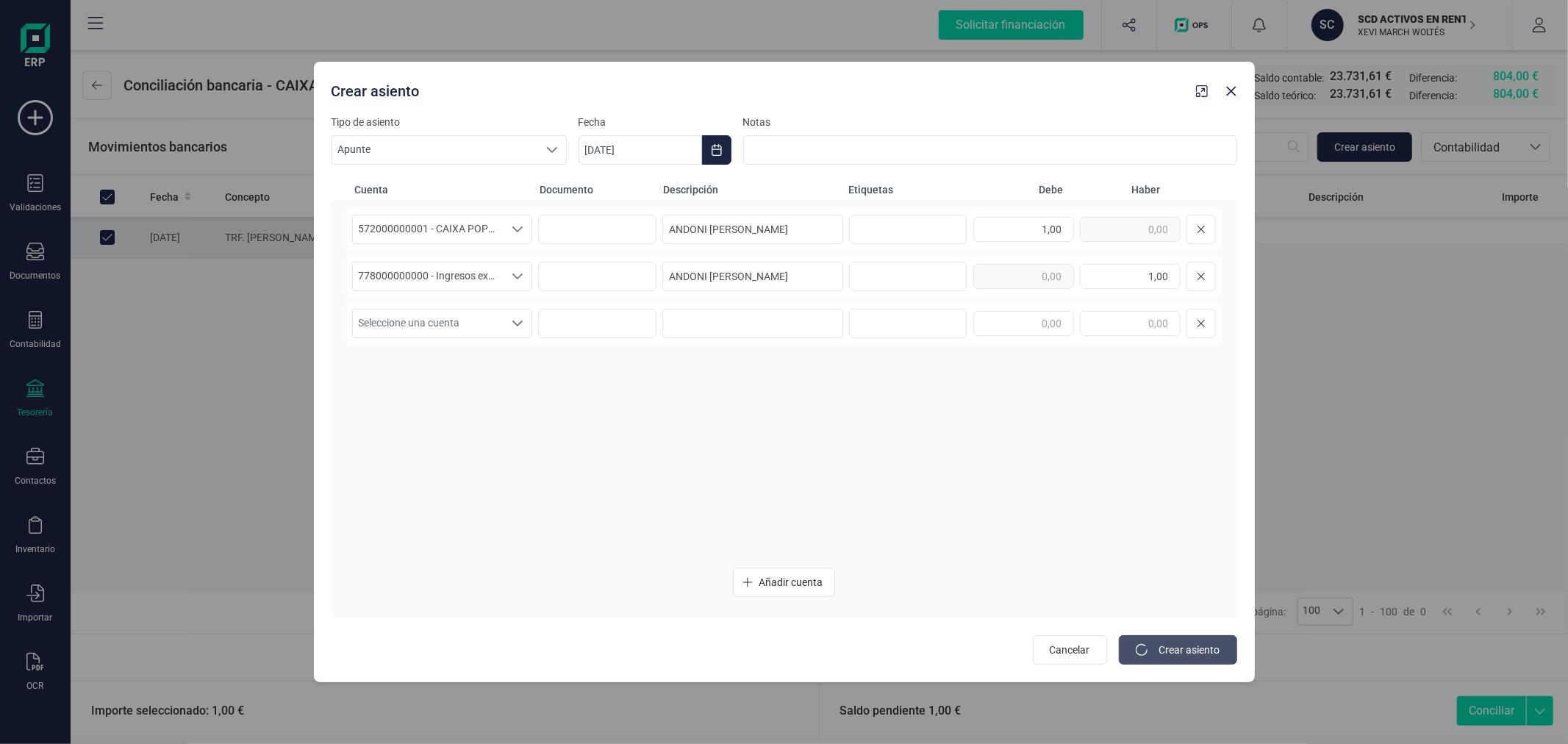
type input "[DATE]"
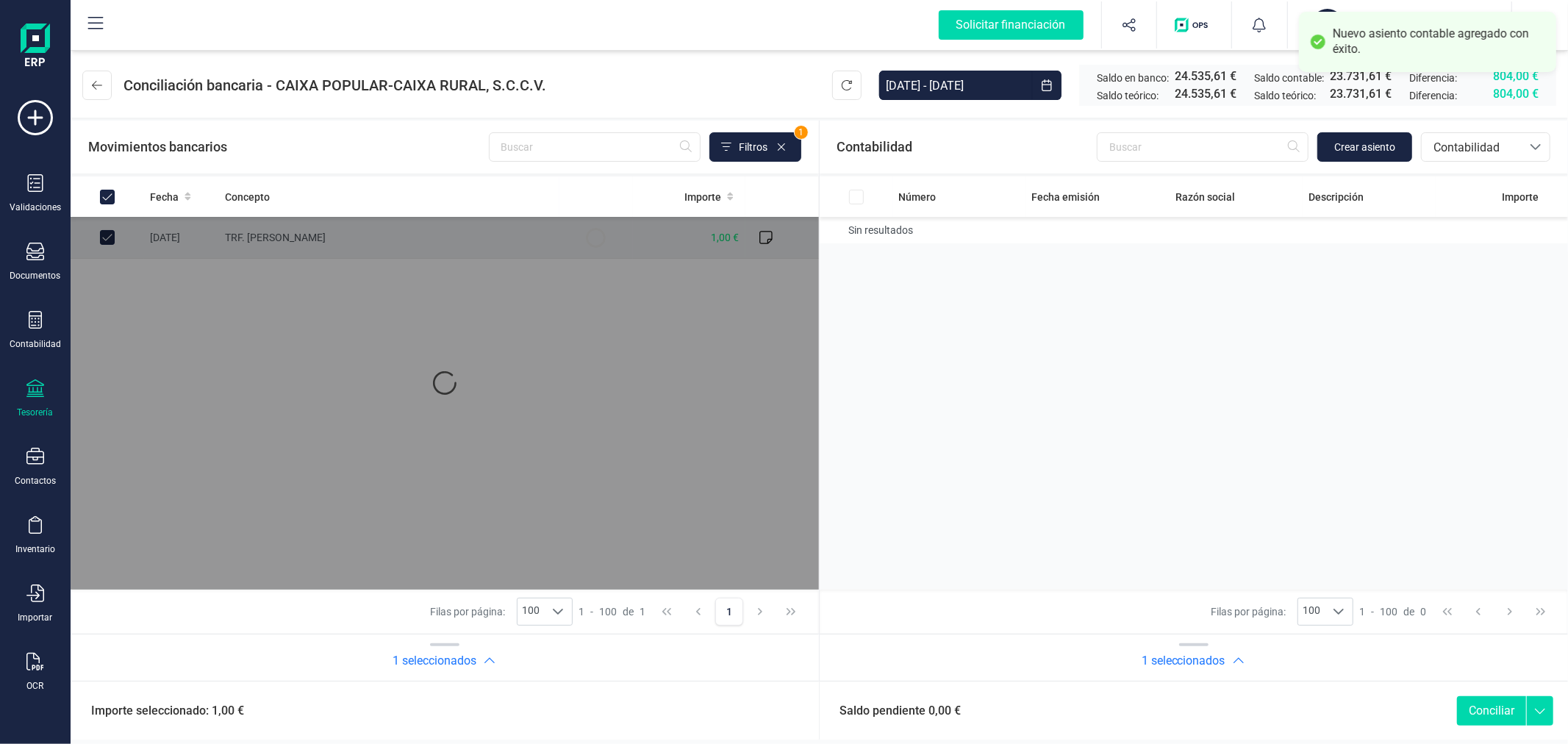
checkbox input "true"
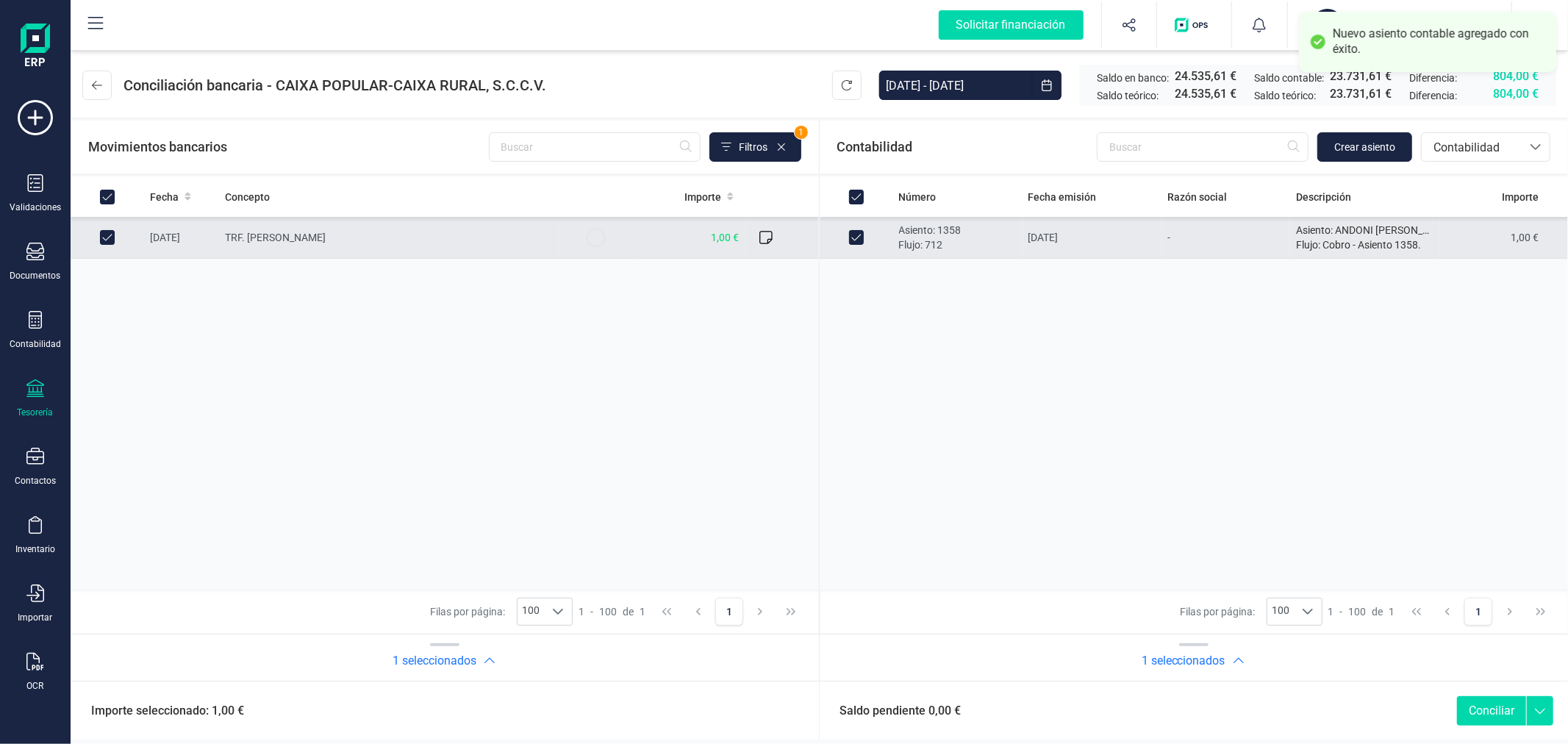
click at [1488, 707] on button "Conciliar" at bounding box center [1491, 711] width 69 height 29
checkbox input "false"
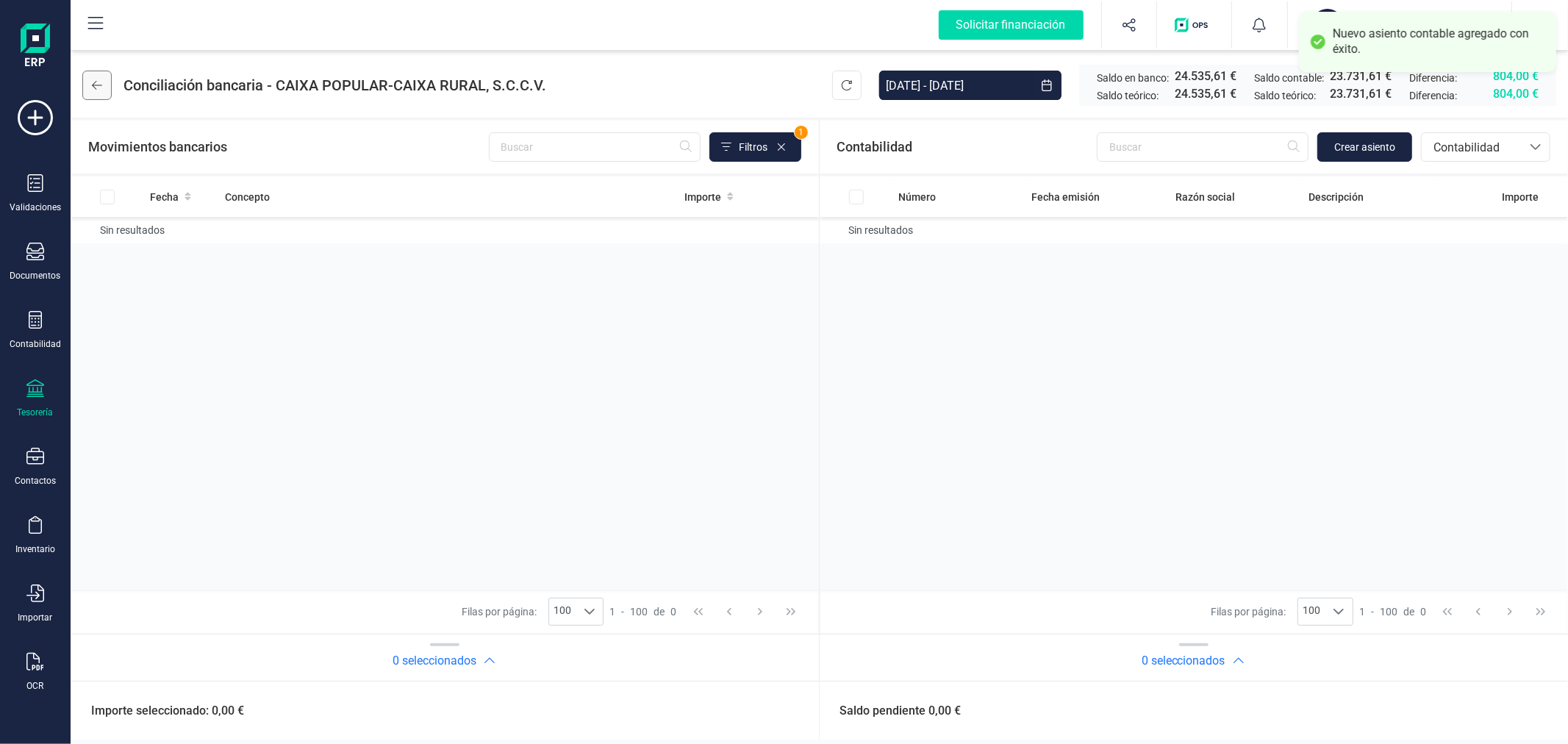
click at [98, 88] on icon at bounding box center [97, 85] width 11 height 12
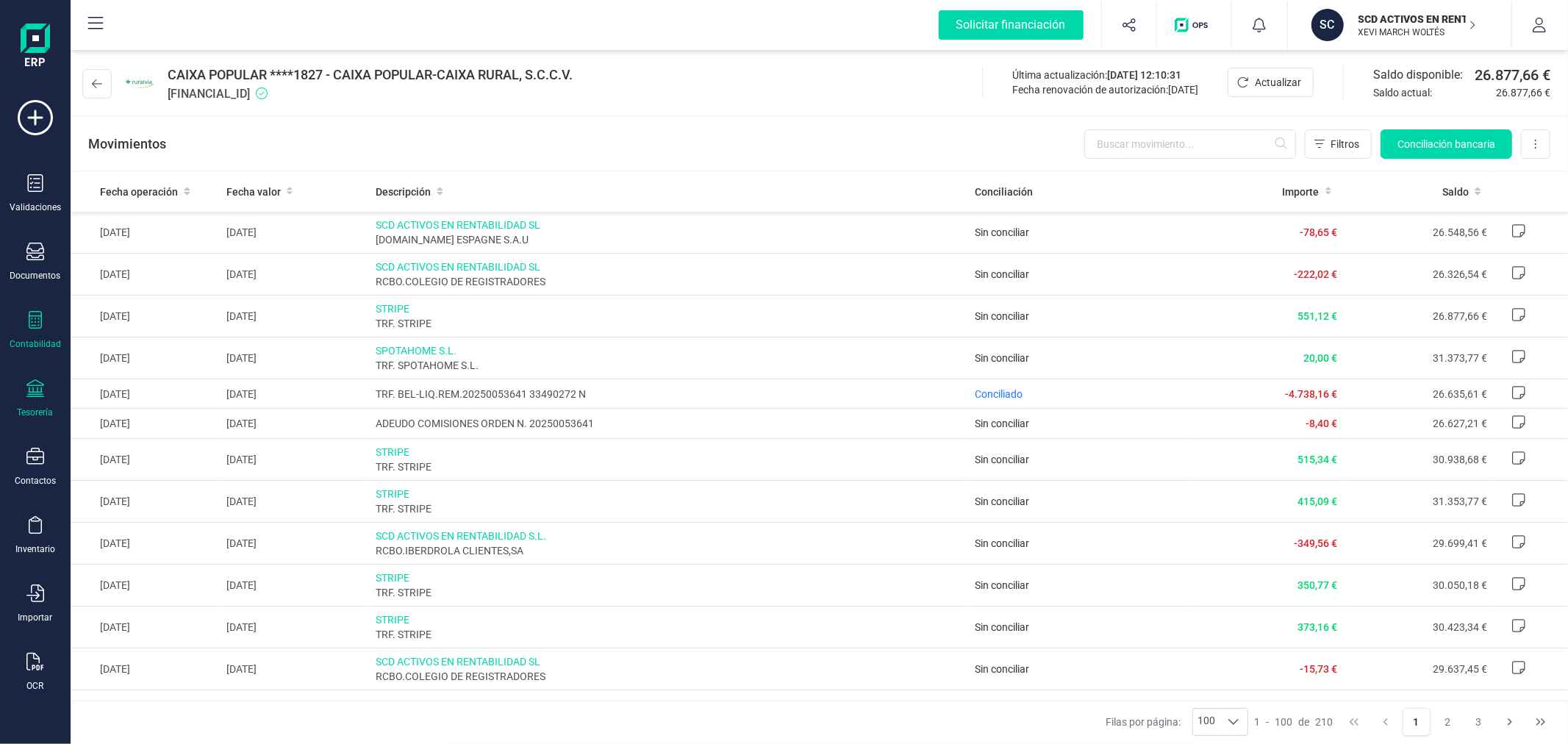
click at [35, 328] on icon at bounding box center [36, 320] width 14 height 17
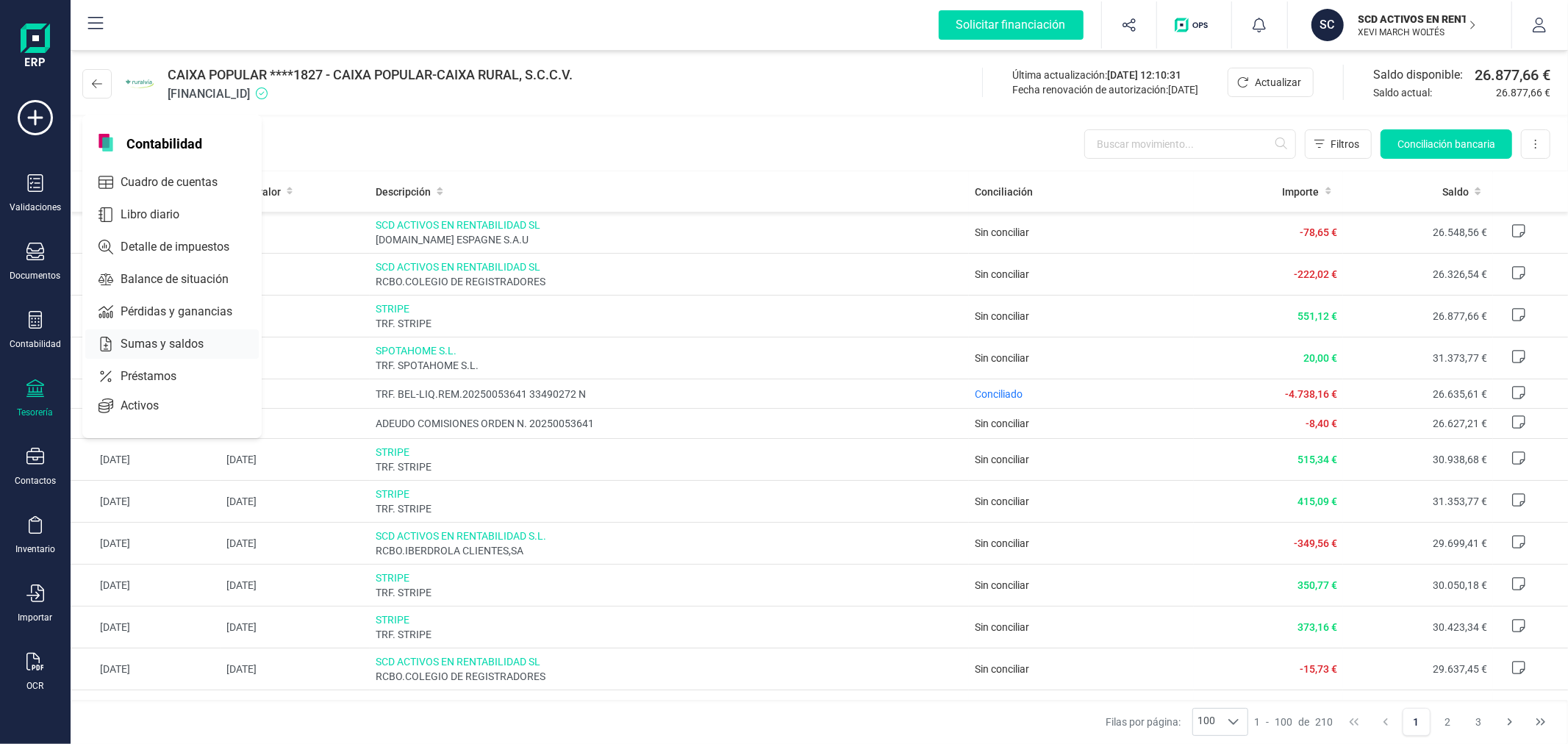
click at [131, 350] on span "Sumas y saldos" at bounding box center [172, 344] width 115 height 17
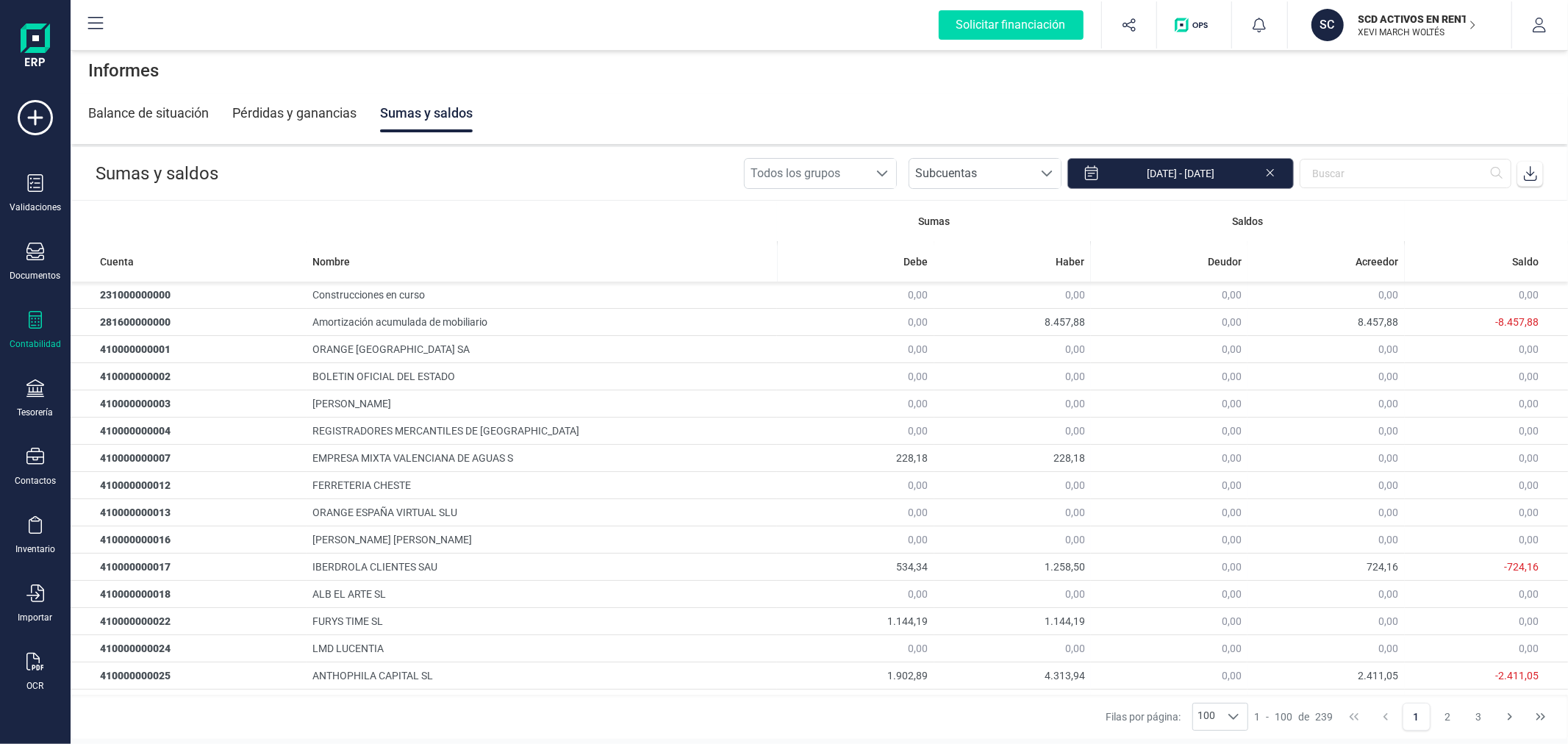
click at [1158, 175] on input "01/01/2025 - 31/01/2025" at bounding box center [1181, 174] width 227 height 31
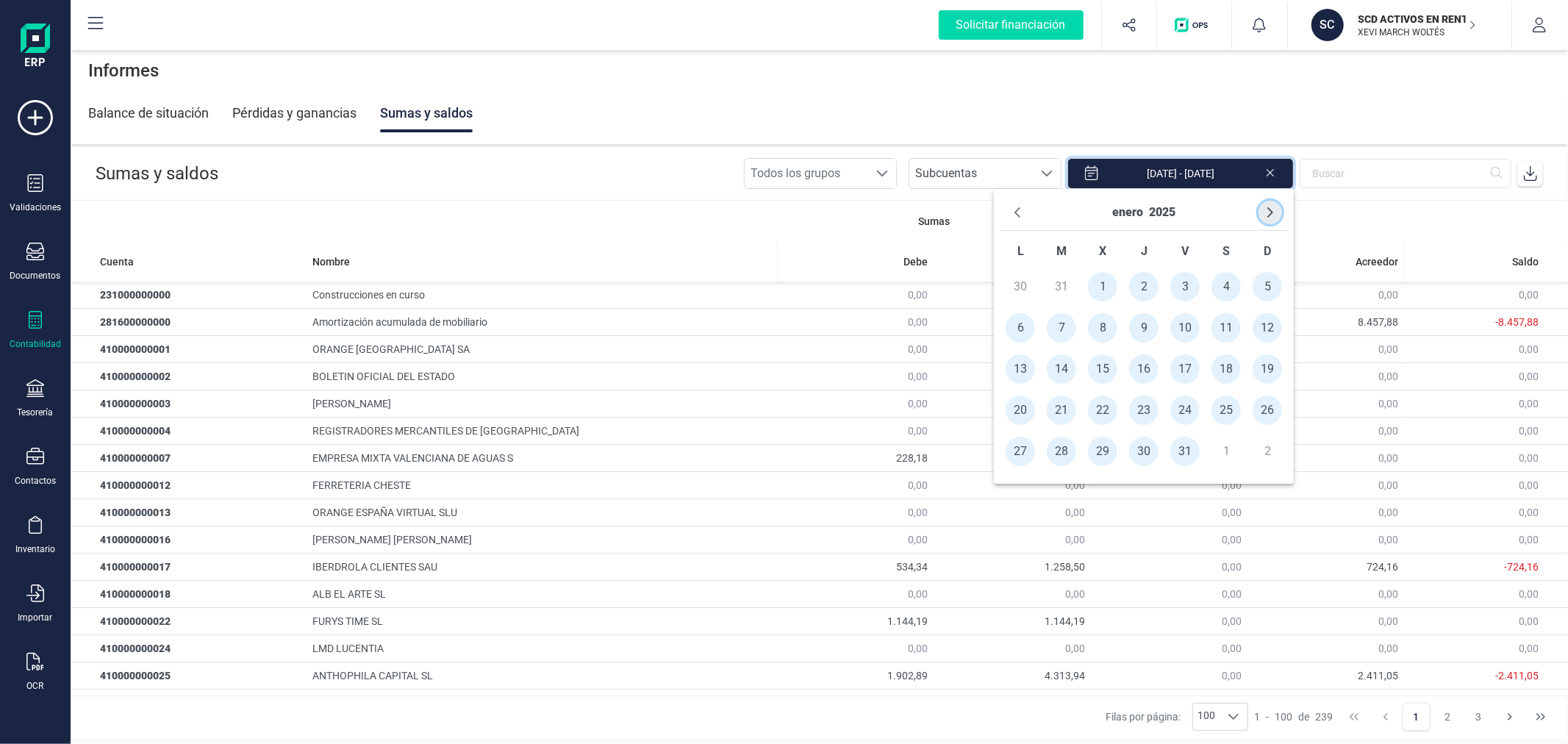
click at [1270, 205] on button "Next Month" at bounding box center [1270, 212] width 23 height 23
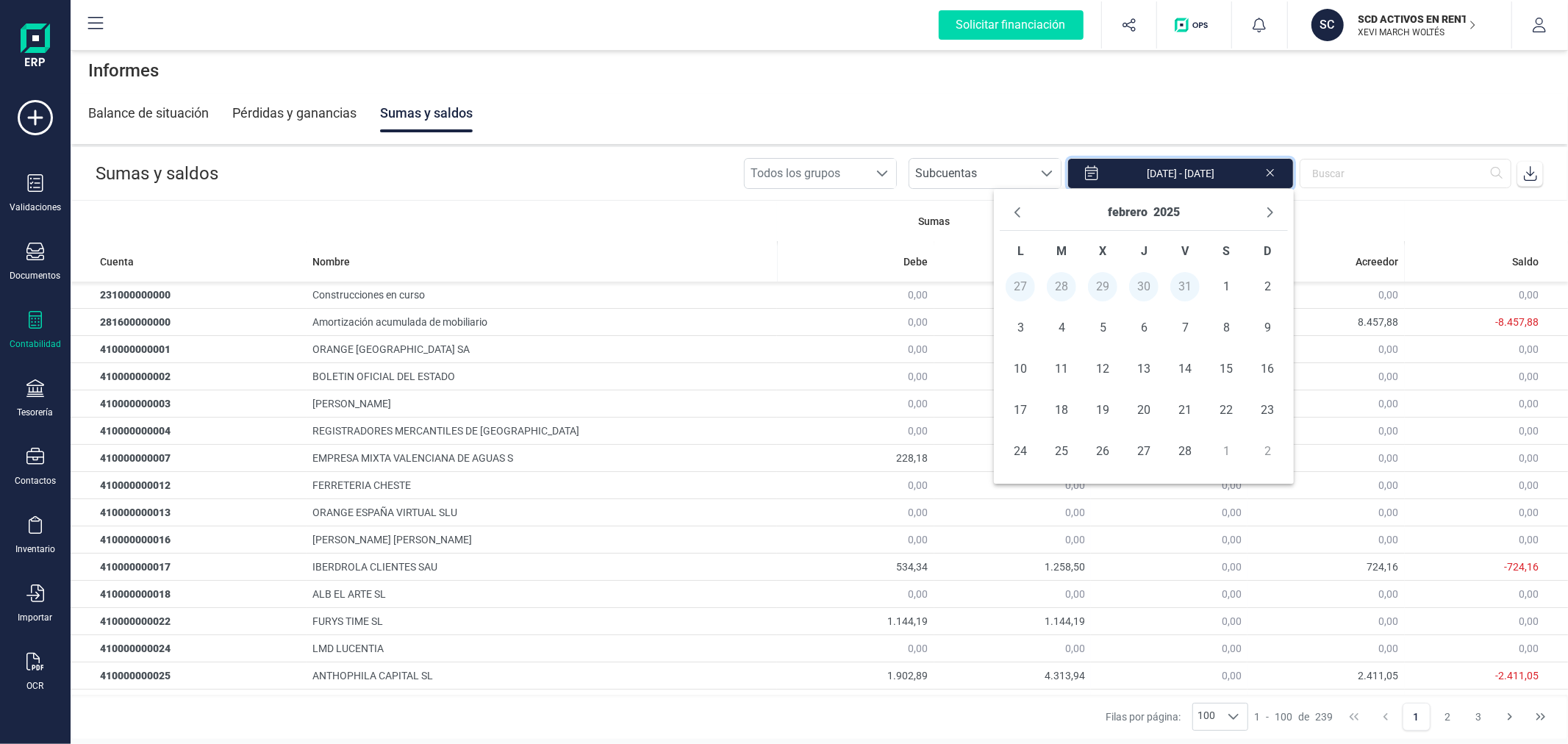
click at [1270, 205] on button "Next Month" at bounding box center [1270, 212] width 23 height 23
click at [1270, 203] on button "Next Month" at bounding box center [1270, 212] width 23 height 23
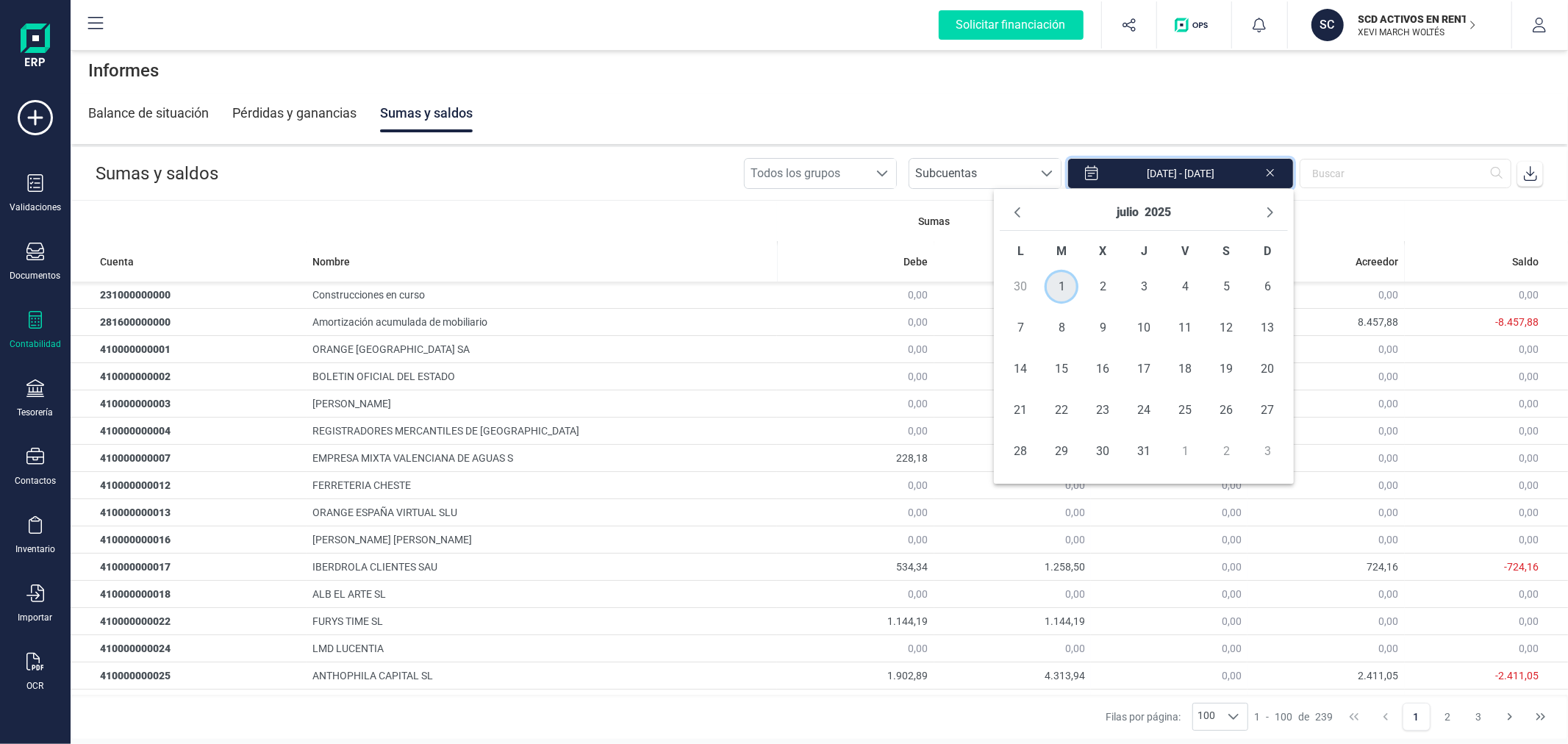
click at [1073, 279] on span "1" at bounding box center [1062, 287] width 29 height 29
click at [1148, 449] on span "31" at bounding box center [1144, 451] width 29 height 29
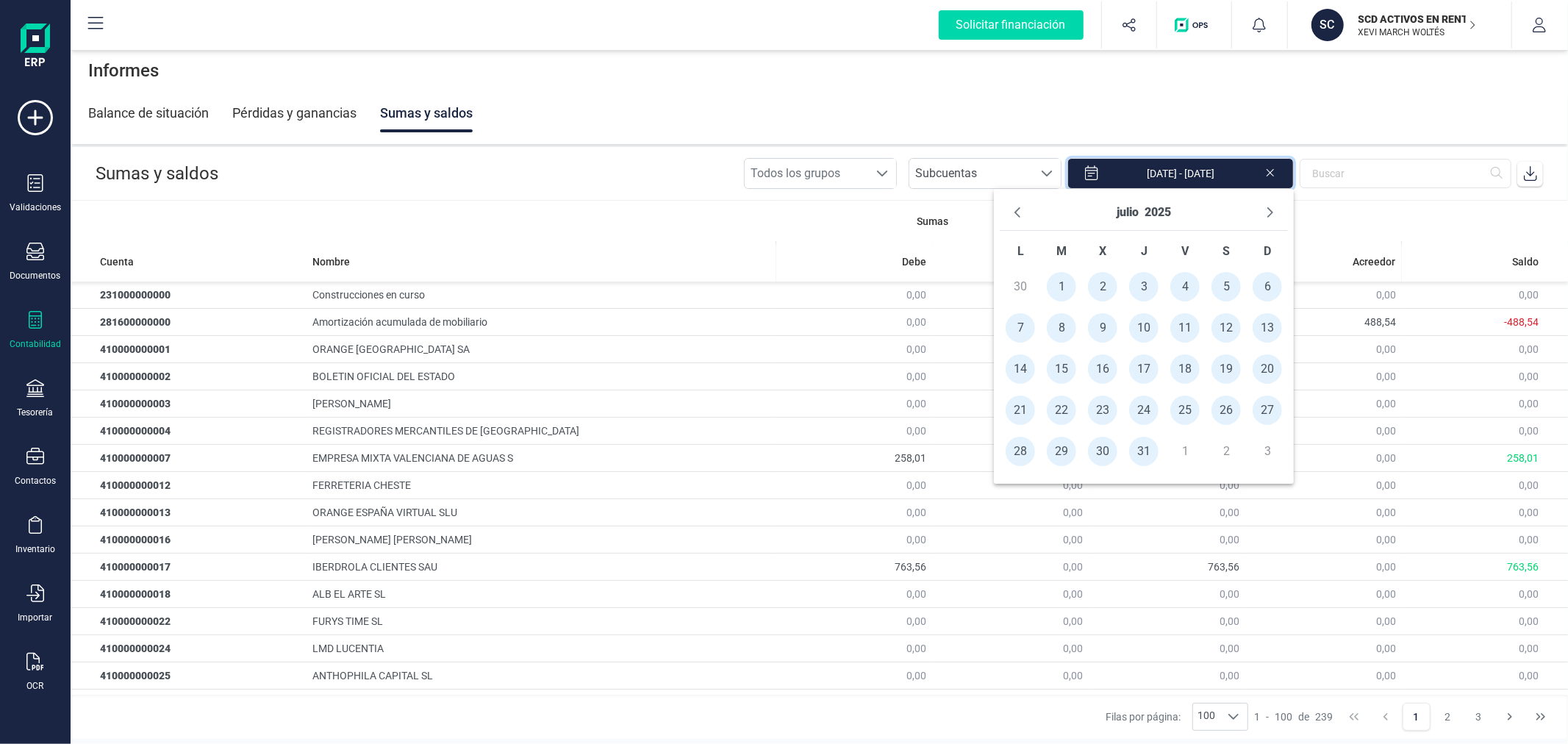
click at [1525, 178] on icon at bounding box center [1530, 173] width 15 height 15
click at [1273, 211] on icon "Next Month" at bounding box center [1270, 212] width 12 height 12
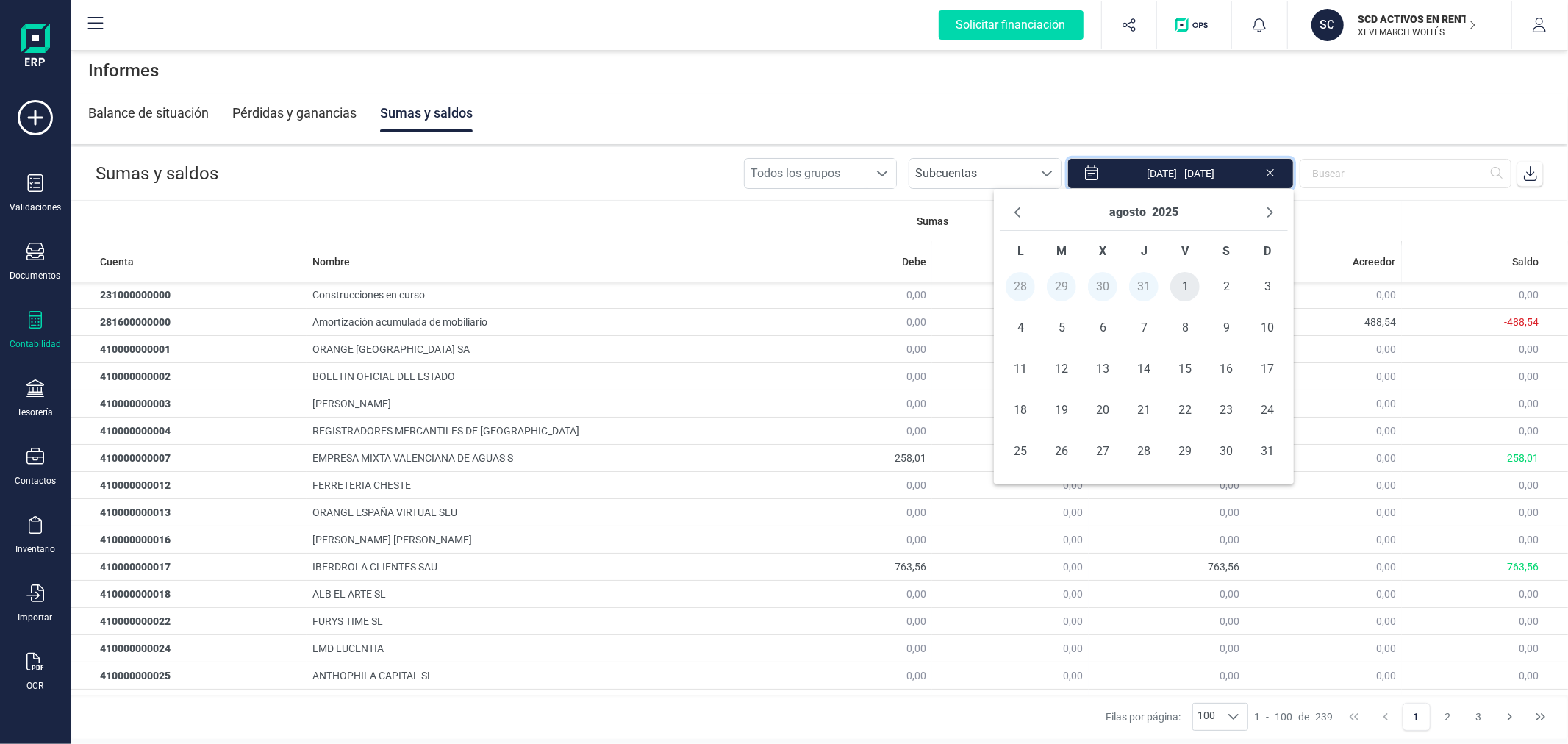
click at [1178, 281] on span "1" at bounding box center [1185, 287] width 29 height 29
click at [1265, 452] on span "31" at bounding box center [1267, 451] width 29 height 29
type input "[DATE] - [DATE]"
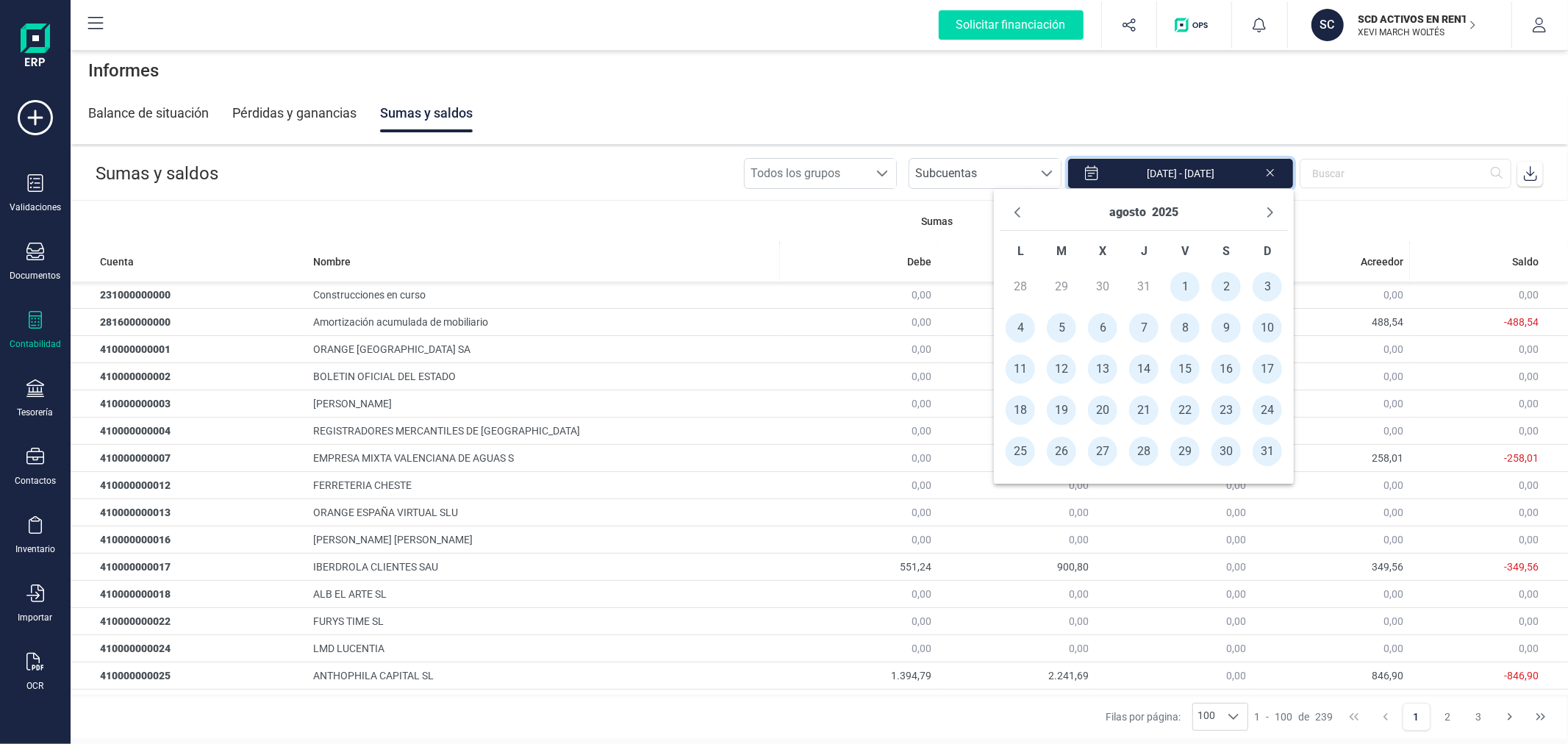
click at [1531, 178] on icon at bounding box center [1530, 173] width 15 height 15
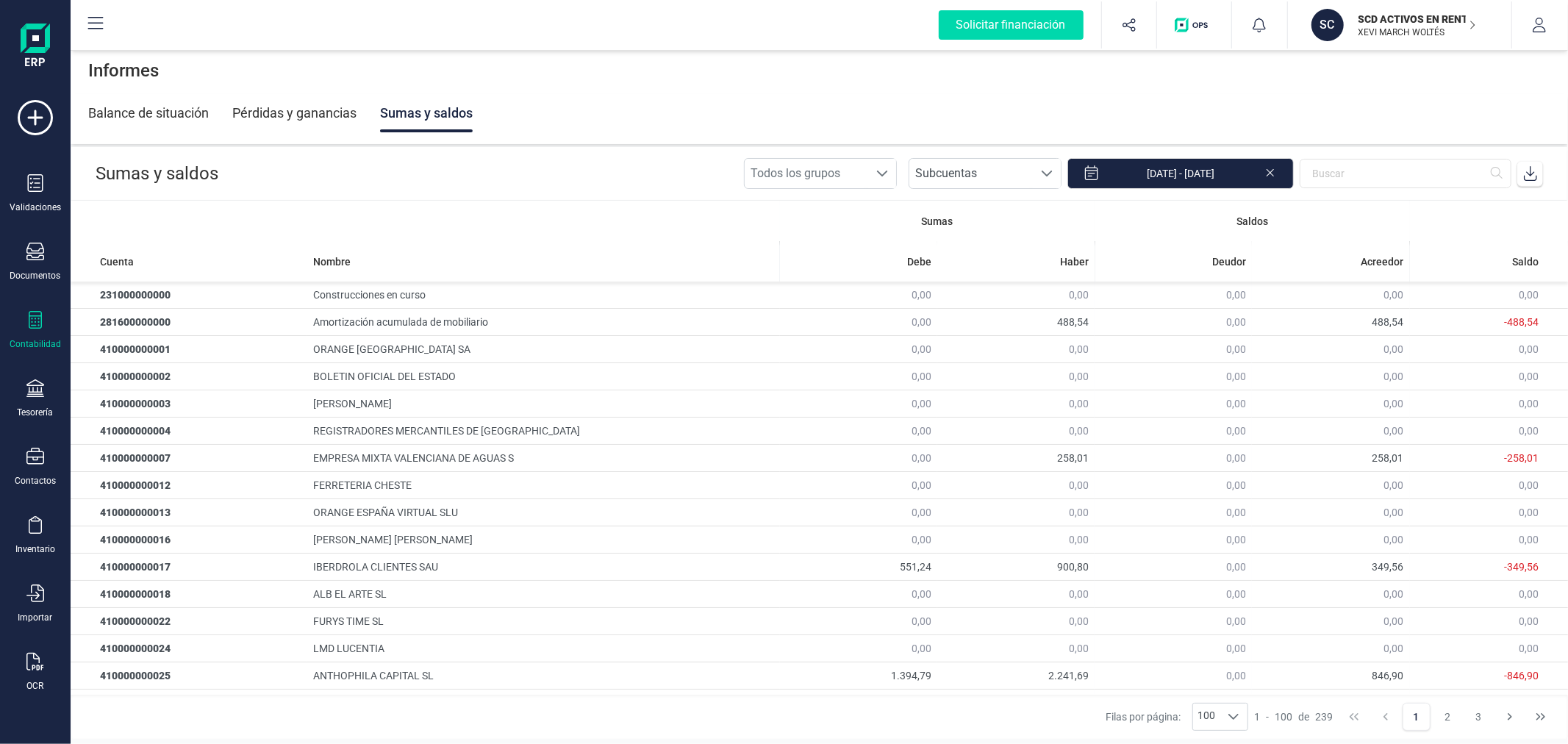
click at [539, 164] on header "Sumas y saldos Todos los grupos Todos los grupos Subcuentas Subcuentas Subcuent…" at bounding box center [819, 174] width 1496 height 53
click at [38, 337] on div "Contabilidad" at bounding box center [35, 331] width 59 height 39
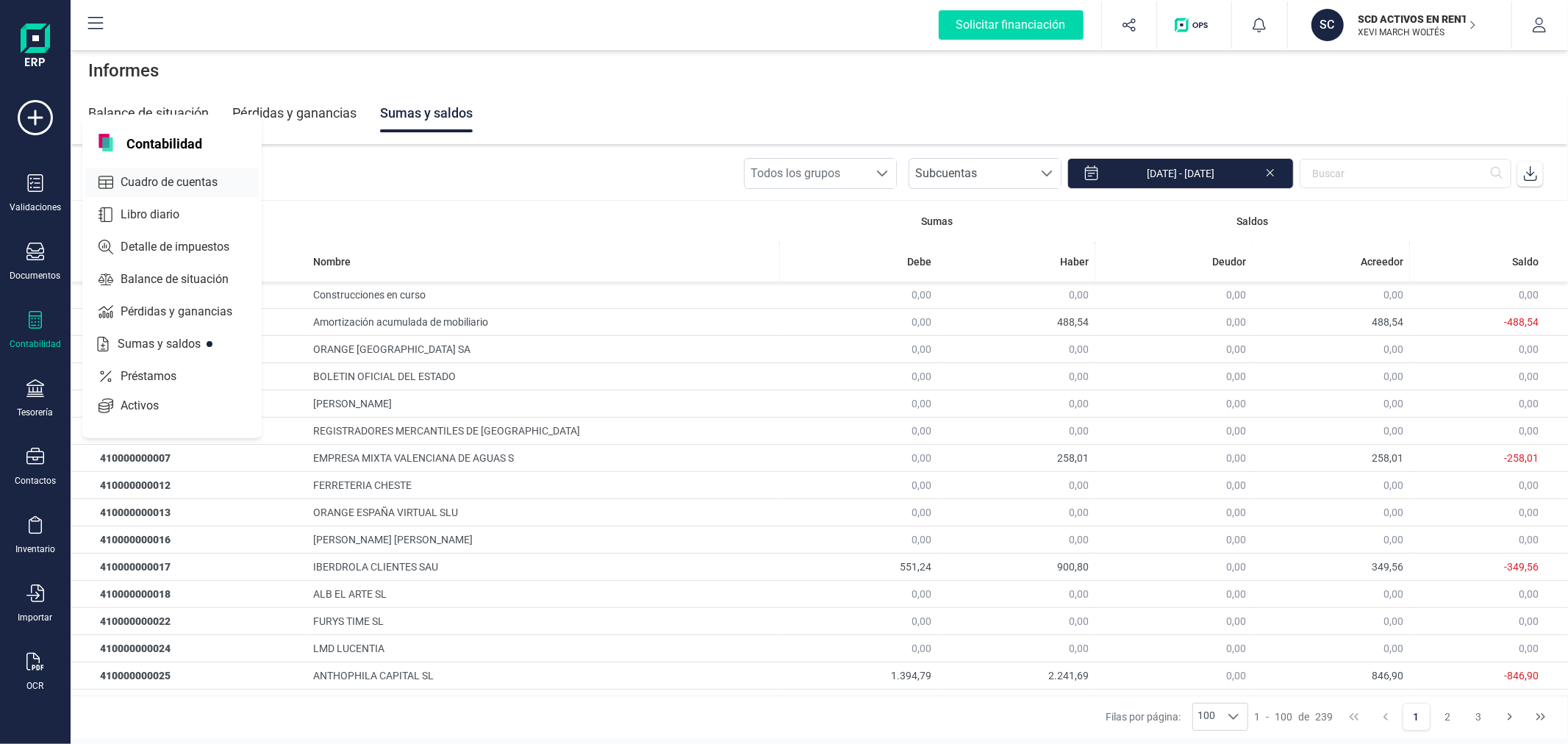
click at [162, 174] on span "Cuadro de cuentas" at bounding box center [178, 182] width 129 height 17
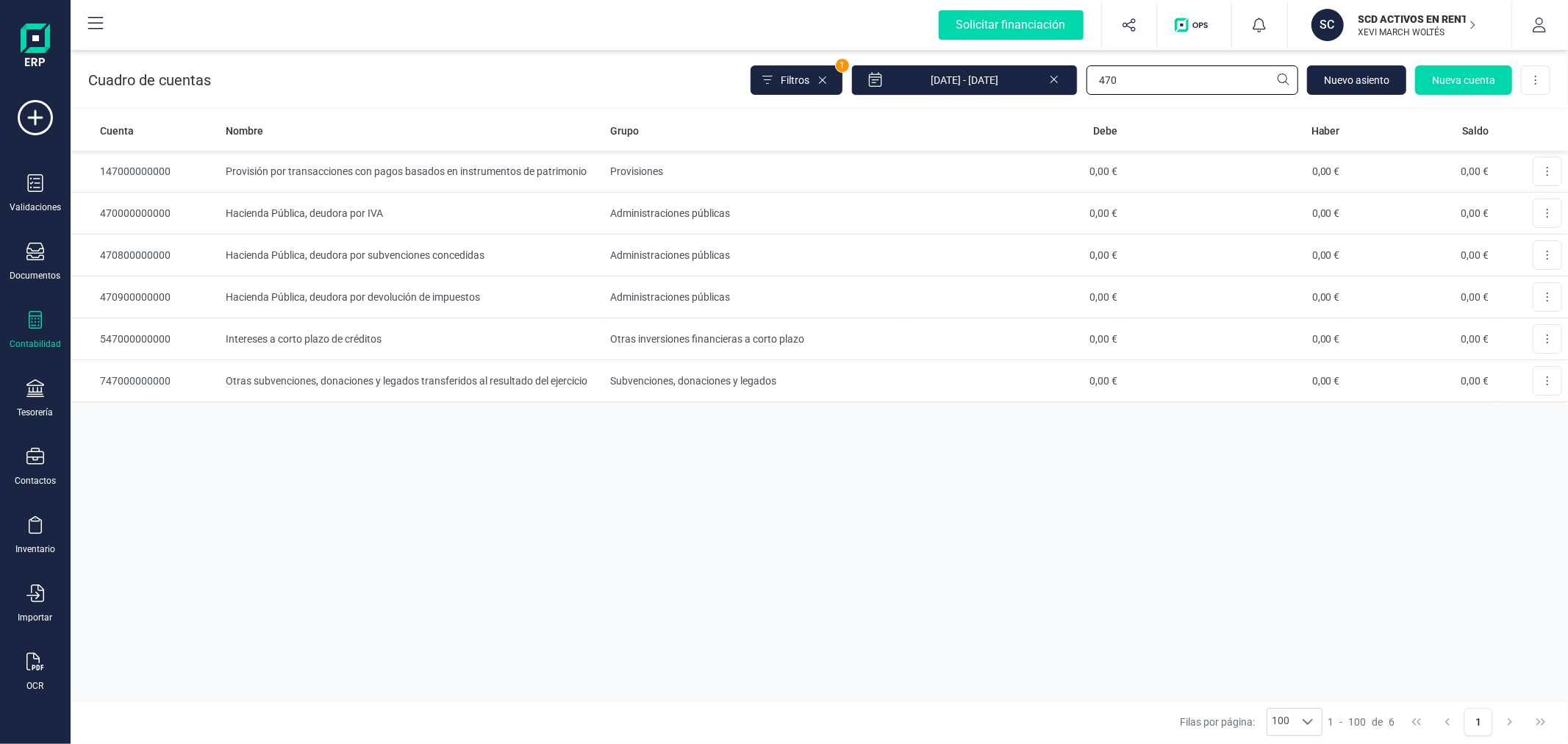
click at [1126, 69] on input "470" at bounding box center [1193, 80] width 211 height 29
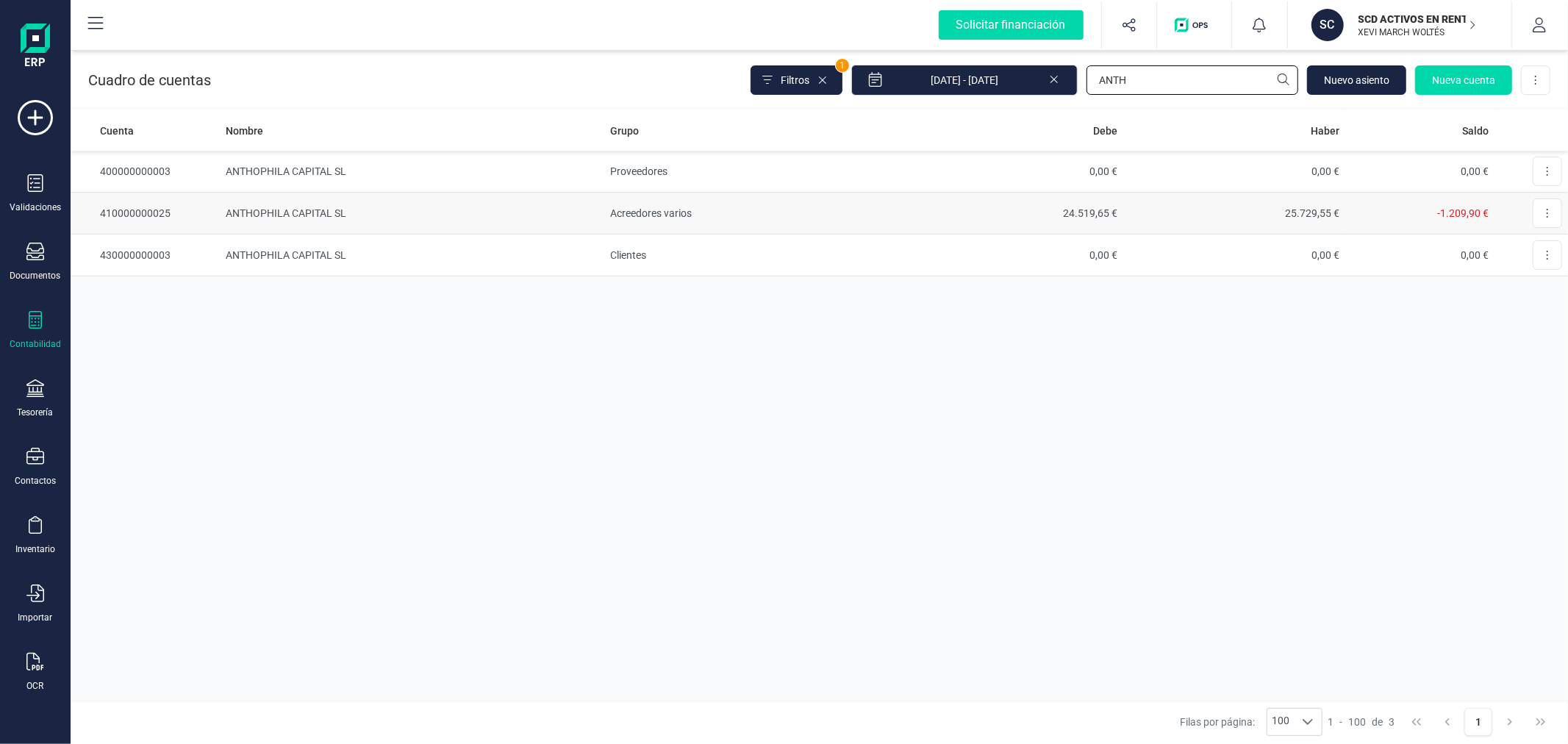
type input "ANTH"
click at [285, 210] on td "ANTHOPHILA CAPITAL SL" at bounding box center [412, 213] width 385 height 42
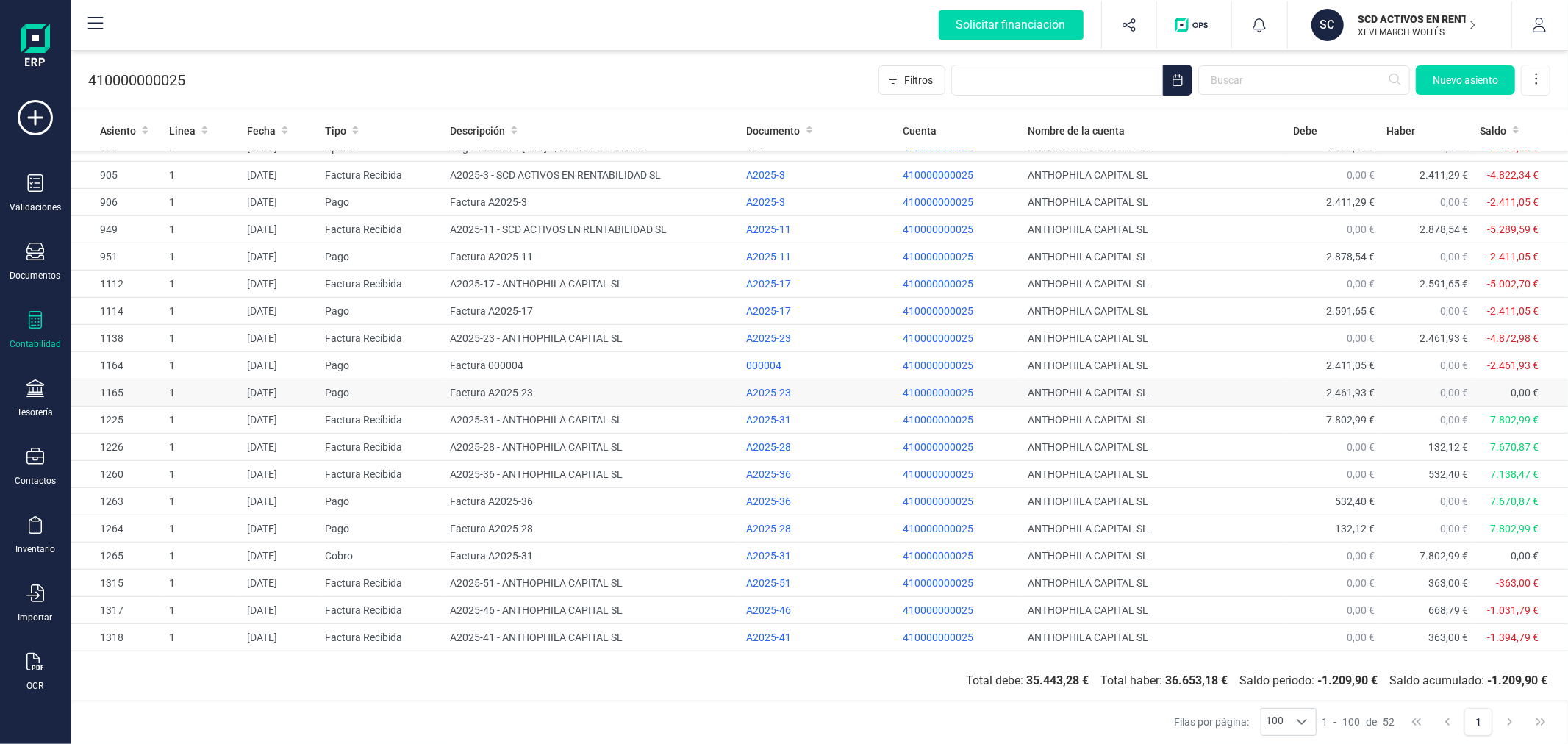
scroll to position [908, 0]
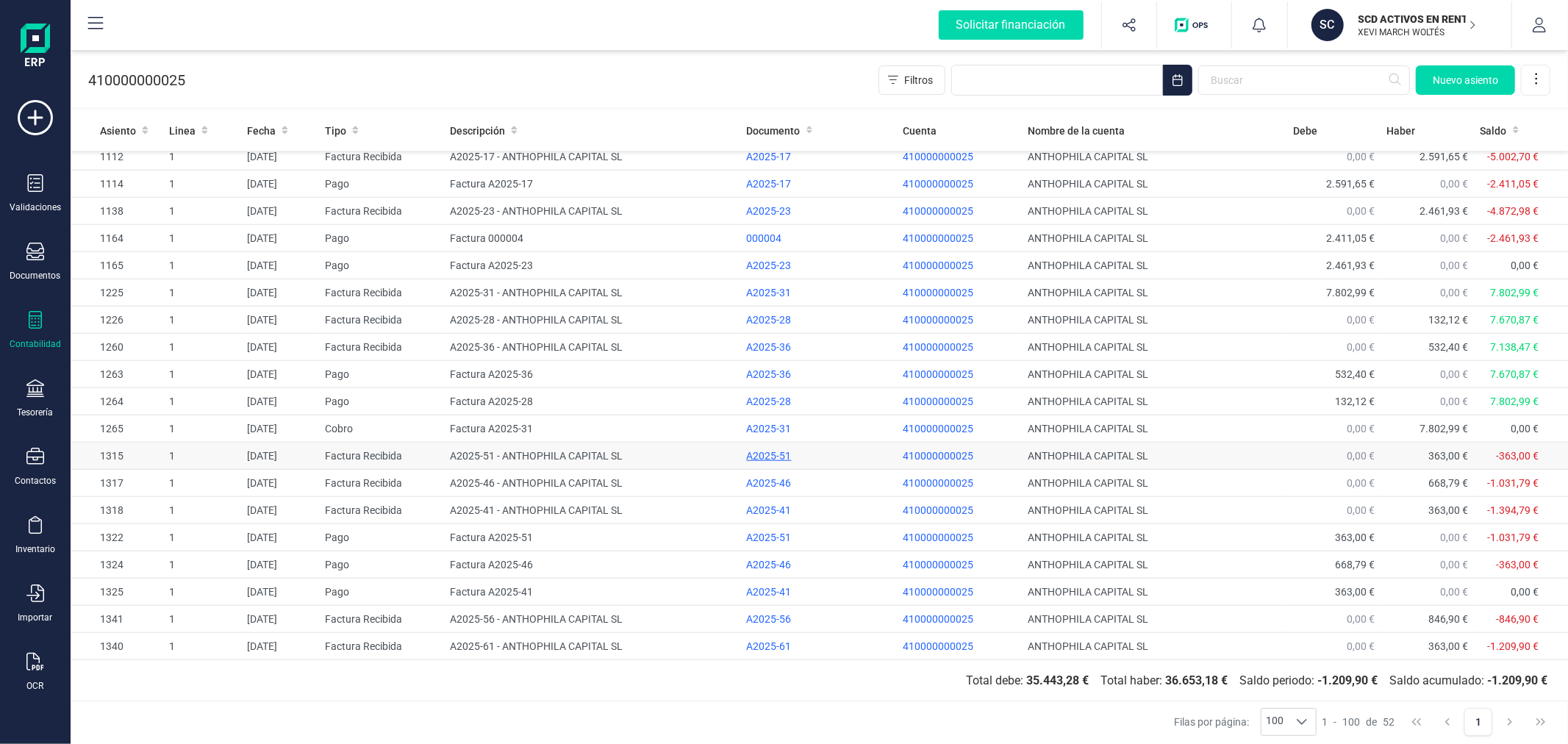
click at [763, 450] on div "A2025-51" at bounding box center [818, 456] width 144 height 15
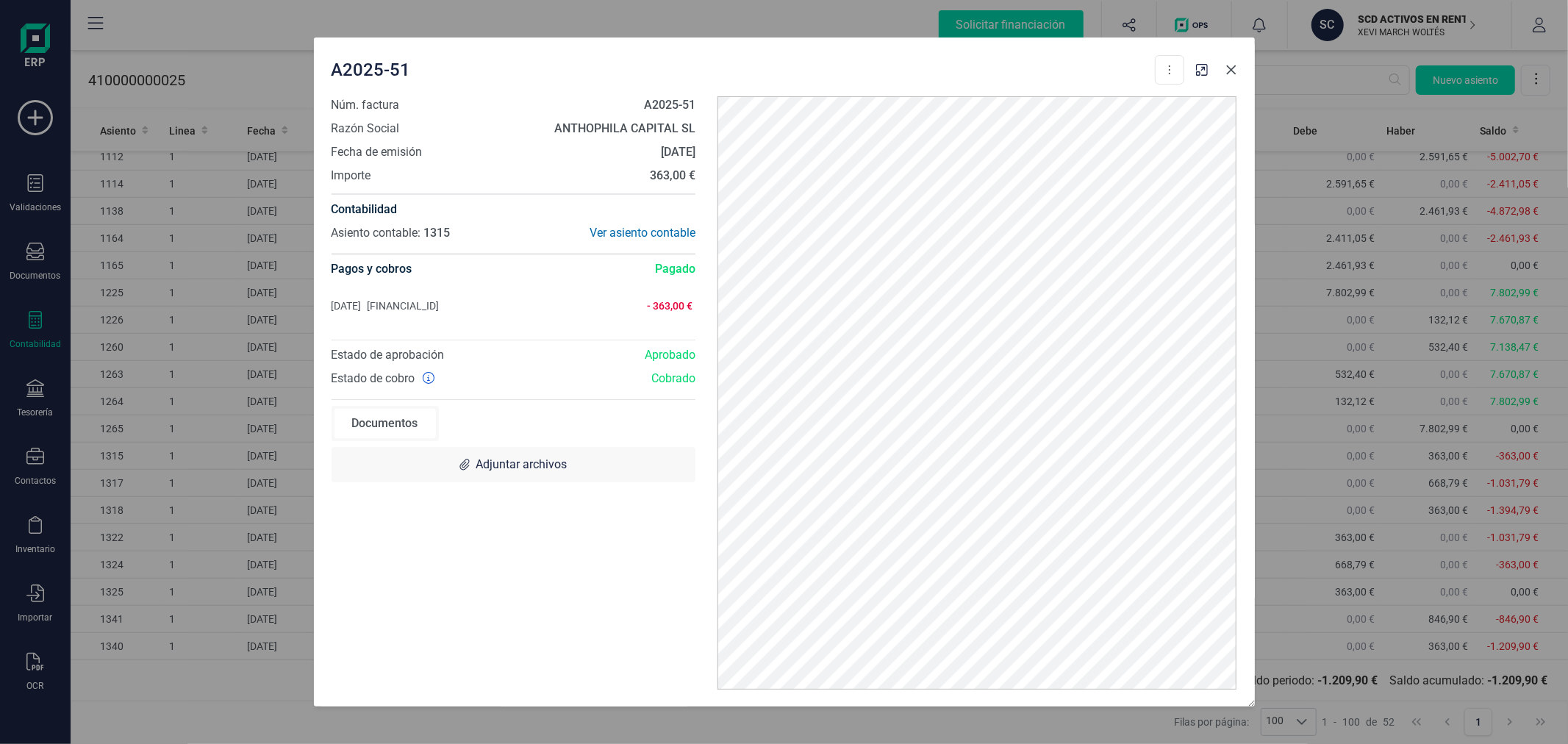
click at [1233, 68] on icon "button" at bounding box center [1232, 70] width 12 height 12
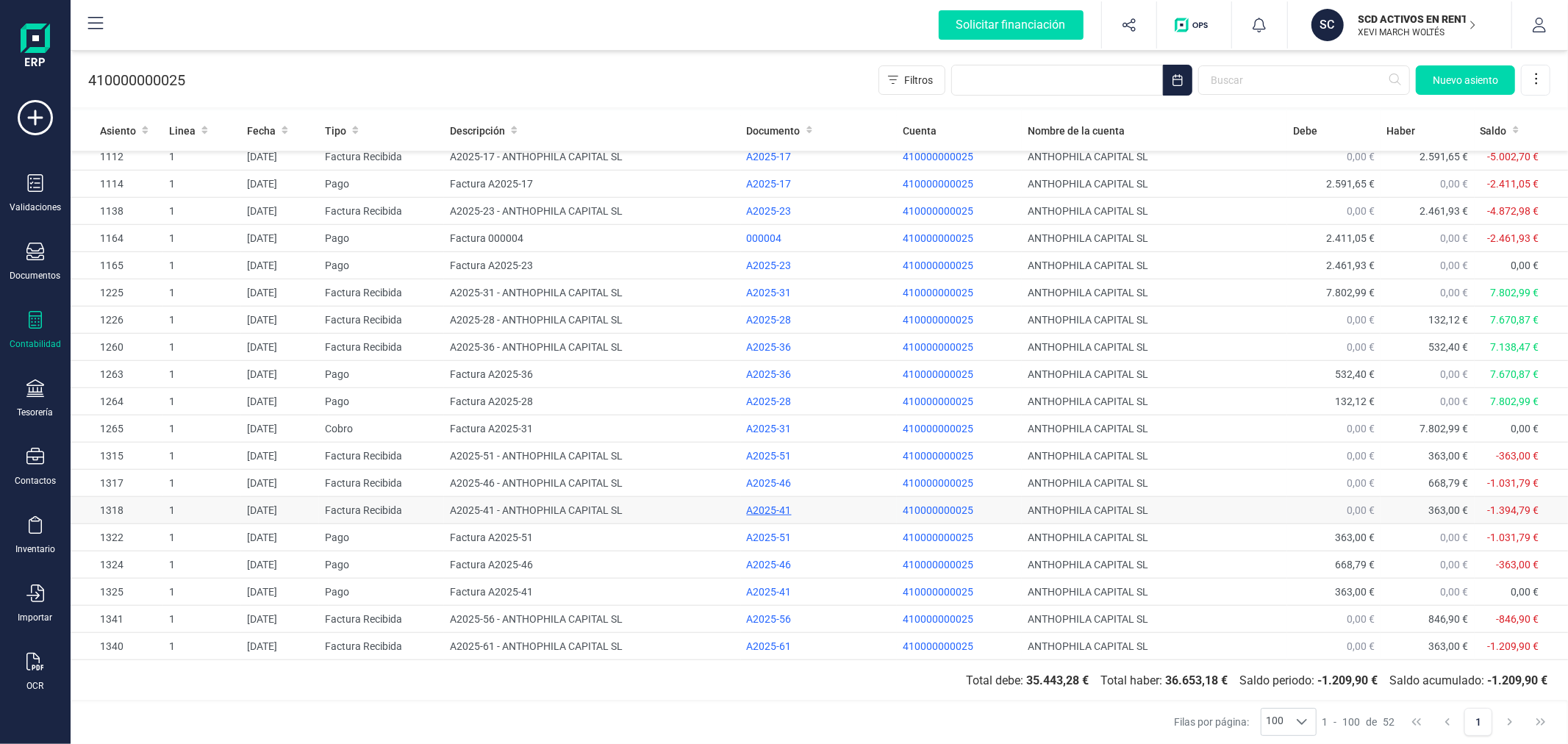
click at [769, 507] on div "A2025-41" at bounding box center [818, 510] width 144 height 15
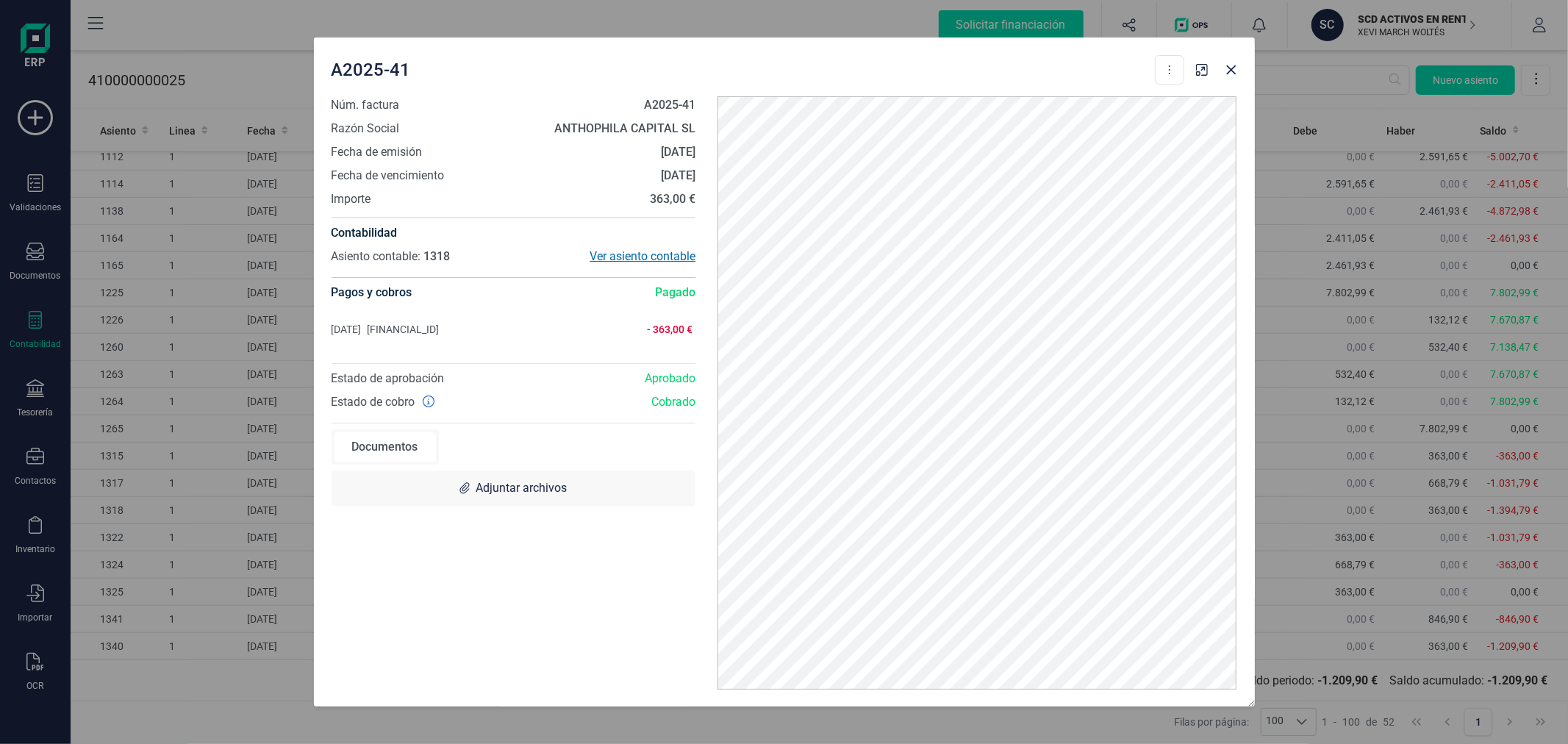
click at [672, 254] on div "Ver asiento contable" at bounding box center [604, 257] width 182 height 17
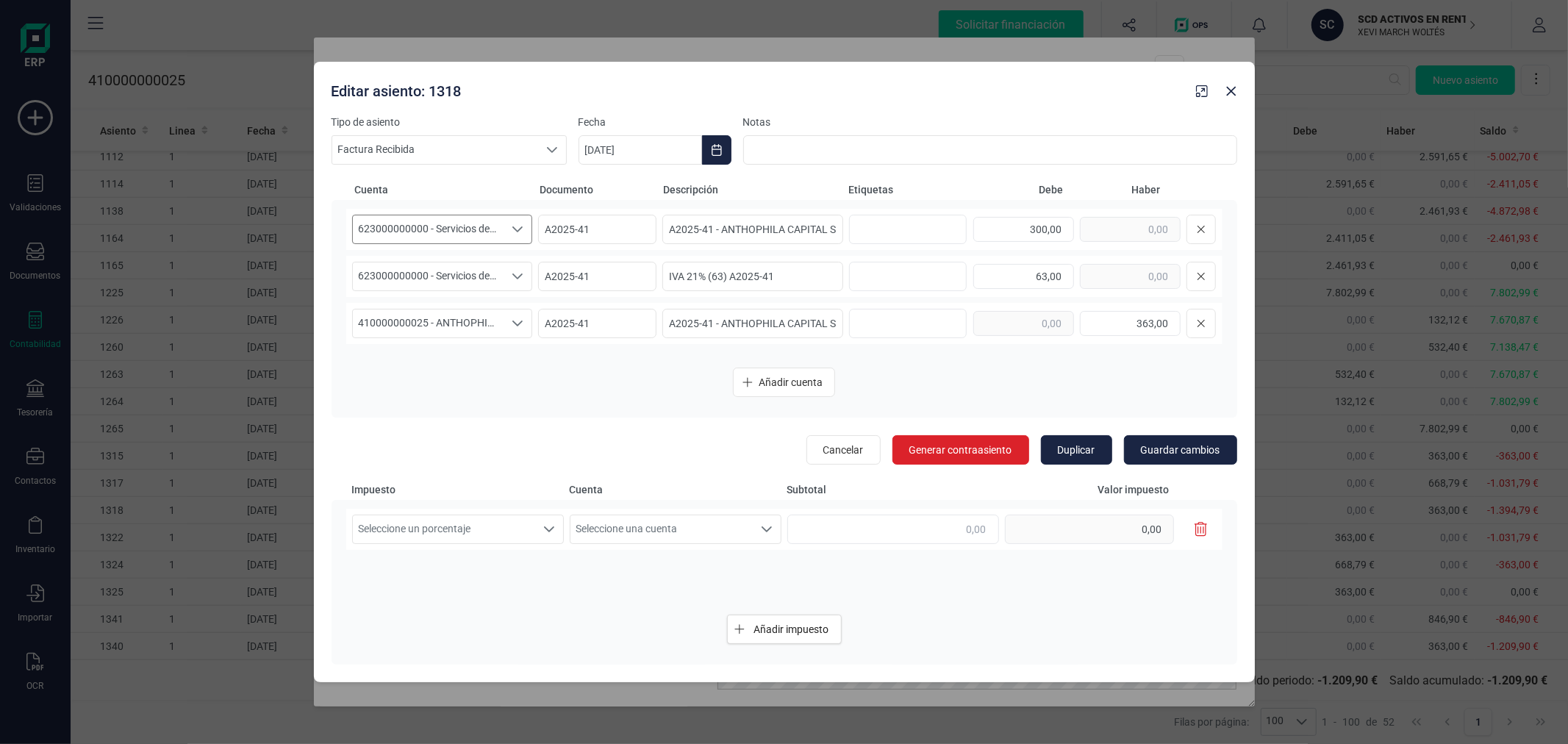
click at [439, 224] on span "623000000000 - Servicios de profesionales independientes" at bounding box center [429, 229] width 151 height 28
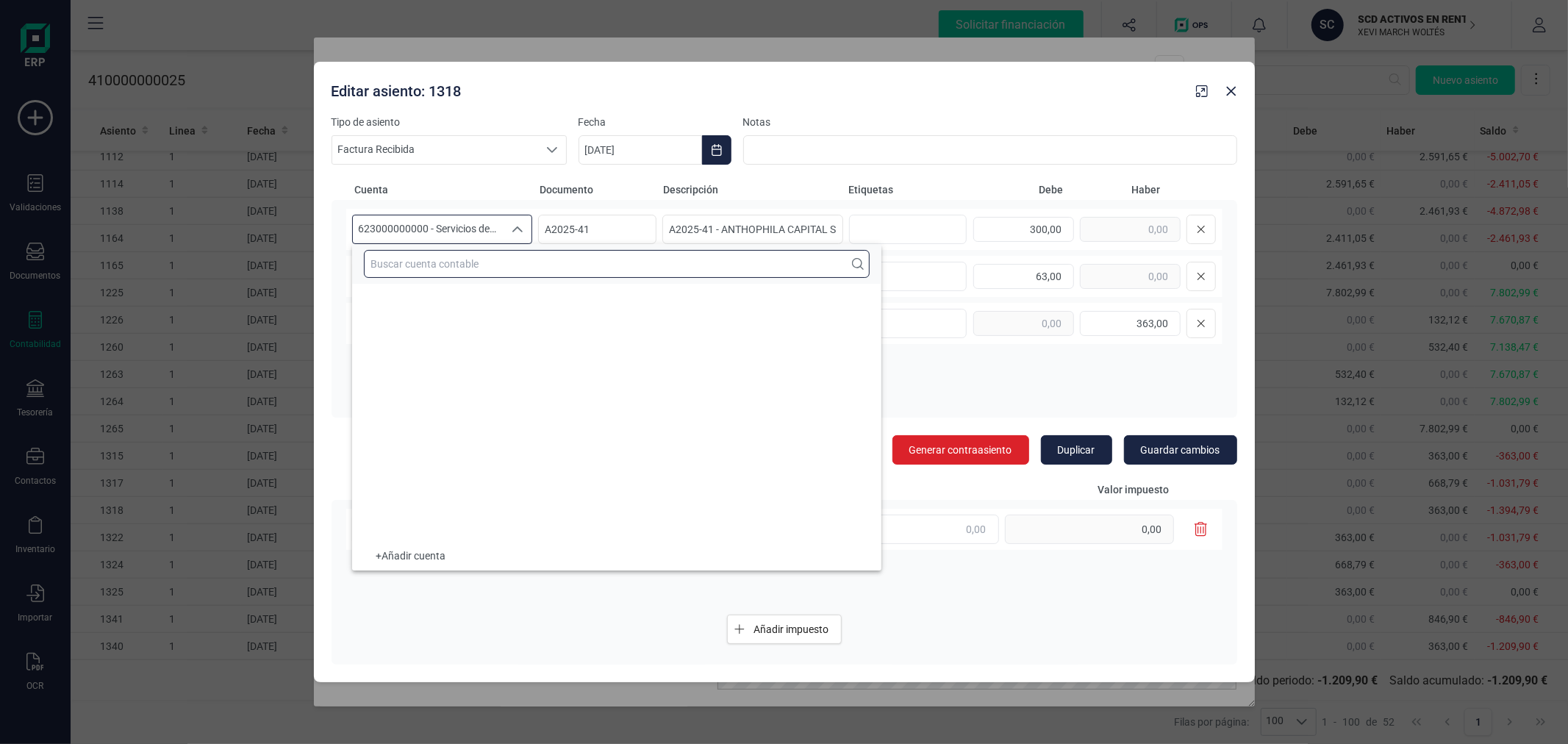
scroll to position [18716, 0]
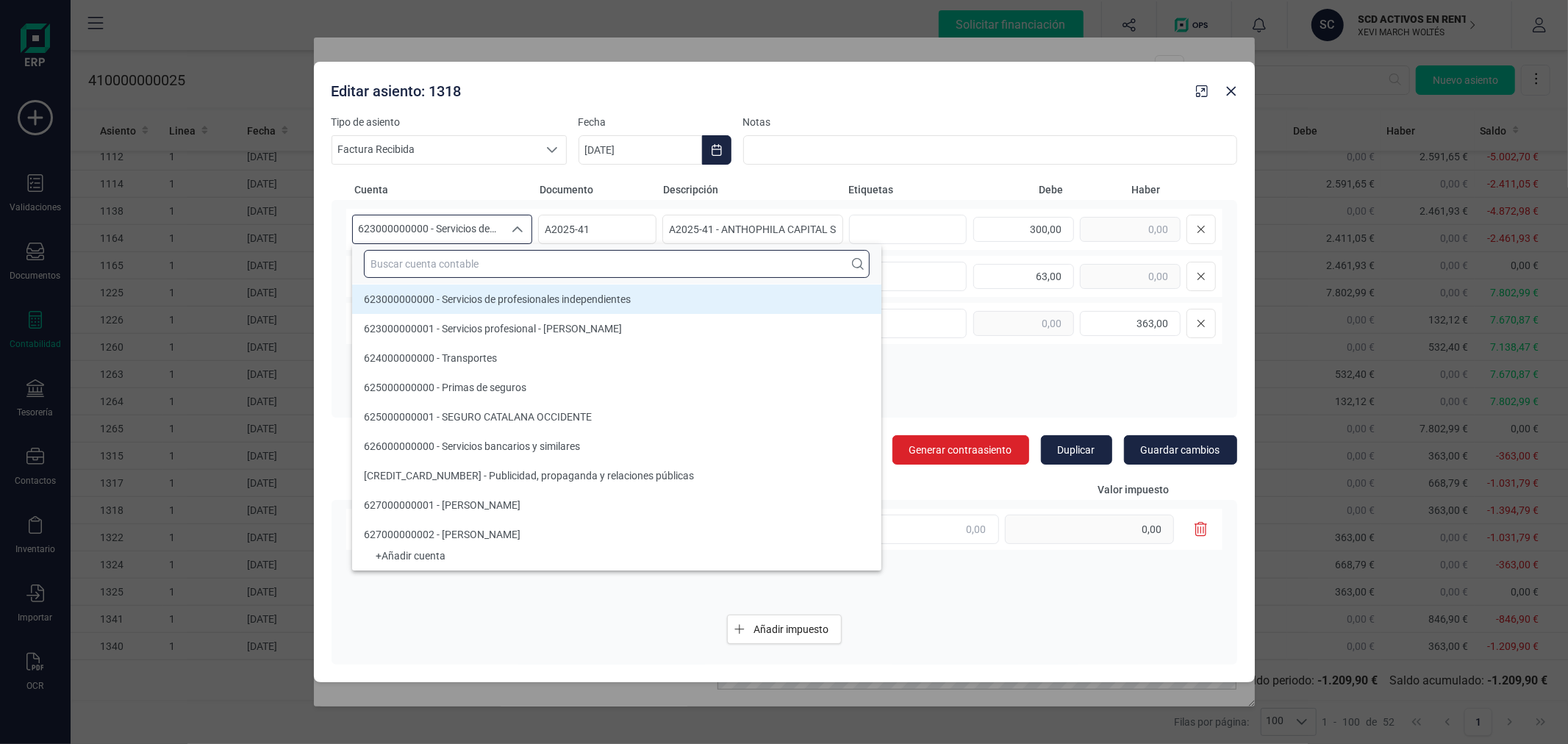
click at [435, 260] on input "text" at bounding box center [617, 264] width 506 height 28
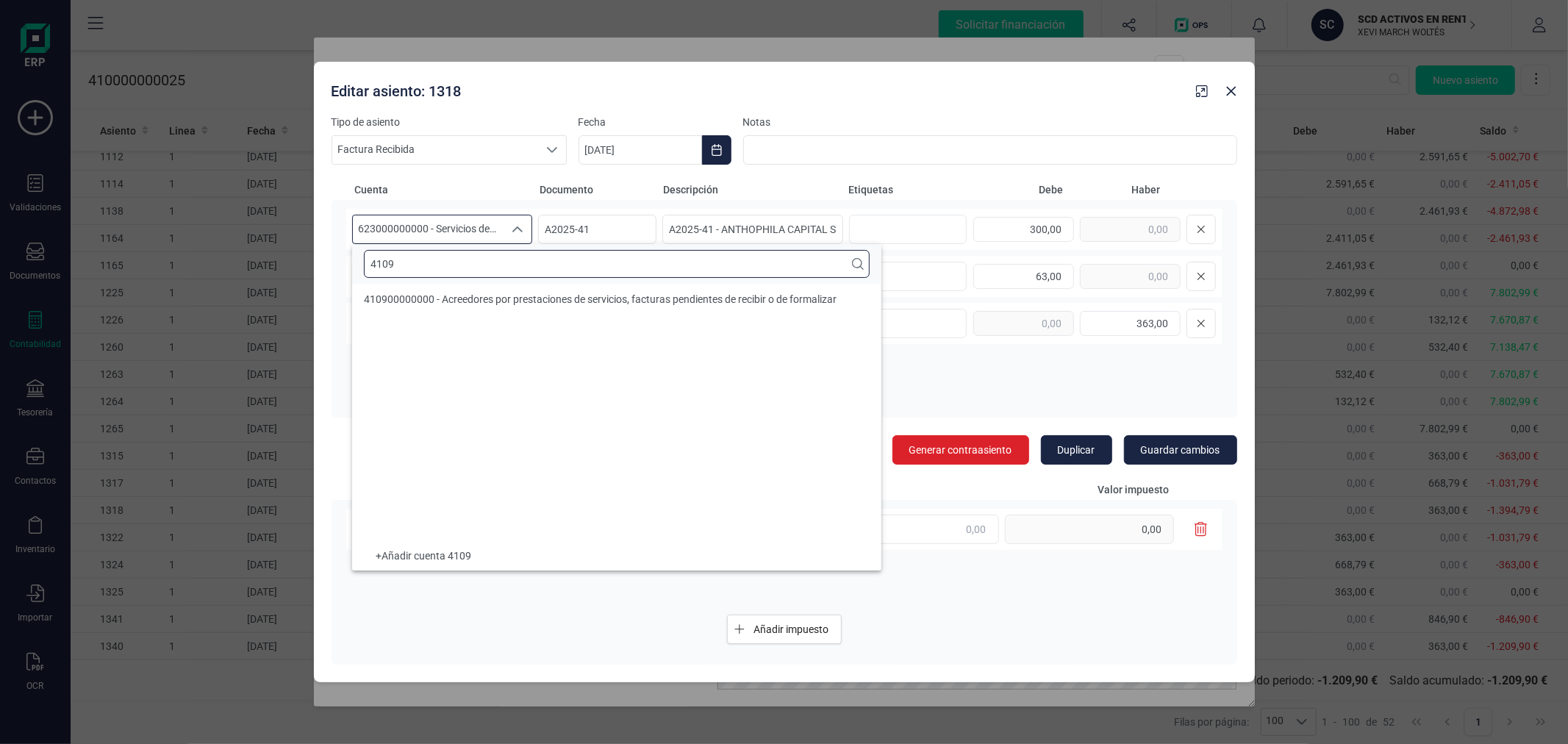
scroll to position [0, 0]
type input "4109"
click at [431, 307] on span "410900000000 - Acreedores por prestaciones de servicios, facturas pendientes de…" at bounding box center [600, 305] width 473 height 12
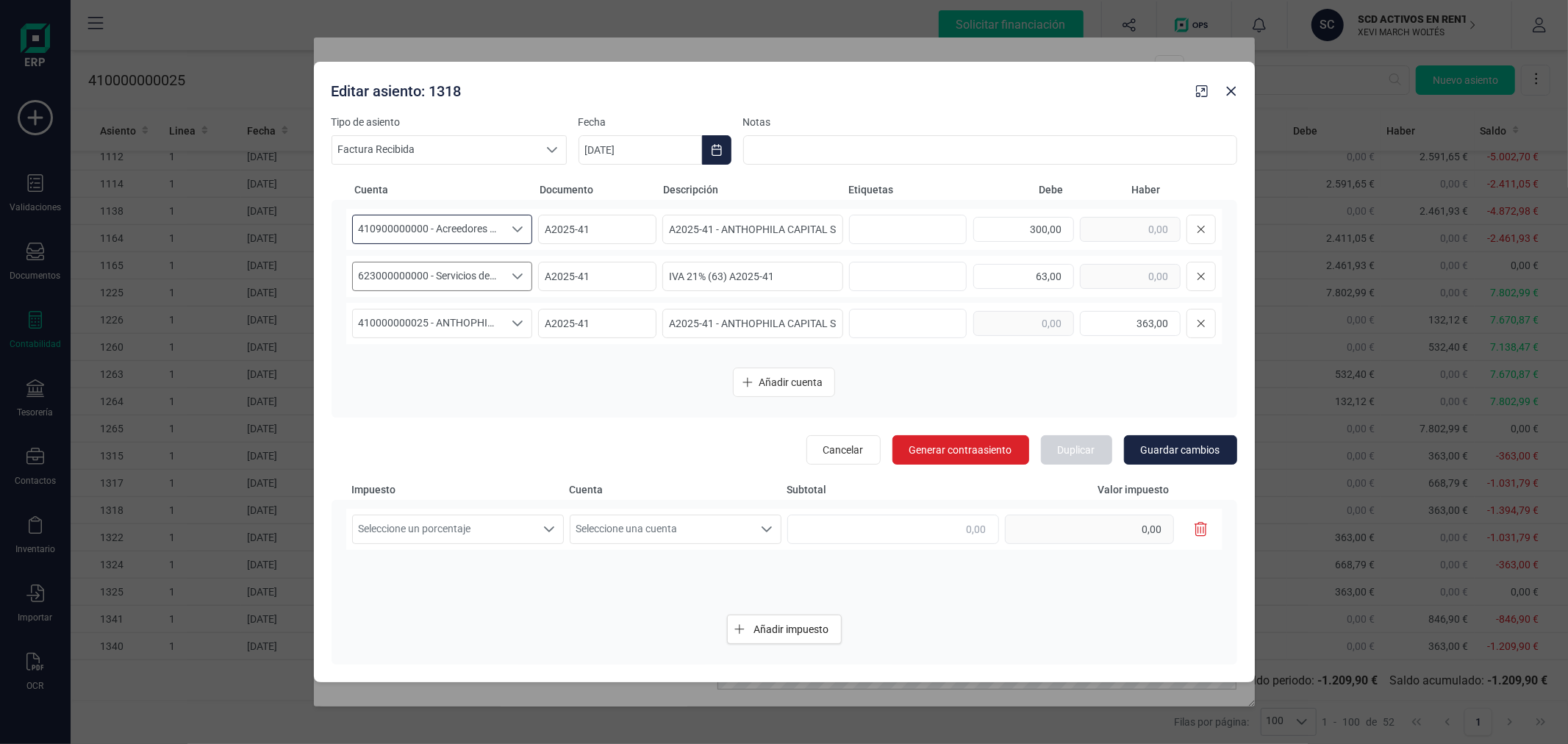
click at [442, 280] on span "623000000000 - Servicios de profesionales independientes" at bounding box center [429, 276] width 151 height 28
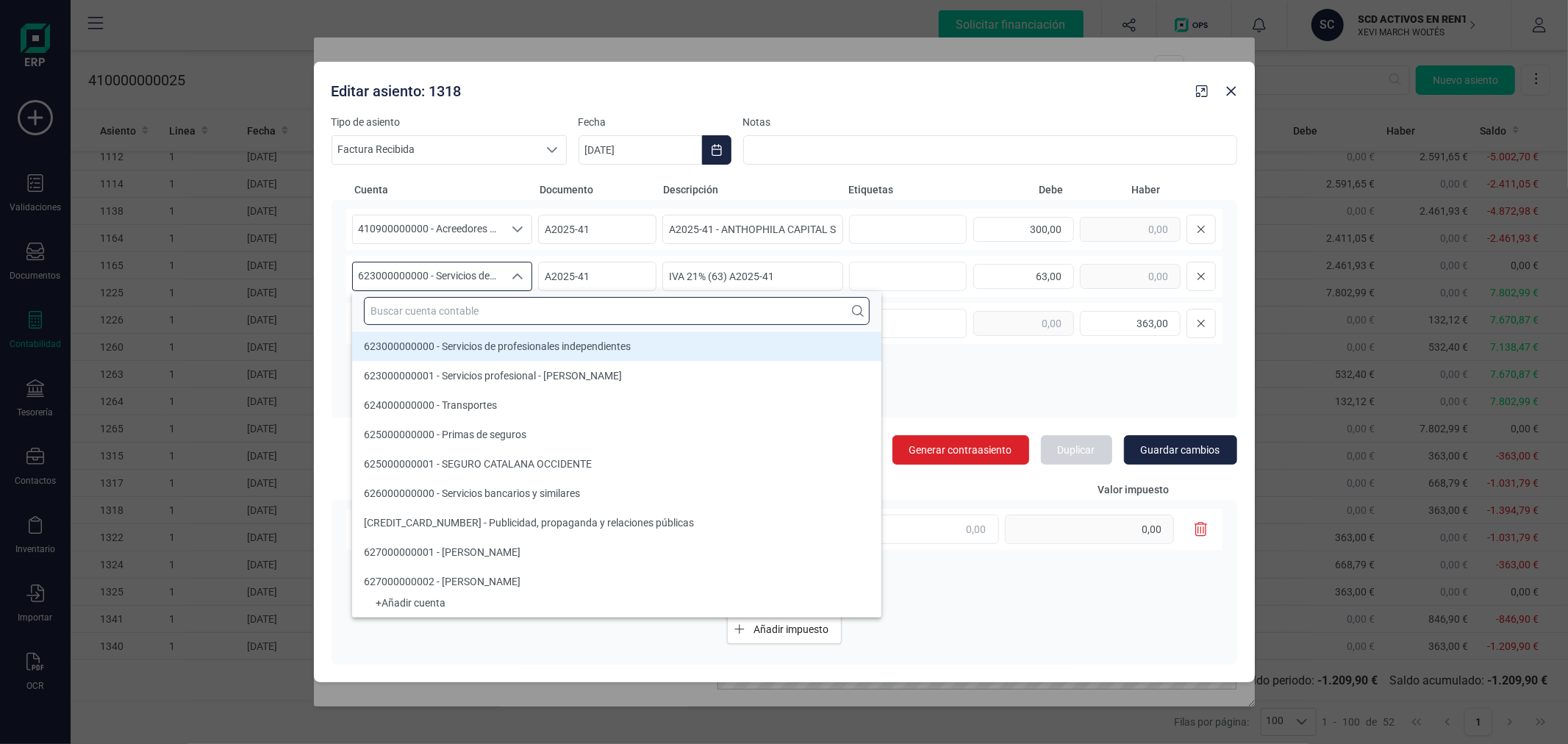
click at [443, 306] on input "text" at bounding box center [617, 310] width 506 height 28
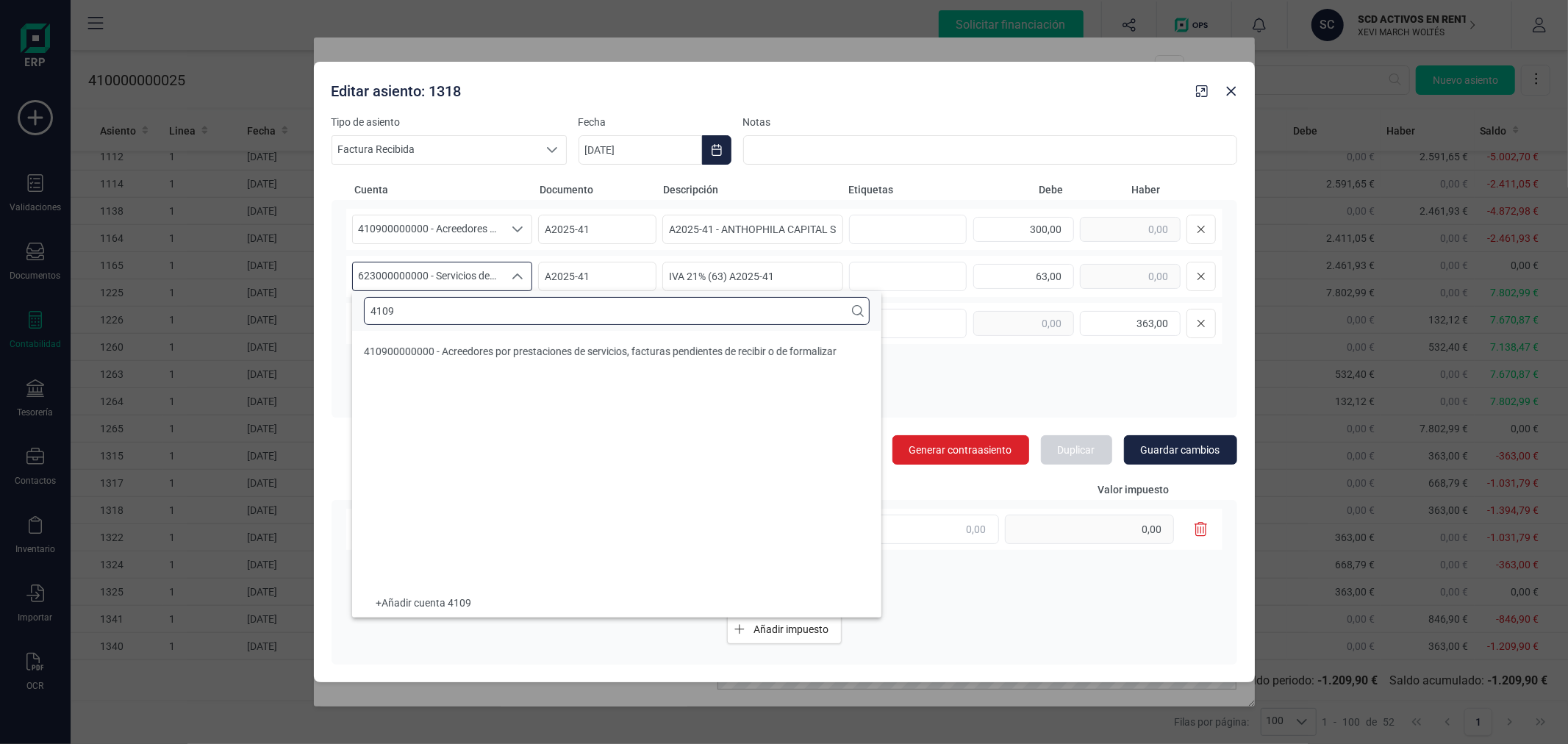
scroll to position [0, 0]
type input "4109"
click at [510, 353] on span "410900000000 - Acreedores por prestaciones de servicios, facturas pendientes de…" at bounding box center [600, 351] width 473 height 12
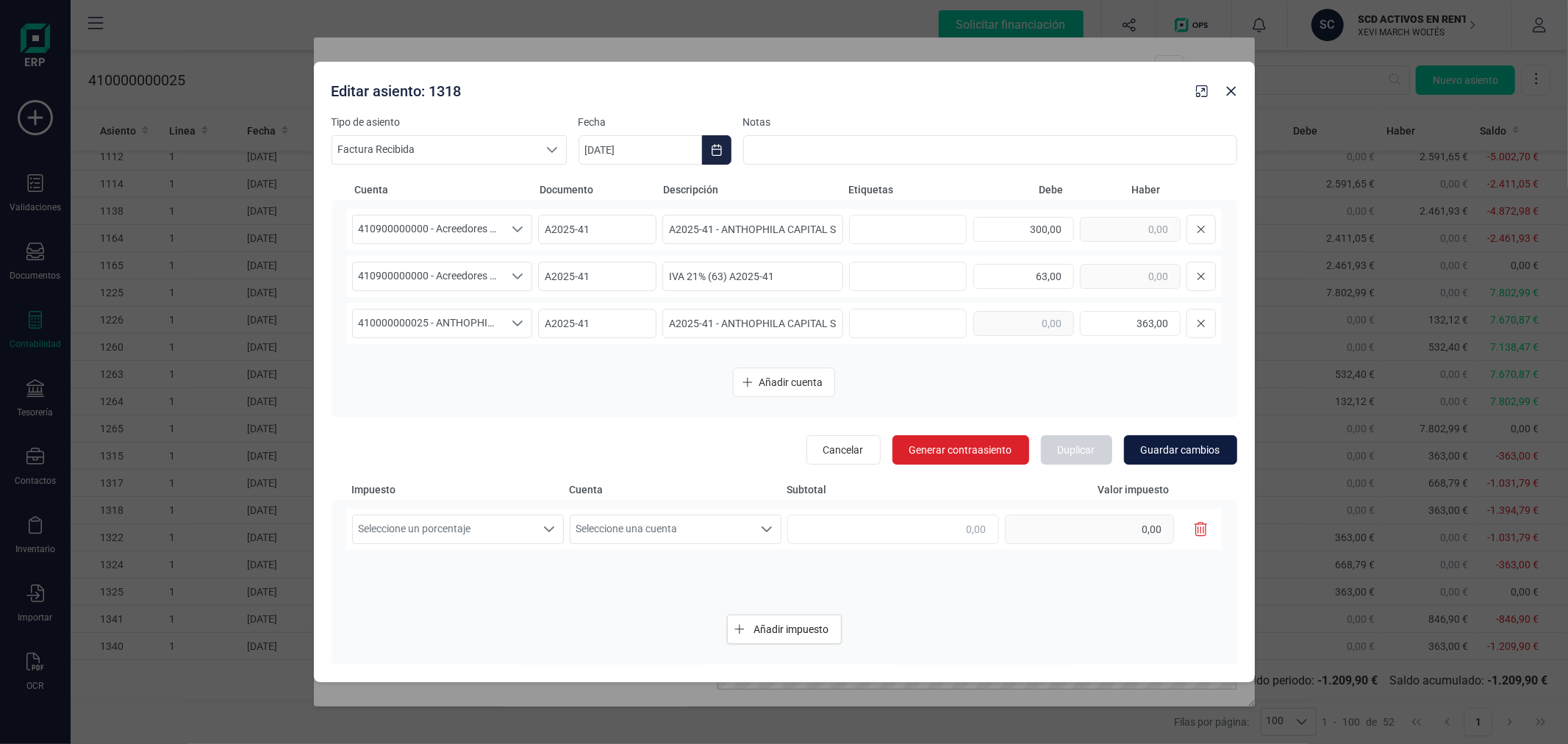
click at [1181, 438] on button "Guardar cambios" at bounding box center [1180, 450] width 113 height 29
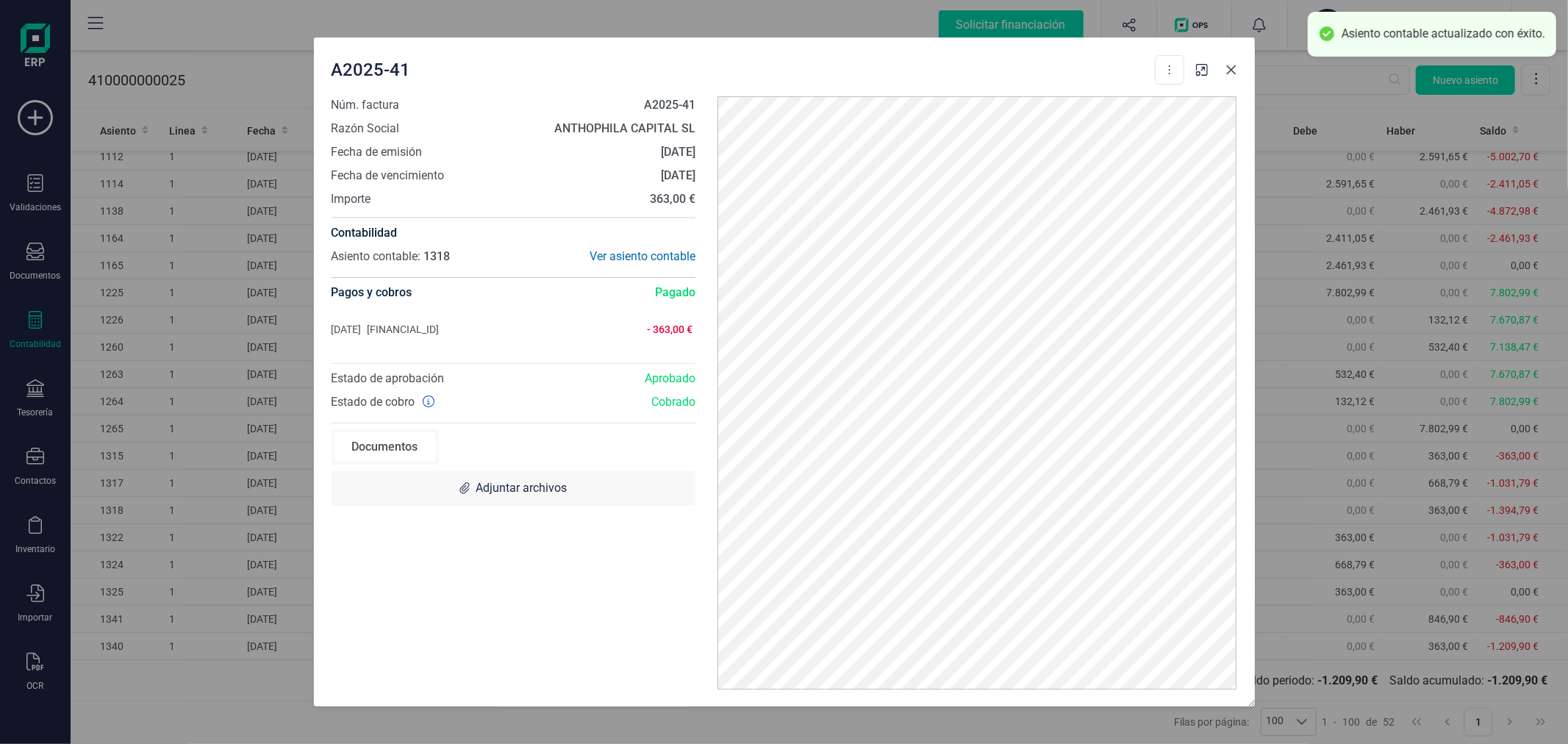
click at [1233, 71] on icon "button" at bounding box center [1232, 70] width 10 height 10
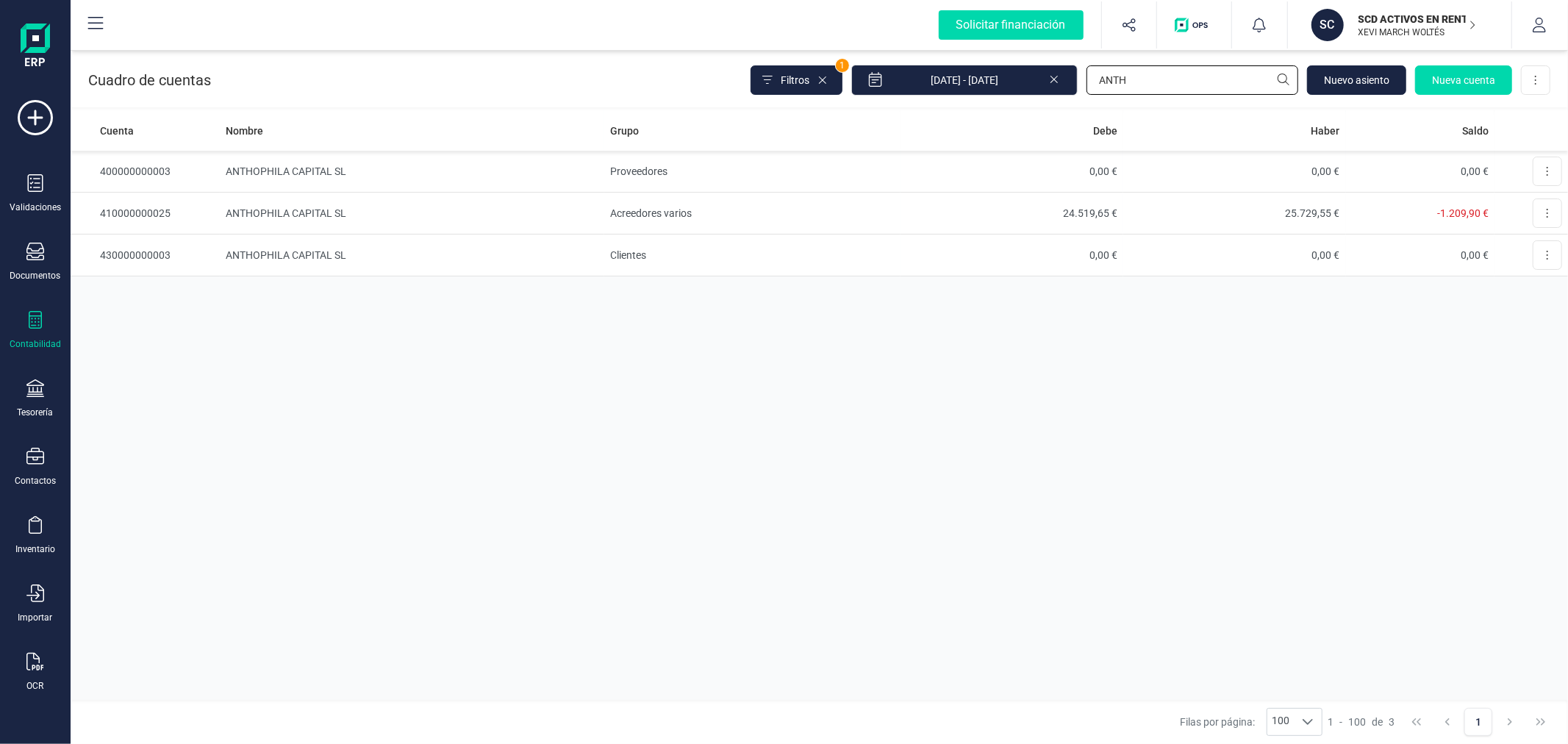
click at [1150, 75] on input "ANTH" at bounding box center [1193, 80] width 211 height 29
click at [1150, 74] on input "ANTH" at bounding box center [1193, 80] width 211 height 29
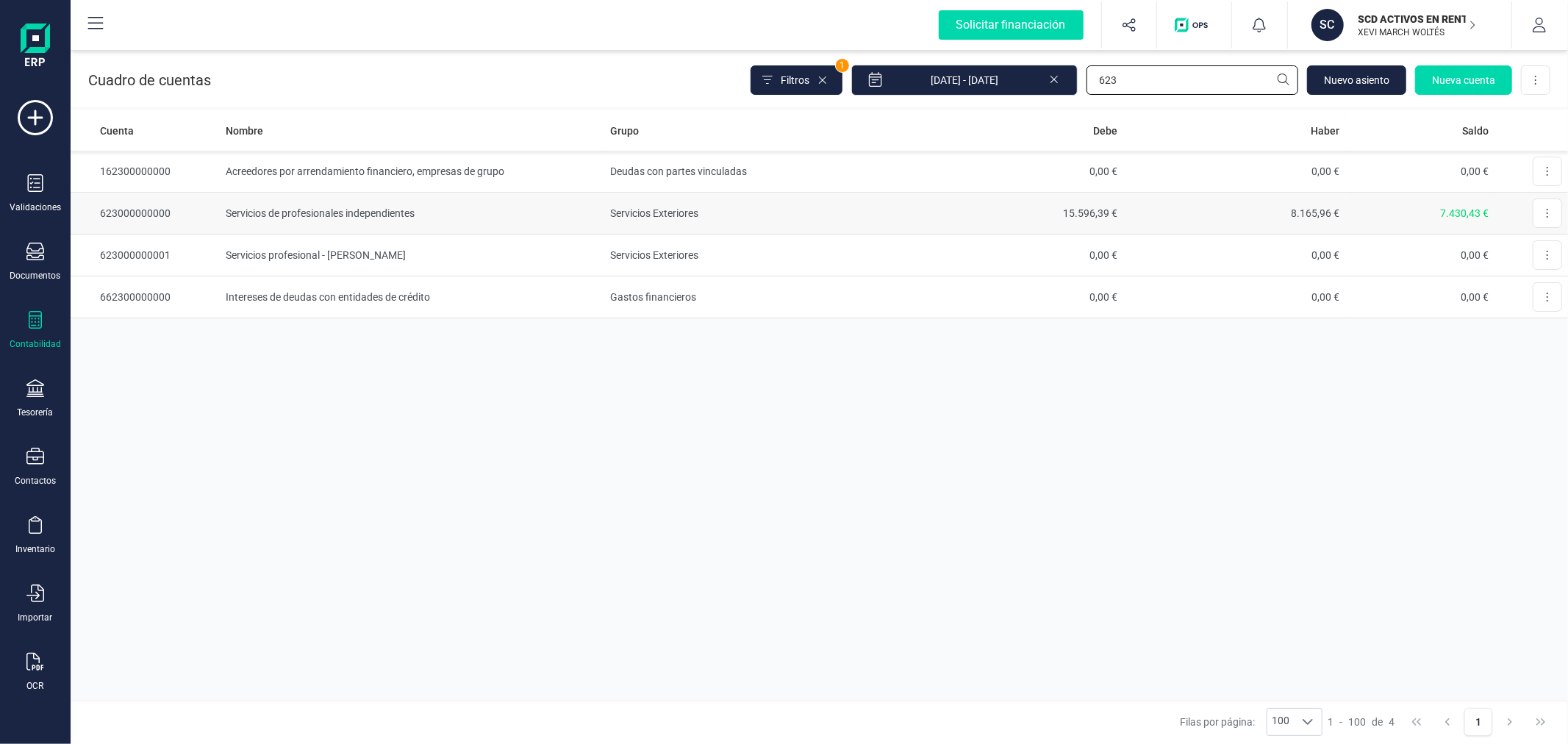
type input "623"
click at [342, 211] on td "Servicios de profesionales independientes" at bounding box center [412, 213] width 385 height 42
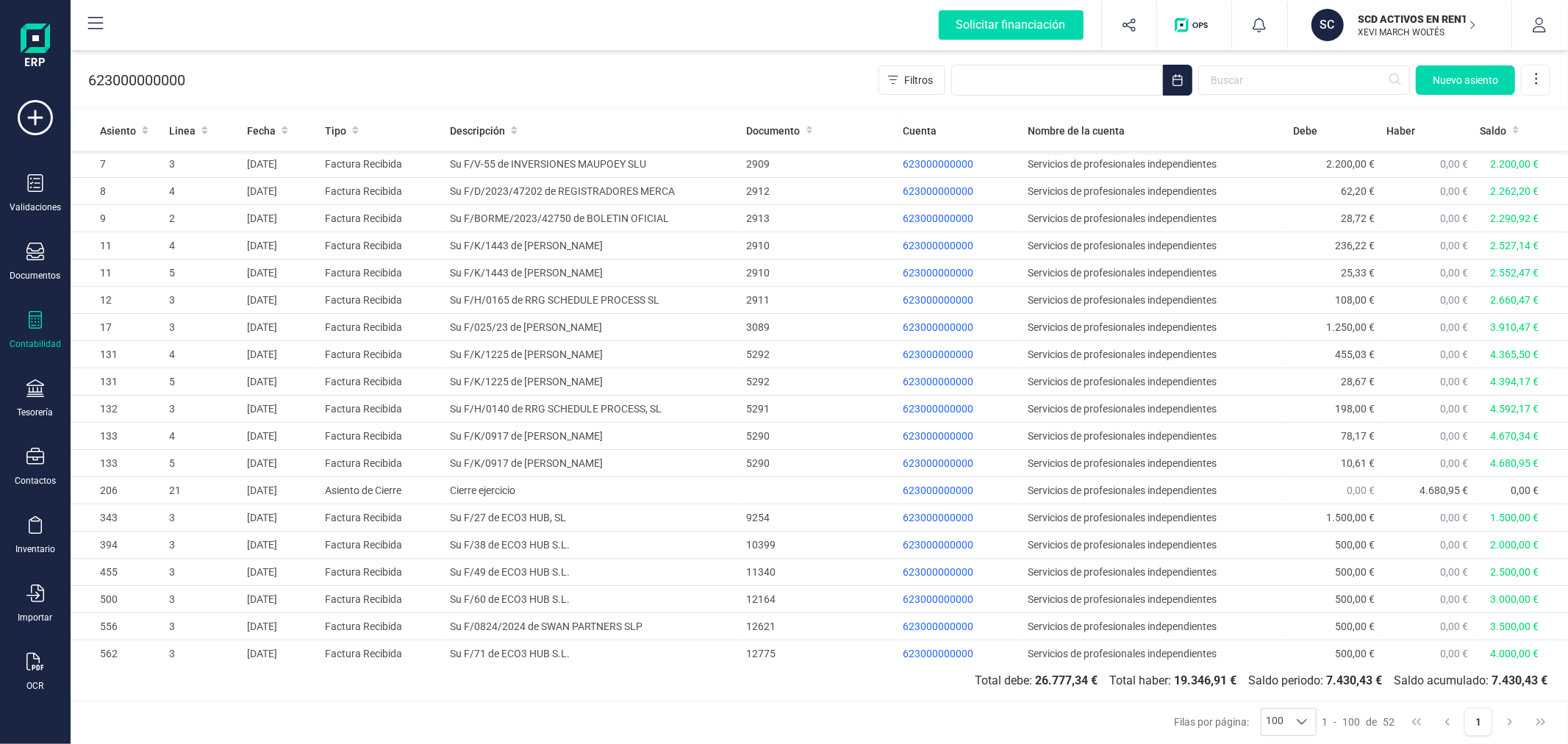
scroll to position [908, 0]
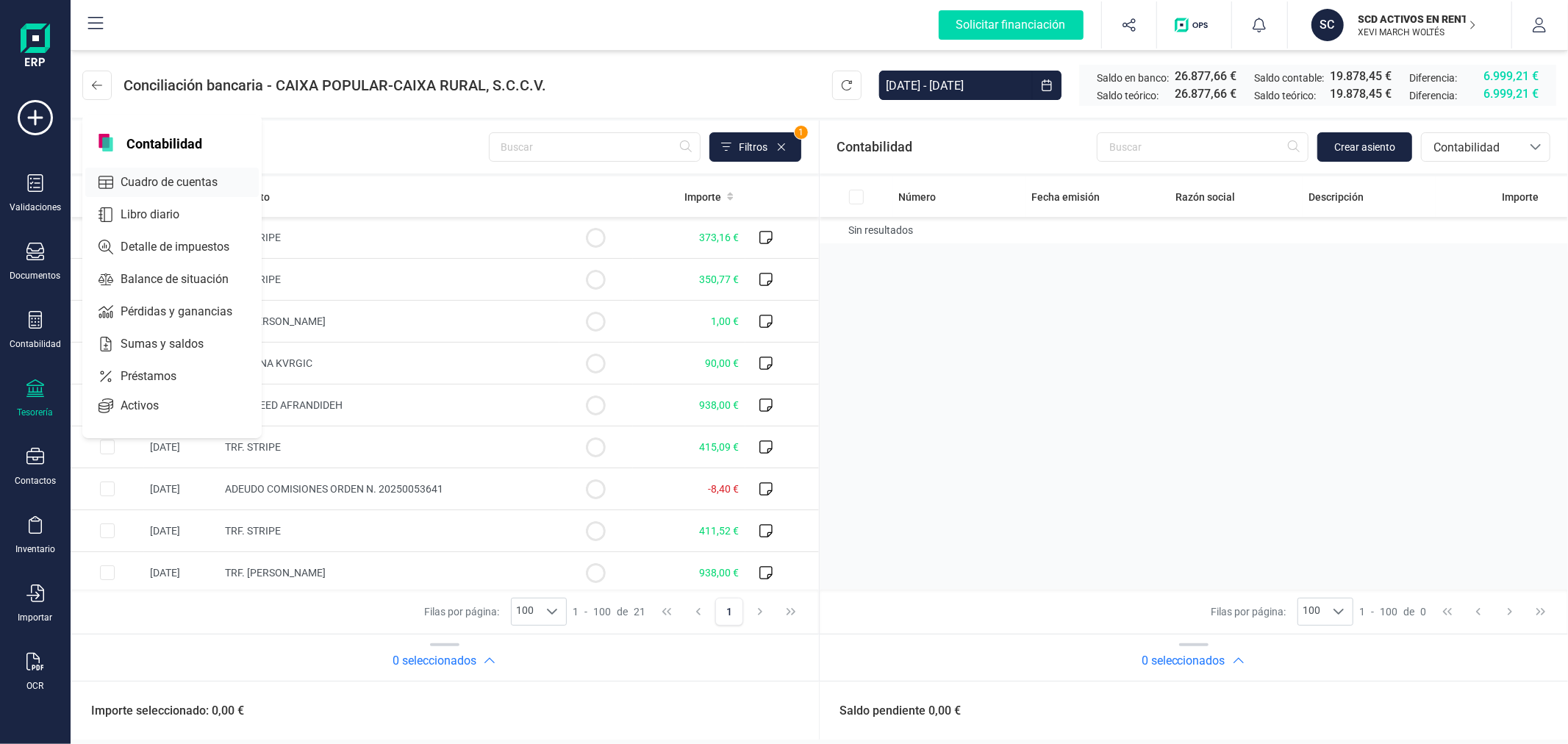
click at [176, 187] on span "Cuadro de cuentas" at bounding box center [178, 182] width 129 height 17
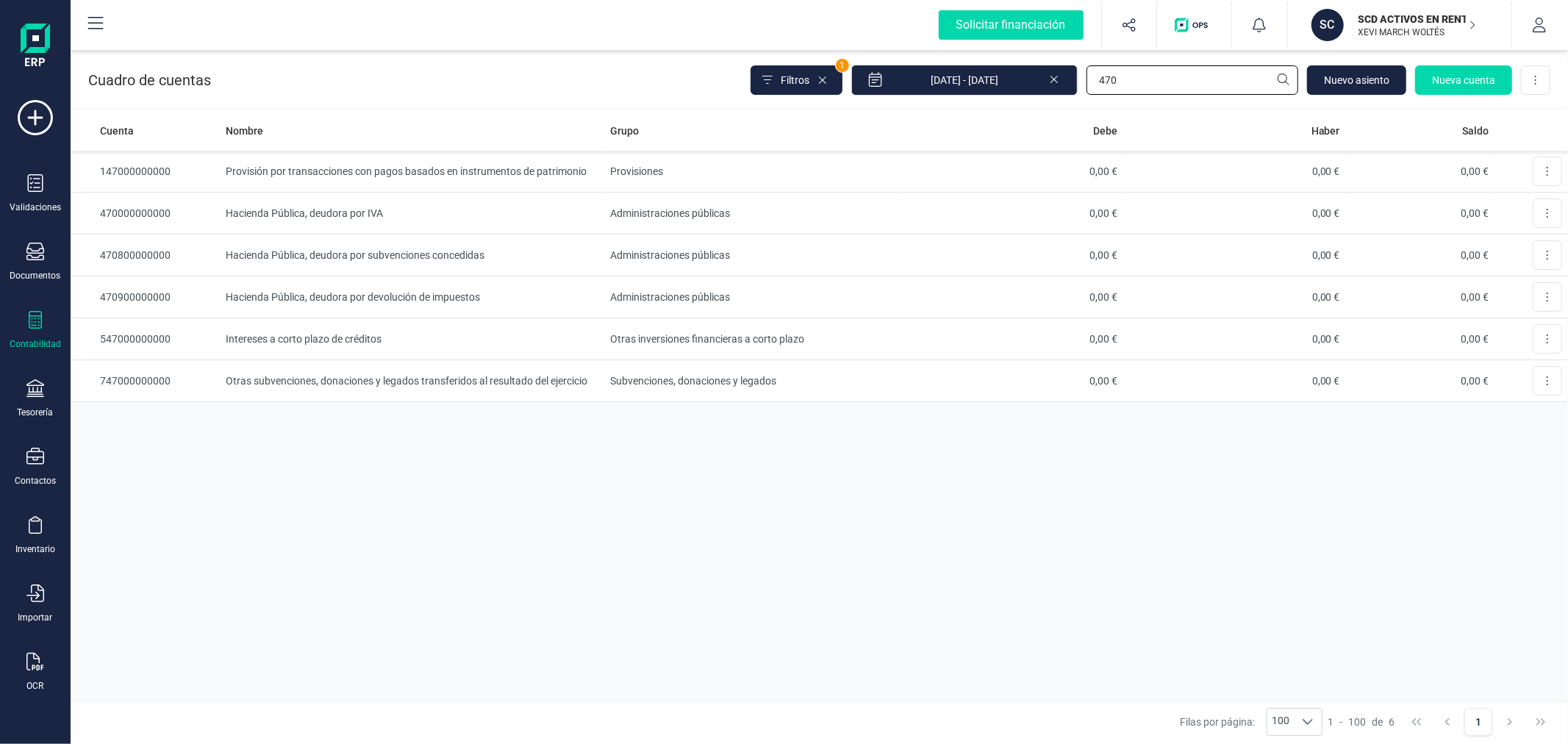
click at [1127, 86] on input "470" at bounding box center [1193, 80] width 211 height 29
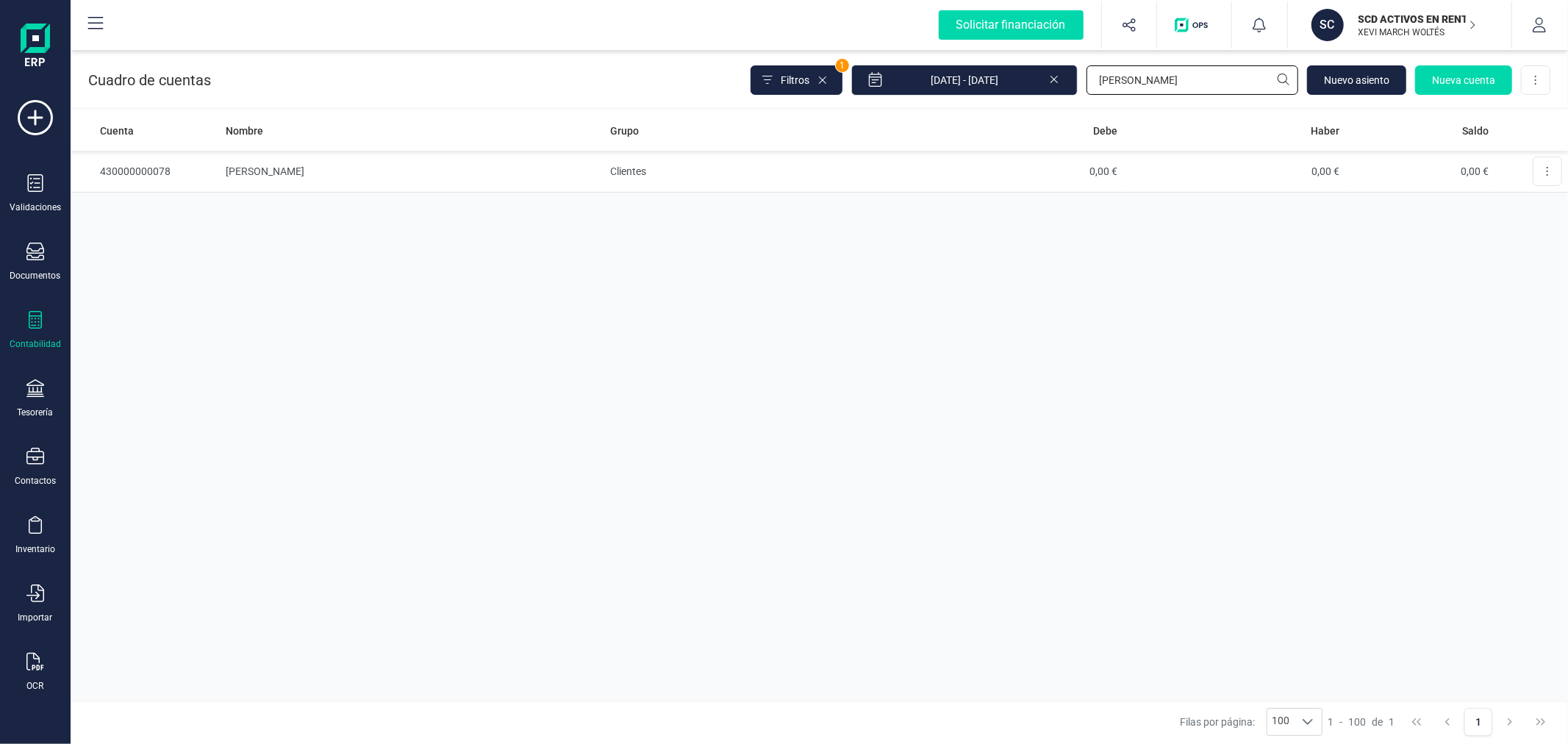
click at [1152, 71] on input "[PERSON_NAME]" at bounding box center [1193, 80] width 211 height 29
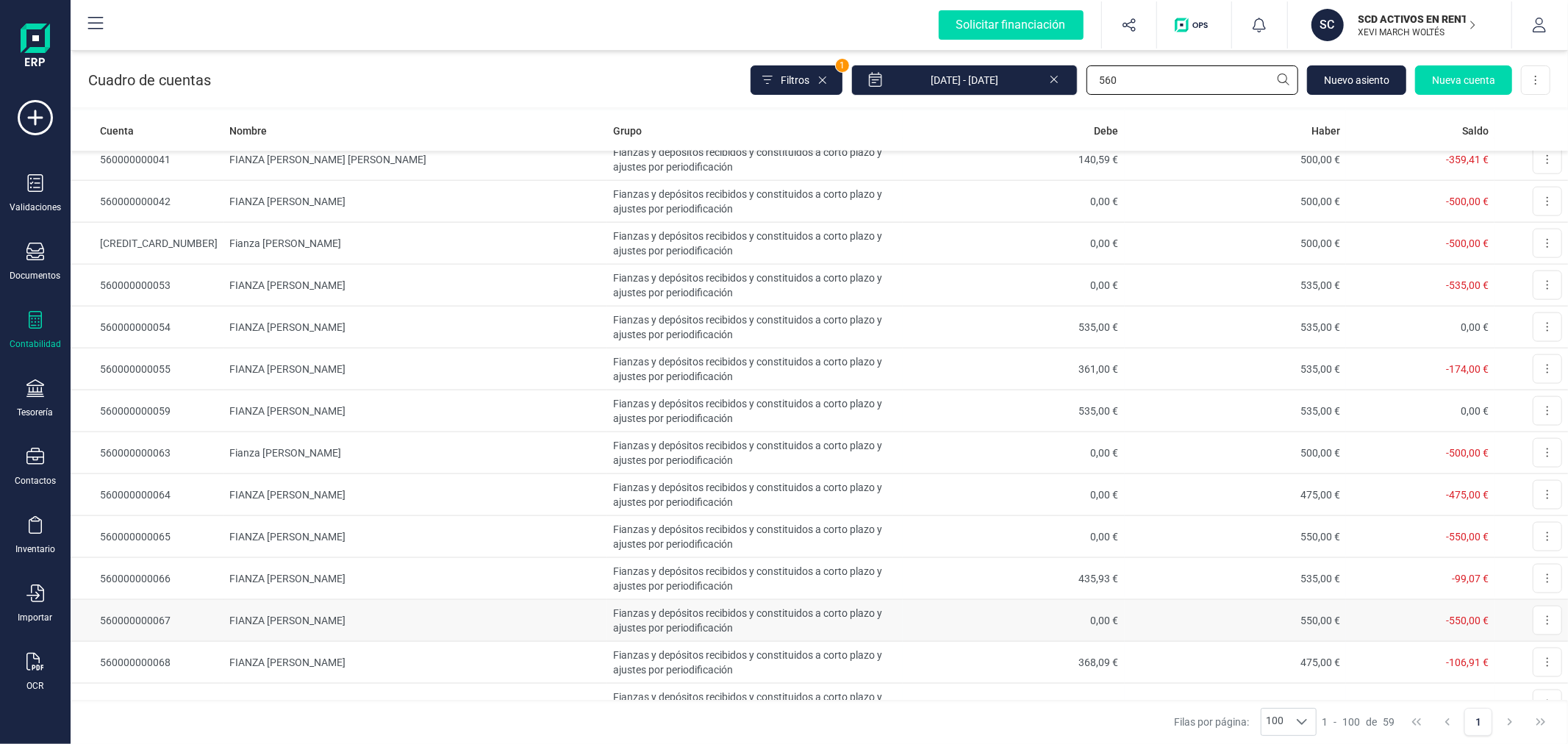
scroll to position [1955, 0]
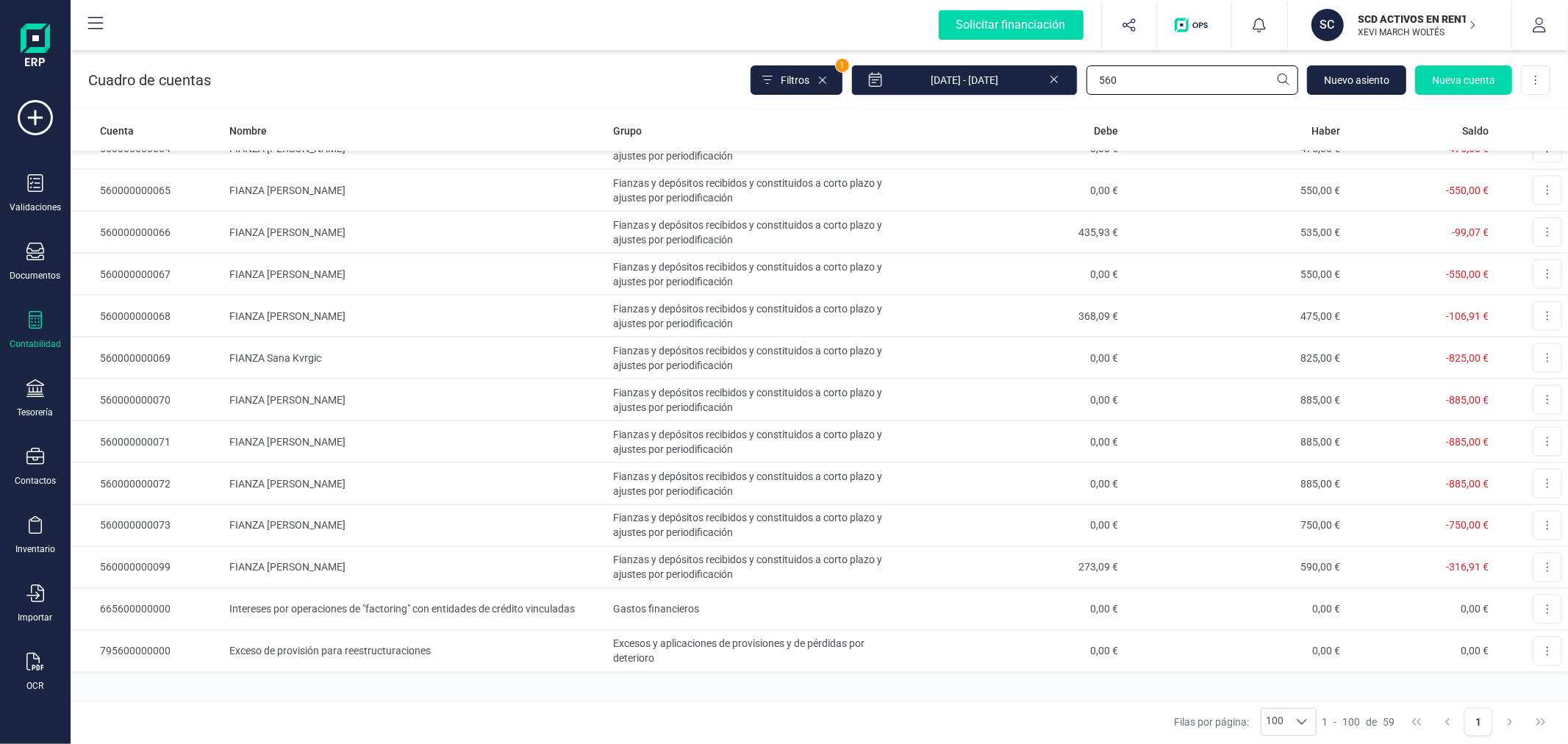
click at [1169, 90] on input "560" at bounding box center [1193, 80] width 211 height 29
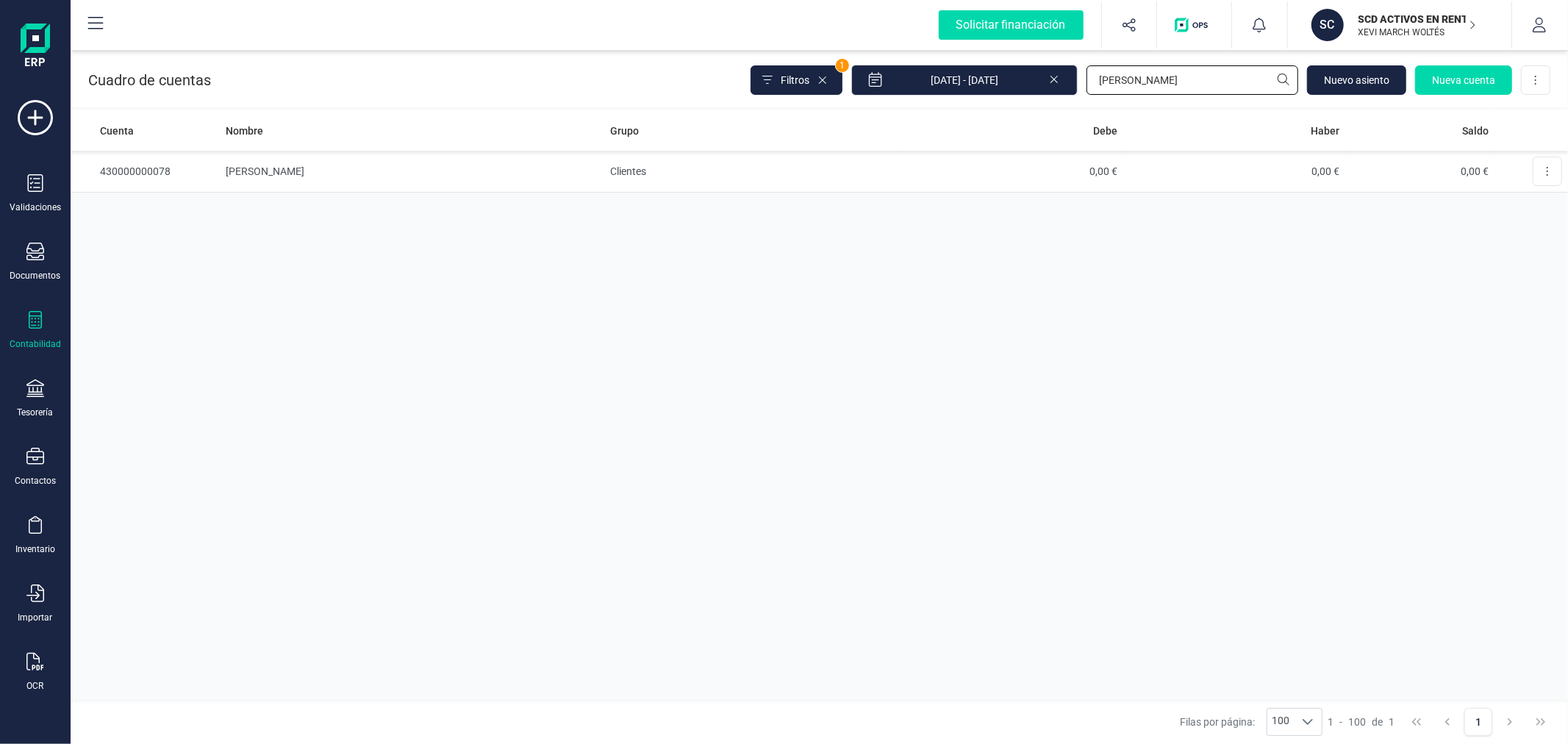
click at [1165, 77] on input "[PERSON_NAME]" at bounding box center [1193, 80] width 211 height 29
click at [1168, 76] on input "[PERSON_NAME]" at bounding box center [1193, 80] width 211 height 29
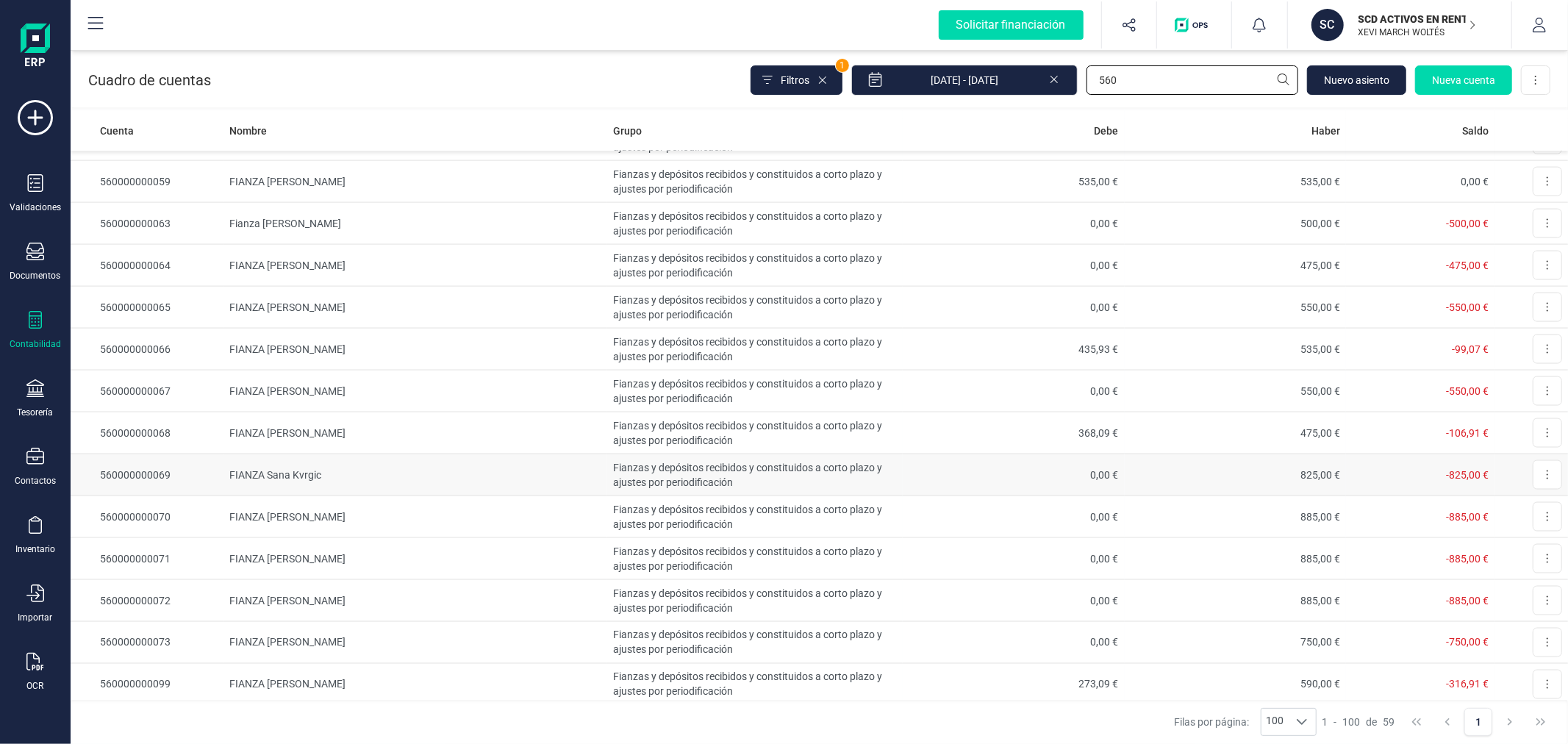
scroll to position [1955, 0]
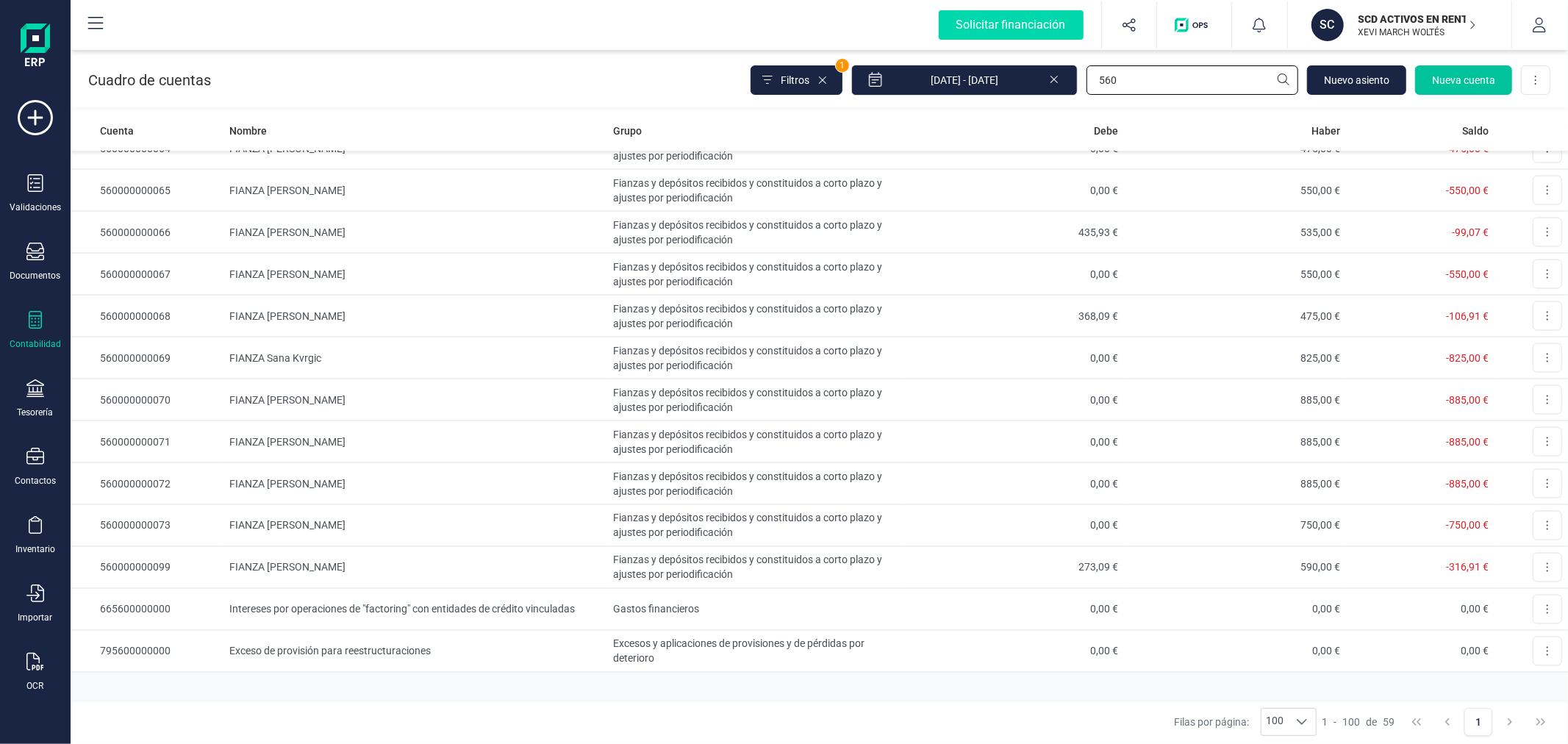
type input "560"
click at [1459, 72] on button "Nueva cuenta" at bounding box center [1464, 80] width 97 height 29
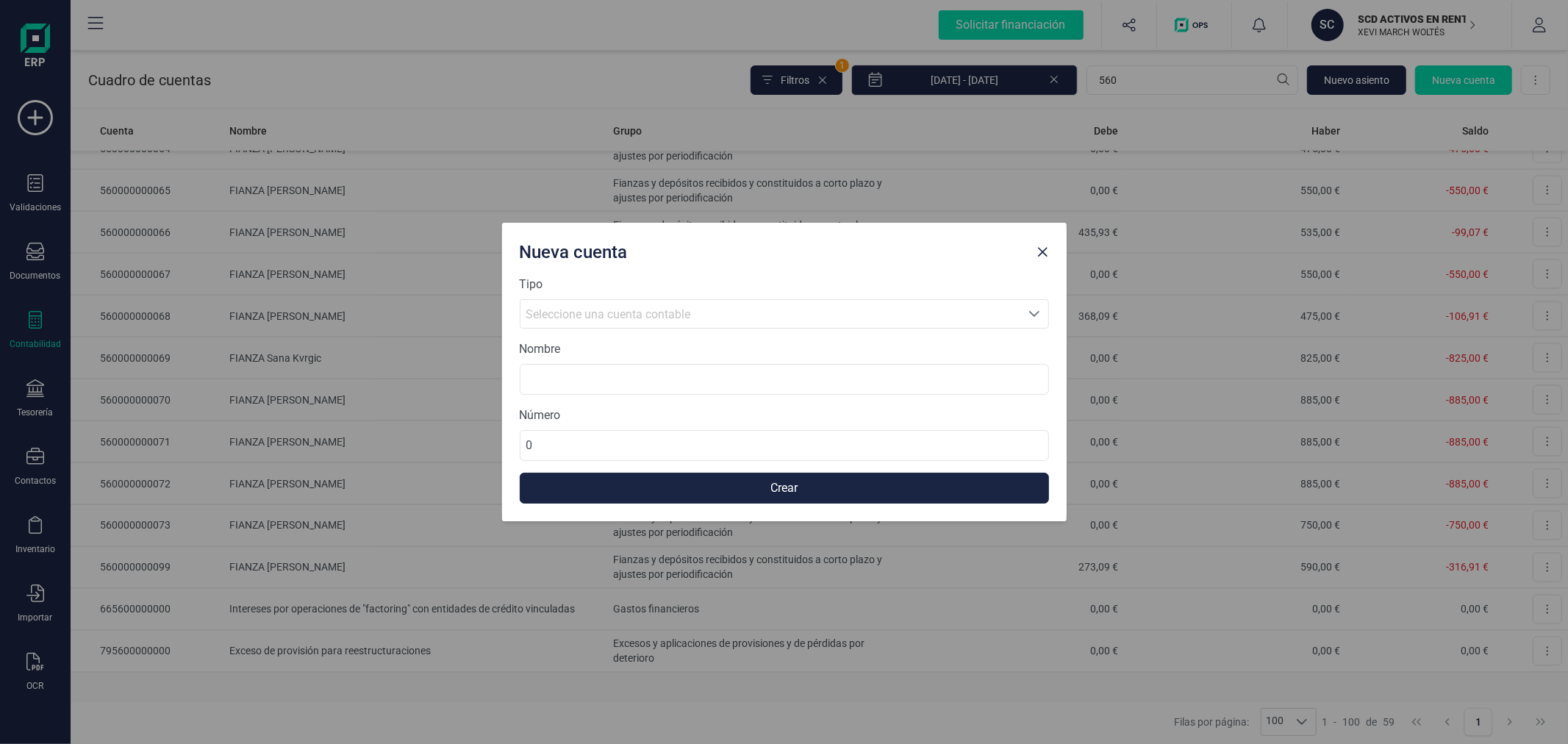
click at [811, 309] on div "Seleccione una cuenta contable" at bounding box center [770, 314] width 488 height 17
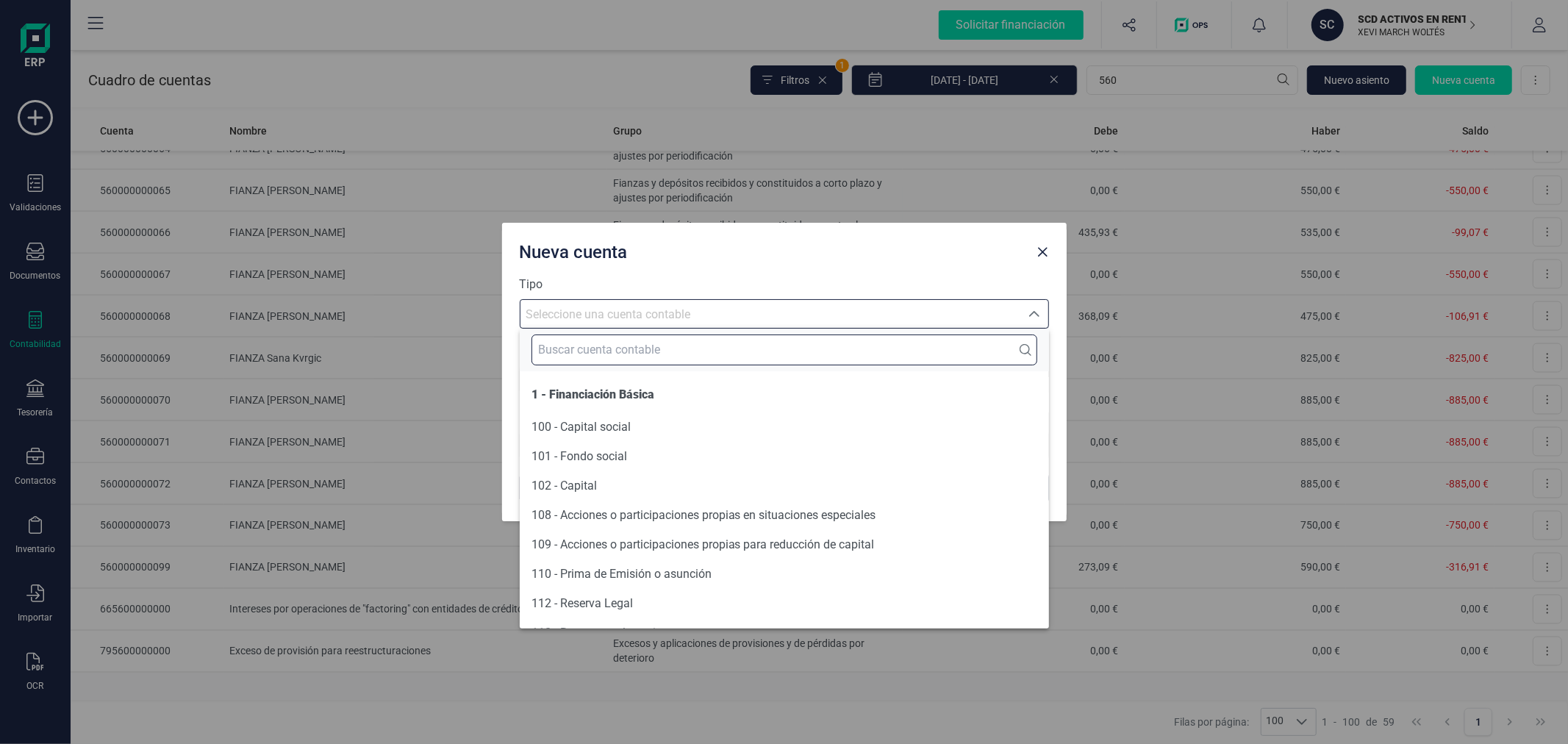
click at [800, 340] on input "text" at bounding box center [784, 350] width 506 height 31
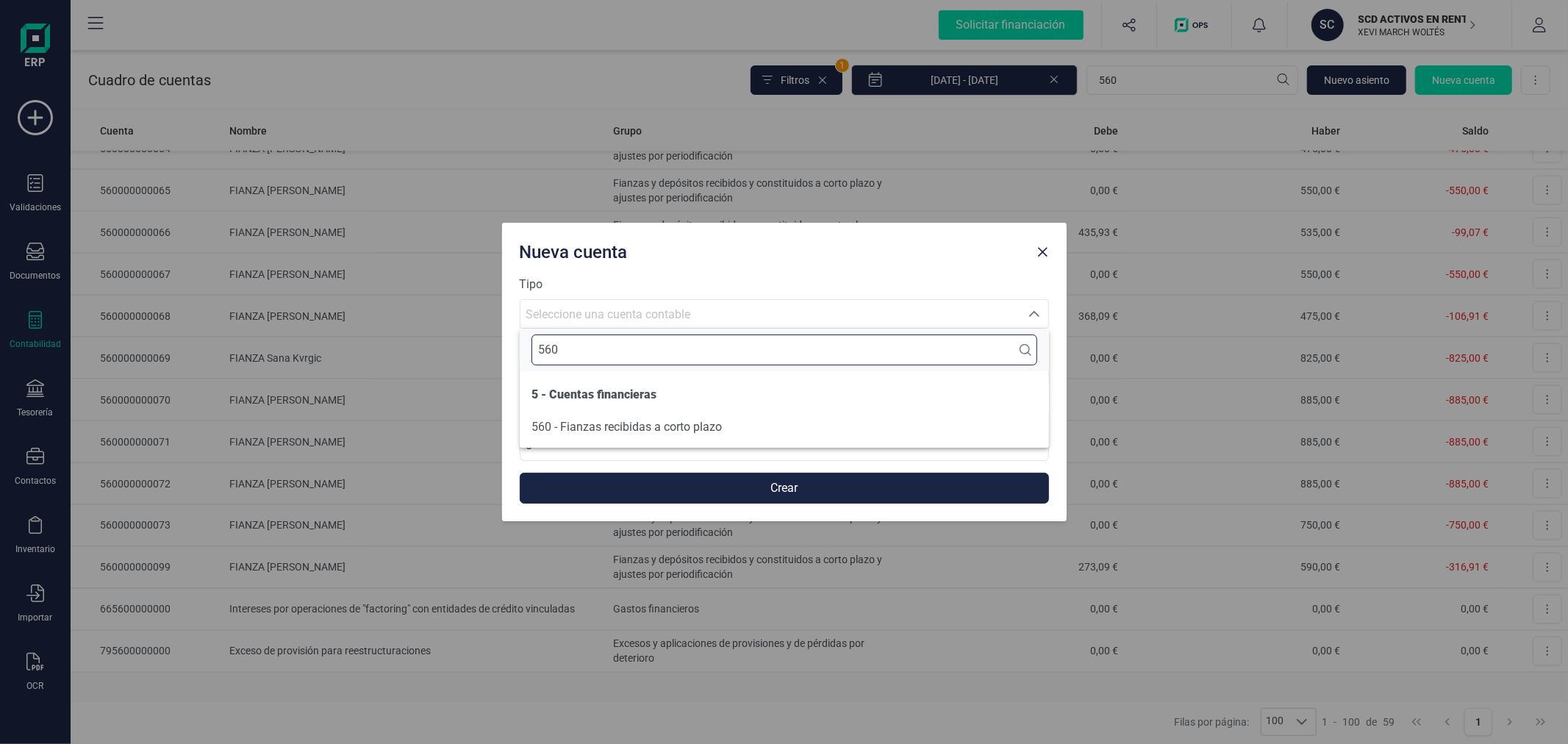
type input "560"
click at [804, 425] on li "560 - Fianzas recibidas a corto plazo" at bounding box center [784, 427] width 529 height 29
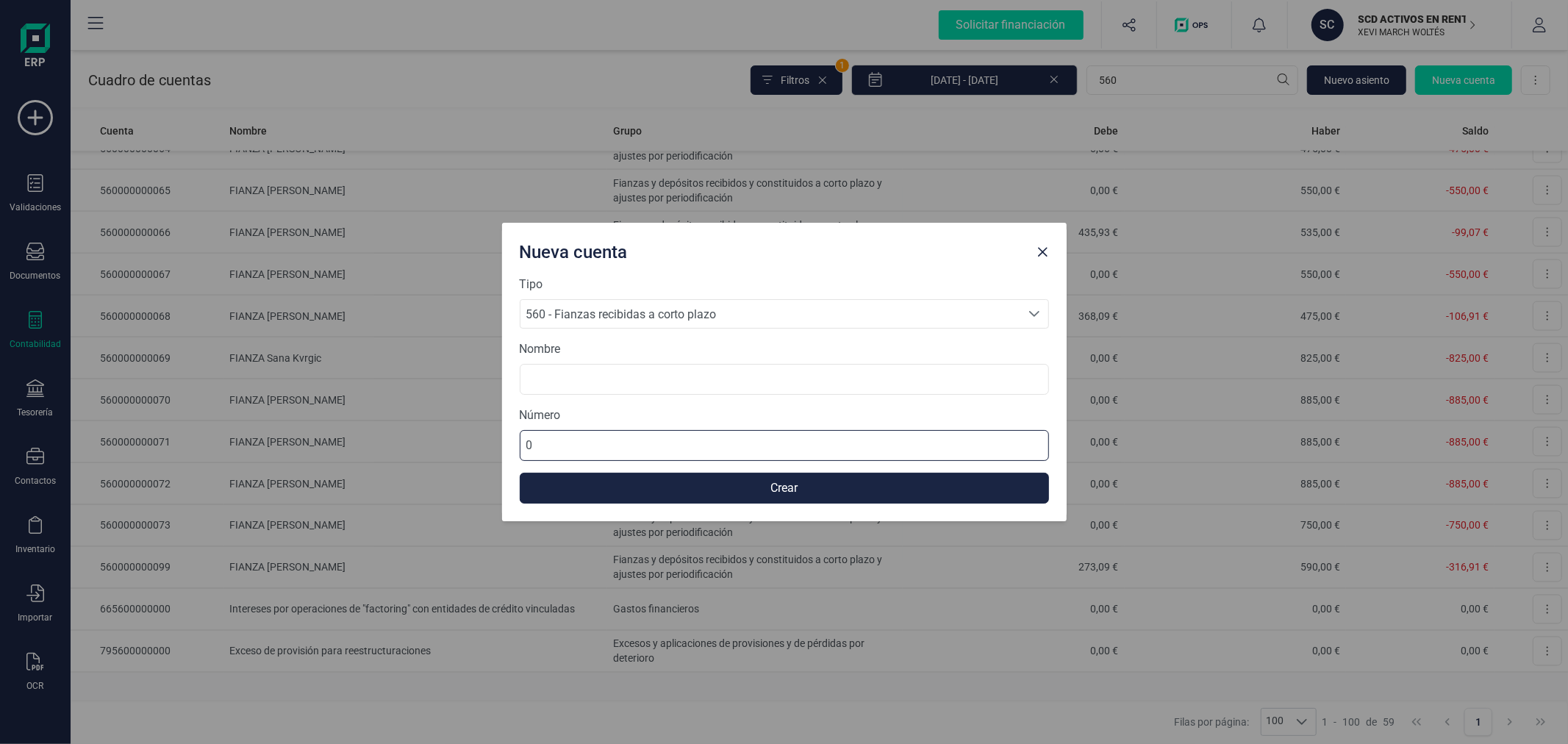
click at [784, 442] on input "0" at bounding box center [784, 446] width 529 height 31
type input "[CREDIT_CARD_NUMBER]"
click at [818, 354] on div "Nombre" at bounding box center [784, 368] width 529 height 54
click at [800, 384] on input at bounding box center [784, 379] width 529 height 31
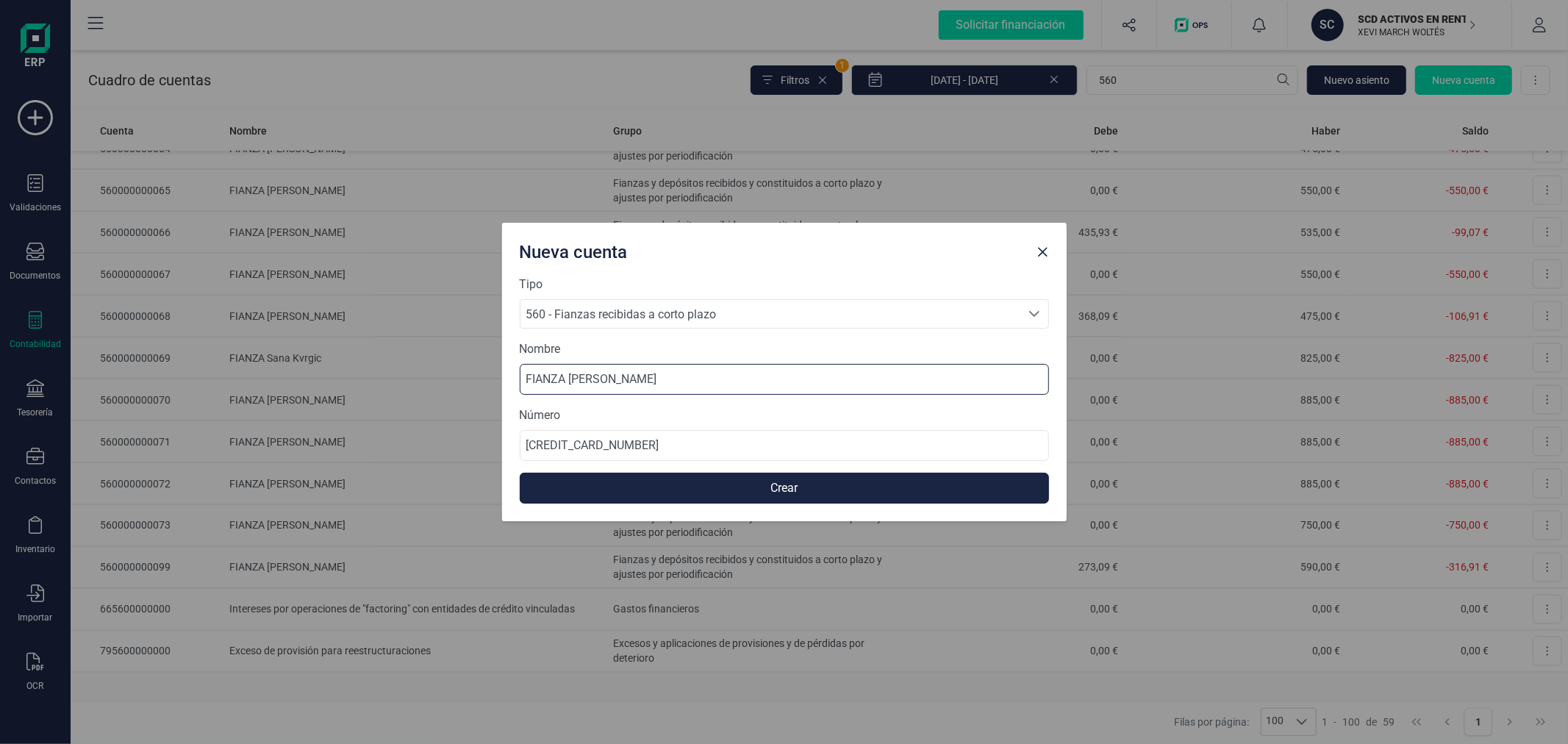
type input "FIANZA [PERSON_NAME]"
click at [818, 488] on button "Crear" at bounding box center [784, 489] width 529 height 31
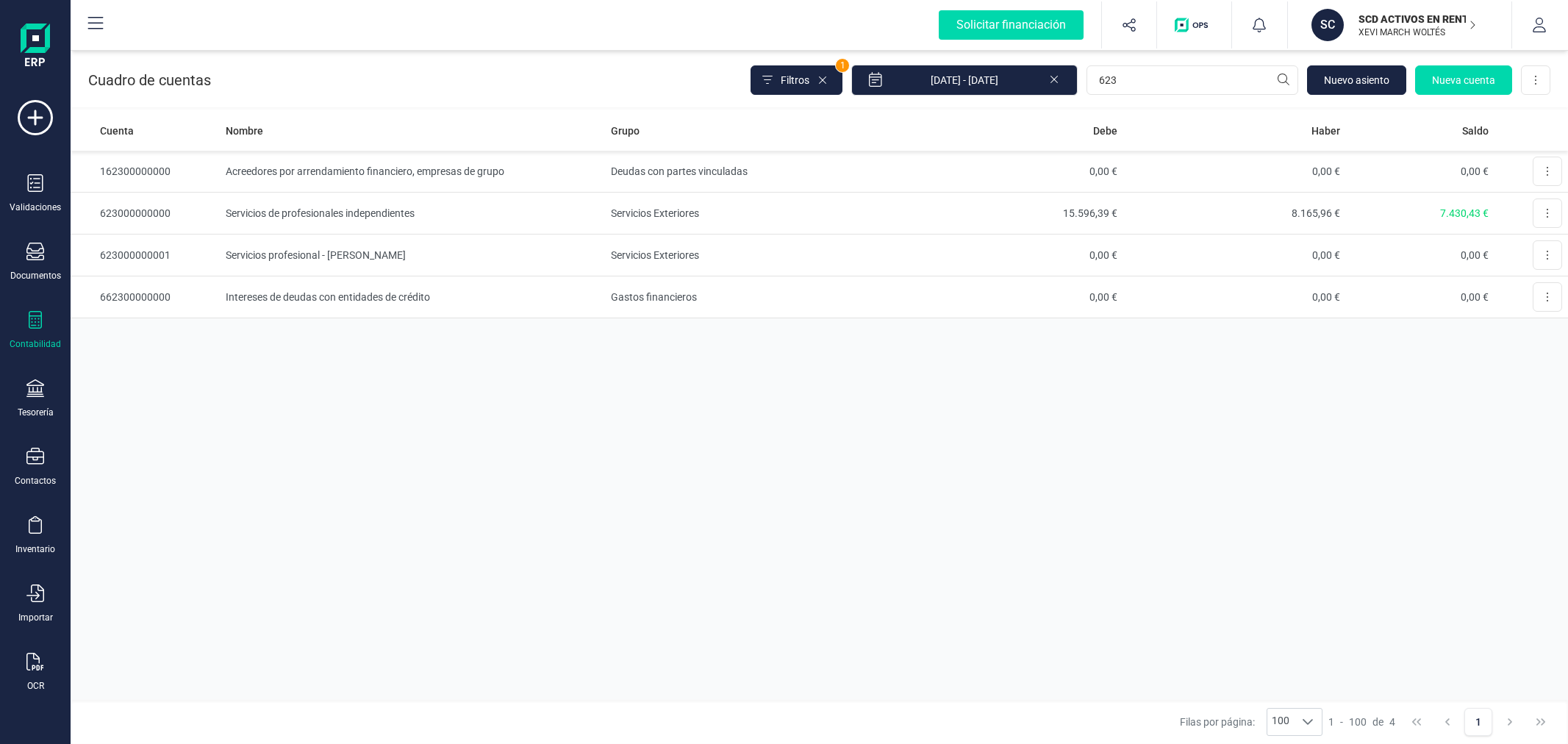
click at [1200, 69] on input "623" at bounding box center [1193, 80] width 211 height 29
type input "ANTH"
click at [776, 220] on td "Acreedores varios" at bounding box center [752, 213] width 297 height 42
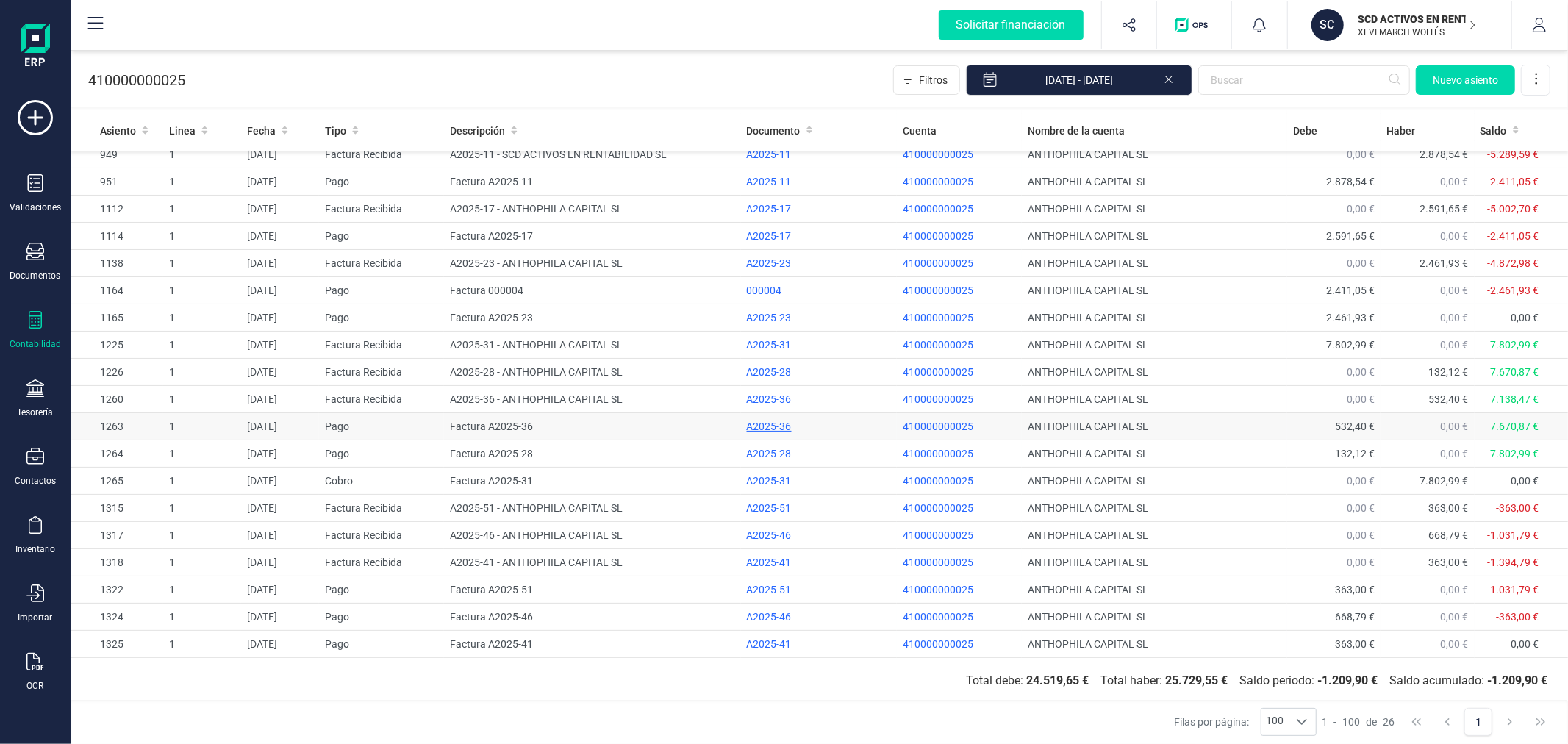
scroll to position [199, 0]
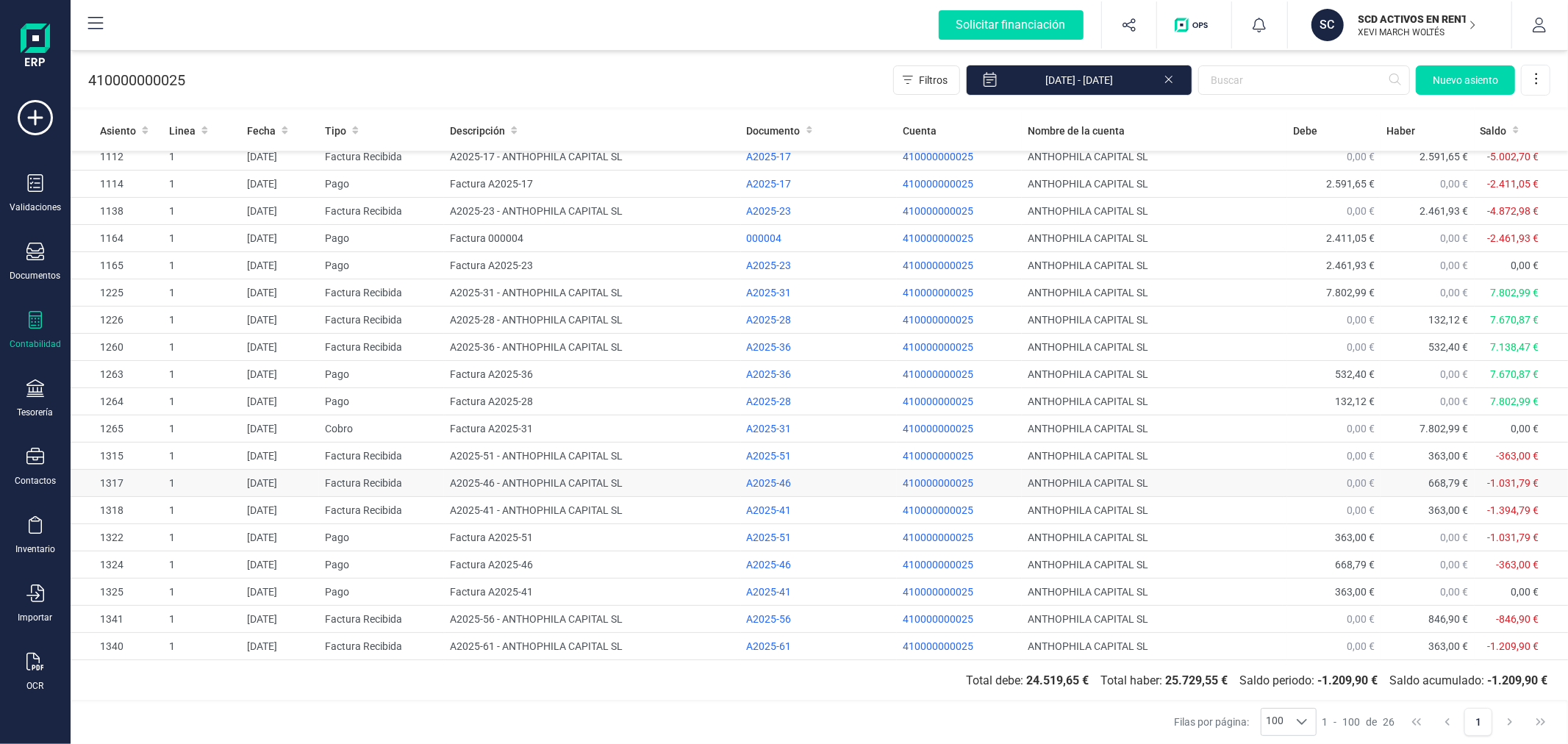
click at [561, 478] on td "A2025-46 - ANTHOPHILA CAPITAL SL" at bounding box center [592, 484] width 297 height 27
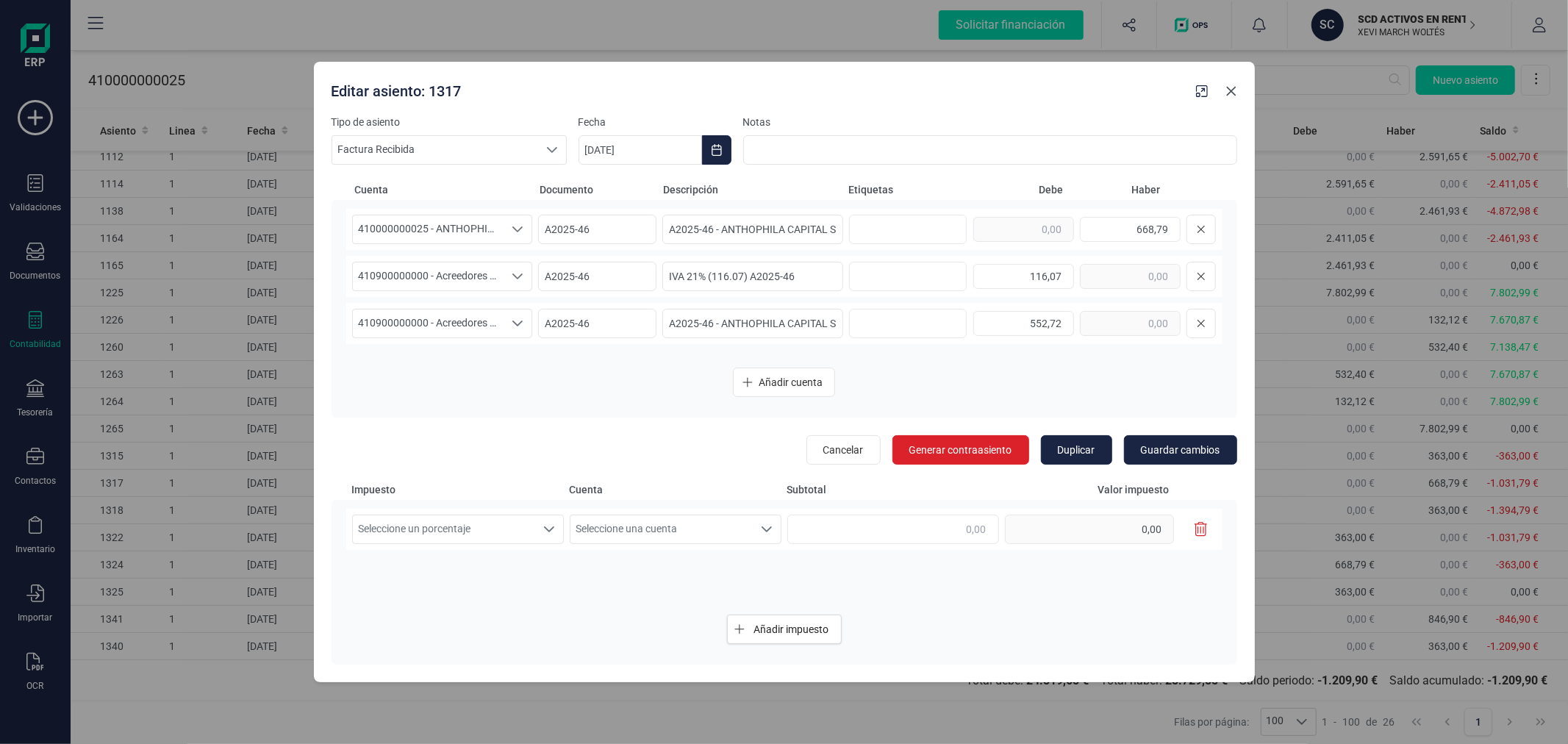
click at [1233, 90] on icon "button" at bounding box center [1232, 91] width 10 height 10
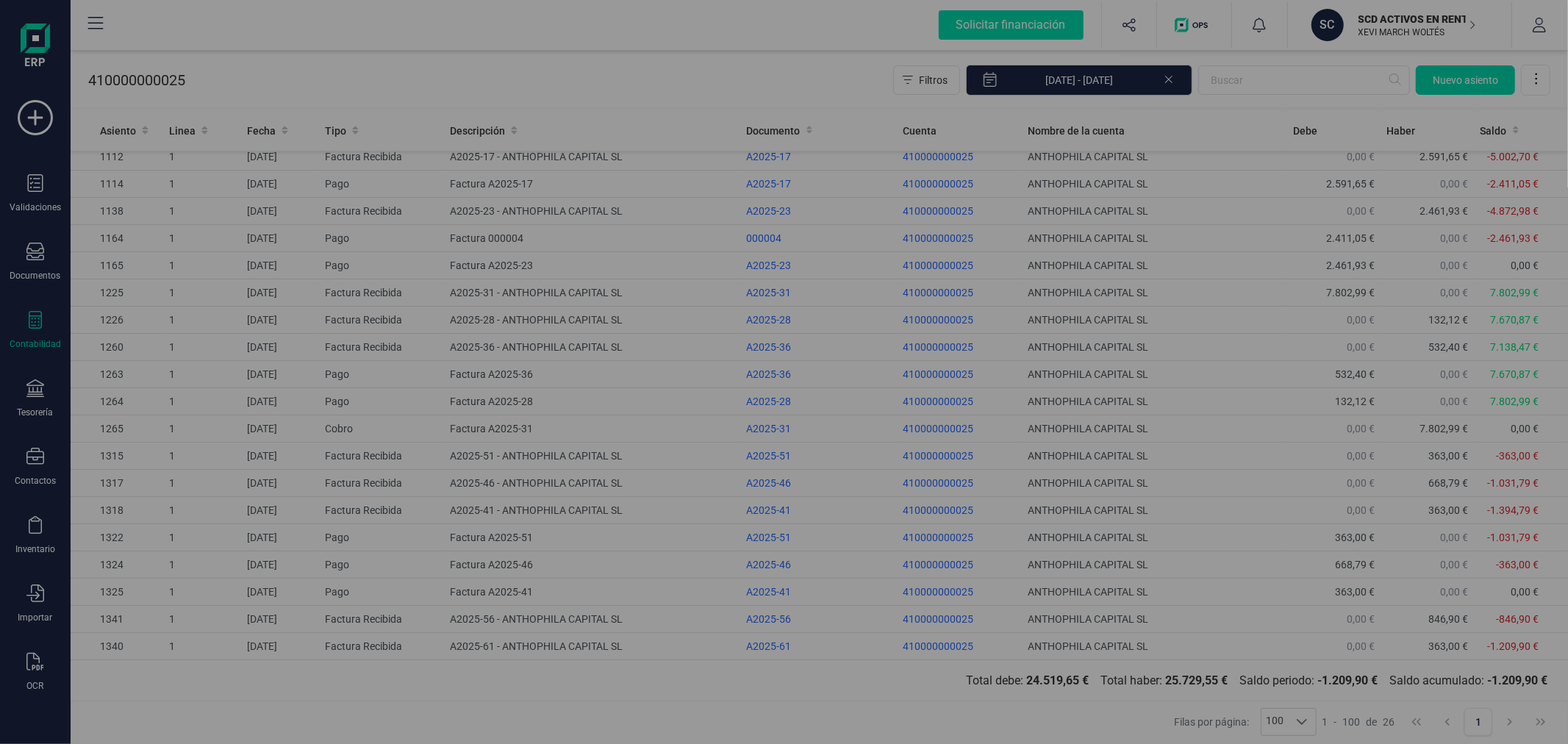
type input "[DATE]"
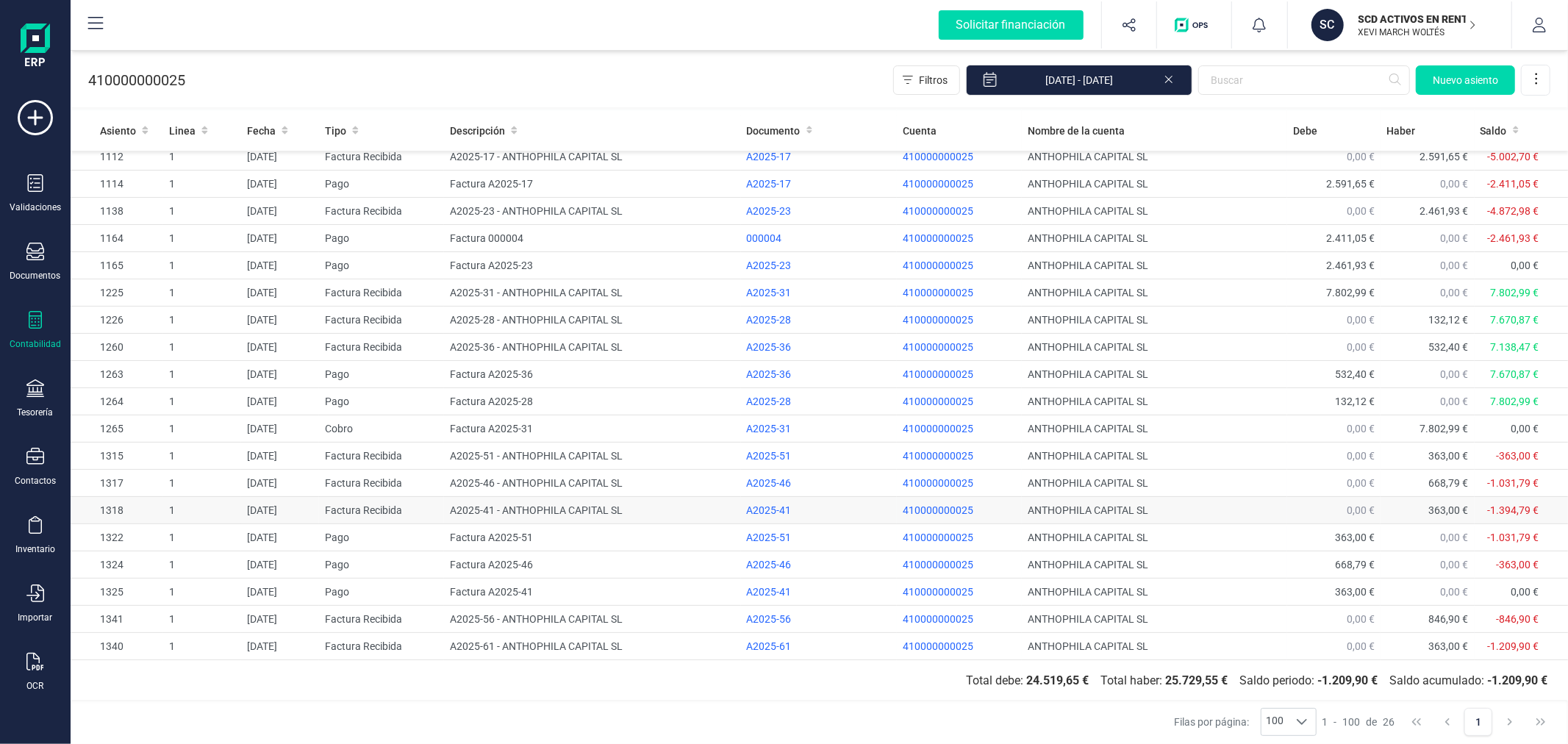
click at [539, 511] on td "A2025-41 - ANTHOPHILA CAPITAL SL" at bounding box center [592, 511] width 297 height 27
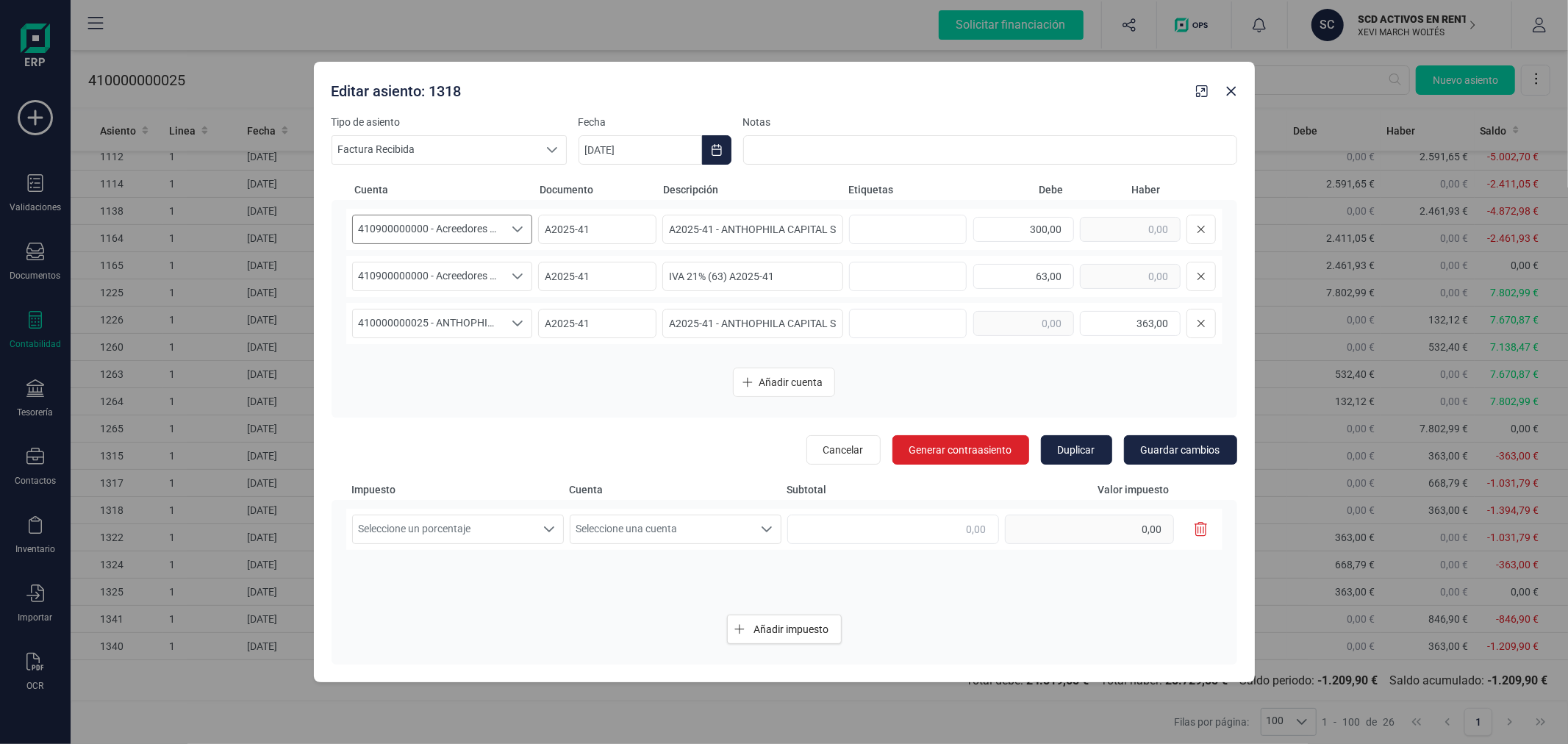
click at [473, 232] on span "410900000000 - Acreedores por prestaciones de servicios, facturas pendientes de…" at bounding box center [429, 229] width 151 height 28
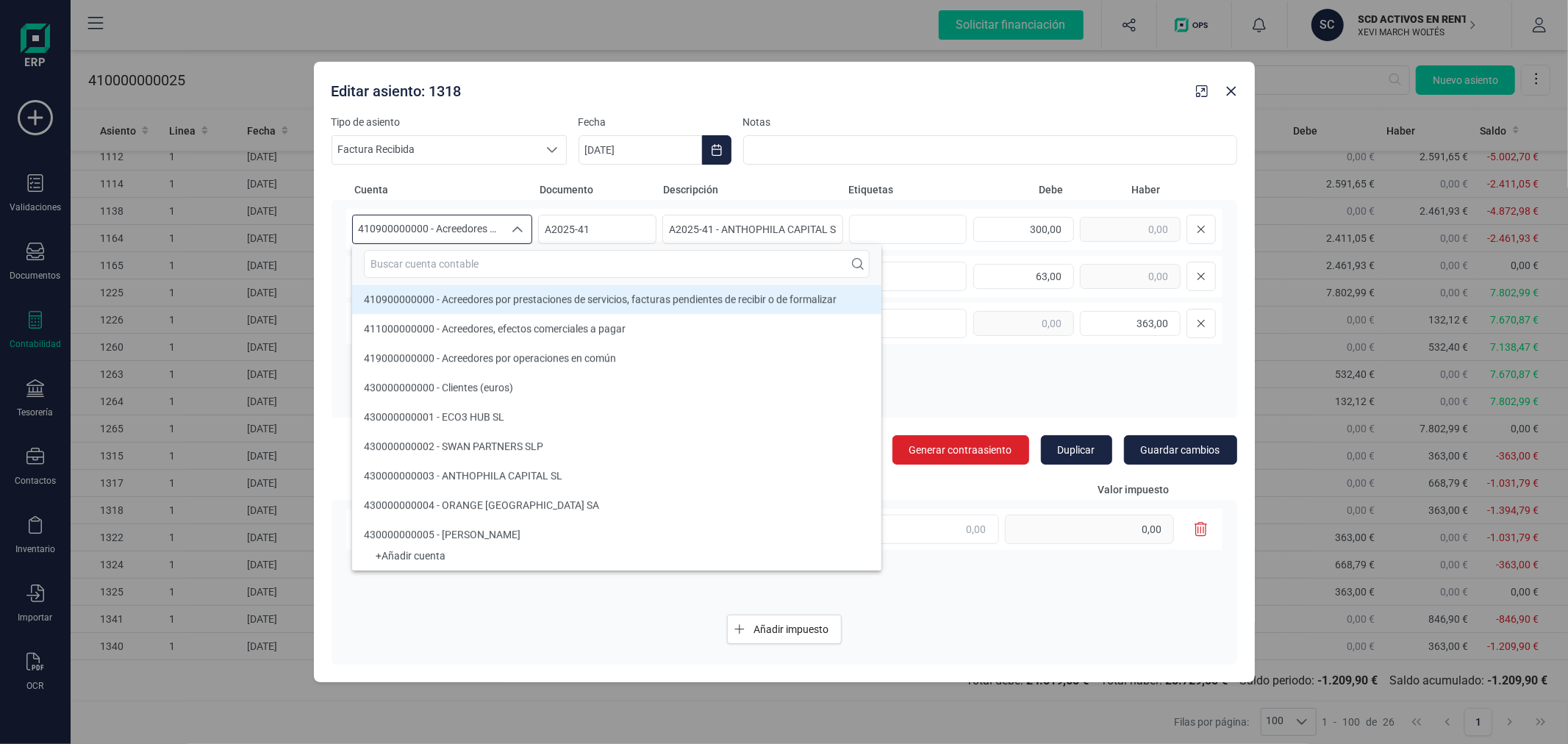
click at [481, 260] on input "text" at bounding box center [617, 264] width 506 height 28
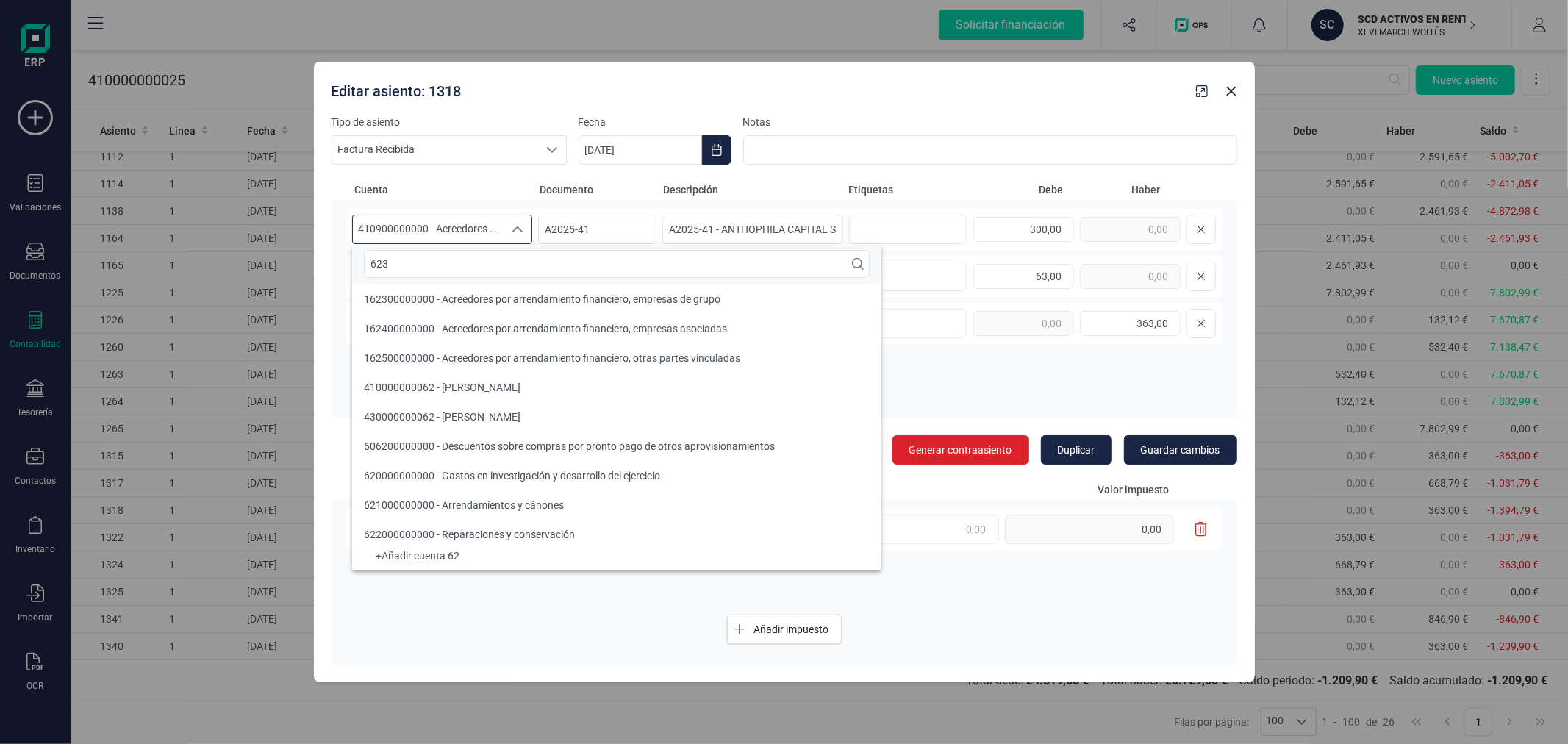
scroll to position [0, 0]
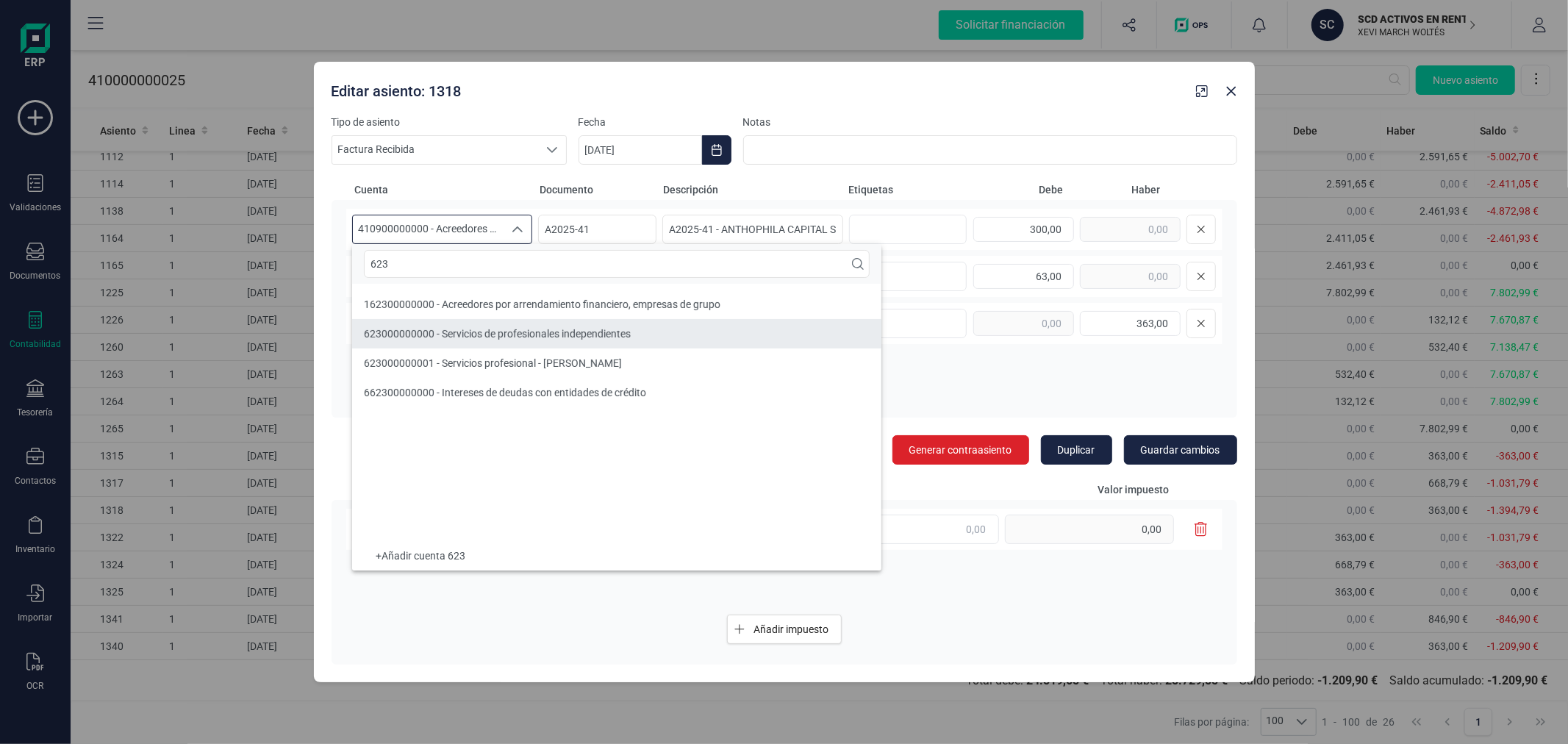
type input "623"
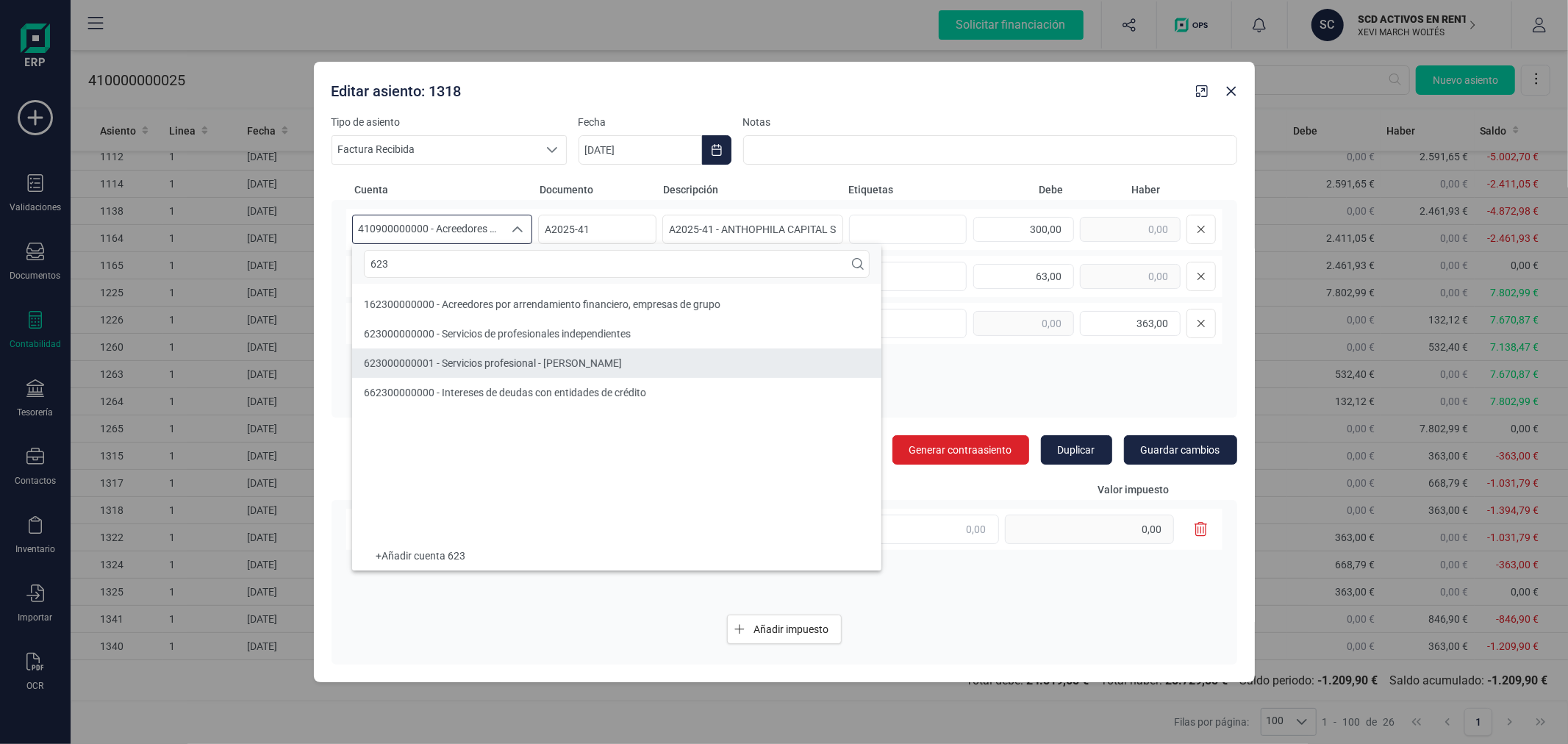
click at [415, 366] on span "623000000001 - Servicios profesional - [PERSON_NAME]" at bounding box center [493, 364] width 258 height 12
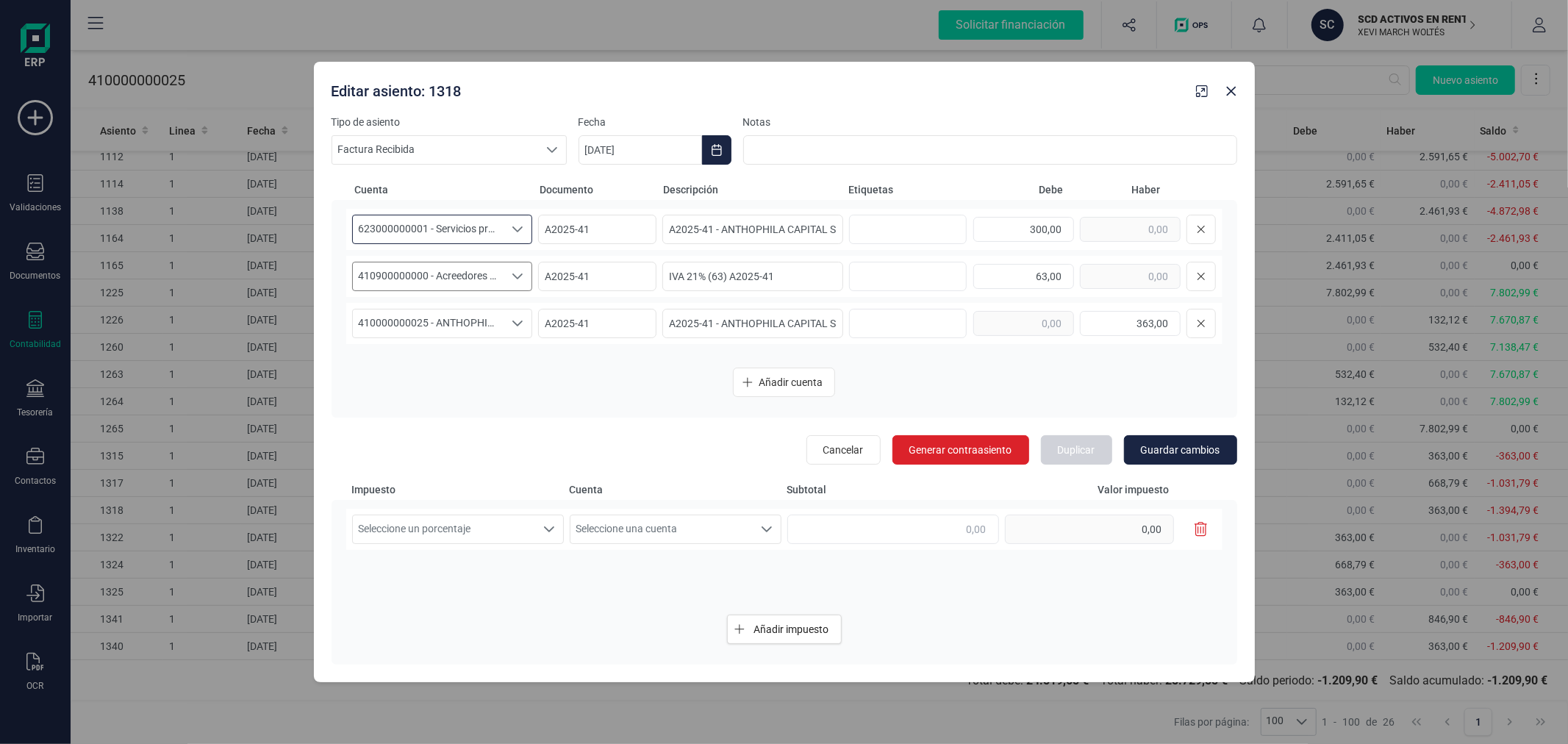
click at [443, 273] on span "410900000000 - Acreedores por prestaciones de servicios, facturas pendientes de…" at bounding box center [429, 276] width 151 height 28
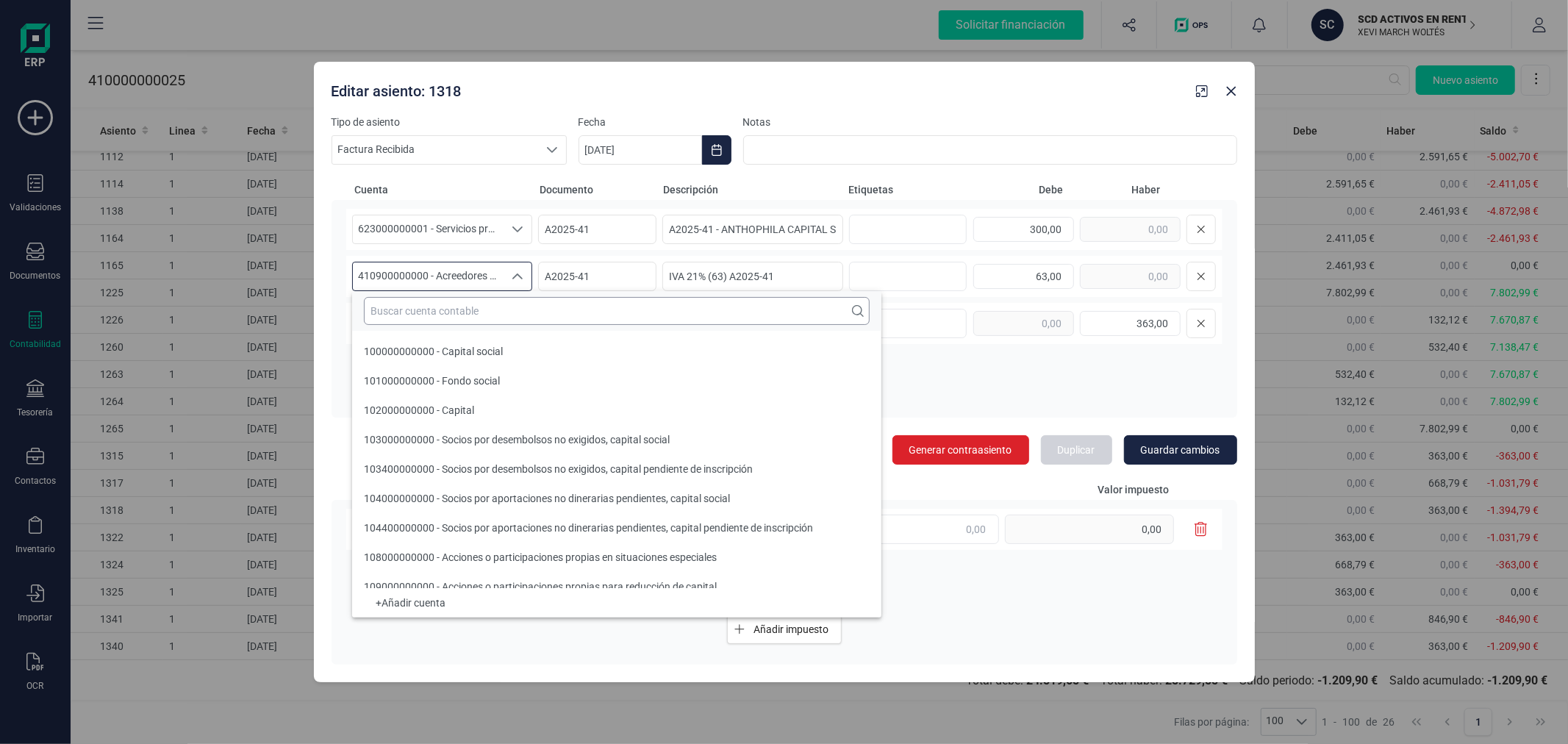
scroll to position [8420, 0]
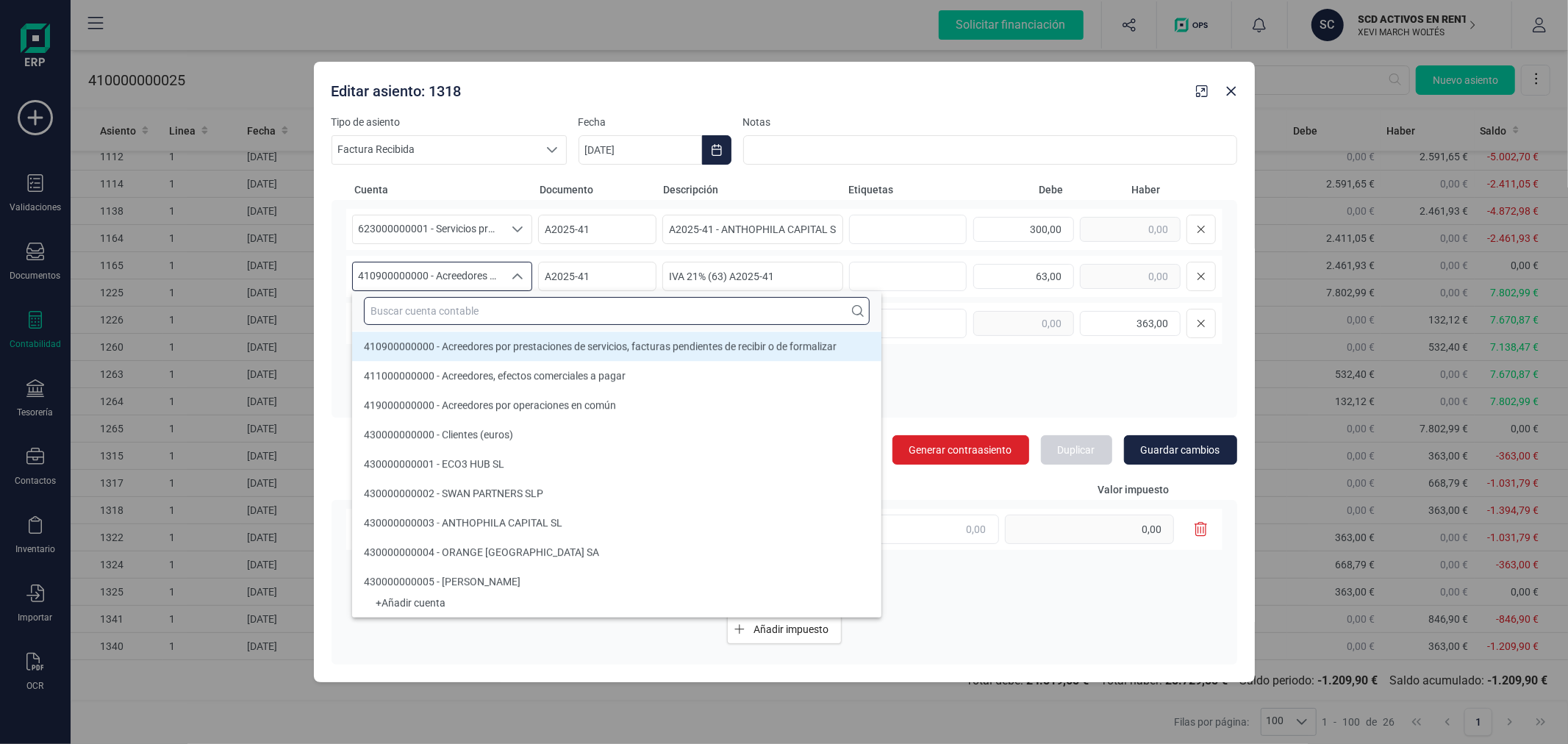
click at [445, 313] on input "text" at bounding box center [617, 310] width 506 height 28
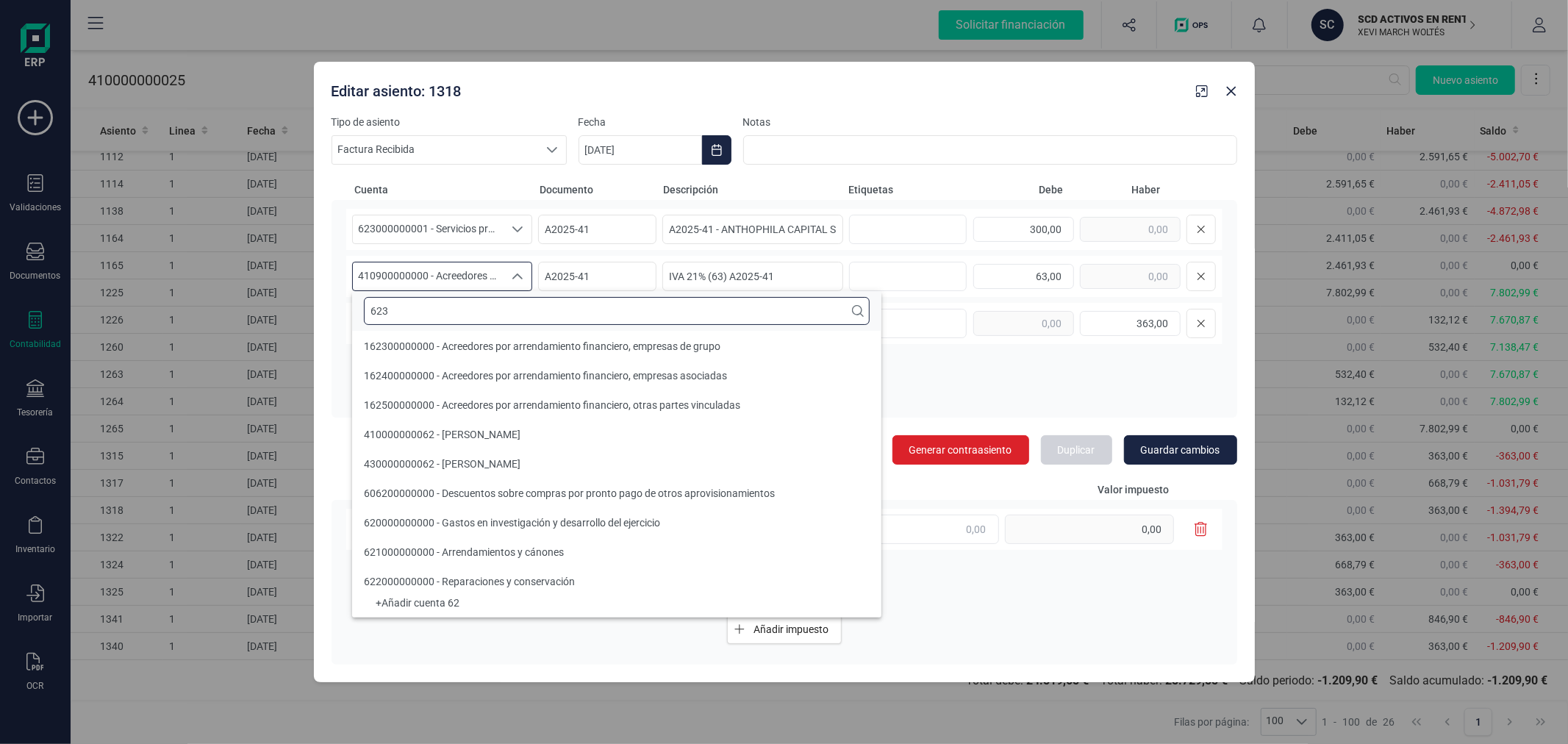
scroll to position [0, 0]
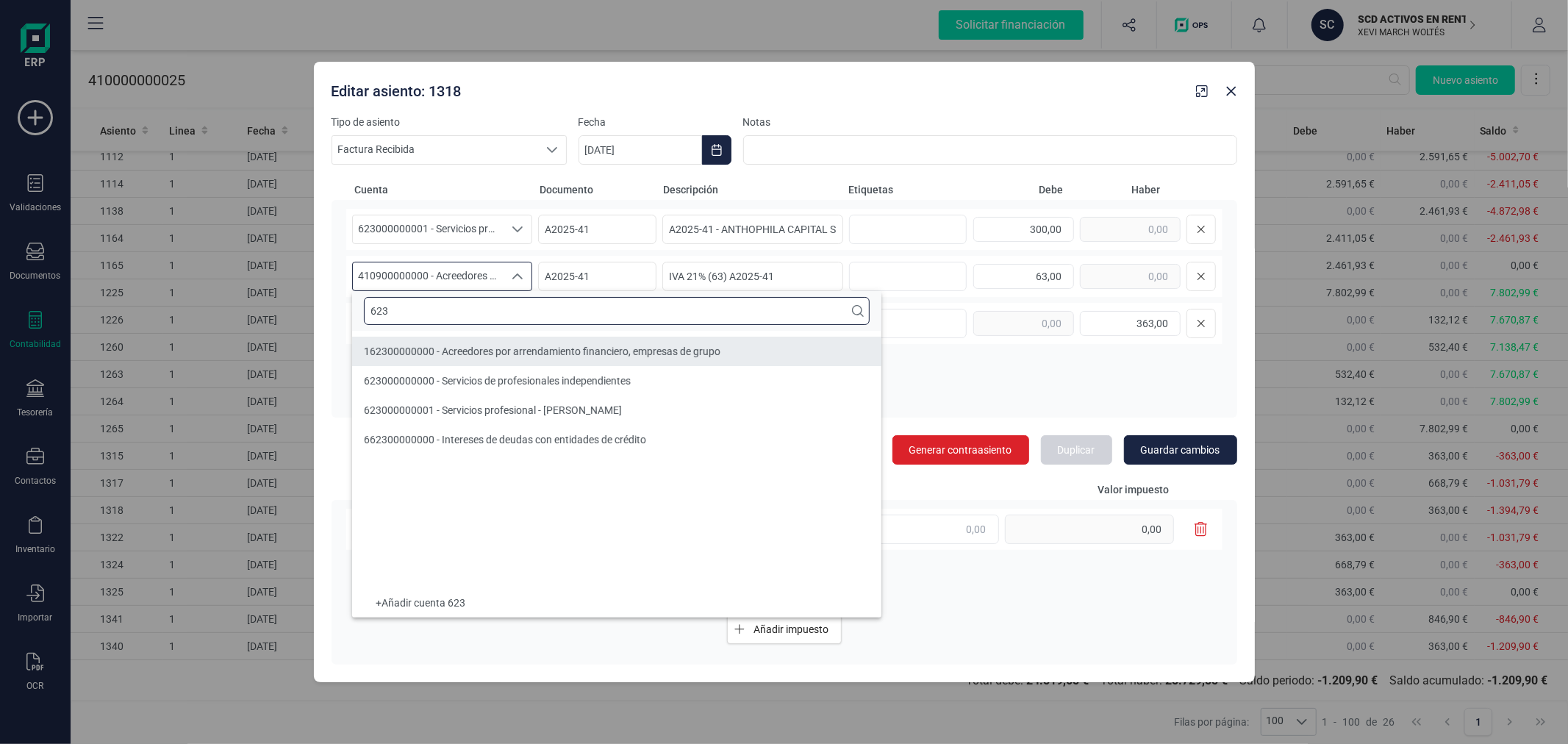
type input "623"
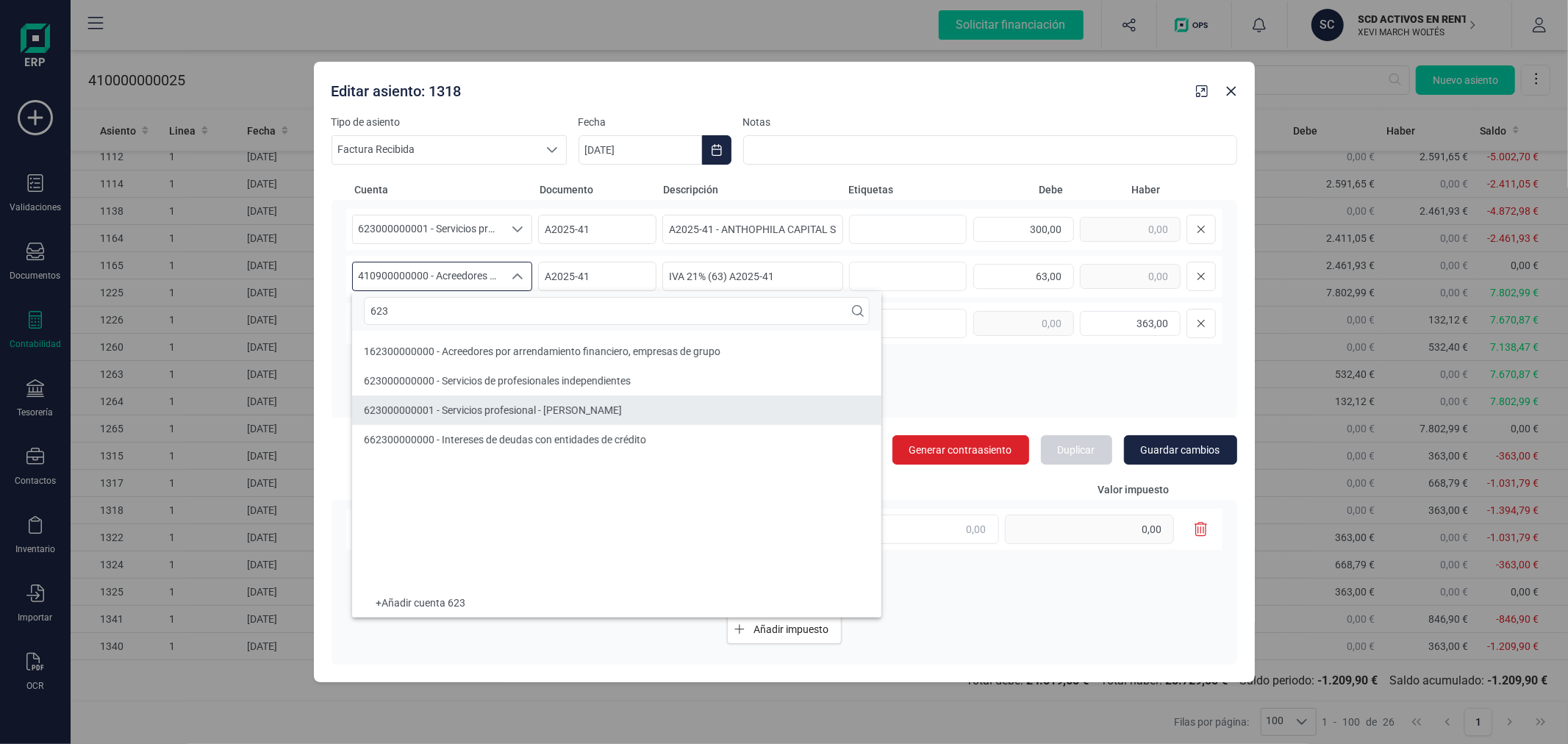
click at [498, 404] on span "623000000001 - Servicios profesional - Jose Benlliure" at bounding box center [493, 410] width 258 height 12
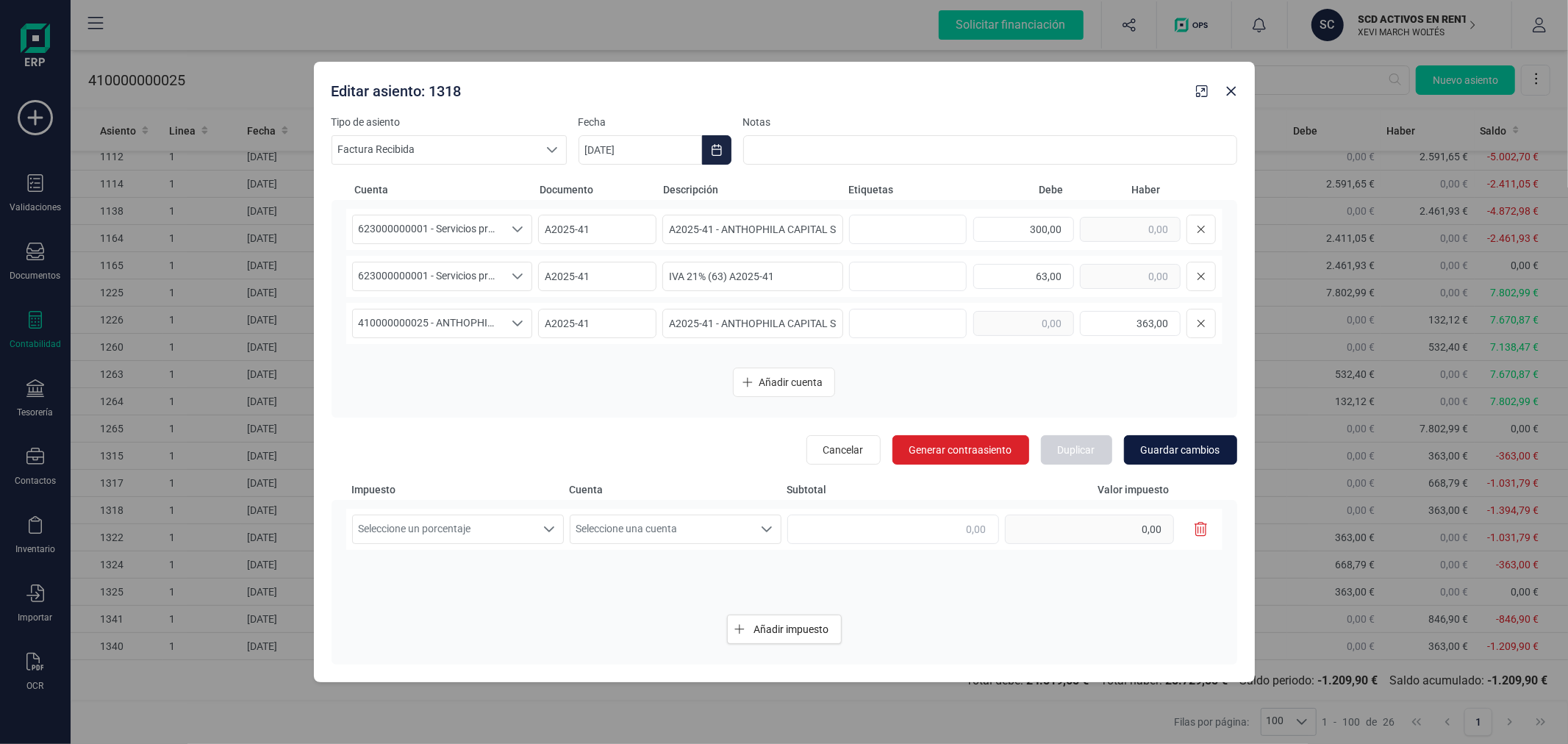
click at [1172, 445] on span "Guardar cambios" at bounding box center [1181, 449] width 80 height 15
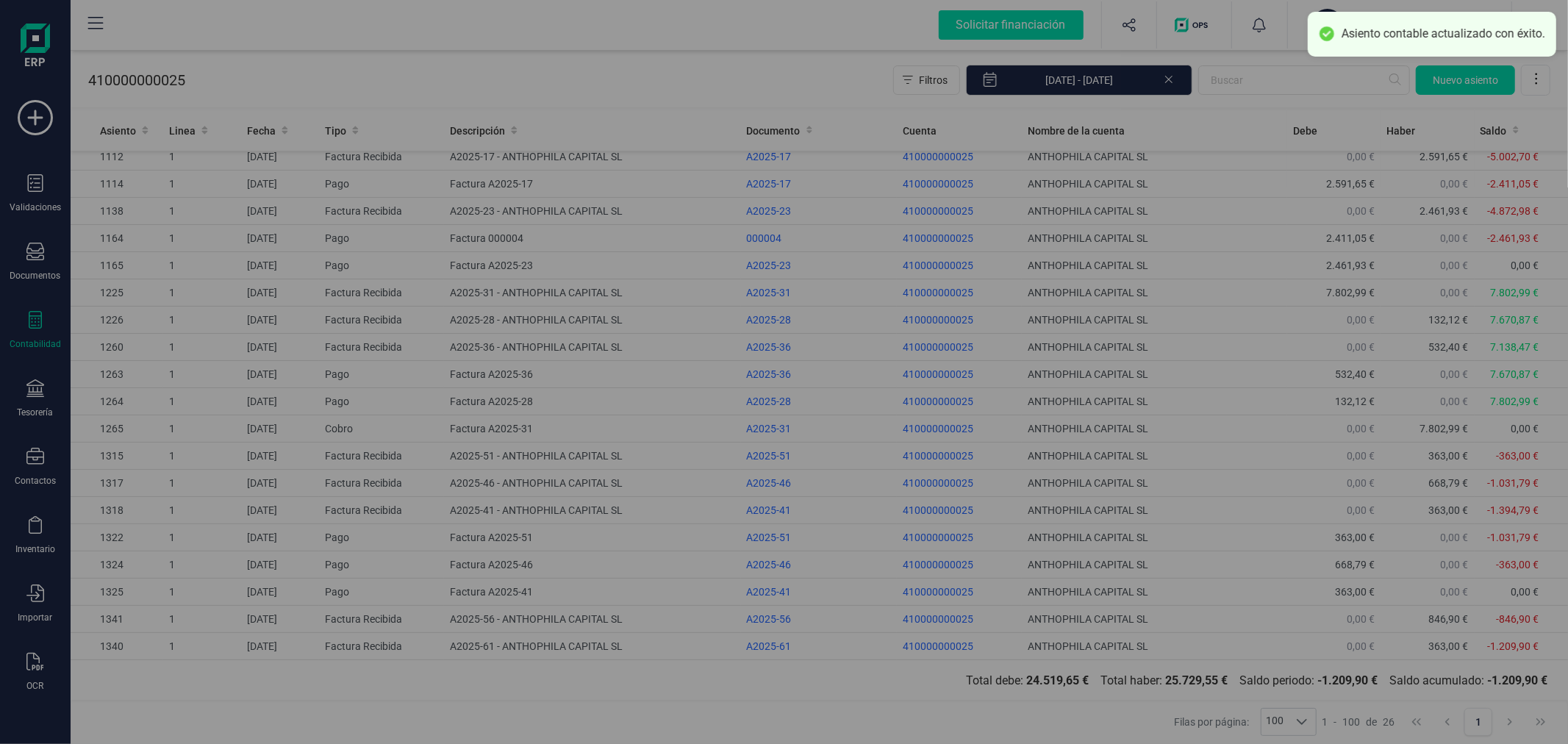
type input "[DATE]"
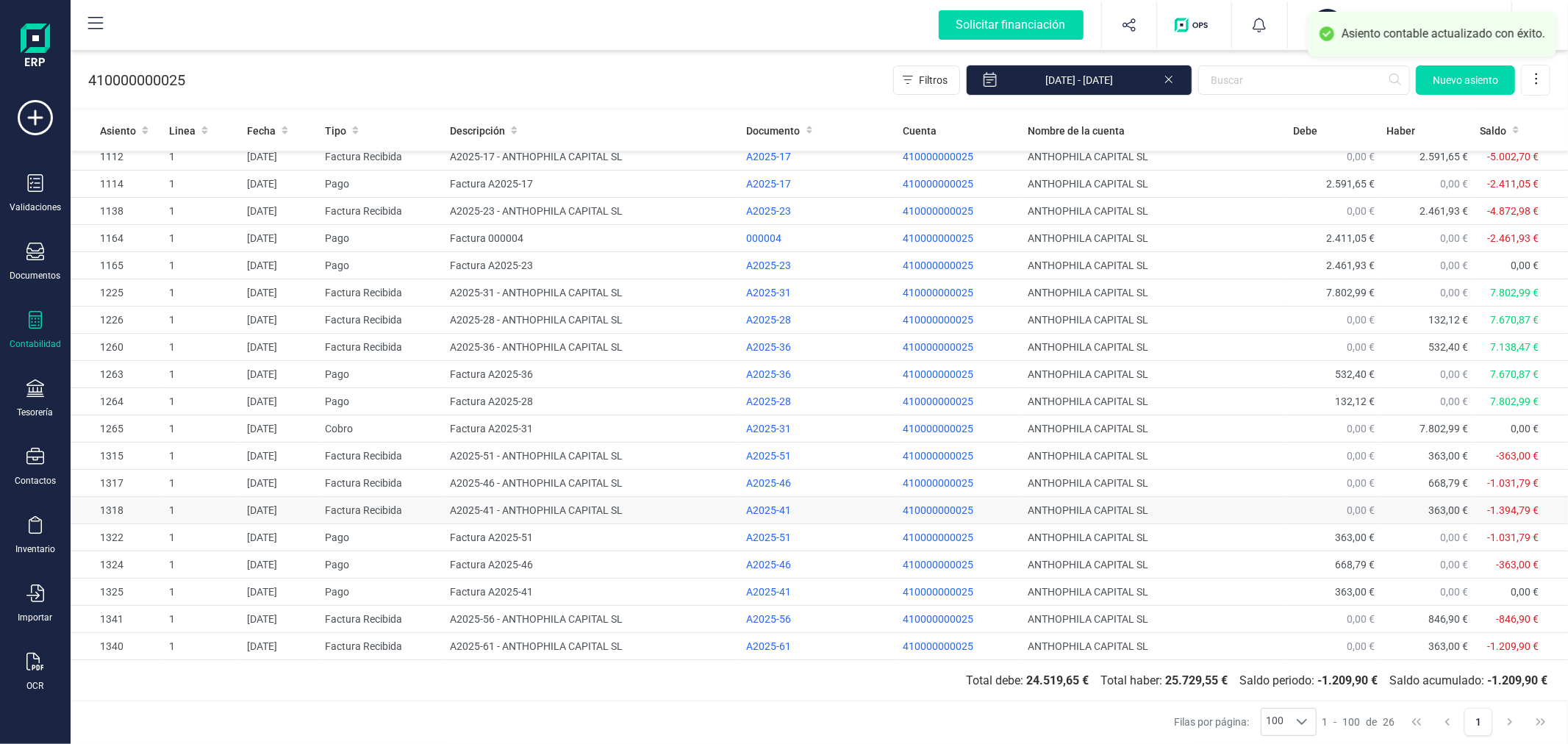
click at [552, 502] on td "A2025-41 - ANTHOPHILA CAPITAL SL" at bounding box center [592, 511] width 297 height 27
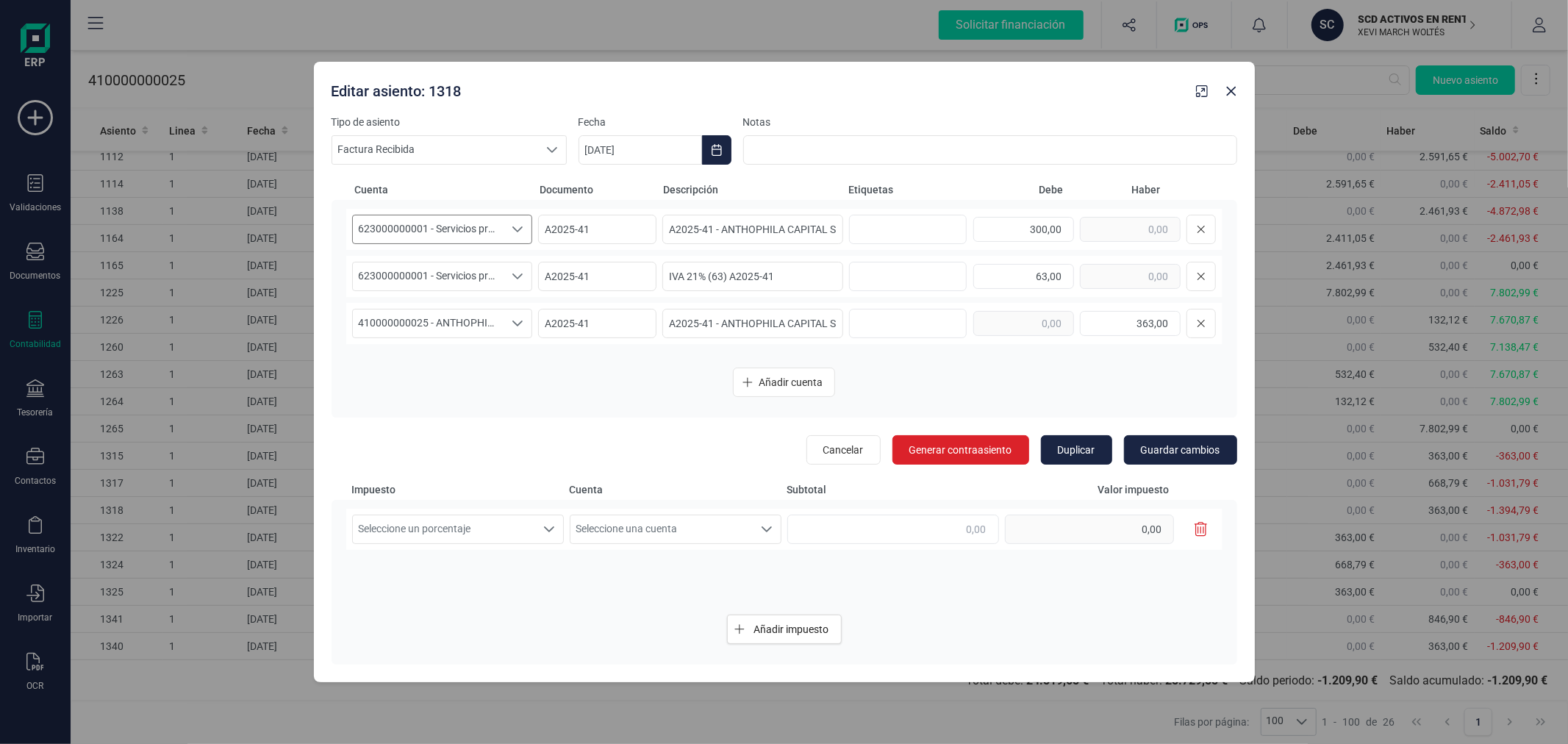
click at [461, 224] on span "623000000001 - Servicios profesional - Jose Benlliure" at bounding box center [429, 229] width 151 height 28
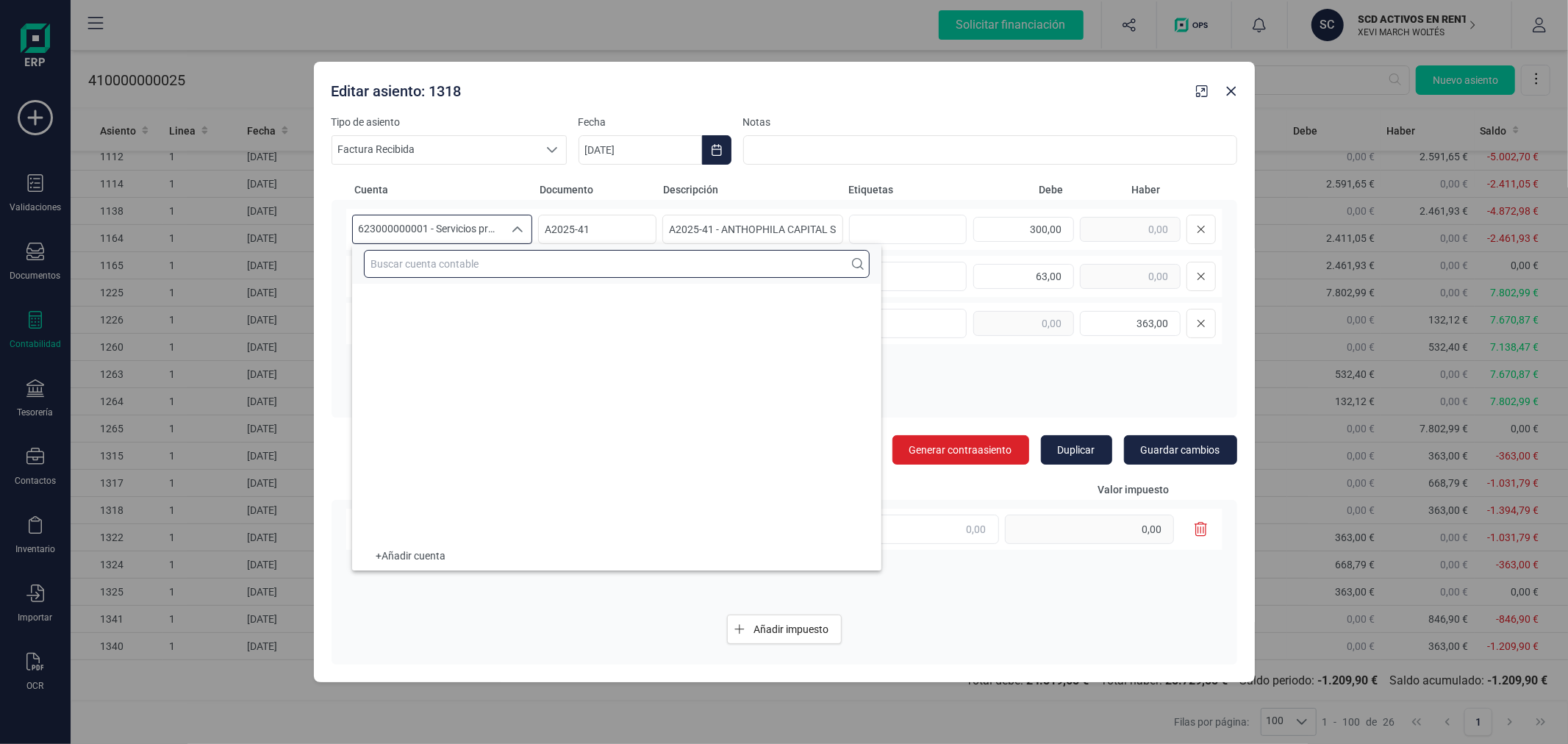
scroll to position [18746, 0]
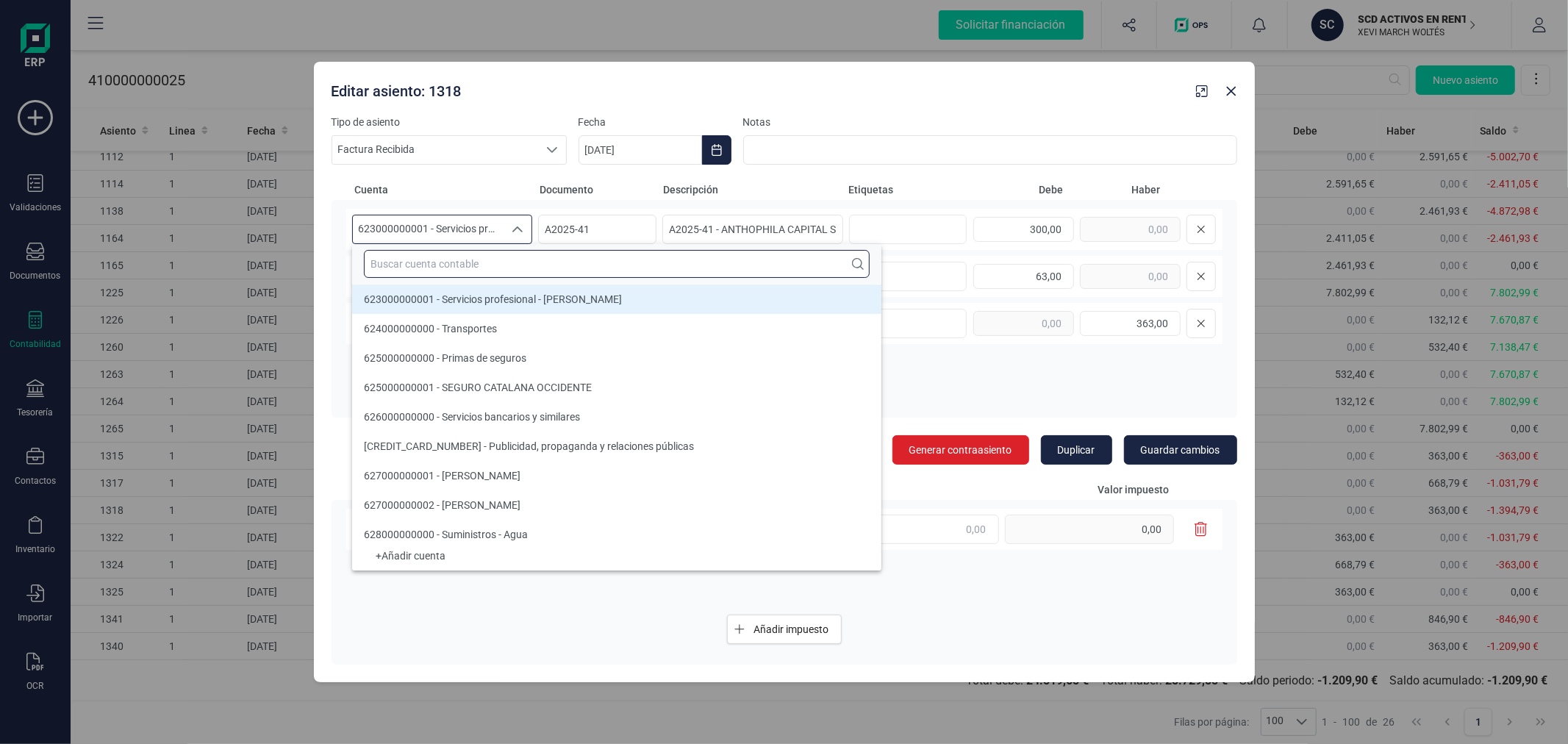
click at [474, 273] on input "text" at bounding box center [617, 264] width 506 height 28
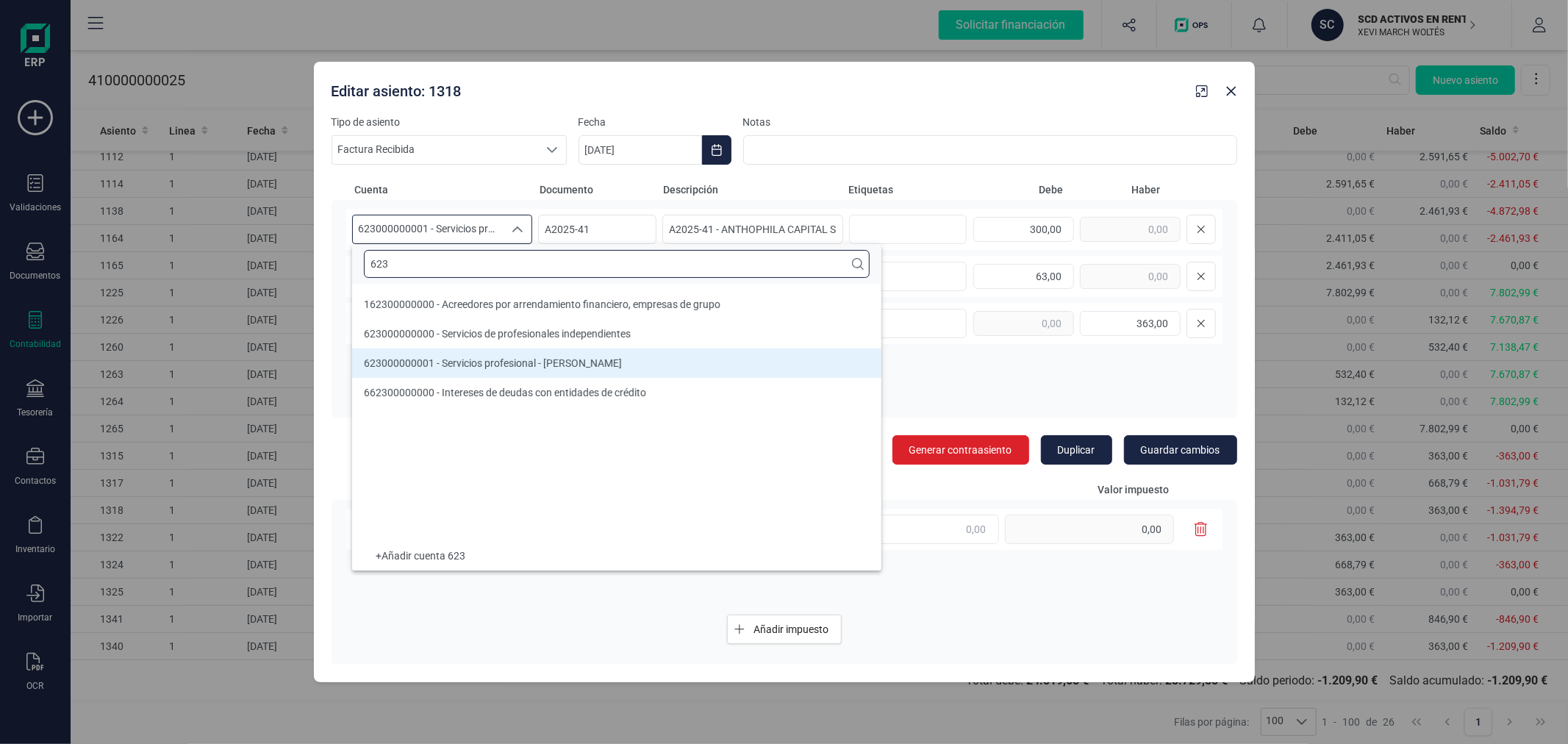
scroll to position [0, 0]
type input "623"
click at [496, 331] on span "623000000000 - Servicios de profesionales independientes" at bounding box center [496, 334] width 267 height 12
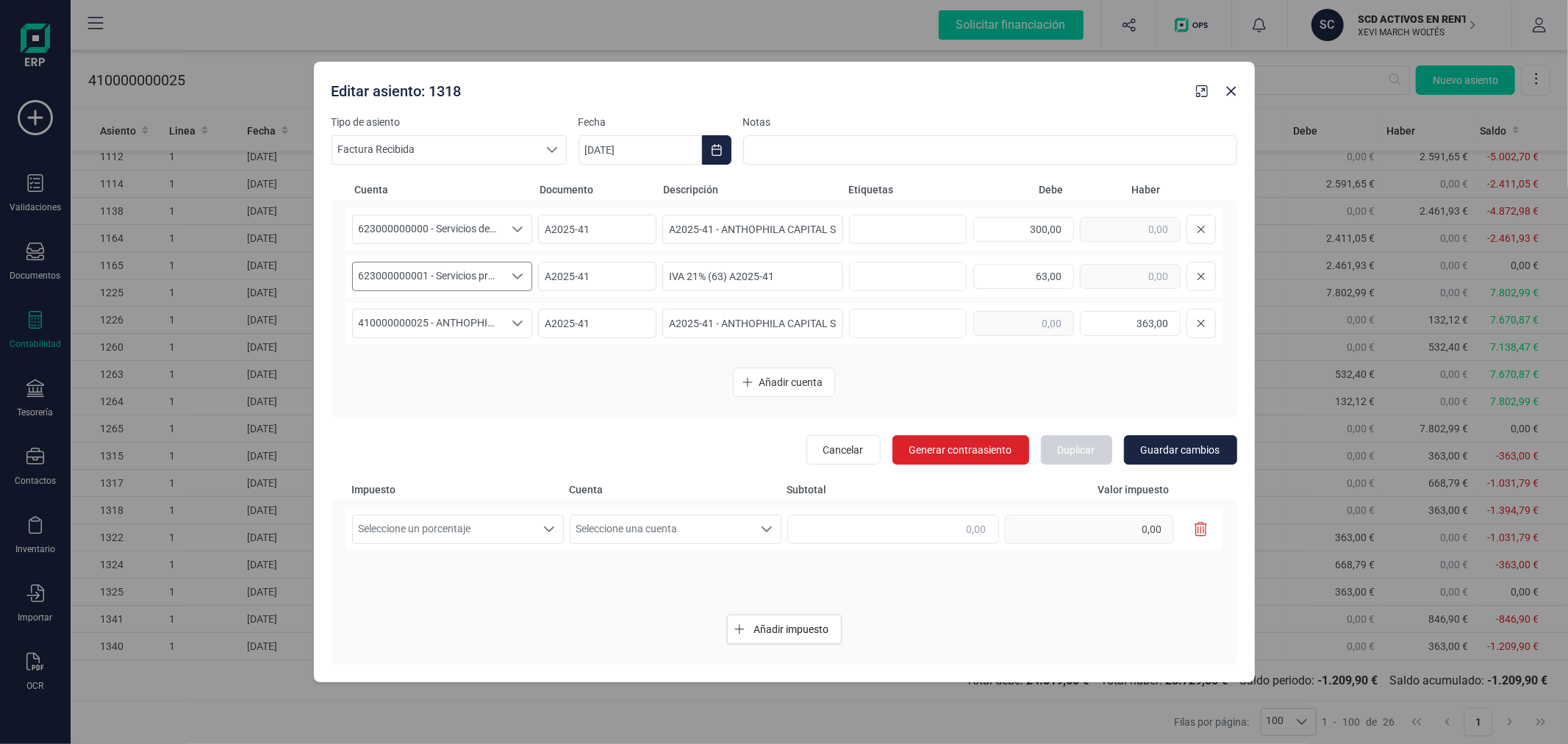
click at [492, 275] on span "623000000001 - Servicios profesional - Jose Benlliure" at bounding box center [429, 276] width 151 height 28
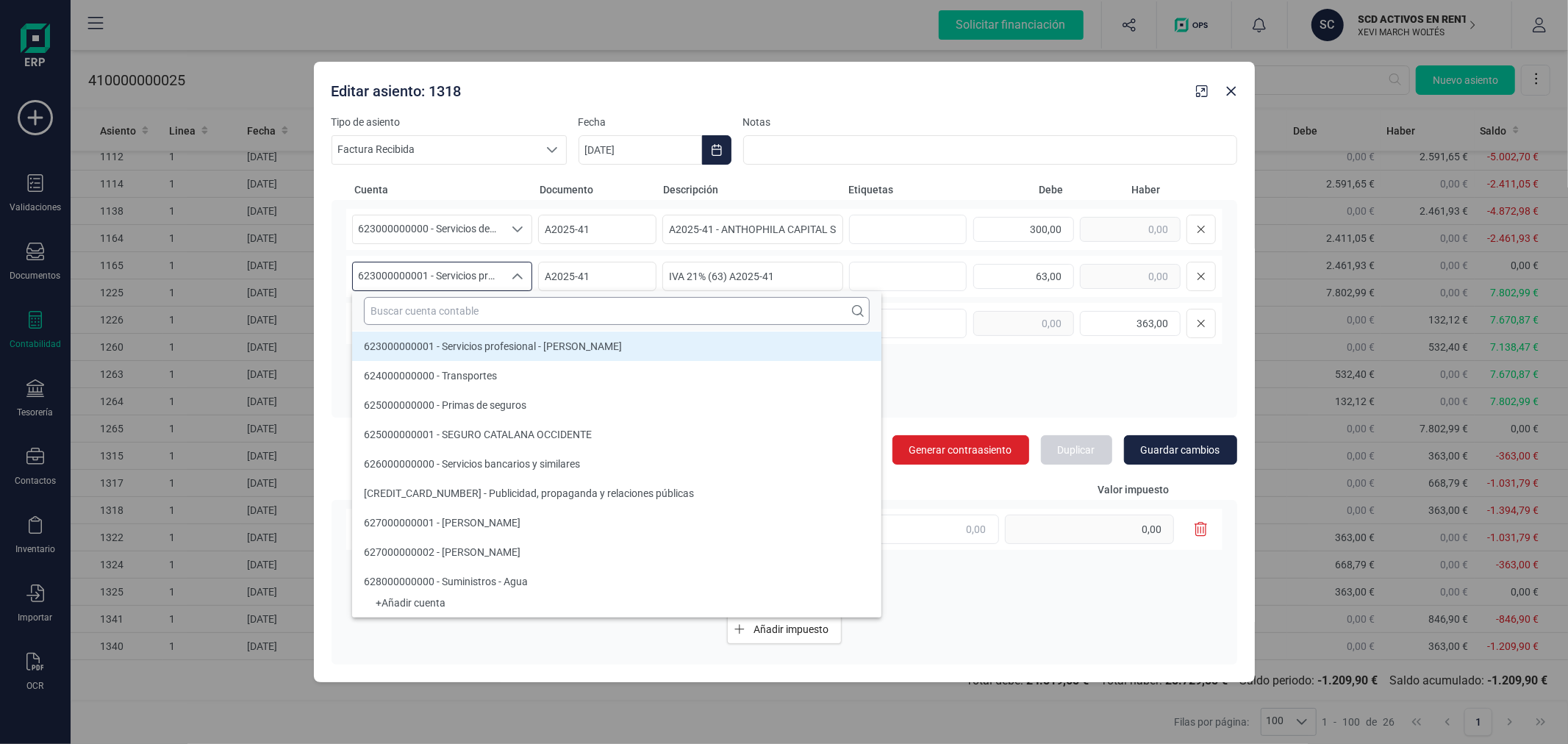
drag, startPoint x: 488, startPoint y: 310, endPoint x: 487, endPoint y: 318, distance: 8.1
click at [487, 318] on input "text" at bounding box center [617, 310] width 506 height 28
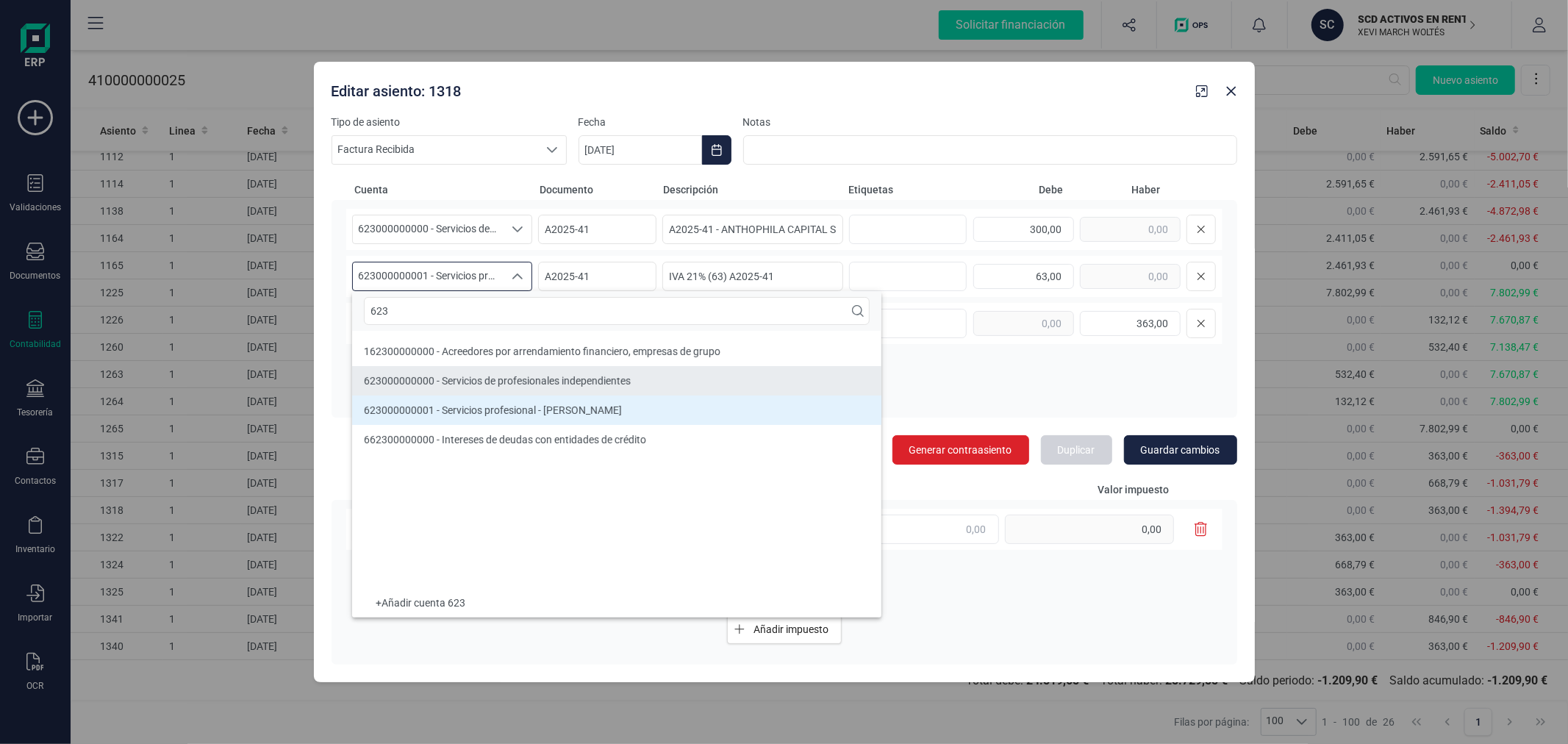
type input "623"
click at [458, 370] on li "623000000000 - Servicios de profesionales independientes" at bounding box center [617, 381] width 529 height 29
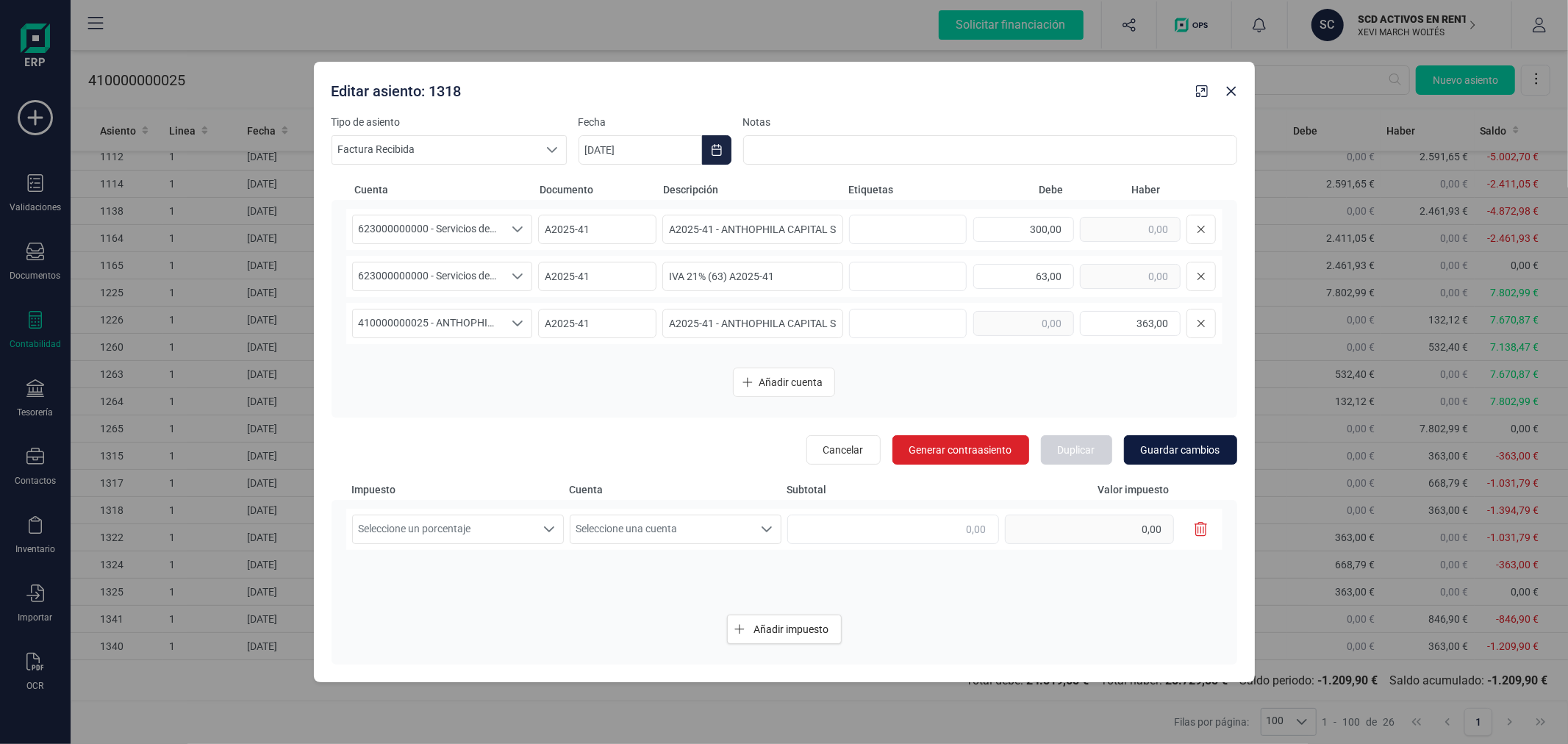
click at [1223, 447] on button "Guardar cambios" at bounding box center [1180, 450] width 113 height 29
type input "[DATE]"
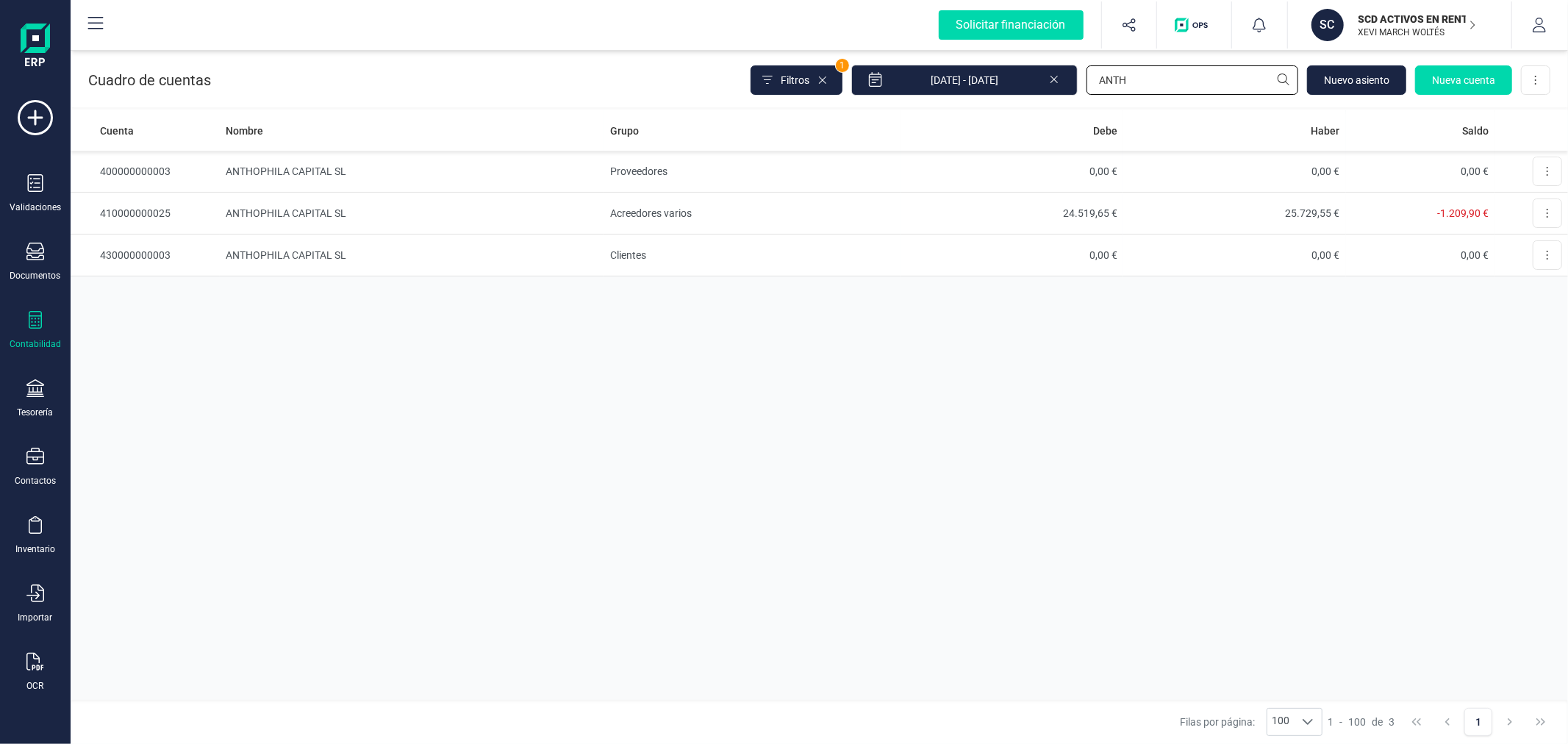
click at [1175, 81] on input "ANTH" at bounding box center [1193, 80] width 211 height 29
type input "623"
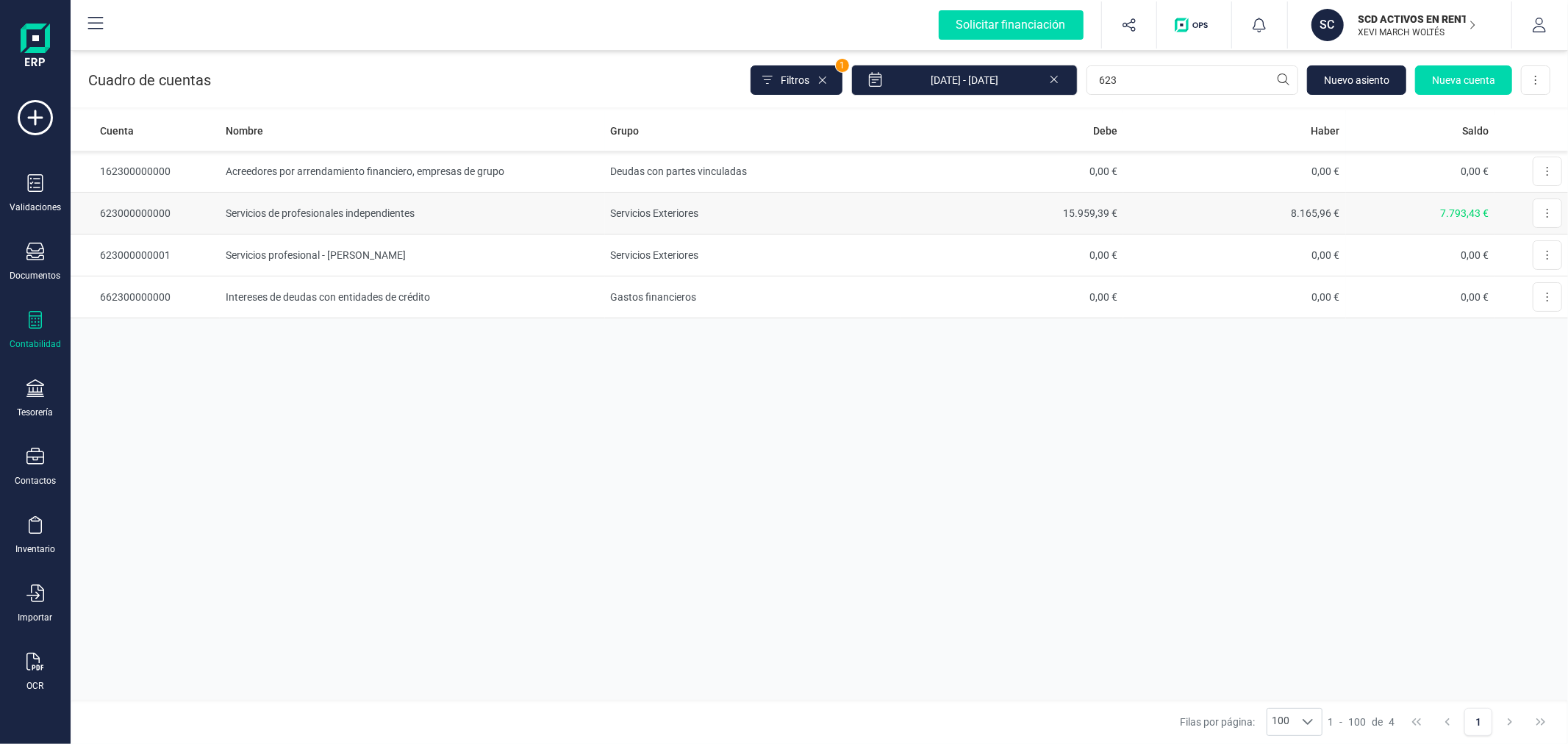
click at [339, 203] on td "Servicios de profesionales independientes" at bounding box center [412, 213] width 385 height 42
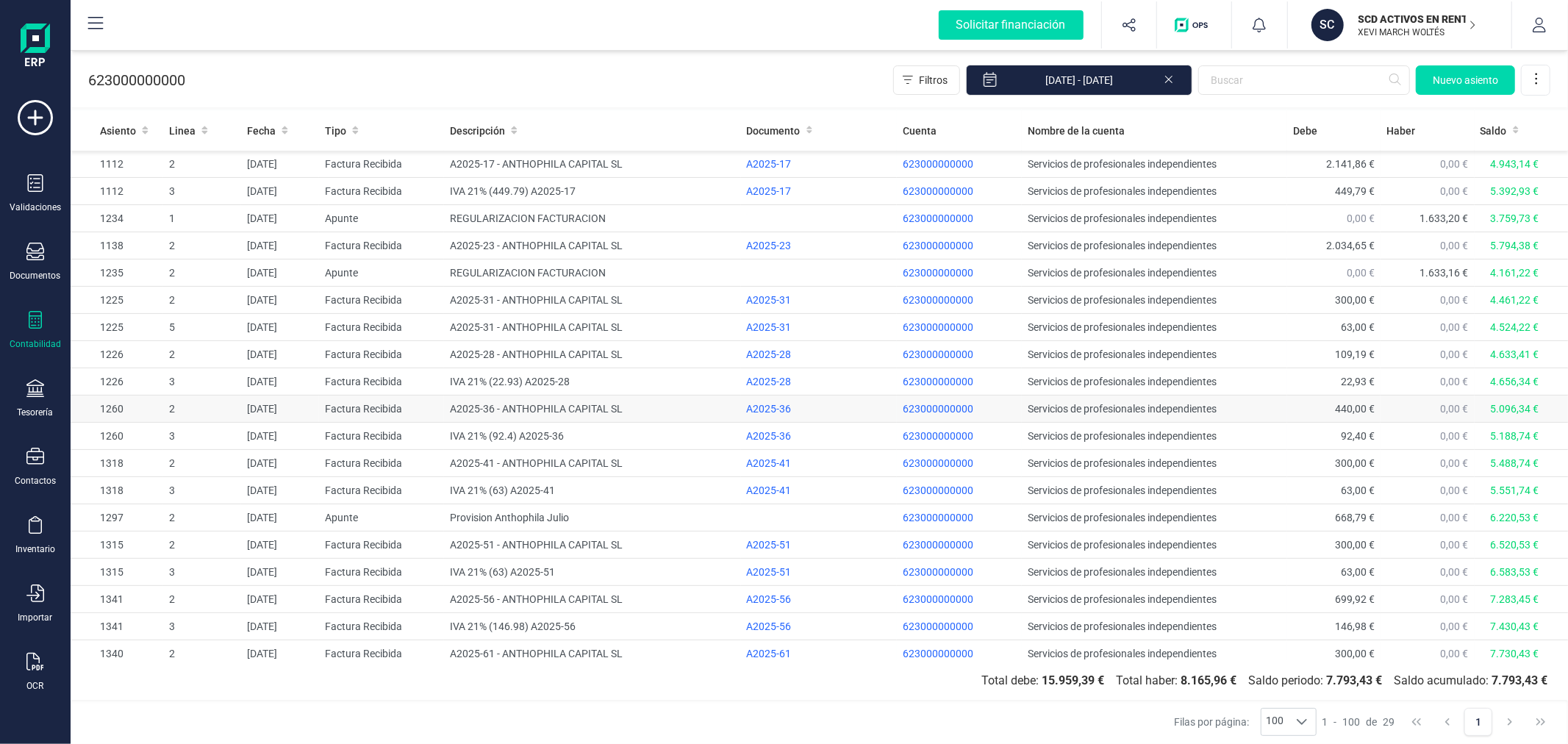
scroll to position [281, 0]
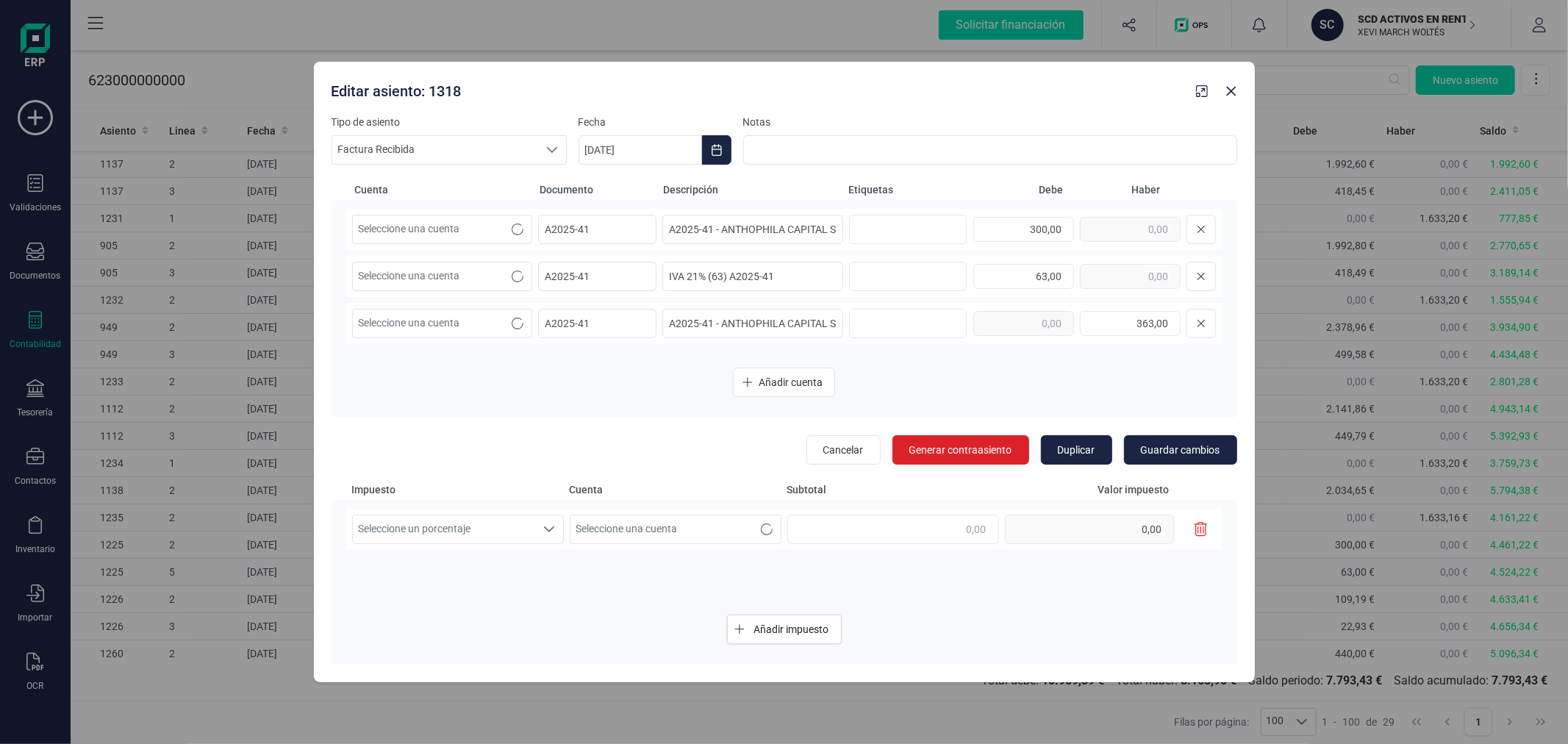
scroll to position [281, 0]
click at [717, 154] on icon "Choose Date" at bounding box center [717, 150] width 12 height 12
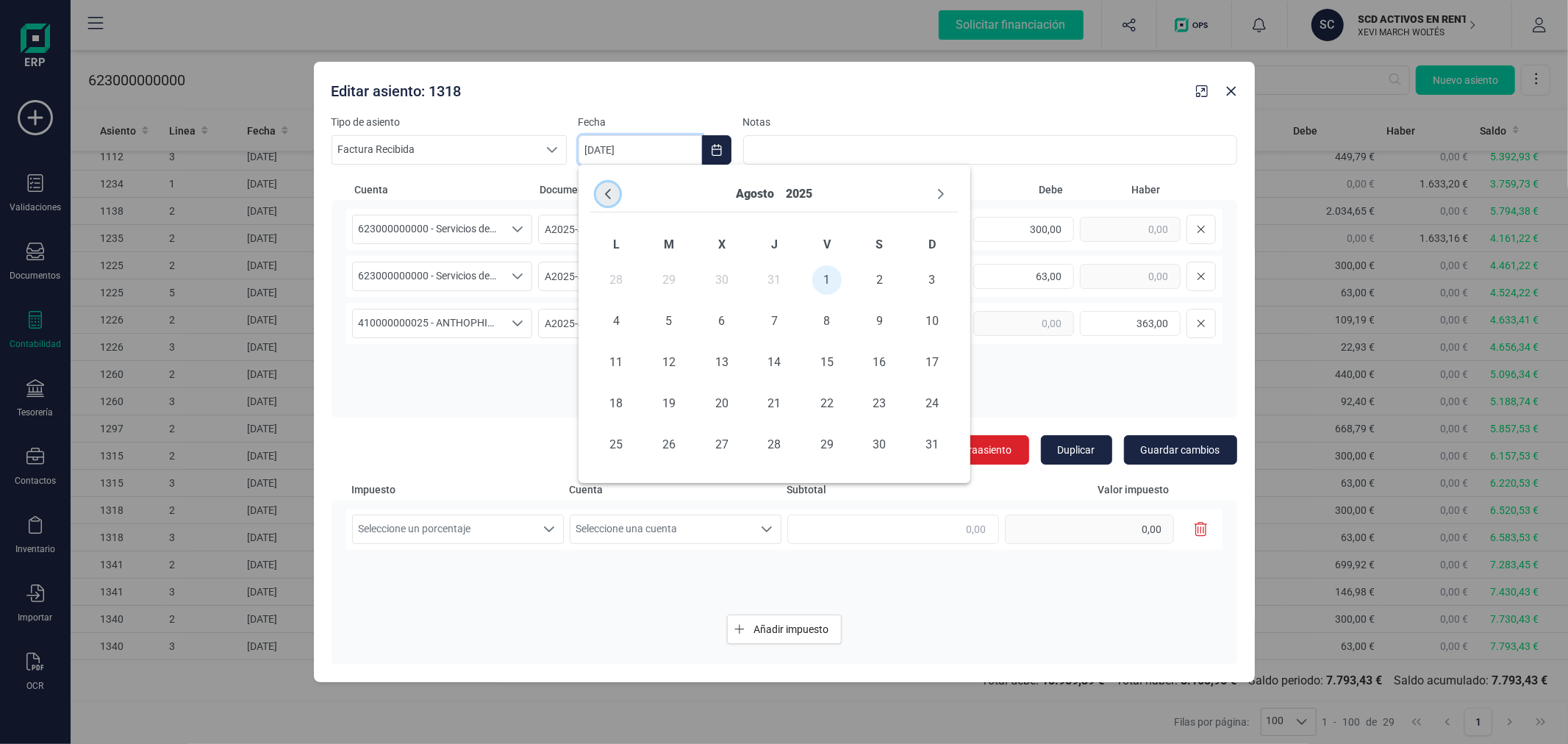
click at [607, 193] on icon "Previous Month" at bounding box center [608, 194] width 12 height 12
click at [661, 277] on span "1" at bounding box center [669, 280] width 29 height 29
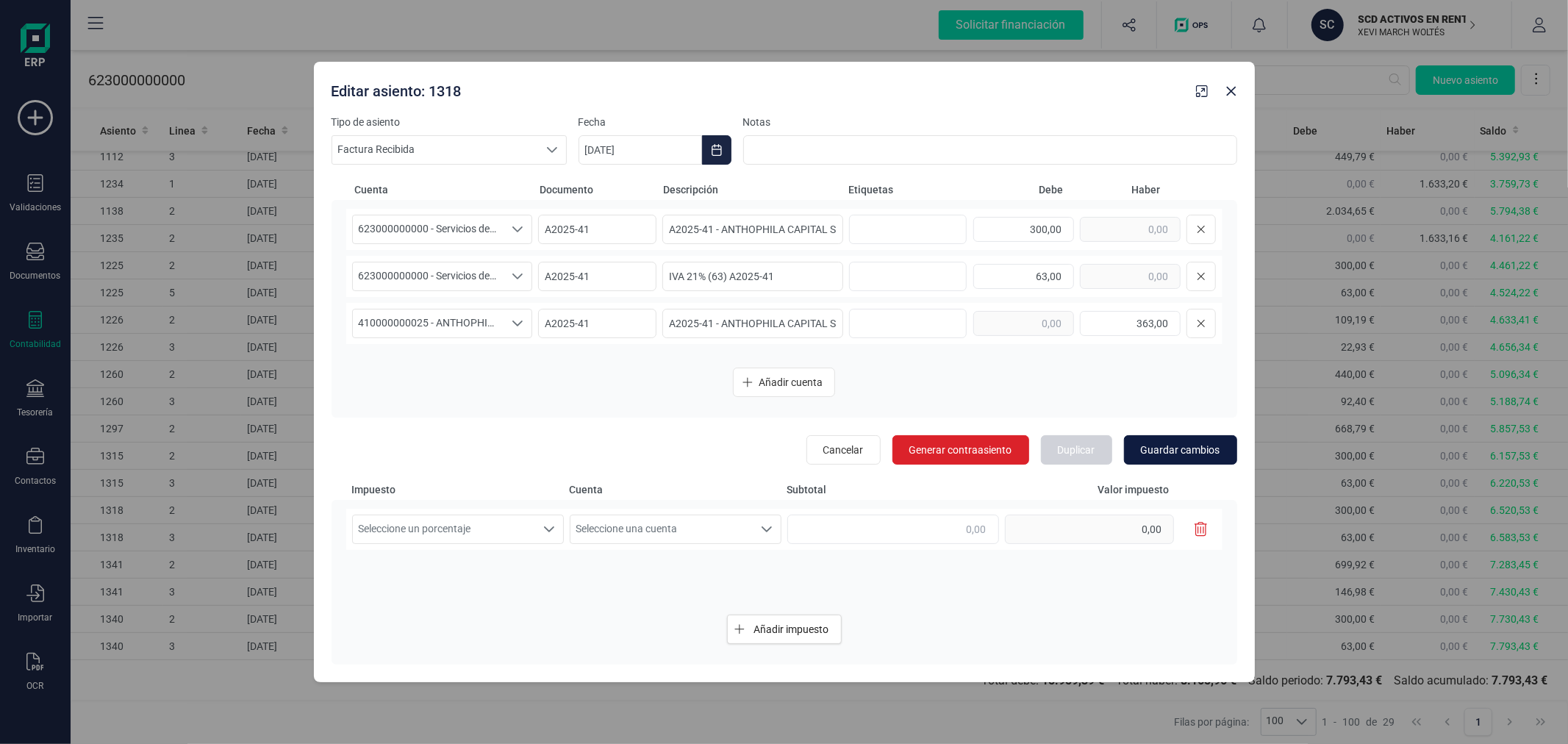
click at [1169, 457] on span "Guardar cambios" at bounding box center [1181, 449] width 80 height 15
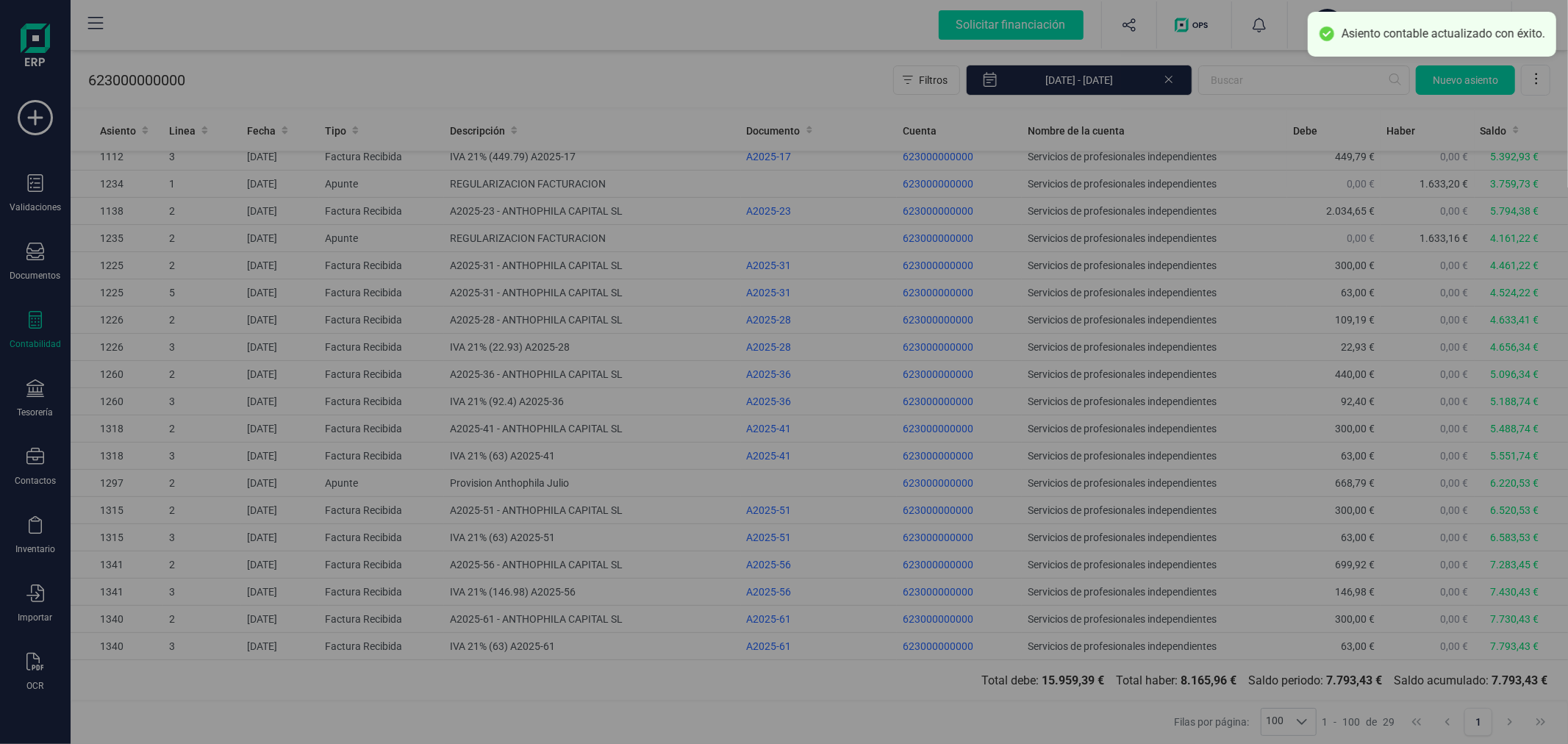
type input "[DATE]"
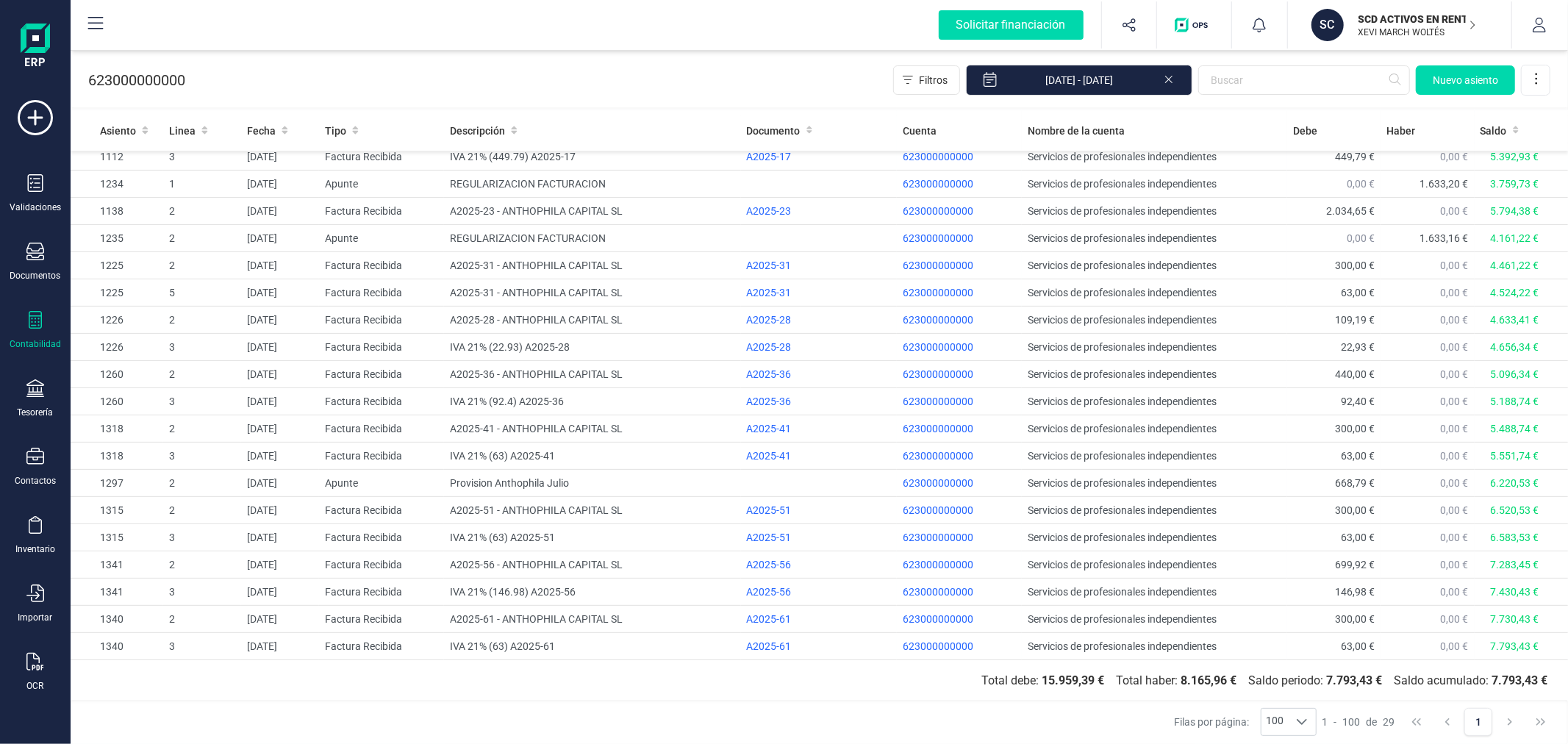
click at [33, 333] on div at bounding box center [35, 322] width 17 height 21
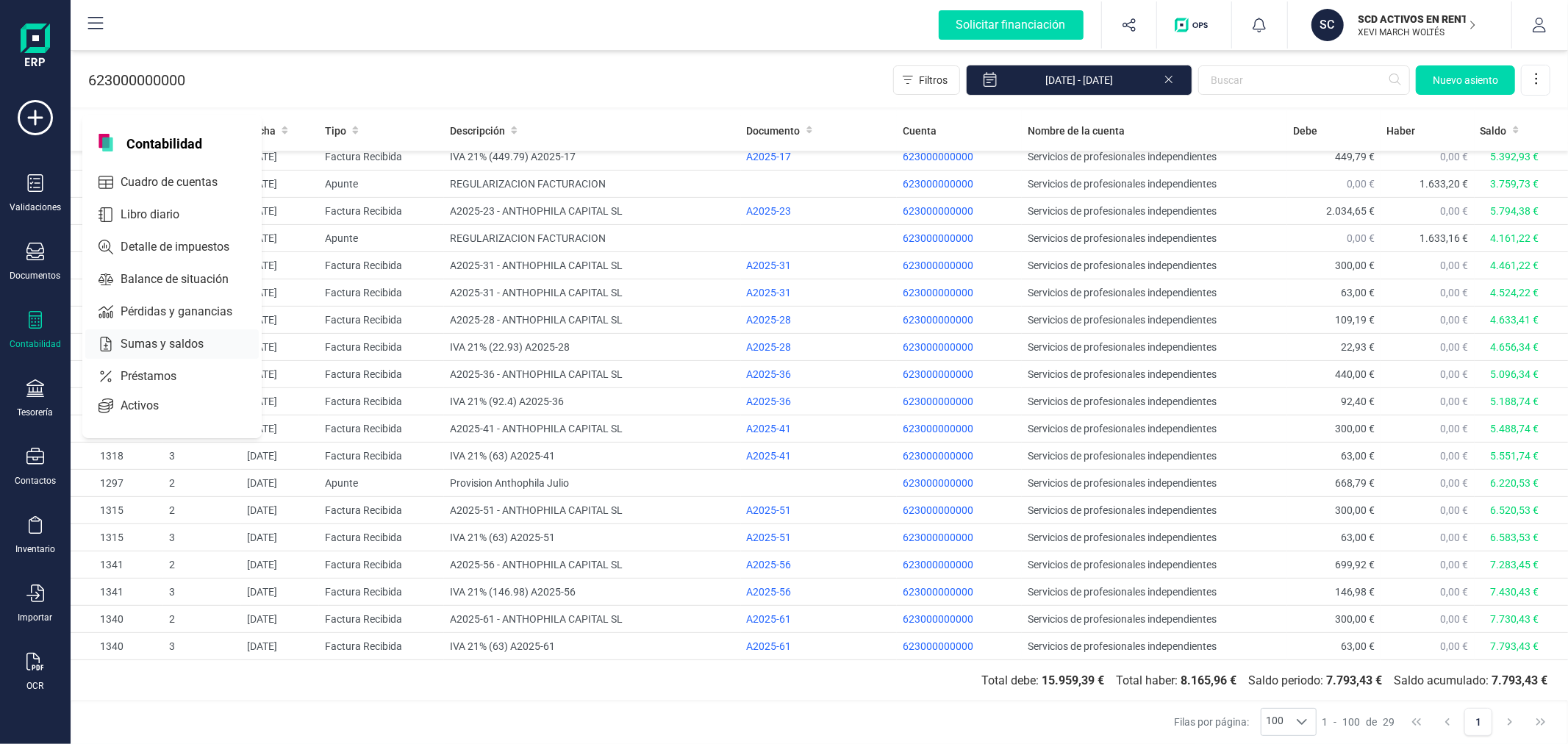
click at [148, 337] on span "Sumas y saldos" at bounding box center [172, 344] width 115 height 17
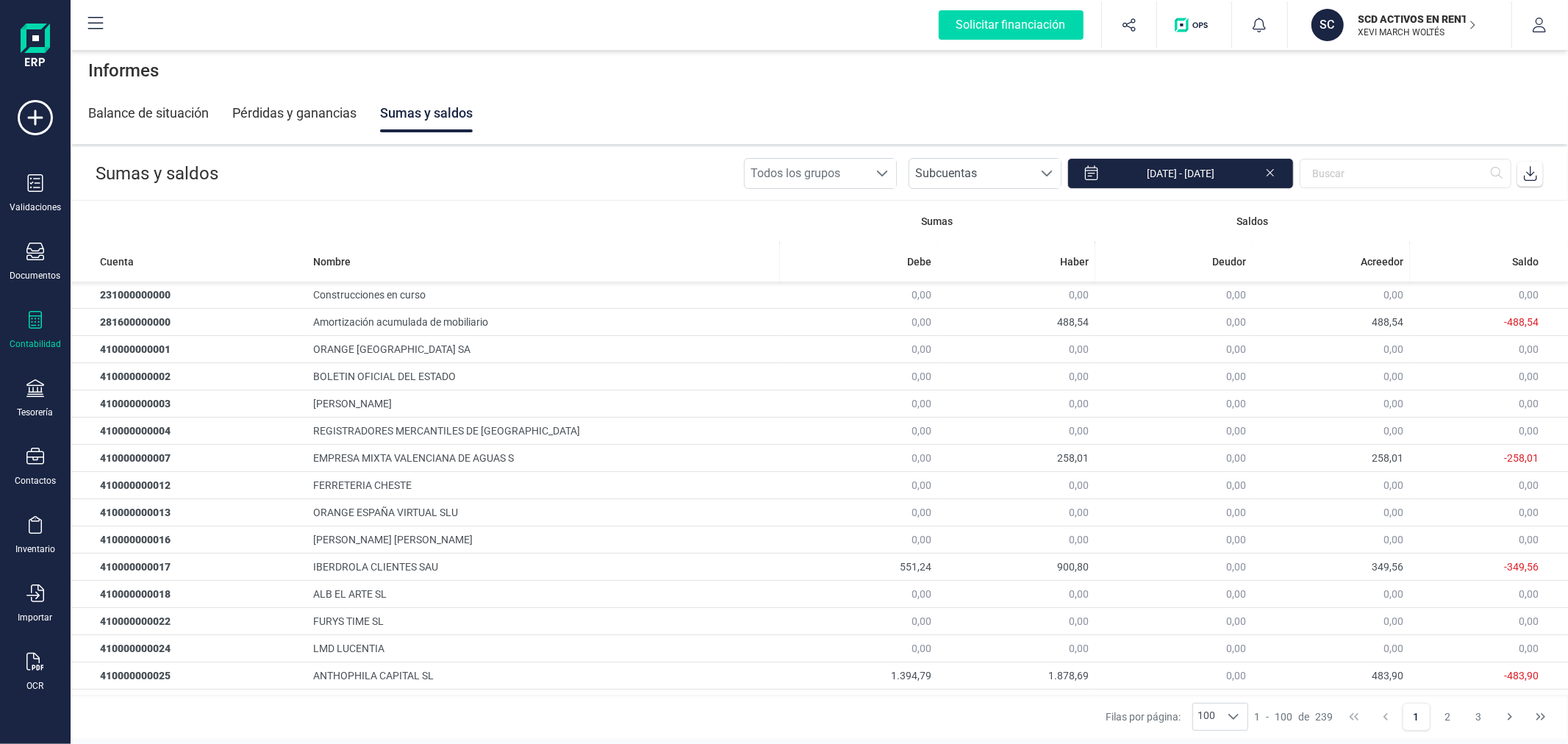
click at [1523, 178] on icon at bounding box center [1530, 173] width 15 height 15
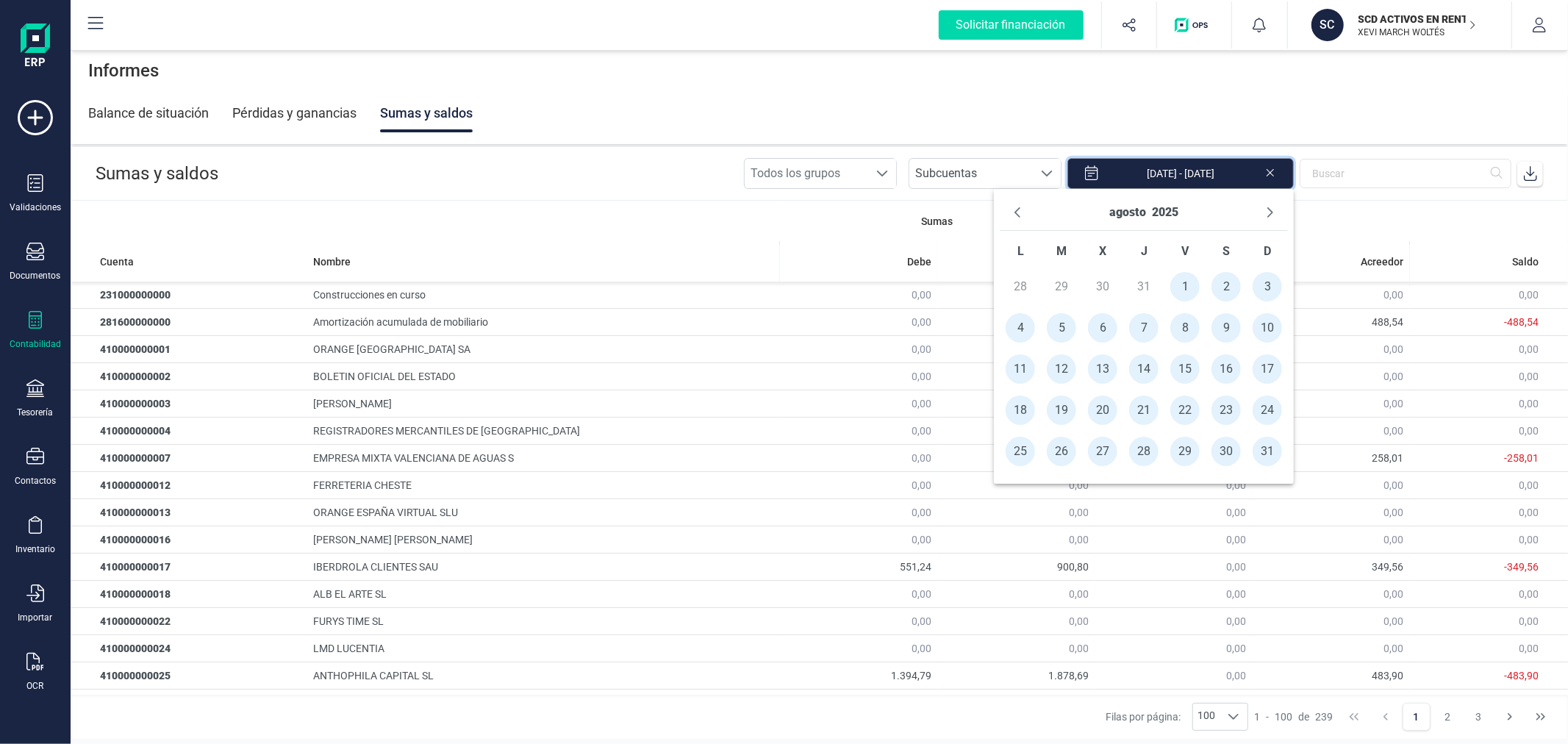
click at [1225, 180] on input "[DATE] - [DATE]" at bounding box center [1181, 174] width 227 height 31
click at [1023, 214] on icon "Previous Month" at bounding box center [1017, 212] width 12 height 12
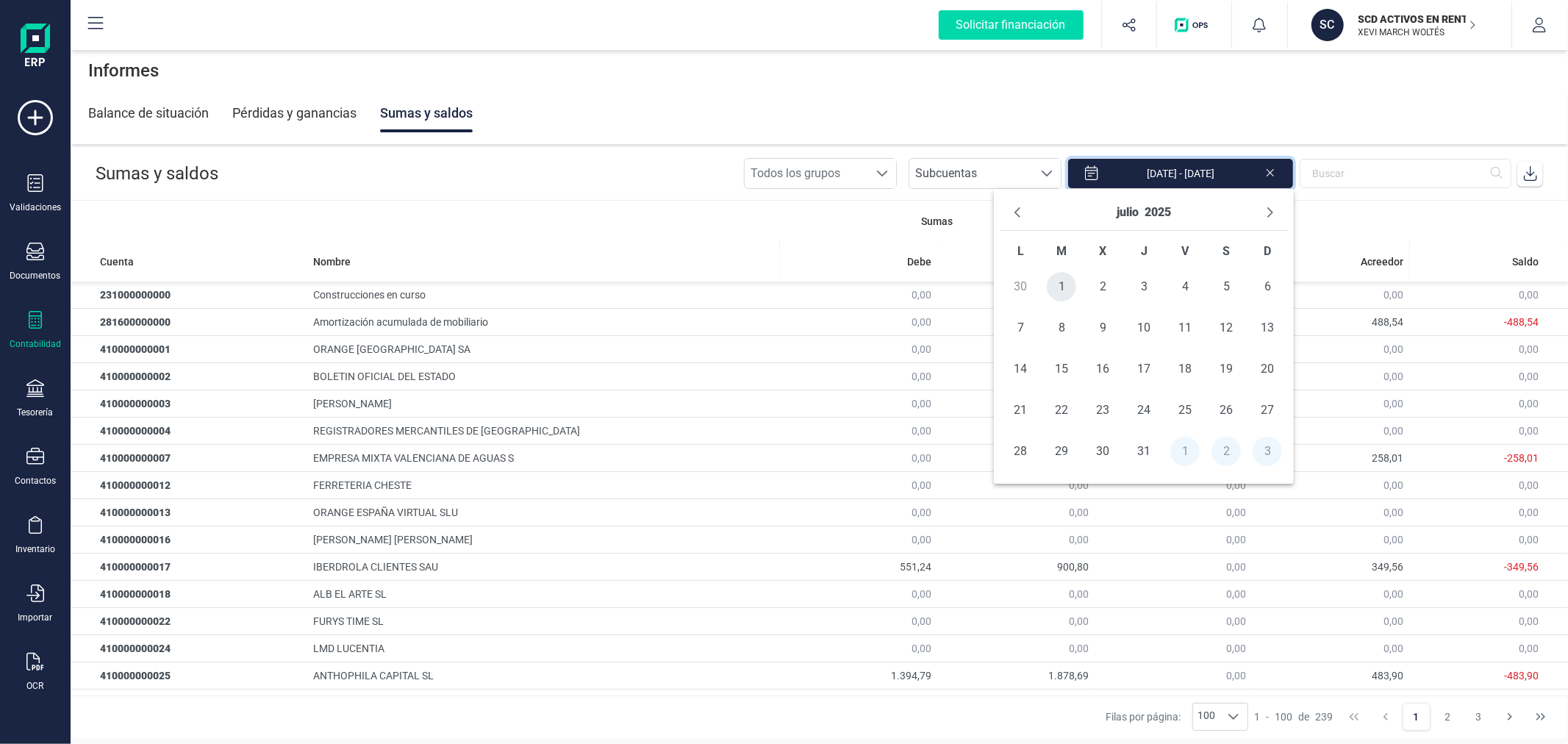
click at [1069, 284] on span "1" at bounding box center [1062, 287] width 29 height 29
click at [1149, 449] on span "31" at bounding box center [1144, 451] width 29 height 29
type input "[DATE] - [DATE]"
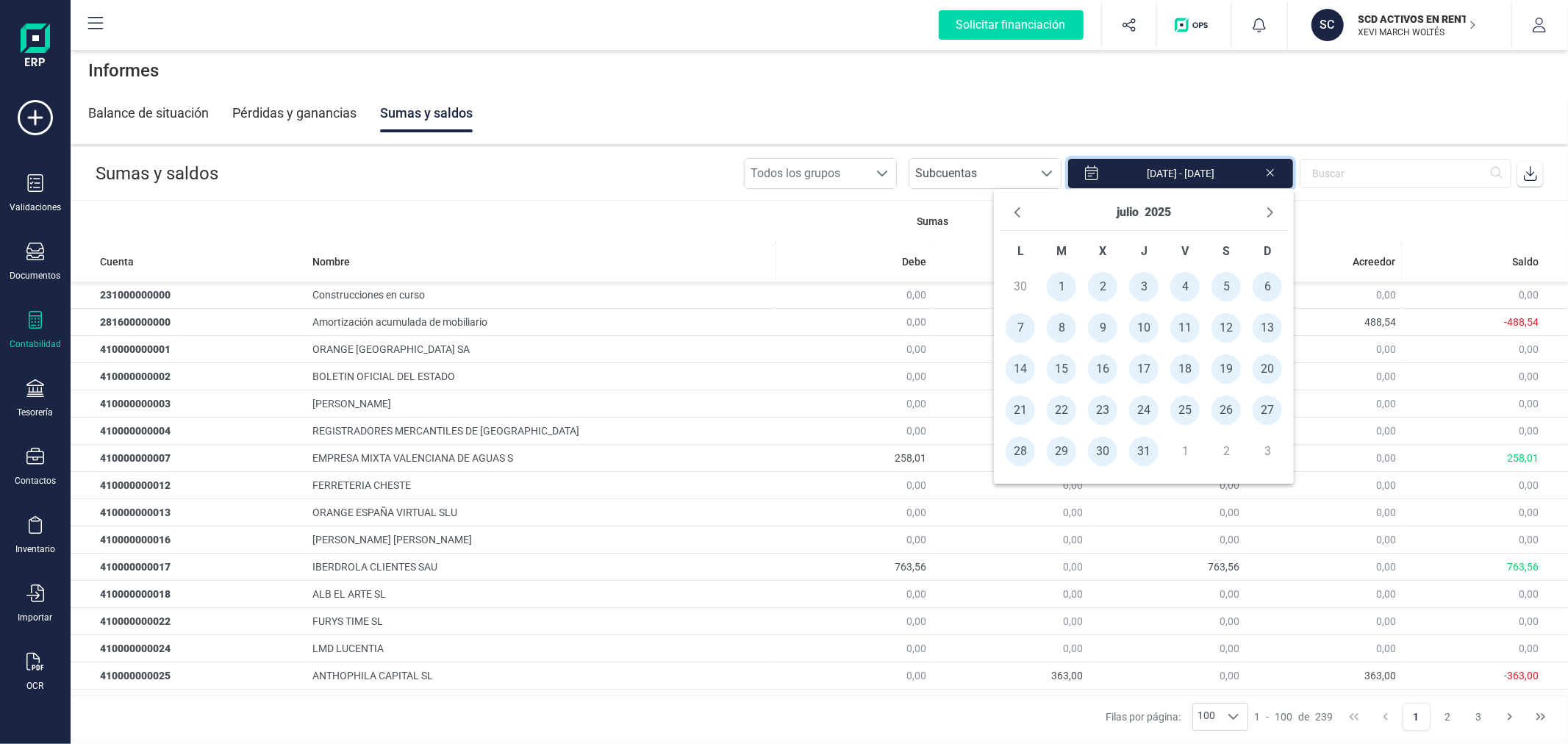
click at [1528, 178] on icon at bounding box center [1530, 173] width 15 height 15
